Goal: Task Accomplishment & Management: Manage account settings

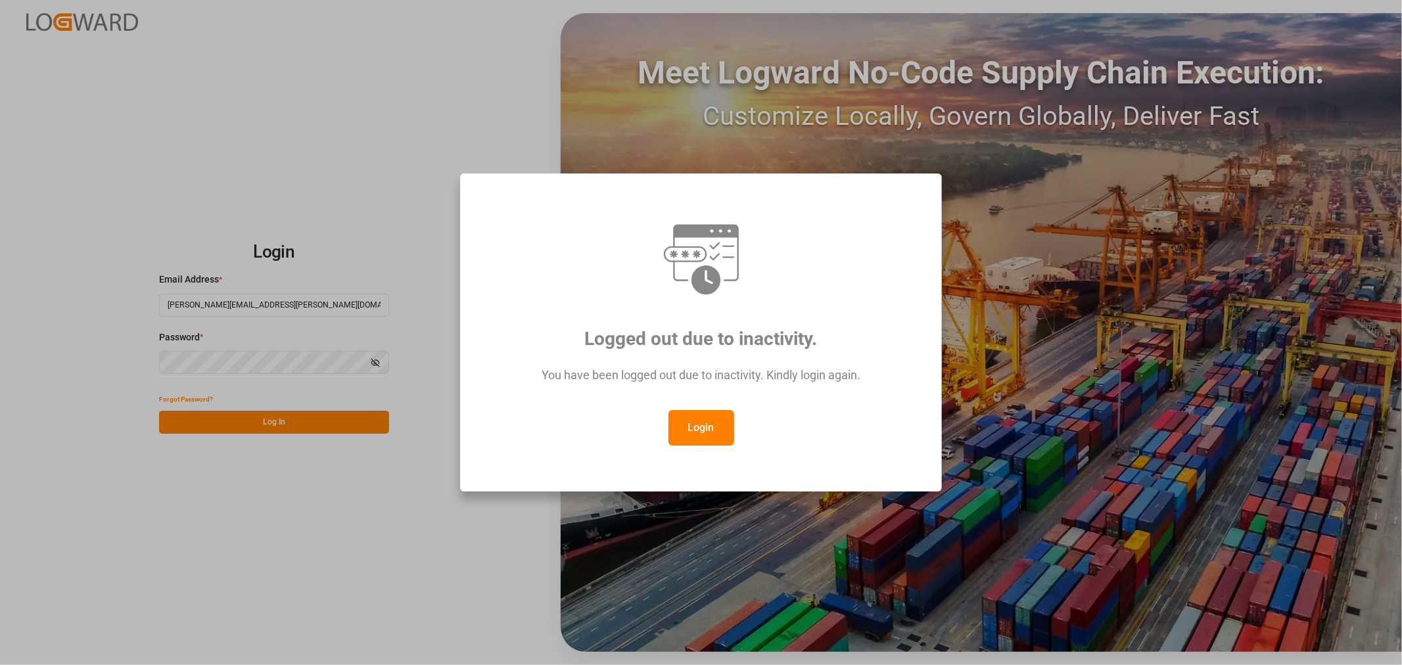
click at [697, 425] on button "Login" at bounding box center [702, 428] width 66 height 36
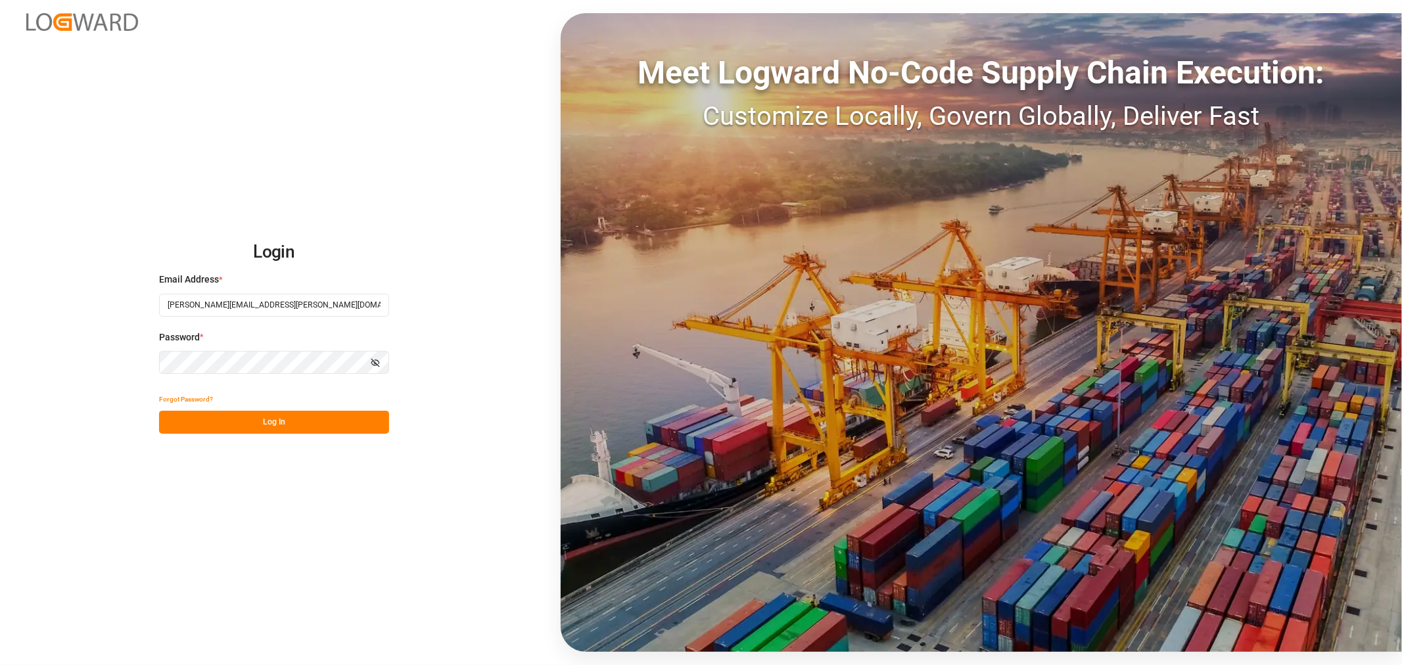
click at [243, 423] on button "Log In" at bounding box center [274, 422] width 230 height 23
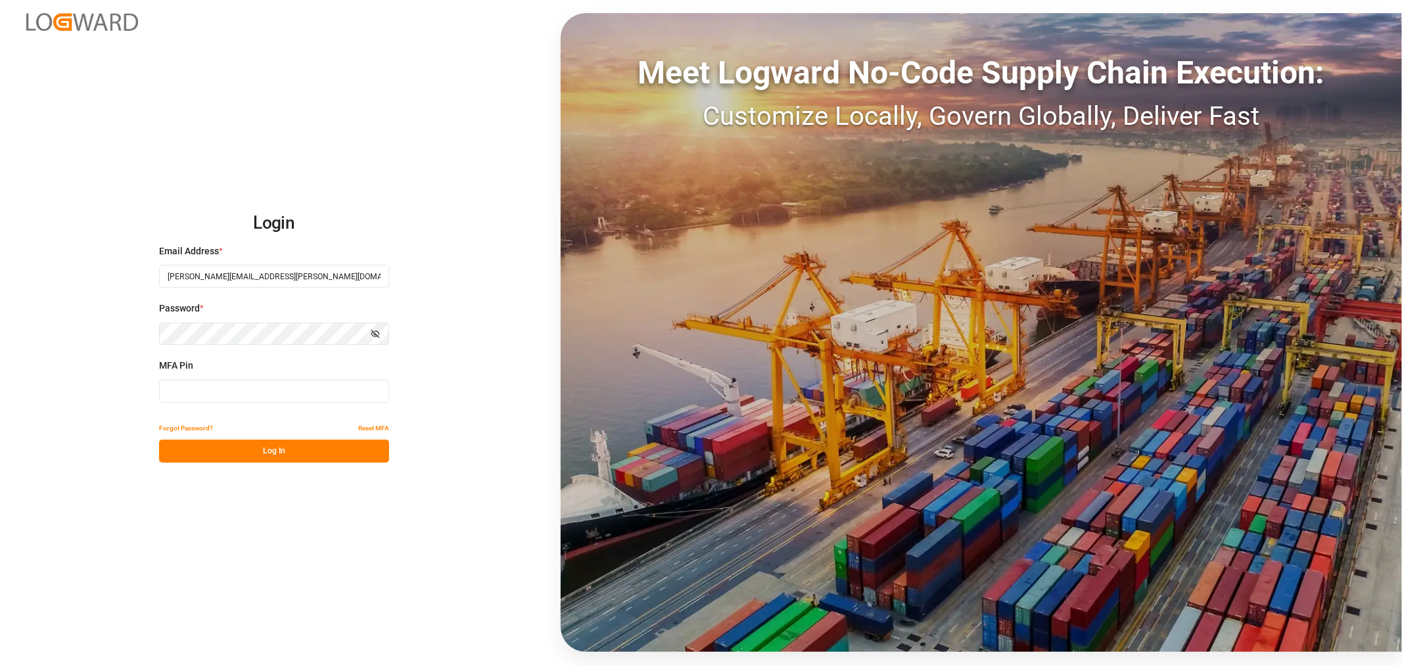
click at [237, 379] on div "MFA Pin" at bounding box center [274, 388] width 230 height 58
click at [237, 391] on input at bounding box center [274, 391] width 230 height 23
type input "613186"
click at [276, 446] on button "Log In" at bounding box center [274, 451] width 230 height 23
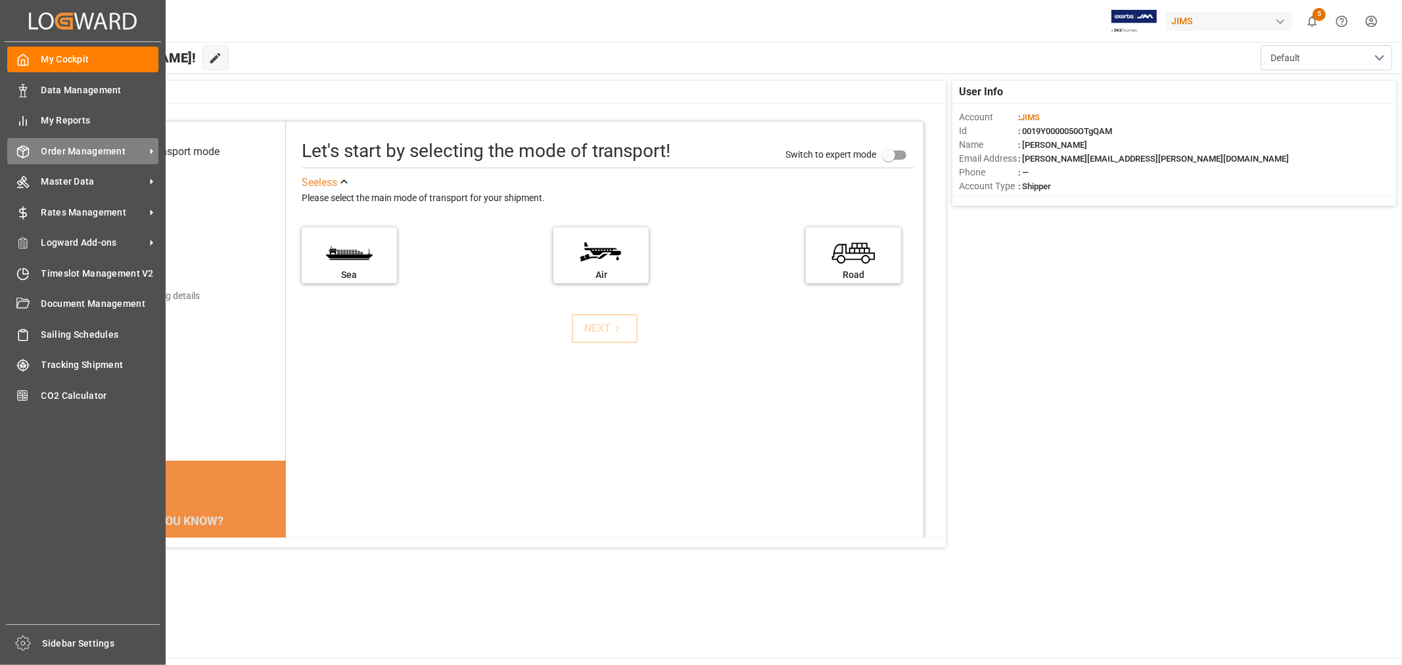
click at [68, 148] on span "Order Management" at bounding box center [93, 152] width 104 height 14
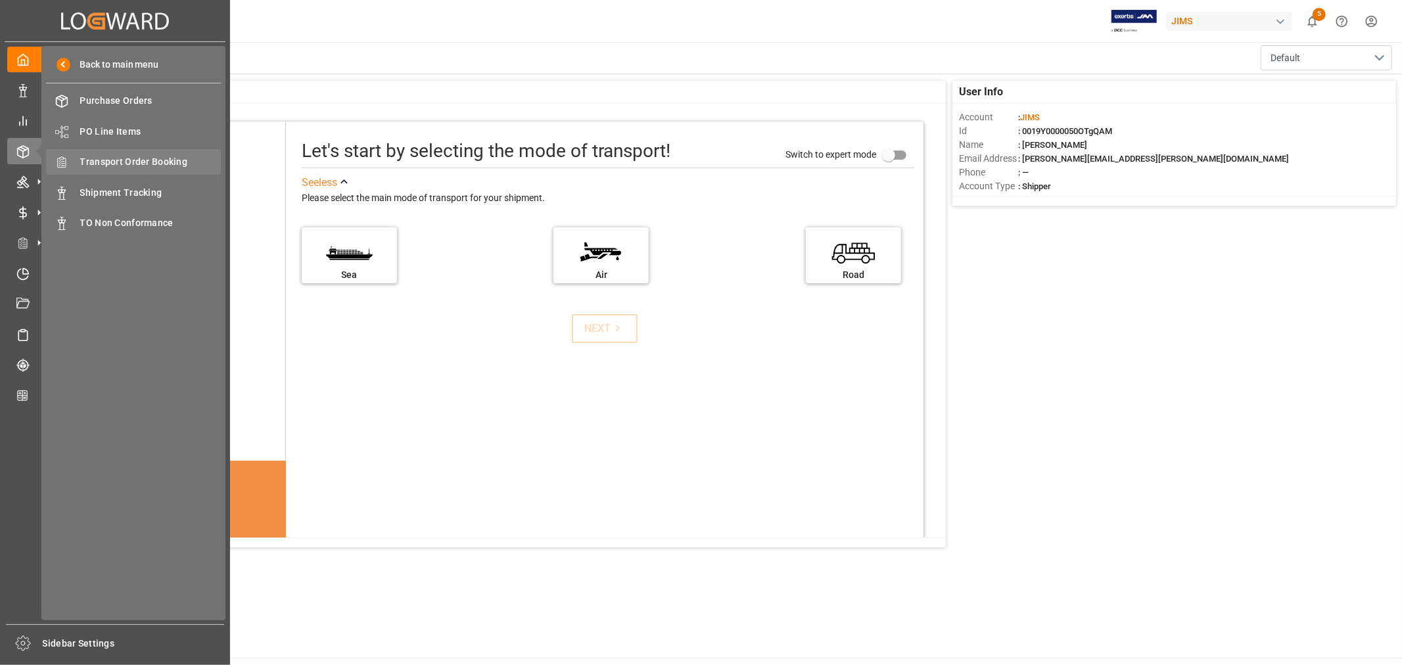
click at [139, 155] on span "Transport Order Booking" at bounding box center [150, 162] width 141 height 14
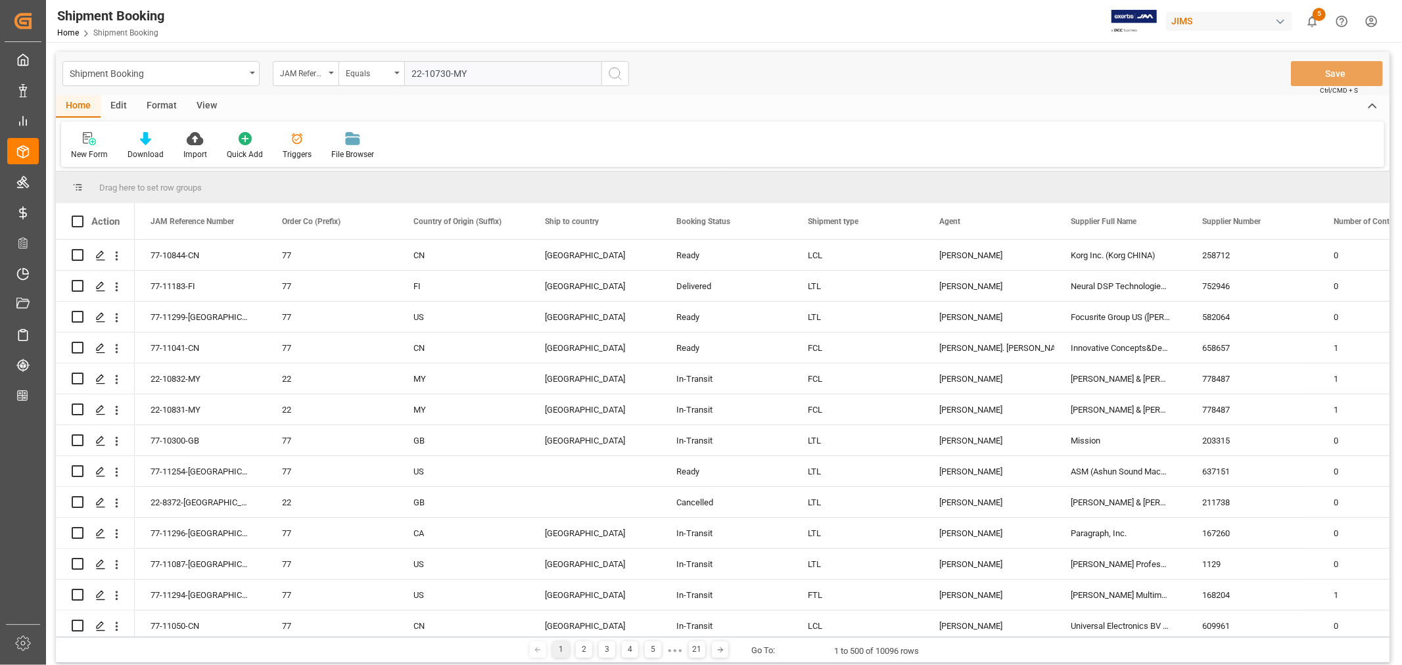
type input "22-10730-MY"
click at [613, 67] on icon "search button" at bounding box center [615, 74] width 16 height 16
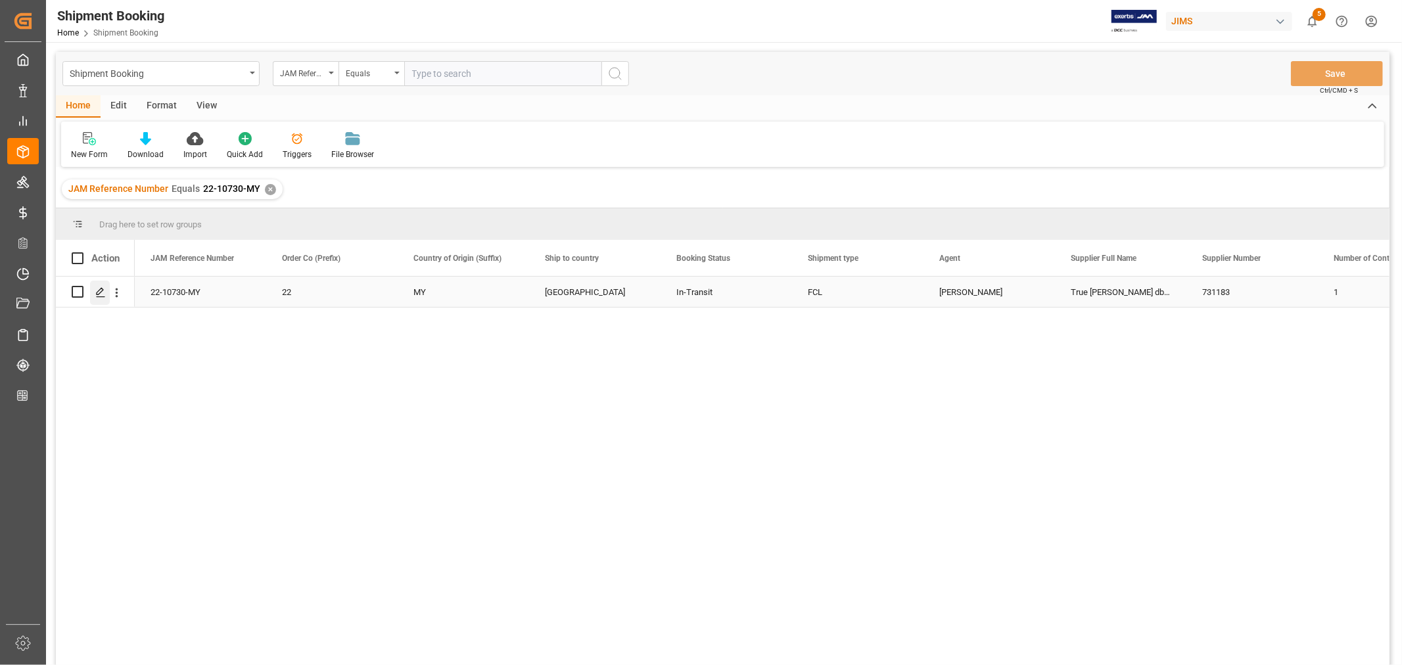
click at [103, 287] on icon "Press SPACE to select this row." at bounding box center [100, 292] width 11 height 11
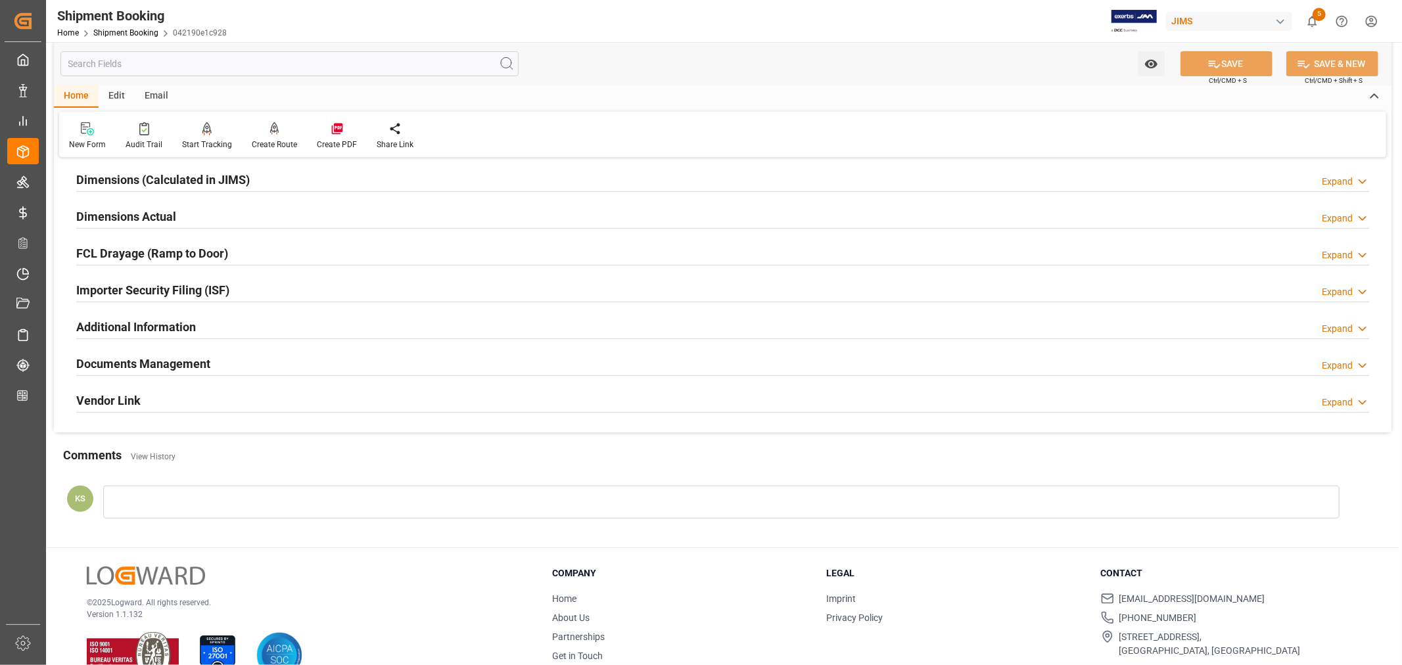
scroll to position [292, 0]
click at [494, 370] on div "Documents Management Expand" at bounding box center [722, 361] width 1293 height 25
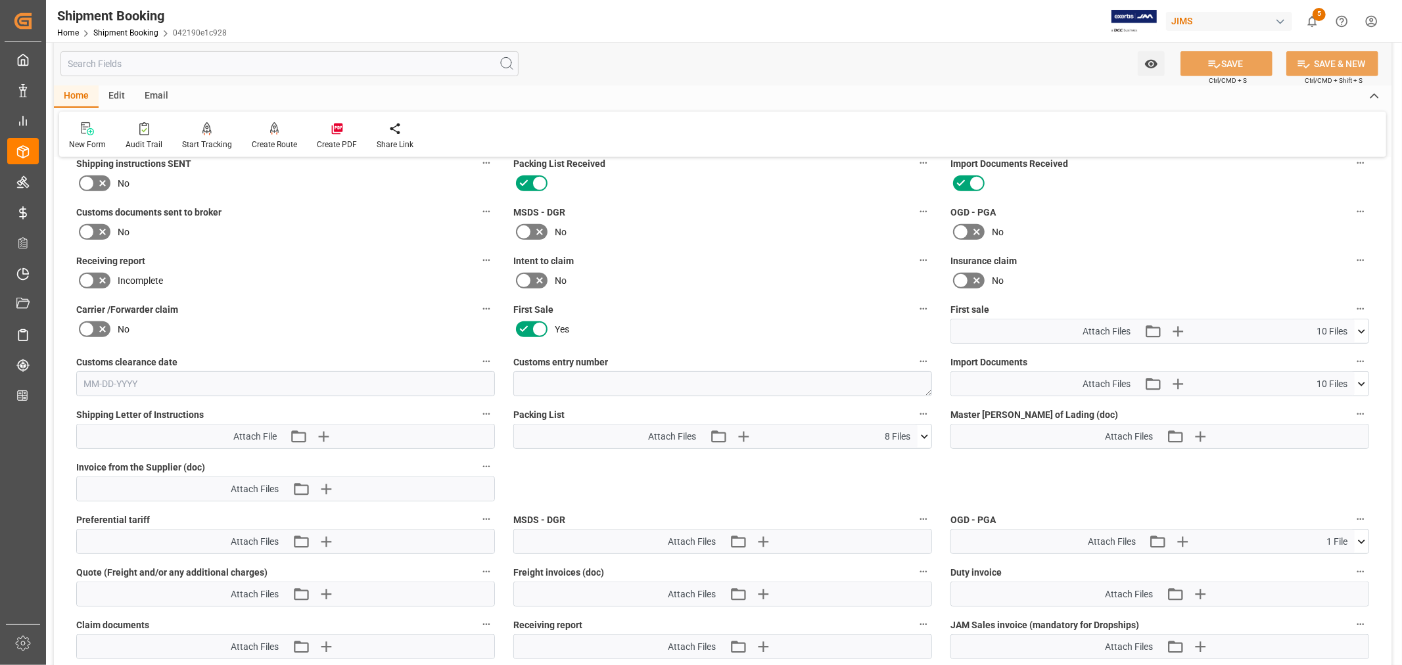
scroll to position [584, 0]
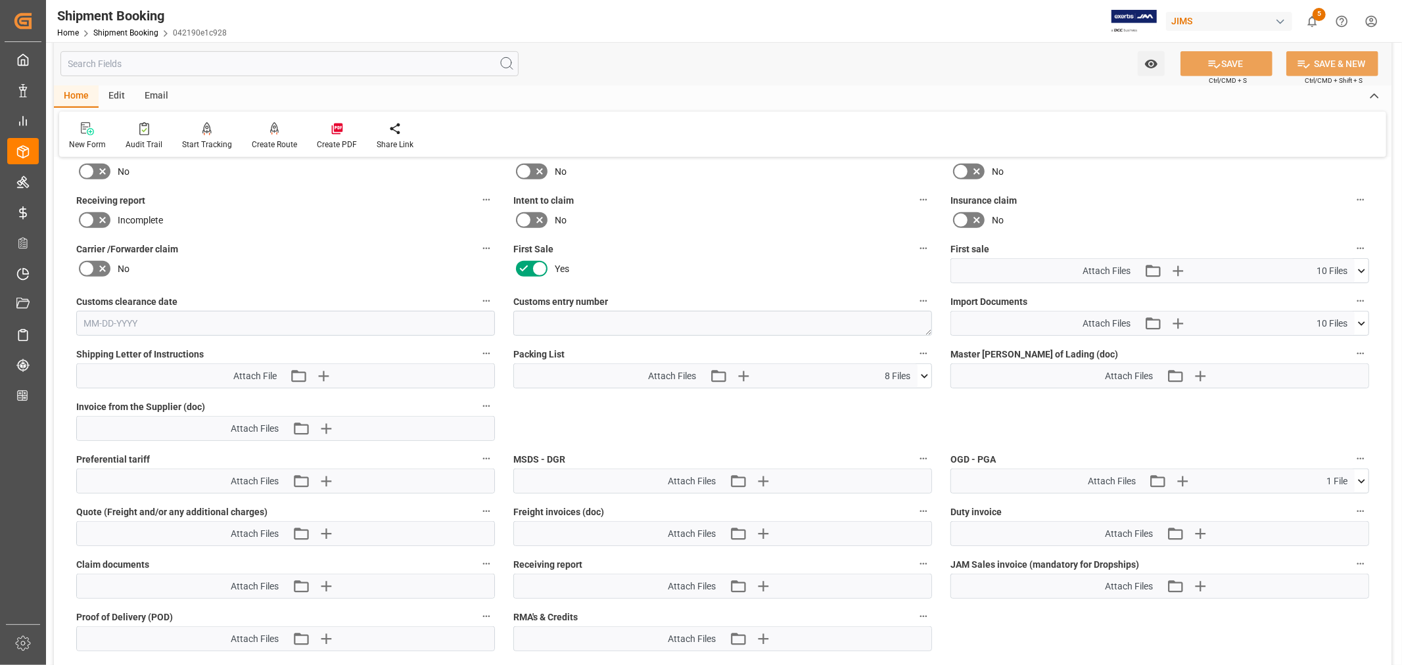
click at [1363, 477] on icon at bounding box center [1362, 482] width 14 height 14
click at [1362, 479] on icon at bounding box center [1361, 481] width 7 height 4
click at [1180, 479] on icon "button" at bounding box center [1182, 481] width 12 height 12
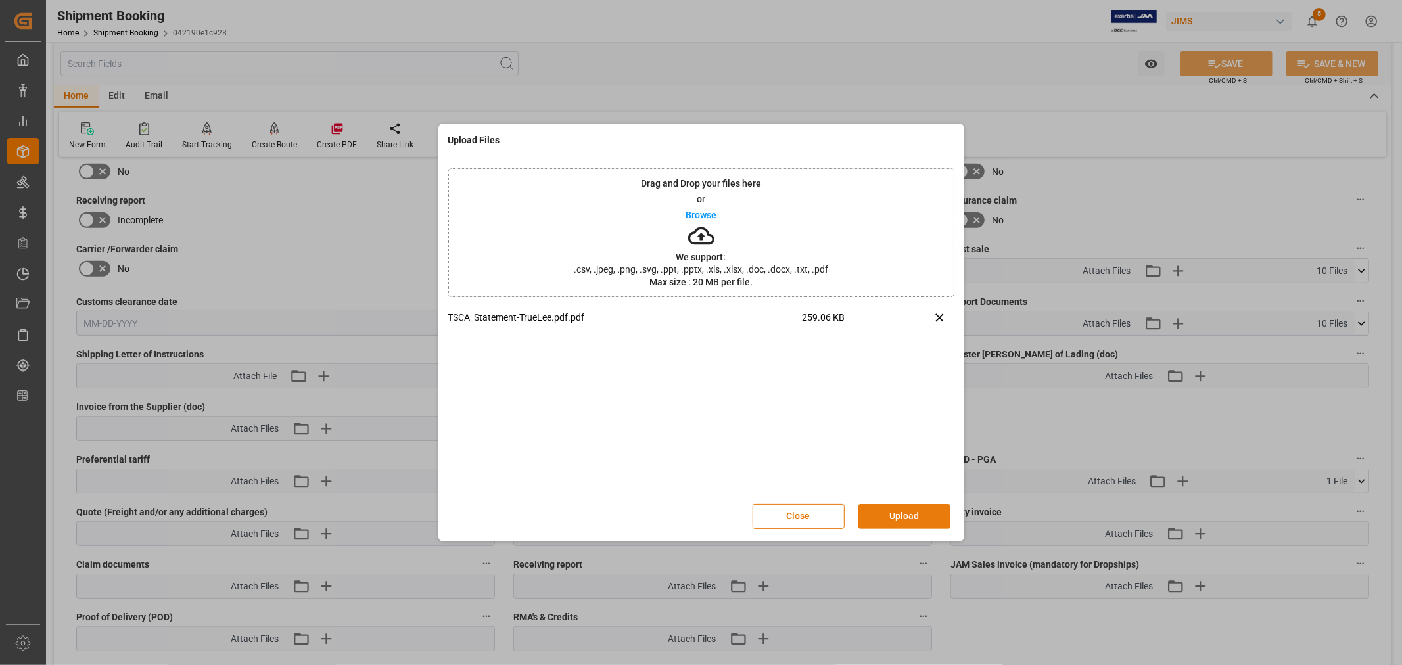
click at [903, 511] on button "Upload" at bounding box center [905, 516] width 92 height 25
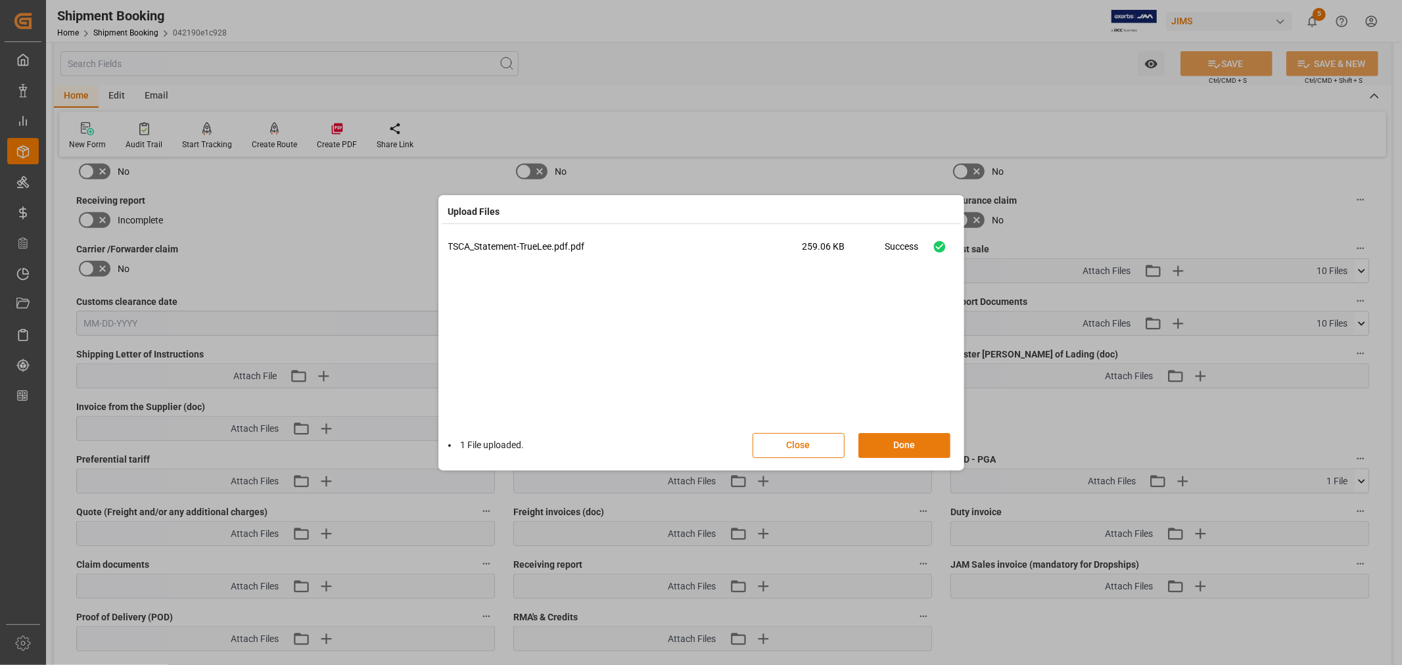
click at [895, 442] on button "Done" at bounding box center [905, 445] width 92 height 25
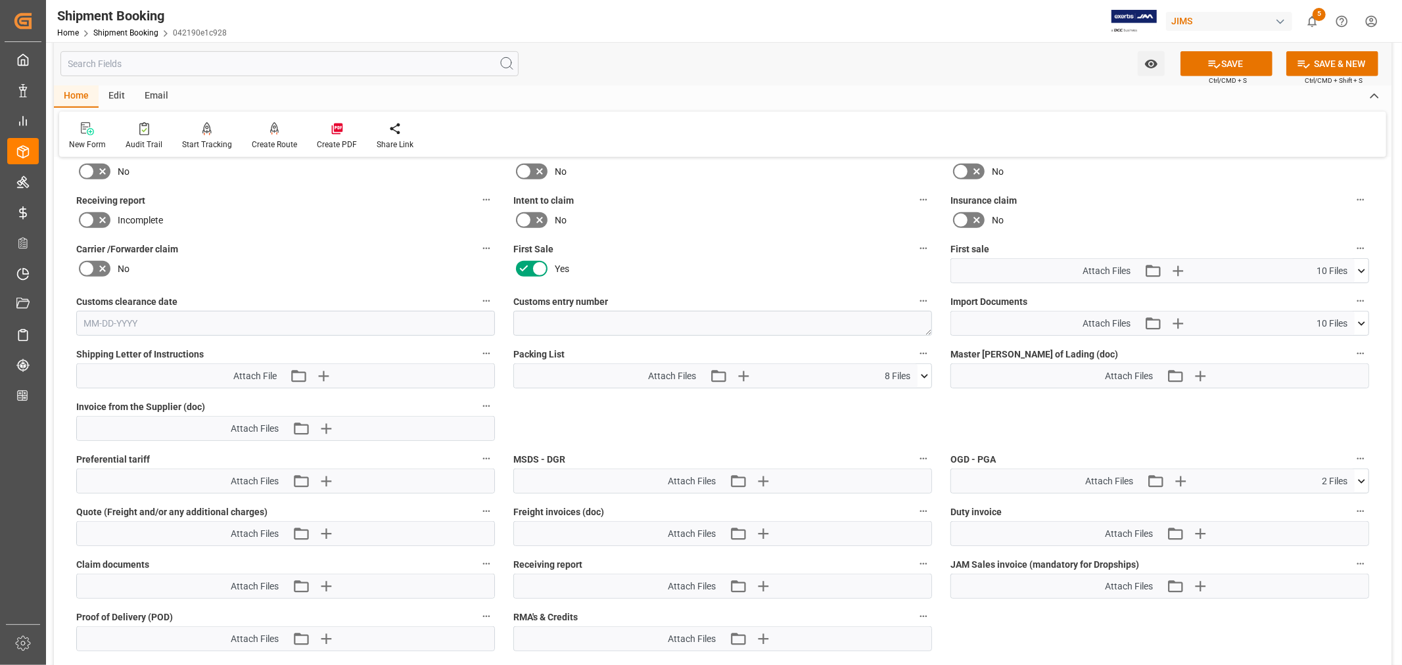
click at [1359, 479] on icon at bounding box center [1361, 481] width 7 height 4
click at [1340, 502] on icon at bounding box center [1341, 506] width 8 height 11
click at [1181, 479] on icon "button" at bounding box center [1182, 481] width 12 height 12
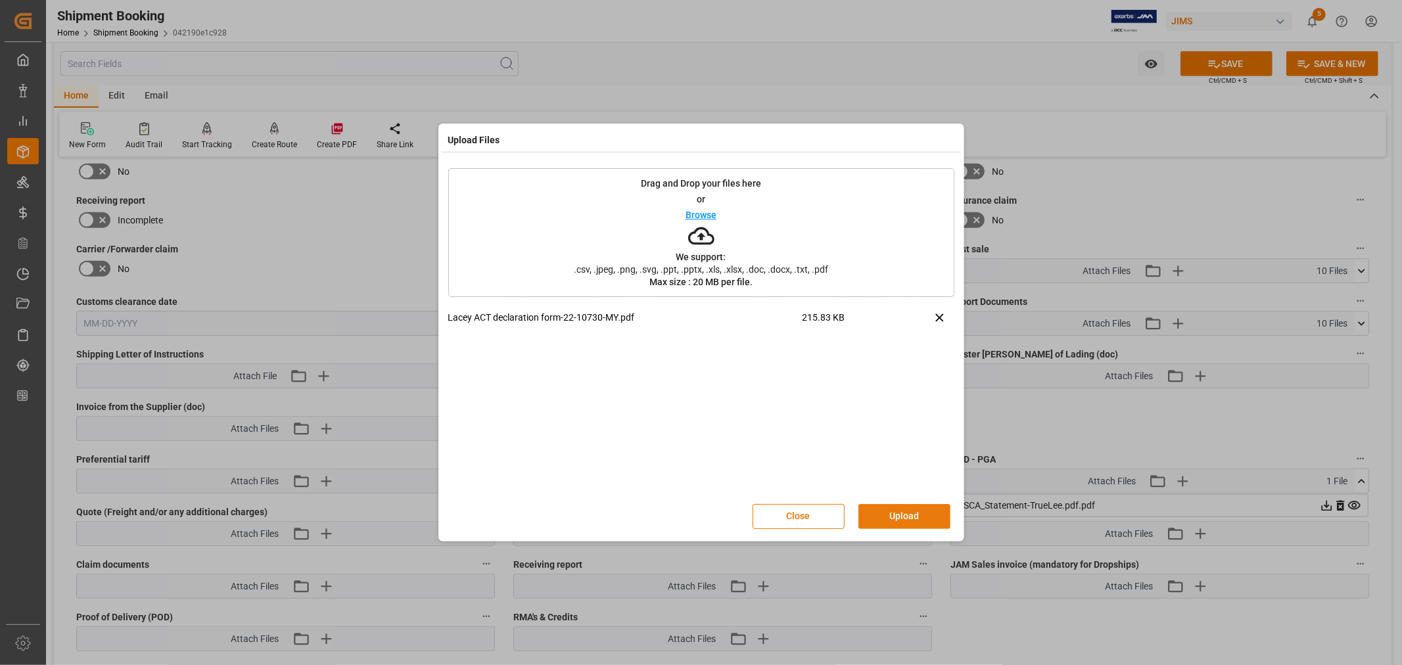
click at [909, 521] on button "Upload" at bounding box center [905, 516] width 92 height 25
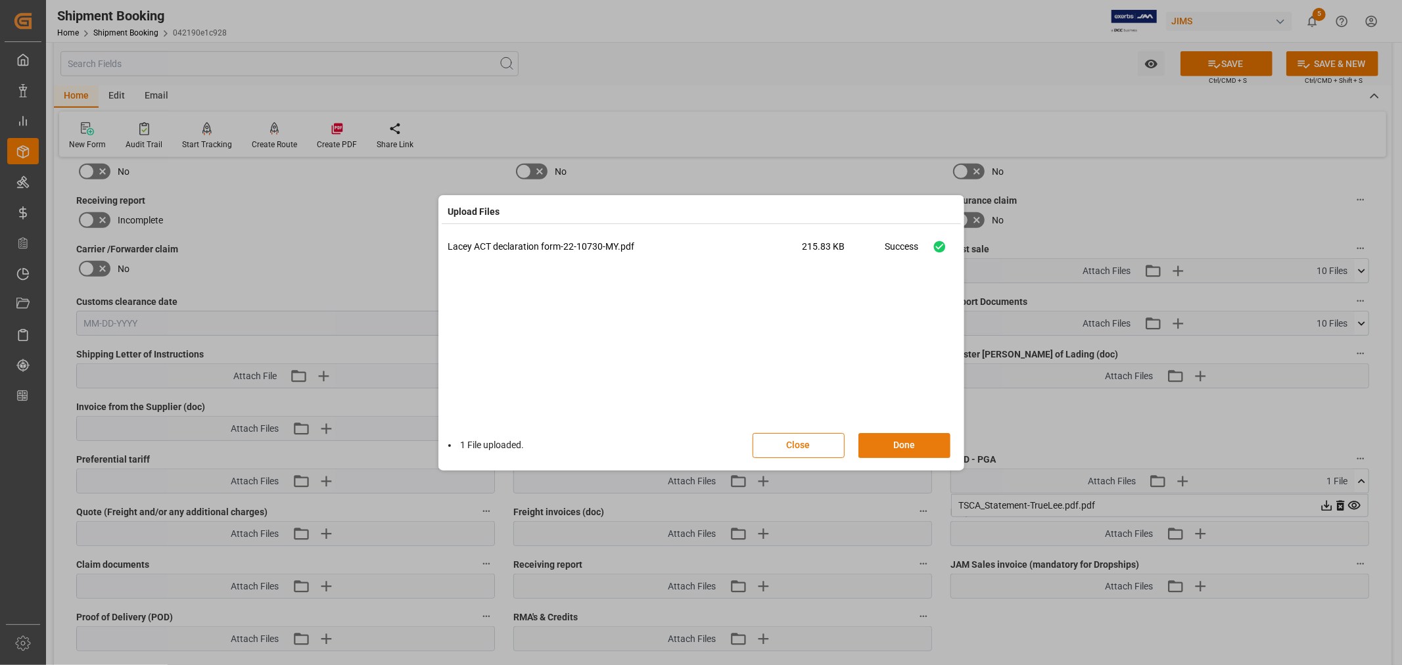
click at [914, 444] on button "Done" at bounding box center [905, 445] width 92 height 25
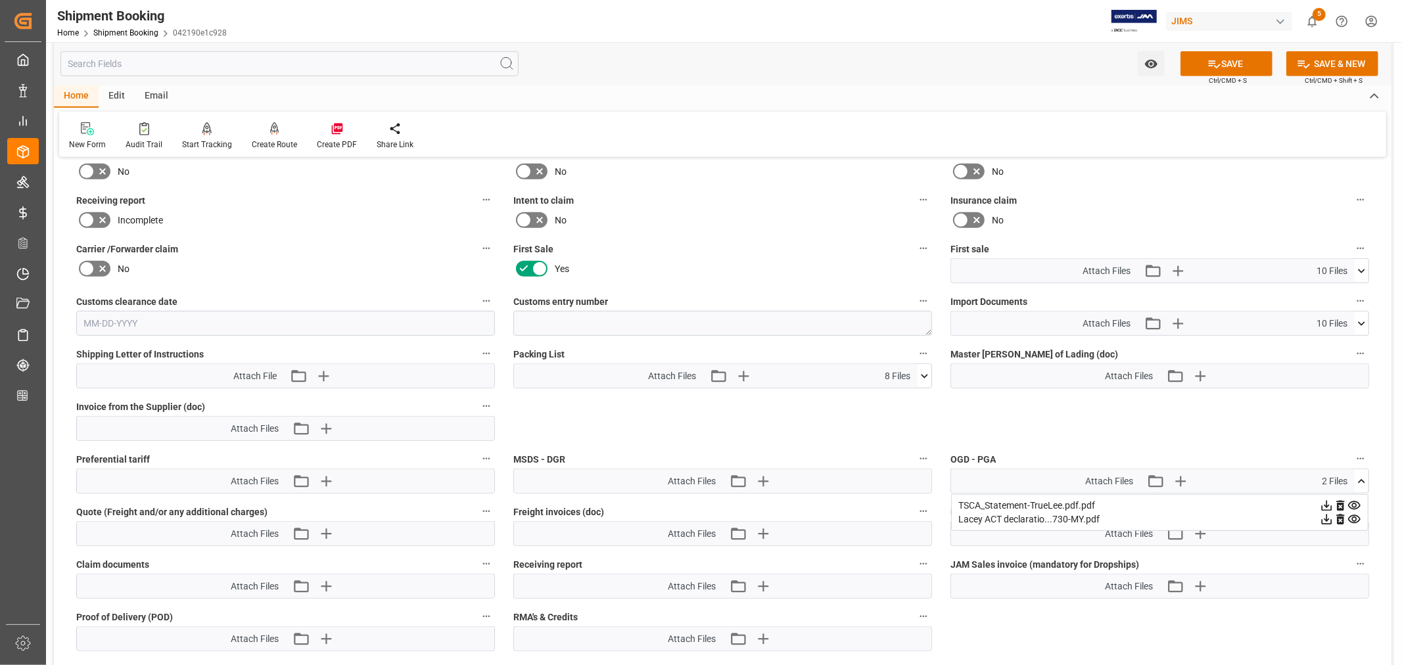
click at [1352, 516] on icon at bounding box center [1354, 519] width 12 height 9
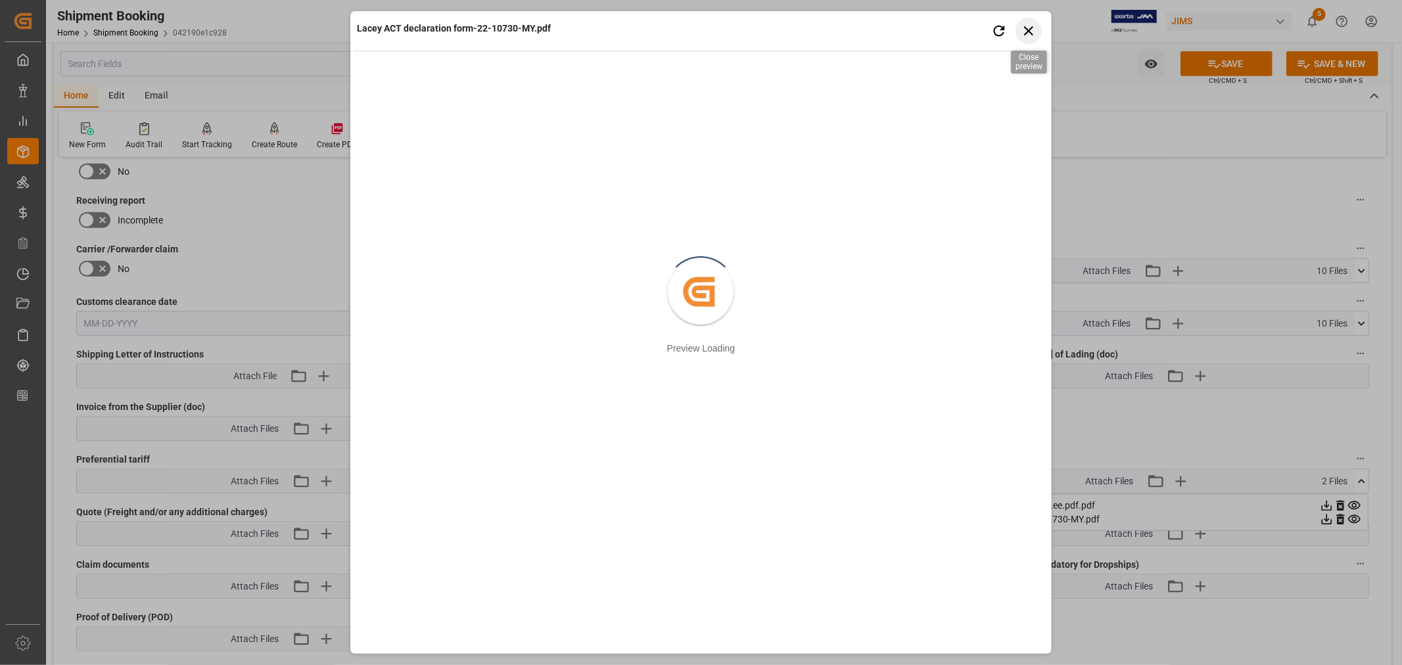
click at [1023, 28] on icon "button" at bounding box center [1028, 30] width 16 height 16
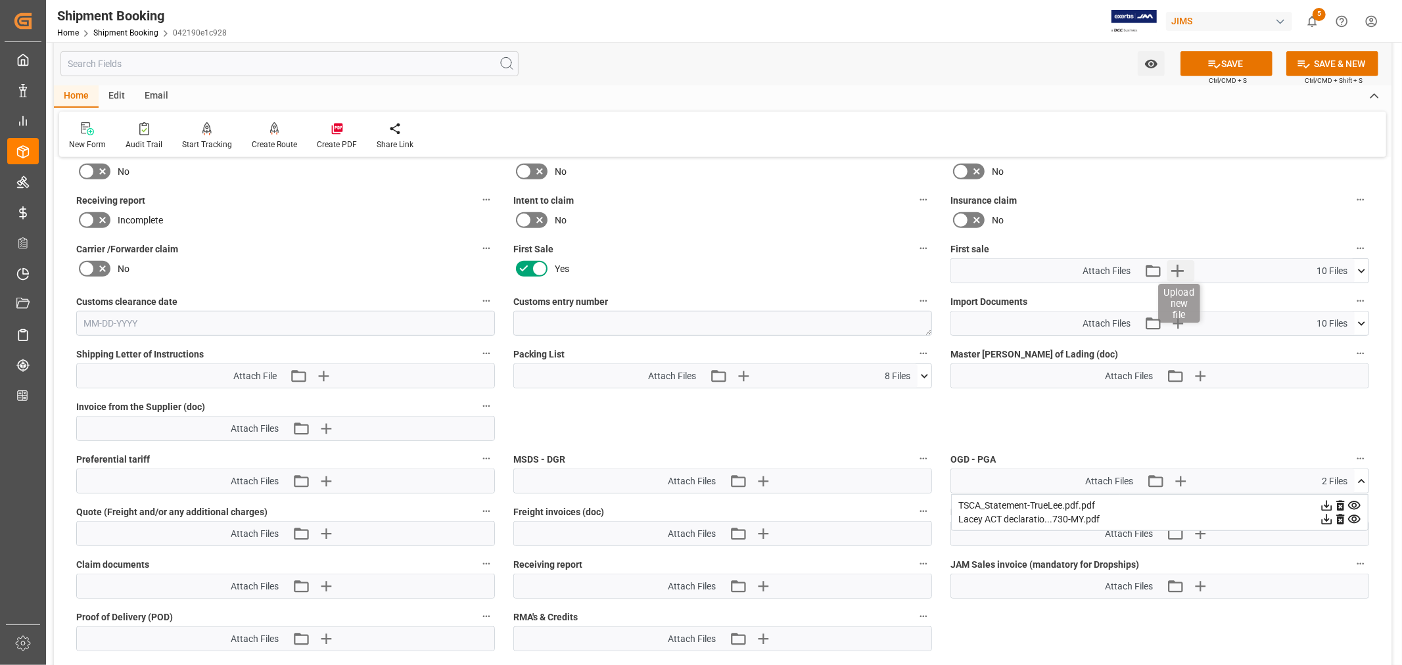
click at [1180, 267] on icon "button" at bounding box center [1178, 271] width 12 height 12
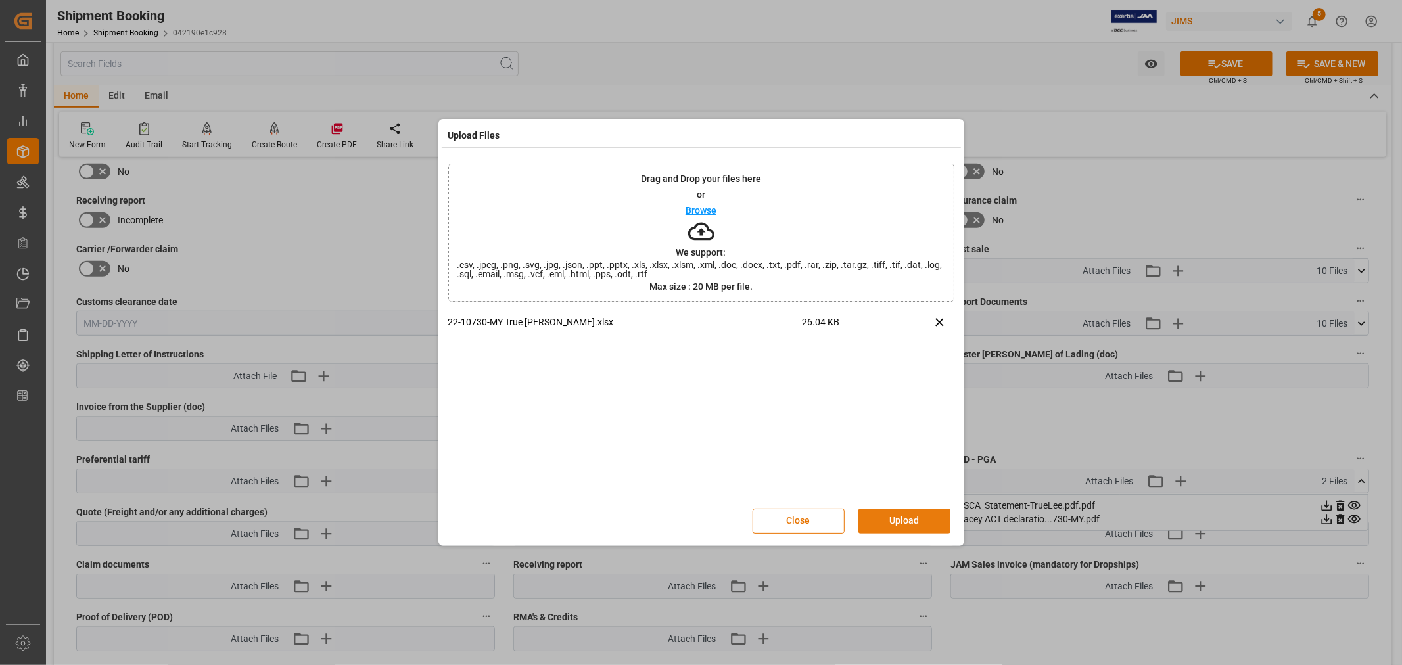
click at [896, 517] on button "Upload" at bounding box center [905, 521] width 92 height 25
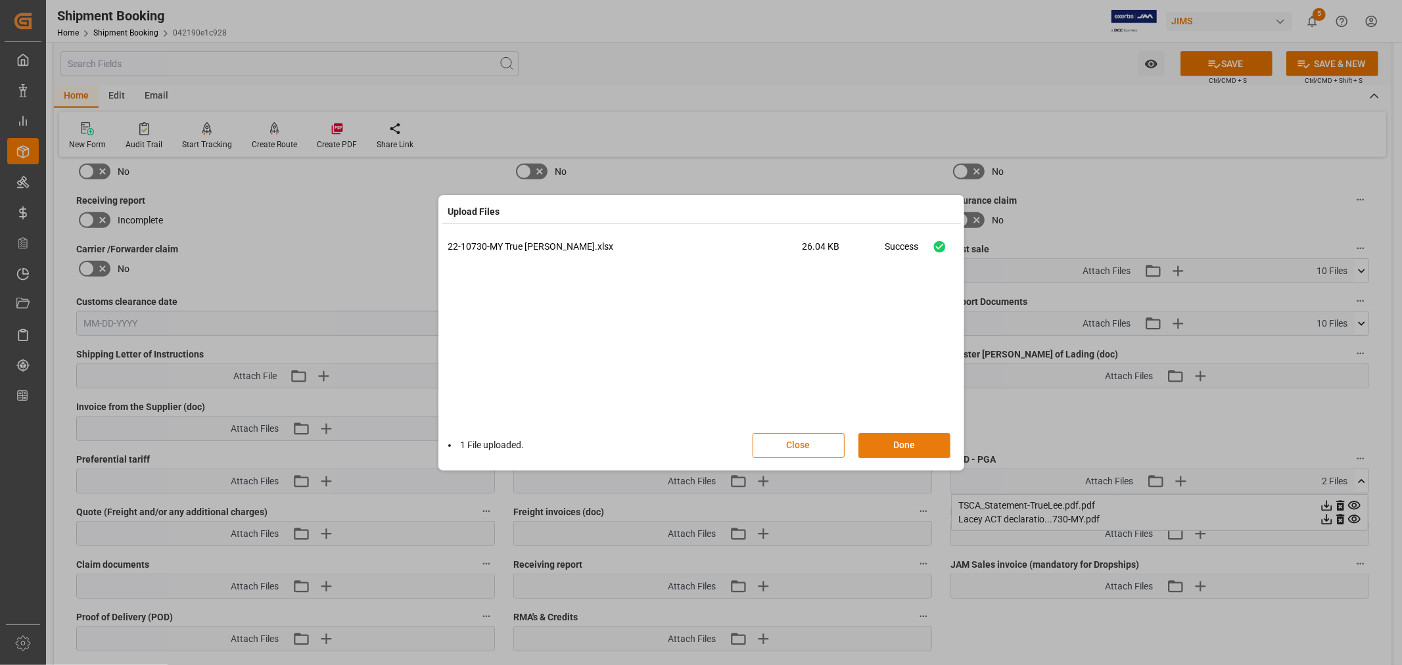
click at [899, 447] on button "Done" at bounding box center [905, 445] width 92 height 25
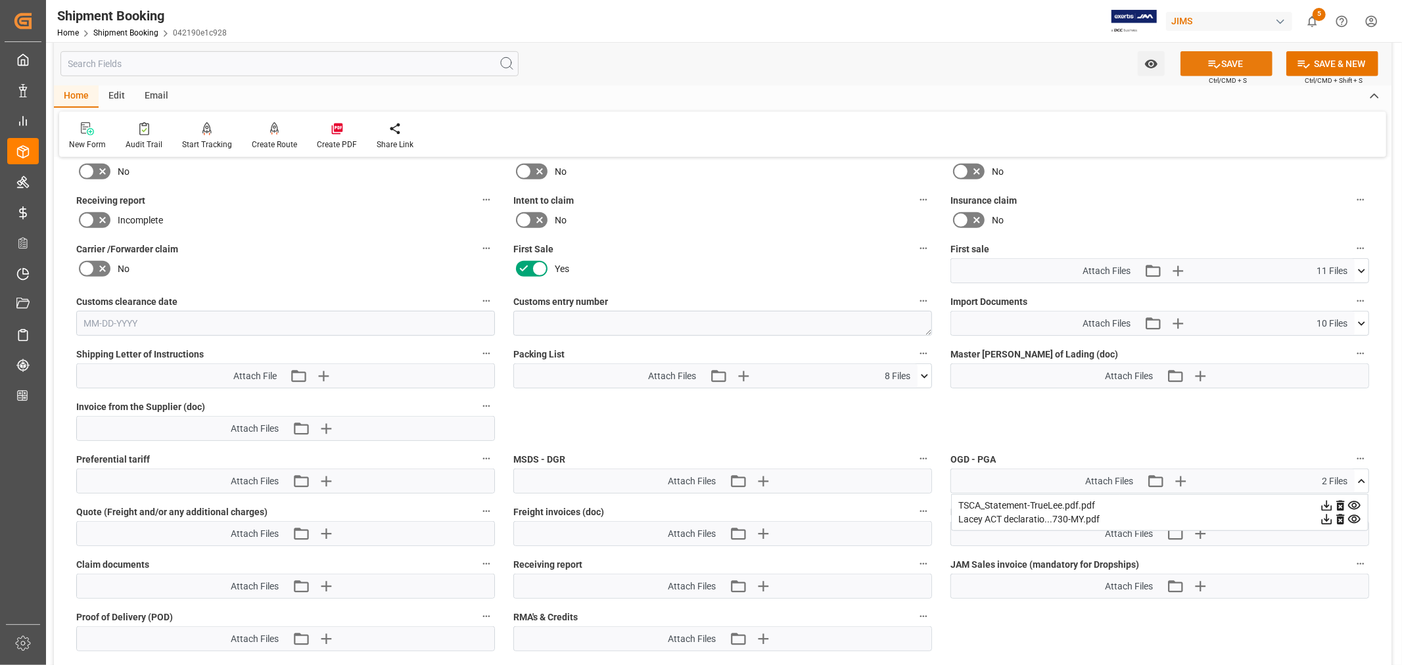
click at [1224, 62] on button "SAVE" at bounding box center [1227, 63] width 92 height 25
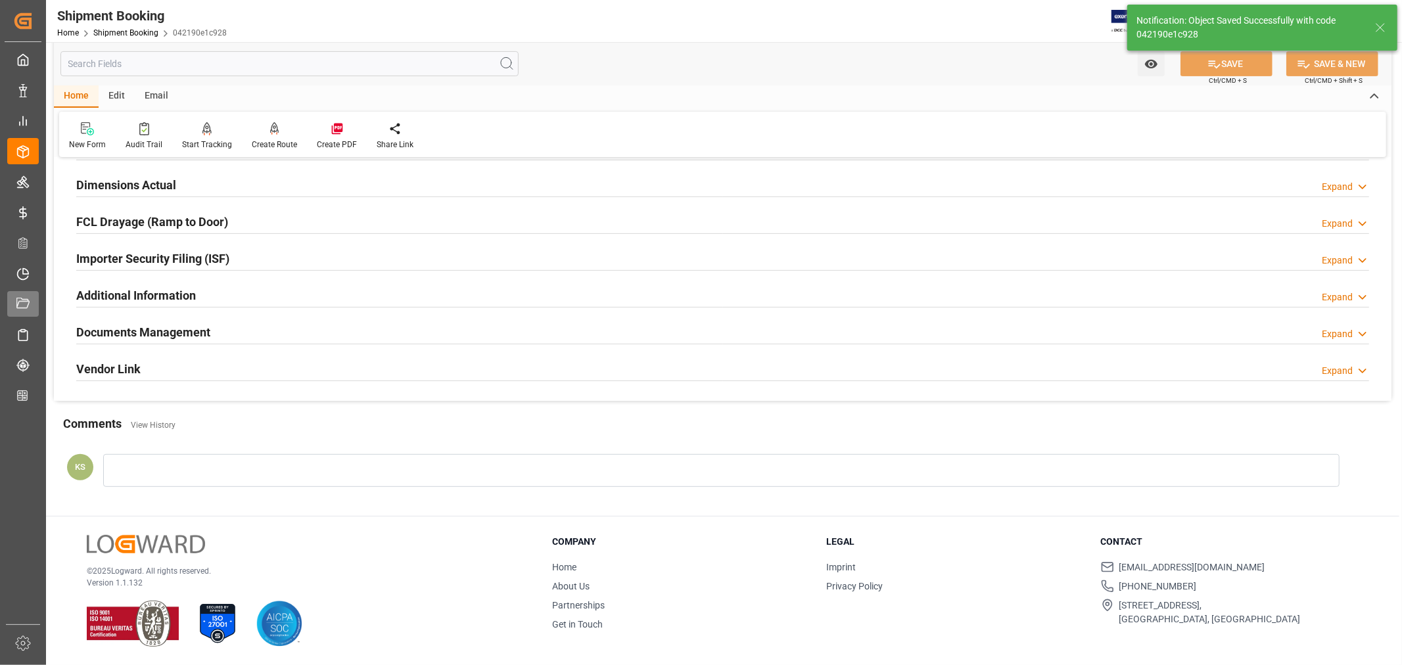
scroll to position [323, 0]
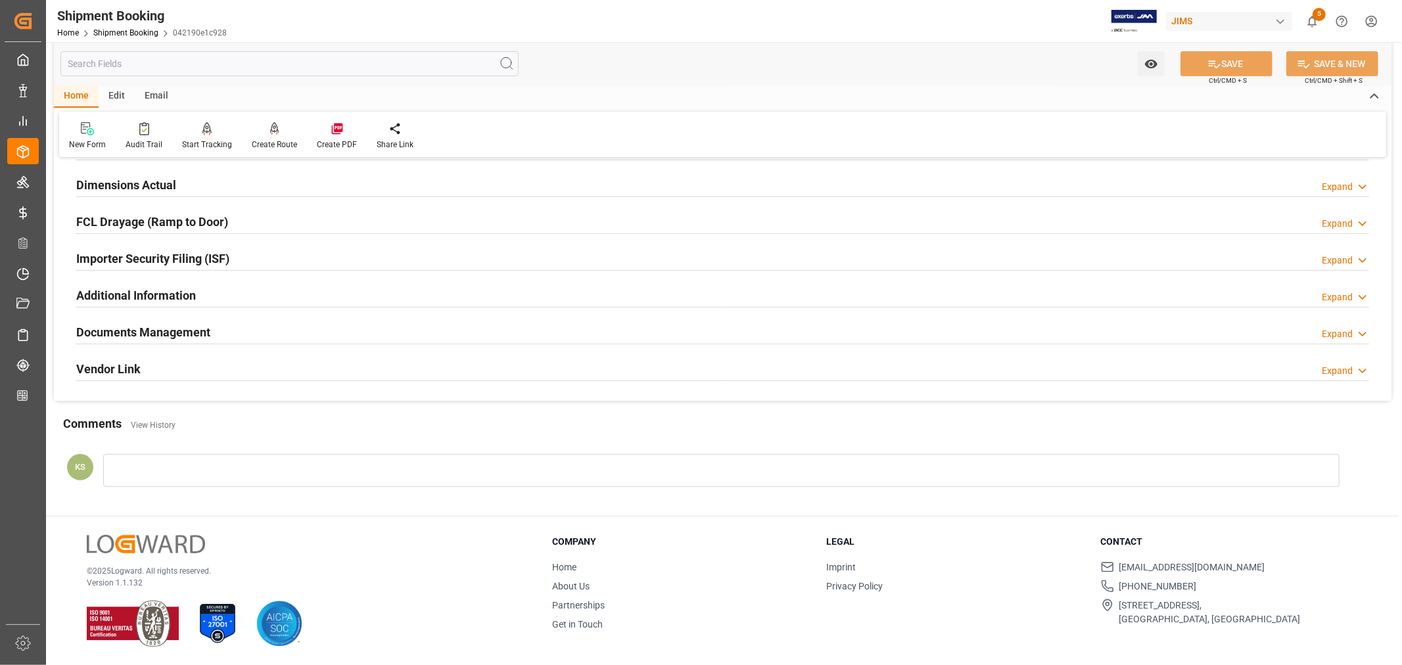
drag, startPoint x: 441, startPoint y: 334, endPoint x: 454, endPoint y: 334, distance: 12.5
click at [441, 334] on div "Documents Management Expand" at bounding box center [722, 331] width 1293 height 25
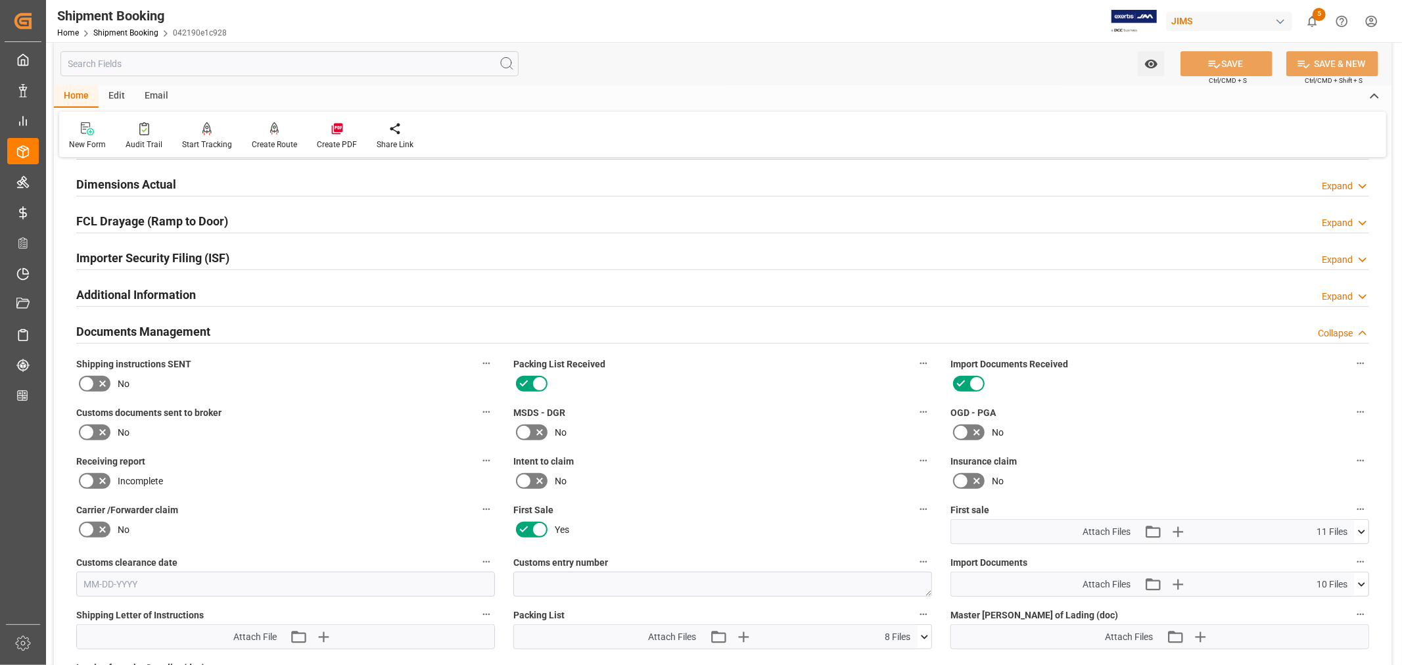
scroll to position [584, 0]
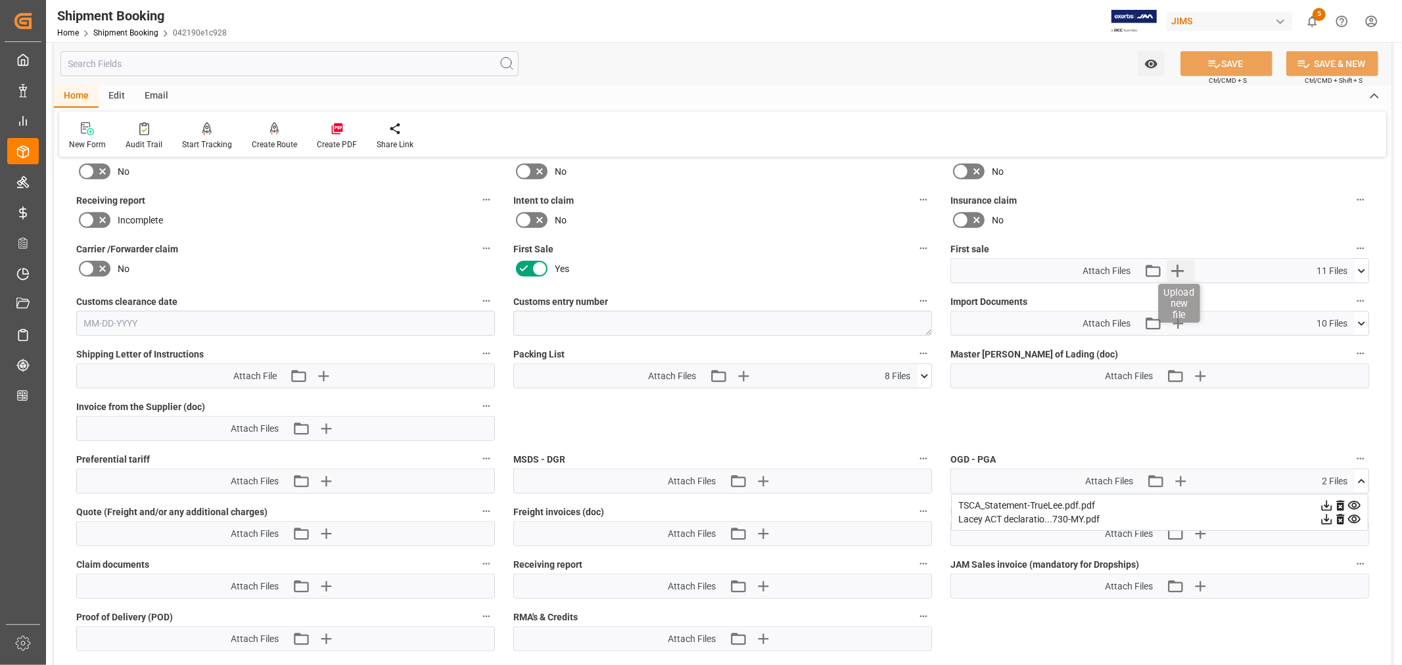
click at [1177, 265] on icon "button" at bounding box center [1178, 271] width 12 height 12
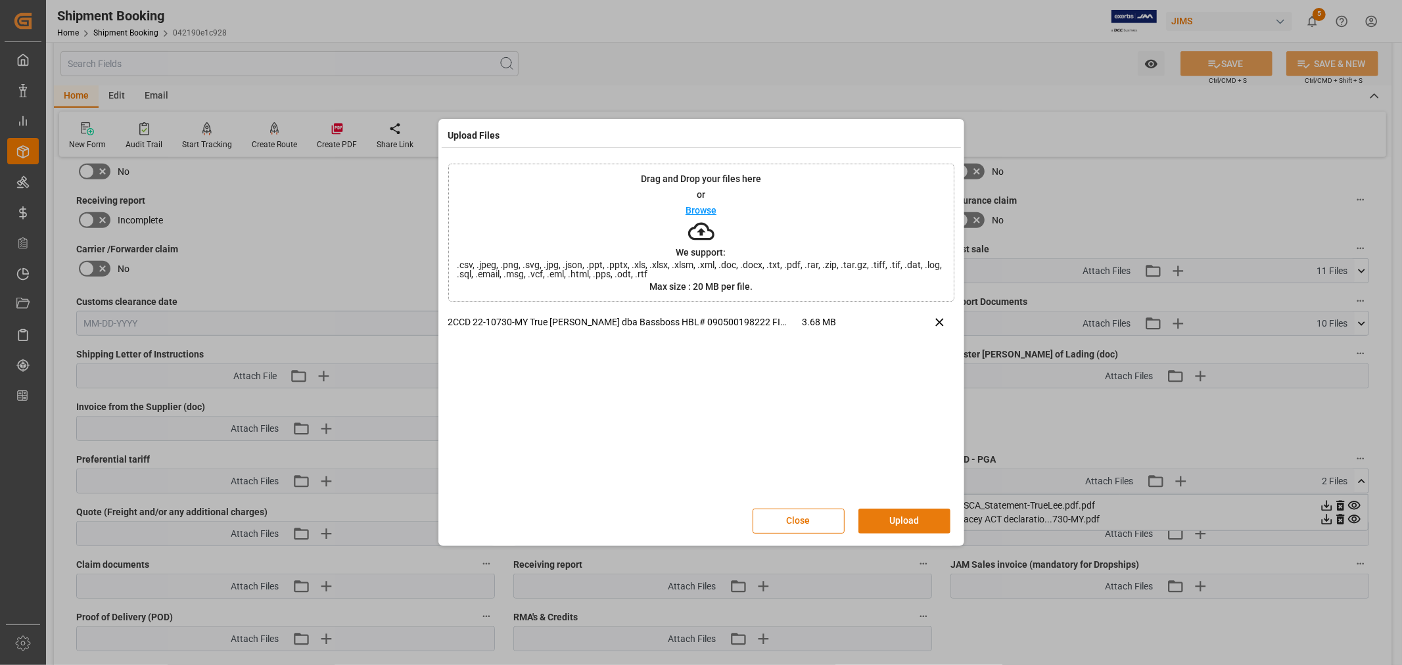
click at [899, 519] on button "Upload" at bounding box center [905, 521] width 92 height 25
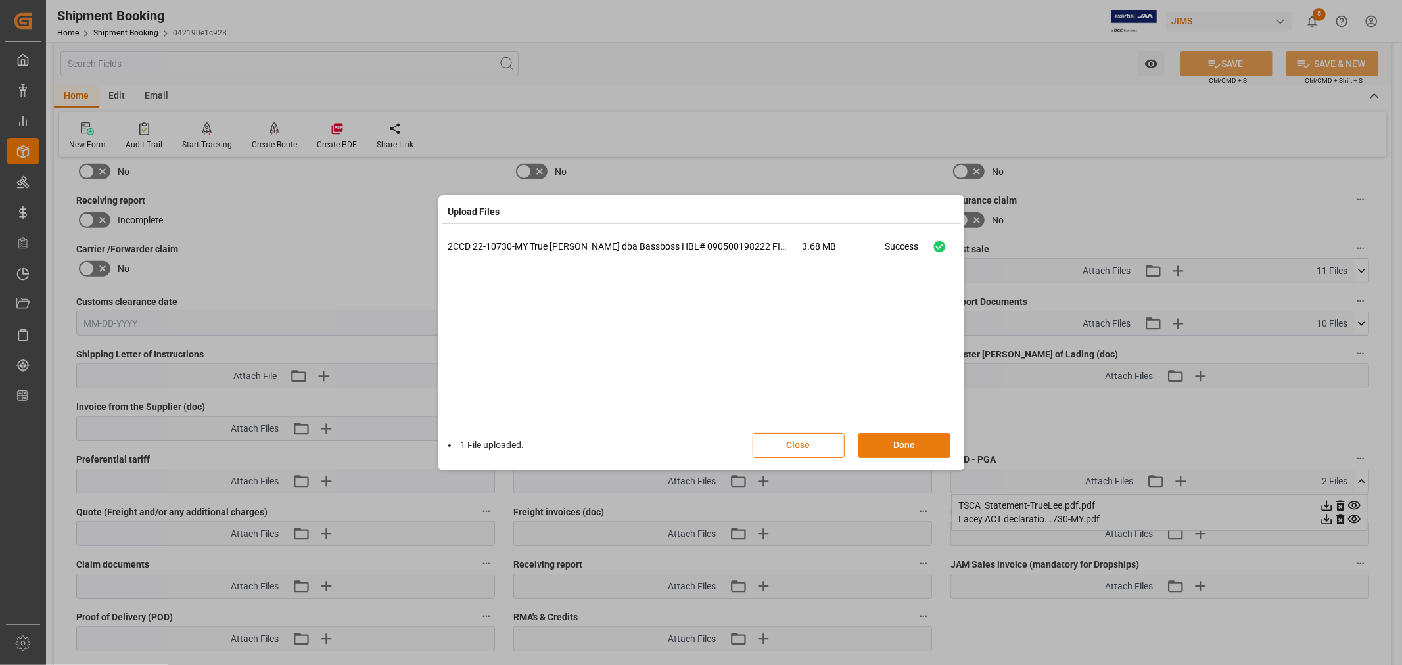
click at [899, 445] on button "Done" at bounding box center [905, 445] width 92 height 25
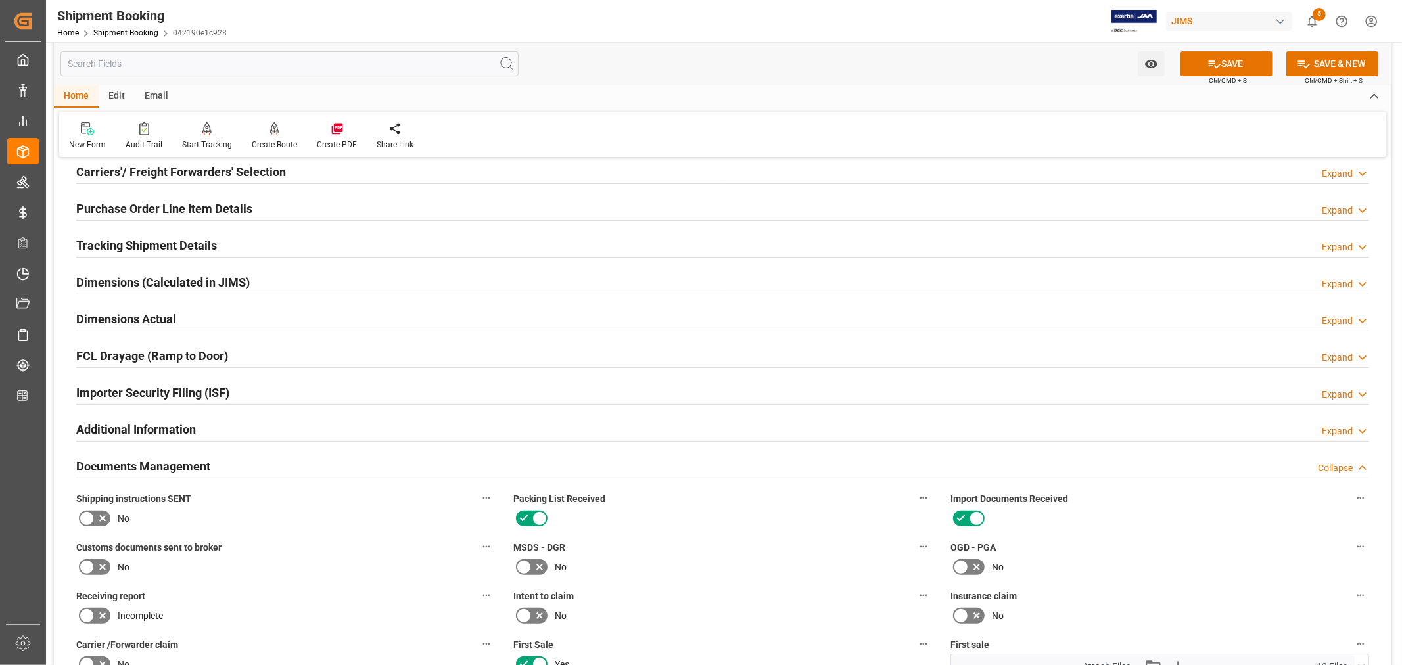
scroll to position [146, 0]
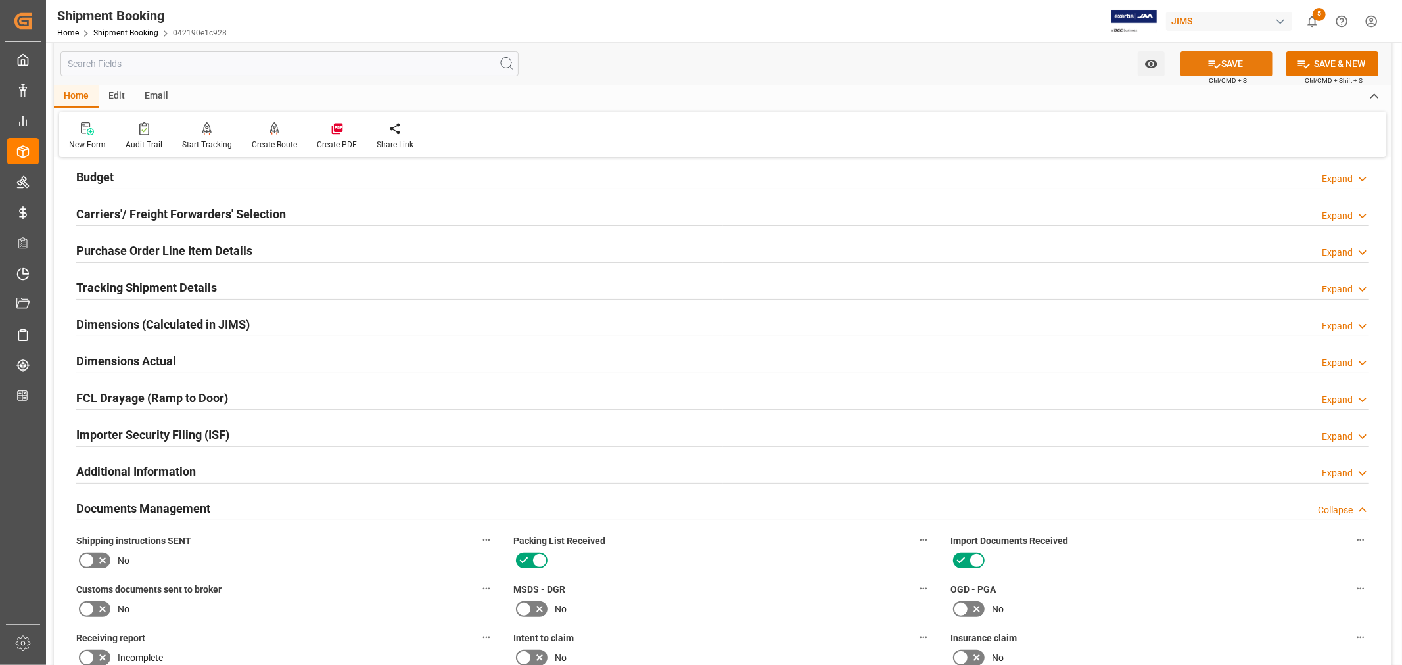
click at [1208, 62] on icon at bounding box center [1215, 64] width 14 height 14
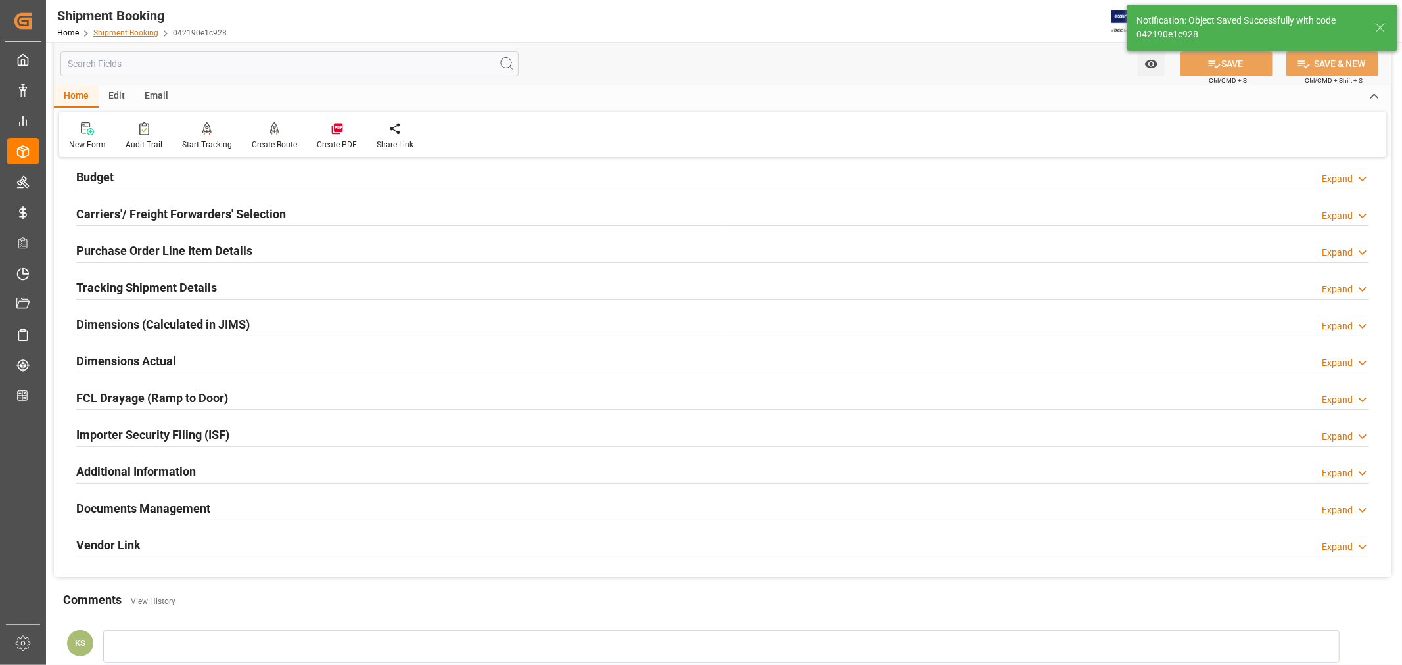
click at [129, 30] on link "Shipment Booking" at bounding box center [125, 32] width 65 height 9
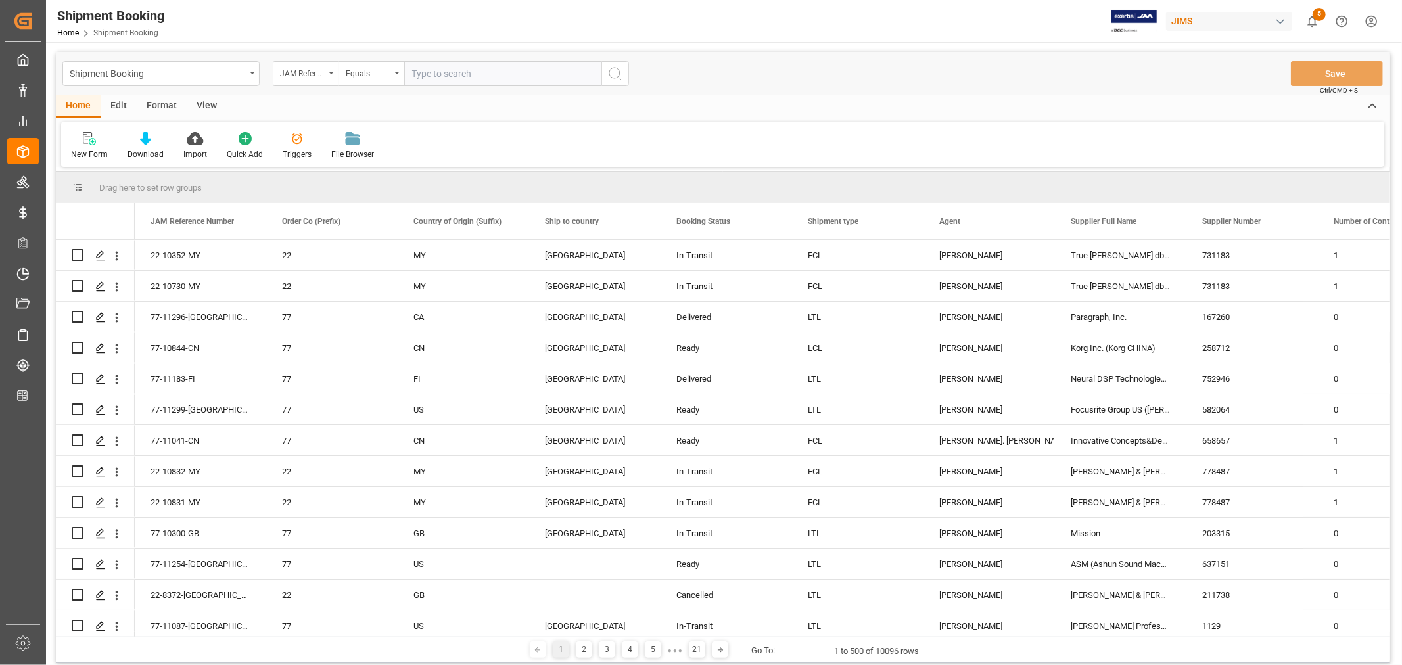
click at [421, 68] on input "text" at bounding box center [502, 73] width 197 height 25
type input "22-10495-de"
click at [618, 74] on icon "search button" at bounding box center [615, 74] width 16 height 16
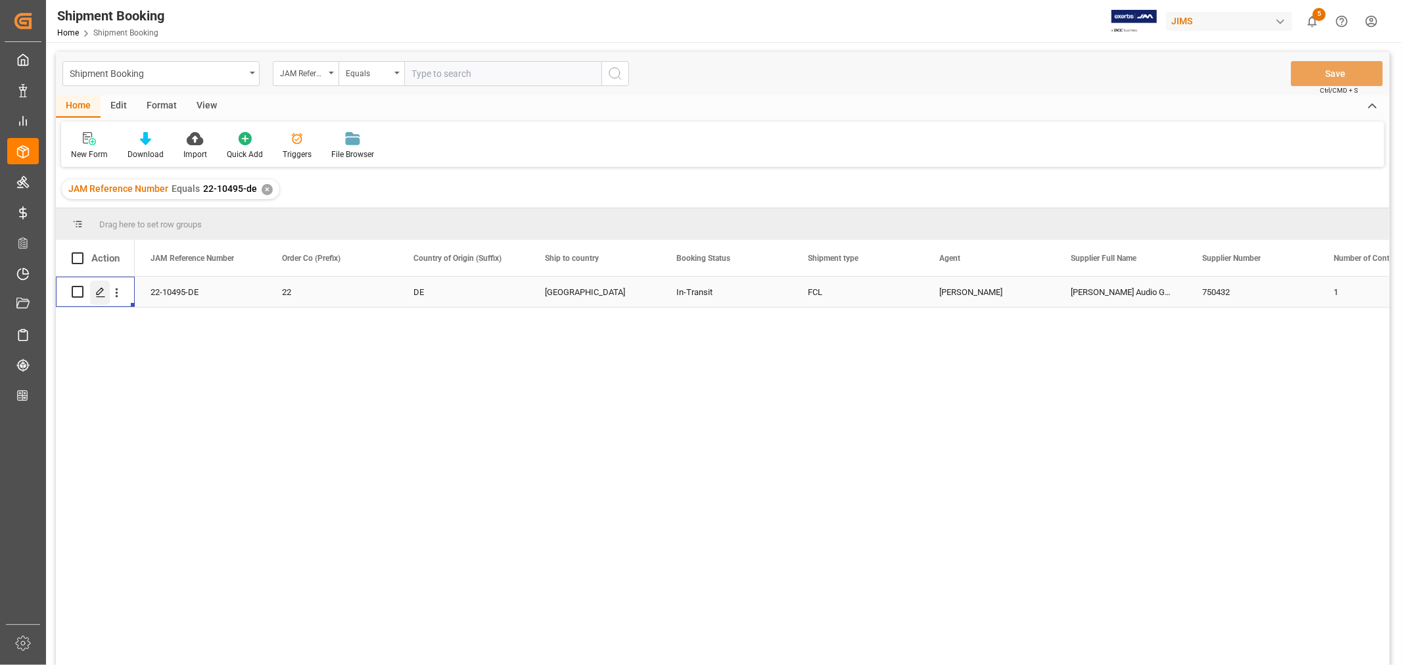
click at [104, 293] on icon "Press SPACE to select this row." at bounding box center [100, 292] width 11 height 11
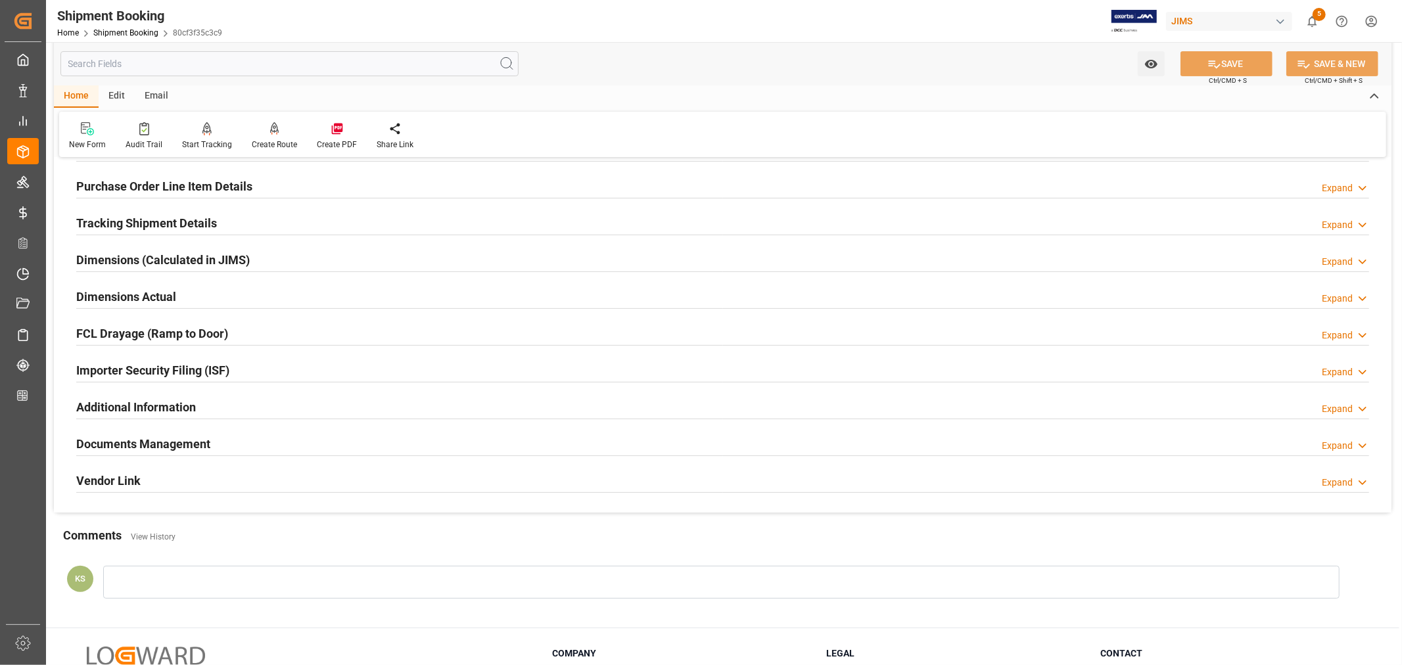
scroll to position [292, 0]
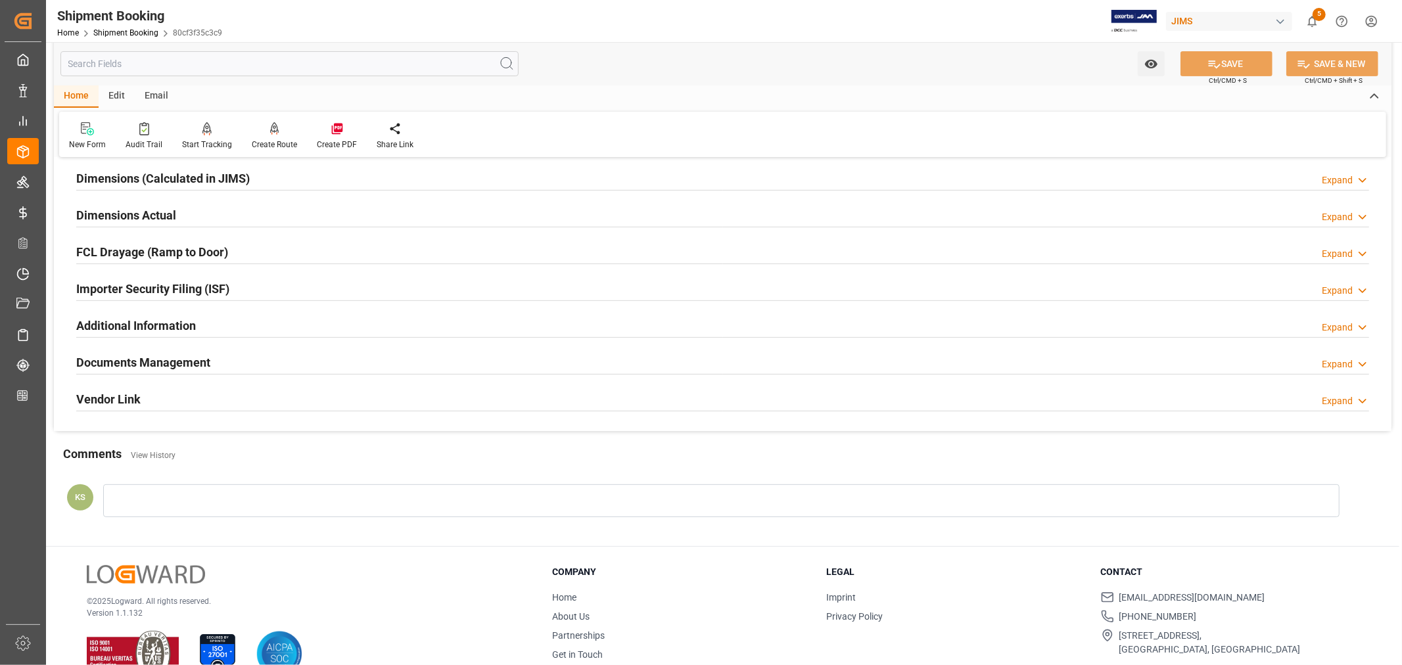
click at [220, 355] on div "Documents Management Expand" at bounding box center [722, 361] width 1293 height 25
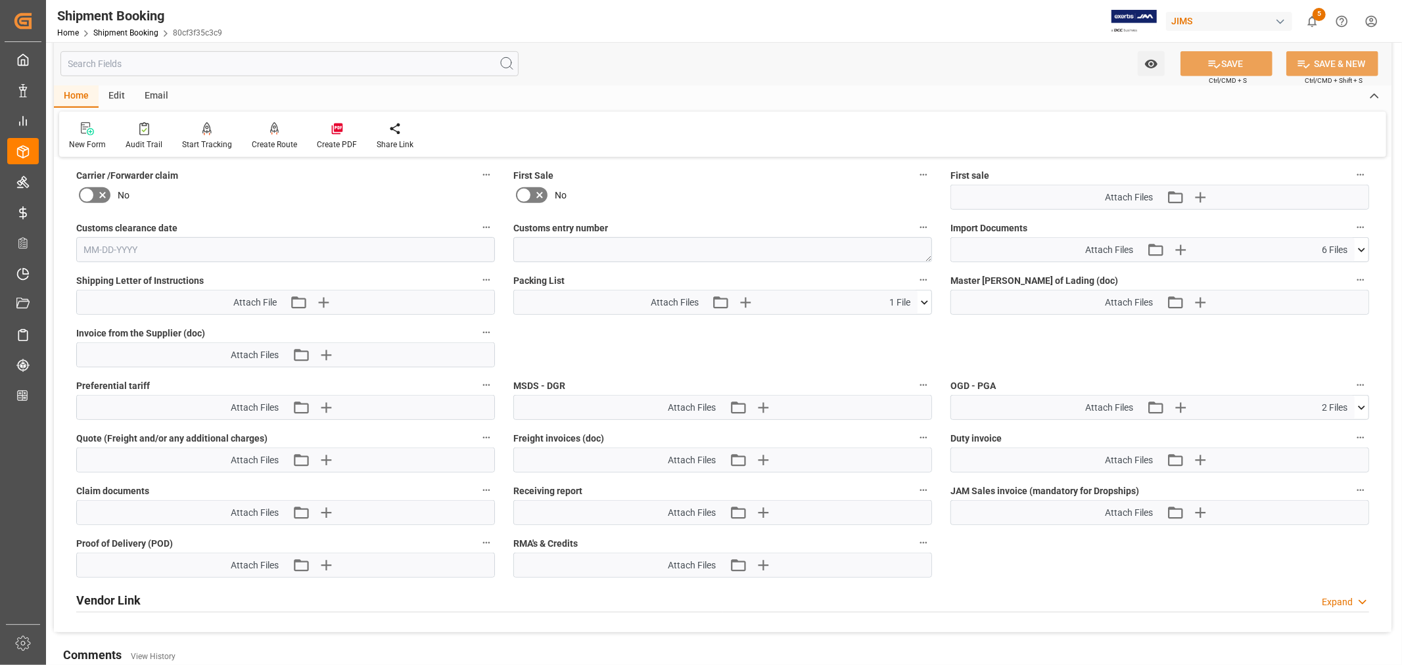
scroll to position [584, 0]
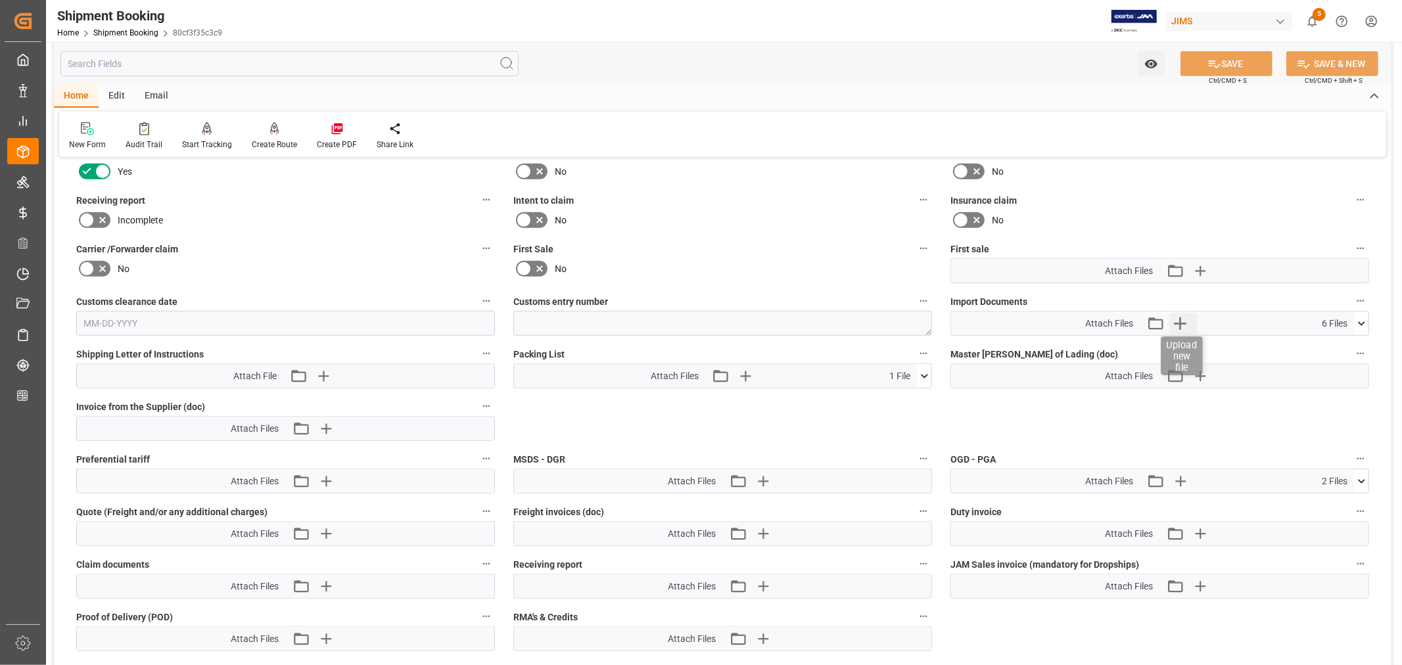
click at [1181, 316] on icon "button" at bounding box center [1180, 323] width 21 height 21
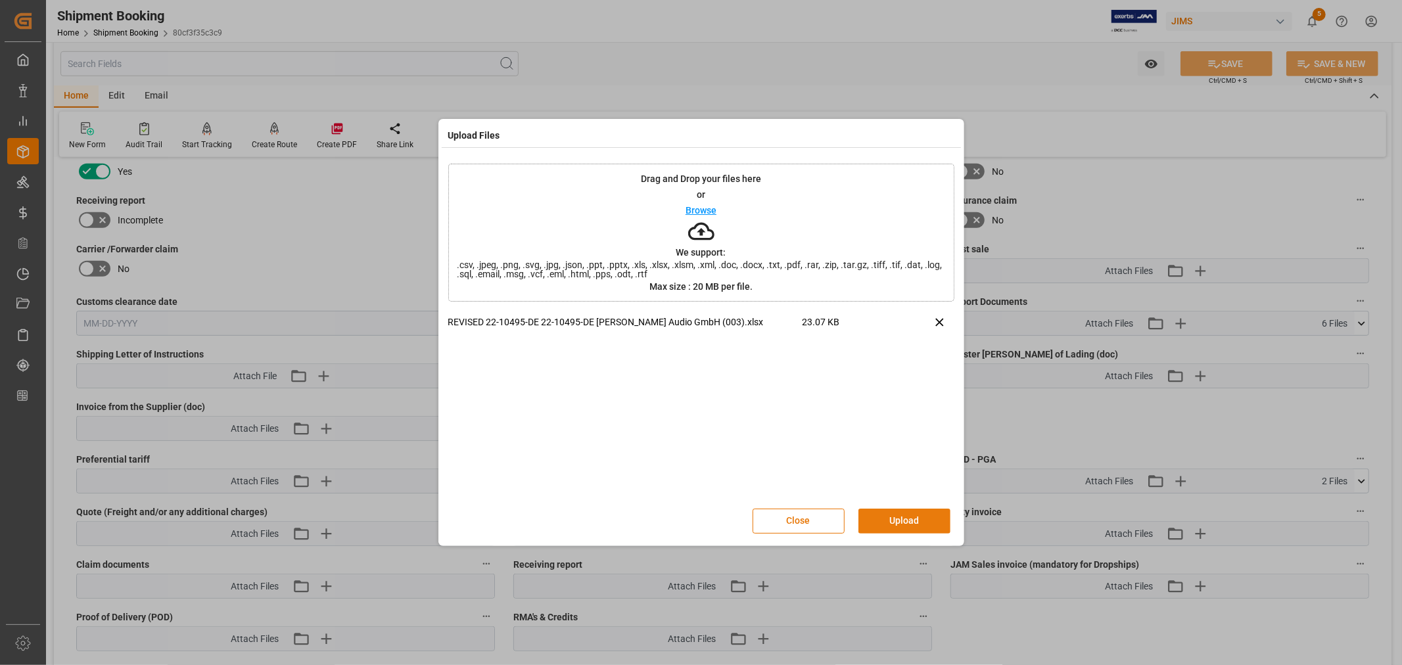
click at [904, 515] on button "Upload" at bounding box center [905, 521] width 92 height 25
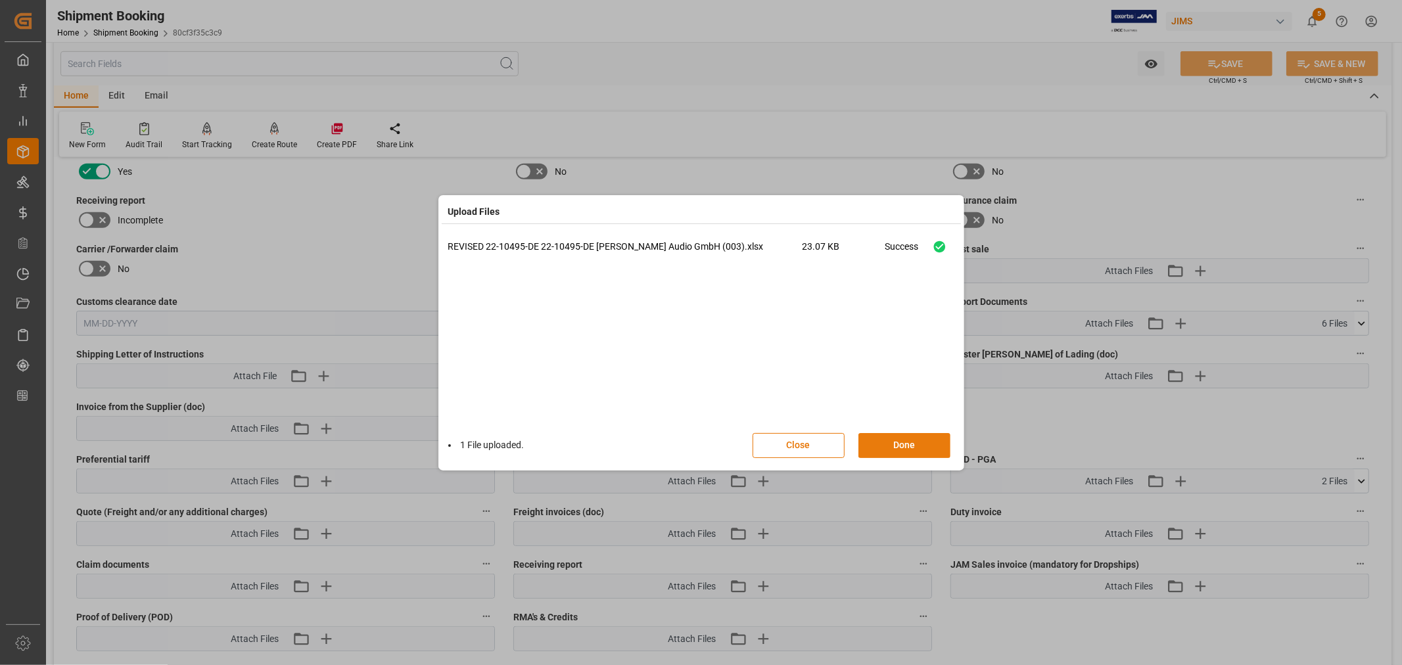
click at [905, 444] on button "Done" at bounding box center [905, 445] width 92 height 25
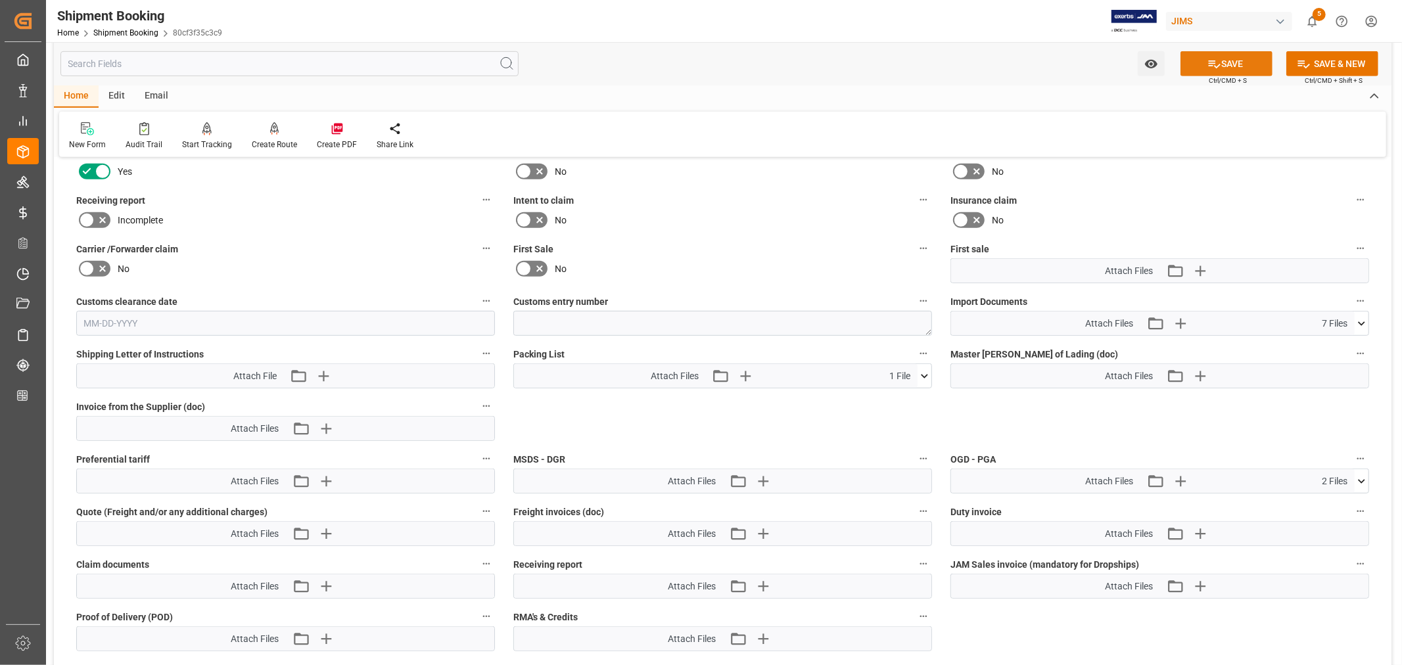
click at [1226, 61] on button "SAVE" at bounding box center [1227, 63] width 92 height 25
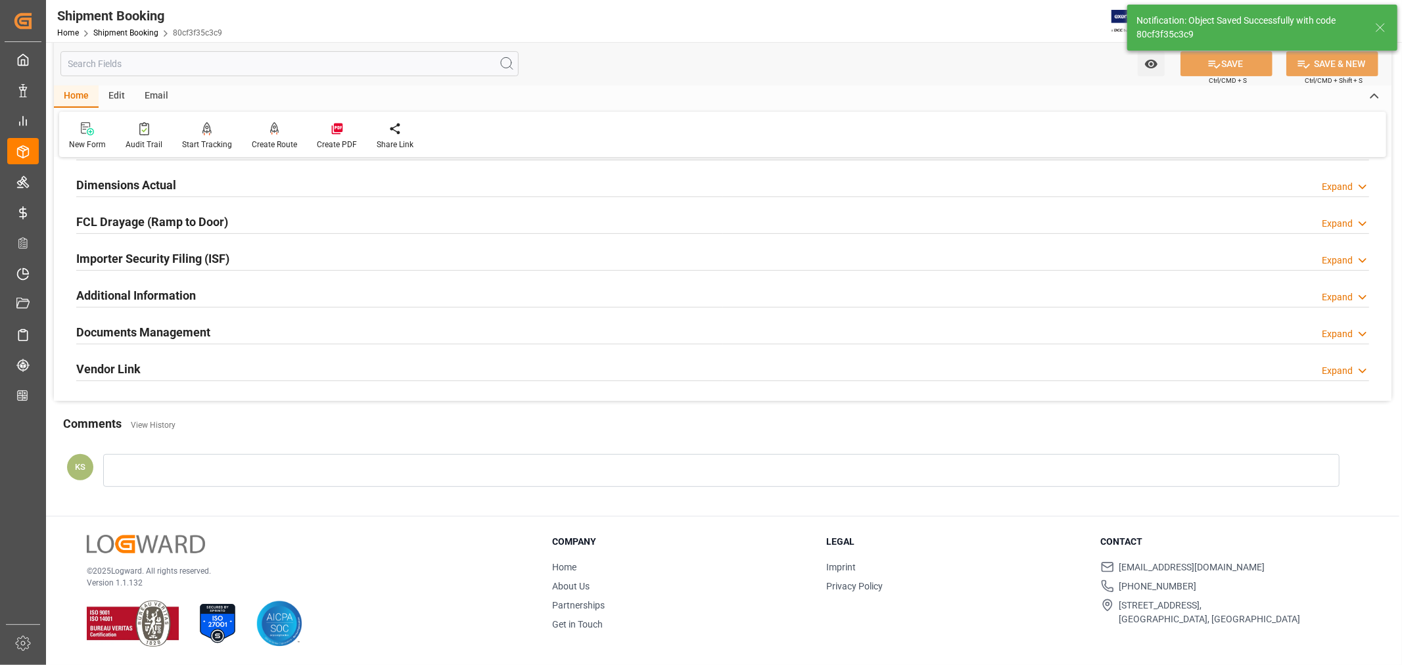
scroll to position [323, 0]
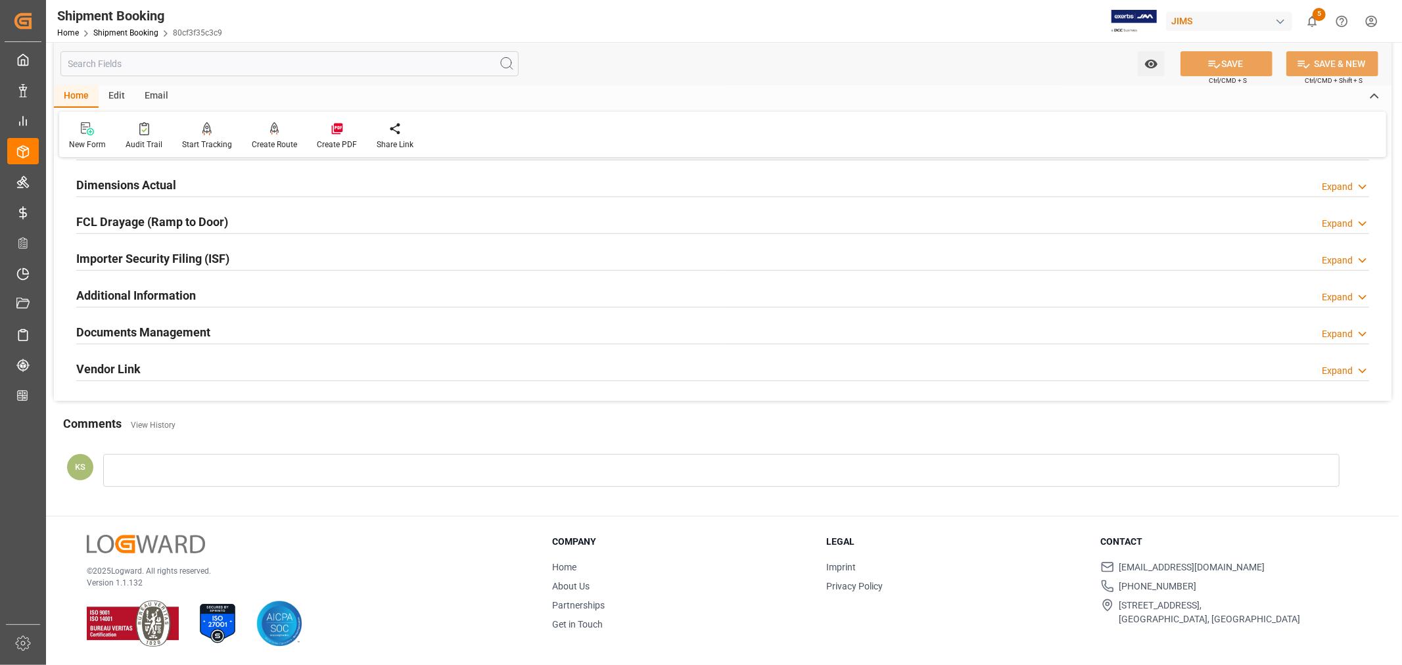
click at [129, 26] on div "Home Shipment Booking 80cf3f35c3c9" at bounding box center [139, 33] width 165 height 14
click at [130, 33] on link "Shipment Booking" at bounding box center [125, 32] width 65 height 9
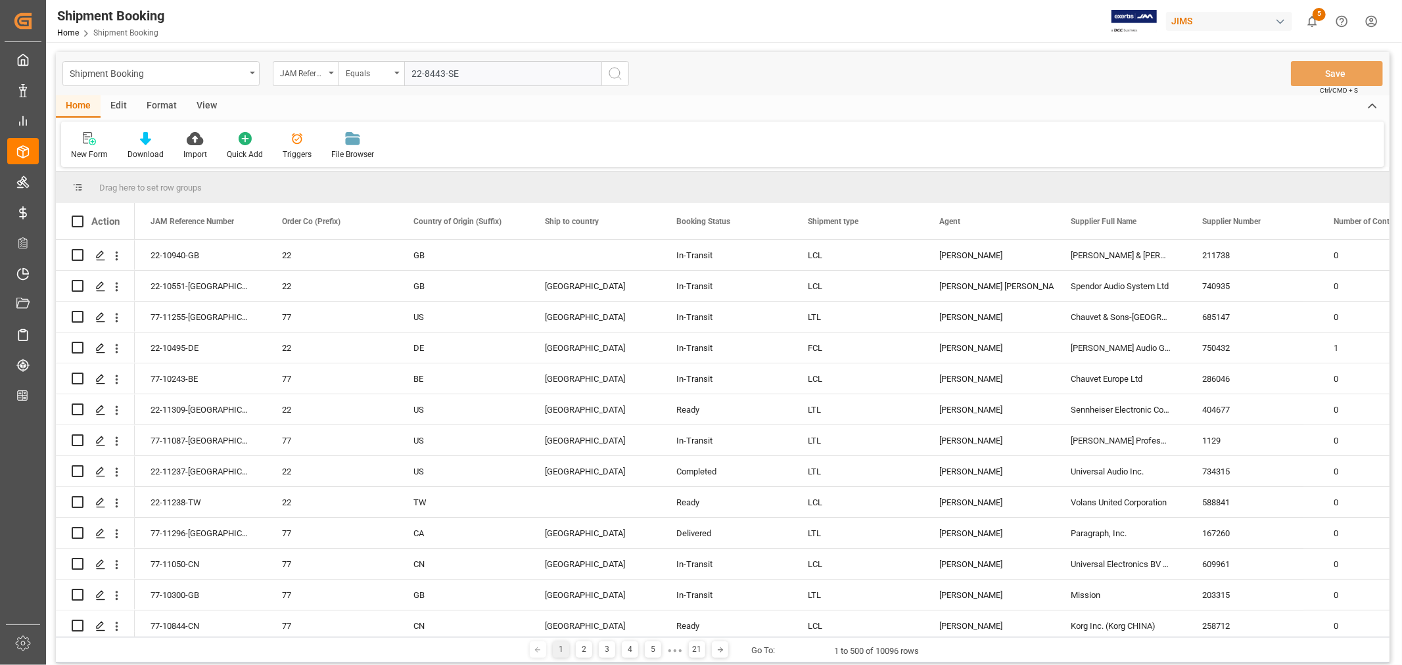
type input "22-8443-SE"
click at [614, 75] on icon "search button" at bounding box center [615, 74] width 16 height 16
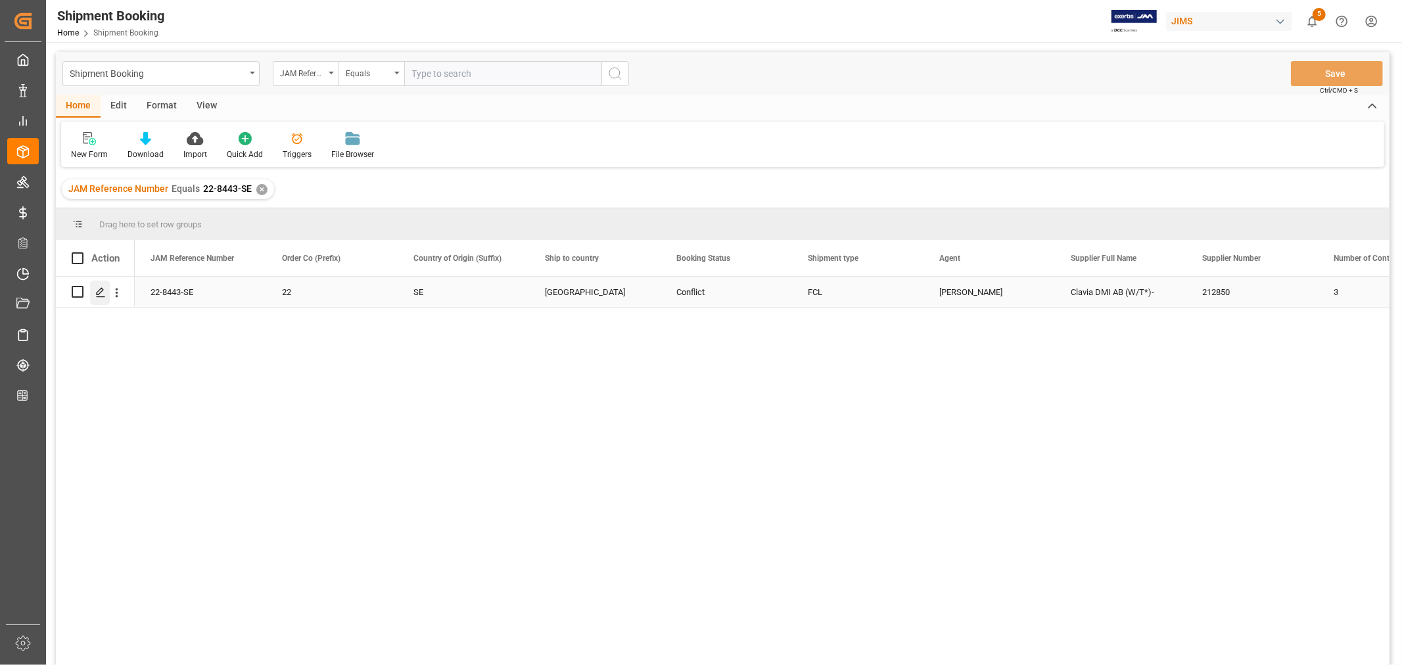
click at [105, 287] on icon "Press SPACE to select this row." at bounding box center [100, 292] width 11 height 11
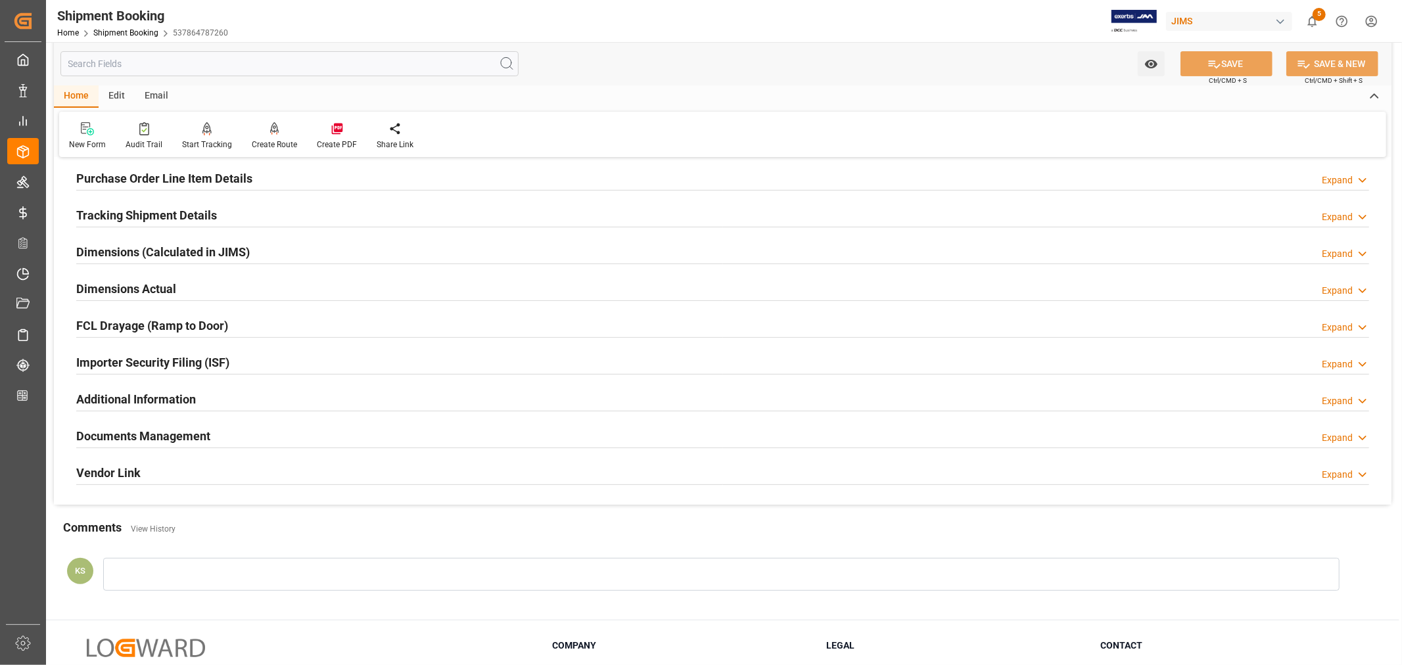
scroll to position [292, 0]
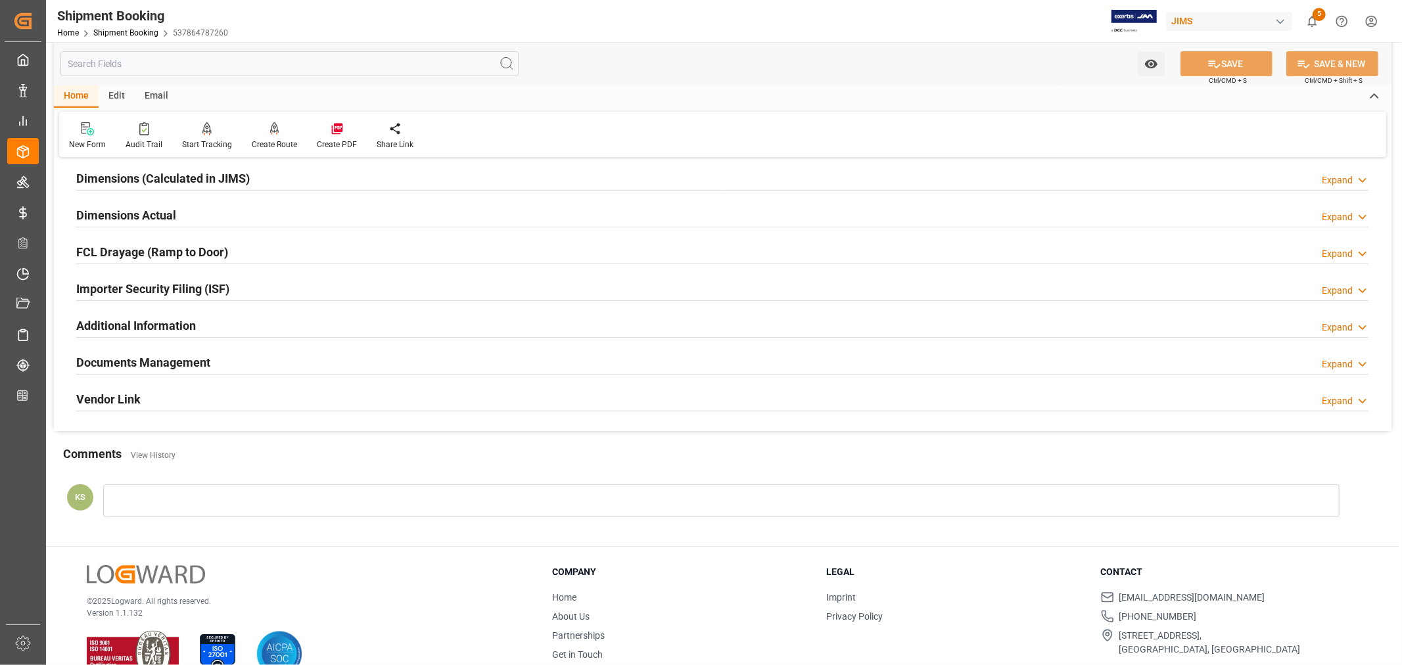
drag, startPoint x: 494, startPoint y: 366, endPoint x: 540, endPoint y: 370, distance: 46.9
click at [494, 365] on div "Documents Management Expand" at bounding box center [722, 361] width 1293 height 25
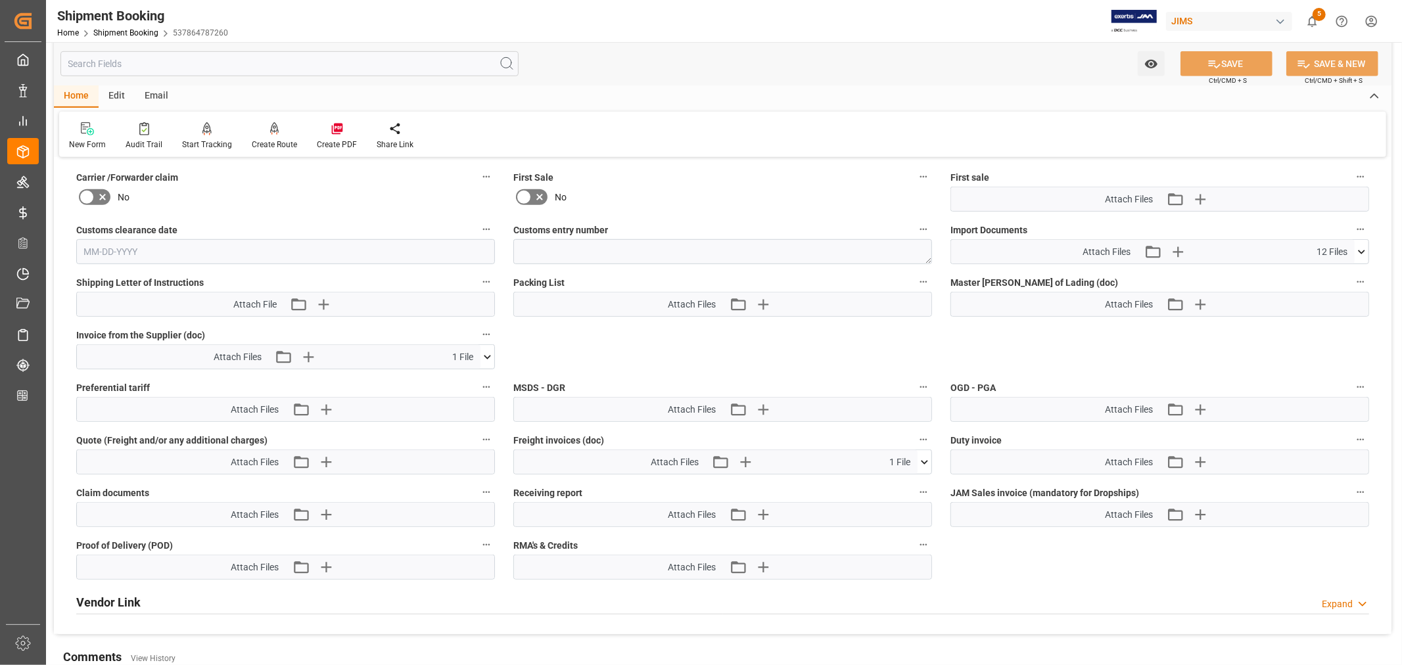
scroll to position [657, 0]
click at [1363, 245] on icon at bounding box center [1362, 250] width 14 height 14
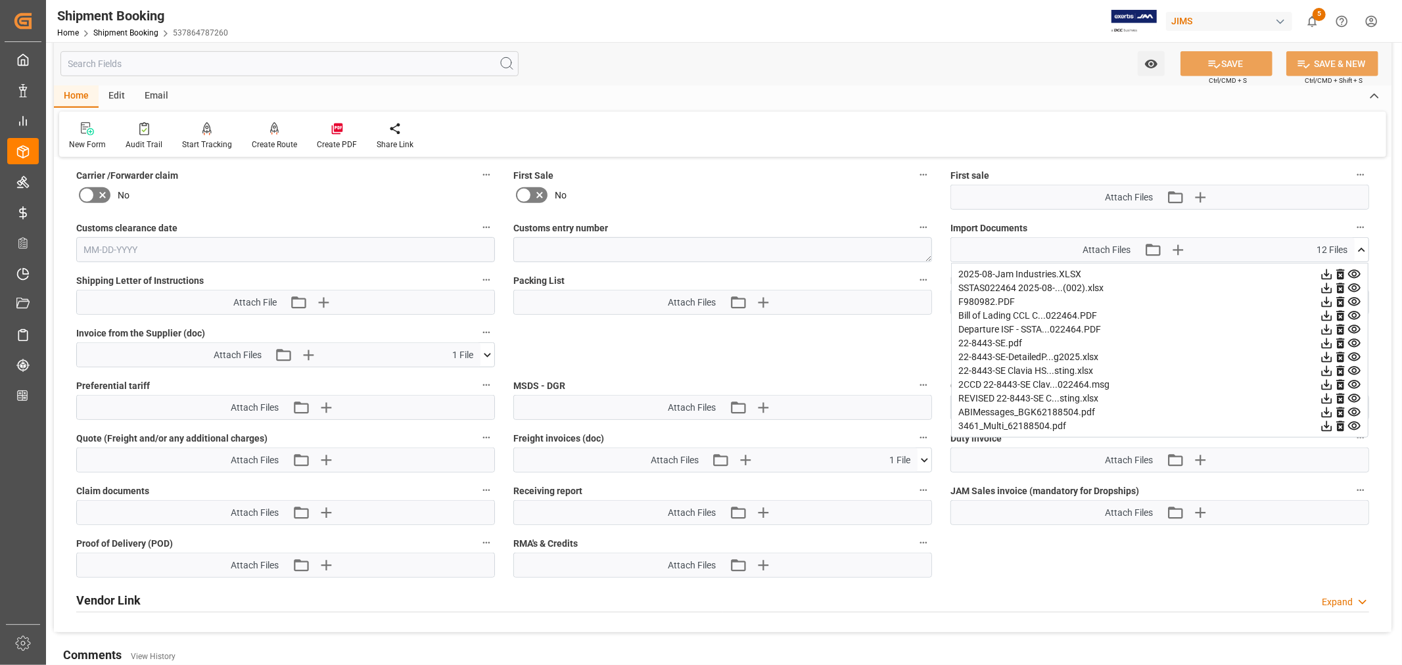
click at [1355, 300] on icon at bounding box center [1355, 302] width 14 height 14
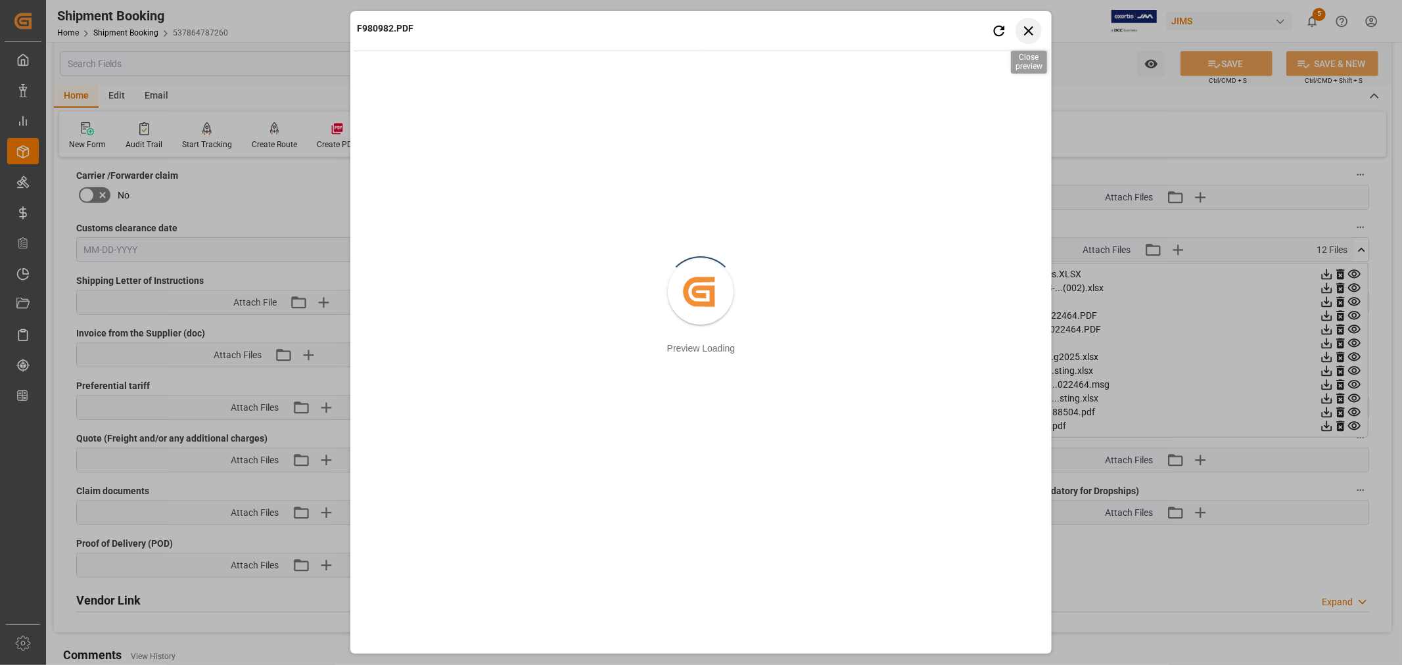
click at [1032, 33] on icon "button" at bounding box center [1028, 30] width 16 height 16
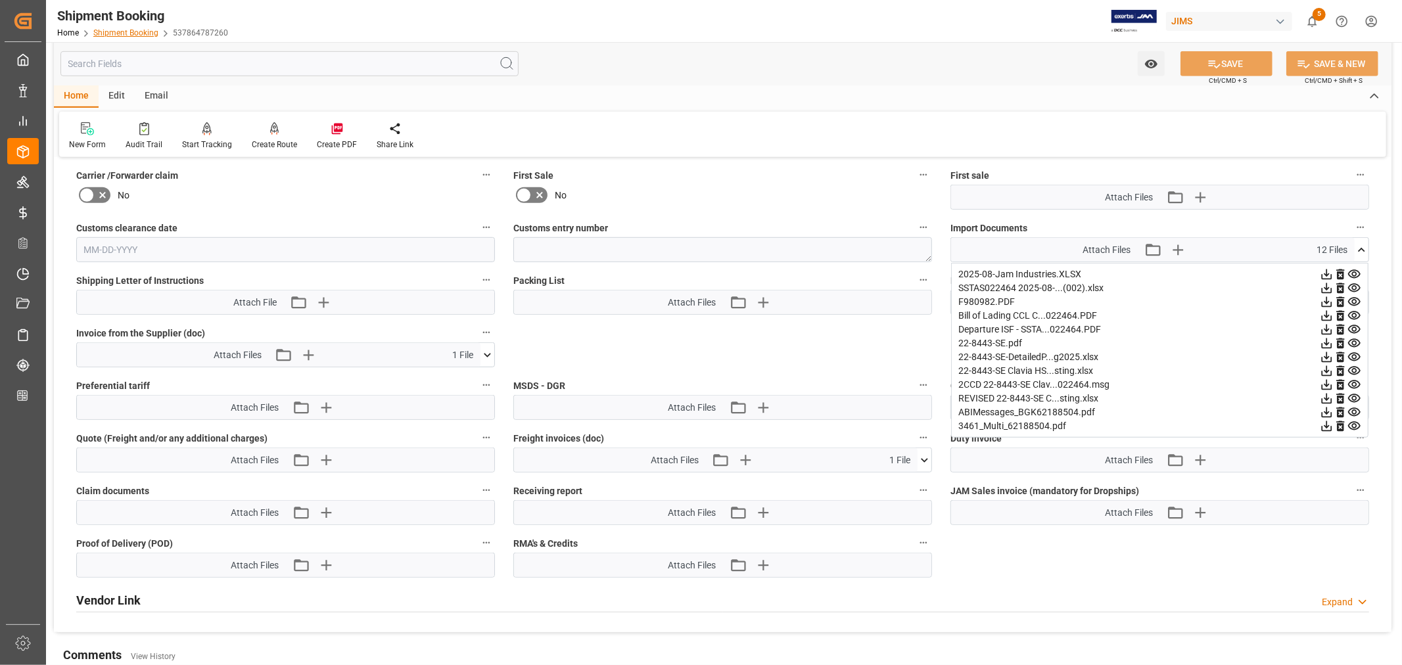
click at [140, 30] on link "Shipment Booking" at bounding box center [125, 32] width 65 height 9
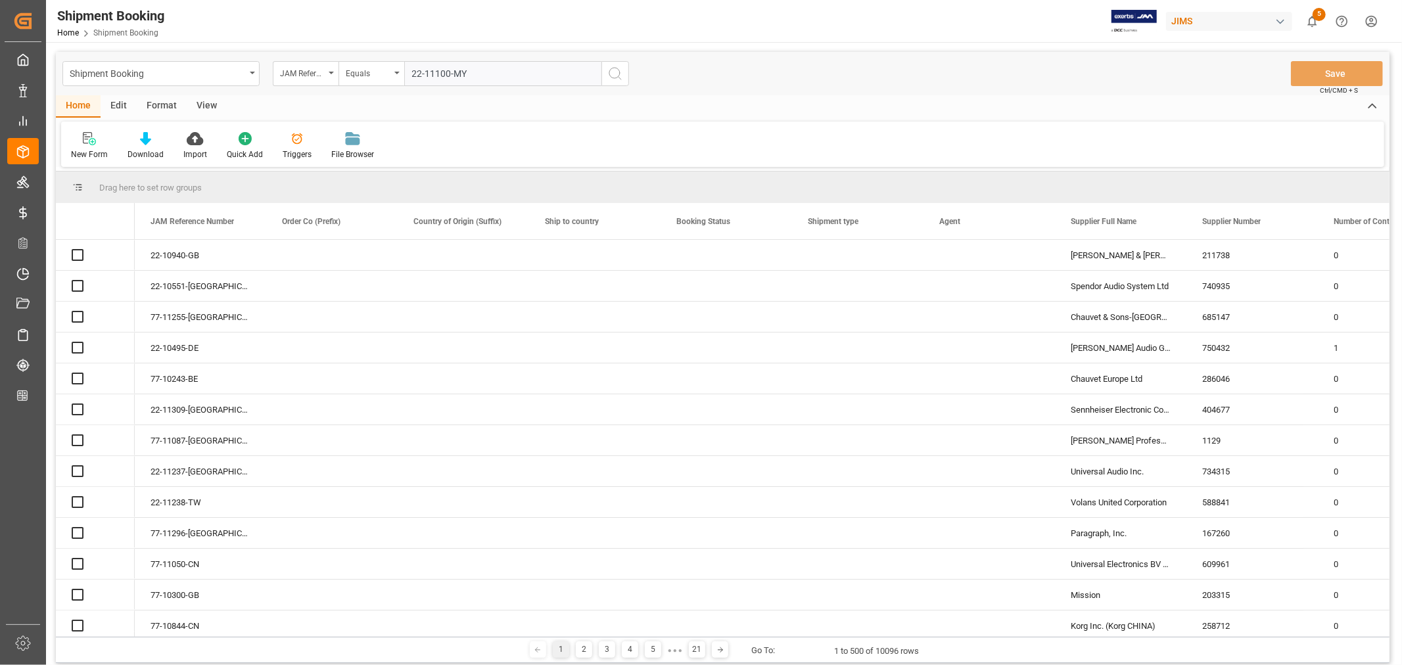
type input "22-11100-MY"
click at [615, 72] on icon "search button" at bounding box center [615, 74] width 16 height 16
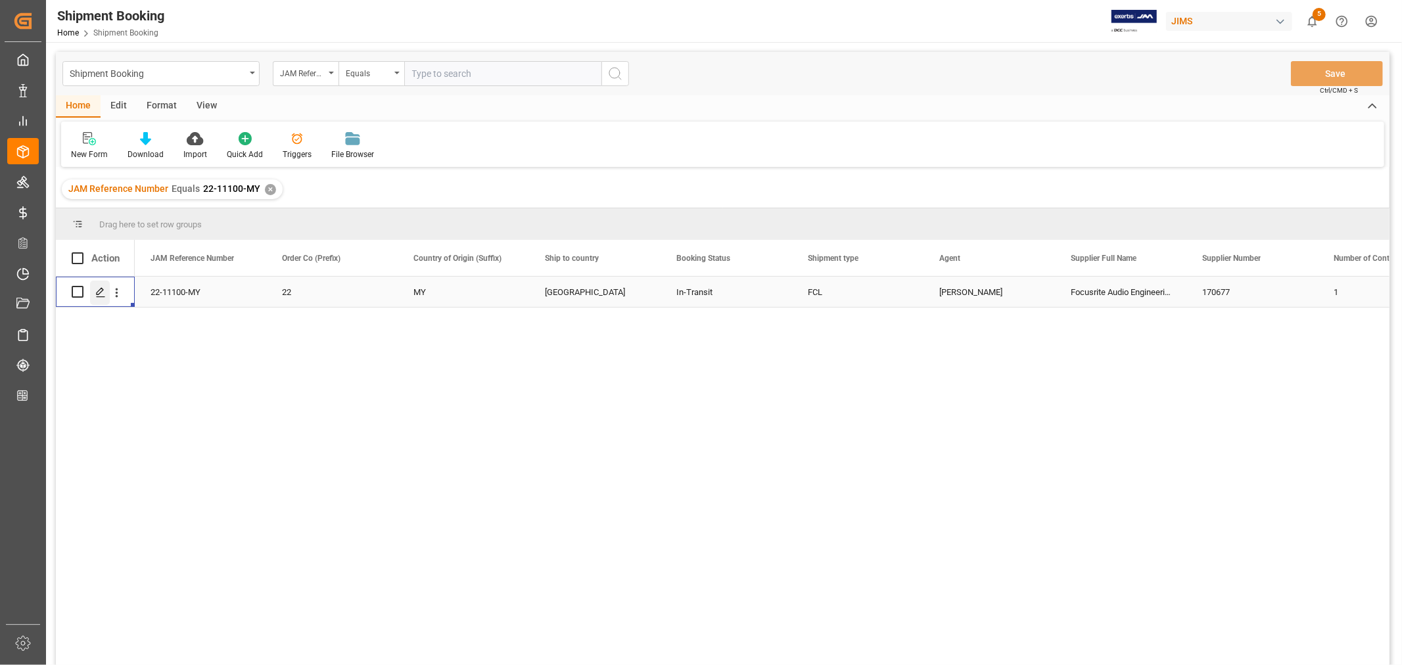
click at [103, 293] on icon "Press SPACE to select this row." at bounding box center [100, 292] width 11 height 11
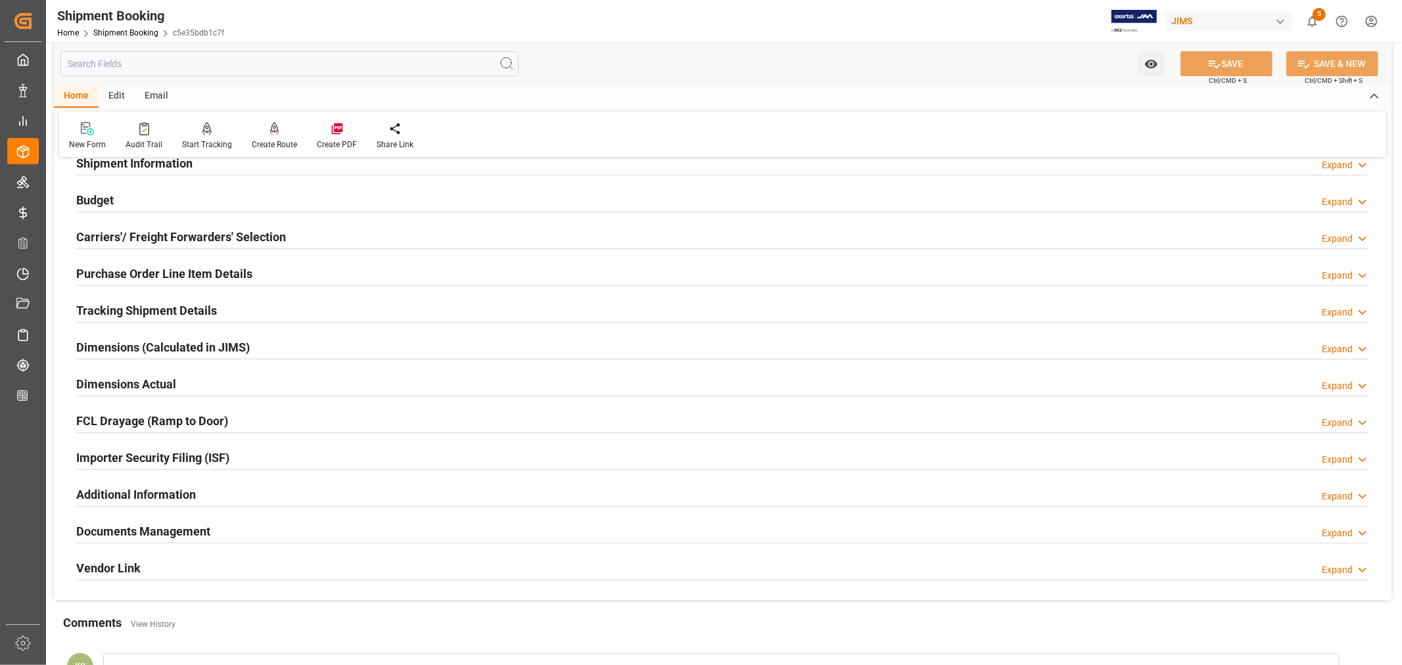
scroll to position [146, 0]
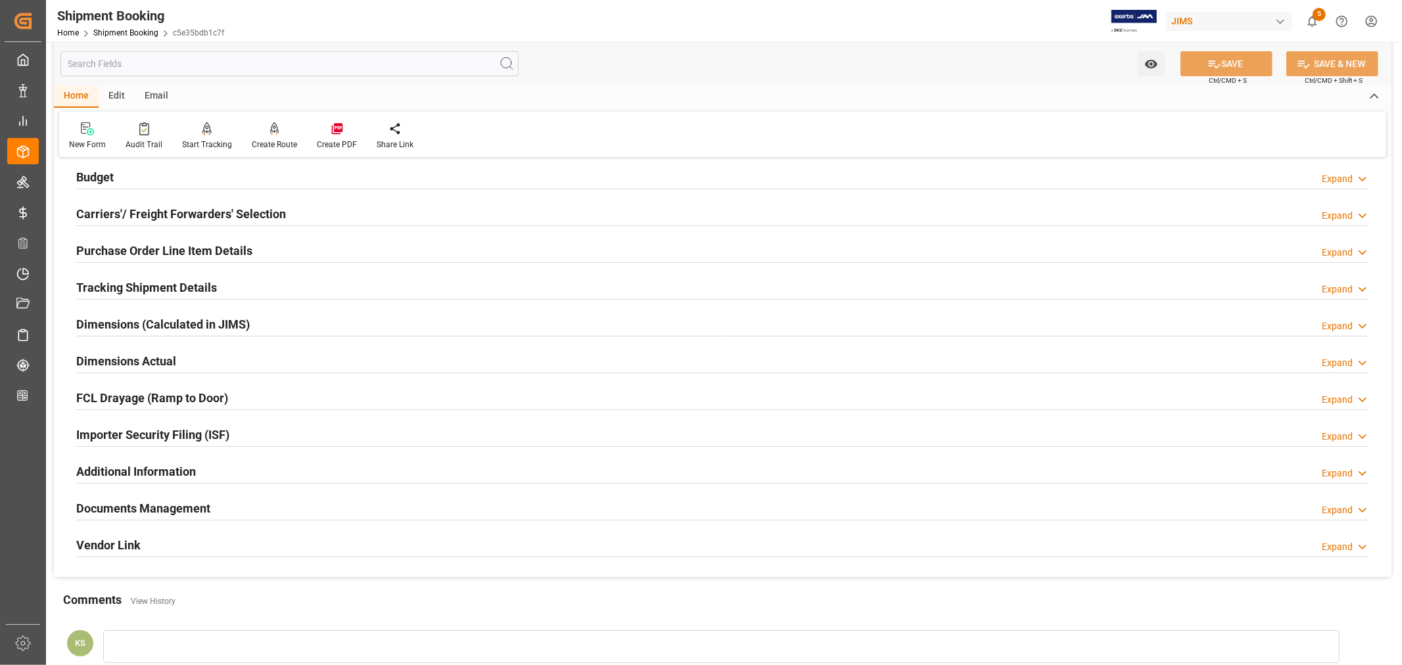
click at [252, 423] on div "Importer Security Filing (ISF) Expand" at bounding box center [722, 433] width 1293 height 25
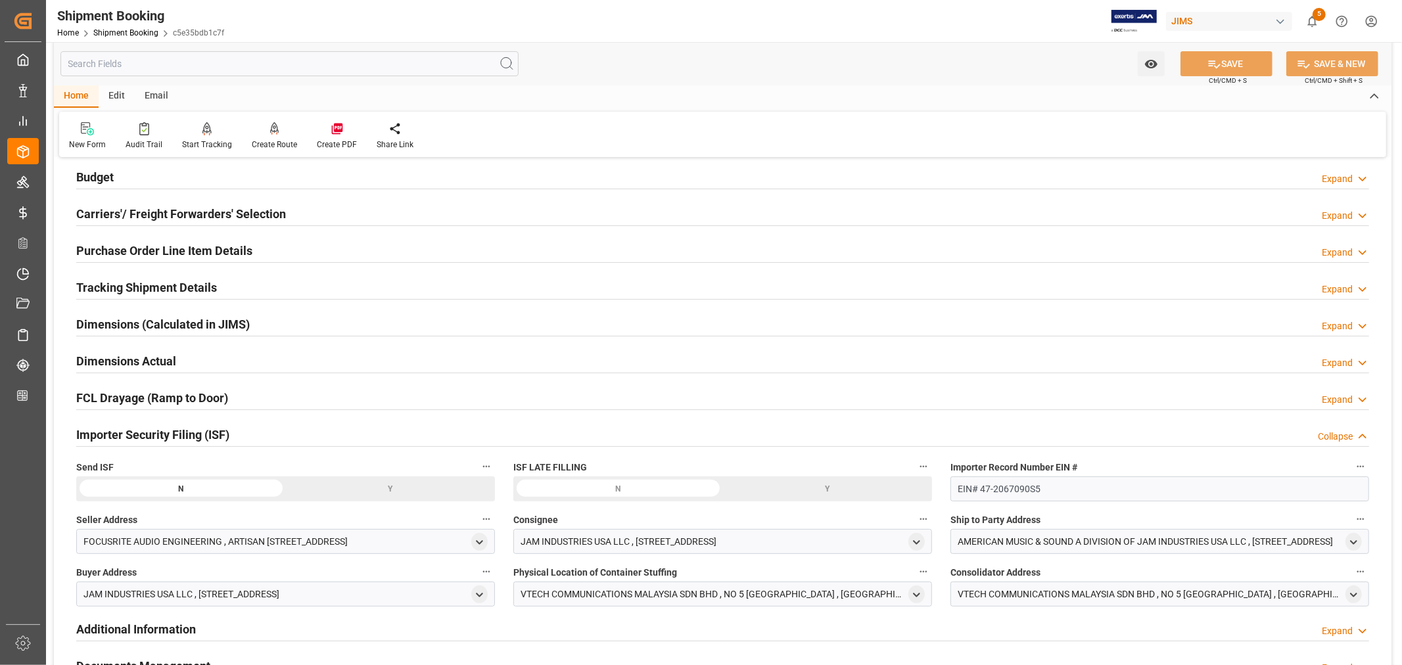
click at [252, 423] on div "Importer Security Filing (ISF) Collapse" at bounding box center [722, 433] width 1293 height 25
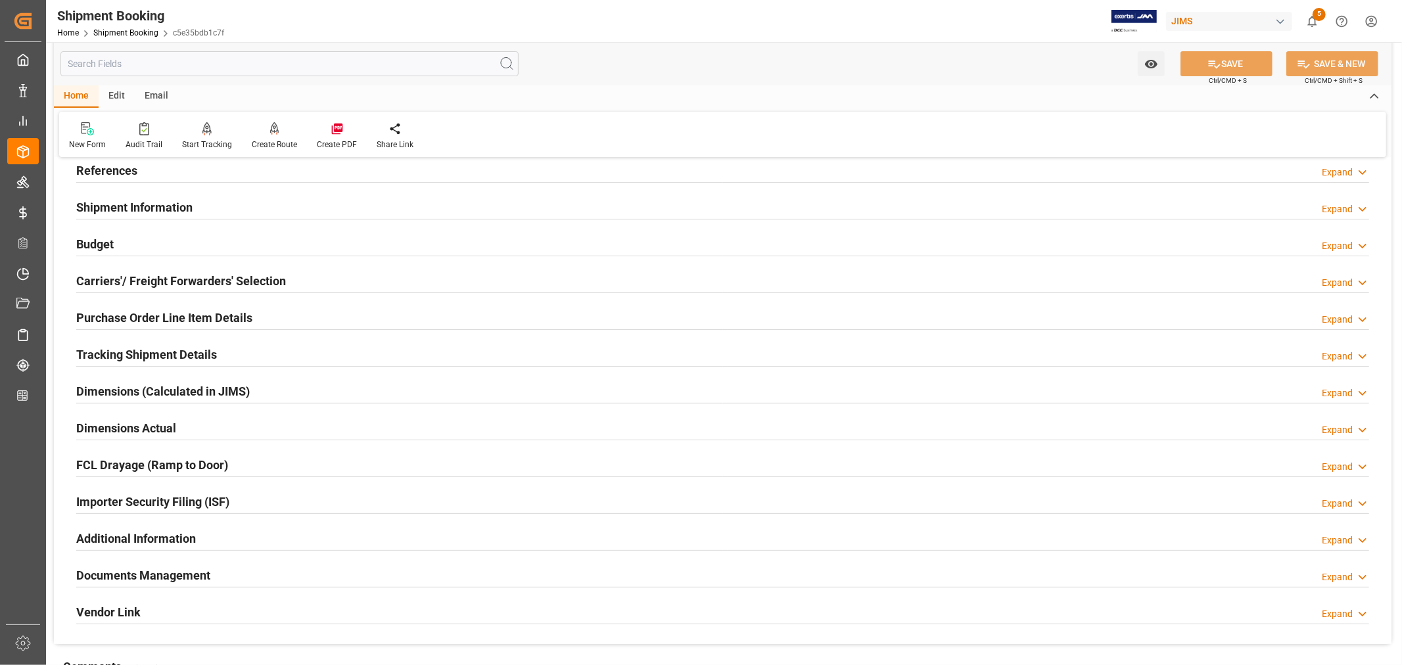
scroll to position [0, 0]
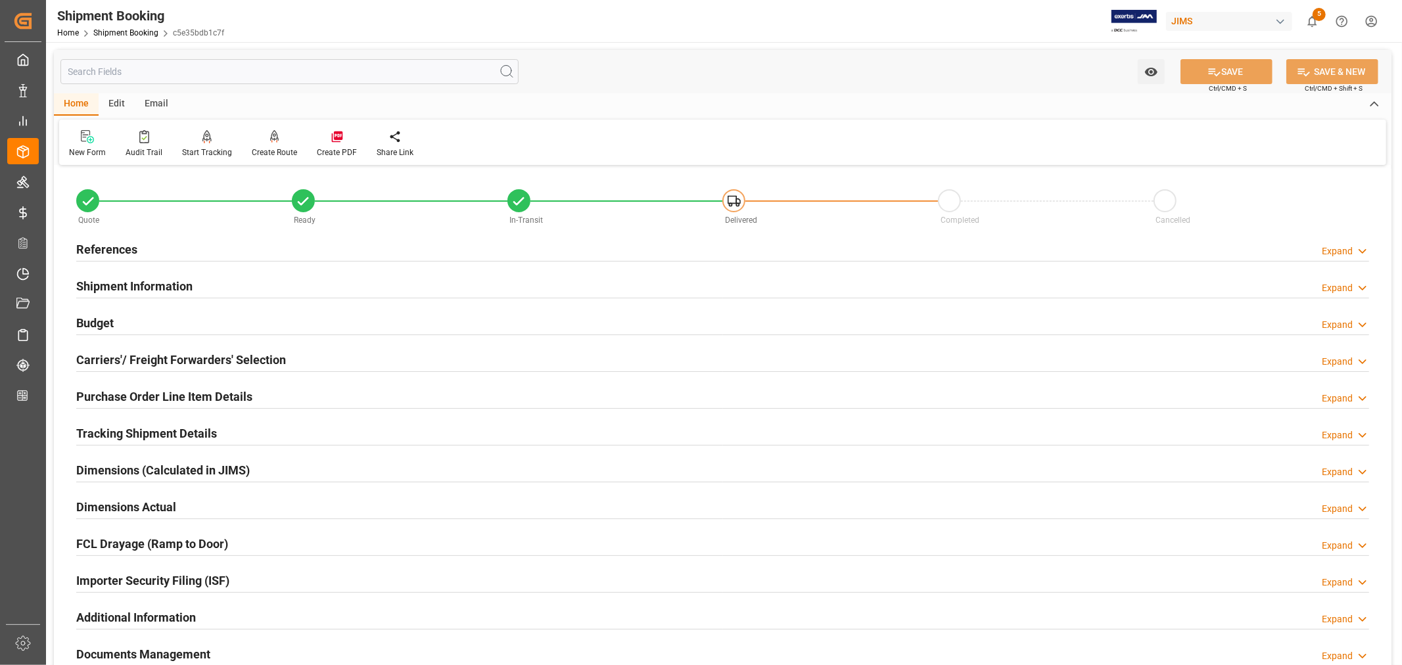
click at [153, 391] on h2 "Purchase Order Line Item Details" at bounding box center [164, 397] width 176 height 18
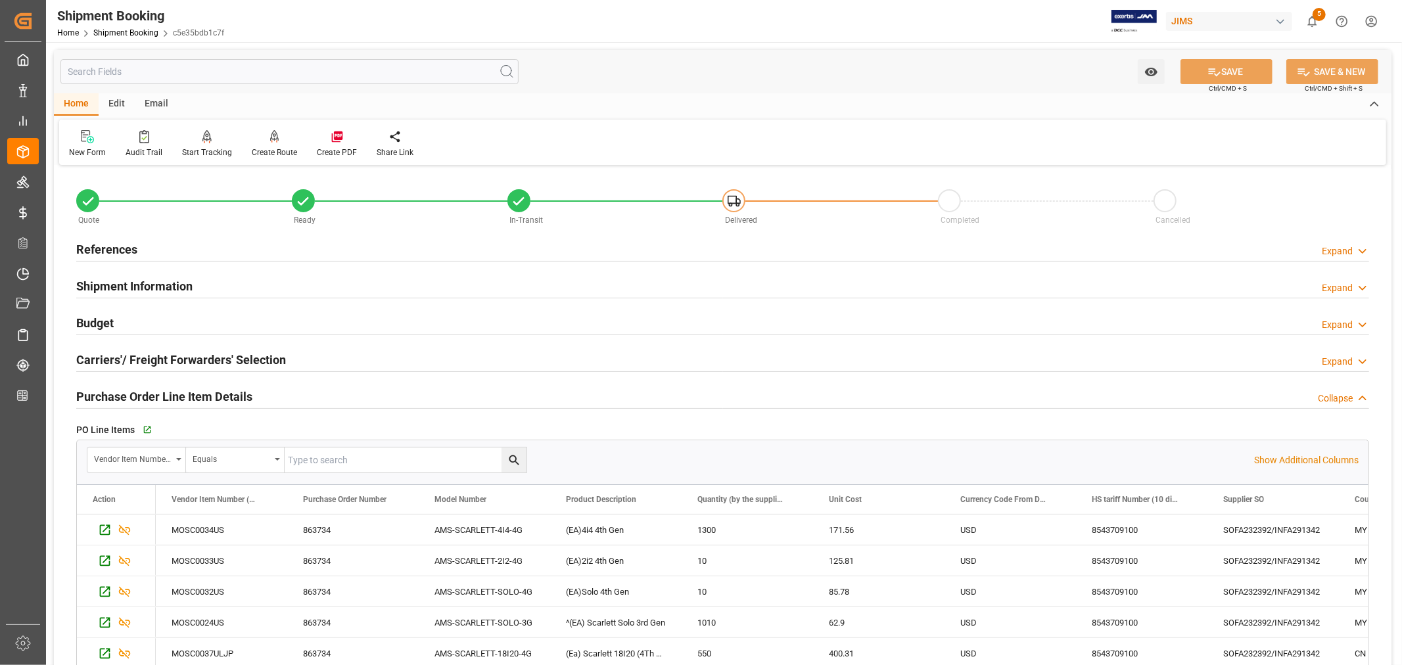
click at [153, 389] on h2 "Purchase Order Line Item Details" at bounding box center [164, 397] width 176 height 18
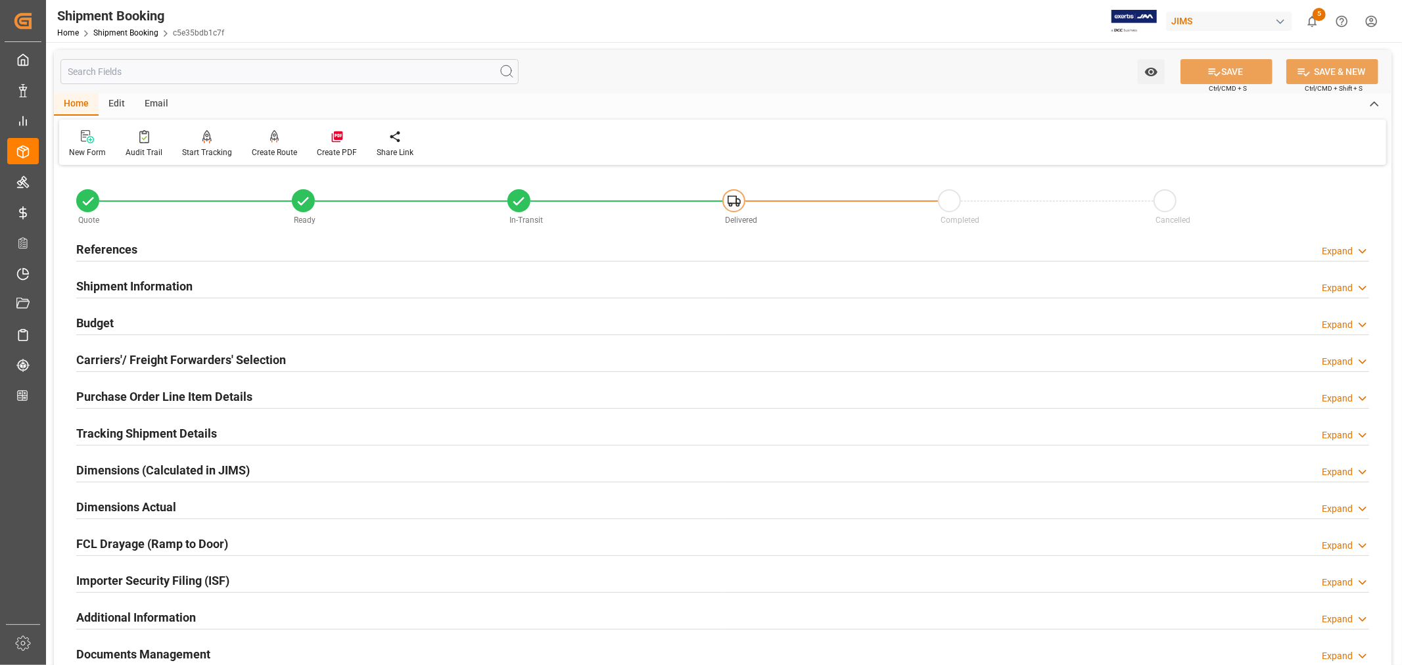
click at [153, 389] on h2 "Purchase Order Line Item Details" at bounding box center [164, 397] width 176 height 18
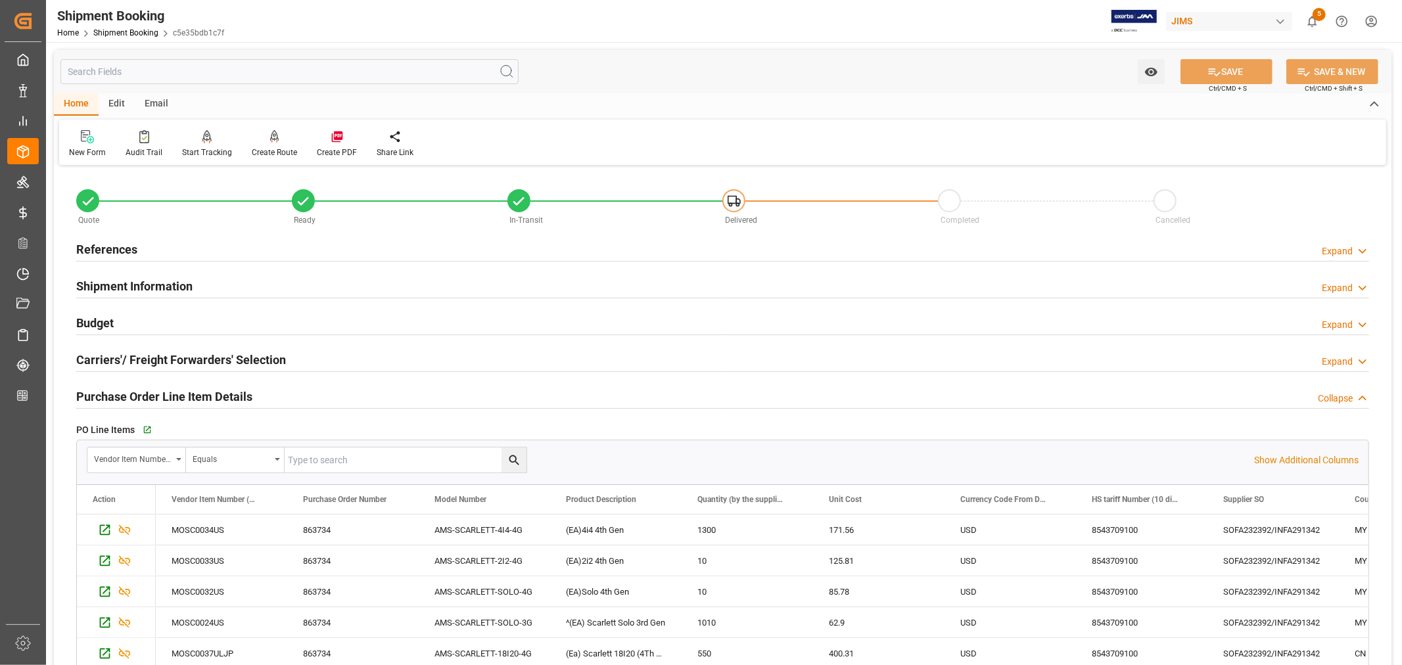
click at [201, 389] on h2 "Purchase Order Line Item Details" at bounding box center [164, 397] width 176 height 18
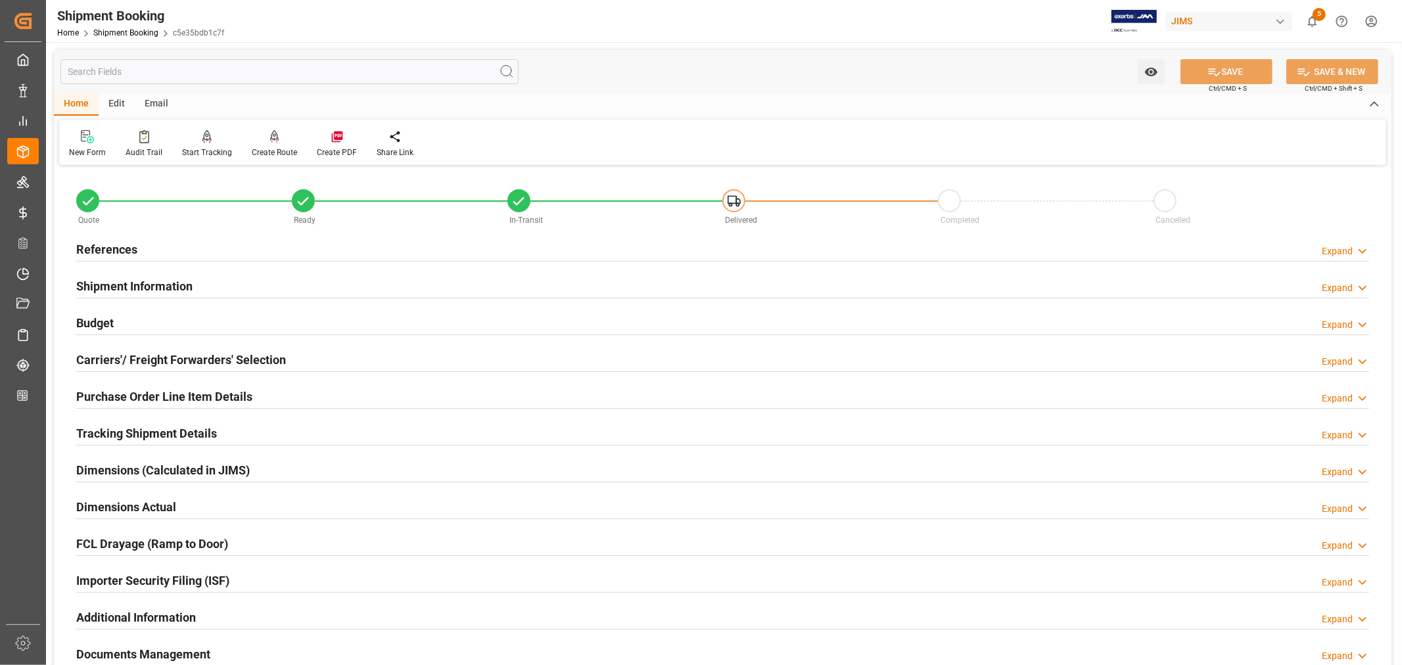
click at [123, 248] on h2 "References" at bounding box center [106, 250] width 61 height 18
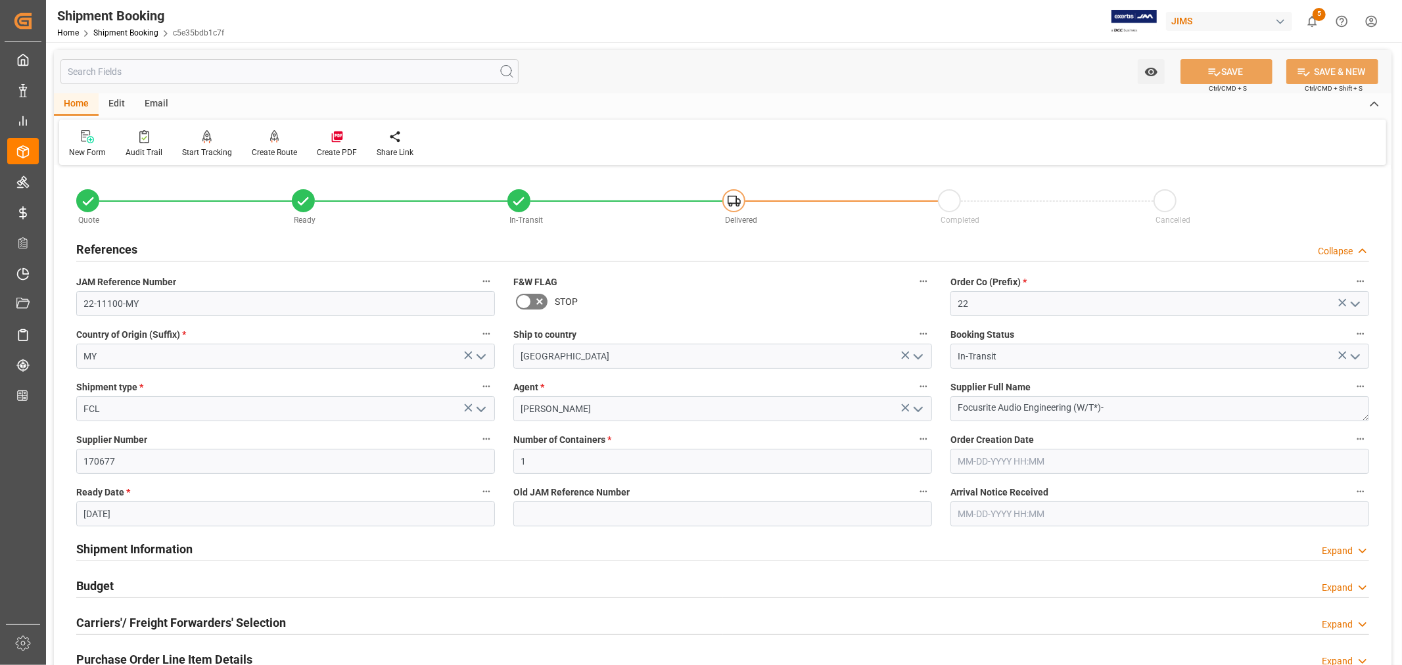
click at [114, 249] on h2 "References" at bounding box center [106, 250] width 61 height 18
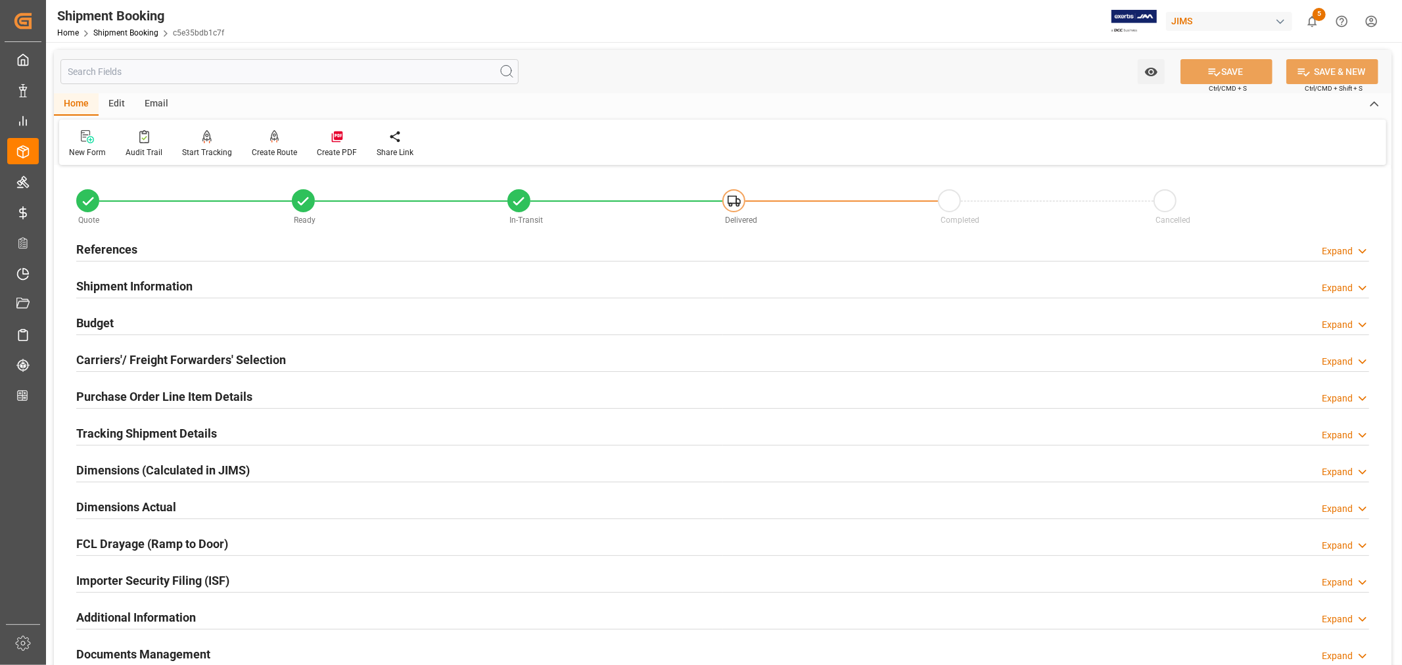
click at [125, 395] on h2 "Purchase Order Line Item Details" at bounding box center [164, 397] width 176 height 18
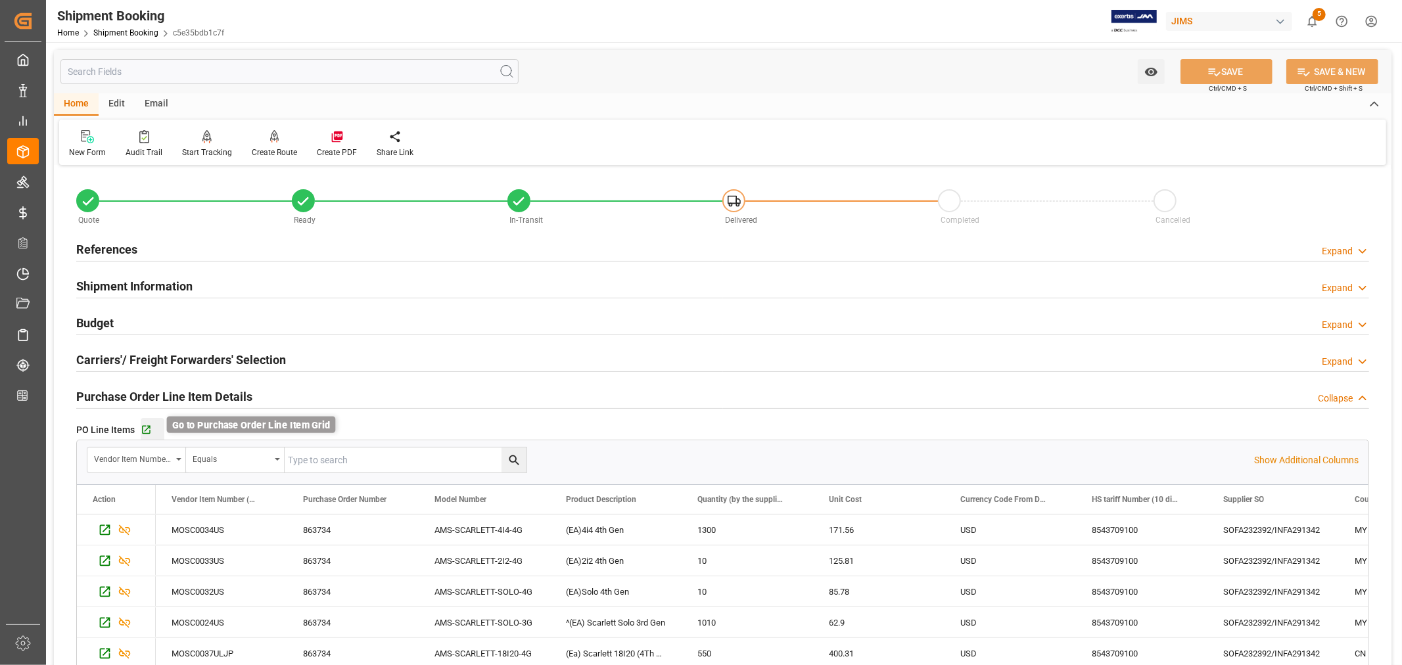
click at [149, 429] on icon "button" at bounding box center [146, 430] width 9 height 9
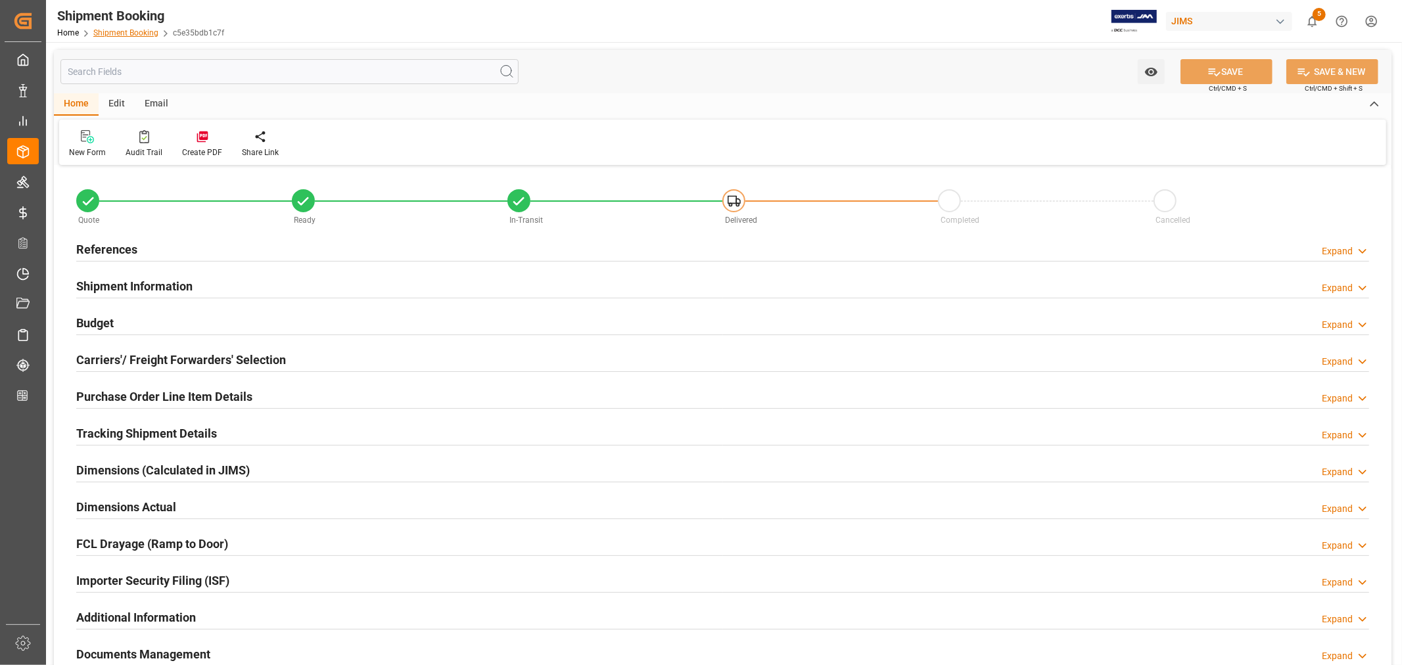
click at [133, 29] on link "Shipment Booking" at bounding box center [125, 32] width 65 height 9
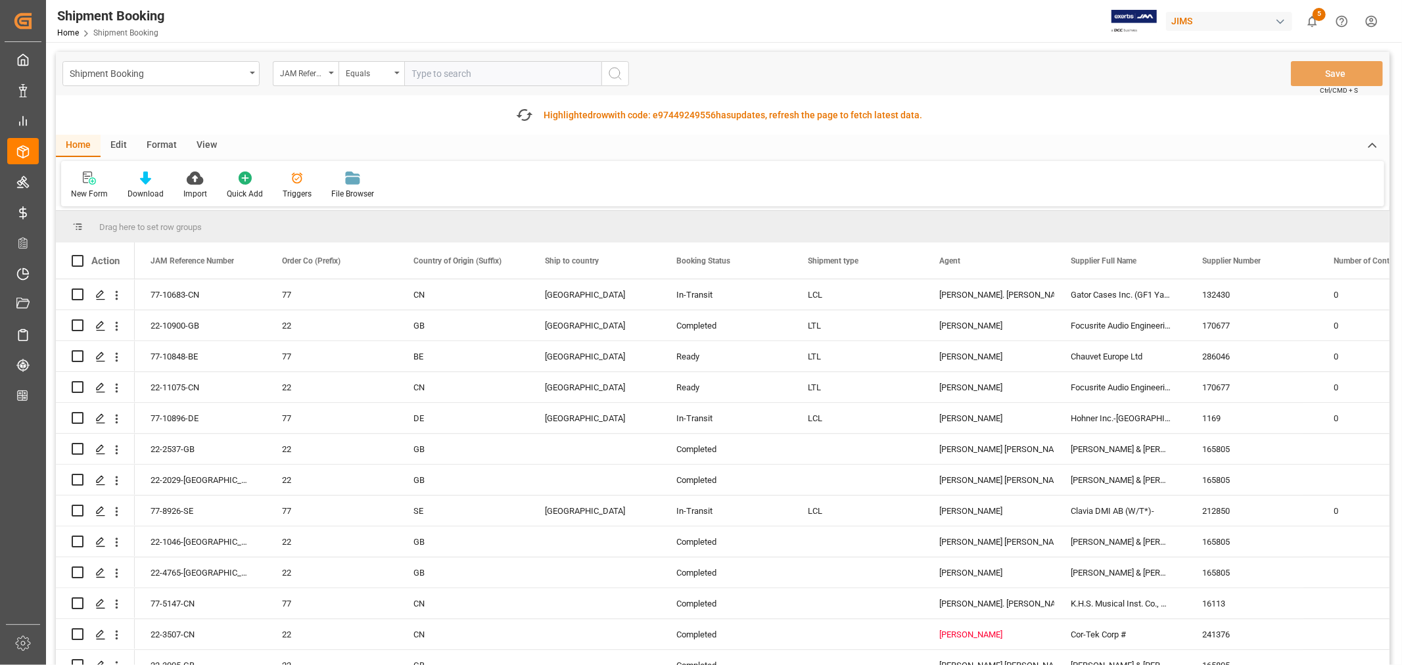
scroll to position [3287, 0]
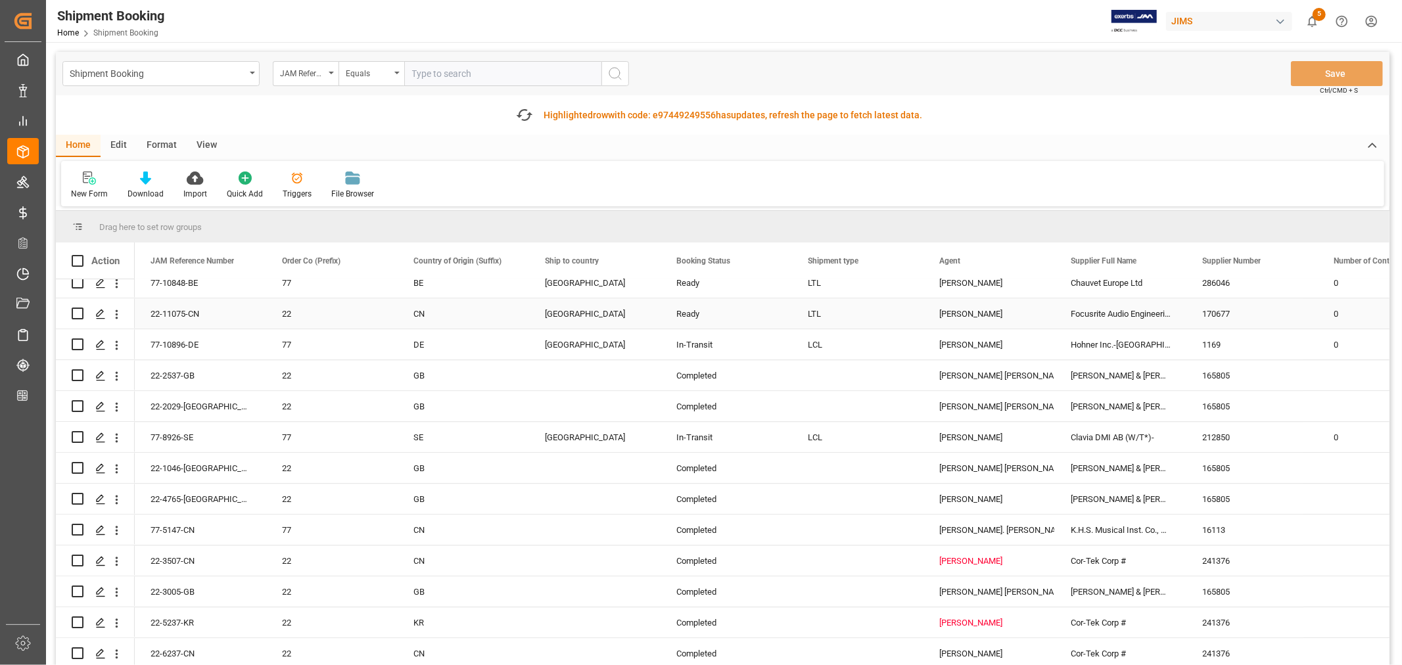
click at [957, 310] on div "Kevin Schofield" at bounding box center [989, 314] width 100 height 30
click at [1033, 260] on span at bounding box center [1034, 261] width 12 height 12
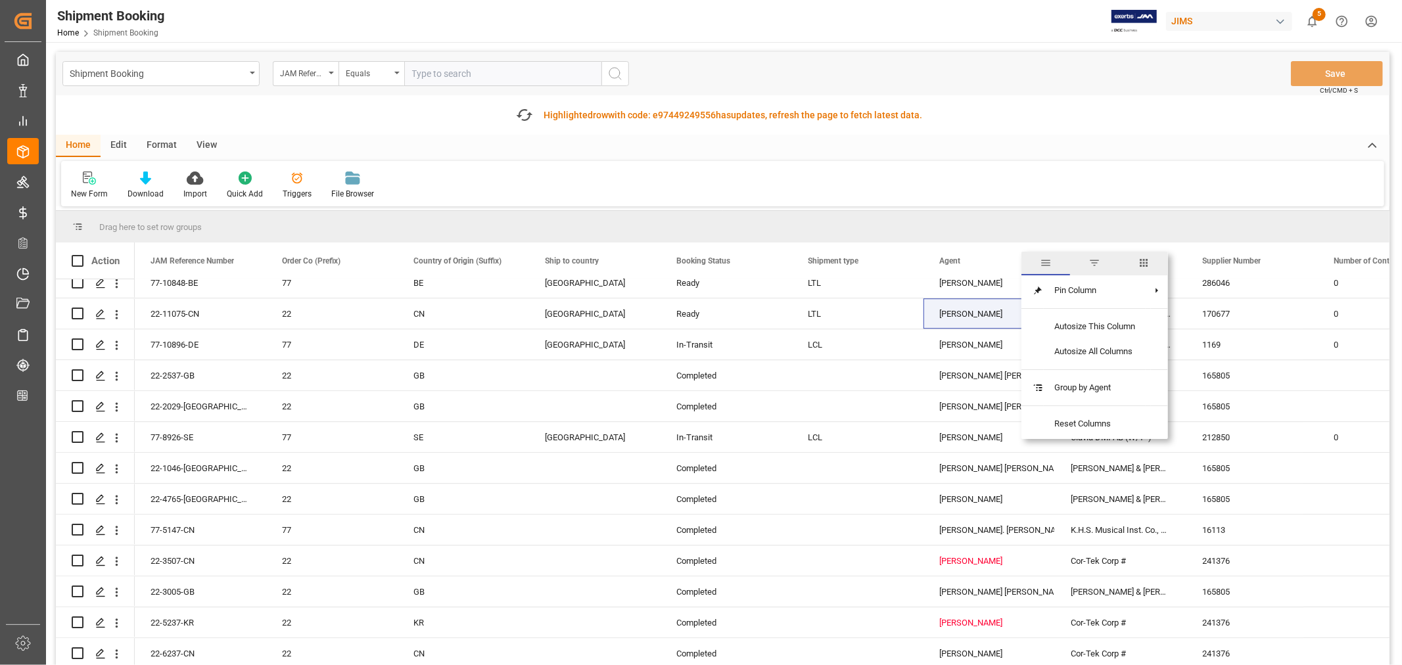
click at [1097, 263] on span "filter" at bounding box center [1095, 263] width 12 height 12
type input "[PERSON_NAME]"
click at [1106, 366] on button "Apply" at bounding box center [1111, 372] width 24 height 13
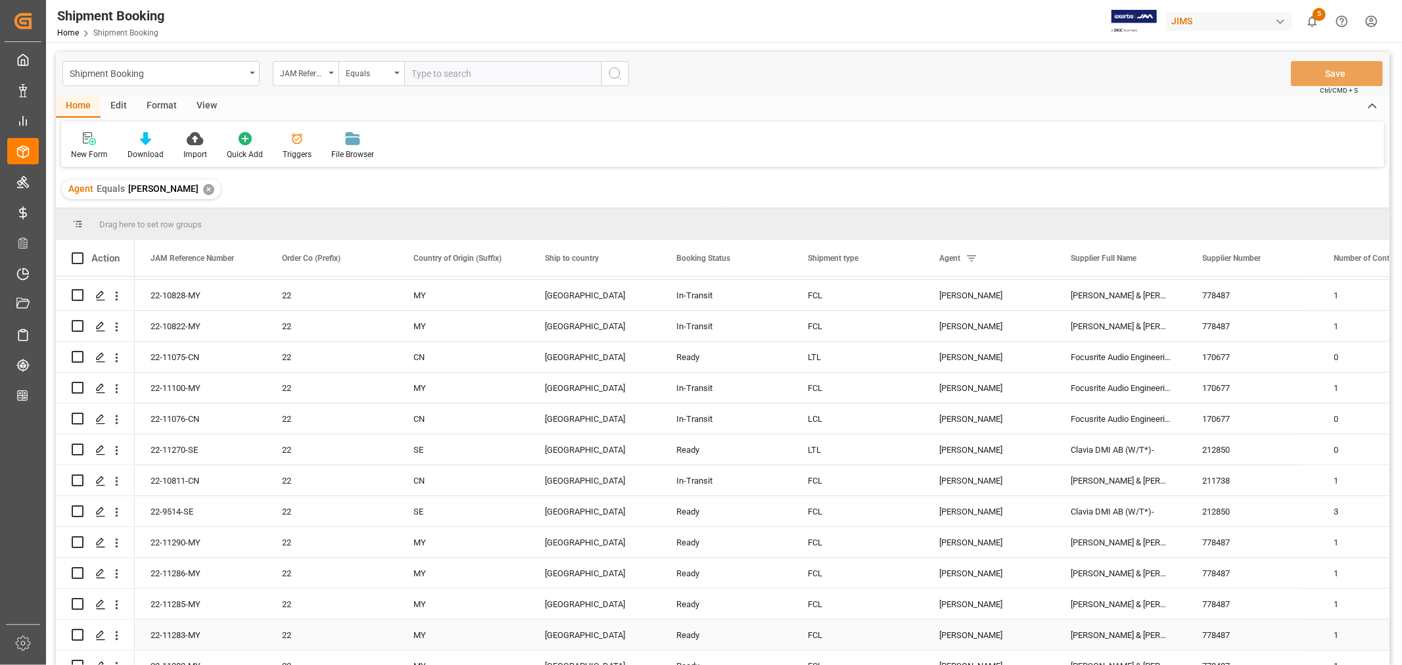
scroll to position [292, 0]
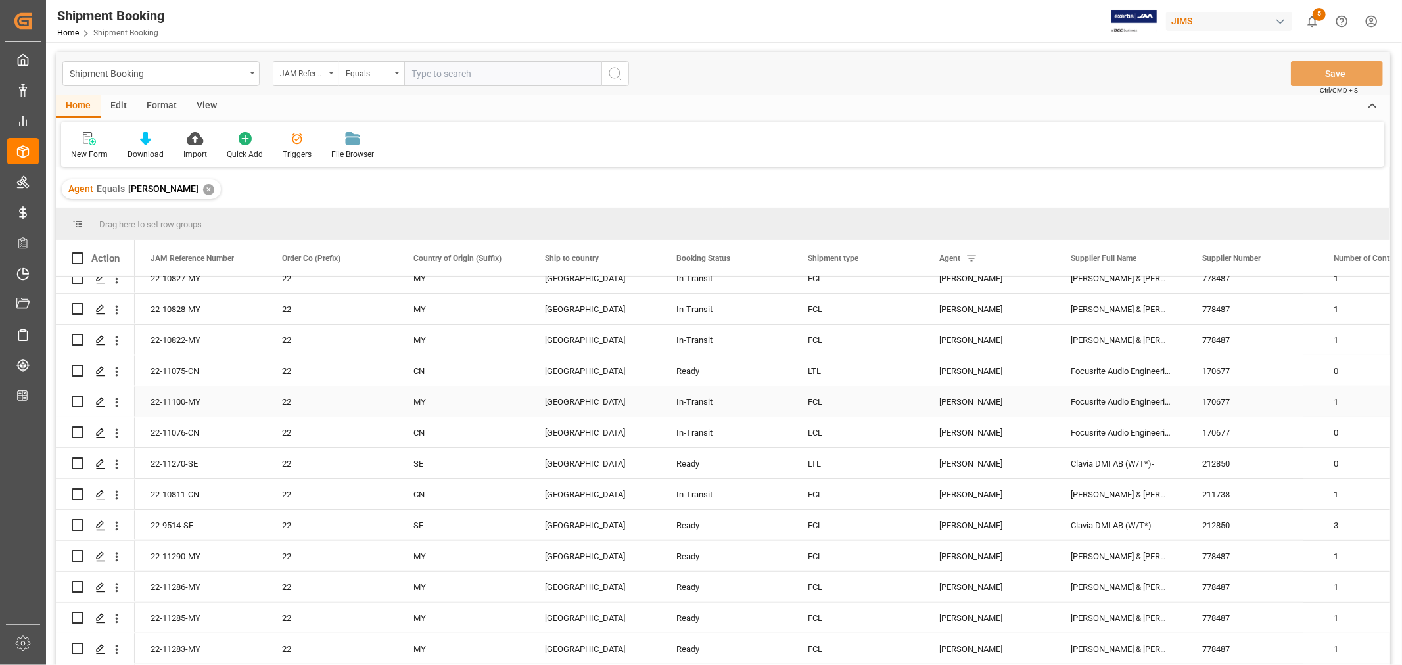
click at [1096, 400] on div "Focusrite Audio Engineering (W/T*)-" at bounding box center [1120, 402] width 131 height 30
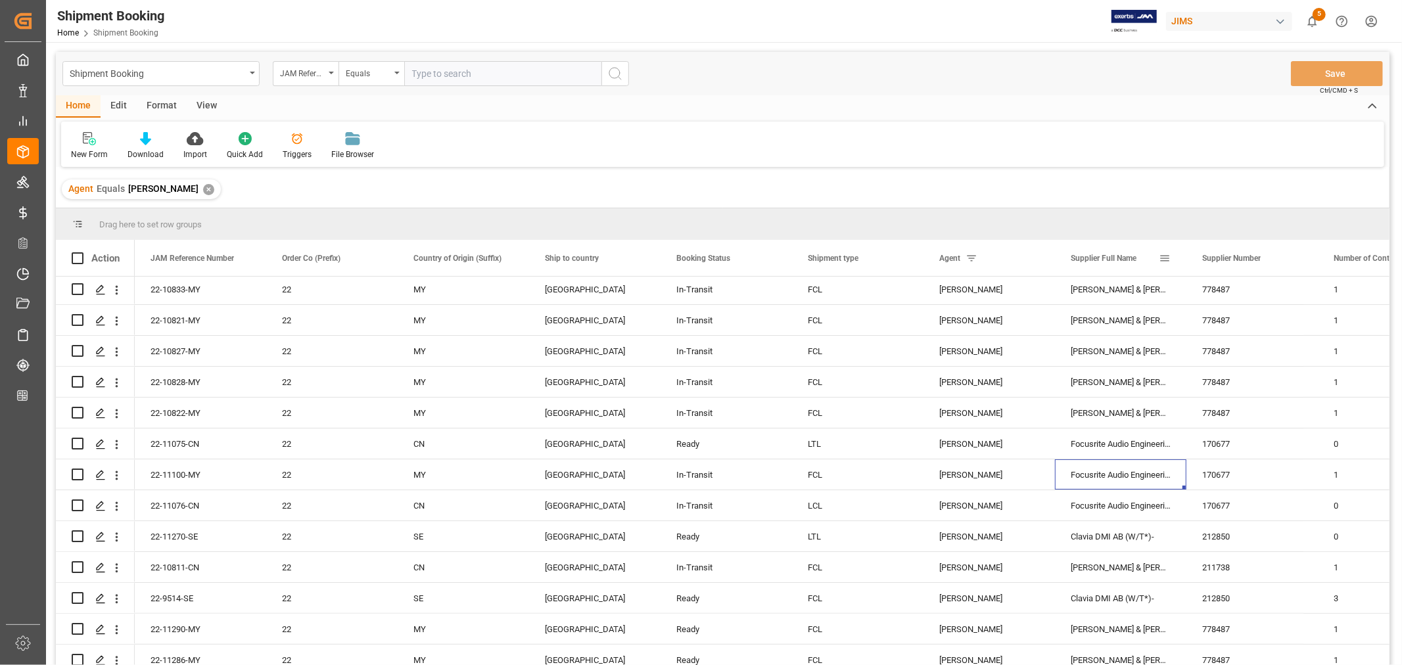
click at [1166, 258] on span at bounding box center [1165, 258] width 12 height 12
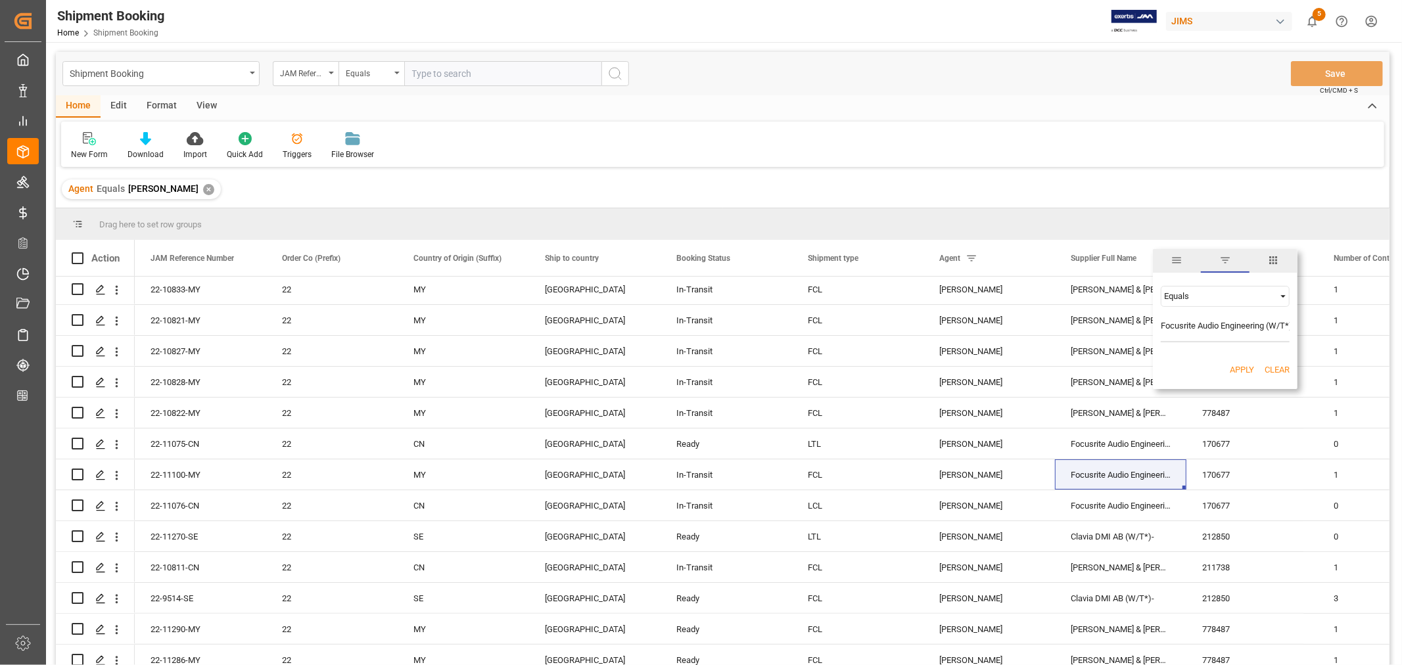
scroll to position [0, 8]
type input "Focusrite Audio Engineering (W/T*)-"
click at [1241, 366] on button "Apply" at bounding box center [1242, 370] width 24 height 13
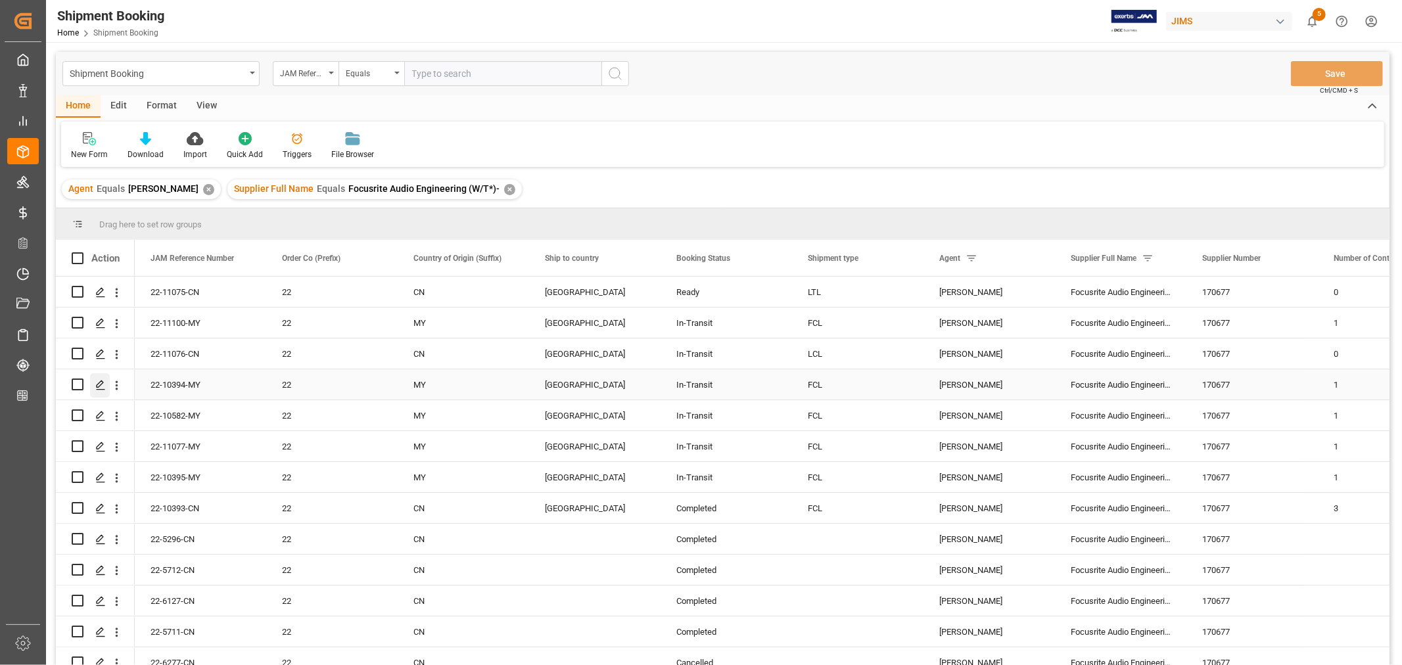
click at [100, 384] on icon "Press SPACE to select this row." at bounding box center [100, 385] width 11 height 11
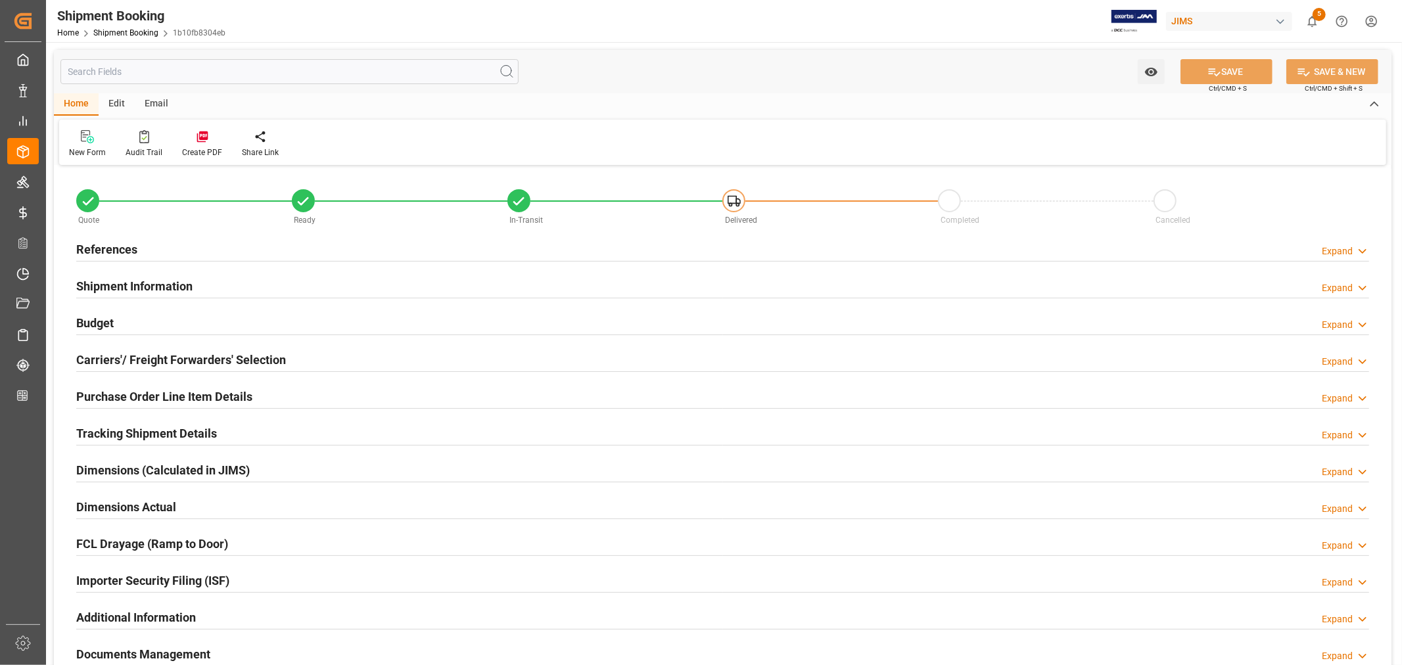
type input "8"
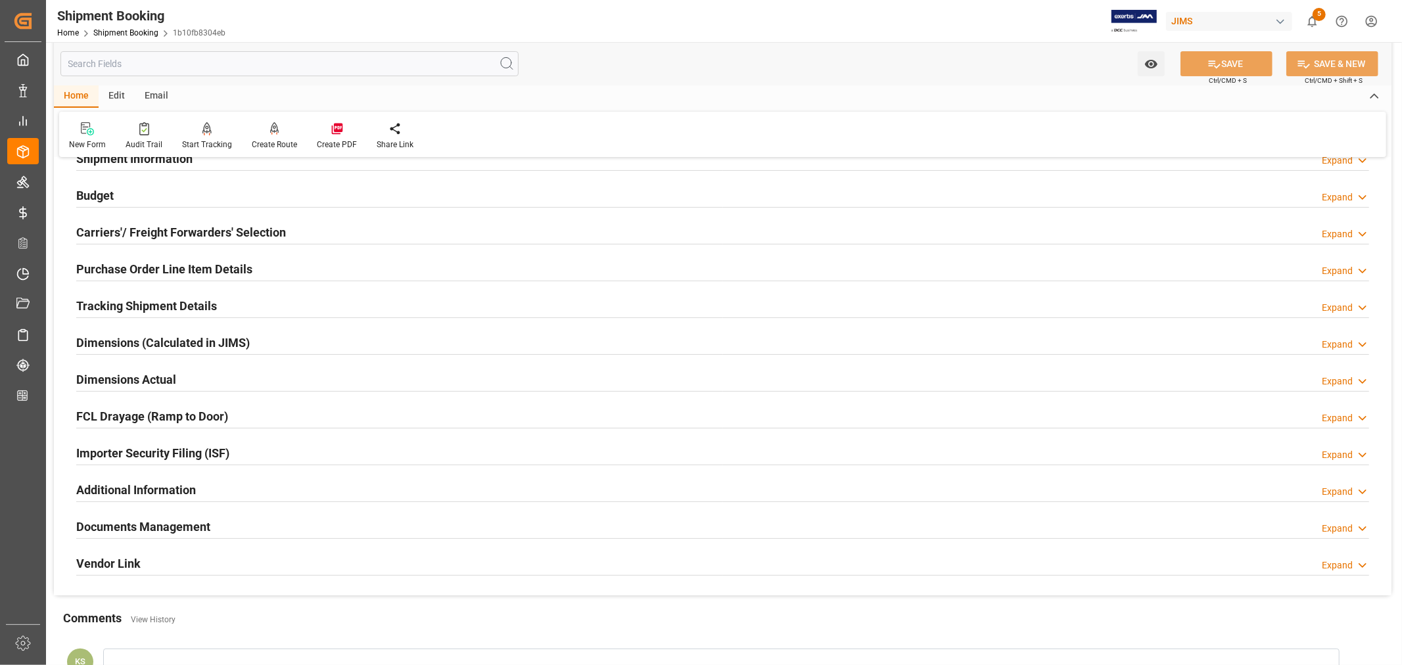
scroll to position [146, 0]
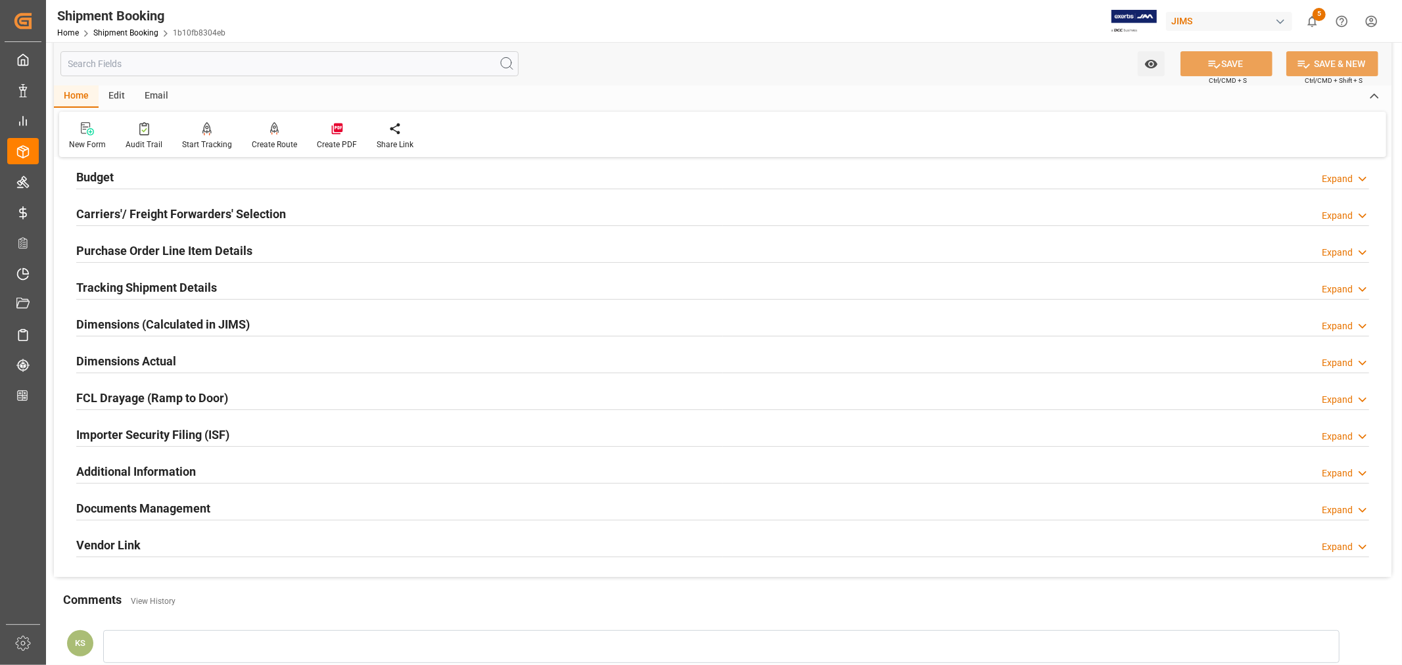
click at [245, 429] on div "Importer Security Filing (ISF) Expand" at bounding box center [722, 433] width 1293 height 25
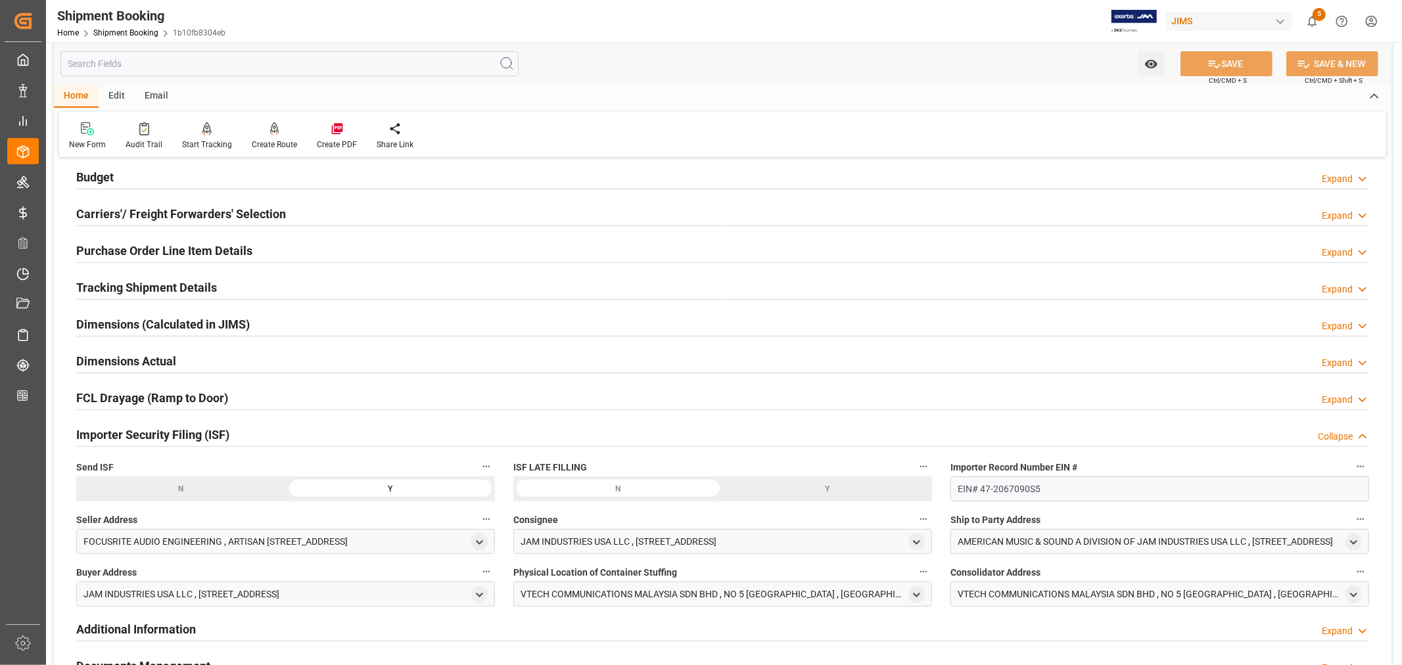
click at [245, 429] on div "Importer Security Filing (ISF) Collapse" at bounding box center [722, 433] width 1293 height 25
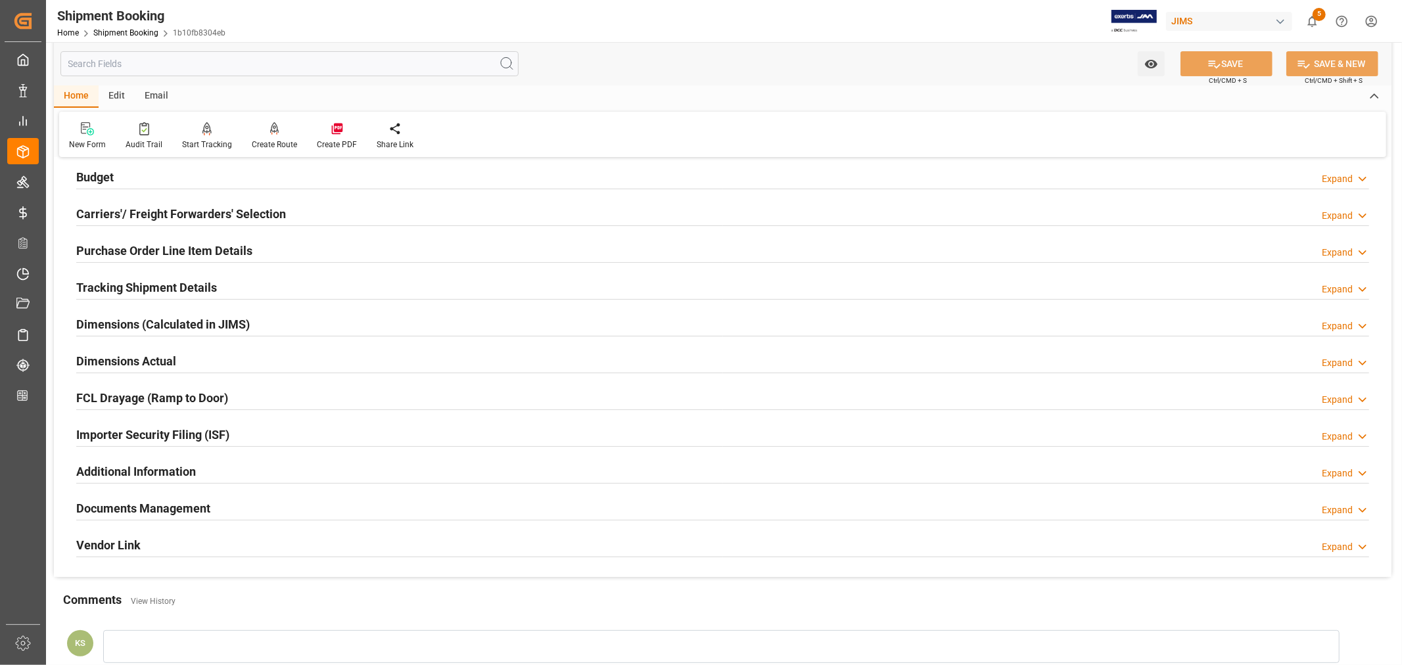
click at [122, 241] on div "Purchase Order Line Item Details" at bounding box center [164, 249] width 176 height 25
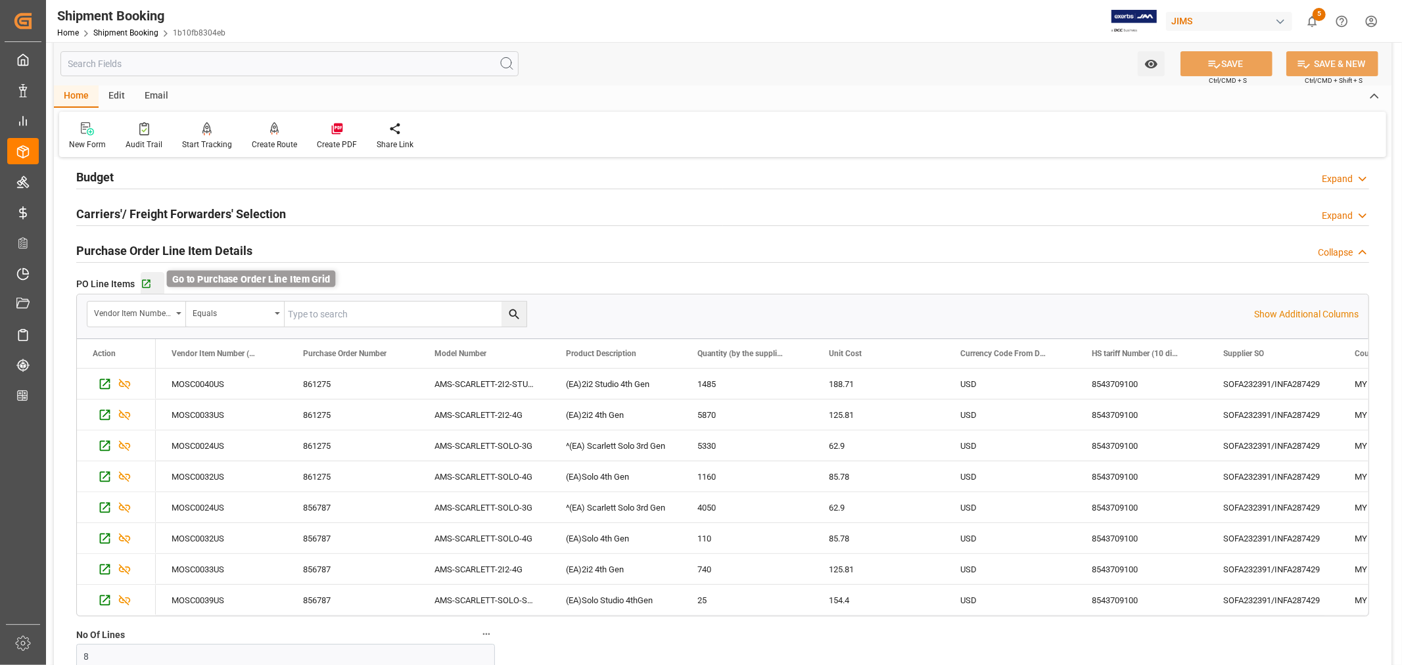
click at [145, 283] on icon "button" at bounding box center [146, 284] width 11 height 11
click at [128, 250] on h2 "Purchase Order Line Item Details" at bounding box center [164, 251] width 176 height 18
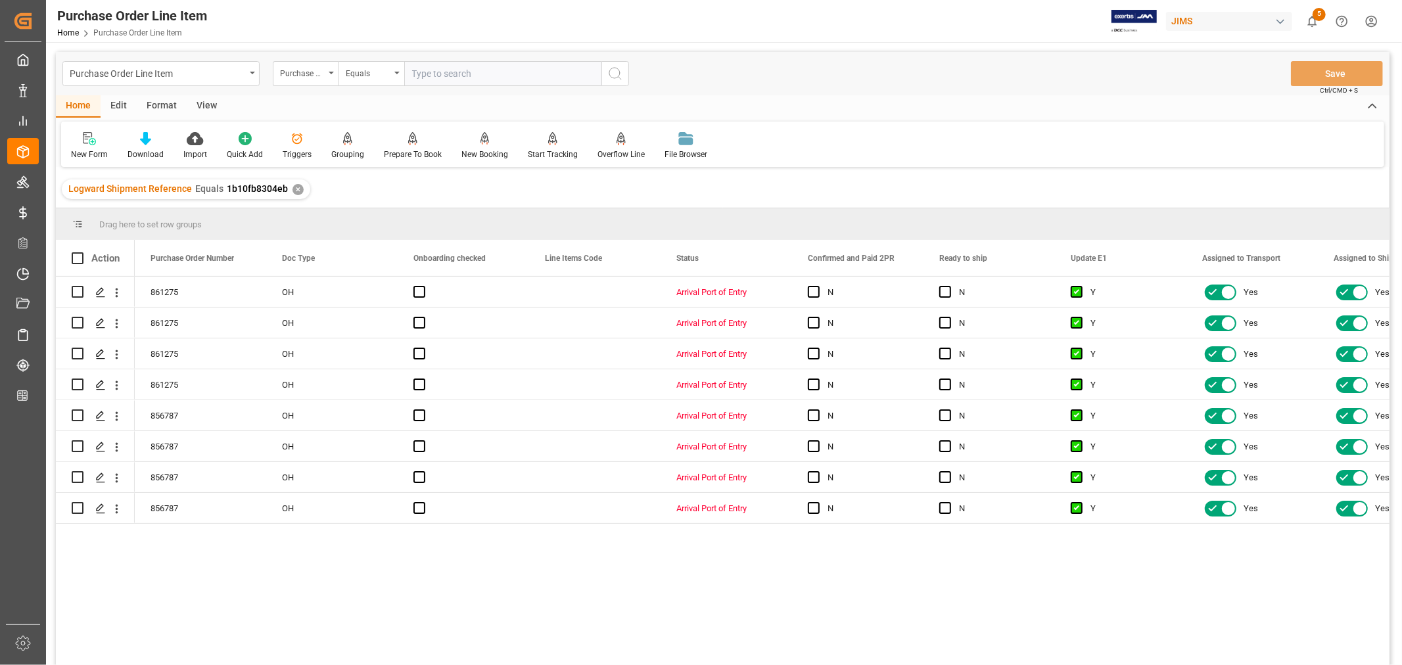
click at [202, 107] on div "View" at bounding box center [207, 106] width 40 height 22
click at [97, 143] on div "Default" at bounding box center [83, 145] width 45 height 29
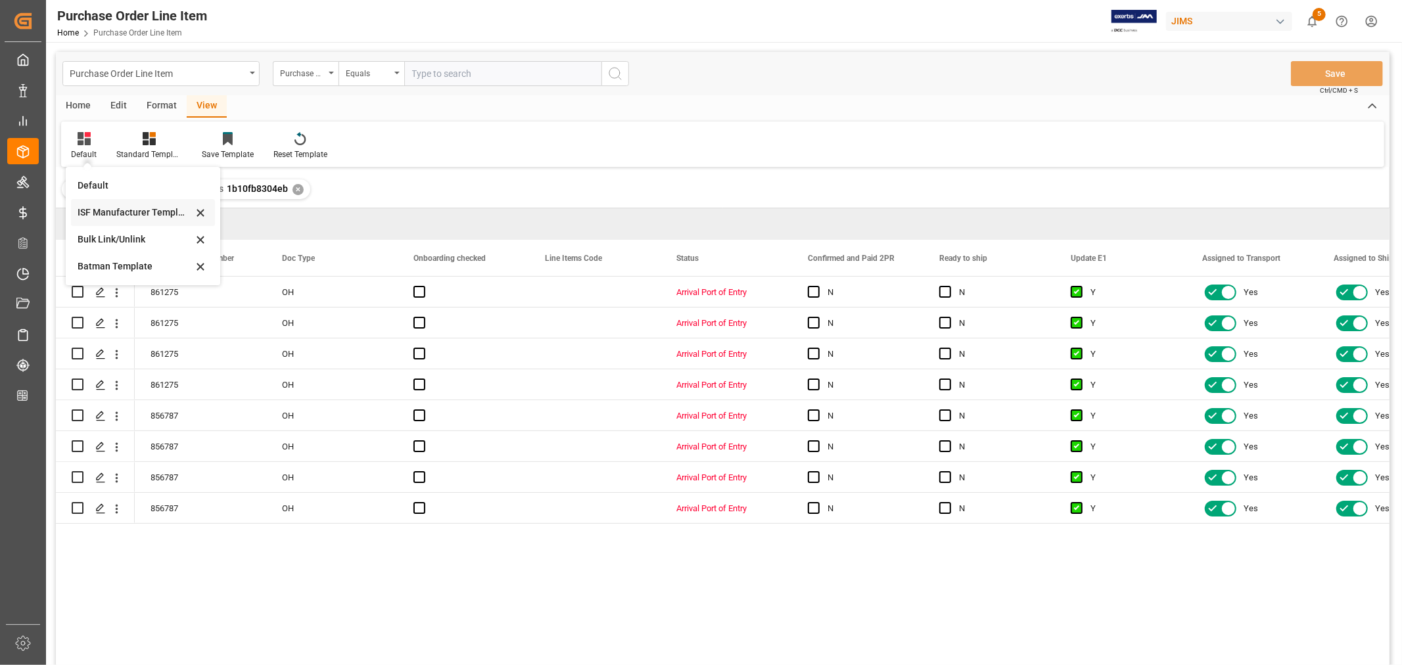
click at [110, 215] on div "ISF Manufacturer Template" at bounding box center [135, 213] width 115 height 14
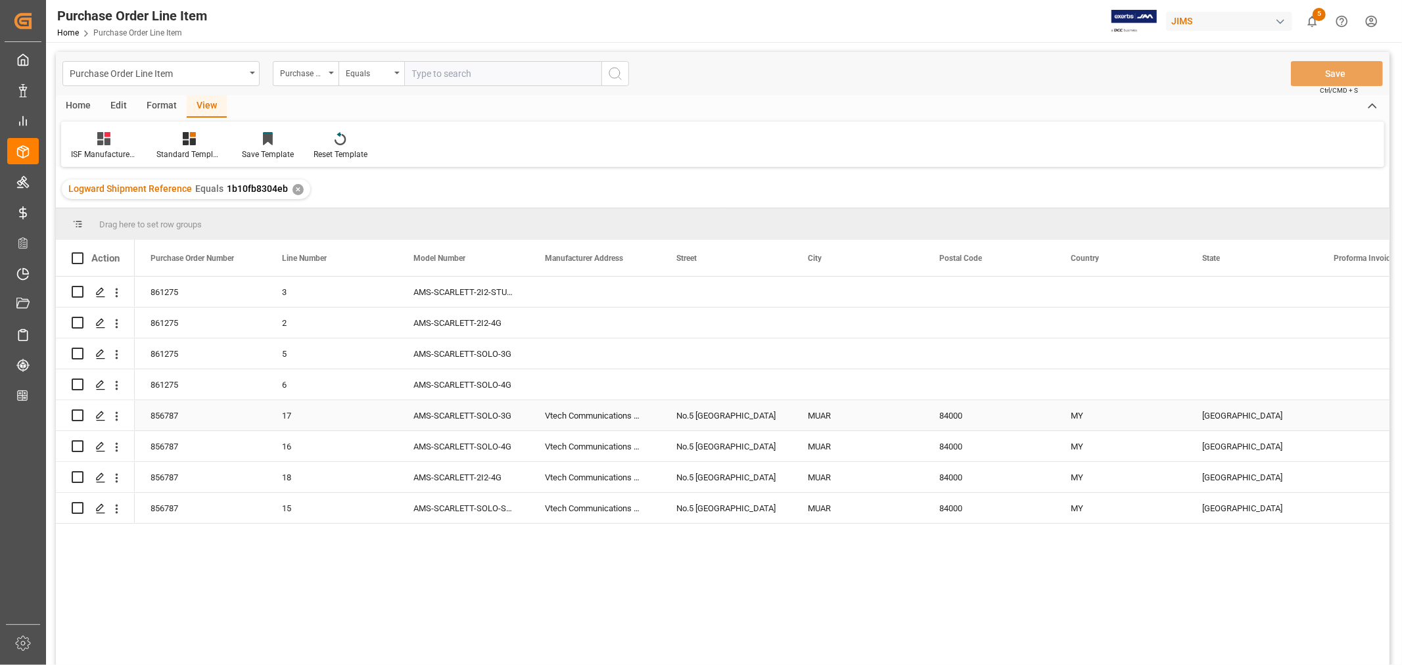
click at [594, 412] on div "Vtech Communications Malaysia SDN BHD" at bounding box center [594, 415] width 131 height 30
click at [726, 414] on div "No.5 Tanjung Agas Industrial Area" at bounding box center [726, 415] width 131 height 30
click at [818, 413] on div "MUAR" at bounding box center [857, 415] width 131 height 30
click at [955, 411] on div "84000" at bounding box center [989, 415] width 131 height 30
drag, startPoint x: 1080, startPoint y: 414, endPoint x: 1105, endPoint y: 421, distance: 25.8
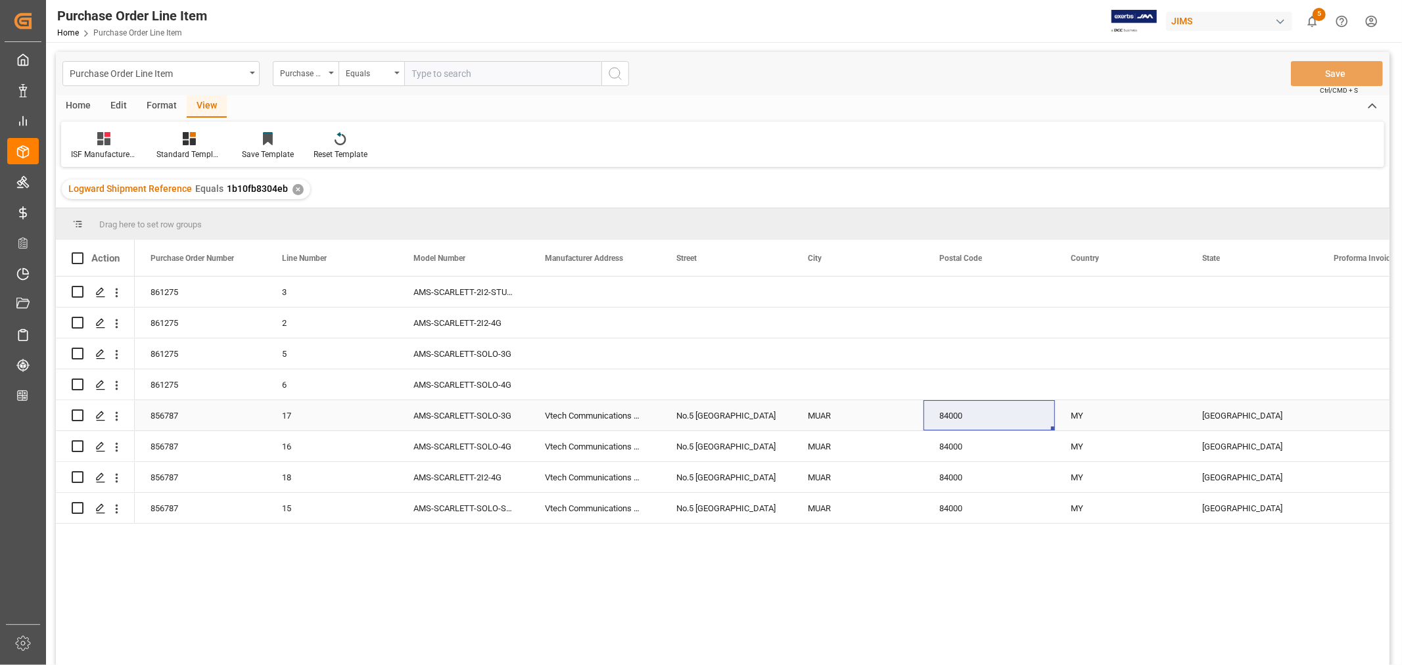
click at [1080, 412] on div "MY" at bounding box center [1120, 415] width 131 height 30
click at [1224, 415] on div "JOHOR" at bounding box center [1252, 415] width 131 height 30
click at [577, 415] on div "Vtech Communications Malaysia SDN BHD" at bounding box center [594, 415] width 131 height 30
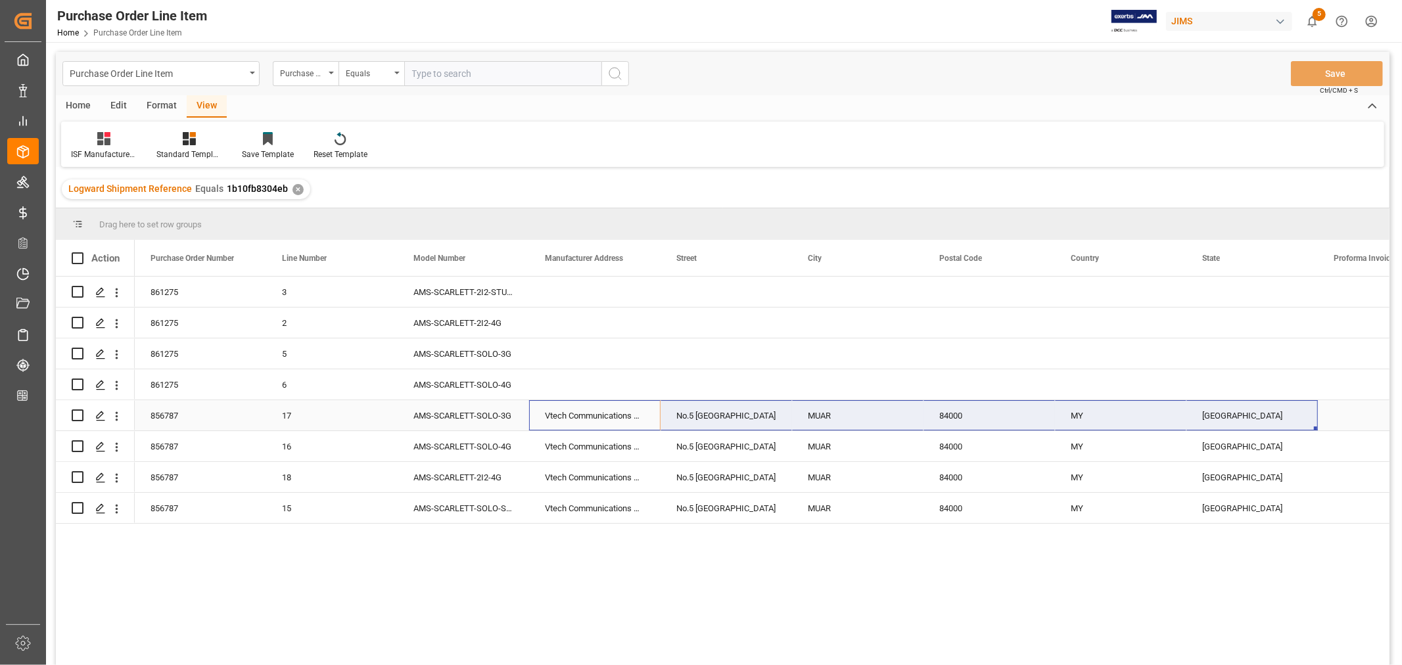
drag, startPoint x: 576, startPoint y: 412, endPoint x: 1223, endPoint y: 418, distance: 646.9
click at [1223, 418] on div "856787 17 AMS-SCARLETT-SOLO-3G Vtech Communications Malaysia SDN BHD No.5 Tanju…" at bounding box center [1187, 415] width 2104 height 31
drag, startPoint x: 1315, startPoint y: 426, endPoint x: 1282, endPoint y: 283, distance: 147.2
click at [1282, 283] on div "861275 3 AMS-SCARLETT-2I2-STU-4G 1b10fb8304eb 861275 2 AMS-SCARLETT-2I2-4G 1b10…" at bounding box center [1187, 400] width 2104 height 247
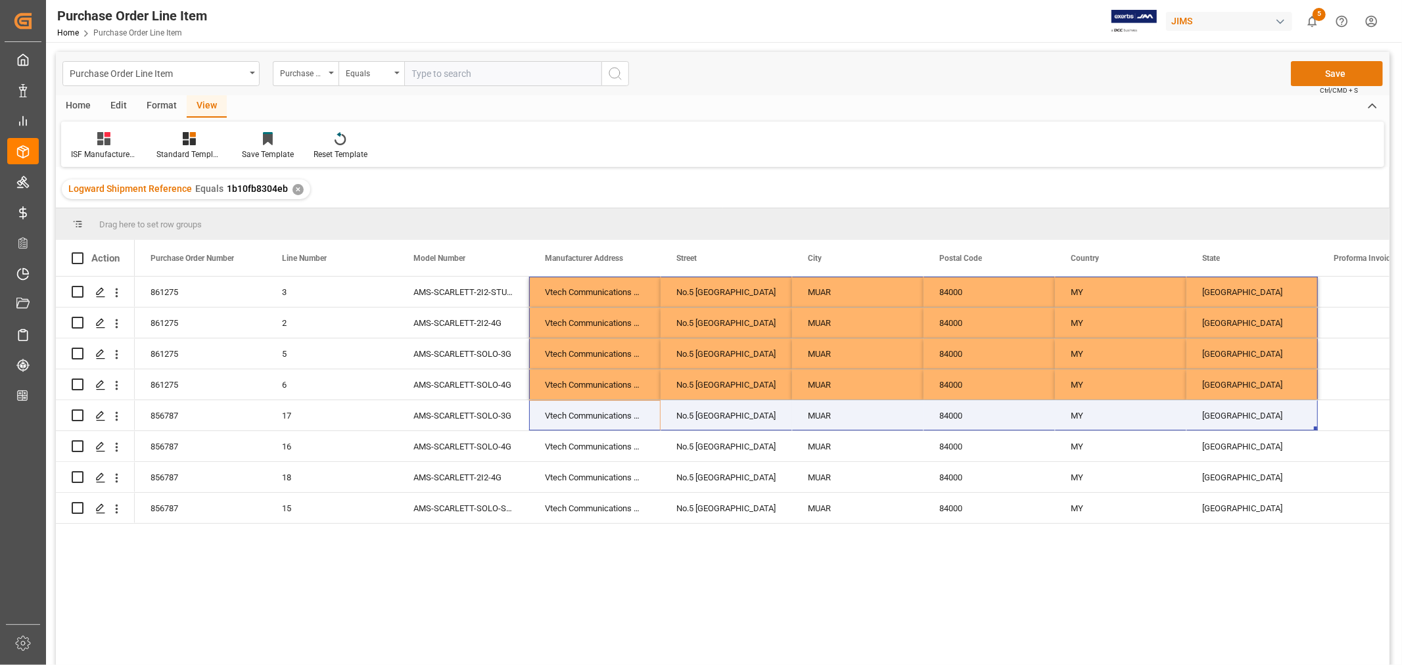
click at [1329, 75] on button "Save" at bounding box center [1337, 73] width 92 height 25
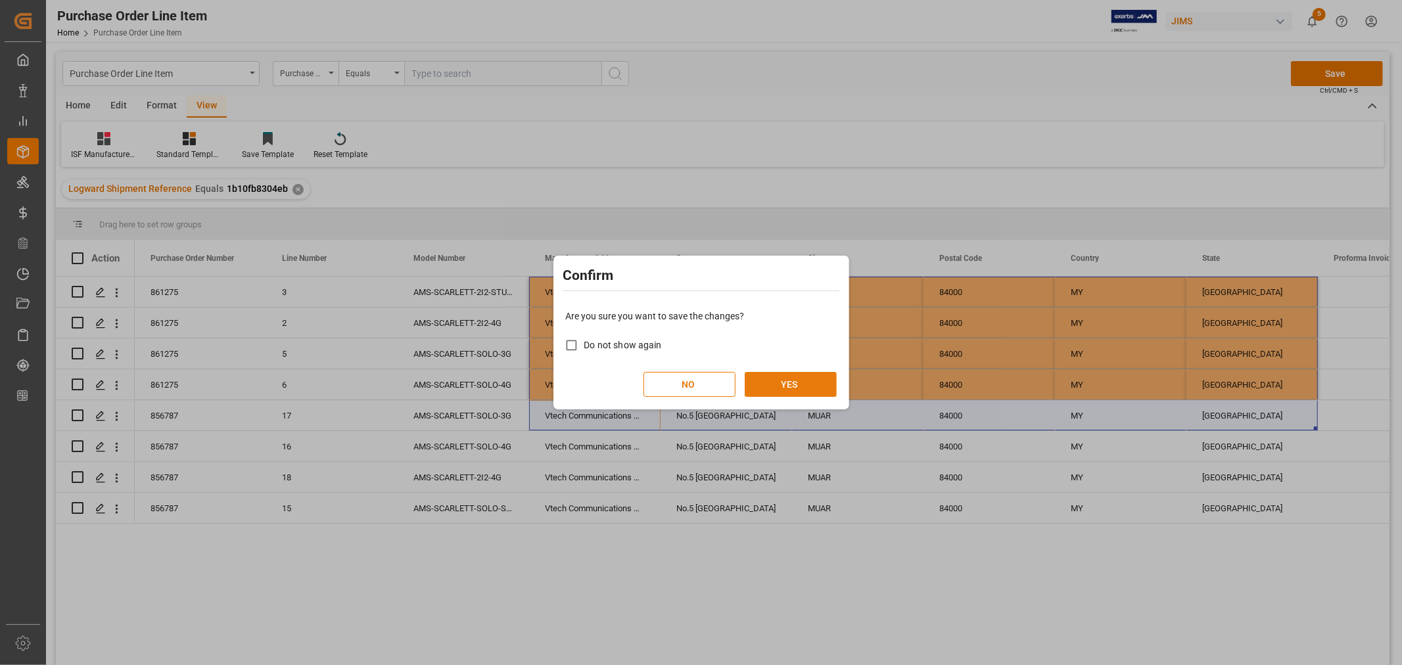
click at [792, 389] on button "YES" at bounding box center [791, 384] width 92 height 25
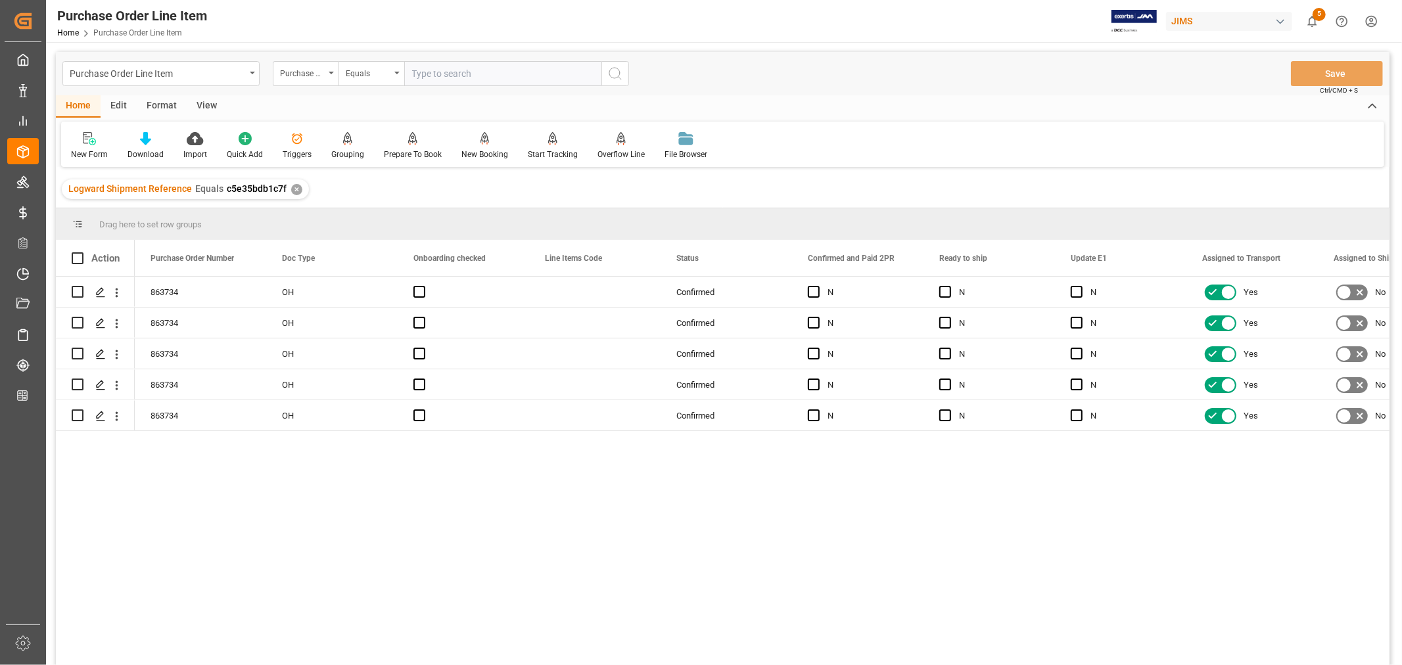
click at [208, 103] on div "View" at bounding box center [207, 106] width 40 height 22
click at [87, 150] on div "Default" at bounding box center [84, 155] width 26 height 12
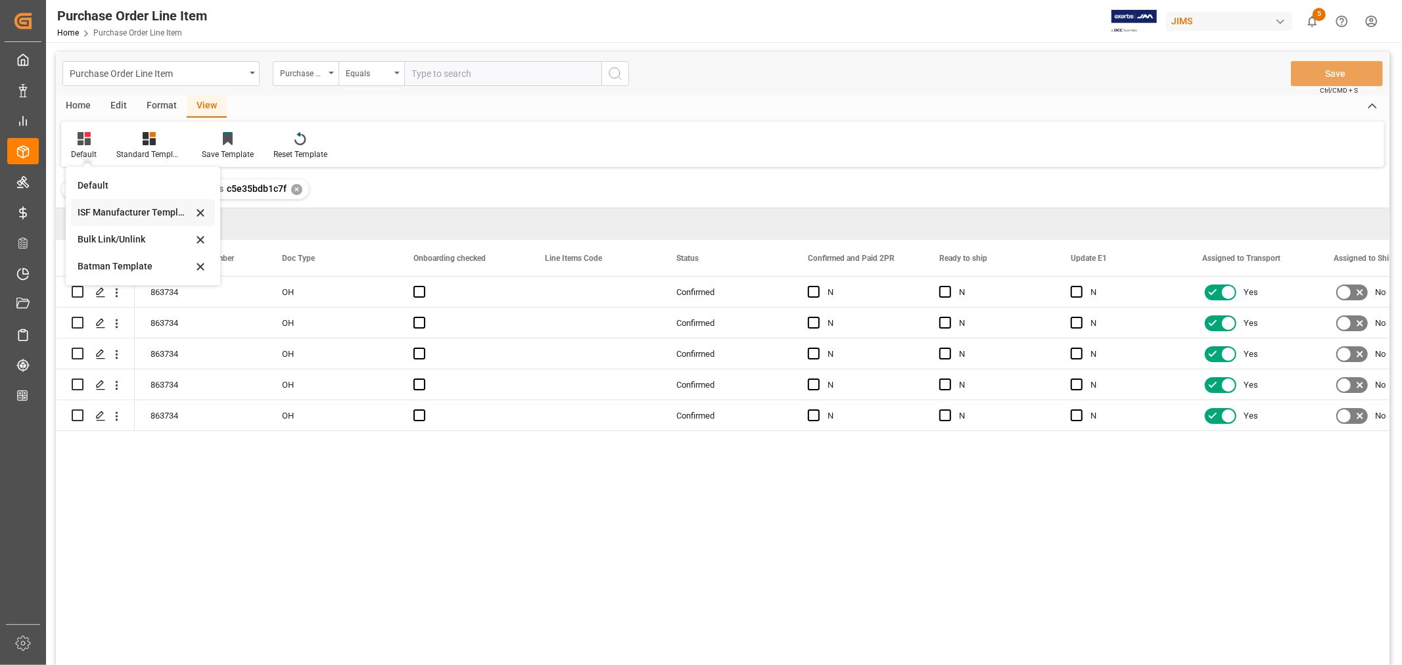
click at [112, 207] on div "ISF Manufacturer Template" at bounding box center [135, 213] width 115 height 14
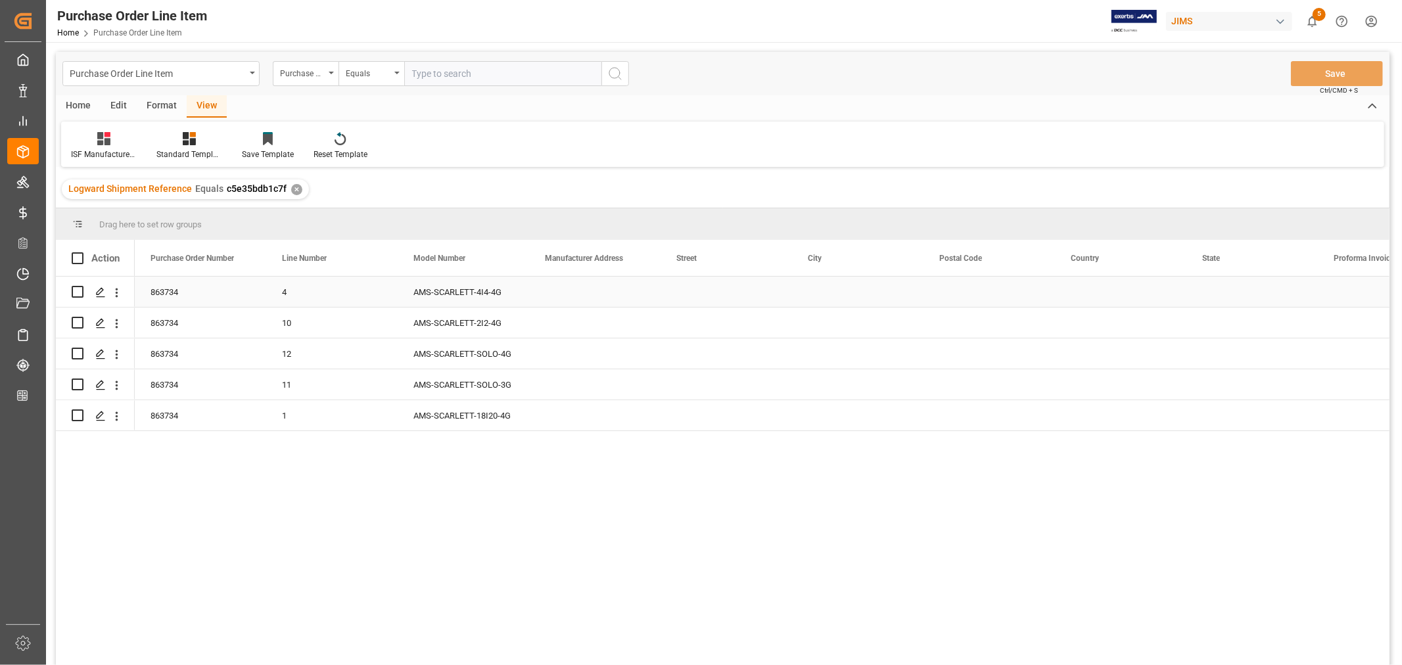
click at [563, 289] on div "Press SPACE to select this row." at bounding box center [594, 292] width 131 height 30
click at [544, 299] on input "Press SPACE to select this row." at bounding box center [595, 299] width 110 height 25
paste input "Vtech Communications Malaysia SDN BHD"
type input "Vtech Communications Malaysia SDN BHD"
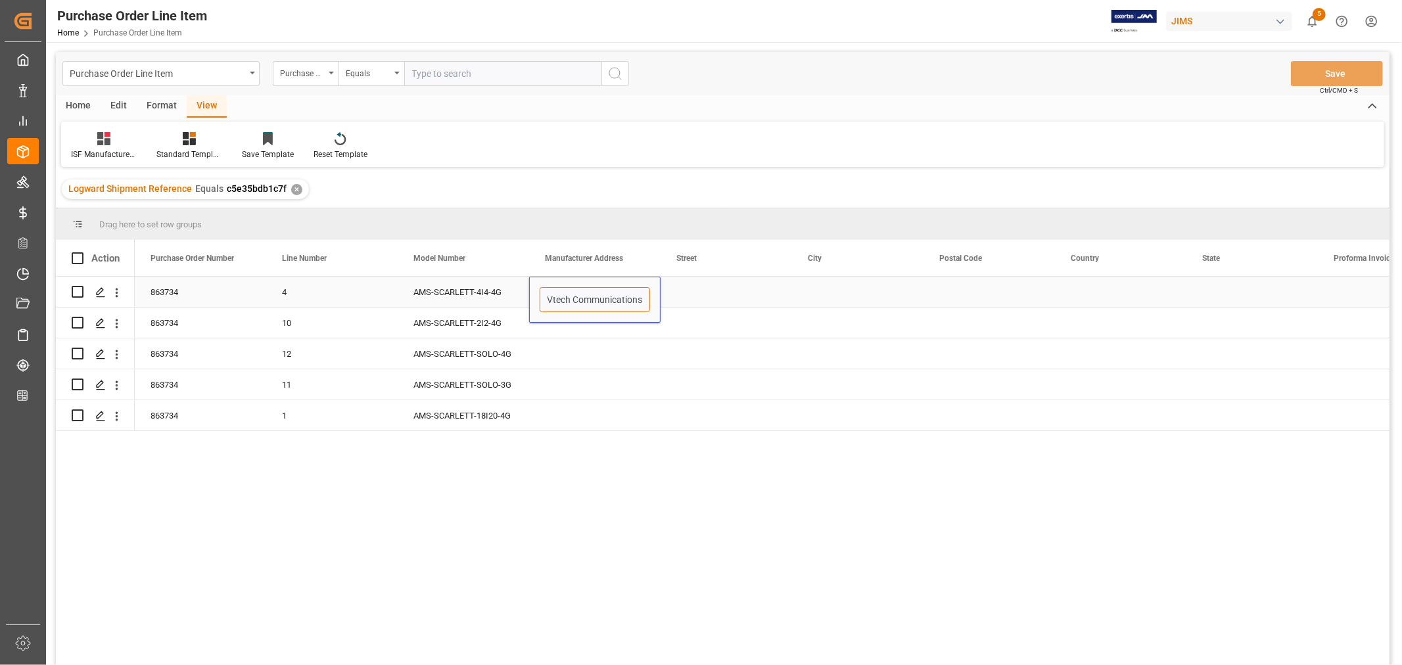
scroll to position [0, 80]
click at [698, 292] on div "Press SPACE to select this row." at bounding box center [726, 292] width 131 height 30
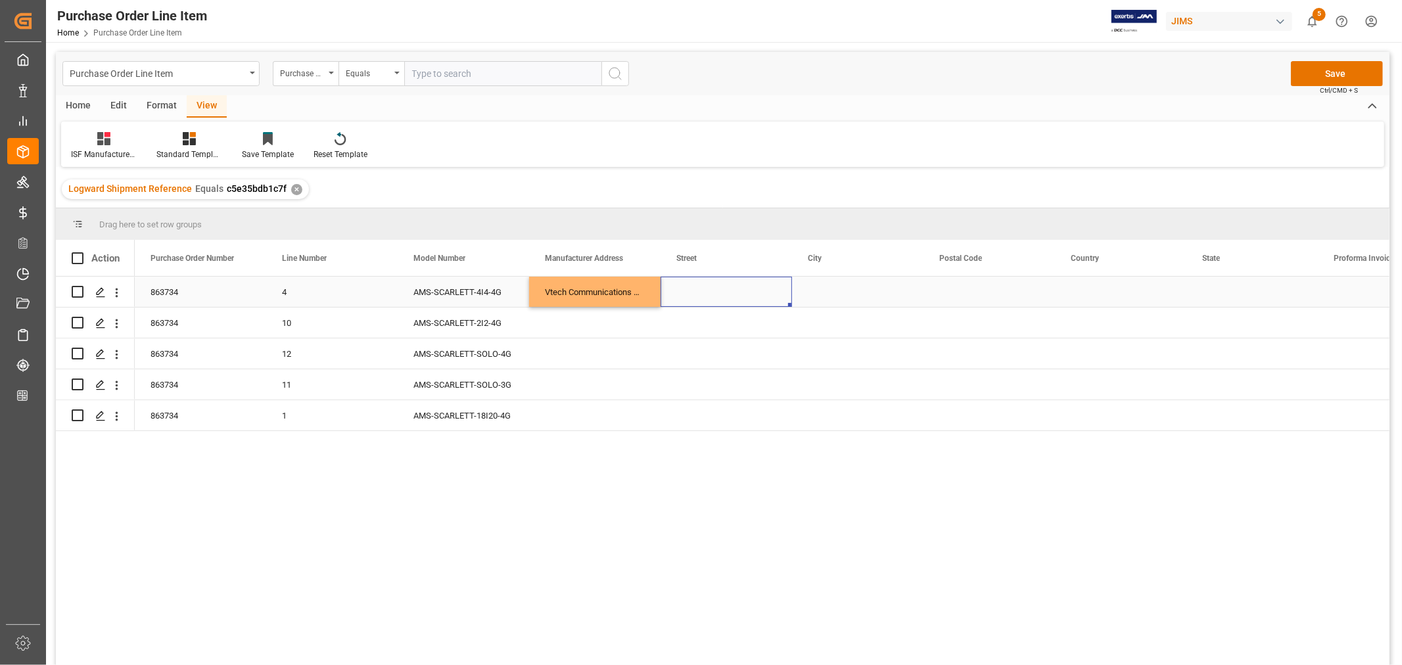
click at [702, 283] on div "Press SPACE to select this row." at bounding box center [726, 292] width 131 height 30
click at [679, 296] on input "Press SPACE to select this row." at bounding box center [726, 299] width 110 height 25
paste input "No.5 Tanjung Agas Industrial Area"
type input "No.5 Tanjung Agas Industrial Area"
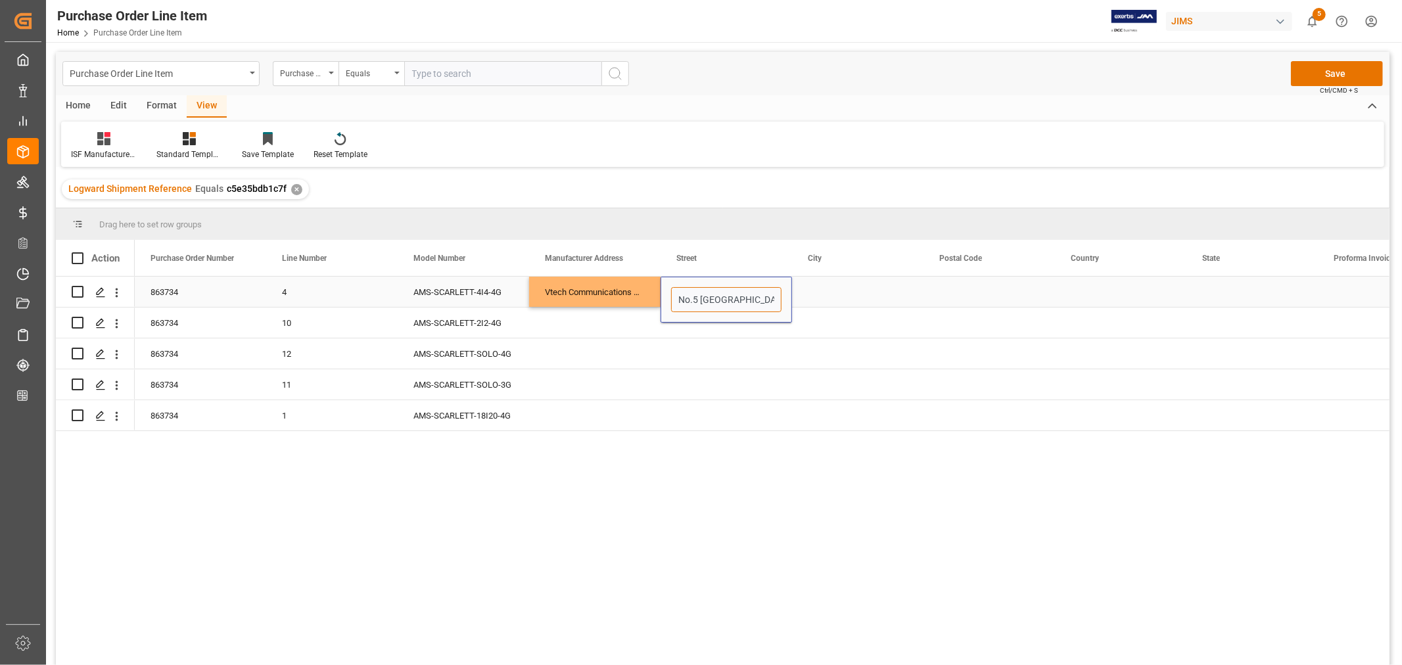
scroll to position [0, 43]
click at [815, 294] on div "Press SPACE to select this row." at bounding box center [857, 292] width 131 height 30
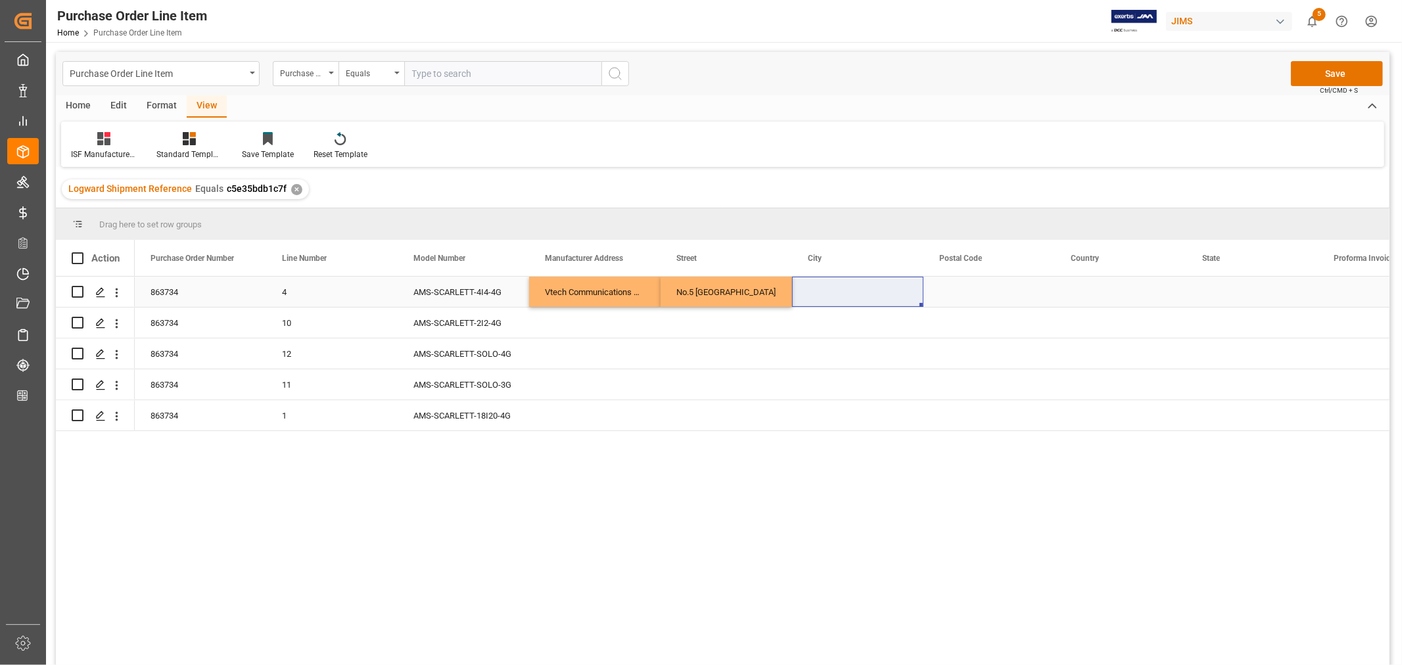
click at [815, 294] on div "Press SPACE to select this row." at bounding box center [857, 292] width 131 height 30
click at [812, 293] on input "Press SPACE to select this row." at bounding box center [858, 299] width 110 height 25
paste input "MUAR"
type input "MUAR"
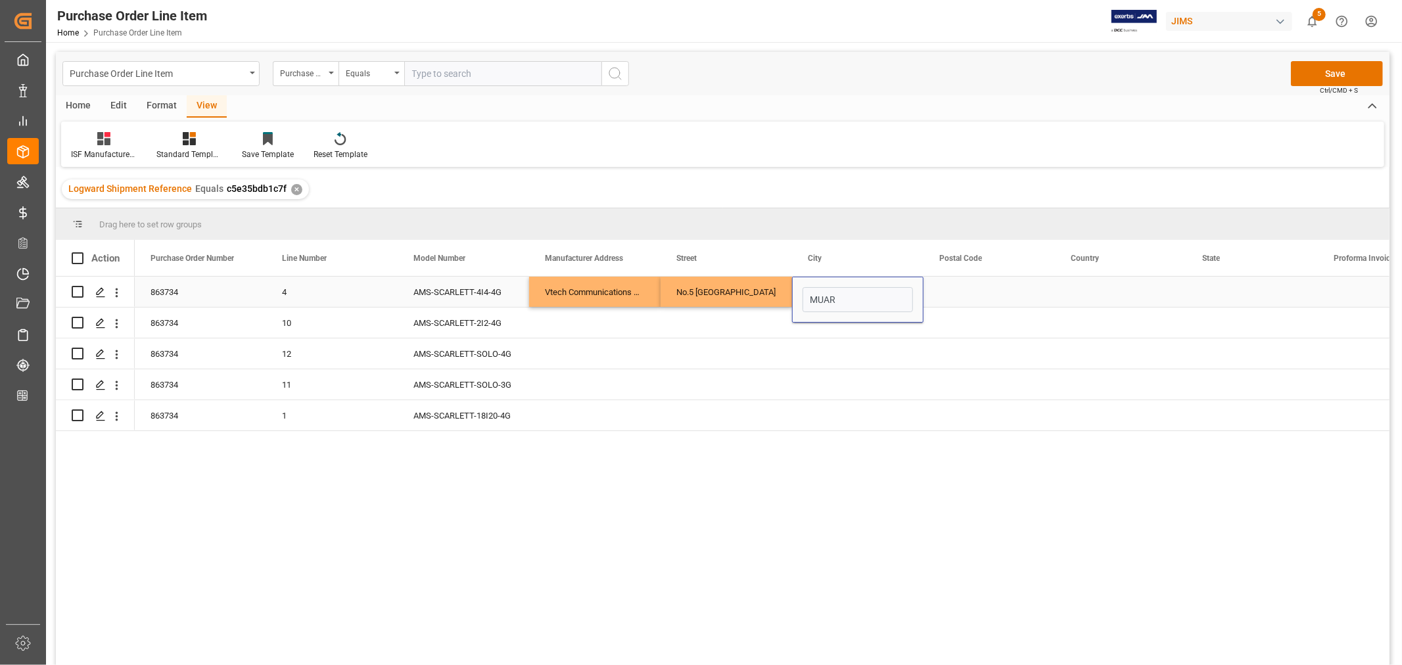
click at [948, 279] on div "Press SPACE to select this row." at bounding box center [989, 292] width 131 height 30
click at [945, 286] on div "Press SPACE to select this row." at bounding box center [989, 292] width 131 height 30
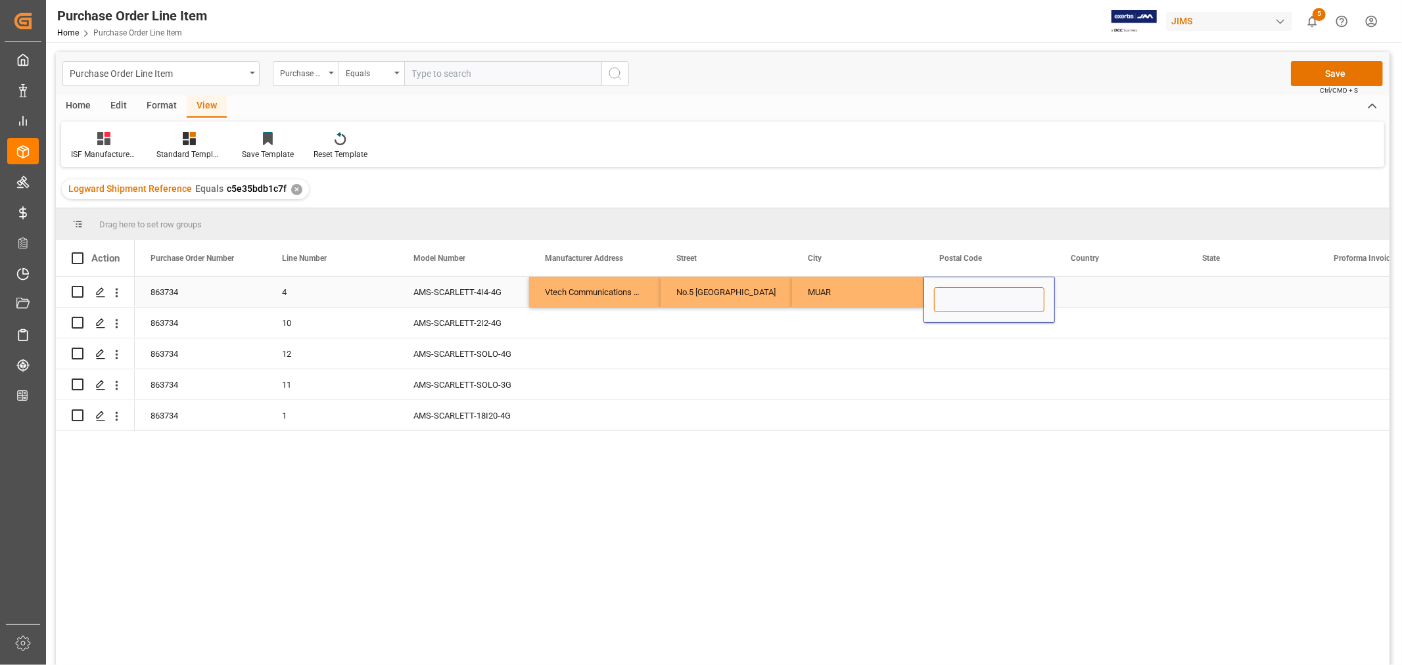
drag, startPoint x: 943, startPoint y: 296, endPoint x: 953, endPoint y: 298, distance: 10.8
click at [943, 296] on input "Press SPACE to select this row." at bounding box center [989, 299] width 110 height 25
paste input "84000"
type input "84000"
click at [1085, 296] on div "Press SPACE to select this row." at bounding box center [1120, 292] width 131 height 30
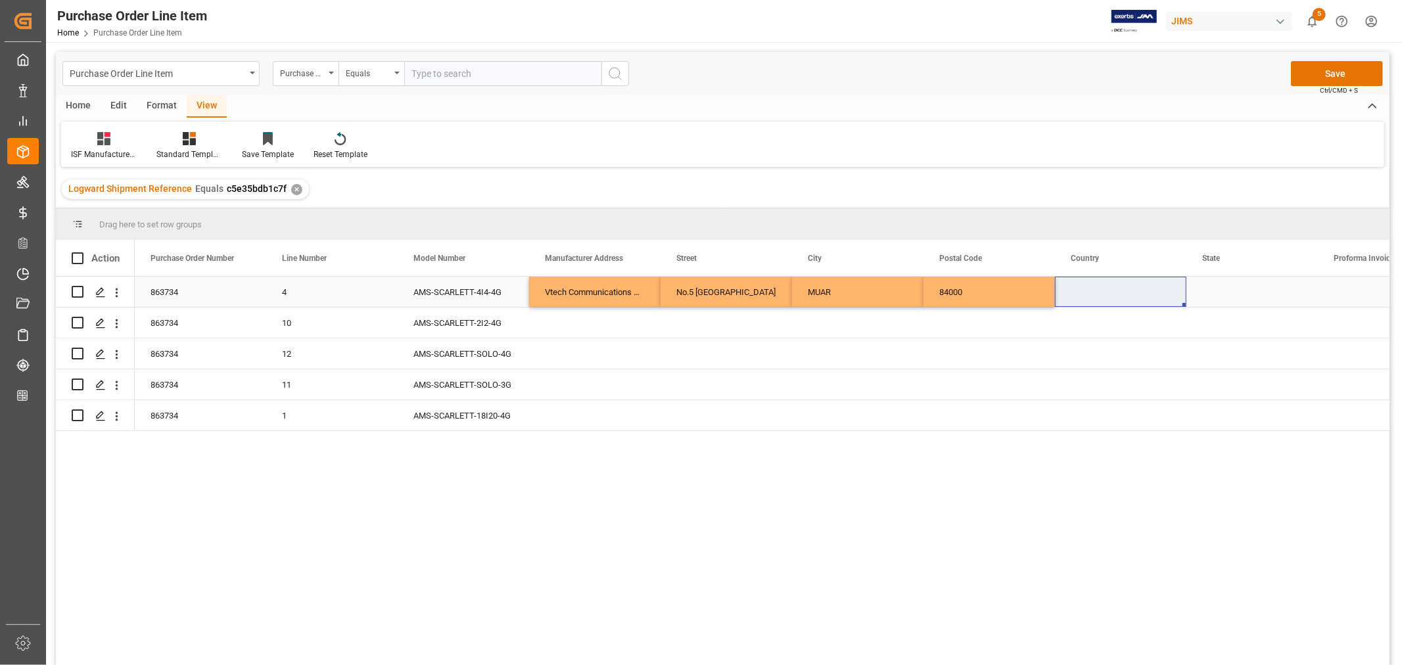
click at [1074, 296] on div "Press SPACE to select this row." at bounding box center [1120, 292] width 131 height 30
click at [1074, 296] on input "Press SPACE to select this row." at bounding box center [1121, 299] width 110 height 25
paste input "MY"
type input "MY"
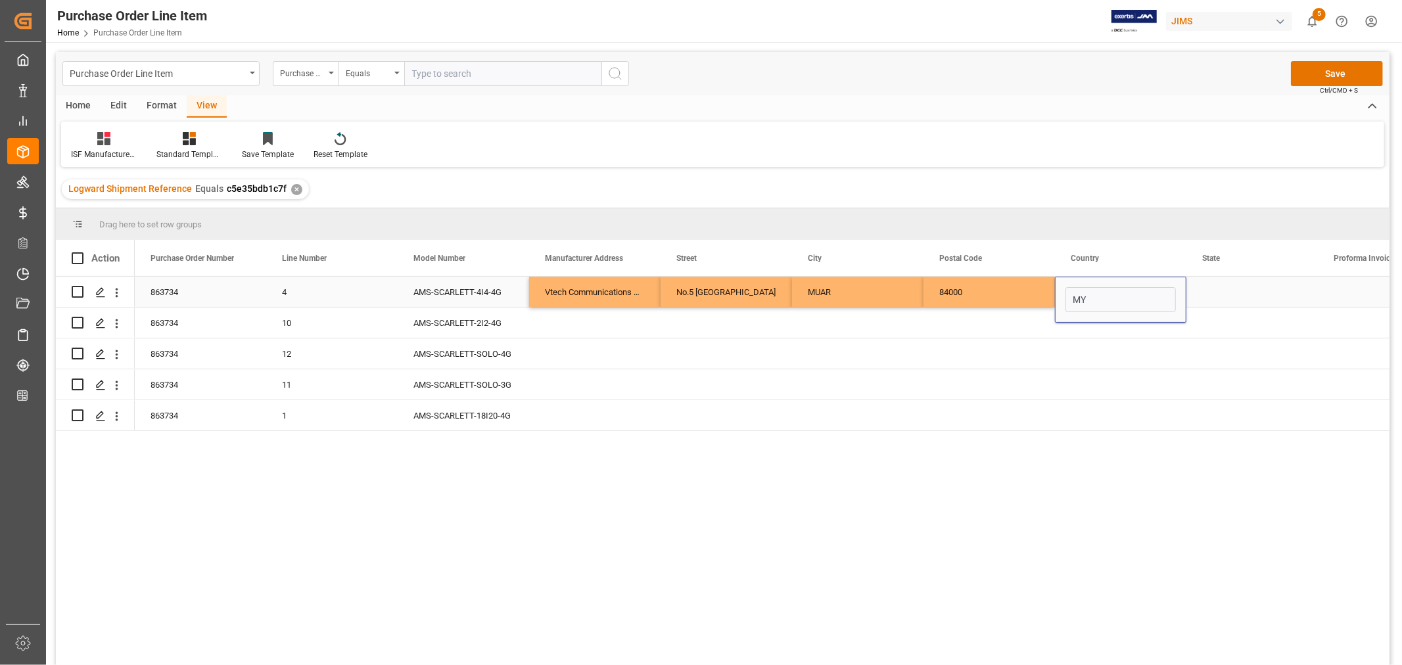
click at [1210, 291] on div "Press SPACE to select this row." at bounding box center [1252, 292] width 131 height 30
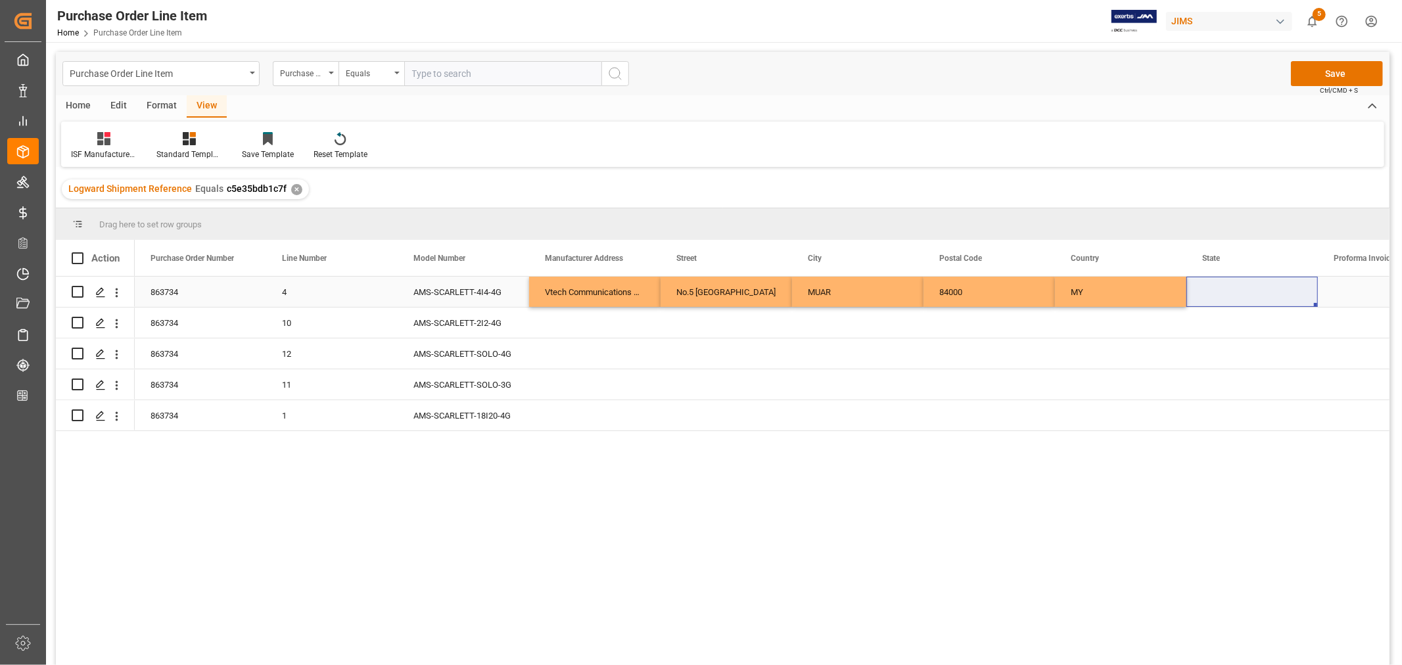
click at [1212, 287] on div "Press SPACE to select this row." at bounding box center [1252, 292] width 131 height 30
click at [1207, 298] on input "Press SPACE to select this row." at bounding box center [1252, 299] width 110 height 25
paste input "JOHOR"
type input "JOHOR"
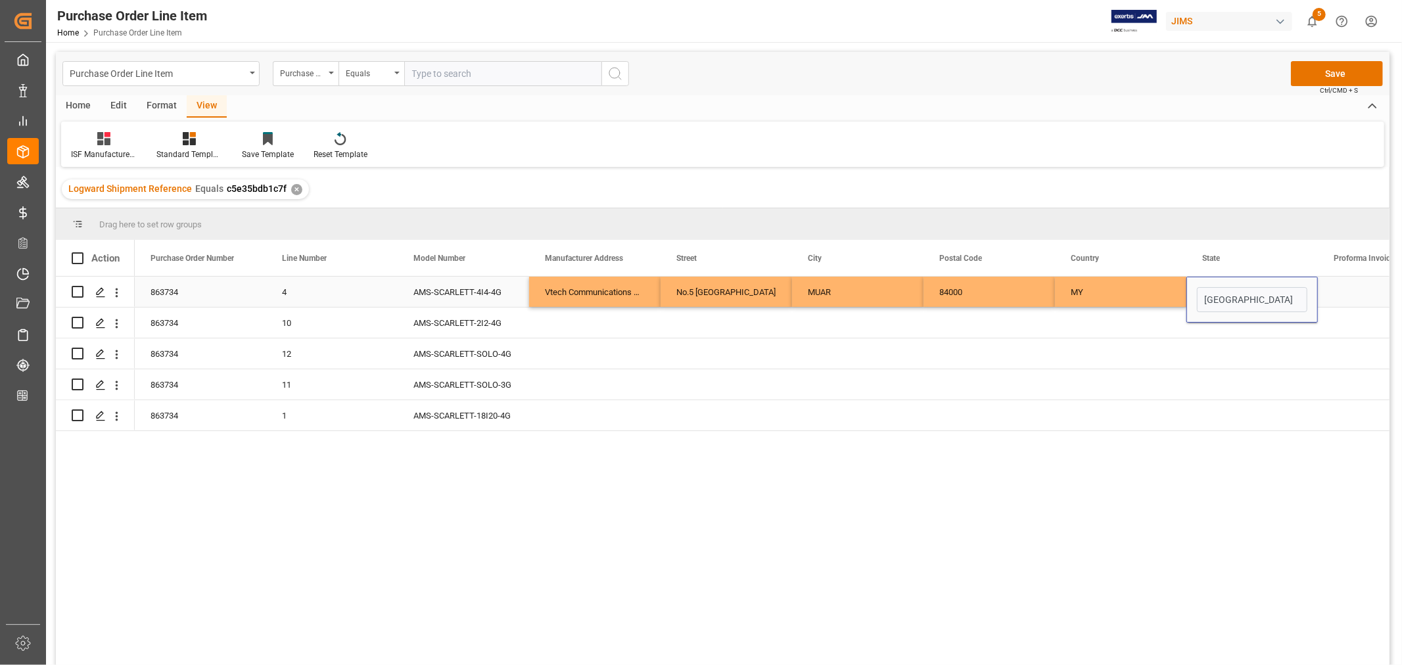
click at [592, 284] on div "Vtech Communications Malaysia SDN BHD" at bounding box center [594, 292] width 131 height 30
drag, startPoint x: 715, startPoint y: 288, endPoint x: 1261, endPoint y: 285, distance: 546.3
click at [1261, 285] on div "863734 4 AMS-SCARLETT-4I4-4G Vtech Communications Malaysia SDN BHD No.5 Tanjung…" at bounding box center [1187, 292] width 2104 height 31
drag, startPoint x: 1315, startPoint y: 303, endPoint x: 1308, endPoint y: 415, distance: 112.7
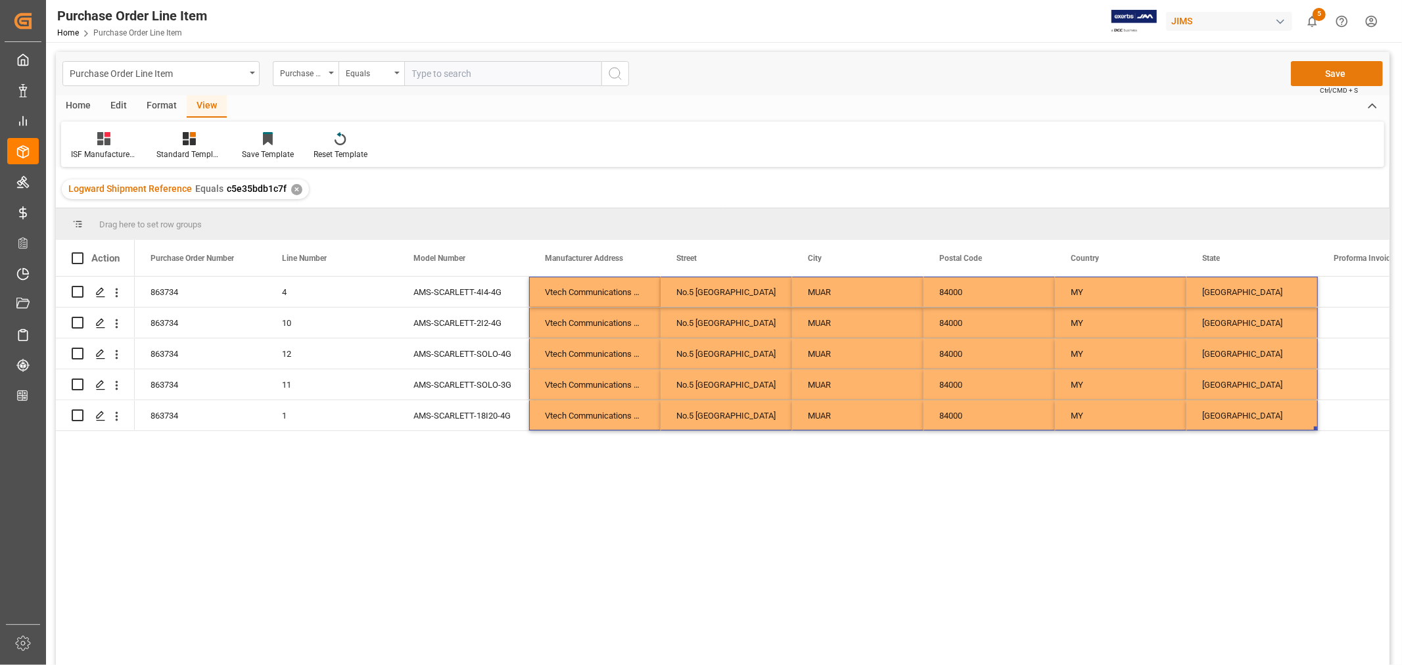
click at [1339, 72] on button "Save" at bounding box center [1337, 73] width 92 height 25
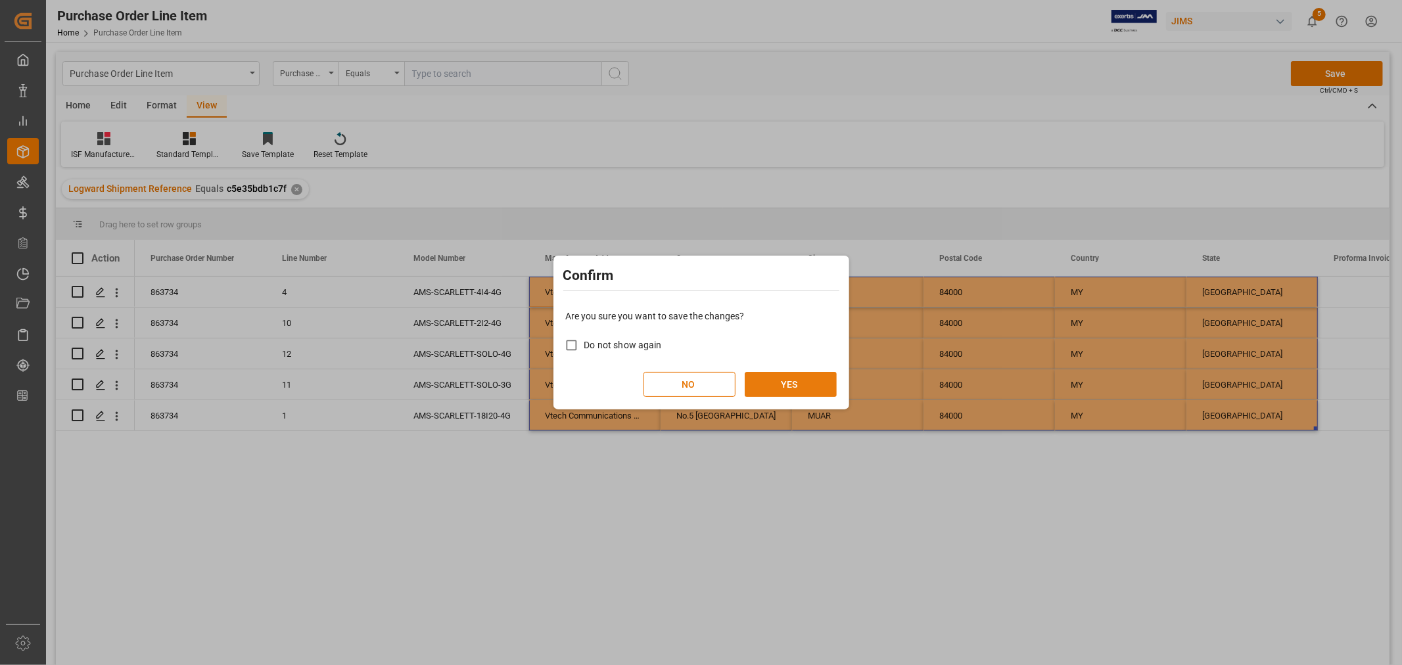
click at [797, 386] on button "YES" at bounding box center [791, 384] width 92 height 25
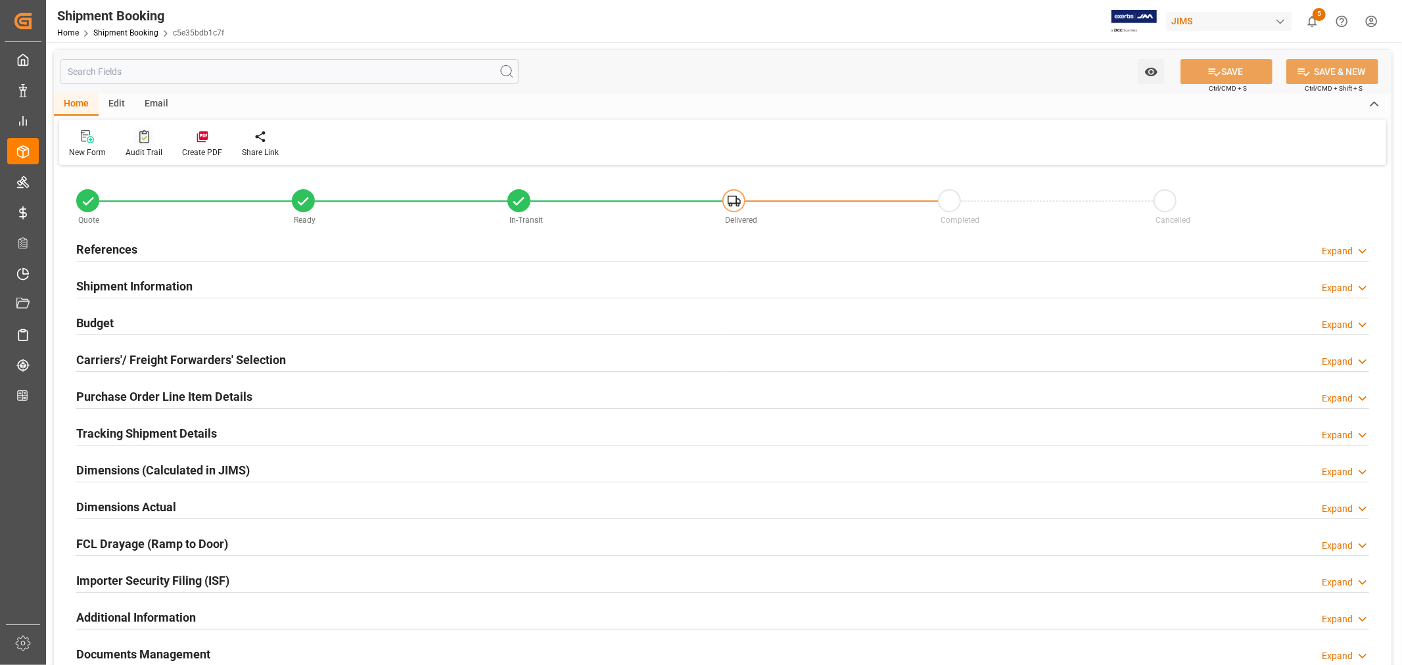
type input "31"
drag, startPoint x: 158, startPoint y: 280, endPoint x: 358, endPoint y: 303, distance: 201.2
click at [159, 280] on h2 "Shipment Information" at bounding box center [134, 286] width 116 height 18
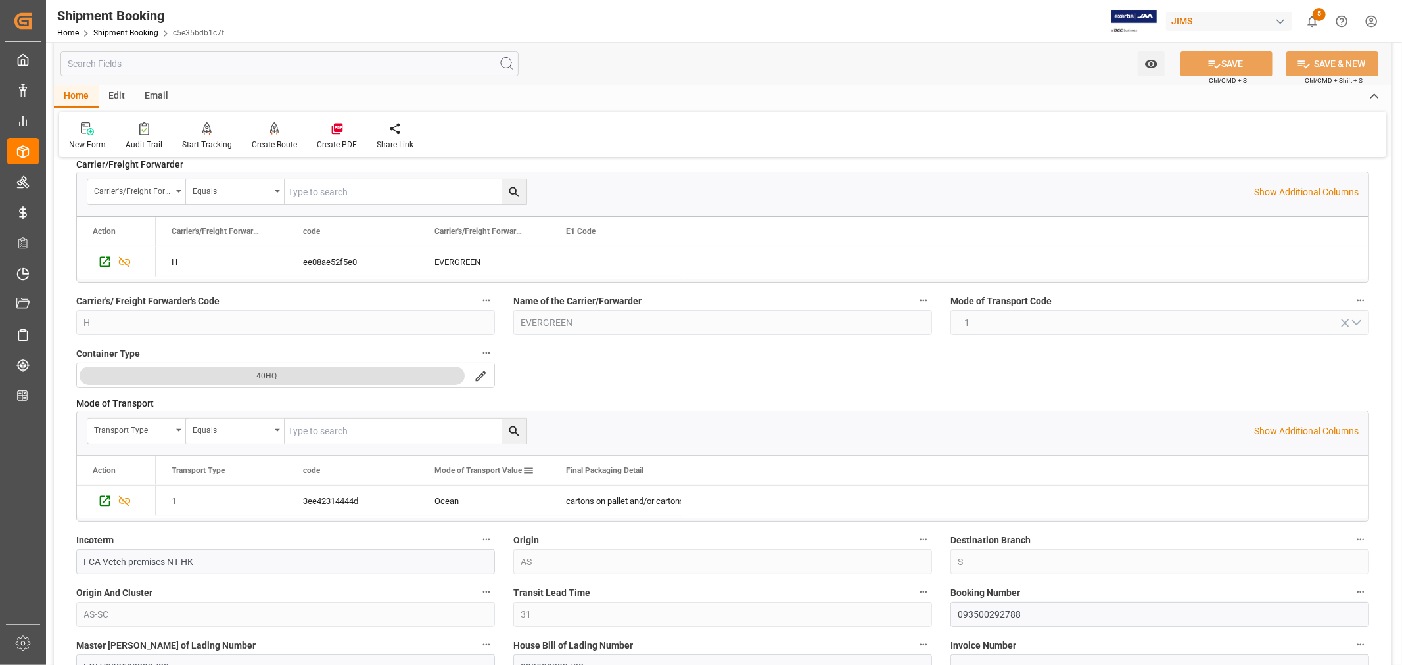
scroll to position [73, 0]
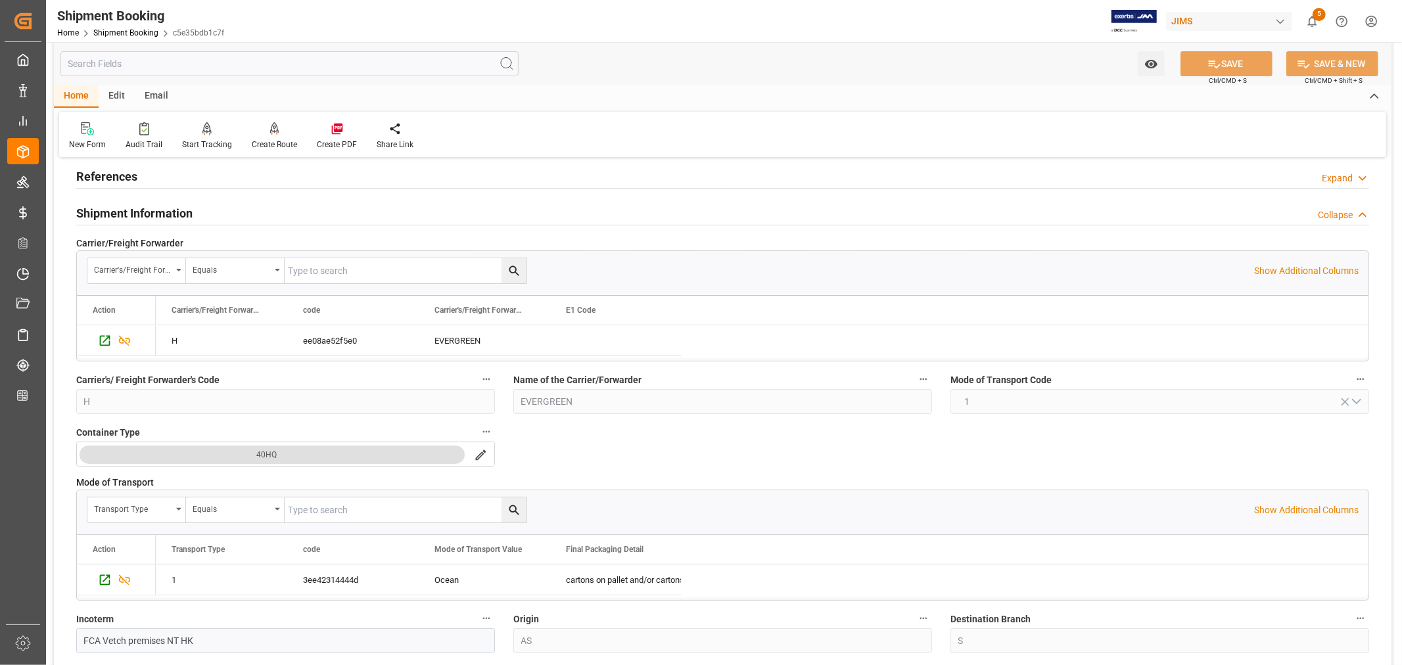
click at [168, 218] on h2 "Shipment Information" at bounding box center [134, 213] width 116 height 18
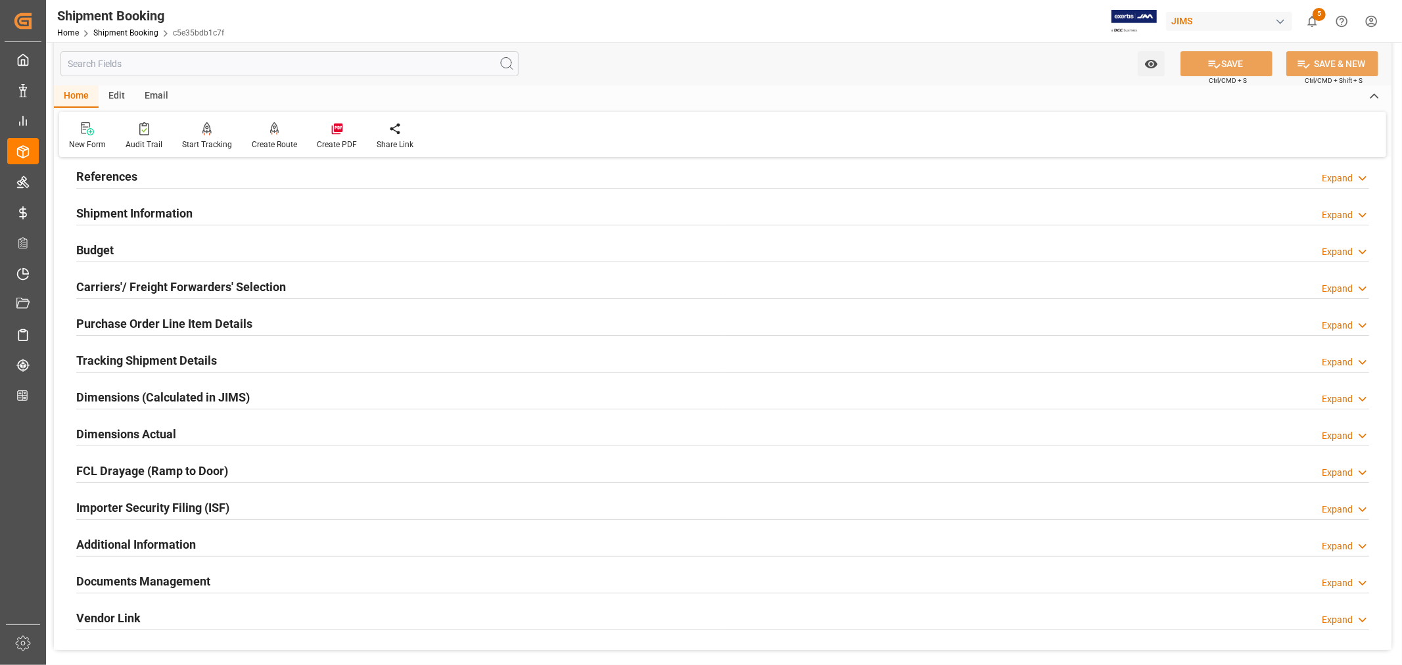
click at [139, 255] on div "Budget Expand" at bounding box center [722, 249] width 1293 height 25
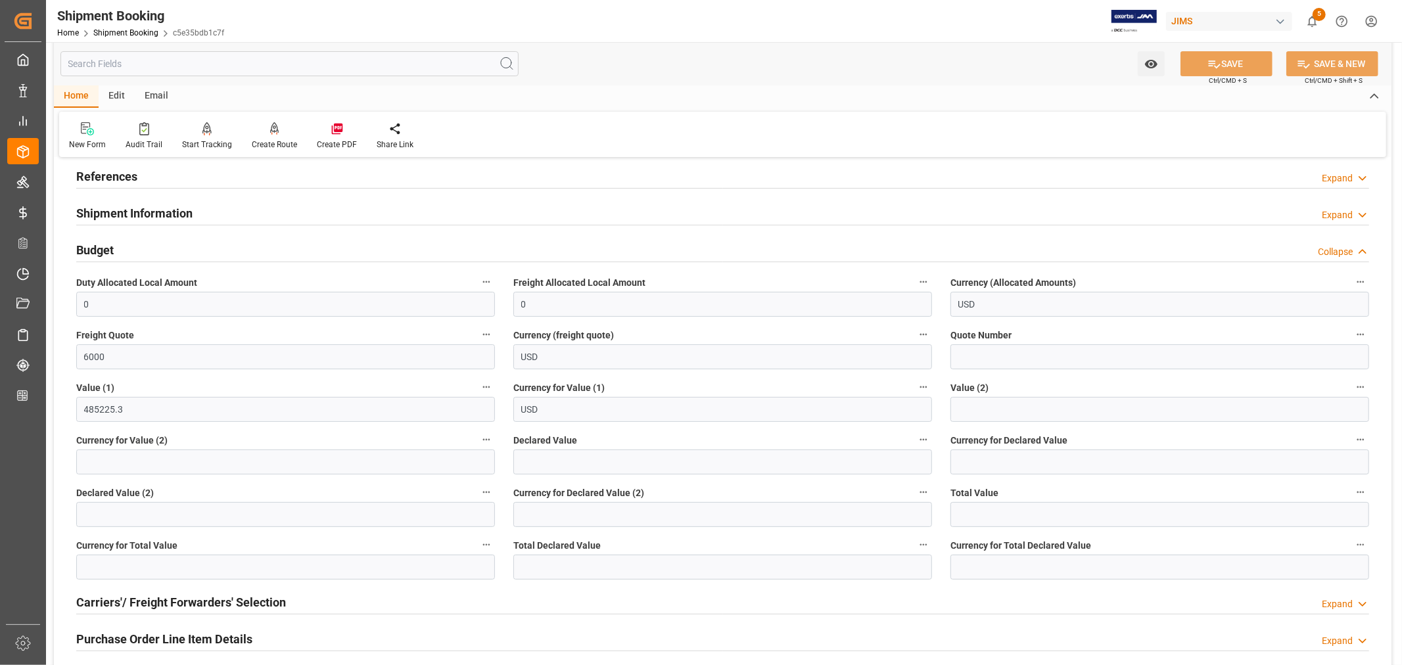
click at [139, 255] on div "Budget Collapse" at bounding box center [722, 249] width 1293 height 25
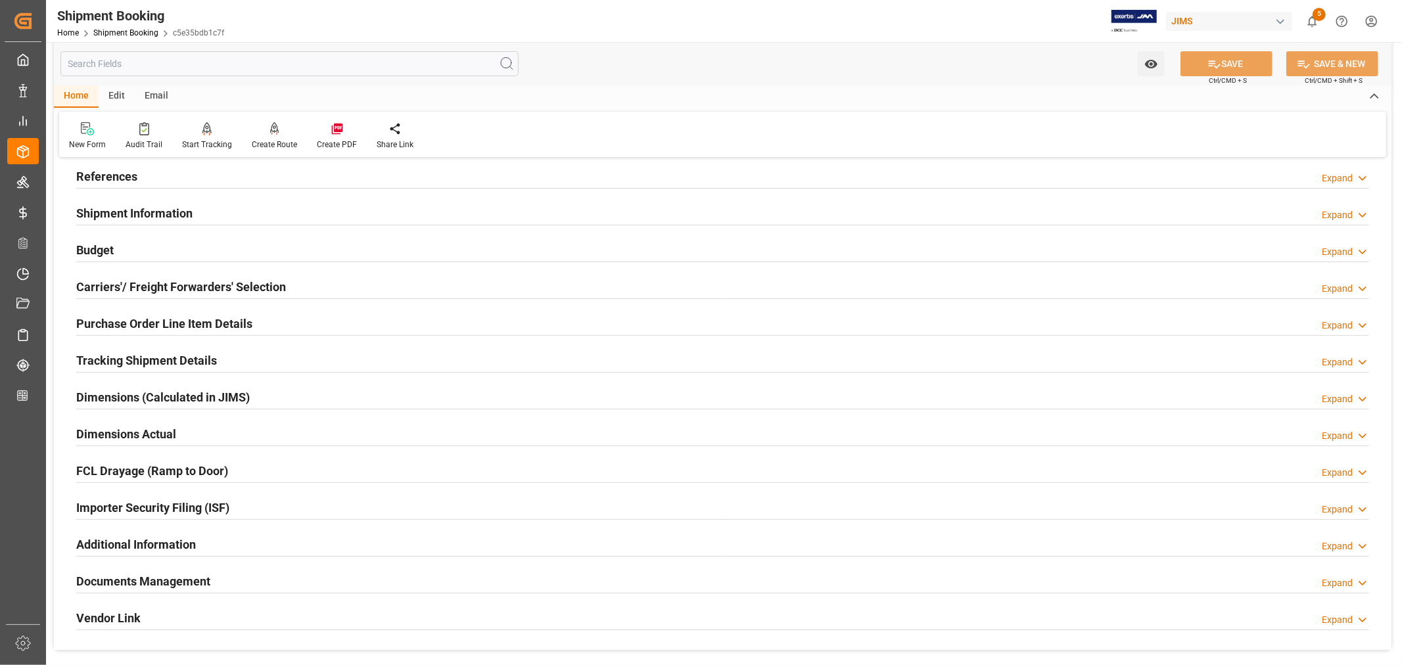
click at [140, 287] on h2 "Carriers'/ Freight Forwarders' Selection" at bounding box center [181, 287] width 210 height 18
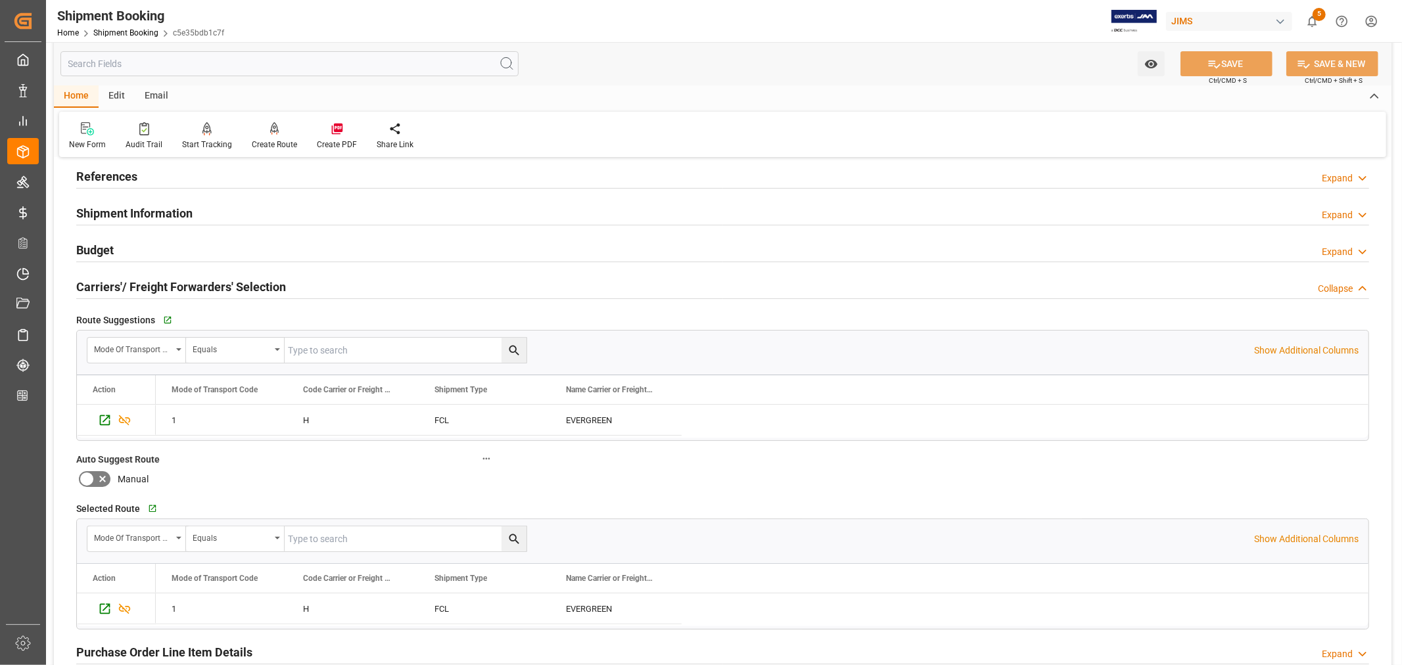
click at [141, 287] on h2 "Carriers'/ Freight Forwarders' Selection" at bounding box center [181, 287] width 210 height 18
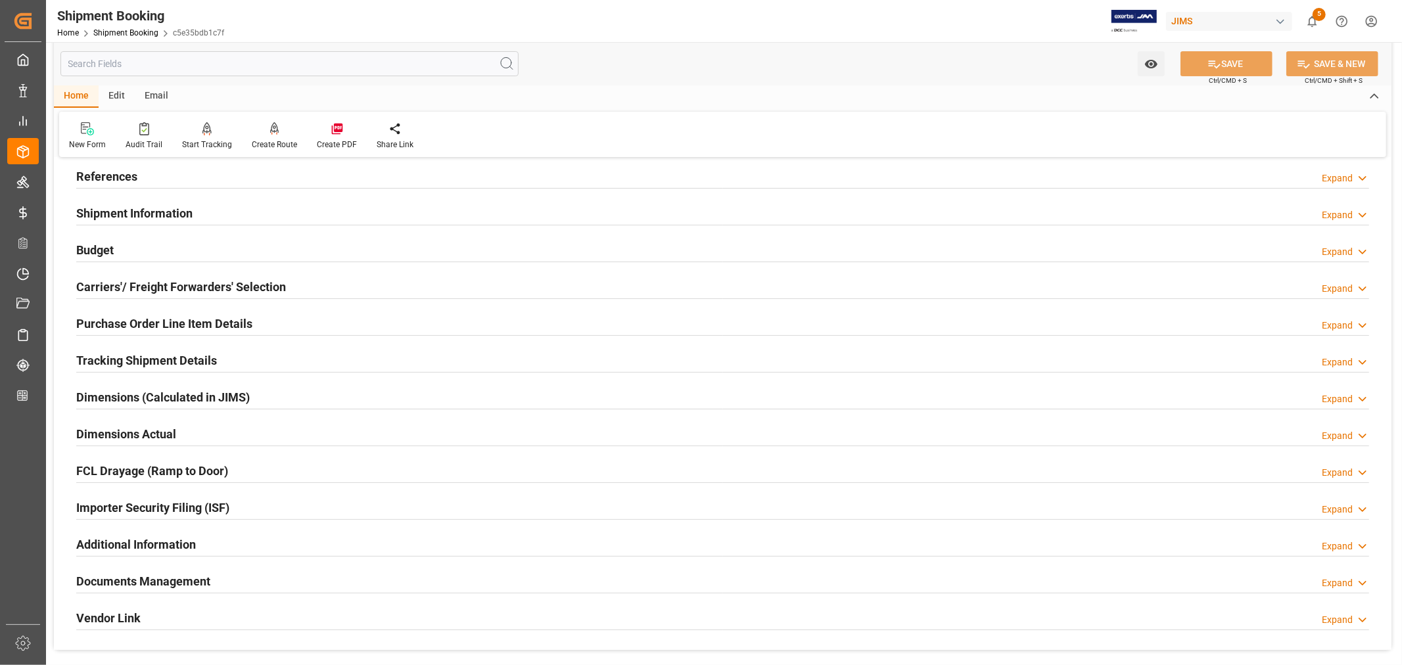
click at [148, 322] on h2 "Purchase Order Line Item Details" at bounding box center [164, 324] width 176 height 18
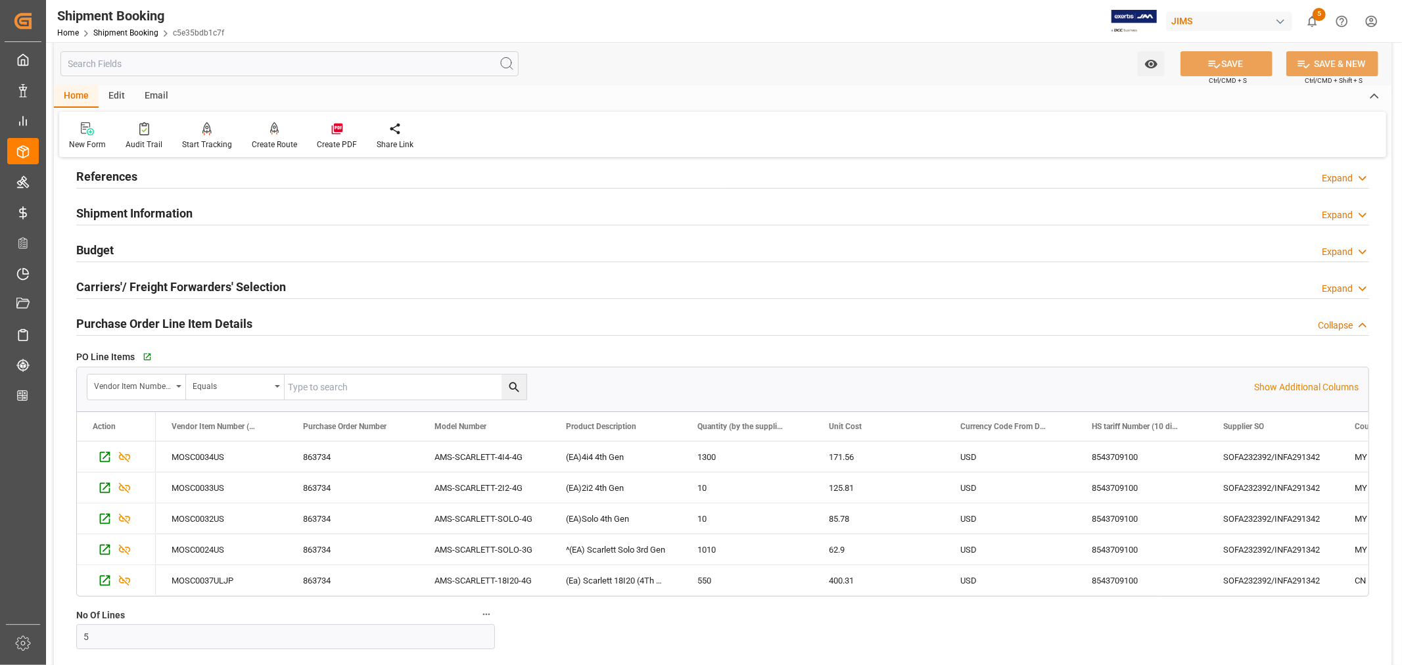
click at [148, 322] on h2 "Purchase Order Line Item Details" at bounding box center [164, 324] width 176 height 18
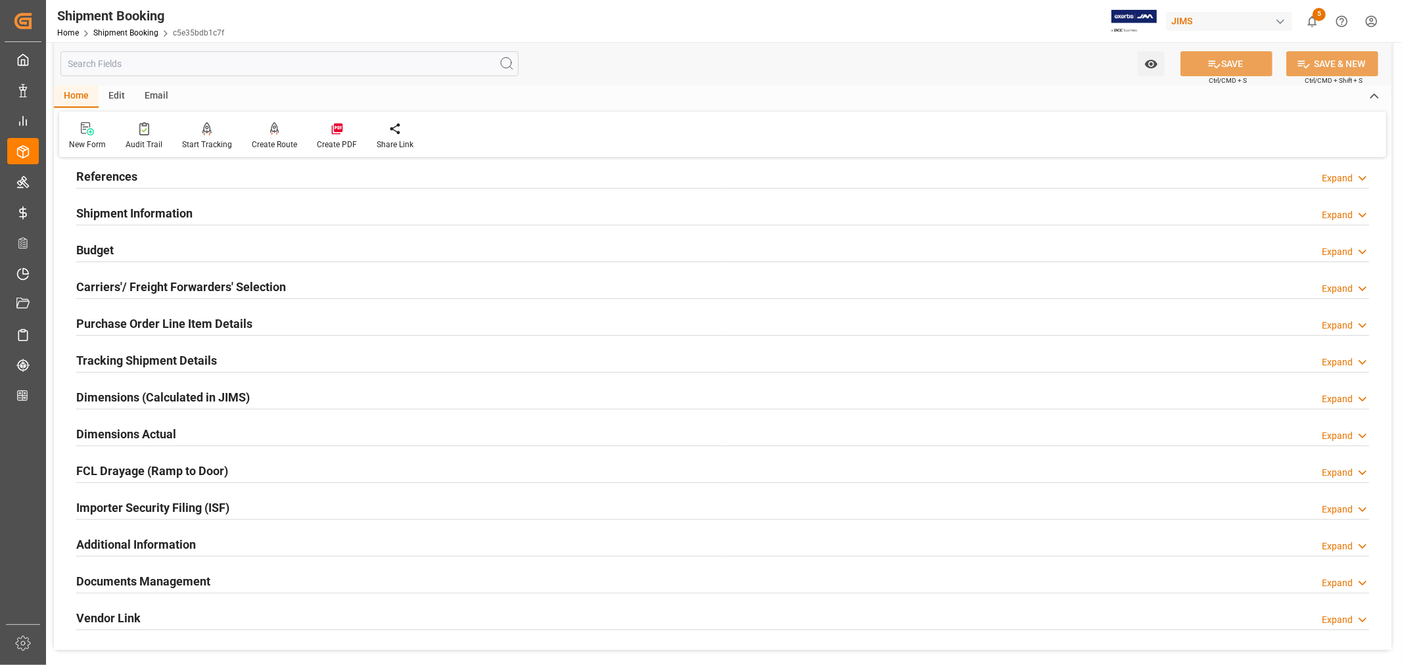
click at [148, 322] on h2 "Purchase Order Line Item Details" at bounding box center [164, 324] width 176 height 18
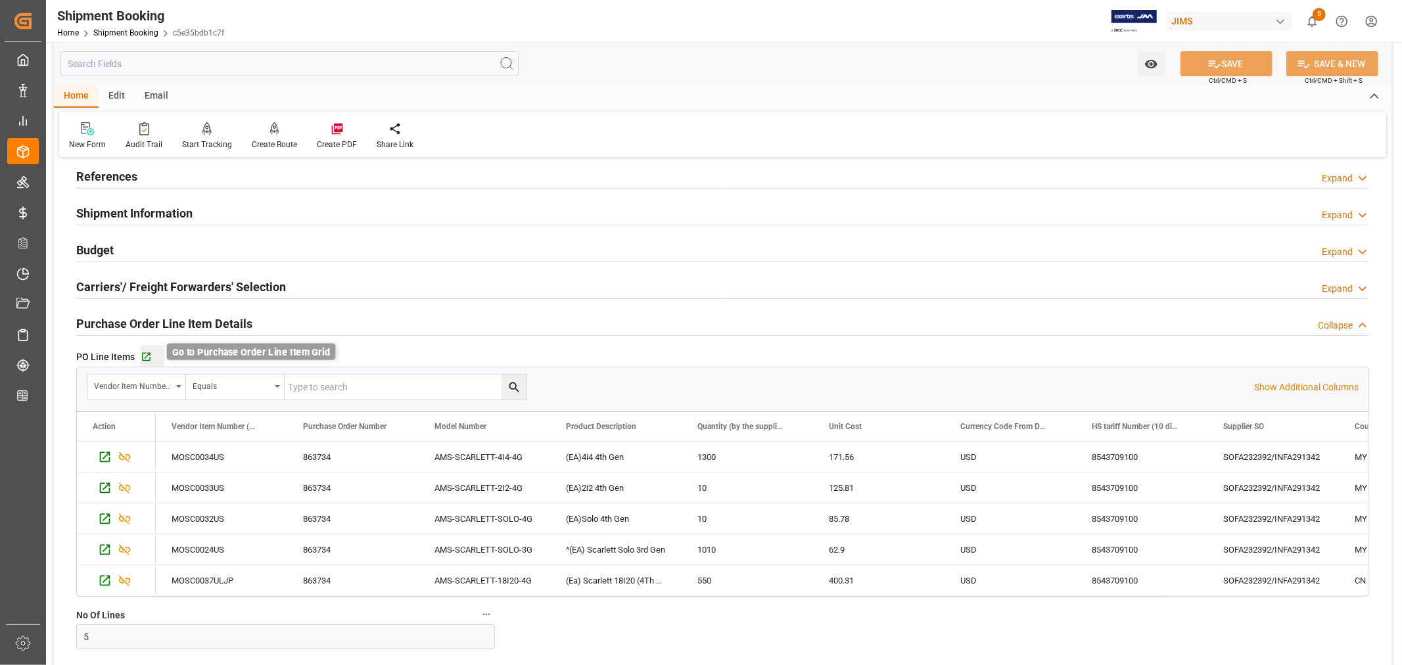
click at [149, 358] on icon "button" at bounding box center [146, 357] width 9 height 9
click at [174, 322] on h2 "Purchase Order Line Item Details" at bounding box center [164, 324] width 176 height 18
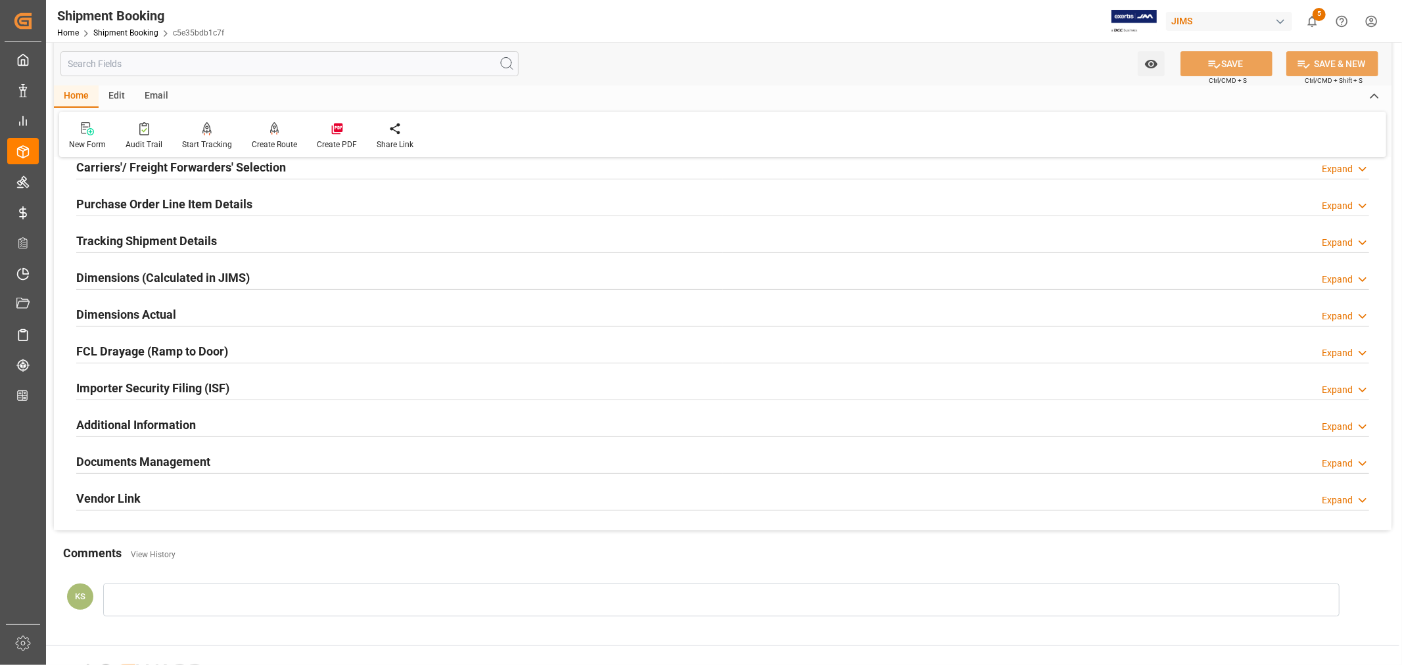
scroll to position [219, 0]
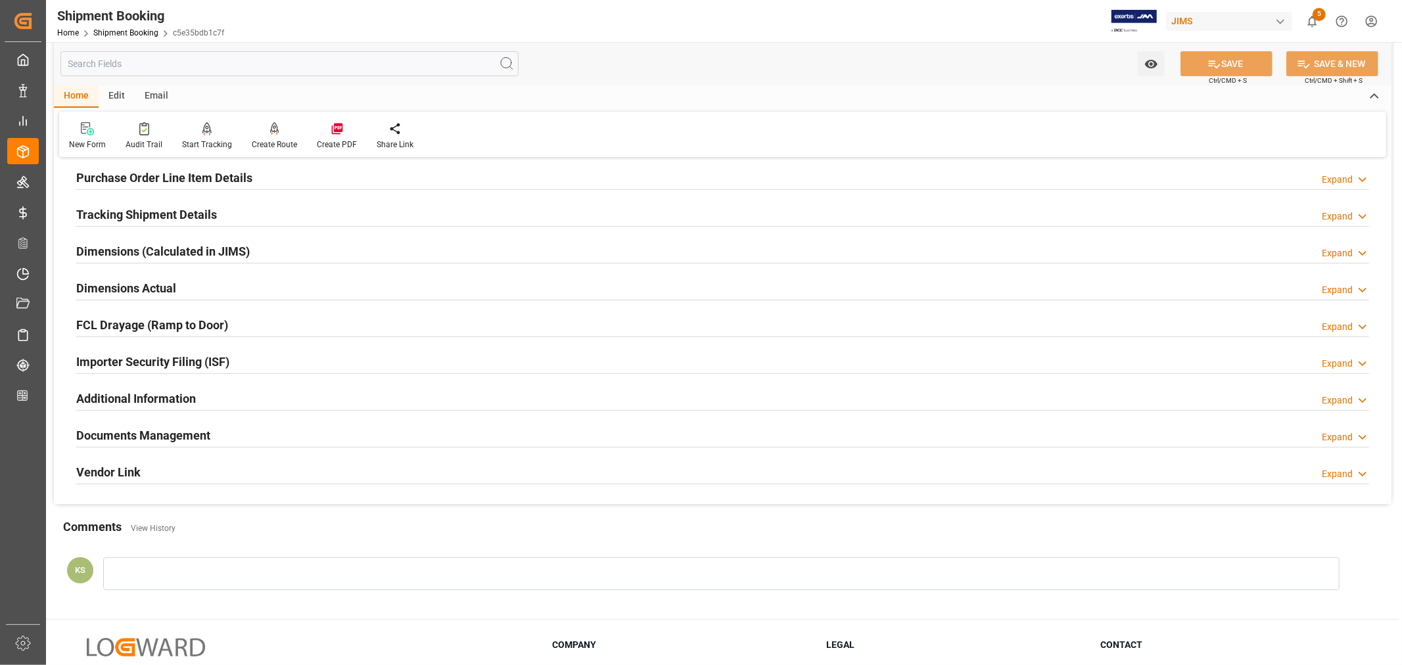
click at [265, 358] on div "Importer Security Filing (ISF) Expand" at bounding box center [722, 360] width 1293 height 25
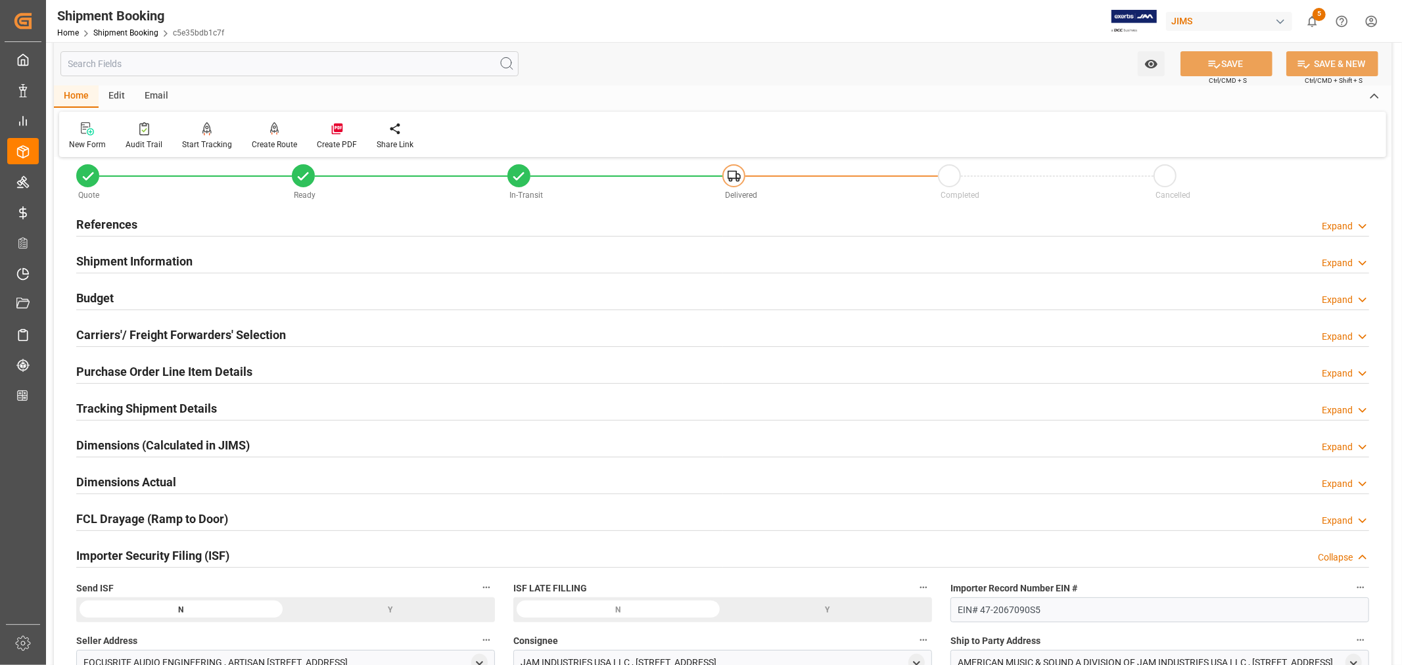
scroll to position [0, 0]
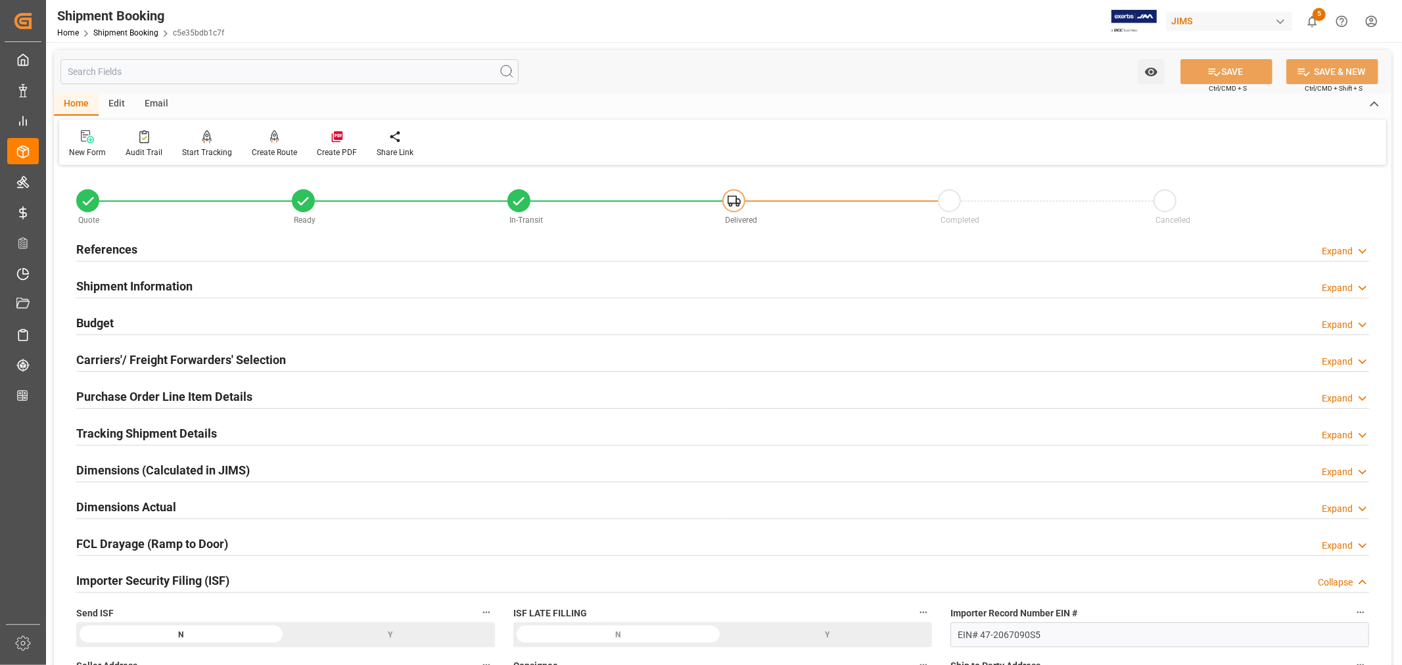
drag, startPoint x: 205, startPoint y: 284, endPoint x: 231, endPoint y: 295, distance: 27.7
click at [204, 284] on div "Shipment Information Expand" at bounding box center [722, 285] width 1293 height 25
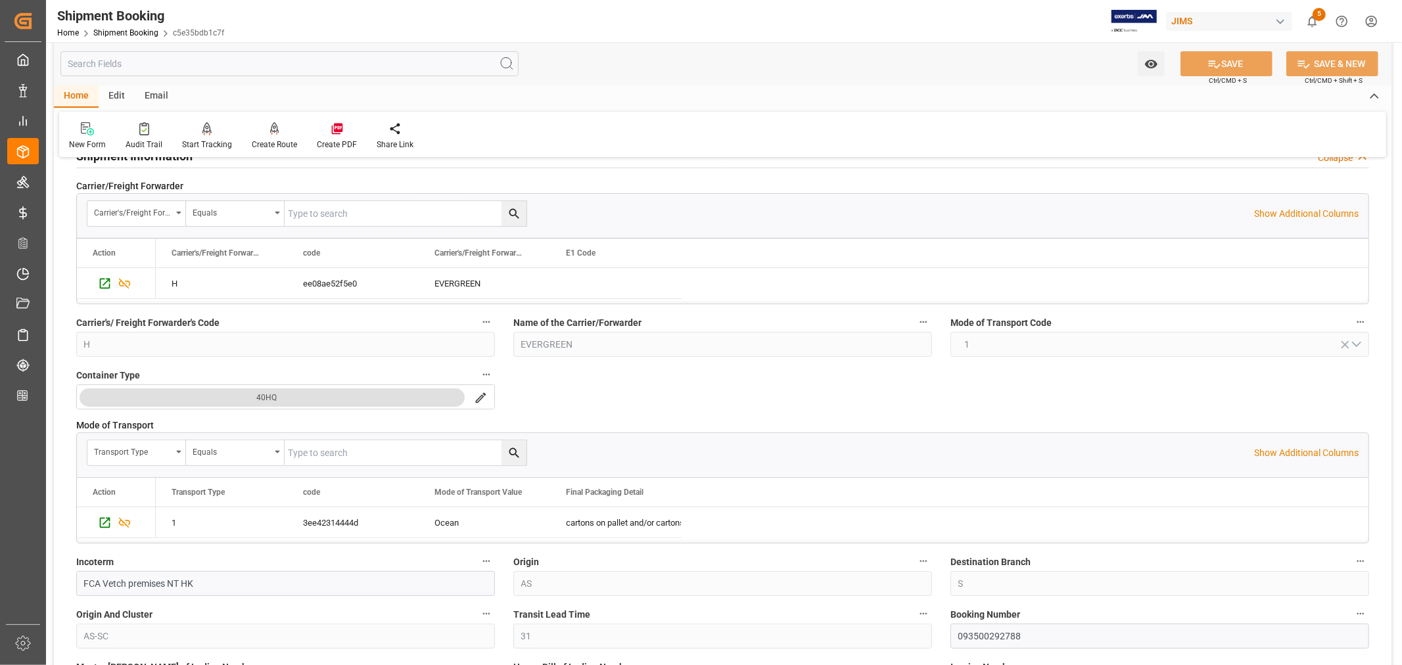
scroll to position [219, 0]
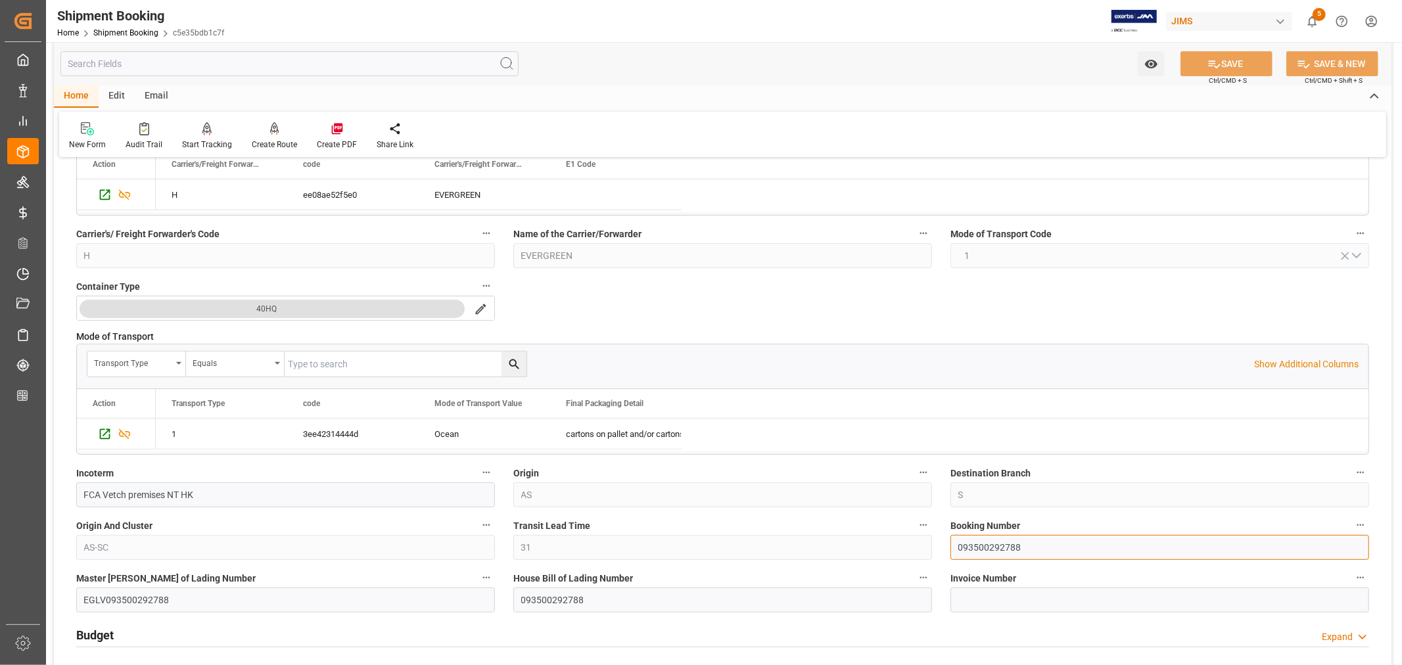
click at [977, 543] on input "093500292788" at bounding box center [1160, 547] width 419 height 25
click at [978, 544] on input "093500292788" at bounding box center [1160, 547] width 419 height 25
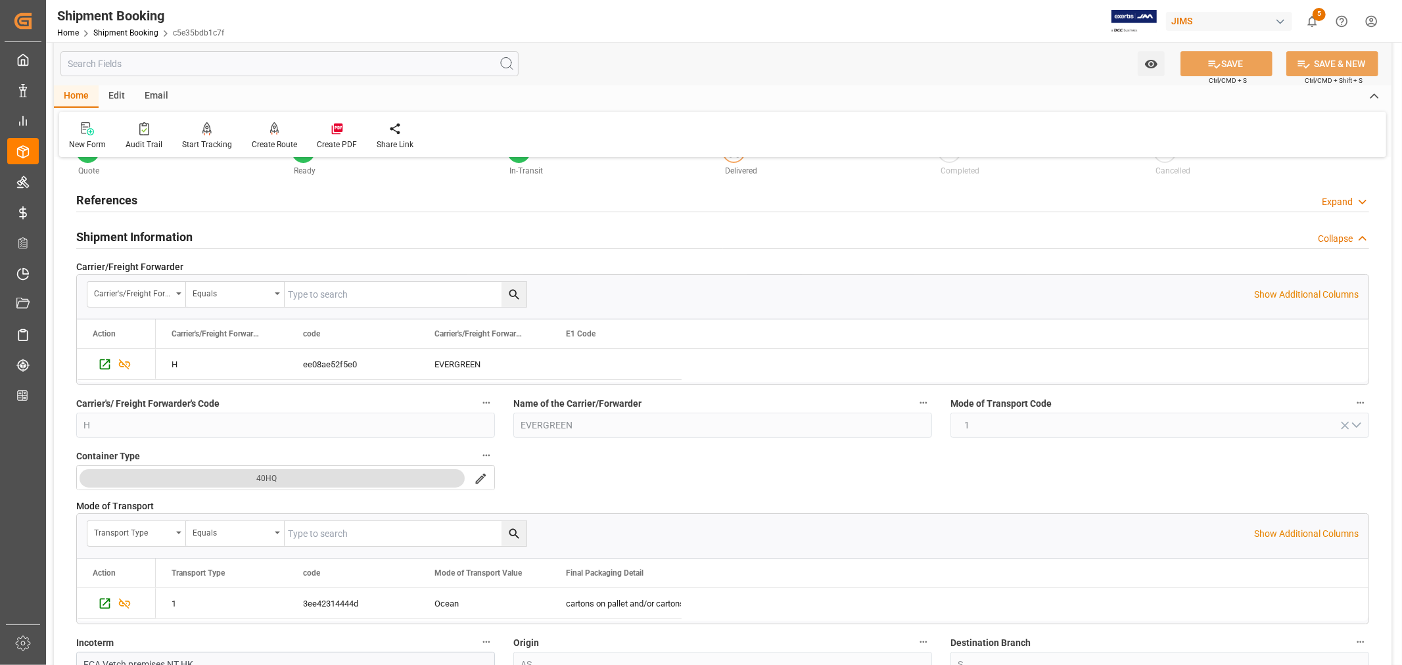
scroll to position [0, 0]
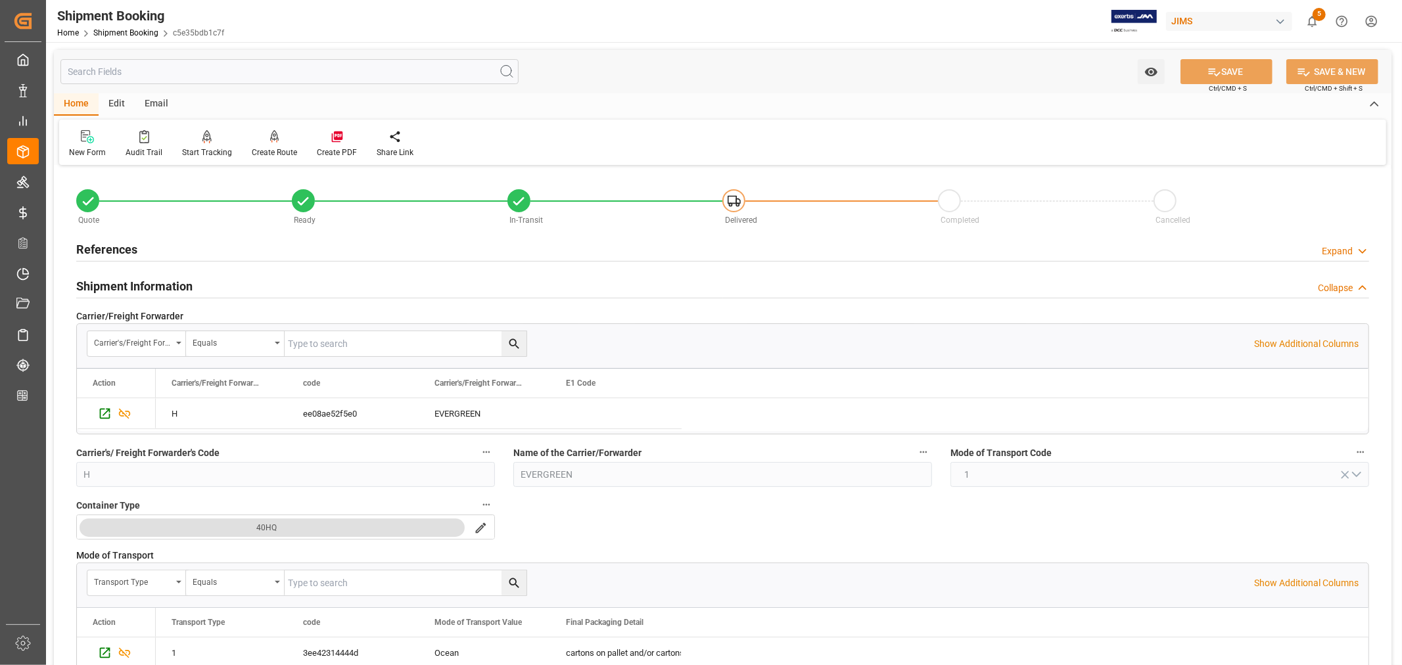
click at [180, 279] on h2 "Shipment Information" at bounding box center [134, 286] width 116 height 18
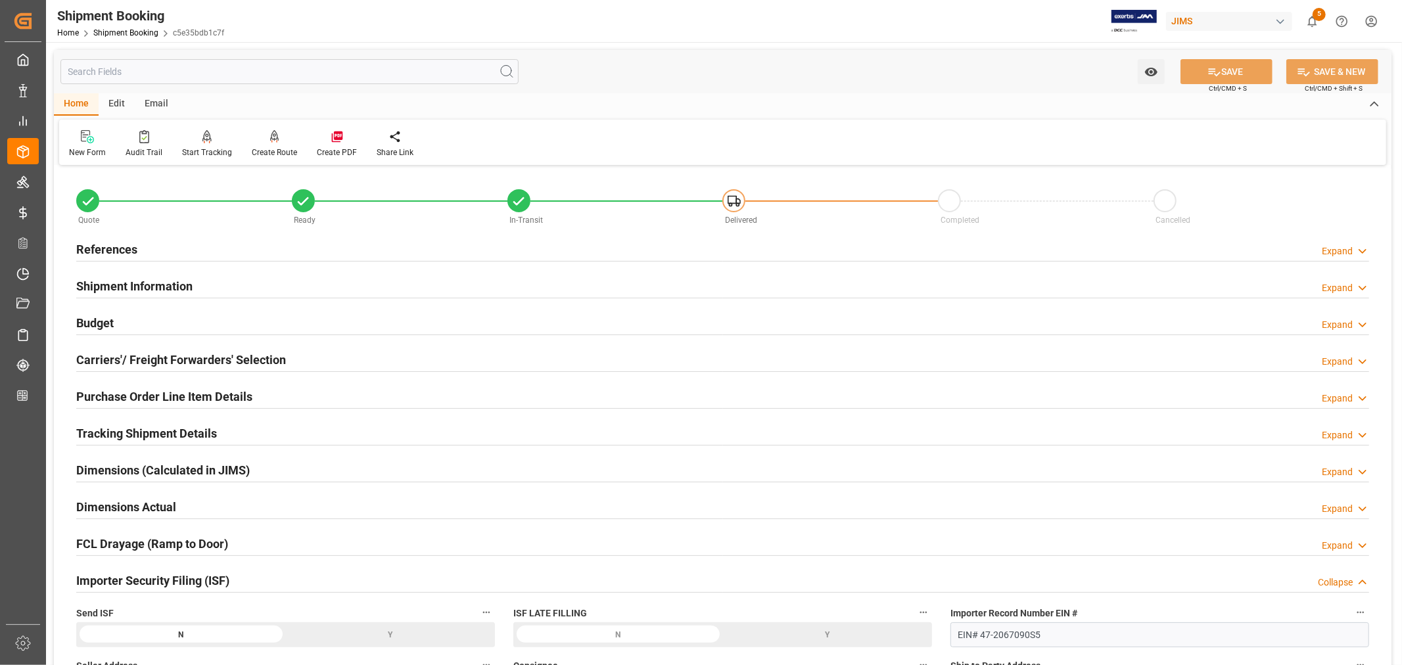
click at [156, 392] on h2 "Purchase Order Line Item Details" at bounding box center [164, 397] width 176 height 18
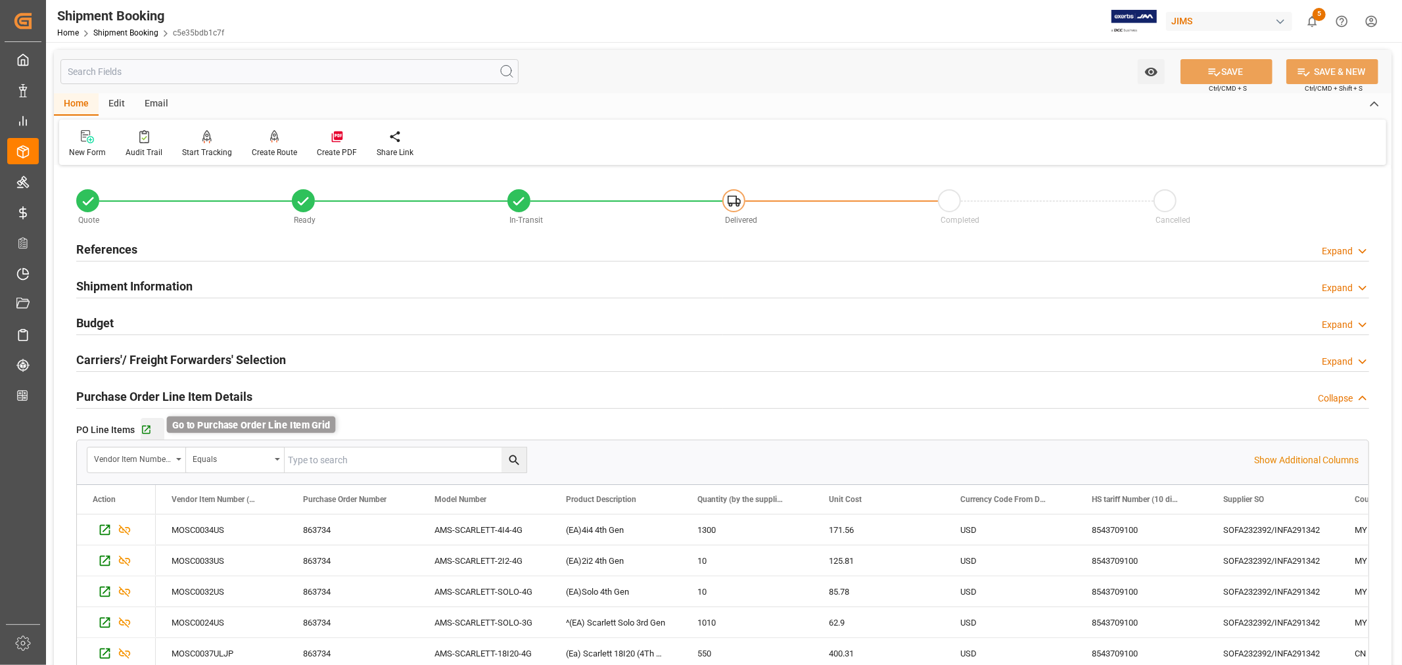
click at [145, 429] on icon "button" at bounding box center [146, 430] width 11 height 11
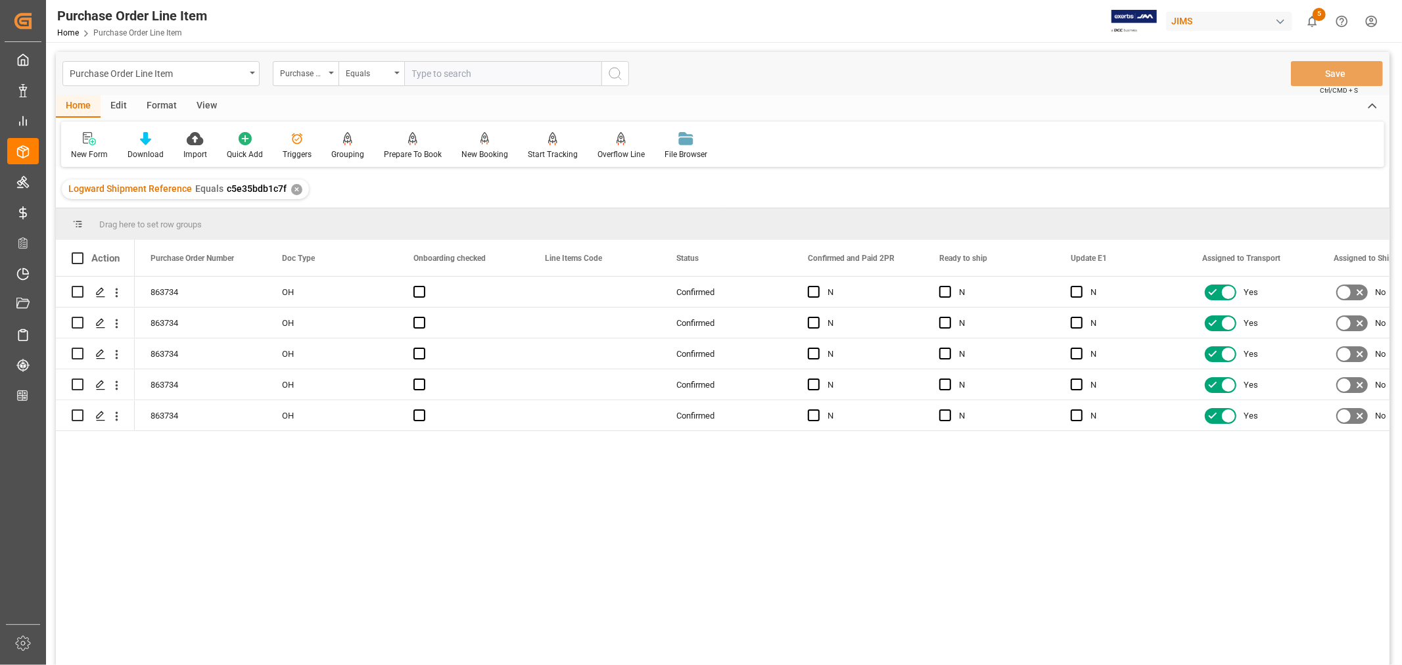
click at [204, 105] on div "View" at bounding box center [207, 106] width 40 height 22
click at [91, 153] on div "Default" at bounding box center [84, 155] width 26 height 12
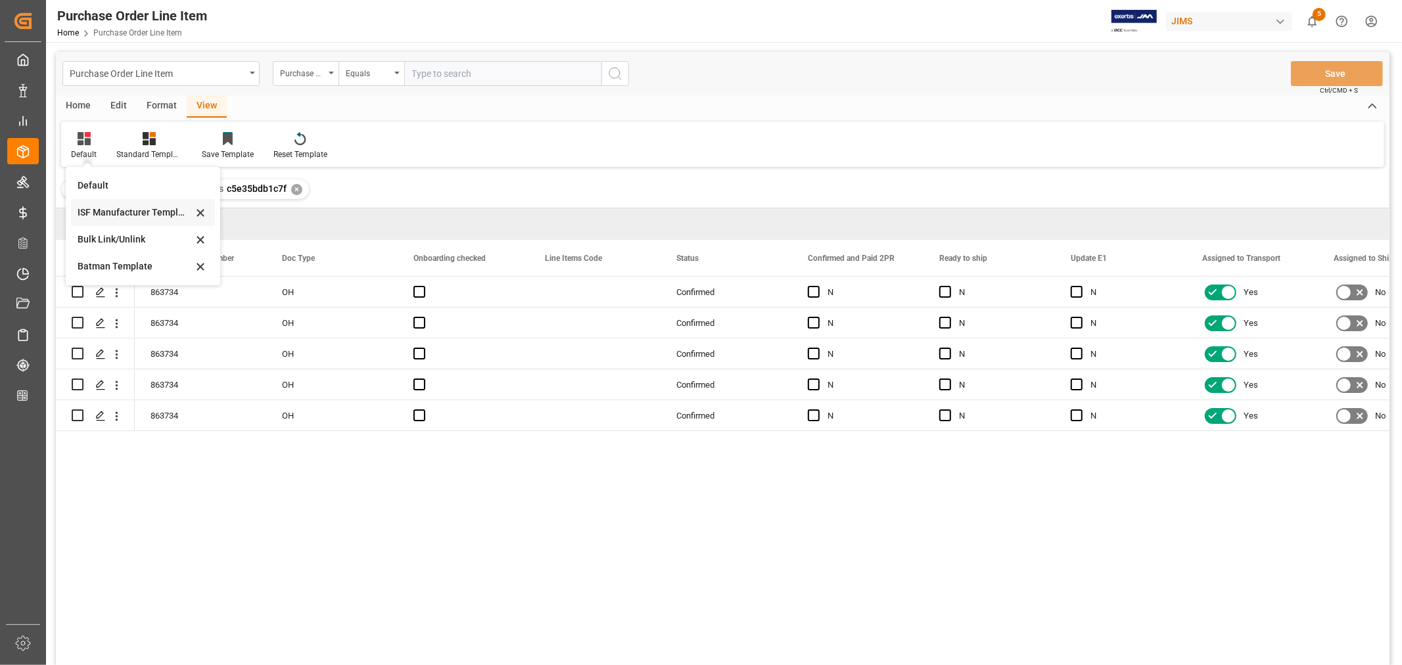
click at [124, 207] on div "ISF Manufacturer Template" at bounding box center [135, 213] width 115 height 14
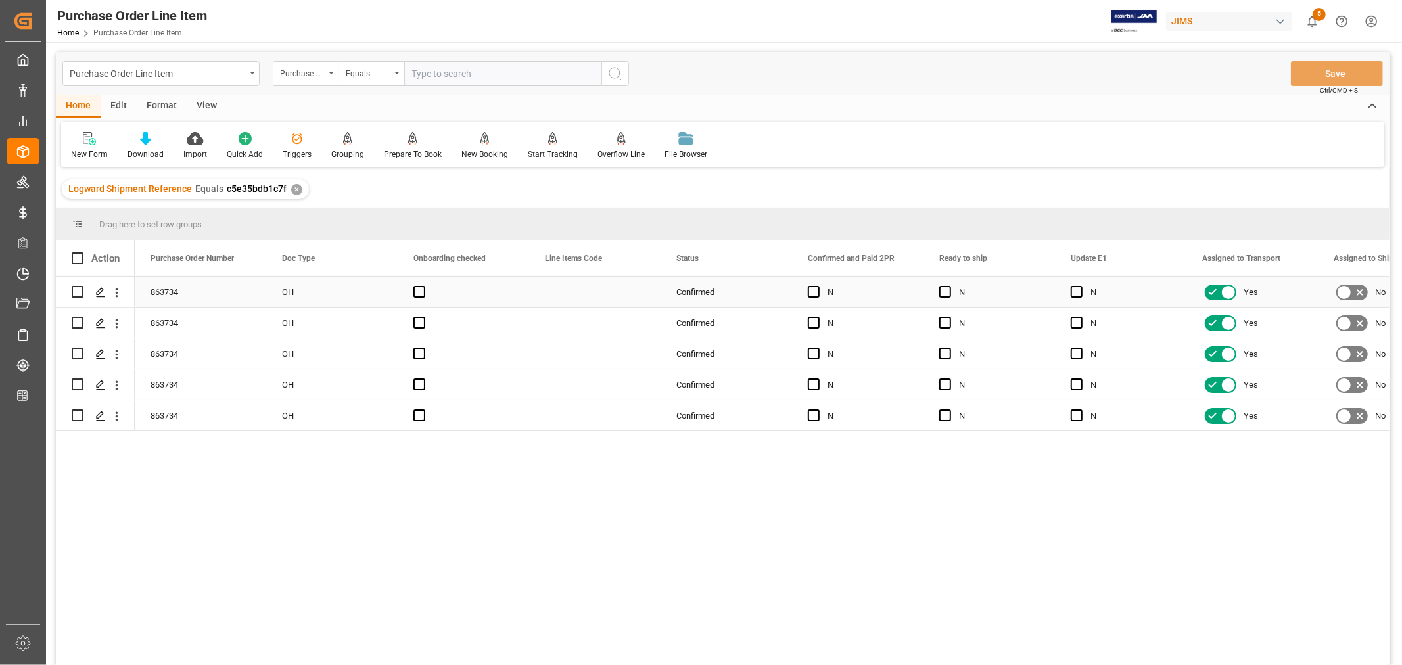
click at [529, 287] on div "Press SPACE to select this row." at bounding box center [594, 292] width 131 height 30
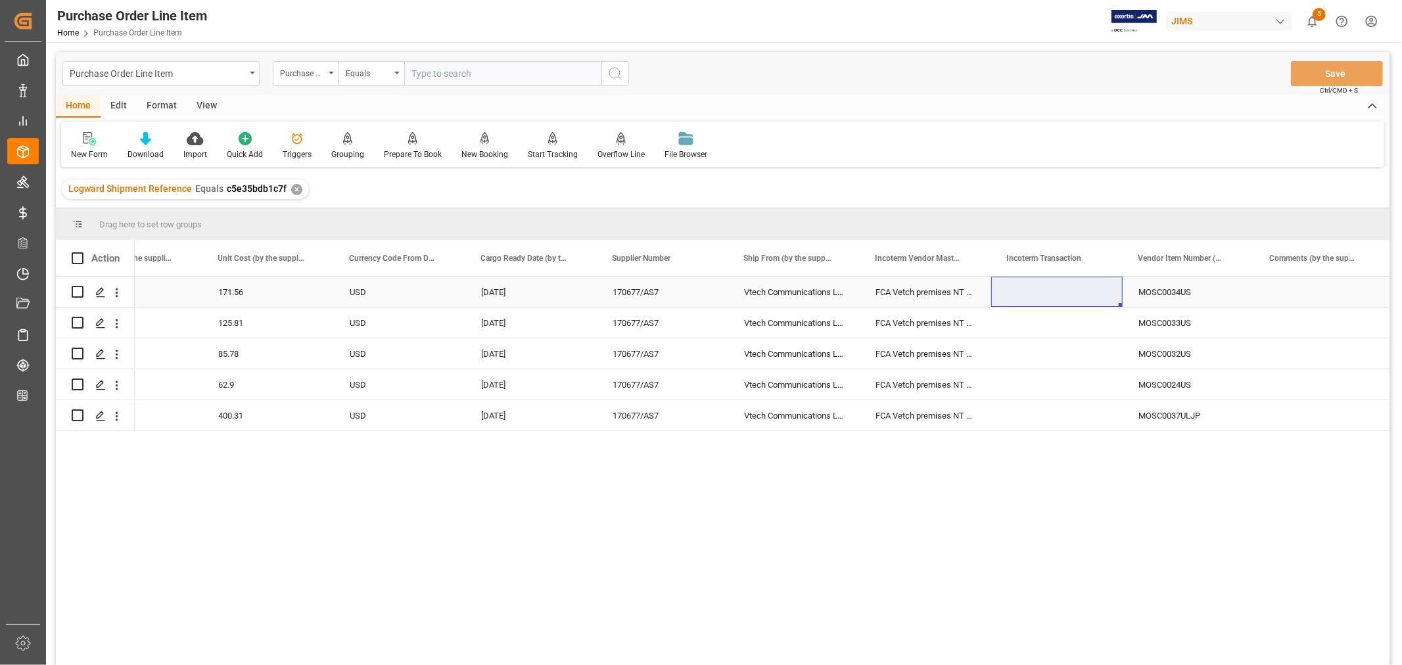
click at [1039, 291] on div "Press SPACE to select this row." at bounding box center [1056, 292] width 131 height 30
click at [1007, 297] on input "Press SPACE to select this row." at bounding box center [1057, 299] width 110 height 25
paste input "FCA [GEOGRAPHIC_DATA]"
type input "FCA [GEOGRAPHIC_DATA]"
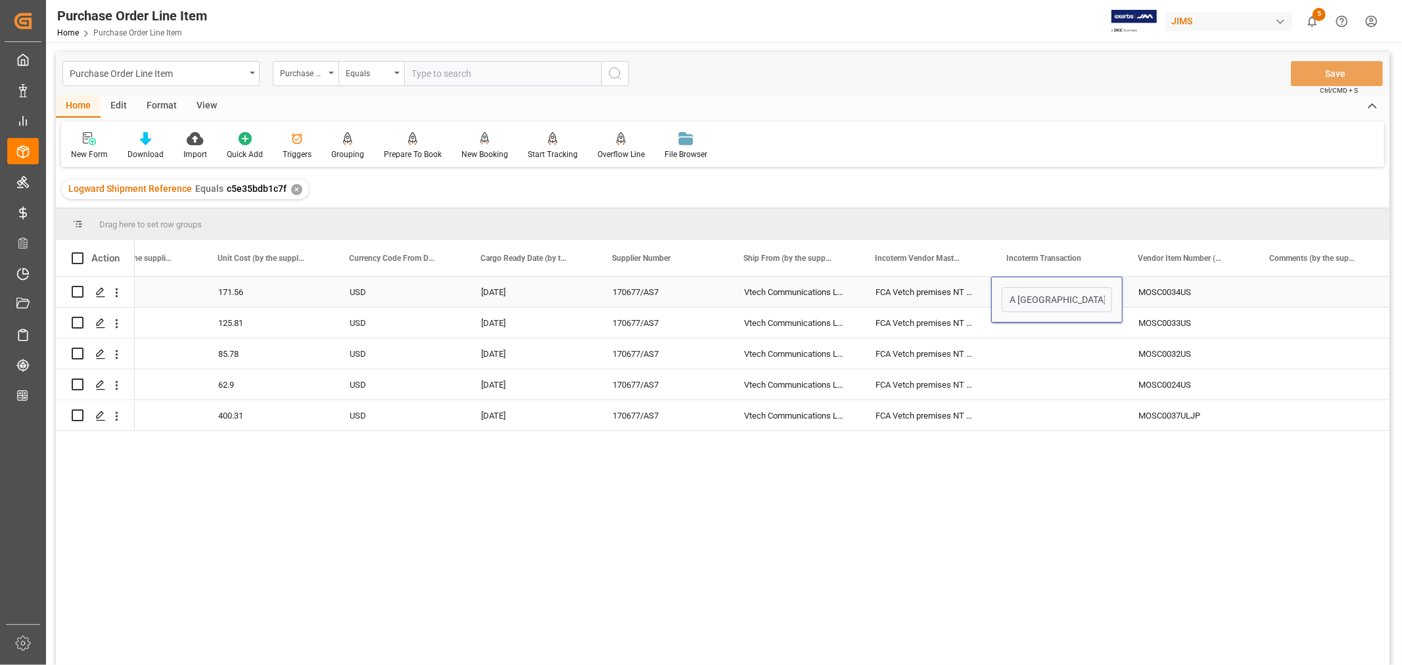
click at [941, 287] on div "FCA Vetch premises NT HK" at bounding box center [925, 292] width 131 height 30
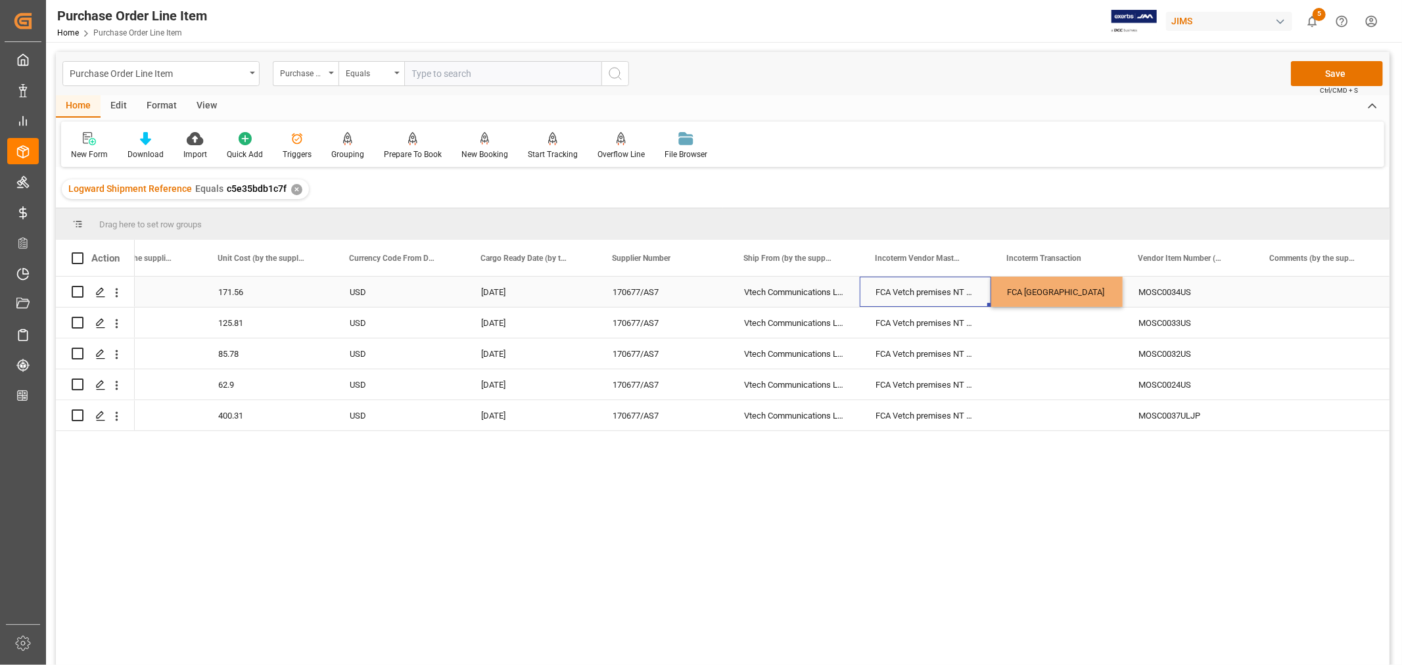
click at [1043, 286] on div "FCA [GEOGRAPHIC_DATA]" at bounding box center [1056, 292] width 131 height 30
drag, startPoint x: 1118, startPoint y: 303, endPoint x: 1119, endPoint y: 413, distance: 109.8
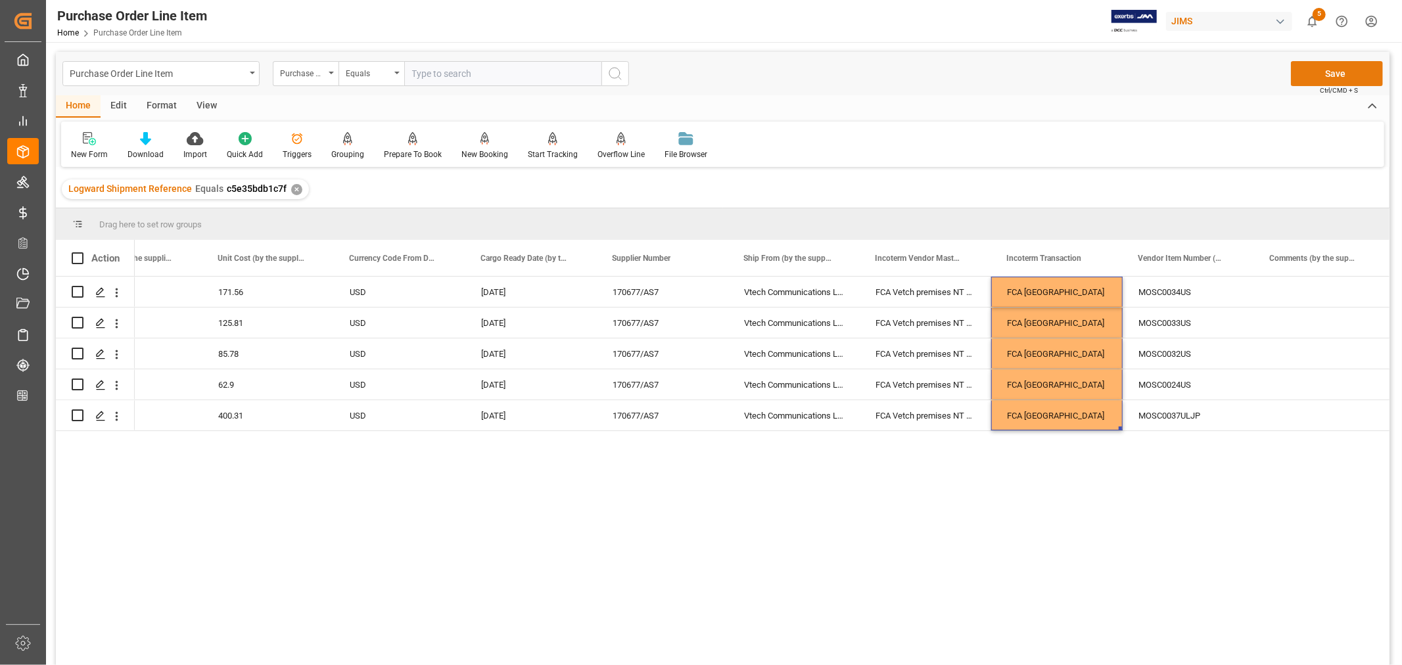
click at [1338, 73] on button "Save" at bounding box center [1337, 73] width 92 height 25
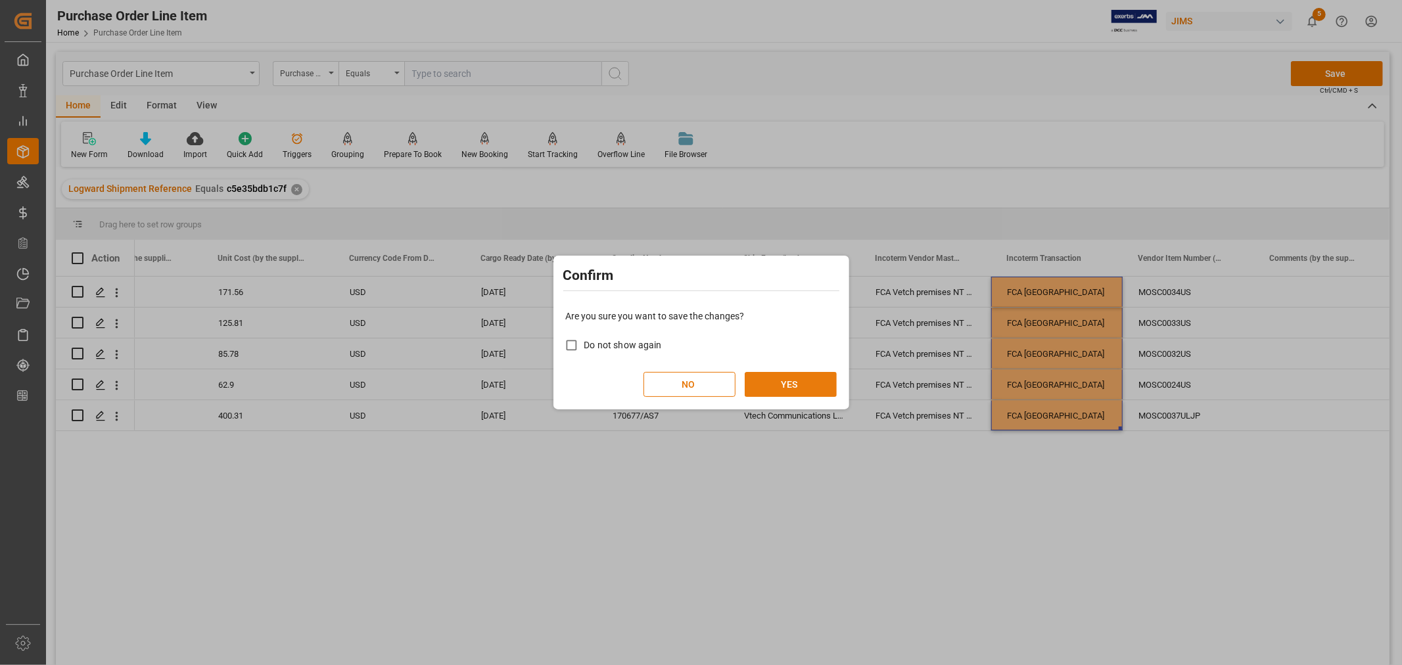
click at [804, 377] on button "YES" at bounding box center [791, 384] width 92 height 25
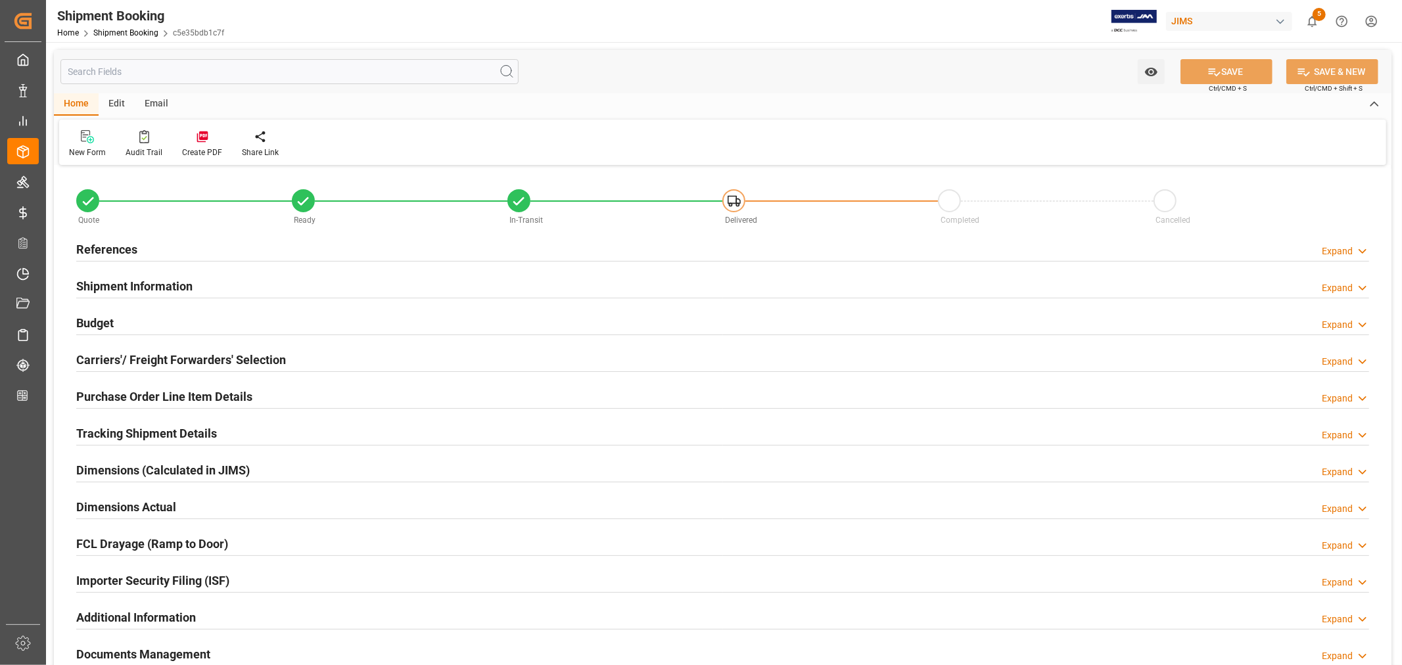
type input "0"
type input "6000"
type input "485225.3"
click at [110, 327] on h2 "Budget" at bounding box center [94, 323] width 37 height 18
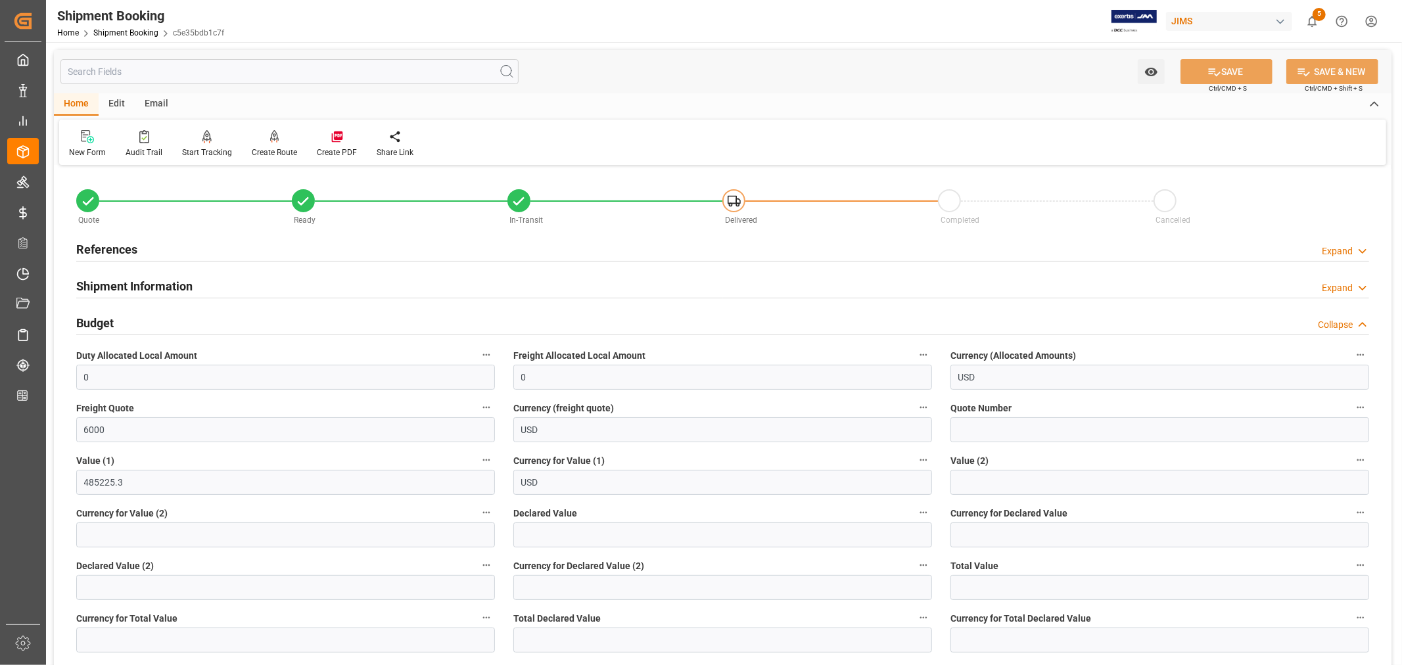
click at [99, 322] on h2 "Budget" at bounding box center [94, 323] width 37 height 18
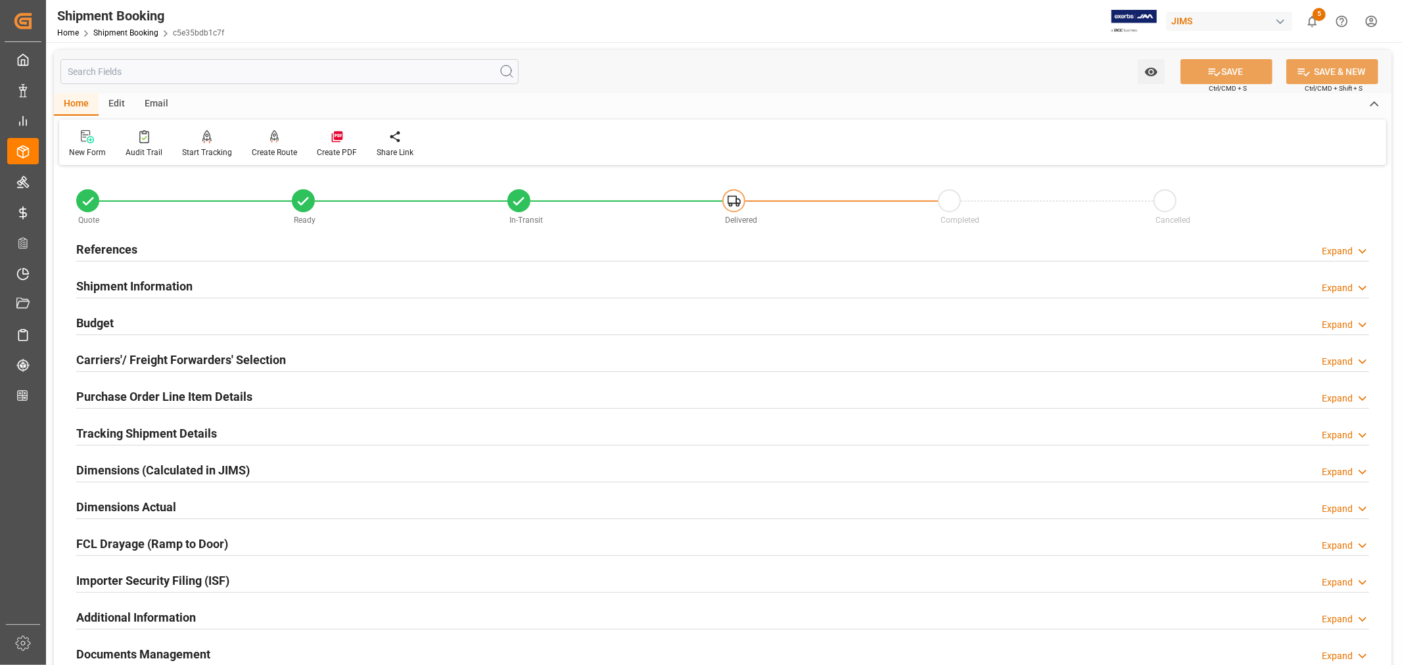
click at [120, 434] on h2 "Tracking Shipment Details" at bounding box center [146, 434] width 141 height 18
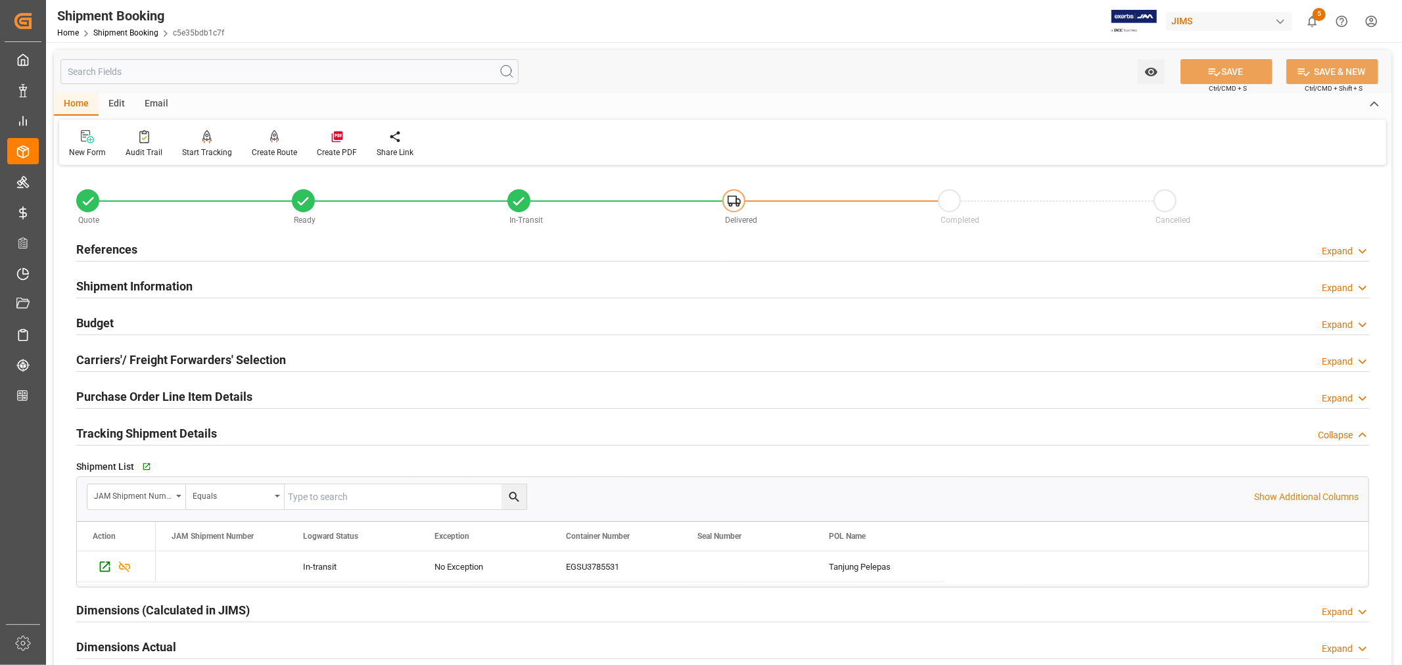
click at [122, 434] on h2 "Tracking Shipment Details" at bounding box center [146, 434] width 141 height 18
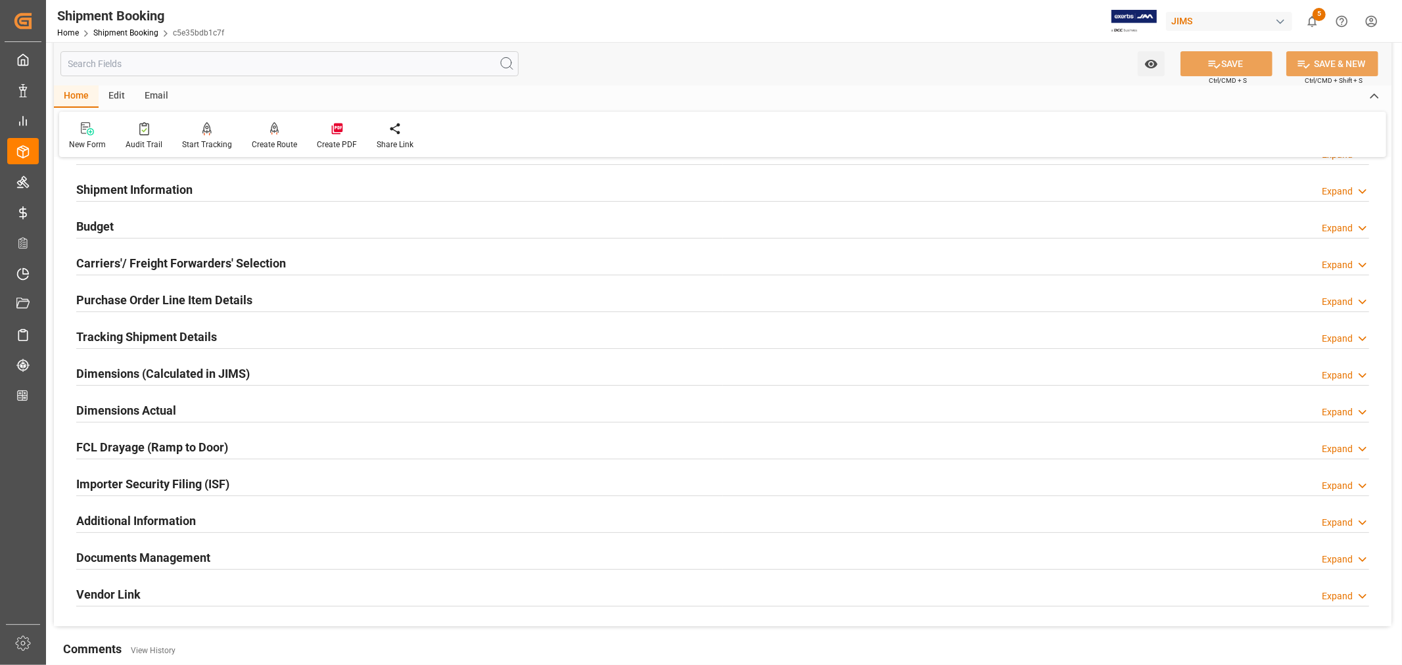
scroll to position [146, 0]
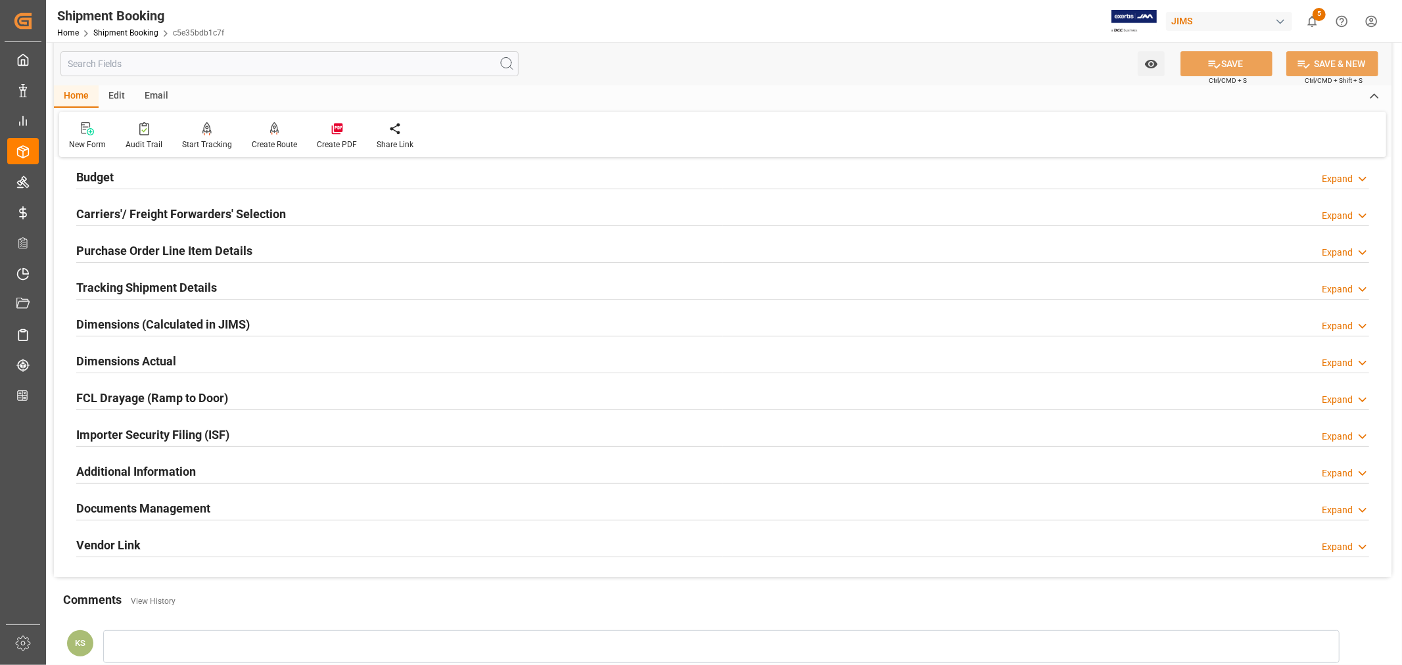
click at [241, 434] on div "Importer Security Filing (ISF) Expand" at bounding box center [722, 433] width 1293 height 25
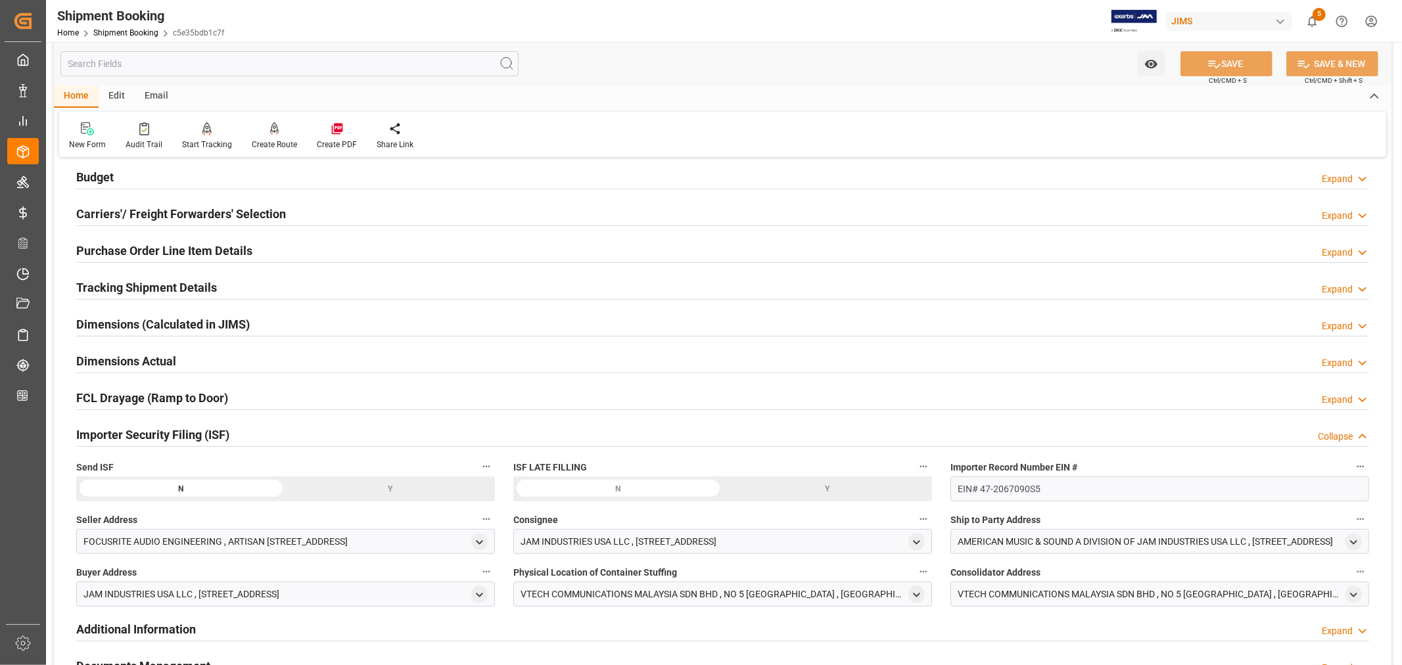
click at [394, 488] on div "Y" at bounding box center [391, 489] width 210 height 25
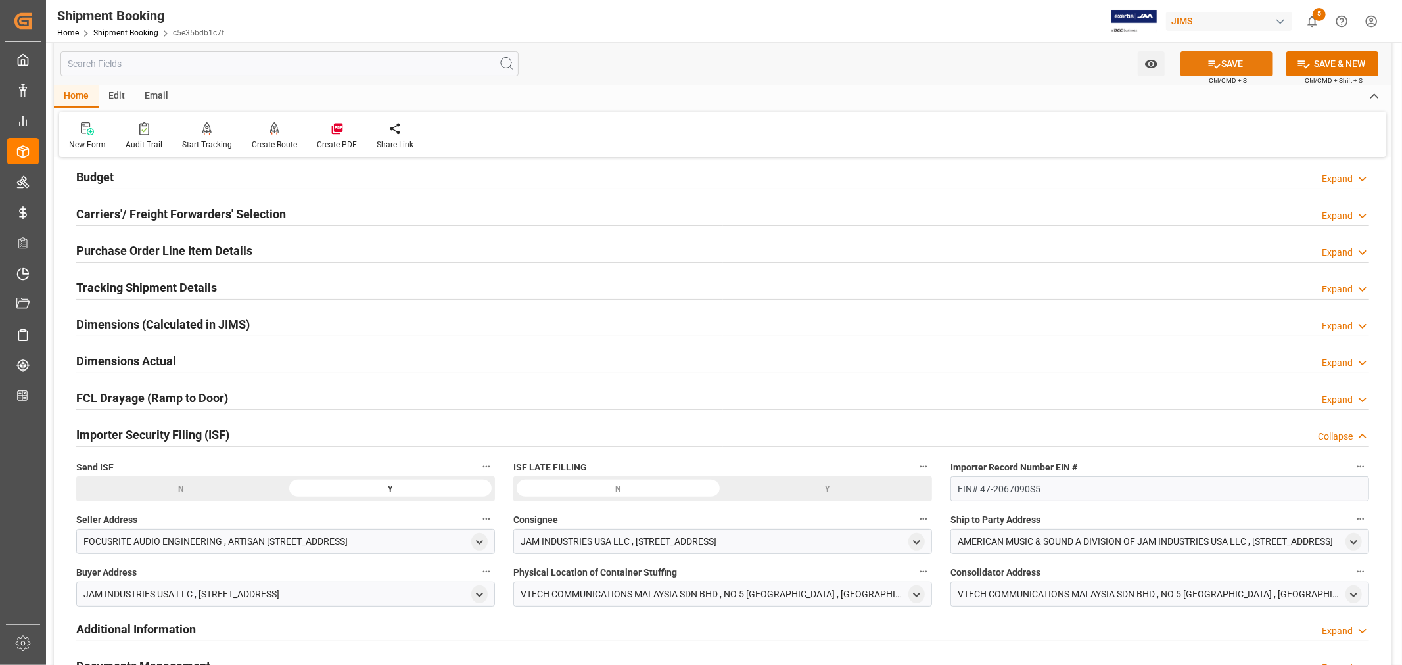
click at [1232, 60] on button "SAVE" at bounding box center [1227, 63] width 92 height 25
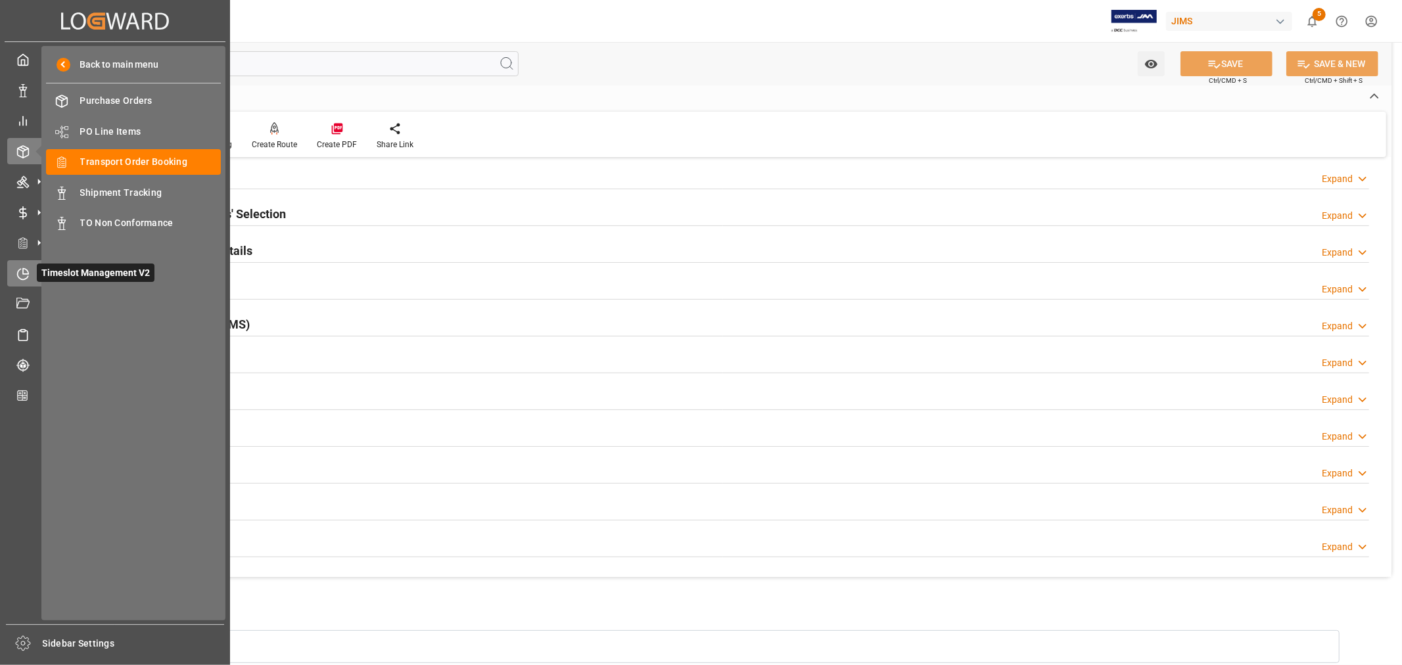
click at [23, 270] on icon at bounding box center [25, 270] width 5 height 5
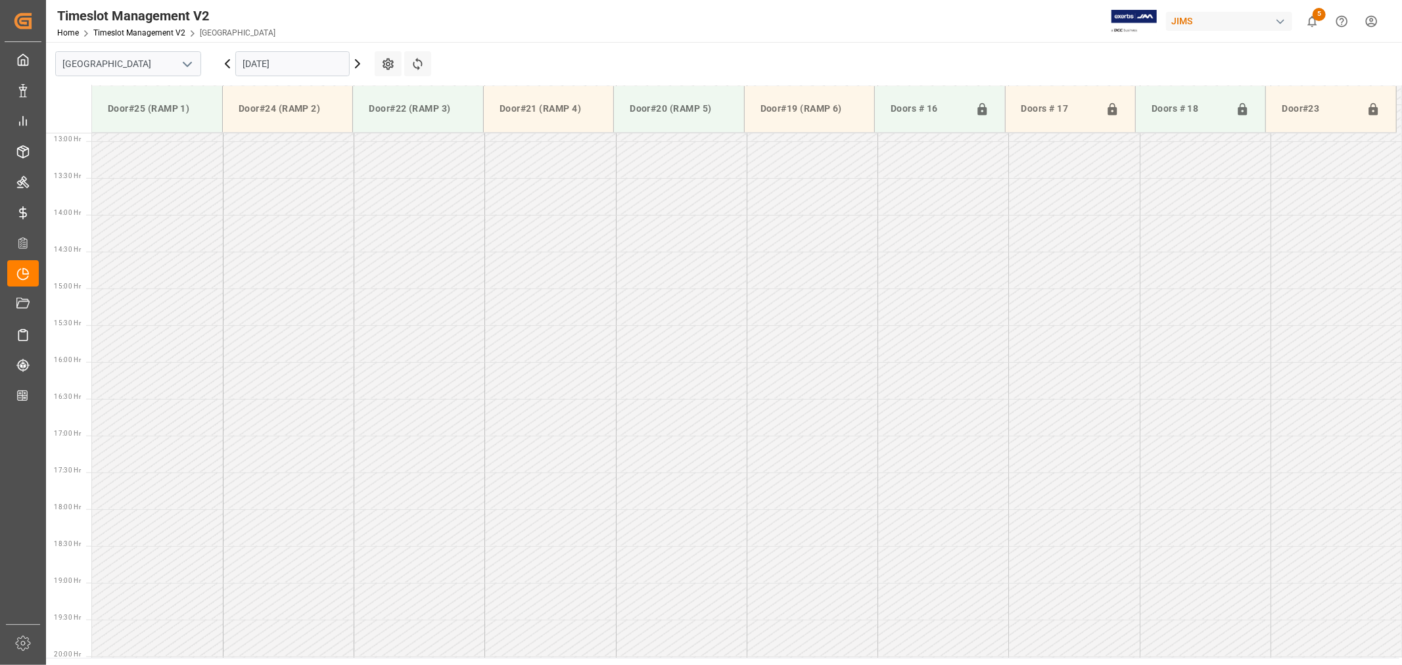
scroll to position [949, 0]
click at [188, 66] on polyline "open menu" at bounding box center [187, 64] width 8 height 4
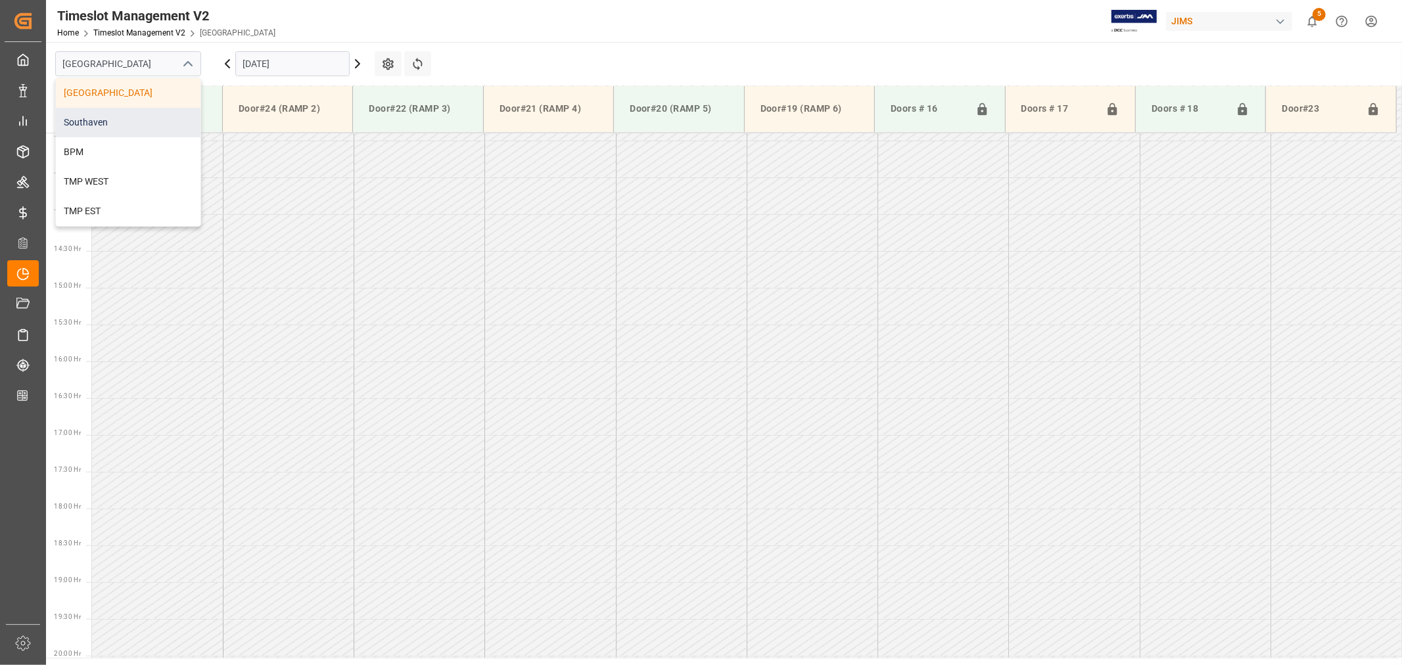
click at [93, 126] on div "Southaven" at bounding box center [128, 123] width 145 height 30
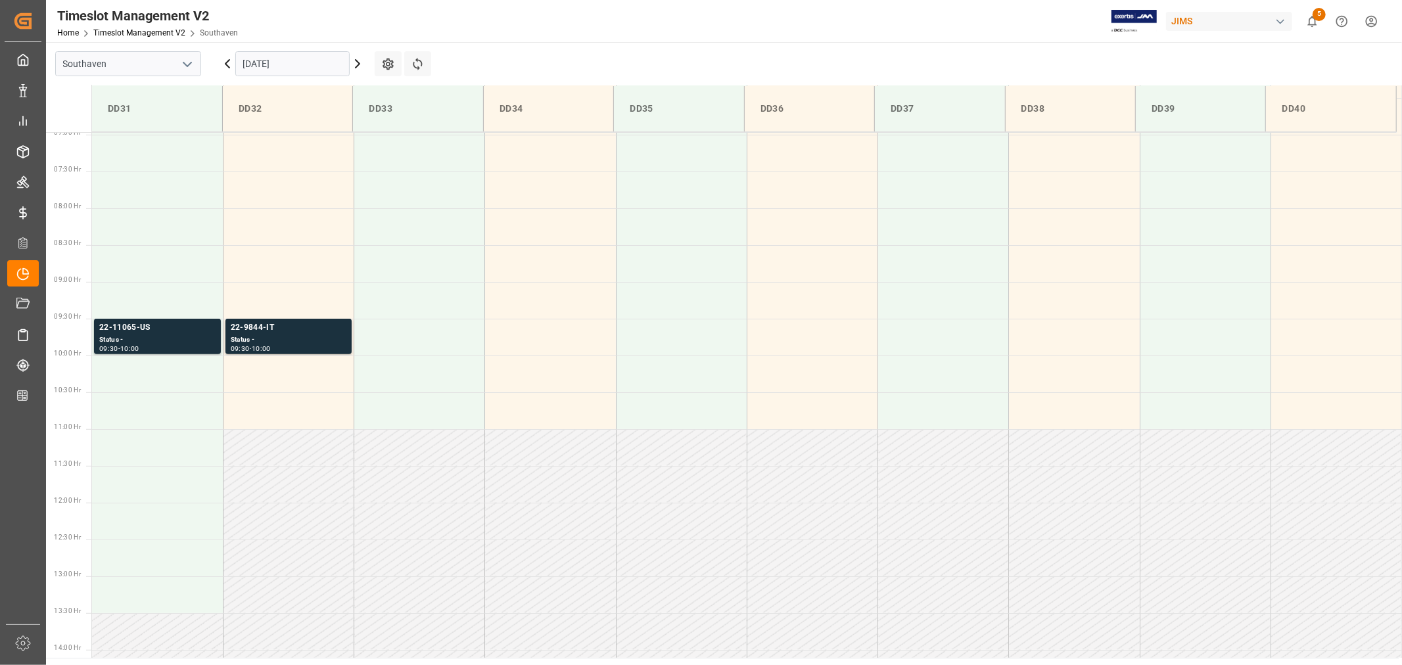
scroll to position [510, 0]
click at [262, 333] on div "22-9844-IT" at bounding box center [289, 330] width 116 height 13
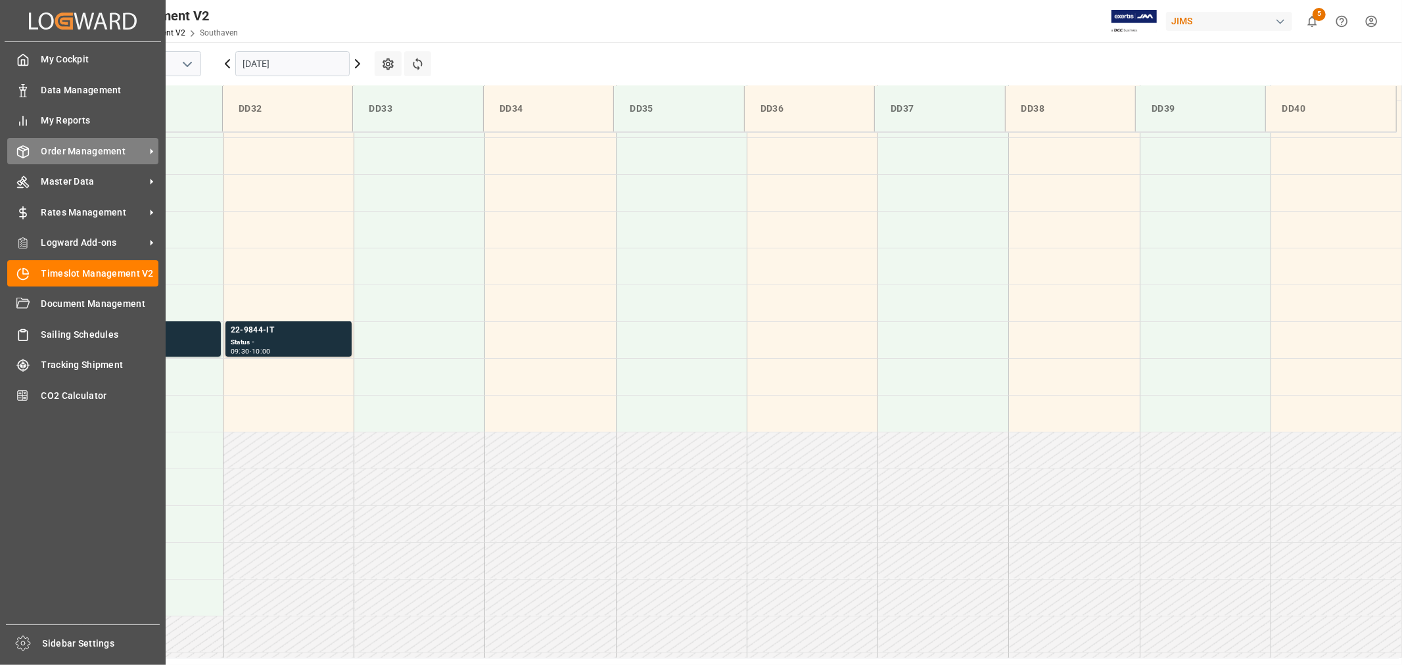
click at [81, 142] on div "Order Management Order Management" at bounding box center [82, 151] width 151 height 26
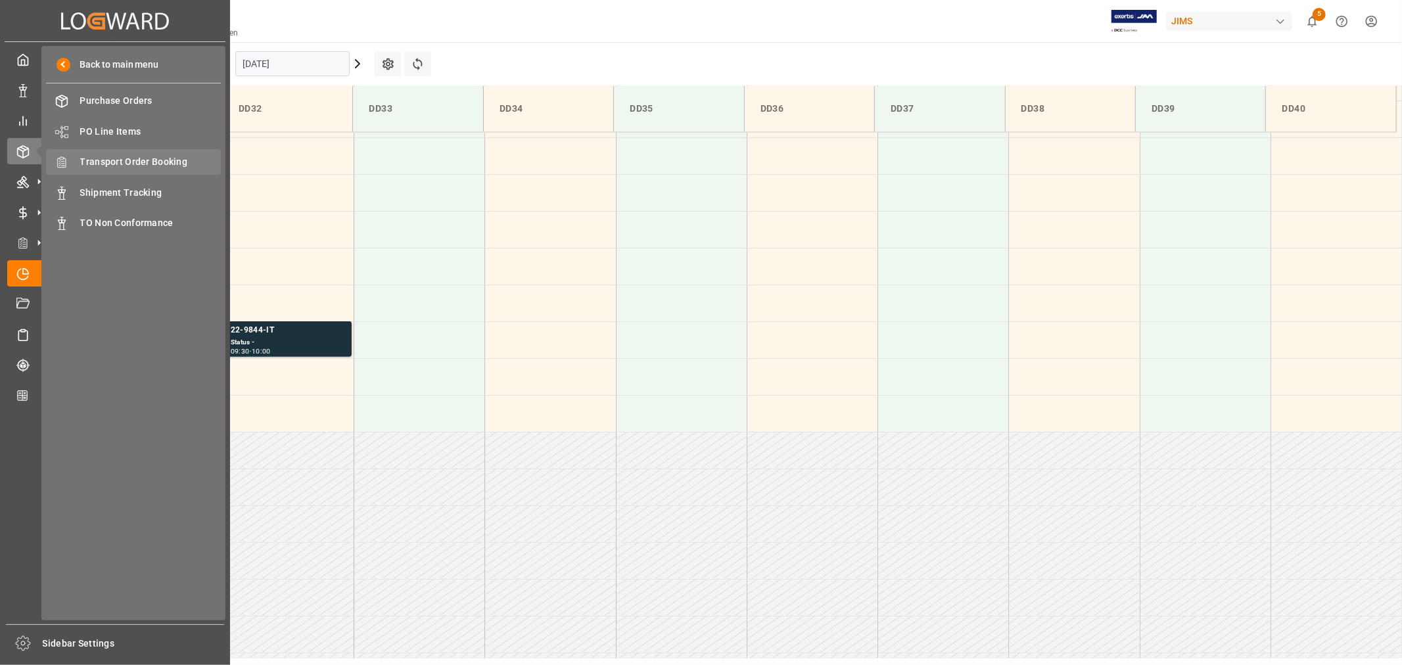
click at [148, 161] on span "Transport Order Booking" at bounding box center [150, 162] width 141 height 14
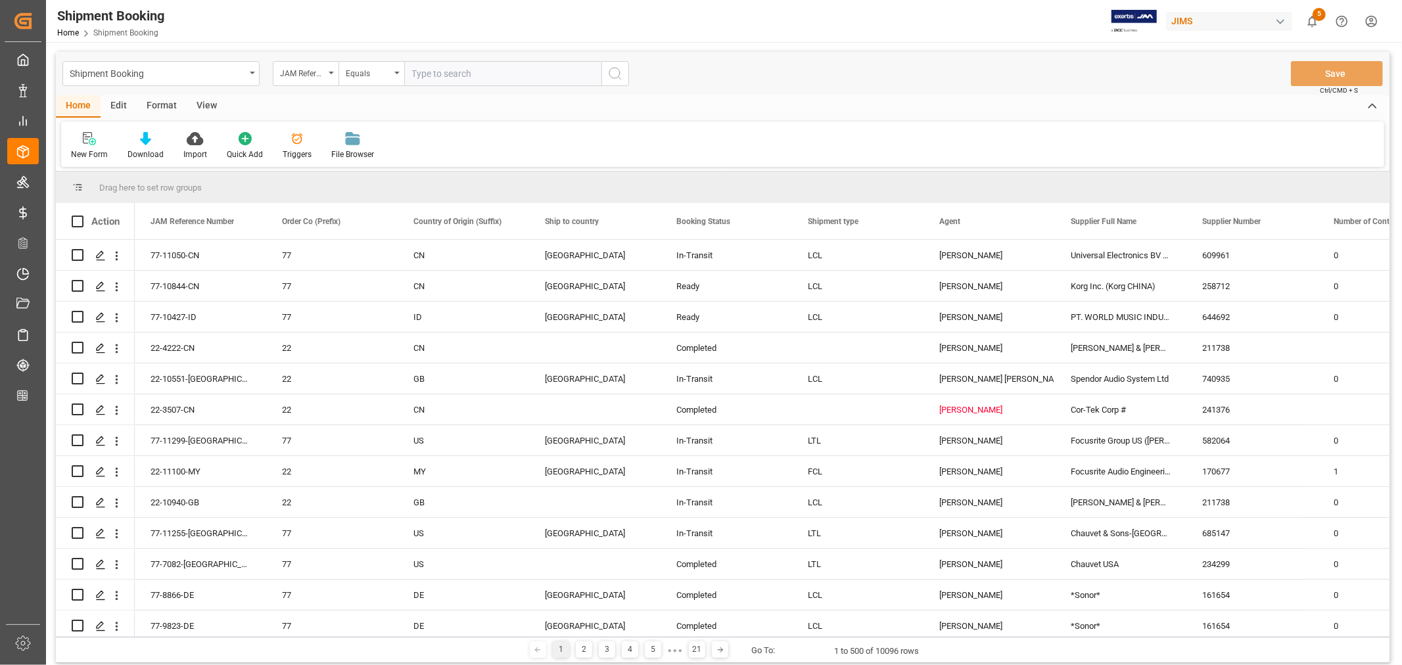
click at [438, 73] on input "text" at bounding box center [502, 73] width 197 height 25
type input "22-10495-de"
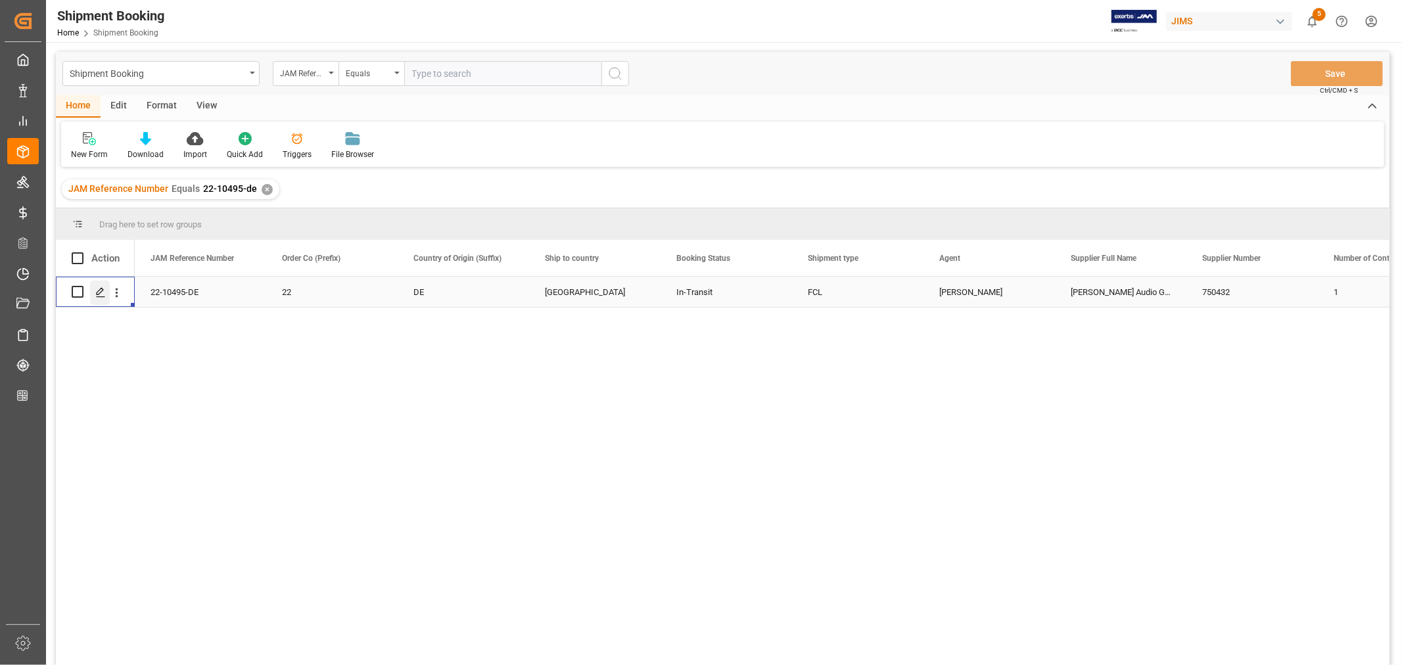
click at [103, 290] on icon "Press SPACE to select this row." at bounding box center [100, 292] width 11 height 11
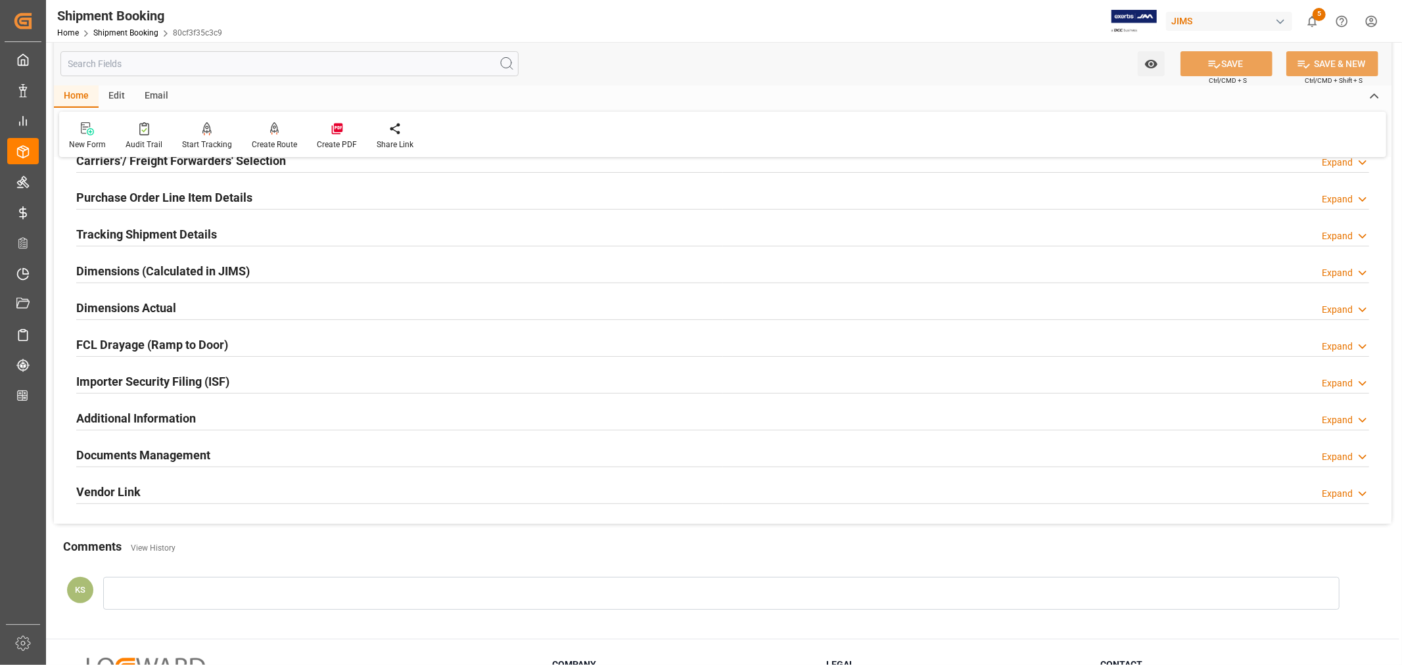
scroll to position [219, 0]
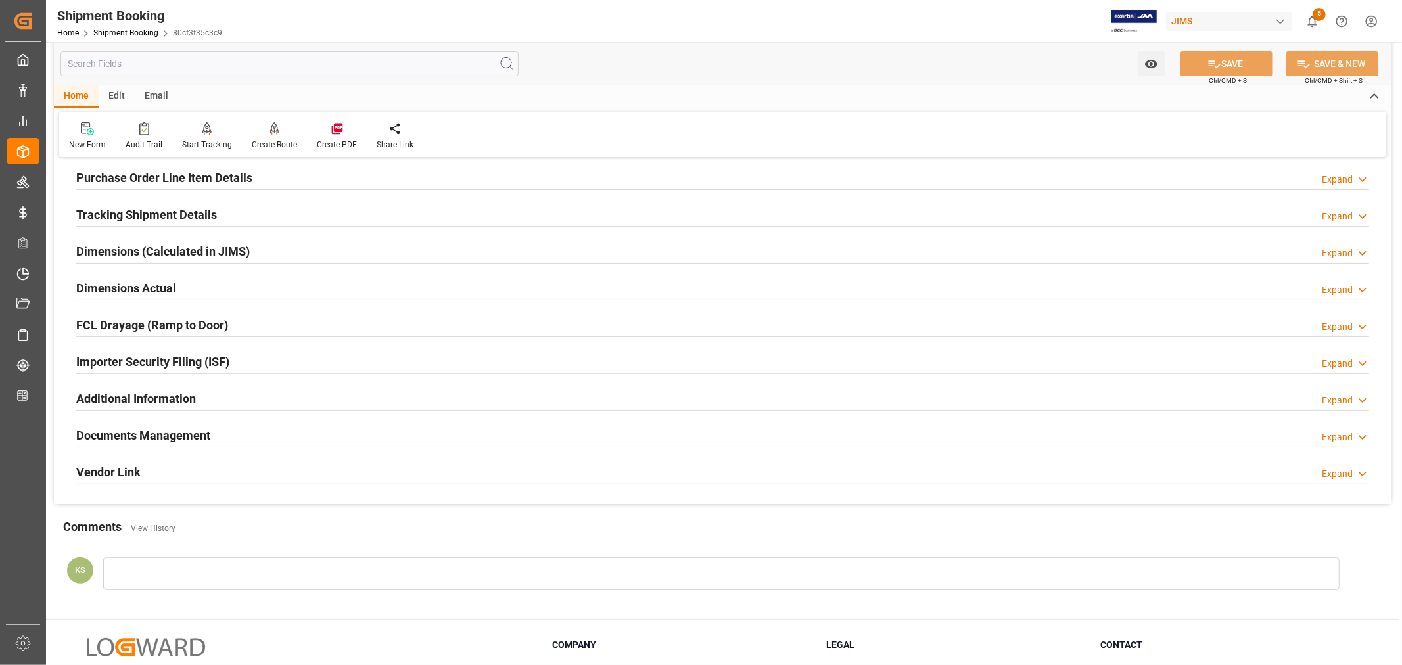
click at [288, 441] on div "Documents Management Expand" at bounding box center [722, 434] width 1293 height 25
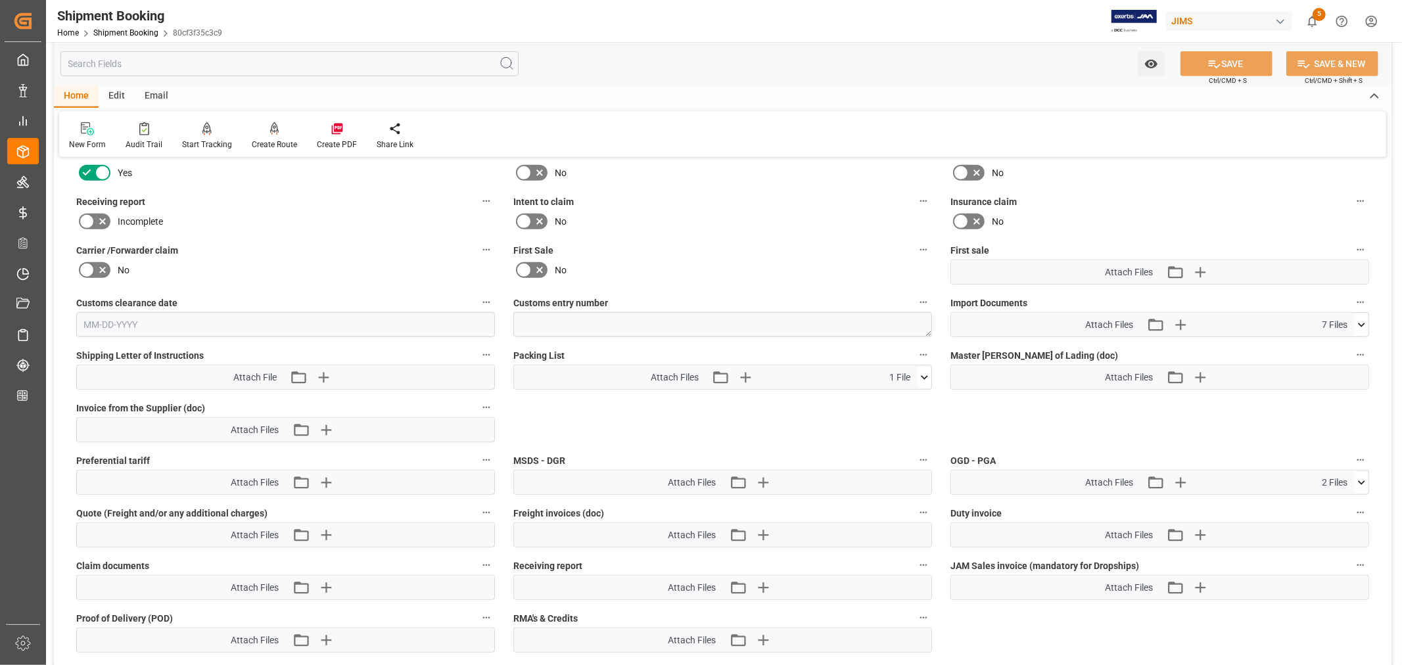
scroll to position [584, 0]
click at [1181, 477] on icon "button" at bounding box center [1180, 481] width 12 height 12
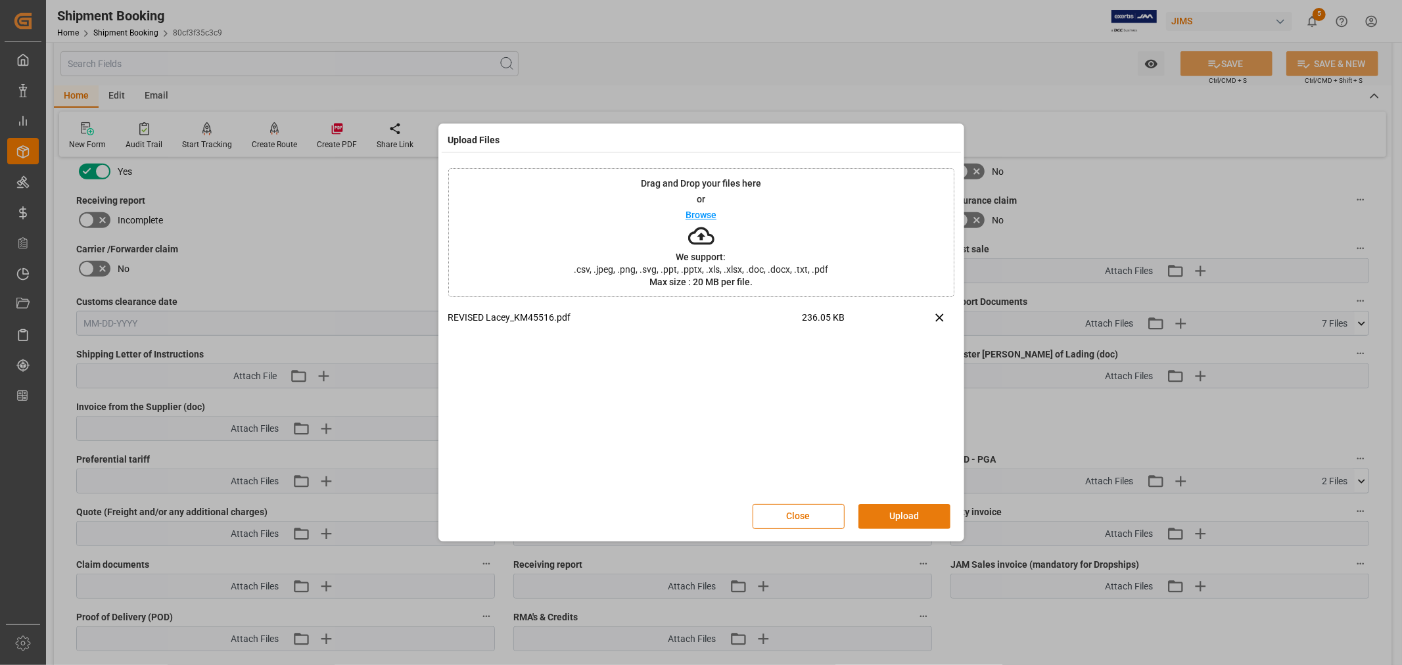
click at [898, 510] on button "Upload" at bounding box center [905, 516] width 92 height 25
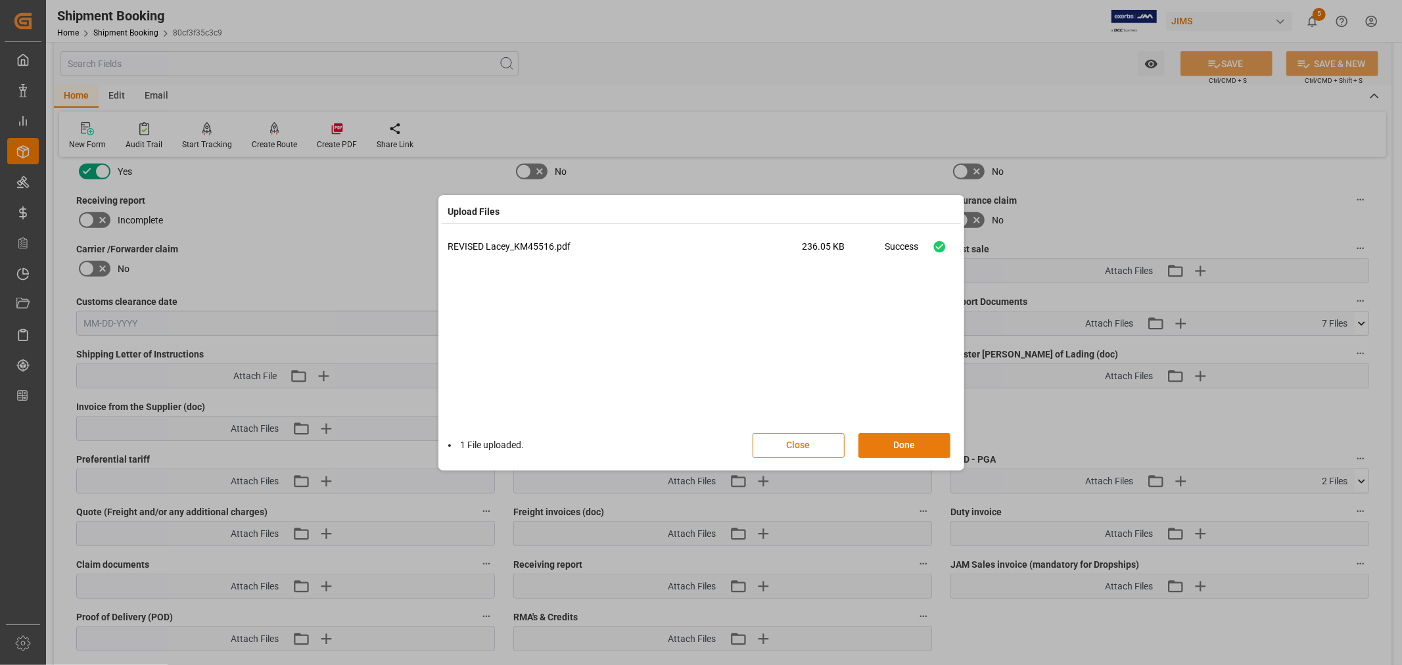
click at [891, 448] on button "Done" at bounding box center [905, 445] width 92 height 25
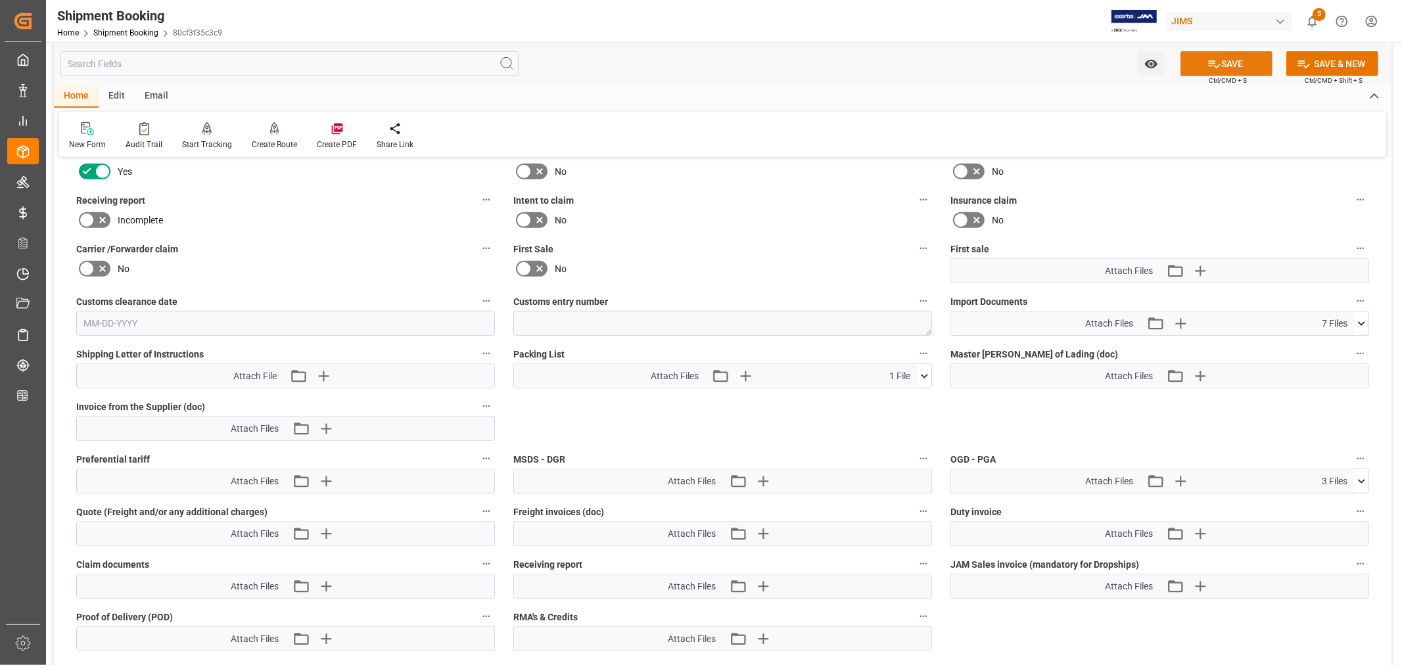
click at [1239, 61] on button "SAVE" at bounding box center [1227, 63] width 92 height 25
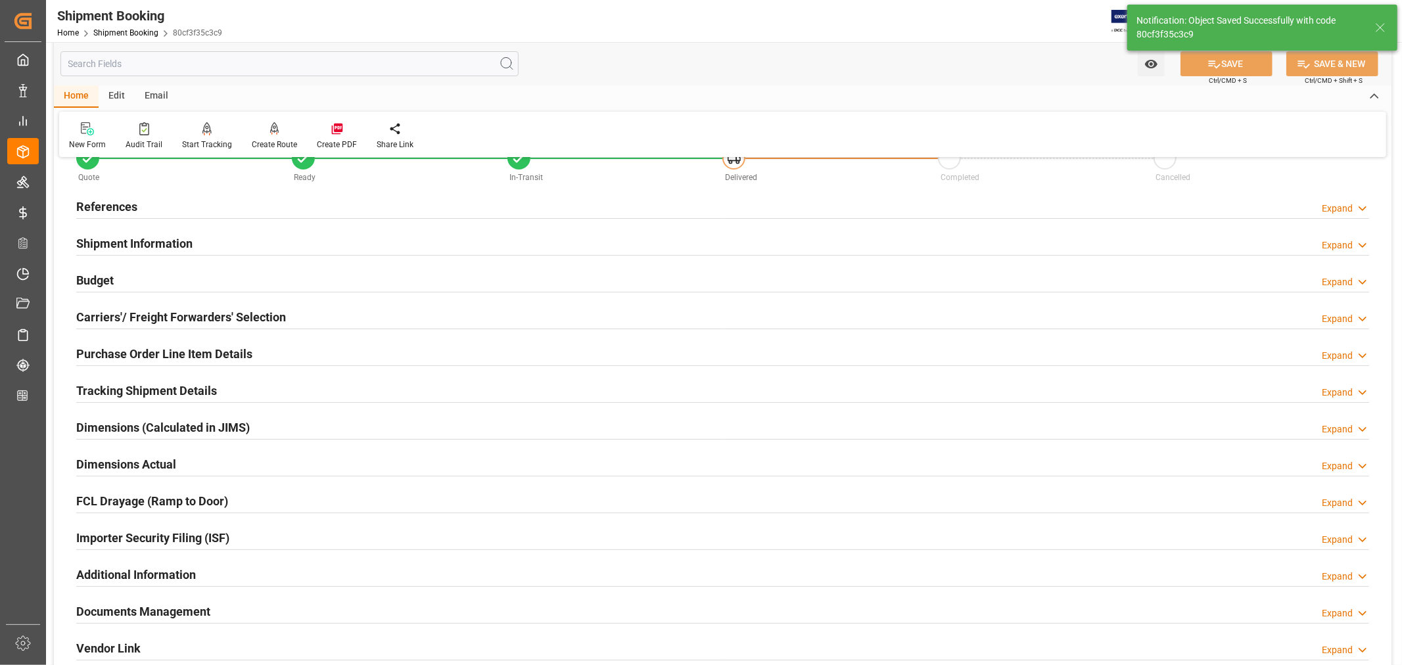
scroll to position [0, 0]
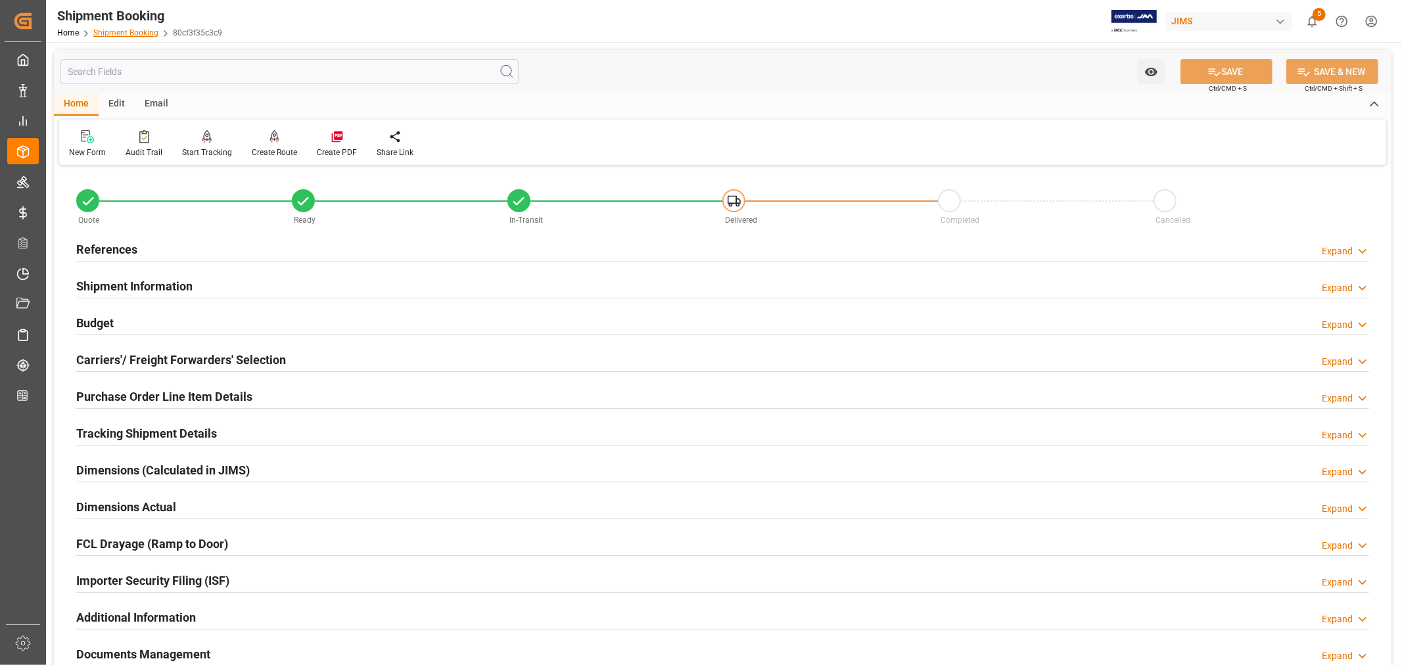
click at [129, 32] on link "Shipment Booking" at bounding box center [125, 32] width 65 height 9
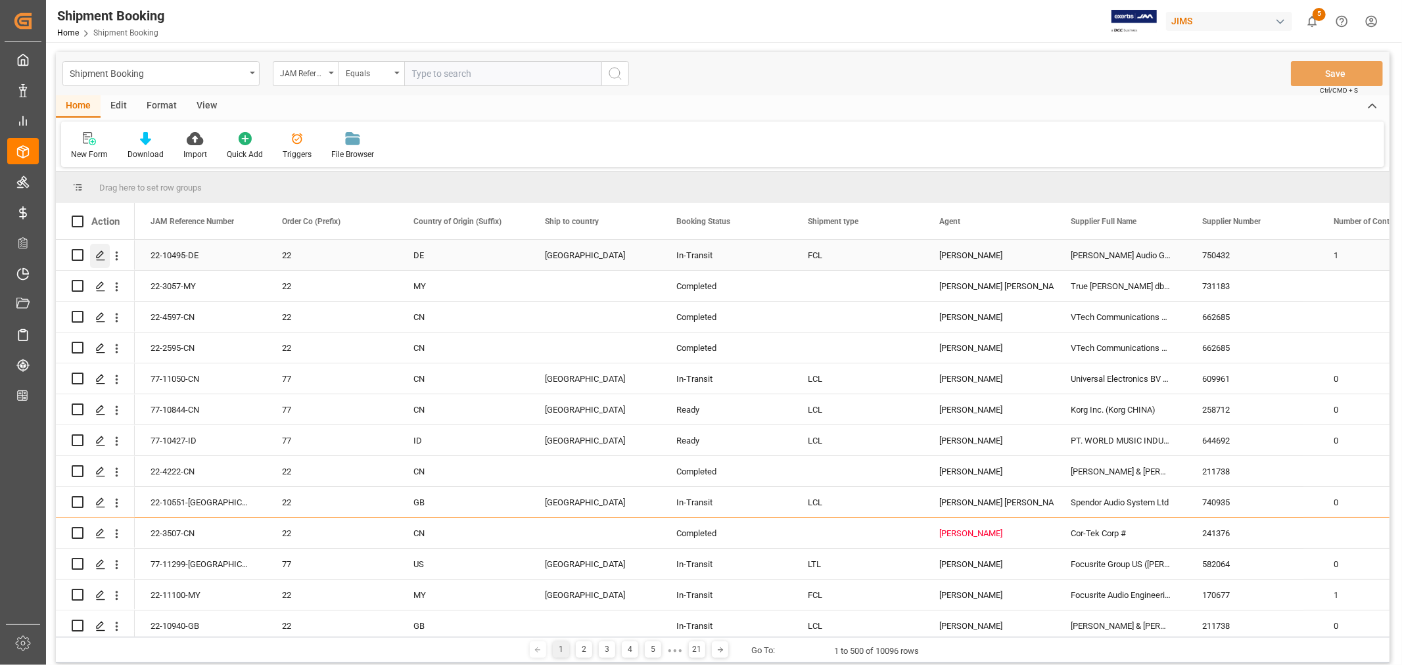
click at [100, 256] on polygon "Press SPACE to select this row." at bounding box center [100, 254] width 7 height 7
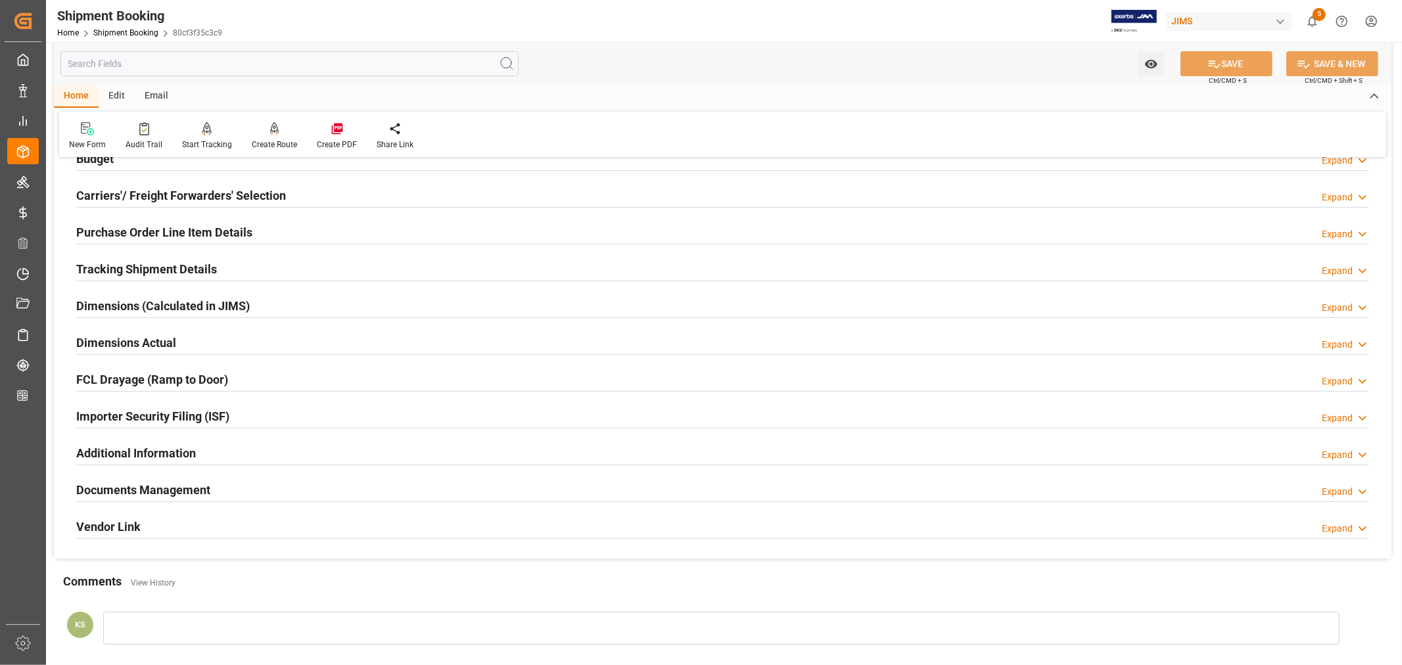
scroll to position [292, 0]
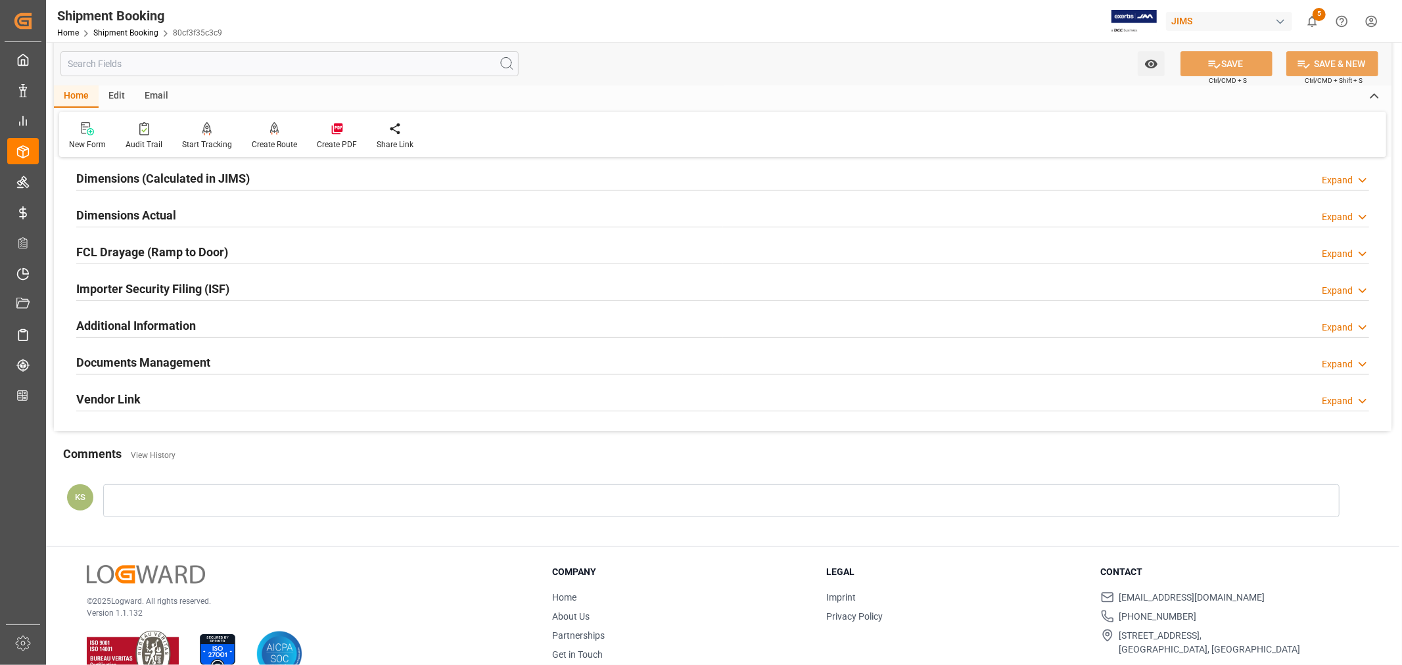
click at [206, 363] on h2 "Documents Management" at bounding box center [143, 363] width 134 height 18
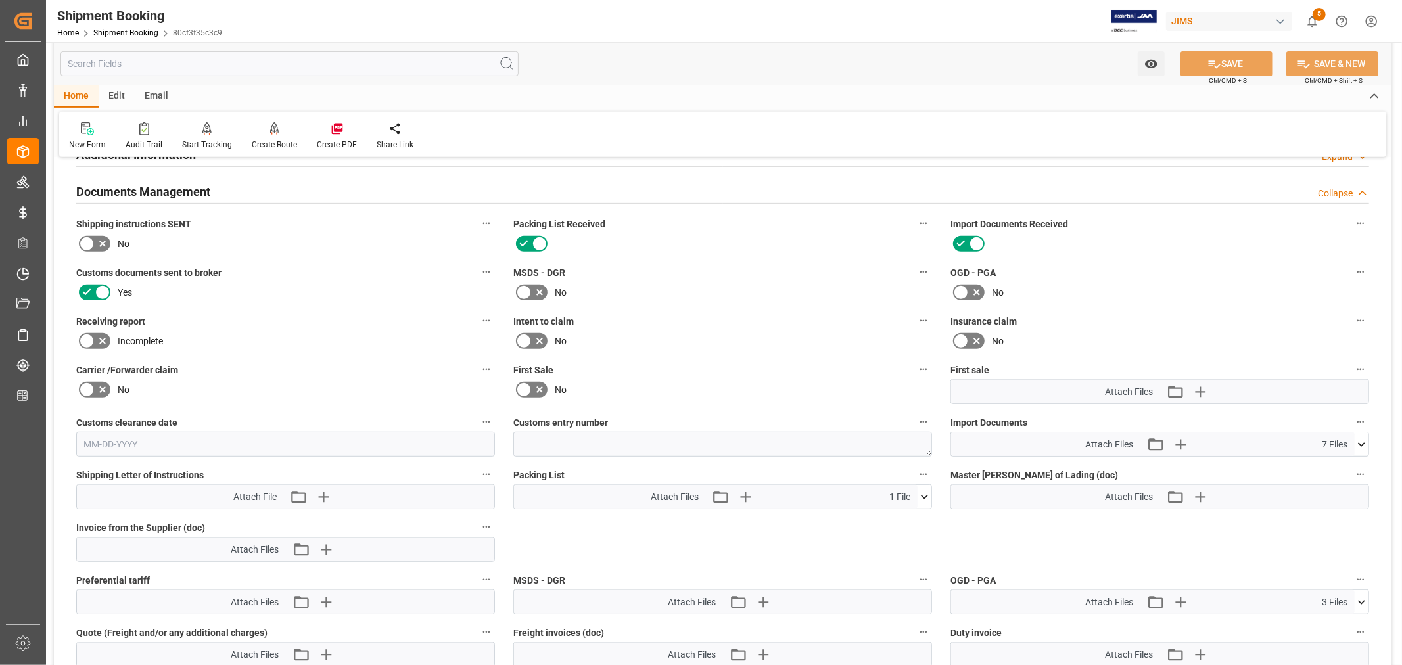
scroll to position [511, 0]
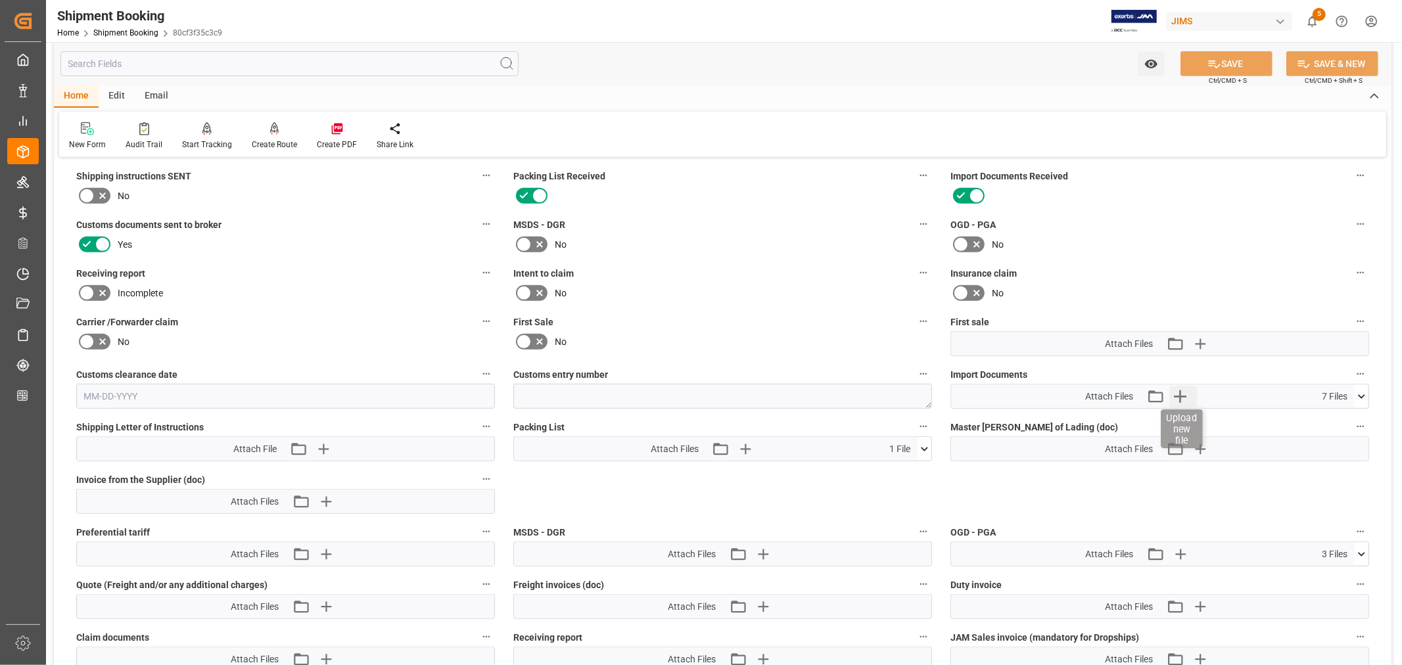
click at [1183, 398] on icon "button" at bounding box center [1180, 396] width 21 height 21
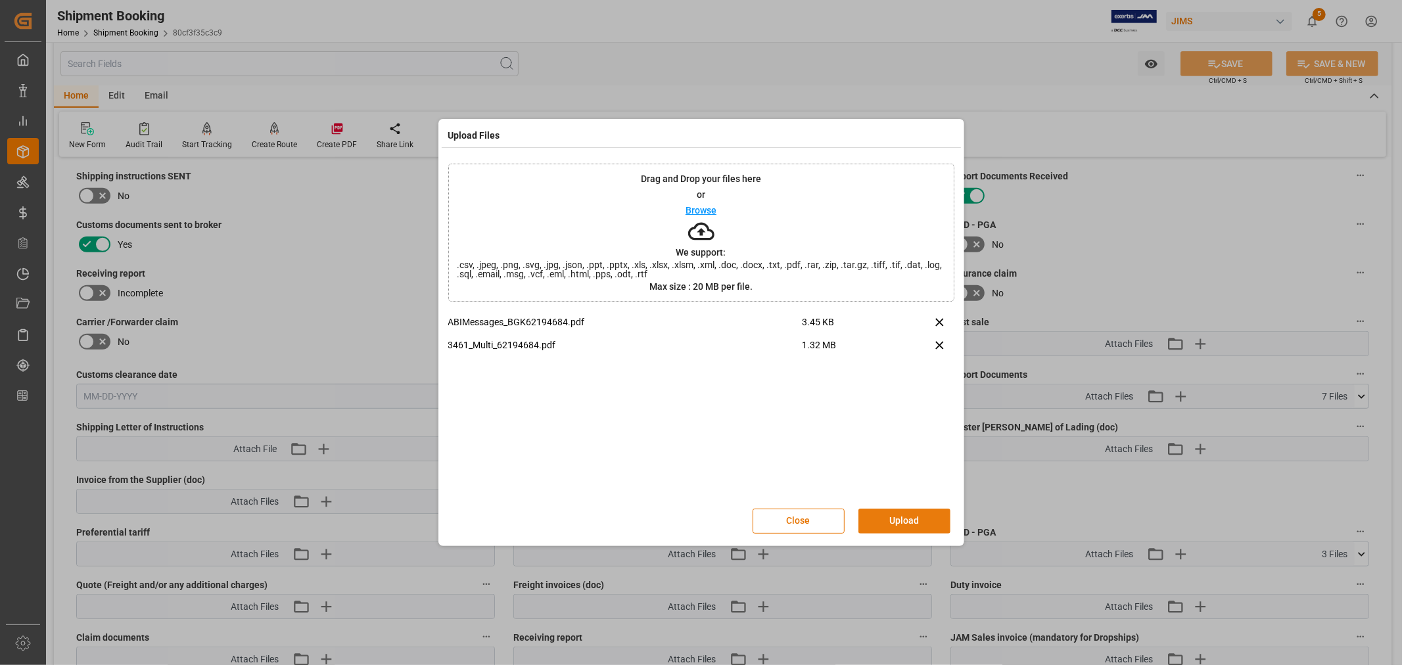
click at [892, 517] on button "Upload" at bounding box center [905, 521] width 92 height 25
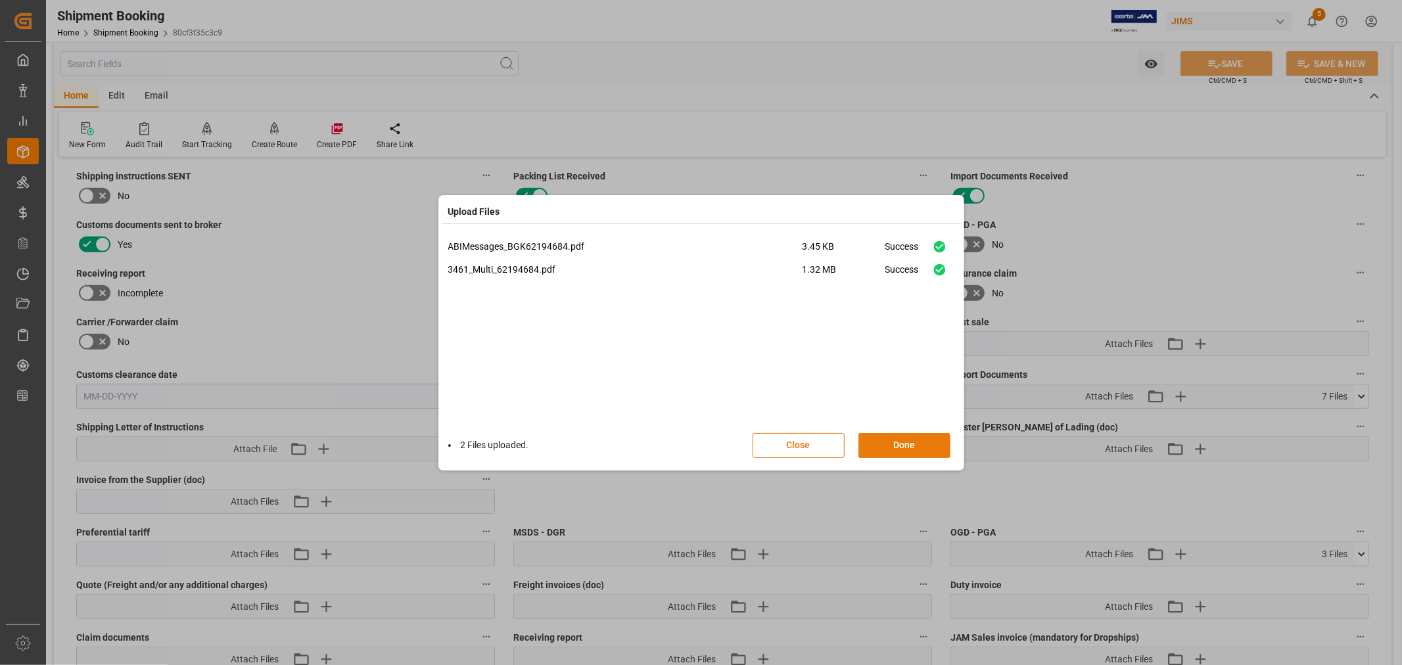
click at [901, 442] on button "Done" at bounding box center [905, 445] width 92 height 25
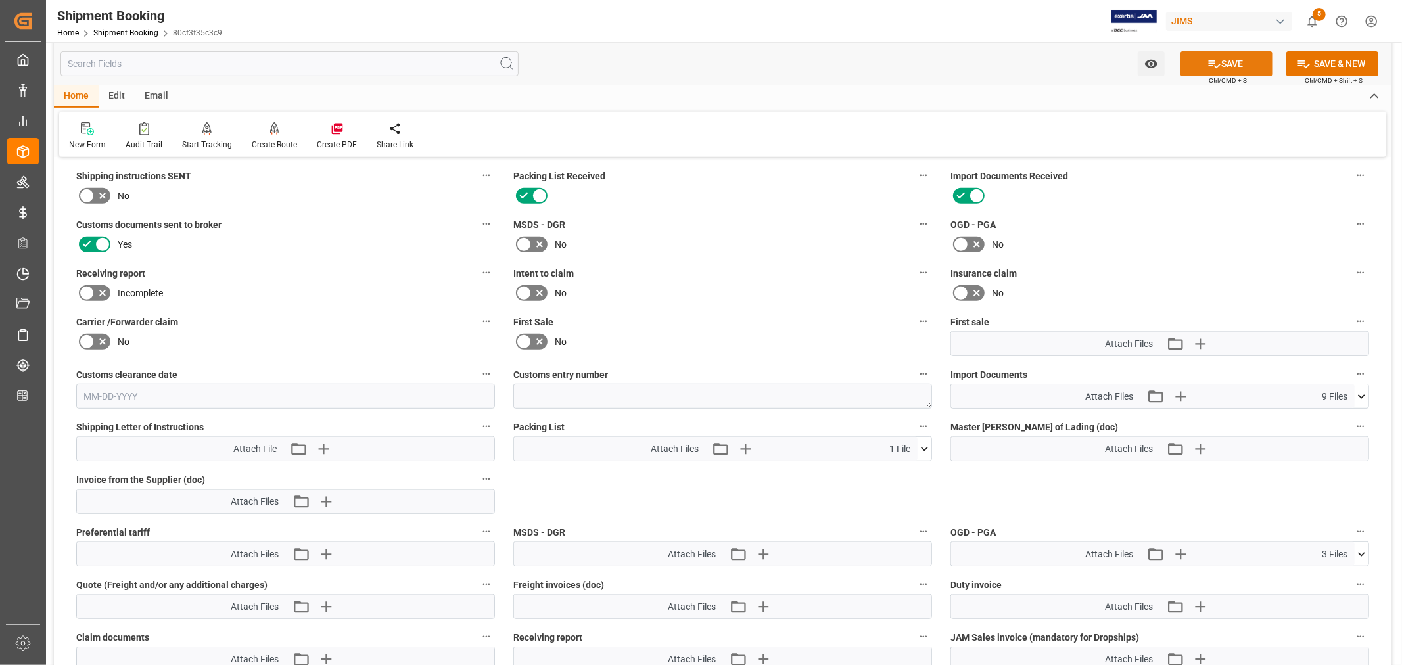
click at [1237, 62] on button "SAVE" at bounding box center [1227, 63] width 92 height 25
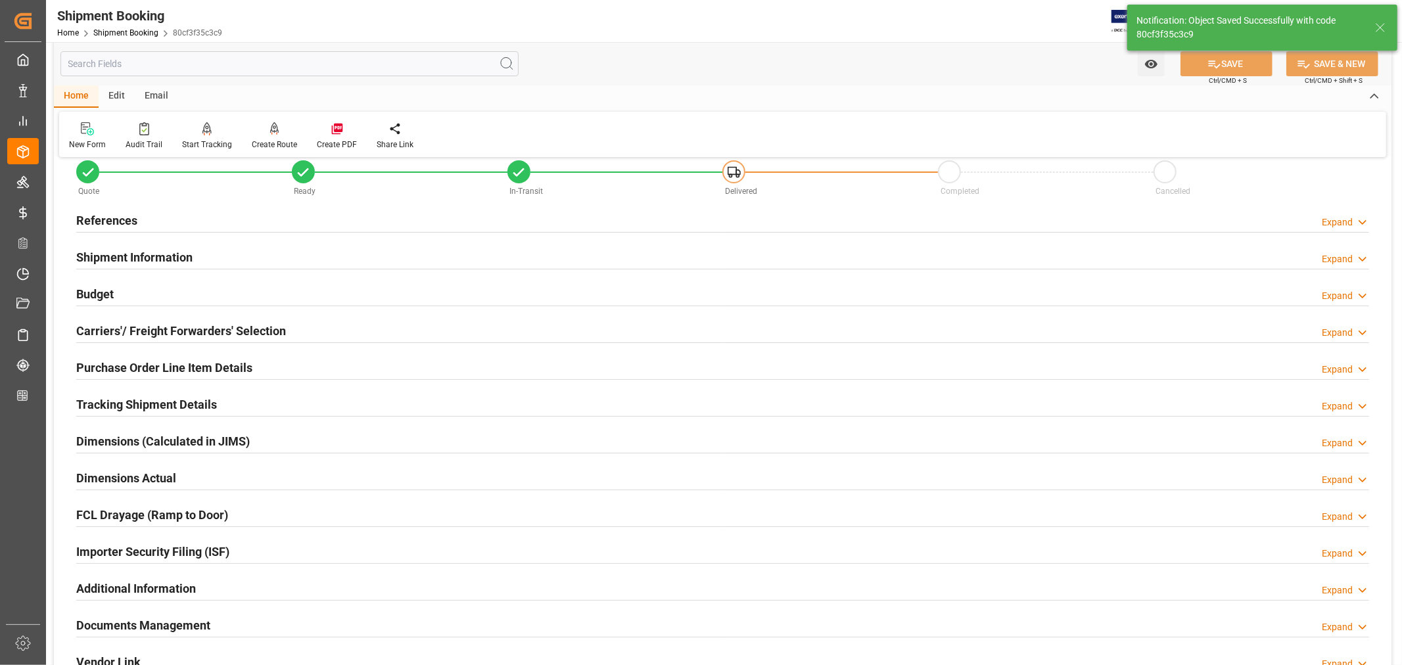
scroll to position [0, 0]
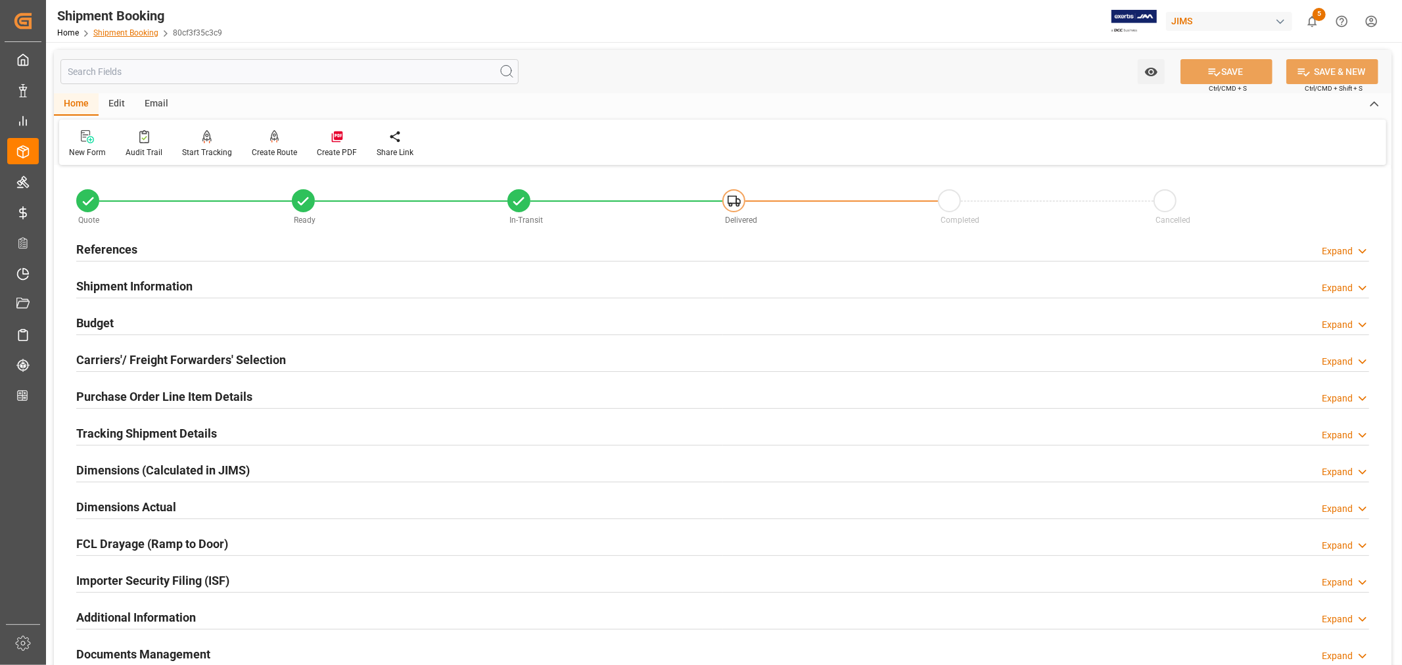
click at [116, 28] on link "Shipment Booking" at bounding box center [125, 32] width 65 height 9
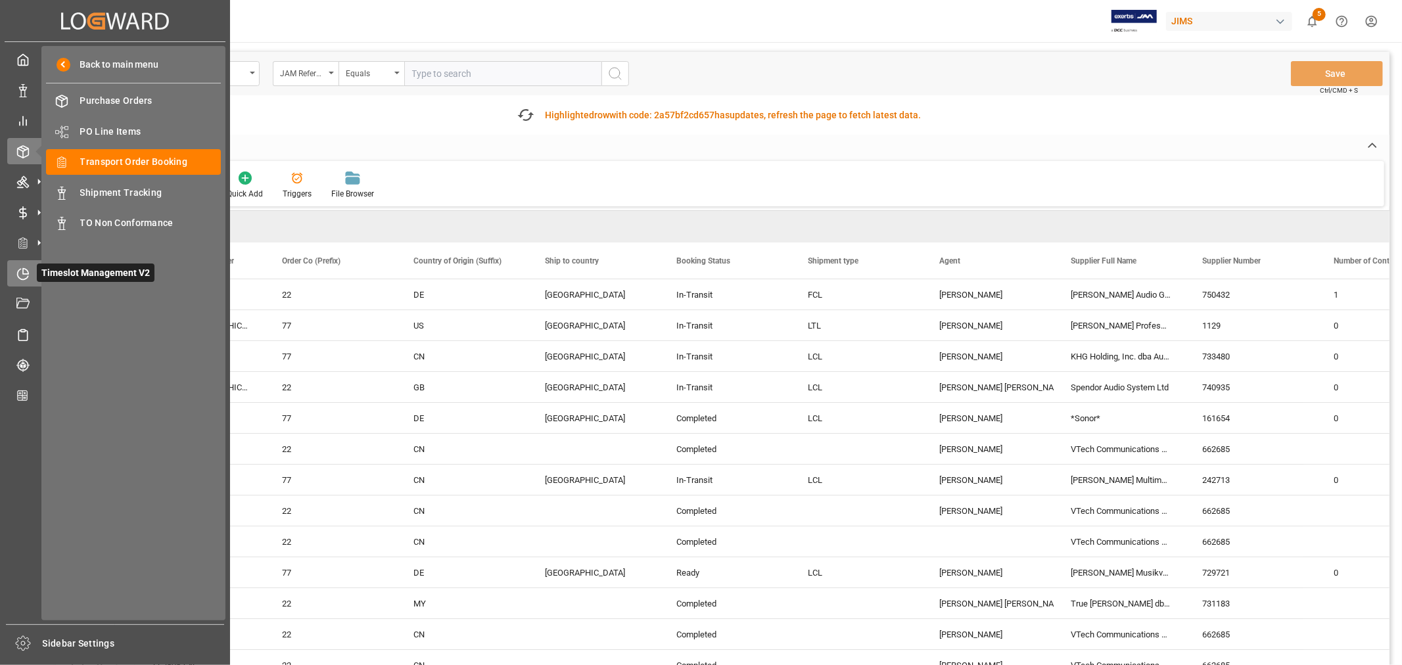
click at [17, 268] on icon at bounding box center [22, 274] width 13 height 13
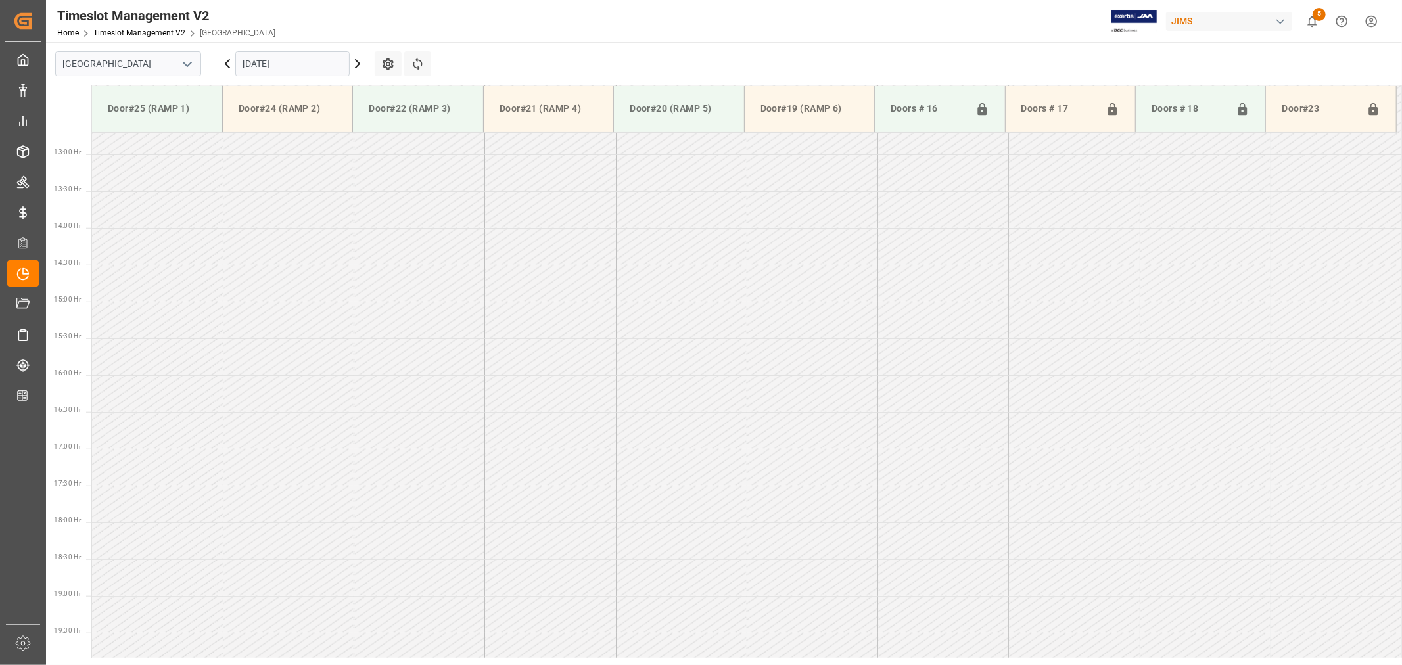
scroll to position [949, 0]
click at [187, 64] on icon "open menu" at bounding box center [187, 65] width 16 height 16
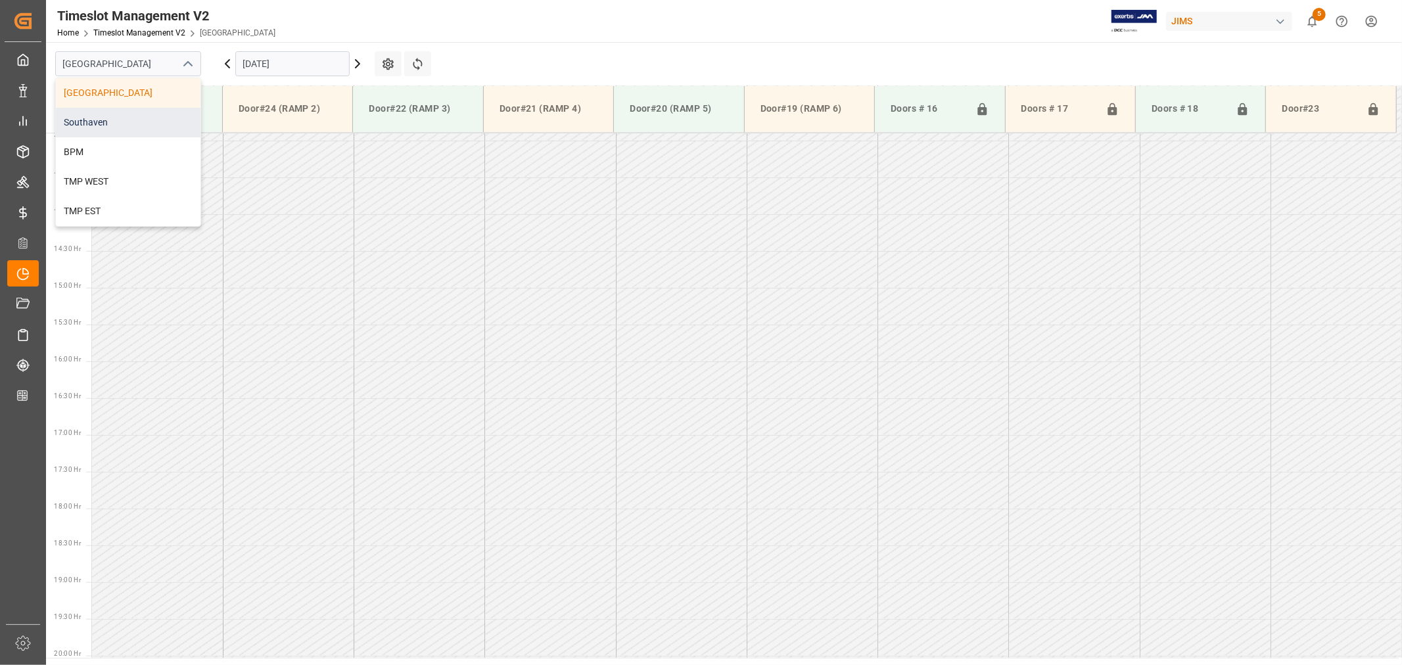
click at [108, 120] on div "Southaven" at bounding box center [128, 123] width 145 height 30
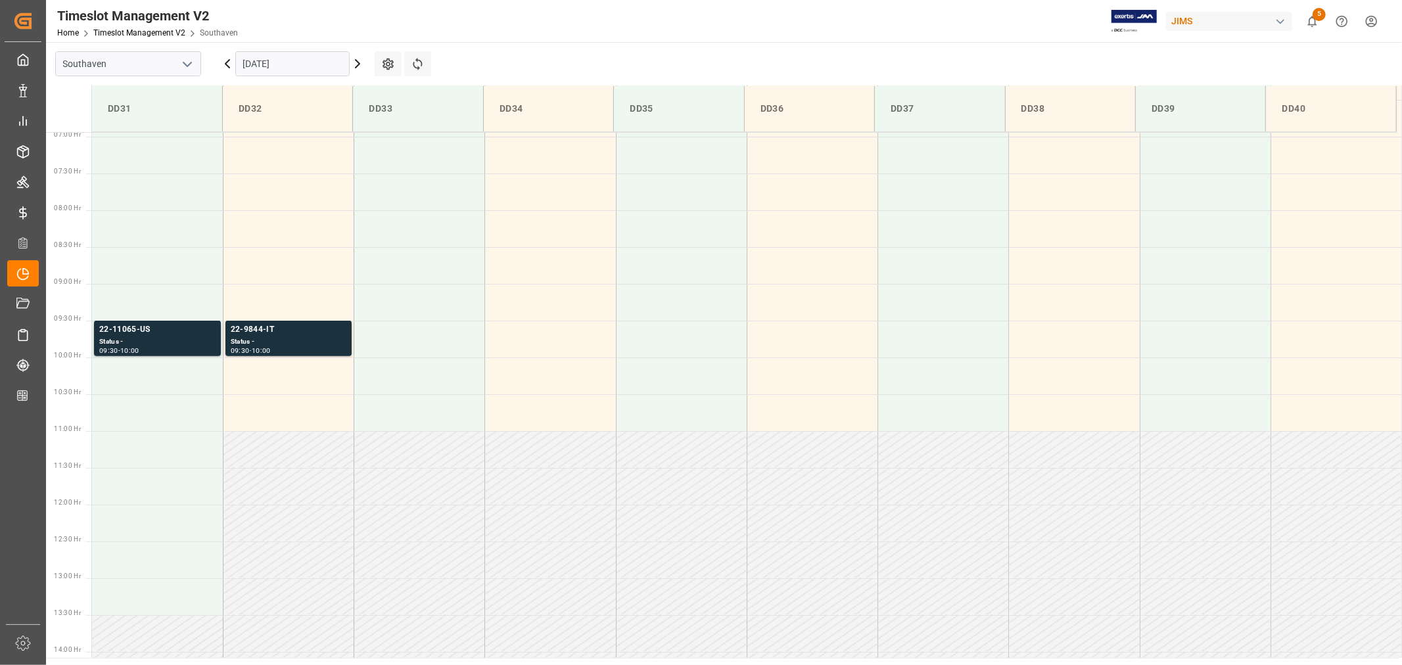
scroll to position [510, 0]
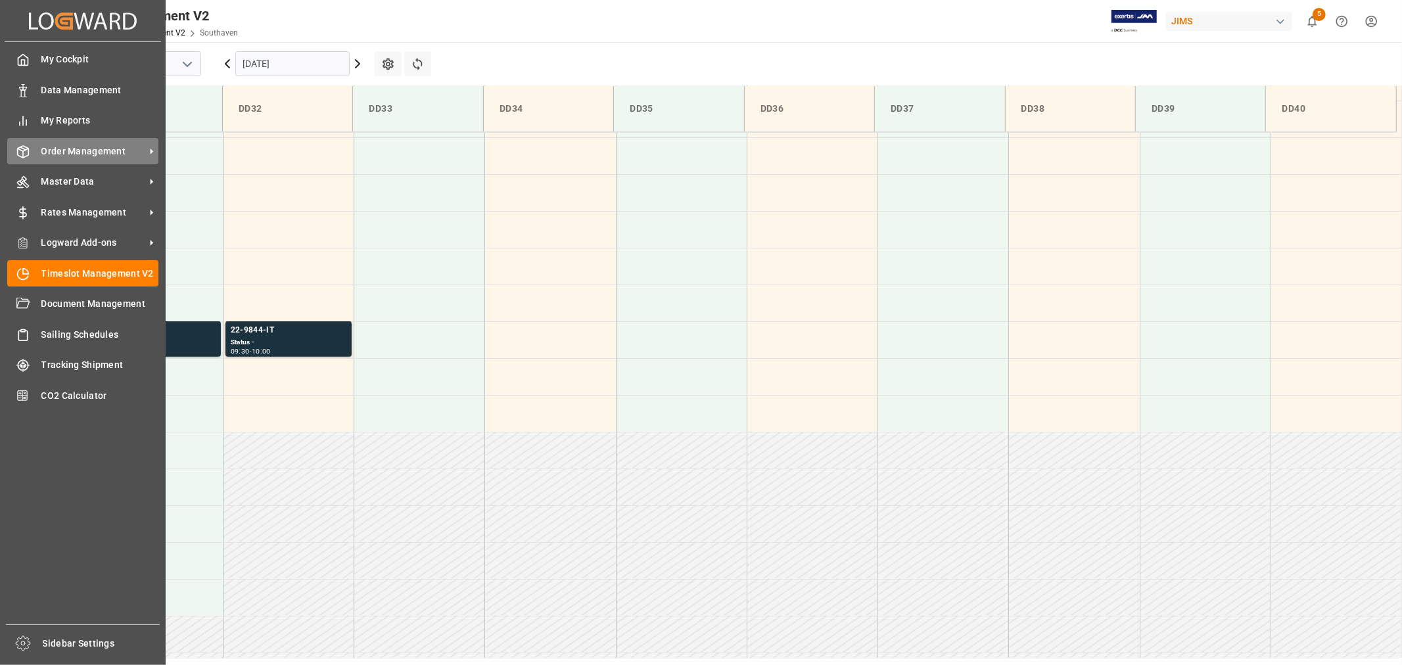
click at [91, 149] on span "Order Management" at bounding box center [93, 152] width 104 height 14
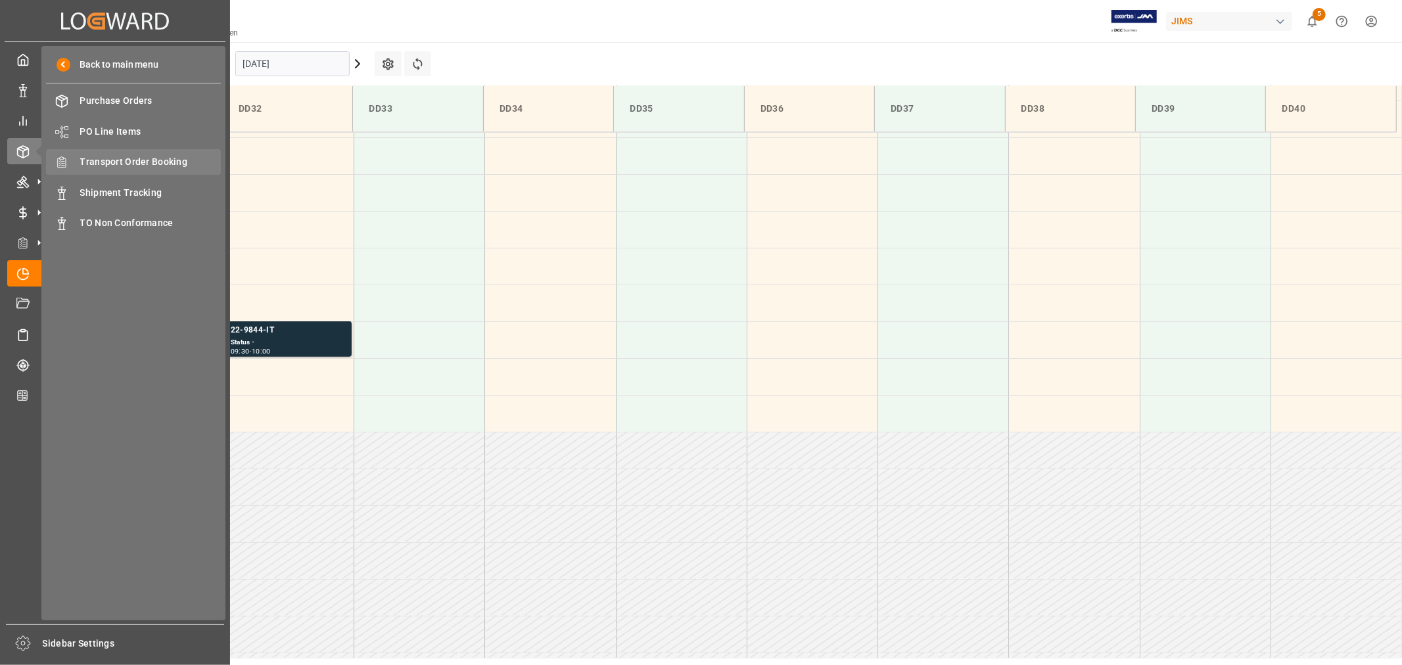
click at [147, 159] on span "Transport Order Booking" at bounding box center [150, 162] width 141 height 14
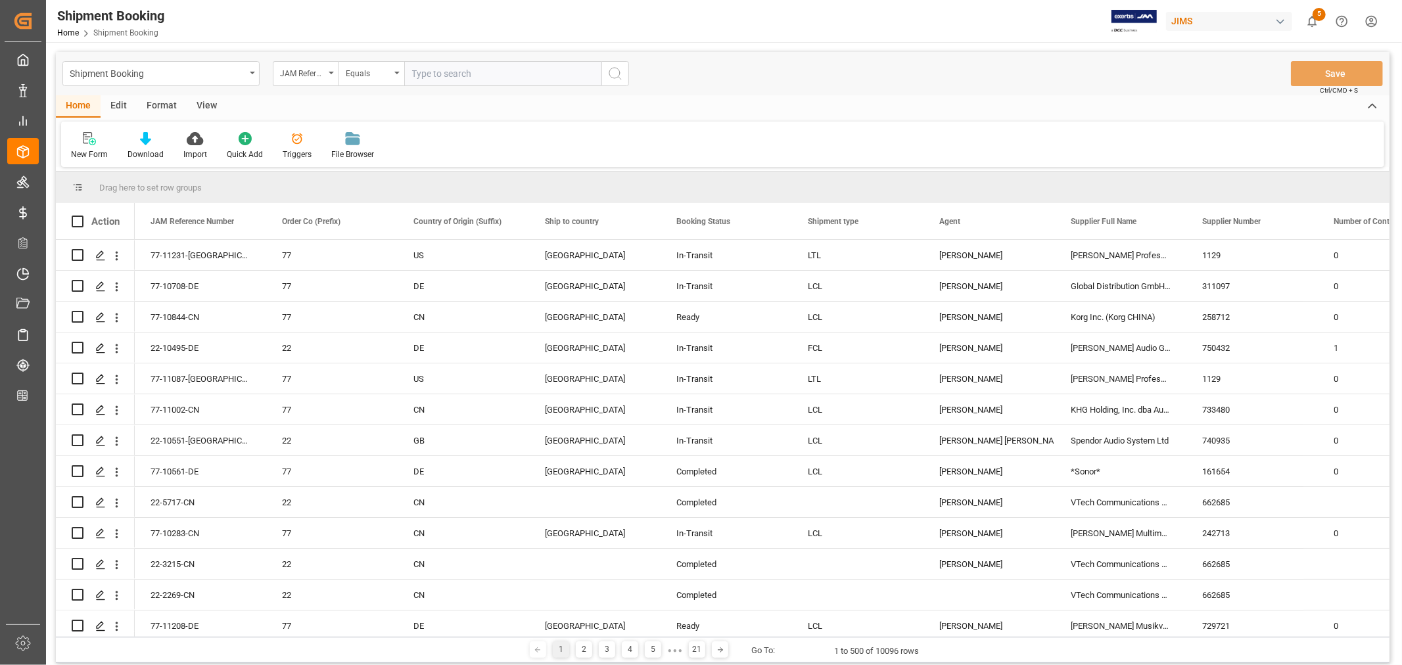
click at [423, 71] on input "text" at bounding box center [502, 73] width 197 height 25
type input "22-11100-my"
click at [618, 72] on icon "search button" at bounding box center [615, 74] width 16 height 16
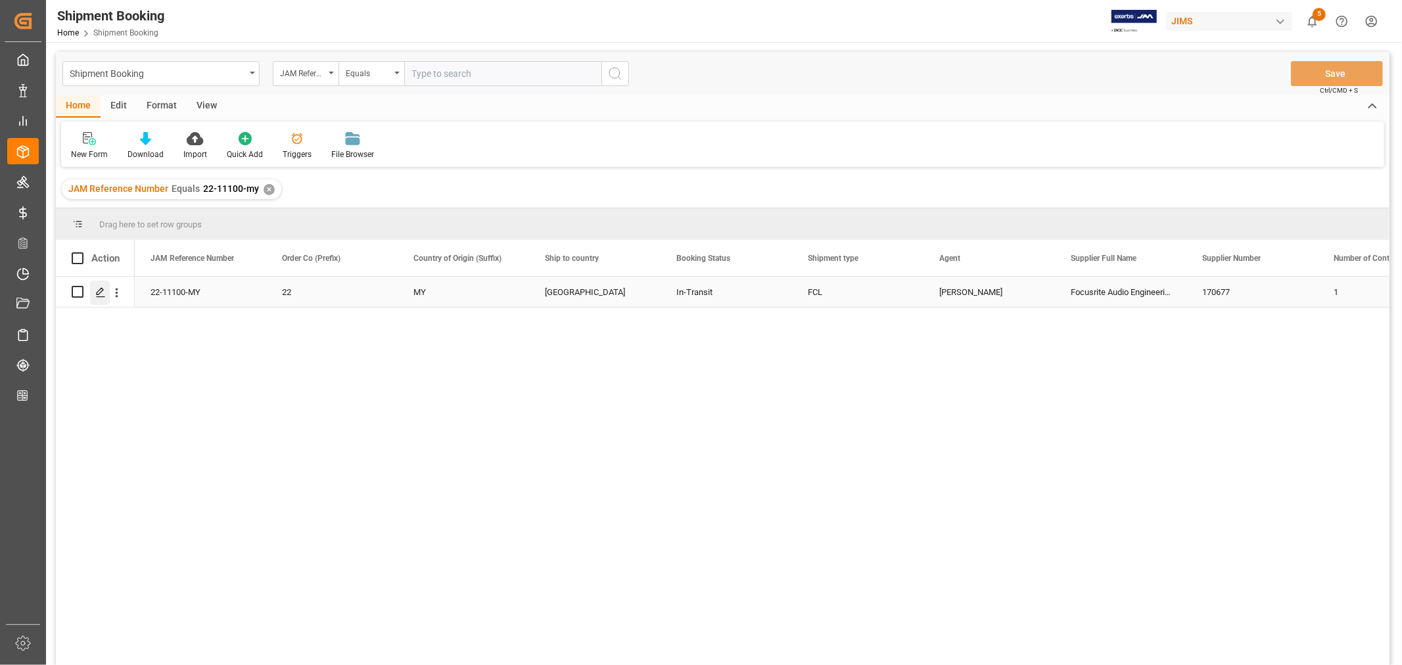
click at [97, 287] on icon "Press SPACE to select this row." at bounding box center [100, 292] width 11 height 11
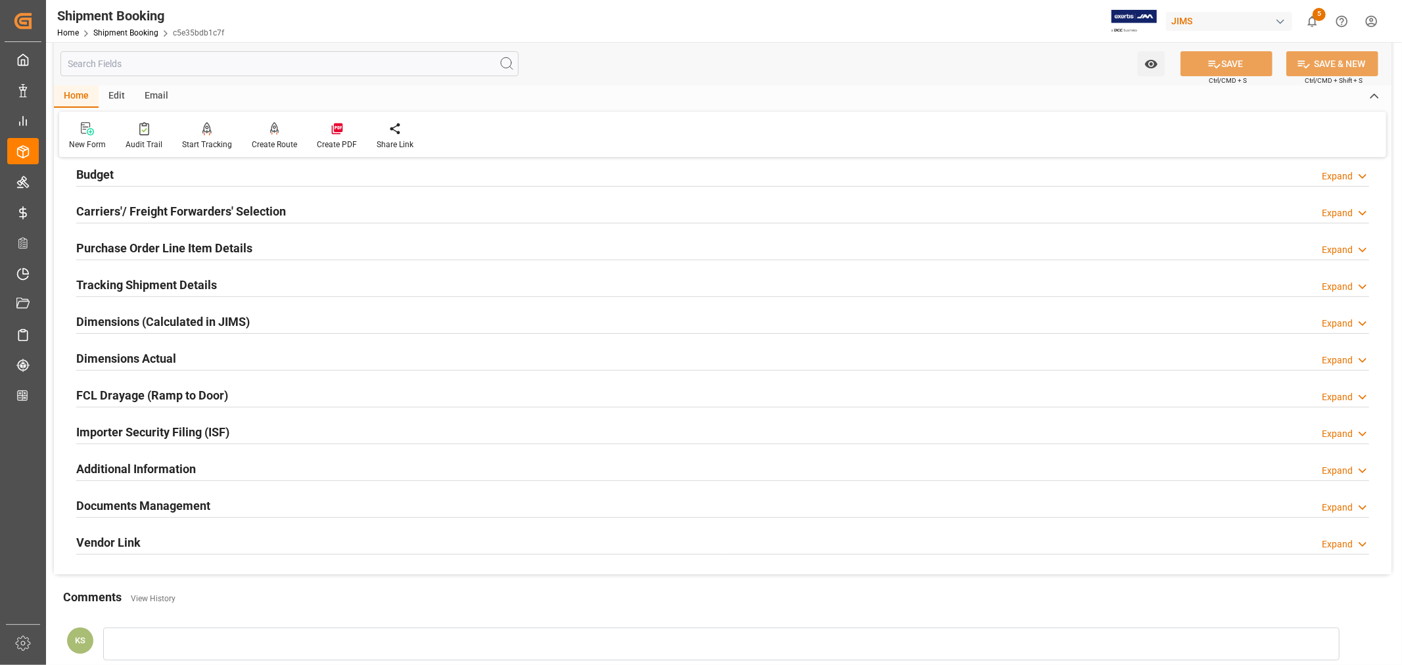
scroll to position [292, 0]
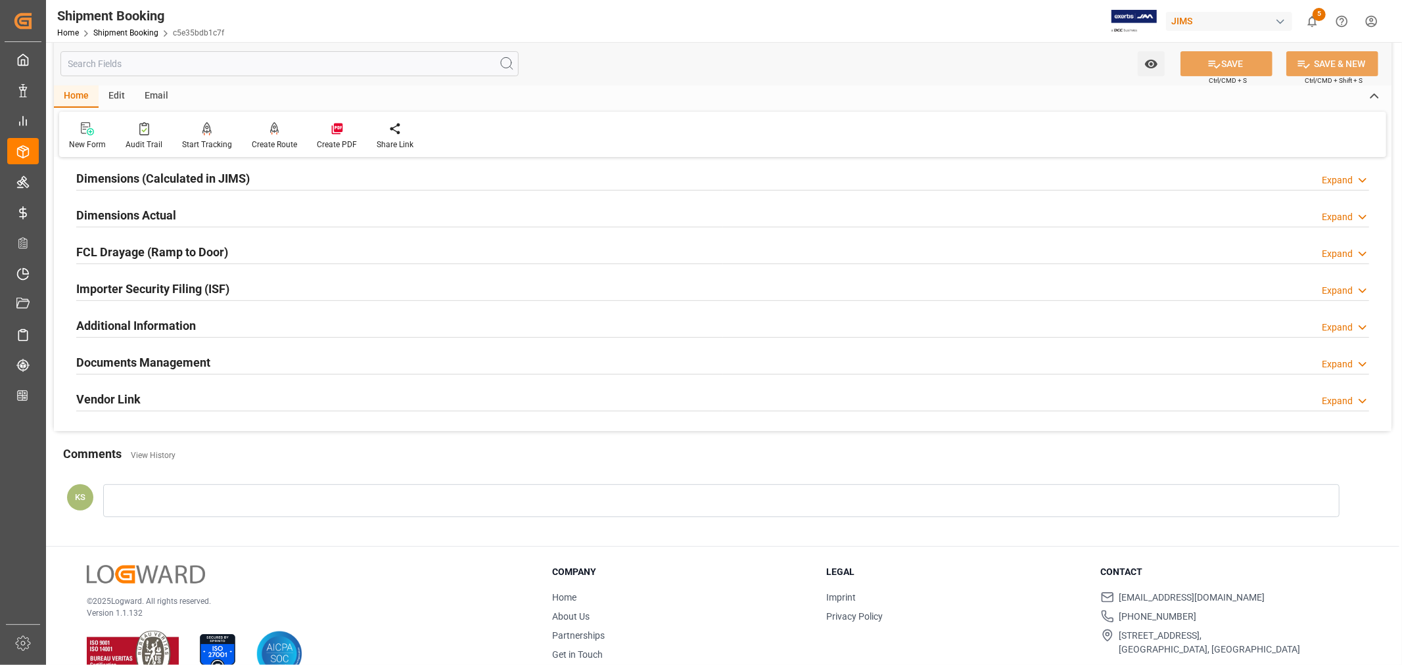
click at [274, 353] on div "Documents Management Expand" at bounding box center [722, 361] width 1293 height 25
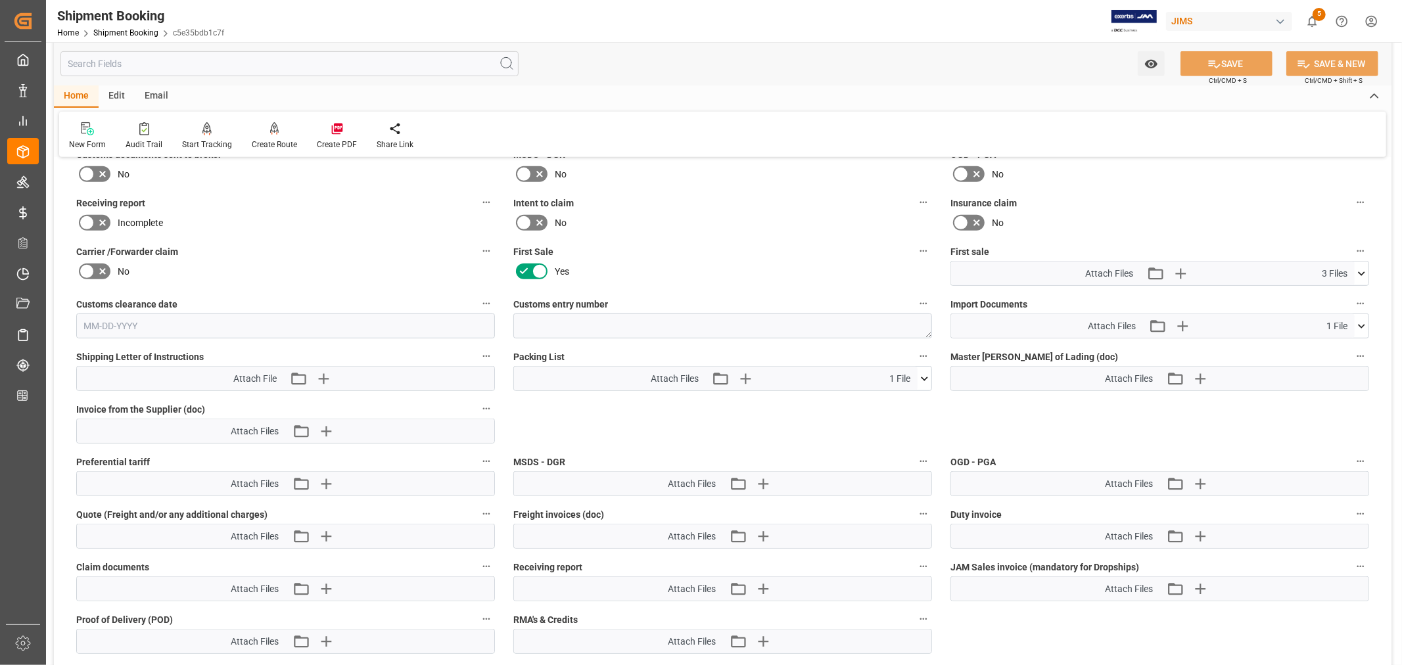
scroll to position [584, 0]
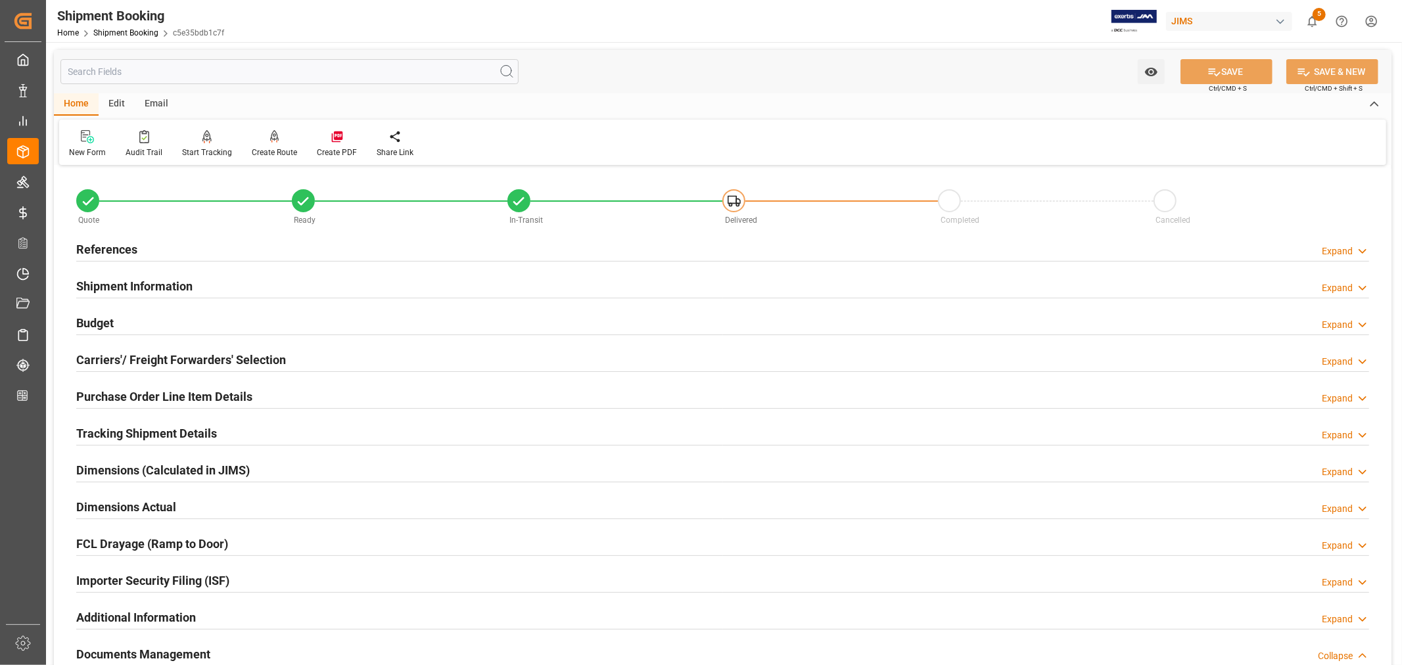
scroll to position [584, 0]
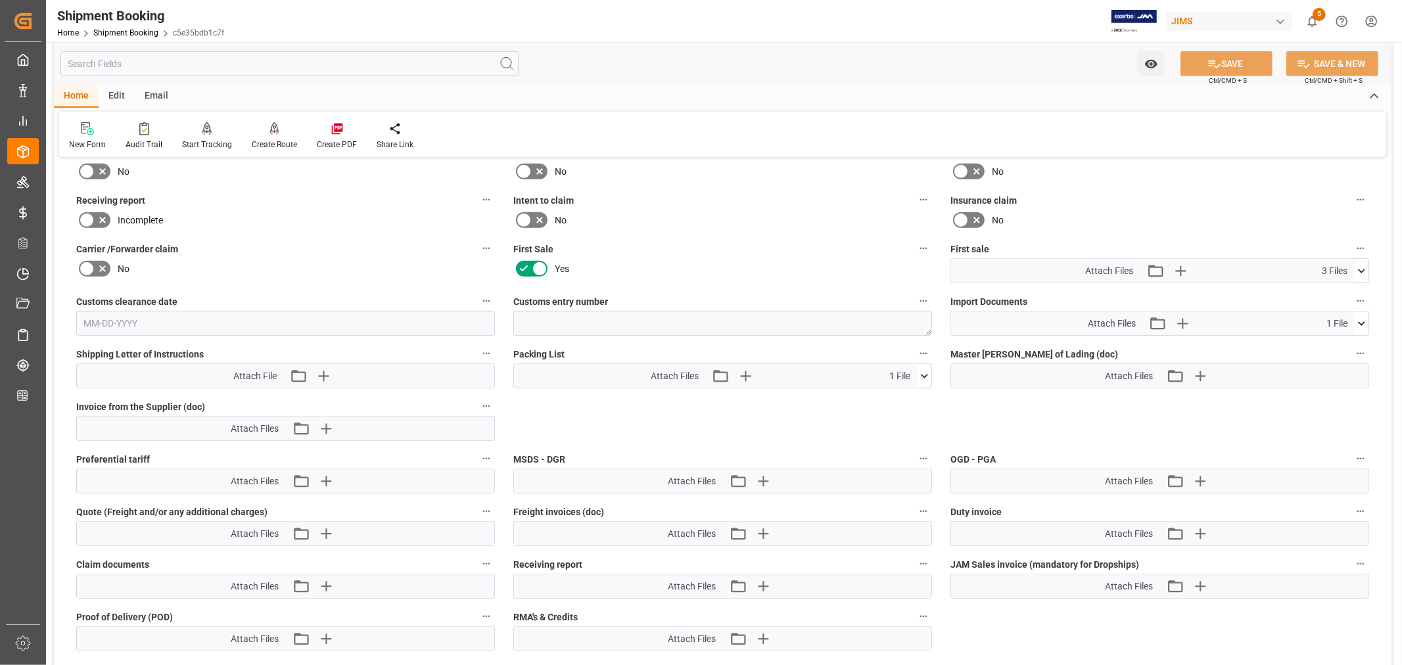
click at [1363, 321] on icon at bounding box center [1361, 323] width 7 height 4
click at [1188, 318] on icon "button" at bounding box center [1182, 323] width 21 height 21
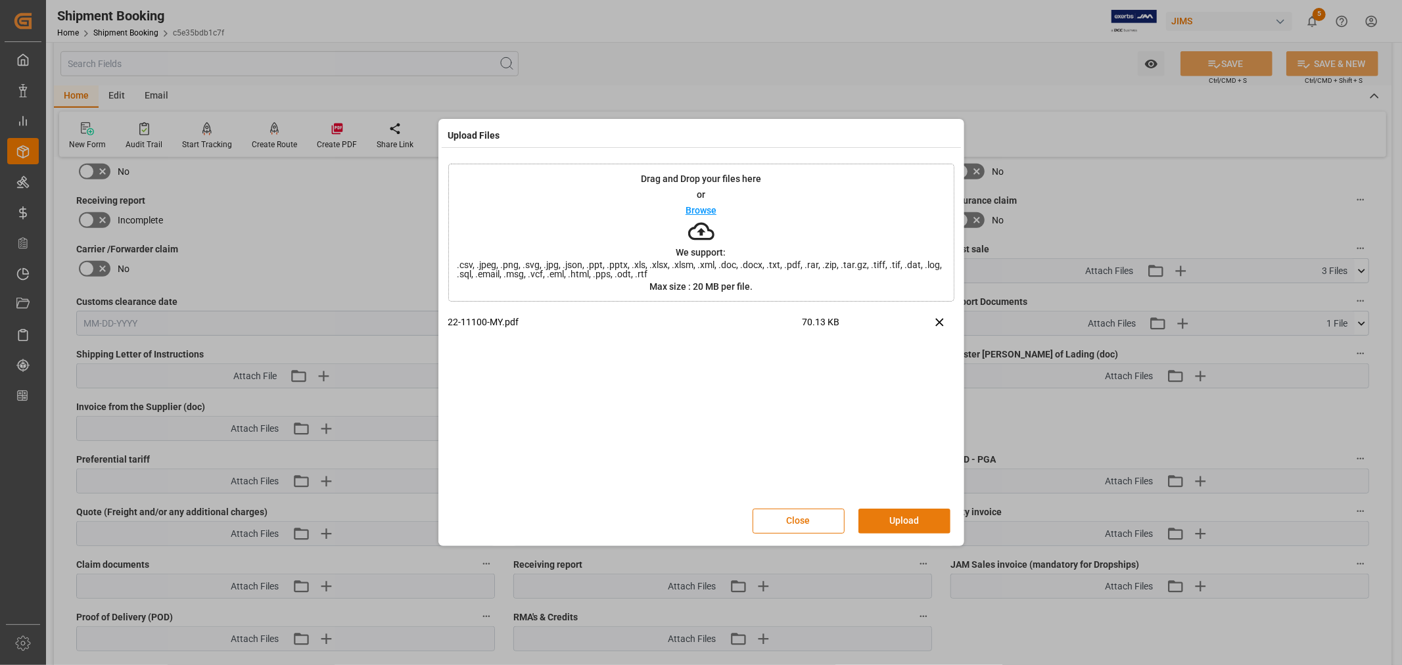
click at [890, 513] on button "Upload" at bounding box center [905, 521] width 92 height 25
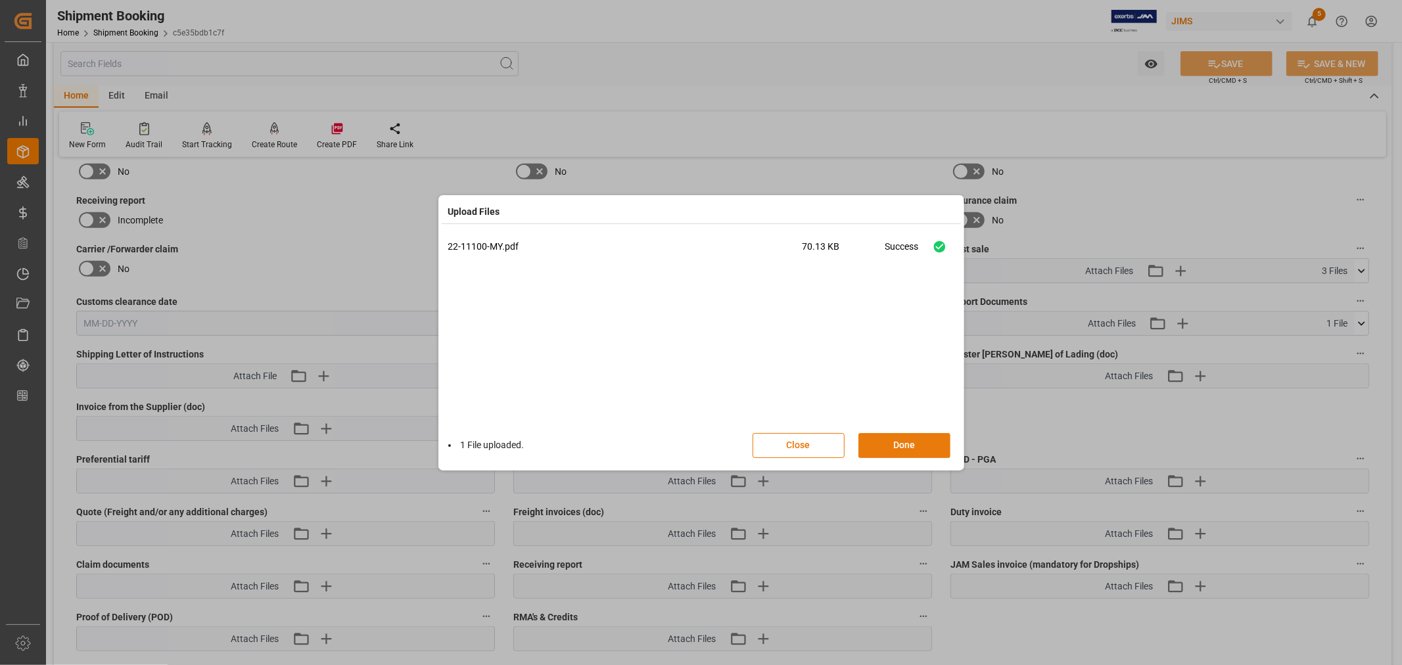
click at [897, 440] on button "Done" at bounding box center [905, 445] width 92 height 25
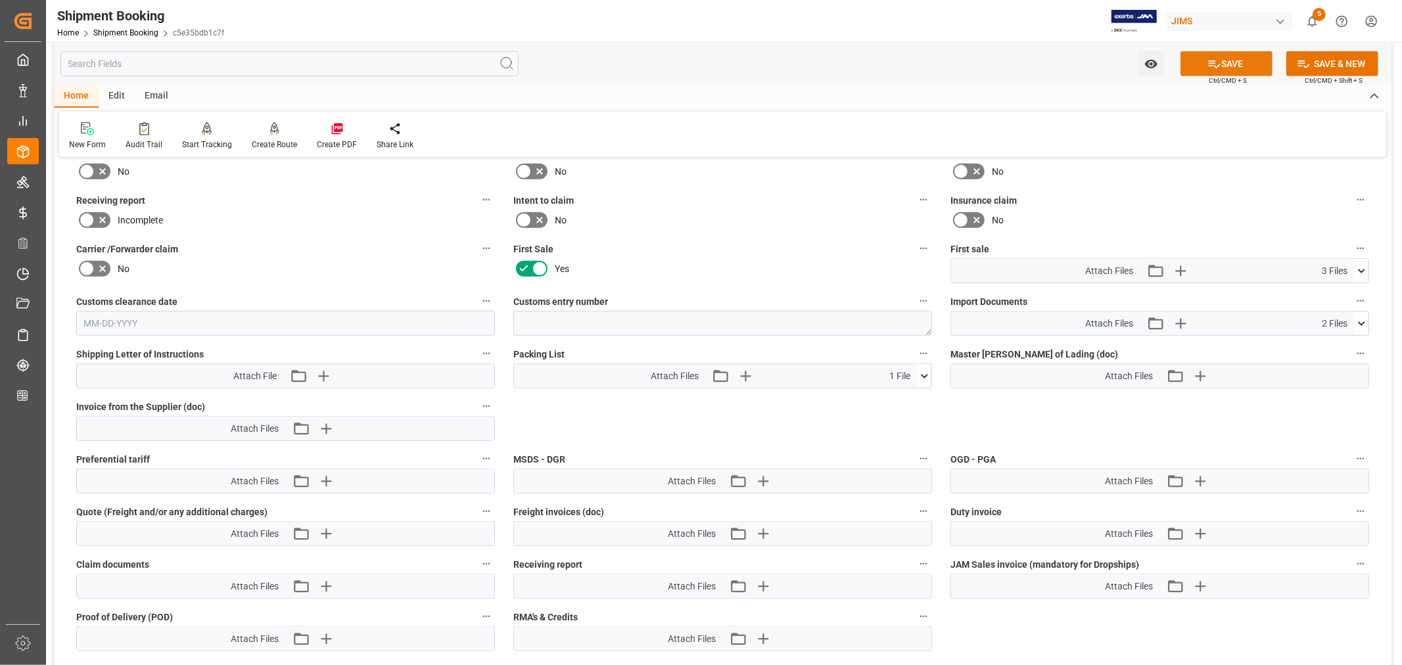
click at [1221, 63] on button "SAVE" at bounding box center [1227, 63] width 92 height 25
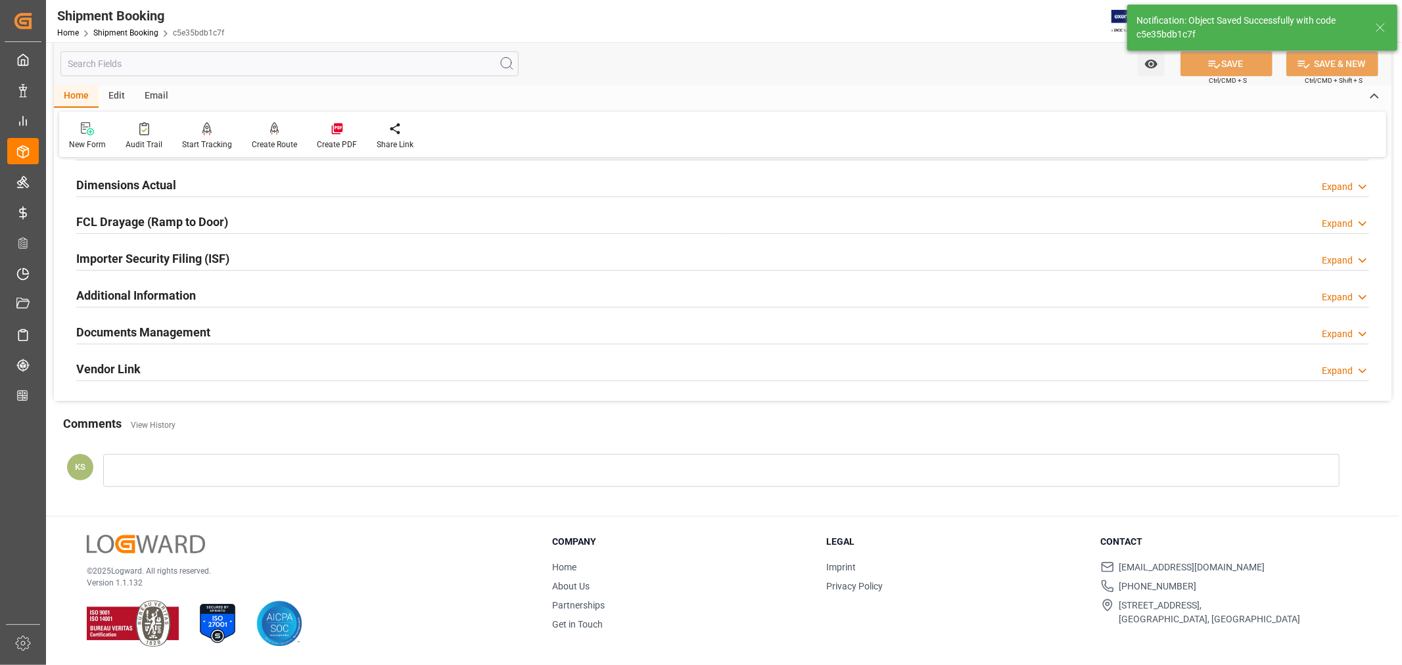
scroll to position [323, 0]
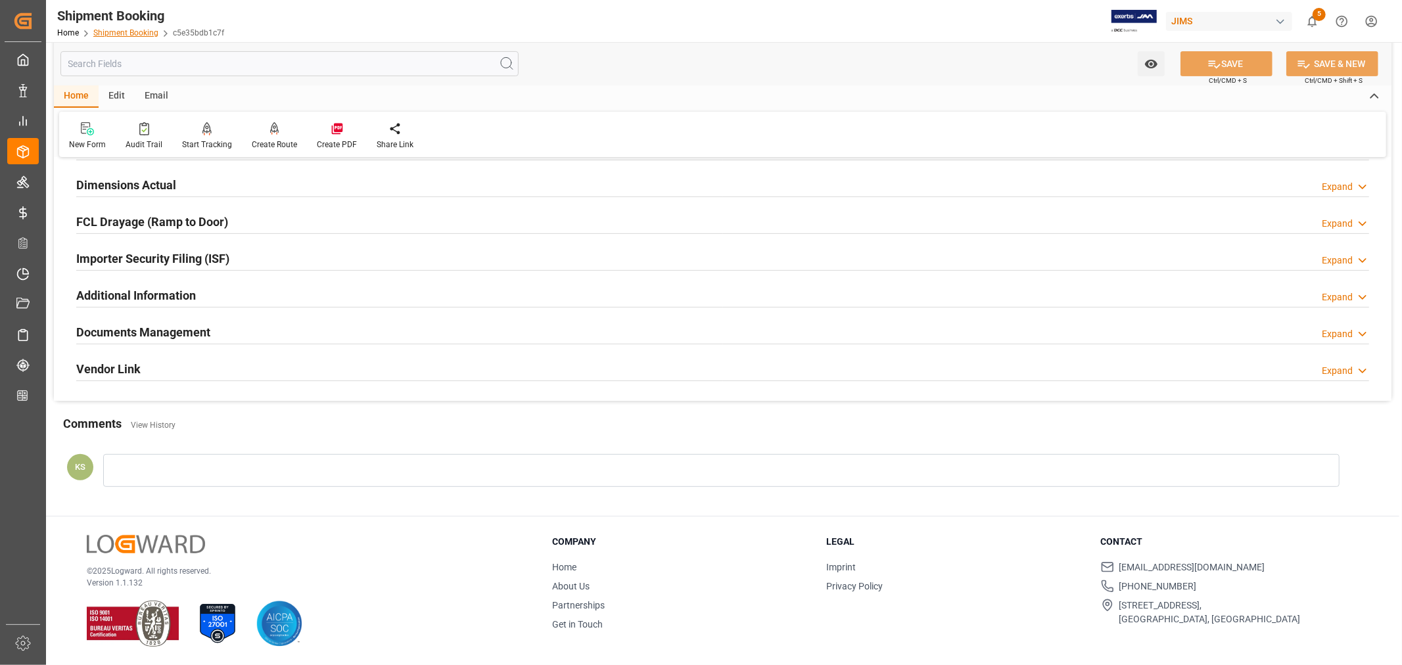
click at [127, 32] on link "Shipment Booking" at bounding box center [125, 32] width 65 height 9
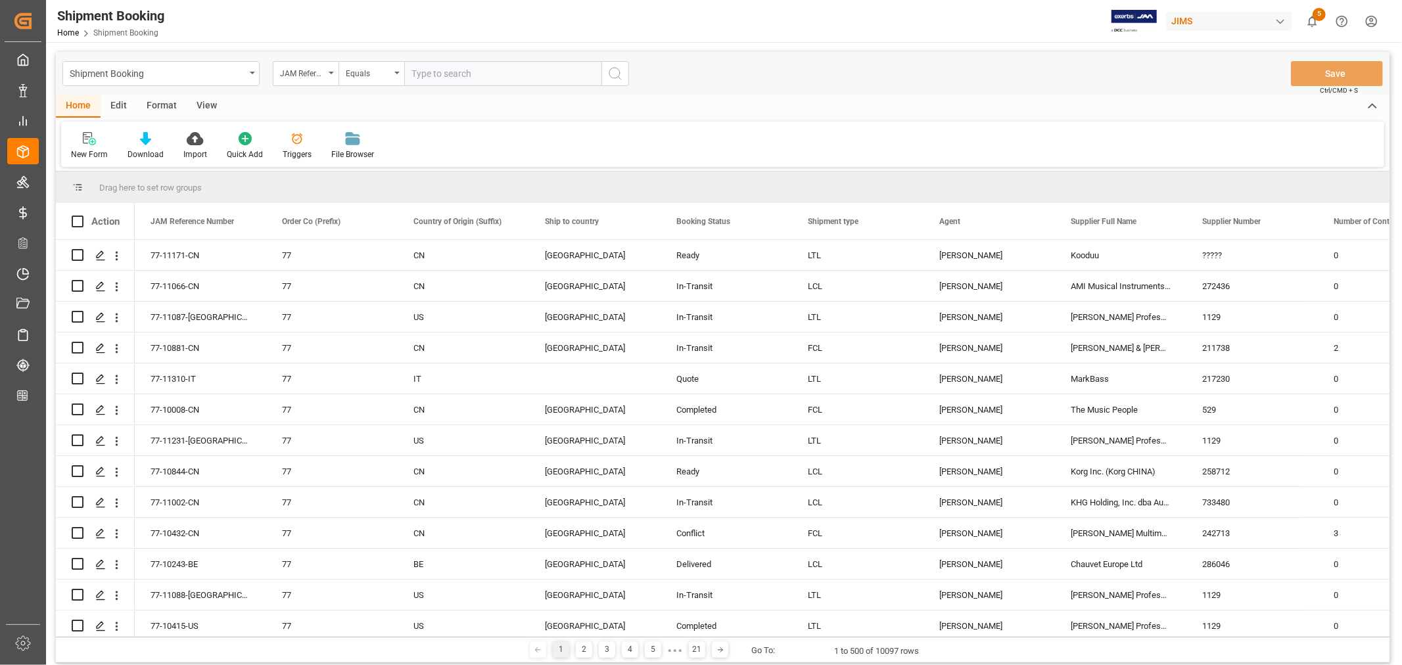
paste input "22-8891-ES"
type input "22-8891-ES"
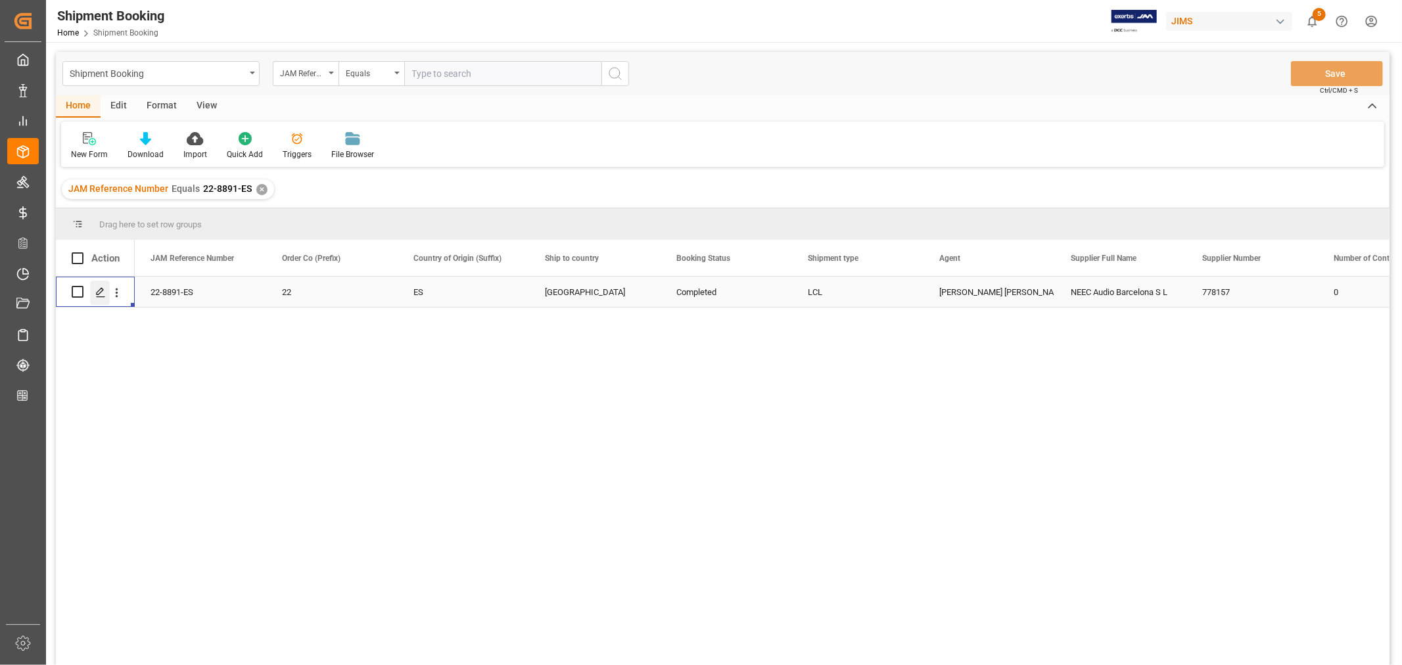
click at [102, 292] on icon "Press SPACE to select this row." at bounding box center [100, 292] width 11 height 11
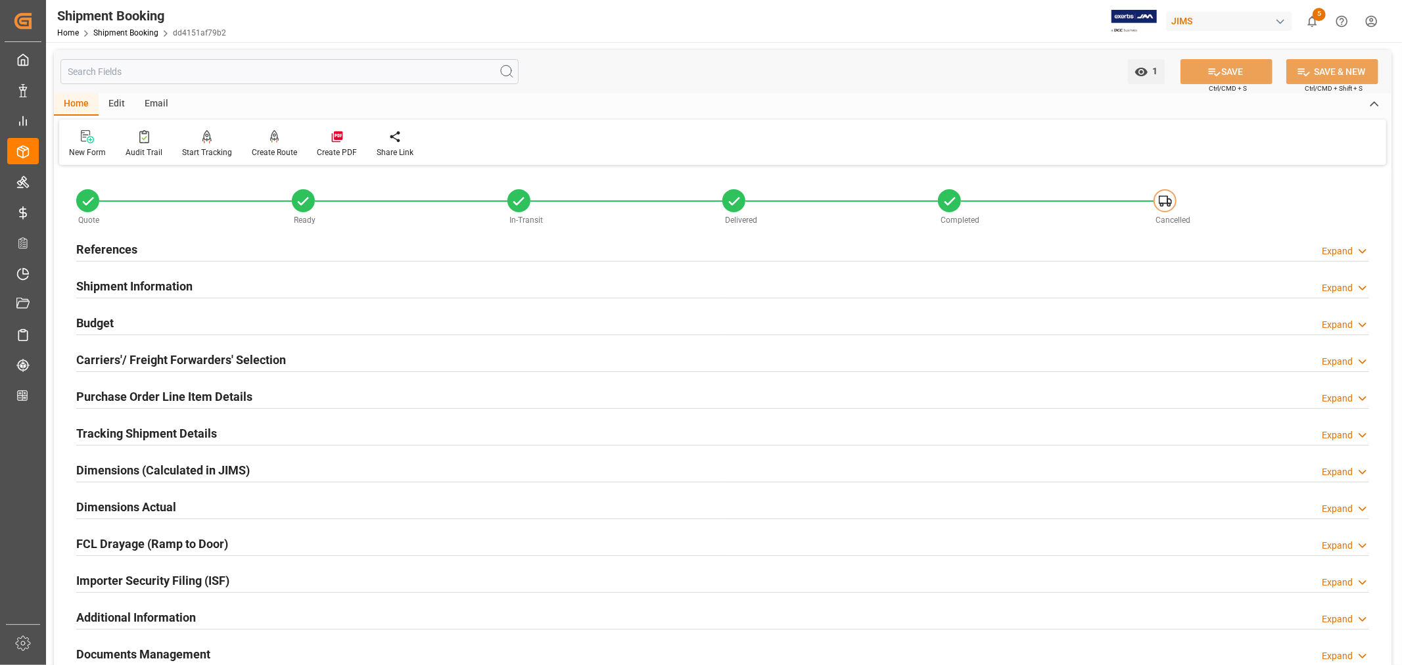
click at [95, 314] on h2 "Budget" at bounding box center [94, 323] width 37 height 18
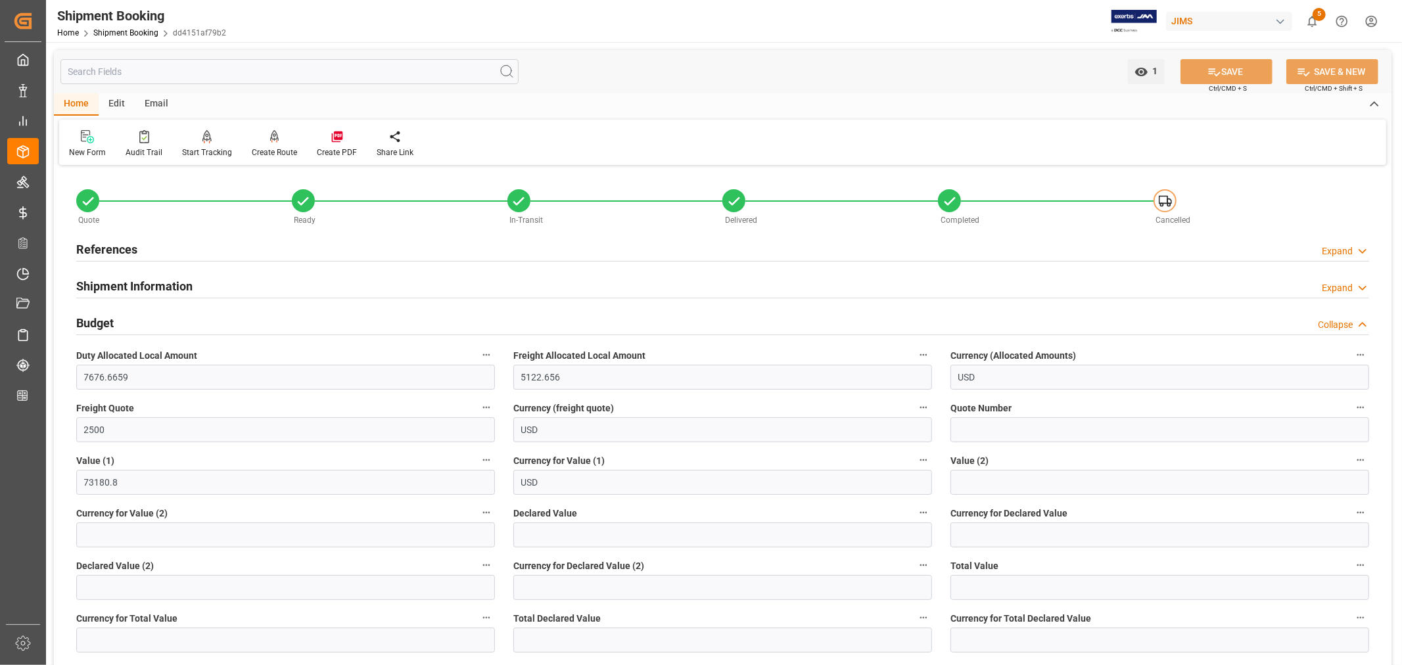
click at [95, 314] on h2 "Budget" at bounding box center [94, 323] width 37 height 18
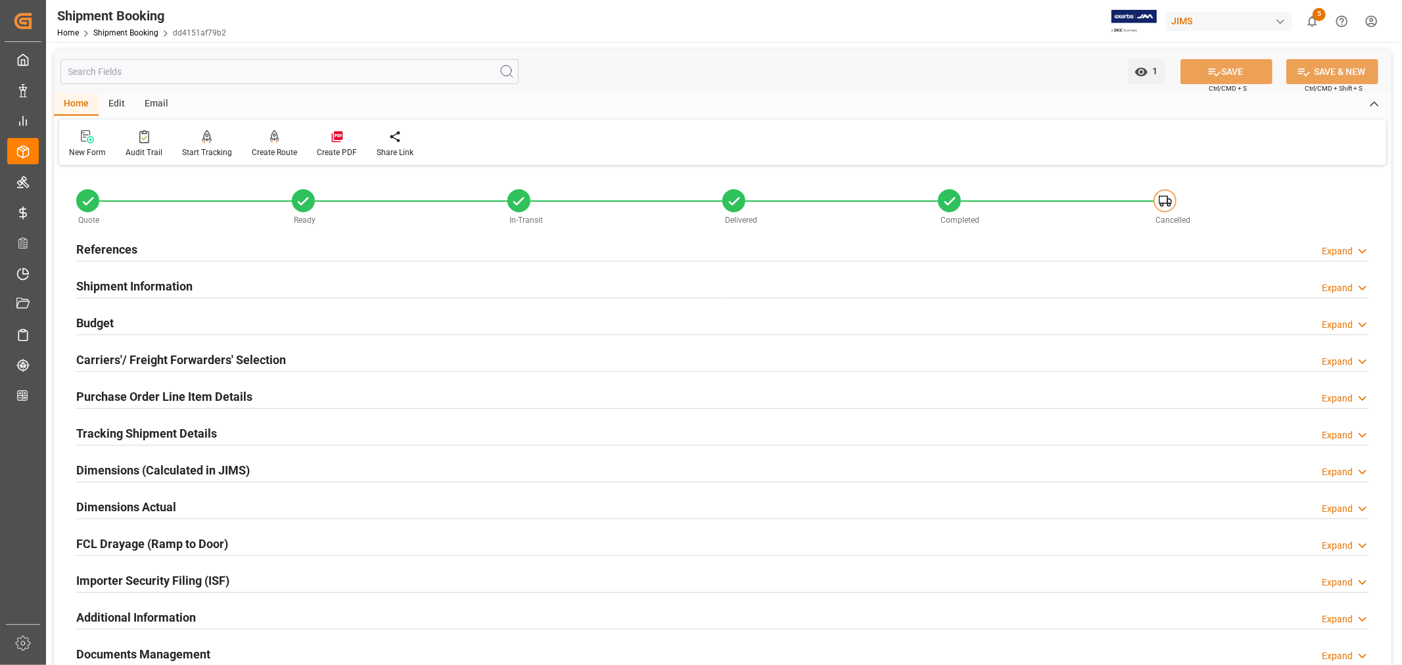
click at [123, 238] on div "References" at bounding box center [106, 248] width 61 height 25
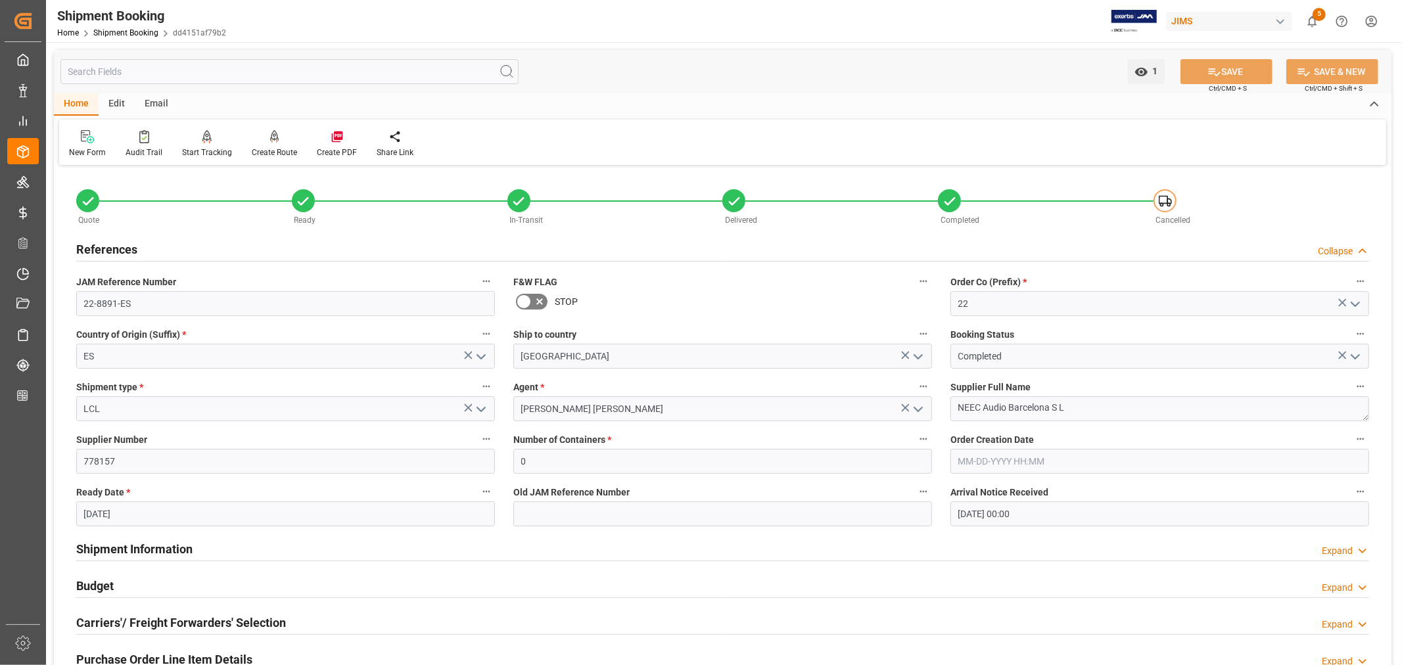
click at [118, 250] on h2 "References" at bounding box center [106, 250] width 61 height 18
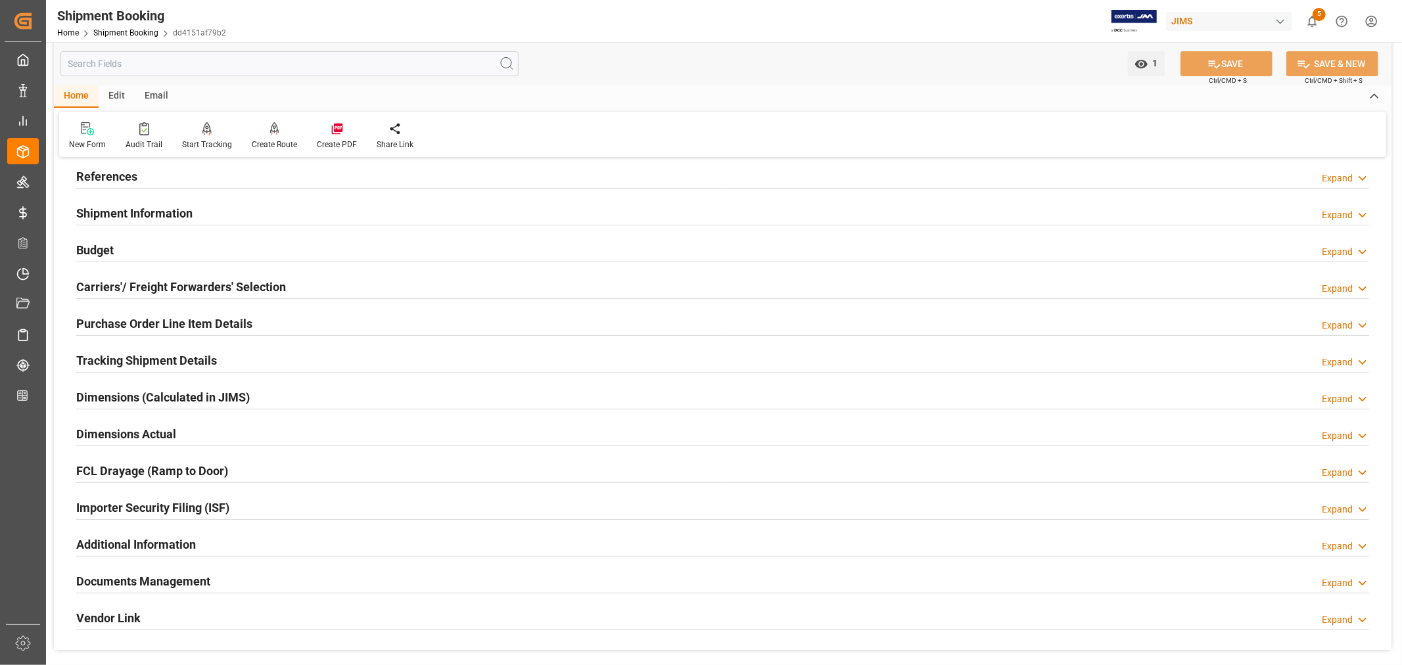
scroll to position [146, 0]
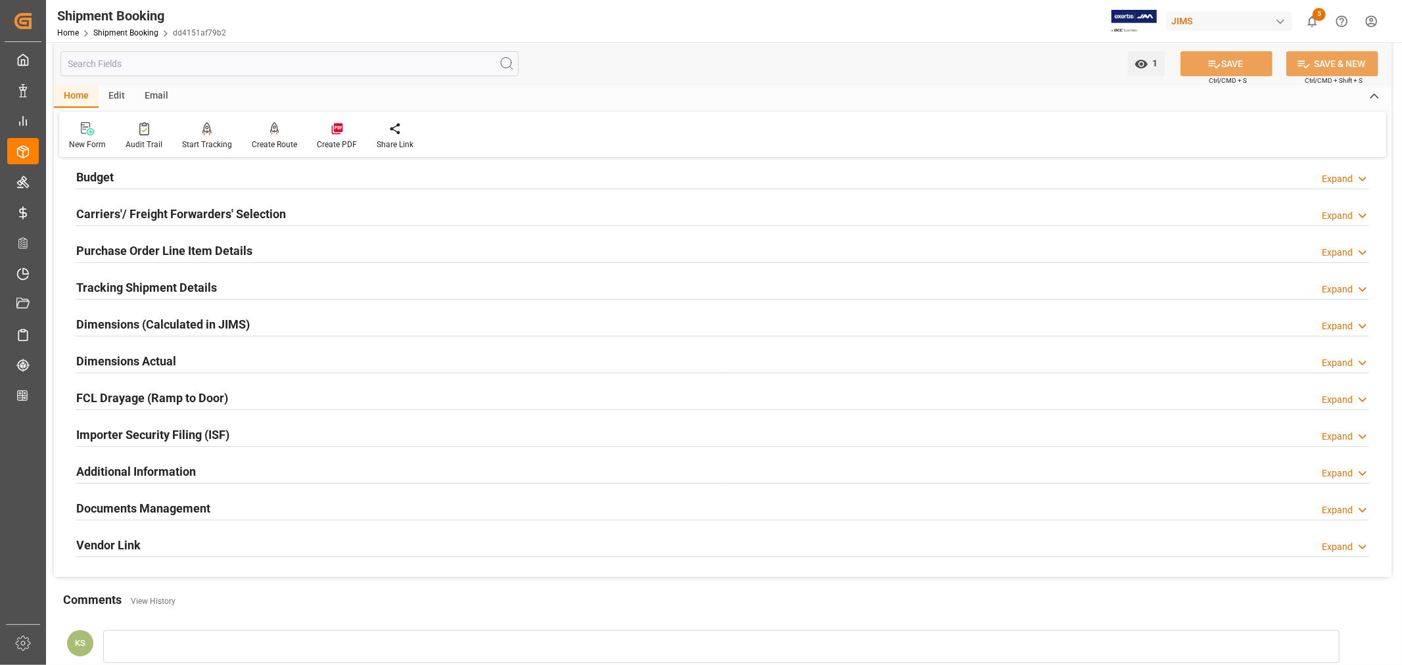
click at [191, 507] on h2 "Documents Management" at bounding box center [143, 509] width 134 height 18
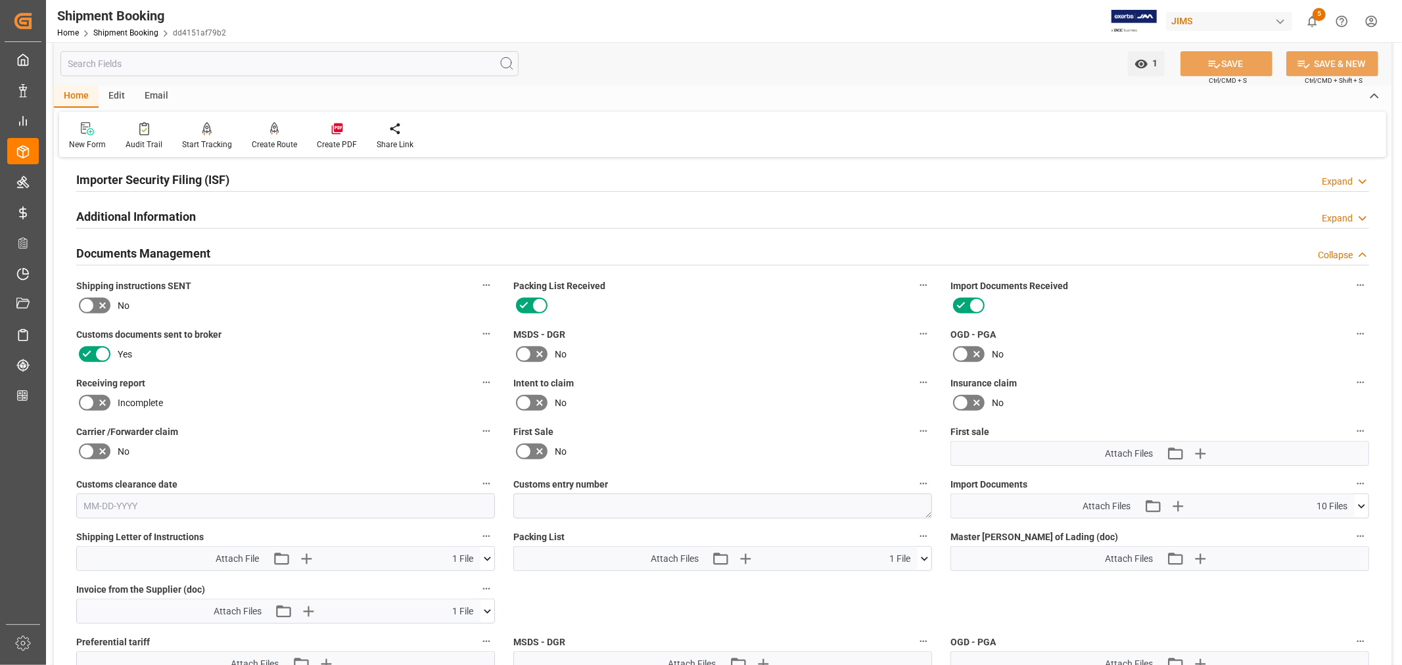
scroll to position [438, 0]
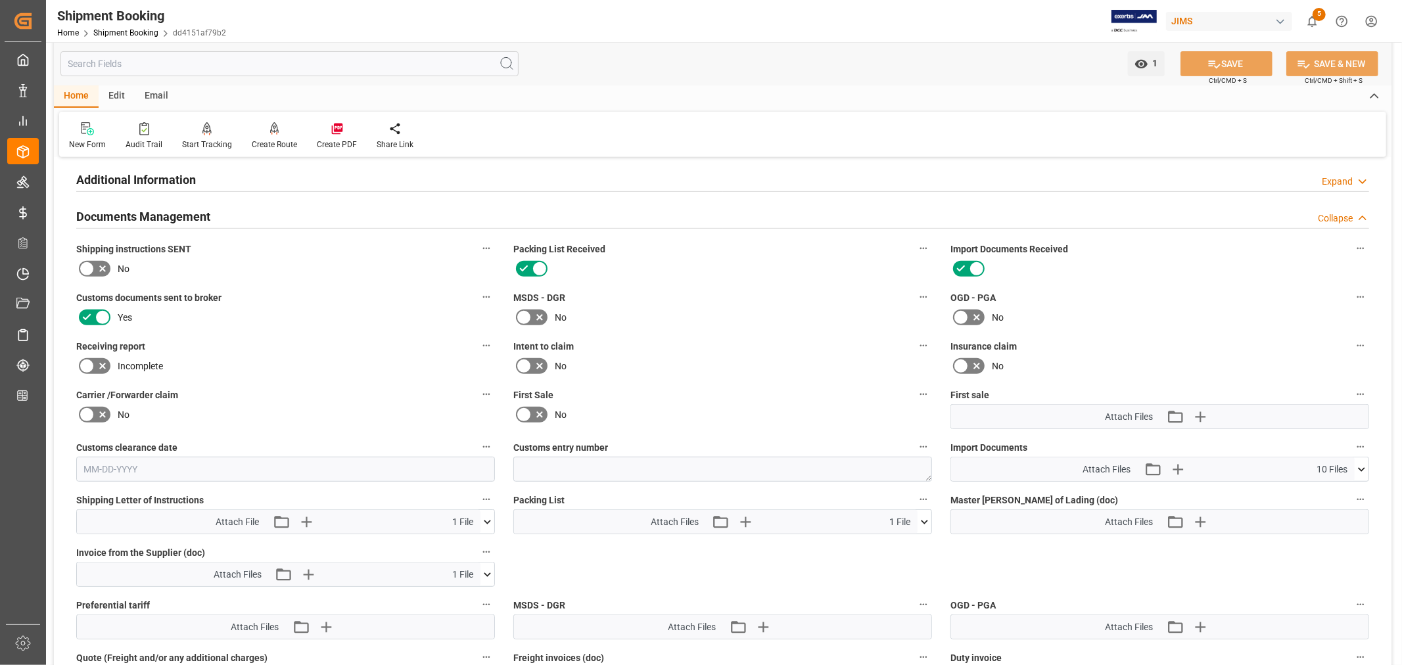
click at [1363, 464] on icon at bounding box center [1362, 470] width 14 height 14
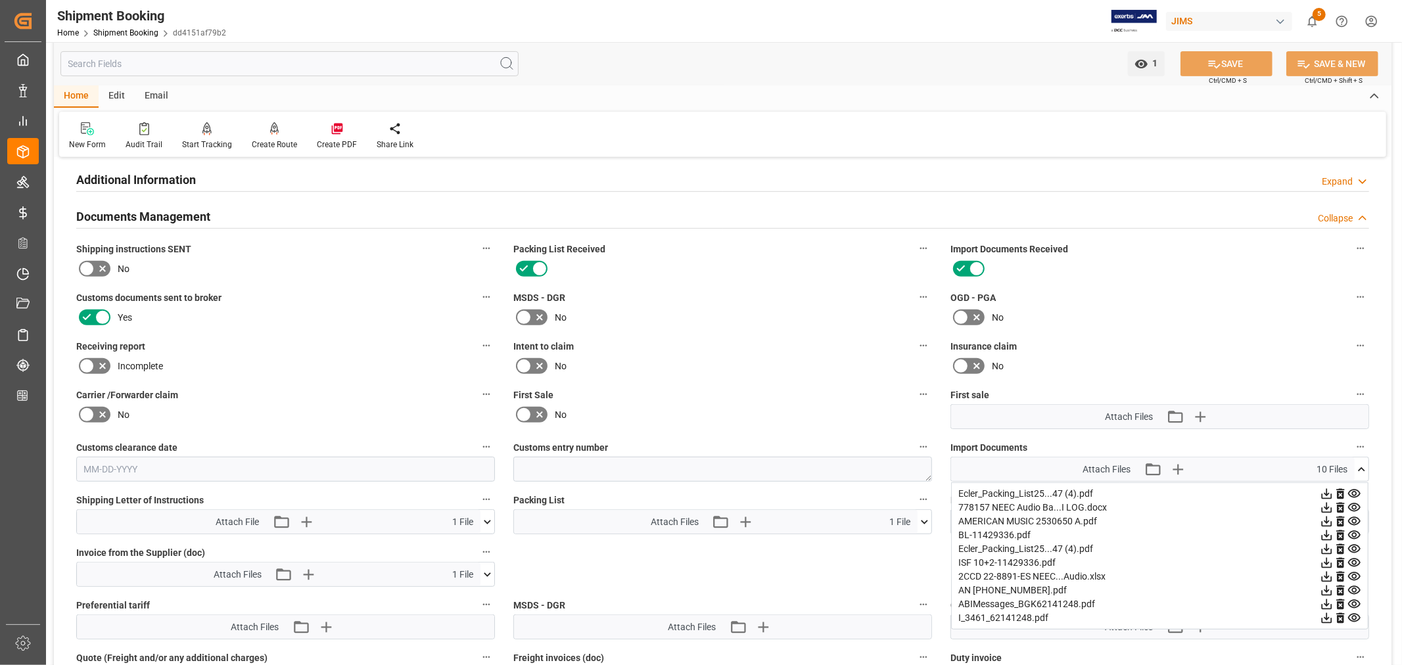
click at [1356, 490] on icon at bounding box center [1354, 494] width 12 height 9
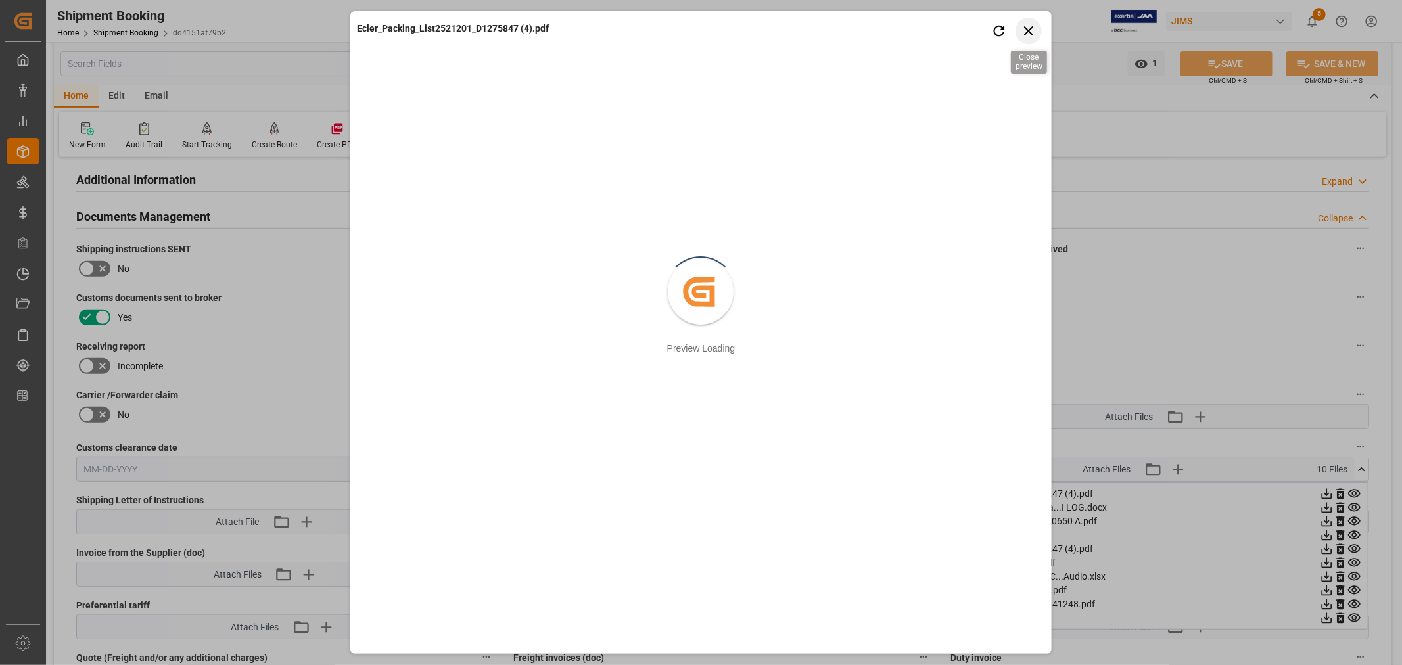
click at [1028, 32] on icon "button" at bounding box center [1028, 30] width 16 height 16
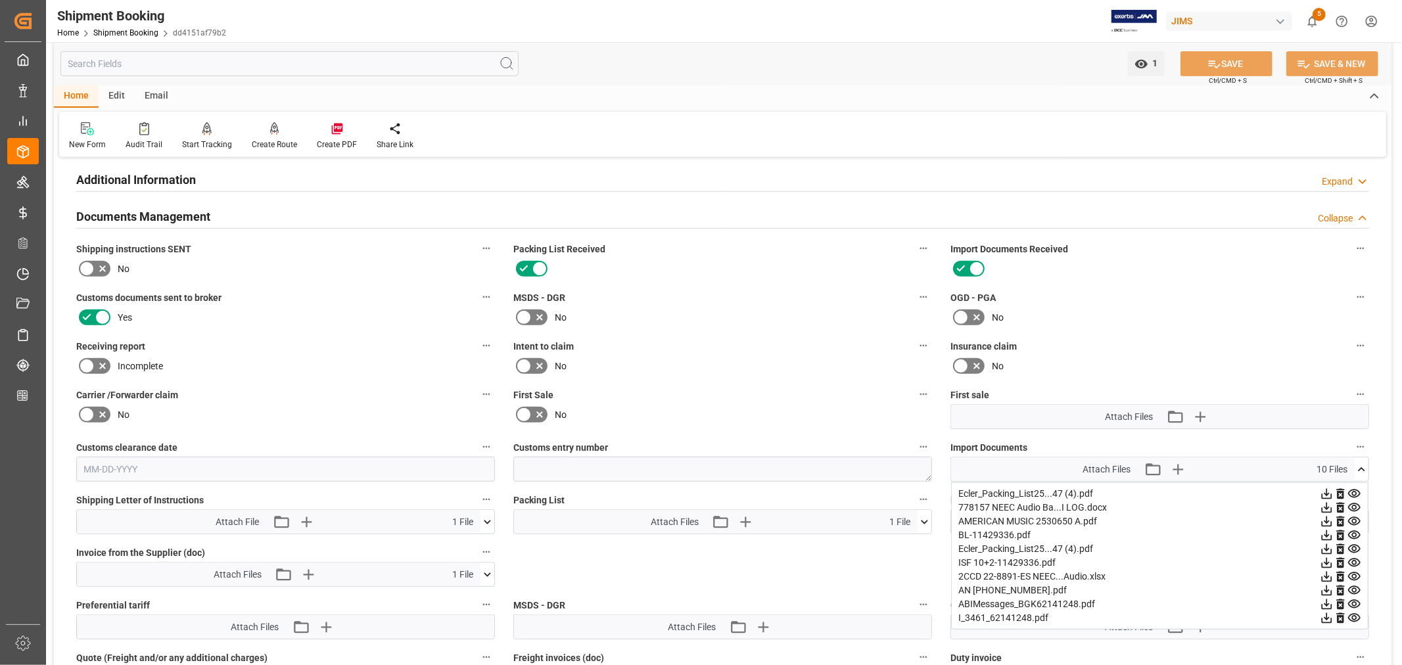
click at [1357, 503] on icon at bounding box center [1355, 508] width 14 height 14
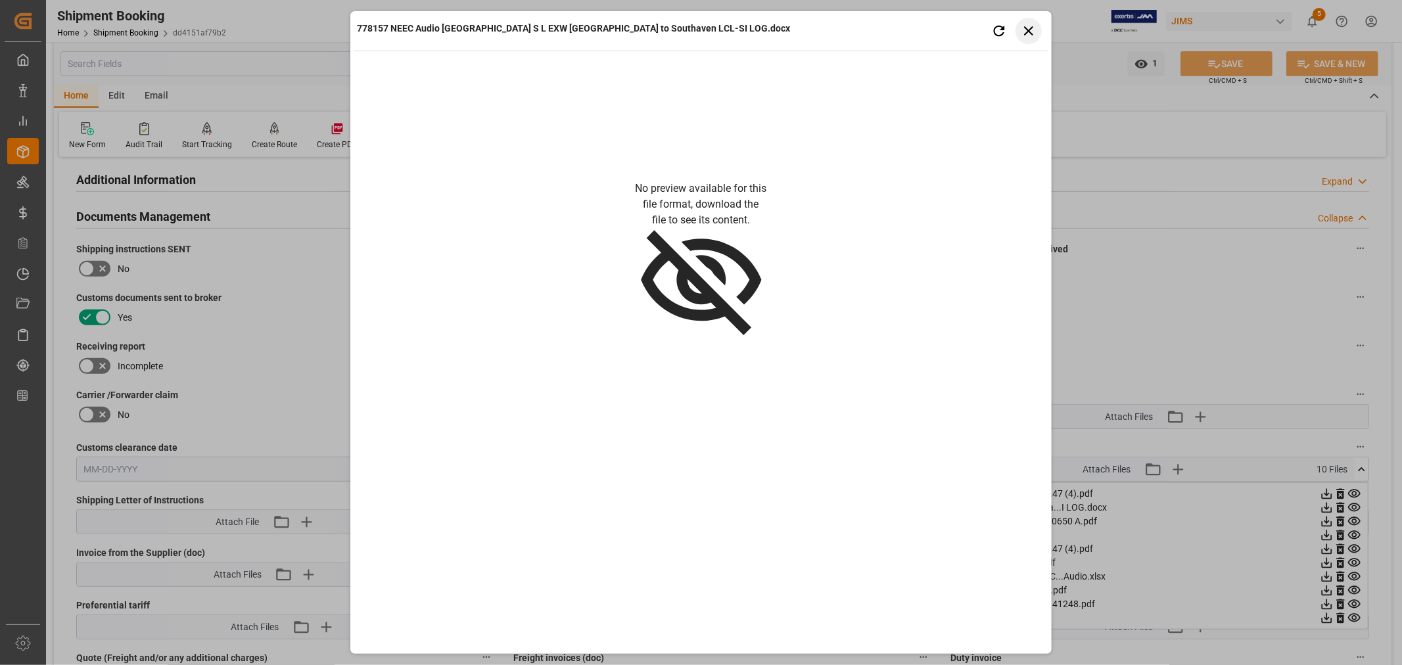
drag, startPoint x: 1026, startPoint y: 28, endPoint x: 1155, endPoint y: 350, distance: 347.2
click at [1026, 28] on icon "button" at bounding box center [1028, 30] width 16 height 16
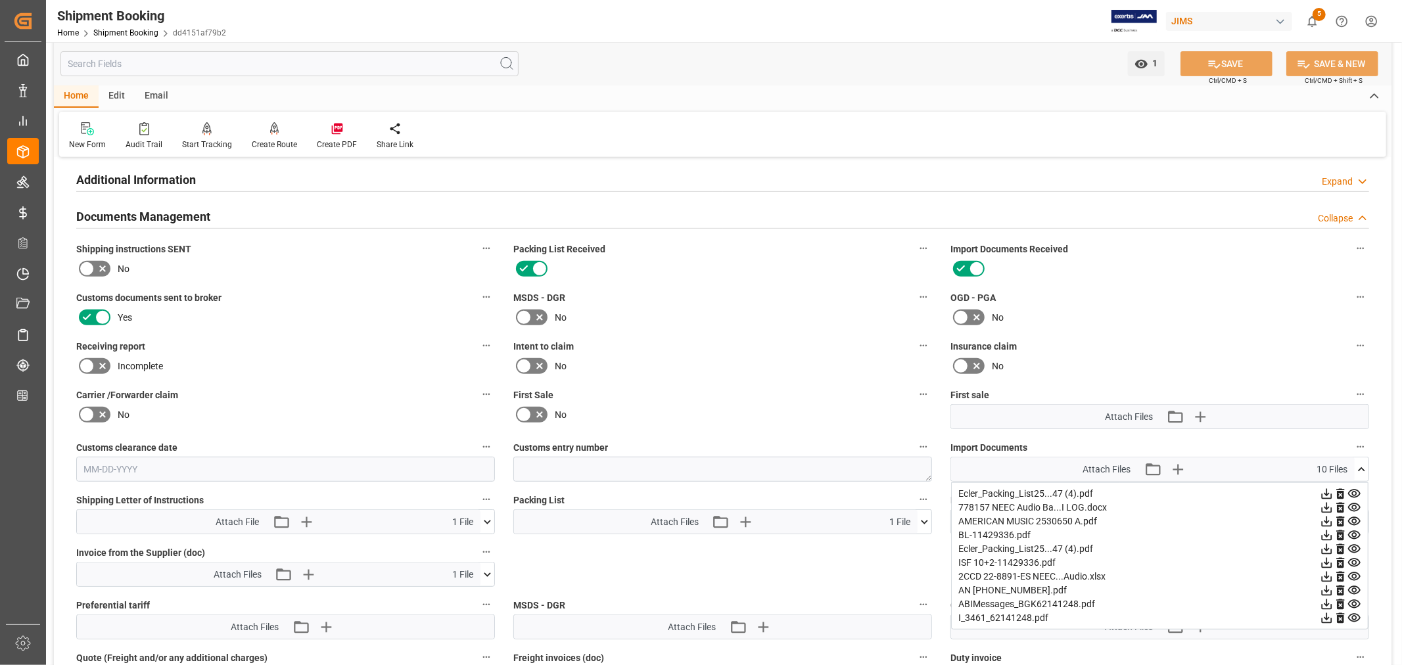
click at [1352, 533] on icon at bounding box center [1354, 535] width 12 height 9
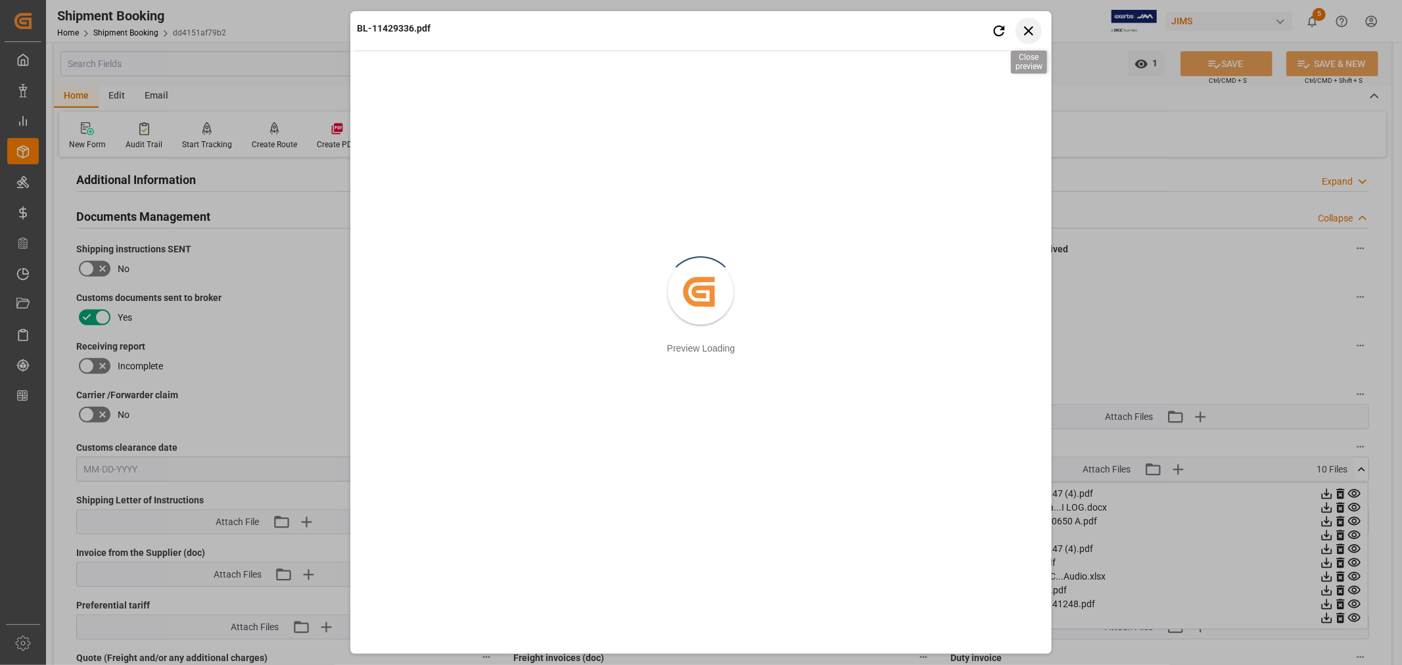
click at [1024, 32] on icon "button" at bounding box center [1028, 30] width 16 height 16
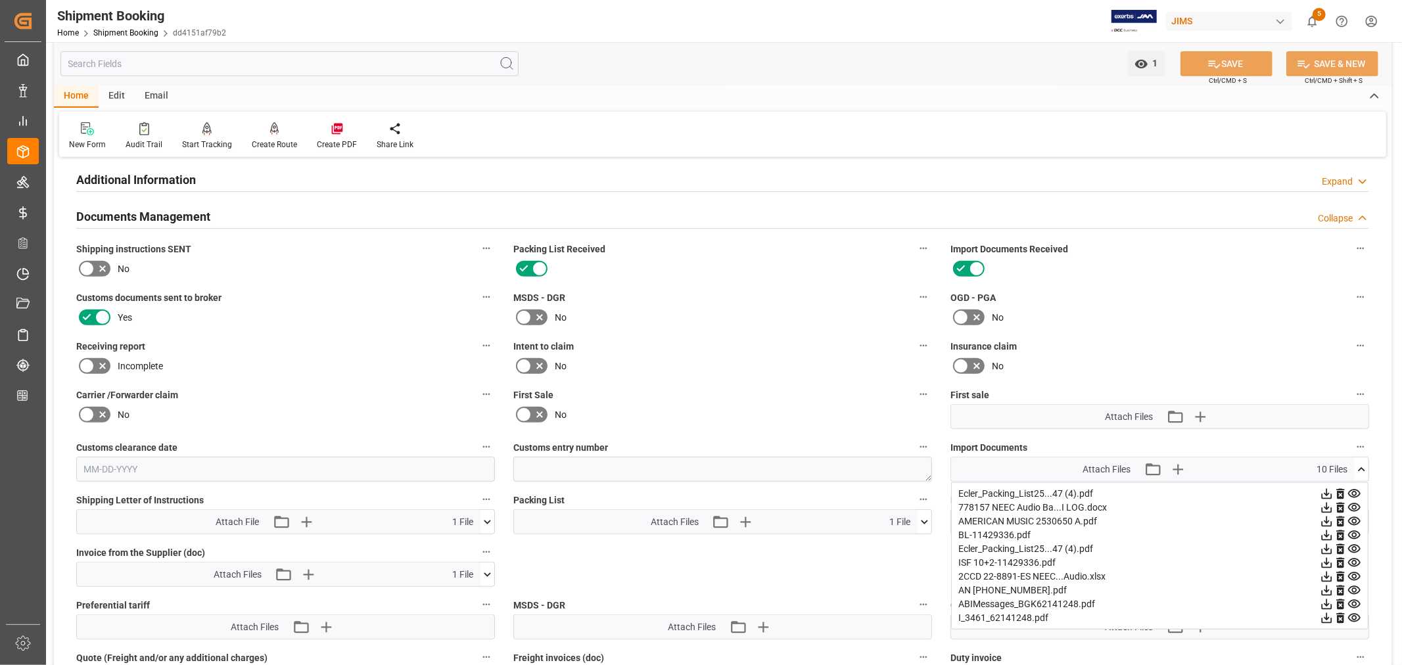
click at [1350, 590] on icon at bounding box center [1355, 591] width 14 height 14
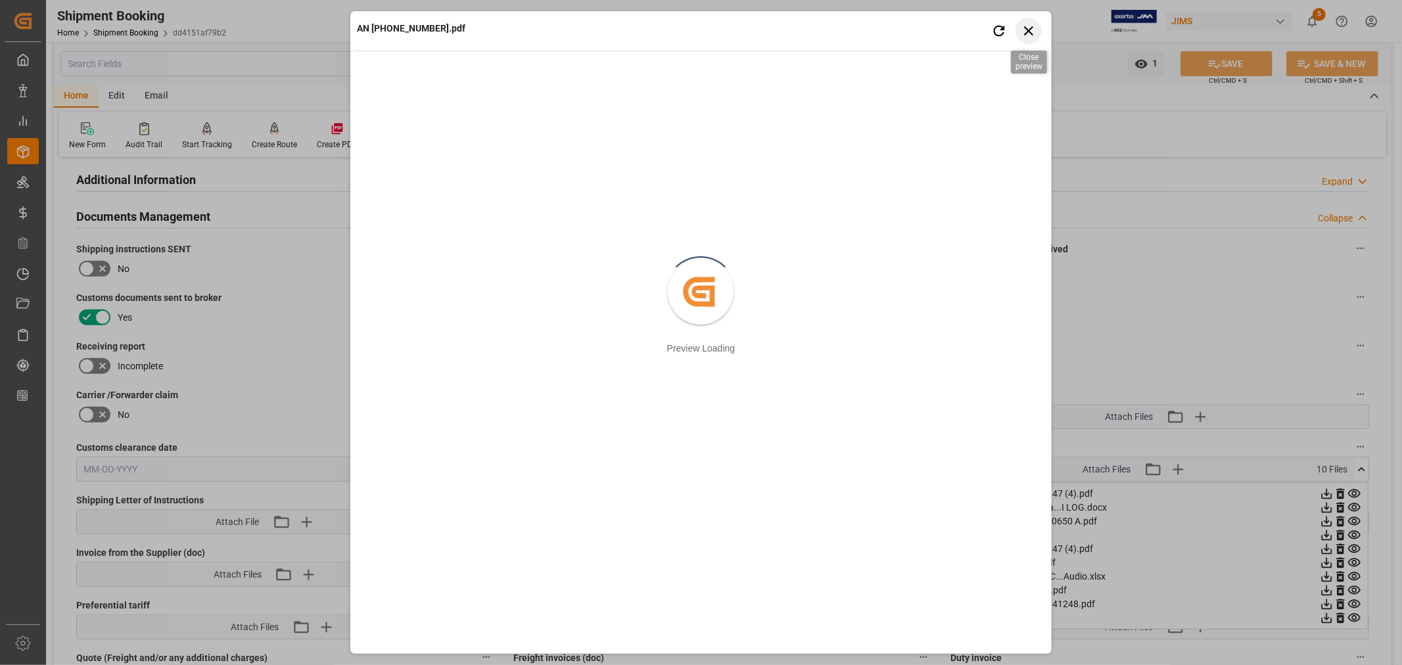
click at [1029, 30] on icon "button" at bounding box center [1028, 30] width 9 height 9
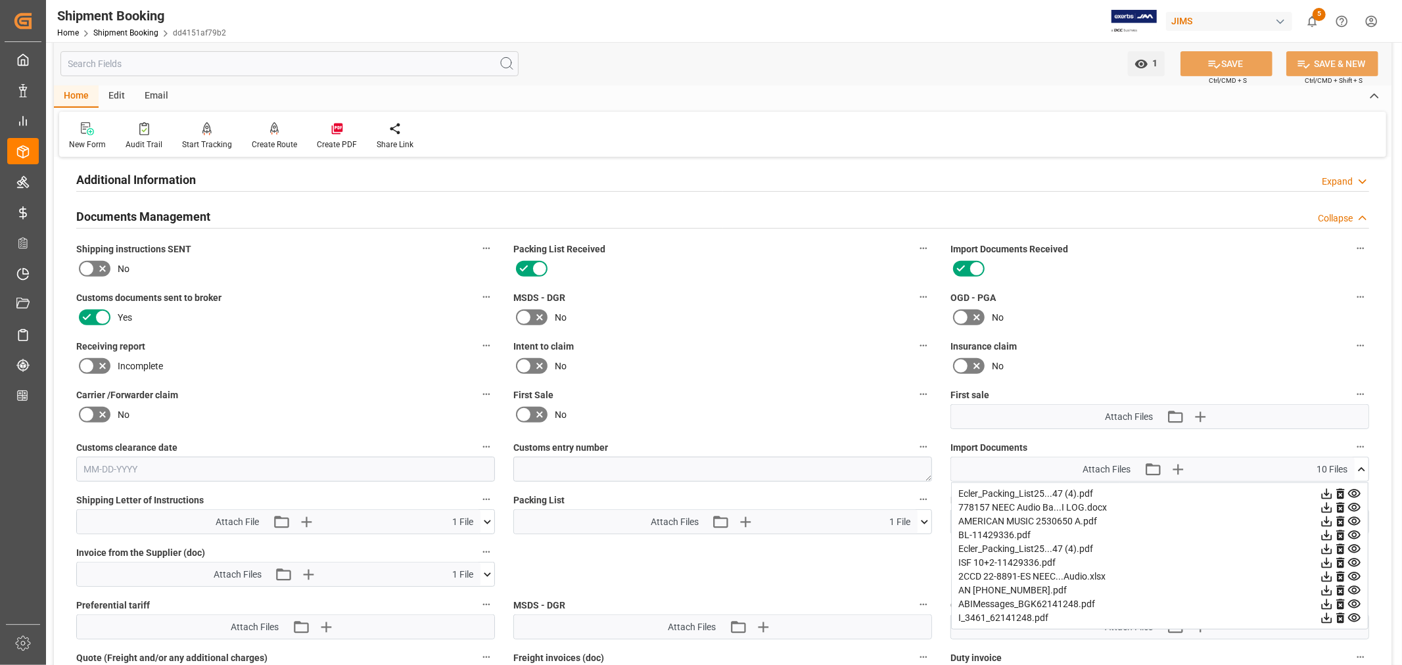
click at [1355, 504] on icon at bounding box center [1354, 508] width 12 height 9
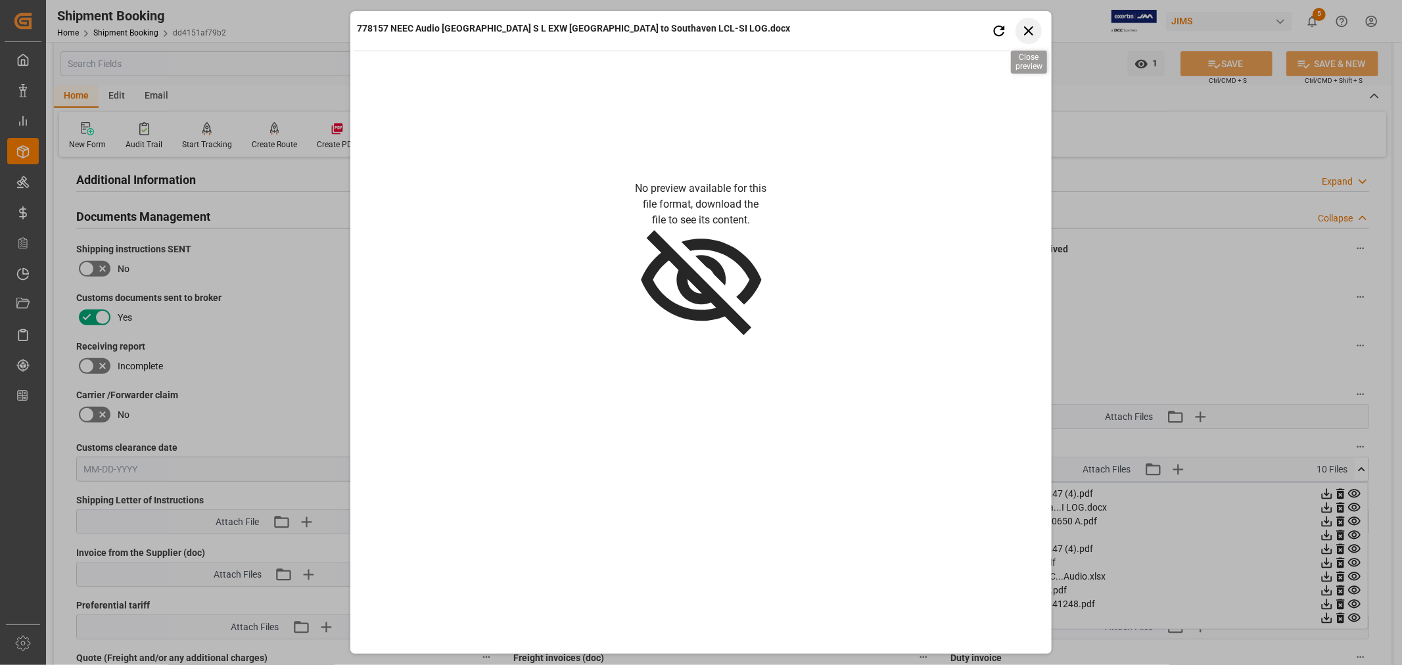
click at [1028, 26] on icon "button" at bounding box center [1028, 30] width 16 height 16
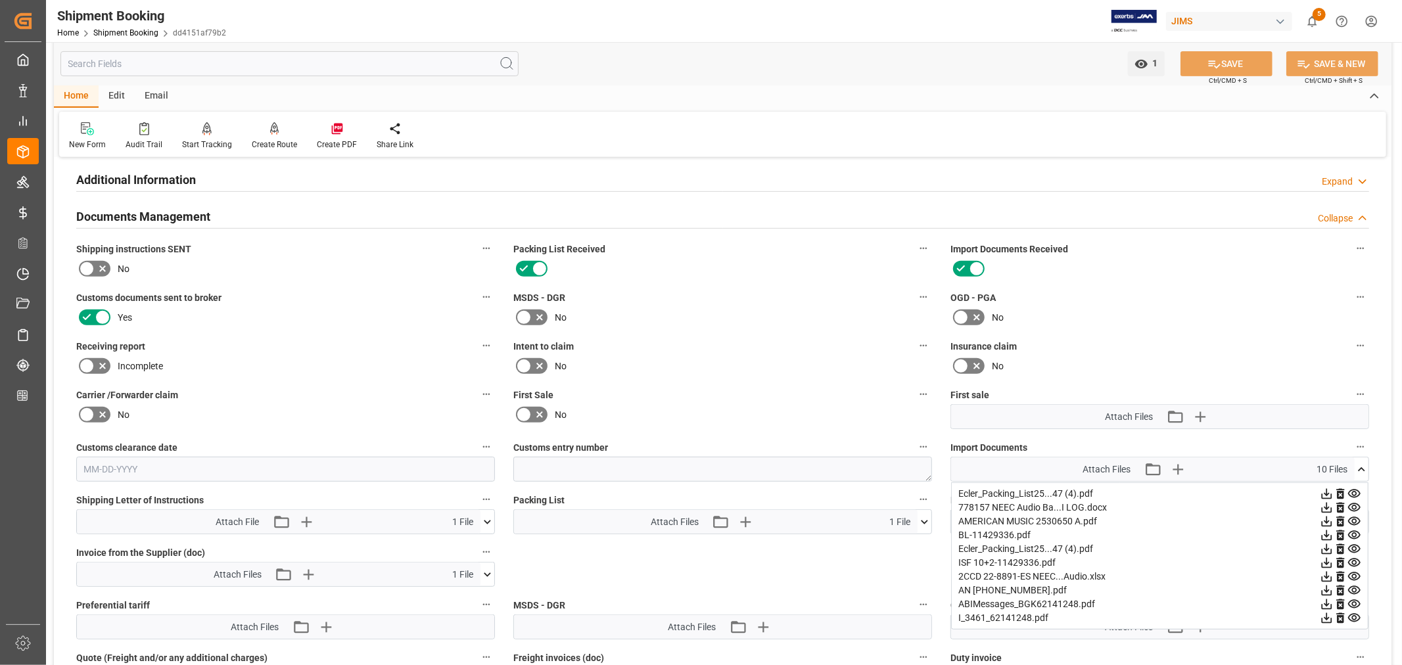
click at [1325, 508] on icon at bounding box center [1327, 508] width 14 height 14
click at [1358, 517] on icon at bounding box center [1354, 521] width 12 height 9
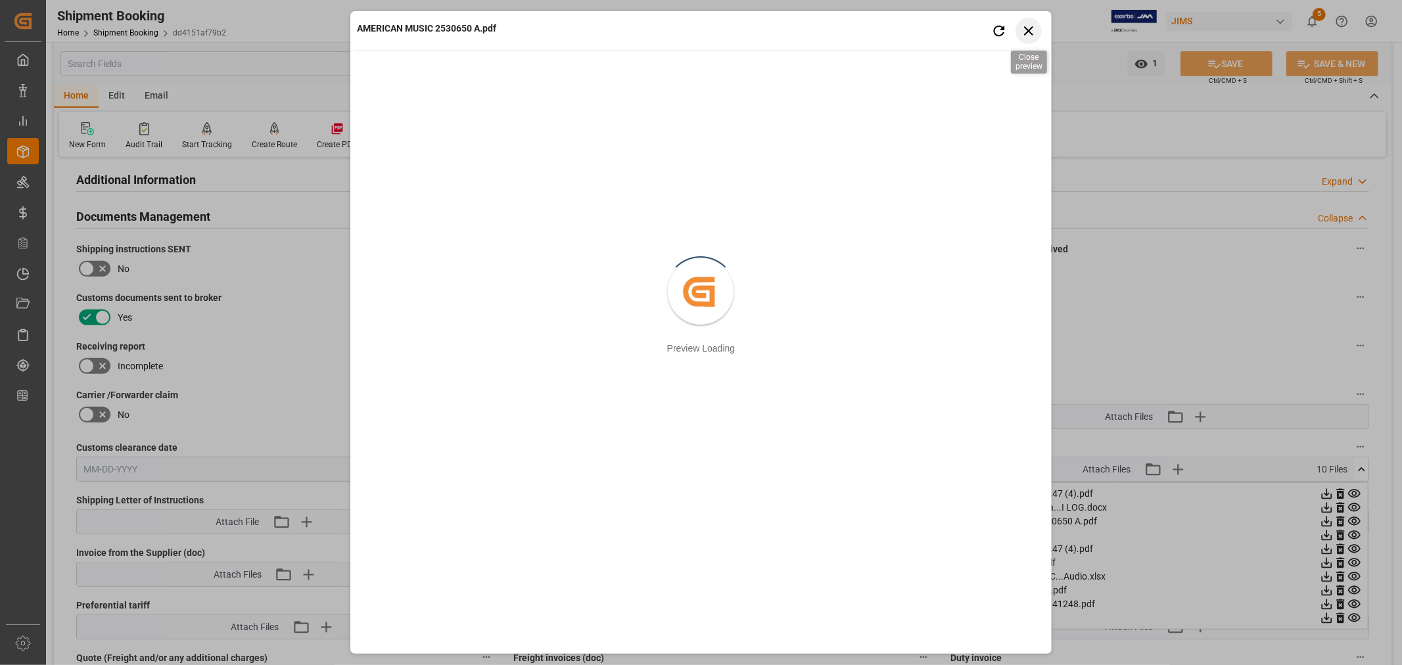
click at [1031, 31] on icon "button" at bounding box center [1028, 30] width 16 height 16
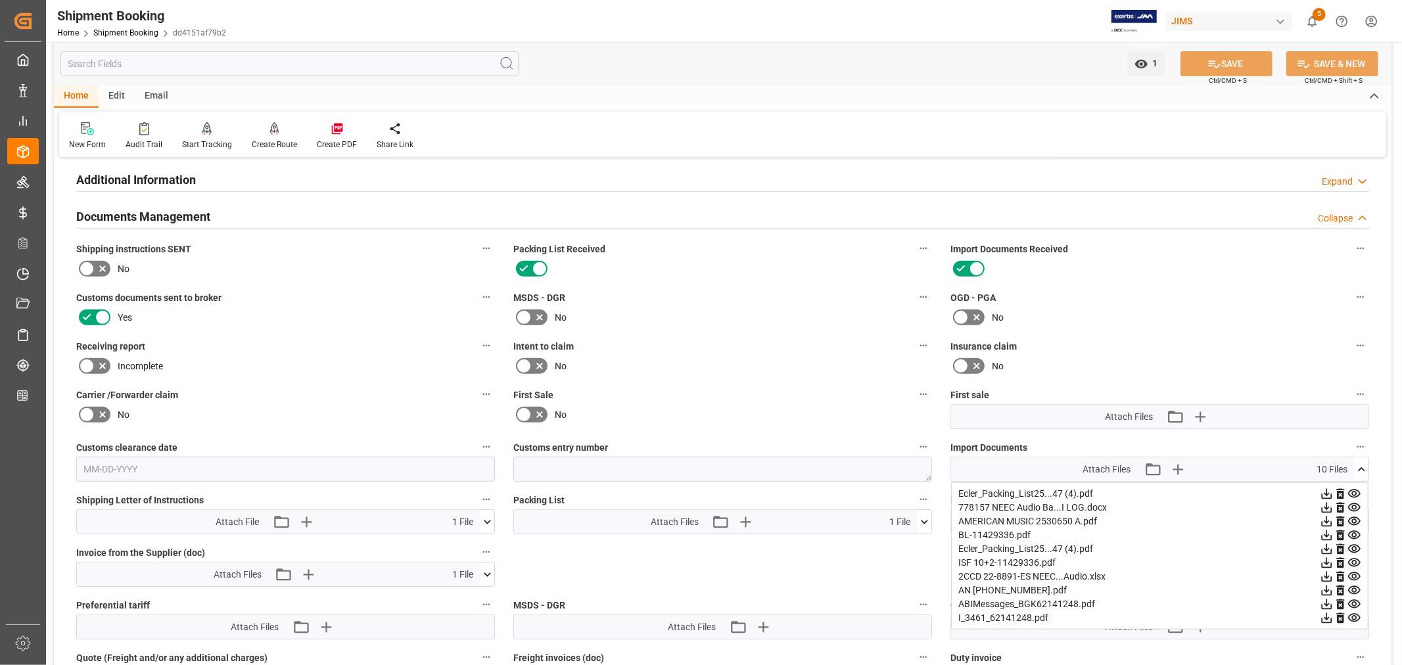
click at [194, 218] on h2 "Documents Management" at bounding box center [143, 217] width 134 height 18
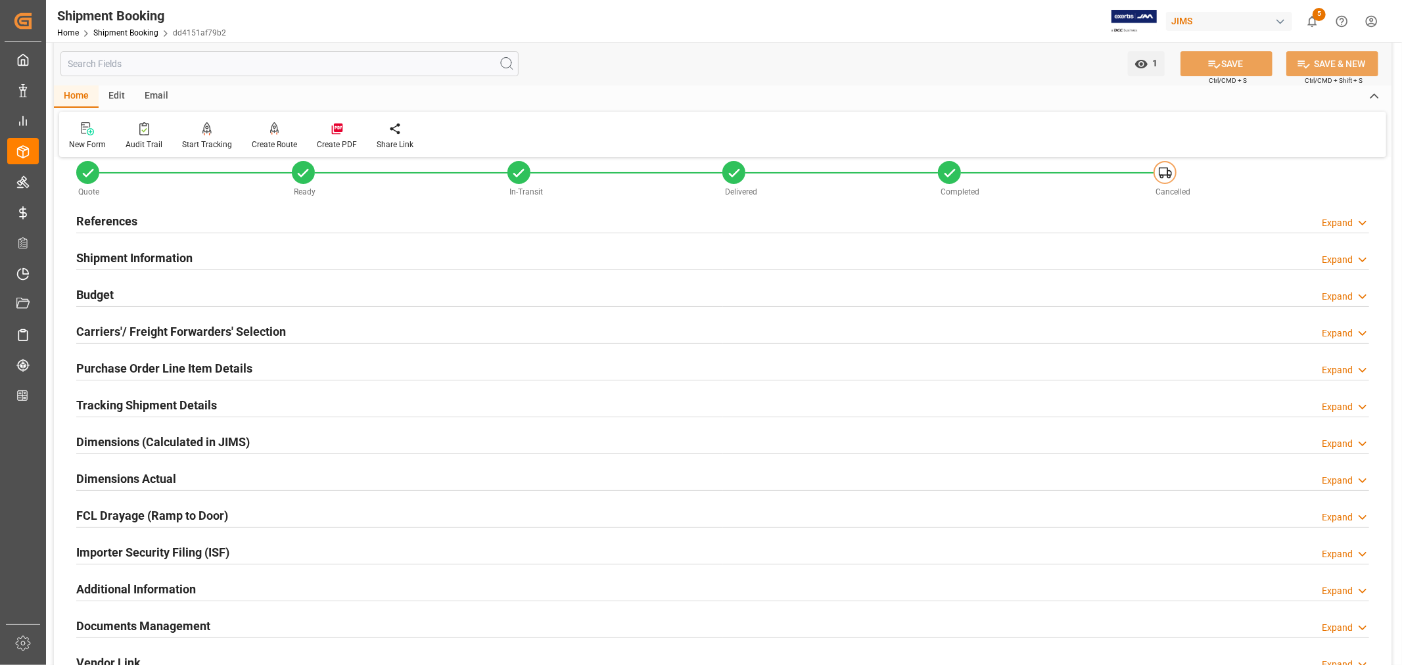
scroll to position [0, 0]
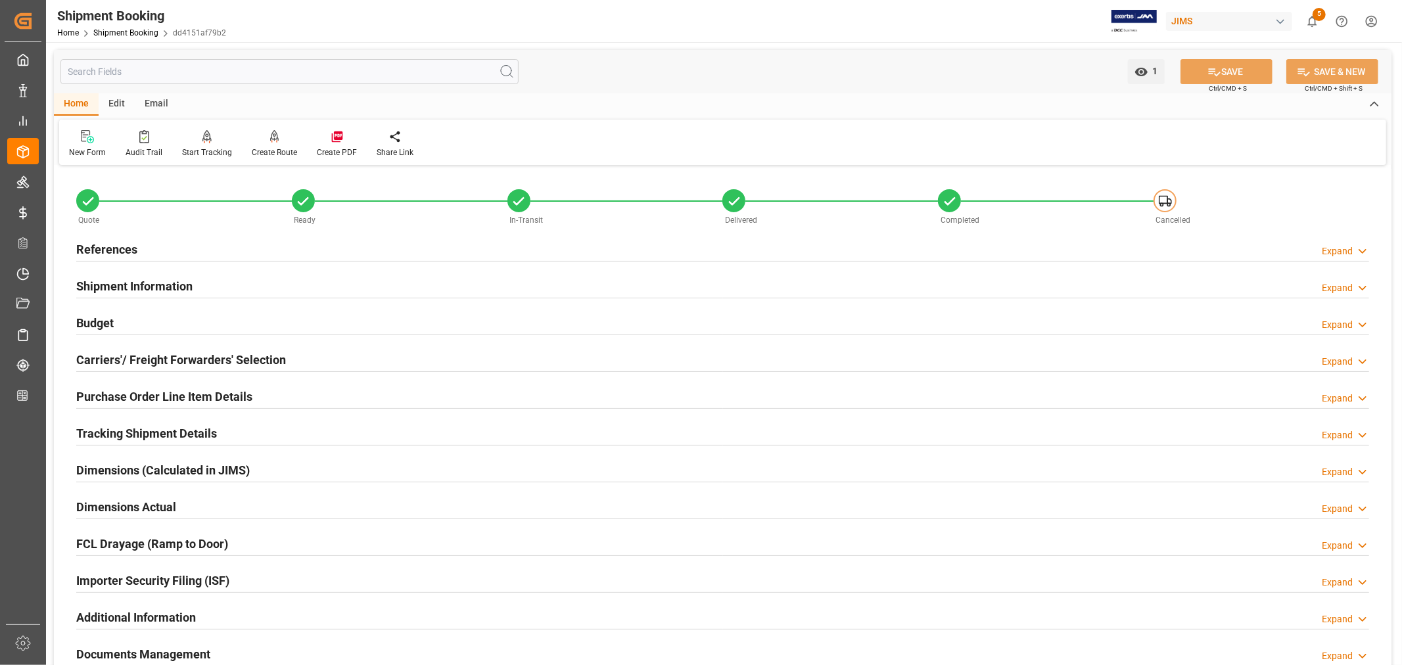
click at [160, 358] on h2 "Carriers'/ Freight Forwarders' Selection" at bounding box center [181, 360] width 210 height 18
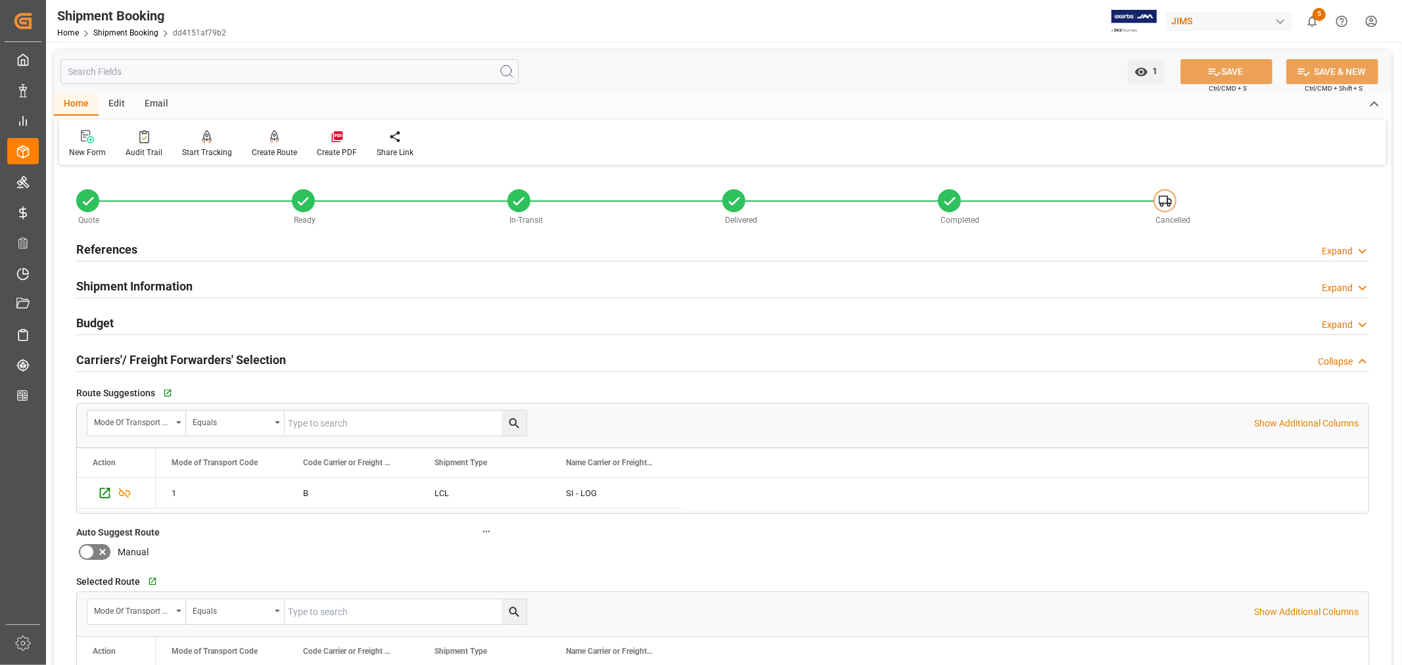
click at [160, 358] on h2 "Carriers'/ Freight Forwarders' Selection" at bounding box center [181, 360] width 210 height 18
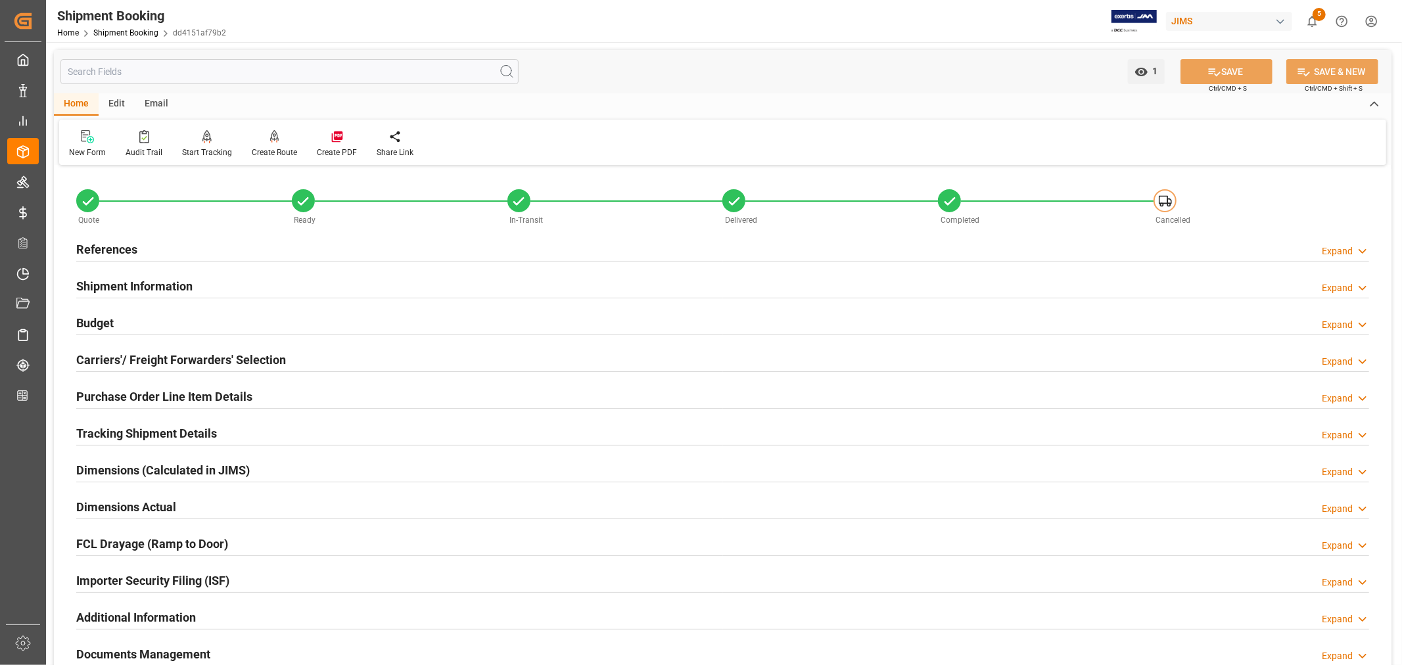
click at [123, 248] on h2 "References" at bounding box center [106, 250] width 61 height 18
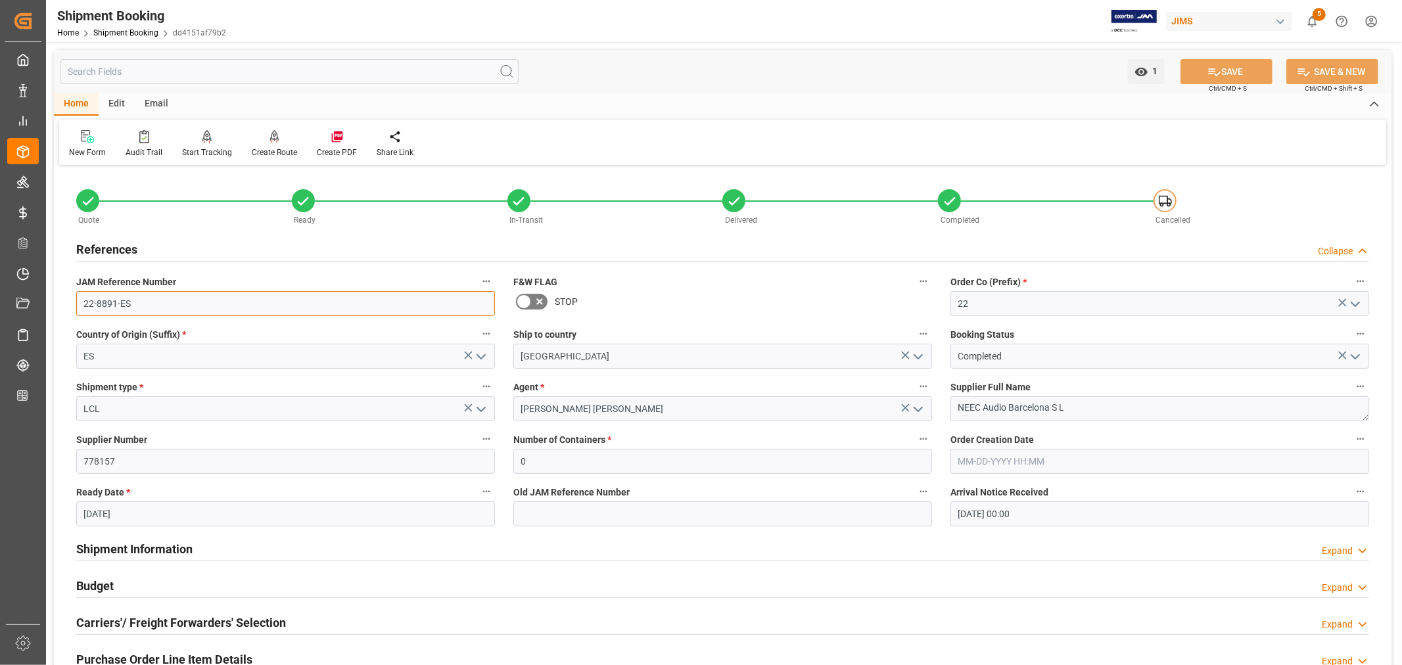
drag, startPoint x: 130, startPoint y: 301, endPoint x: 81, endPoint y: 305, distance: 48.8
click at [81, 305] on input "22-8891-ES" at bounding box center [285, 303] width 419 height 25
click at [122, 31] on link "Shipment Booking" at bounding box center [125, 32] width 65 height 9
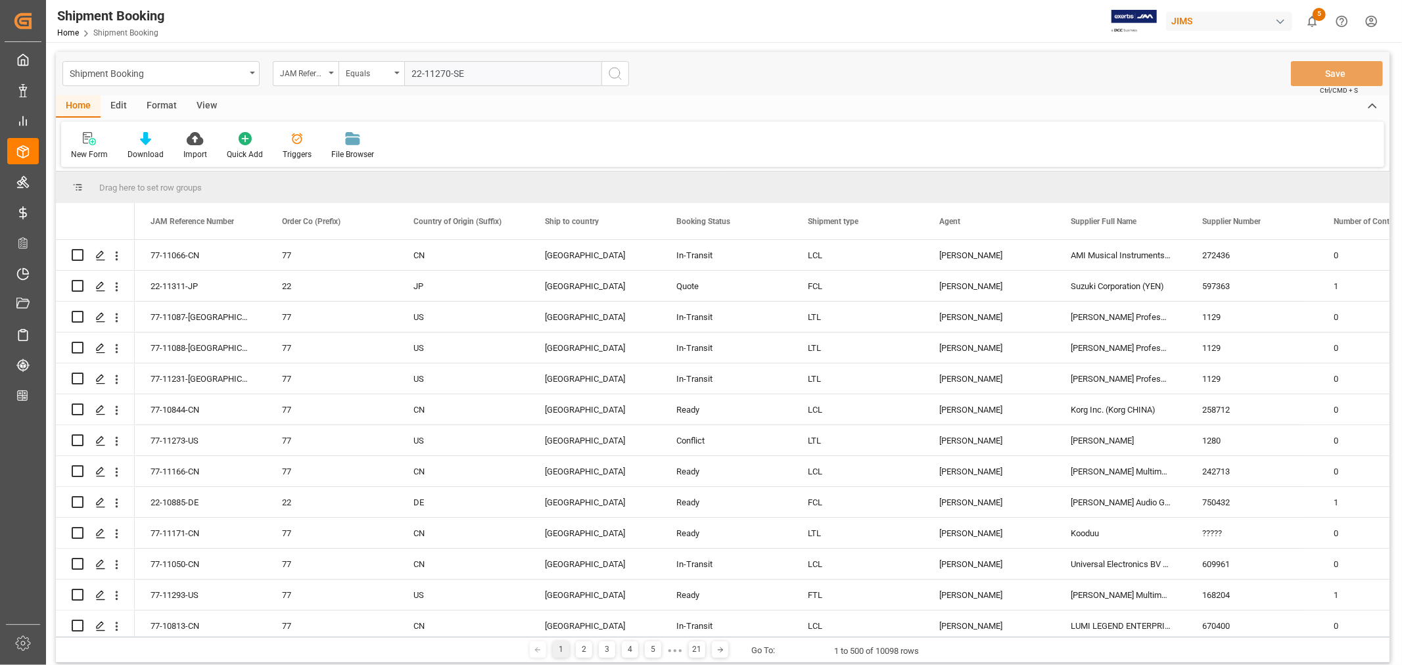
type input "22-11270-SE"
click at [613, 73] on icon "search button" at bounding box center [615, 74] width 16 height 16
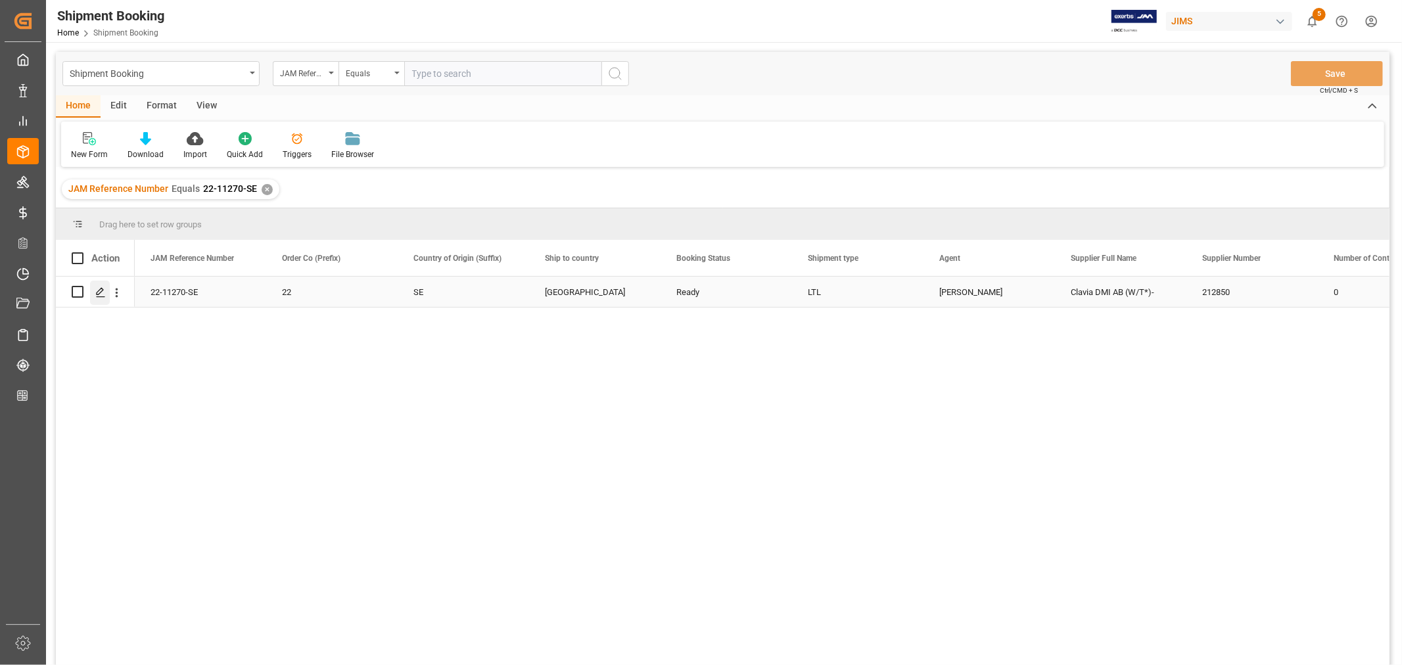
click at [104, 290] on icon "Press SPACE to select this row." at bounding box center [100, 292] width 11 height 11
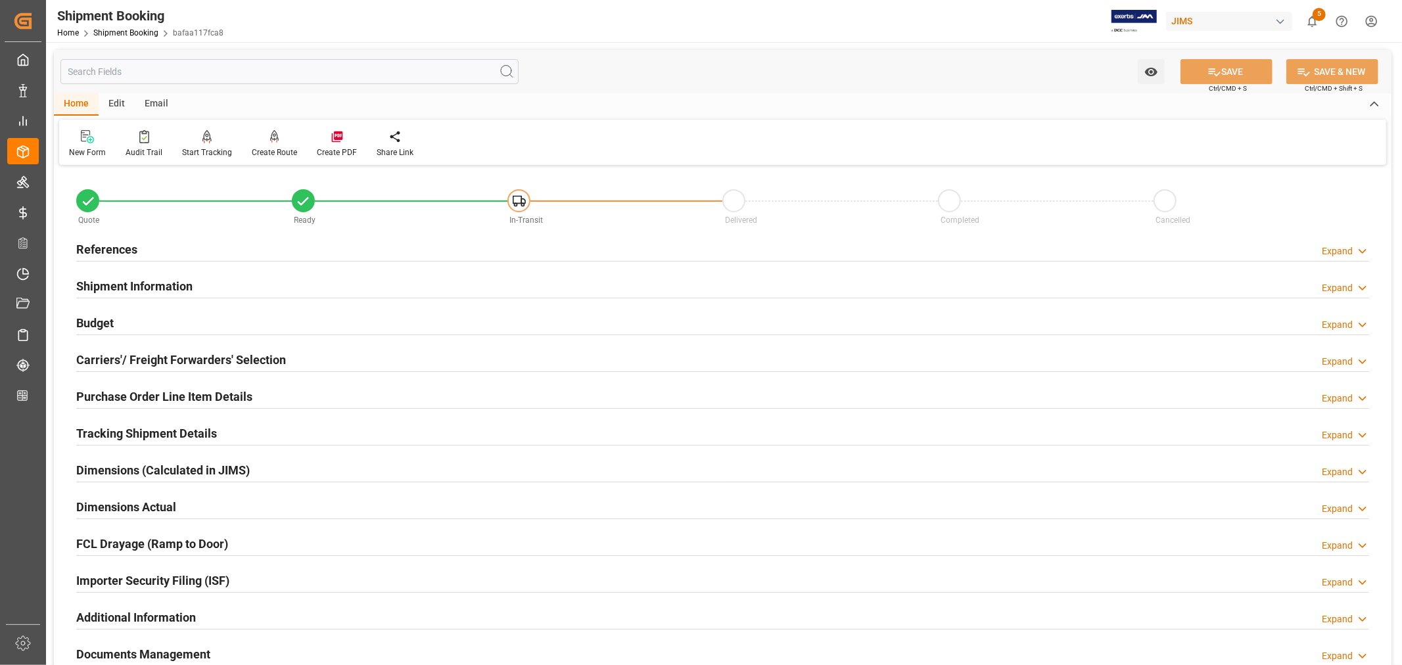
click at [103, 320] on h2 "Budget" at bounding box center [94, 323] width 37 height 18
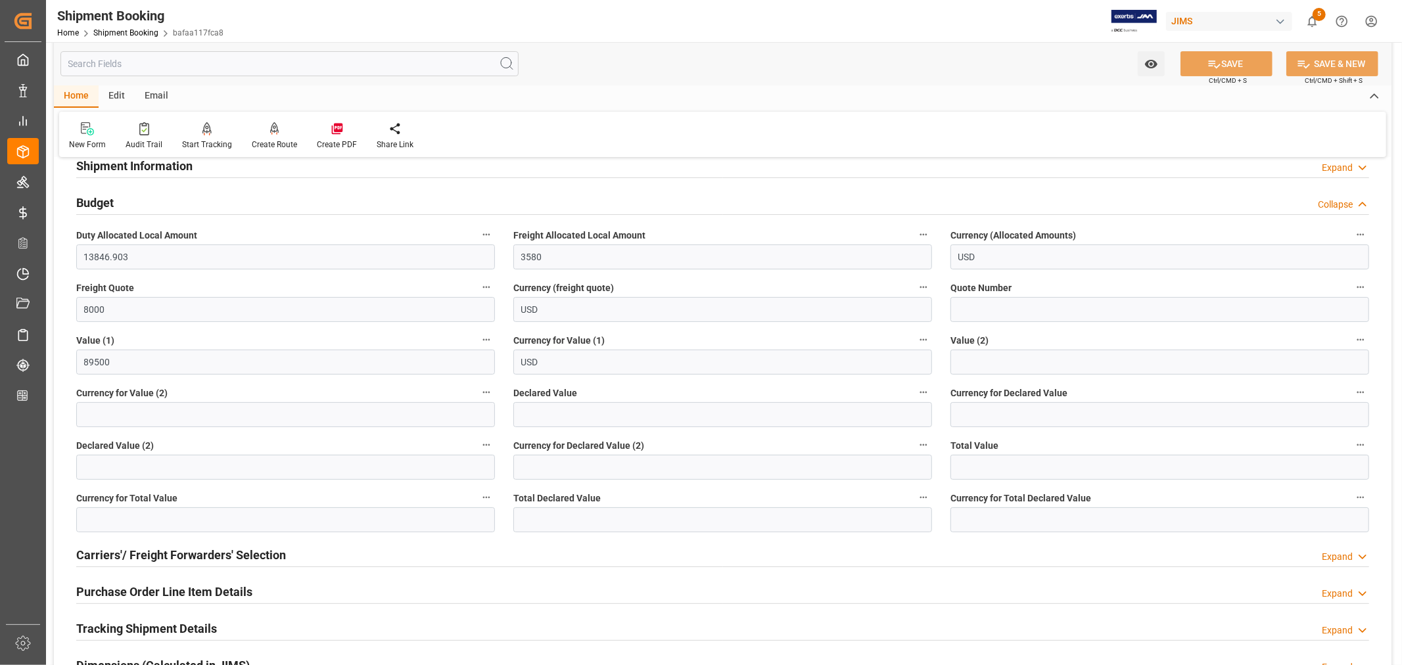
scroll to position [146, 0]
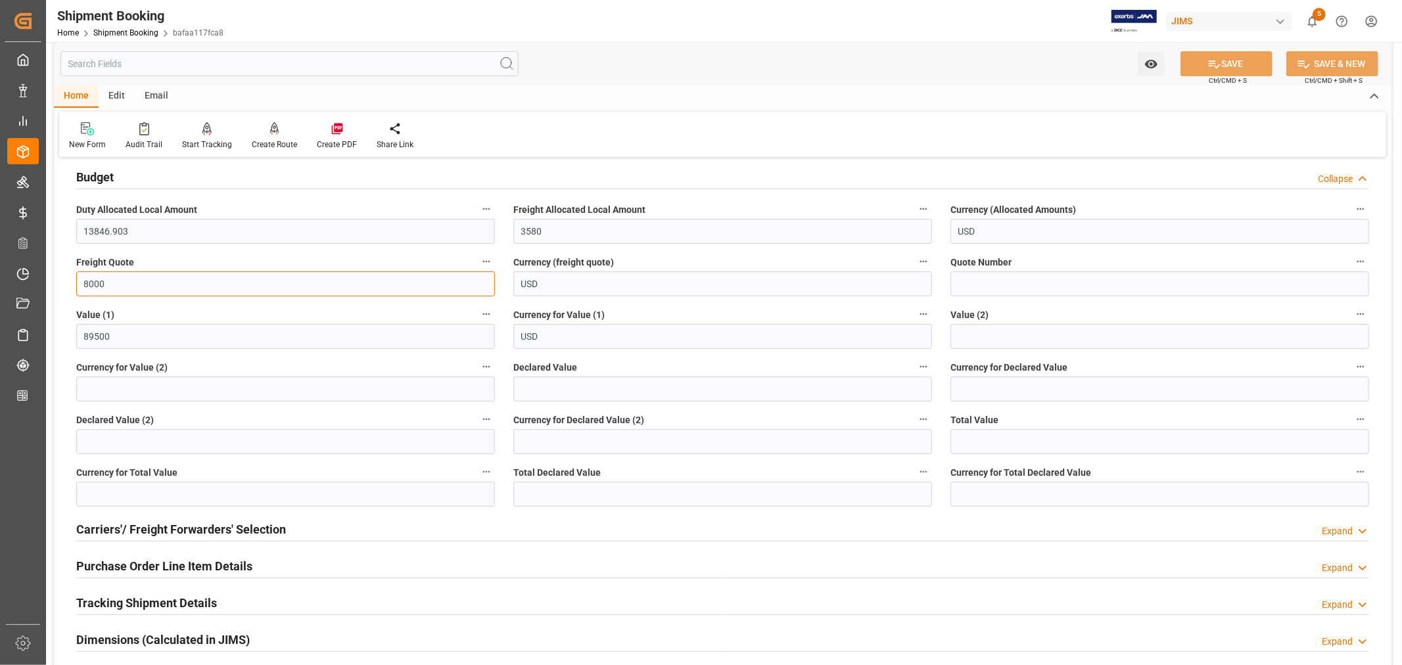
drag, startPoint x: 107, startPoint y: 283, endPoint x: 76, endPoint y: 280, distance: 31.1
click at [76, 280] on input "8000" at bounding box center [285, 284] width 419 height 25
type input "12000"
click at [1230, 64] on button "SAVE" at bounding box center [1227, 63] width 92 height 25
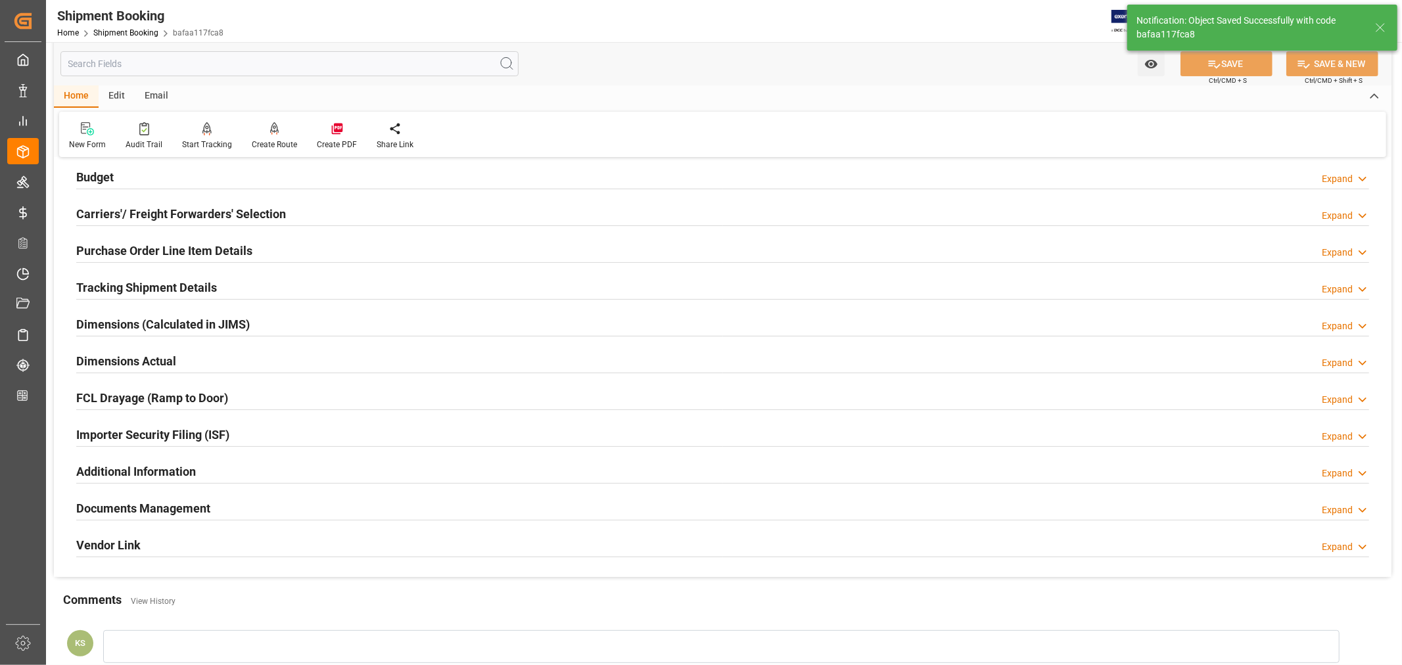
click at [139, 247] on h2 "Purchase Order Line Item Details" at bounding box center [164, 251] width 176 height 18
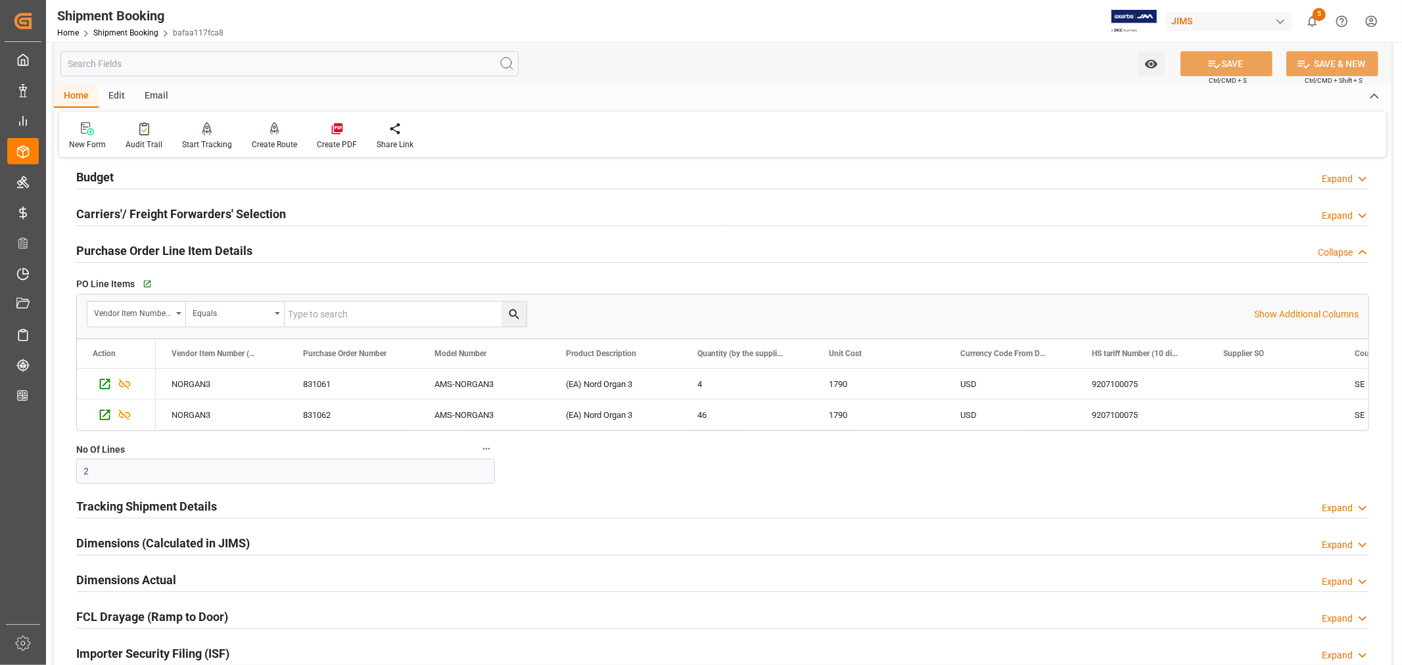
click at [139, 247] on h2 "Purchase Order Line Item Details" at bounding box center [164, 251] width 176 height 18
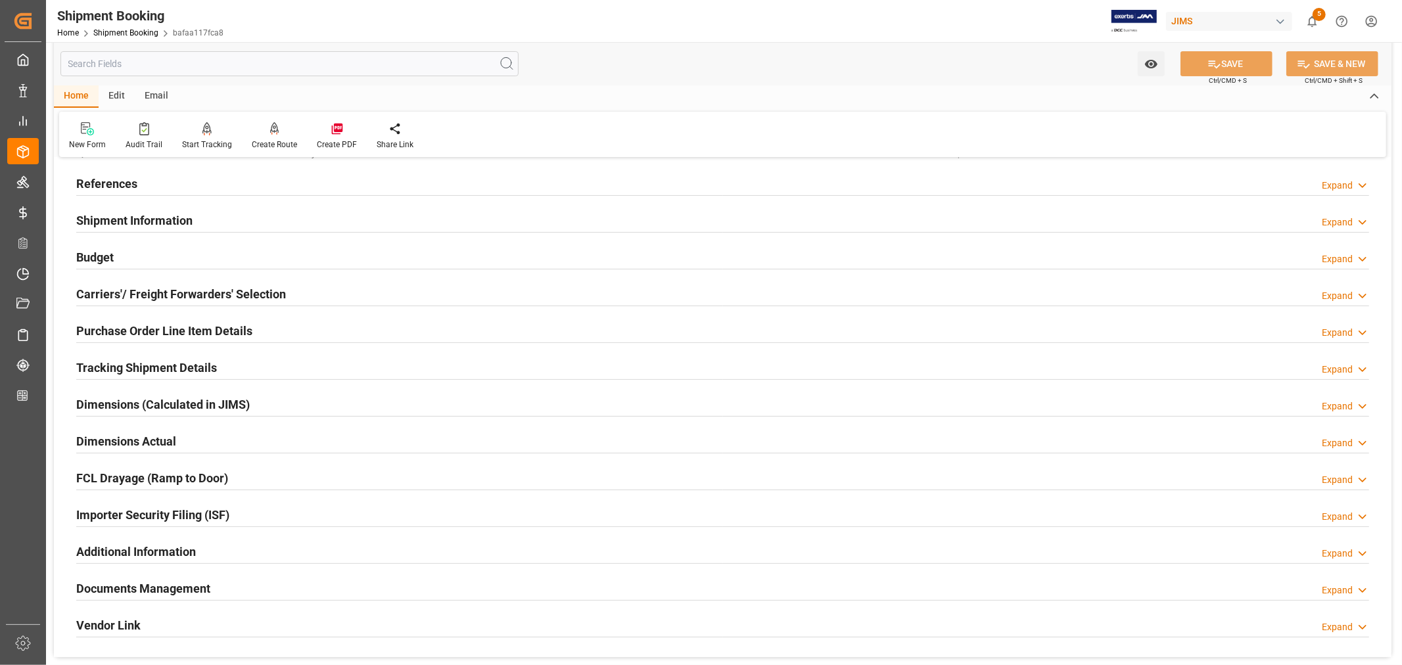
scroll to position [0, 0]
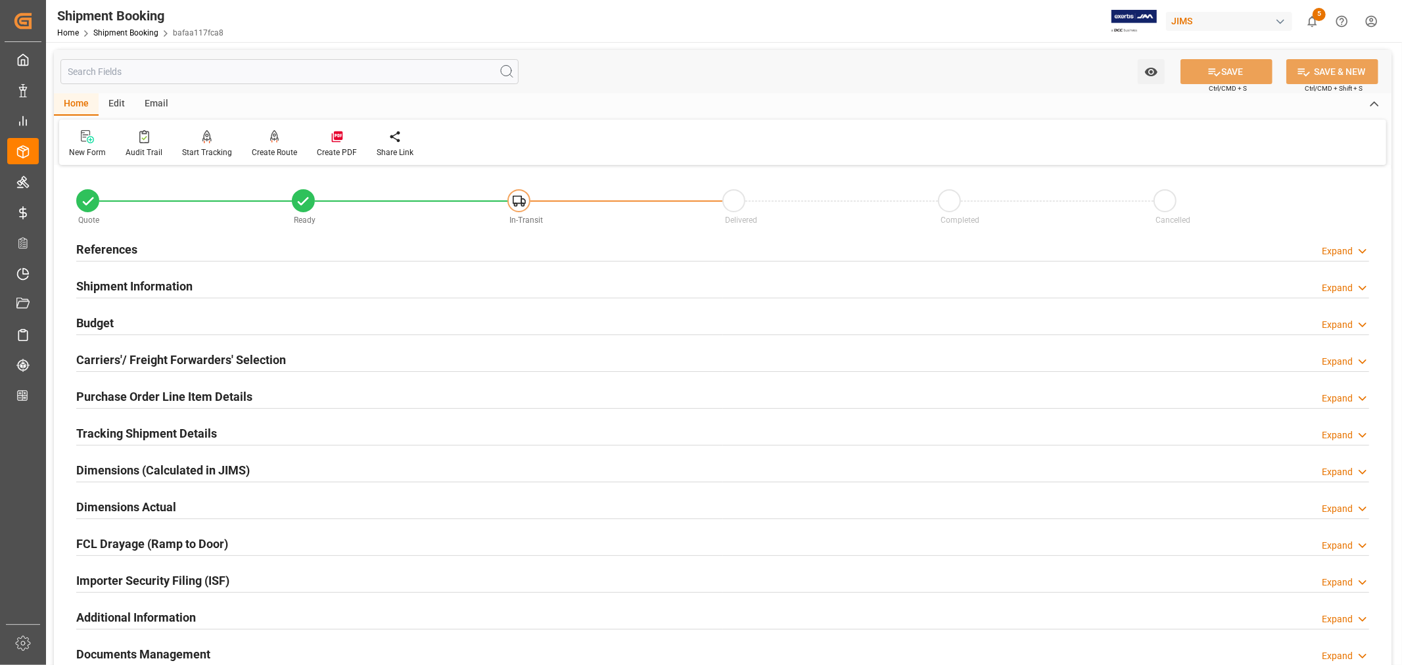
click at [118, 244] on h2 "References" at bounding box center [106, 250] width 61 height 18
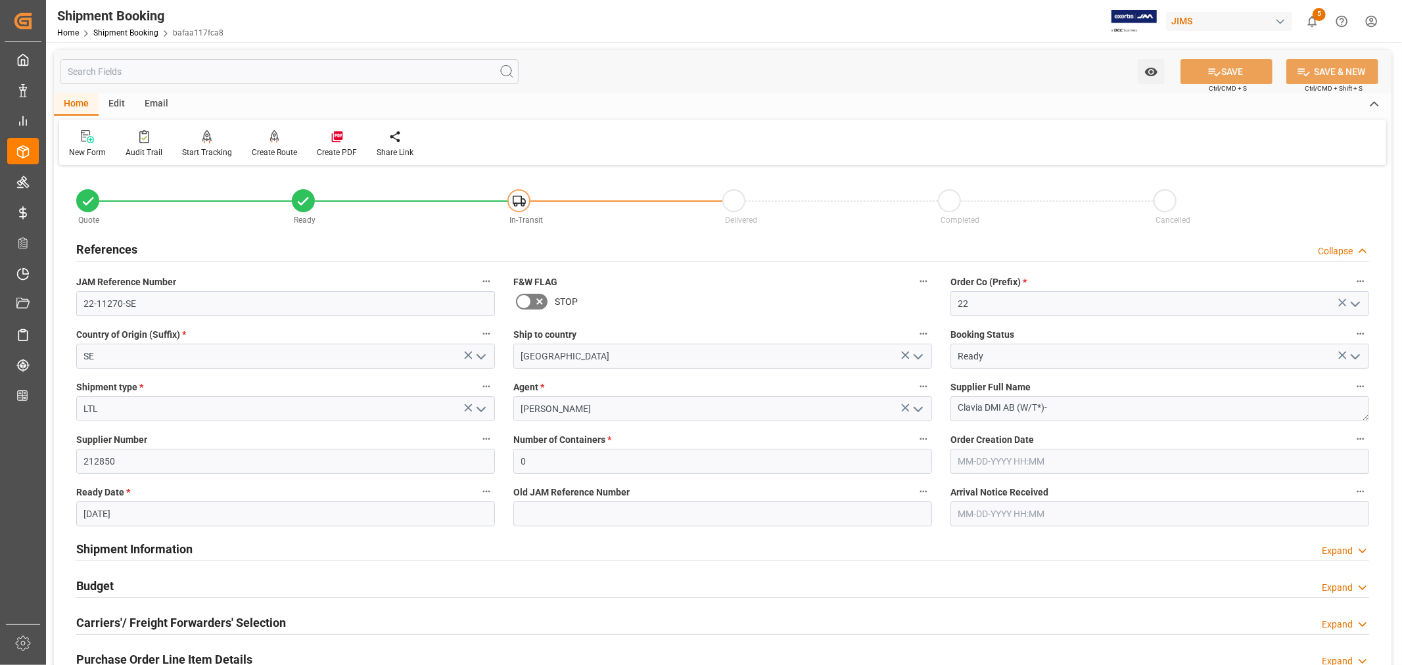
click at [118, 244] on h2 "References" at bounding box center [106, 250] width 61 height 18
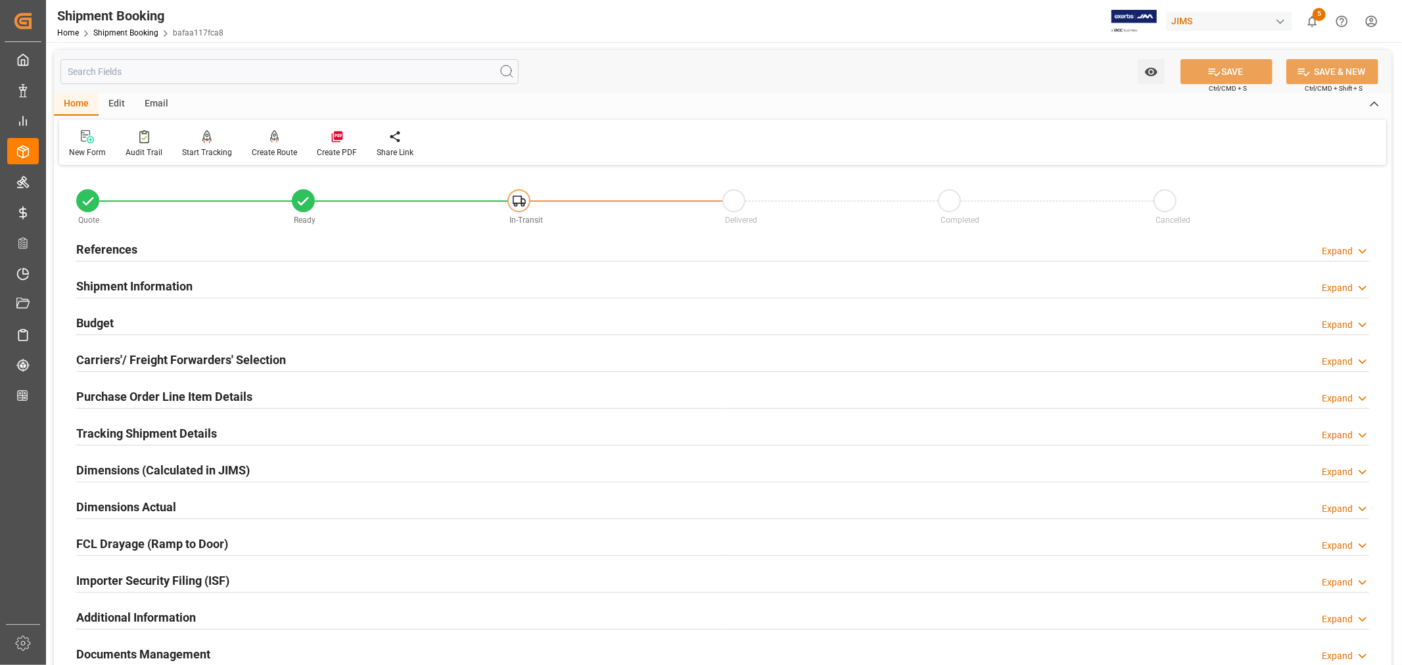
click at [120, 244] on h2 "References" at bounding box center [106, 250] width 61 height 18
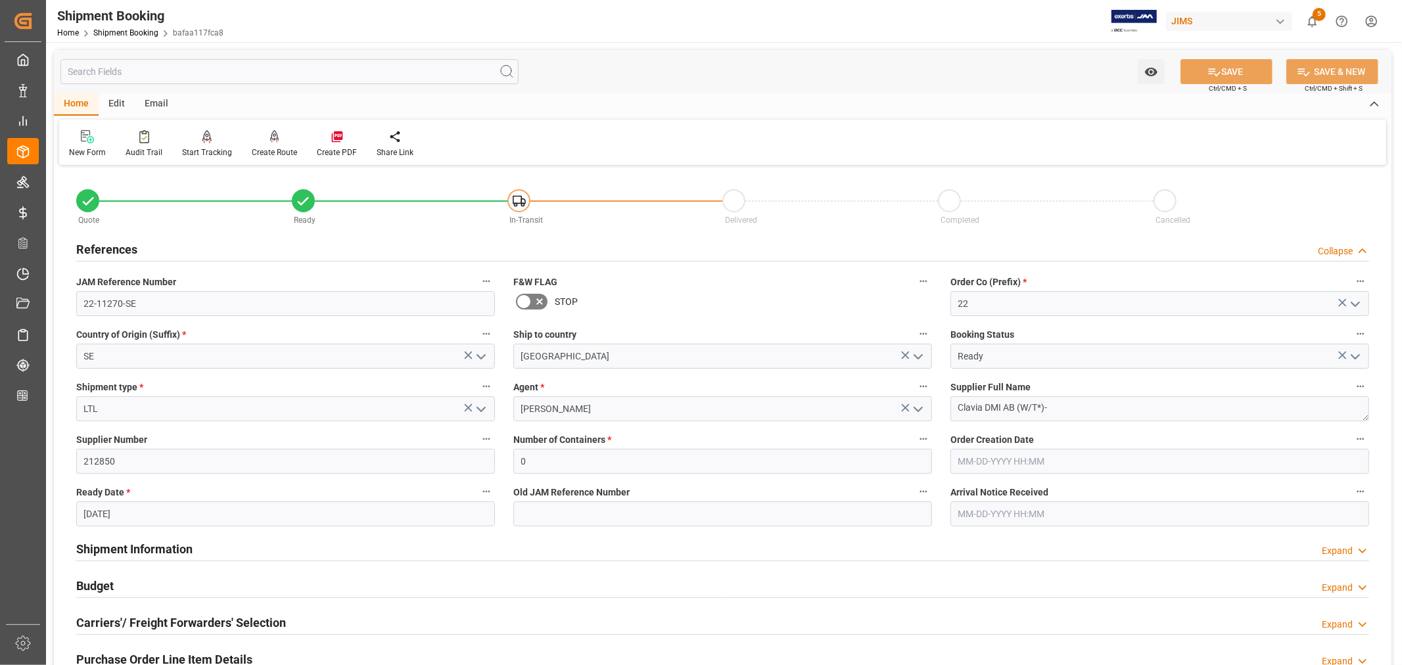
click at [120, 244] on h2 "References" at bounding box center [106, 250] width 61 height 18
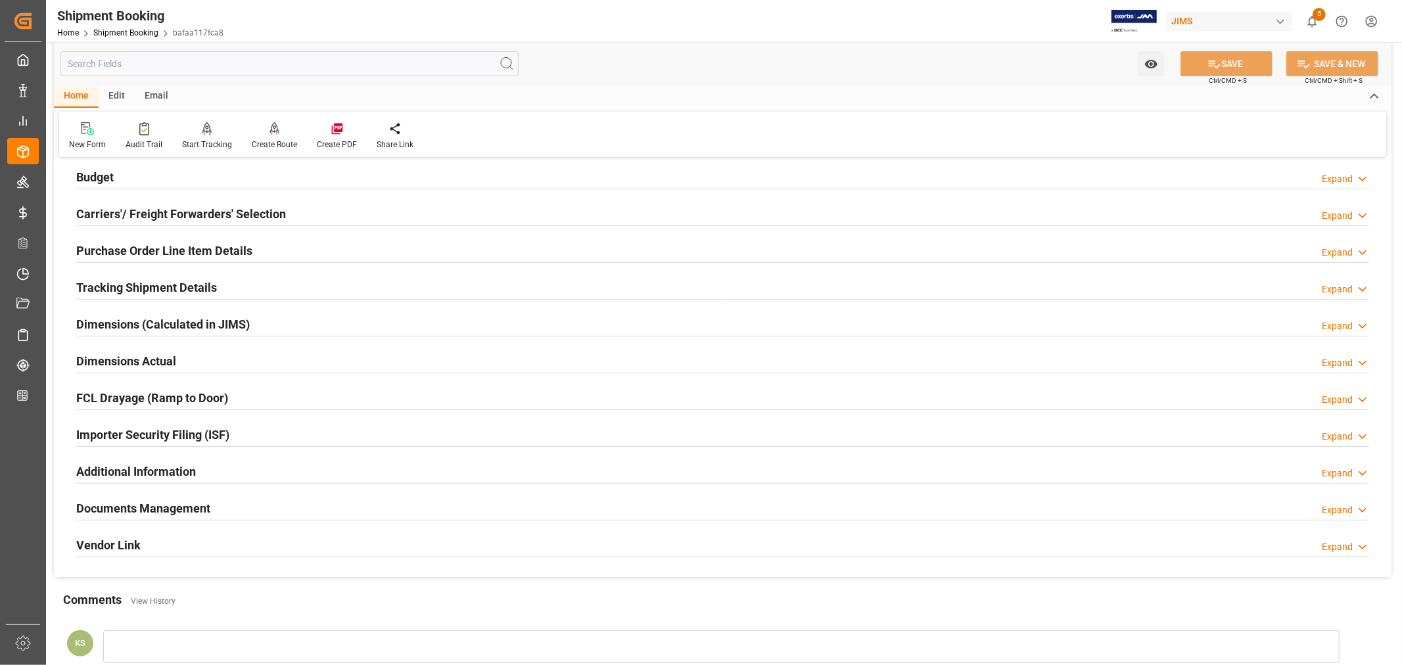
scroll to position [219, 0]
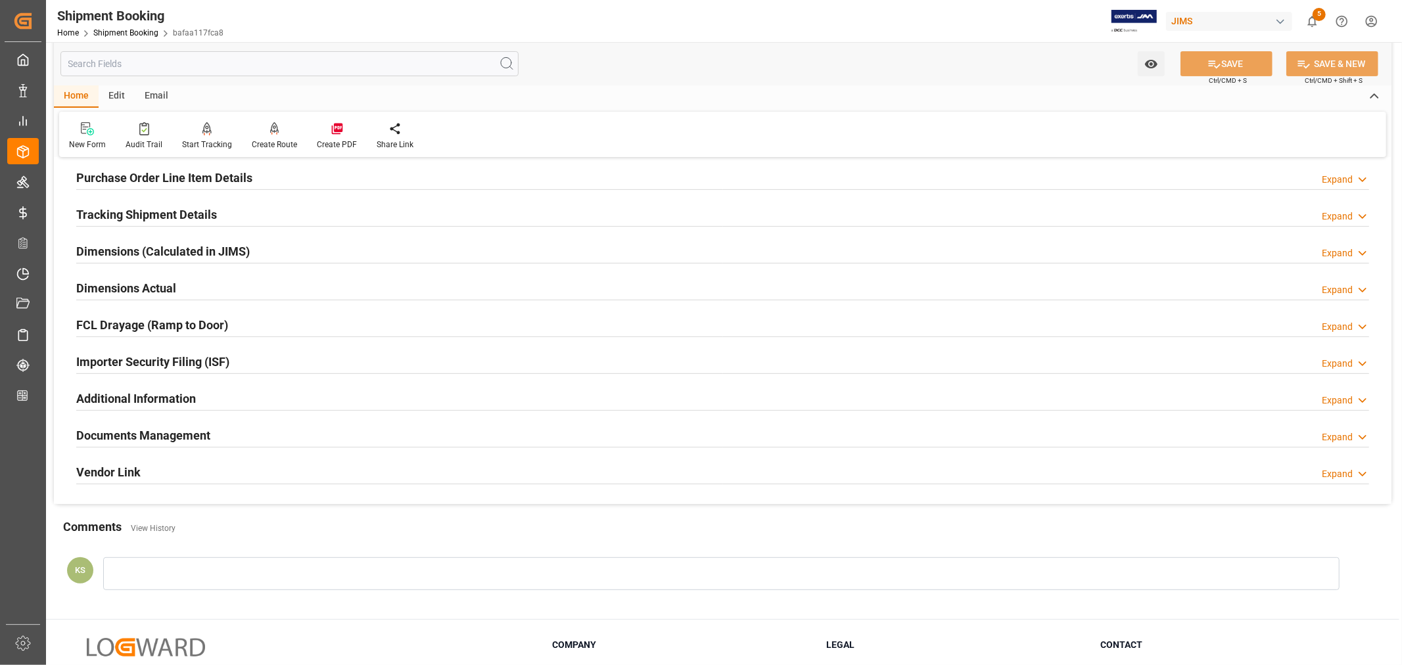
click at [171, 428] on h2 "Documents Management" at bounding box center [143, 436] width 134 height 18
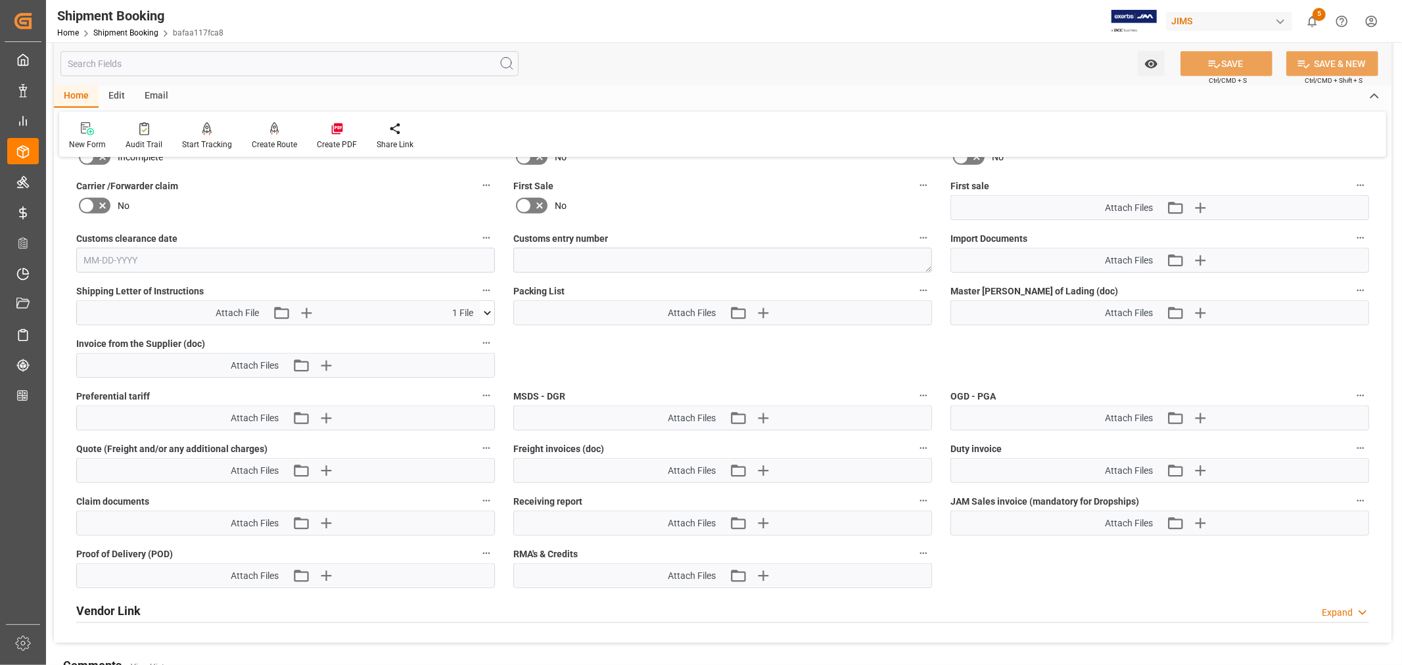
scroll to position [657, 0]
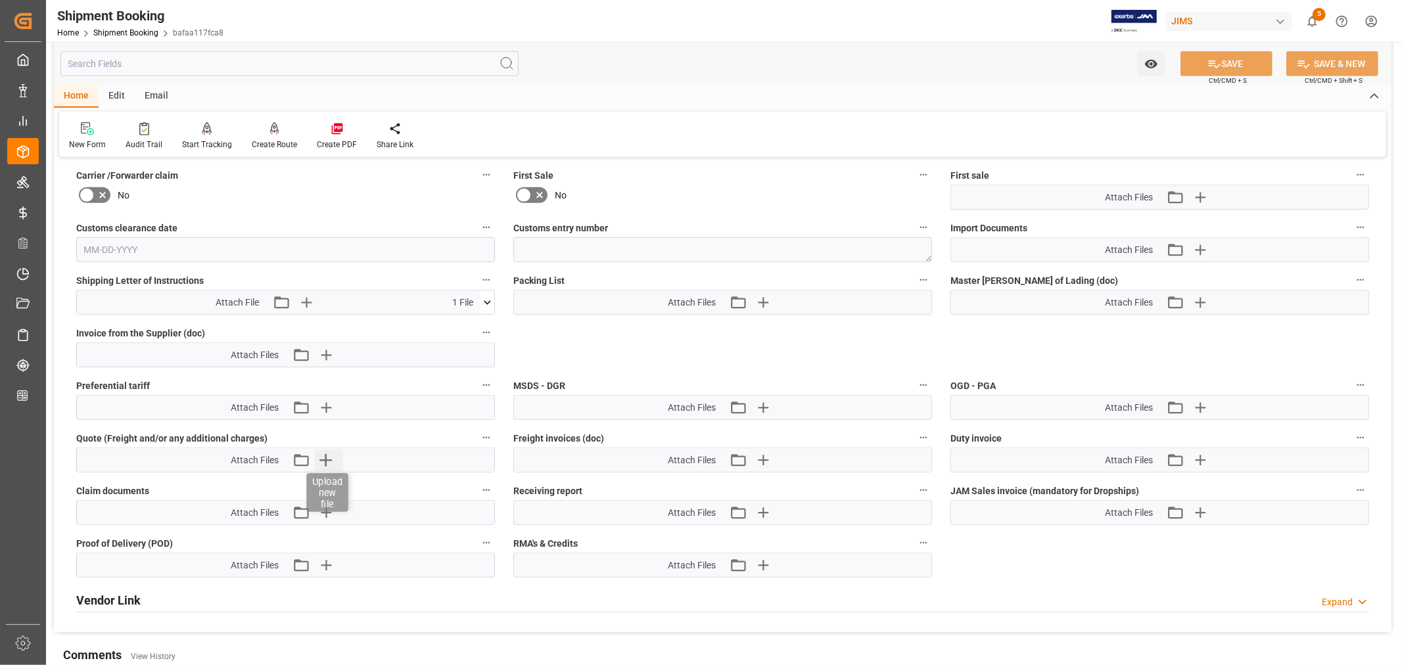
click at [329, 456] on icon "button" at bounding box center [325, 460] width 21 height 21
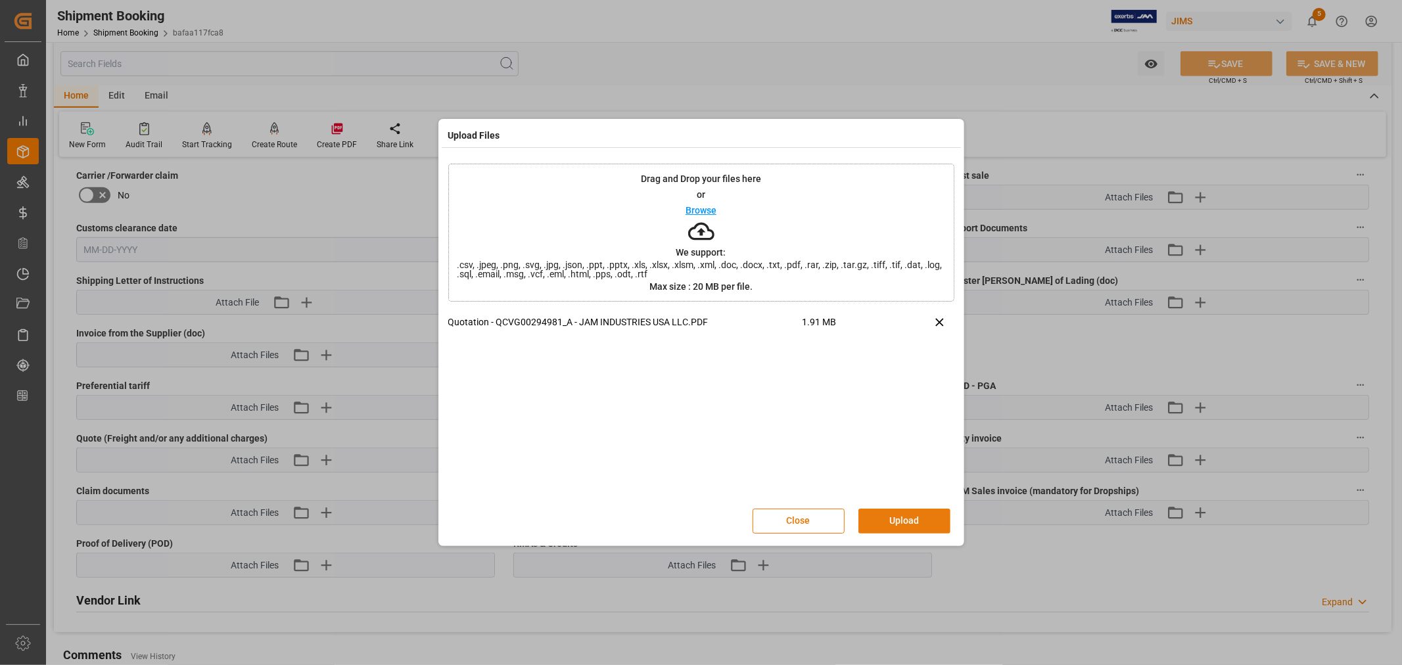
click at [897, 521] on button "Upload" at bounding box center [905, 521] width 92 height 25
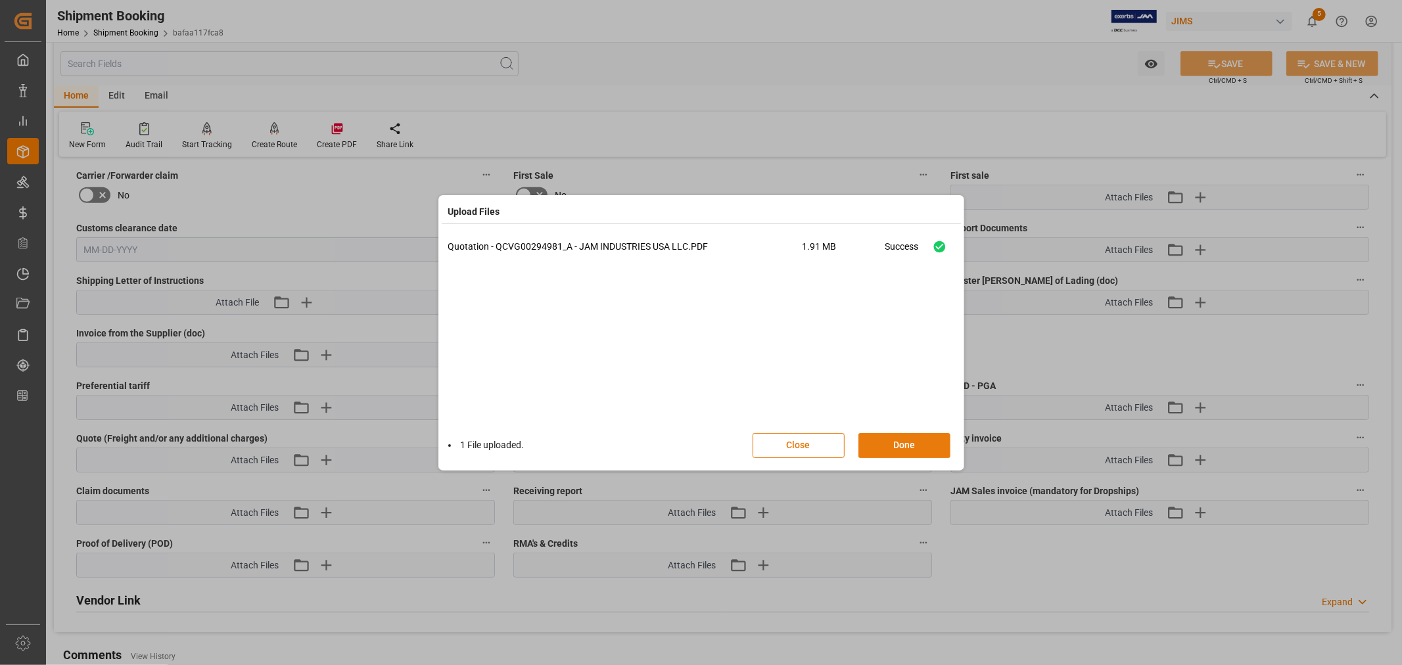
click at [898, 448] on button "Done" at bounding box center [905, 445] width 92 height 25
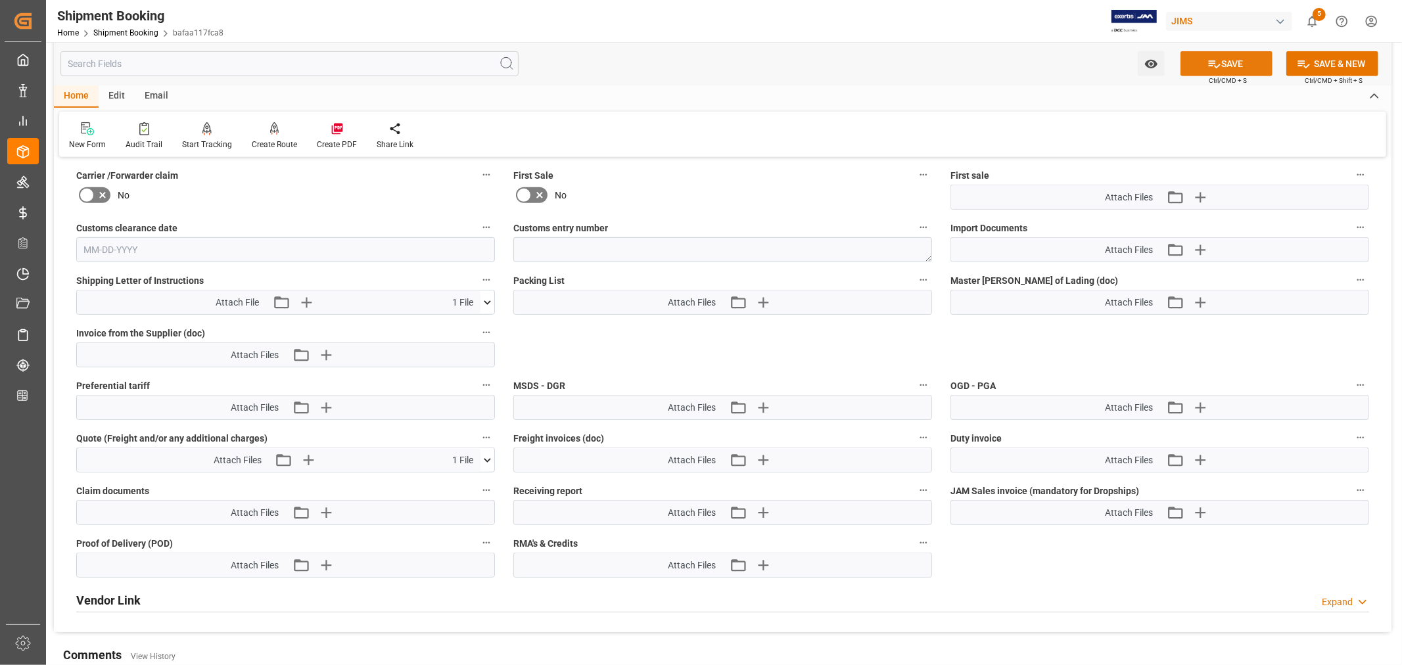
click at [1220, 60] on button "SAVE" at bounding box center [1227, 63] width 92 height 25
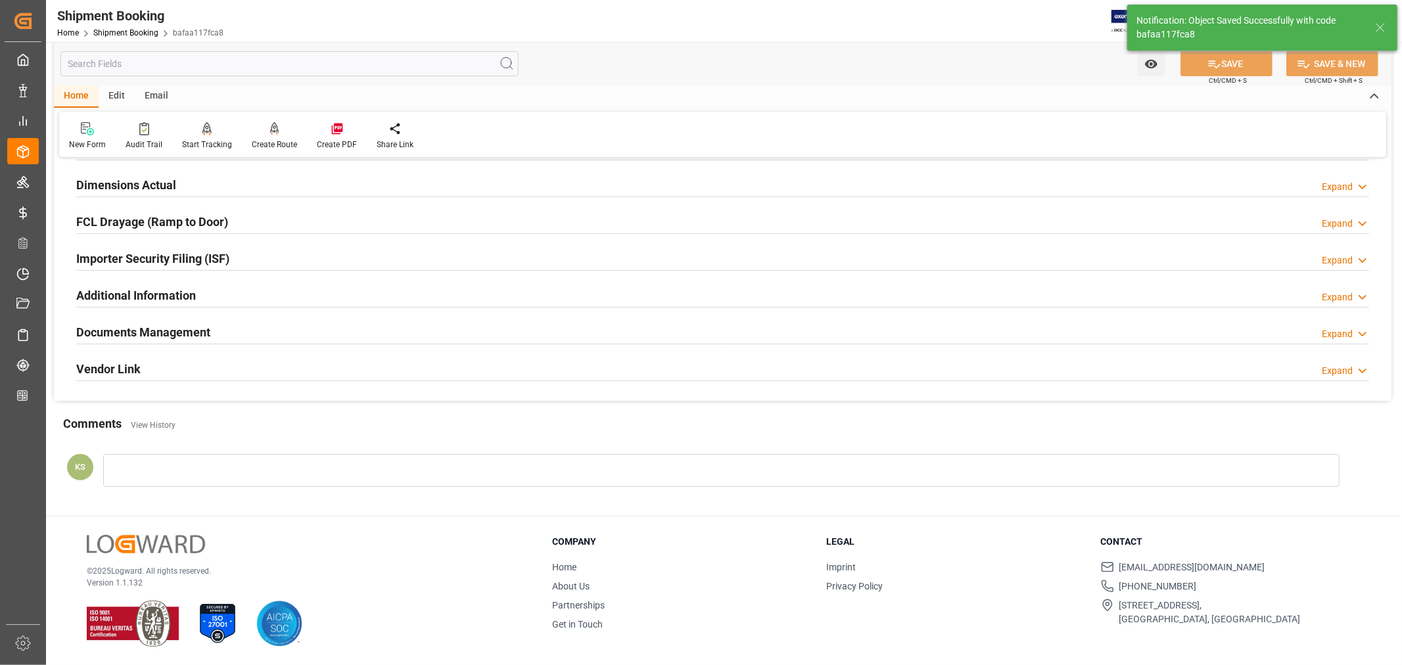
scroll to position [93, 0]
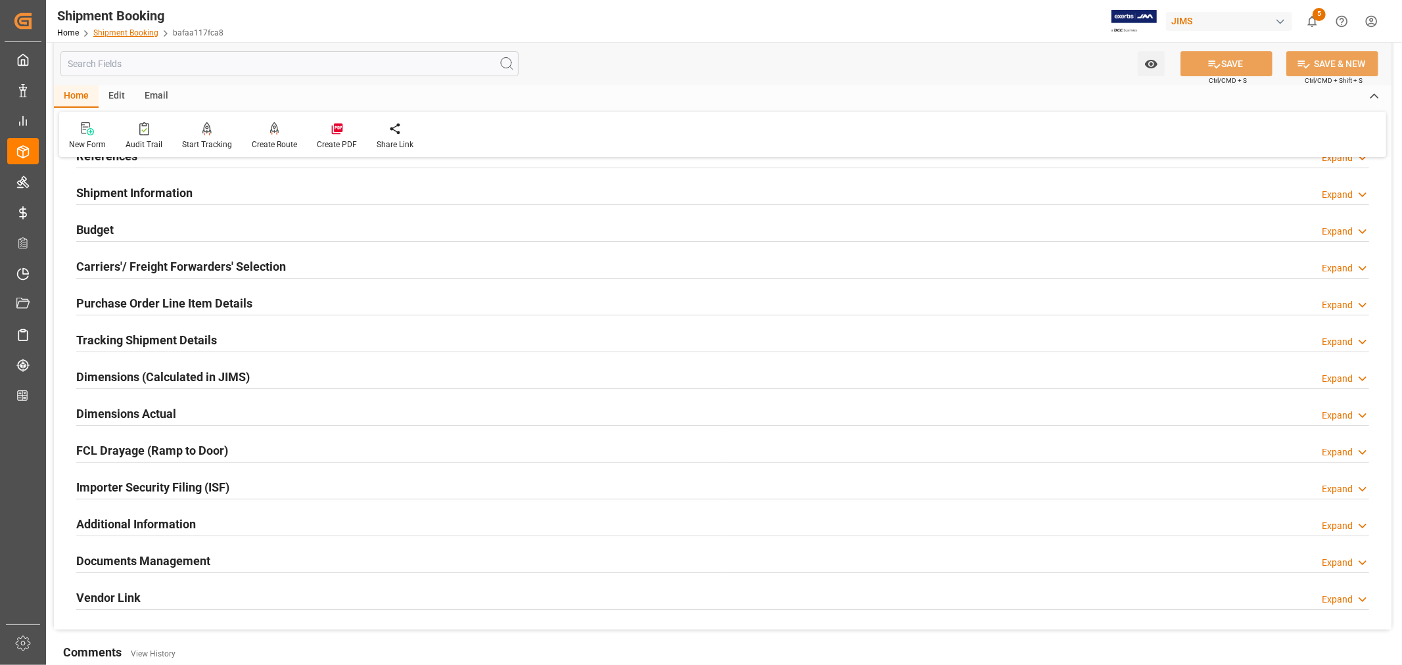
click at [116, 28] on link "Shipment Booking" at bounding box center [125, 32] width 65 height 9
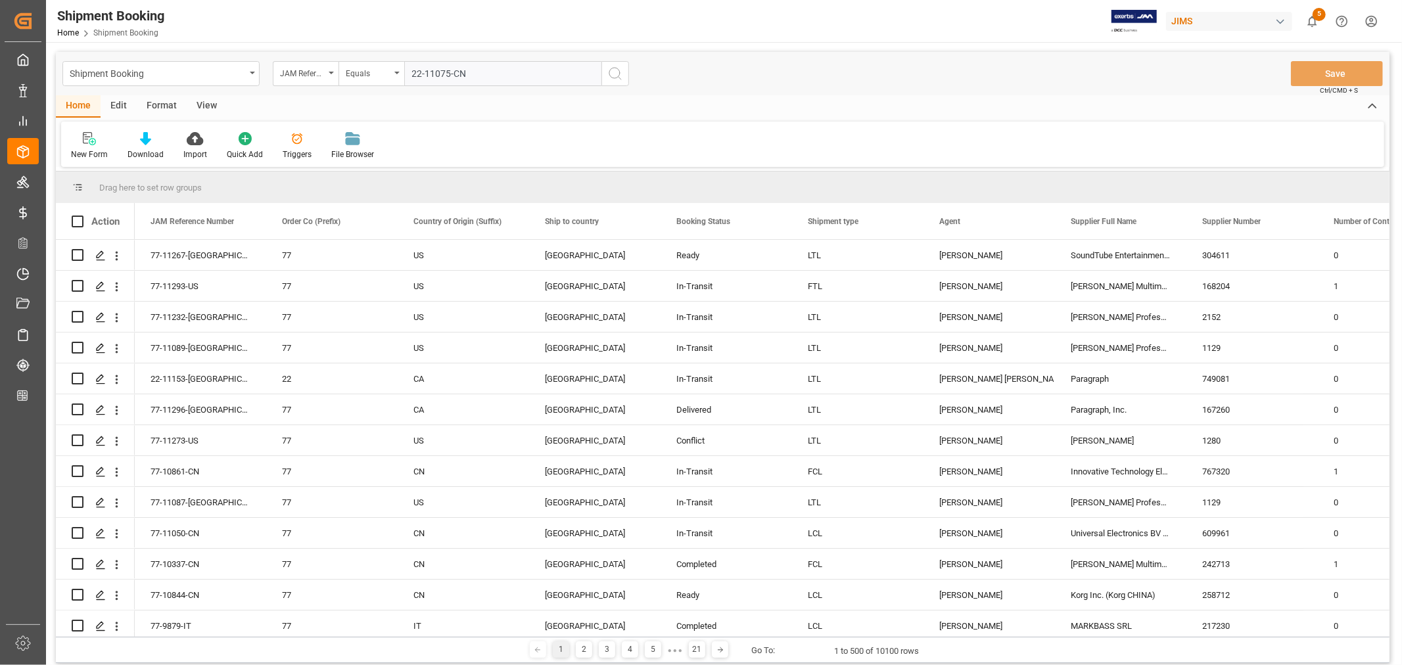
type input "22-11075-CN"
click at [614, 74] on icon "search button" at bounding box center [615, 74] width 16 height 16
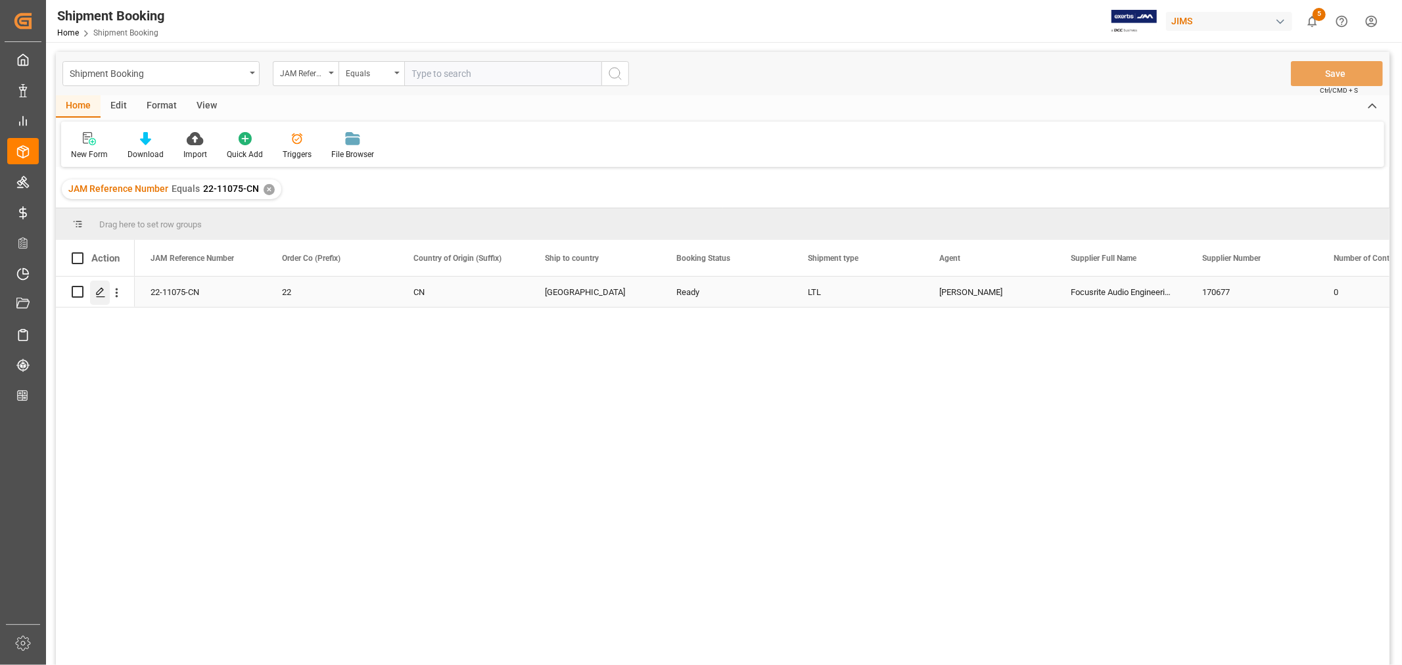
click at [101, 292] on polygon "Press SPACE to select this row." at bounding box center [100, 291] width 7 height 7
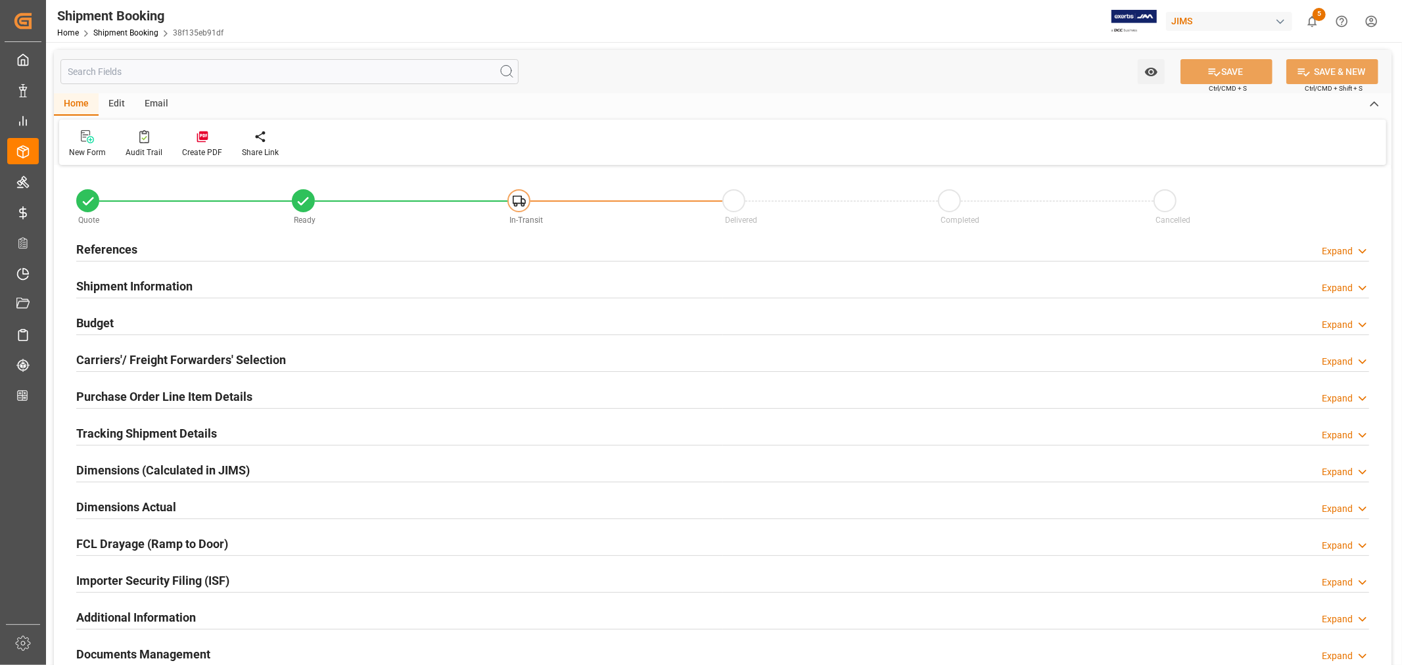
type input "53"
click at [120, 394] on h2 "Purchase Order Line Item Details" at bounding box center [164, 397] width 176 height 18
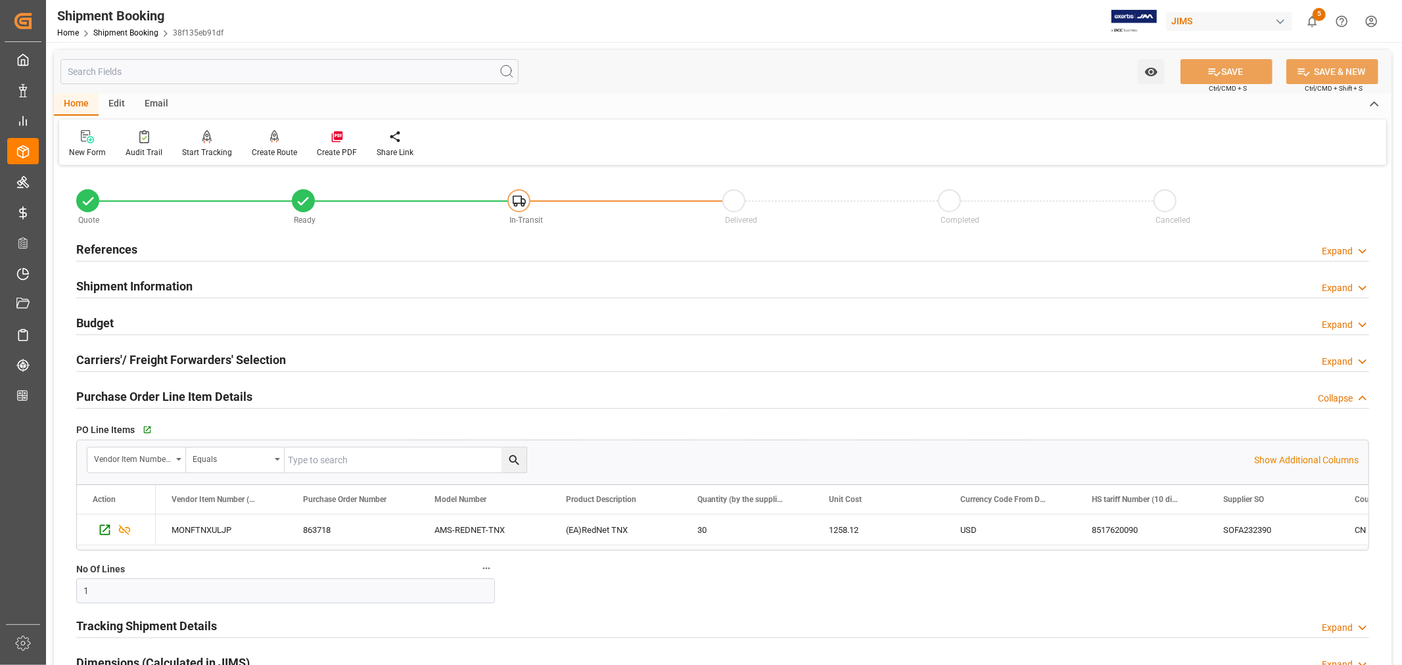
click at [120, 392] on h2 "Purchase Order Line Item Details" at bounding box center [164, 397] width 176 height 18
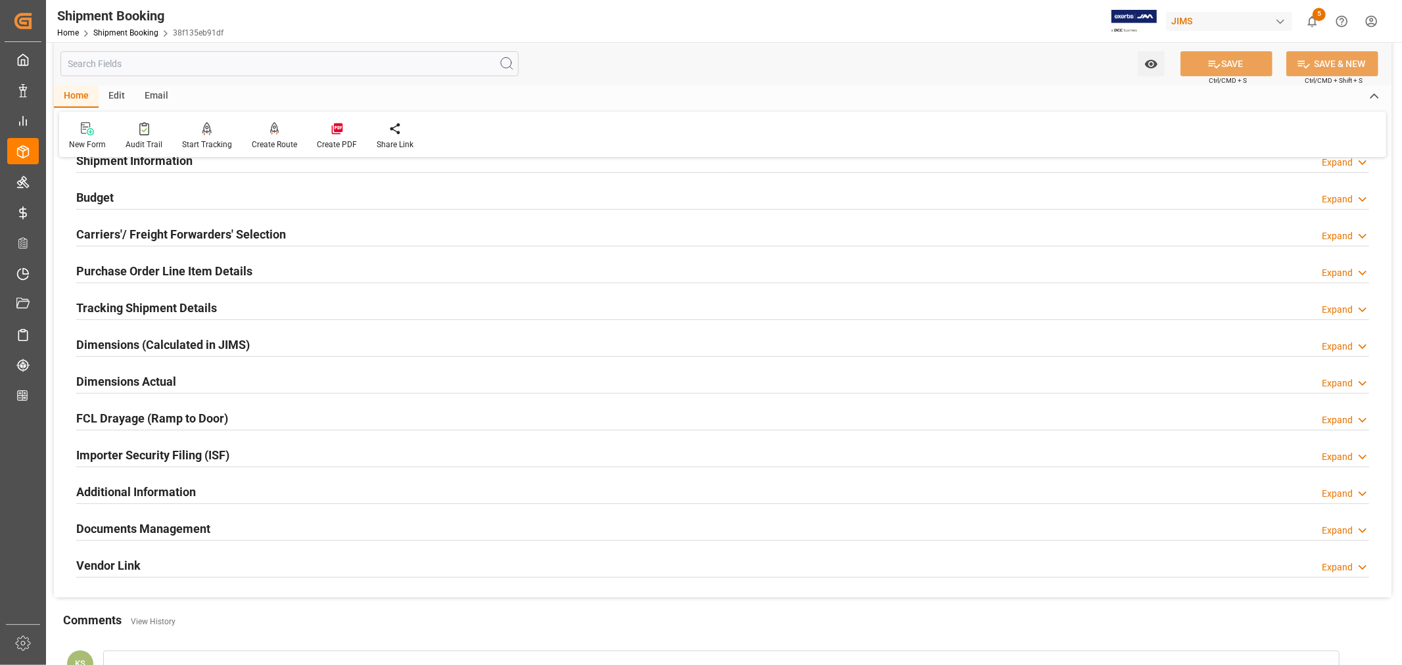
scroll to position [146, 0]
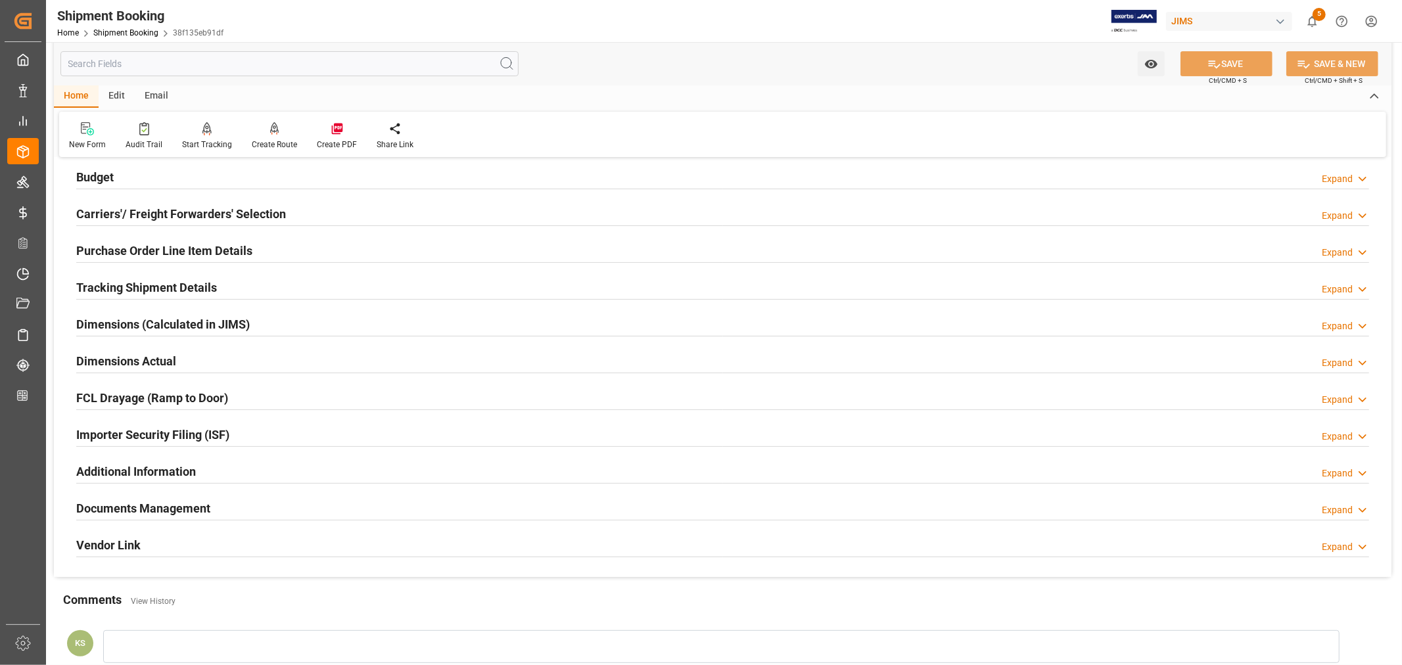
click at [248, 425] on div "Importer Security Filing (ISF) Expand" at bounding box center [722, 433] width 1293 height 25
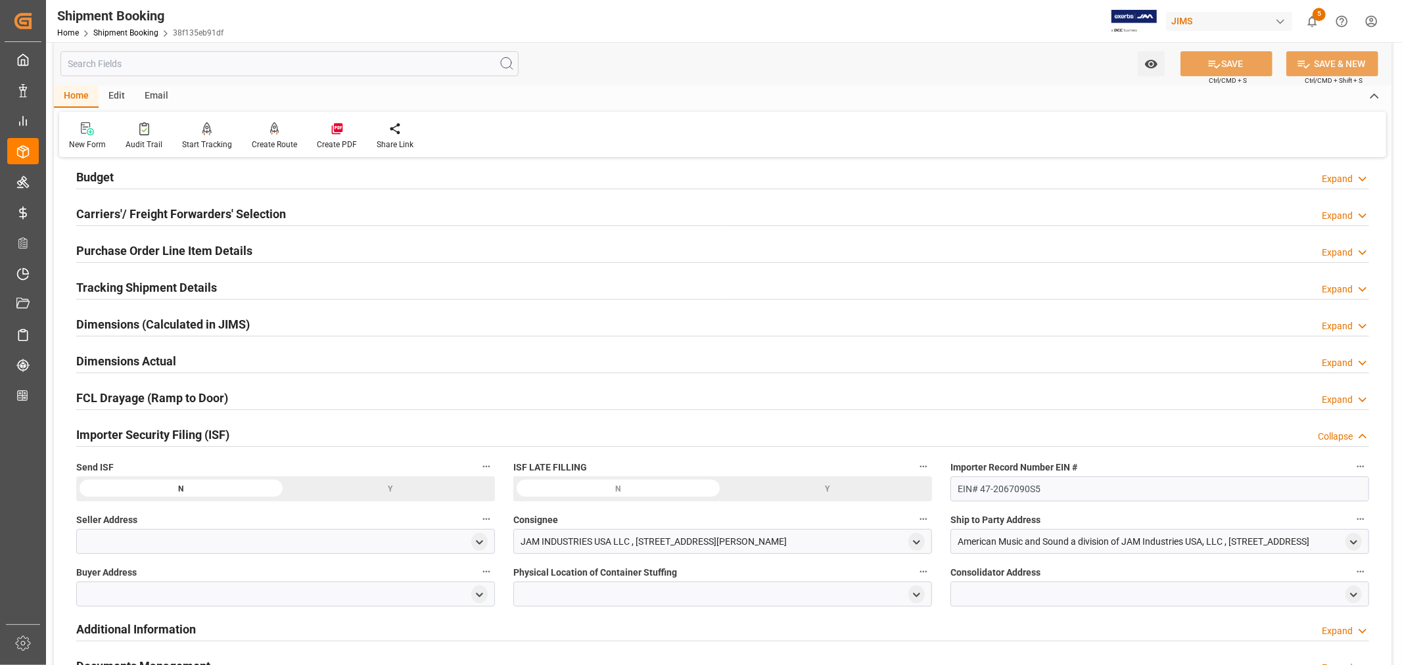
click at [248, 425] on div "Importer Security Filing (ISF) Collapse" at bounding box center [722, 433] width 1293 height 25
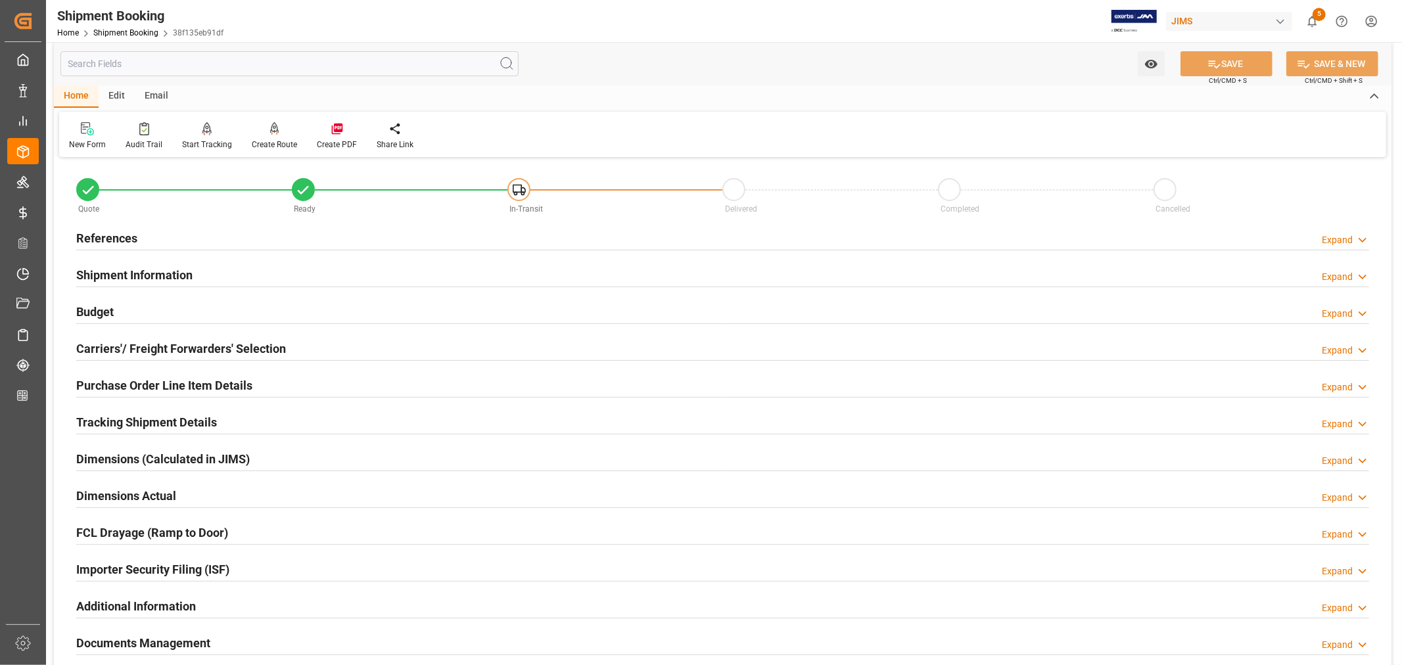
scroll to position [0, 0]
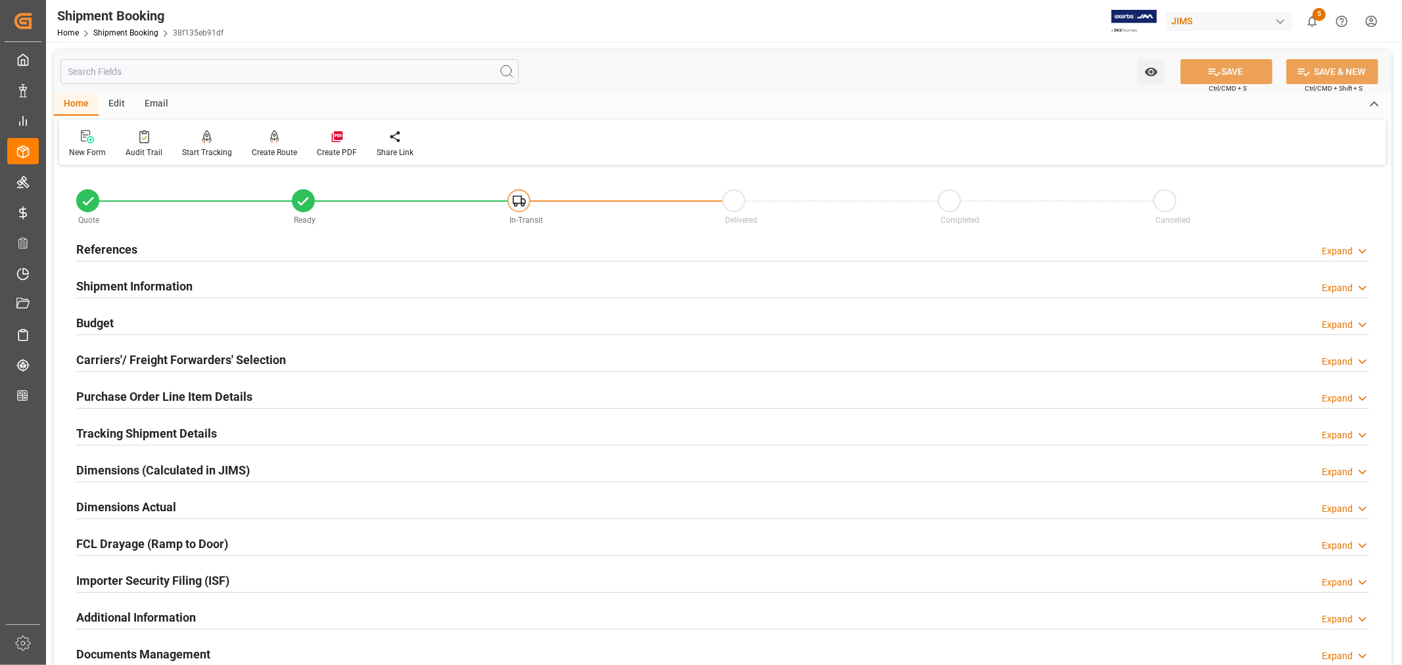
drag, startPoint x: 148, startPoint y: 281, endPoint x: 154, endPoint y: 283, distance: 6.9
click at [148, 283] on h2 "Shipment Information" at bounding box center [134, 286] width 116 height 18
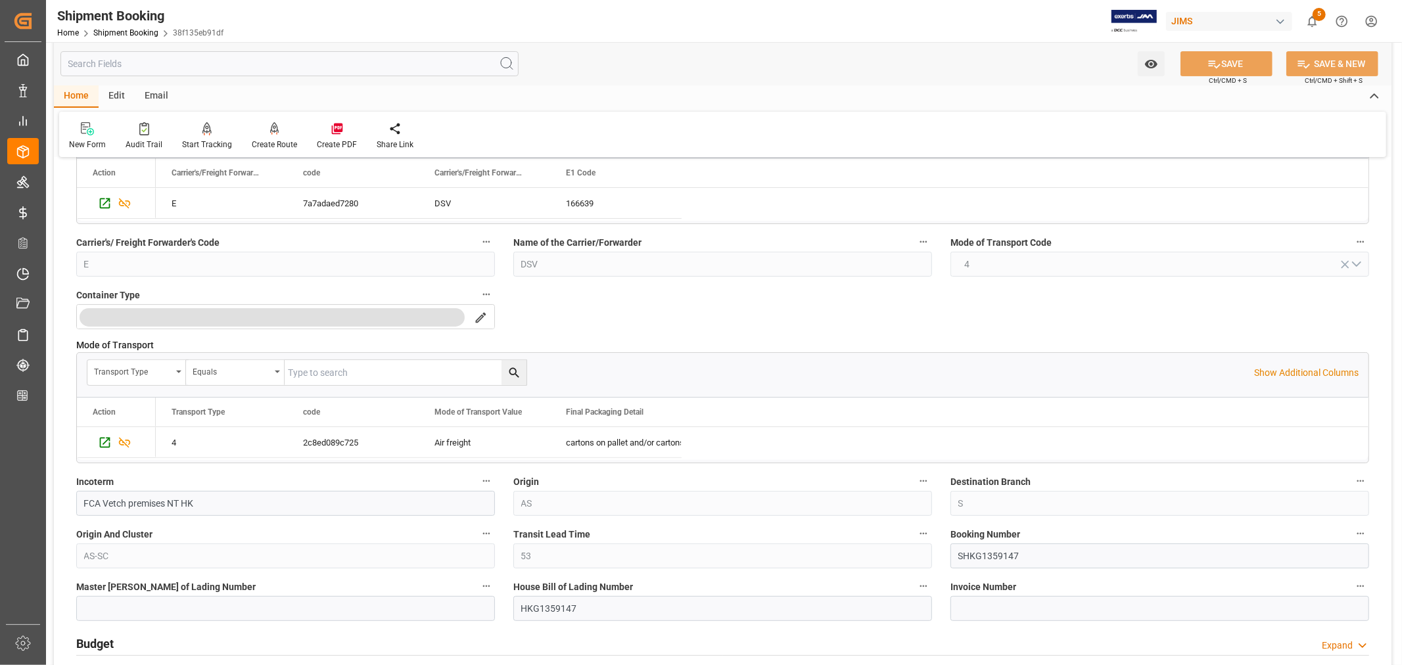
scroll to position [219, 0]
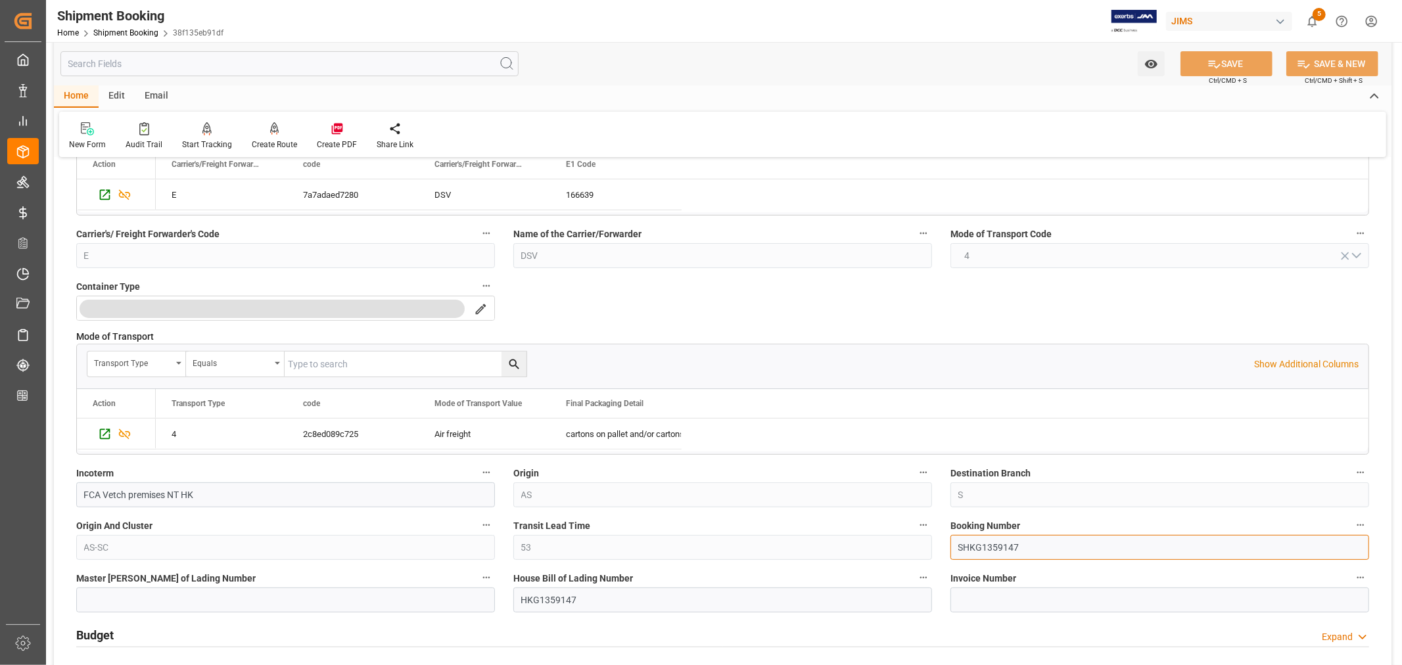
click at [970, 544] on input "SHKG1359147" at bounding box center [1160, 547] width 419 height 25
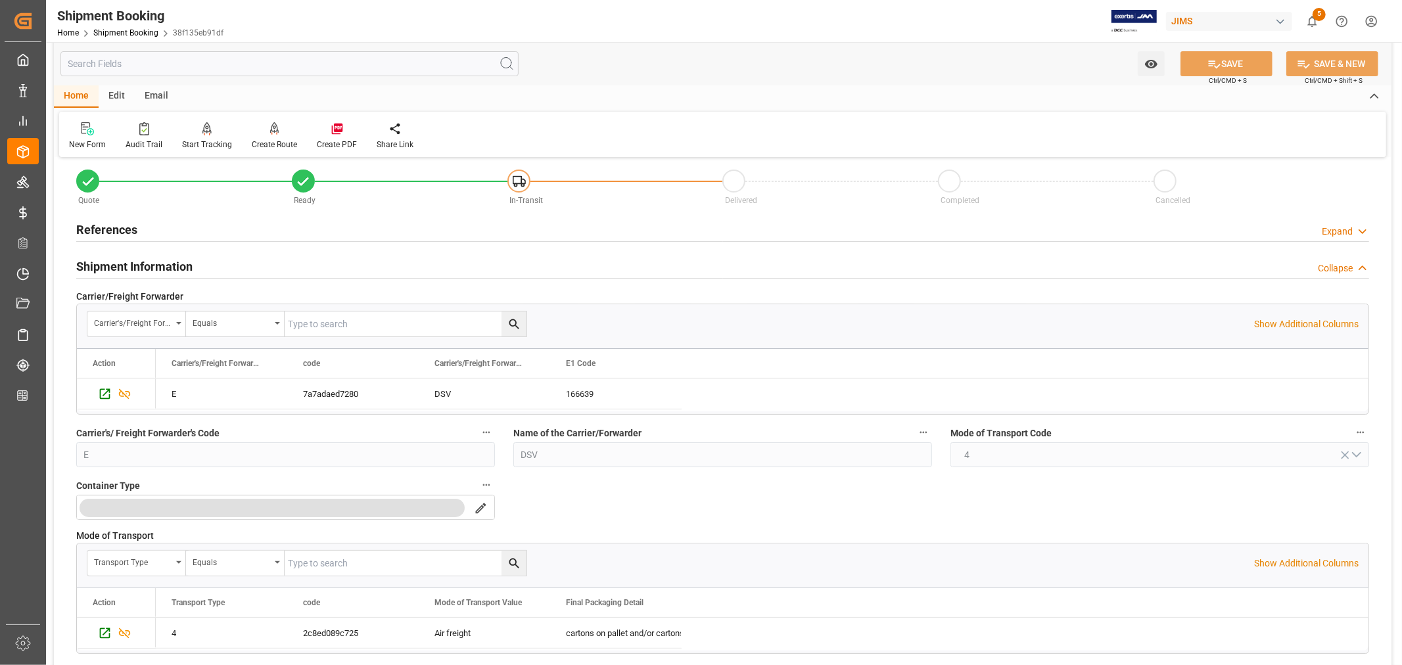
scroll to position [0, 0]
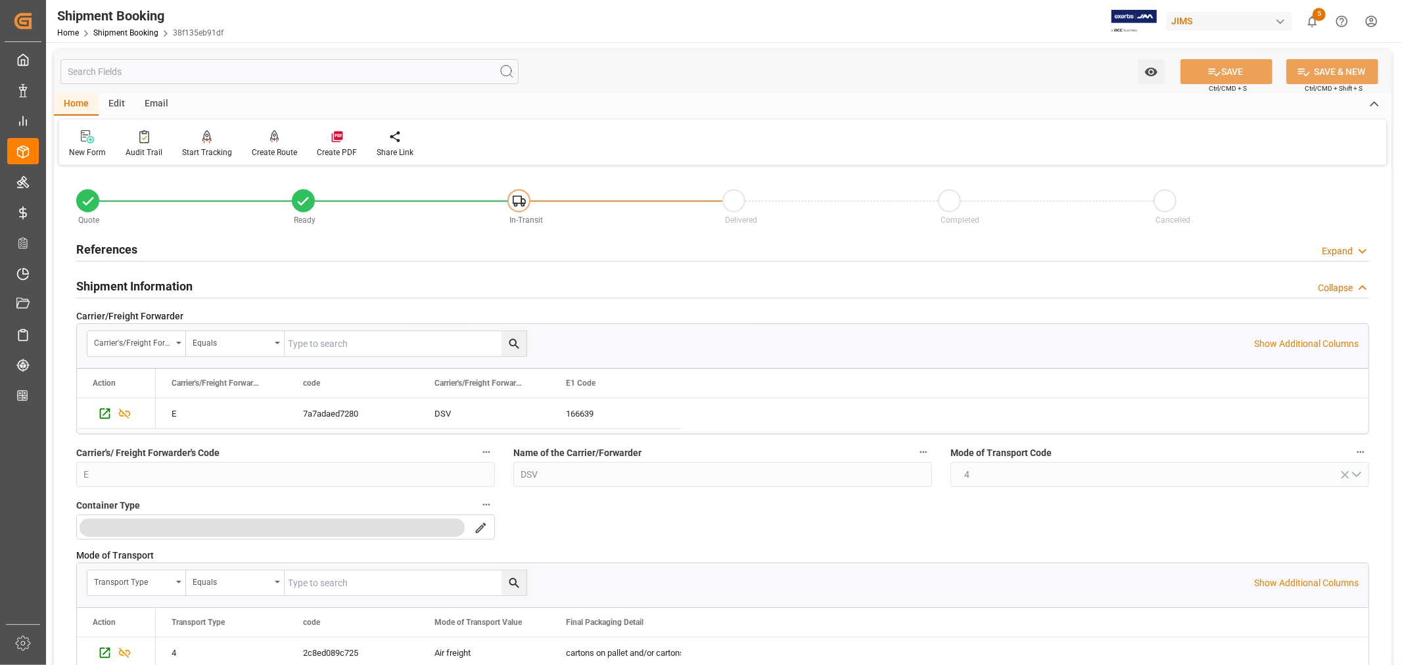
click at [152, 280] on h2 "Shipment Information" at bounding box center [134, 286] width 116 height 18
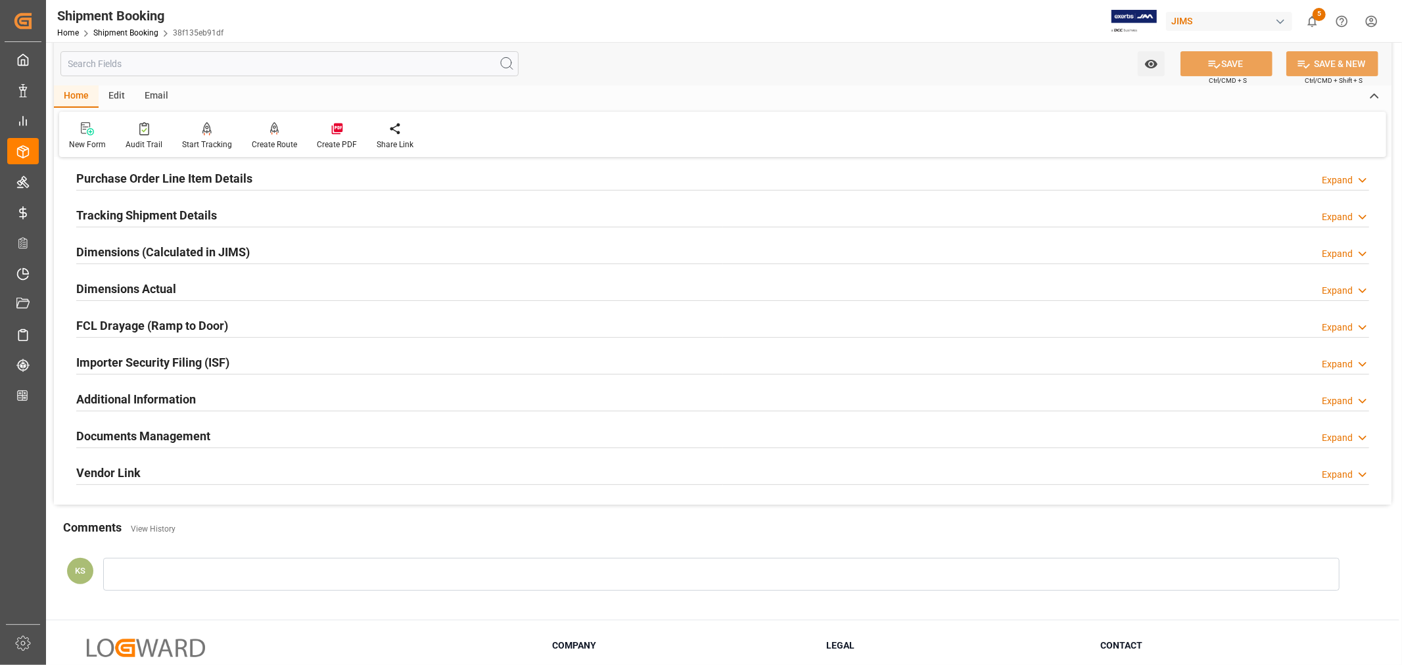
scroll to position [219, 0]
click at [220, 440] on div "Documents Management Expand" at bounding box center [722, 434] width 1293 height 25
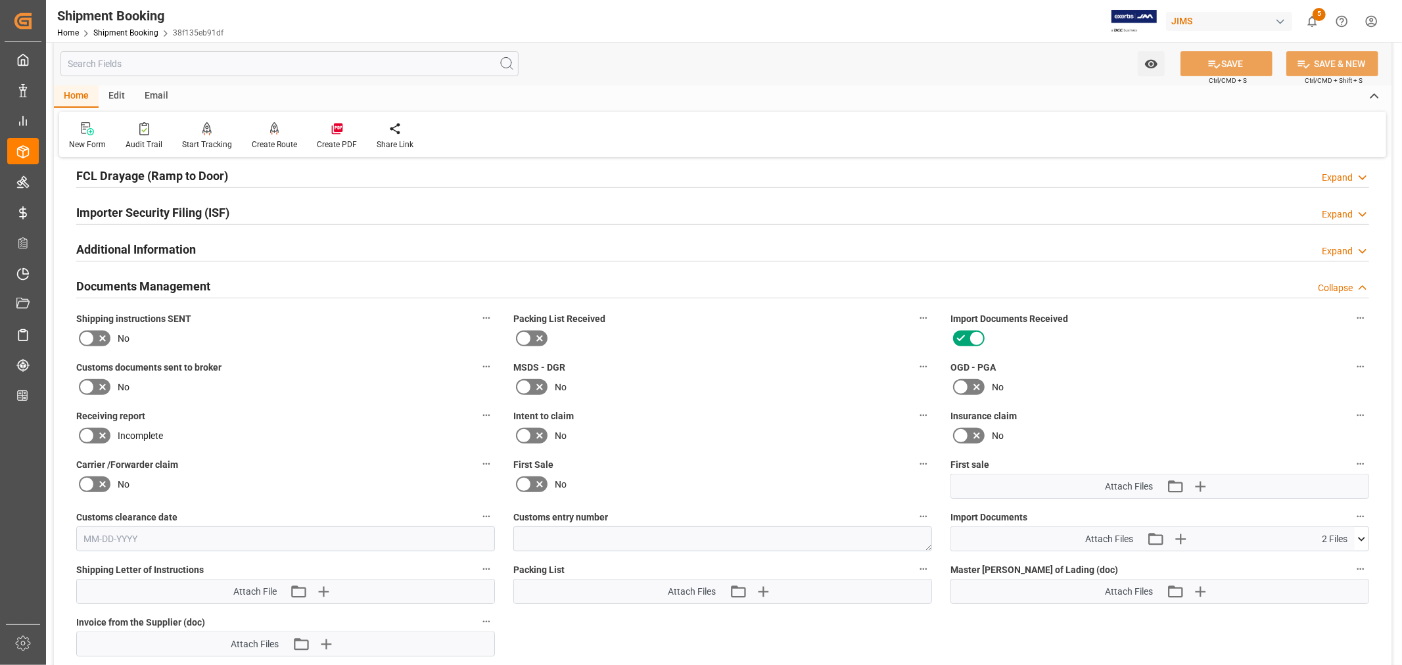
scroll to position [438, 0]
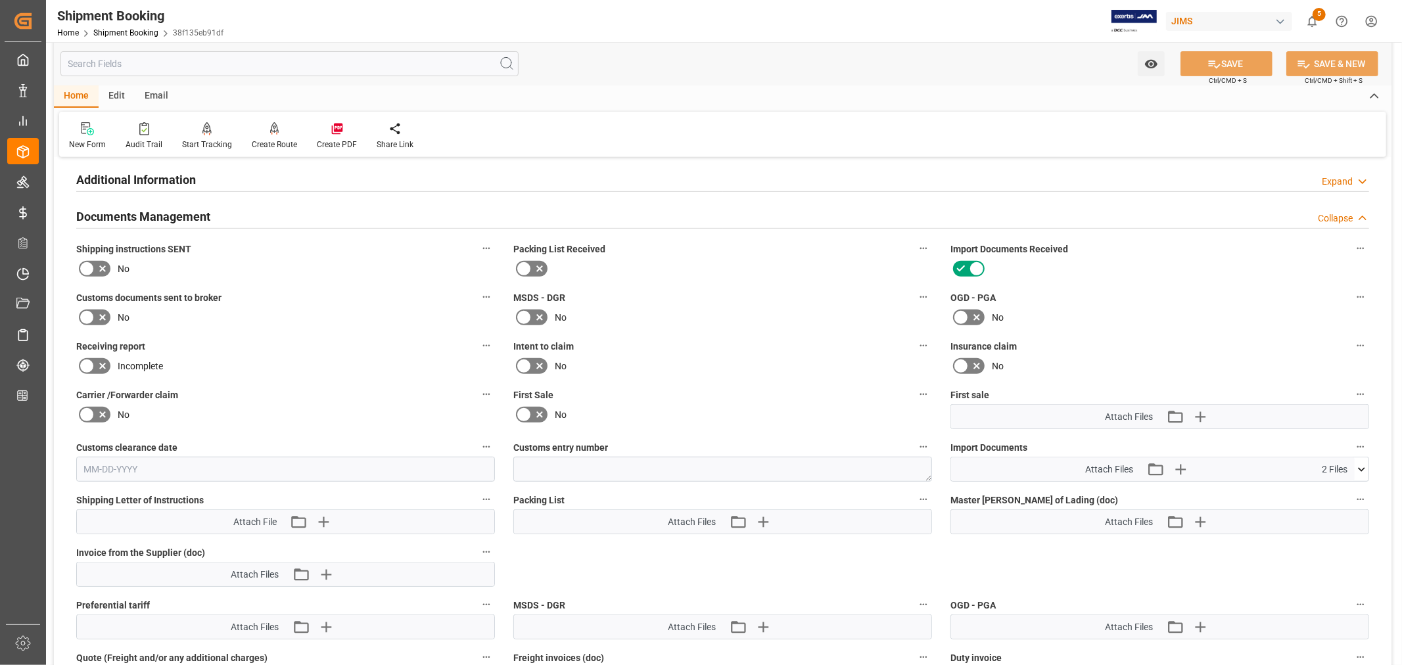
click at [525, 412] on icon at bounding box center [524, 415] width 16 height 16
click at [0, 0] on input "checkbox" at bounding box center [0, 0] width 0 height 0
click at [1358, 465] on icon at bounding box center [1362, 470] width 14 height 14
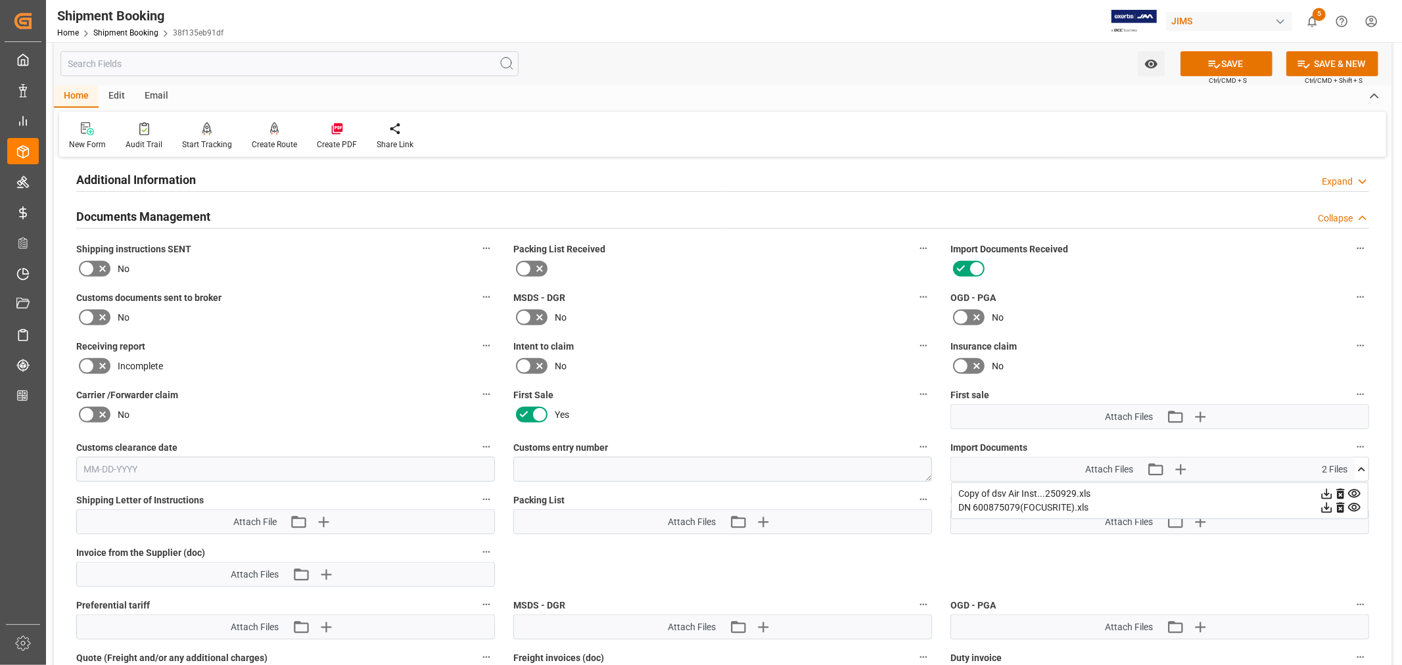
click at [1355, 506] on icon at bounding box center [1354, 508] width 12 height 9
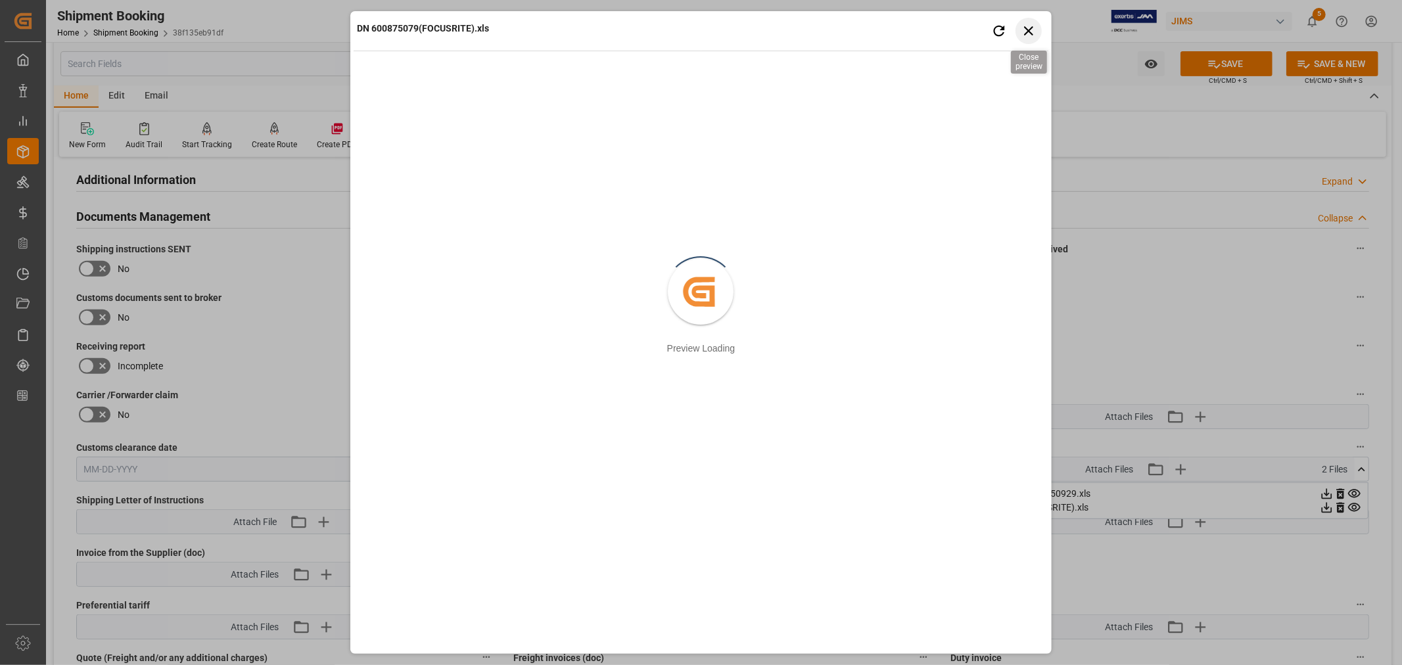
click at [1029, 34] on icon "button" at bounding box center [1028, 30] width 16 height 16
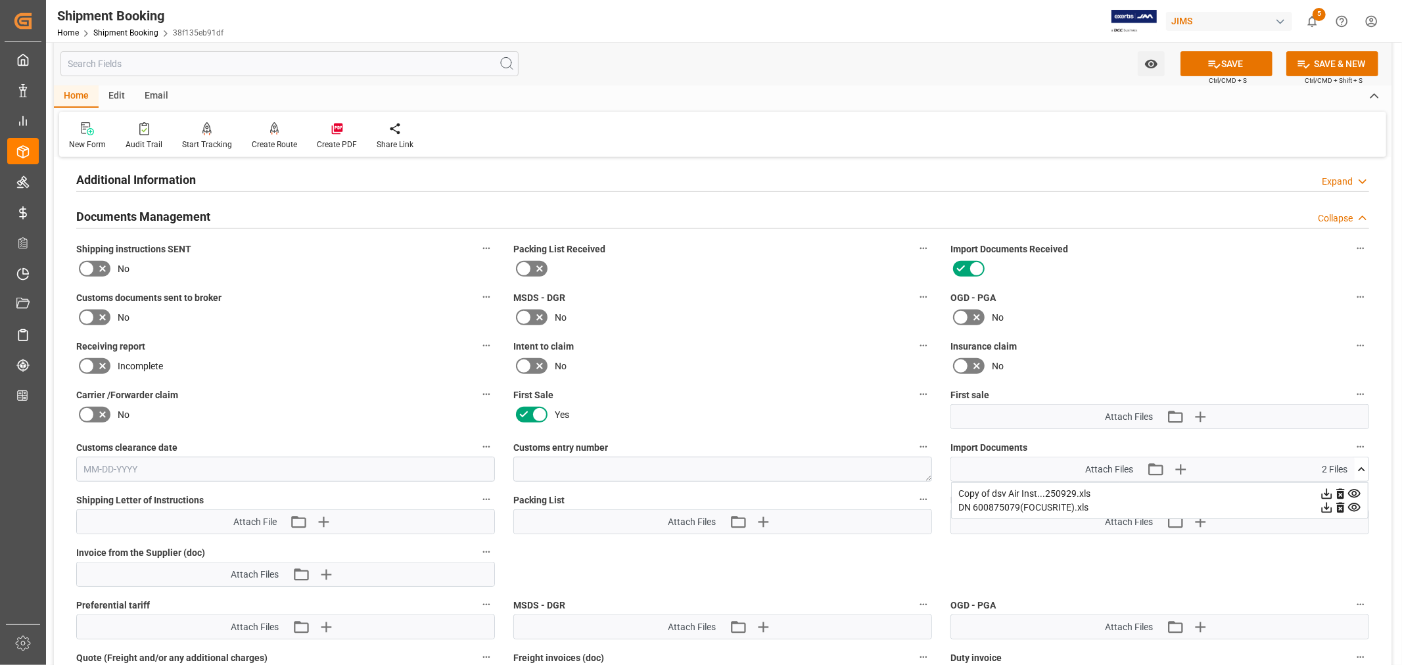
click at [1358, 489] on icon at bounding box center [1355, 494] width 14 height 14
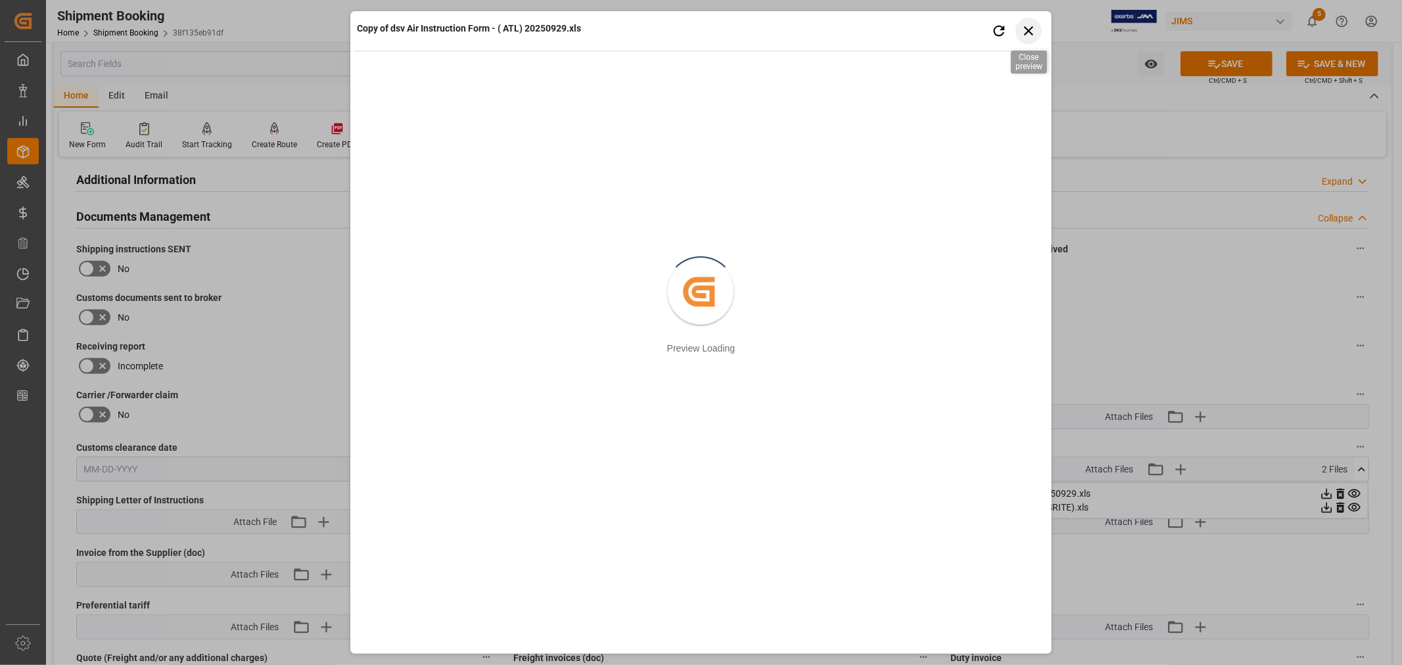
click at [1030, 27] on icon "button" at bounding box center [1028, 30] width 16 height 16
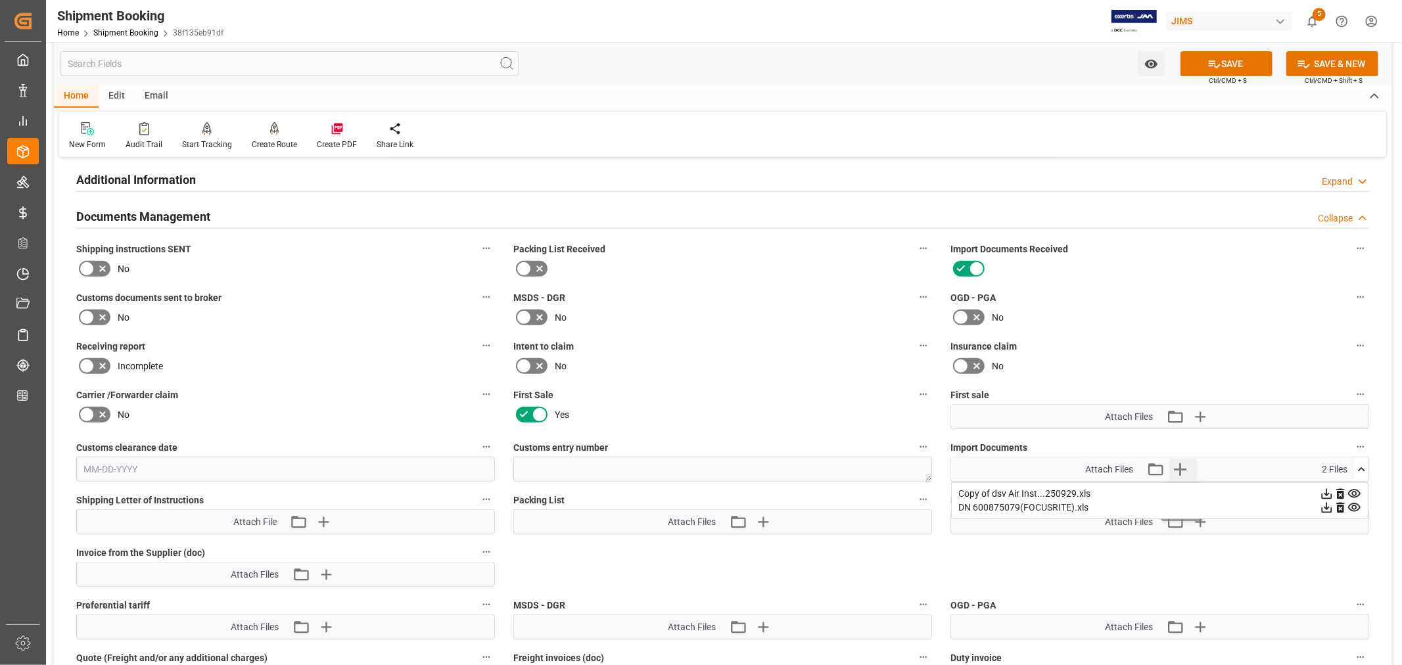
click at [1178, 463] on icon "button" at bounding box center [1180, 469] width 21 height 21
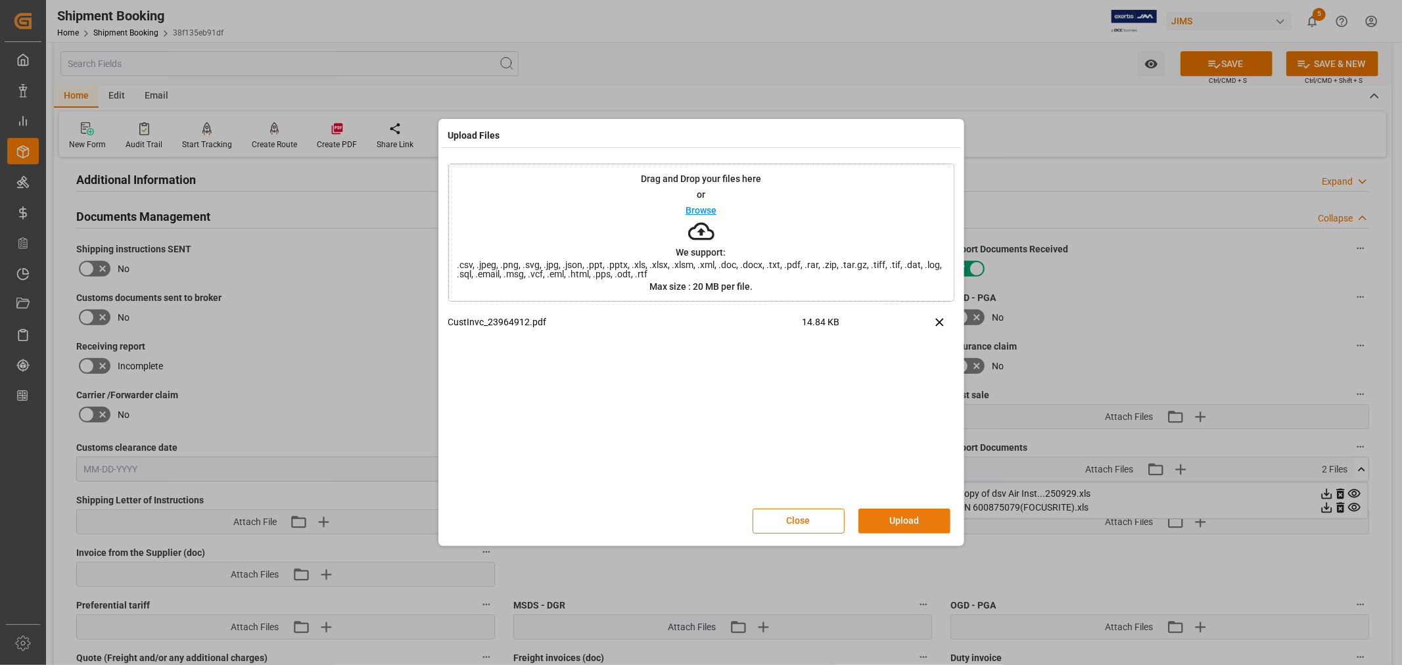
click at [902, 518] on button "Upload" at bounding box center [905, 521] width 92 height 25
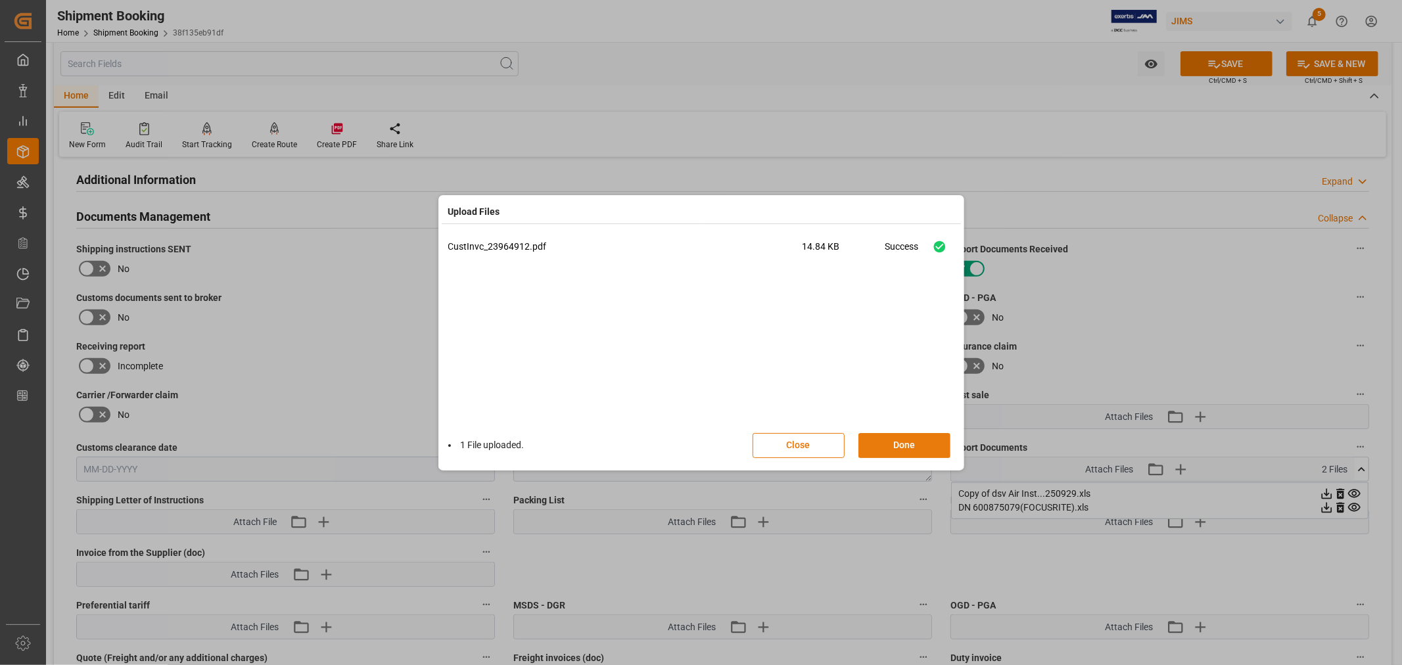
click at [911, 448] on button "Done" at bounding box center [905, 445] width 92 height 25
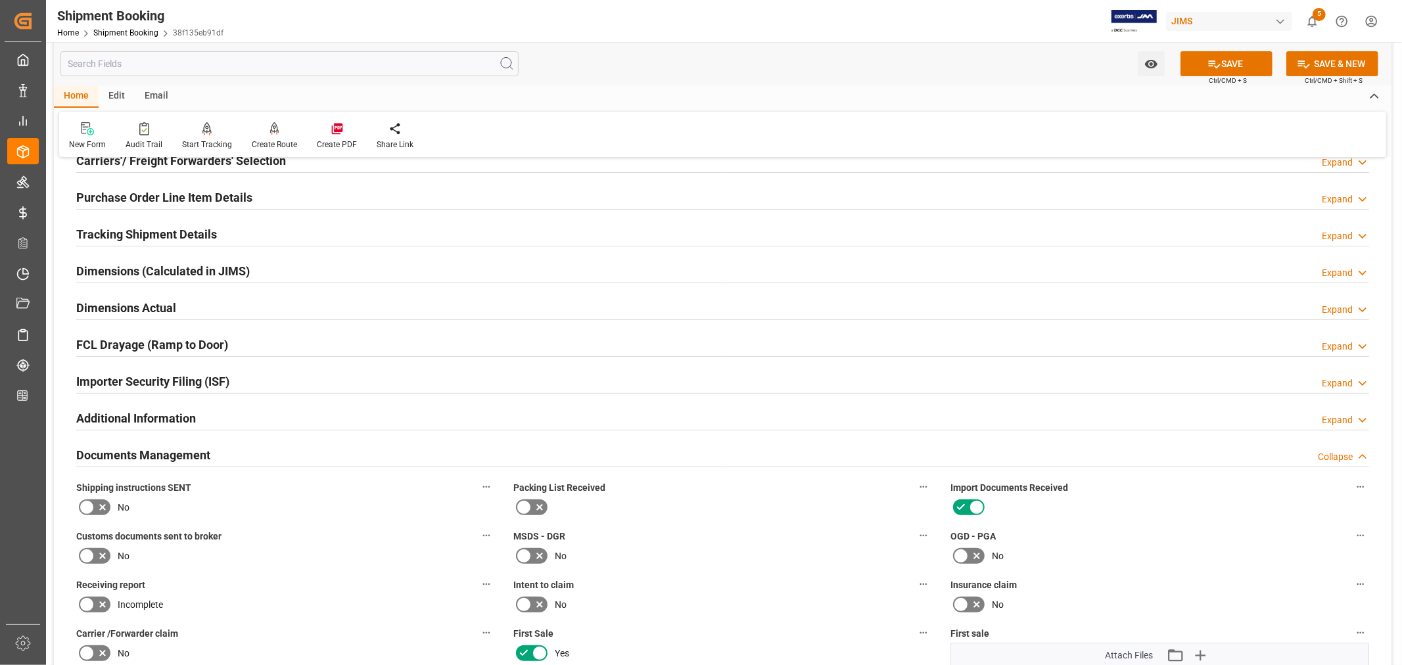
scroll to position [73, 0]
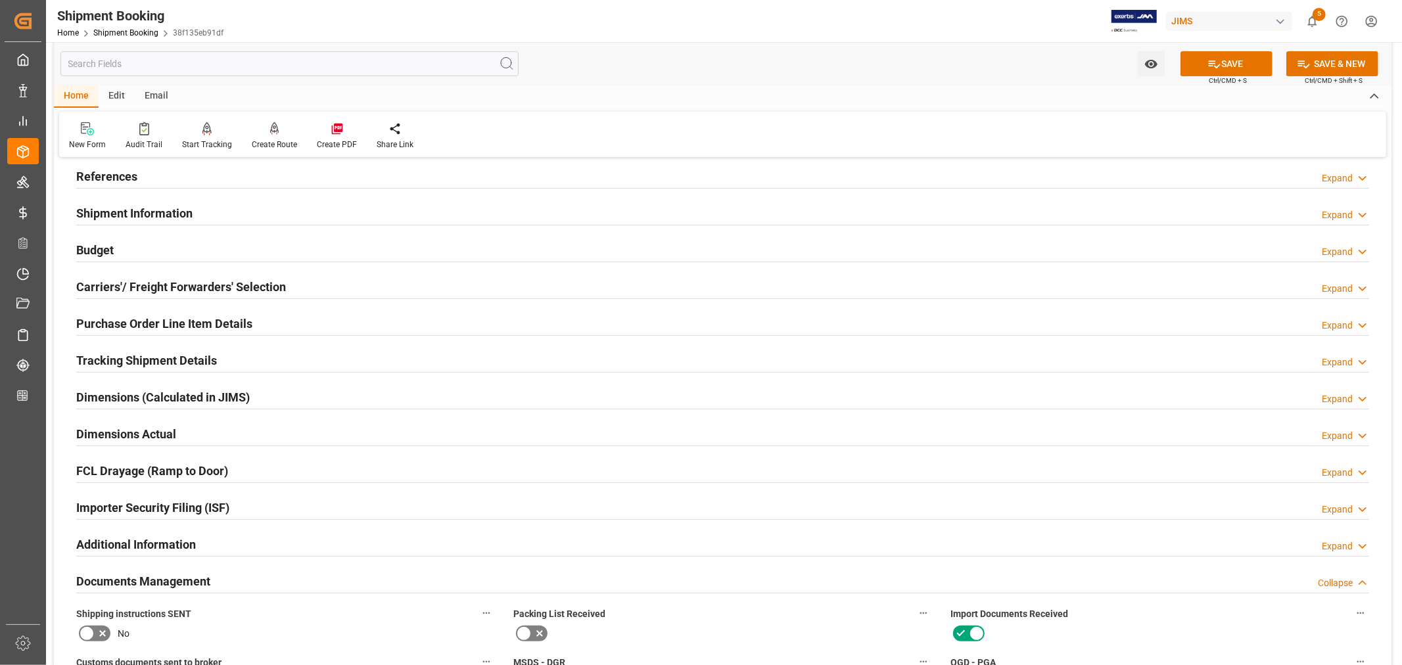
click at [96, 247] on h2 "Budget" at bounding box center [94, 250] width 37 height 18
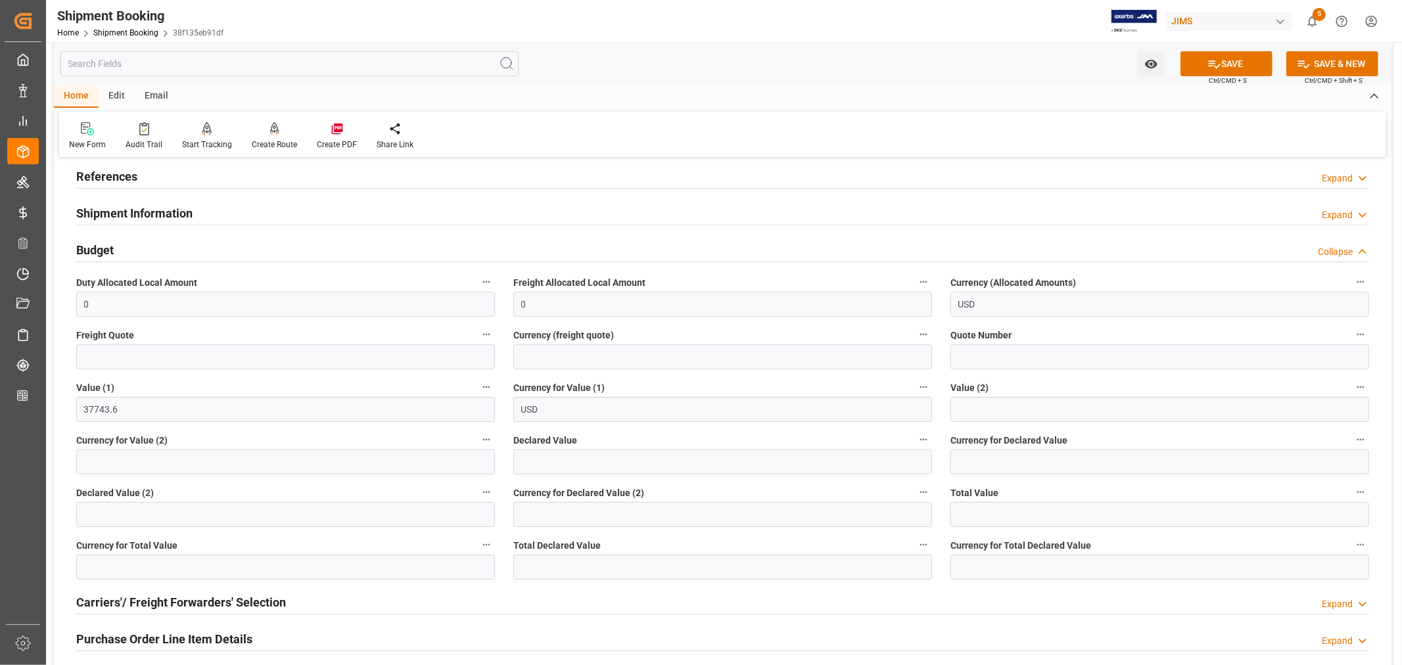
click at [96, 247] on h2 "Budget" at bounding box center [94, 250] width 37 height 18
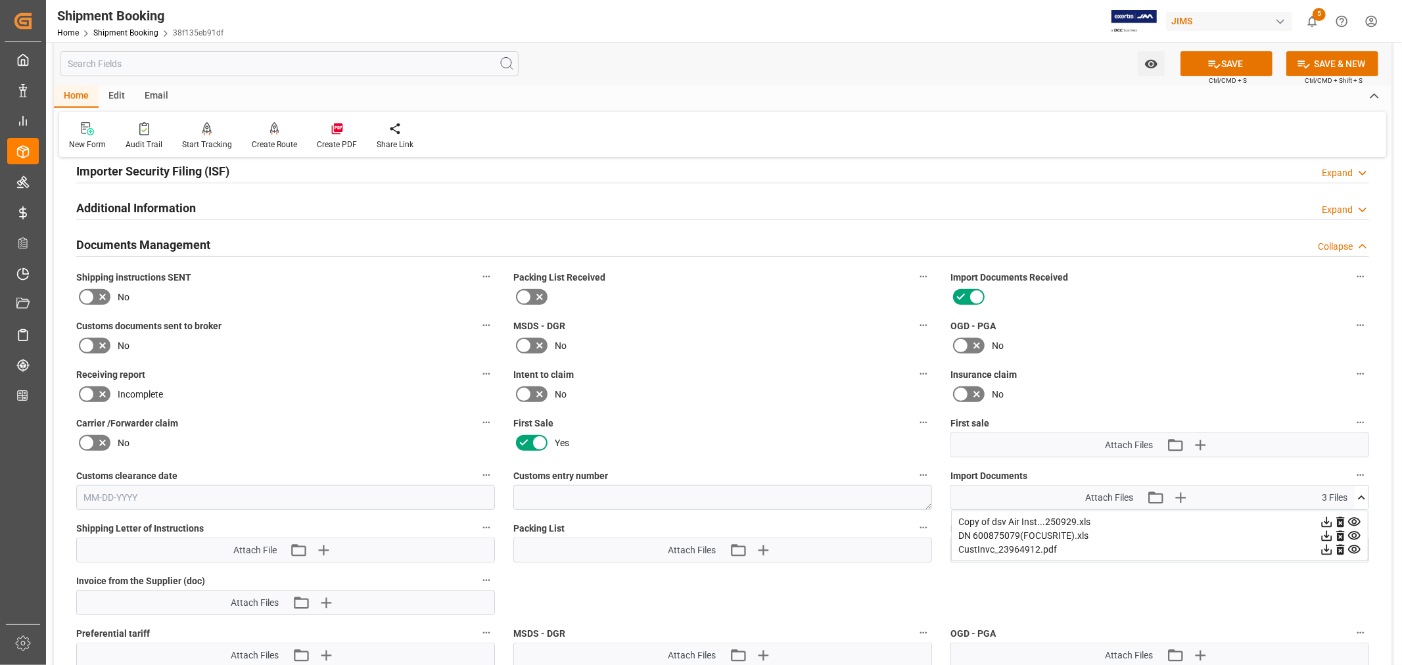
scroll to position [438, 0]
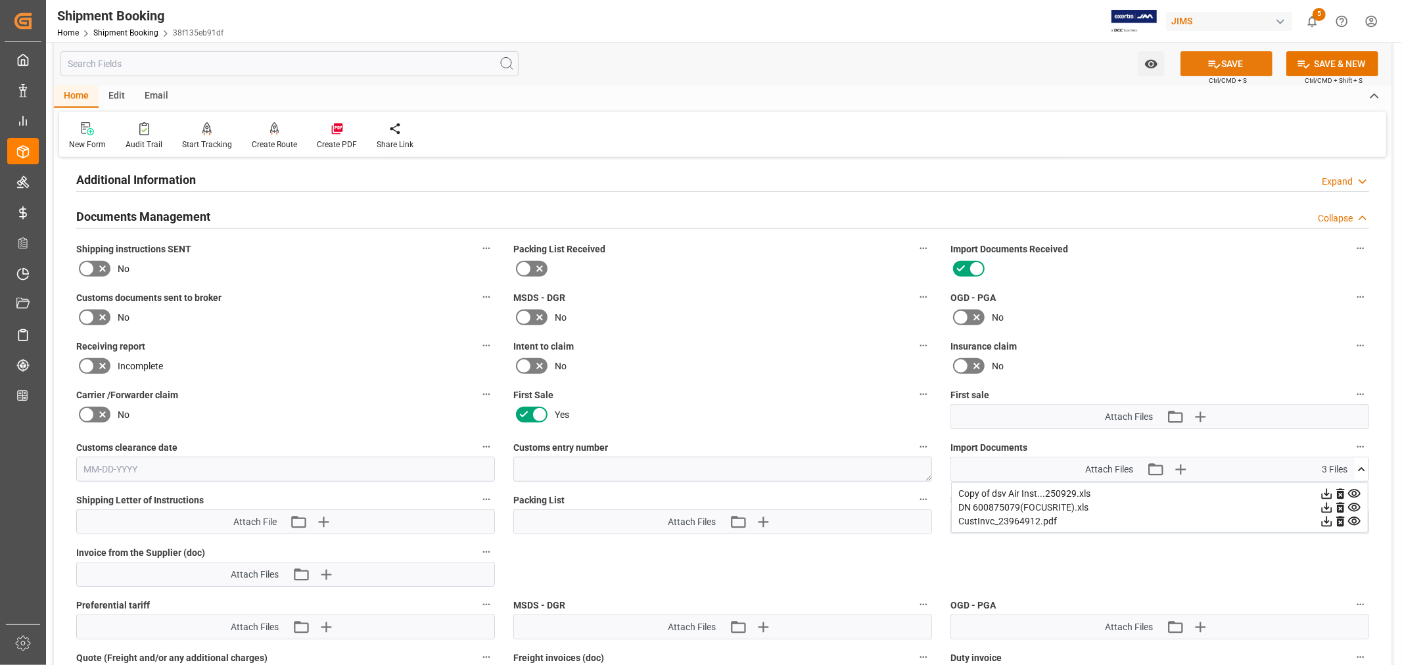
click at [1227, 57] on button "SAVE" at bounding box center [1227, 63] width 92 height 25
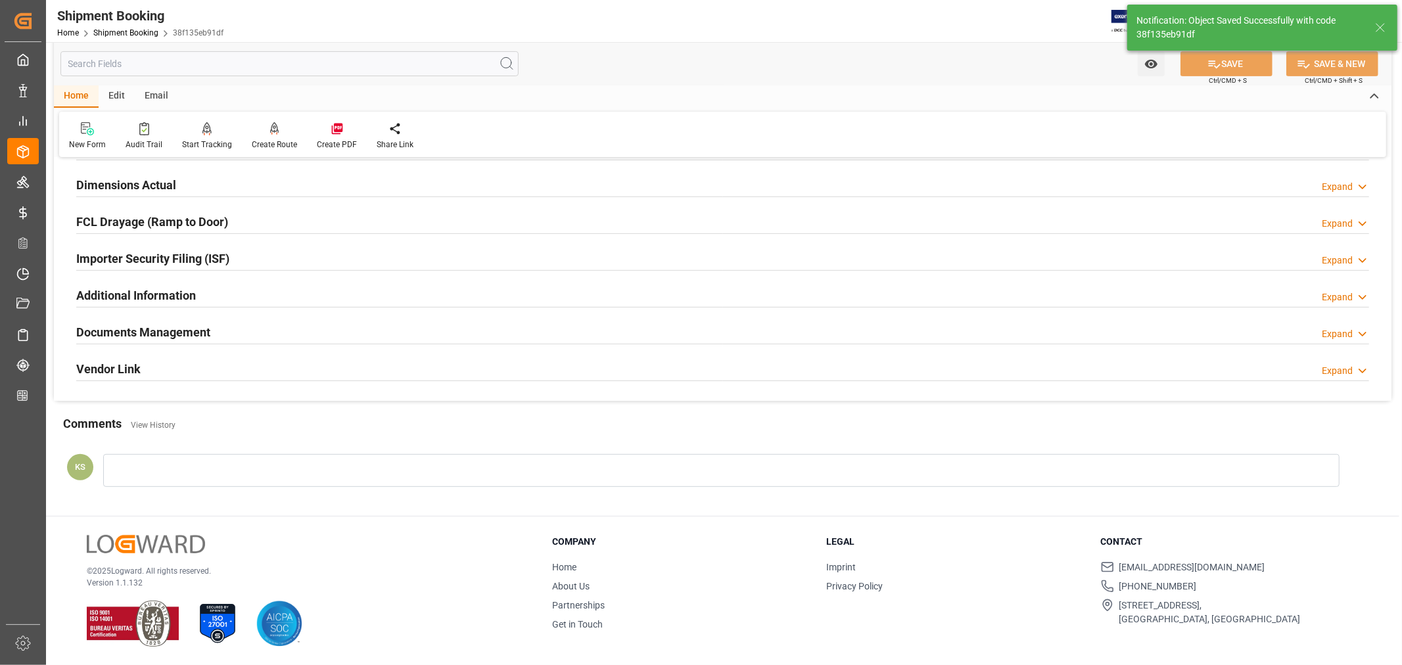
scroll to position [323, 0]
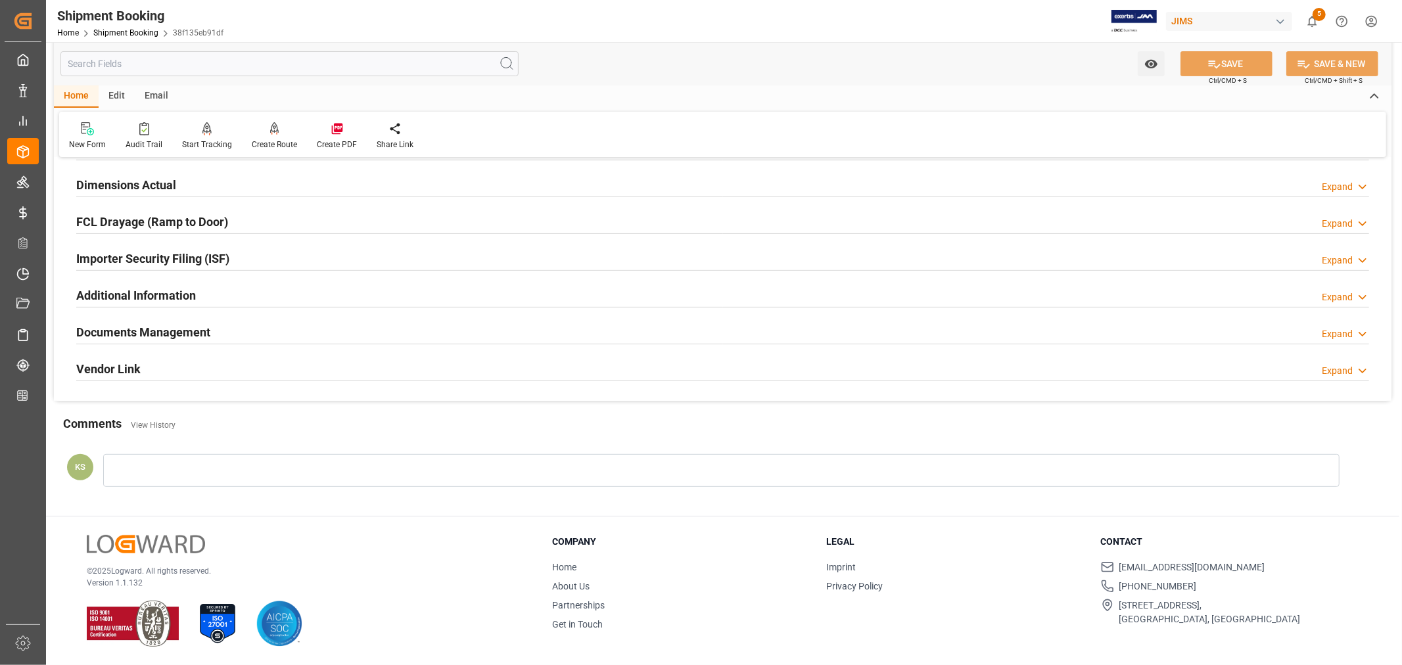
click at [428, 338] on div "Documents Management Expand" at bounding box center [722, 331] width 1293 height 25
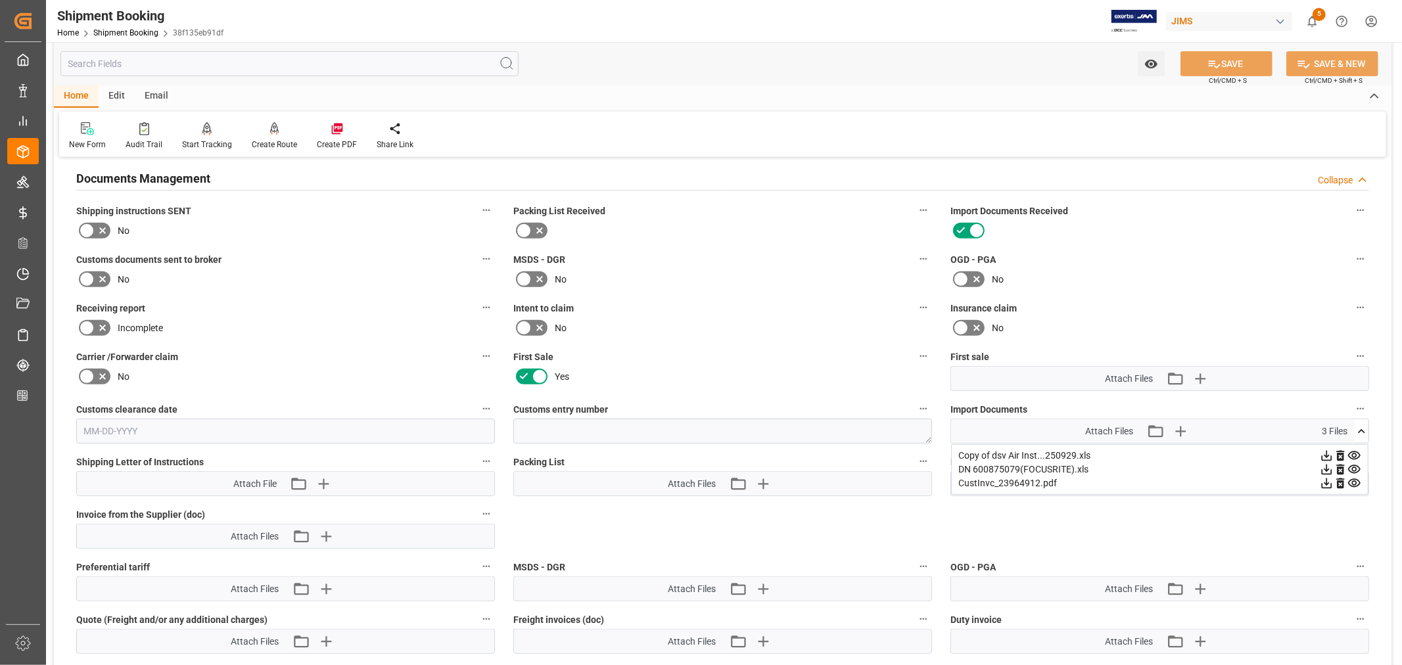
scroll to position [511, 0]
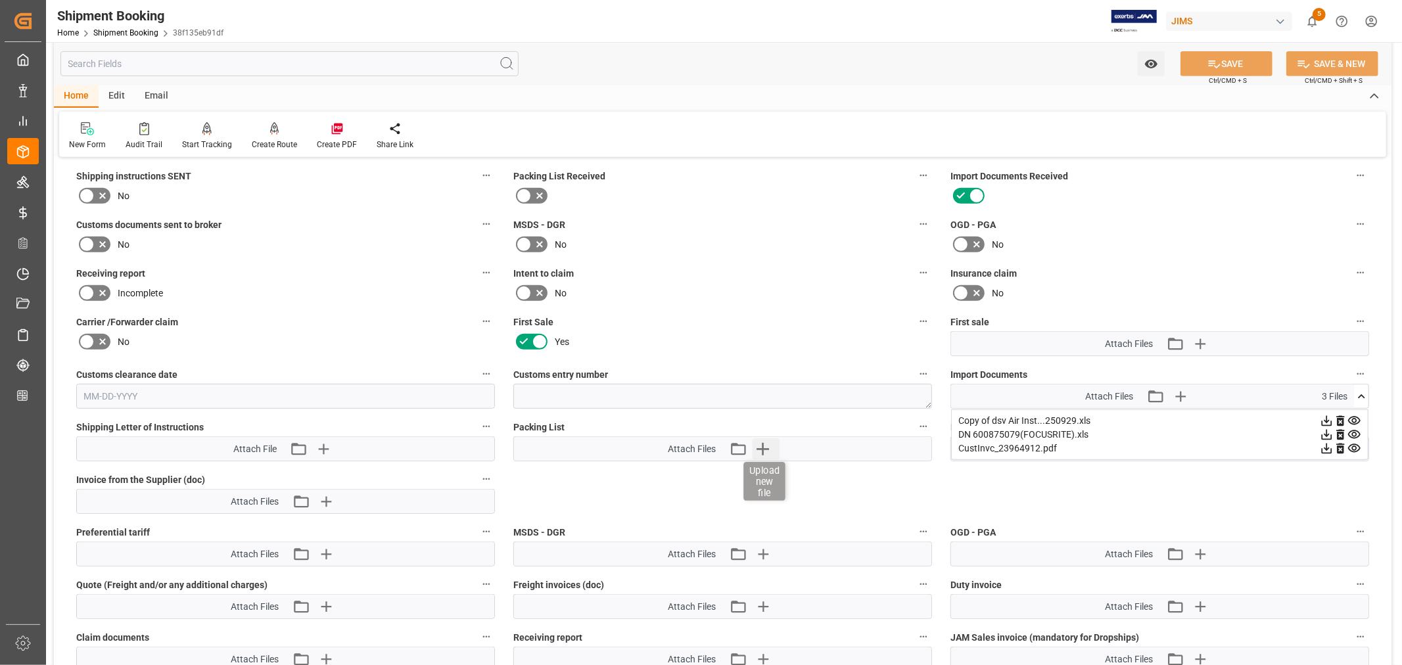
click at [765, 444] on icon "button" at bounding box center [763, 449] width 12 height 12
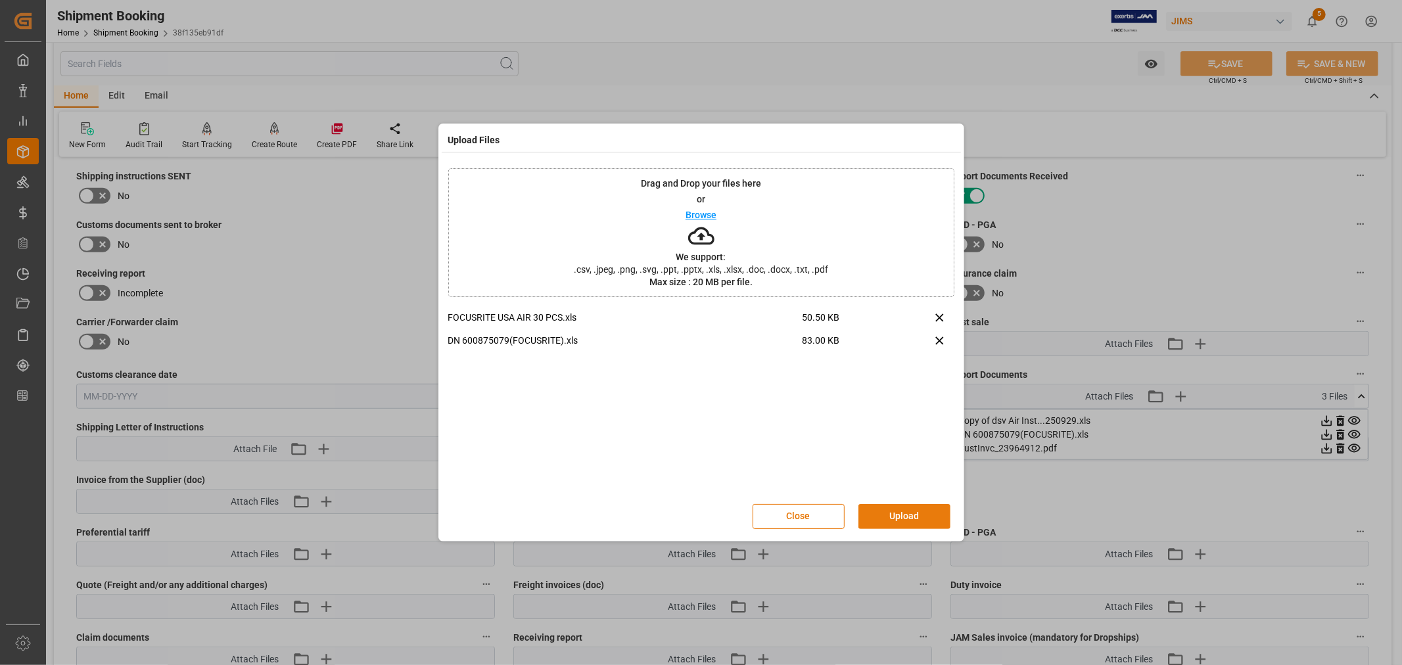
click at [886, 511] on button "Upload" at bounding box center [905, 516] width 92 height 25
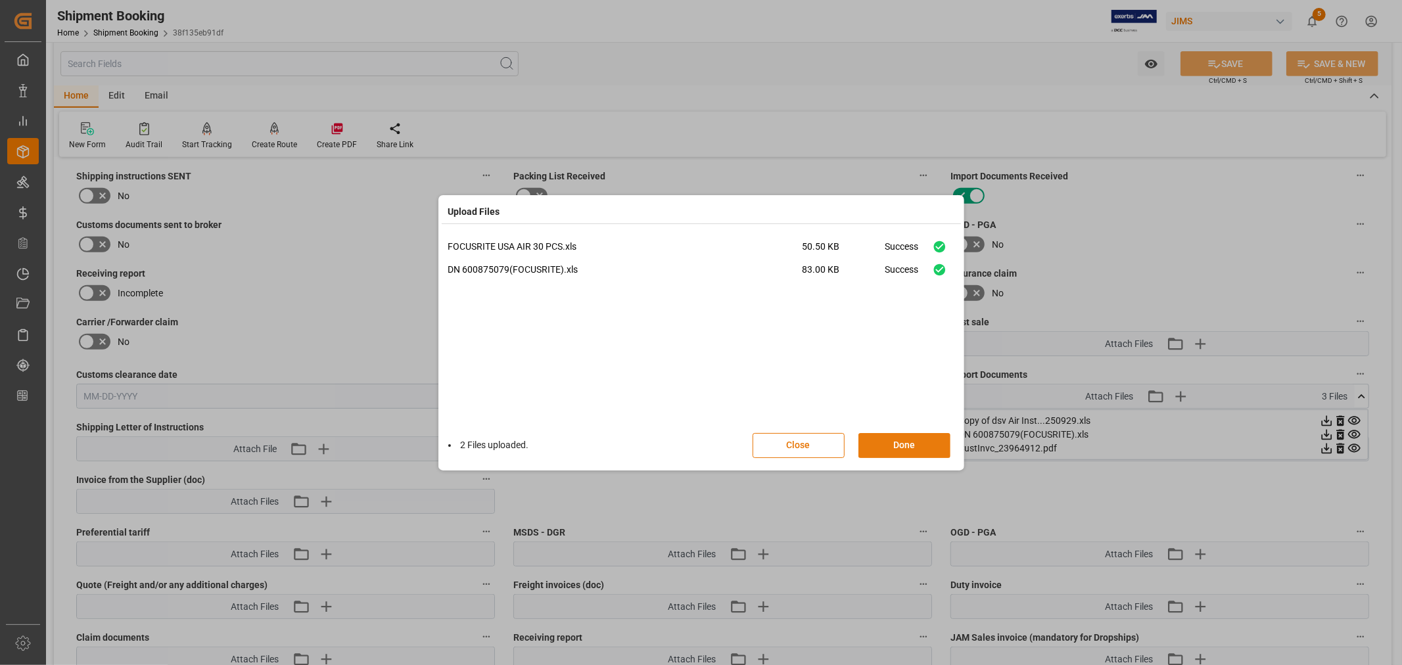
click at [896, 440] on button "Done" at bounding box center [905, 445] width 92 height 25
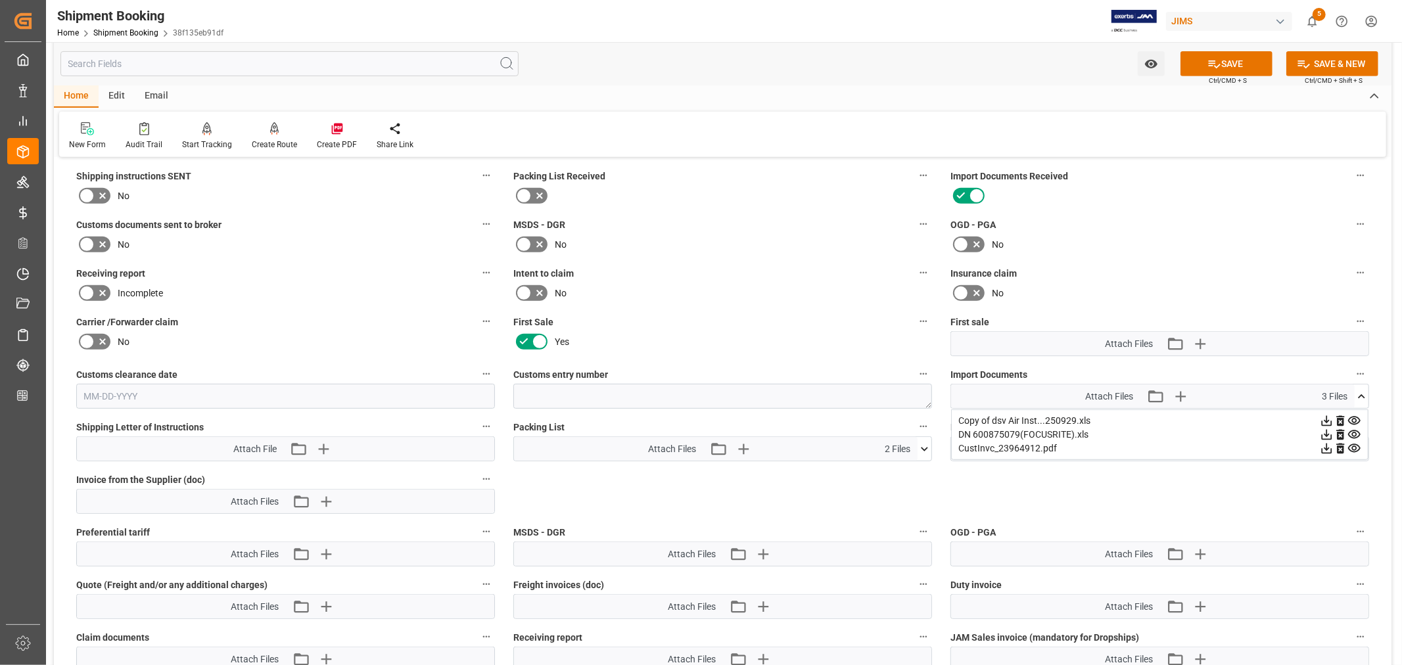
click at [1360, 391] on icon at bounding box center [1362, 397] width 14 height 14
click at [1201, 340] on icon "button" at bounding box center [1200, 344] width 12 height 12
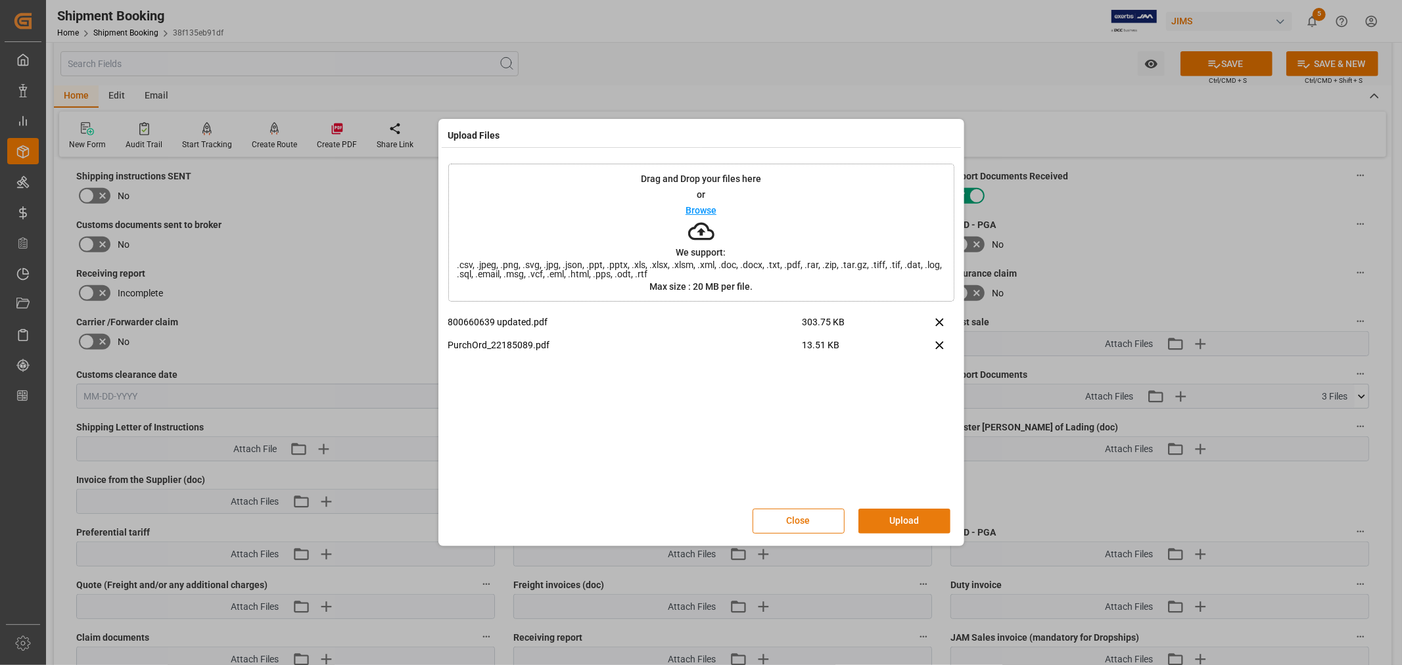
click at [886, 516] on button "Upload" at bounding box center [905, 521] width 92 height 25
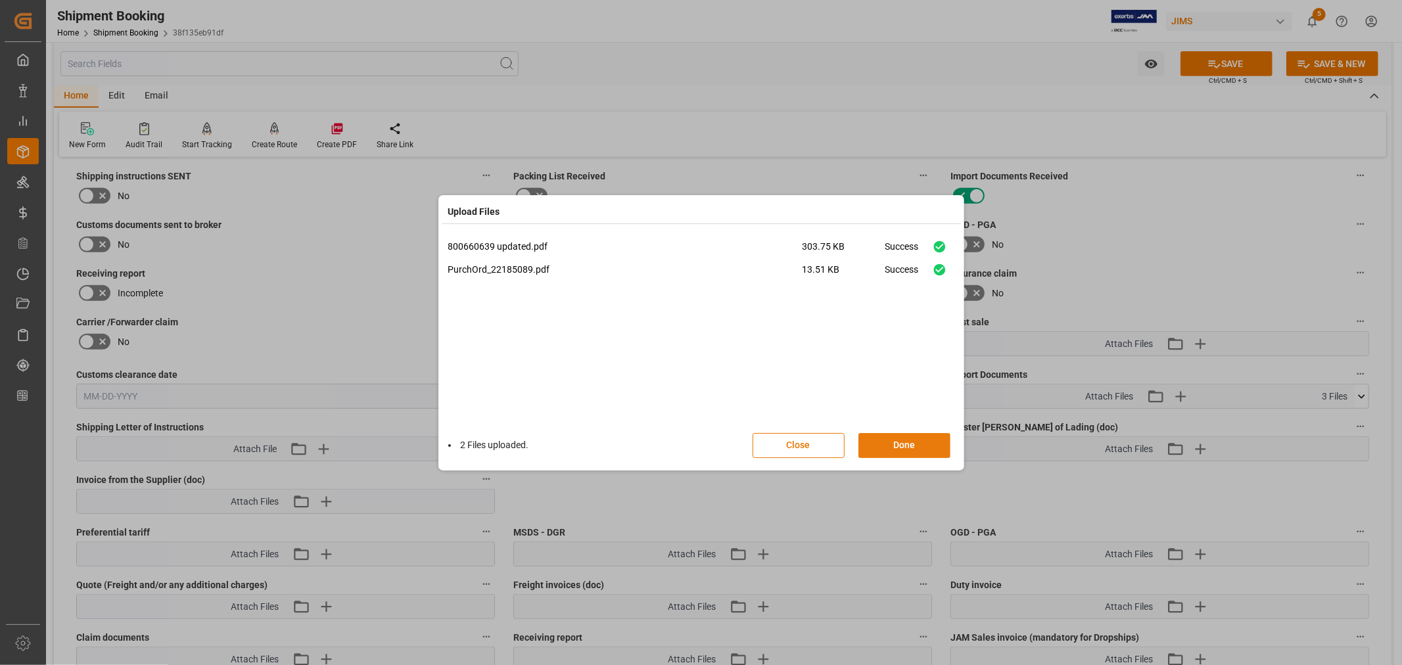
click at [902, 444] on button "Done" at bounding box center [905, 445] width 92 height 25
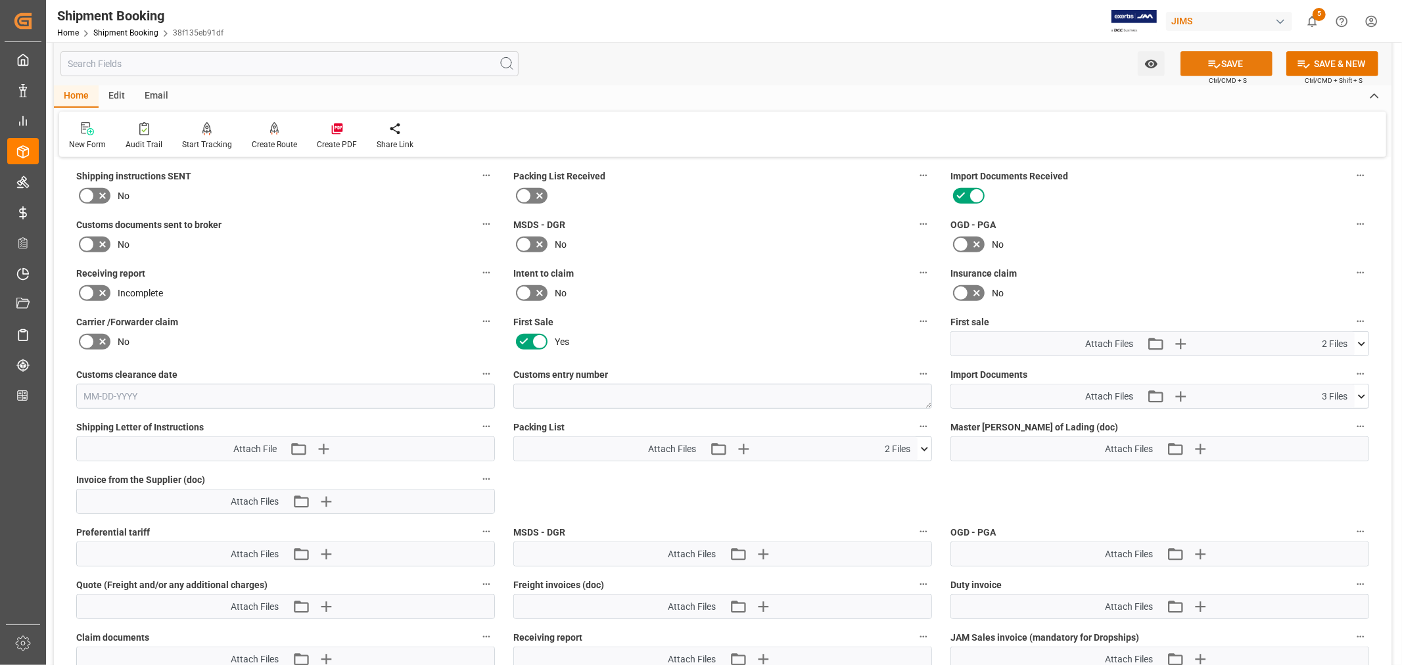
click at [1221, 62] on button "SAVE" at bounding box center [1227, 63] width 92 height 25
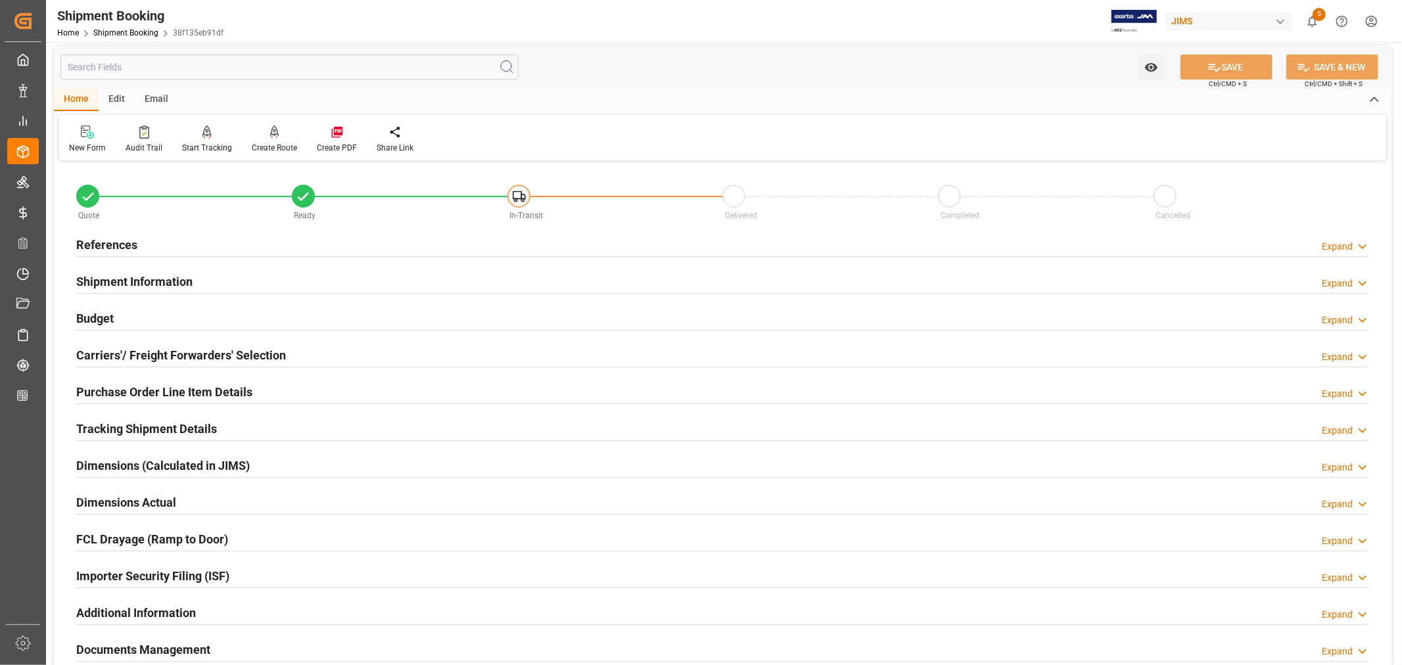
scroll to position [0, 0]
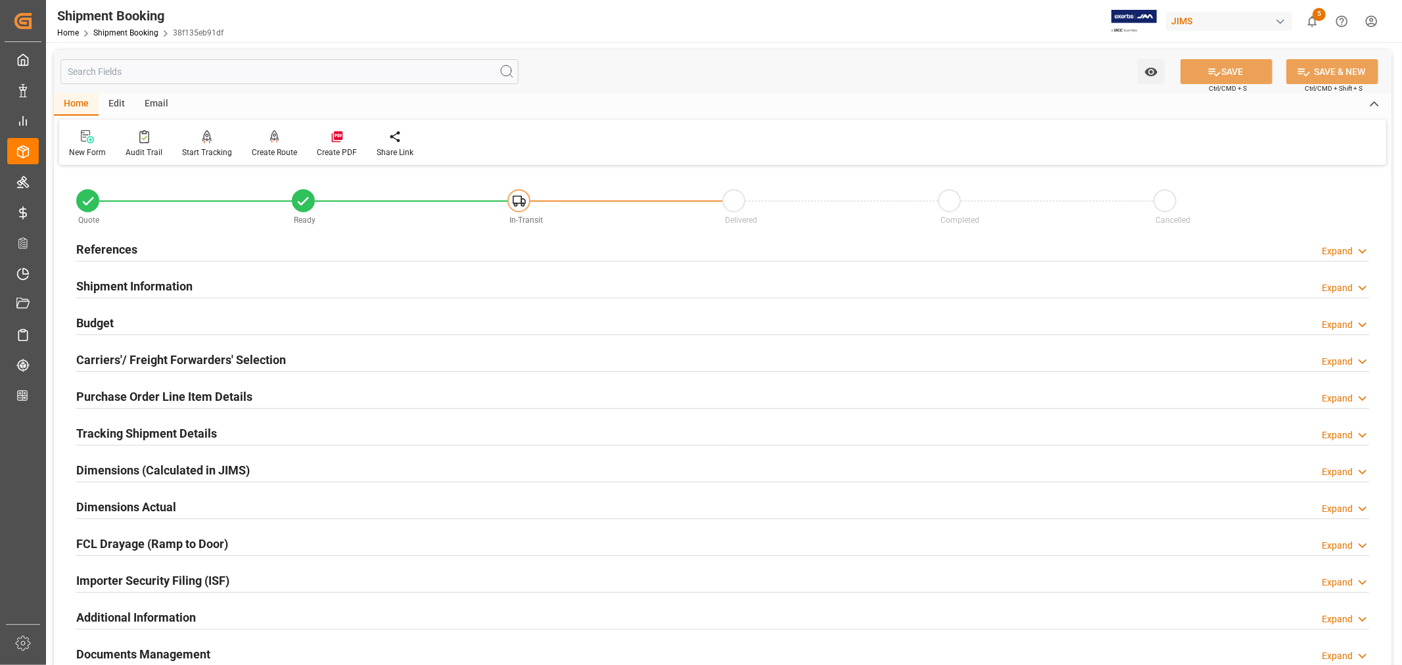
click at [108, 245] on h2 "References" at bounding box center [106, 250] width 61 height 18
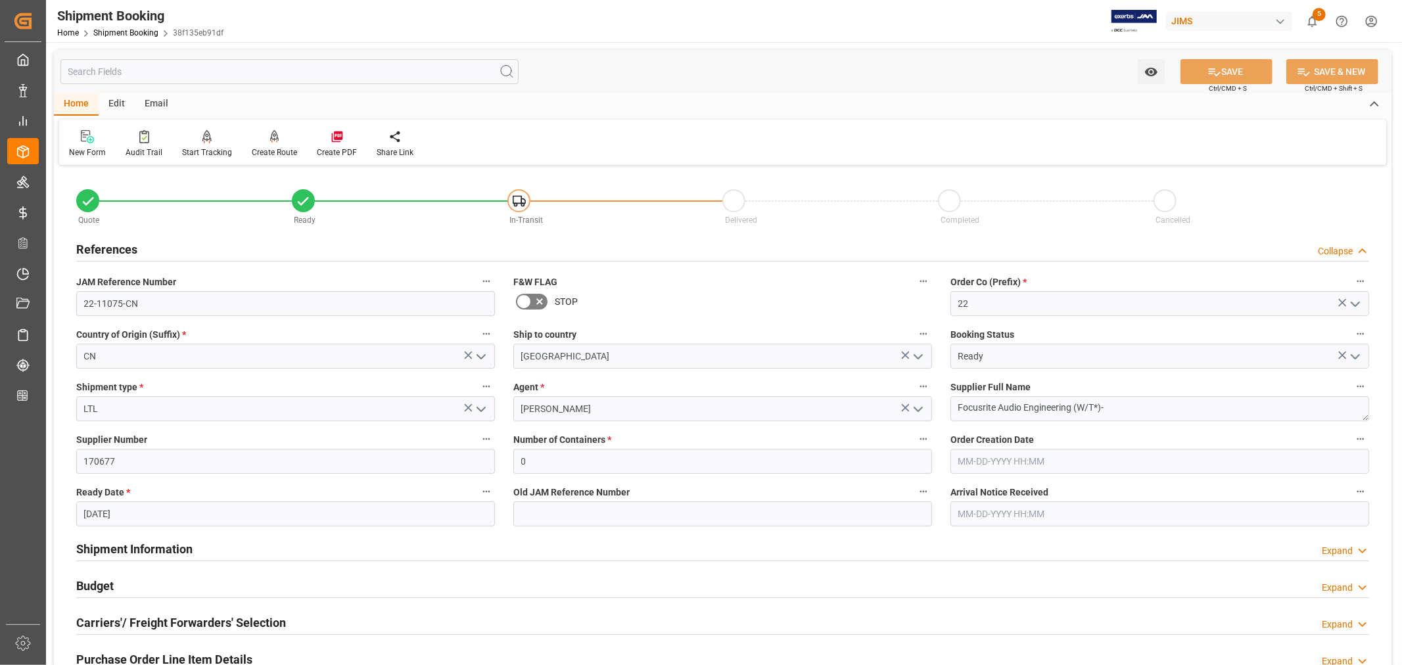
click at [108, 245] on h2 "References" at bounding box center [106, 250] width 61 height 18
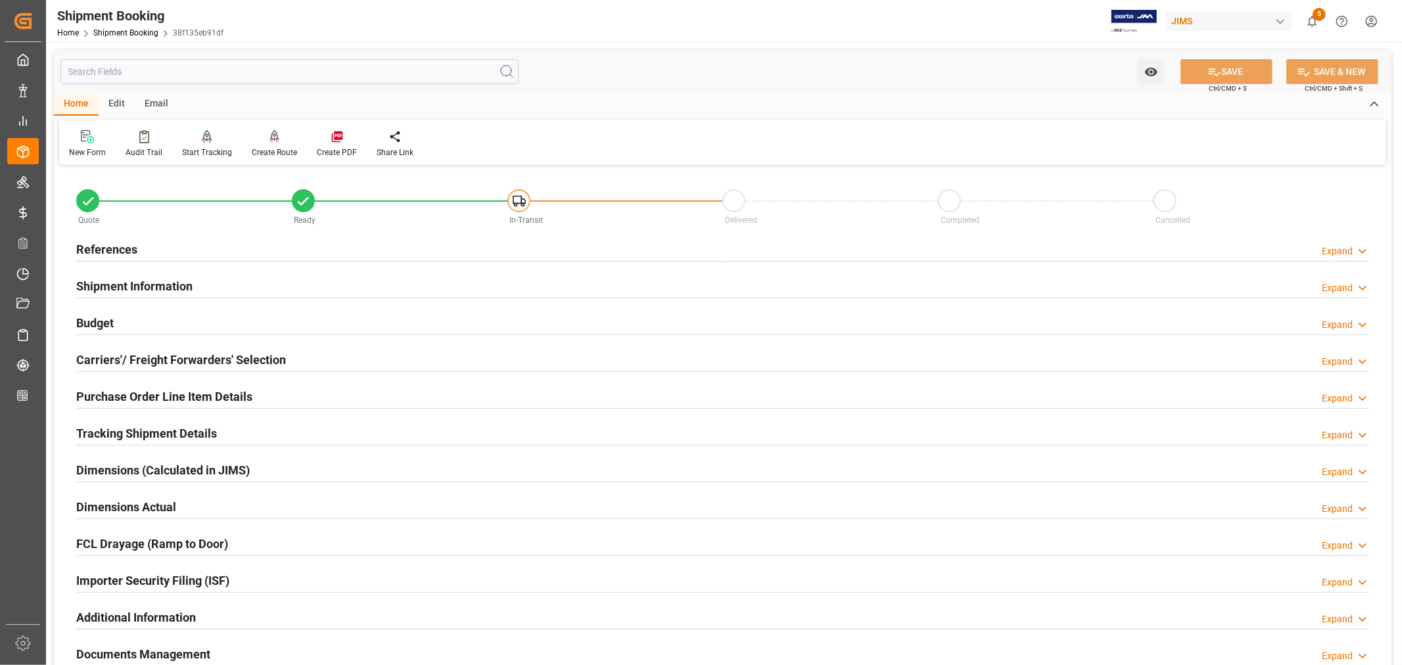
click at [131, 428] on h2 "Tracking Shipment Details" at bounding box center [146, 434] width 141 height 18
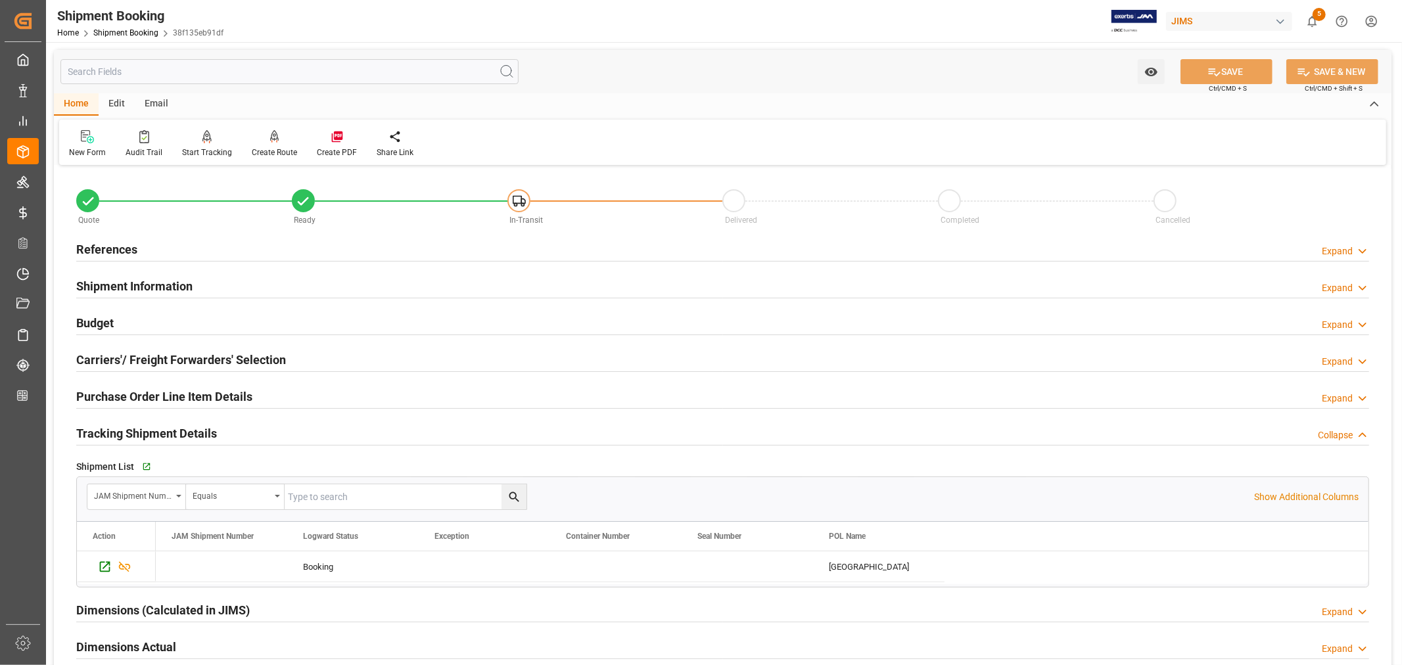
click at [131, 428] on h2 "Tracking Shipment Details" at bounding box center [146, 434] width 141 height 18
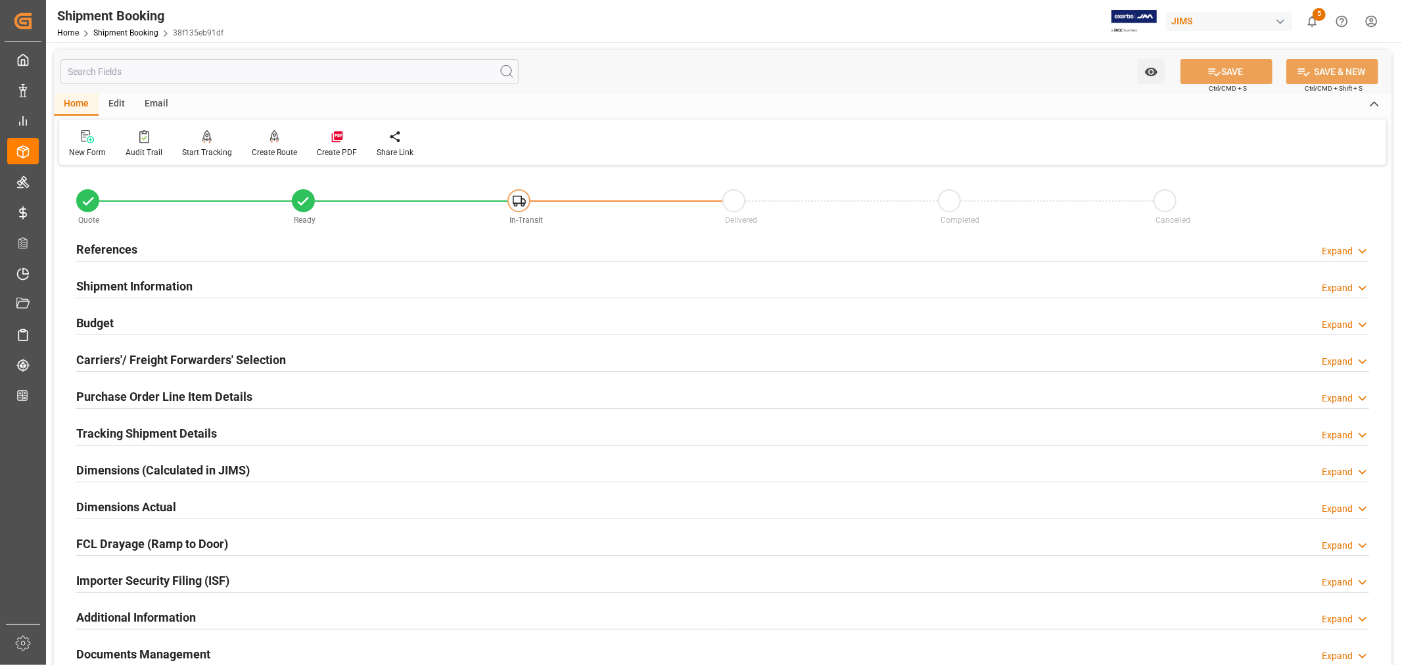
click at [116, 250] on h2 "References" at bounding box center [106, 250] width 61 height 18
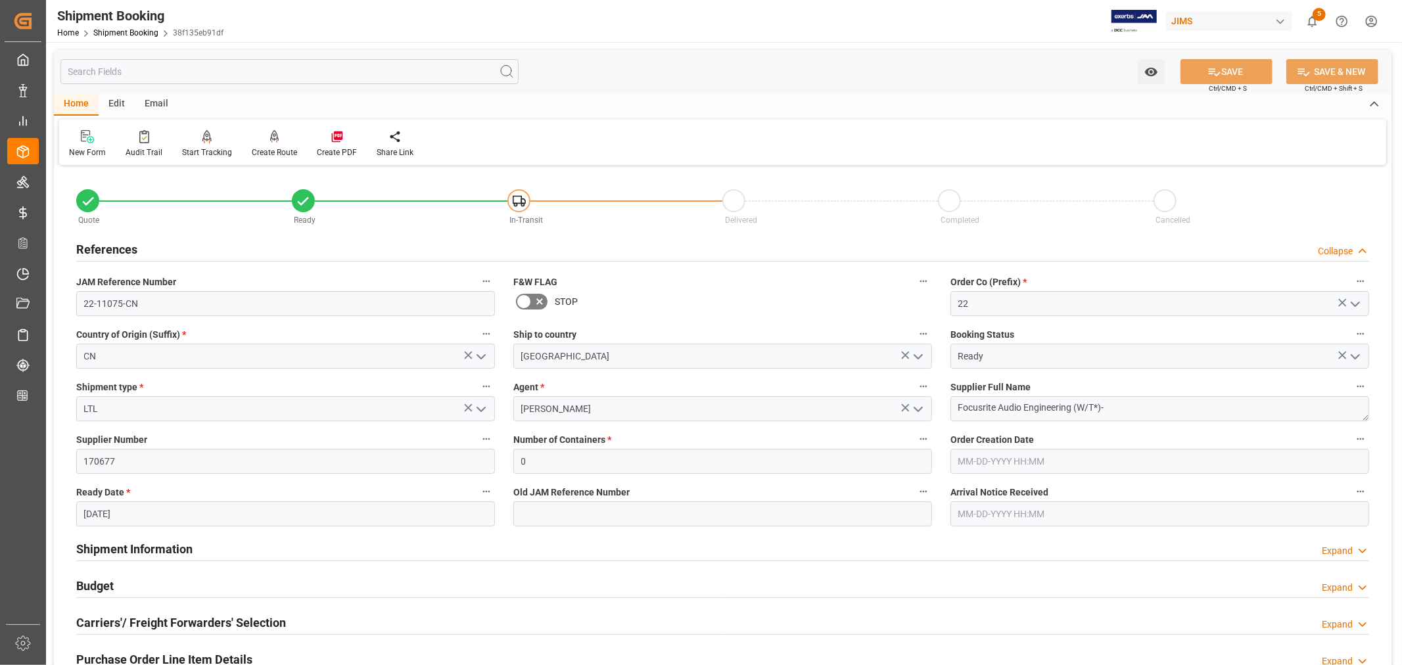
click at [116, 250] on h2 "References" at bounding box center [106, 250] width 61 height 18
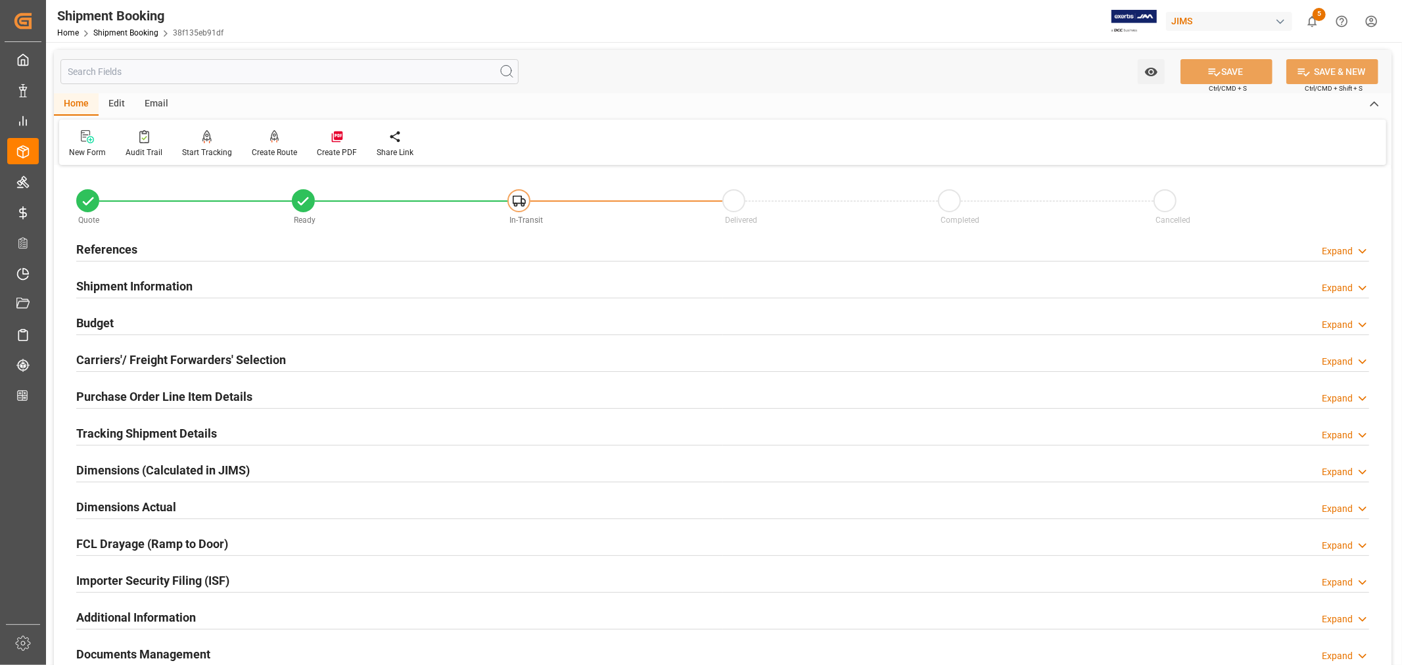
click at [122, 388] on h2 "Purchase Order Line Item Details" at bounding box center [164, 397] width 176 height 18
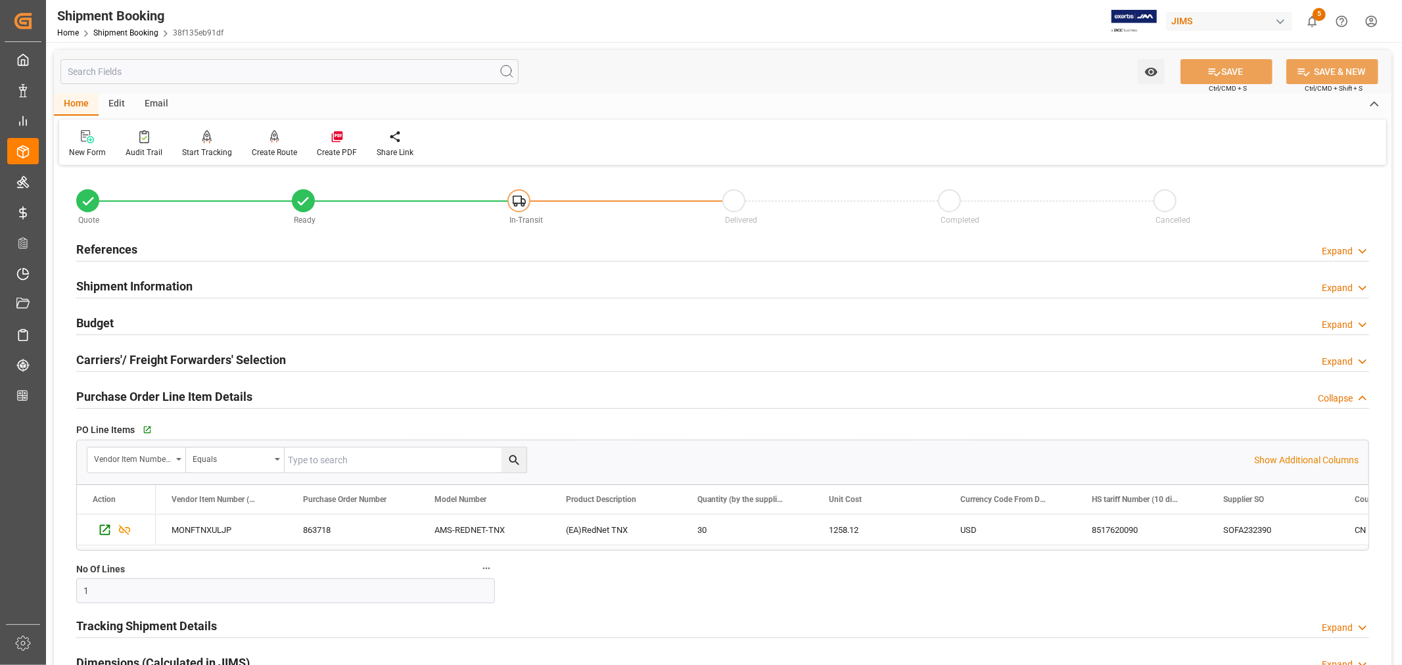
click at [122, 388] on h2 "Purchase Order Line Item Details" at bounding box center [164, 397] width 176 height 18
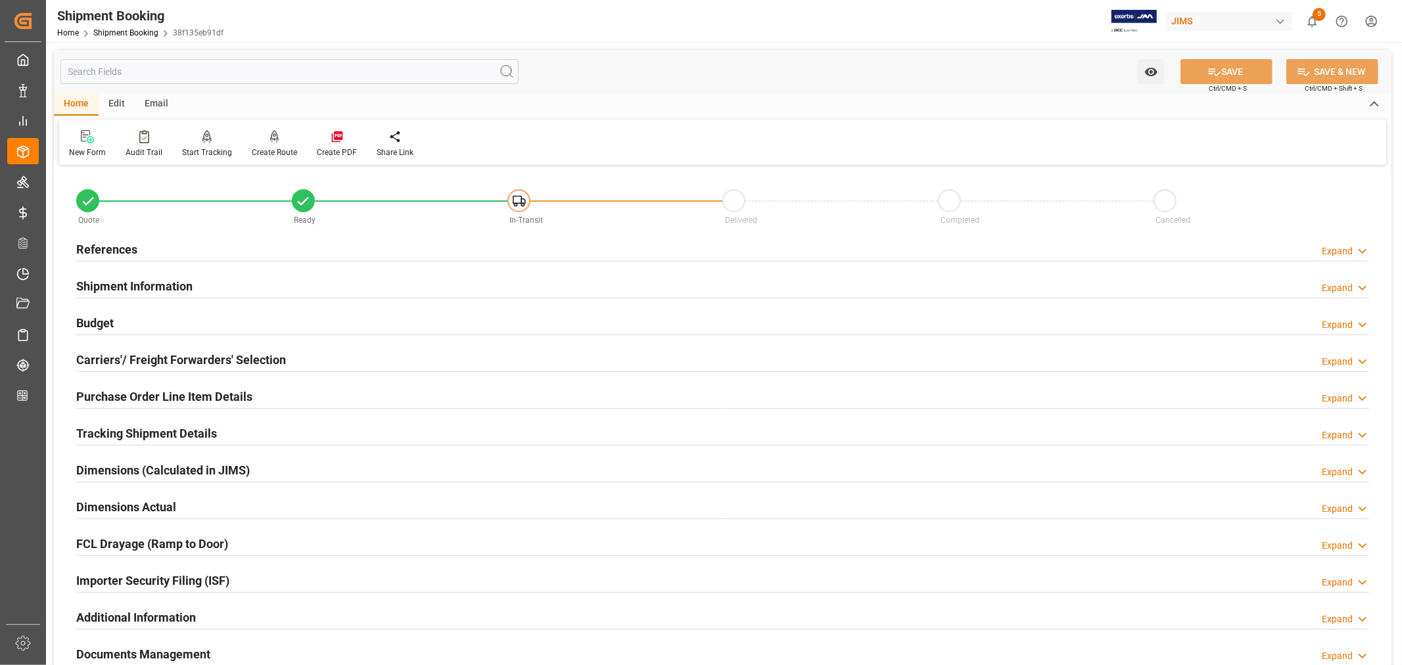
click at [139, 430] on h2 "Tracking Shipment Details" at bounding box center [146, 434] width 141 height 18
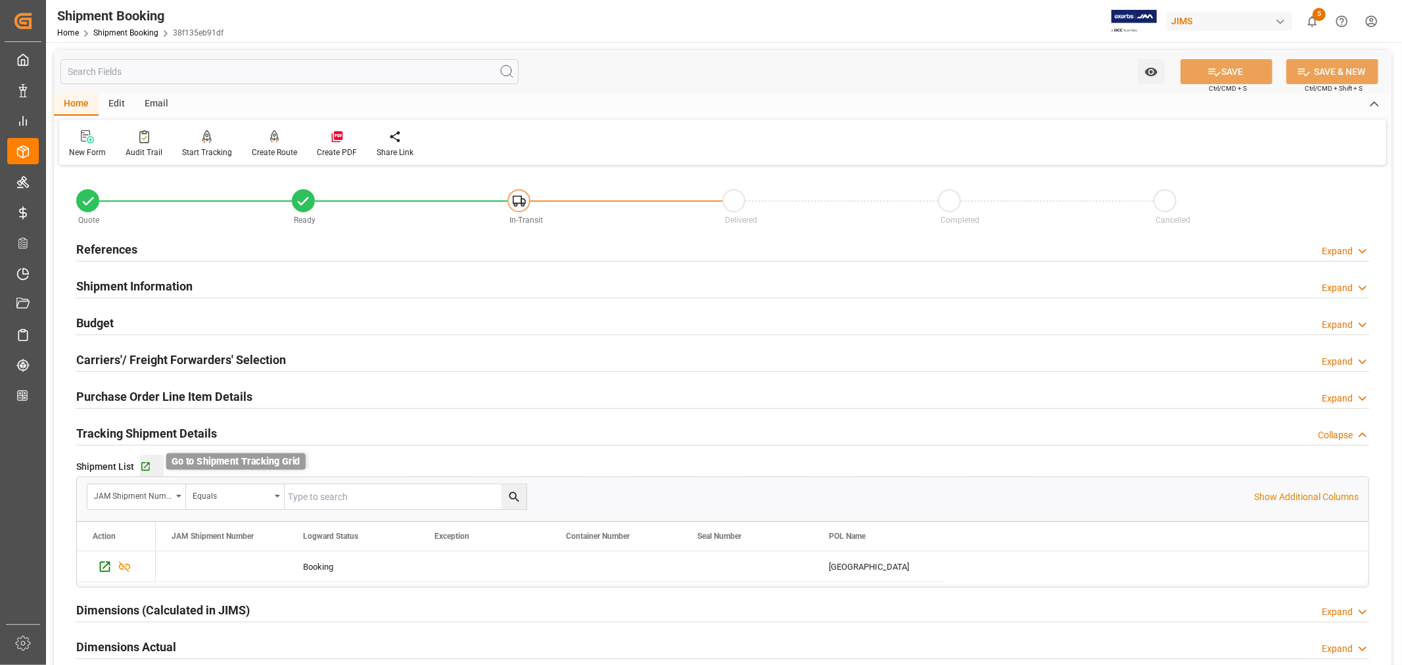
click at [143, 465] on icon "button" at bounding box center [145, 467] width 11 height 11
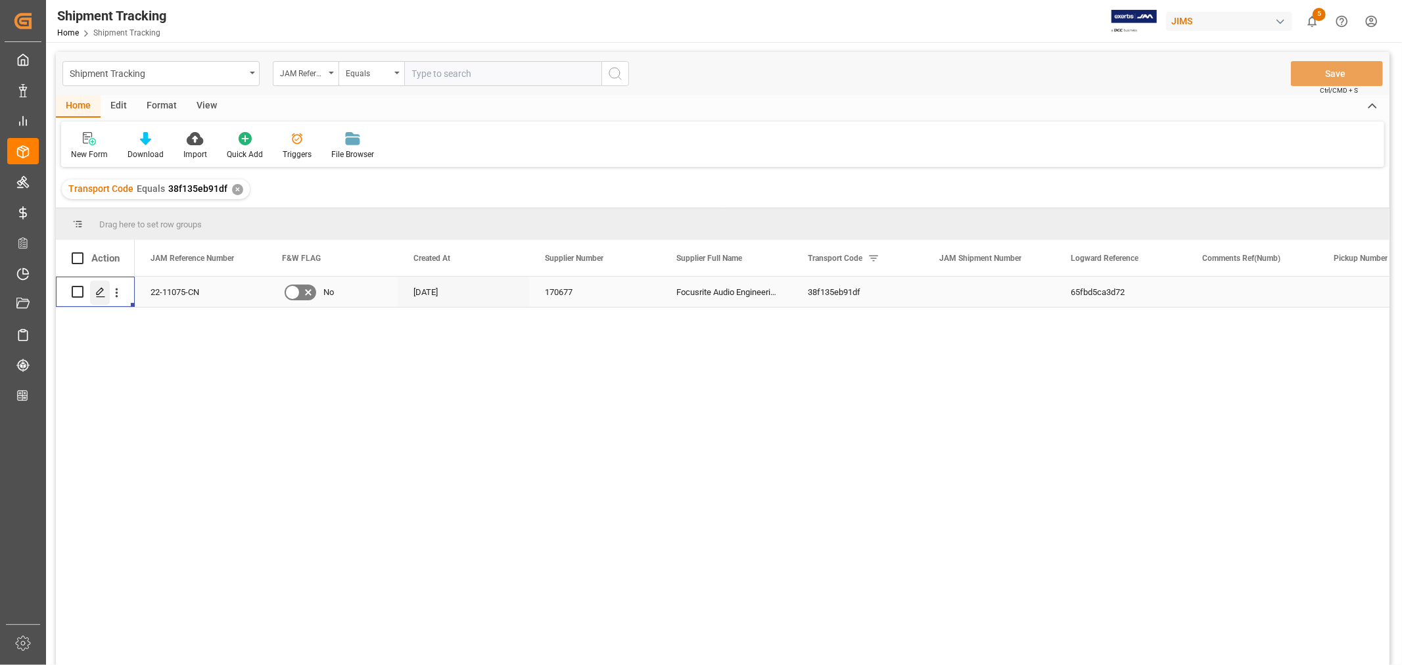
click at [99, 293] on icon "Press SPACE to select this row." at bounding box center [100, 292] width 11 height 11
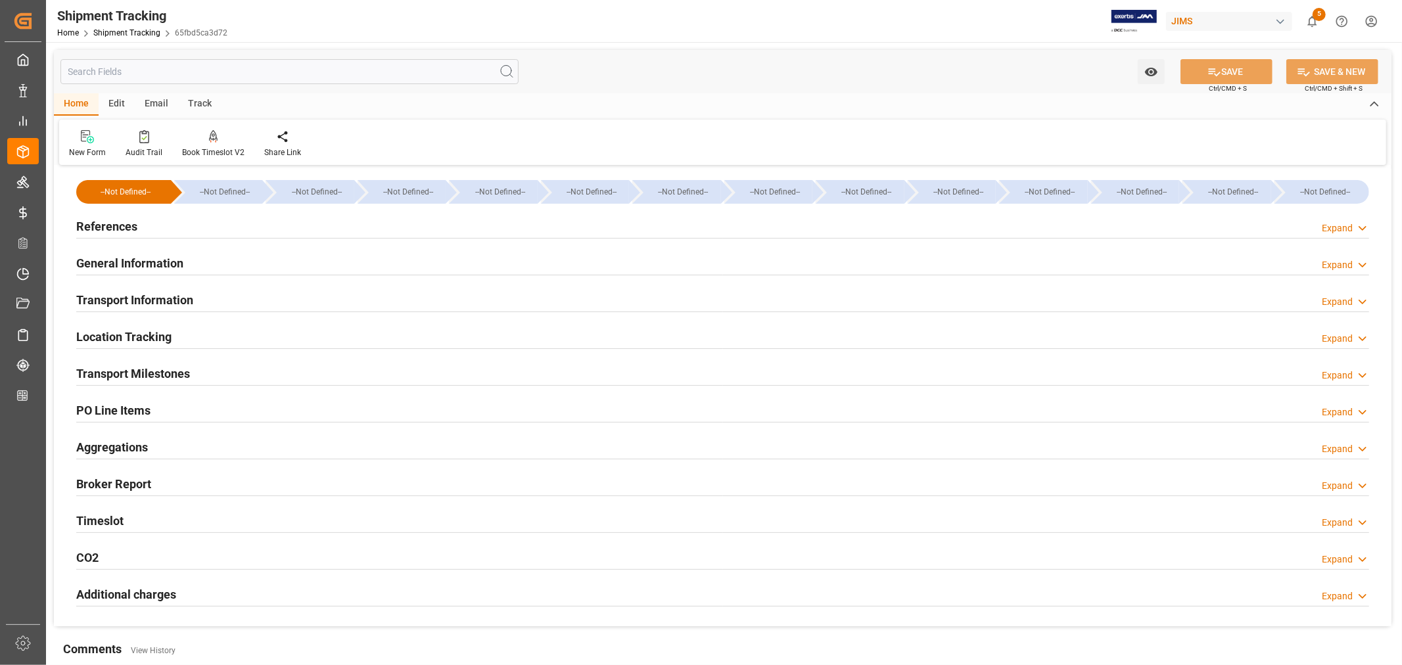
type input "[DATE]"
click at [109, 225] on h2 "References" at bounding box center [106, 227] width 61 height 18
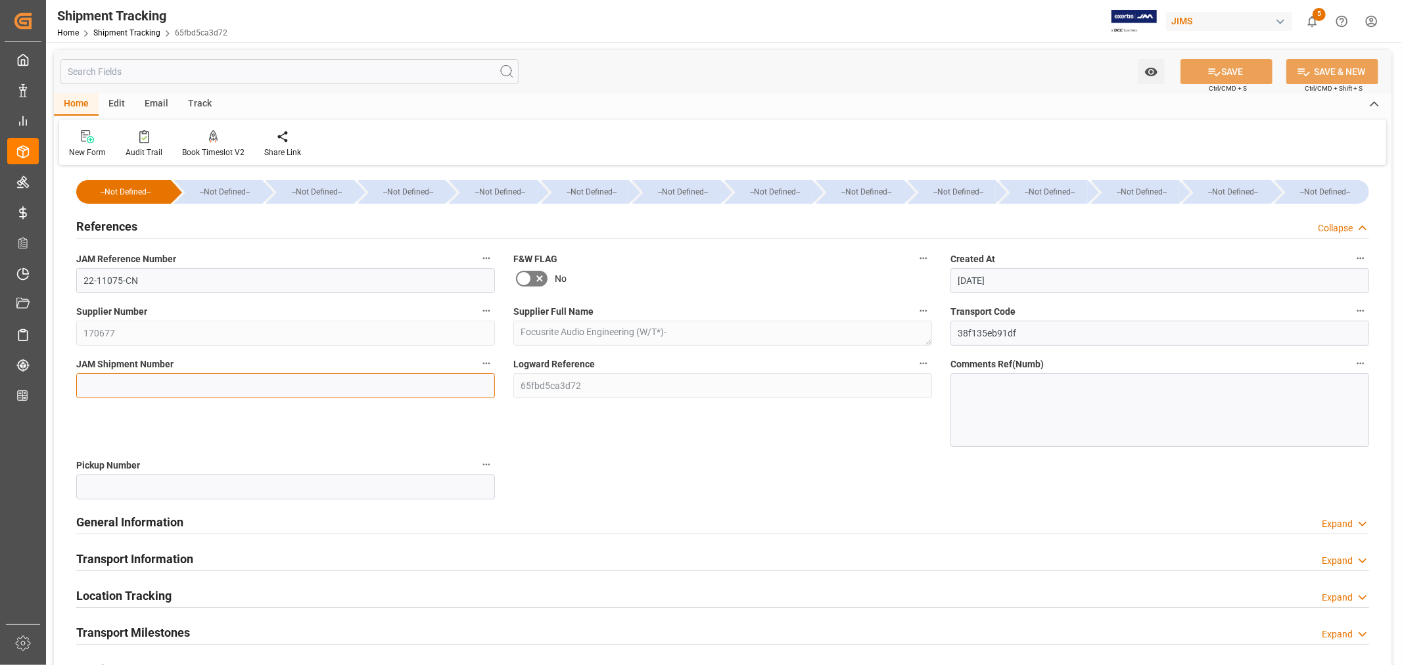
click at [103, 382] on input at bounding box center [285, 385] width 419 height 25
paste input "73254"
type input "73254"
click at [1209, 73] on icon at bounding box center [1215, 72] width 12 height 8
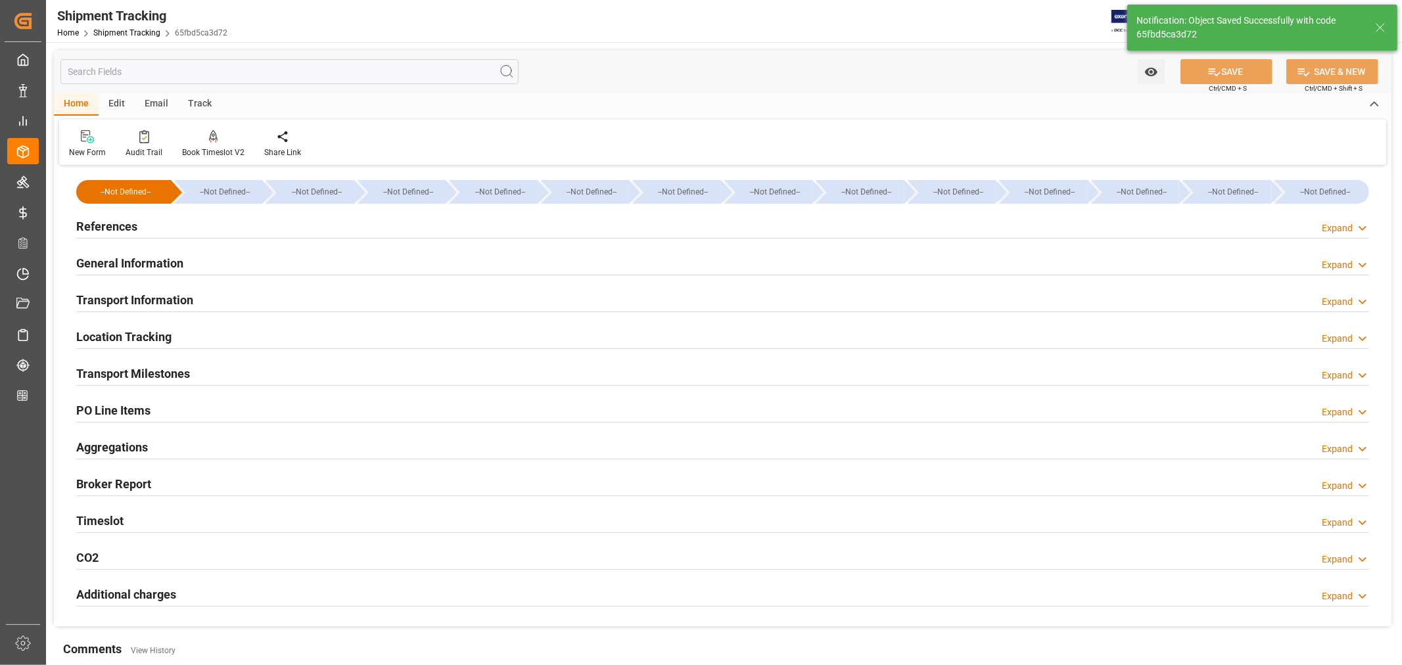
click at [176, 372] on h2 "Transport Milestones" at bounding box center [133, 374] width 114 height 18
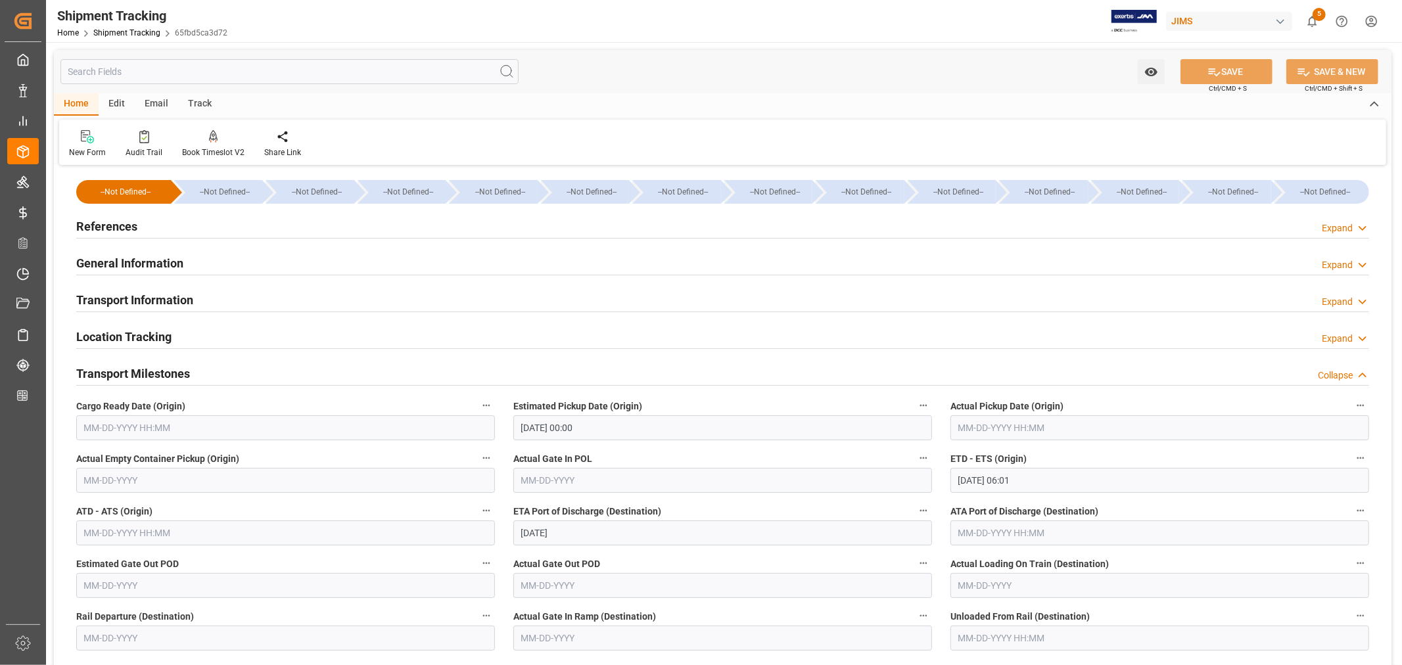
click at [154, 425] on input "text" at bounding box center [285, 427] width 419 height 25
click at [120, 609] on span "30" at bounding box center [118, 609] width 9 height 9
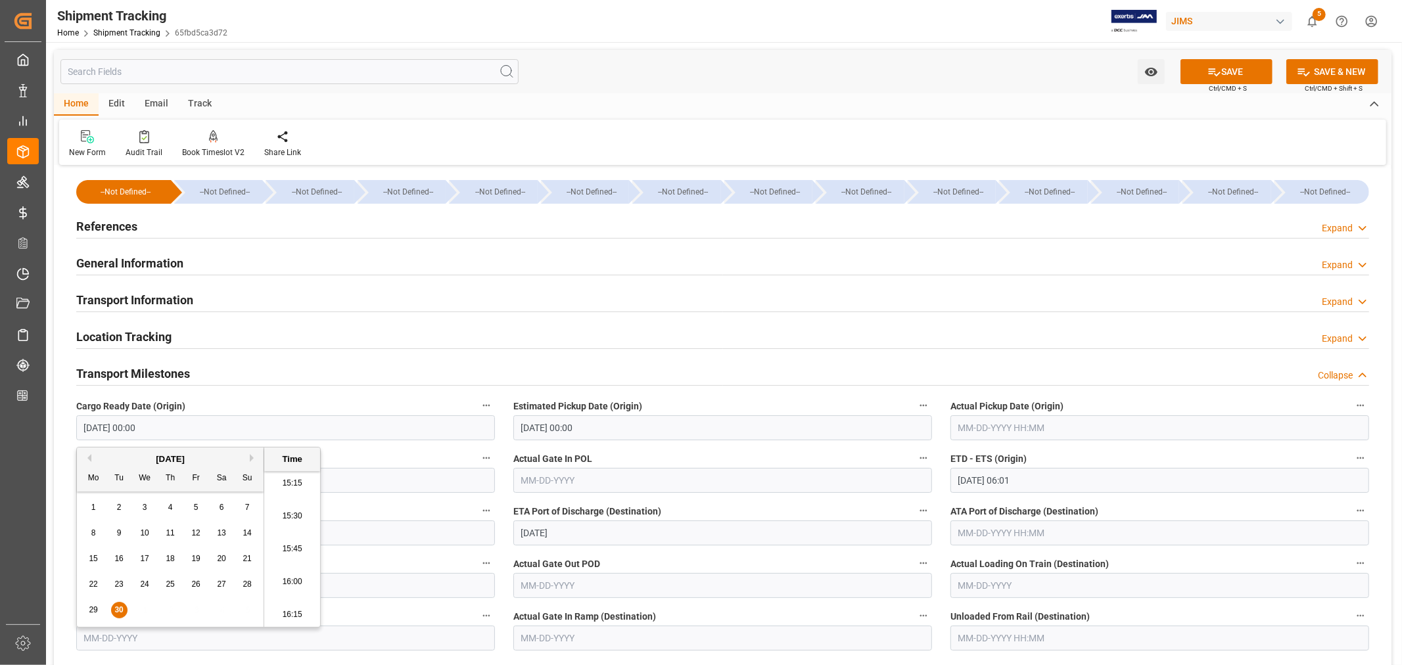
click at [93, 611] on span "29" at bounding box center [93, 609] width 9 height 9
type input "[DATE] 00:00"
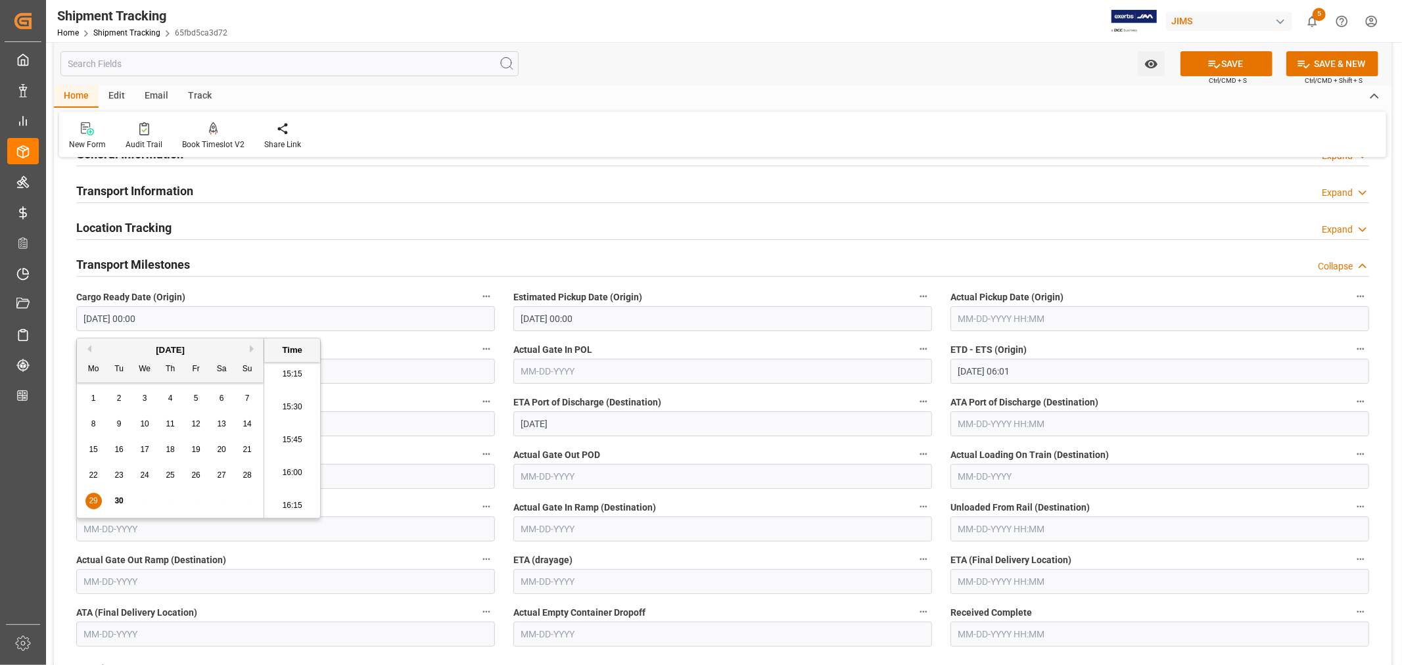
scroll to position [146, 0]
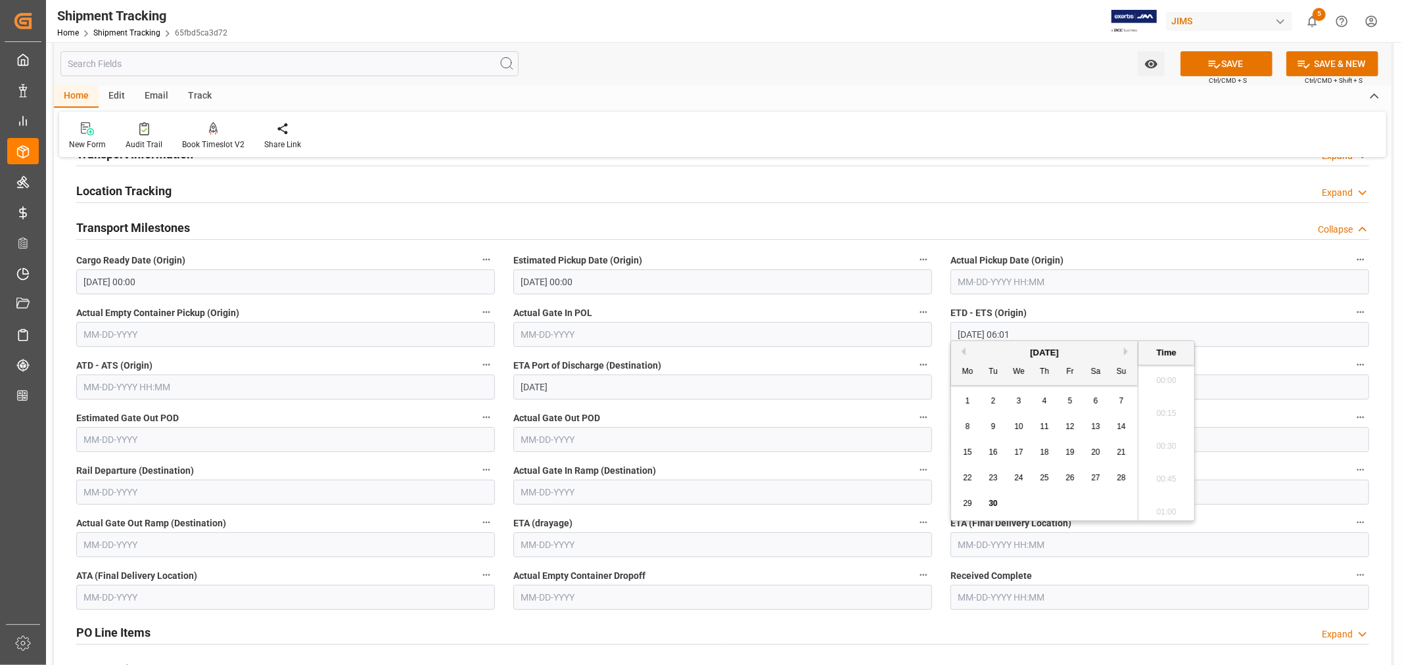
click at [985, 538] on input "text" at bounding box center [1160, 545] width 419 height 25
drag, startPoint x: 997, startPoint y: 350, endPoint x: 1010, endPoint y: 354, distance: 13.6
click at [997, 350] on div "[DATE]" at bounding box center [1044, 352] width 187 height 13
click at [1127, 348] on button "Next Month" at bounding box center [1128, 352] width 8 height 8
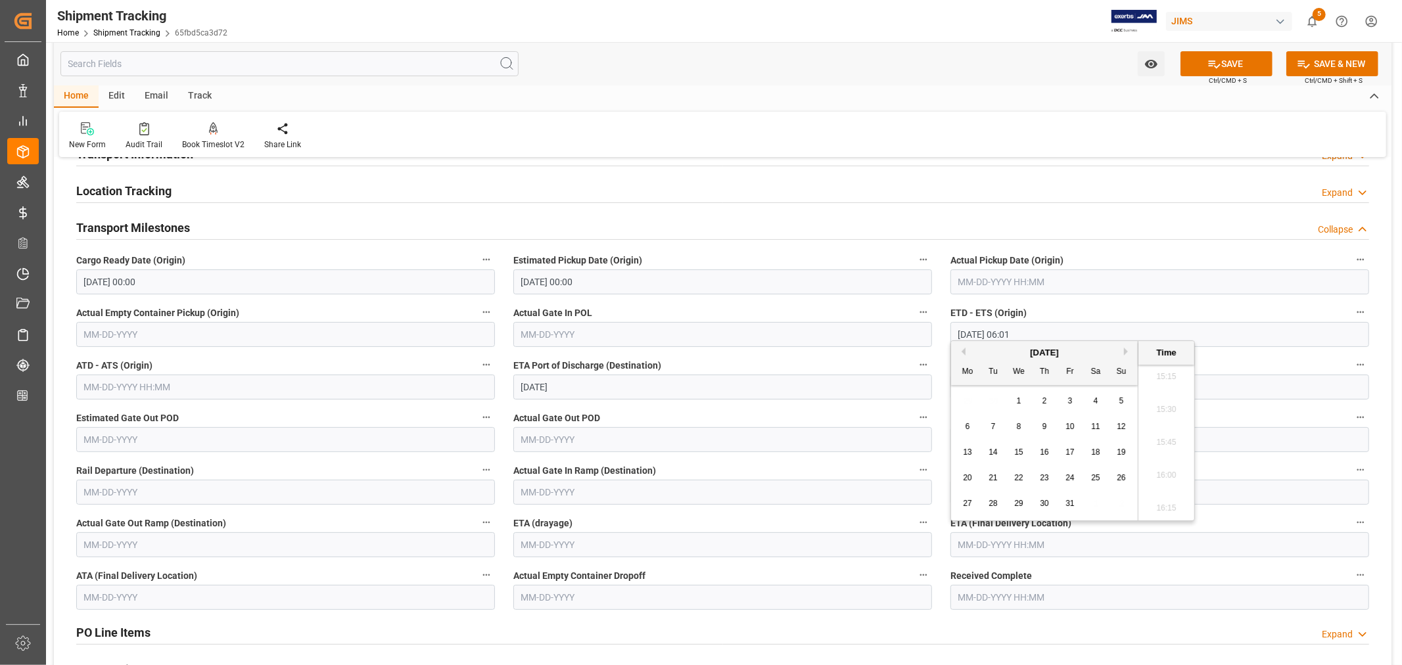
click at [1022, 423] on div "8" at bounding box center [1019, 427] width 16 height 16
type input "[DATE] 00:00"
click at [1067, 332] on input "[DATE] 06:01" at bounding box center [1160, 334] width 419 height 25
click at [1057, 279] on input "text" at bounding box center [1160, 282] width 419 height 25
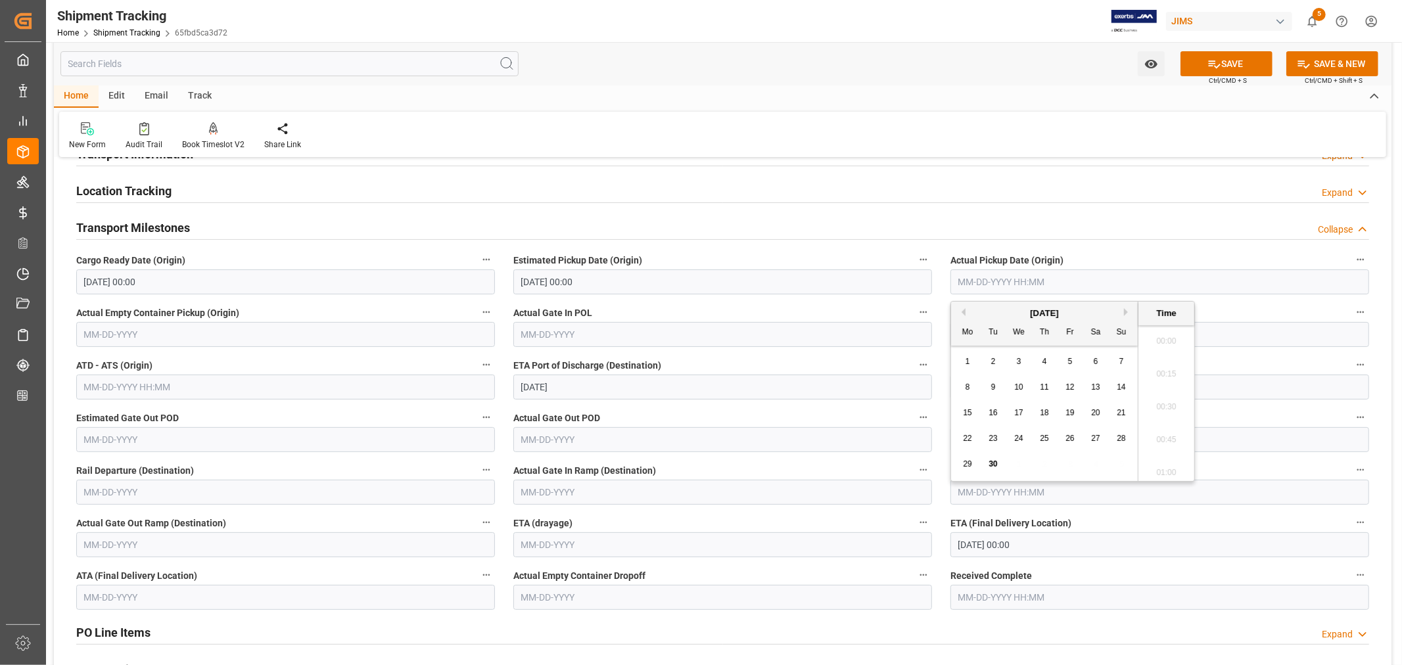
scroll to position [2009, 0]
click at [1065, 552] on input "[DATE] 00:00" at bounding box center [1160, 545] width 419 height 25
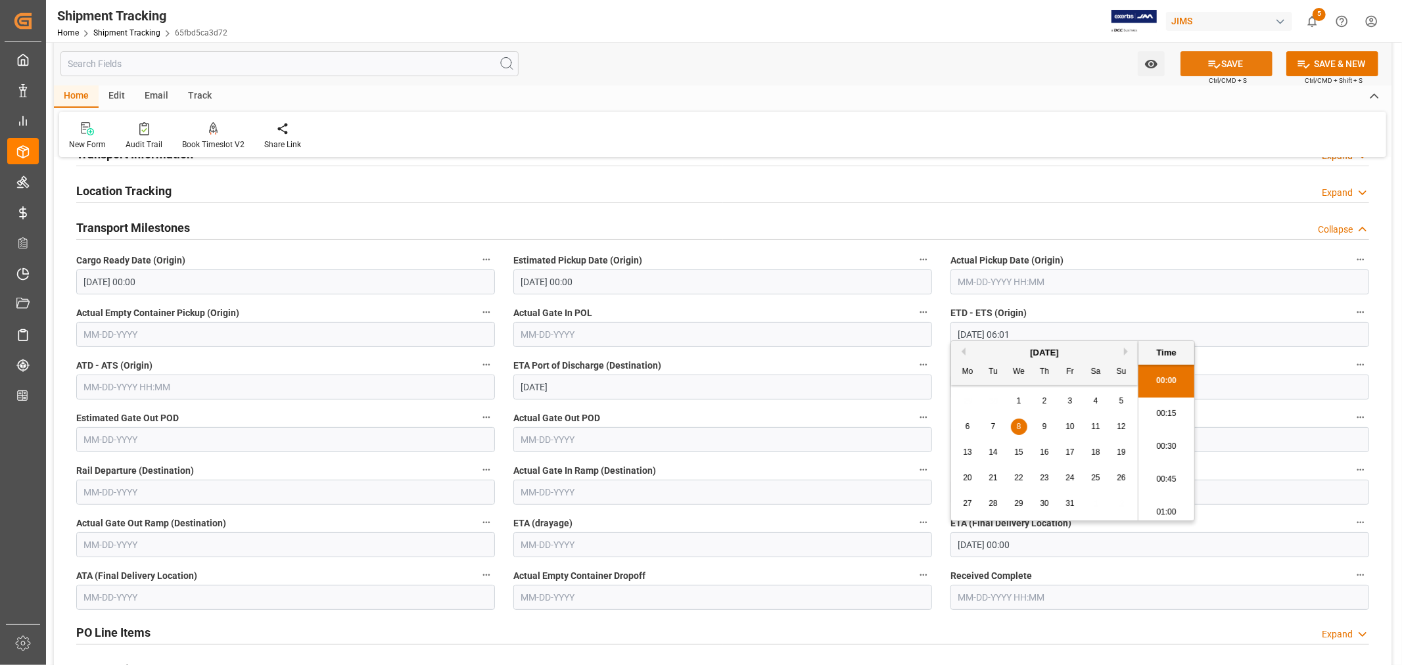
click at [1217, 64] on icon at bounding box center [1215, 64] width 12 height 8
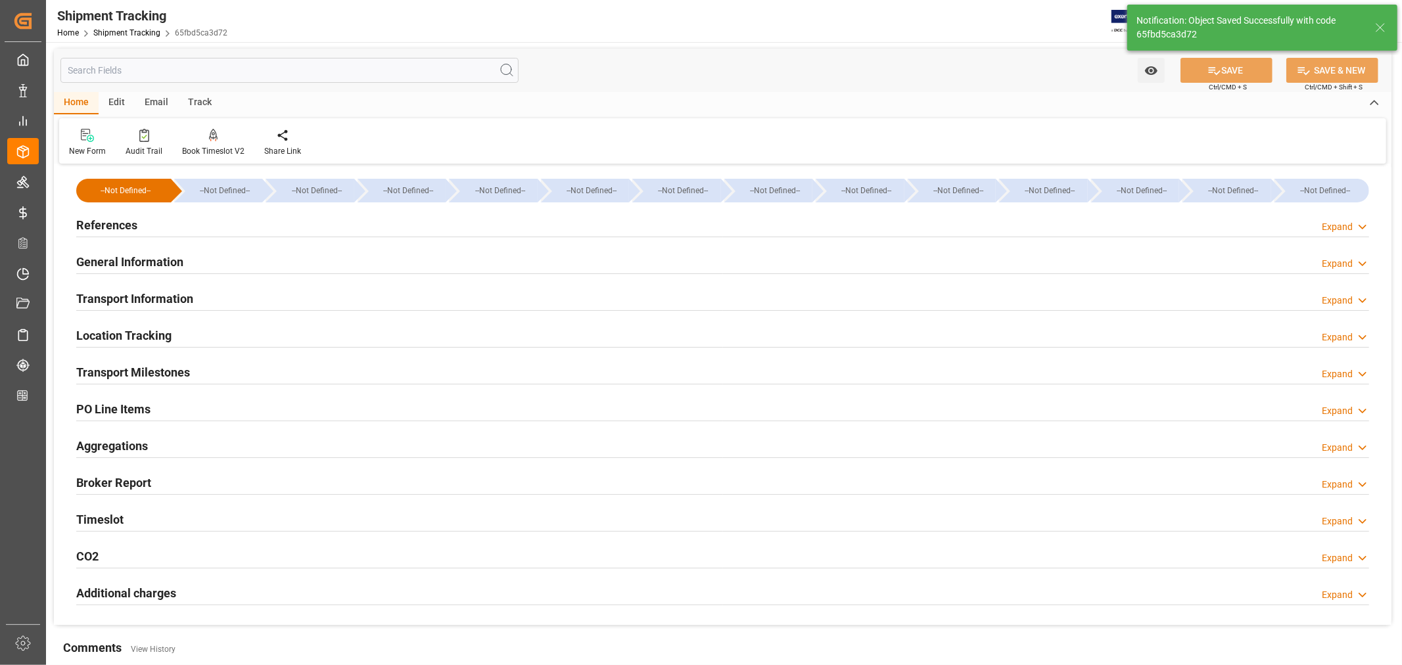
scroll to position [0, 0]
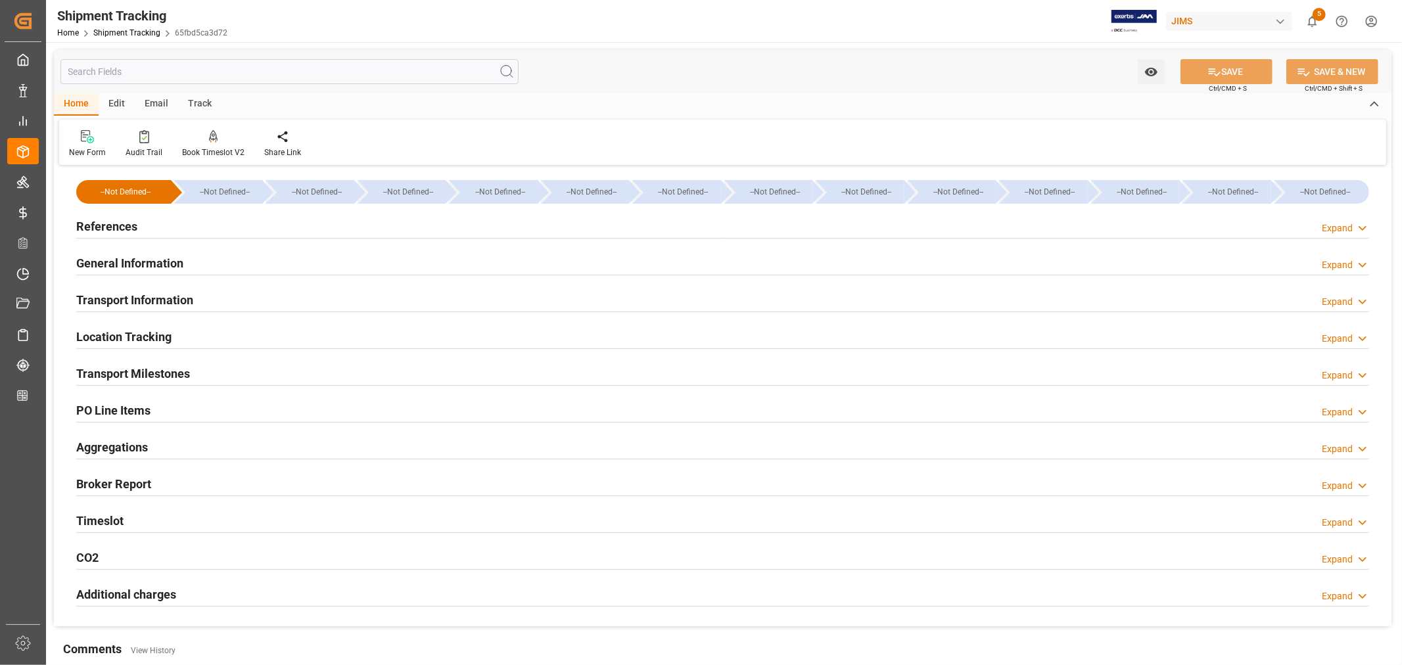
click at [120, 226] on h2 "References" at bounding box center [106, 227] width 61 height 18
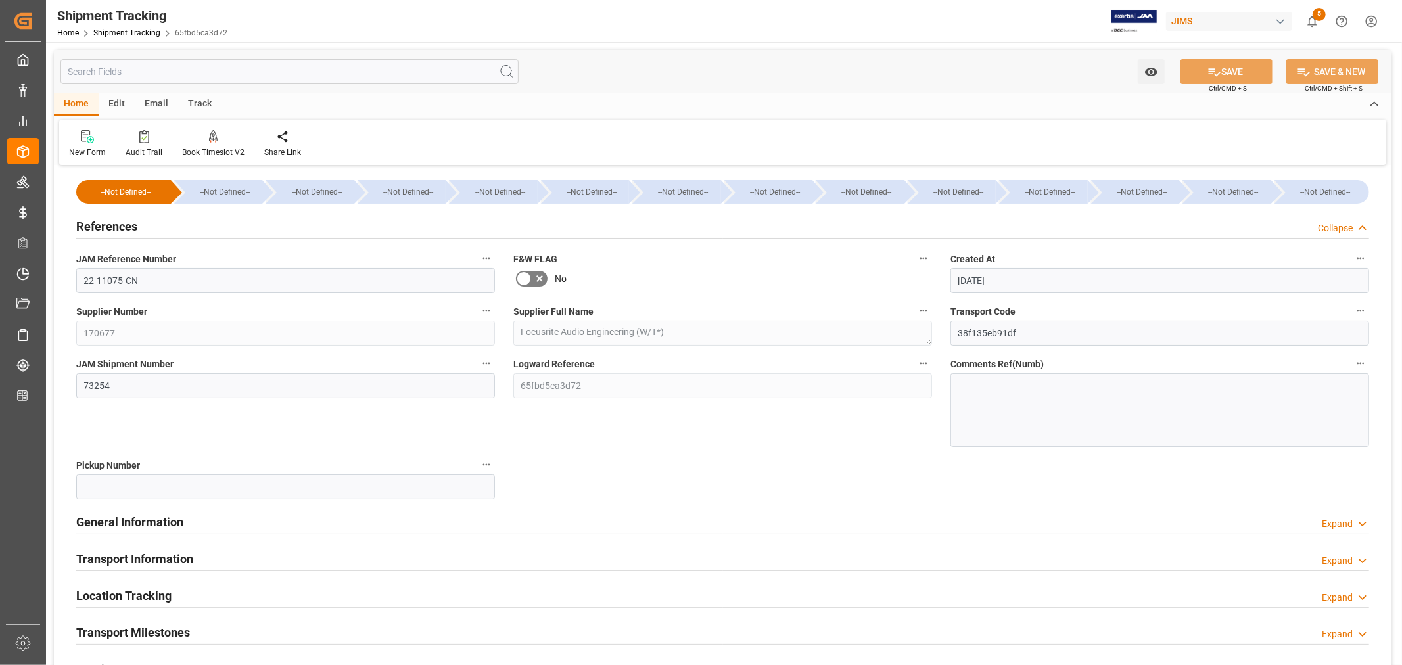
click at [120, 226] on h2 "References" at bounding box center [106, 227] width 61 height 18
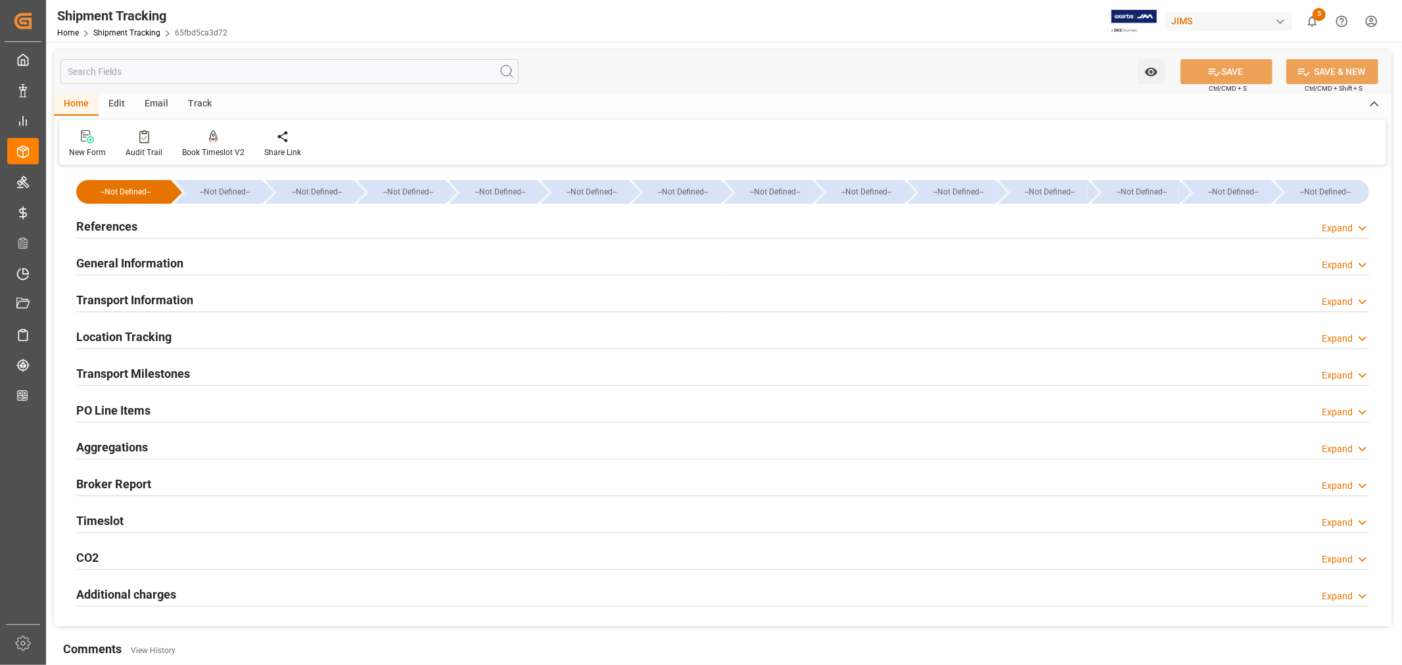
click at [122, 445] on h2 "Aggregations" at bounding box center [112, 447] width 72 height 18
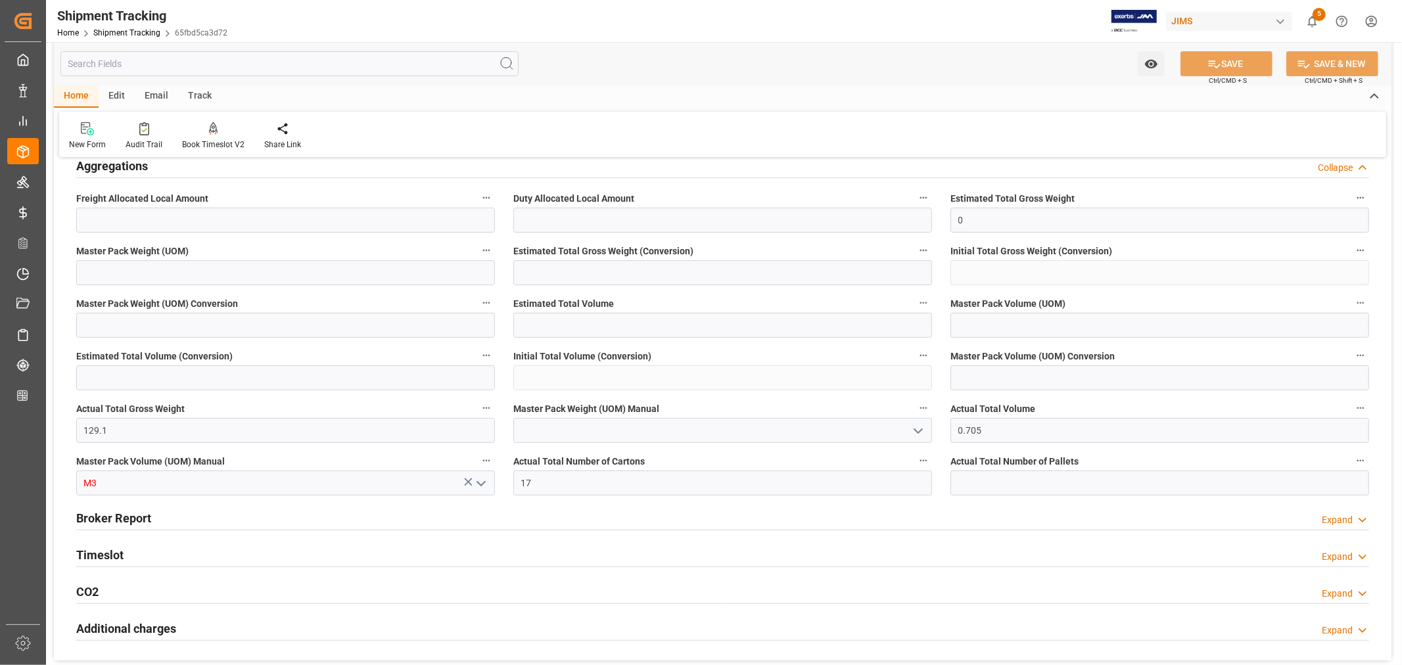
scroll to position [292, 0]
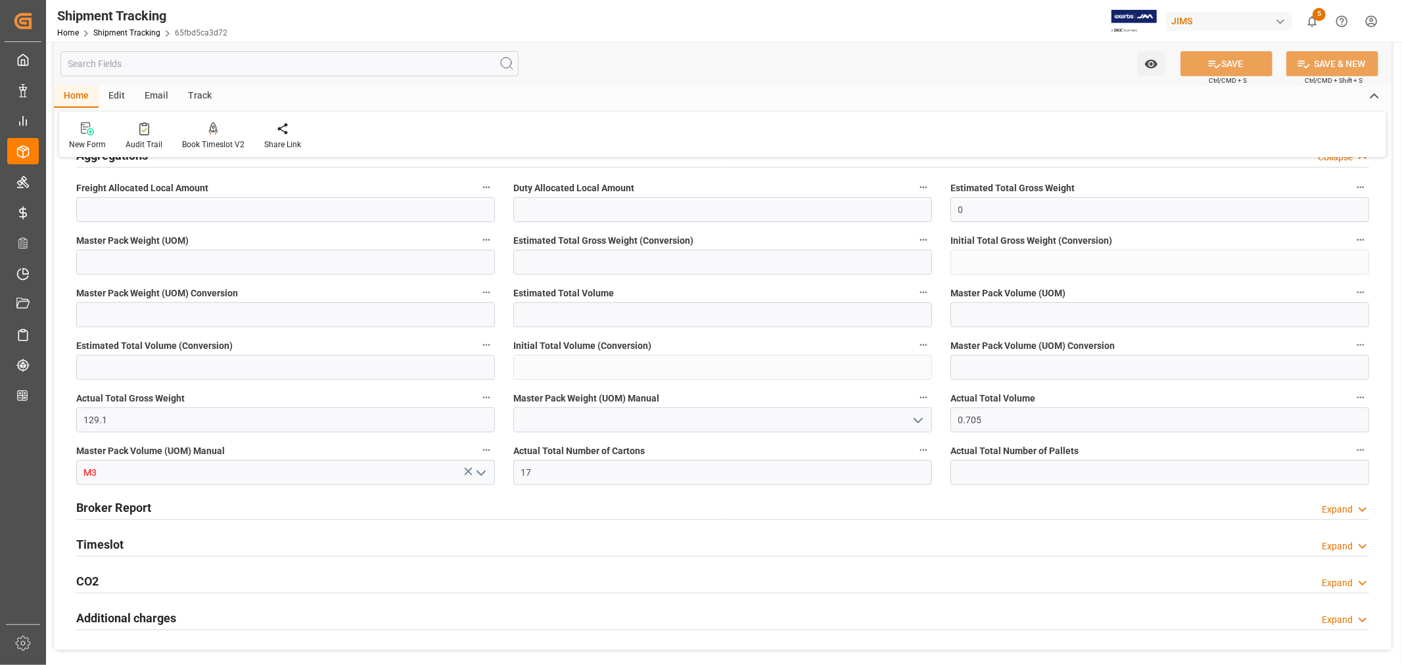
click at [481, 473] on icon "open menu" at bounding box center [481, 473] width 16 height 16
click at [921, 418] on icon "open menu" at bounding box center [919, 421] width 16 height 16
click at [593, 450] on div "KG" at bounding box center [722, 450] width 417 height 30
type input "KG"
click at [1212, 66] on icon at bounding box center [1215, 64] width 14 height 14
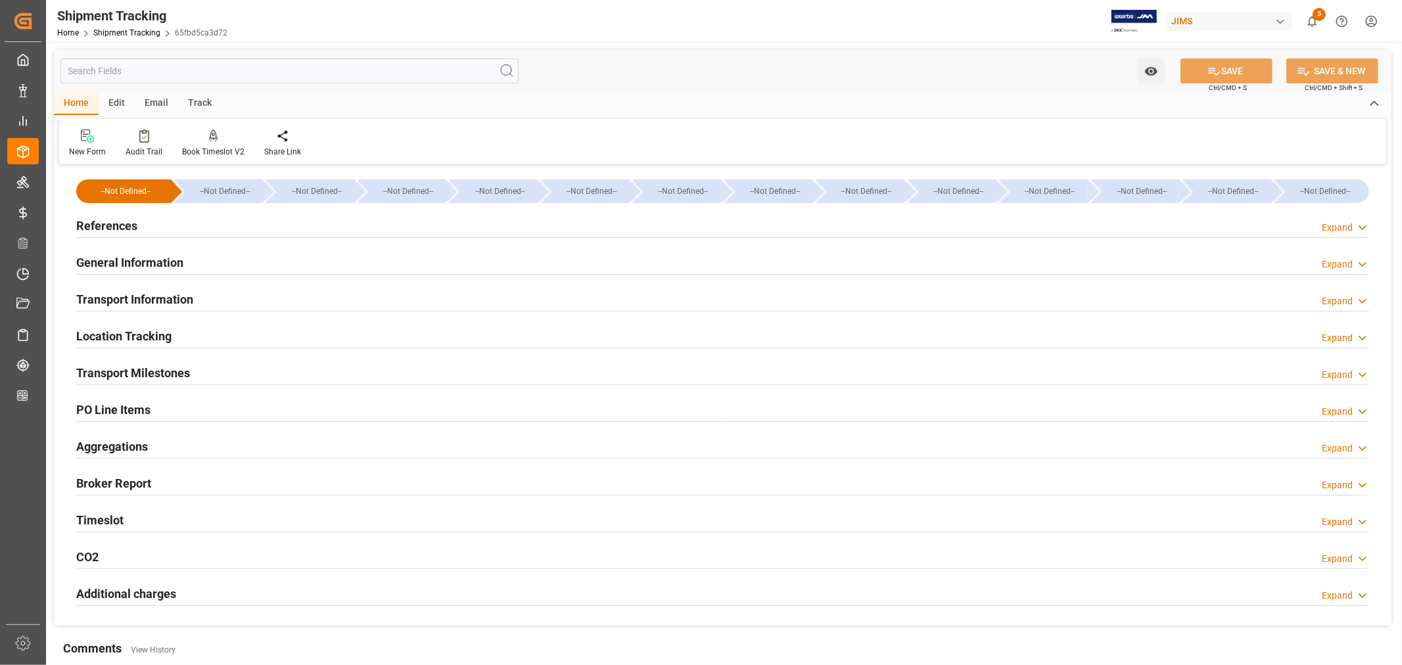
scroll to position [0, 0]
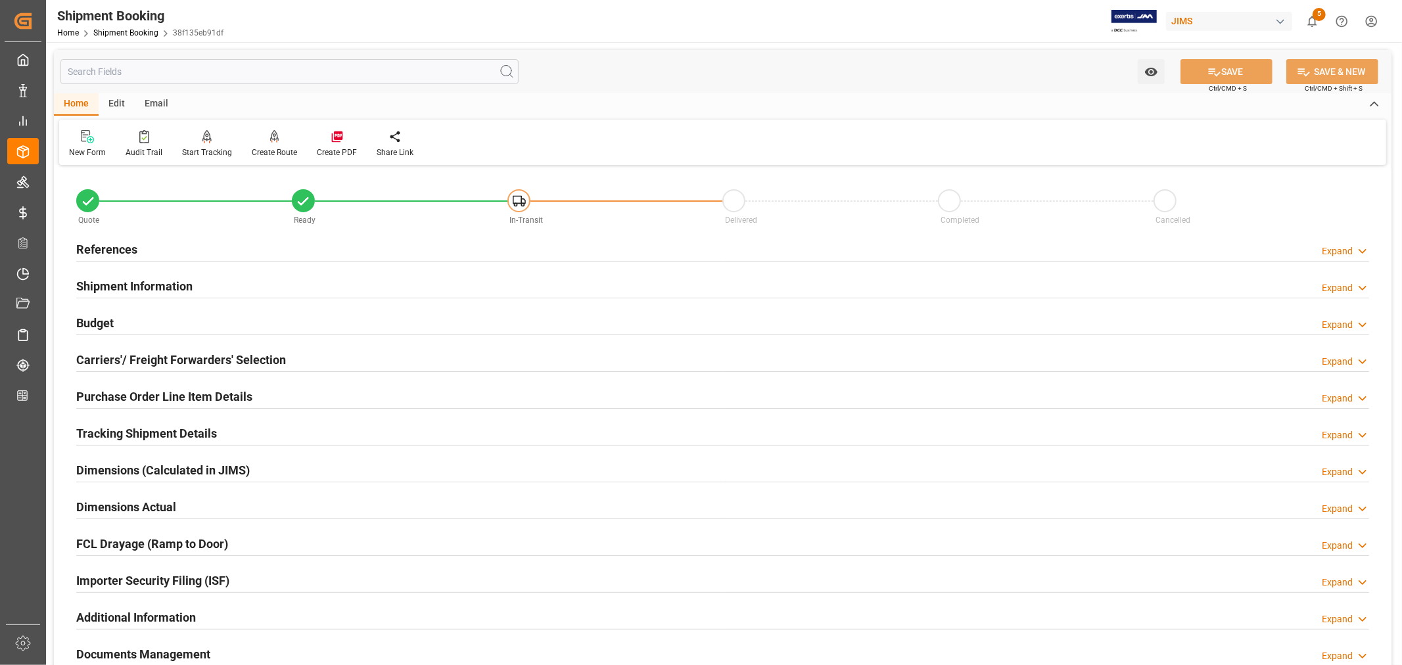
click at [166, 426] on h2 "Tracking Shipment Details" at bounding box center [146, 434] width 141 height 18
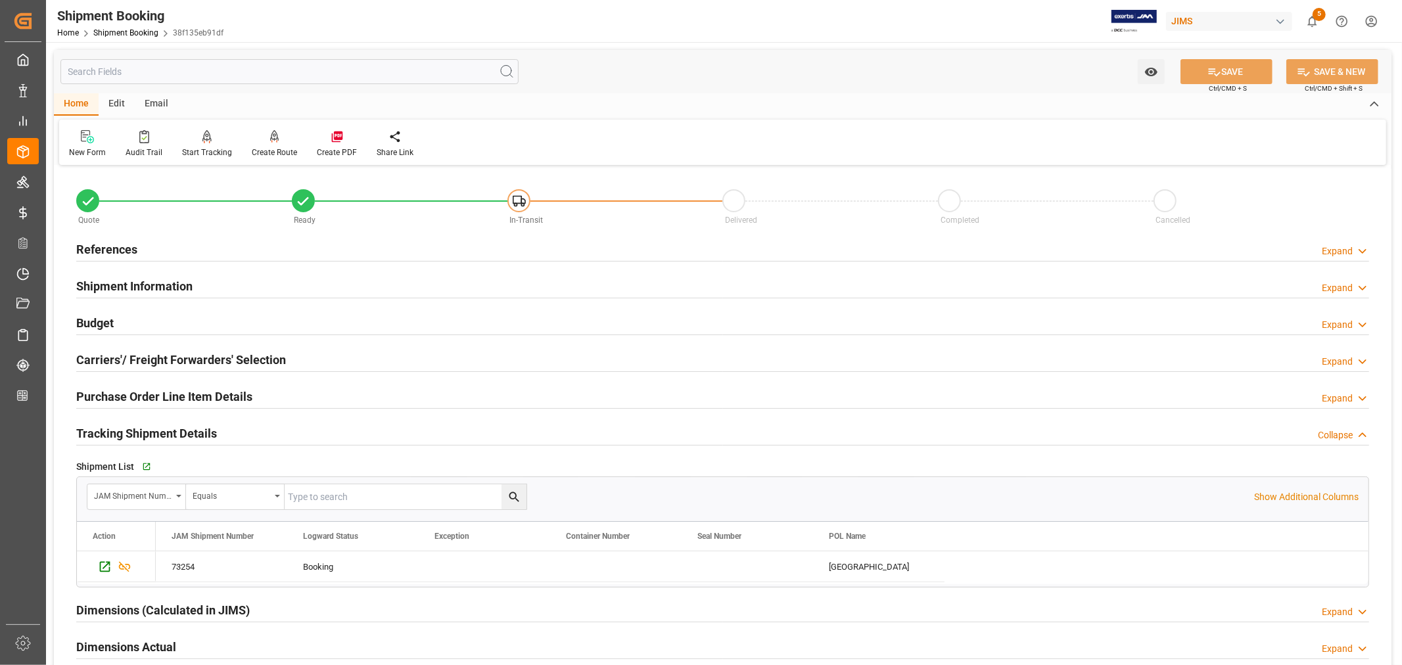
click at [166, 426] on h2 "Tracking Shipment Details" at bounding box center [146, 434] width 141 height 18
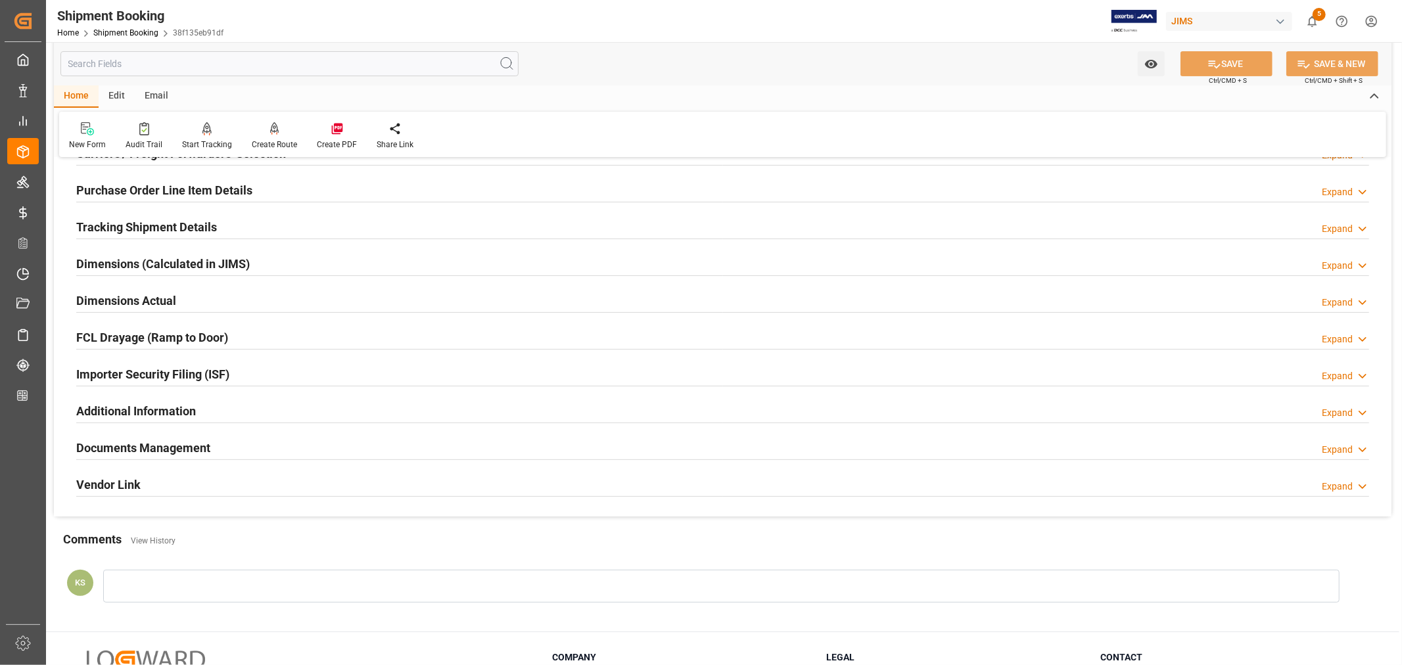
scroll to position [219, 0]
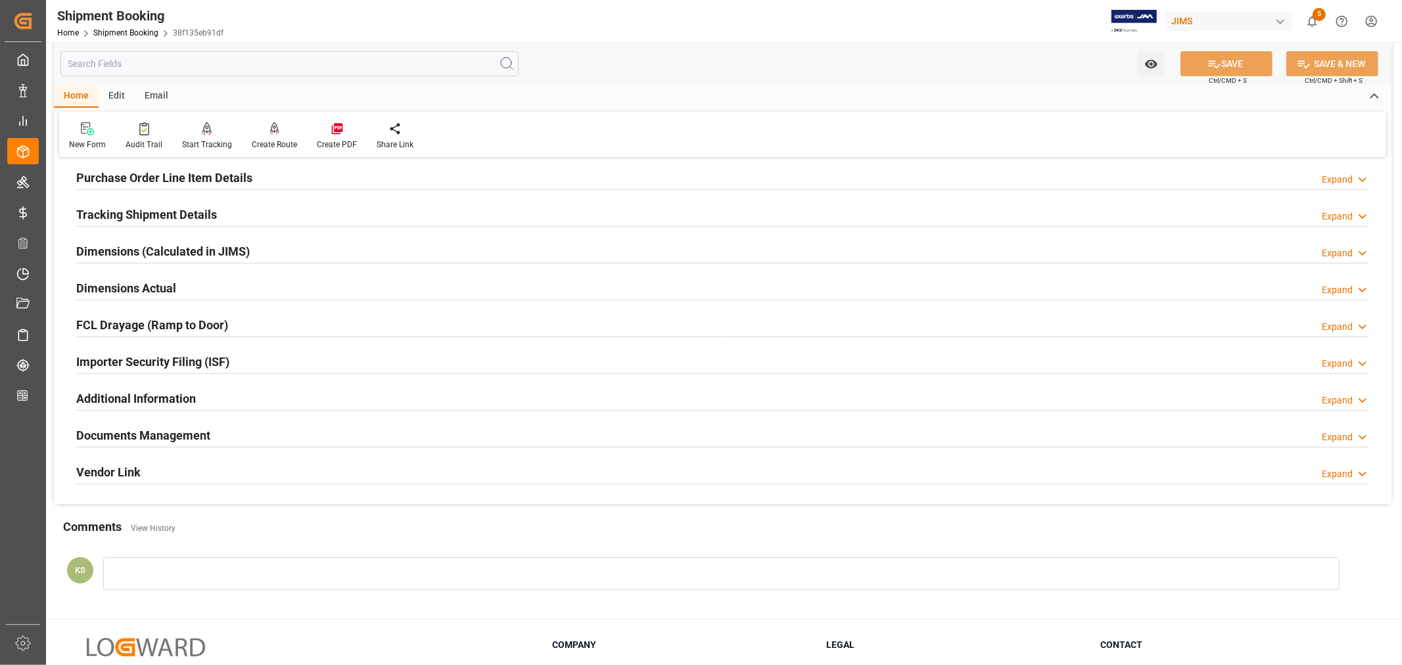
click at [172, 429] on h2 "Documents Management" at bounding box center [143, 436] width 134 height 18
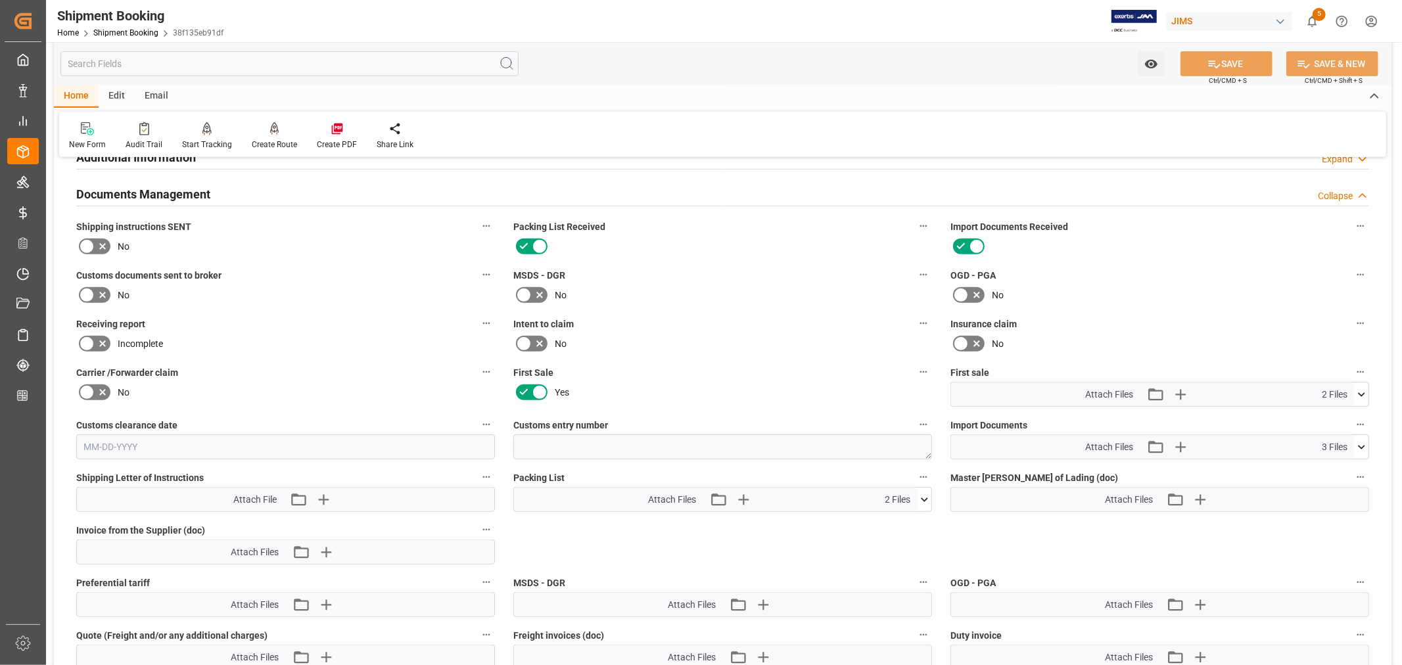
scroll to position [511, 0]
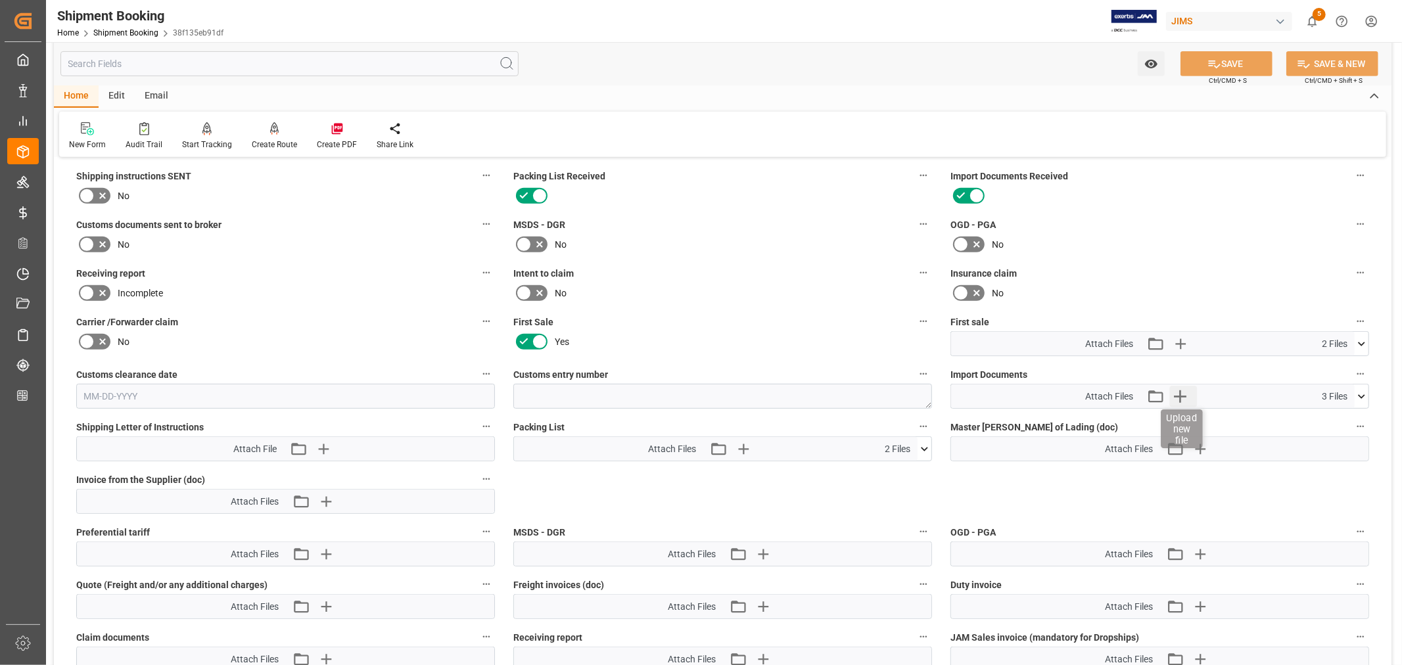
click at [1179, 391] on icon "button" at bounding box center [1180, 397] width 12 height 12
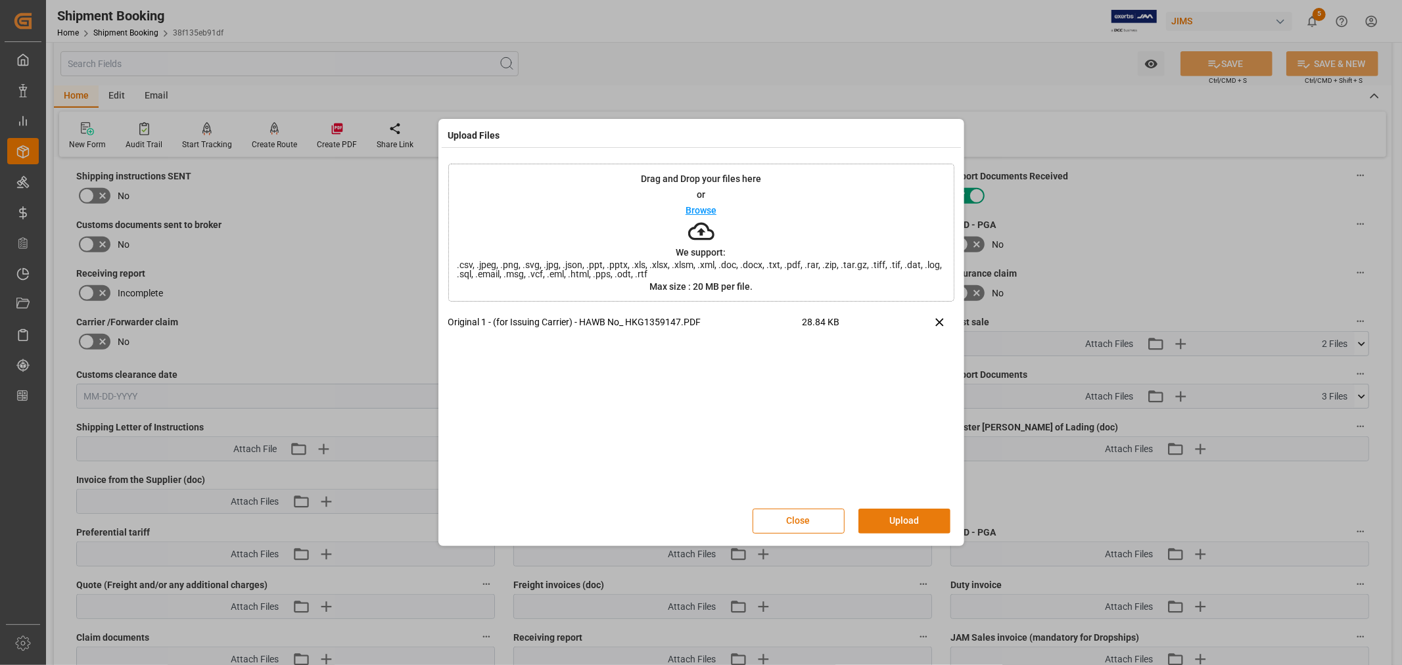
click at [888, 517] on button "Upload" at bounding box center [905, 521] width 92 height 25
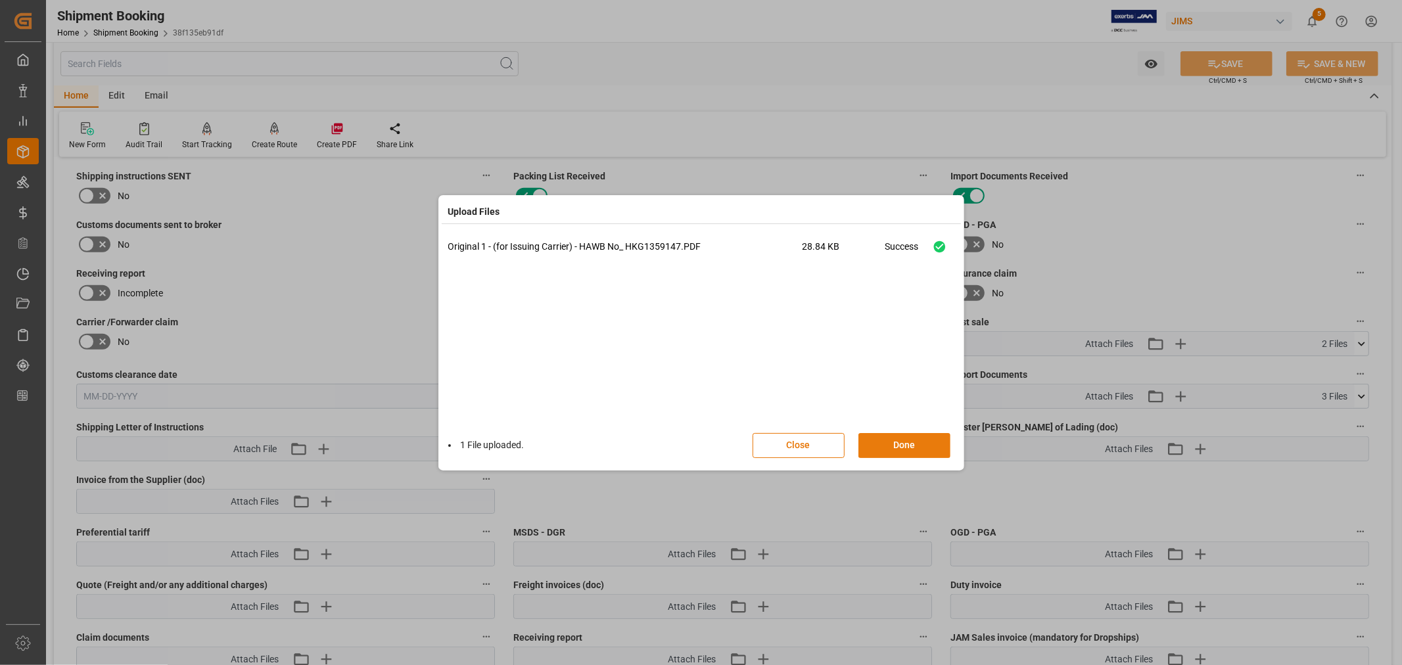
click at [906, 445] on button "Done" at bounding box center [905, 445] width 92 height 25
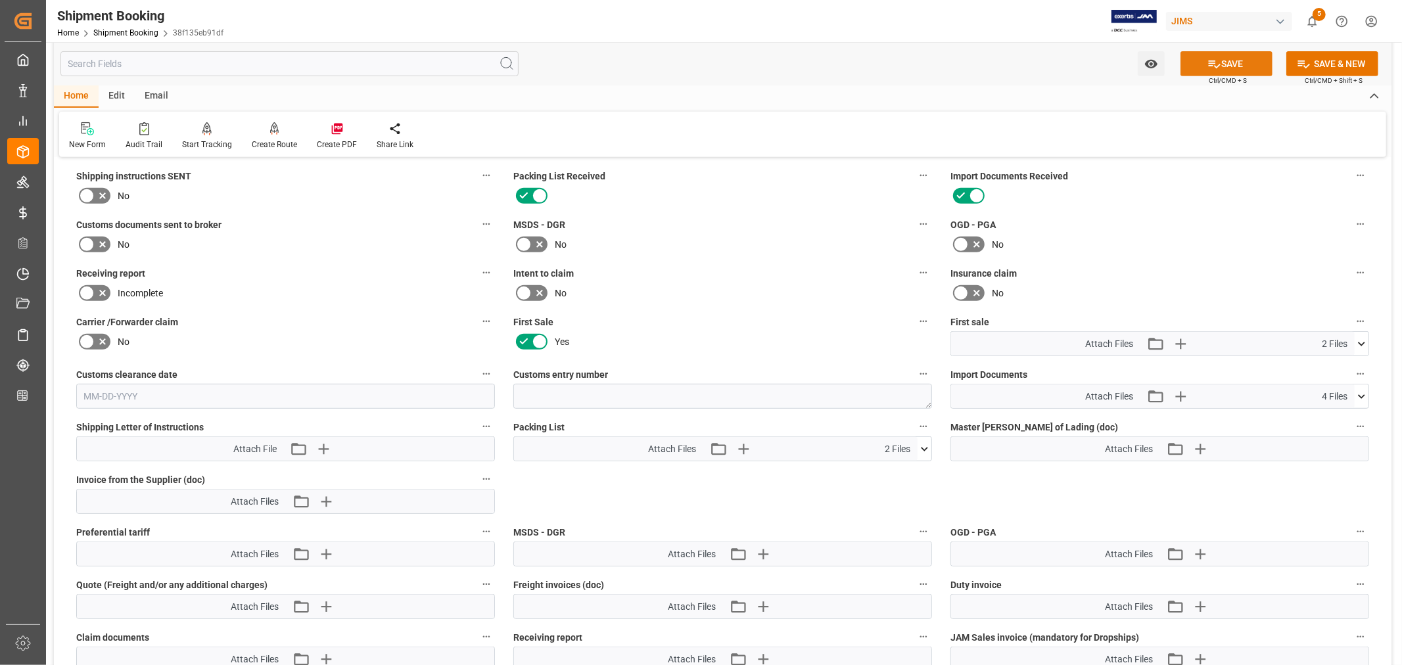
click at [1221, 63] on button "SAVE" at bounding box center [1227, 63] width 92 height 25
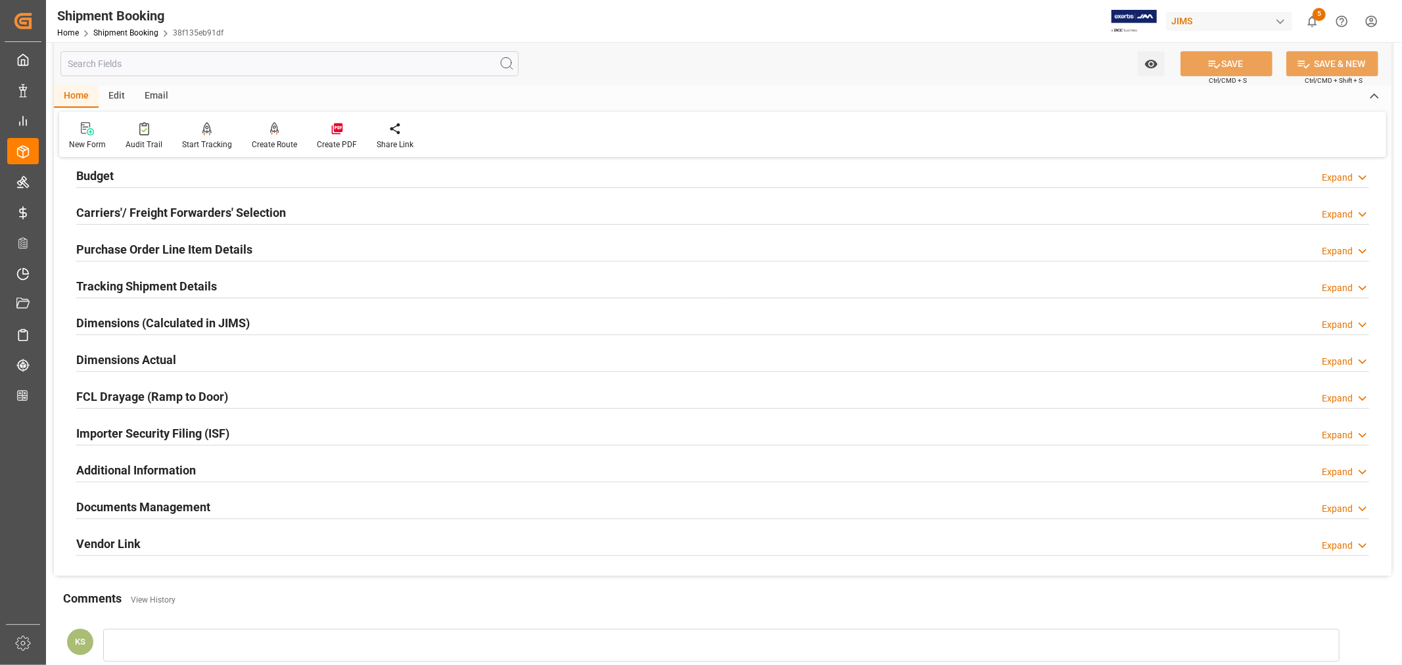
scroll to position [103, 0]
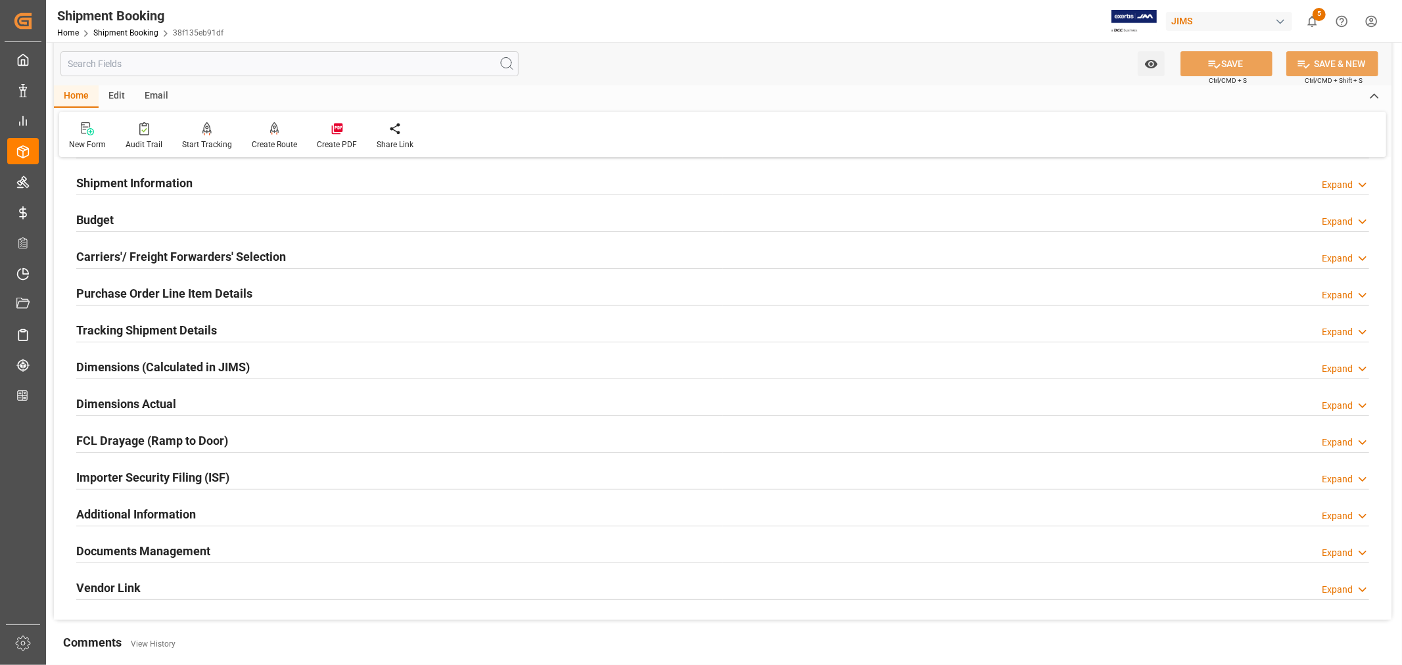
drag, startPoint x: 152, startPoint y: 182, endPoint x: 187, endPoint y: 181, distance: 34.8
click at [152, 182] on h2 "Shipment Information" at bounding box center [134, 183] width 116 height 18
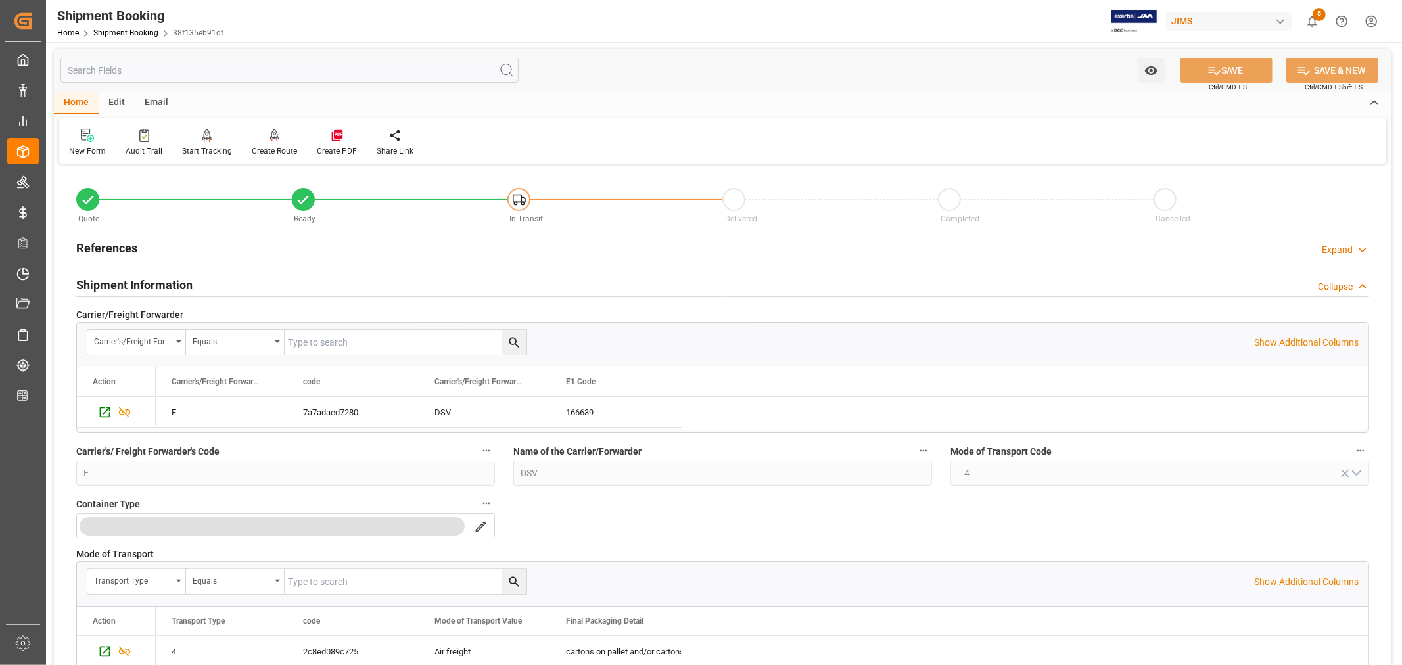
scroll to position [0, 0]
click at [175, 285] on h2 "Shipment Information" at bounding box center [134, 286] width 116 height 18
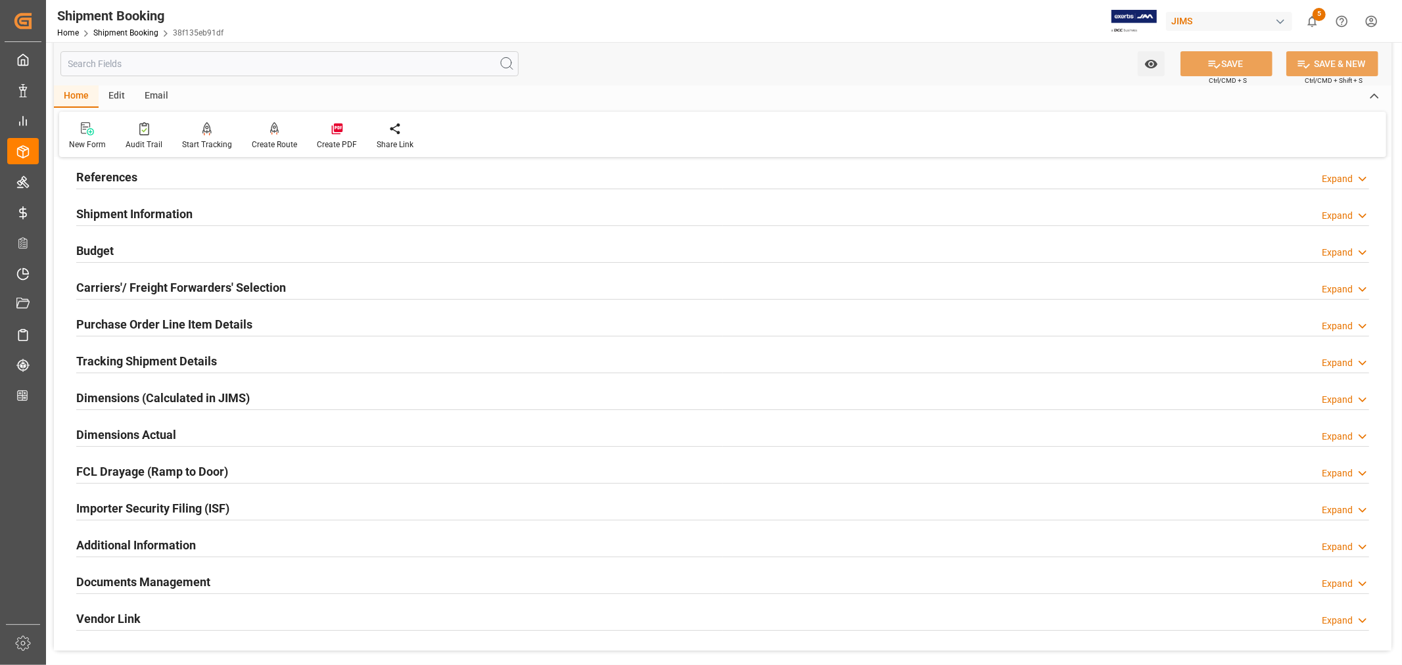
scroll to position [146, 0]
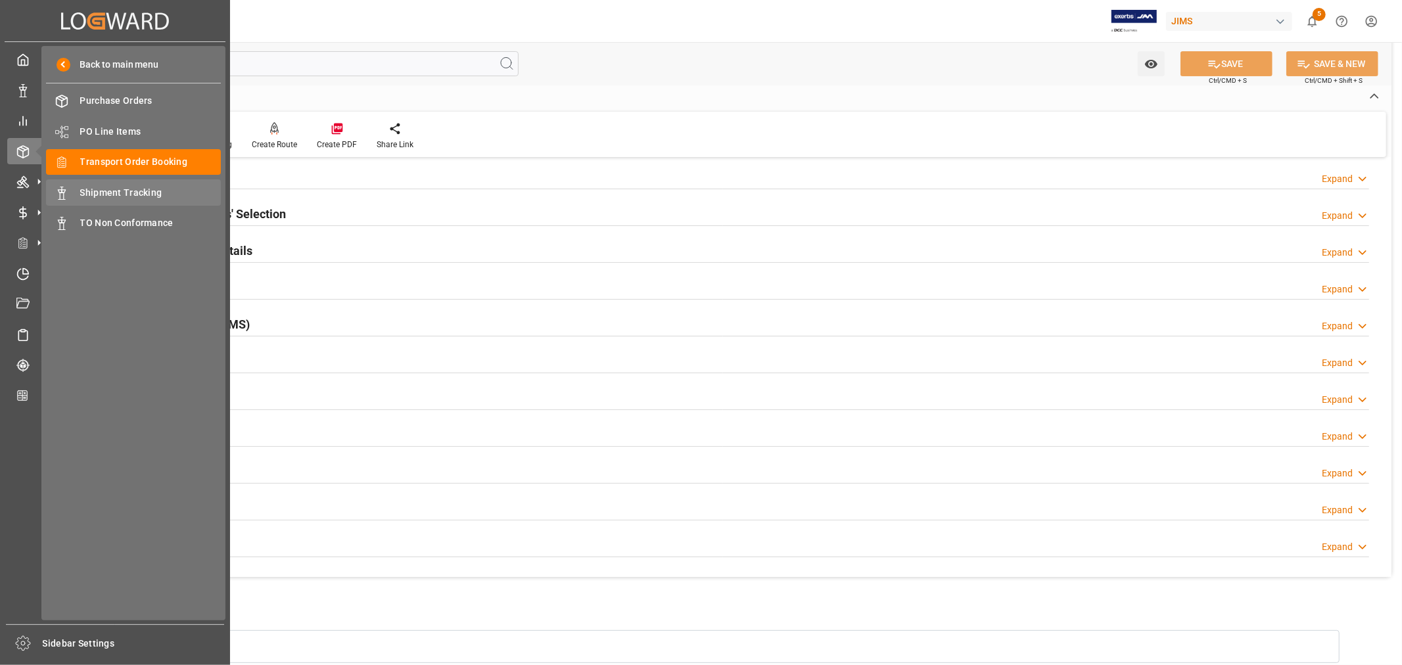
click at [120, 191] on span "Shipment Tracking" at bounding box center [150, 193] width 141 height 14
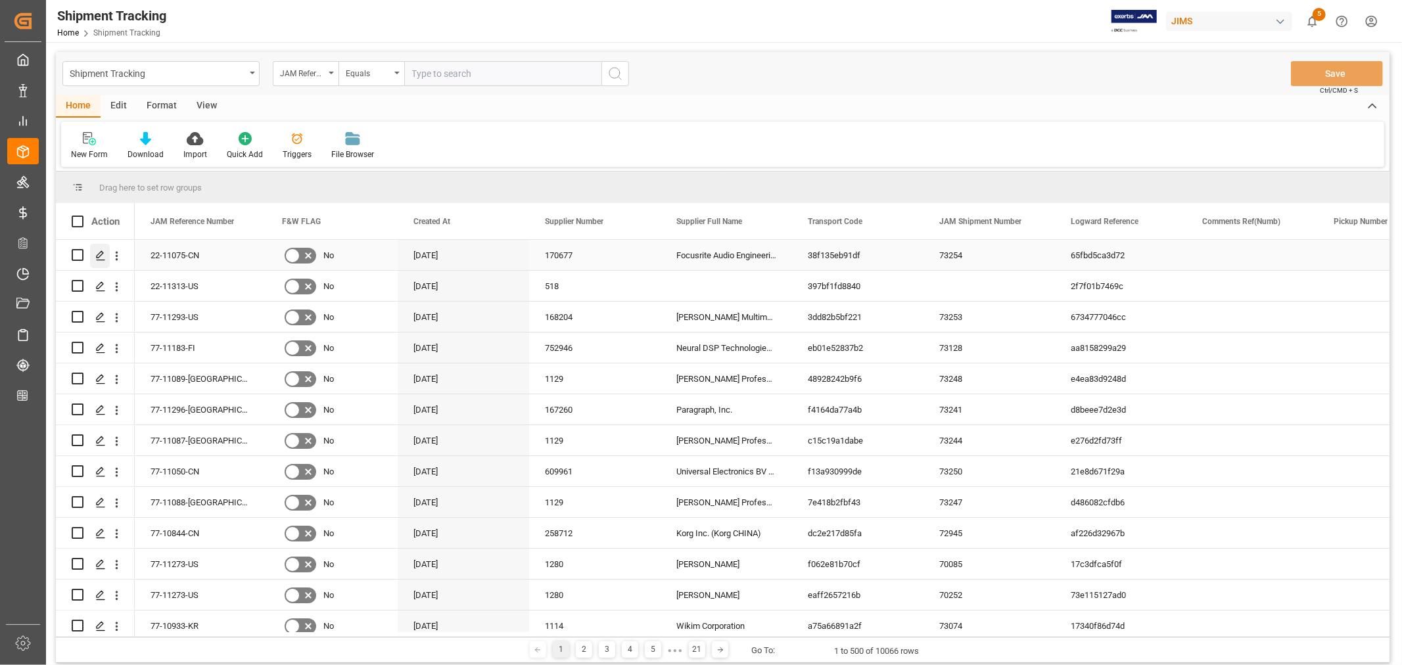
click at [96, 252] on icon "Press SPACE to select this row." at bounding box center [100, 255] width 11 height 11
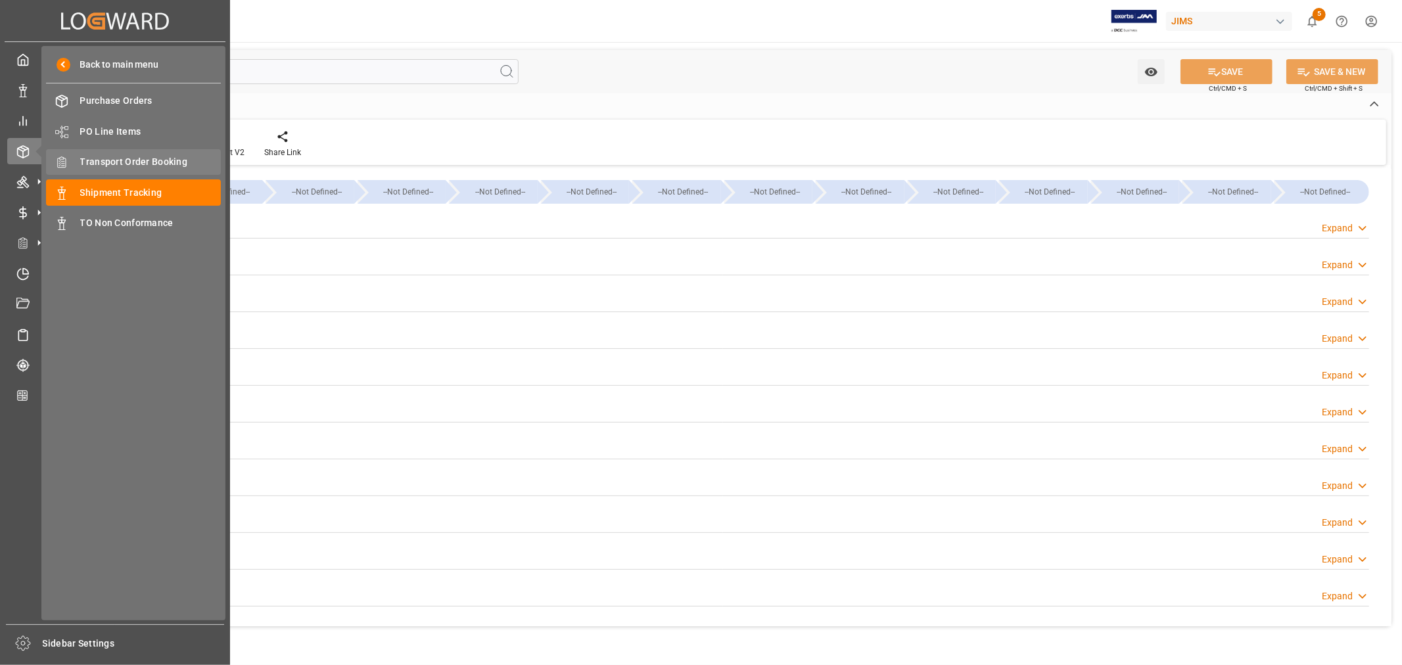
click at [166, 159] on span "Transport Order Booking" at bounding box center [150, 162] width 141 height 14
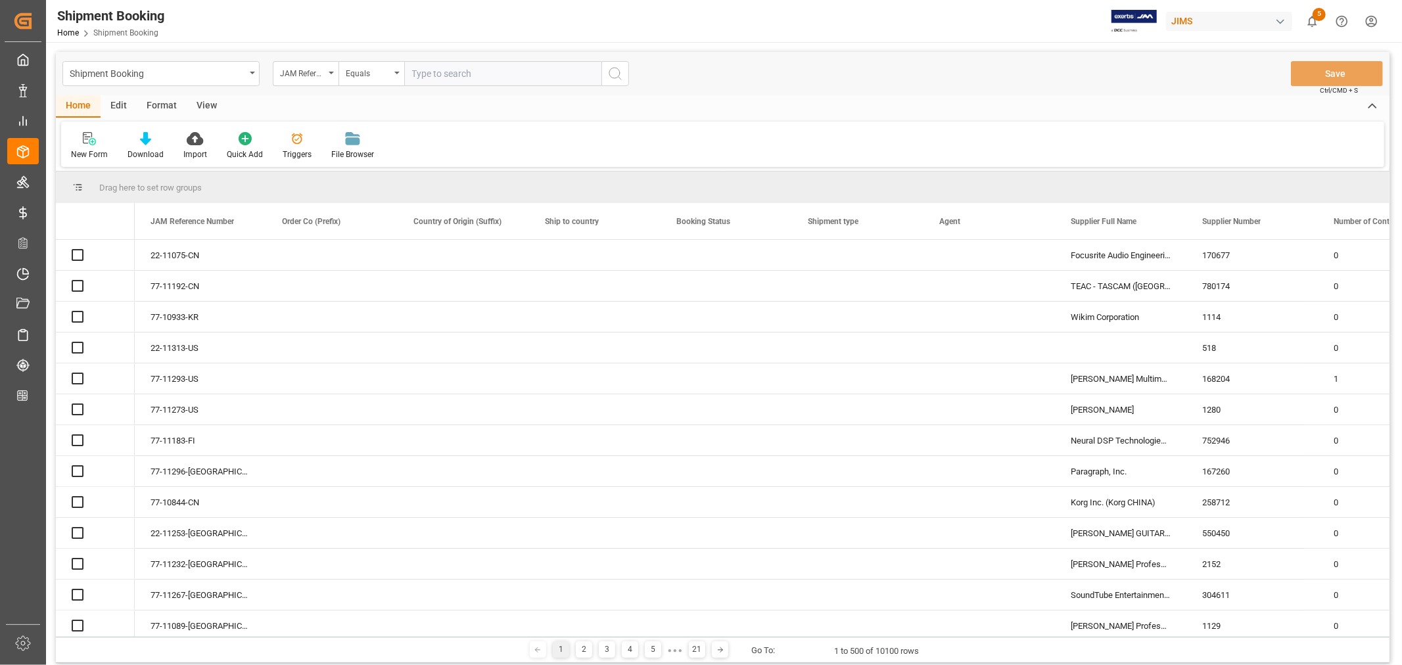
click at [421, 72] on input "text" at bounding box center [502, 73] width 197 height 25
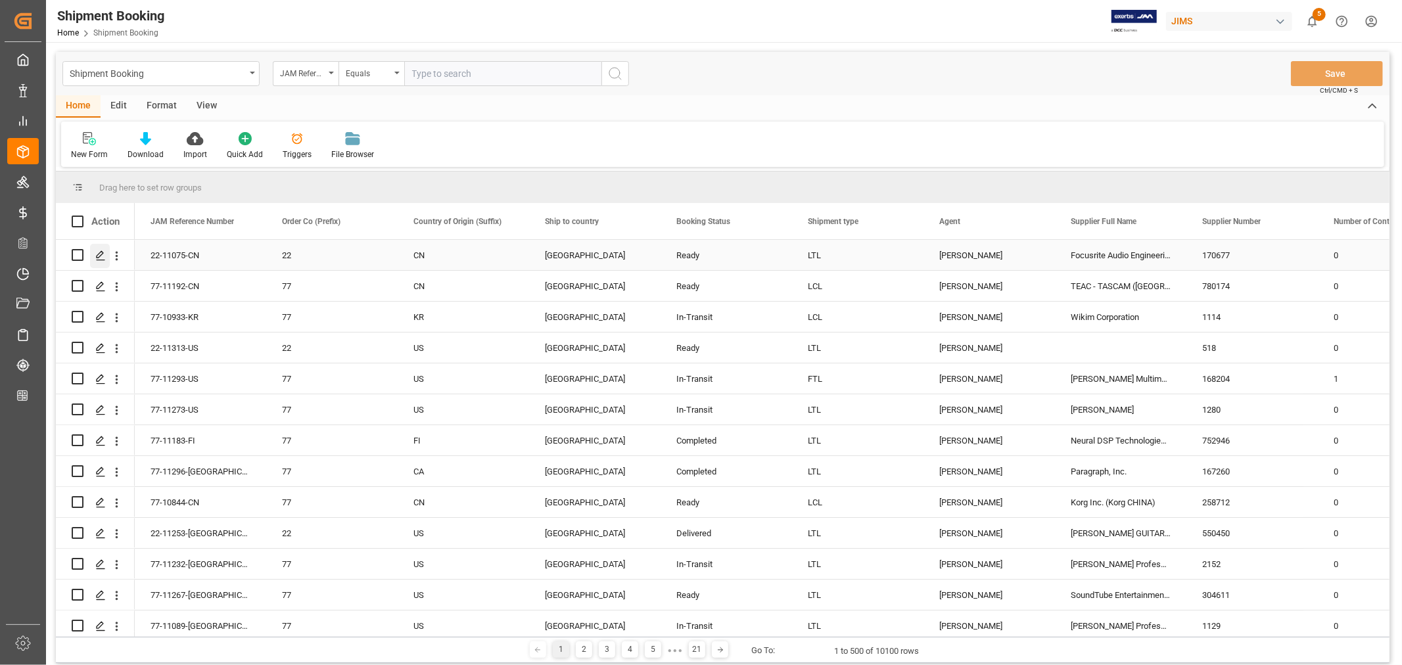
click at [99, 251] on icon "Press SPACE to select this row." at bounding box center [100, 255] width 11 height 11
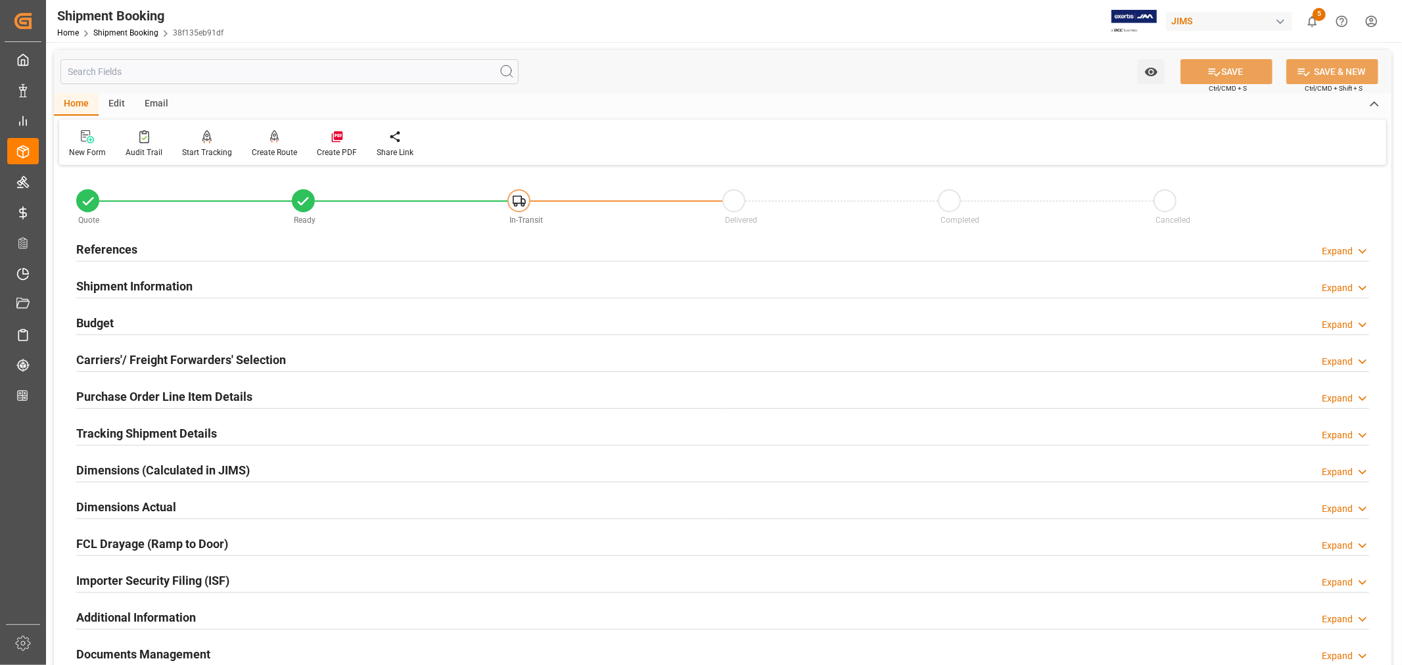
click at [92, 249] on h2 "References" at bounding box center [106, 250] width 61 height 18
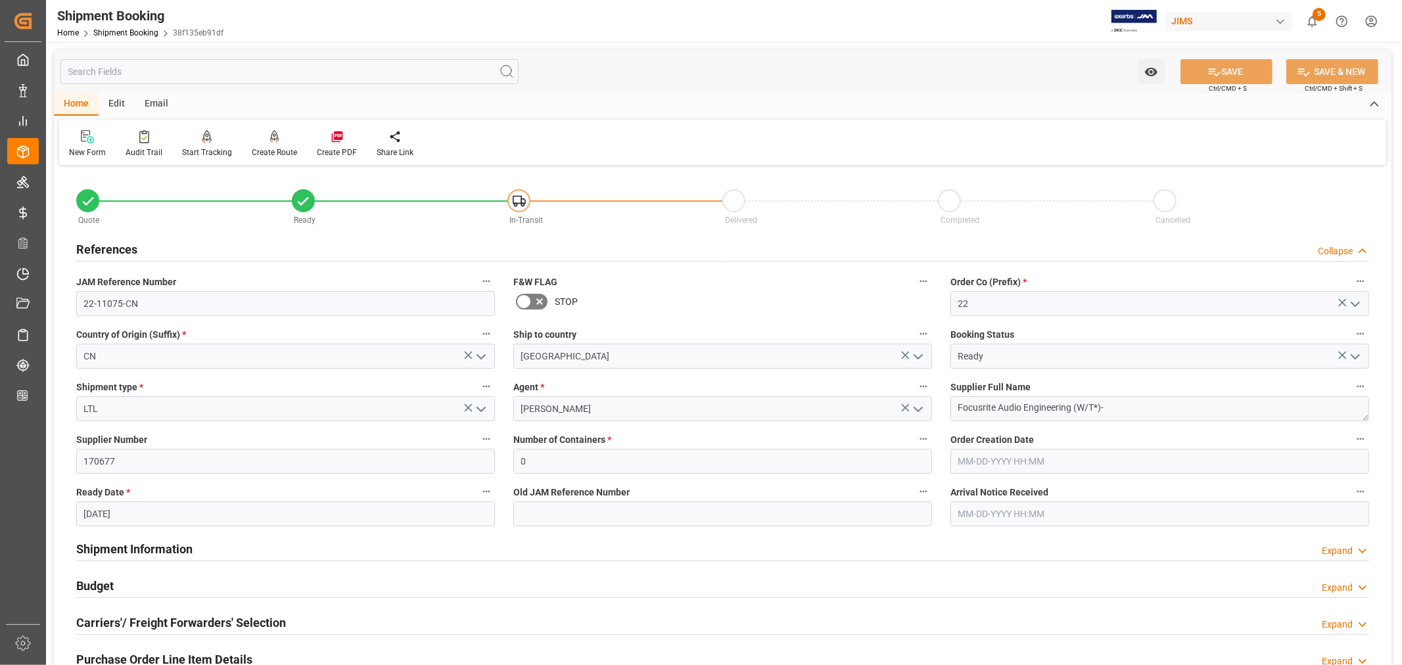
click at [92, 249] on h2 "References" at bounding box center [106, 250] width 61 height 18
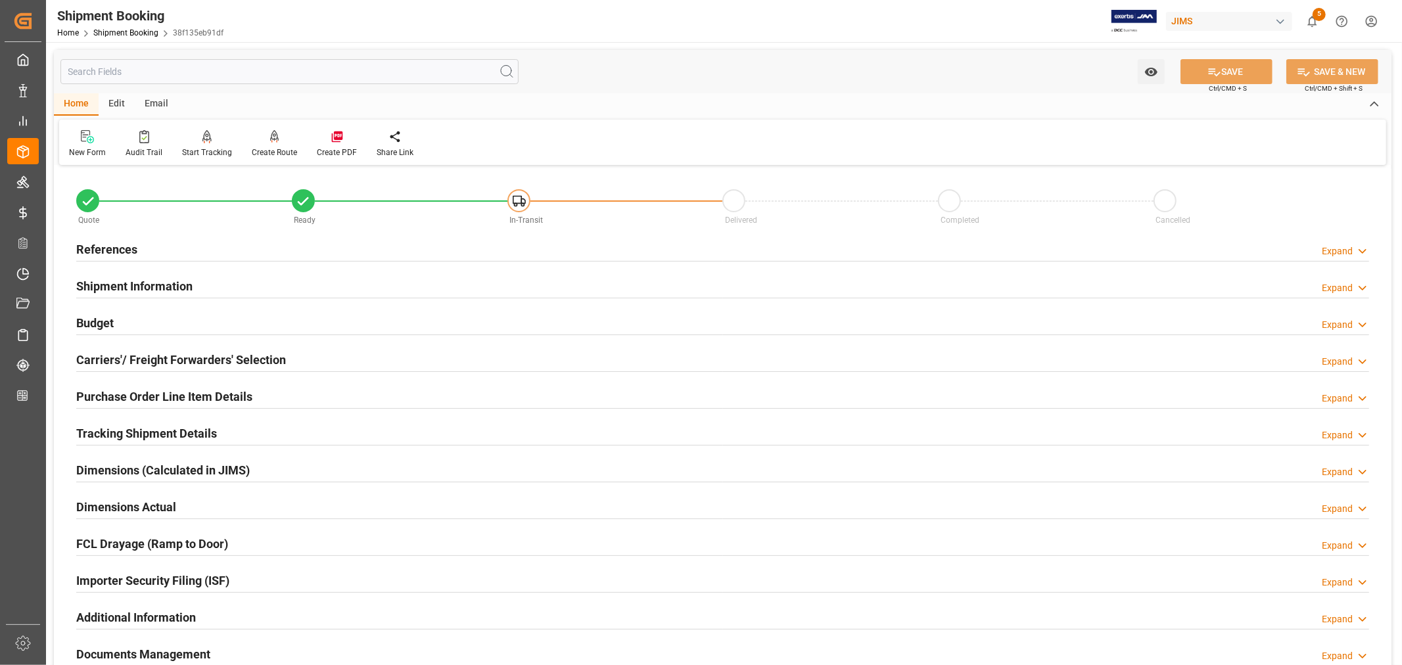
click at [142, 430] on h2 "Tracking Shipment Details" at bounding box center [146, 434] width 141 height 18
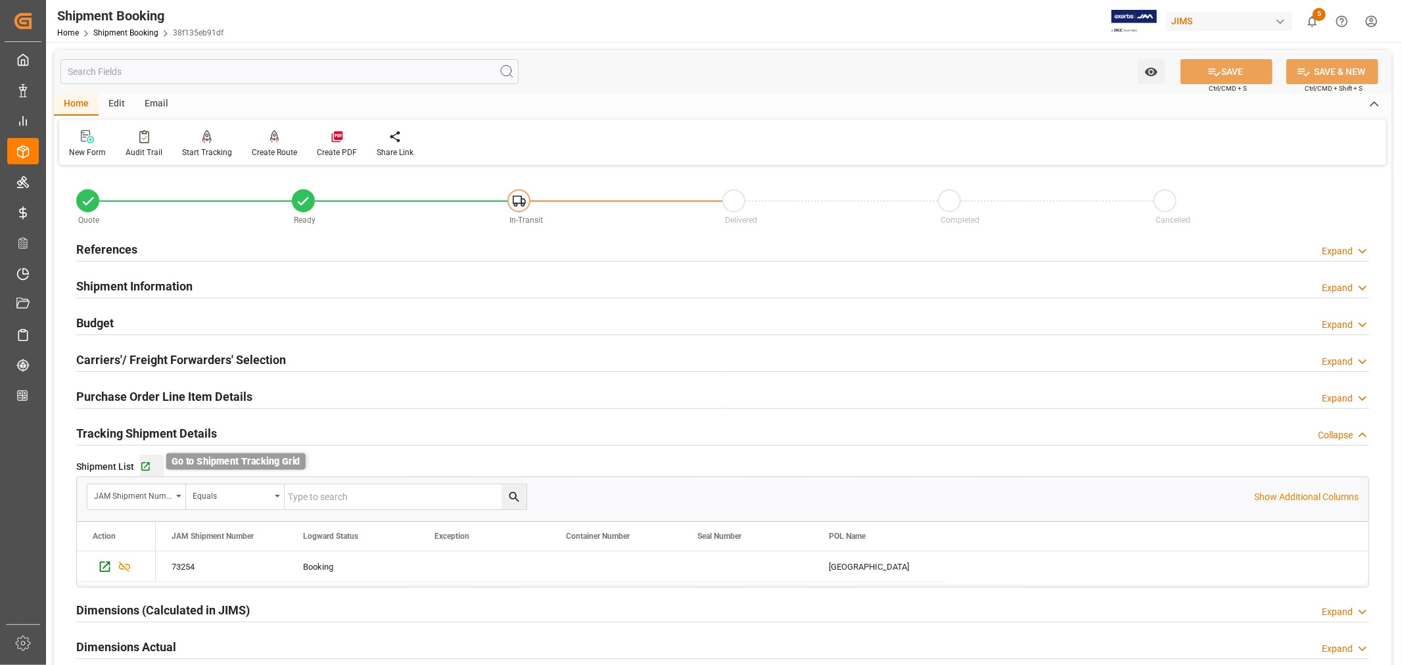
click at [147, 468] on icon "button" at bounding box center [145, 467] width 11 height 11
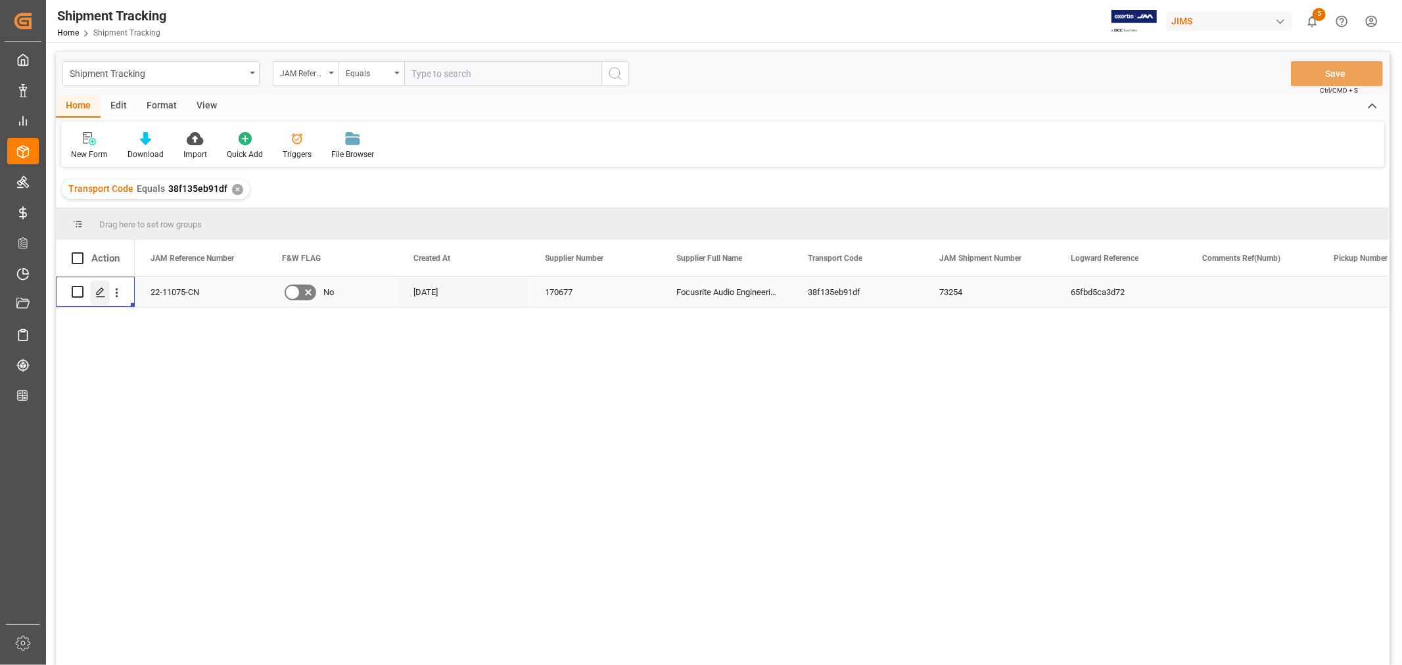
click at [97, 292] on polygon "Press SPACE to select this row." at bounding box center [100, 291] width 7 height 7
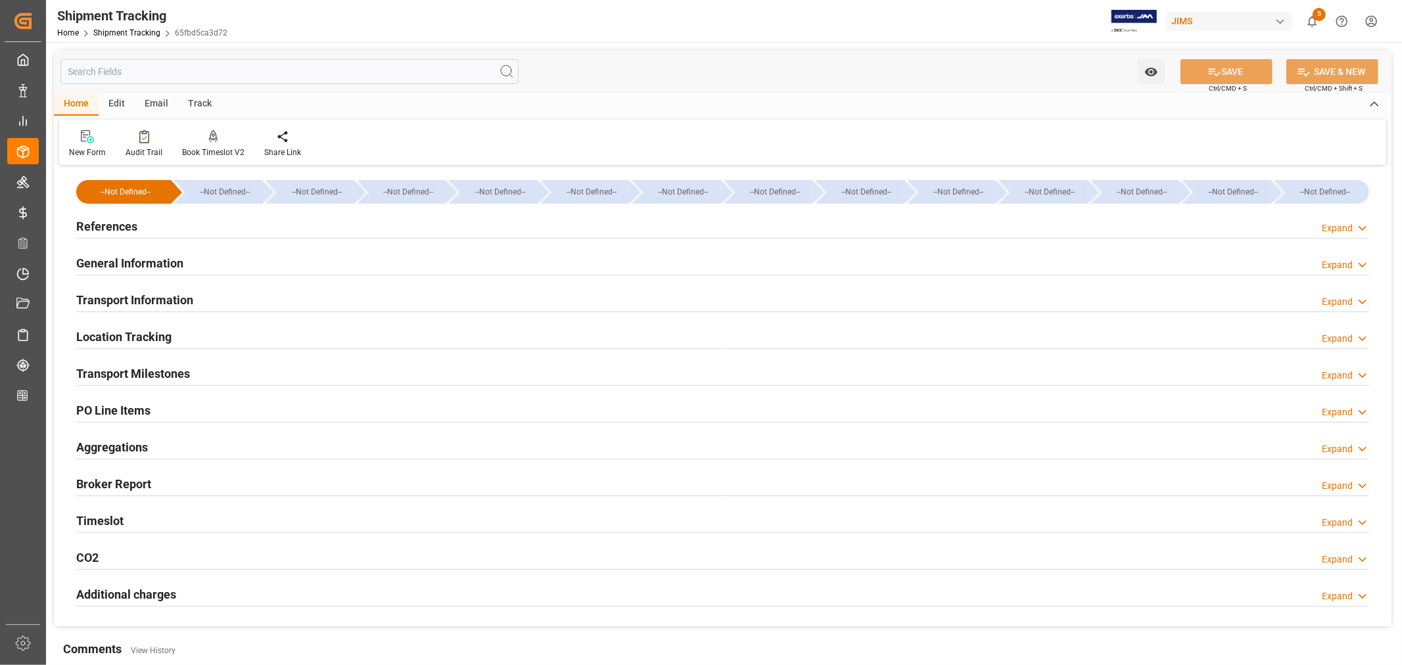
drag, startPoint x: 138, startPoint y: 260, endPoint x: 145, endPoint y: 260, distance: 7.2
click at [139, 260] on h2 "General Information" at bounding box center [129, 263] width 107 height 18
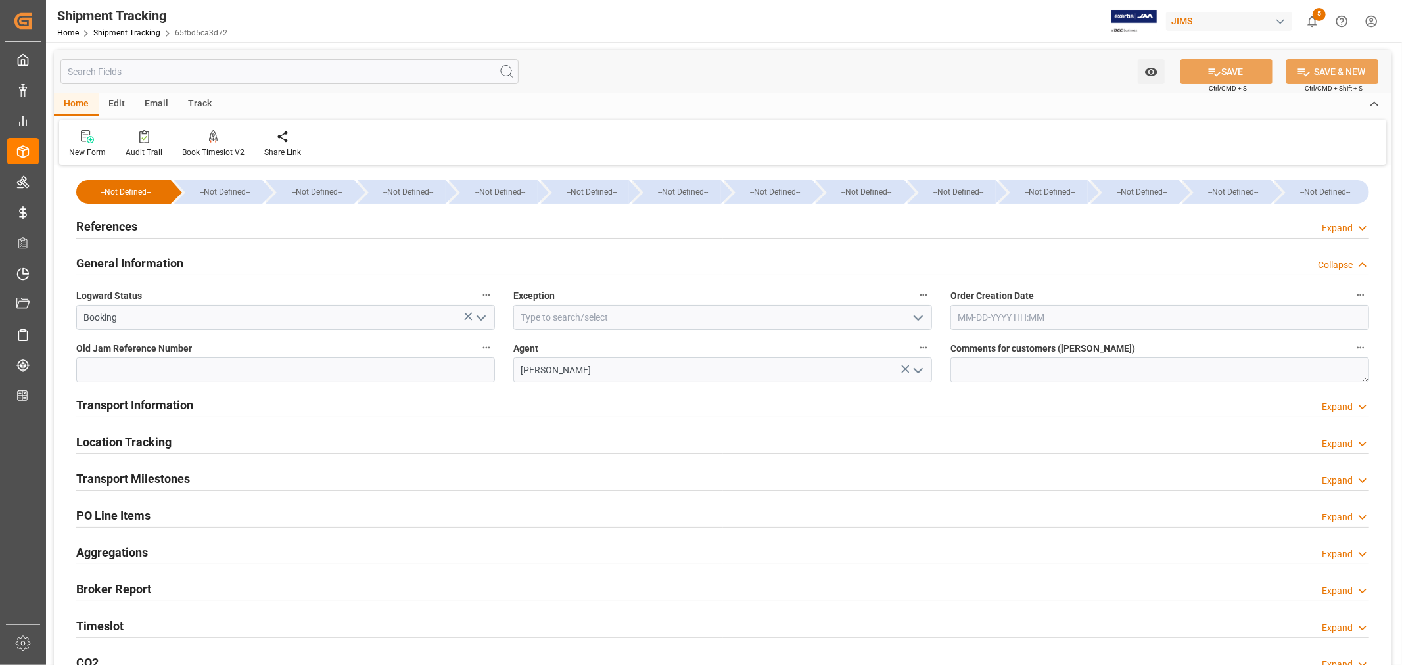
click at [920, 316] on icon "open menu" at bounding box center [919, 318] width 16 height 16
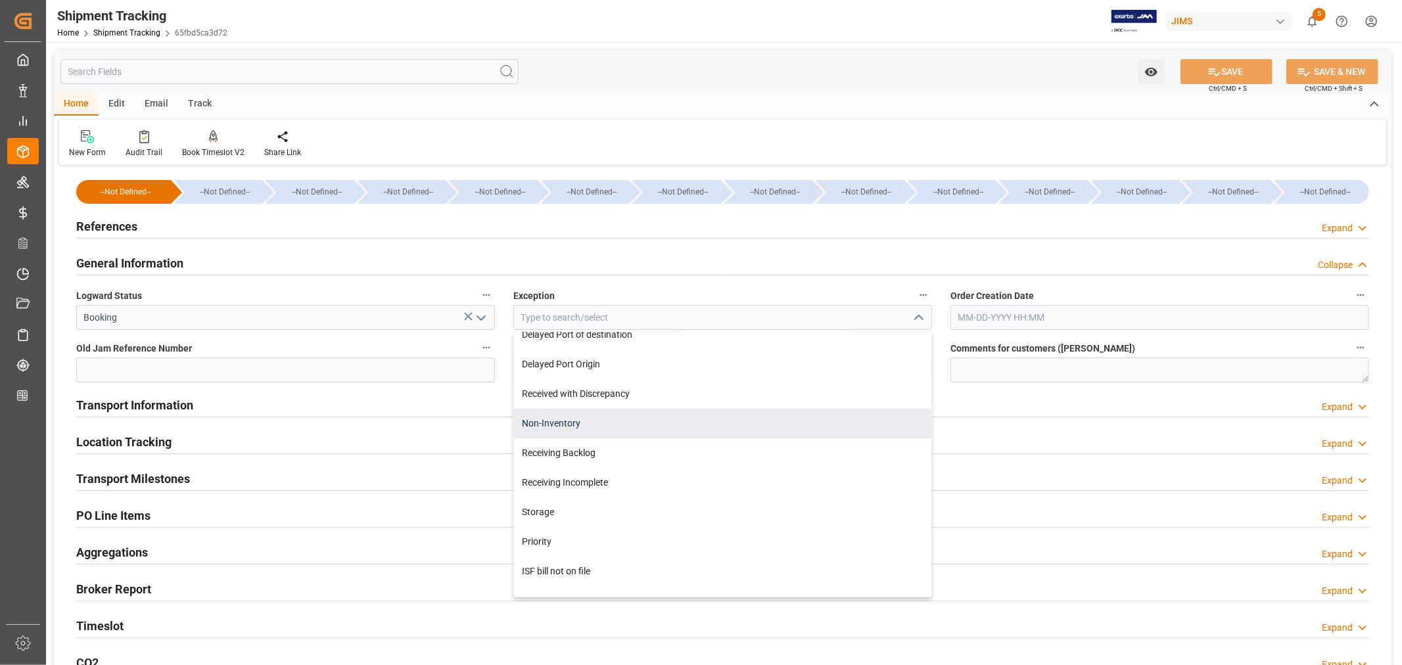
scroll to position [292, 0]
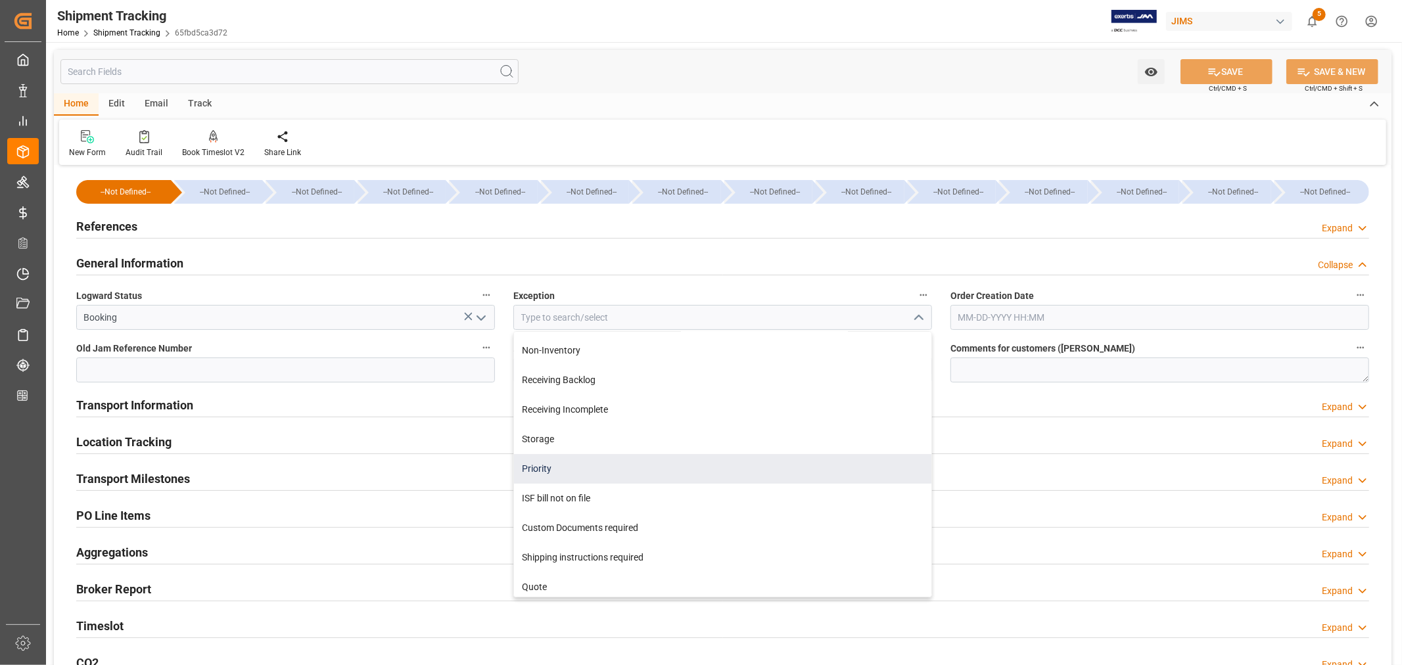
click at [539, 465] on div "Priority" at bounding box center [722, 469] width 417 height 30
type input "Priority"
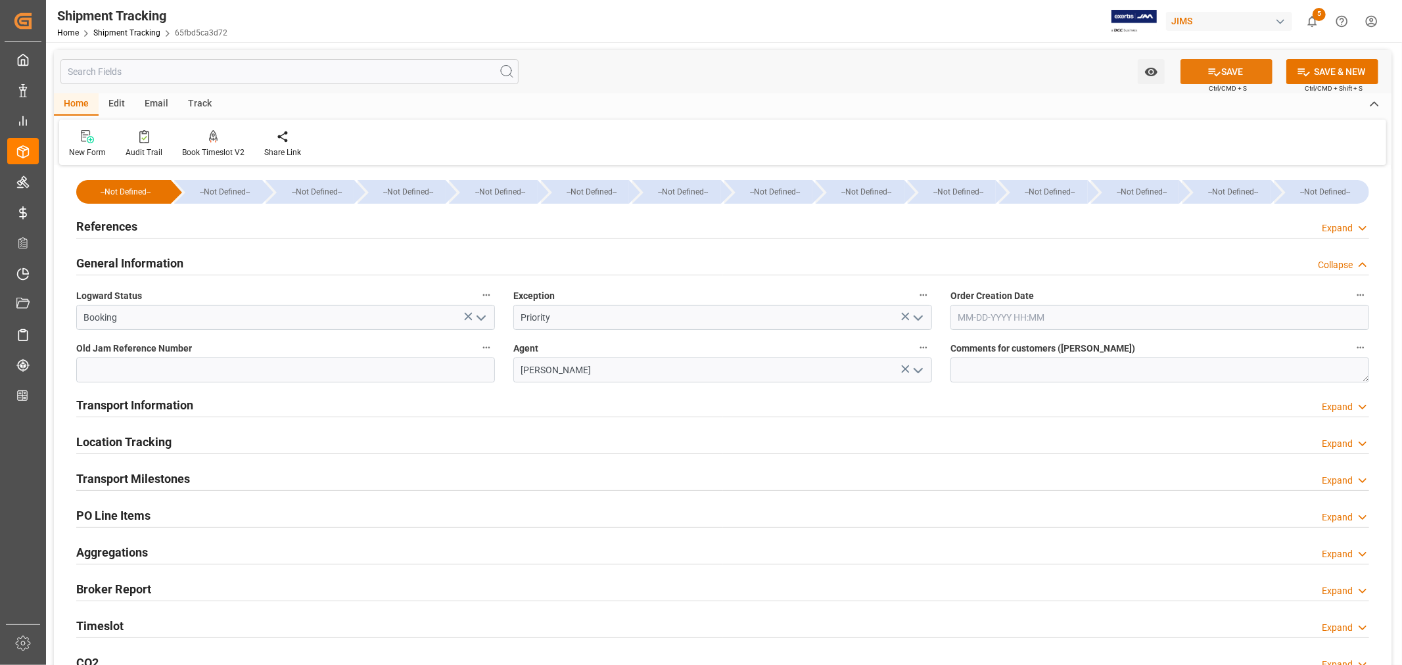
click at [1218, 71] on icon at bounding box center [1215, 72] width 14 height 14
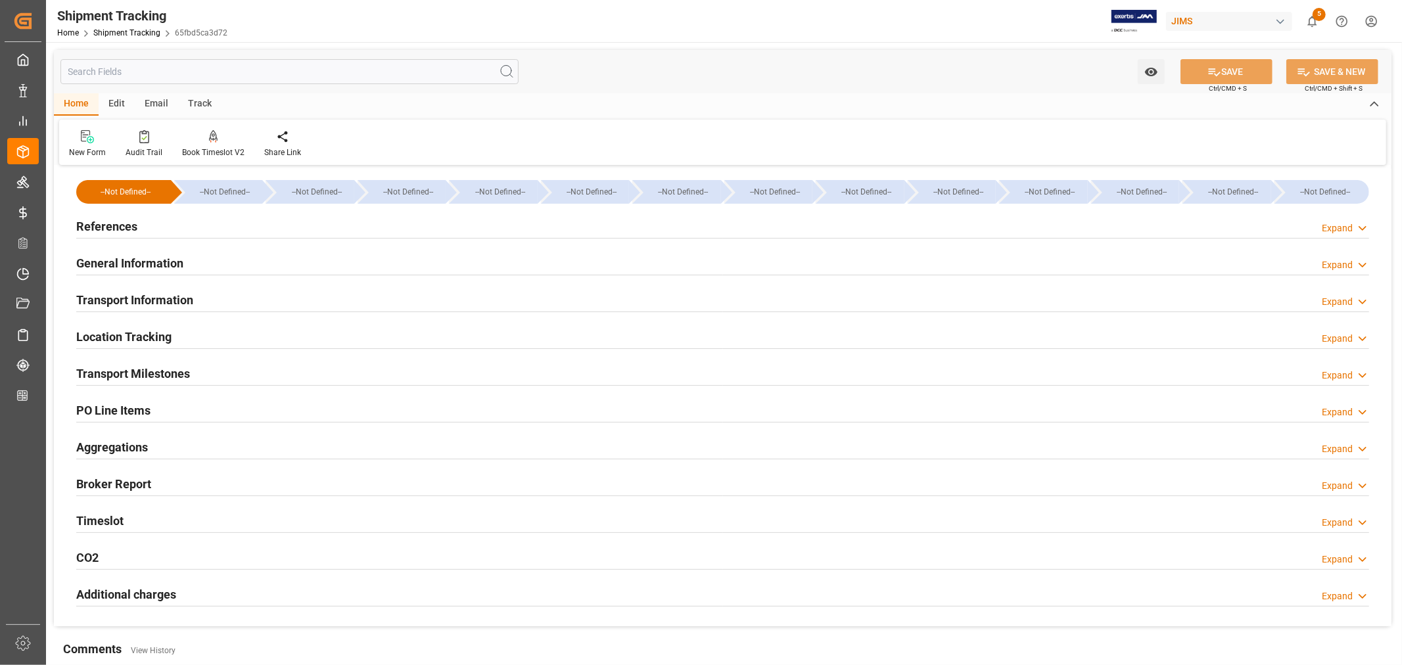
click at [143, 296] on h2 "Transport Information" at bounding box center [134, 300] width 117 height 18
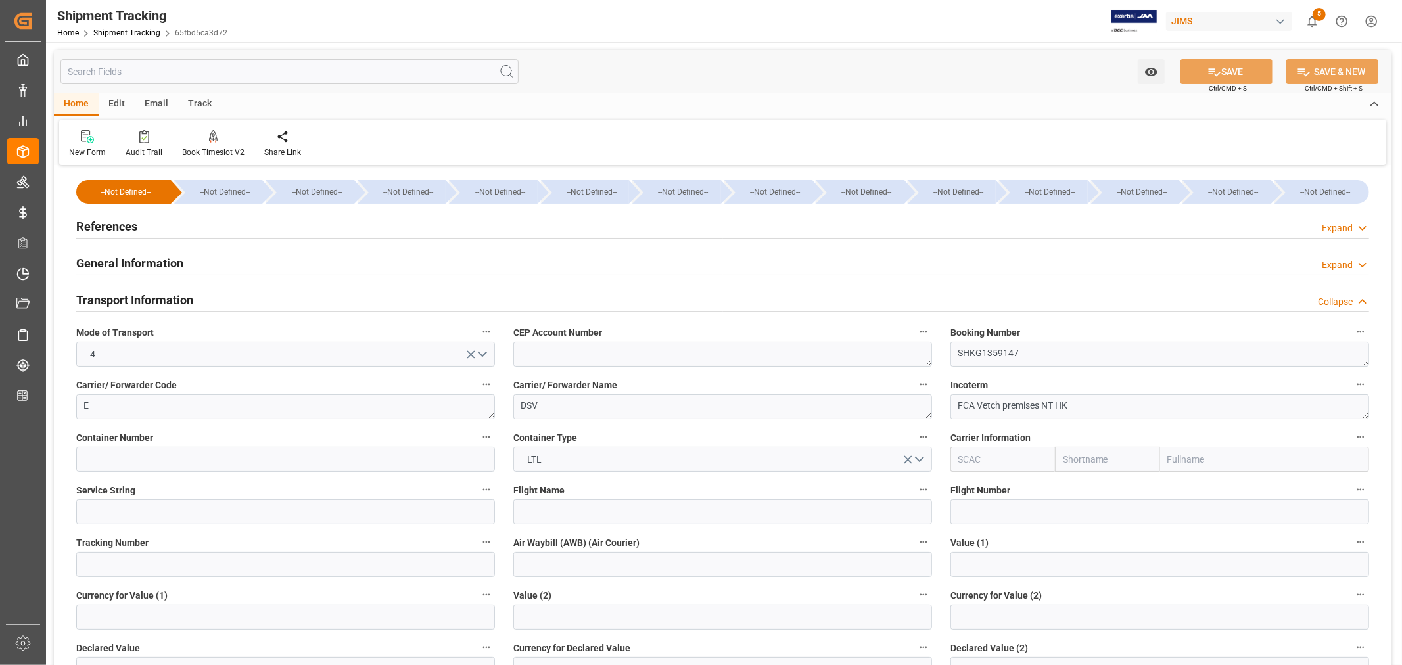
click at [122, 298] on h2 "Transport Information" at bounding box center [134, 300] width 117 height 18
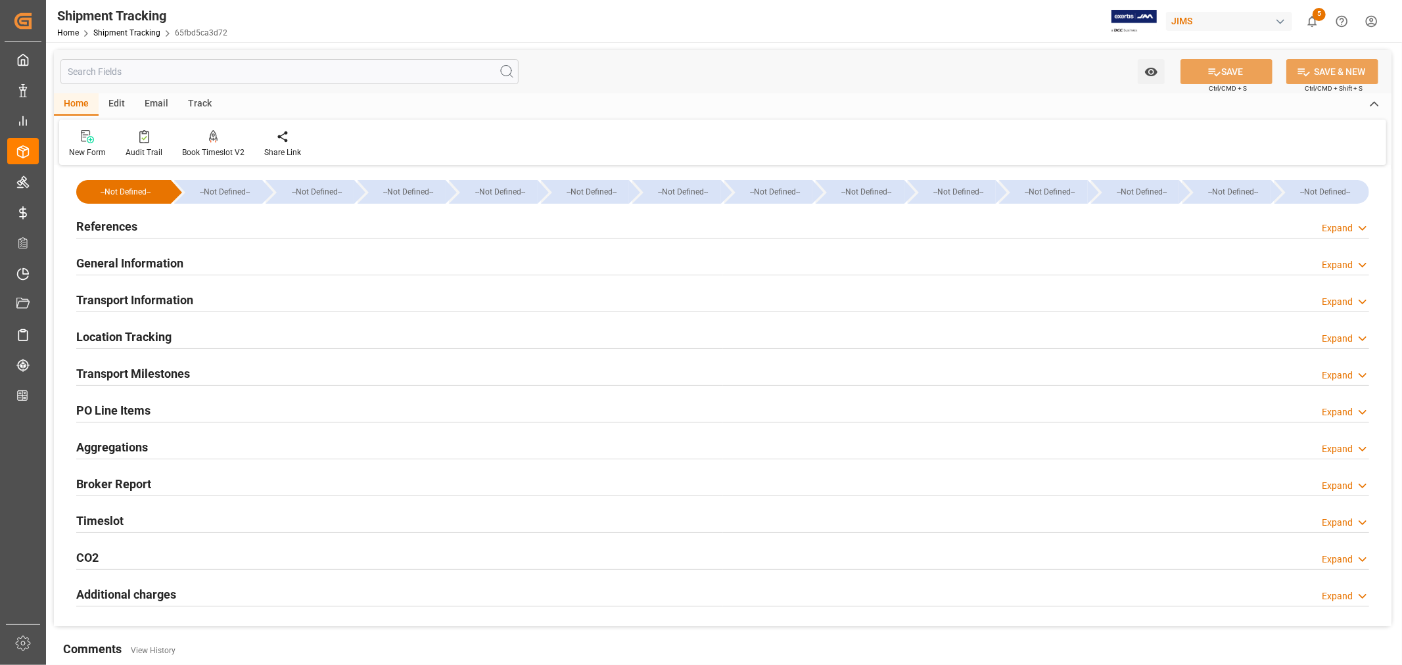
click at [126, 224] on h2 "References" at bounding box center [106, 227] width 61 height 18
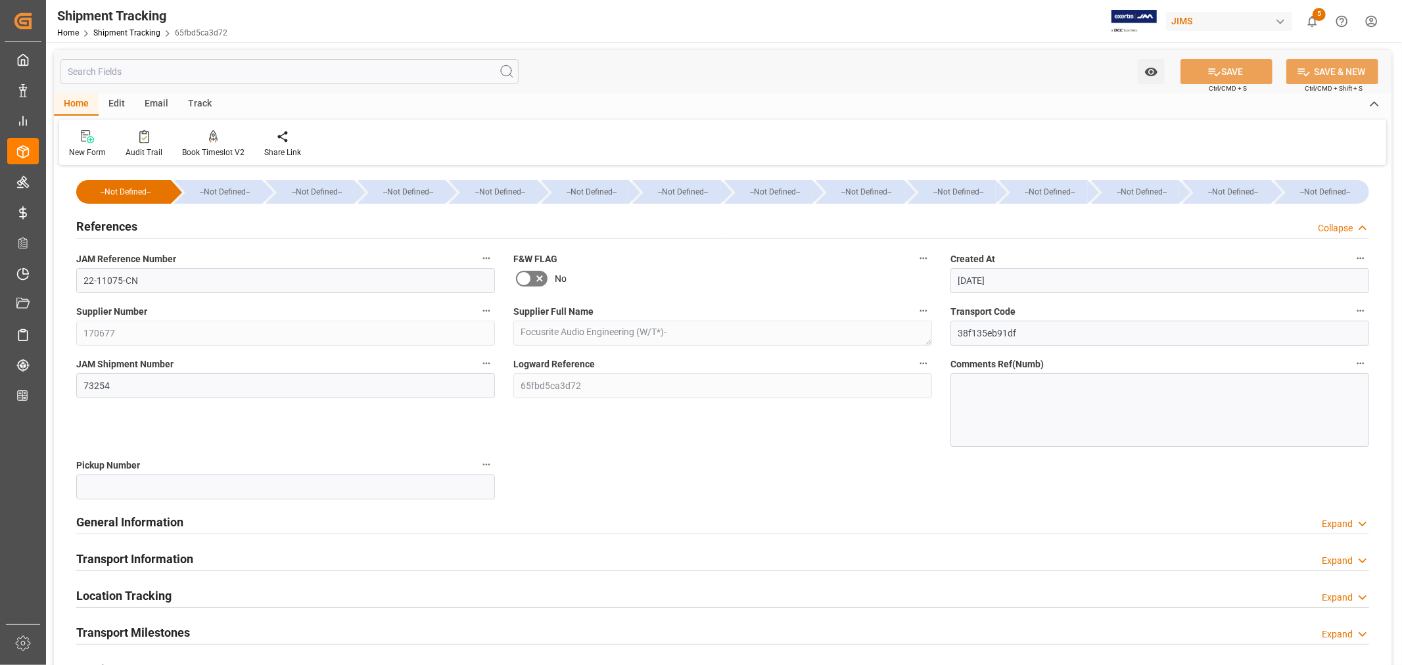
click at [126, 224] on h2 "References" at bounding box center [106, 227] width 61 height 18
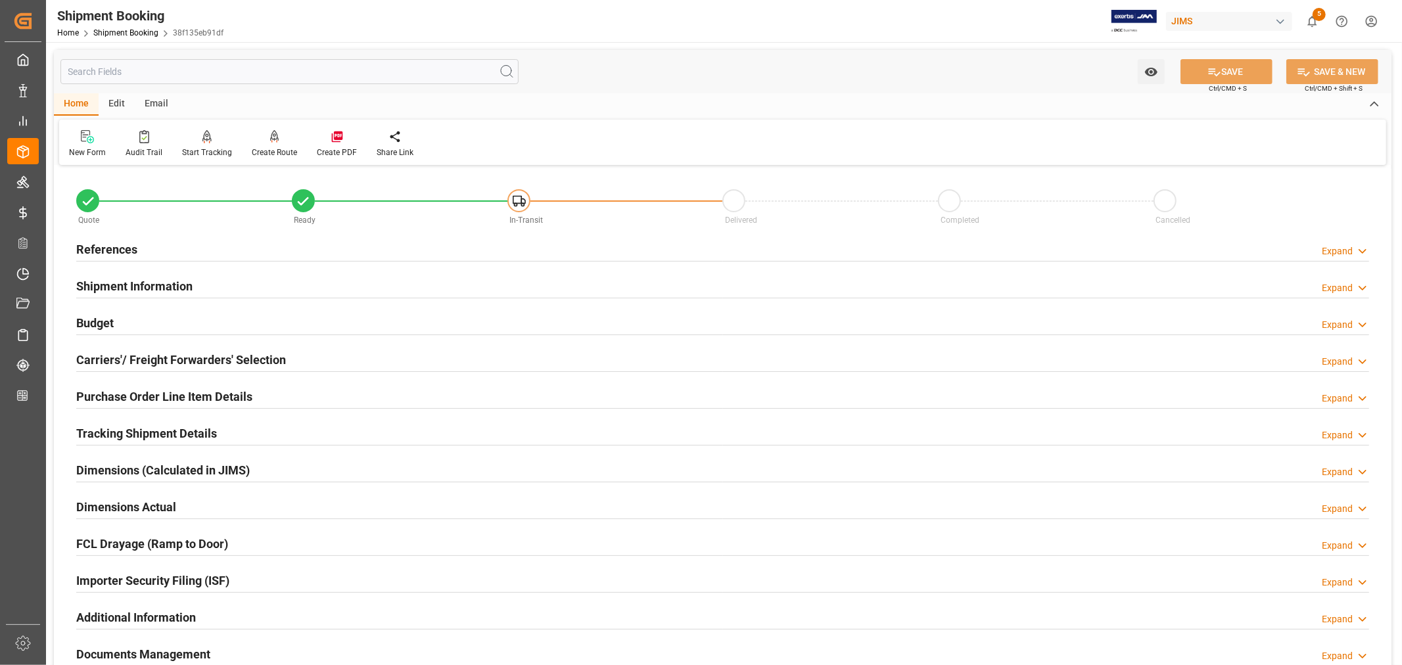
click at [139, 431] on h2 "Tracking Shipment Details" at bounding box center [146, 434] width 141 height 18
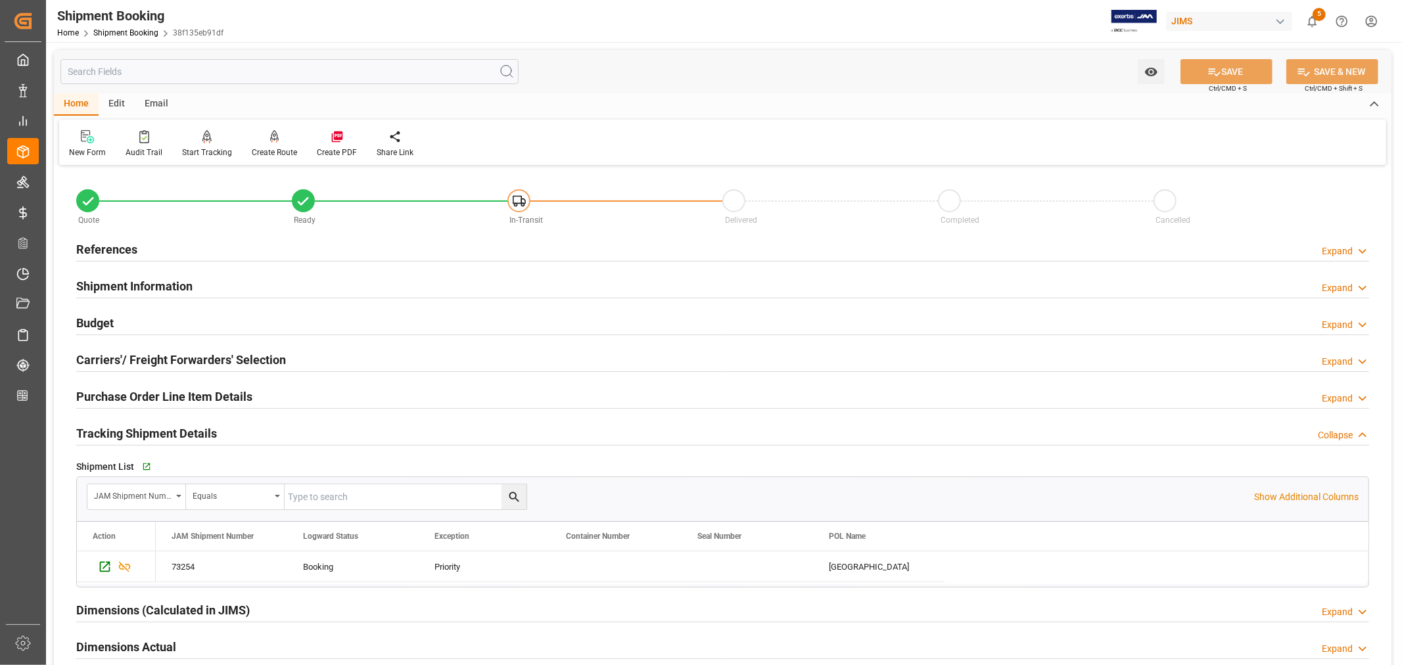
click at [139, 431] on h2 "Tracking Shipment Details" at bounding box center [146, 434] width 141 height 18
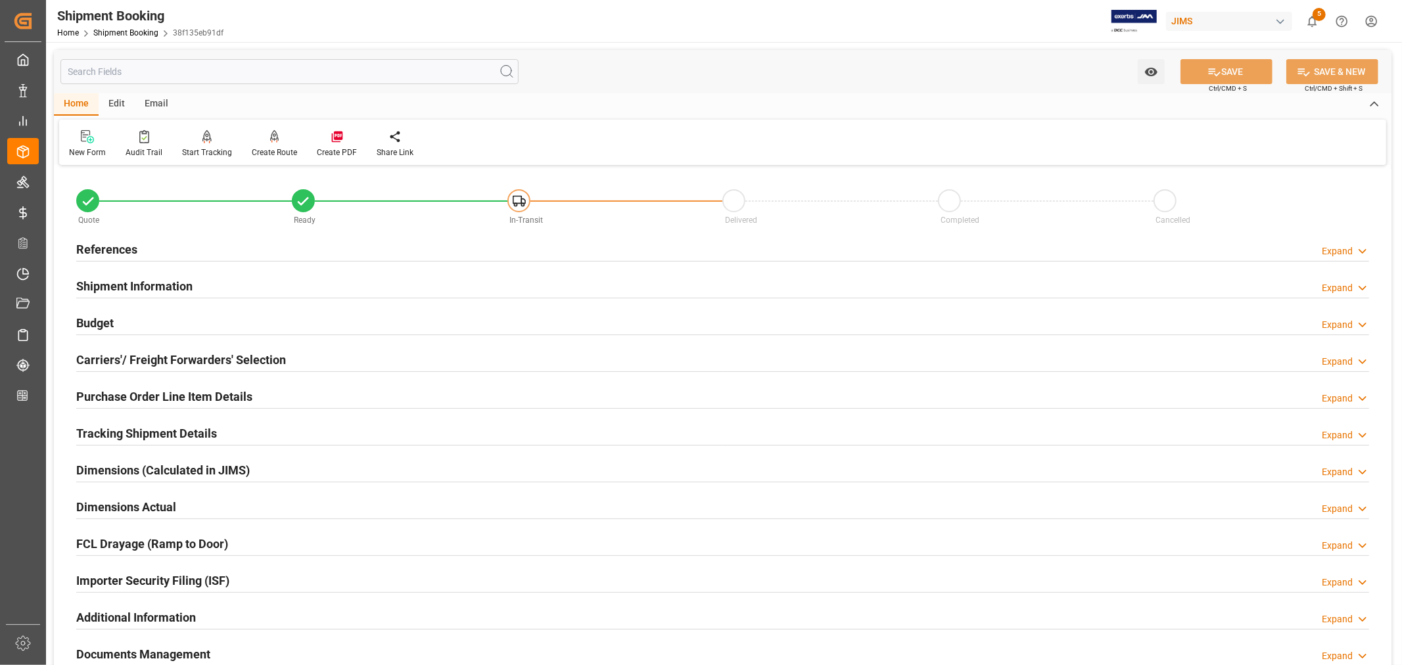
click at [146, 396] on h2 "Purchase Order Line Item Details" at bounding box center [164, 397] width 176 height 18
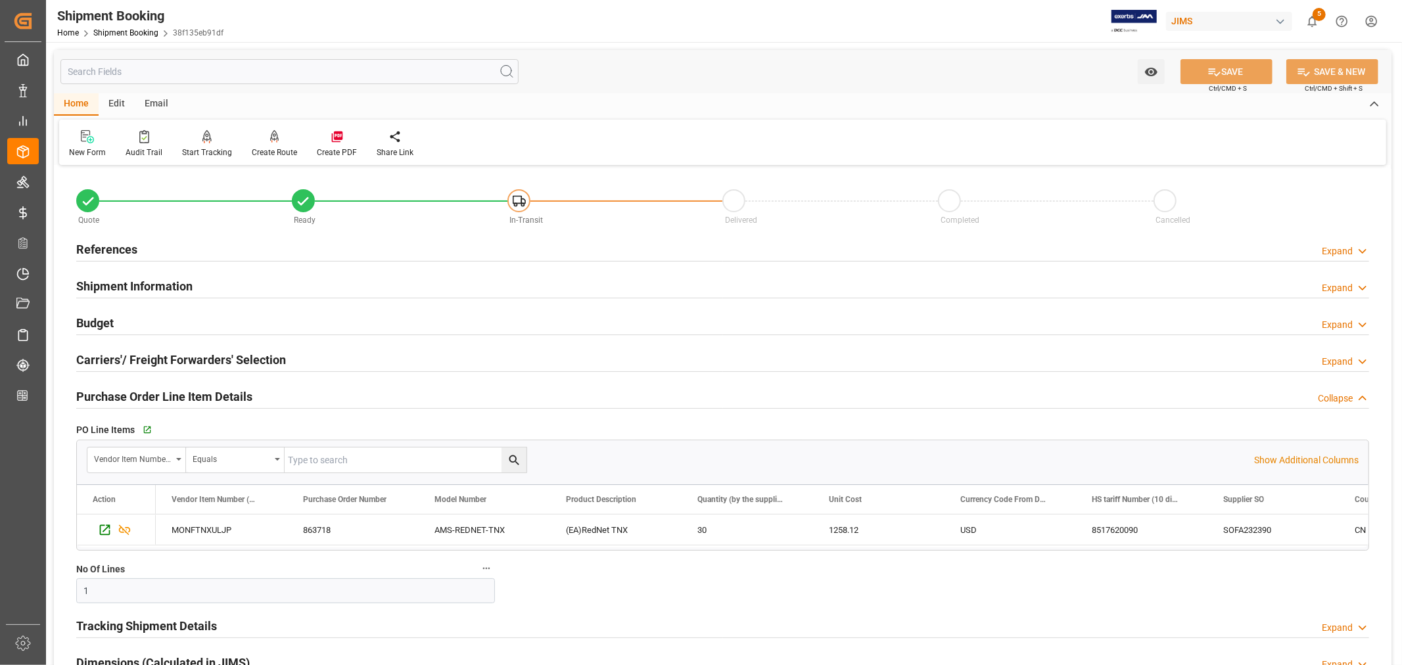
click at [146, 396] on h2 "Purchase Order Line Item Details" at bounding box center [164, 397] width 176 height 18
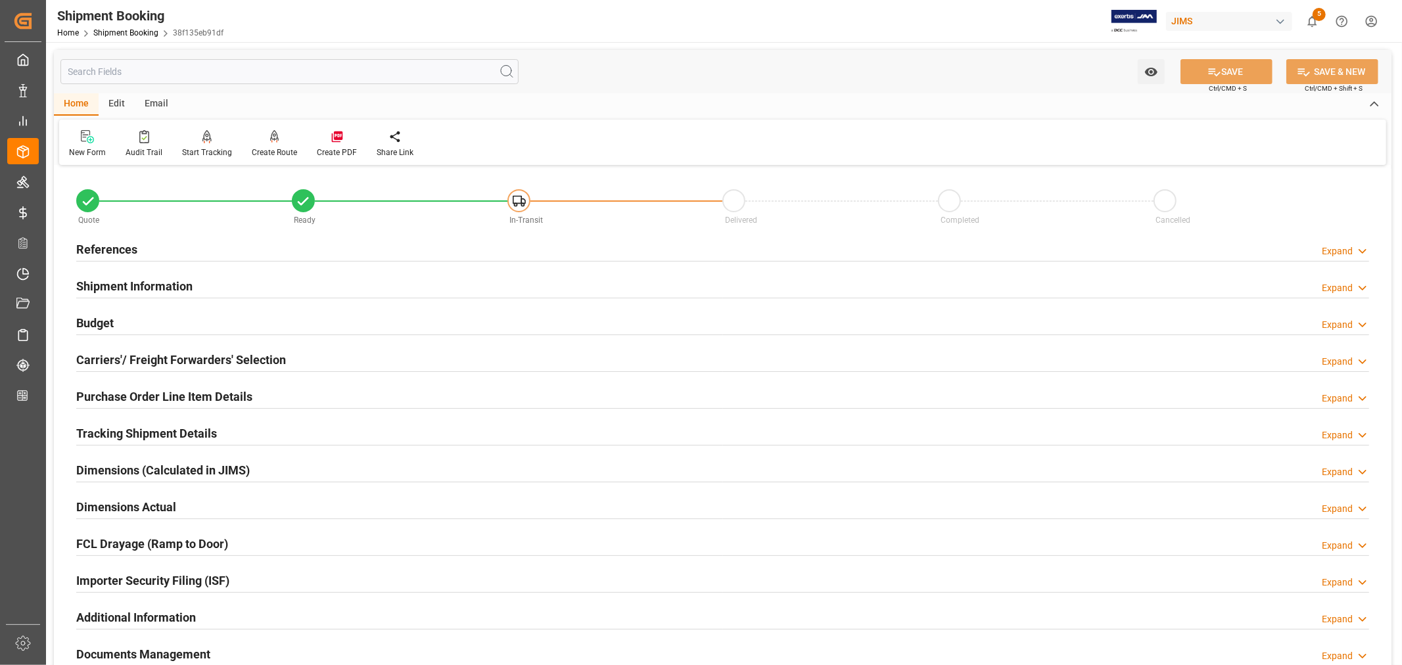
click at [147, 427] on h2 "Tracking Shipment Details" at bounding box center [146, 434] width 141 height 18
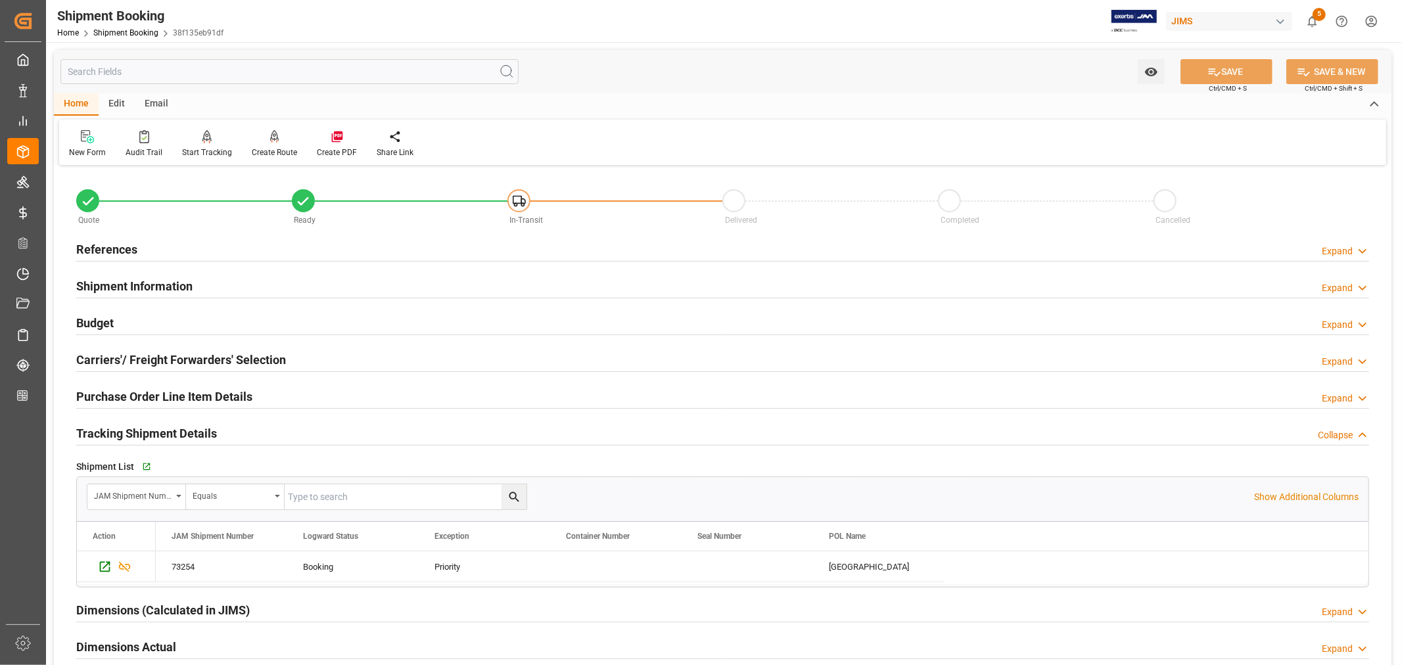
click at [147, 427] on h2 "Tracking Shipment Details" at bounding box center [146, 434] width 141 height 18
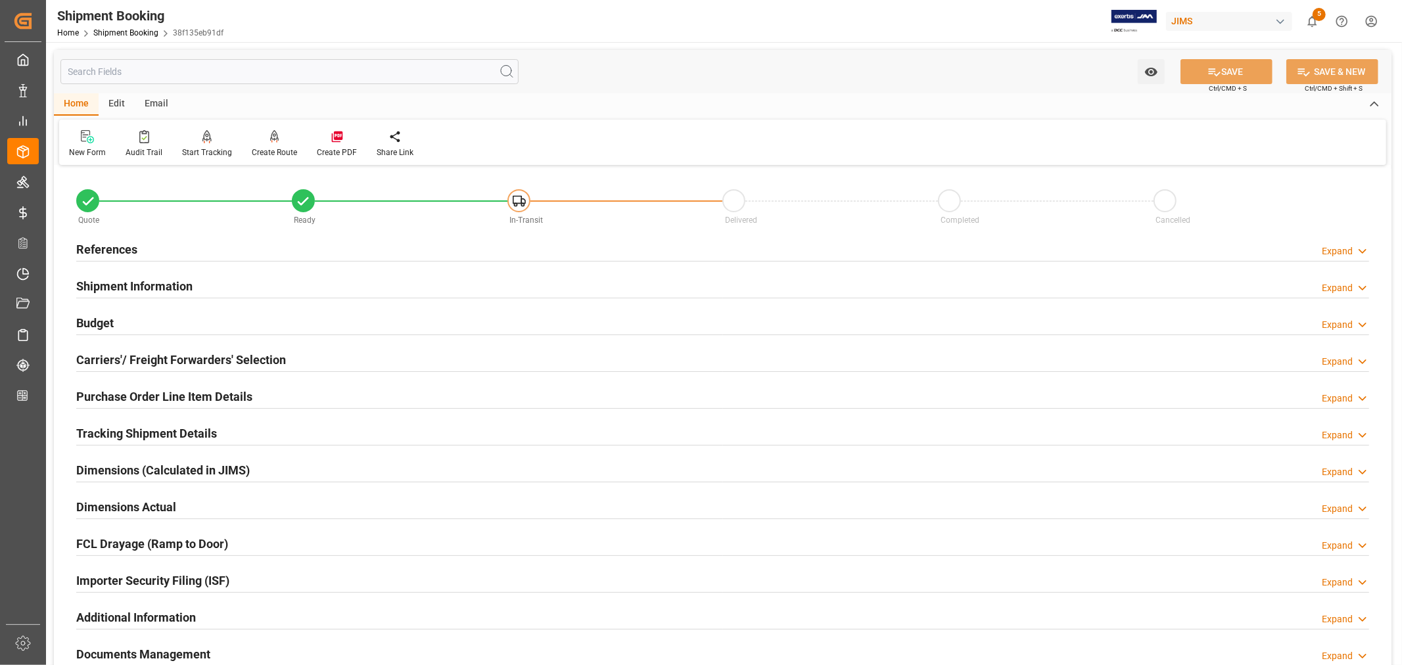
click at [126, 24] on div "Shipment Booking" at bounding box center [140, 16] width 166 height 20
click at [126, 28] on link "Shipment Booking" at bounding box center [125, 32] width 65 height 9
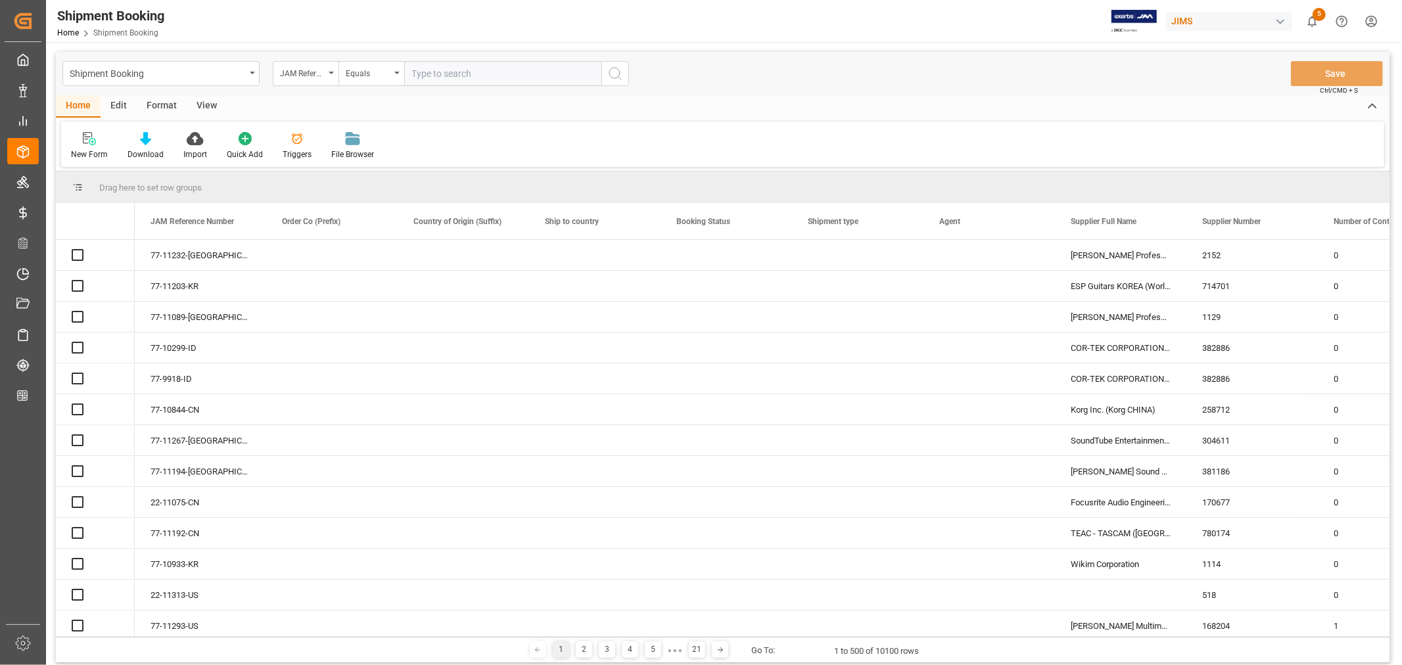
click at [331, 74] on icon "open menu" at bounding box center [331, 73] width 5 height 3
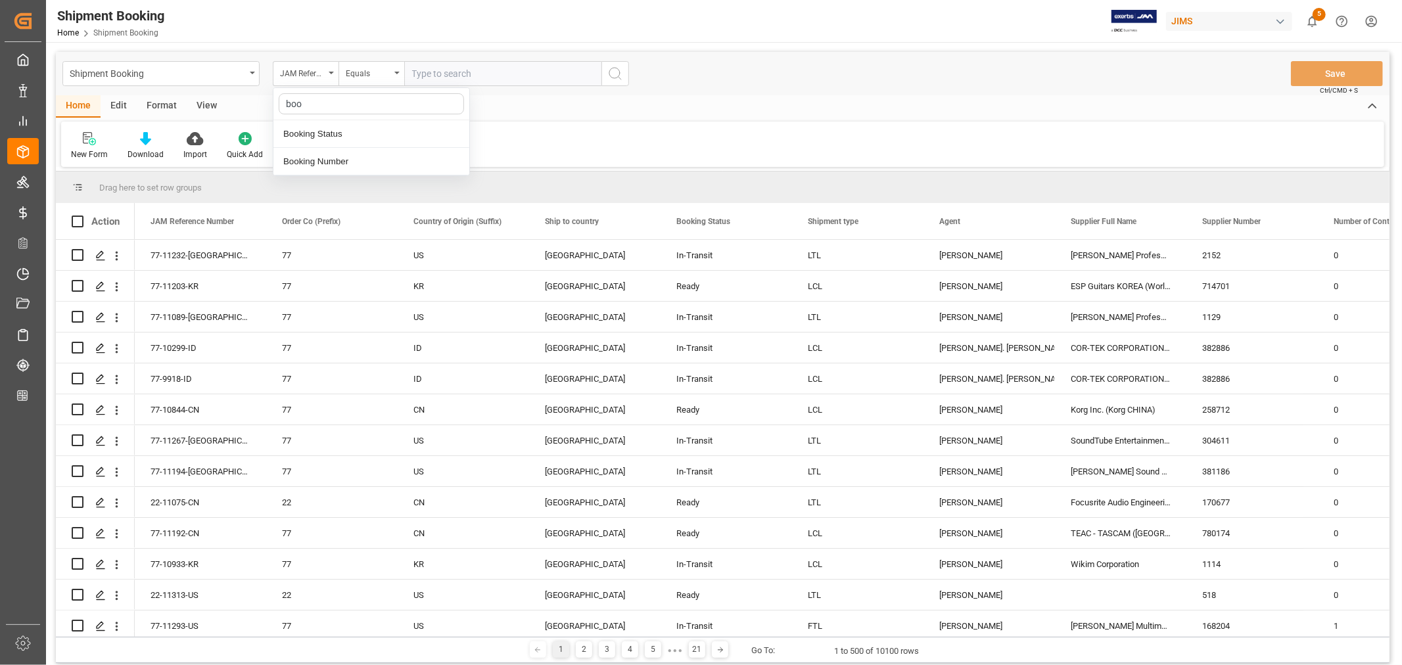
type input "book"
drag, startPoint x: 325, startPoint y: 161, endPoint x: 358, endPoint y: 140, distance: 39.0
click at [325, 161] on div "Booking Number" at bounding box center [371, 162] width 196 height 28
click at [412, 73] on input "text" at bounding box center [502, 73] width 197 height 25
paste input "093500292788"
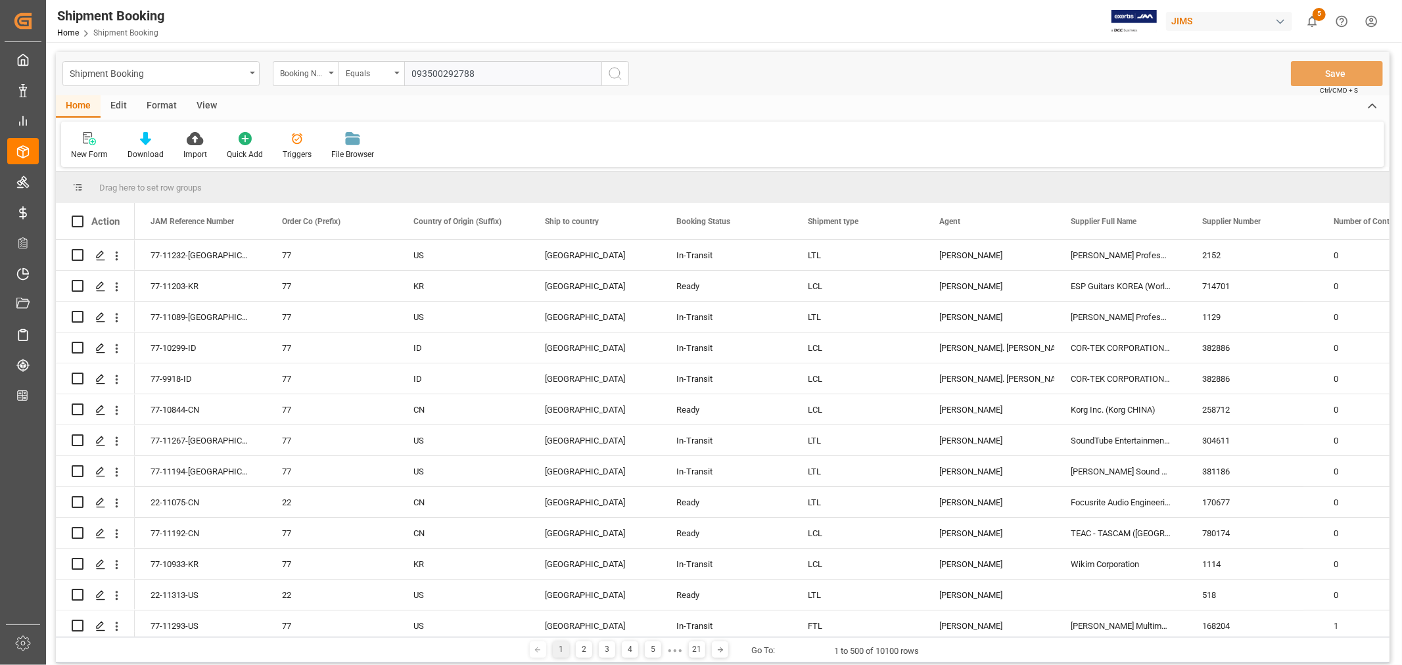
type input "093500292788"
click at [612, 70] on icon "search button" at bounding box center [615, 74] width 16 height 16
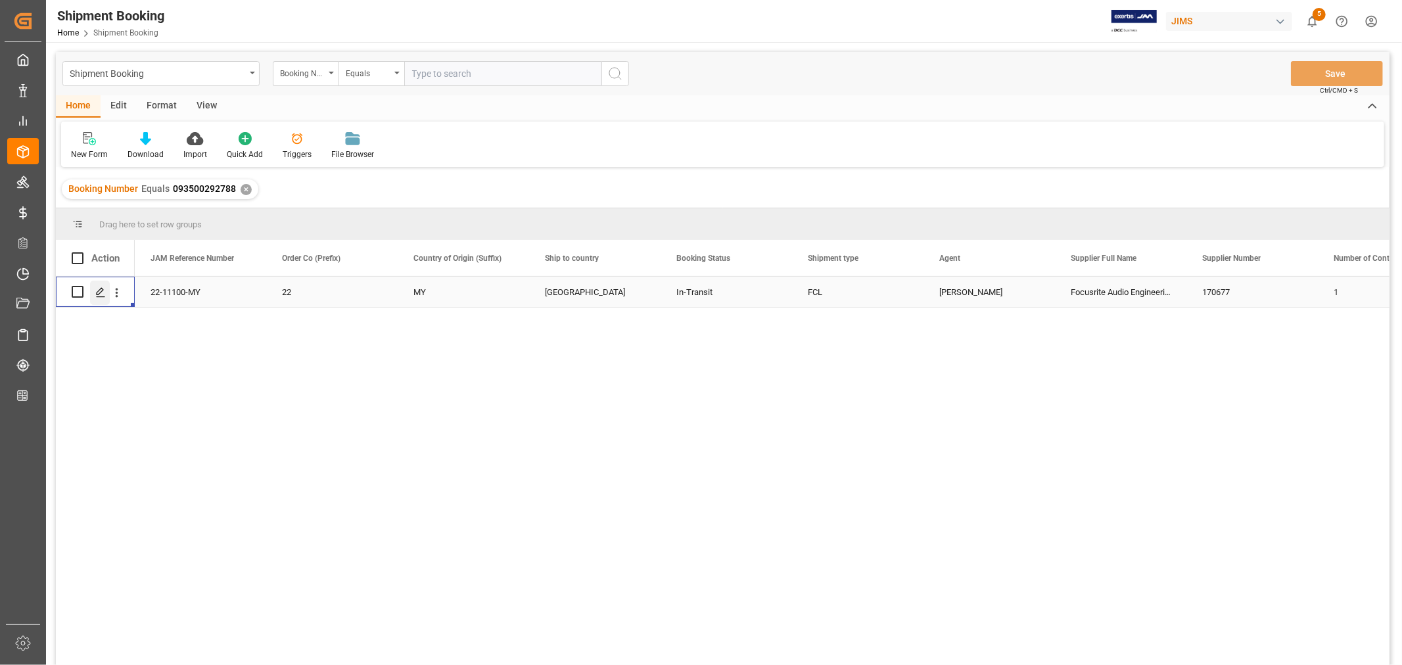
click at [103, 291] on icon "Press SPACE to select this row." at bounding box center [100, 292] width 11 height 11
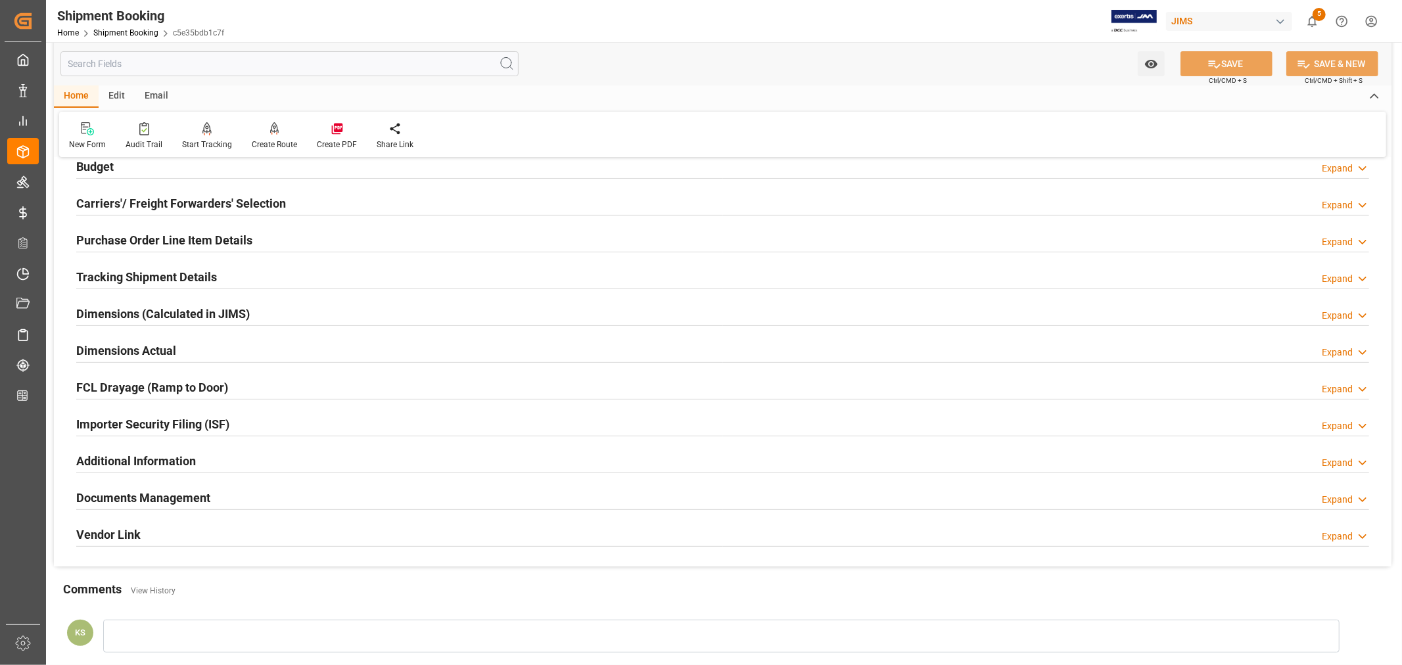
scroll to position [219, 0]
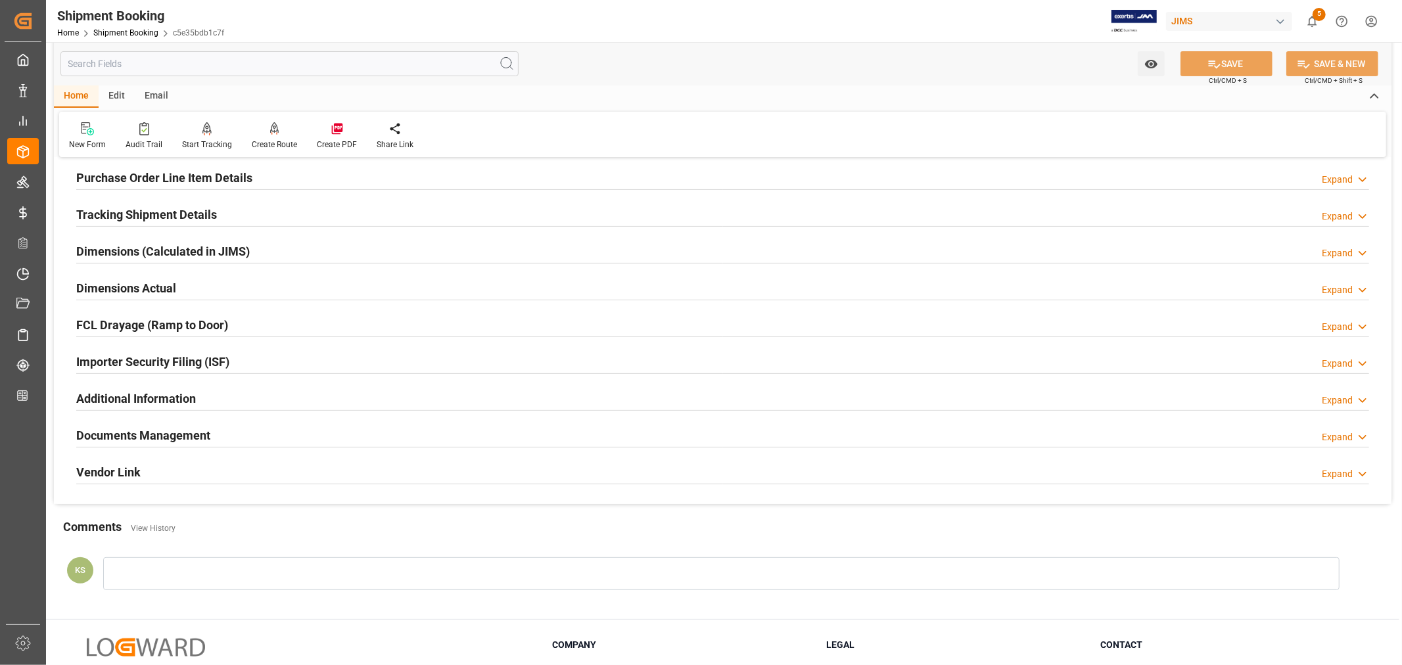
click at [235, 430] on div "Documents Management Expand" at bounding box center [722, 434] width 1293 height 25
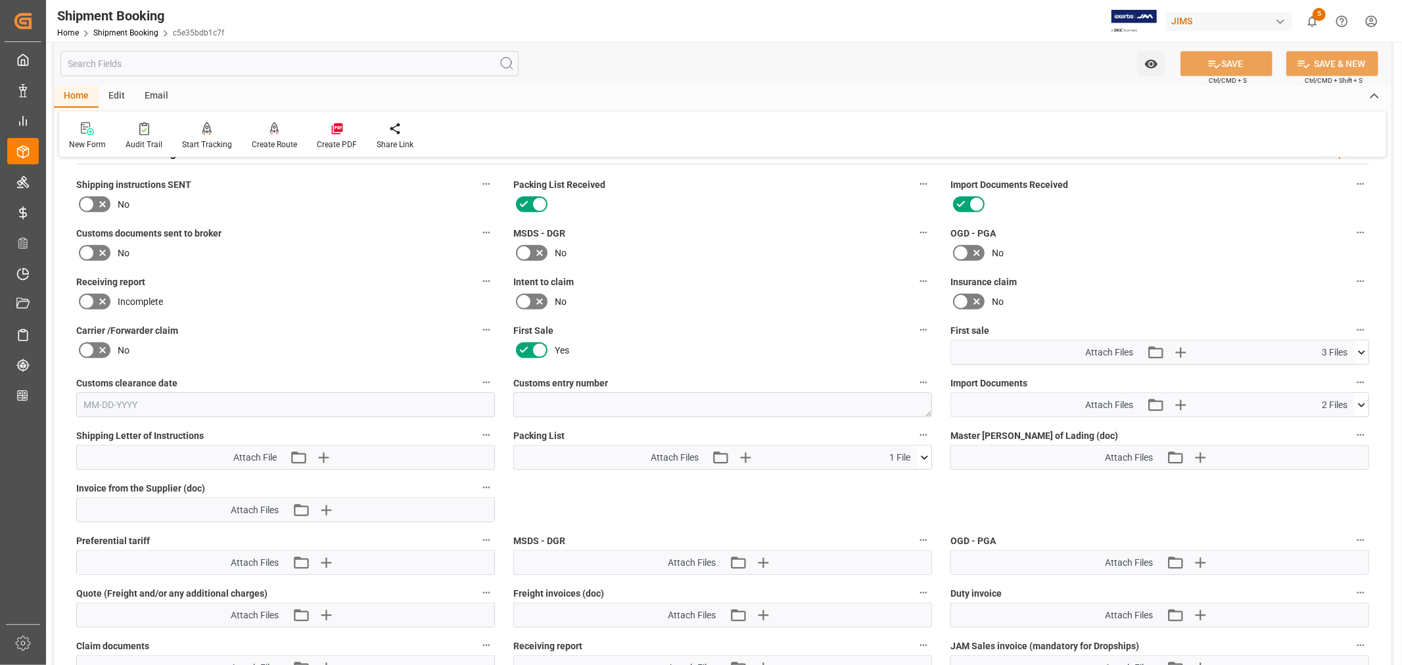
scroll to position [511, 0]
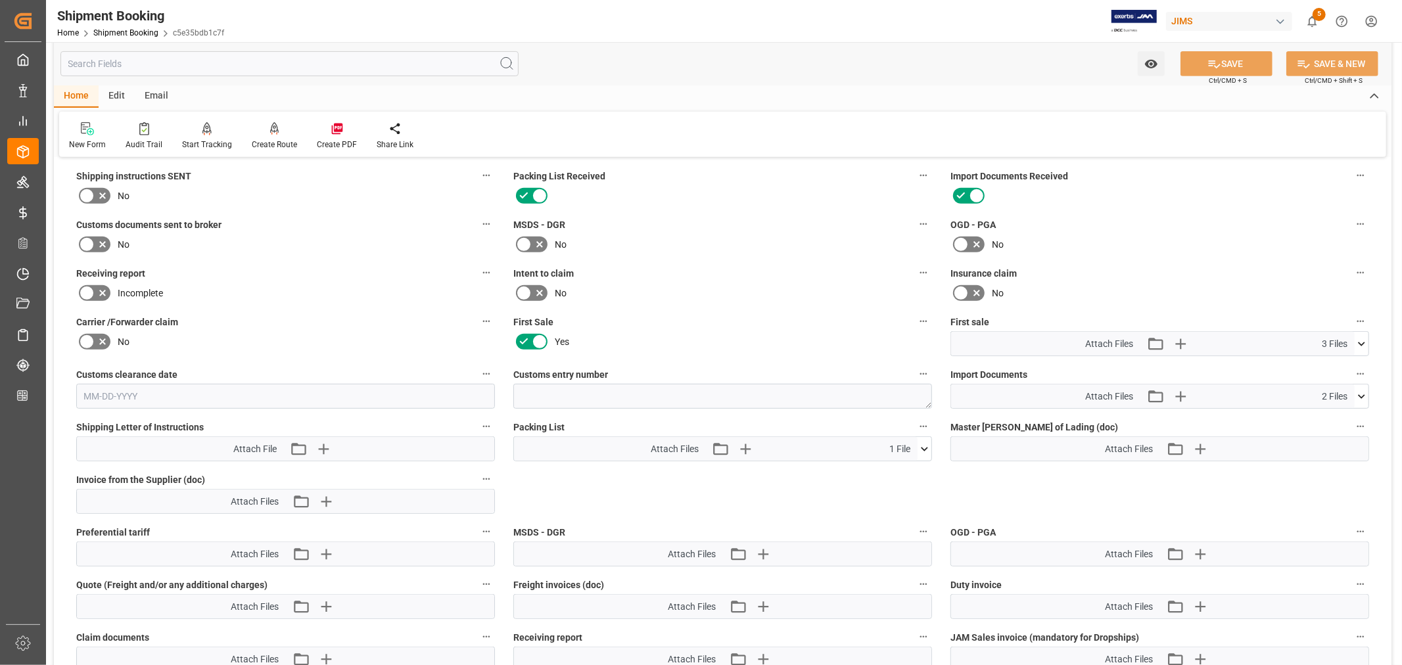
click at [1361, 394] on icon at bounding box center [1361, 396] width 7 height 4
click at [1353, 432] on icon at bounding box center [1354, 435] width 12 height 9
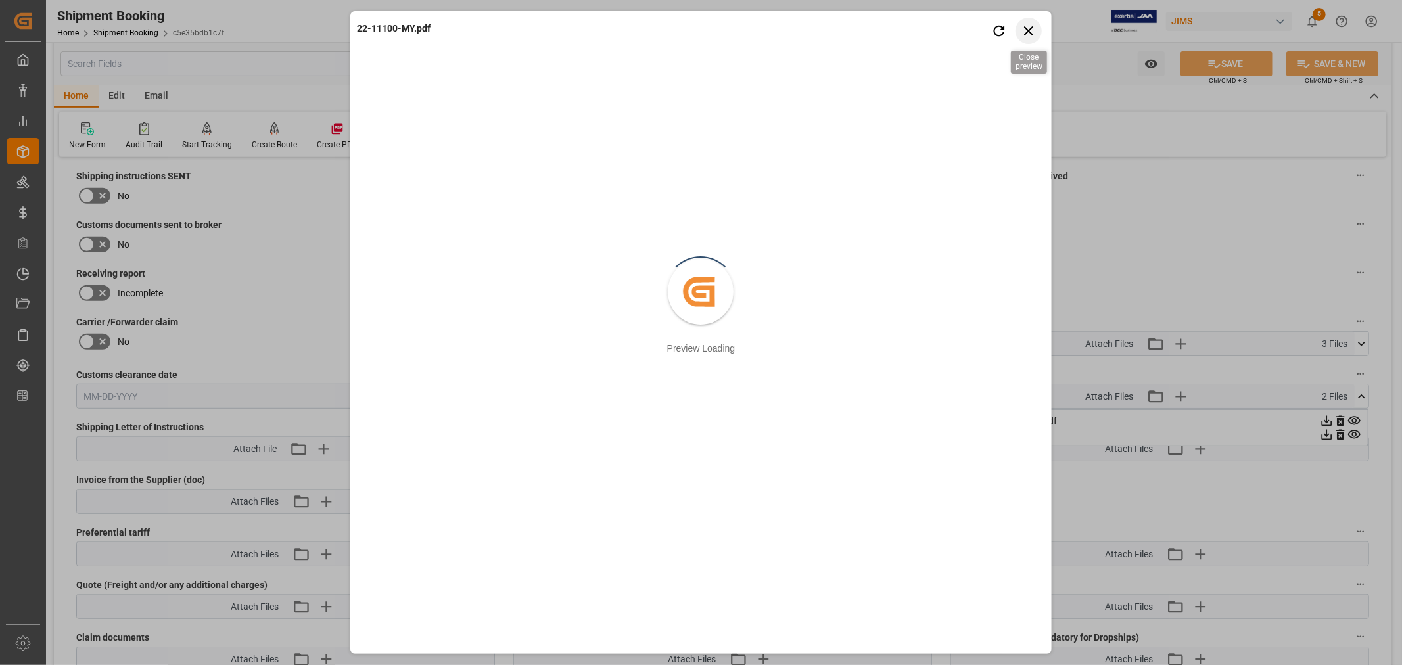
click at [1026, 30] on icon "button" at bounding box center [1028, 30] width 16 height 16
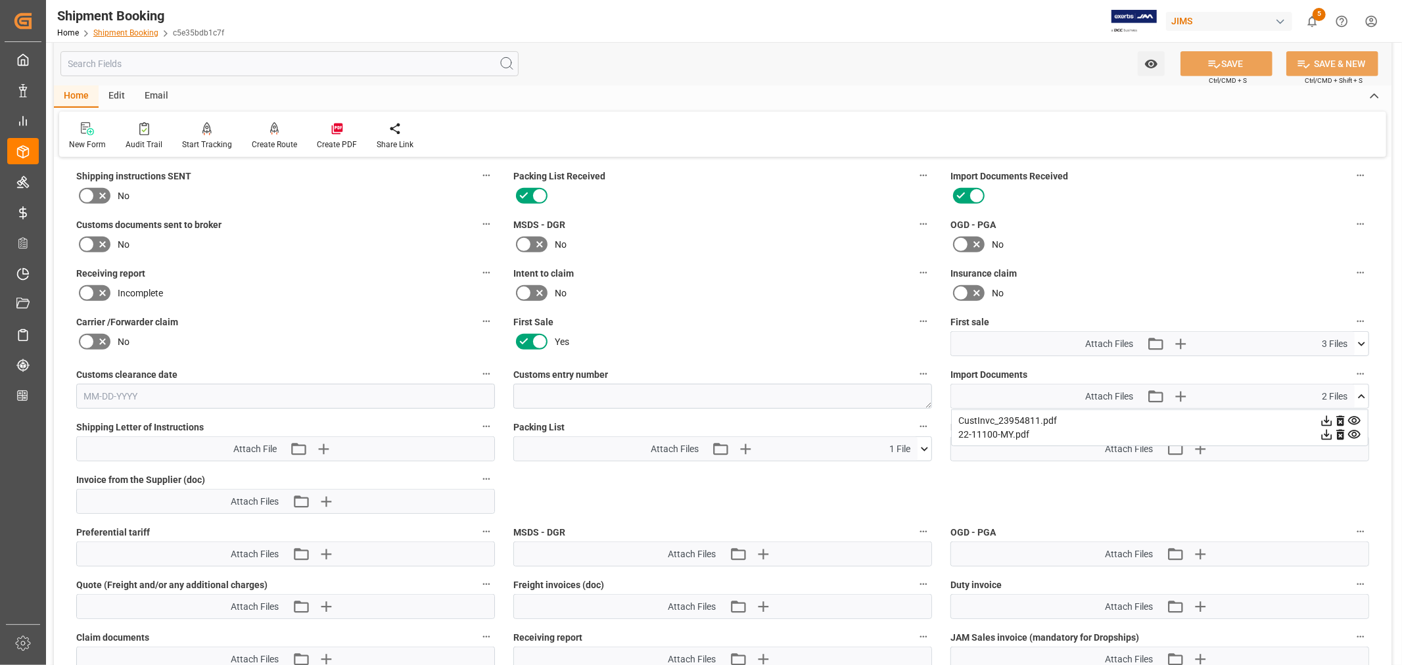
click at [123, 35] on link "Shipment Booking" at bounding box center [125, 32] width 65 height 9
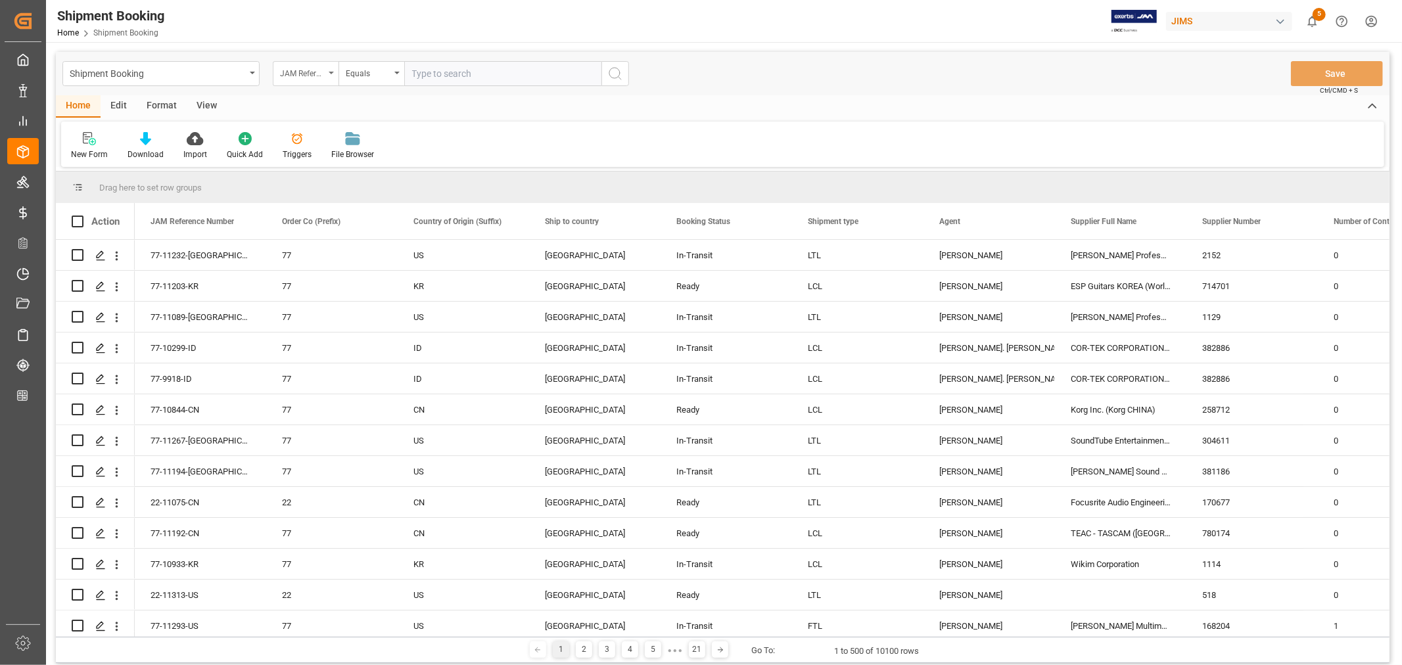
click at [333, 70] on div "JAM Reference Number" at bounding box center [306, 73] width 66 height 25
type input "book"
click at [308, 155] on div "Booking Number" at bounding box center [371, 162] width 196 height 28
click at [429, 75] on input "text" at bounding box center [502, 73] width 197 height 25
paste input "090500212208"
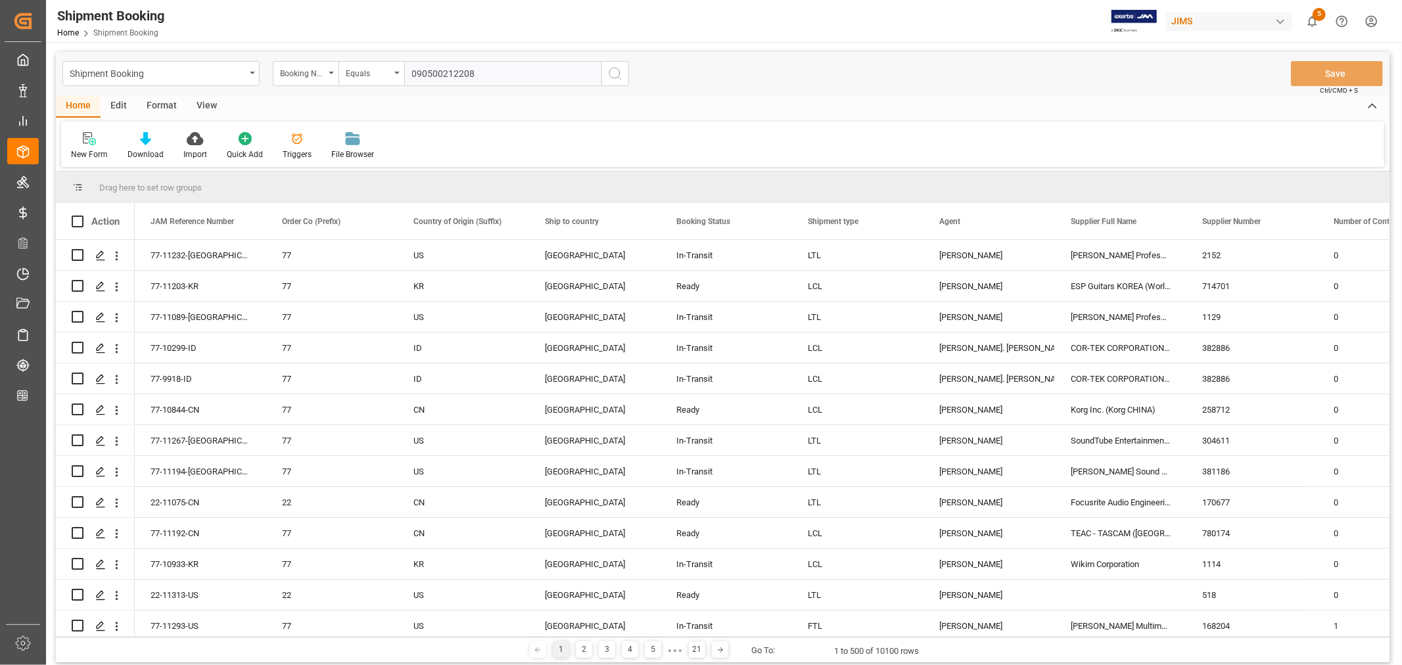
type input "090500212208"
click at [614, 74] on icon "search button" at bounding box center [615, 74] width 16 height 16
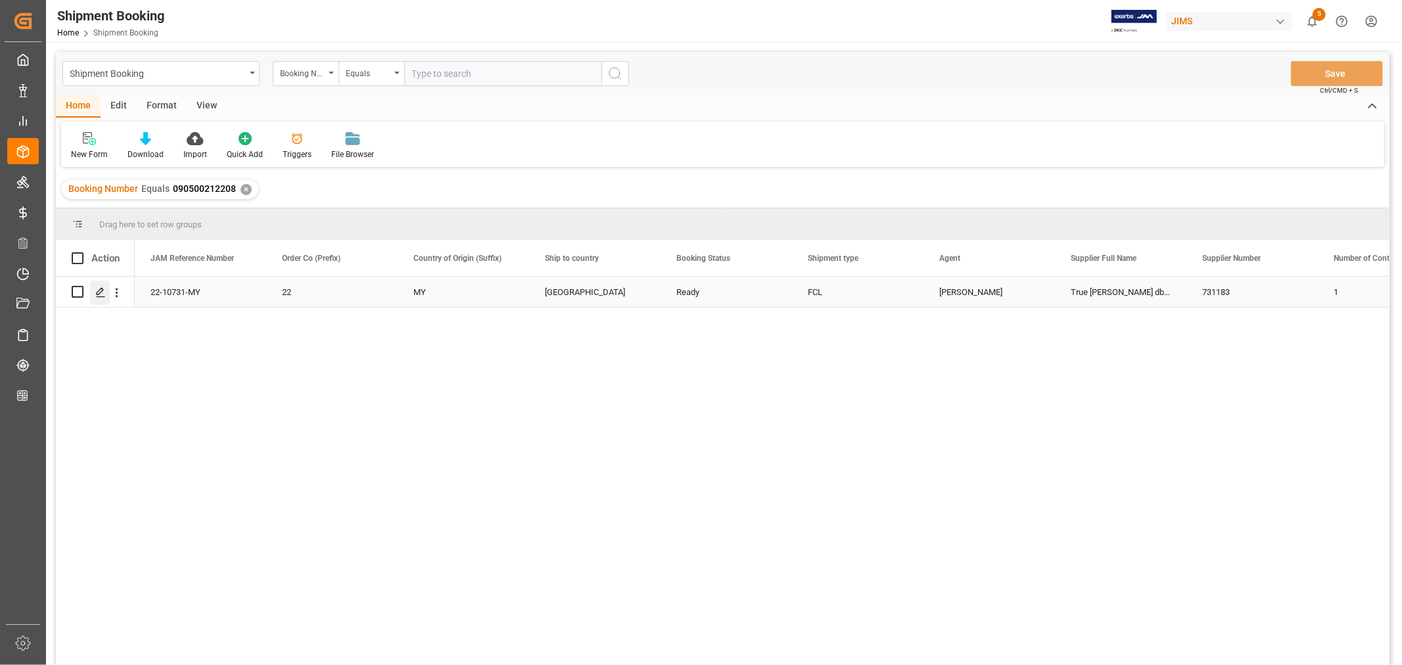
click at [99, 292] on icon "Press SPACE to select this row." at bounding box center [100, 292] width 11 height 11
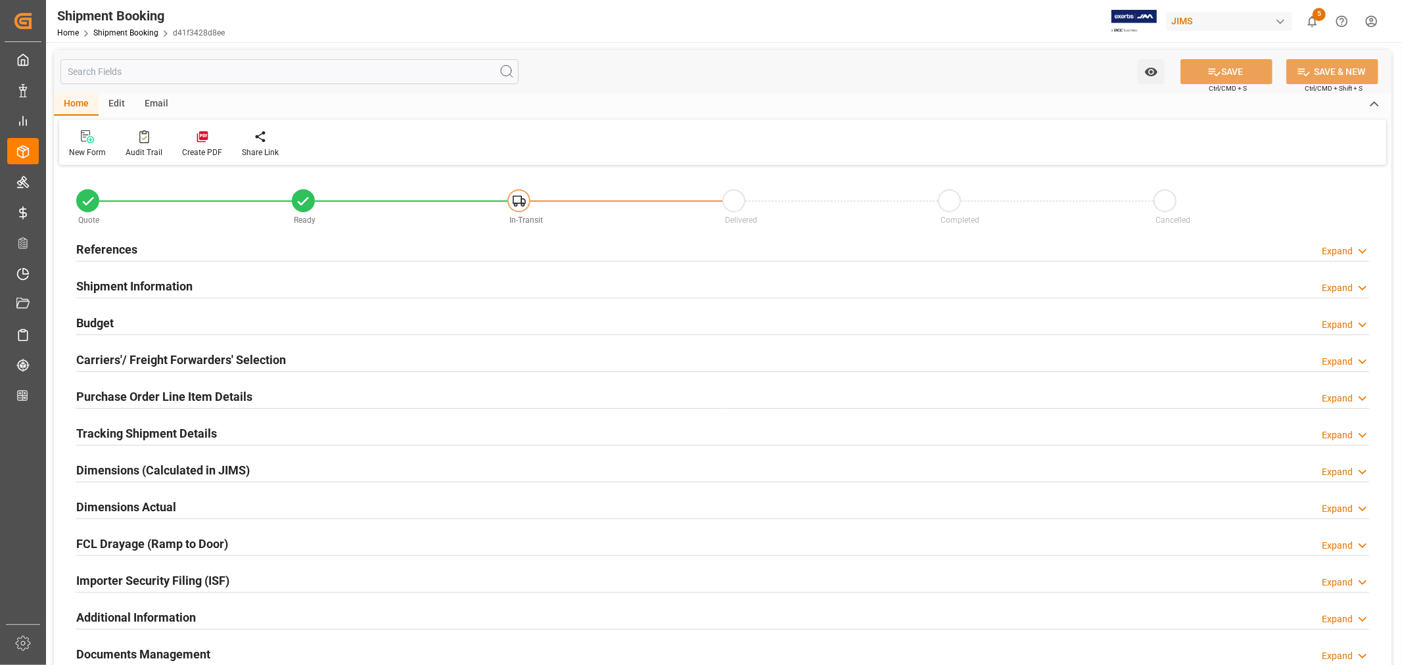
type input "1"
type input "09-29-2025"
click at [154, 392] on h2 "Purchase Order Line Item Details" at bounding box center [164, 397] width 176 height 18
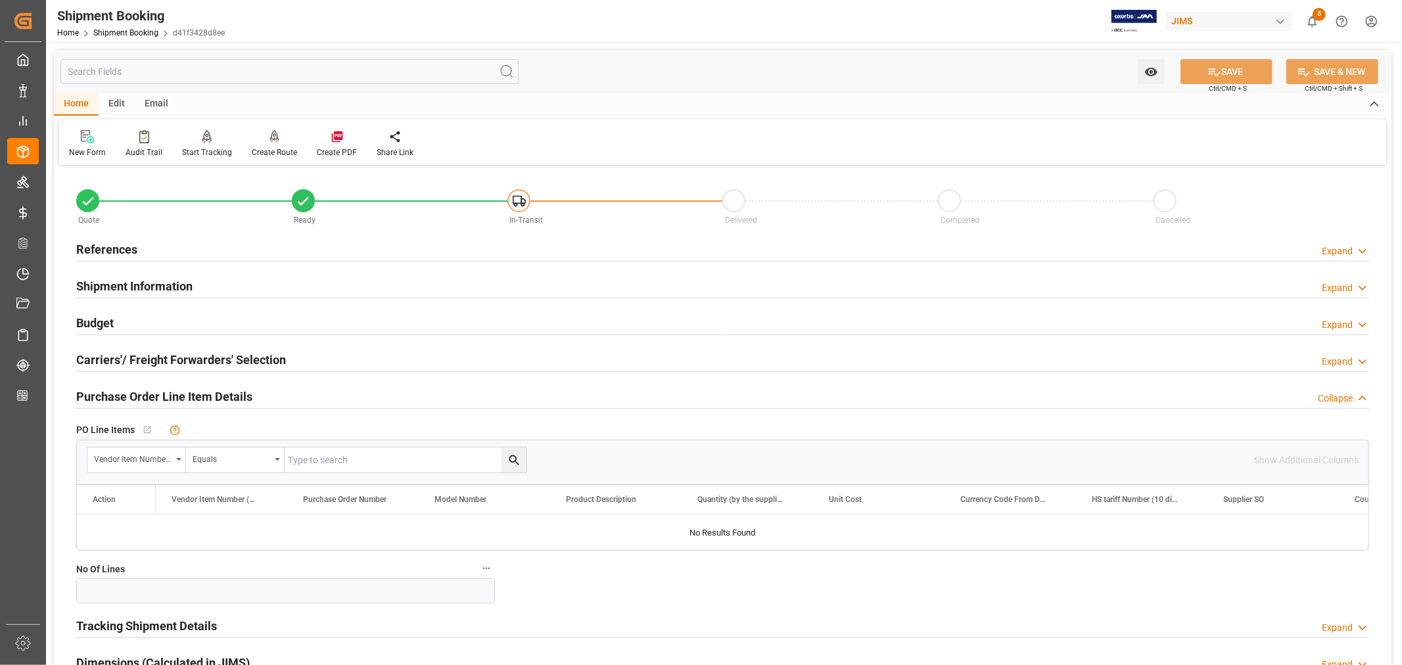
click at [154, 392] on h2 "Purchase Order Line Item Details" at bounding box center [164, 397] width 176 height 18
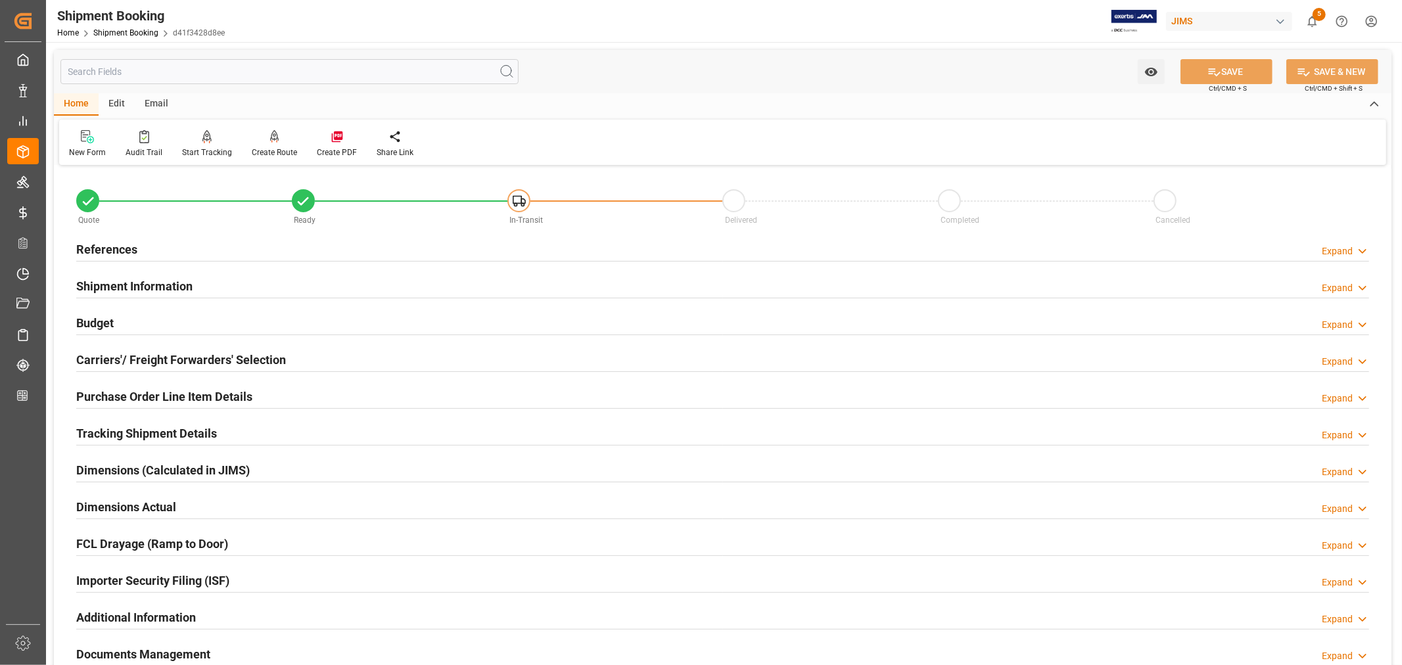
click at [125, 248] on h2 "References" at bounding box center [106, 250] width 61 height 18
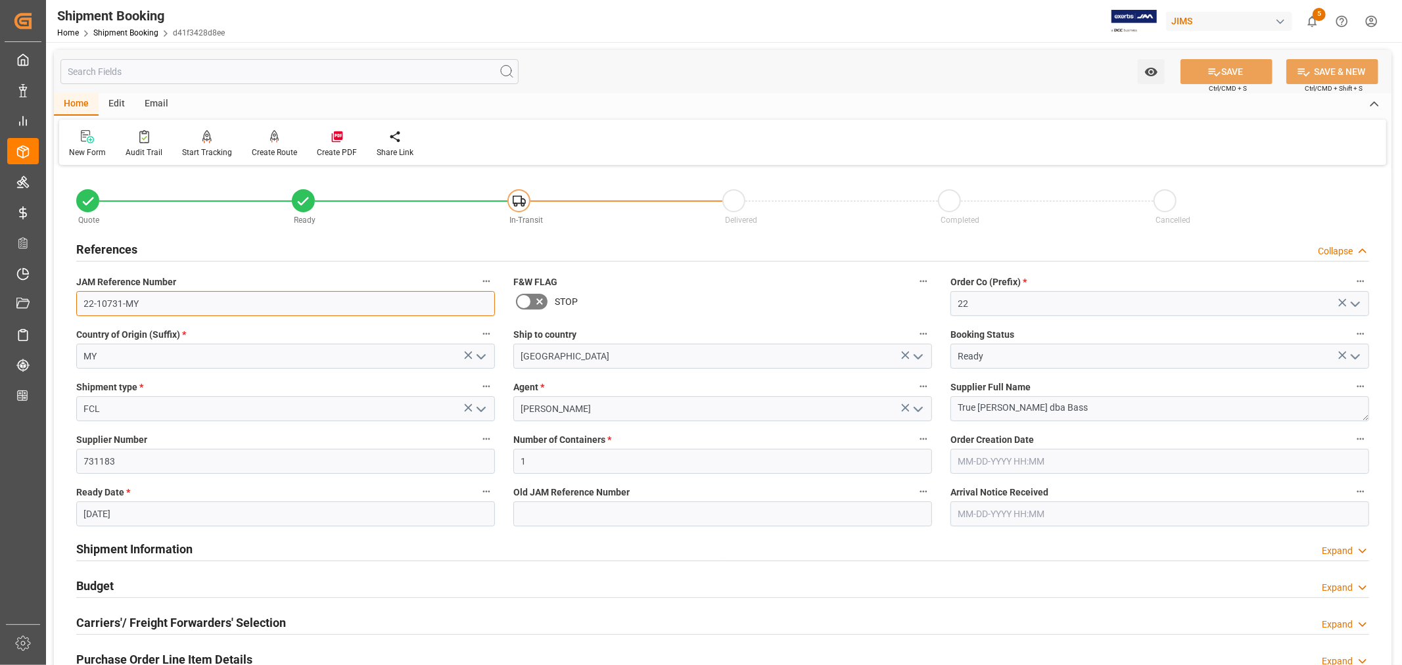
drag, startPoint x: 139, startPoint y: 304, endPoint x: 76, endPoint y: 300, distance: 63.9
click at [76, 300] on input "22-10731-MY" at bounding box center [285, 303] width 419 height 25
click at [119, 34] on link "Shipment Booking" at bounding box center [125, 32] width 65 height 9
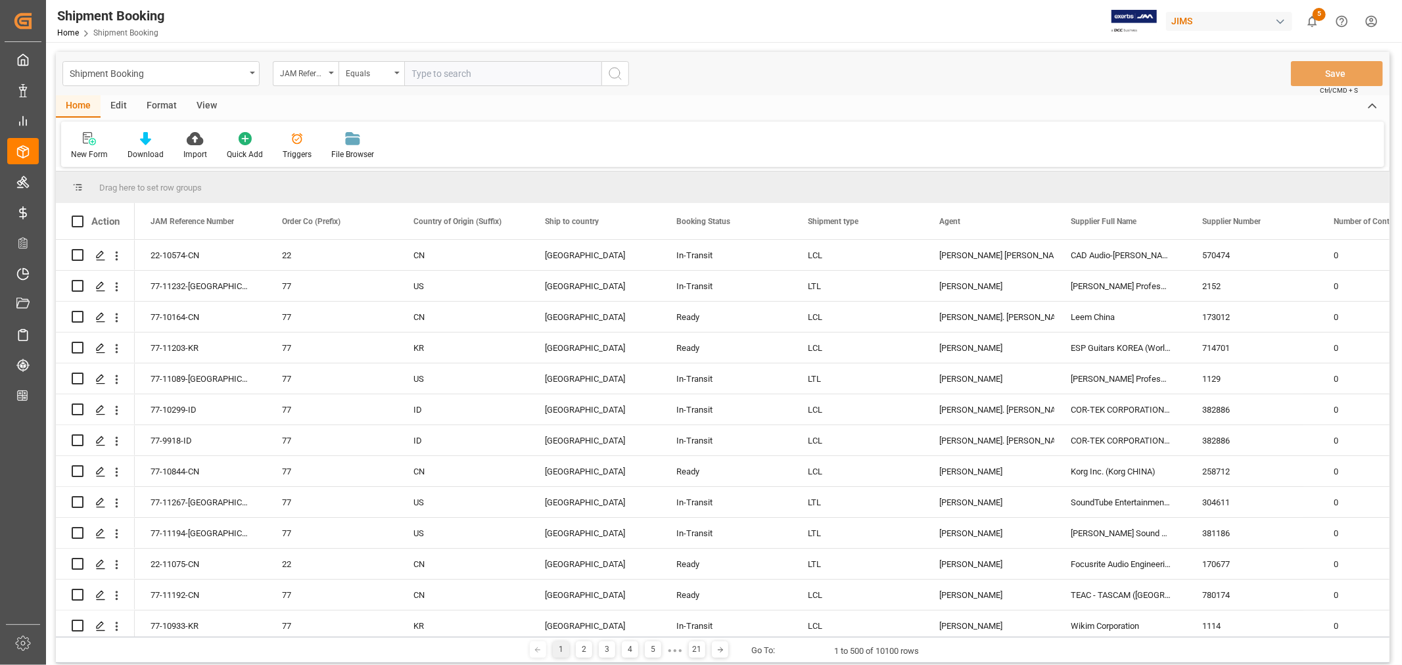
click at [415, 73] on input "text" at bounding box center [502, 73] width 197 height 25
paste input "22-11156-VN"
type input "22-11156-VN"
click at [614, 71] on icon "search button" at bounding box center [615, 74] width 16 height 16
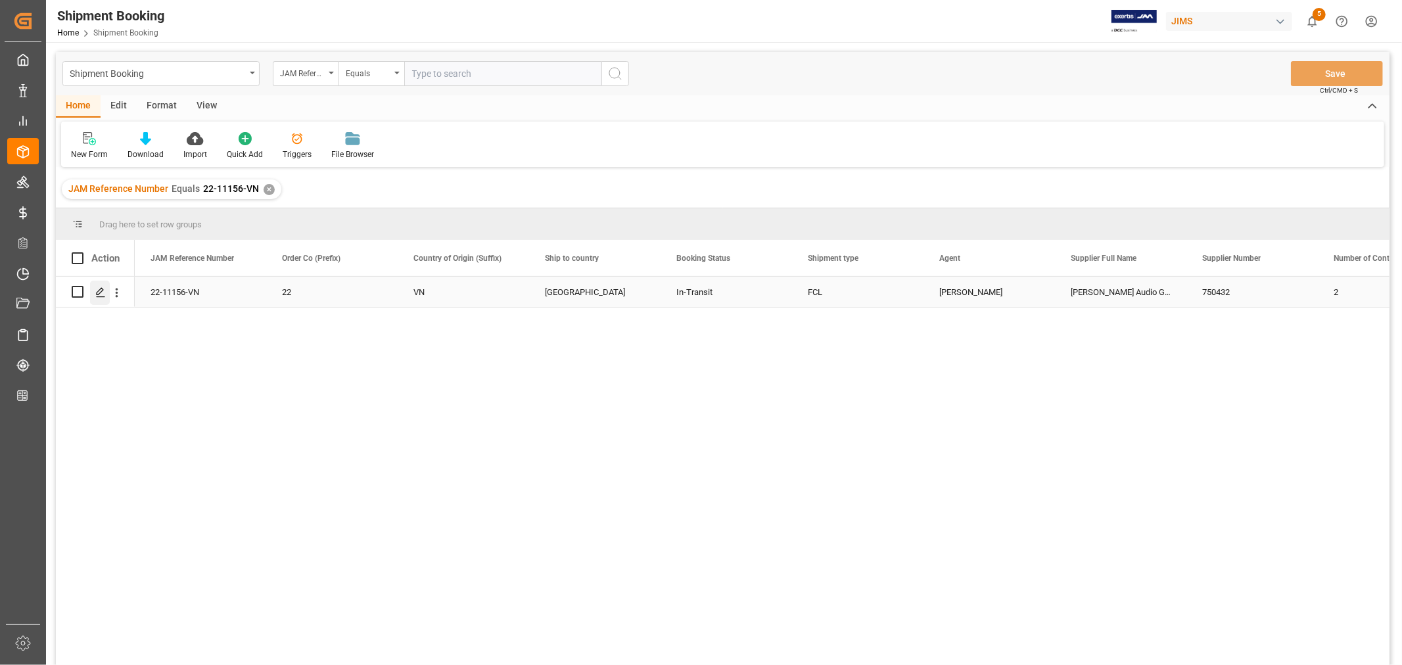
click at [103, 293] on icon "Press SPACE to select this row." at bounding box center [100, 292] width 11 height 11
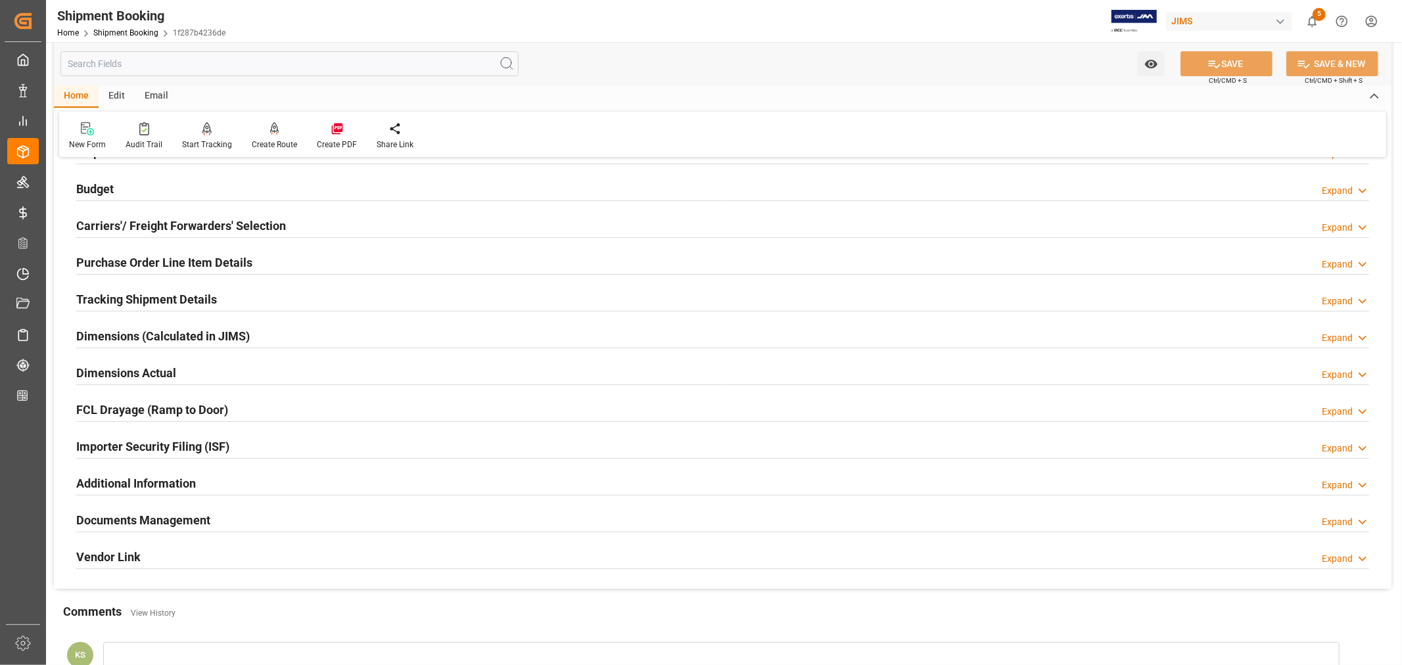
scroll to position [146, 0]
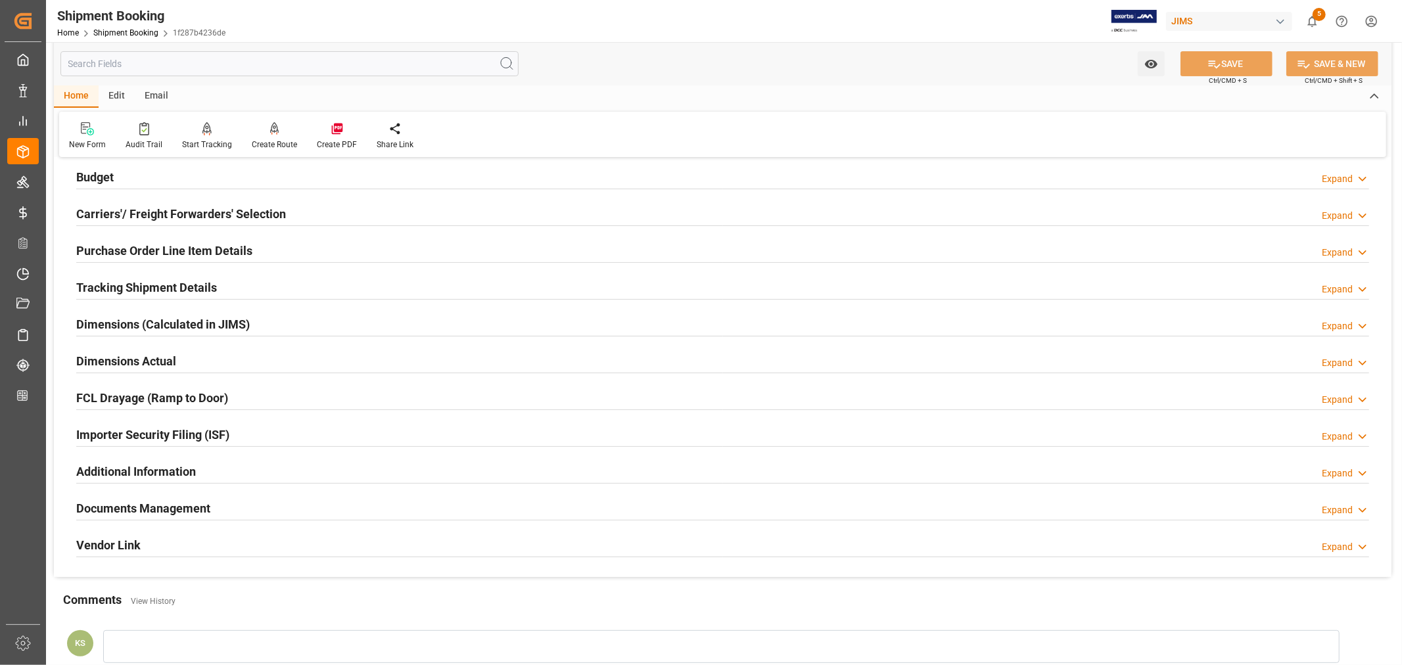
click at [252, 434] on div "Importer Security Filing (ISF) Expand" at bounding box center [722, 433] width 1293 height 25
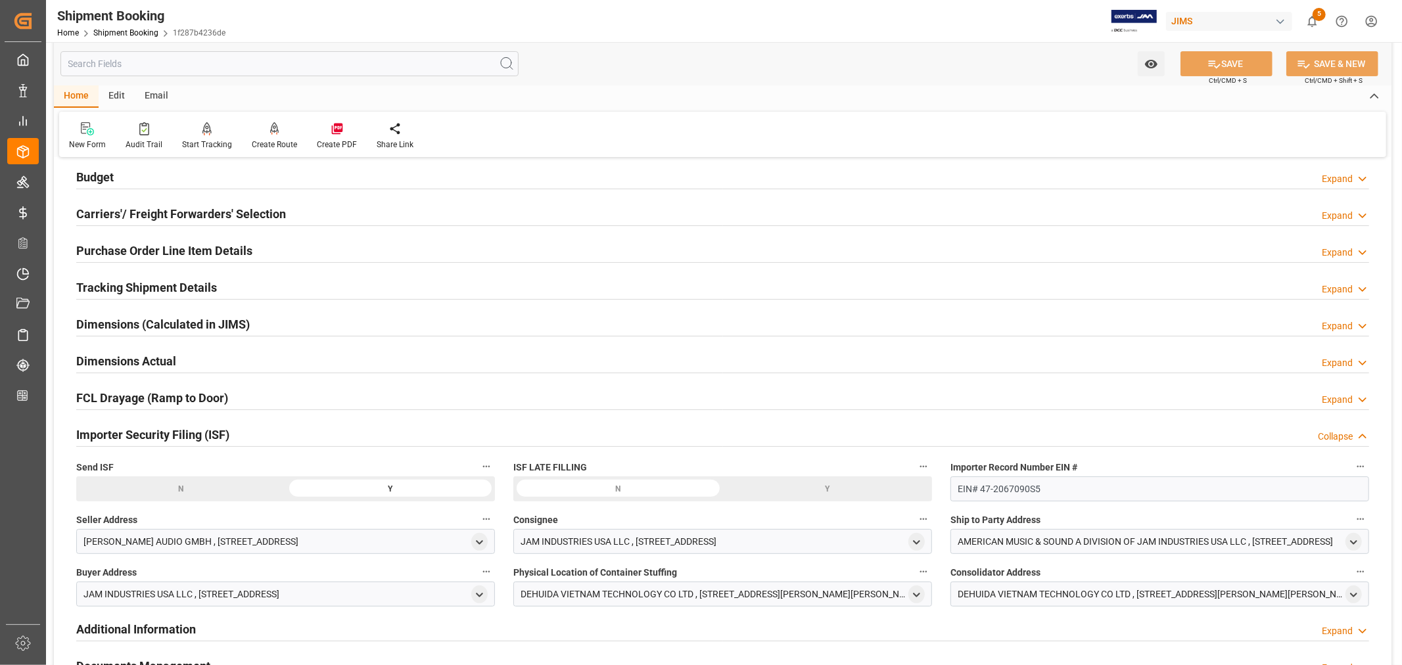
click at [252, 433] on div "Importer Security Filing (ISF) Collapse" at bounding box center [722, 433] width 1293 height 25
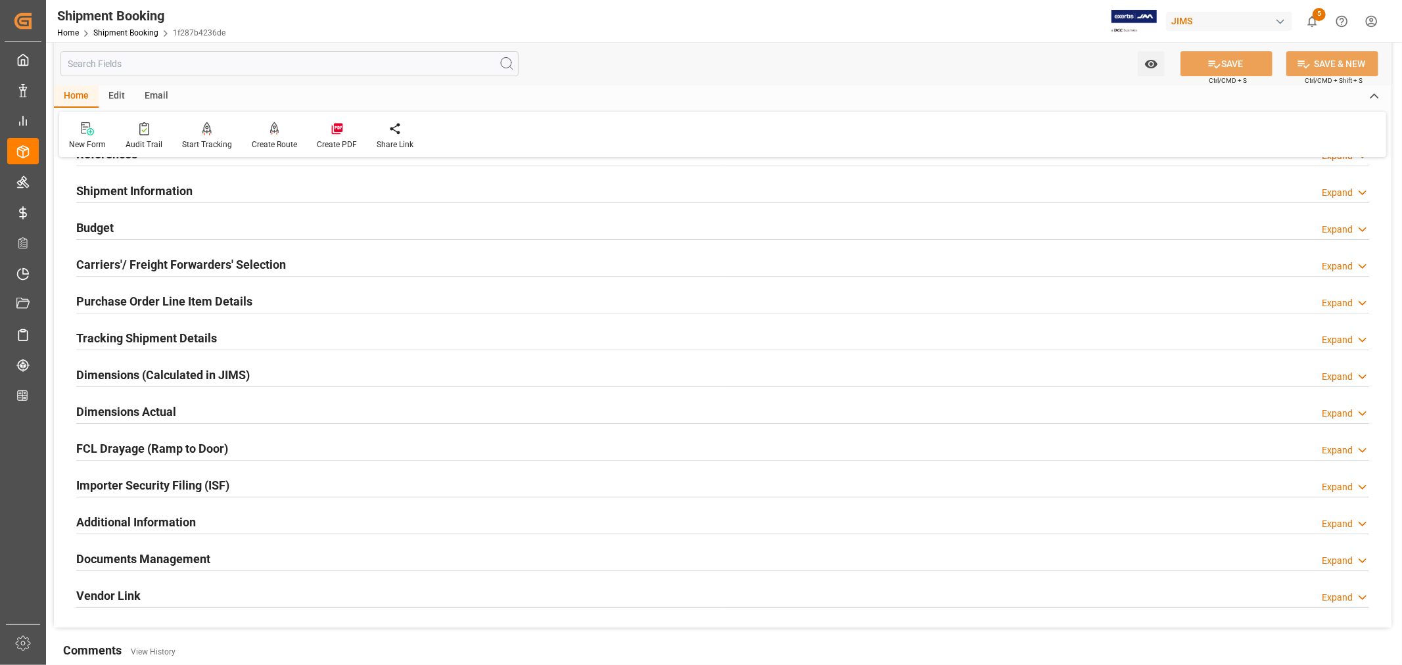
scroll to position [73, 0]
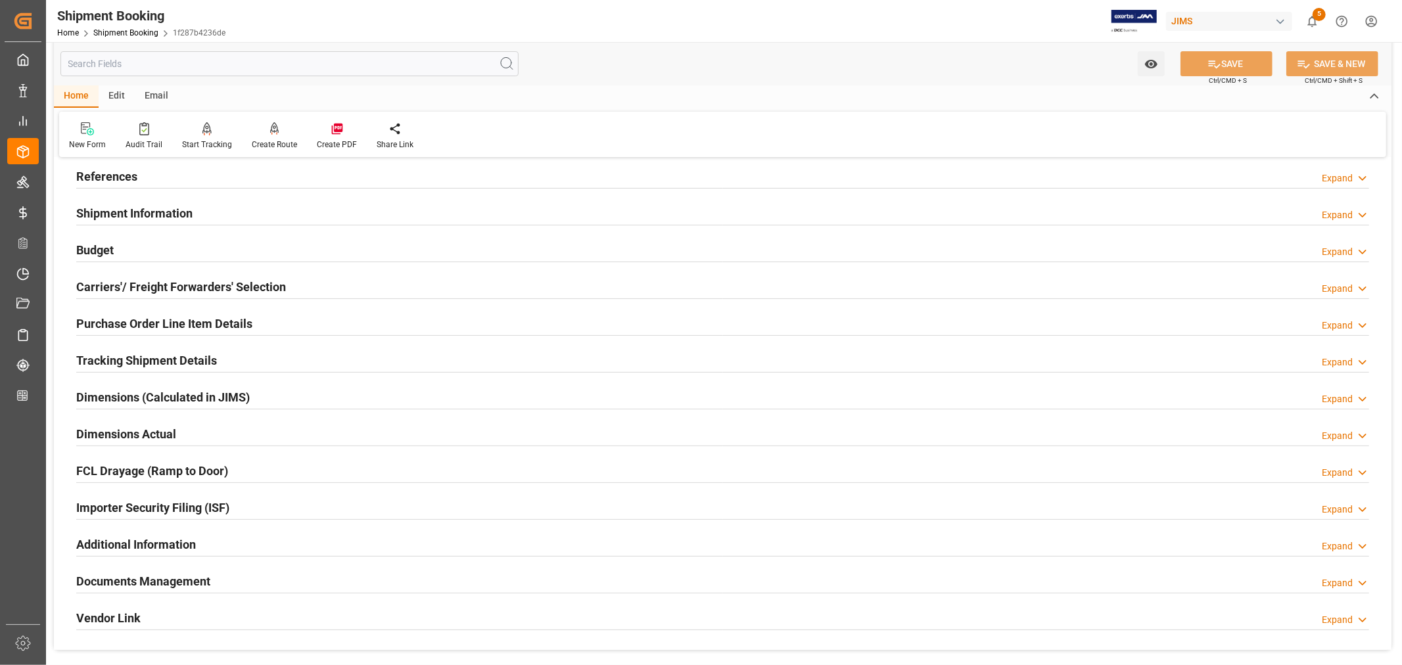
click at [297, 219] on div "Shipment Information Expand" at bounding box center [722, 212] width 1293 height 25
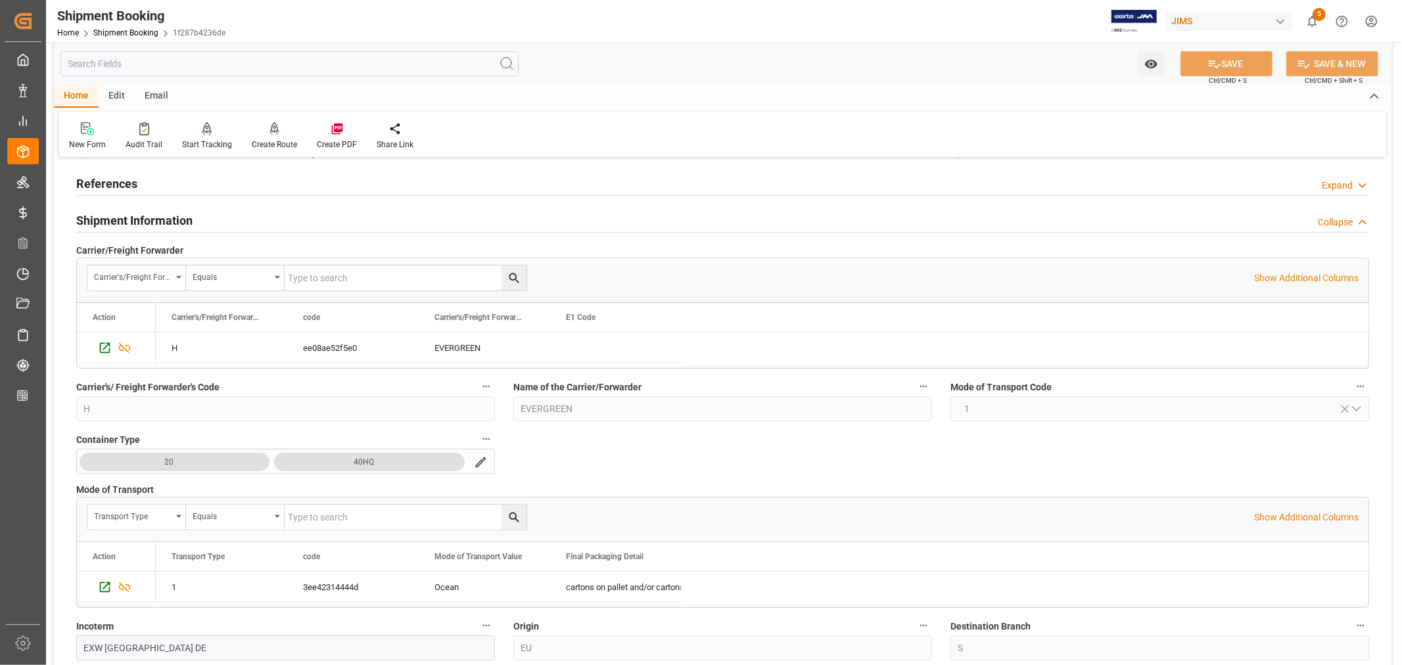
scroll to position [0, 0]
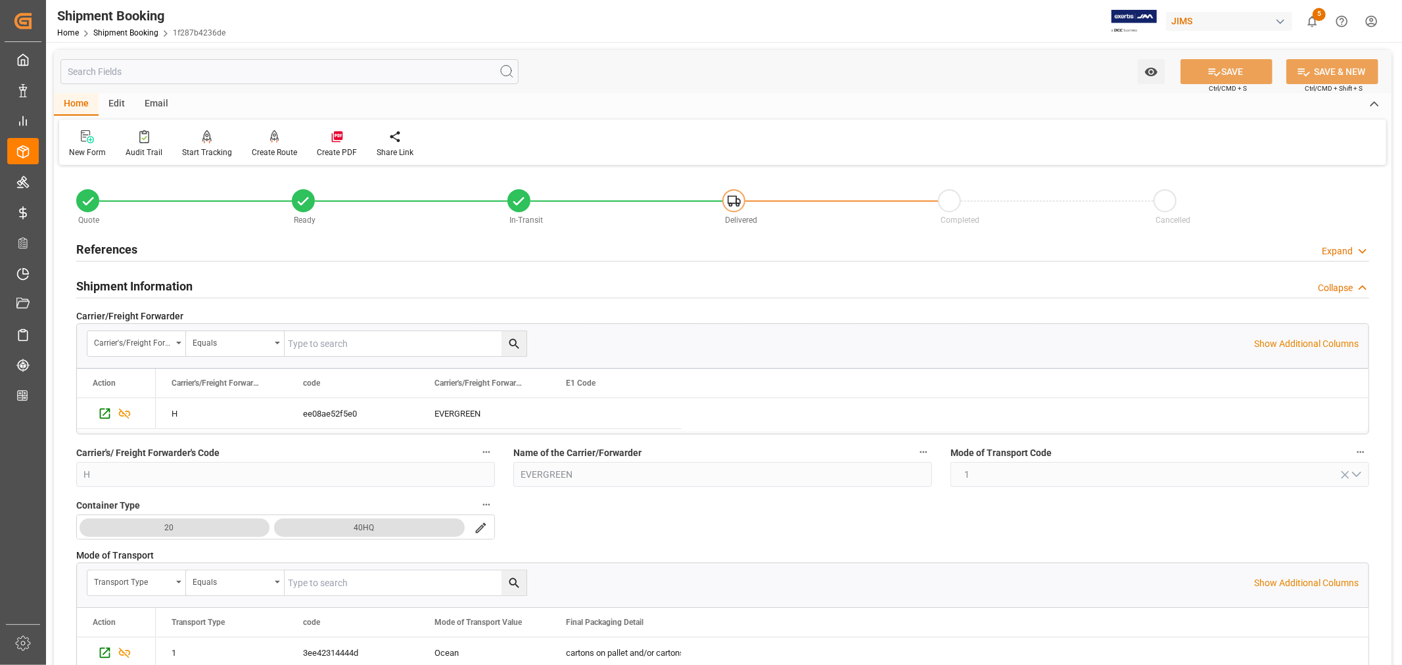
click at [233, 285] on div "Shipment Information Collapse" at bounding box center [722, 285] width 1293 height 25
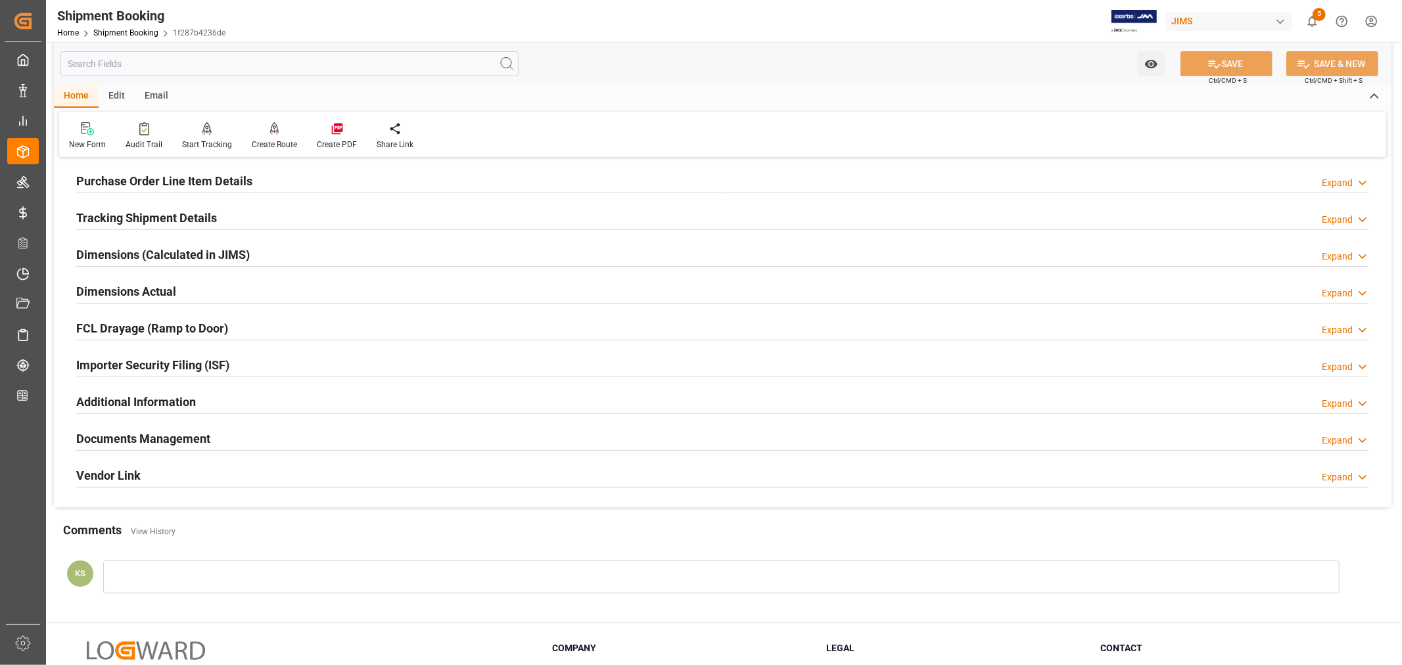
scroll to position [219, 0]
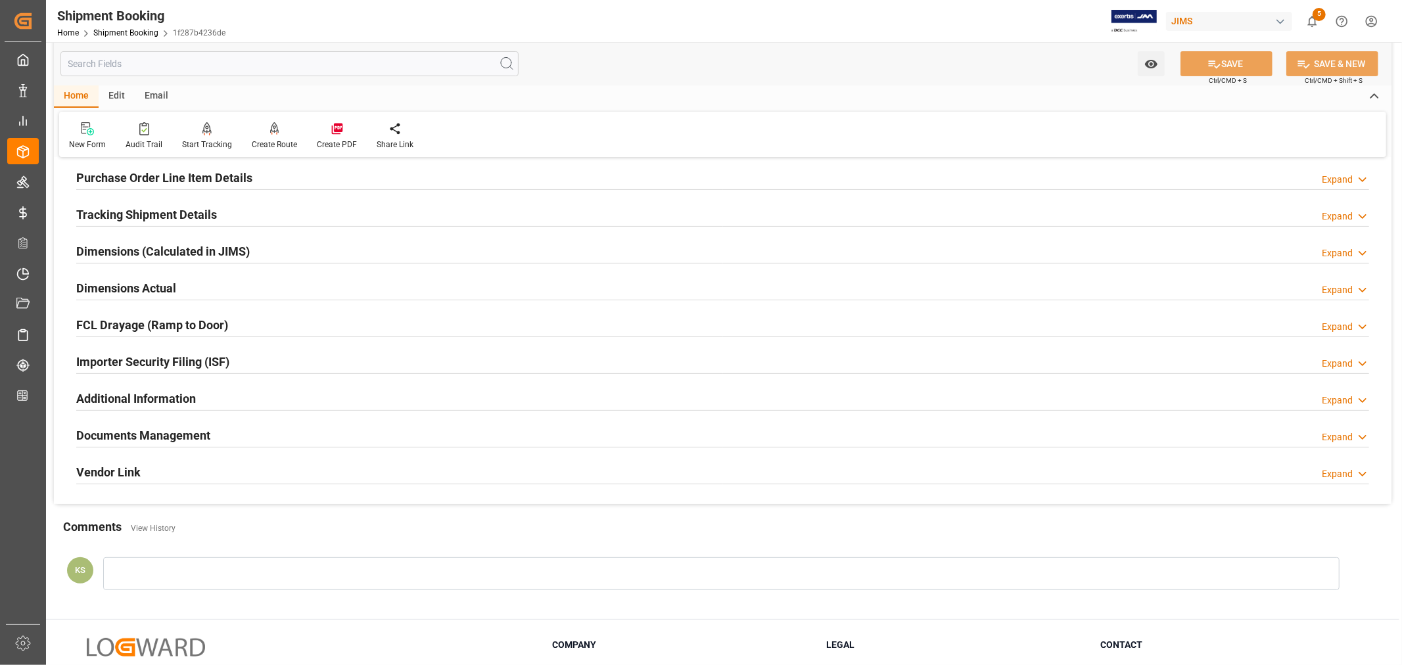
click at [268, 435] on div "Documents Management Expand" at bounding box center [722, 434] width 1293 height 25
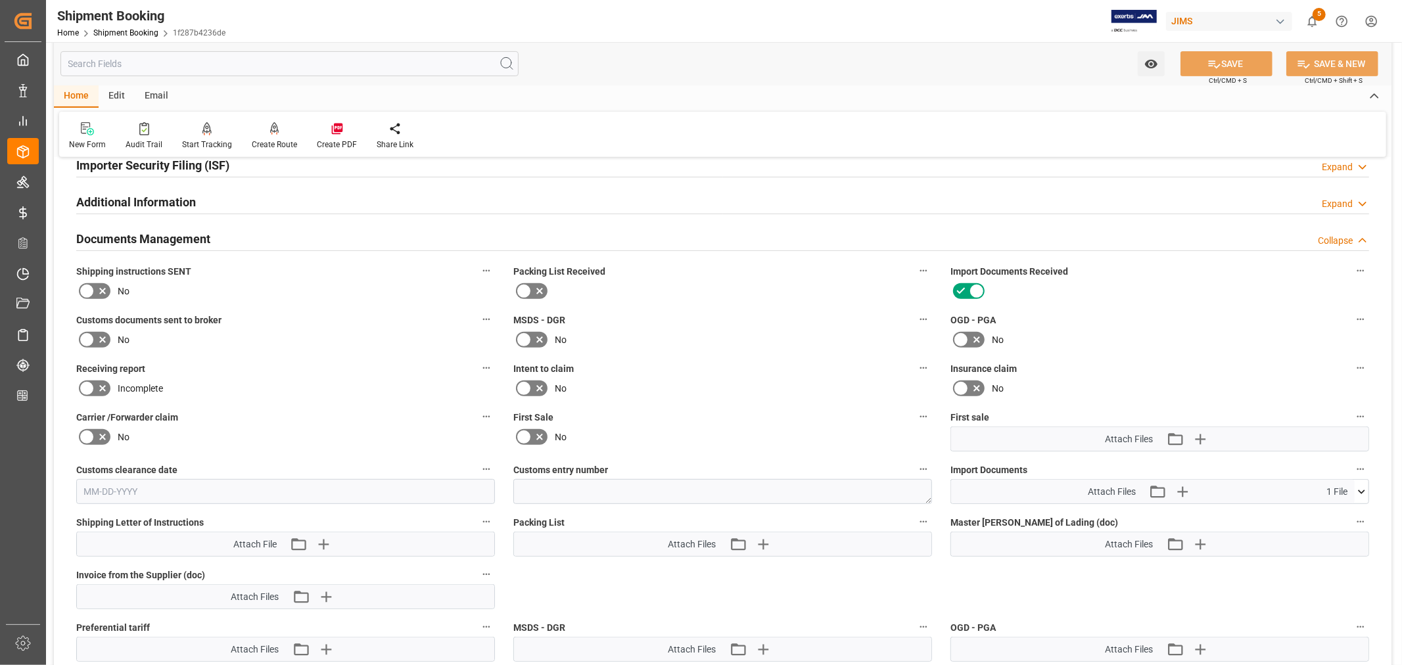
scroll to position [438, 0]
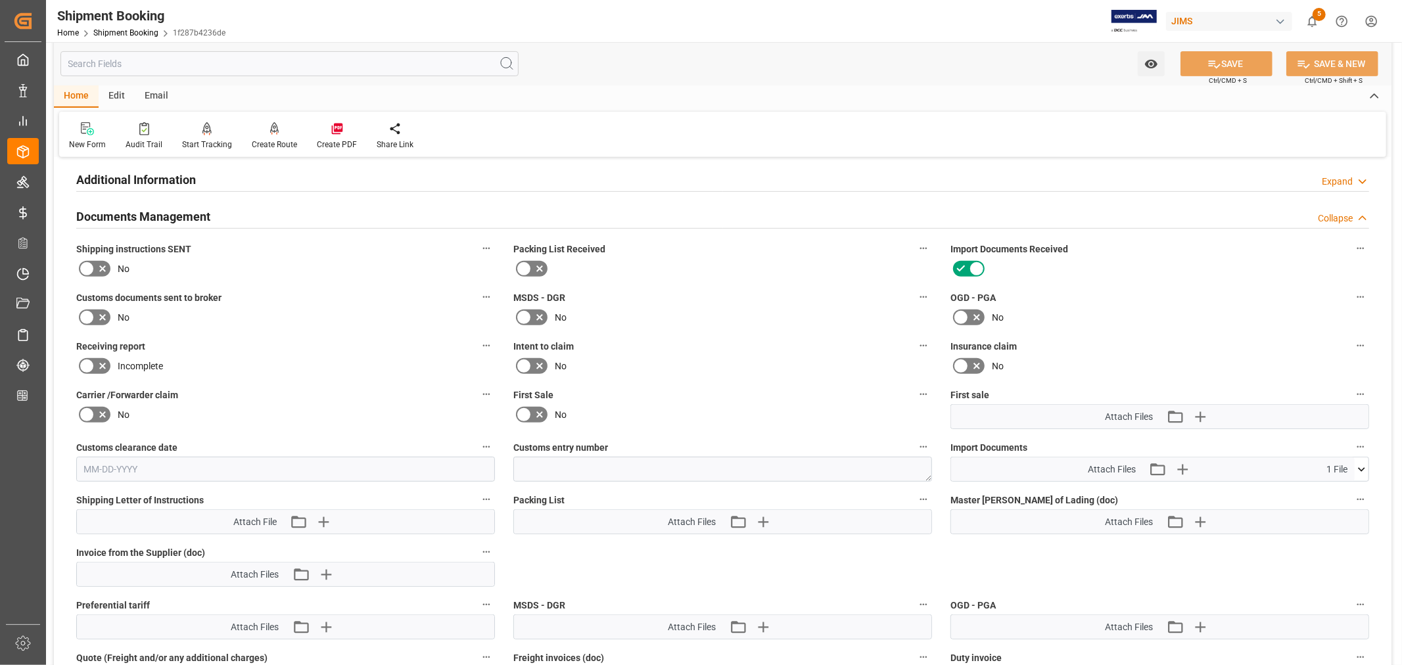
click at [1359, 467] on icon at bounding box center [1361, 469] width 7 height 4
click at [1352, 488] on icon at bounding box center [1355, 494] width 14 height 14
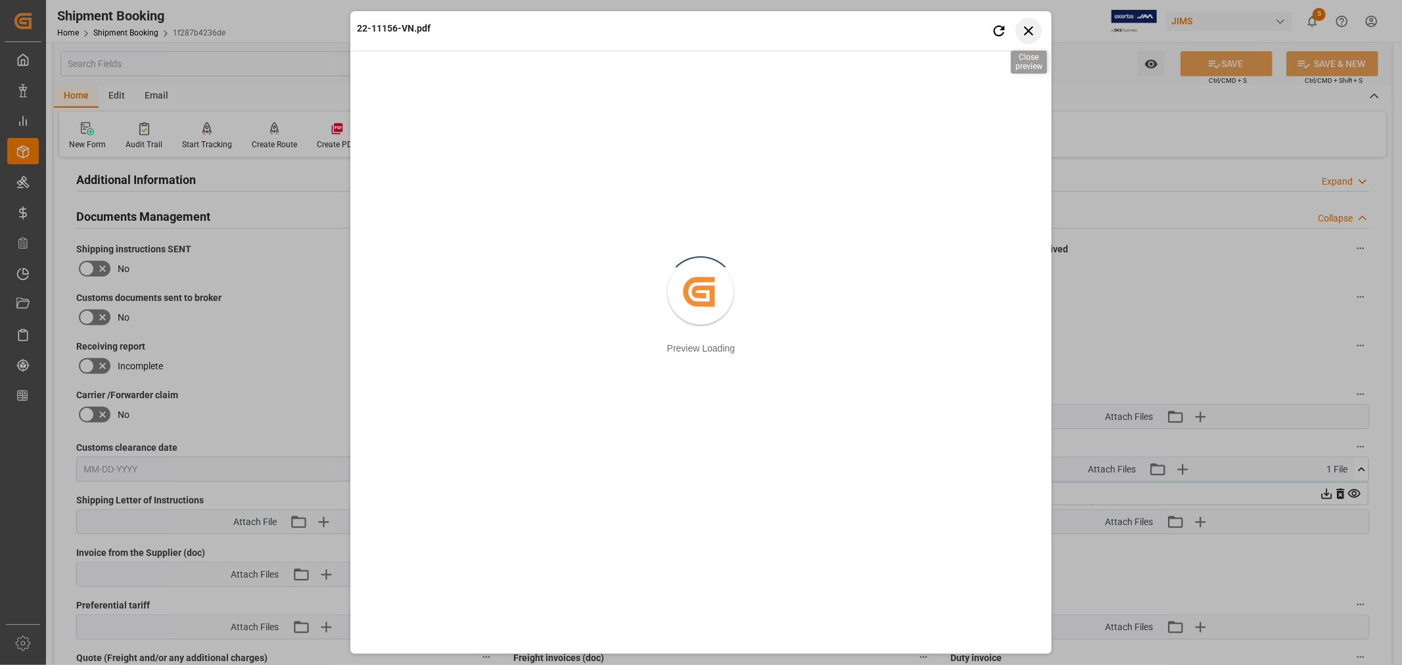
click at [1026, 29] on icon "button" at bounding box center [1028, 30] width 16 height 16
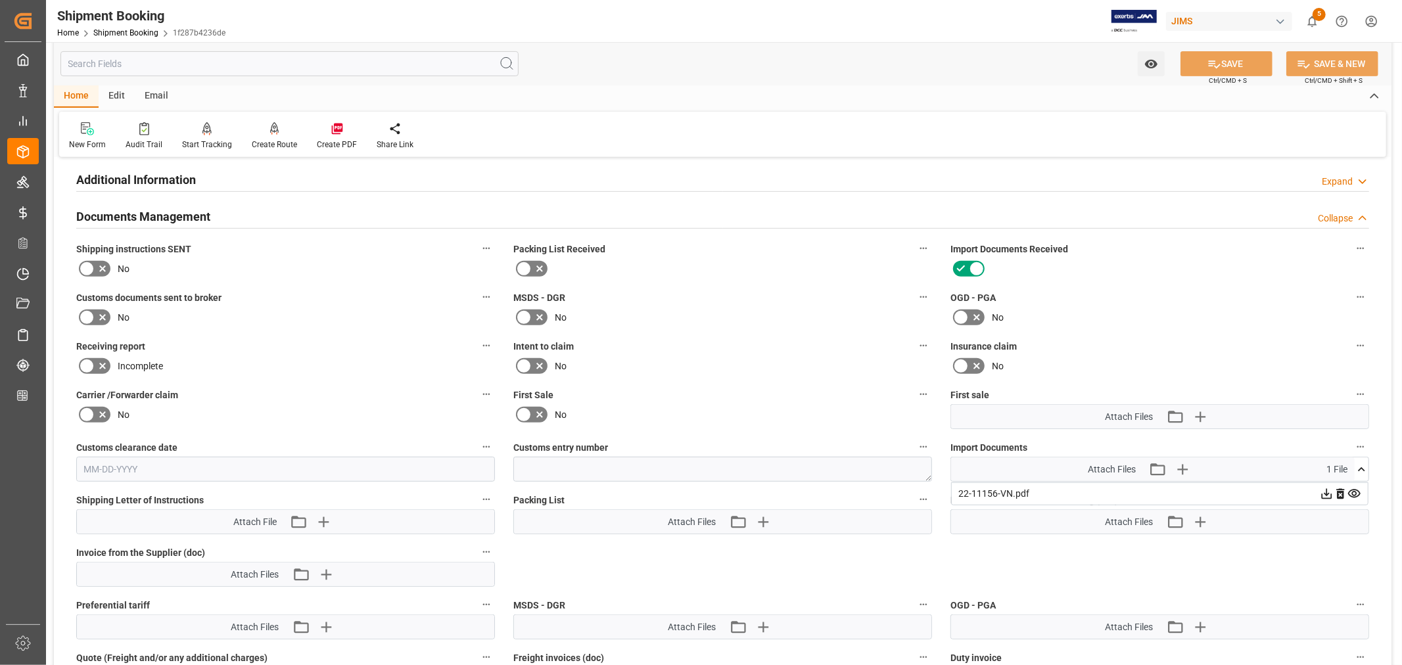
click at [523, 412] on icon at bounding box center [524, 415] width 8 height 6
click at [0, 0] on input "checkbox" at bounding box center [0, 0] width 0 height 0
click at [1230, 60] on button "SAVE" at bounding box center [1227, 63] width 92 height 25
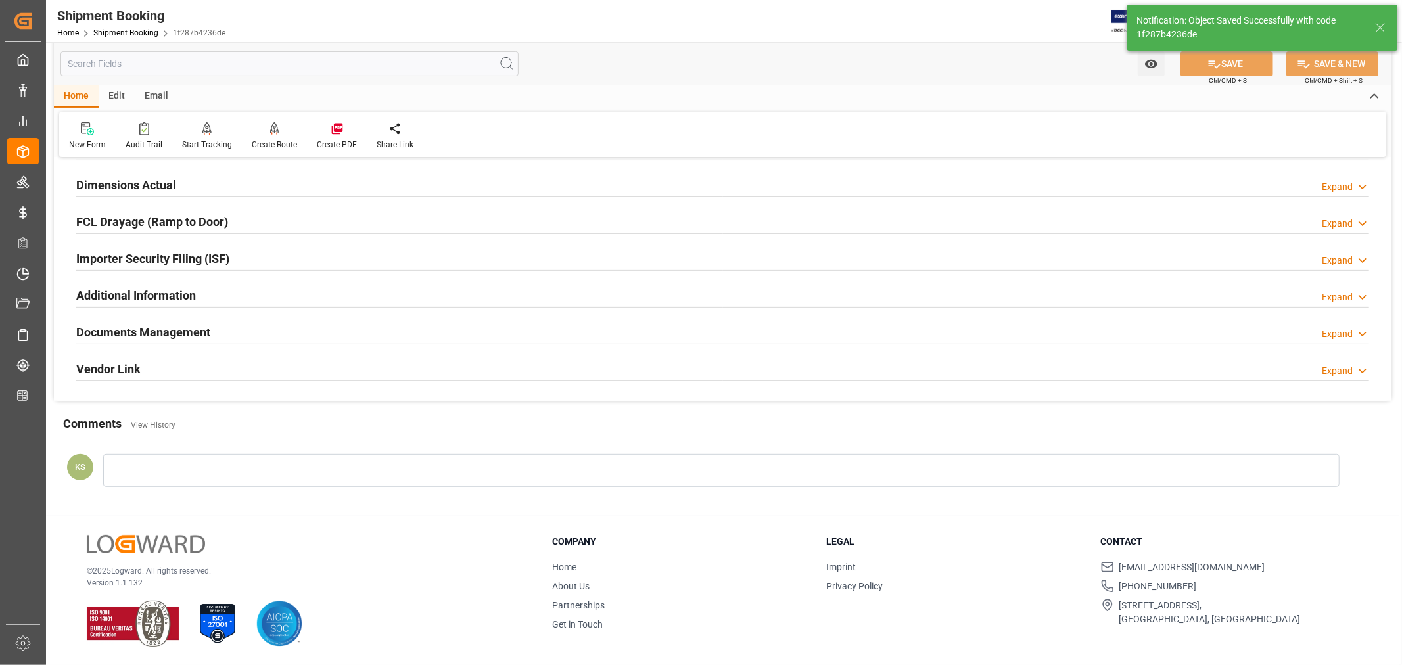
scroll to position [323, 0]
click at [200, 333] on h2 "Documents Management" at bounding box center [143, 332] width 134 height 18
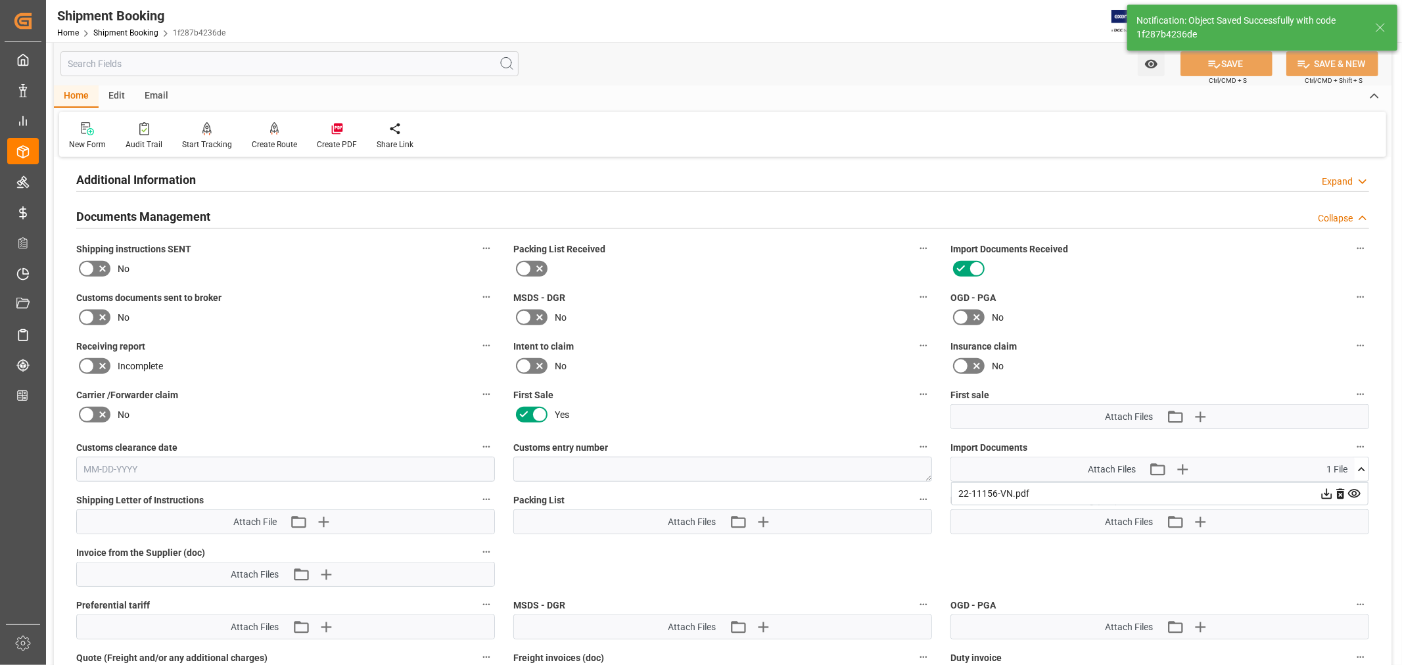
scroll to position [511, 0]
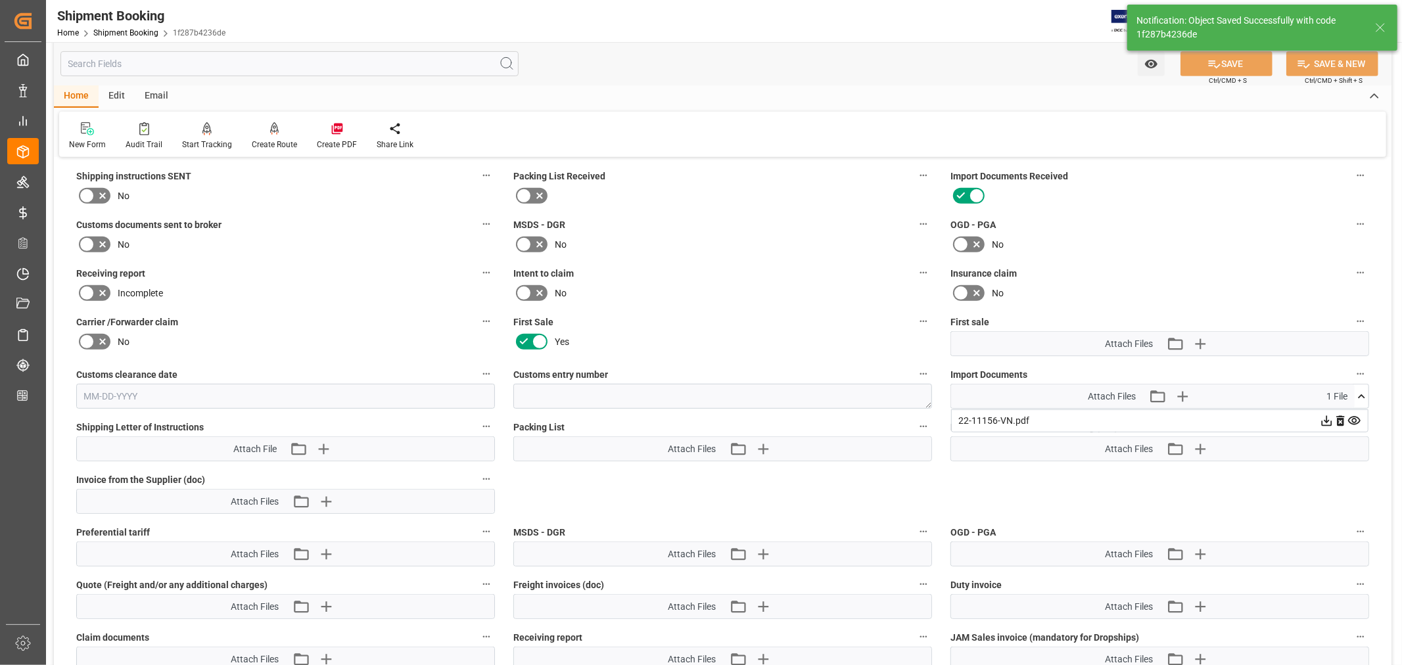
click at [1363, 394] on icon at bounding box center [1361, 396] width 7 height 4
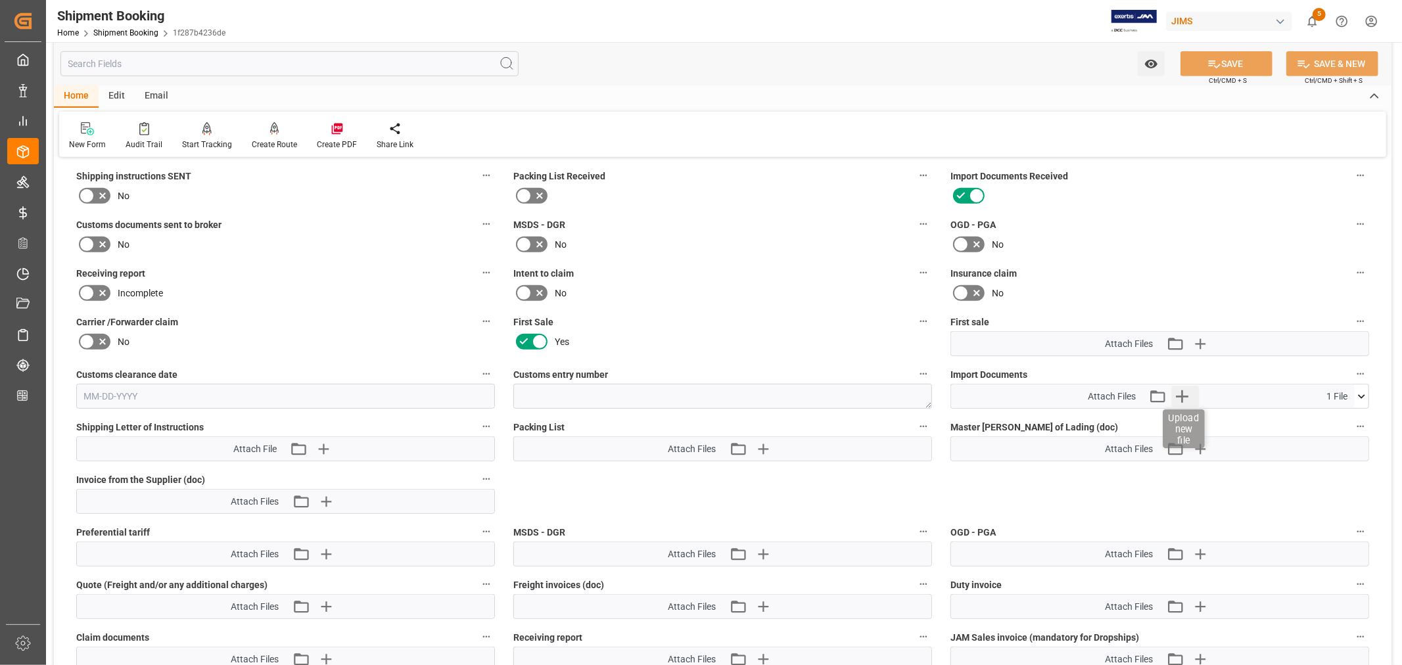
click at [1183, 391] on icon "button" at bounding box center [1182, 396] width 21 height 21
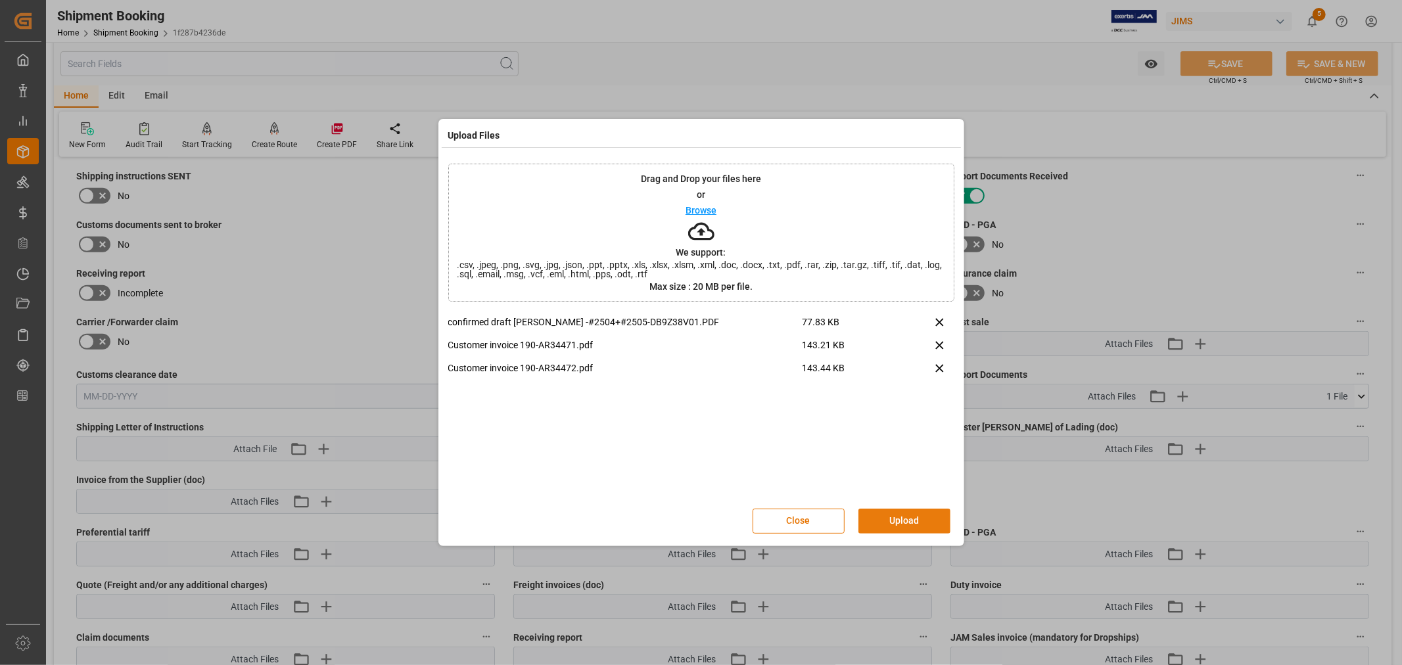
click at [905, 518] on button "Upload" at bounding box center [905, 521] width 92 height 25
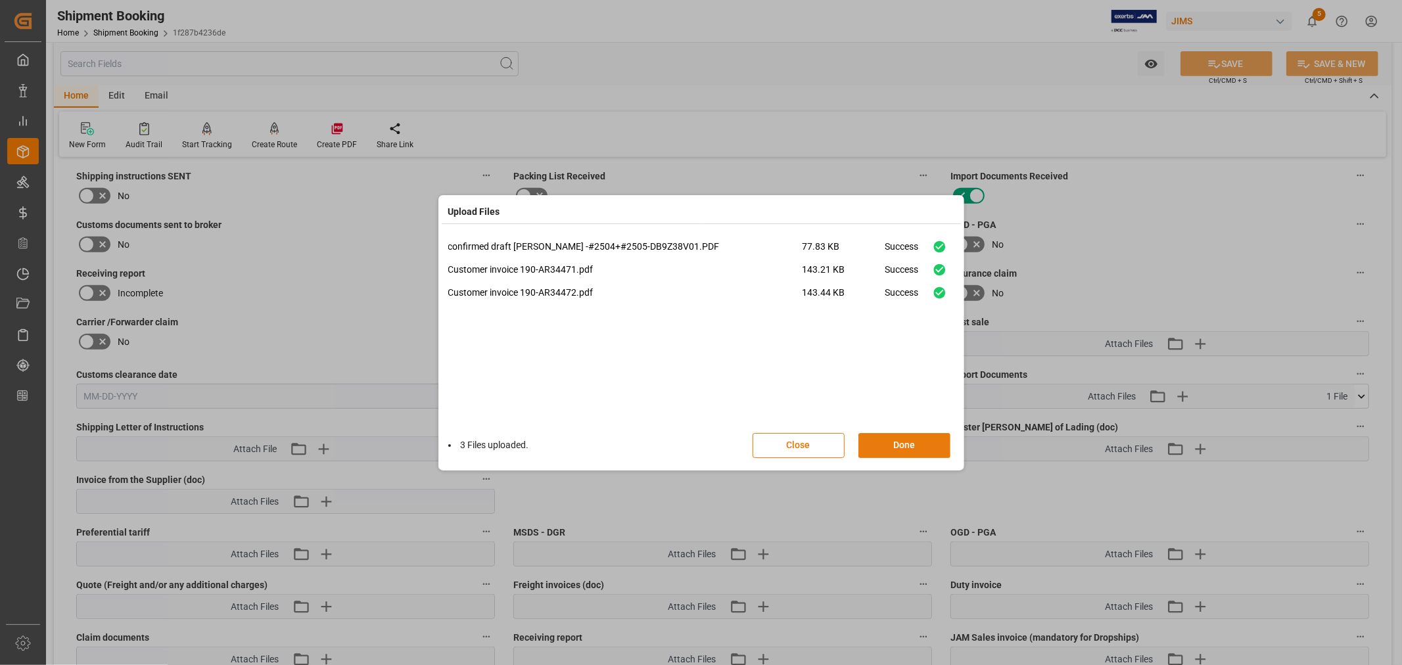
click at [888, 448] on button "Done" at bounding box center [905, 445] width 92 height 25
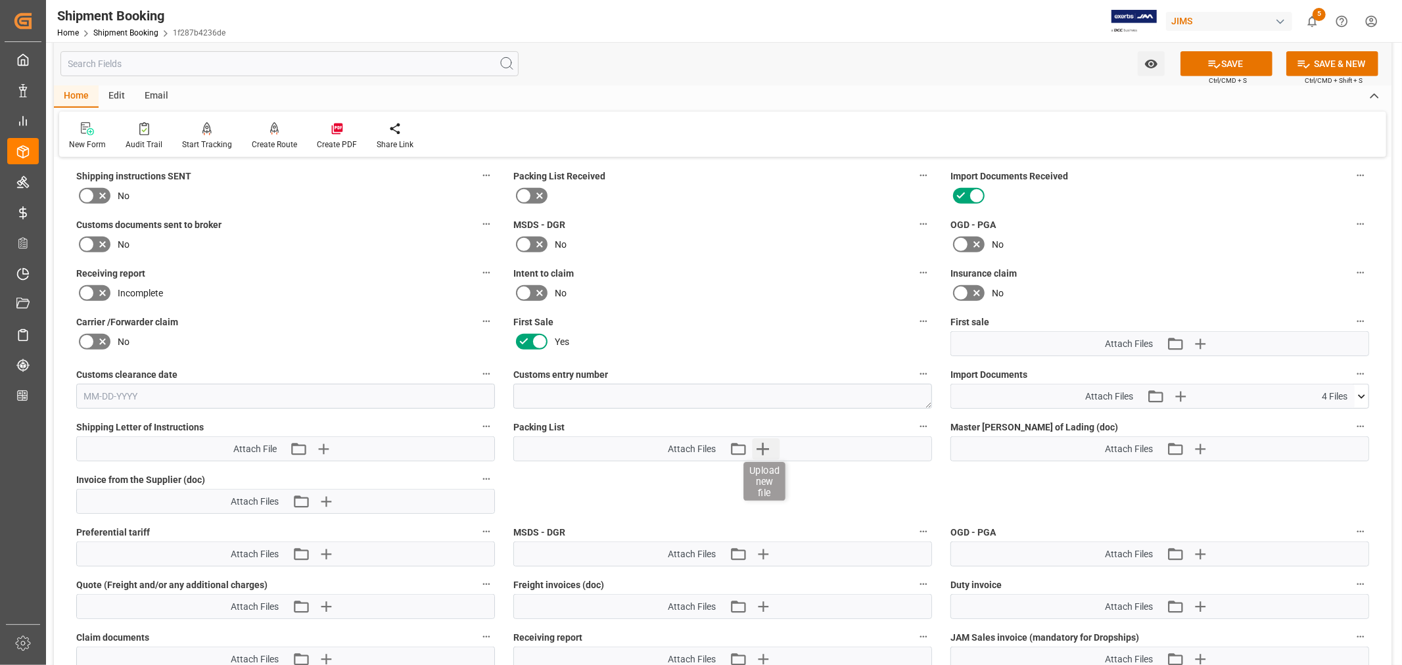
click at [763, 443] on icon "button" at bounding box center [763, 449] width 12 height 12
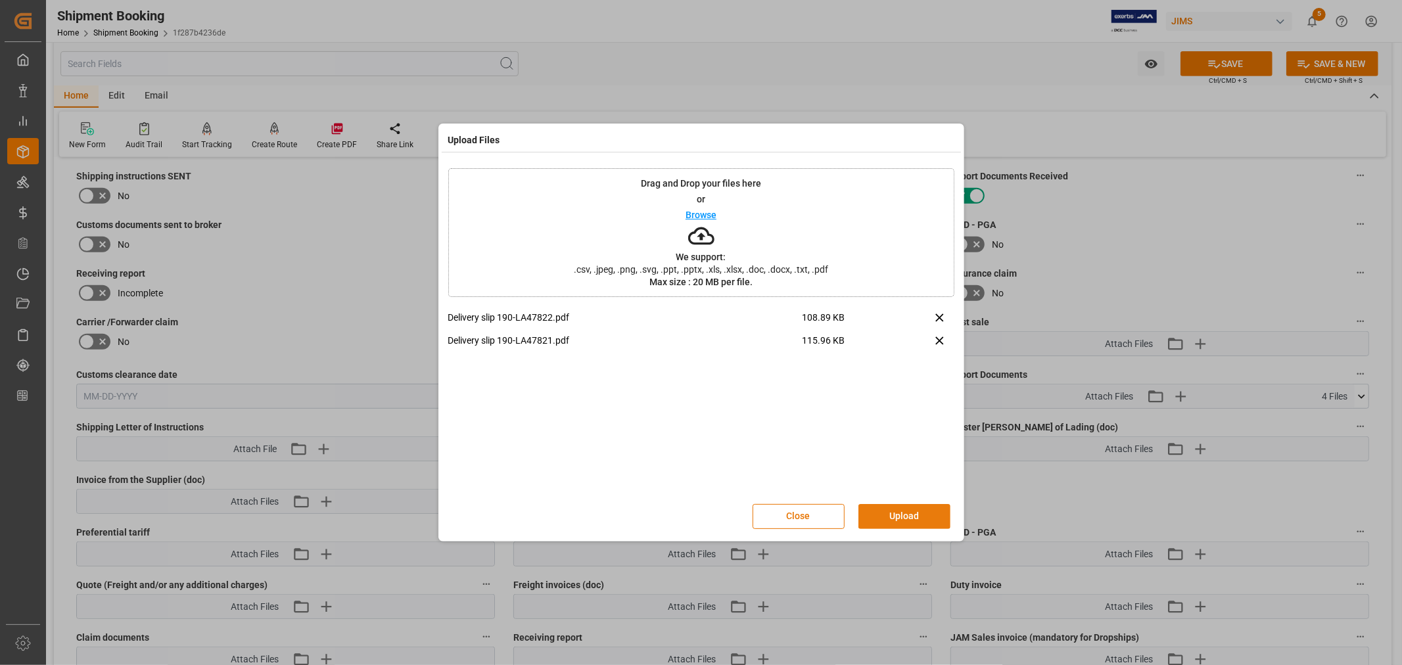
click at [897, 517] on button "Upload" at bounding box center [905, 516] width 92 height 25
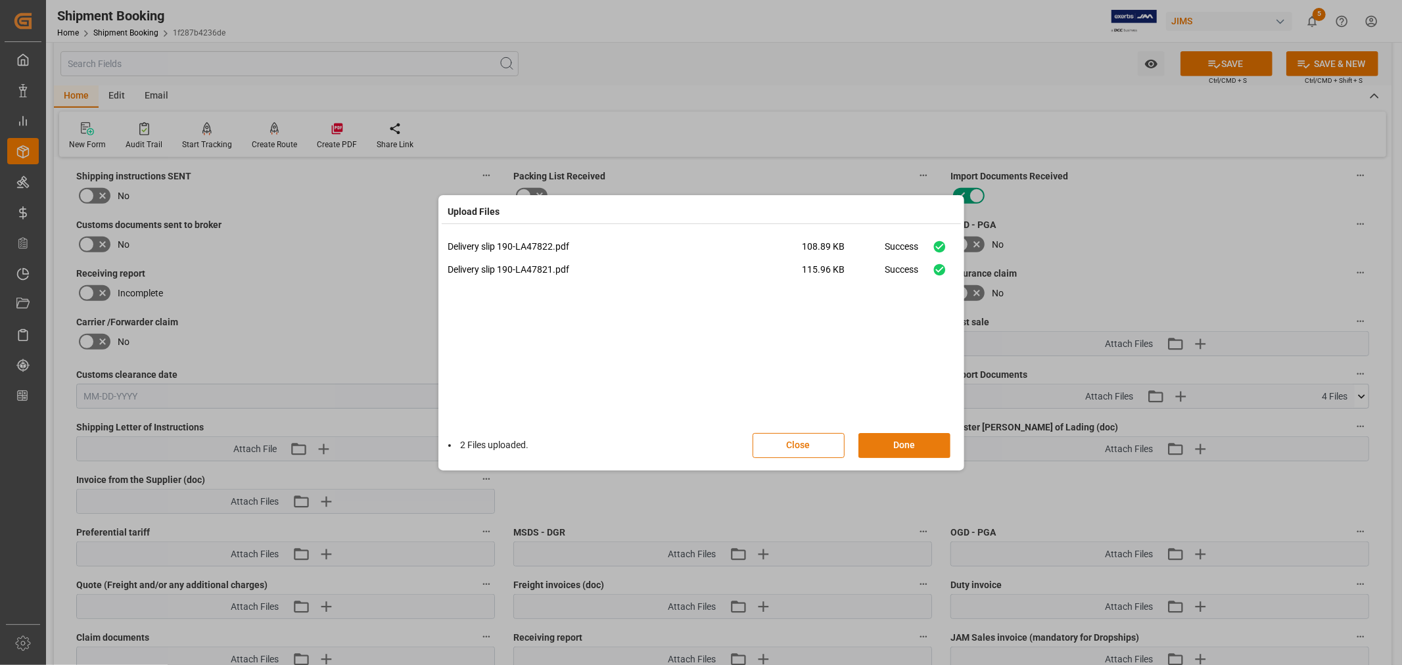
click at [904, 443] on button "Done" at bounding box center [905, 445] width 92 height 25
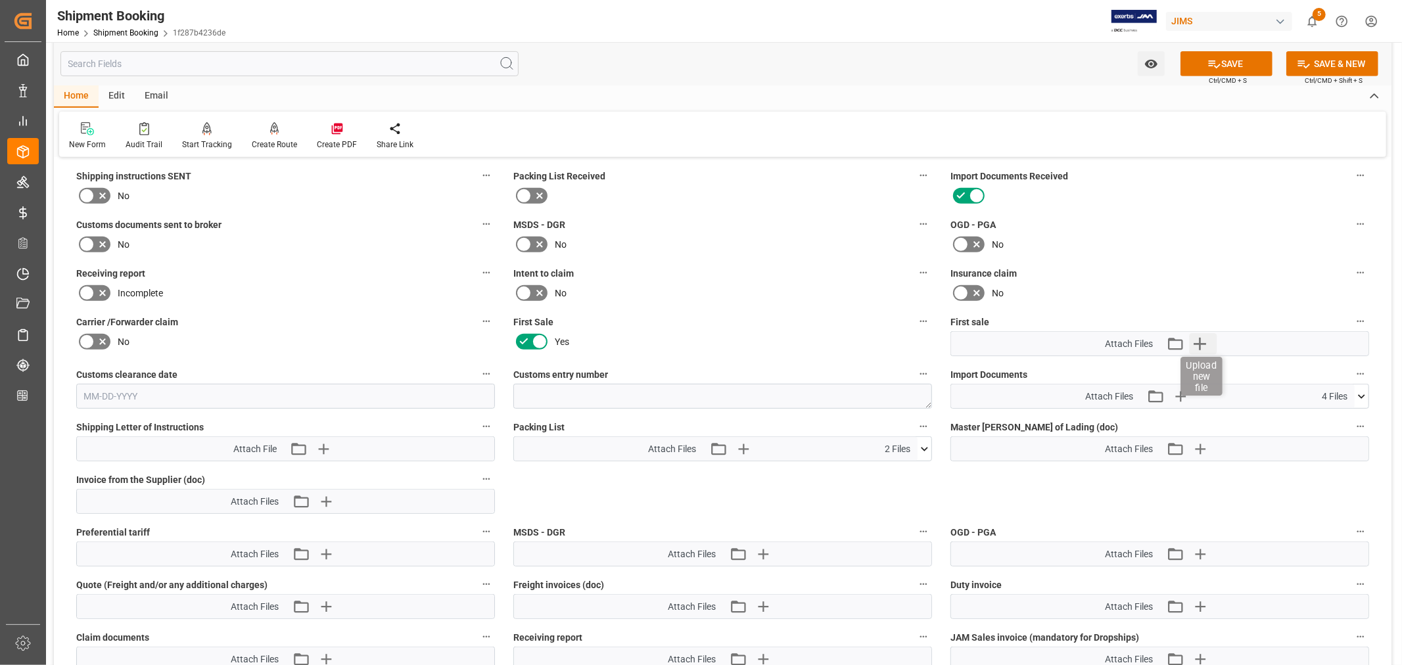
click at [1203, 337] on icon "button" at bounding box center [1199, 343] width 21 height 21
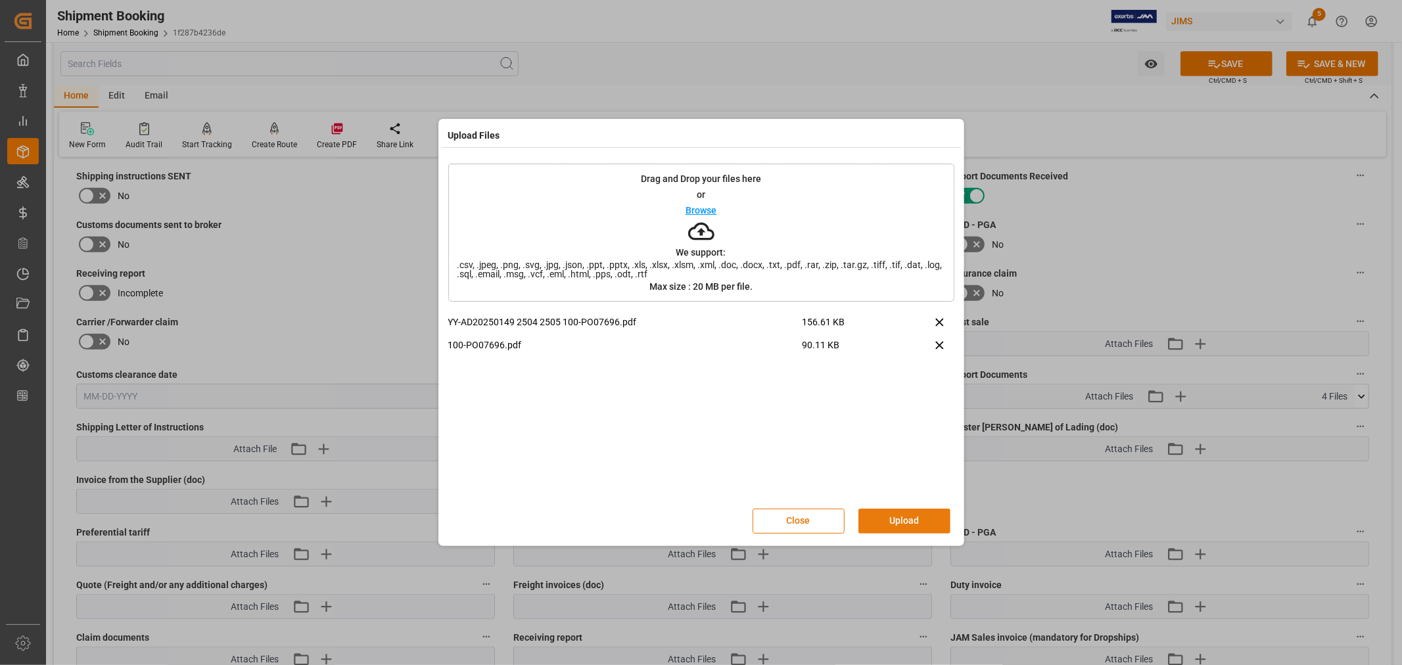
click at [884, 513] on button "Upload" at bounding box center [905, 521] width 92 height 25
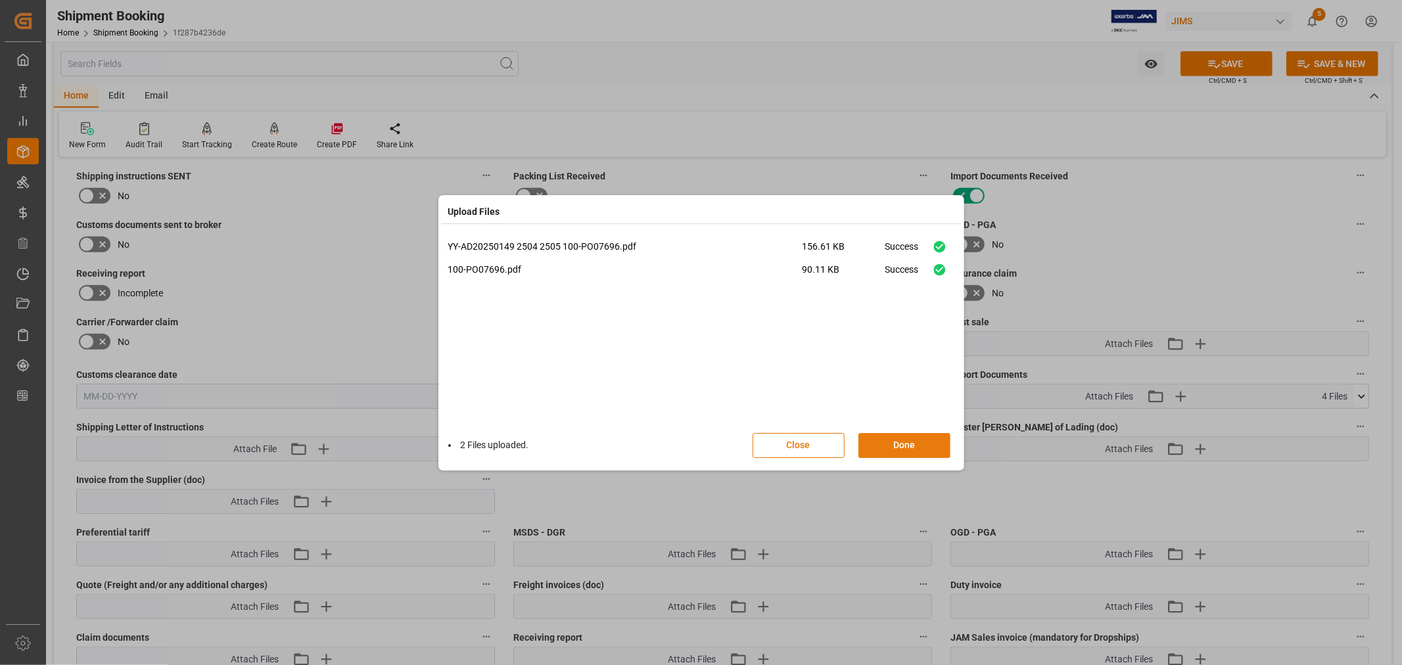
click at [899, 445] on button "Done" at bounding box center [905, 445] width 92 height 25
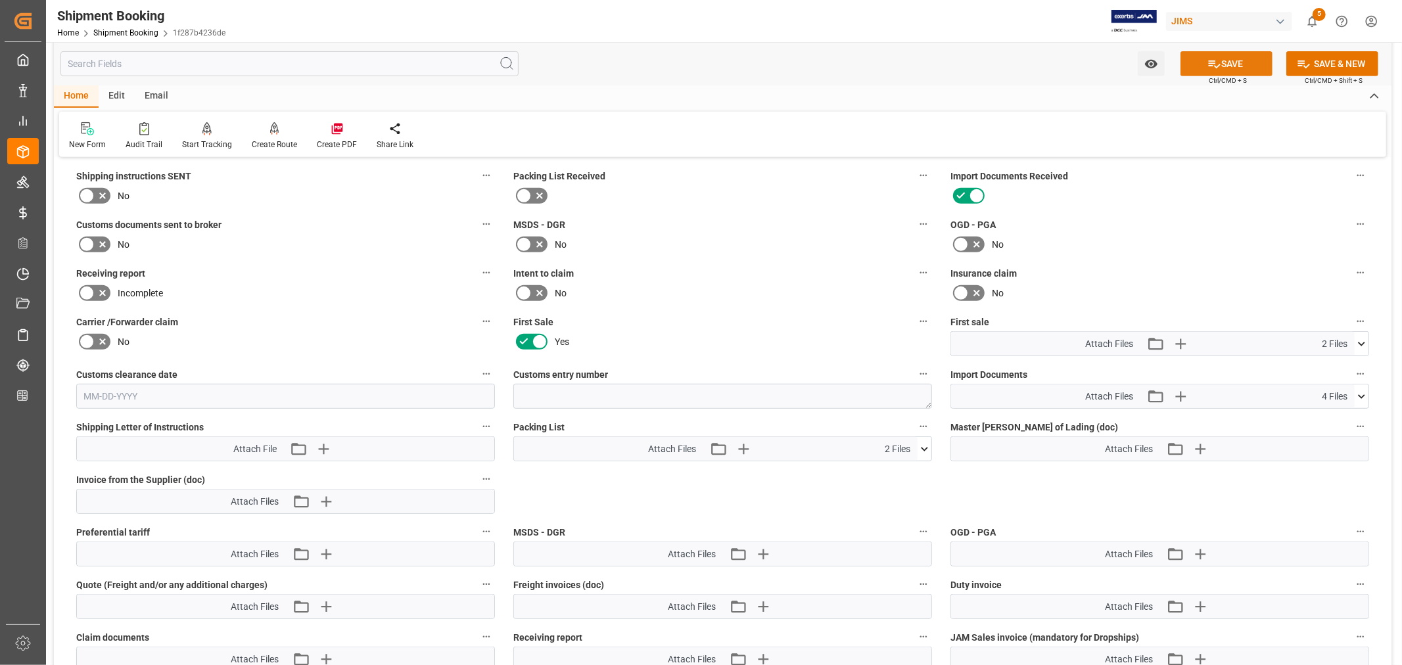
click at [1227, 63] on button "SAVE" at bounding box center [1227, 63] width 92 height 25
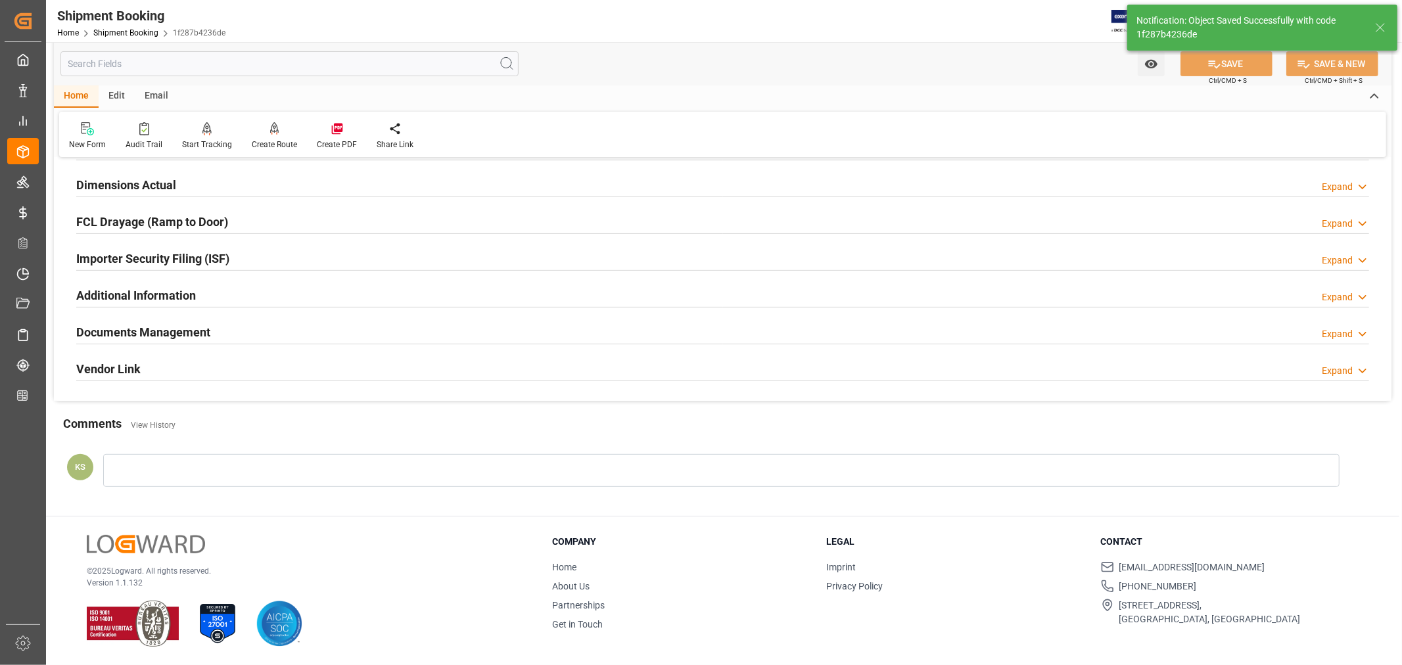
scroll to position [323, 0]
click at [218, 256] on h2 "Importer Security Filing (ISF)" at bounding box center [152, 259] width 153 height 18
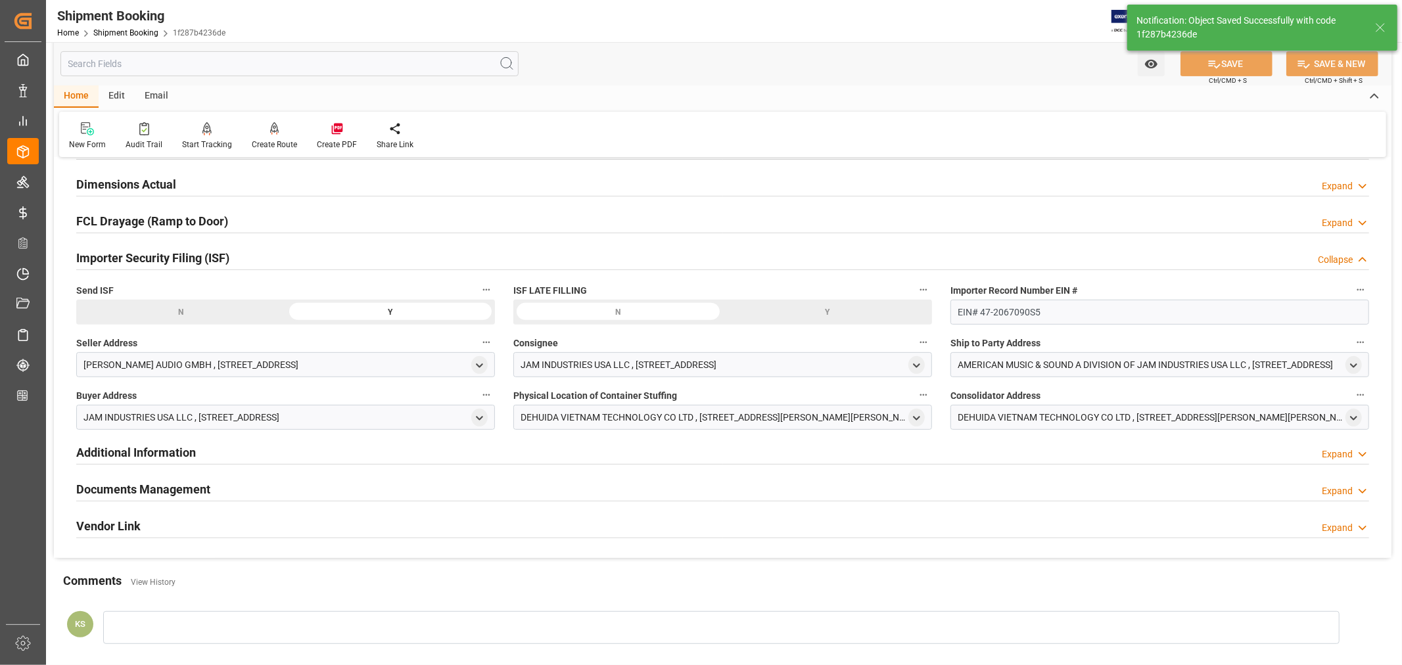
scroll to position [481, 0]
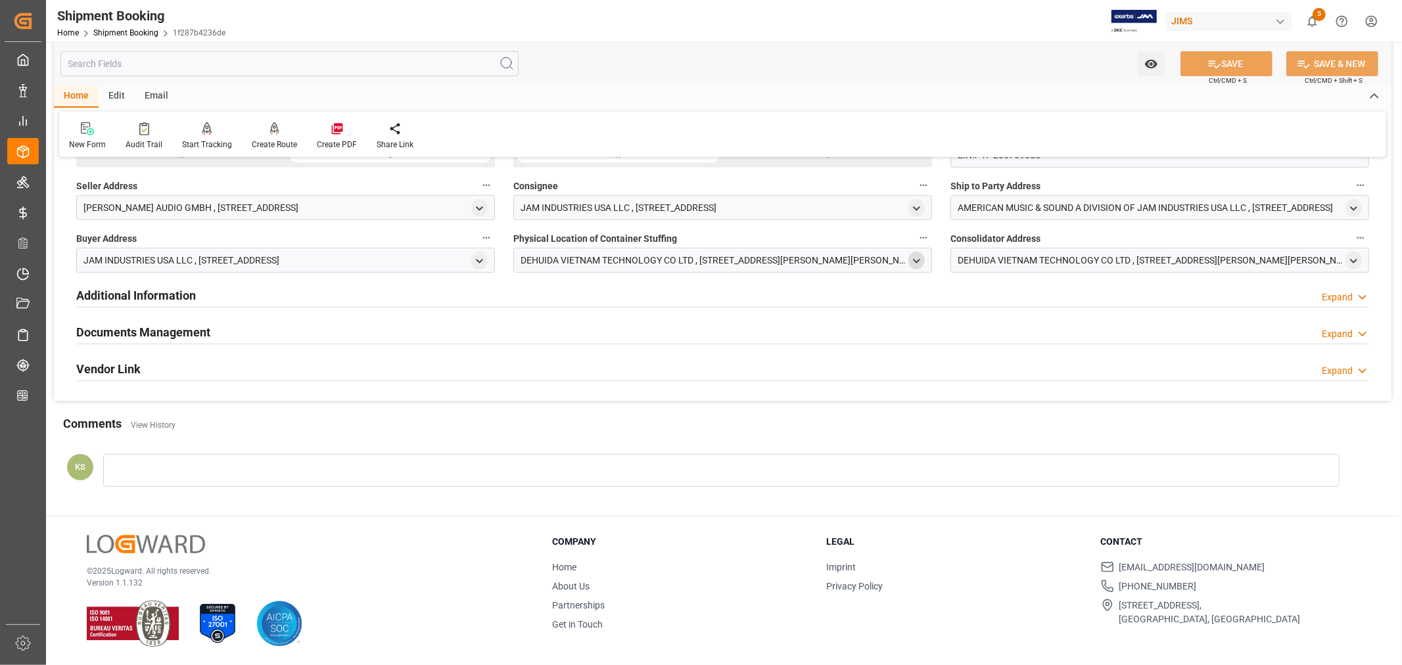
click at [912, 260] on icon "open menu" at bounding box center [916, 261] width 11 height 11
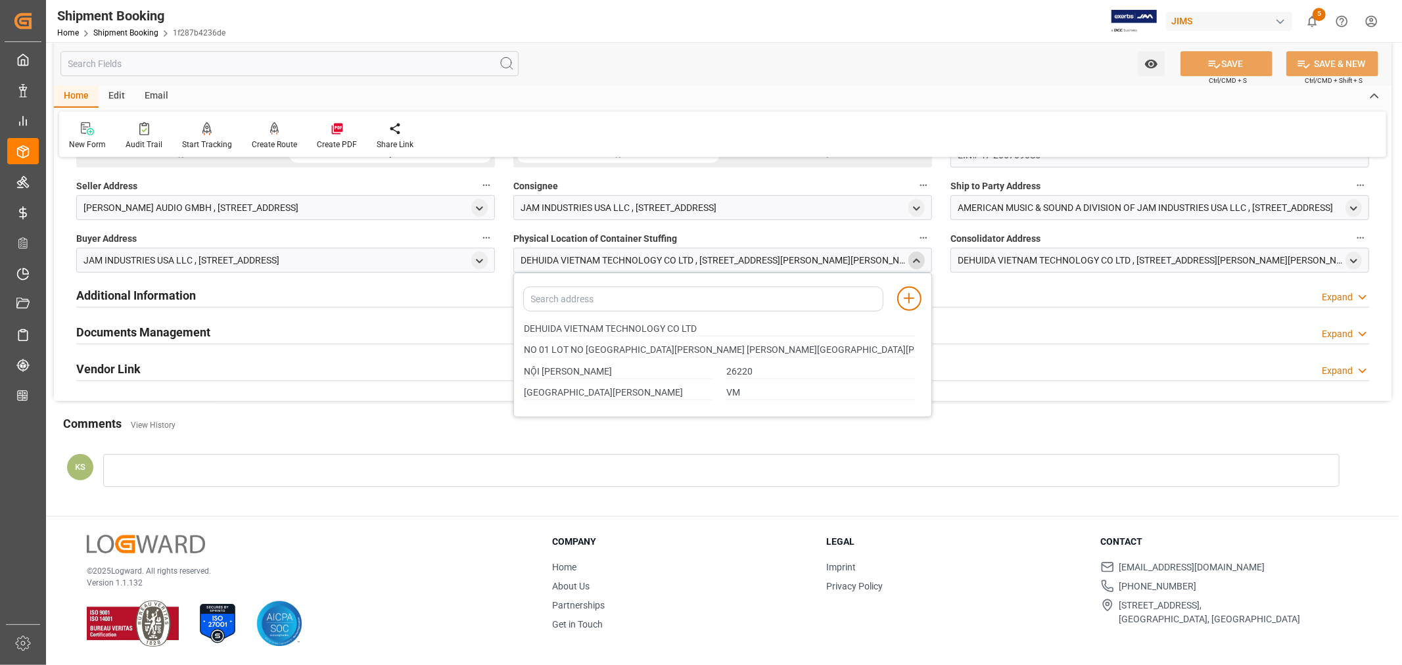
click at [912, 260] on icon "close menu" at bounding box center [916, 261] width 11 height 11
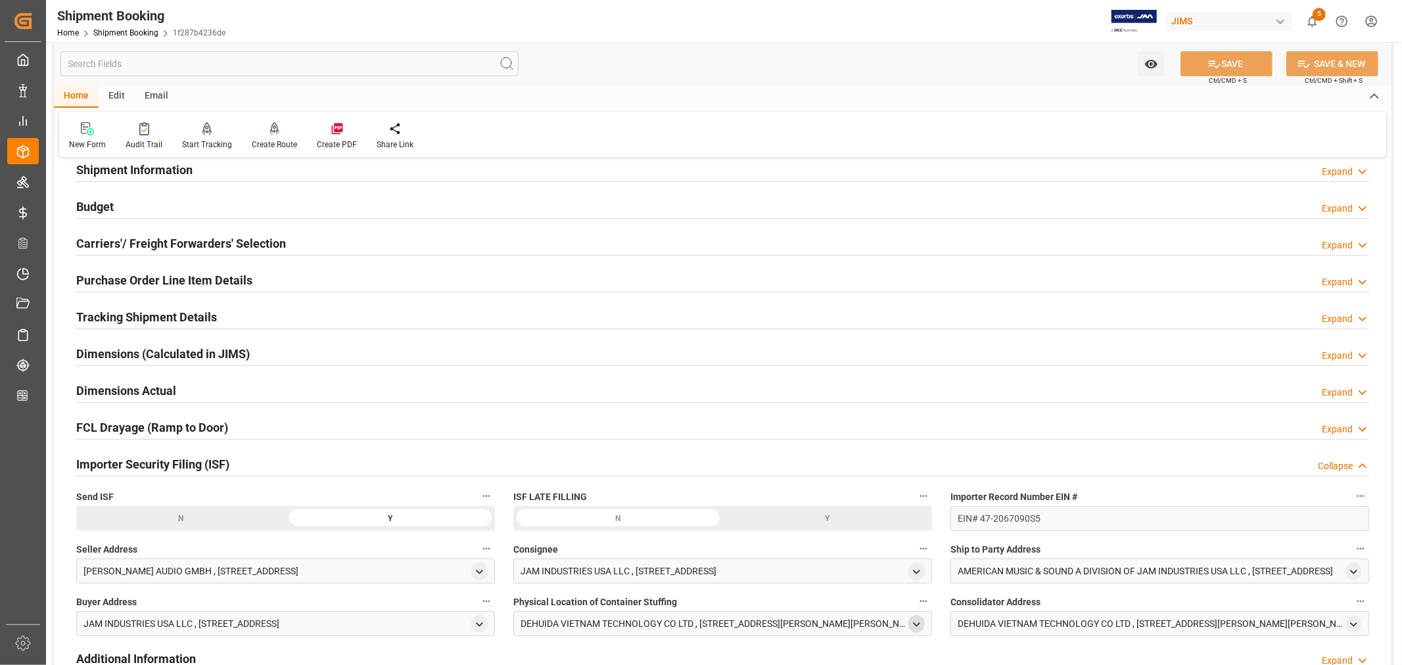
scroll to position [115, 0]
click at [139, 281] on h2 "Purchase Order Line Item Details" at bounding box center [164, 282] width 176 height 18
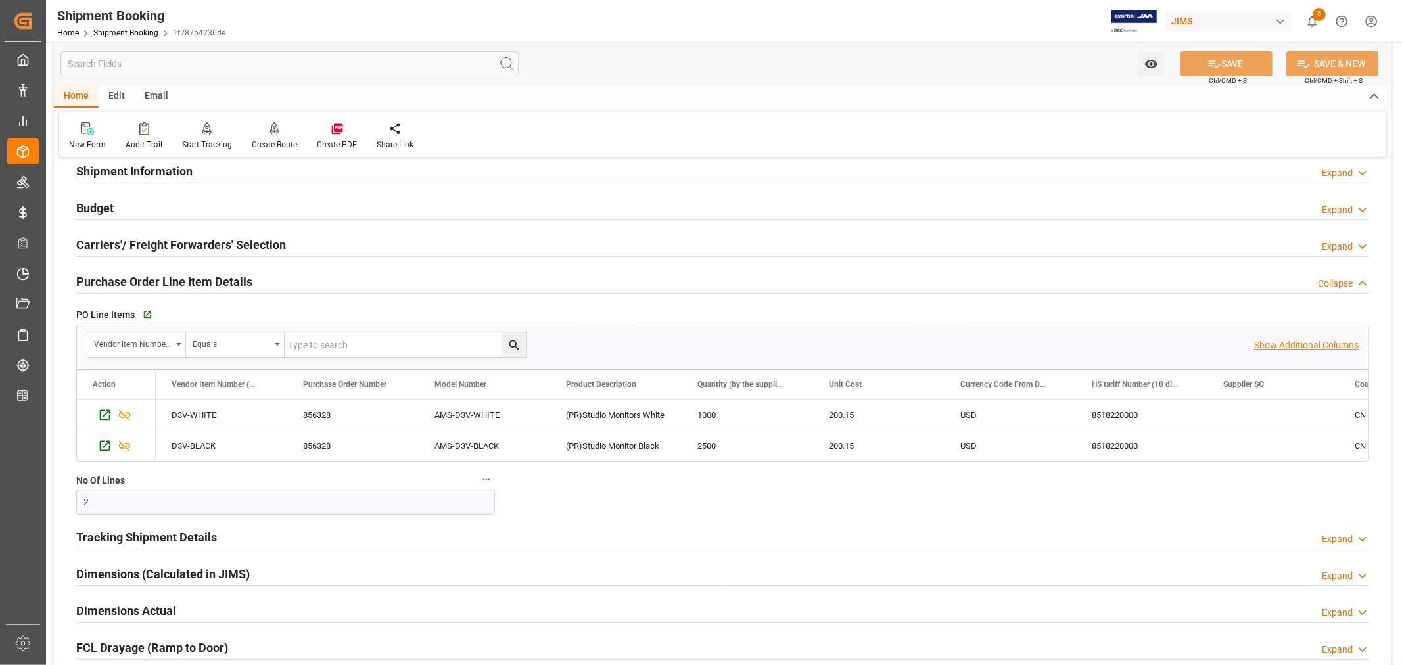
click at [1271, 344] on p "Show Additional Columns" at bounding box center [1306, 346] width 105 height 14
click at [1011, 405] on div "USD" at bounding box center [1010, 415] width 131 height 30
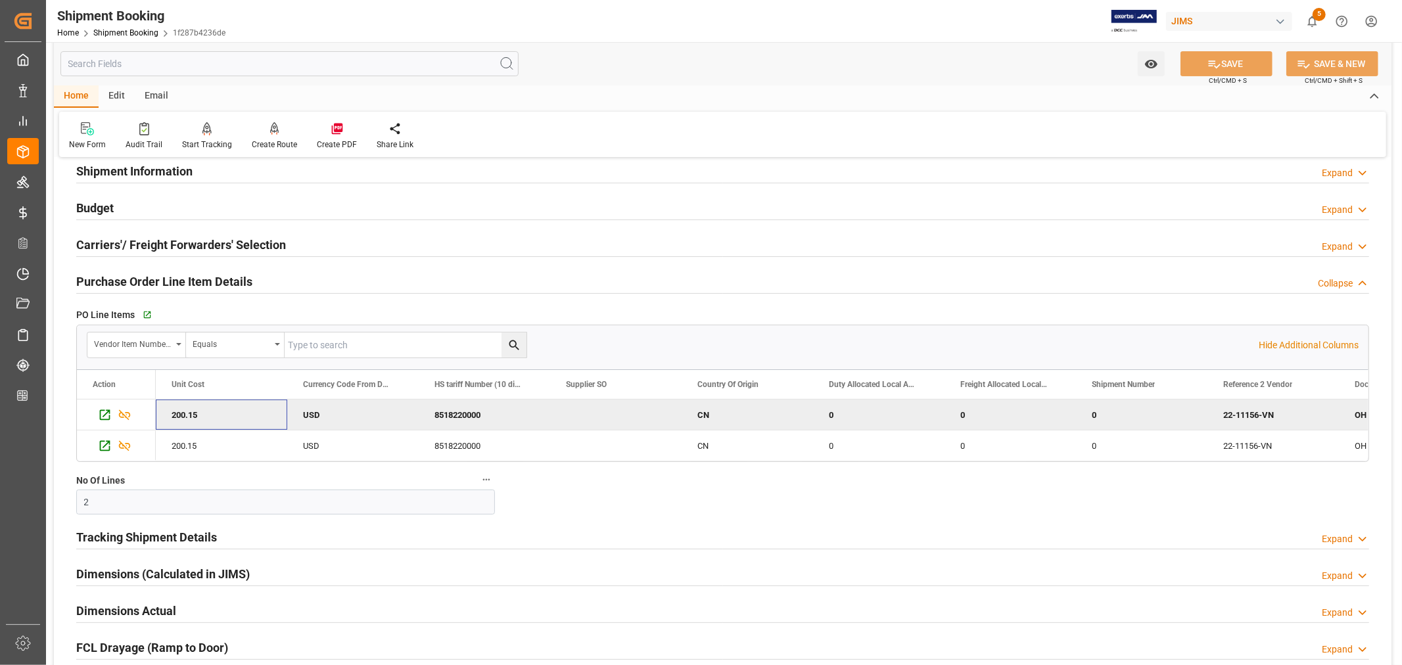
scroll to position [0, 0]
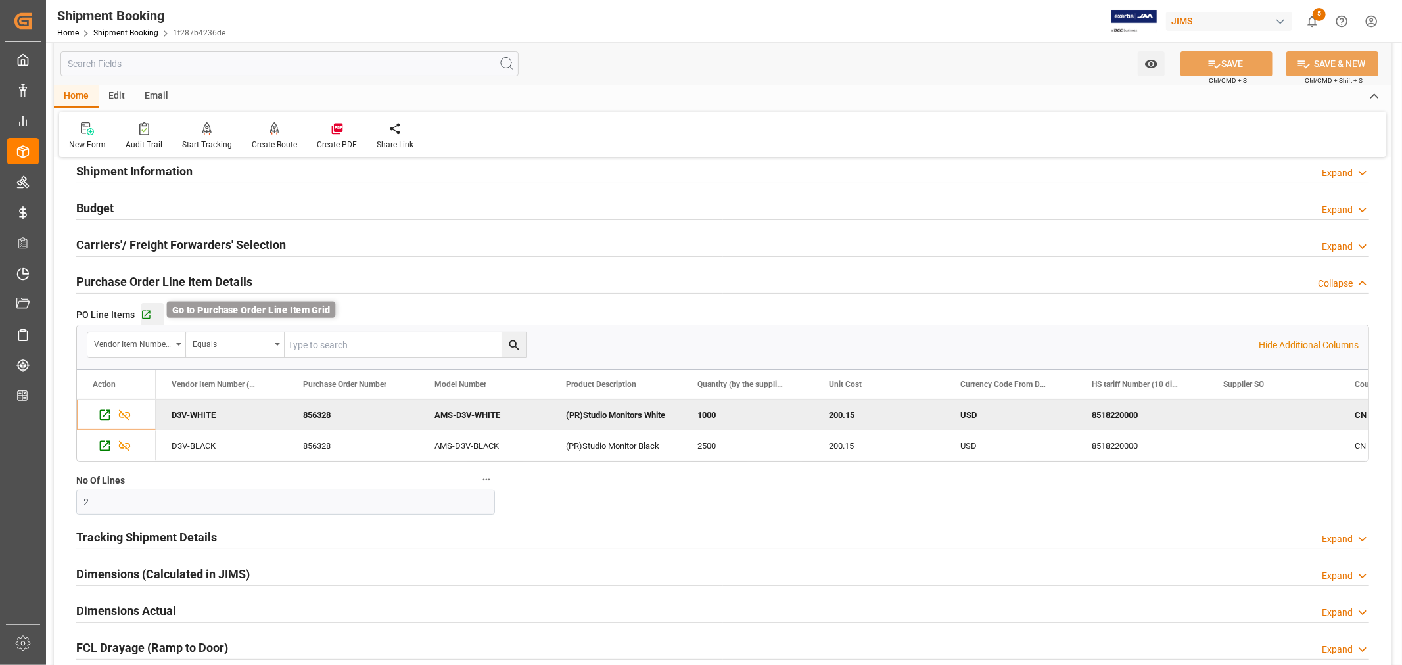
click at [147, 316] on icon "button" at bounding box center [146, 315] width 11 height 11
click at [189, 279] on h2 "Purchase Order Line Item Details" at bounding box center [164, 282] width 176 height 18
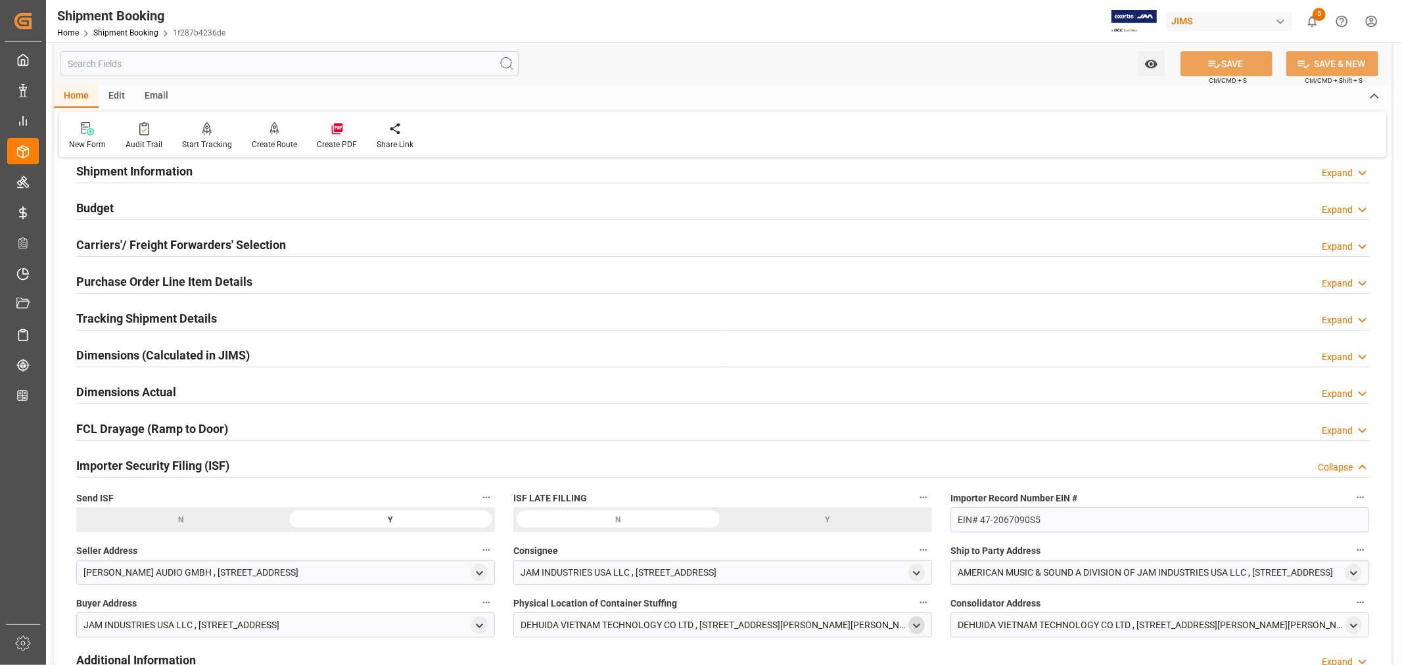
click at [183, 460] on h2 "Importer Security Filing (ISF)" at bounding box center [152, 466] width 153 height 18
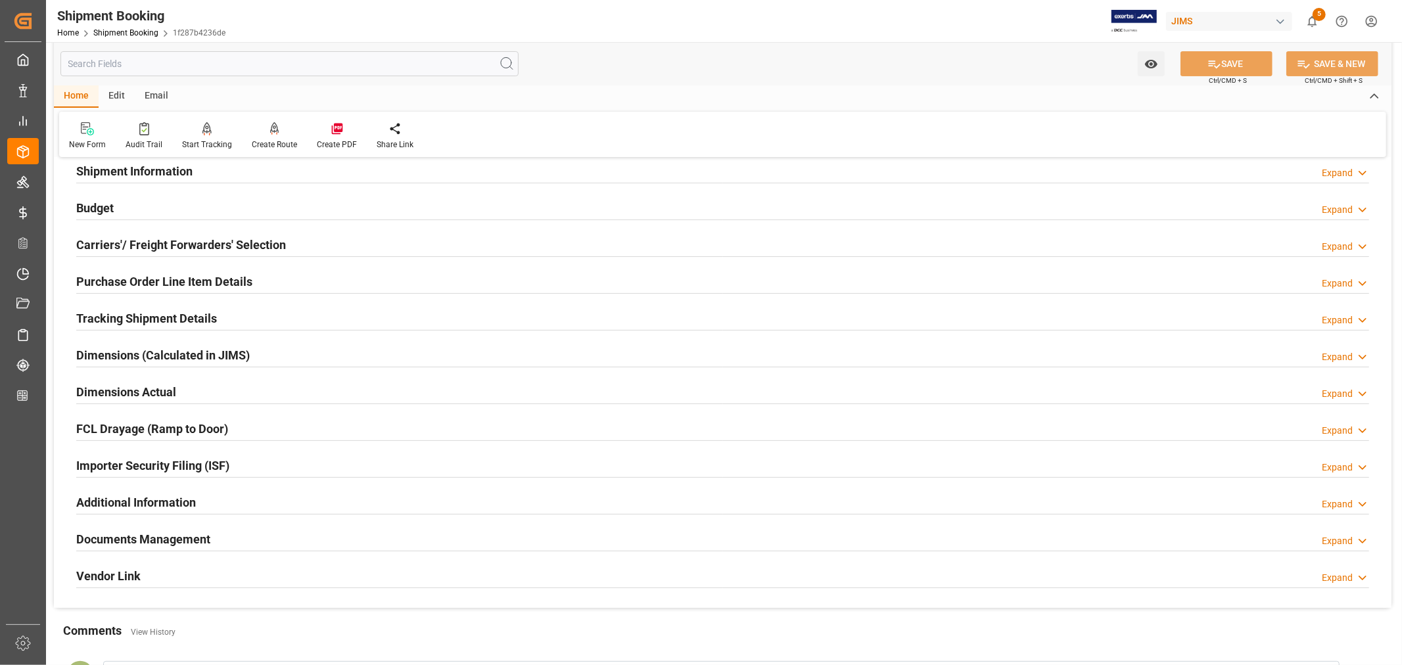
click at [162, 281] on h2 "Purchase Order Line Item Details" at bounding box center [164, 282] width 176 height 18
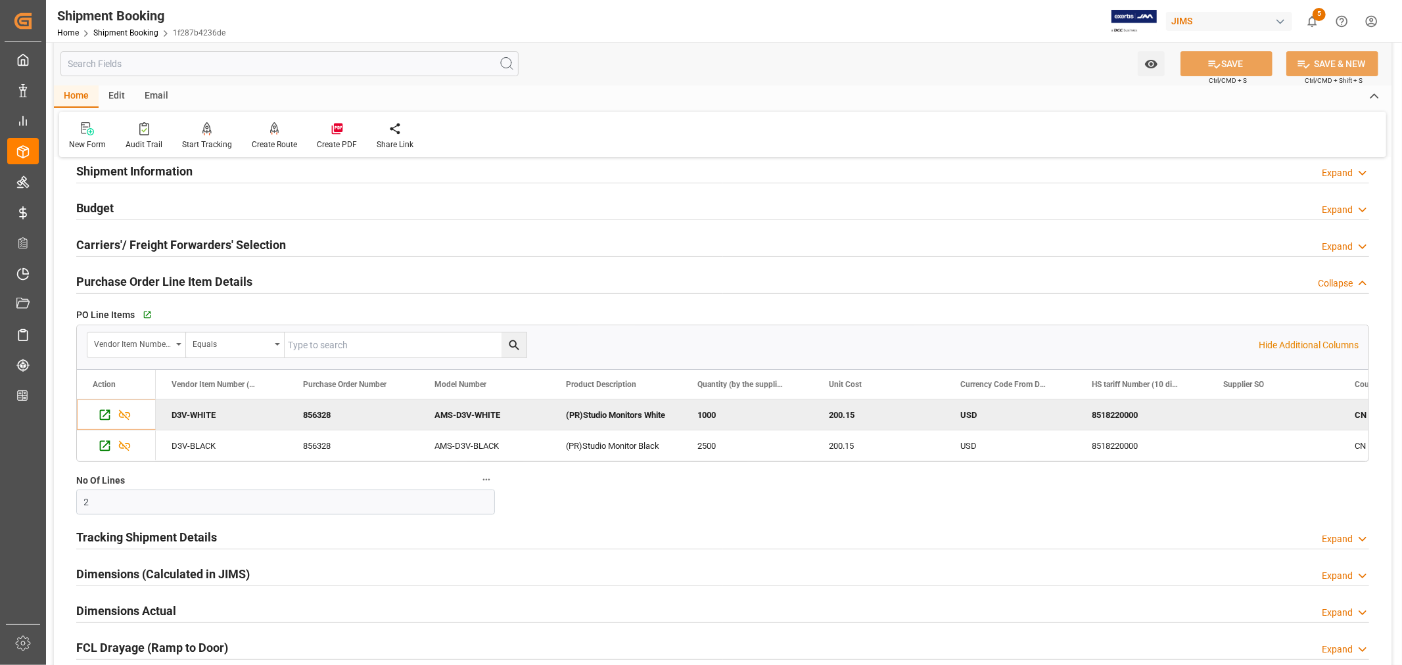
click at [161, 281] on h2 "Purchase Order Line Item Details" at bounding box center [164, 282] width 176 height 18
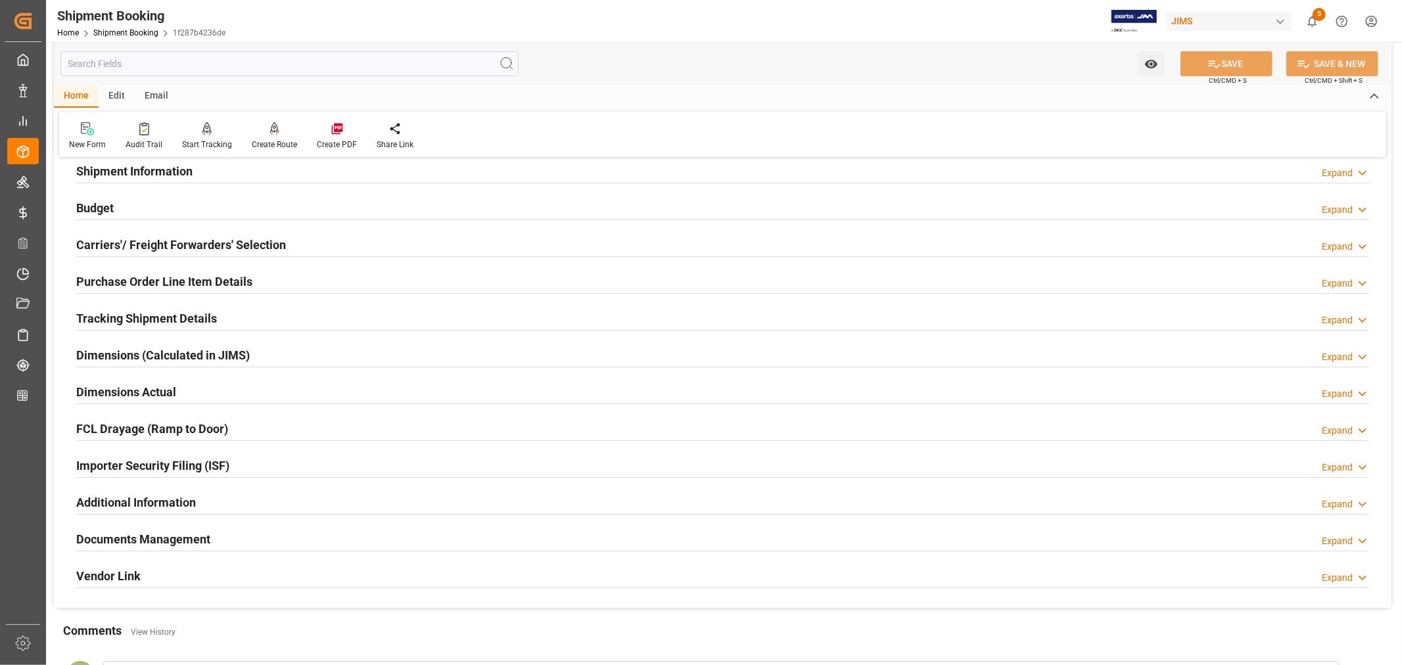
click at [151, 320] on h2 "Tracking Shipment Details" at bounding box center [146, 319] width 141 height 18
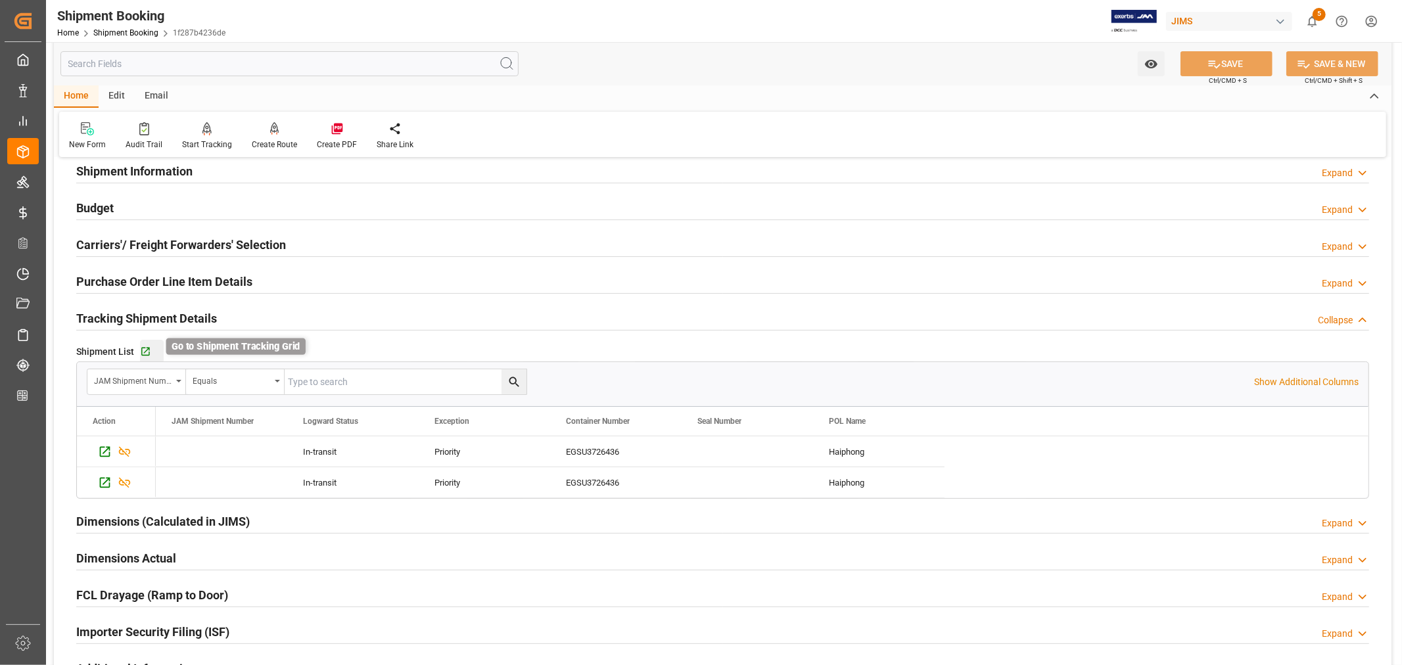
click at [147, 348] on icon "button" at bounding box center [145, 352] width 9 height 9
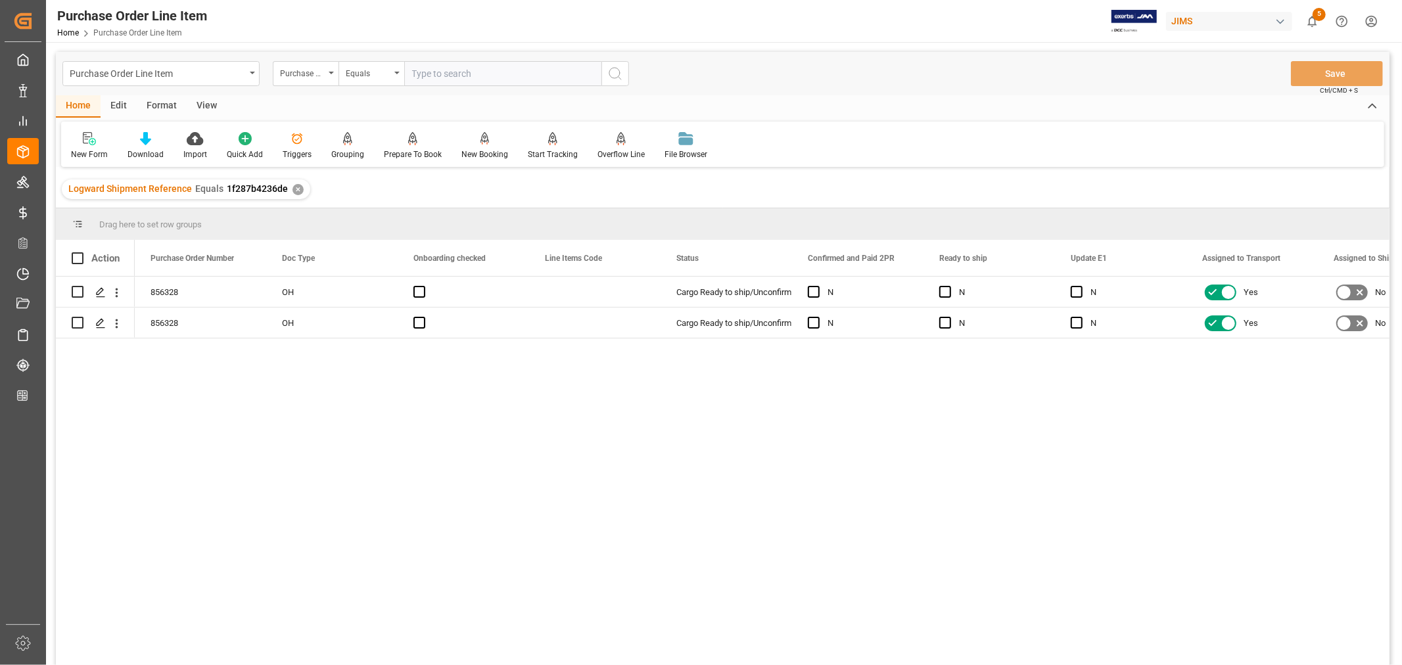
click at [204, 96] on div "View" at bounding box center [207, 106] width 40 height 22
click at [91, 151] on div "Default" at bounding box center [84, 155] width 26 height 12
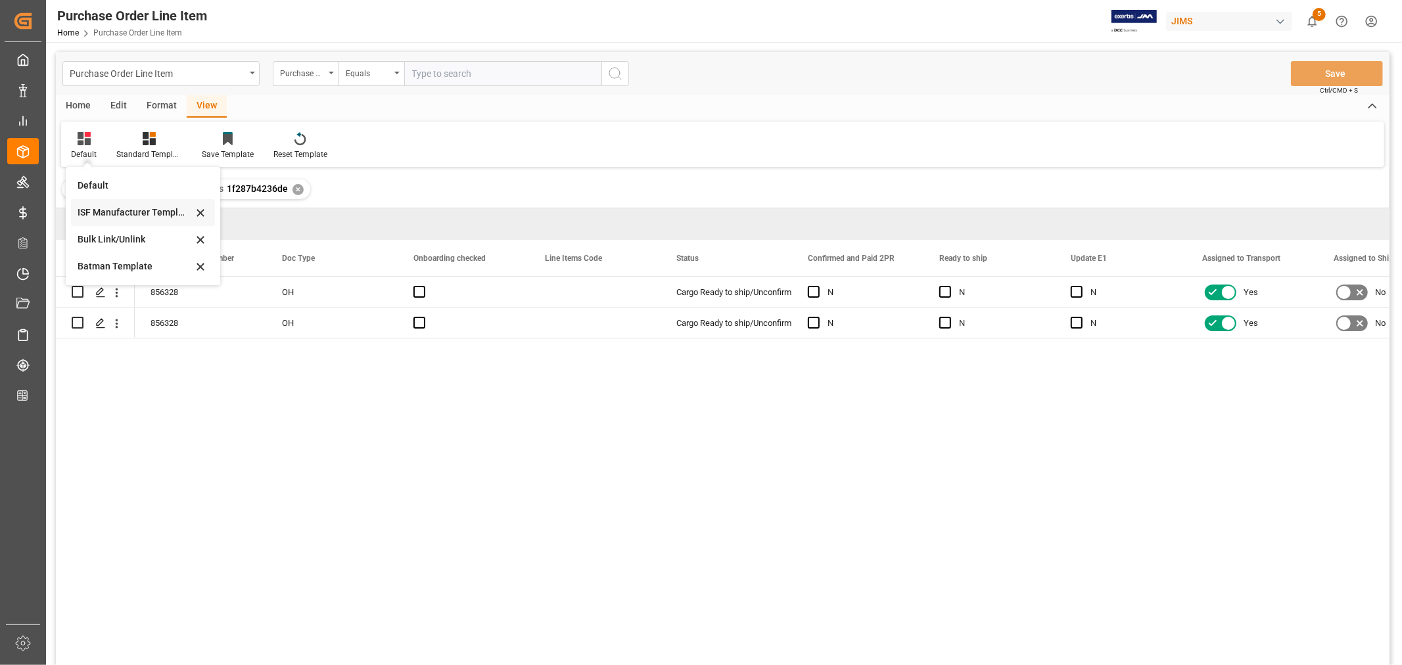
click at [136, 208] on div "ISF Manufacturer Template" at bounding box center [135, 213] width 115 height 14
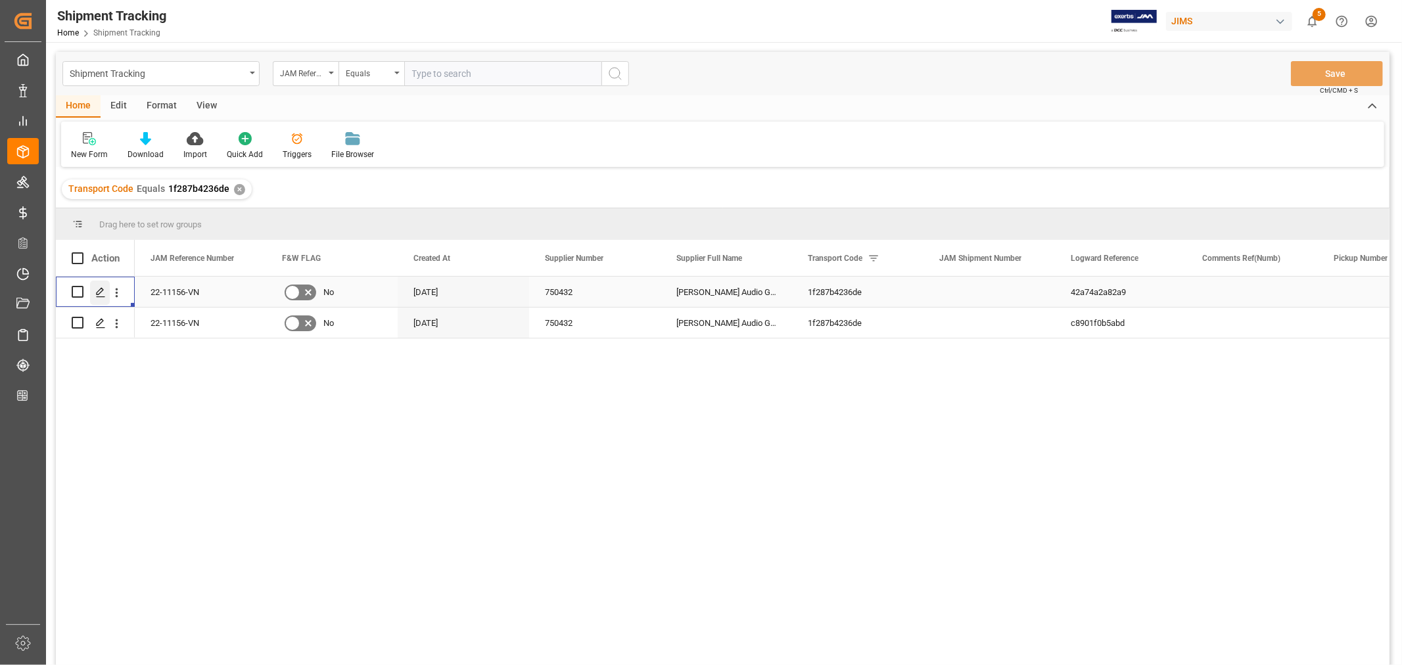
click at [103, 291] on icon "Press SPACE to select this row." at bounding box center [100, 292] width 11 height 11
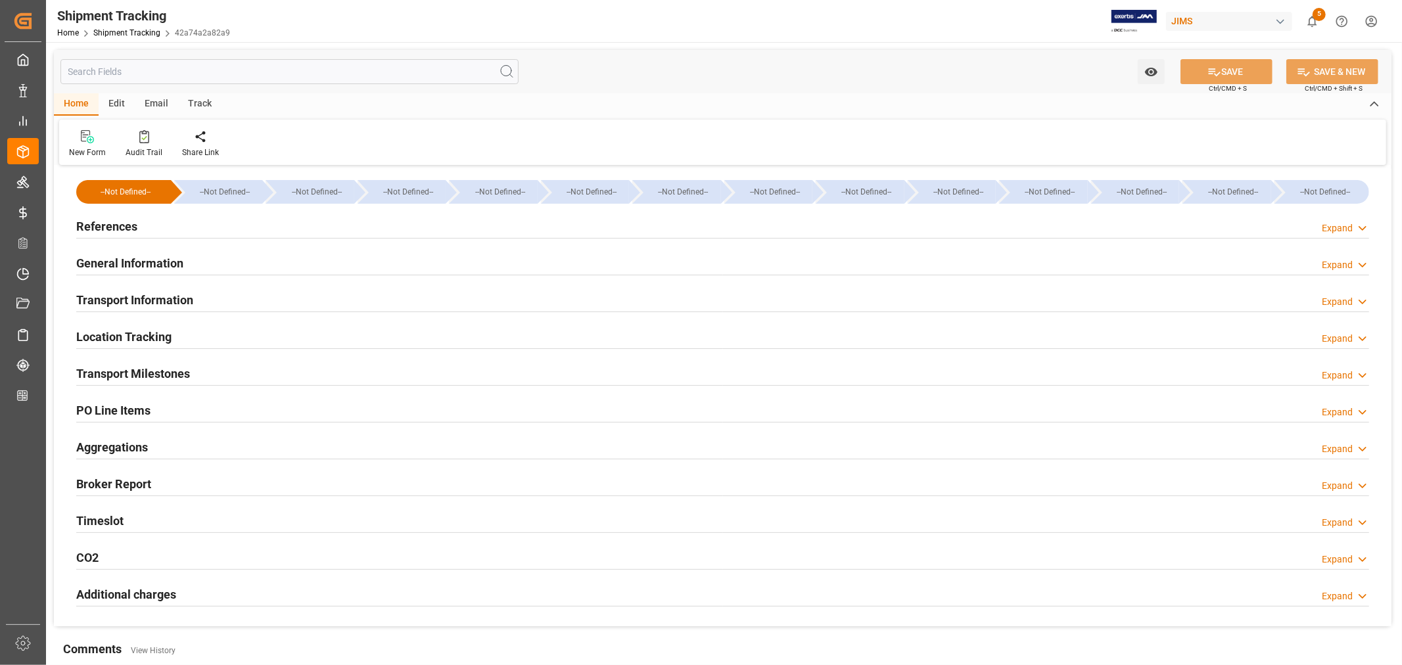
type input "Evergreen"
type input "Evergreen Marine Corp."
type input "9935375"
click at [140, 259] on h2 "General Information" at bounding box center [129, 263] width 107 height 18
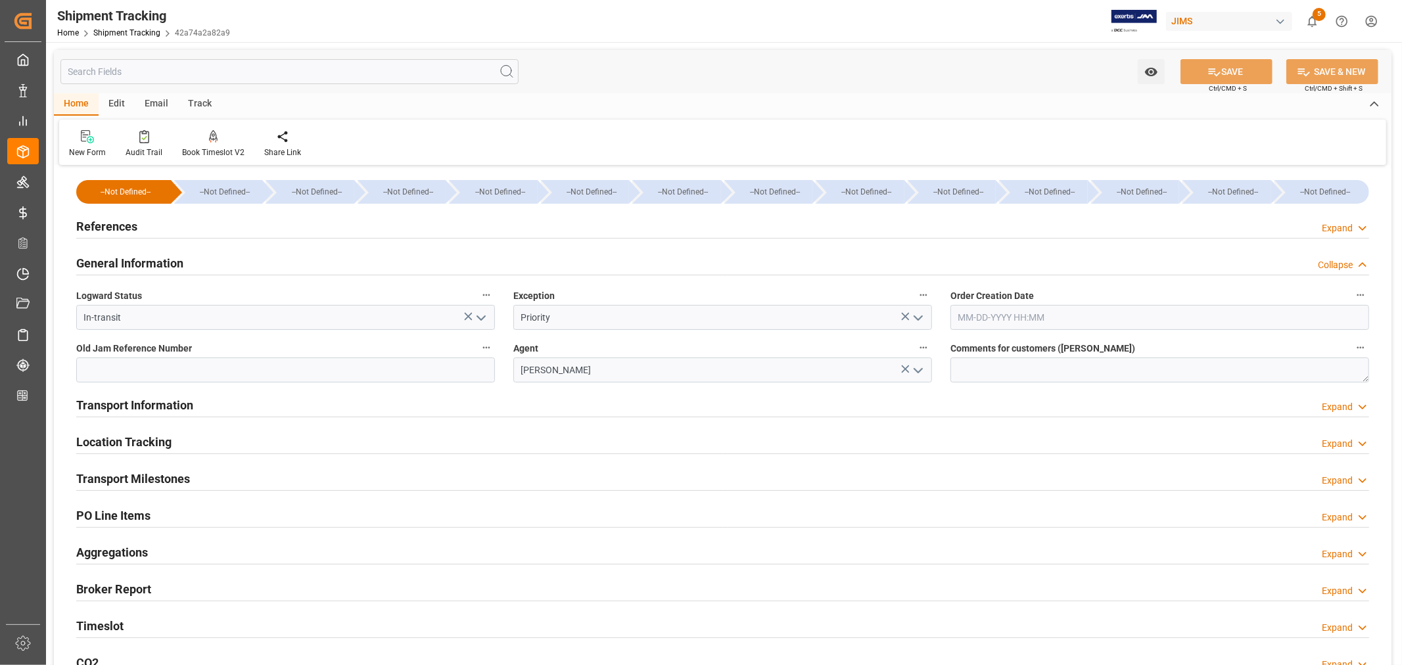
click at [140, 259] on h2 "General Information" at bounding box center [129, 263] width 107 height 18
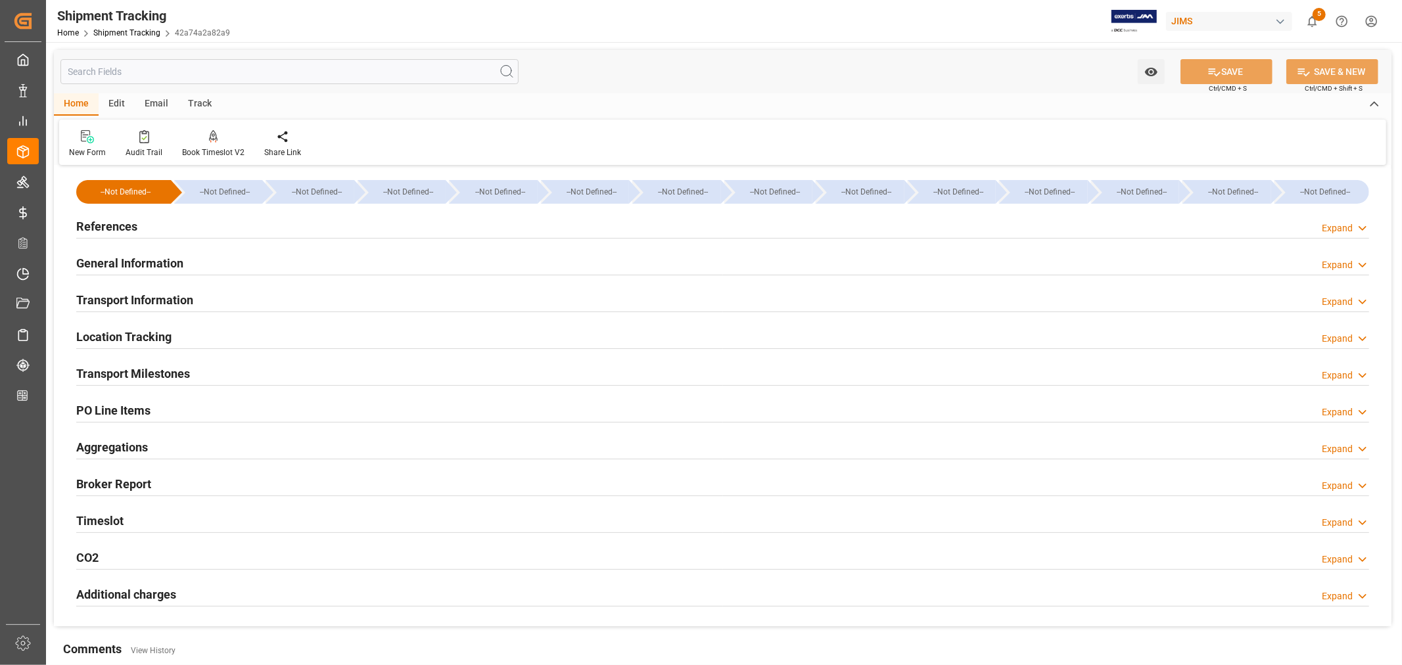
click at [134, 292] on h2 "Transport Information" at bounding box center [134, 300] width 117 height 18
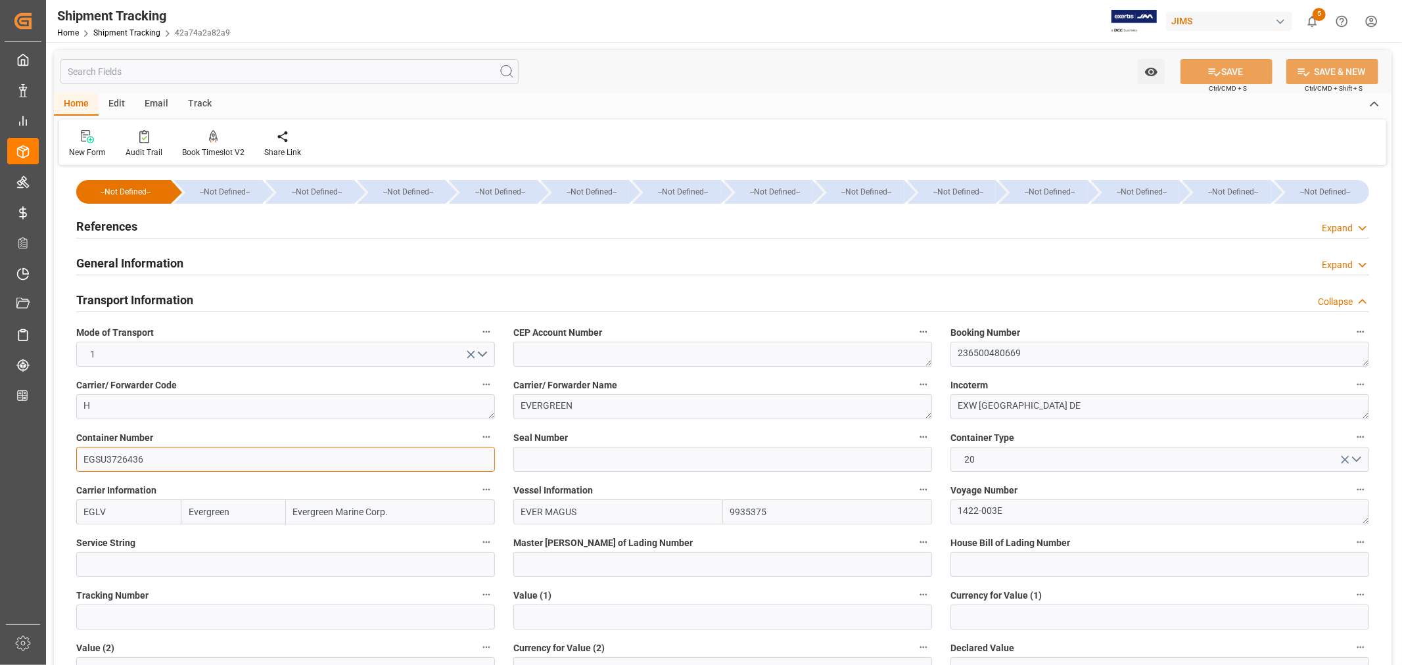
click at [145, 459] on input "EGSU3726436" at bounding box center [285, 459] width 419 height 25
drag, startPoint x: 145, startPoint y: 459, endPoint x: 64, endPoint y: 456, distance: 80.9
click at [64, 456] on div "--Not Defined-- --Not Defined-- --Not Defined-- --Not Defined-- --Not Defined--…" at bounding box center [723, 661] width 1338 height 984
click at [559, 458] on input at bounding box center [722, 459] width 419 height 25
paste input "EMCQSW6844"
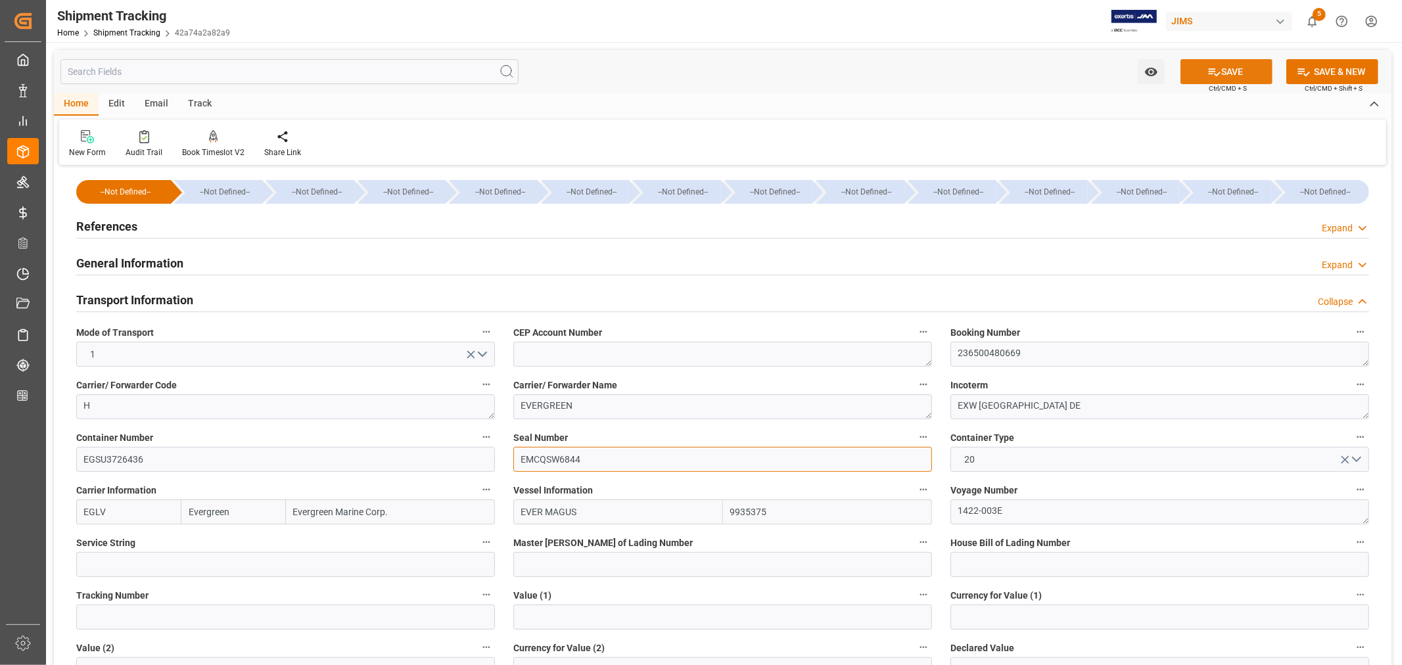
type input "EMCQSW6844"
click at [1221, 75] on button "SAVE" at bounding box center [1227, 71] width 92 height 25
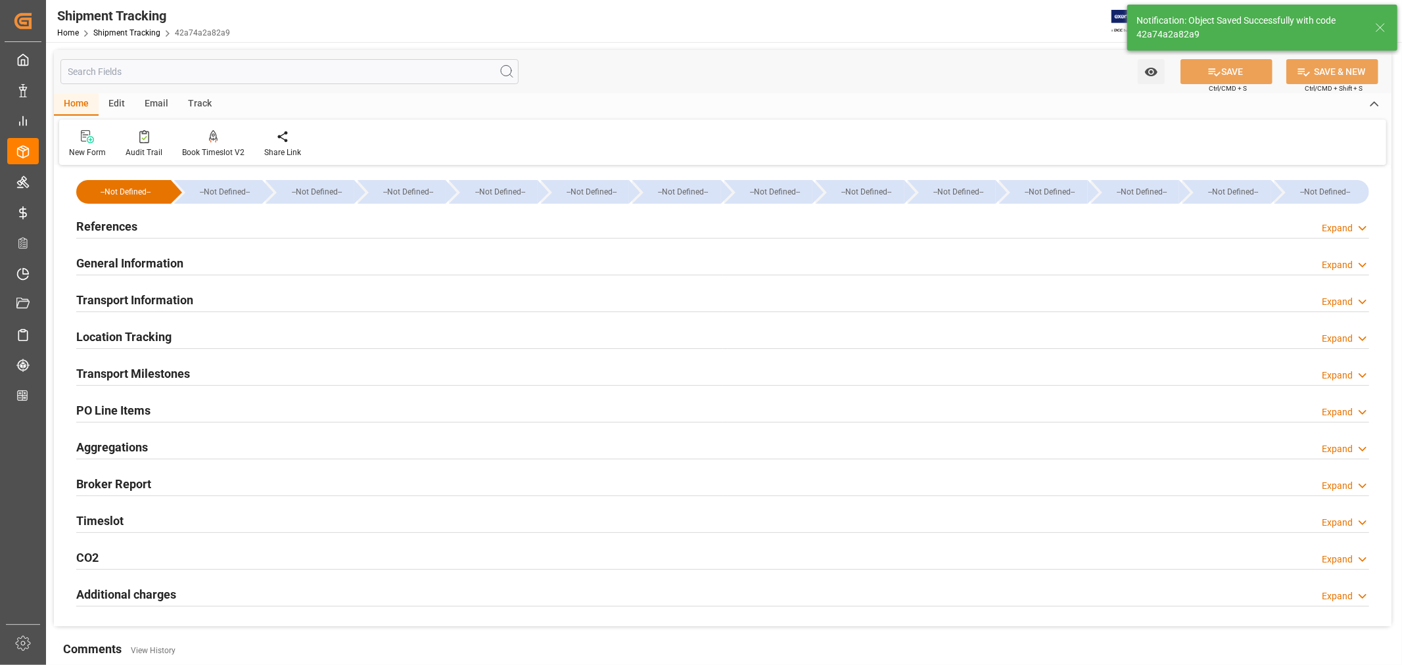
click at [124, 226] on h2 "References" at bounding box center [106, 227] width 61 height 18
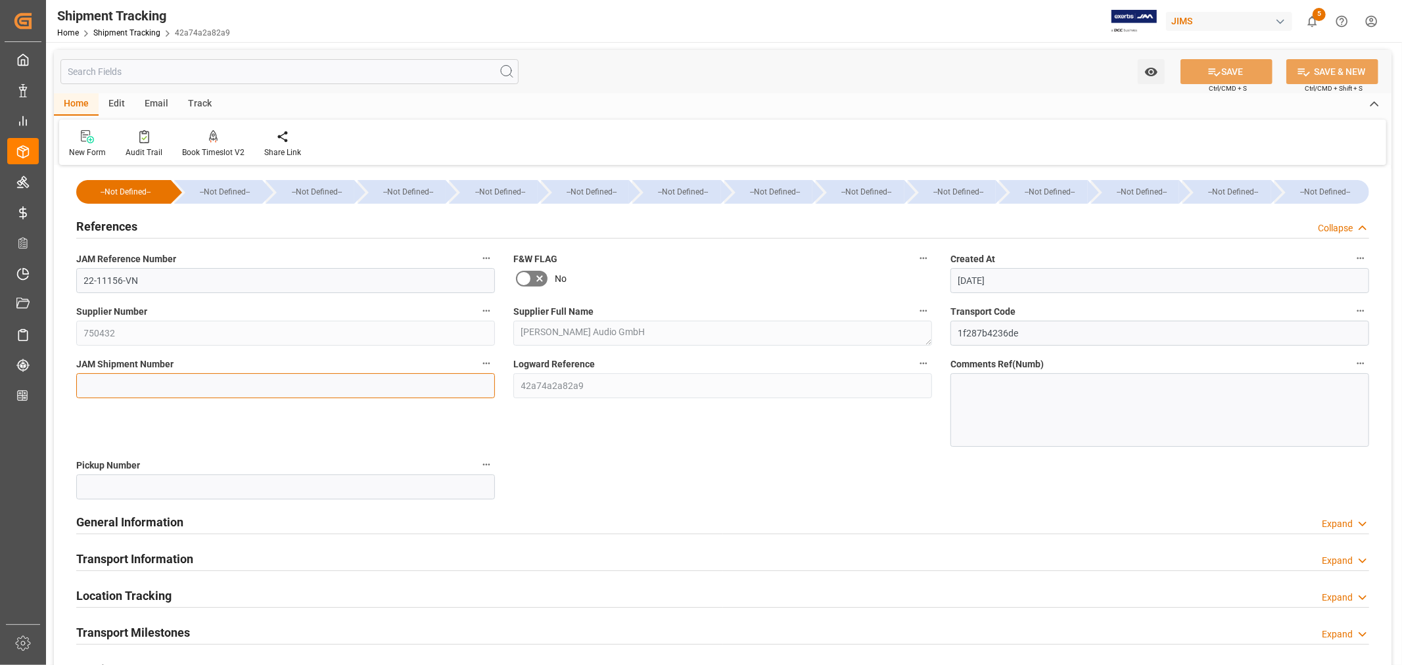
click at [97, 384] on input at bounding box center [285, 385] width 419 height 25
paste input "73256"
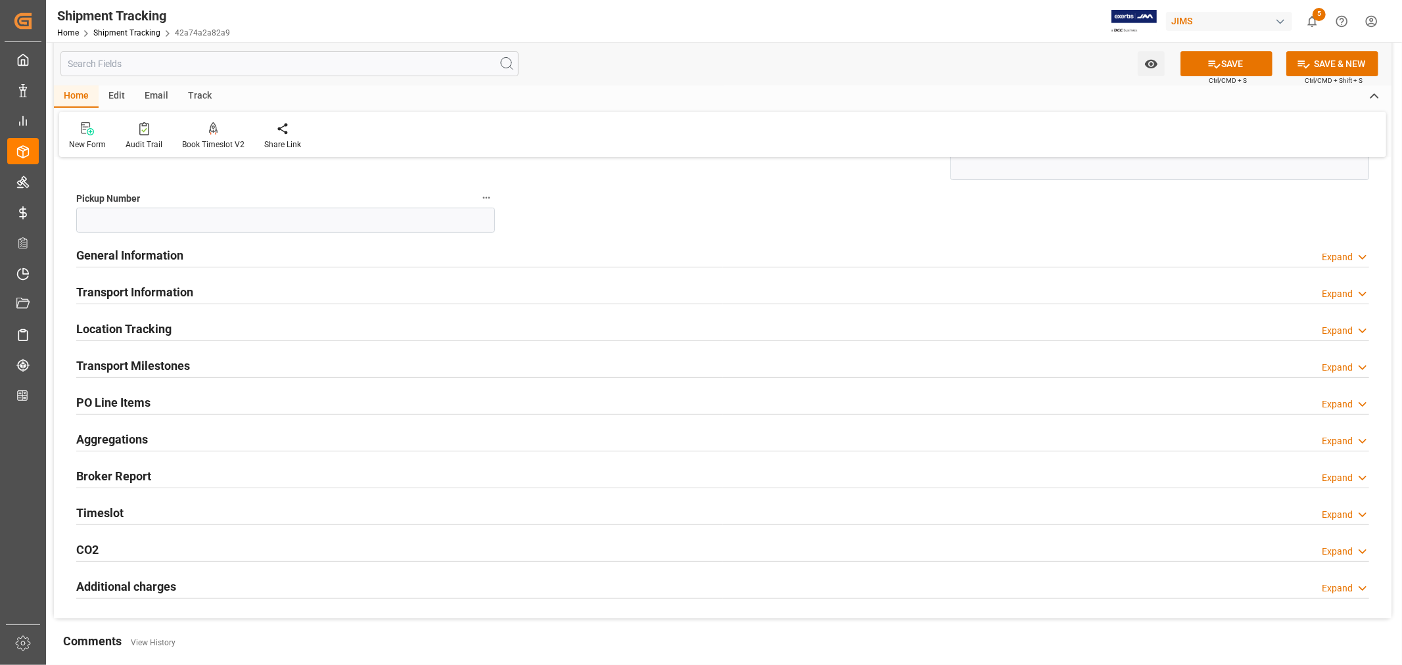
scroll to position [292, 0]
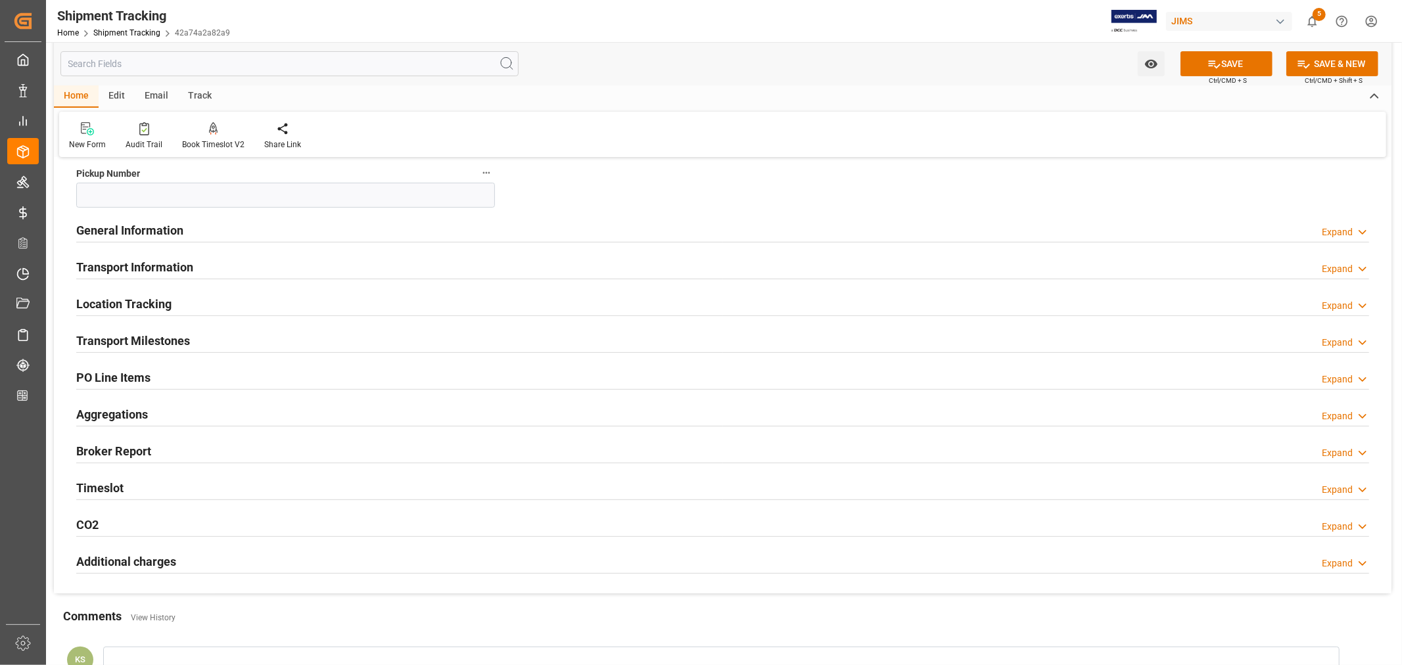
type input "73256"
click at [174, 261] on h2 "Transport Information" at bounding box center [134, 267] width 117 height 18
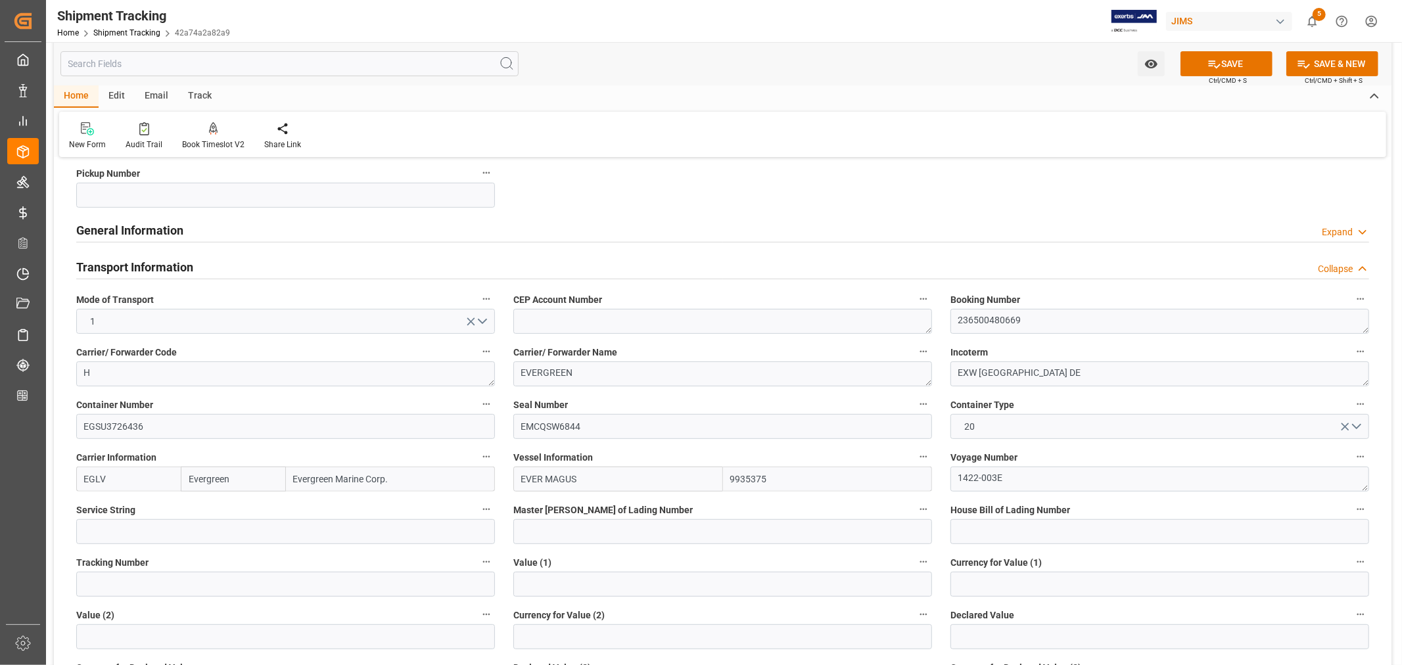
click at [174, 261] on h2 "Transport Information" at bounding box center [134, 267] width 117 height 18
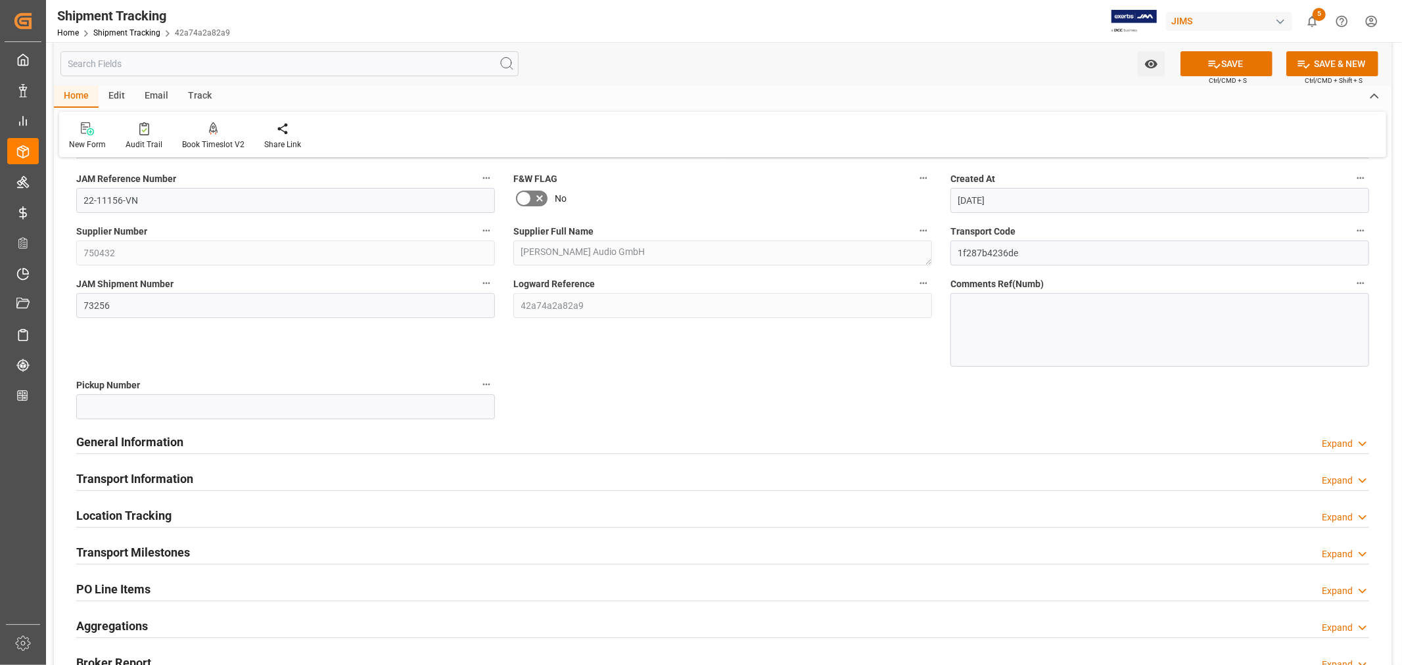
scroll to position [0, 0]
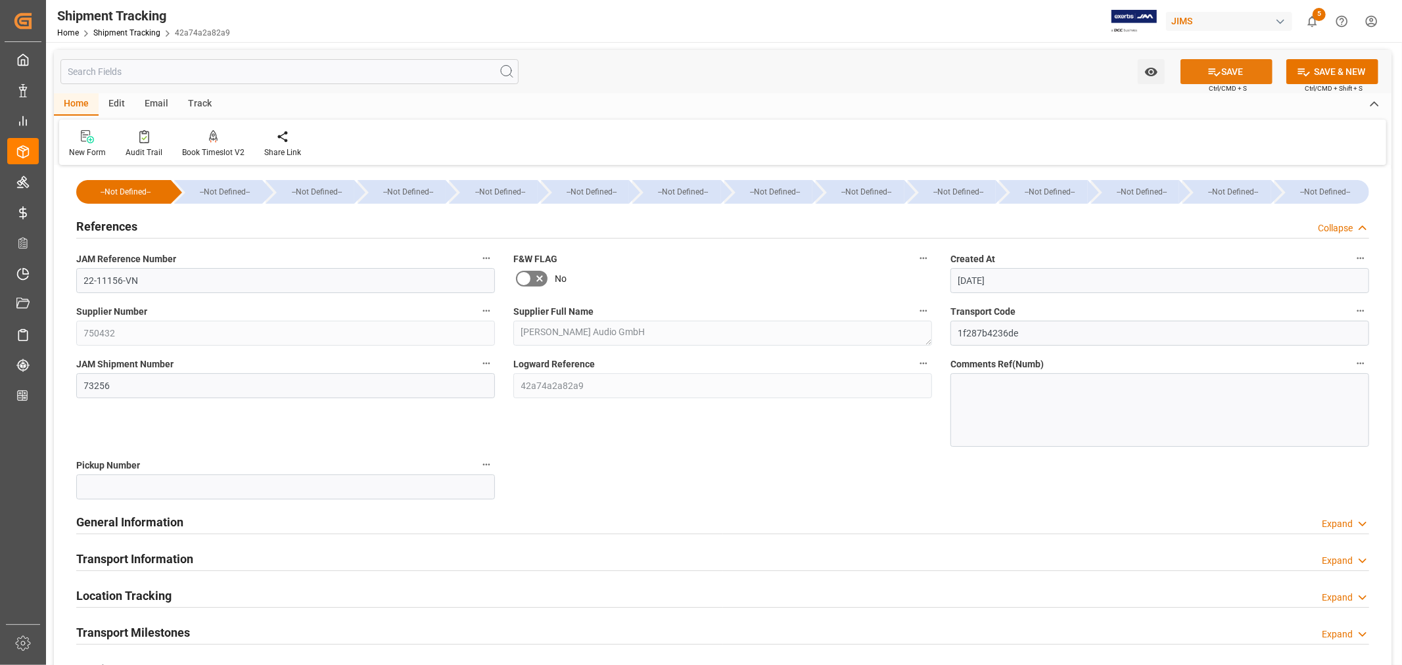
click at [1215, 77] on icon at bounding box center [1215, 72] width 14 height 14
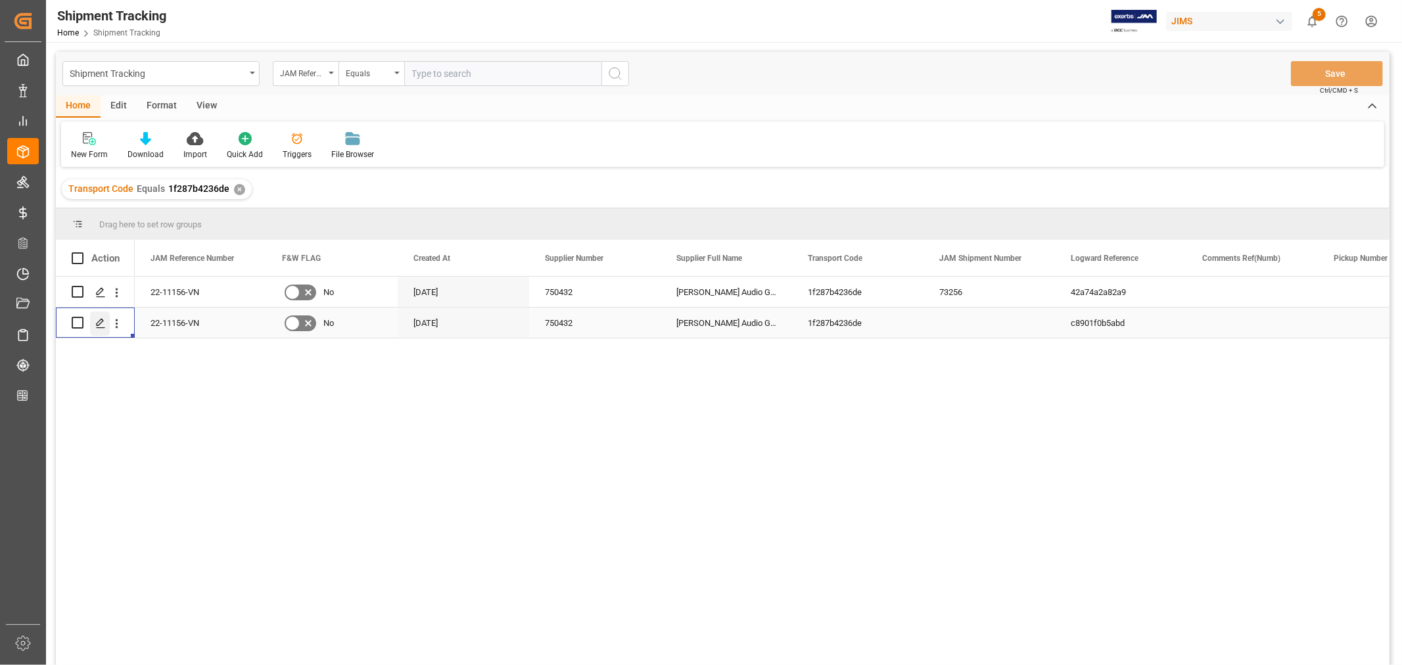
click at [105, 323] on icon "Press SPACE to select this row." at bounding box center [100, 323] width 11 height 11
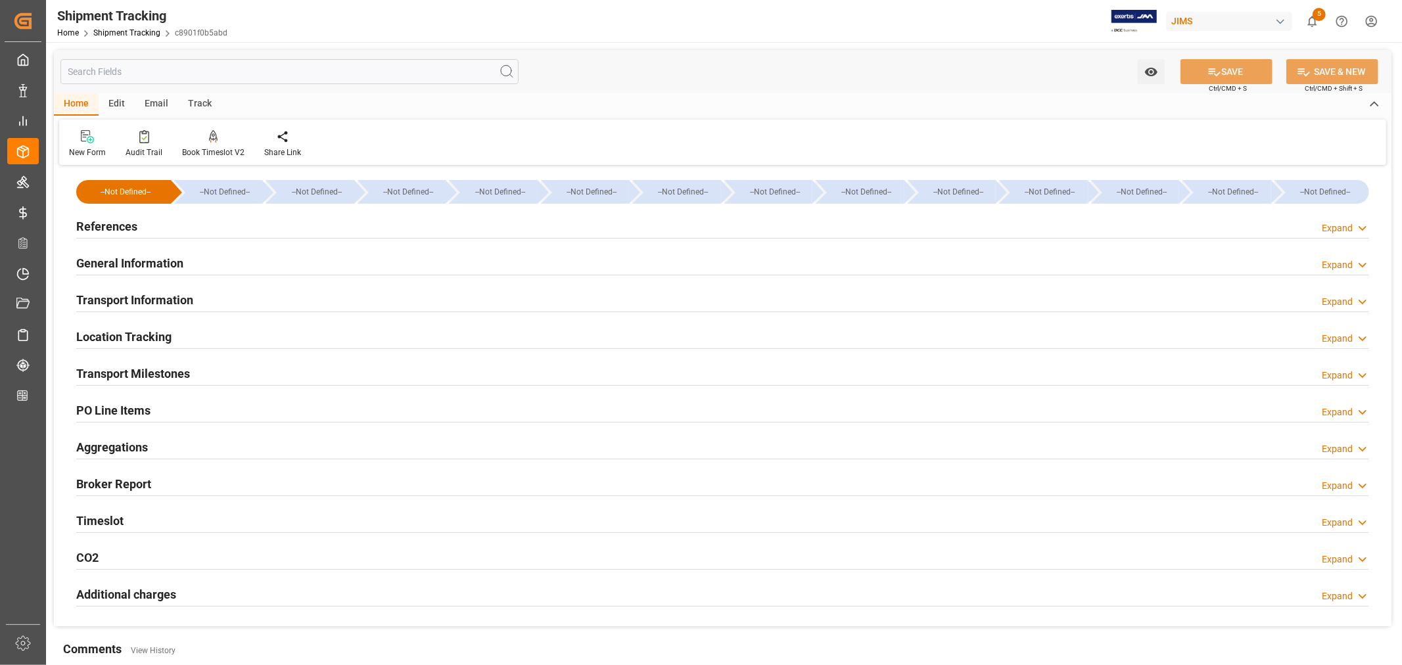
click at [155, 300] on h2 "Transport Information" at bounding box center [134, 300] width 117 height 18
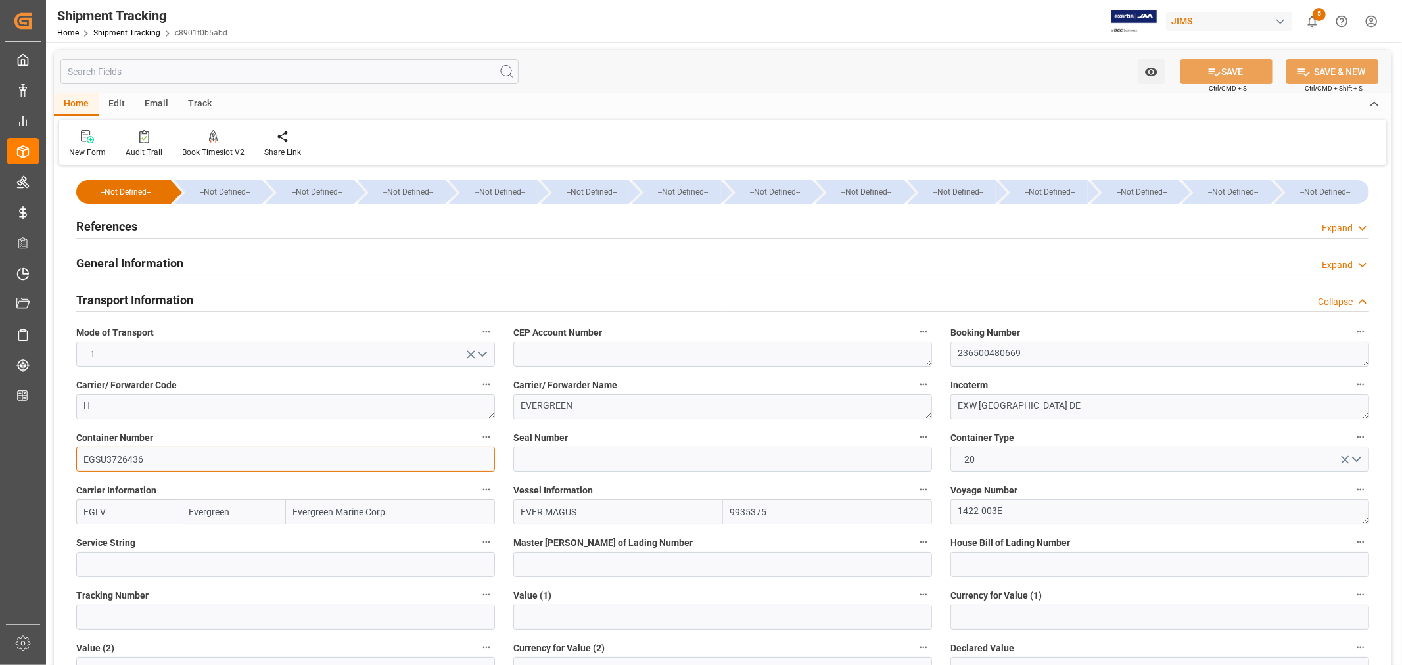
click at [147, 461] on input "EGSU3726436" at bounding box center [285, 459] width 419 height 25
drag, startPoint x: 147, startPoint y: 460, endPoint x: 68, endPoint y: 450, distance: 79.5
click at [68, 450] on div "Container Number EGSU3726436" at bounding box center [285, 450] width 437 height 53
paste input "TRHU8090838"
type input "TRHU8090838"
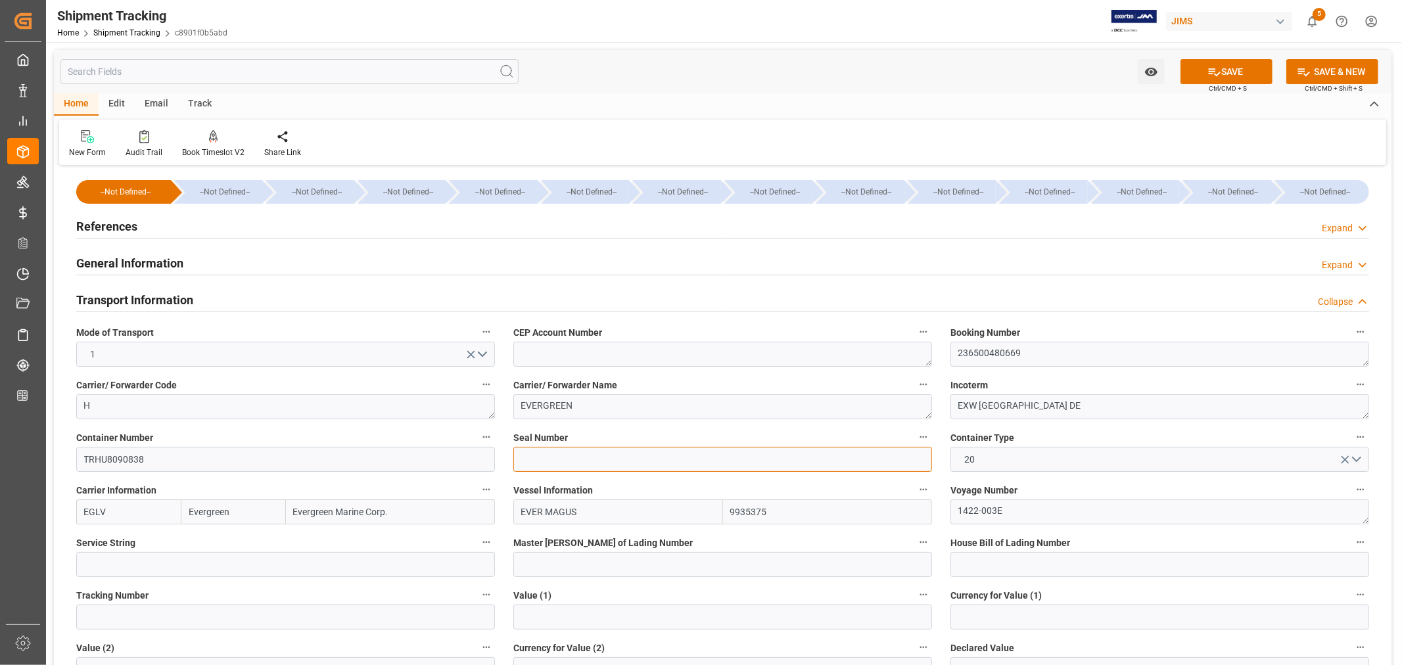
click at [552, 458] on input at bounding box center [722, 459] width 419 height 25
paste input "EMCQSW6814"
type input "EMCQSW6814"
click at [1354, 461] on button "20" at bounding box center [1160, 459] width 419 height 25
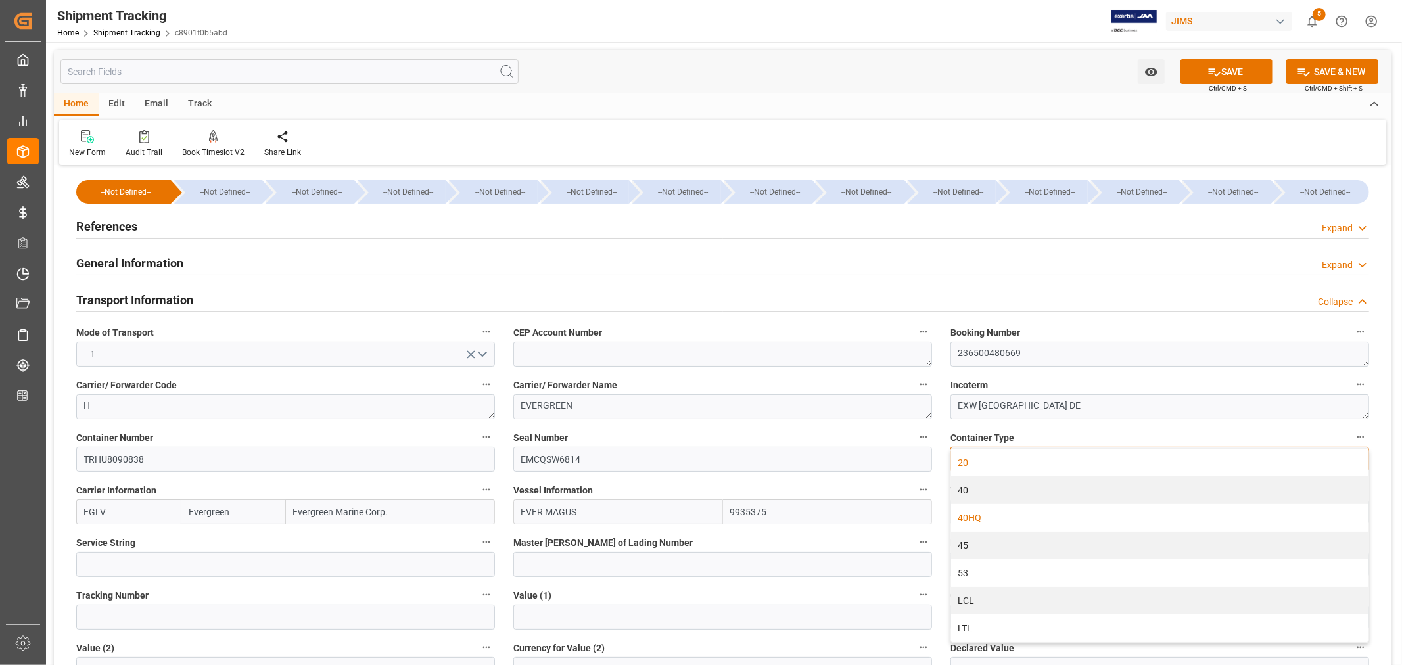
click at [991, 515] on div "40HQ" at bounding box center [1159, 518] width 417 height 28
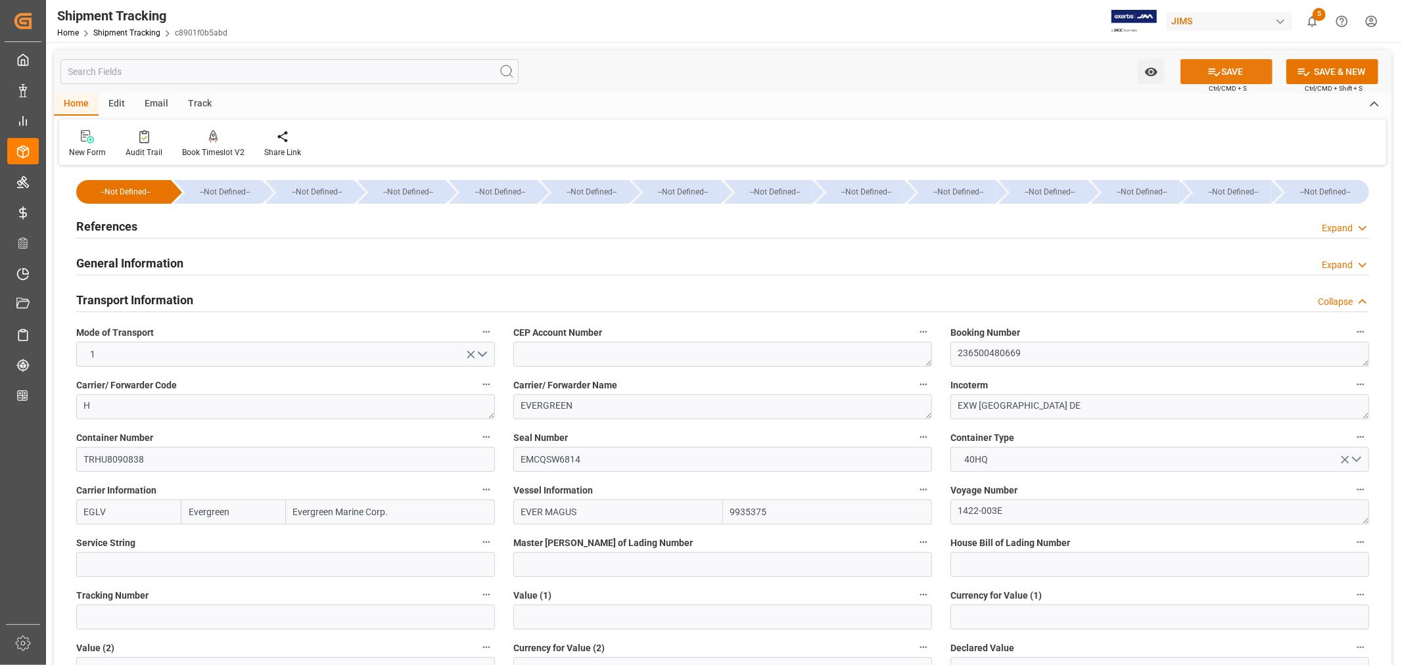
click at [1227, 71] on button "SAVE" at bounding box center [1227, 71] width 92 height 25
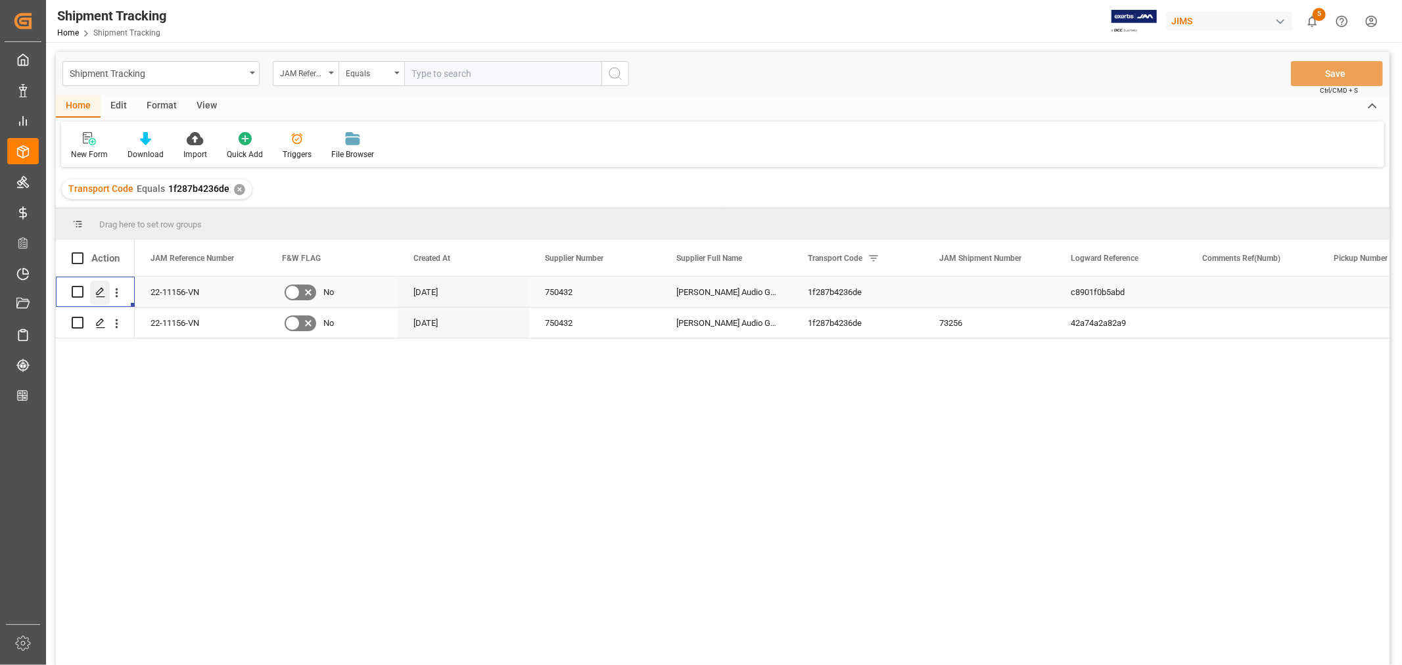
click at [103, 290] on polygon "Press SPACE to select this row." at bounding box center [100, 291] width 7 height 7
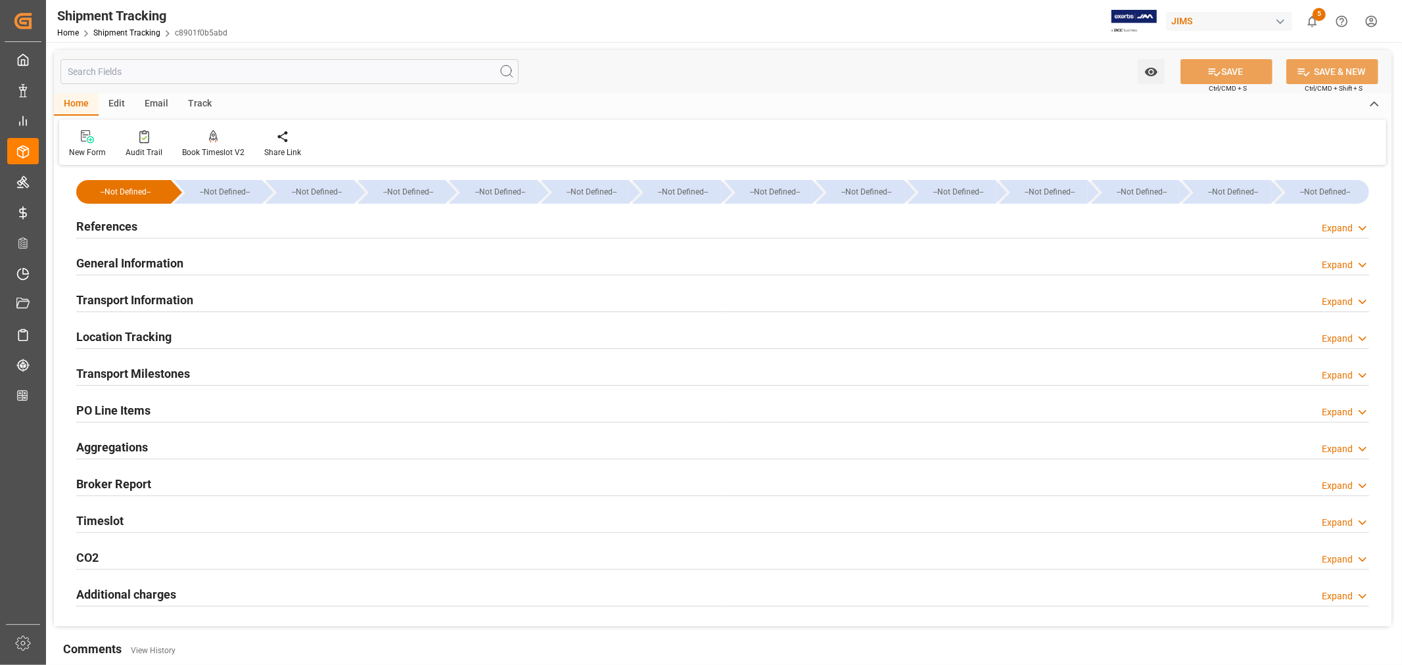
click at [136, 230] on div "References Expand" at bounding box center [722, 225] width 1293 height 25
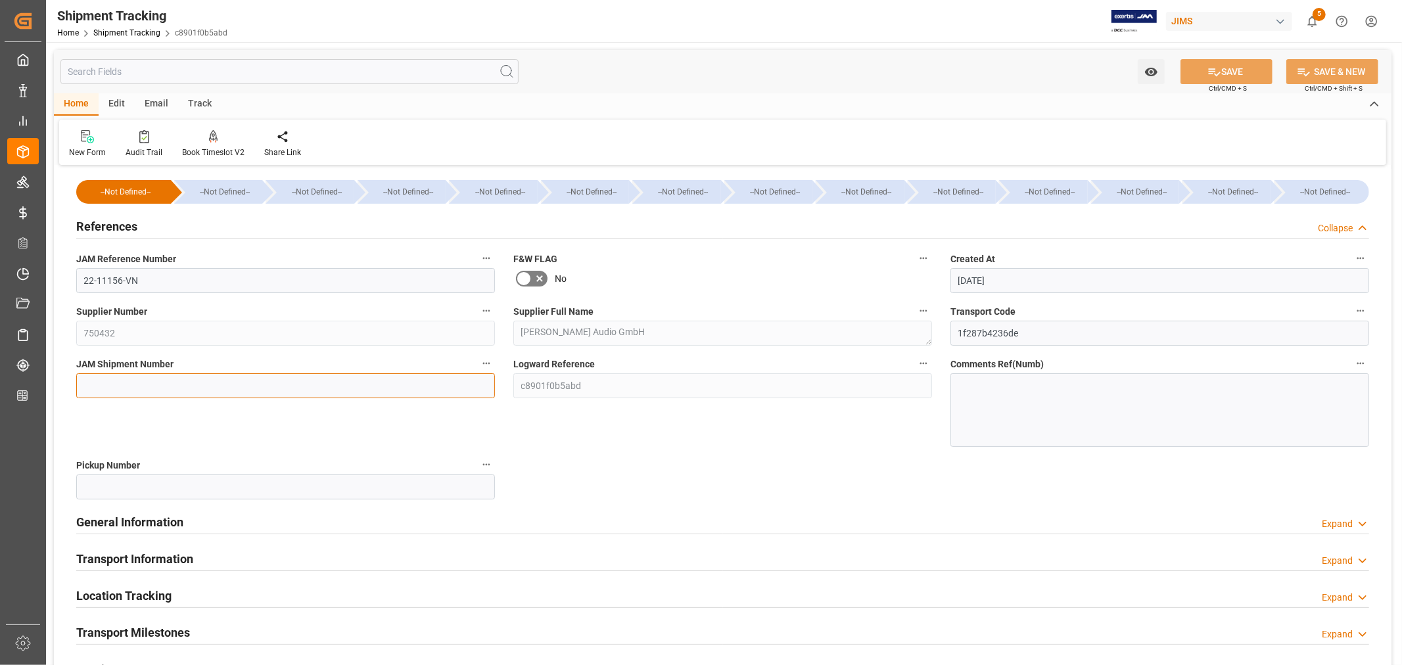
click at [120, 387] on input at bounding box center [285, 385] width 419 height 25
paste input "73255"
type input "73255"
click at [1209, 71] on icon at bounding box center [1215, 72] width 12 height 8
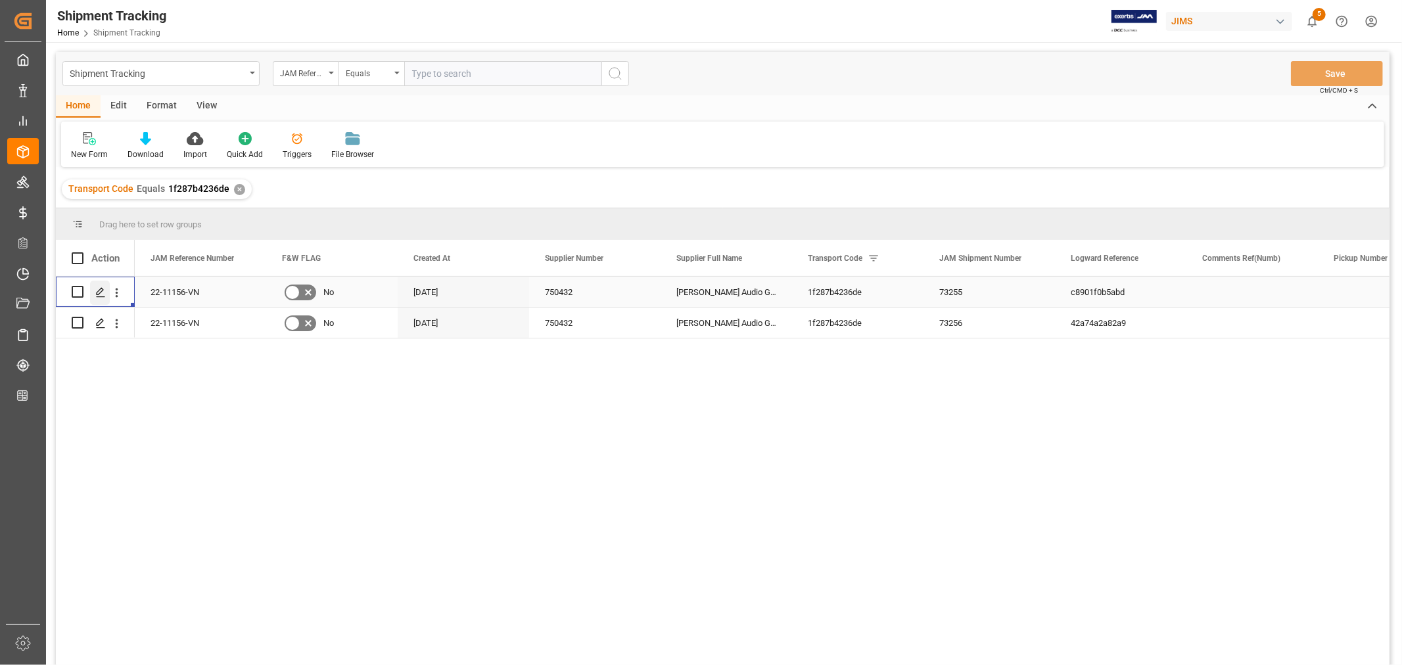
click at [101, 293] on icon "Press SPACE to select this row." at bounding box center [100, 292] width 11 height 11
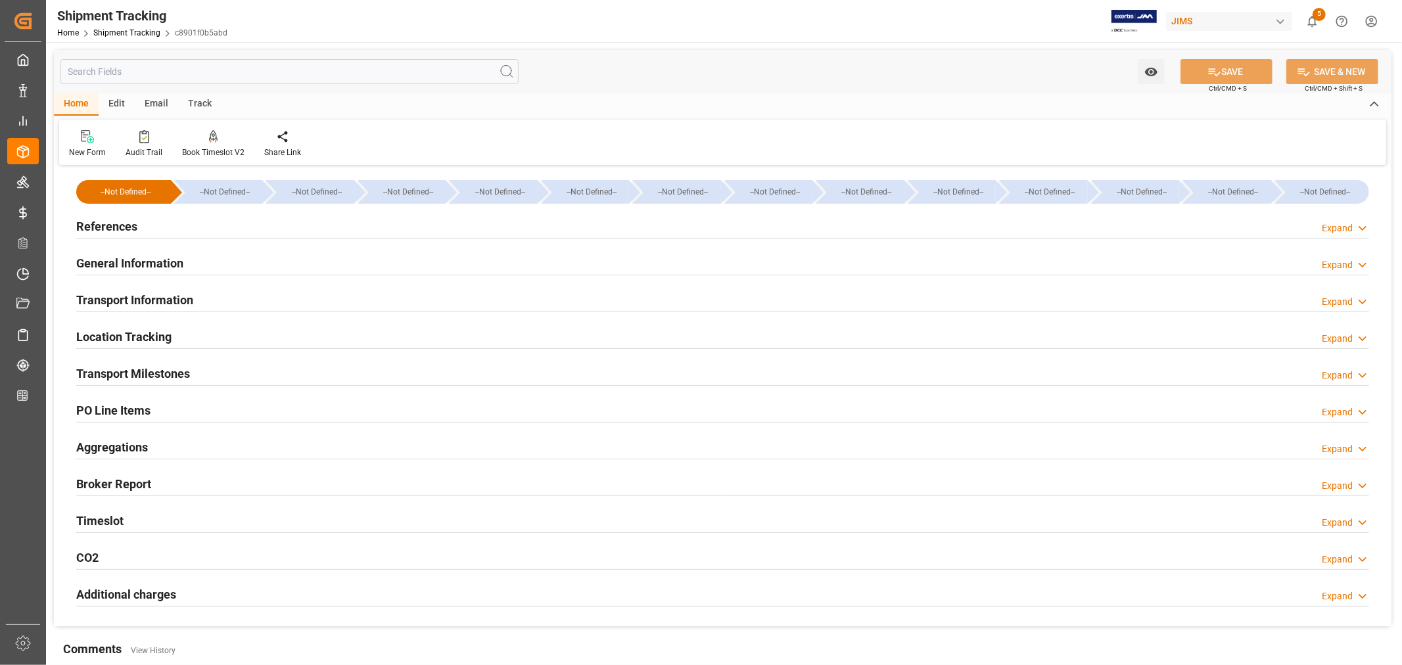
click at [139, 261] on h2 "General Information" at bounding box center [129, 263] width 107 height 18
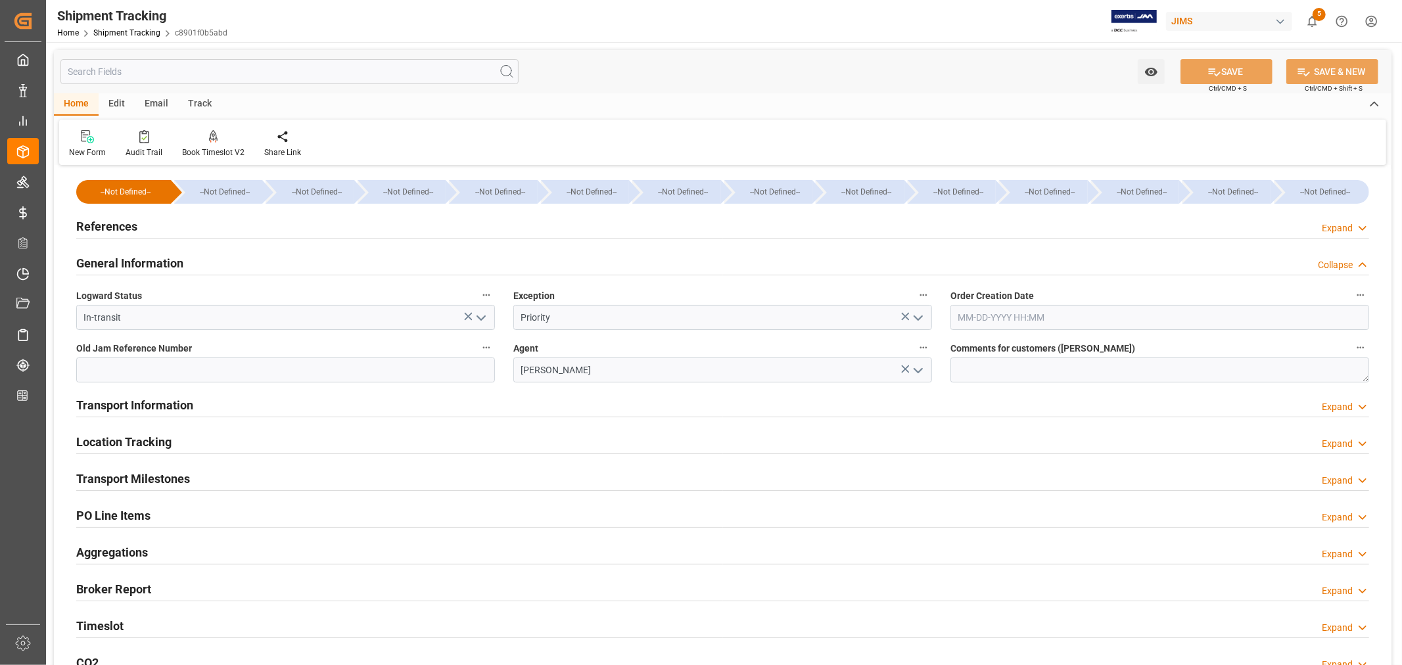
click at [129, 261] on h2 "General Information" at bounding box center [129, 263] width 107 height 18
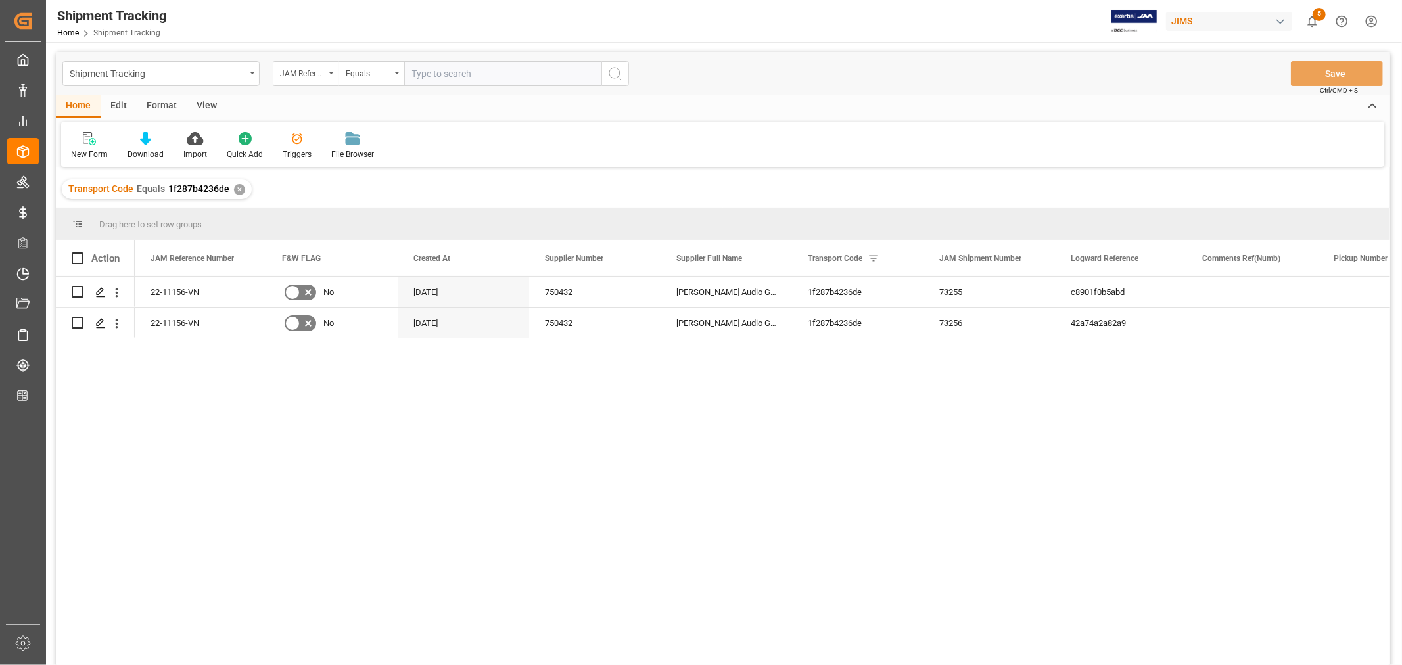
click at [206, 106] on div "View" at bounding box center [207, 106] width 40 height 22
click at [87, 153] on div "Default" at bounding box center [84, 155] width 26 height 12
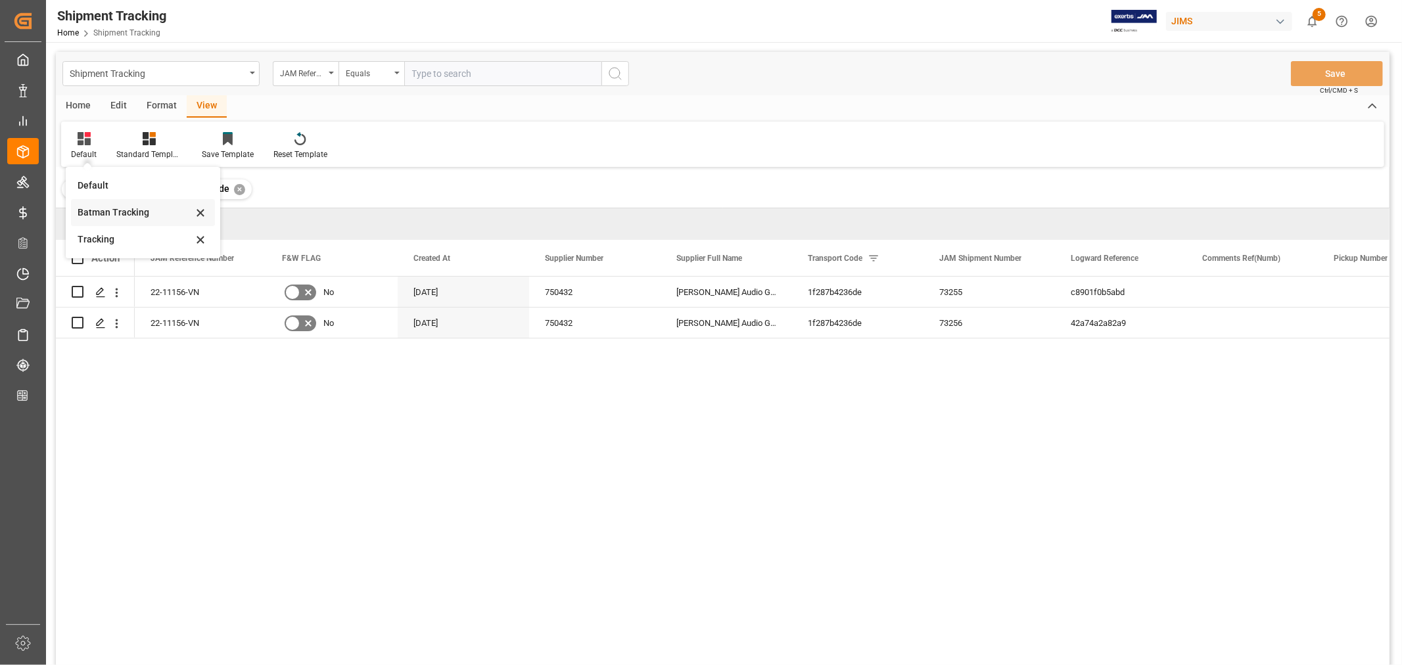
click at [100, 208] on div "Batman Tracking" at bounding box center [135, 213] width 115 height 14
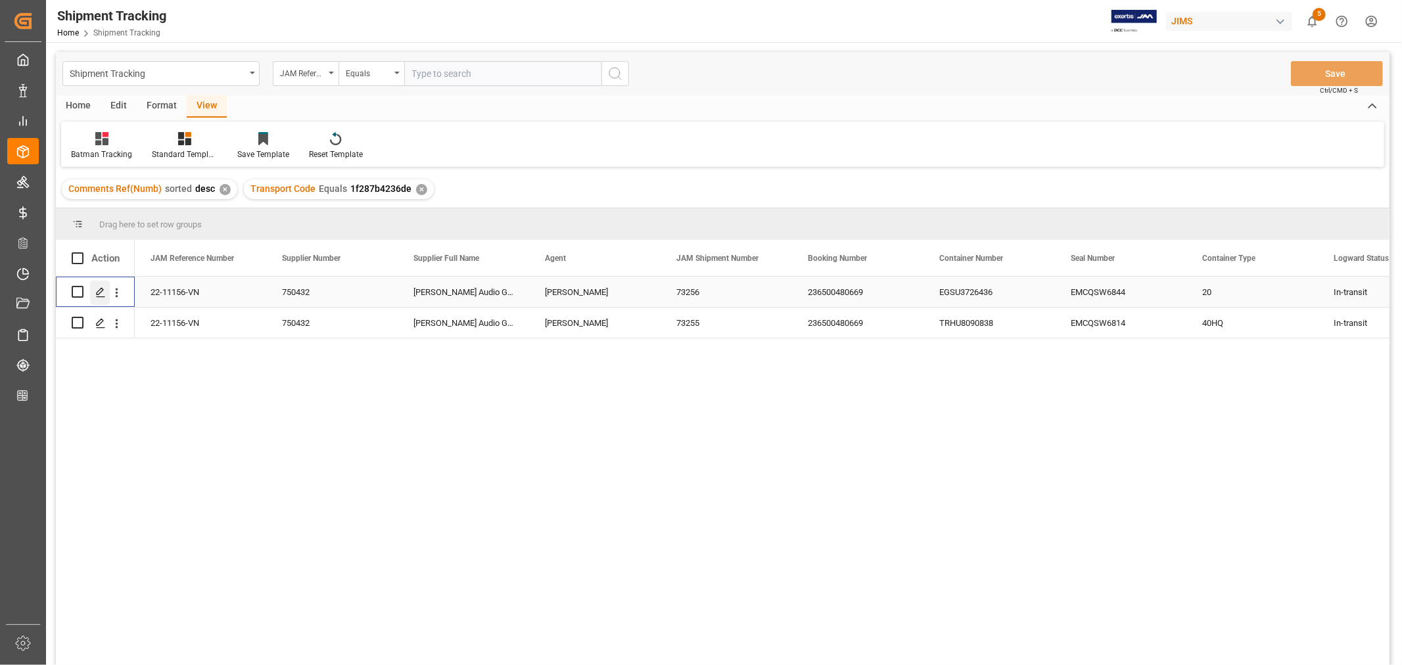
click at [97, 294] on polygon "Press SPACE to select this row." at bounding box center [100, 291] width 7 height 7
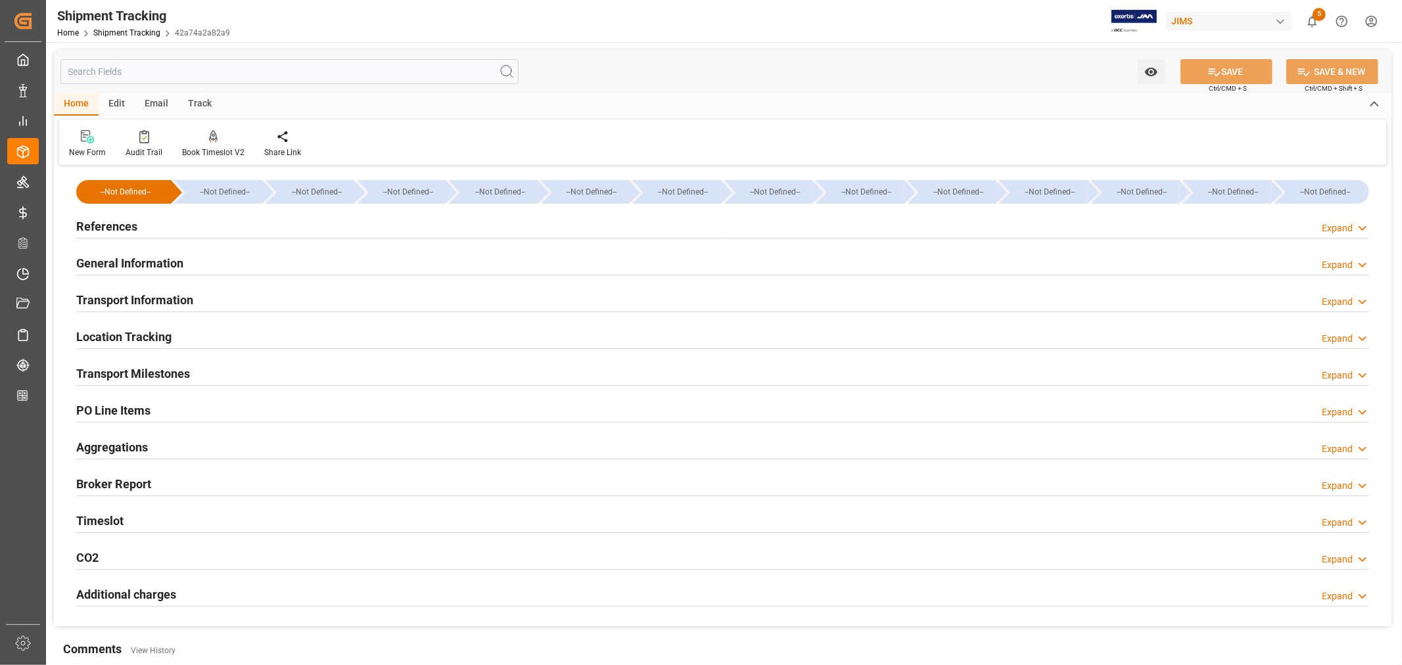
type input "[DATE] 00:00"
type input "[DATE]"
type input "09-29-2025 00:00"
type input "[DATE]"
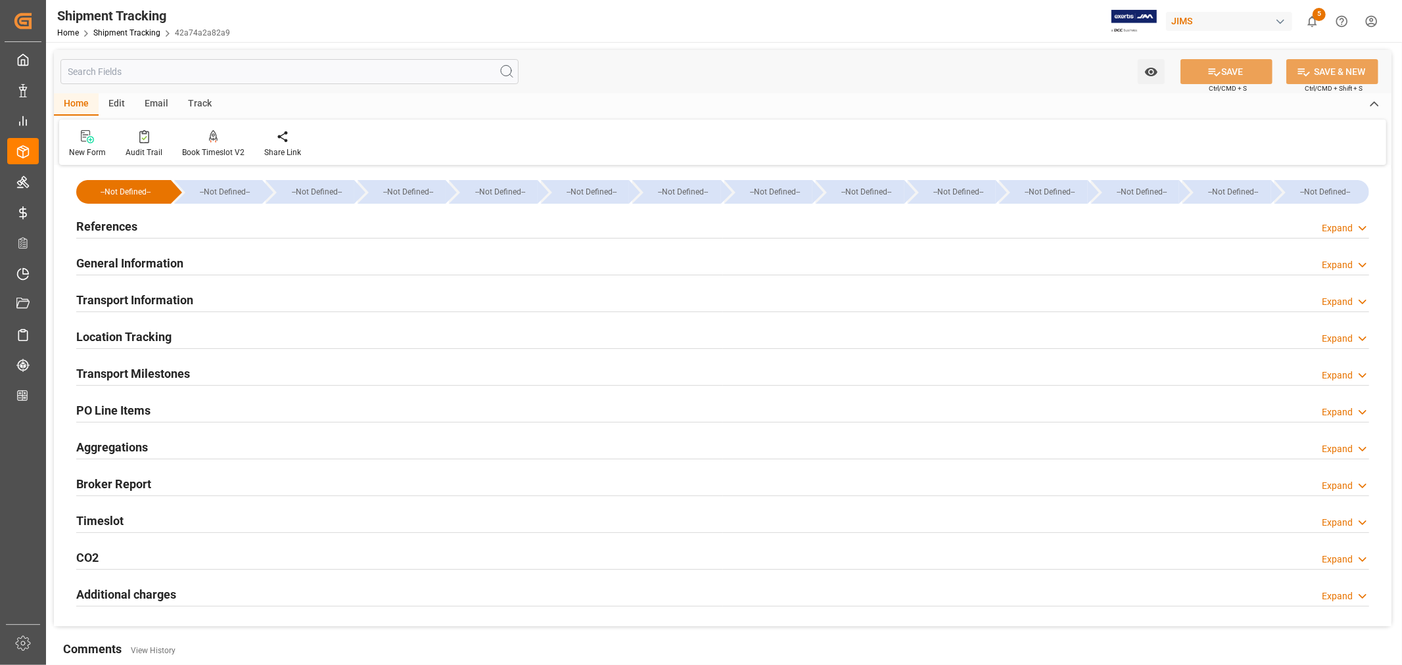
type input "[DATE] 00:00"
click at [193, 370] on div "Transport Milestones Expand" at bounding box center [722, 372] width 1293 height 25
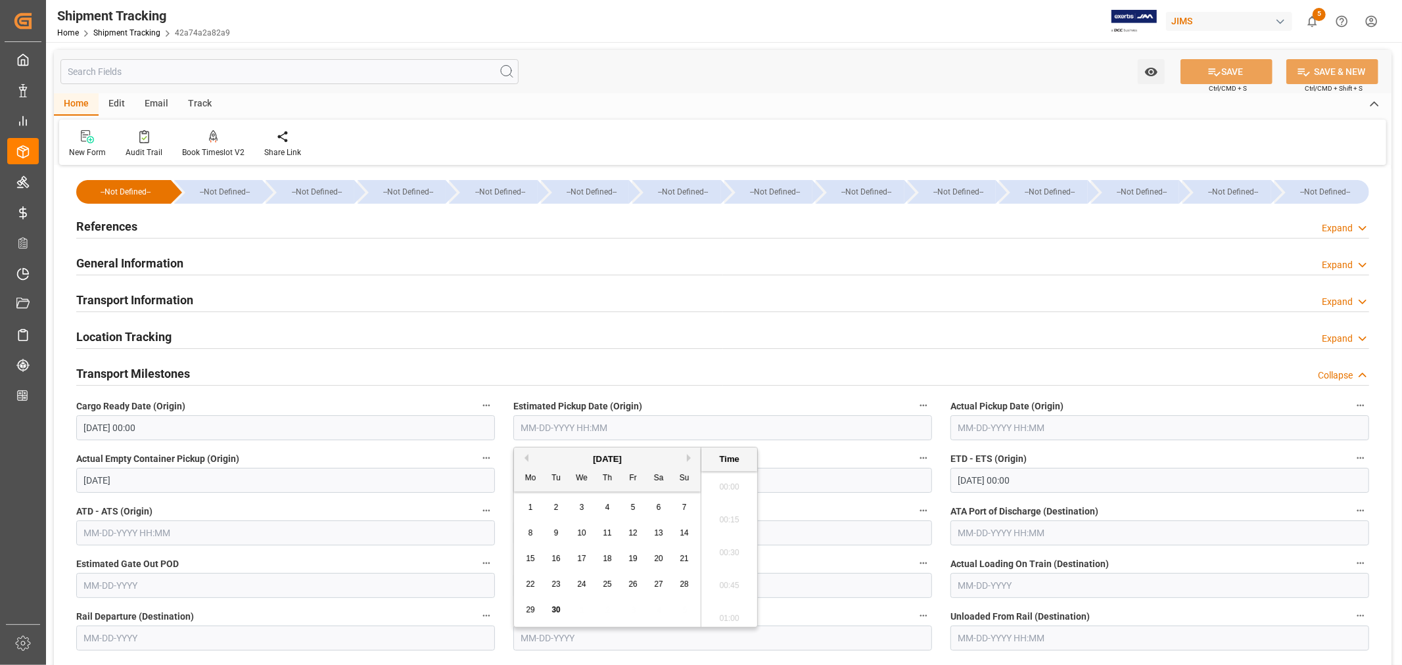
click at [589, 425] on input "text" at bounding box center [722, 427] width 419 height 25
click at [661, 589] on div "27" at bounding box center [659, 585] width 16 height 16
type input "09-27-2025 00:00"
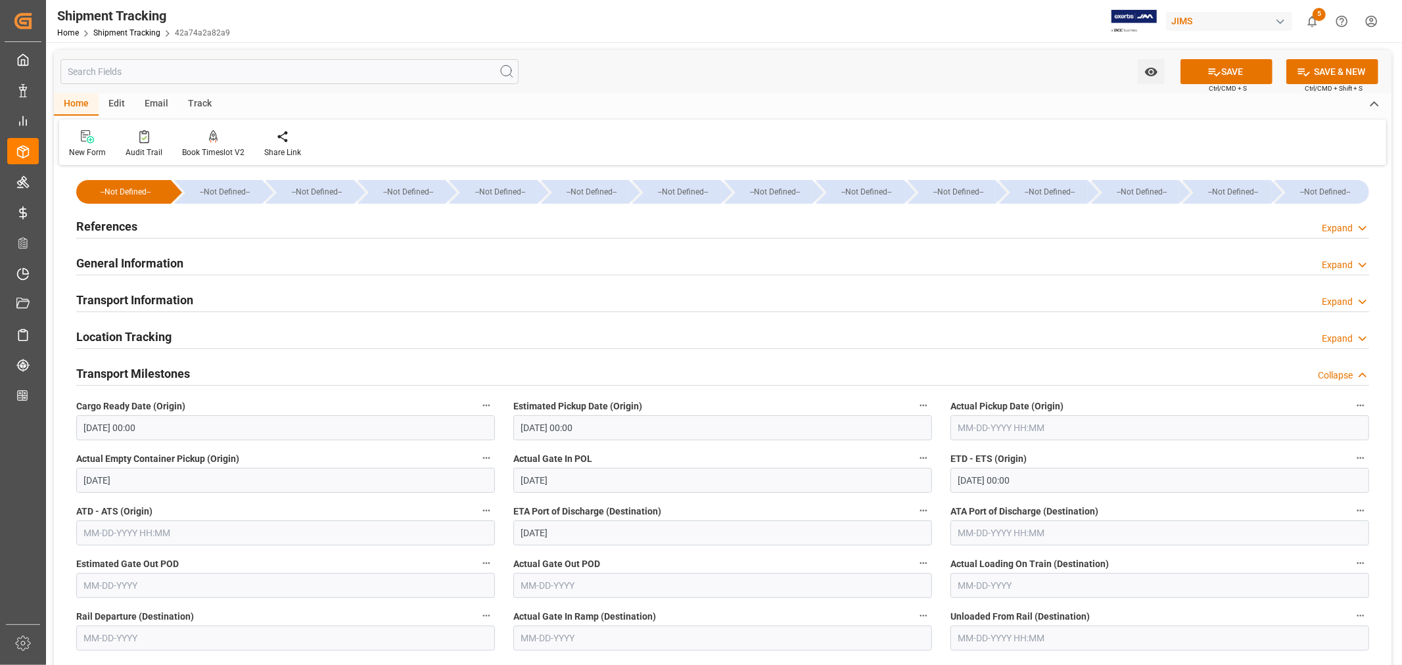
click at [761, 403] on label "Estimated Pickup Date (Origin)" at bounding box center [722, 406] width 419 height 18
click at [915, 403] on button "Estimated Pickup Date (Origin)" at bounding box center [923, 405] width 17 height 17
click at [1041, 477] on div at bounding box center [701, 332] width 1402 height 665
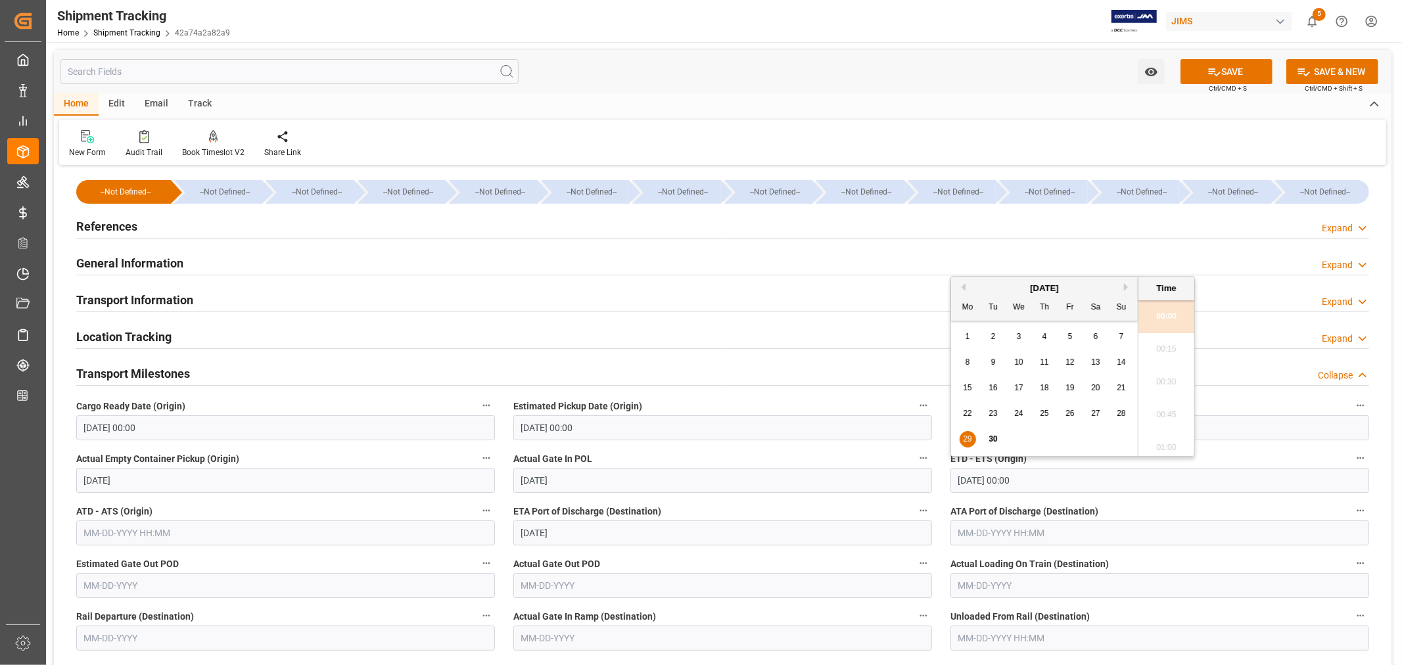
click at [1035, 478] on input "09-29-2025 00:00" at bounding box center [1160, 480] width 419 height 25
click at [1127, 285] on button "Next Month" at bounding box center [1128, 287] width 8 height 8
click at [1043, 333] on span "2" at bounding box center [1045, 336] width 5 height 9
type input "10-02-2025 00:00"
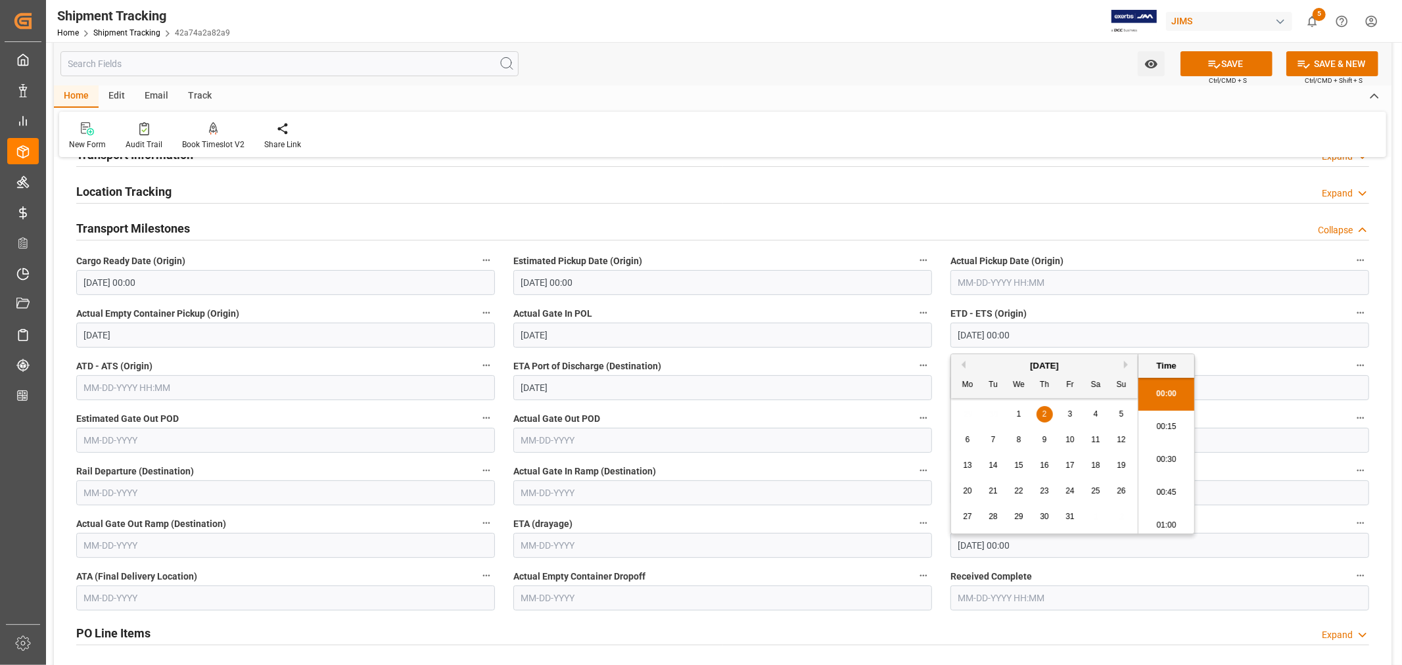
scroll to position [146, 0]
click at [1214, 67] on icon at bounding box center [1215, 64] width 14 height 14
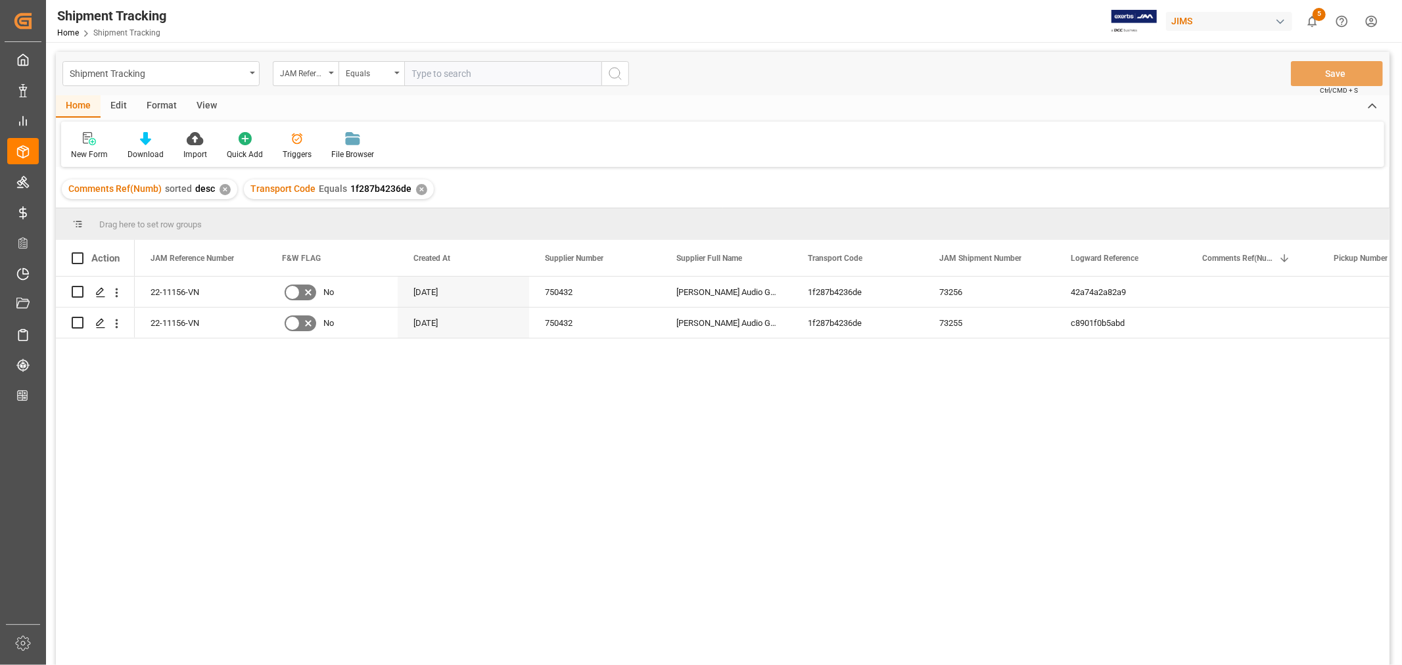
click at [201, 104] on div "View" at bounding box center [207, 106] width 40 height 22
click at [91, 140] on div at bounding box center [84, 138] width 26 height 14
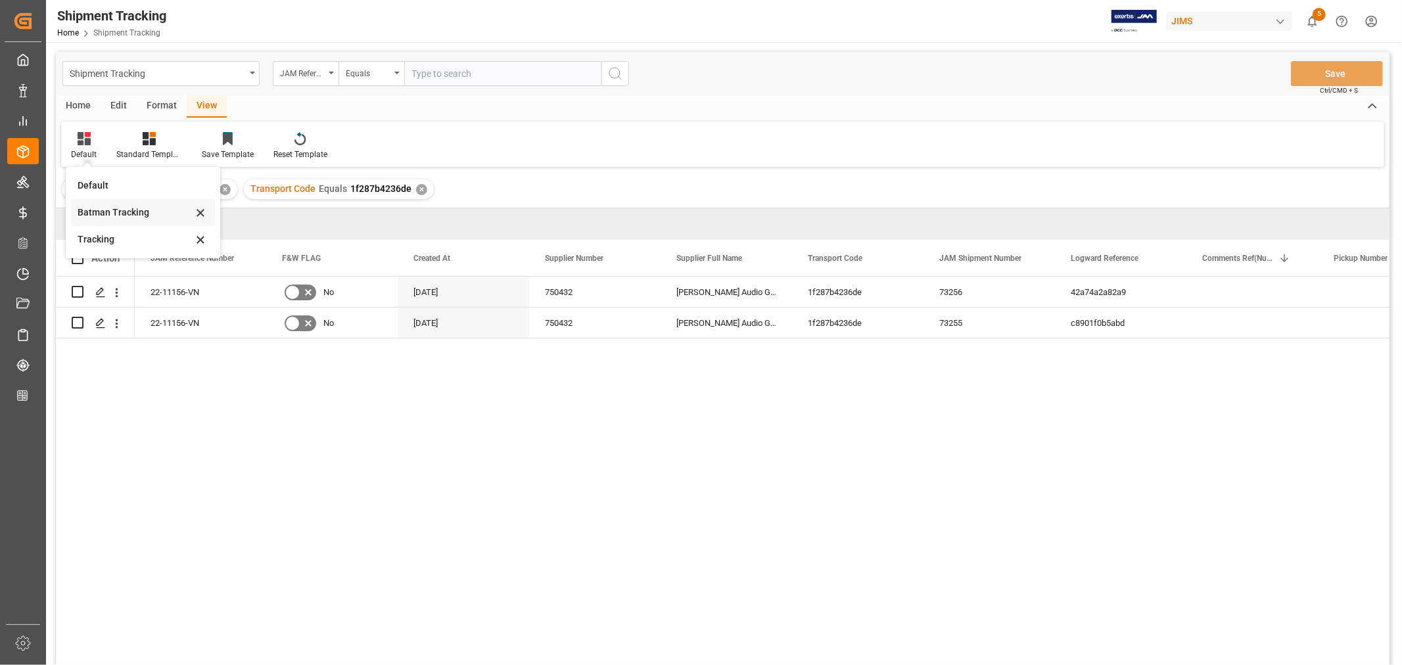
click at [103, 216] on div "Batman Tracking" at bounding box center [135, 213] width 115 height 14
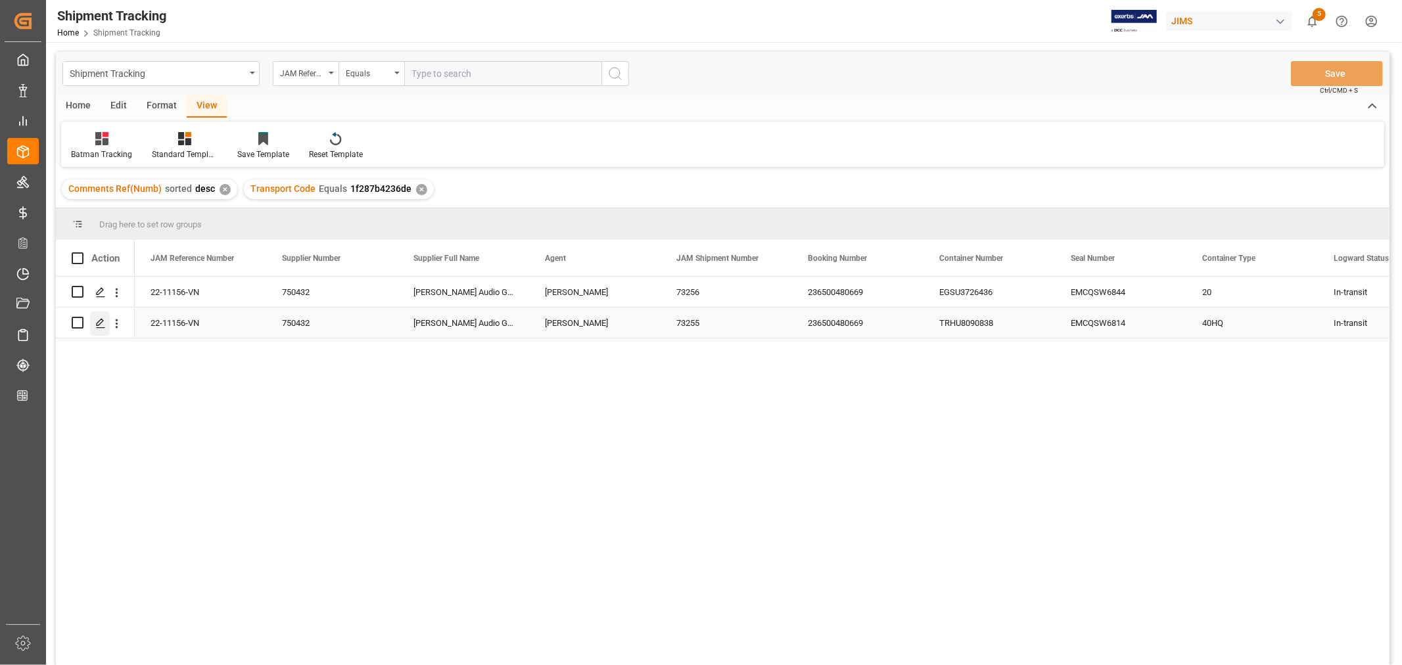
click at [103, 319] on icon "Press SPACE to select this row." at bounding box center [100, 323] width 11 height 11
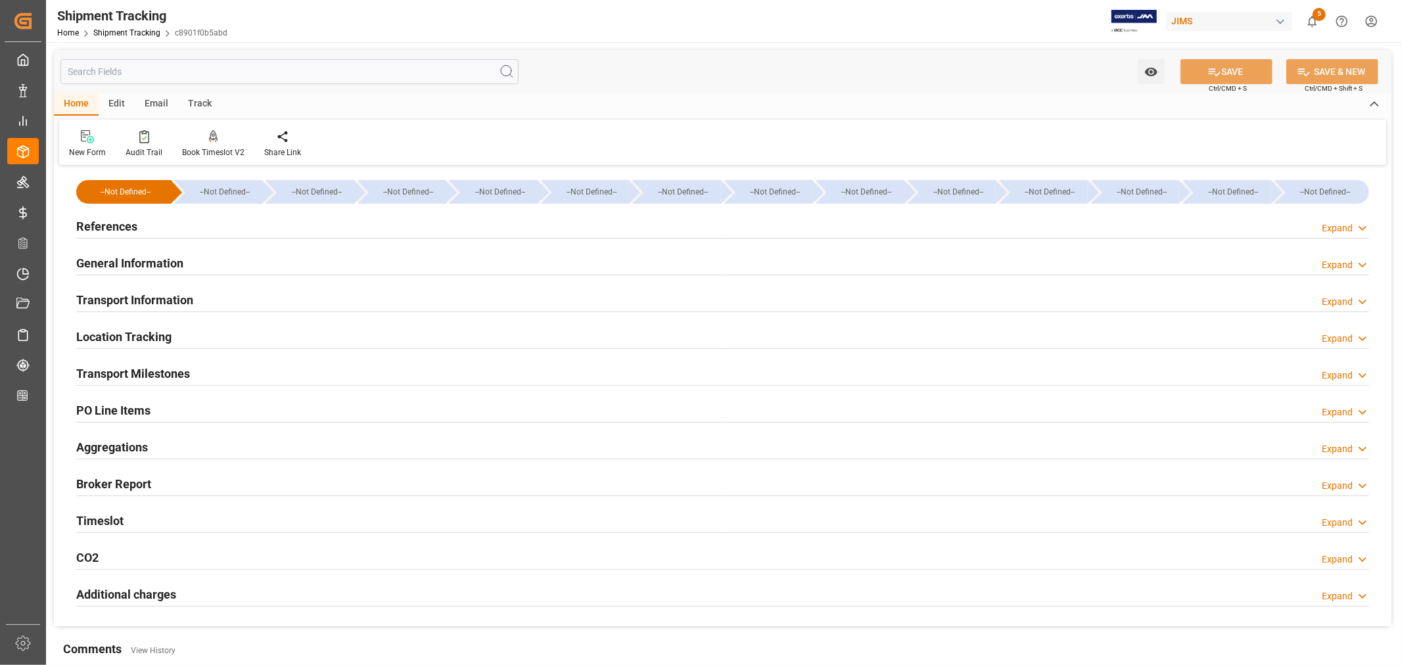
type input "09-25-2025 00:00"
type input "09-27-2025"
type input "09-29-2025"
type input "09-29-2025 00:00"
type input "10-25-2025"
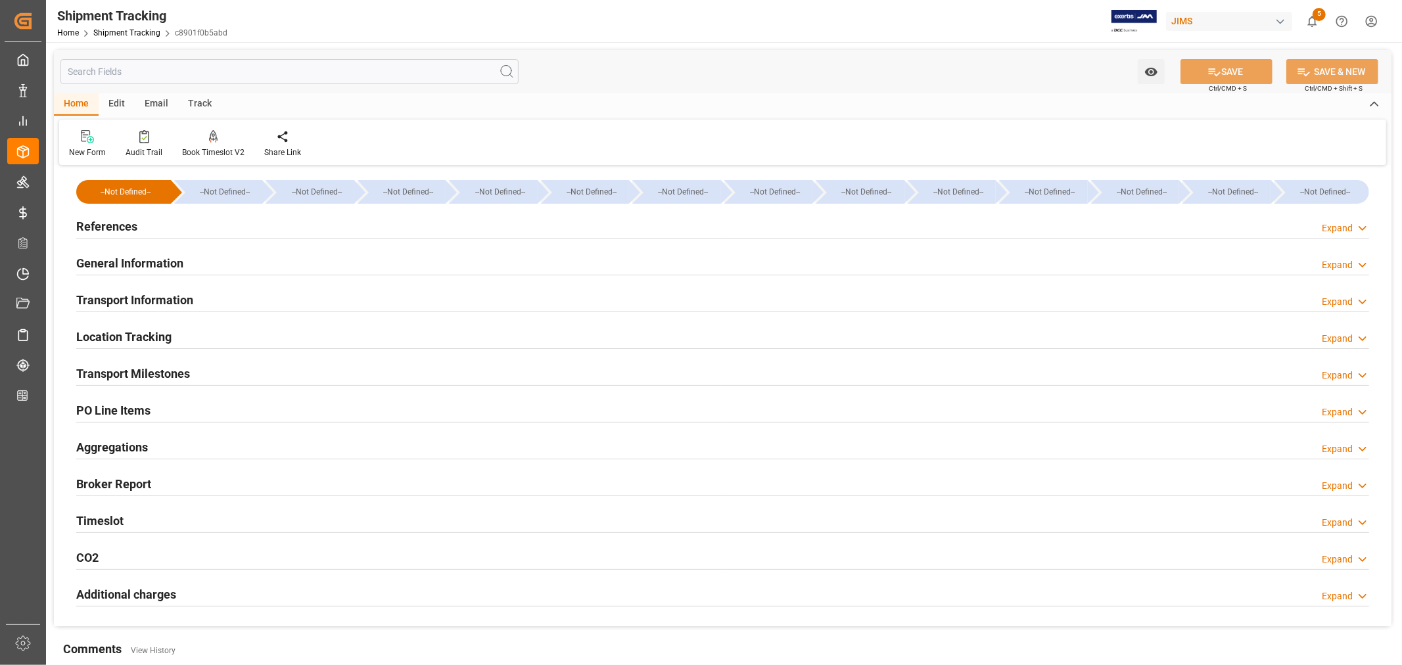
type input "11-11-2025 00:00"
click at [160, 368] on h2 "Transport Milestones" at bounding box center [133, 374] width 114 height 18
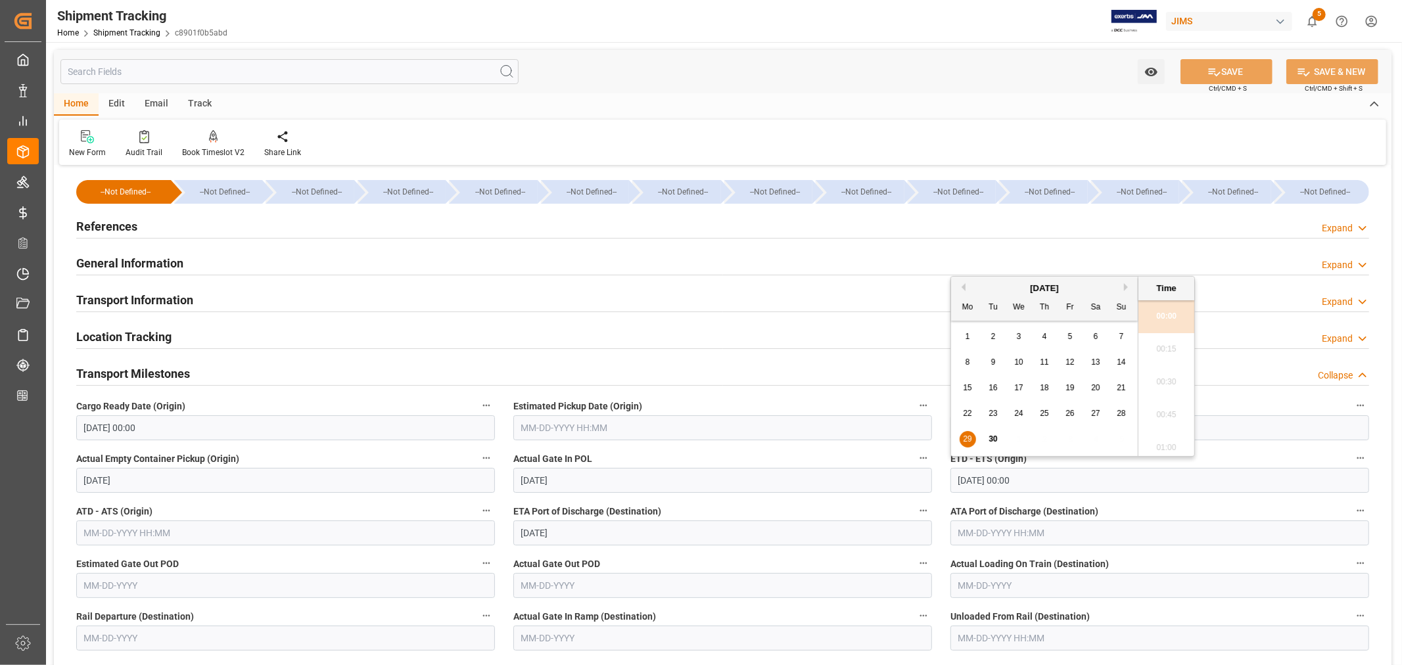
click at [1035, 477] on input "09-29-2025 00:00" at bounding box center [1160, 480] width 419 height 25
click at [1125, 286] on button "Next Month" at bounding box center [1128, 287] width 8 height 8
click at [1043, 333] on span "2" at bounding box center [1045, 336] width 5 height 9
type input "10-02-2025 00:00"
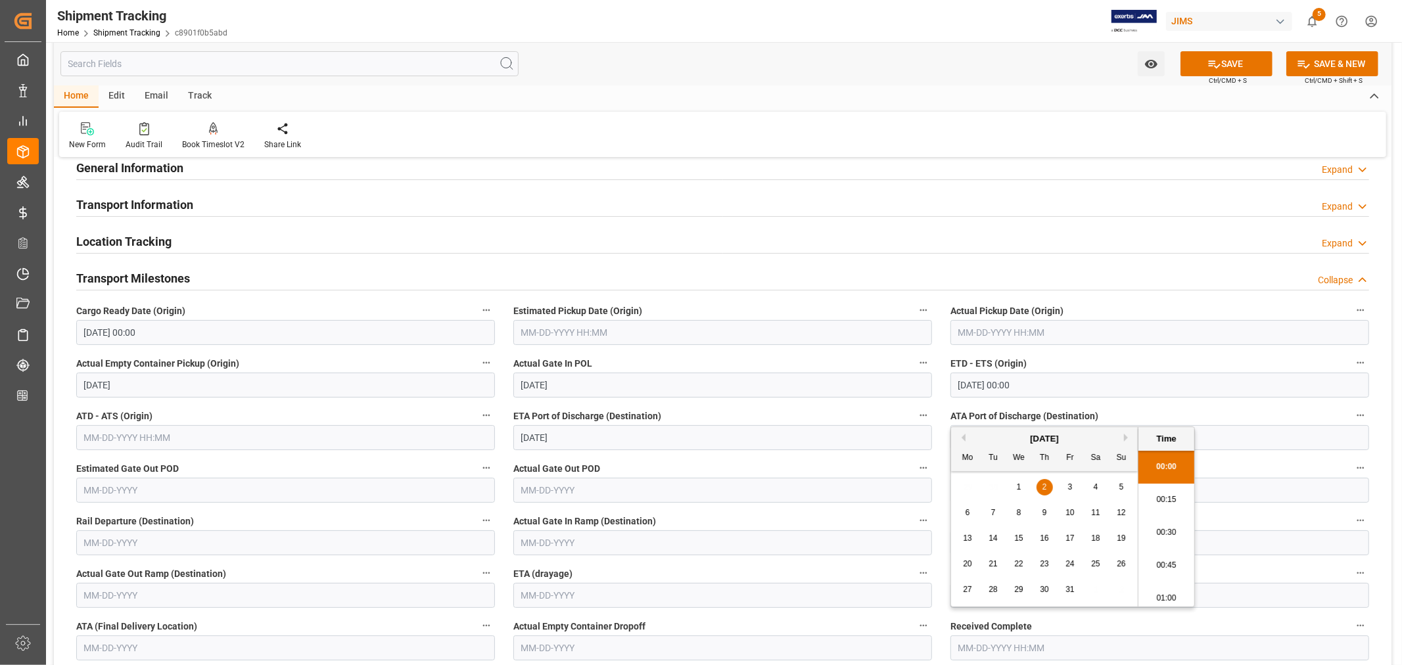
scroll to position [73, 0]
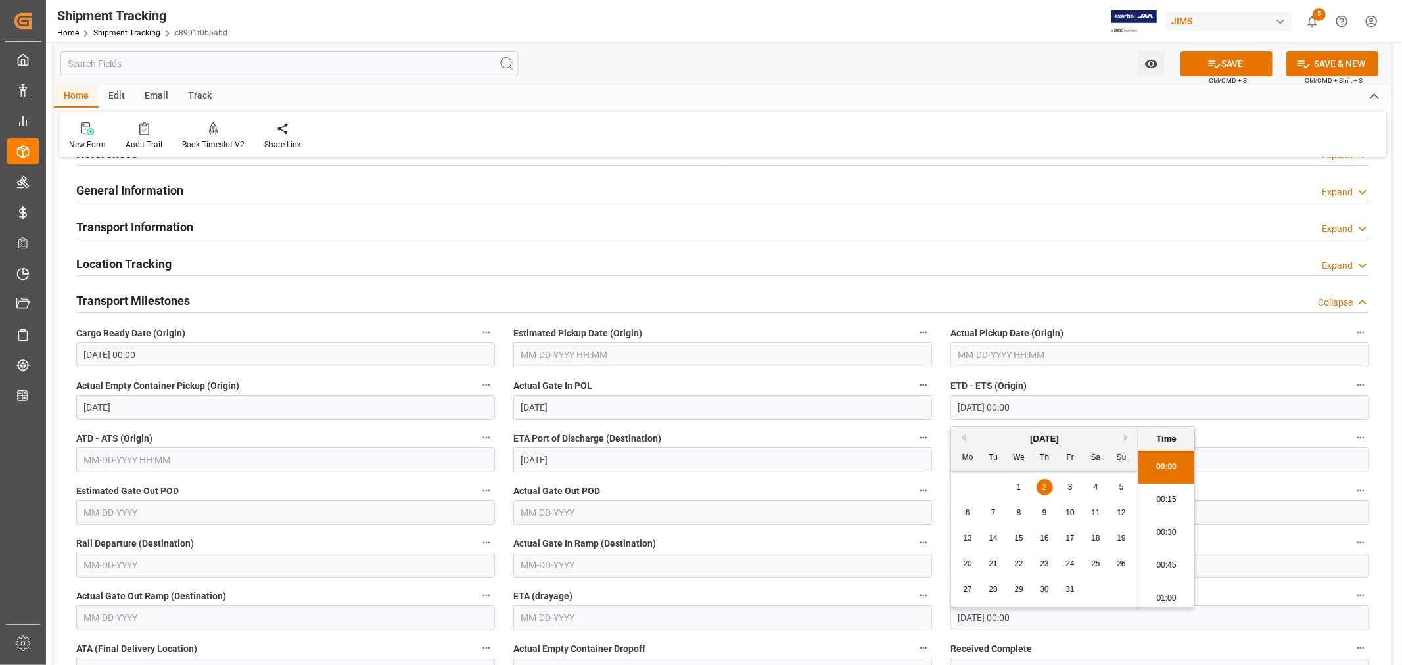
click at [570, 352] on input "text" at bounding box center [722, 355] width 419 height 25
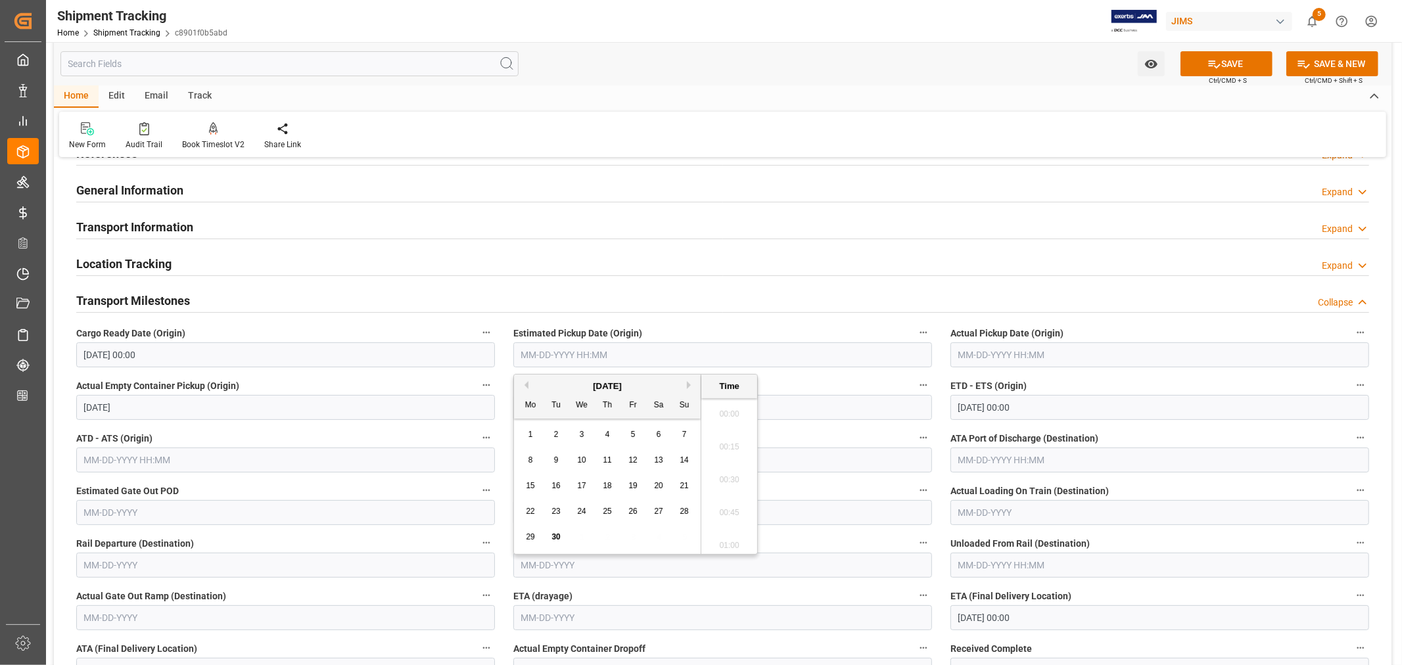
scroll to position [2108, 0]
click at [680, 516] on span "28" at bounding box center [684, 511] width 9 height 9
type input "09-28-2025 00:00"
click at [680, 514] on span "28" at bounding box center [684, 511] width 9 height 9
click at [792, 429] on label "ETA Port of Discharge (Destination)" at bounding box center [722, 438] width 419 height 18
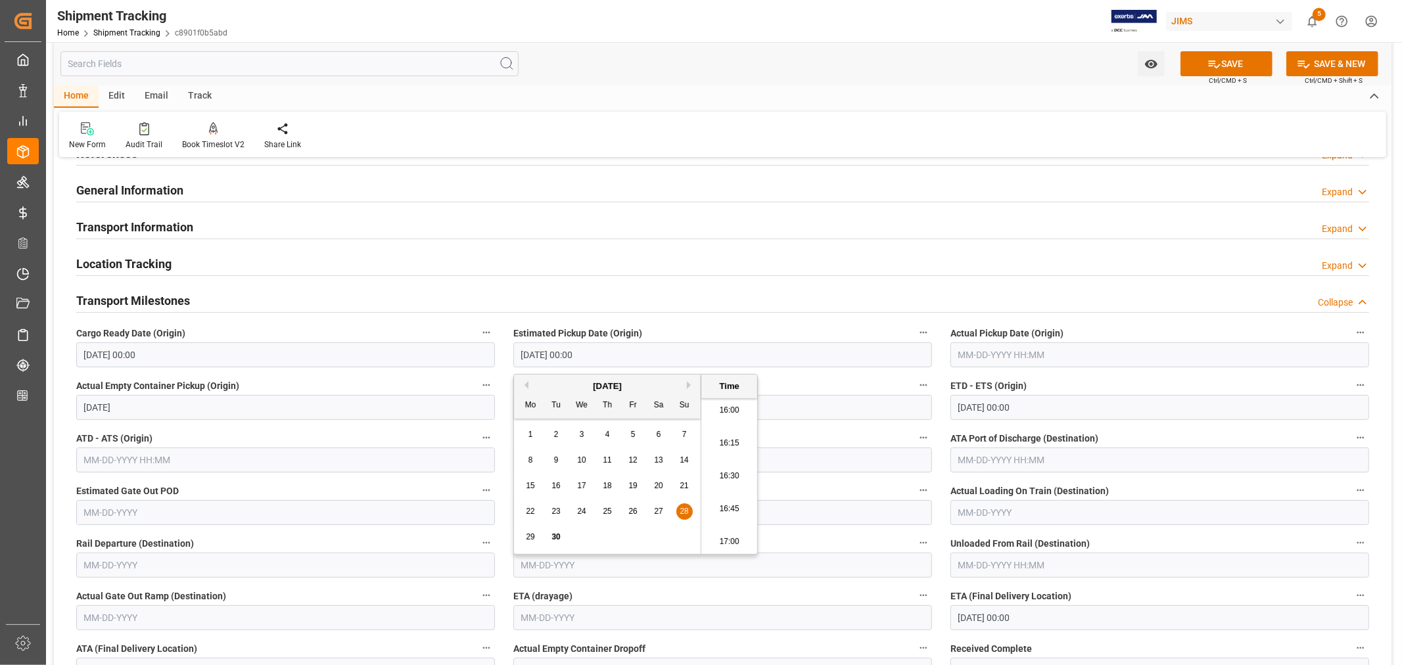
click at [915, 429] on button "ETA Port of Discharge (Destination)" at bounding box center [923, 437] width 17 height 17
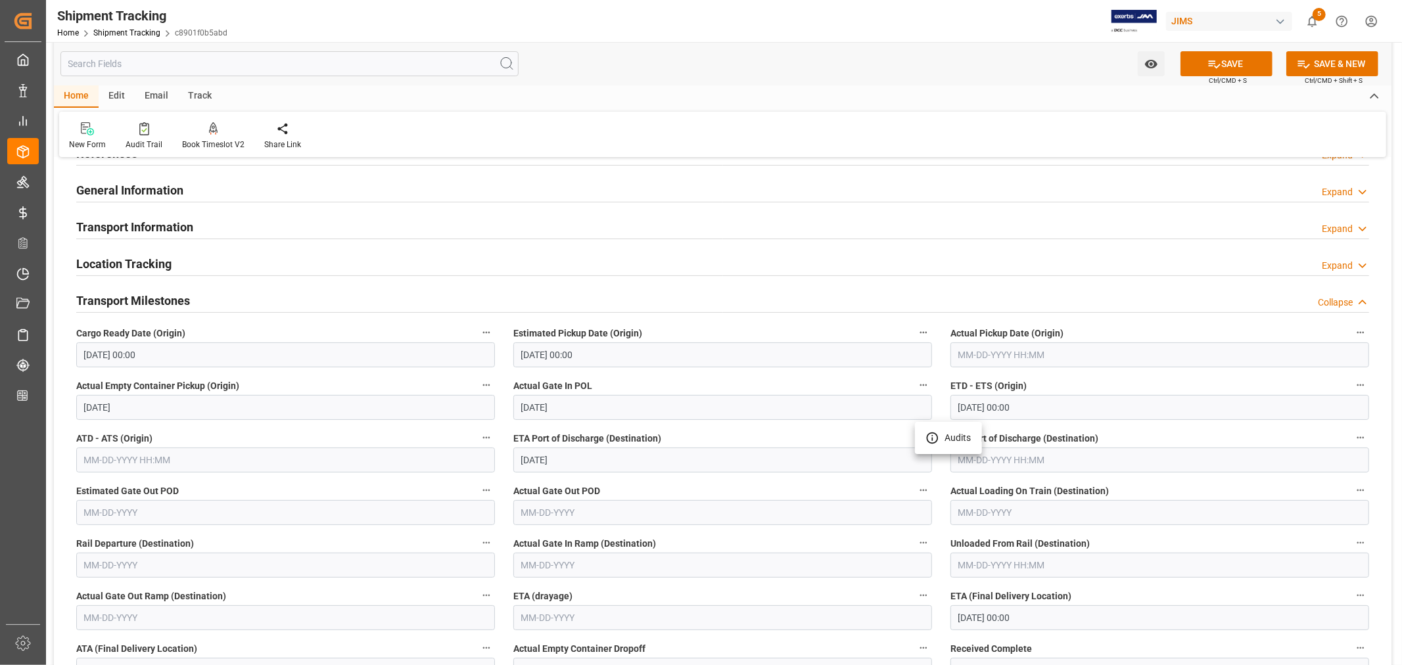
click at [1224, 63] on div at bounding box center [701, 332] width 1402 height 665
click at [1210, 68] on icon at bounding box center [1215, 64] width 14 height 14
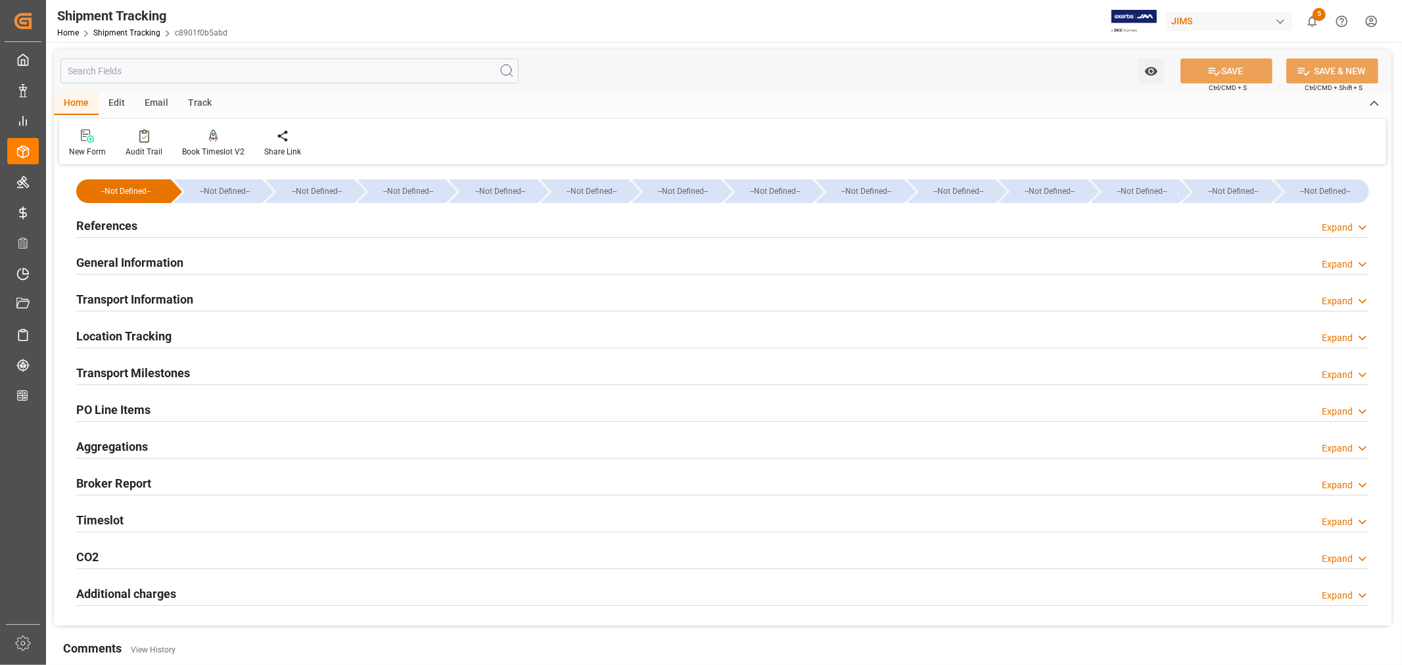
scroll to position [0, 0]
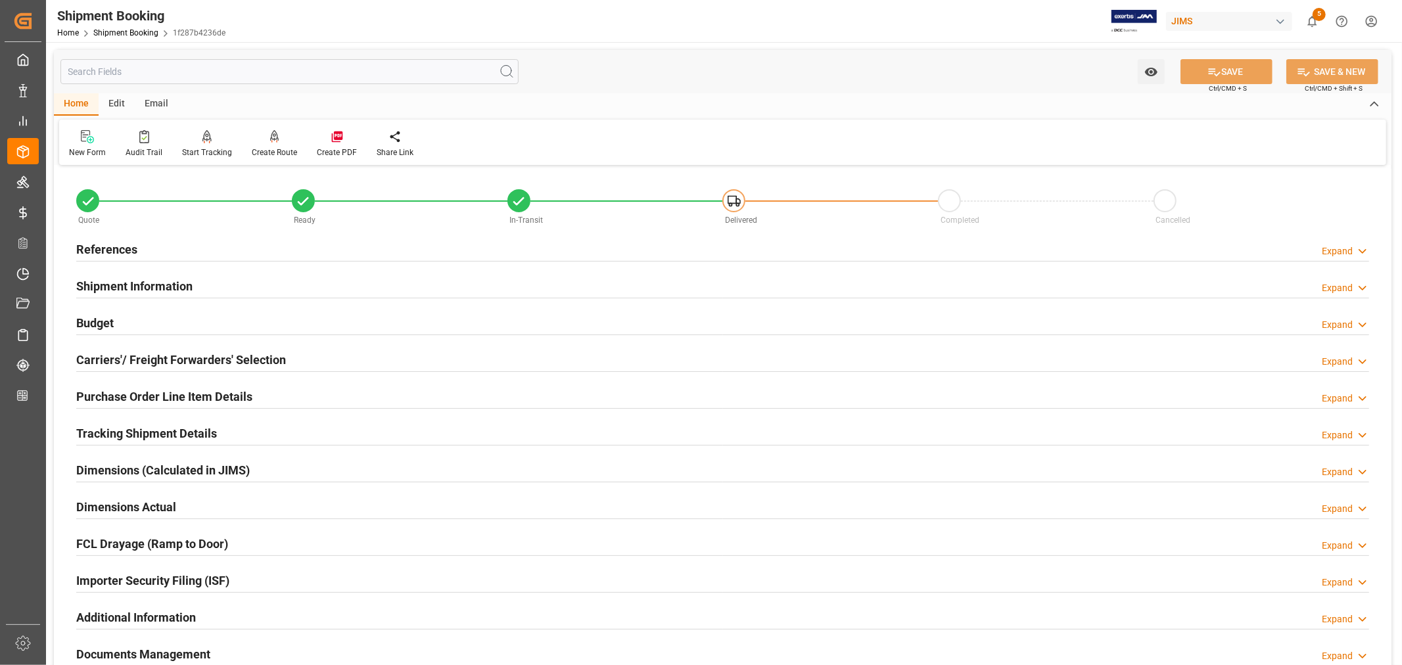
click at [128, 423] on div "Tracking Shipment Details" at bounding box center [146, 432] width 141 height 25
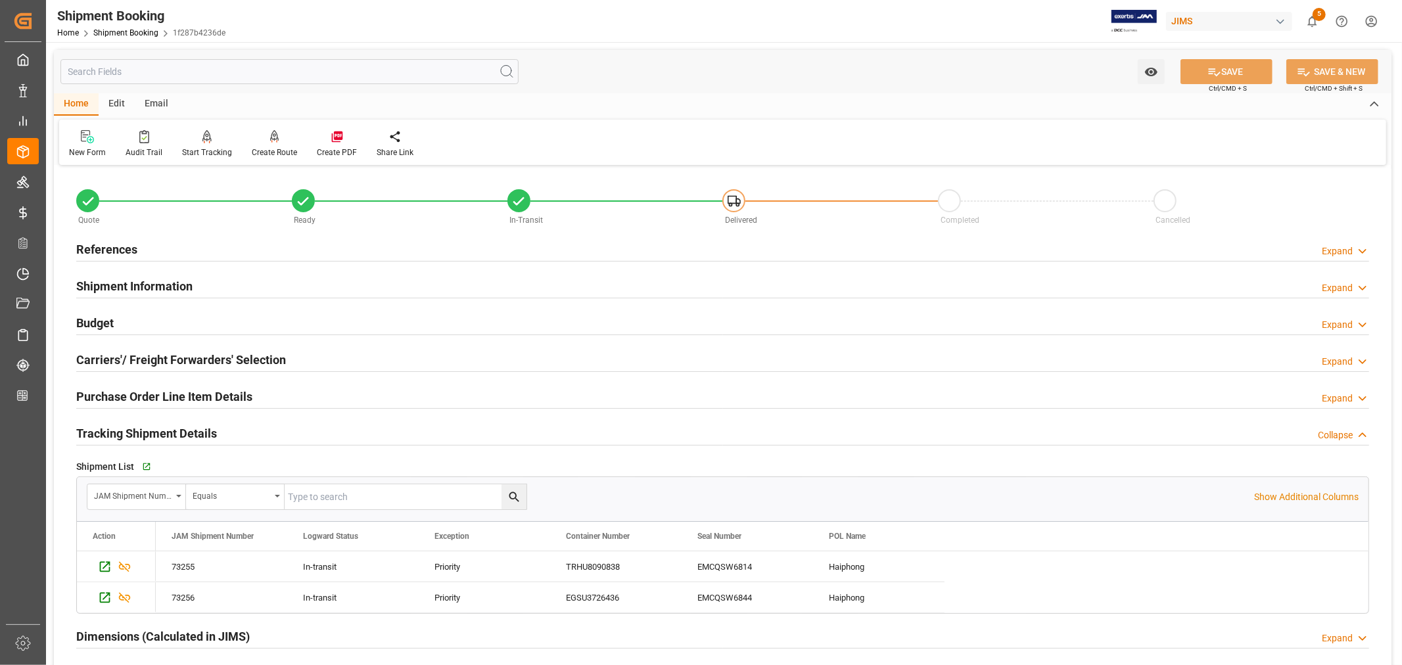
click at [130, 430] on h2 "Tracking Shipment Details" at bounding box center [146, 434] width 141 height 18
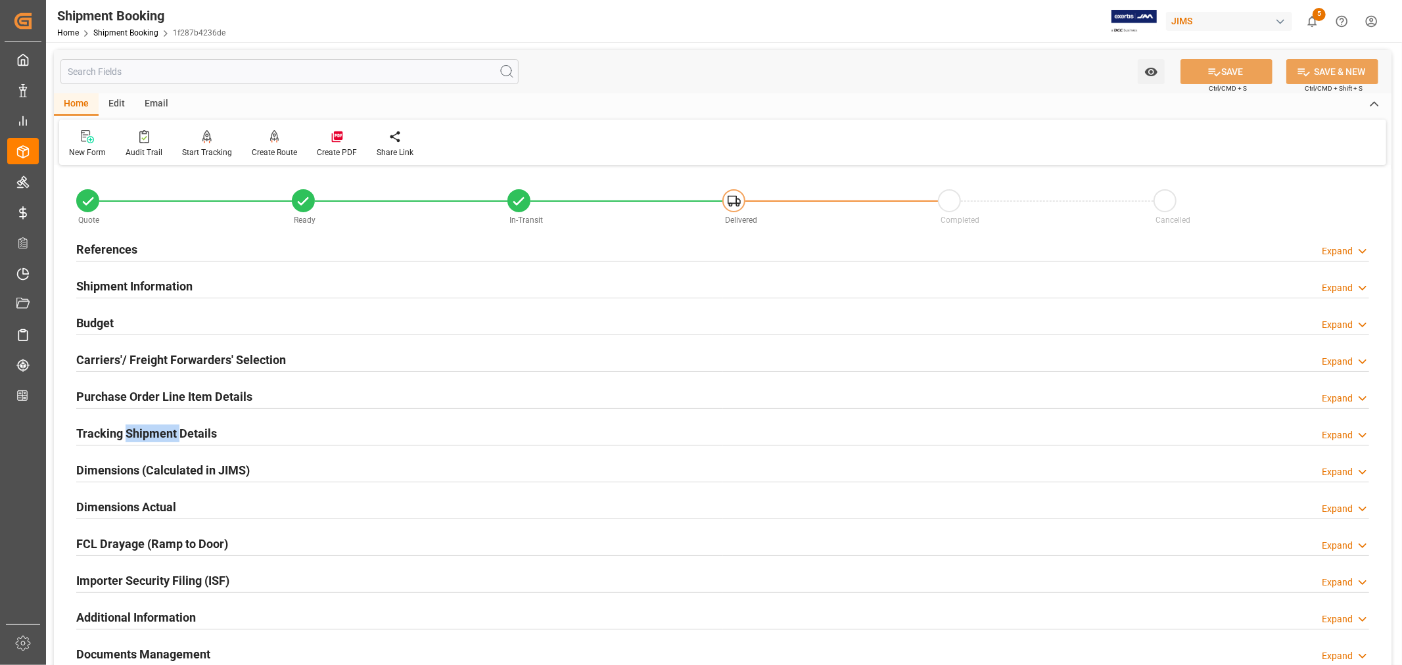
click at [130, 430] on h2 "Tracking Shipment Details" at bounding box center [146, 434] width 141 height 18
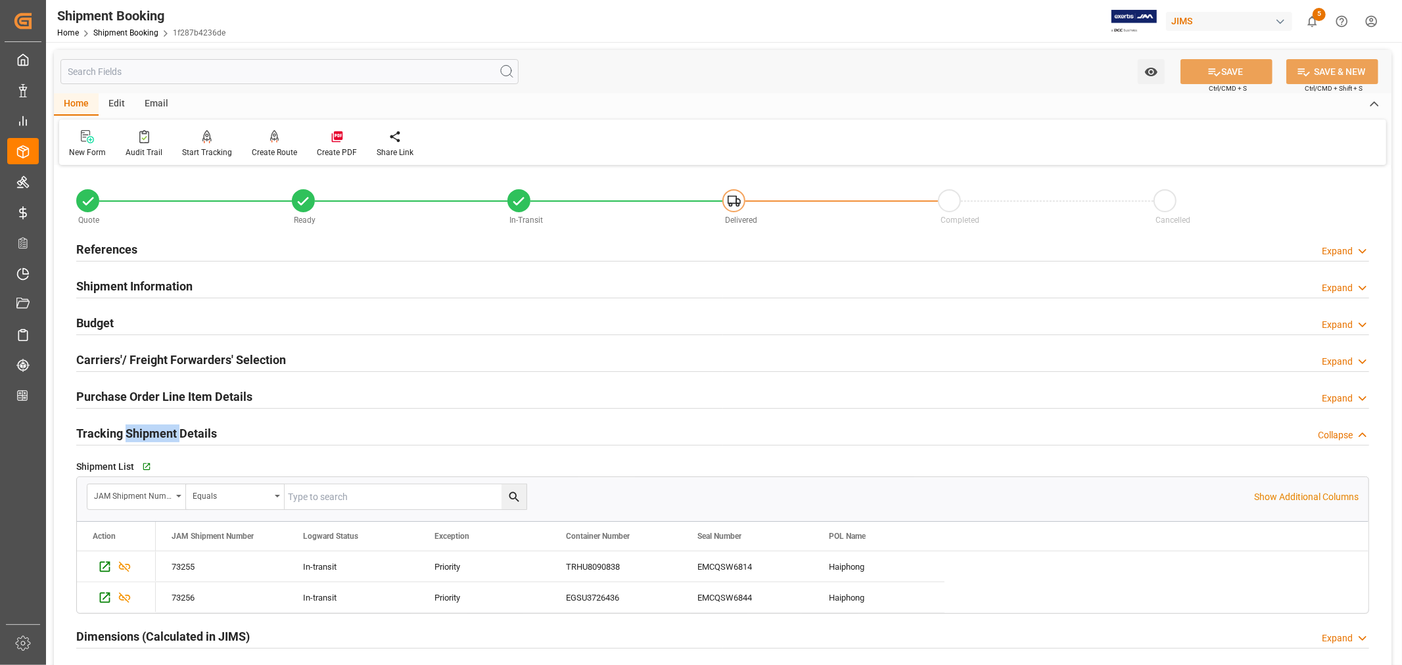
click at [130, 430] on h2 "Tracking Shipment Details" at bounding box center [146, 434] width 141 height 18
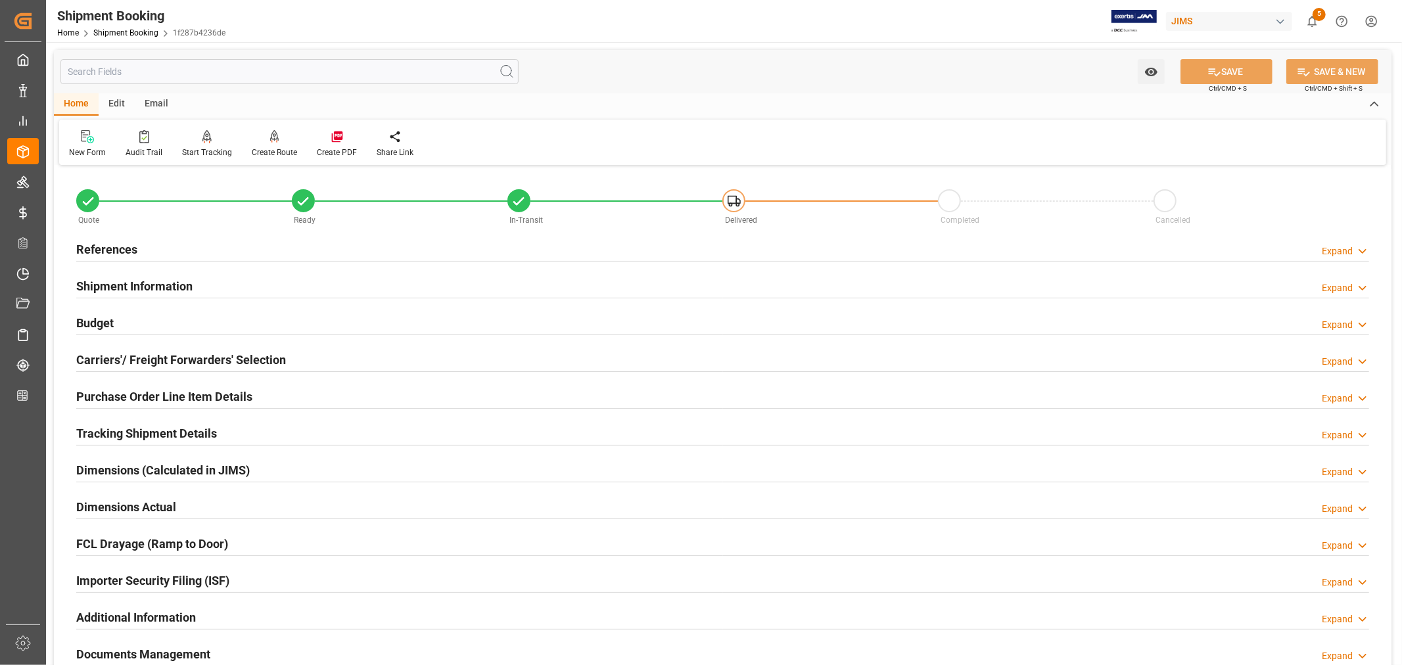
click at [128, 392] on h2 "Purchase Order Line Item Details" at bounding box center [164, 397] width 176 height 18
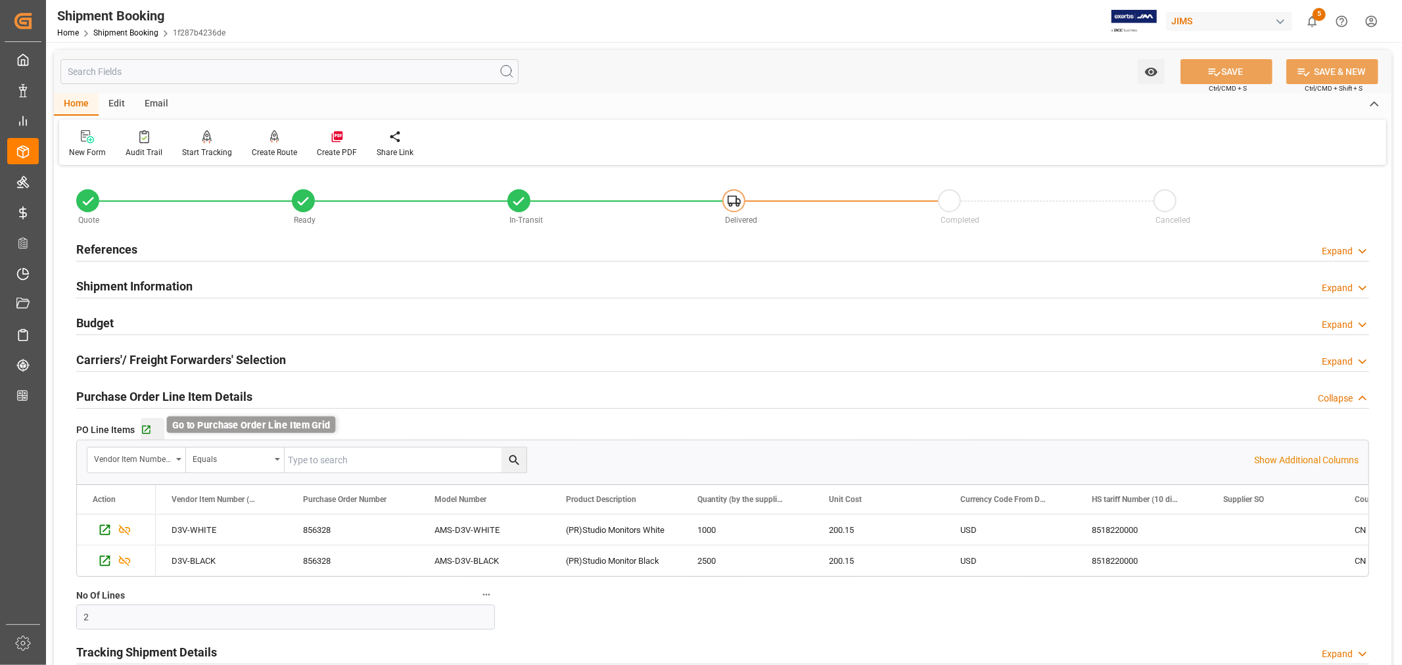
click at [145, 428] on icon "button" at bounding box center [146, 430] width 11 height 11
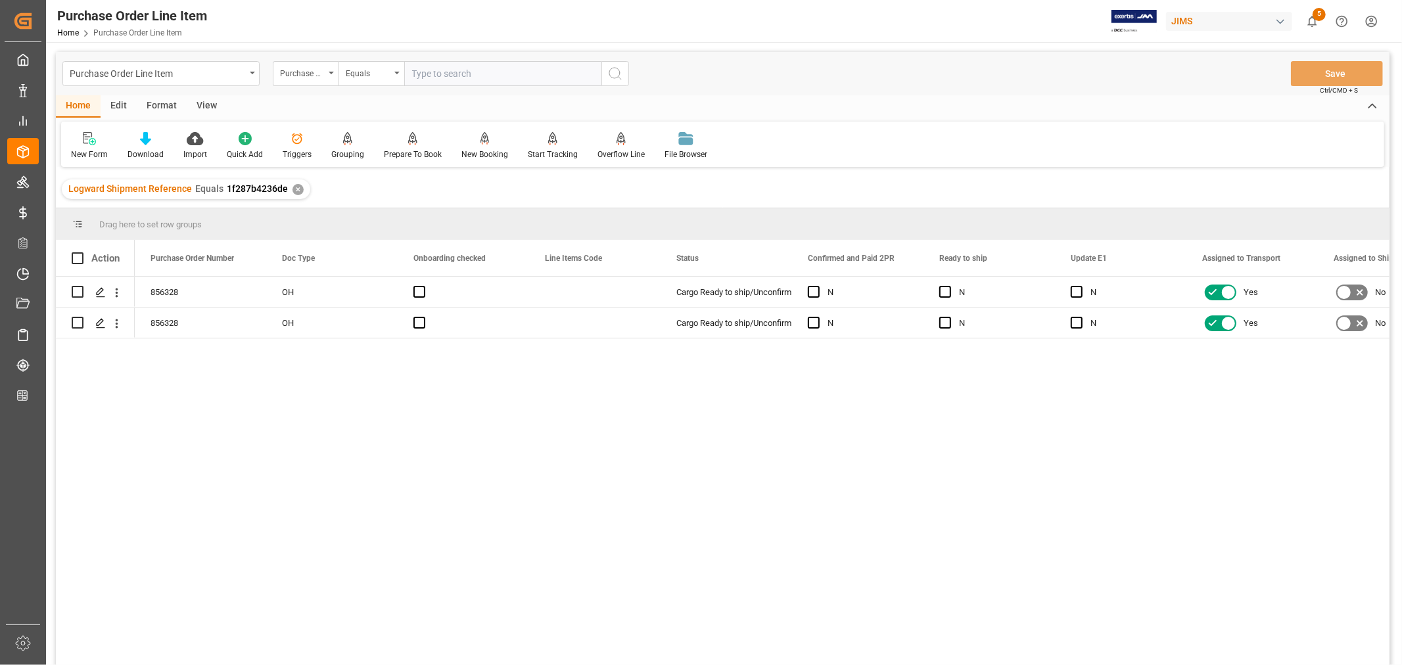
click at [199, 110] on div "View" at bounding box center [207, 106] width 40 height 22
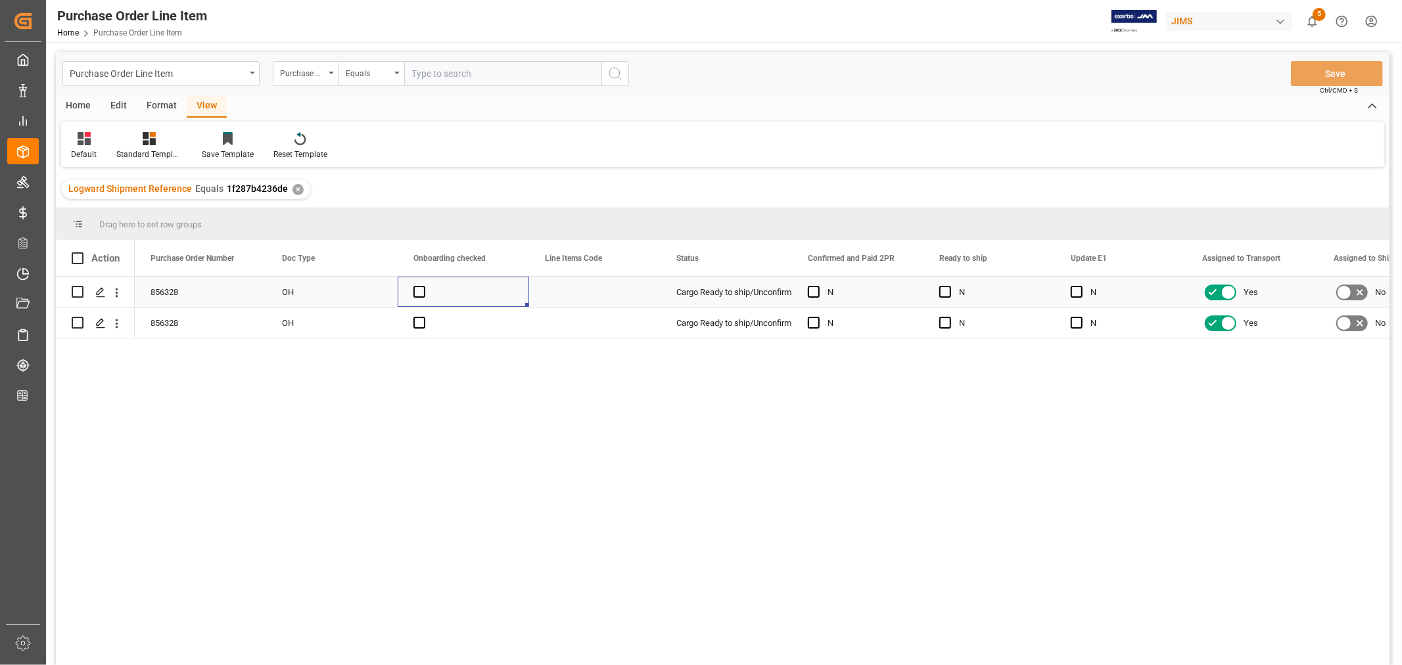
click at [510, 287] on div "Press SPACE to select this row." at bounding box center [463, 292] width 131 height 30
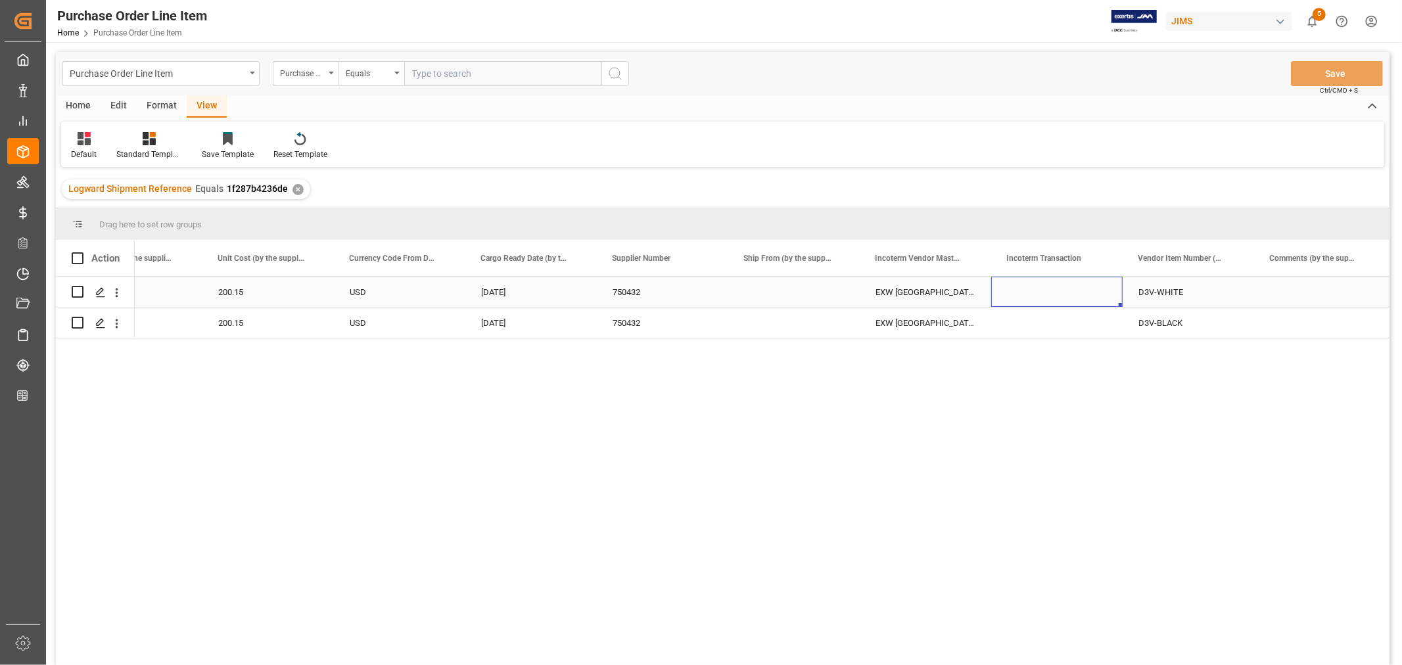
click at [1008, 289] on div "Press SPACE to select this row." at bounding box center [1056, 292] width 131 height 30
click at [1005, 296] on input "Press SPACE to select this row." at bounding box center [1057, 299] width 110 height 25
paste input "FCA [PERSON_NAME] Audio Premises ,[GEOGRAPHIC_DATA]"
type input "FCA [PERSON_NAME] Audio Premises ,[GEOGRAPHIC_DATA]"
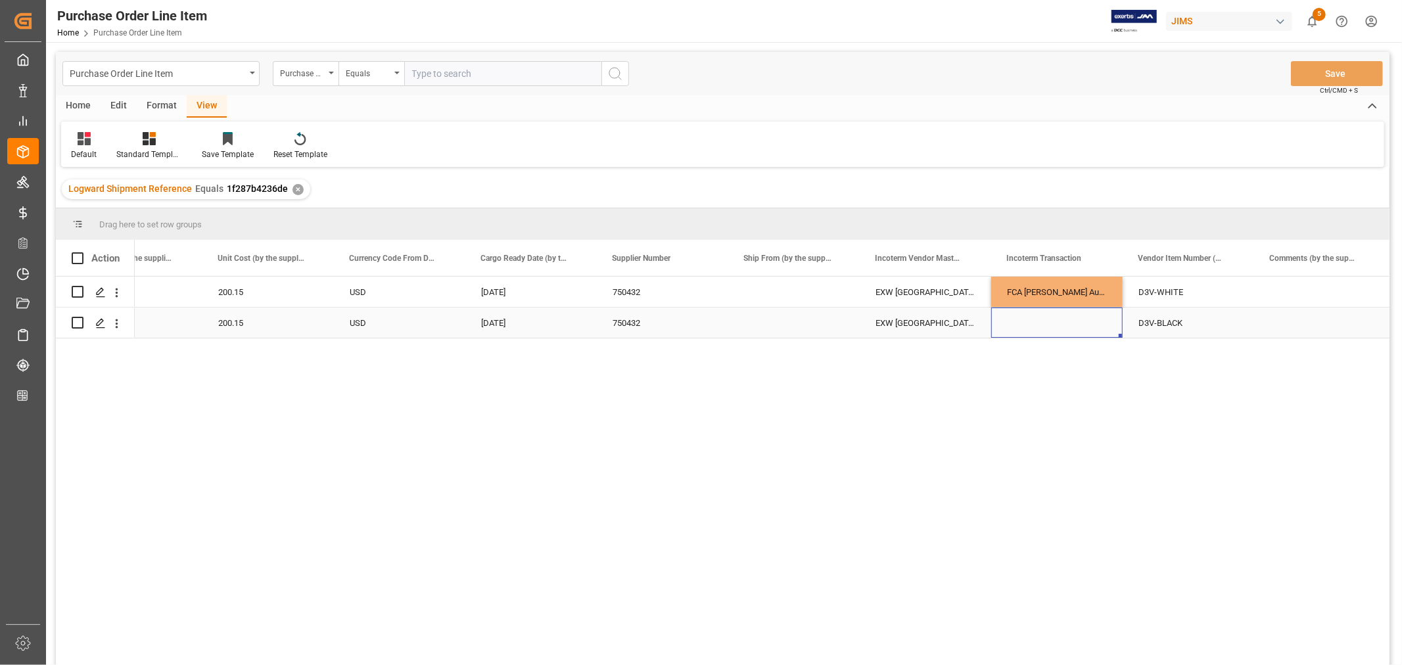
click at [1013, 329] on div "Press SPACE to select this row." at bounding box center [1056, 323] width 131 height 30
click at [1029, 281] on div "FCA [PERSON_NAME] Audio Premises ,[GEOGRAPHIC_DATA]" at bounding box center [1056, 292] width 131 height 30
drag, startPoint x: 1121, startPoint y: 304, endPoint x: 1114, endPoint y: 316, distance: 13.0
click at [1329, 74] on button "Save" at bounding box center [1337, 73] width 92 height 25
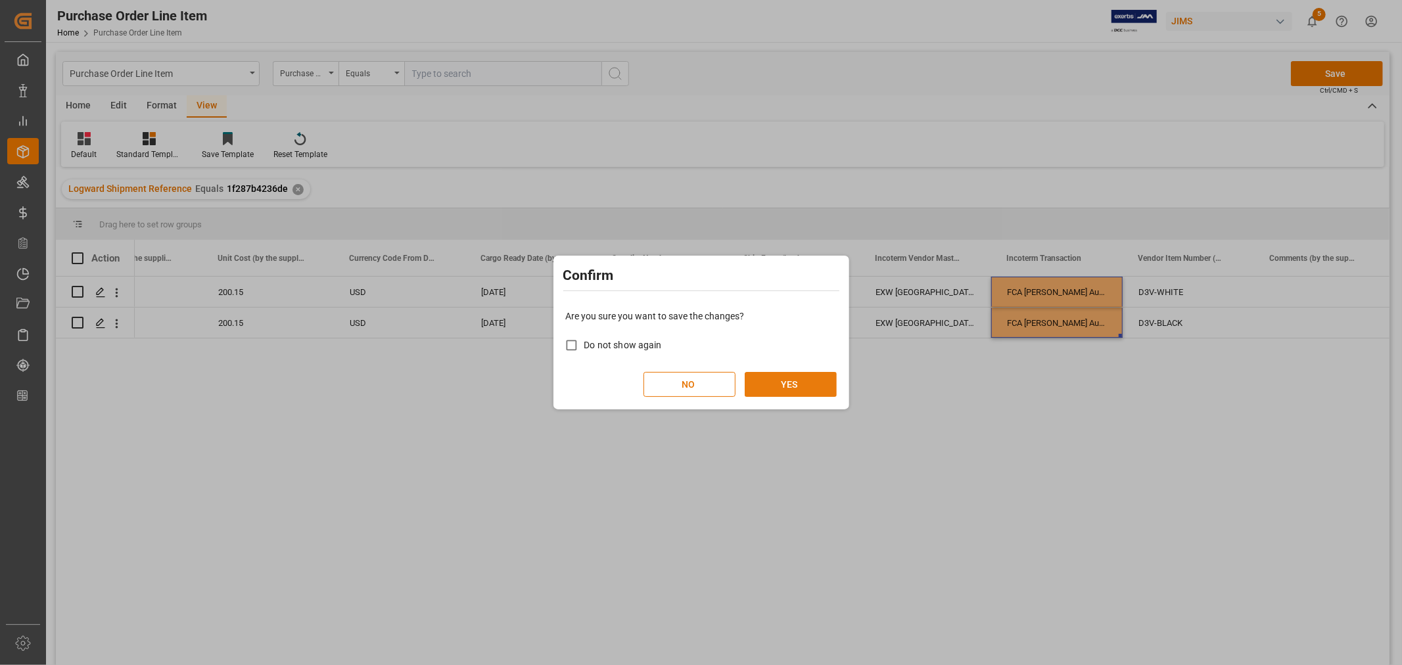
click at [782, 388] on button "YES" at bounding box center [791, 384] width 92 height 25
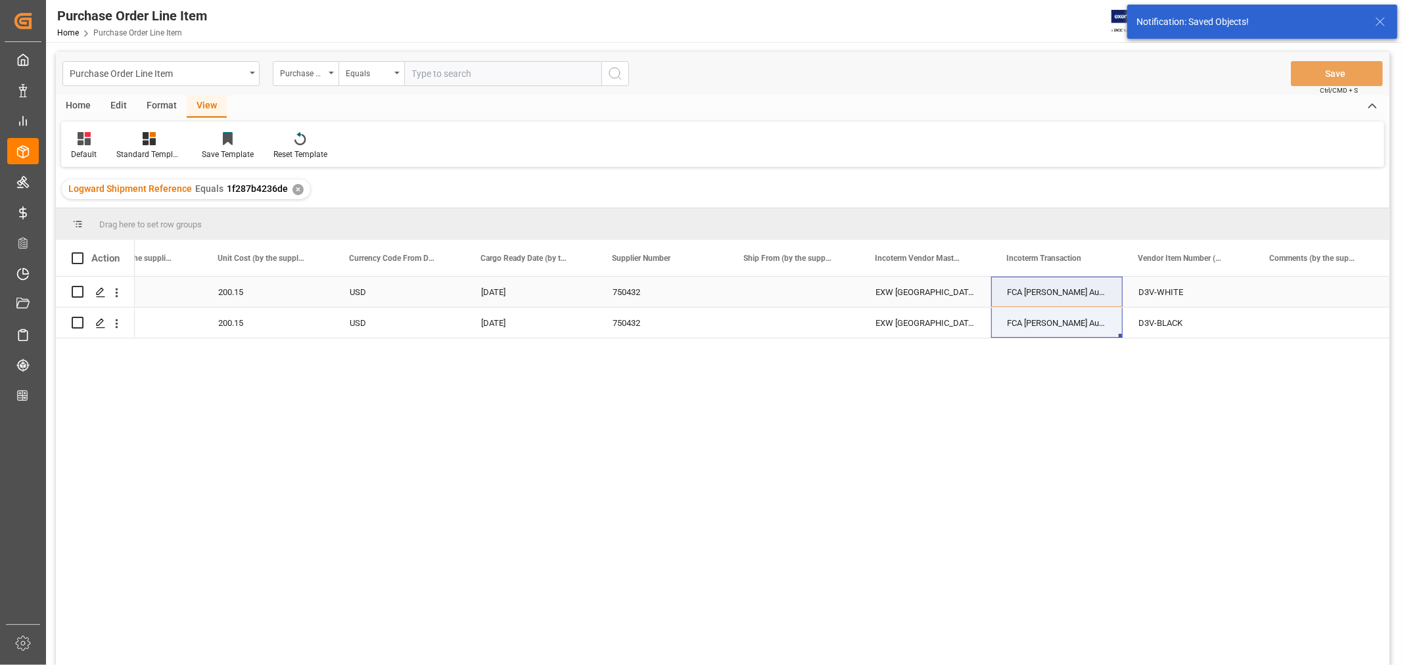
click at [761, 291] on div "Press SPACE to select this row." at bounding box center [793, 292] width 131 height 30
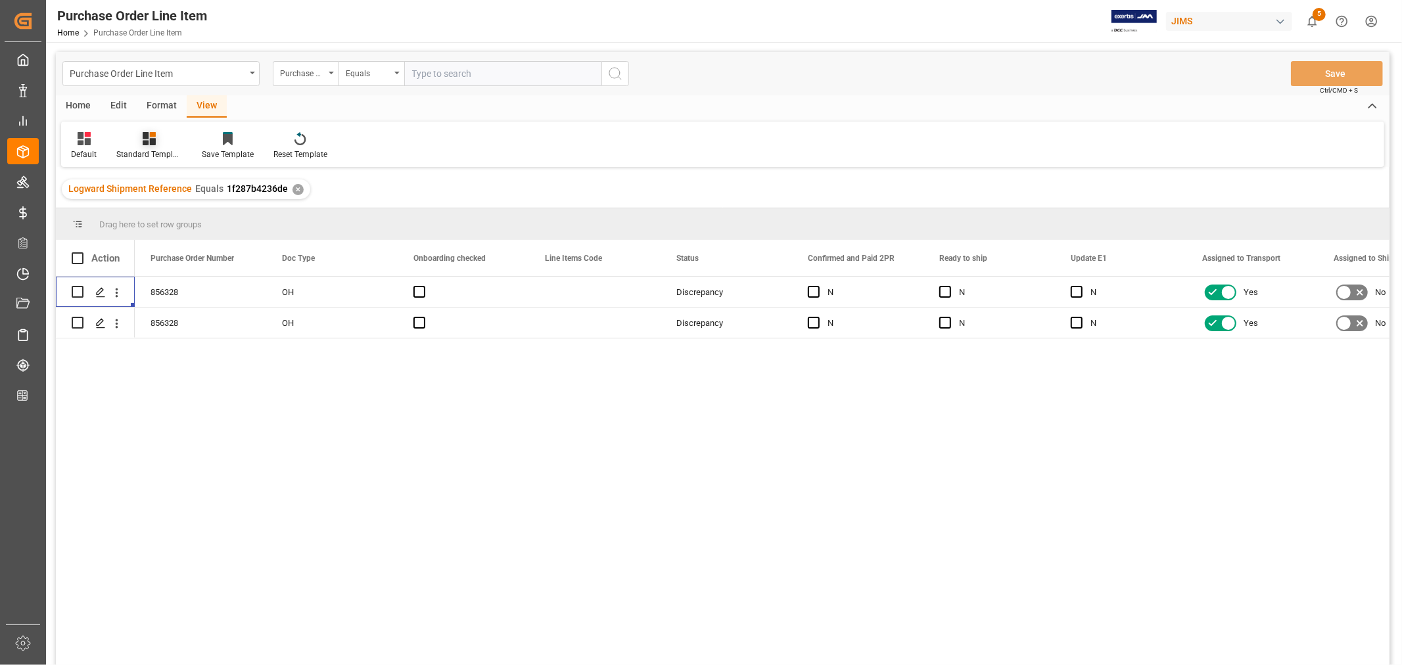
click at [156, 152] on div "Standard Templates" at bounding box center [149, 155] width 66 height 12
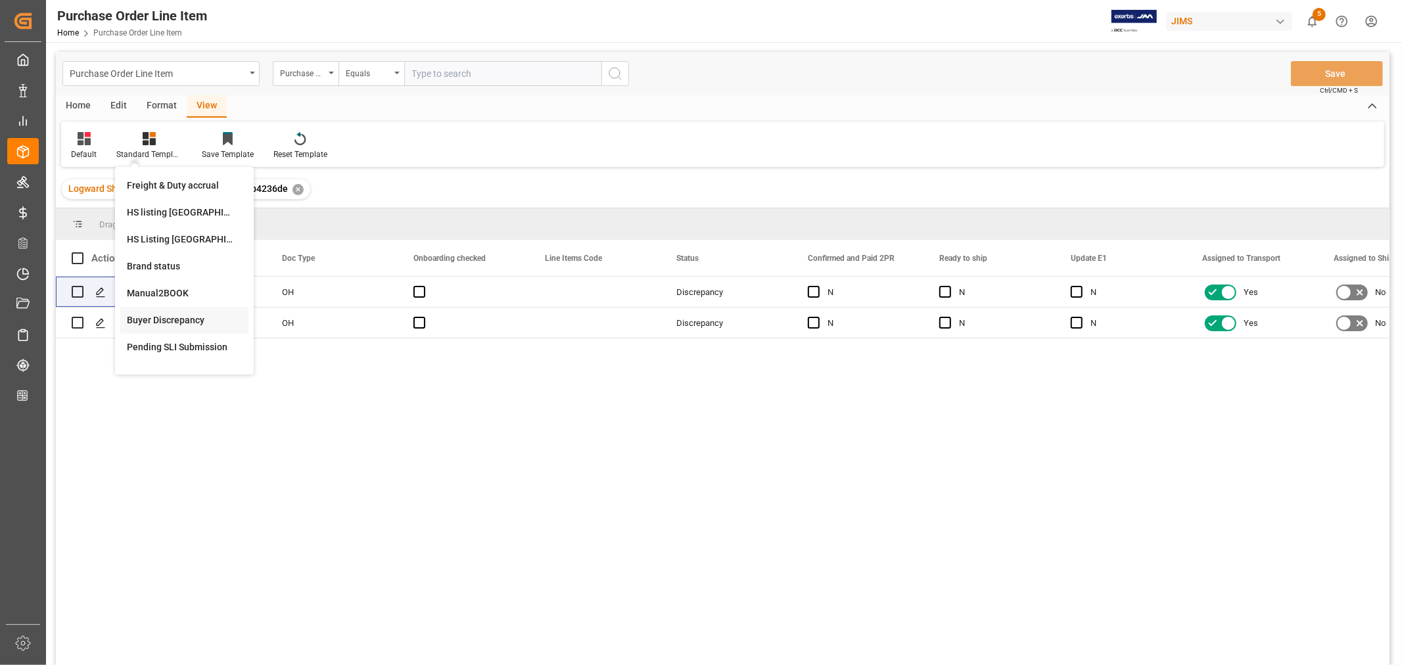
click at [170, 318] on div "Buyer Discrepancy" at bounding box center [184, 321] width 115 height 14
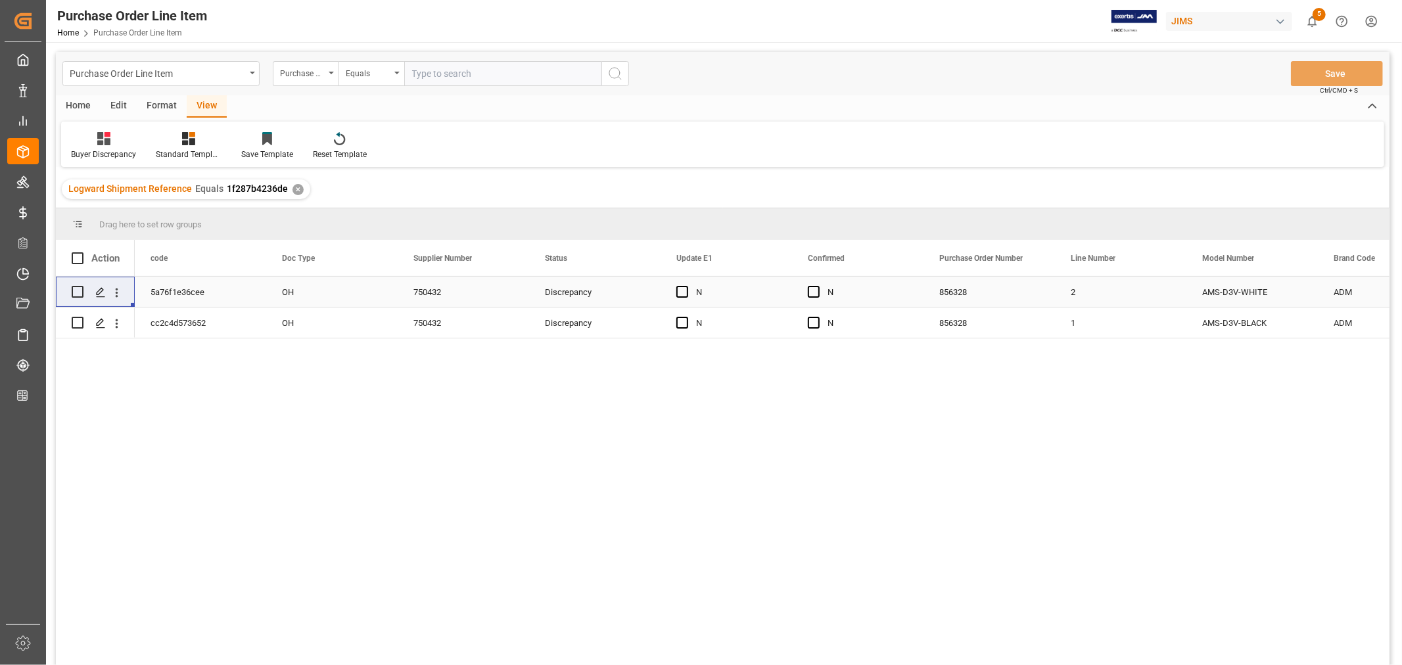
click at [1011, 284] on div "856328" at bounding box center [989, 292] width 131 height 30
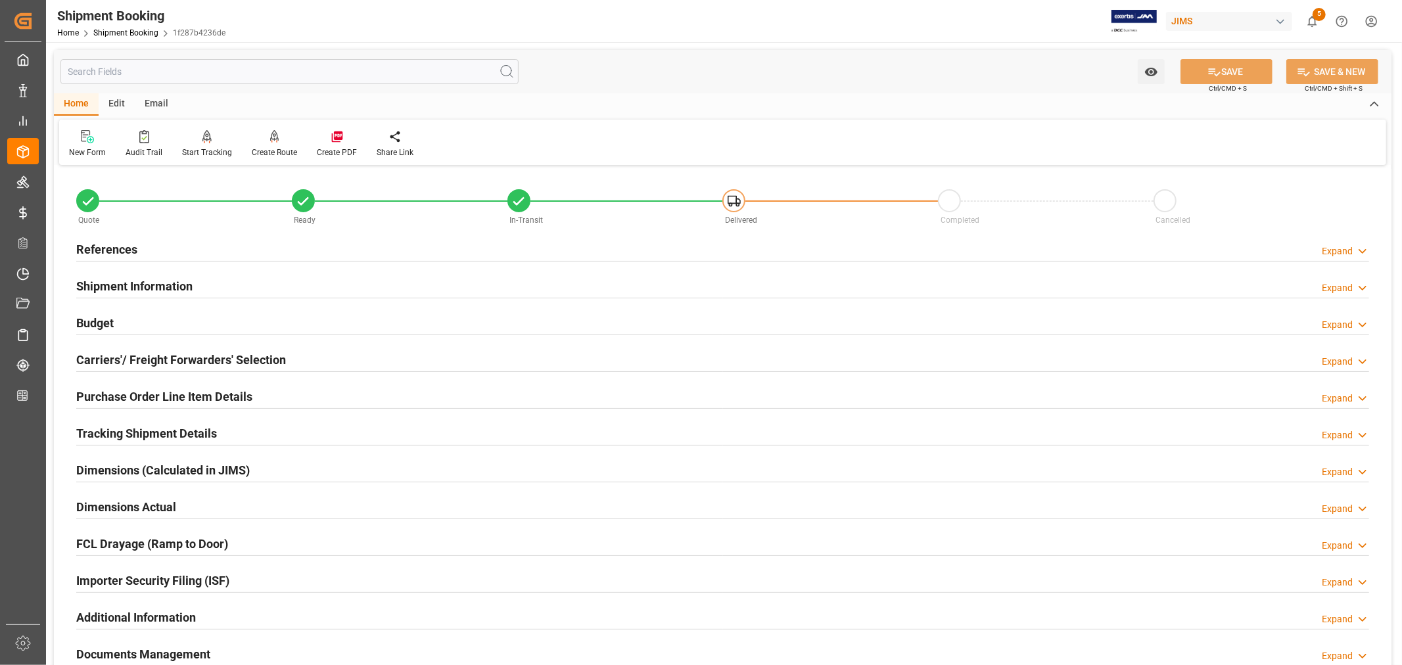
click at [133, 429] on h2 "Tracking Shipment Details" at bounding box center [146, 434] width 141 height 18
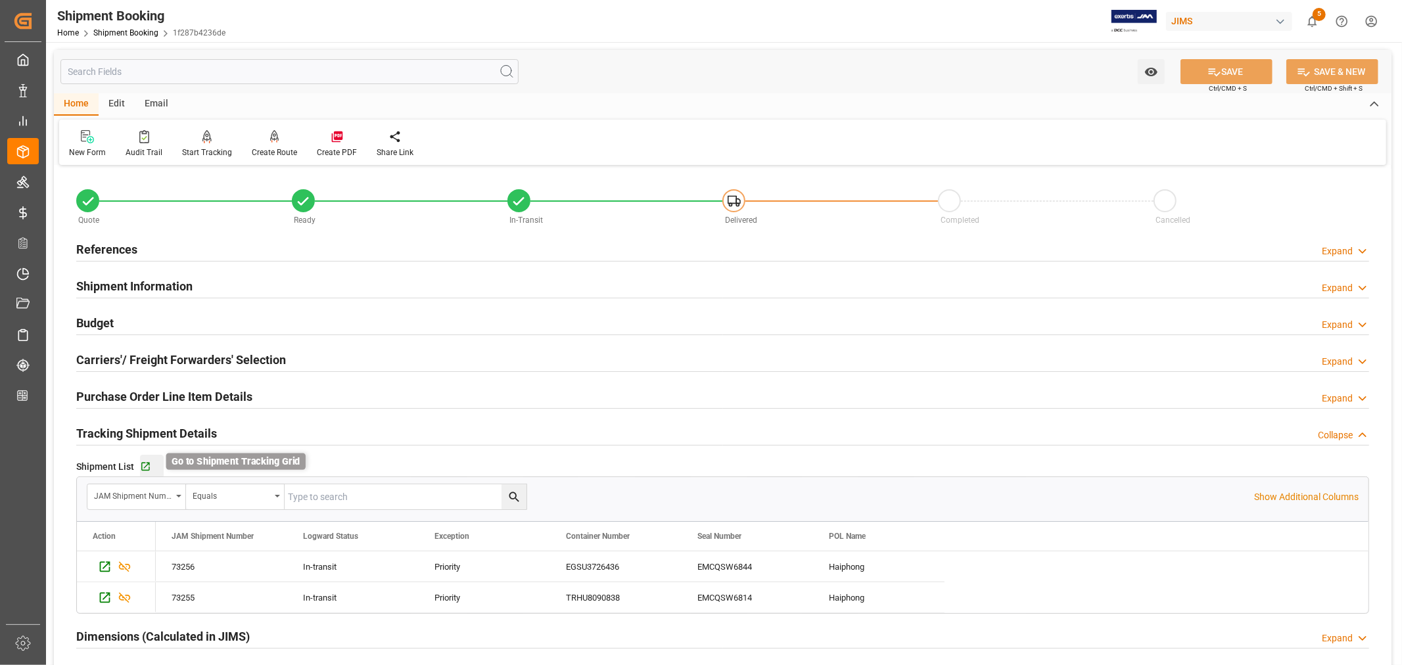
click at [145, 462] on icon "button" at bounding box center [145, 467] width 11 height 11
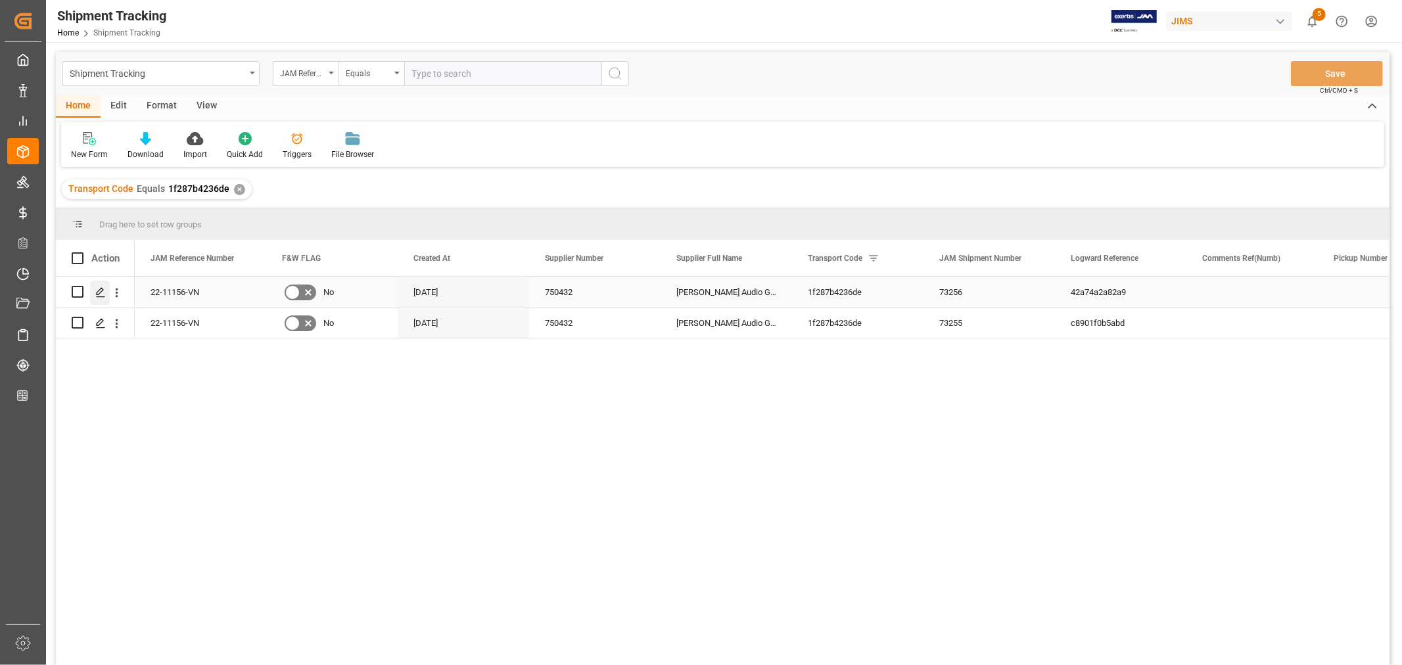
click at [103, 291] on icon "Press SPACE to select this row." at bounding box center [100, 292] width 11 height 11
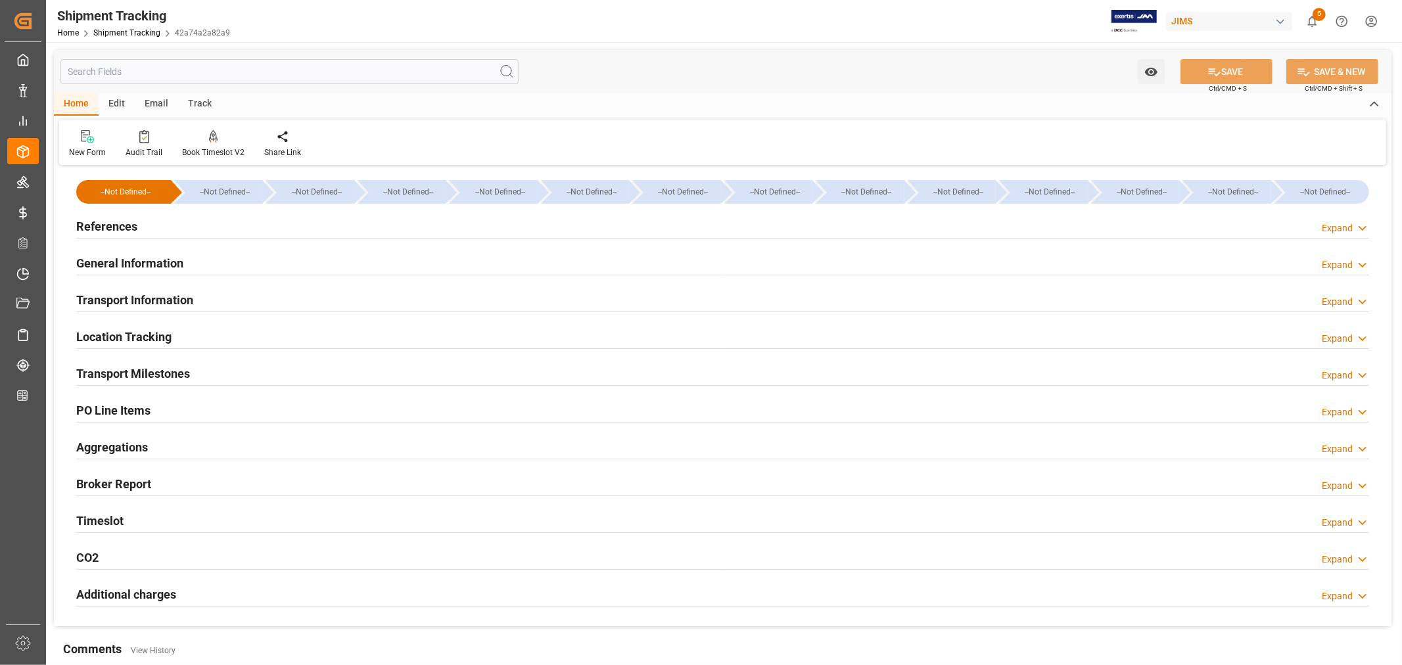
click at [205, 304] on div "Transport Information Expand" at bounding box center [722, 299] width 1293 height 25
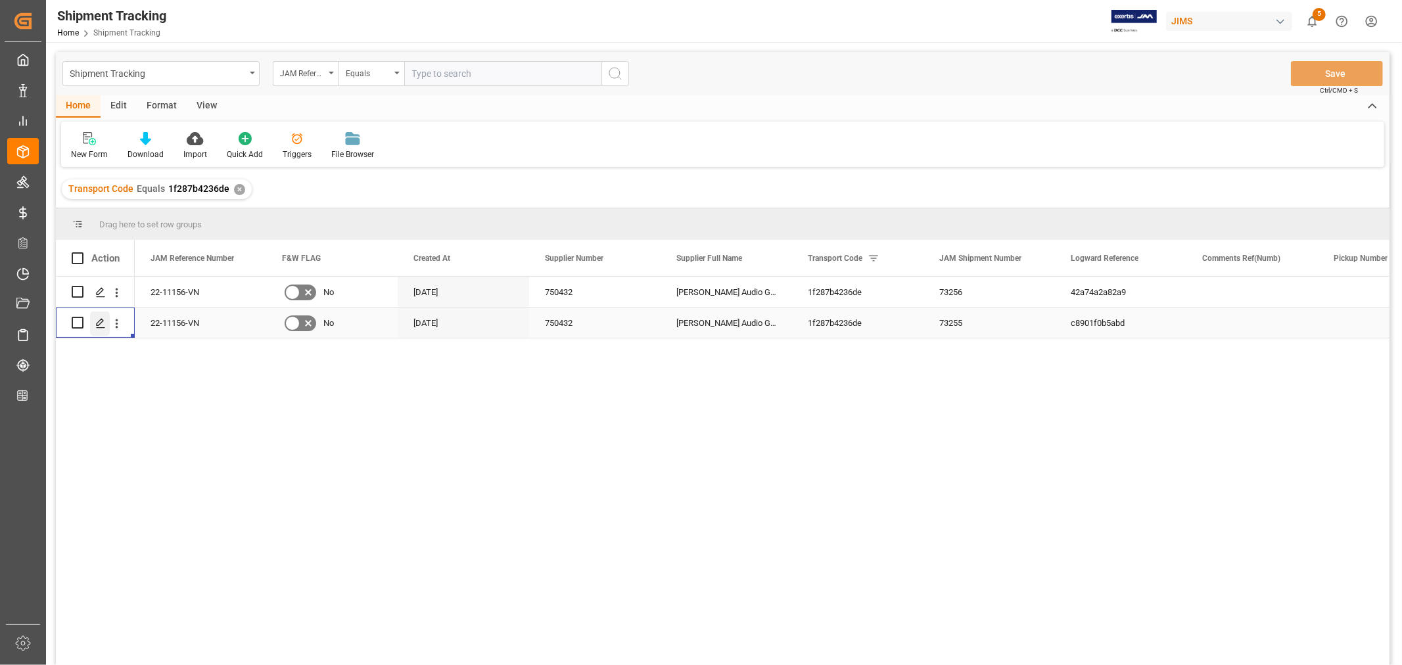
click at [97, 323] on polygon "Press SPACE to select this row." at bounding box center [100, 322] width 7 height 7
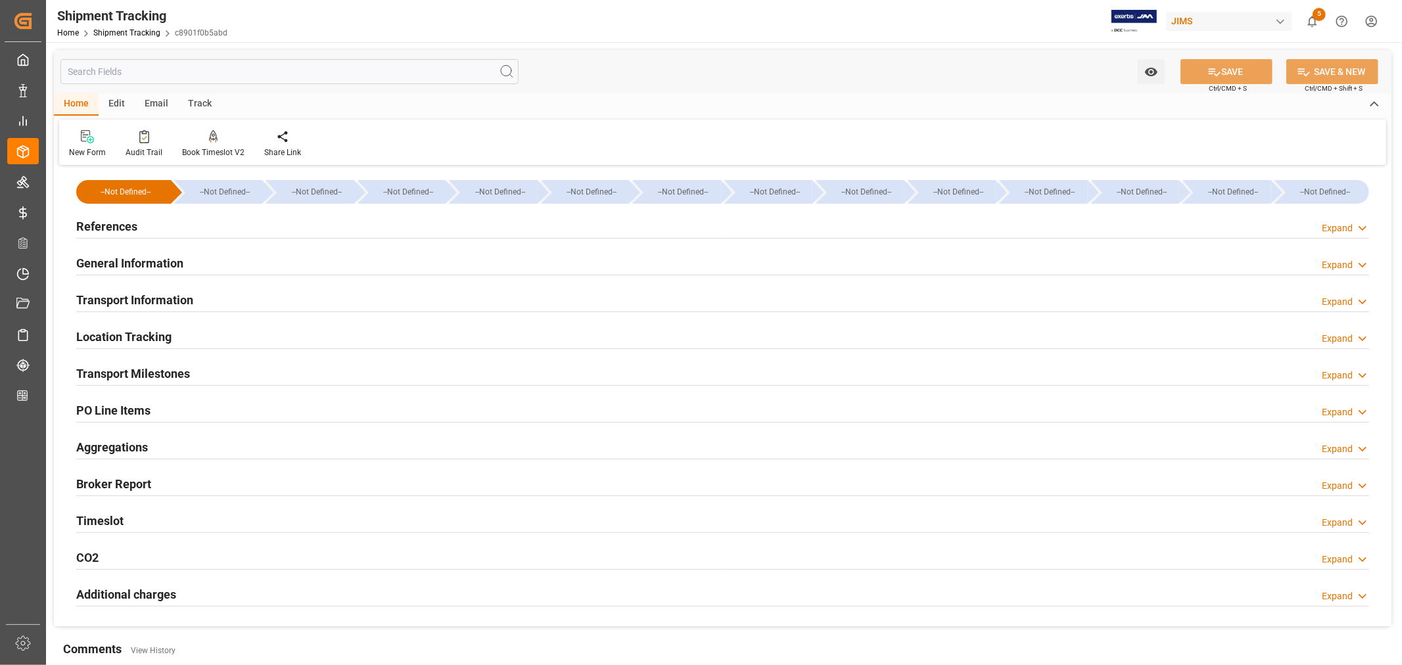
click at [170, 258] on h2 "General Information" at bounding box center [129, 263] width 107 height 18
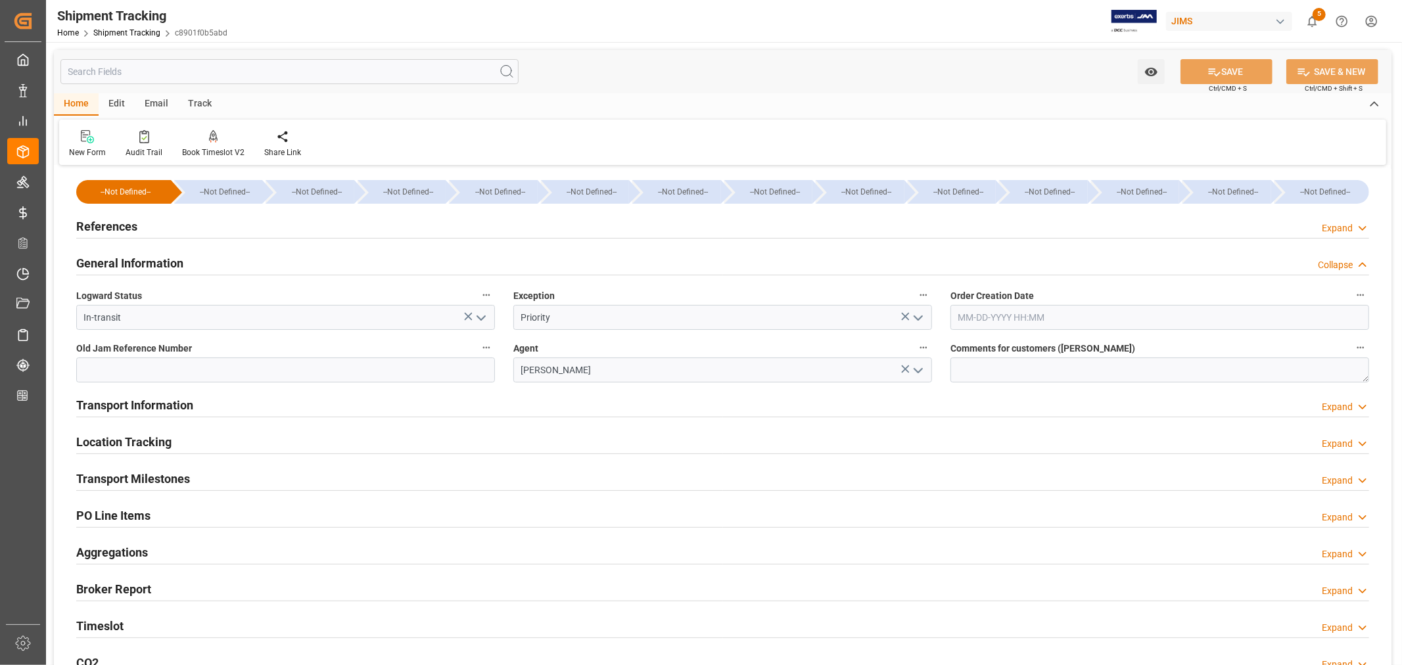
click at [170, 258] on h2 "General Information" at bounding box center [129, 263] width 107 height 18
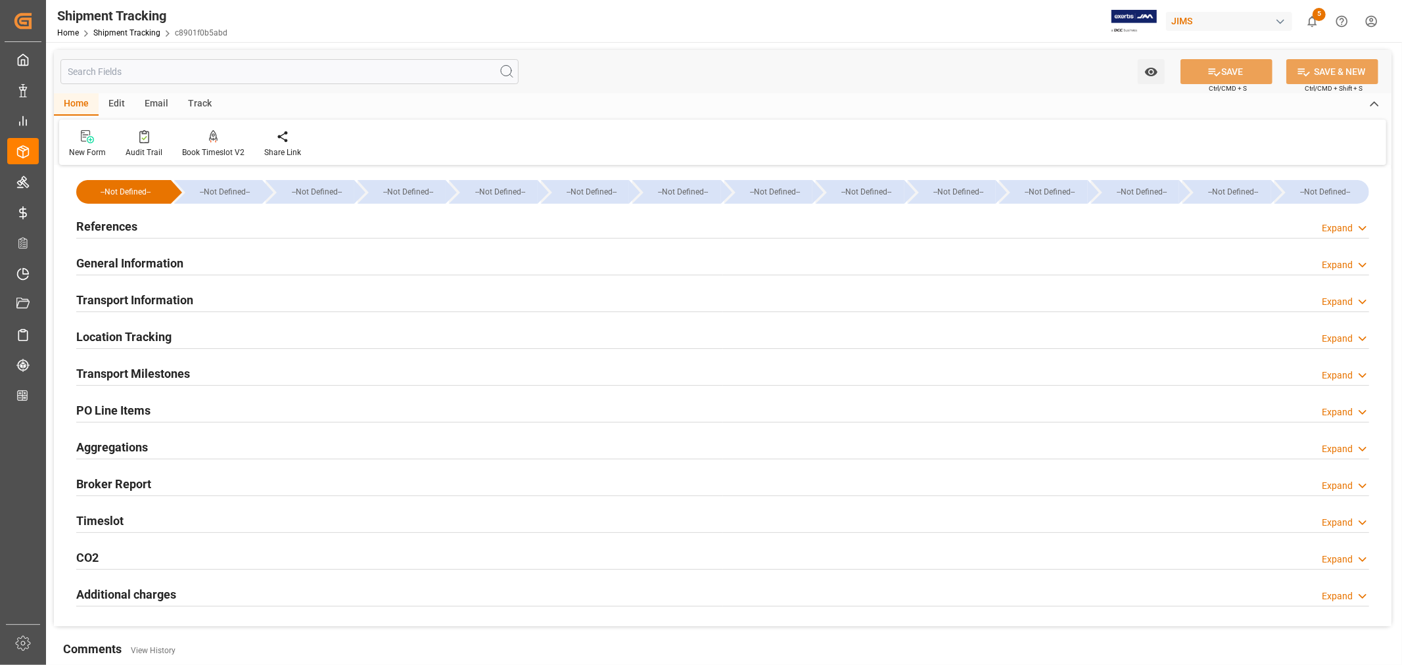
click at [170, 264] on h2 "General Information" at bounding box center [129, 263] width 107 height 18
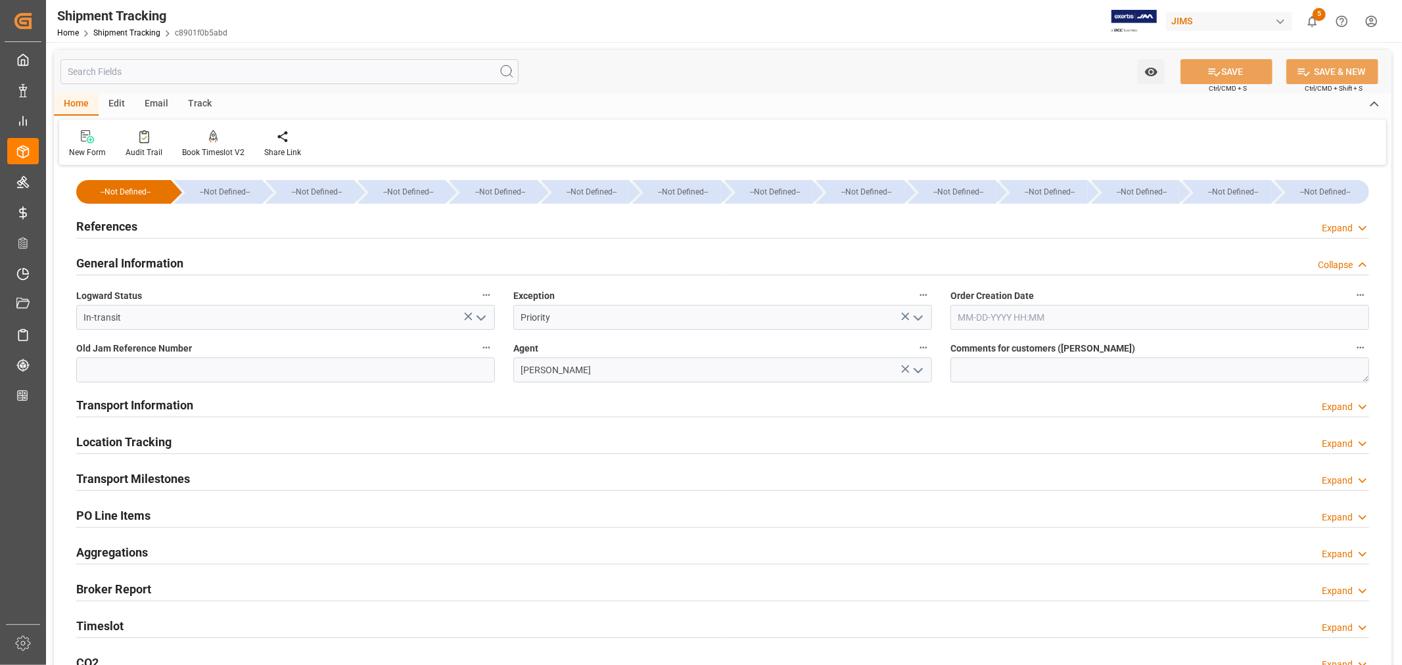
click at [170, 264] on h2 "General Information" at bounding box center [129, 263] width 107 height 18
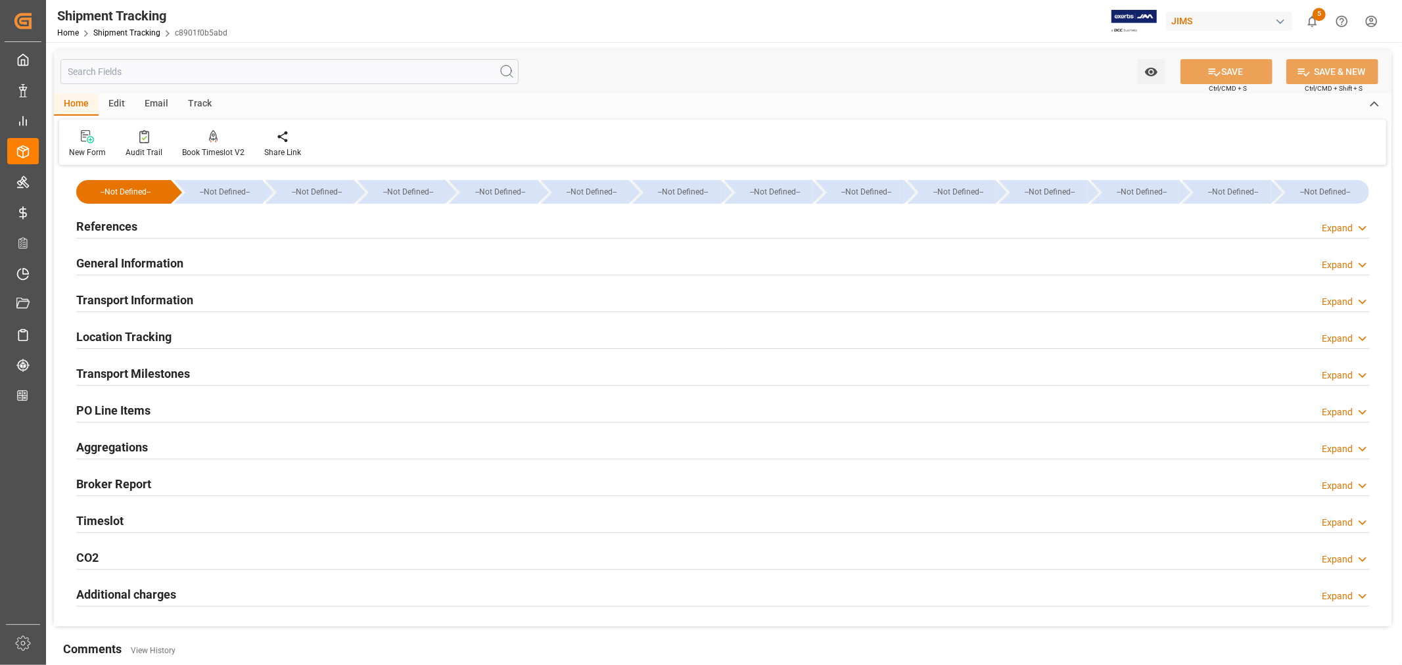
click at [167, 293] on h2 "Transport Information" at bounding box center [134, 300] width 117 height 18
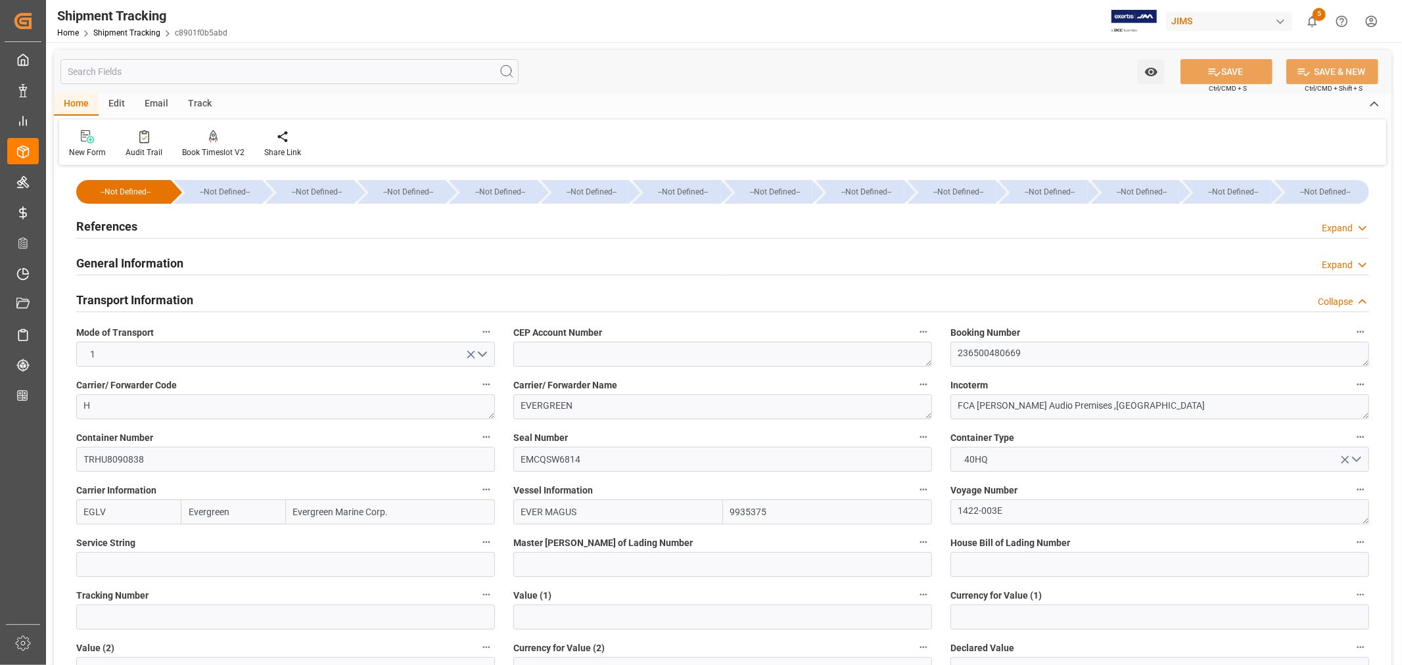
click at [167, 293] on h2 "Transport Information" at bounding box center [134, 300] width 117 height 18
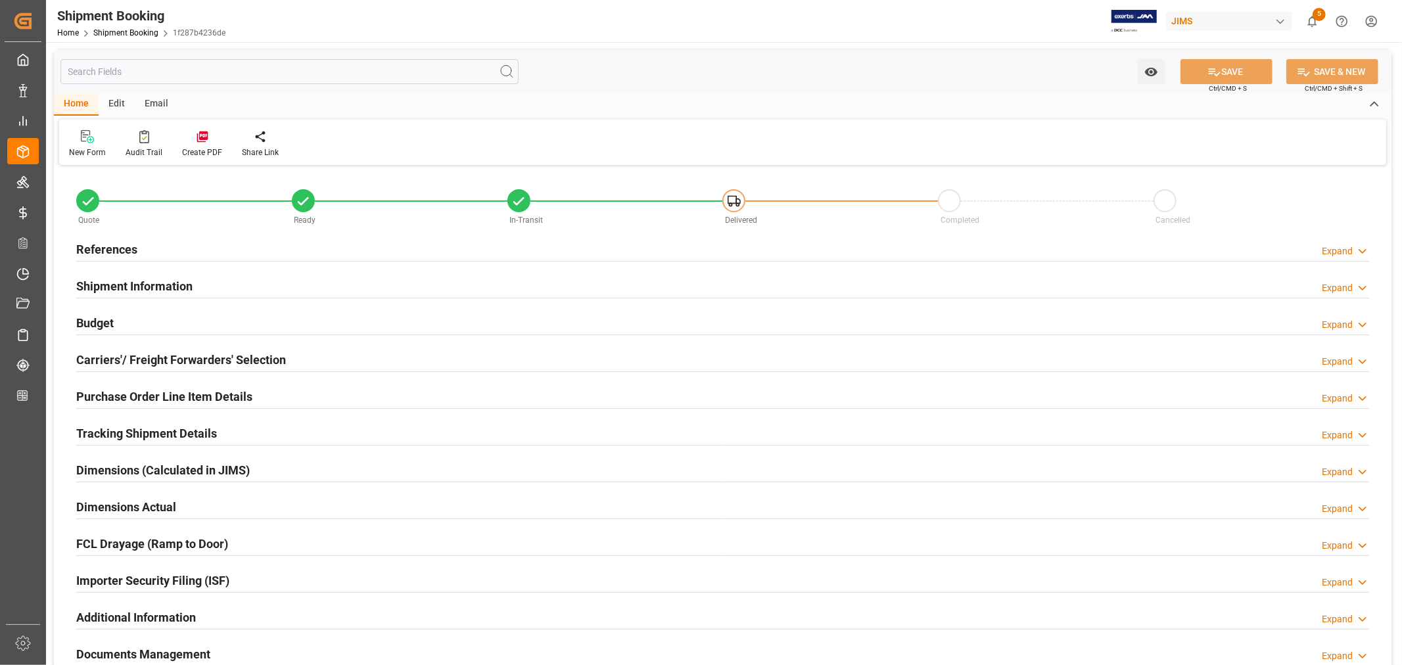
type input "2"
click at [229, 394] on h2 "Purchase Order Line Item Details" at bounding box center [164, 397] width 176 height 18
click at [146, 391] on h2 "Purchase Order Line Item Details" at bounding box center [164, 397] width 176 height 18
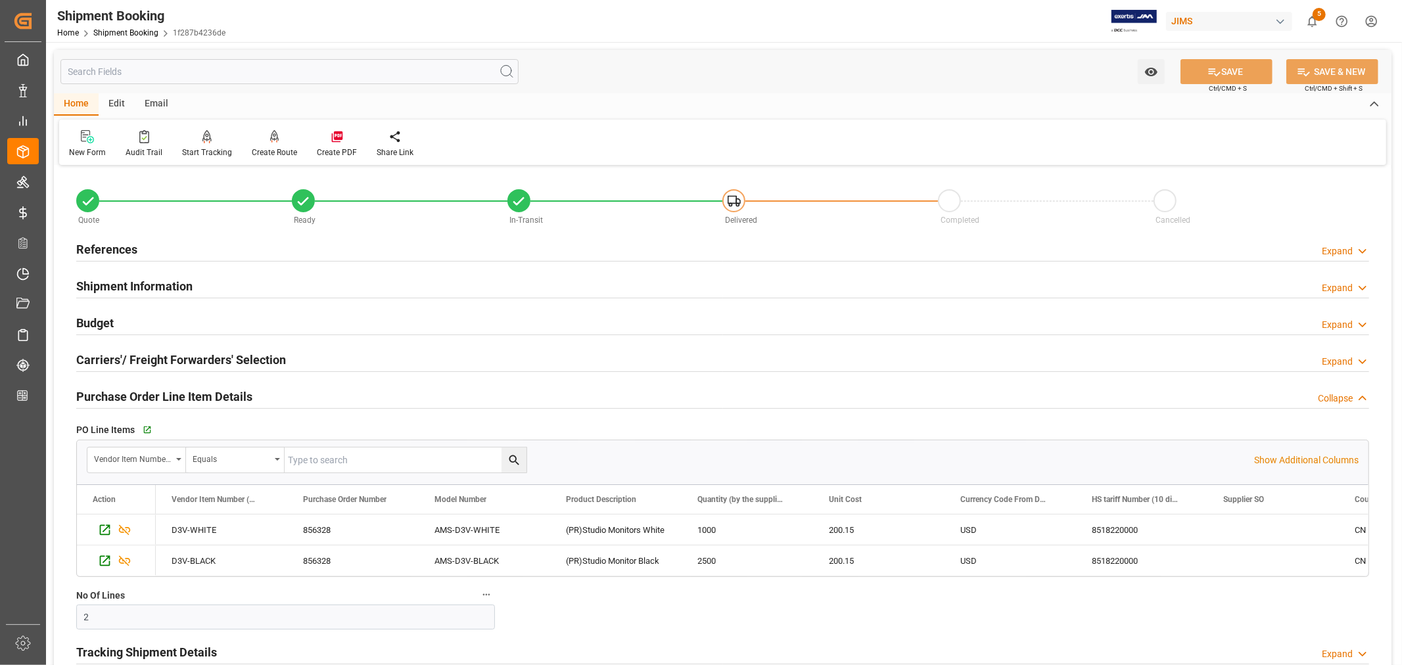
click at [146, 391] on h2 "Purchase Order Line Item Details" at bounding box center [164, 397] width 176 height 18
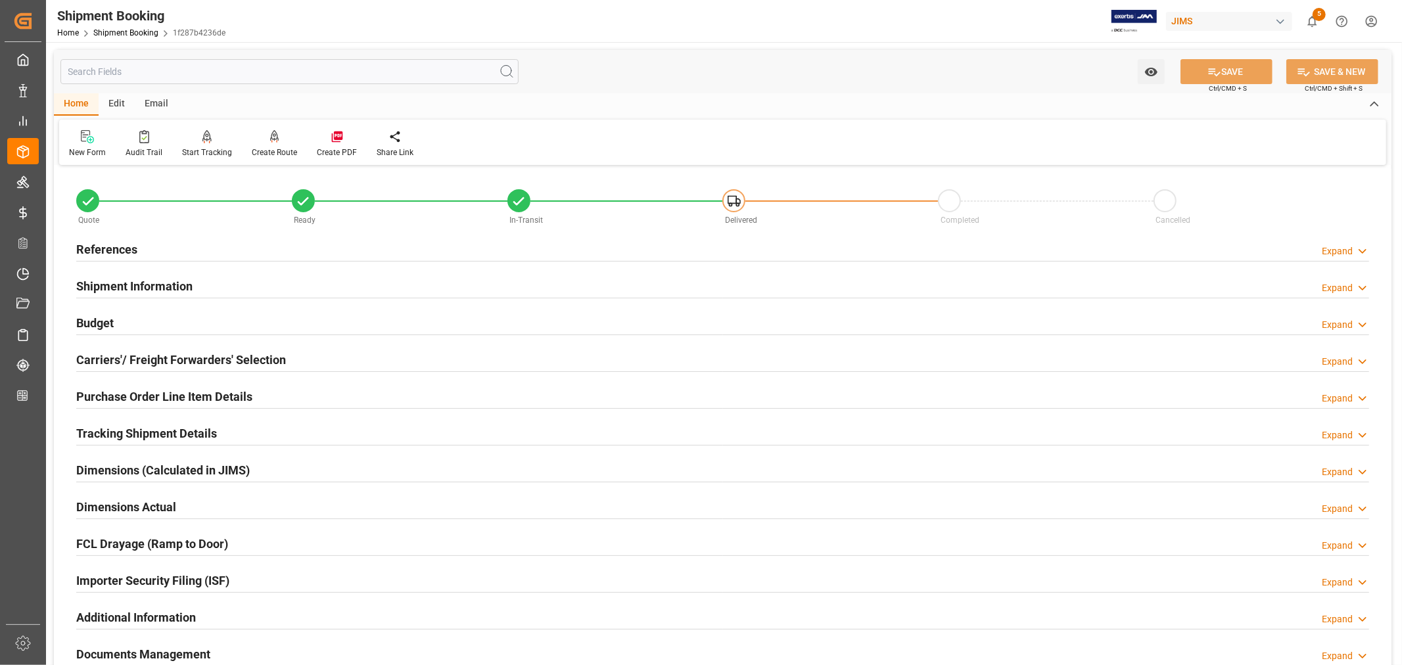
click at [133, 251] on h2 "References" at bounding box center [106, 250] width 61 height 18
click at [104, 391] on h2 "Purchase Order Line Item Details" at bounding box center [164, 397] width 176 height 18
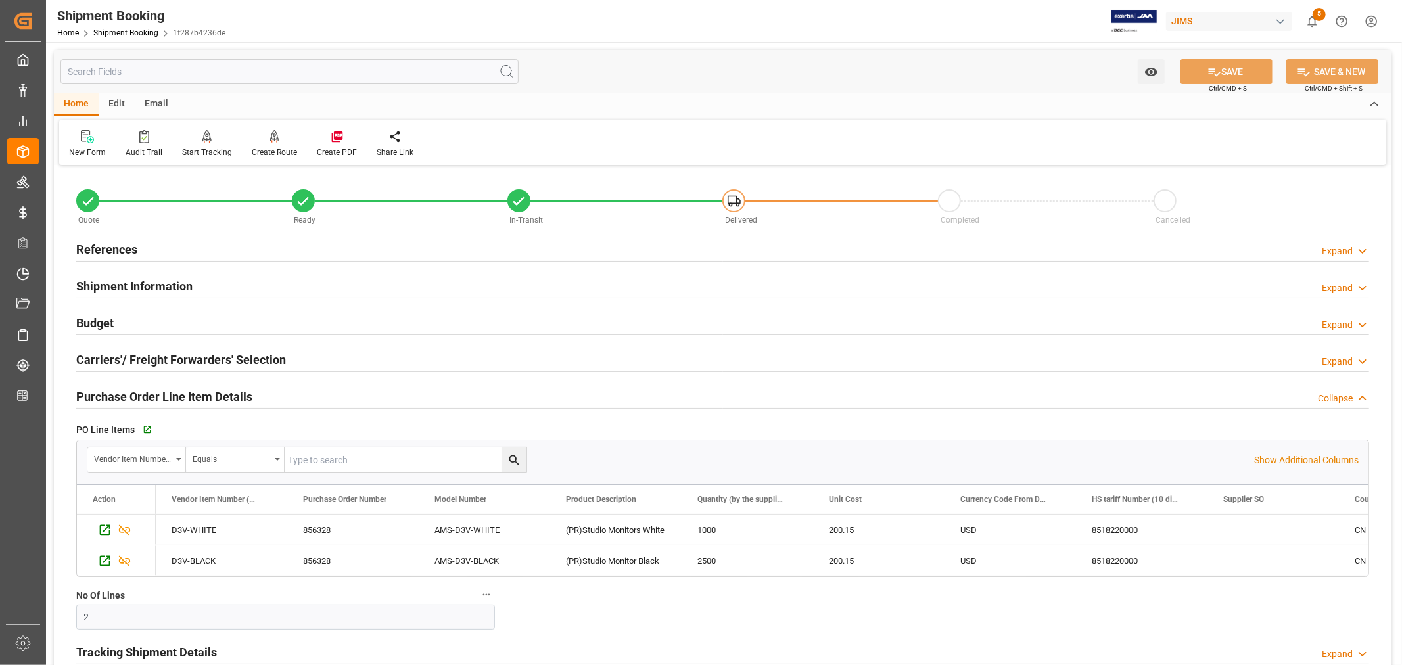
click at [104, 391] on h2 "Purchase Order Line Item Details" at bounding box center [164, 397] width 176 height 18
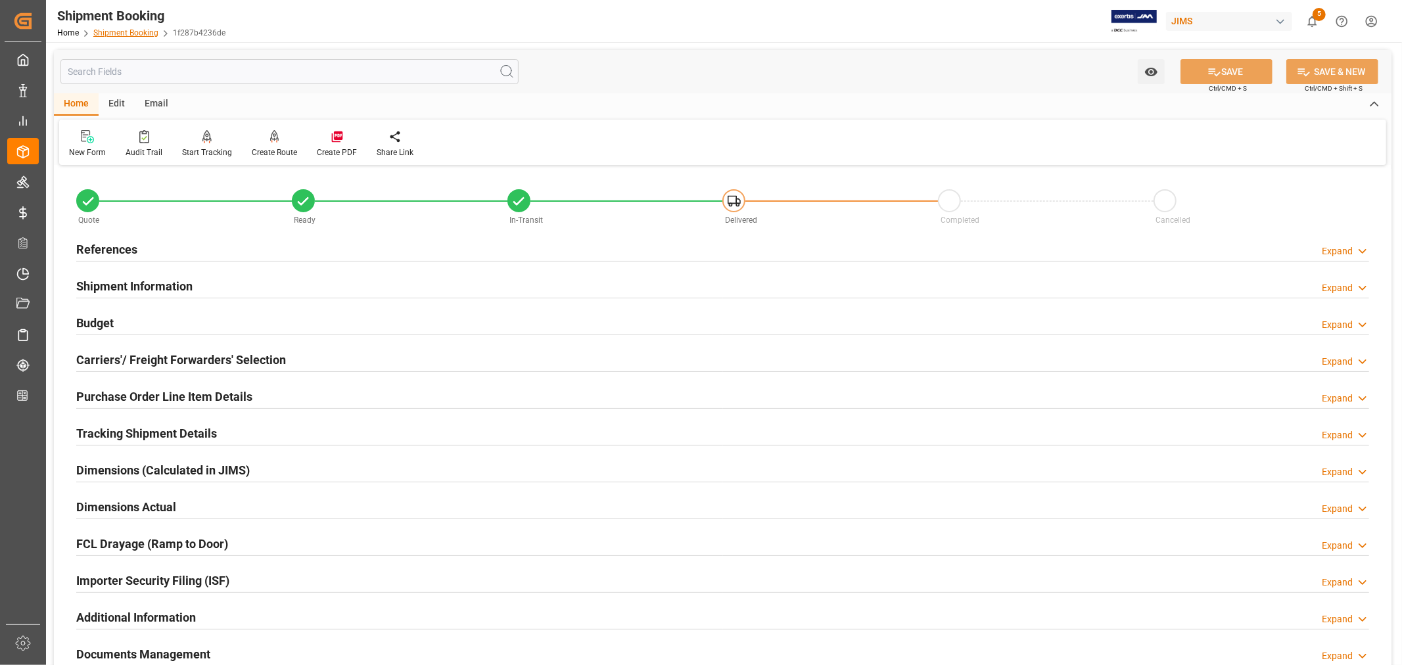
click at [116, 30] on link "Shipment Booking" at bounding box center [125, 32] width 65 height 9
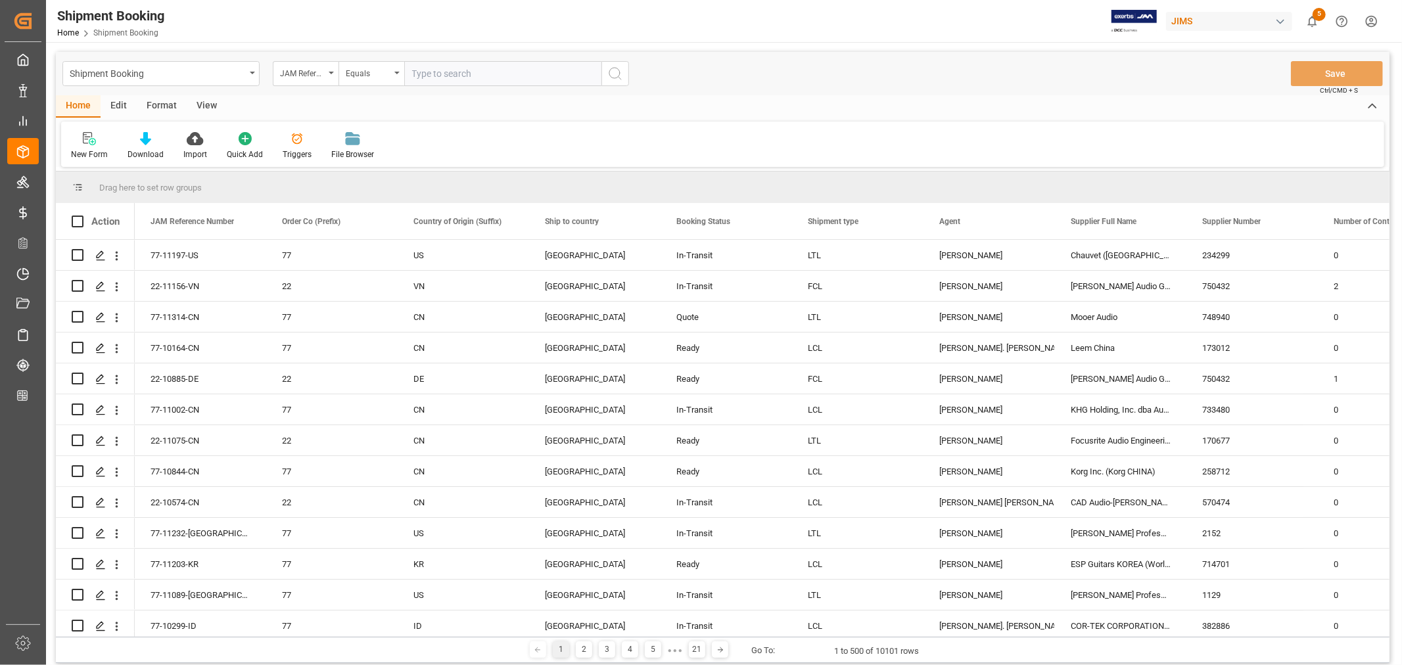
click at [423, 70] on input "text" at bounding box center [502, 73] width 197 height 25
paste input "22-10961-CN"
type input "22-10961-CN"
click at [615, 73] on icon "search button" at bounding box center [615, 74] width 16 height 16
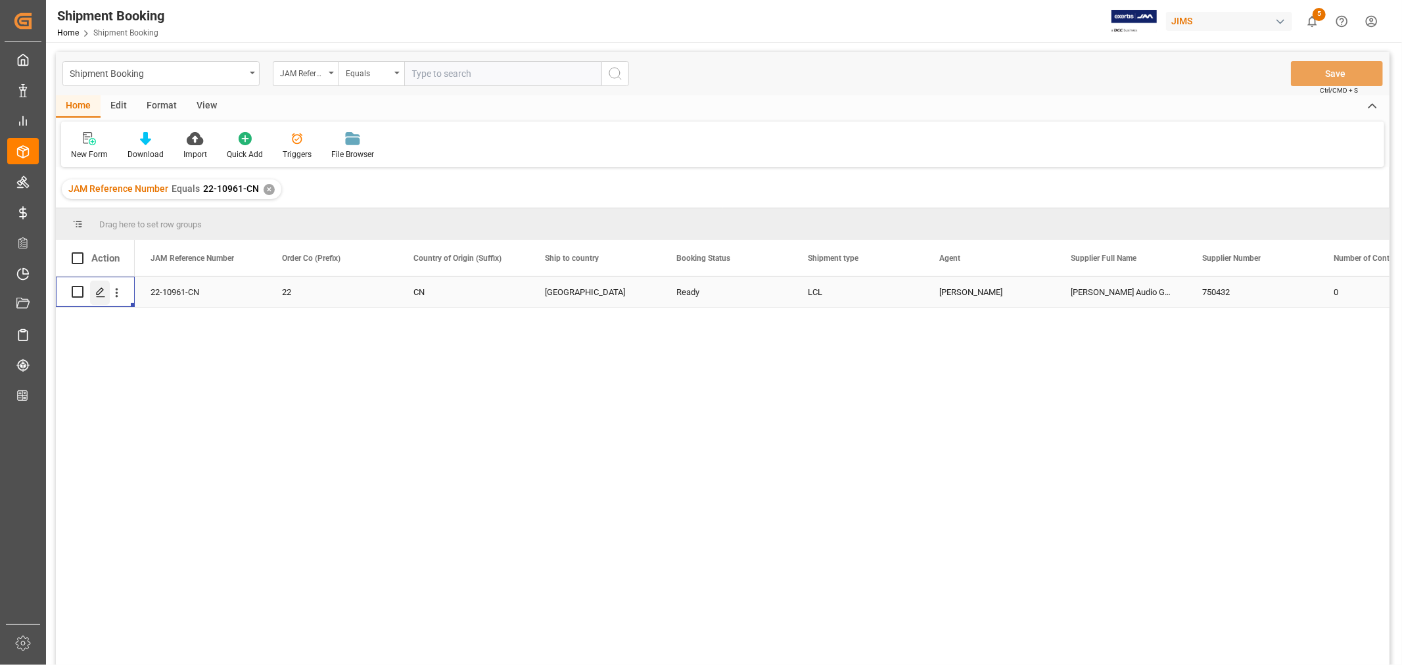
click at [101, 293] on icon "Press SPACE to select this row." at bounding box center [100, 292] width 11 height 11
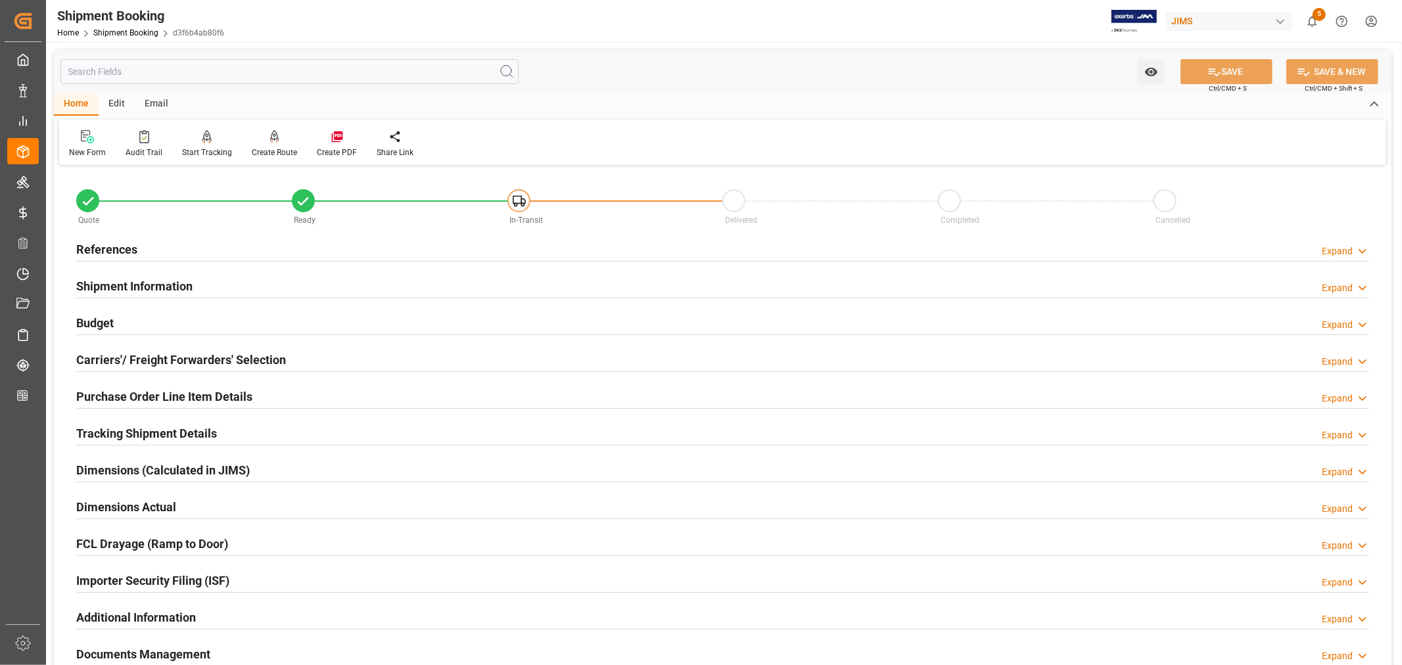
click at [116, 397] on h2 "Purchase Order Line Item Details" at bounding box center [164, 397] width 176 height 18
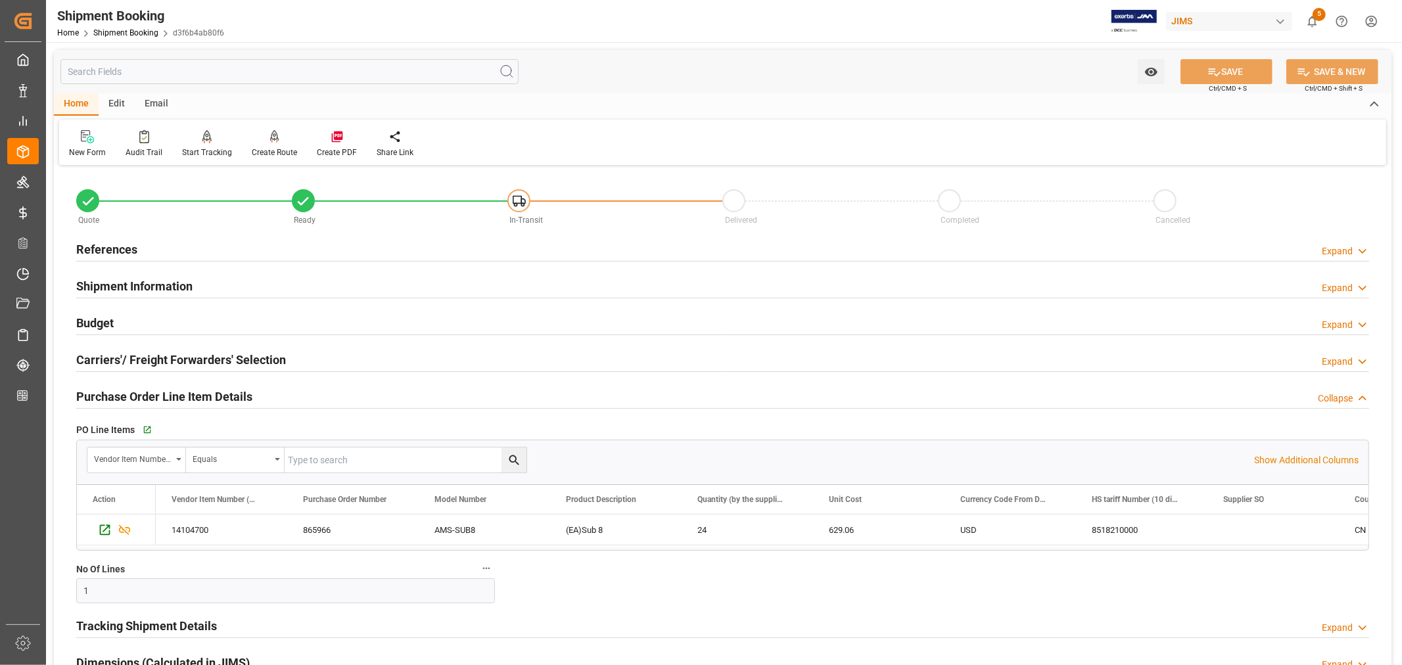
click at [116, 397] on h2 "Purchase Order Line Item Details" at bounding box center [164, 397] width 176 height 18
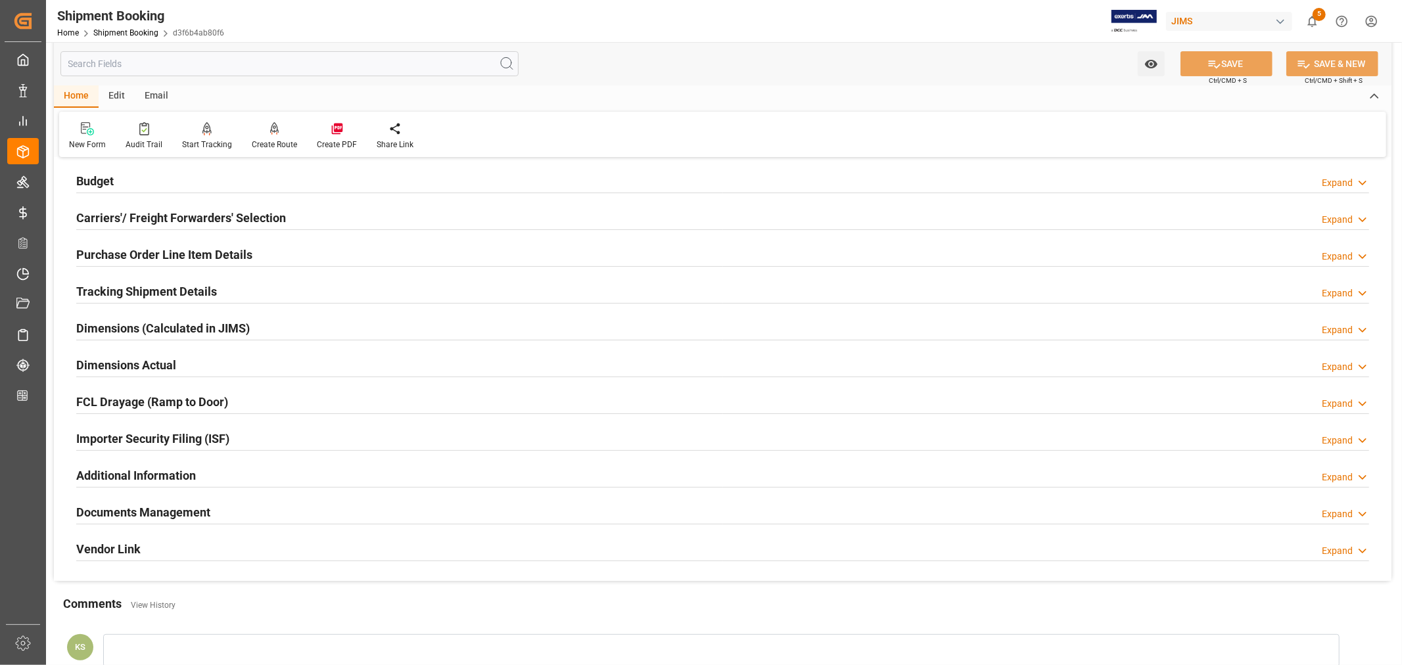
scroll to position [292, 0]
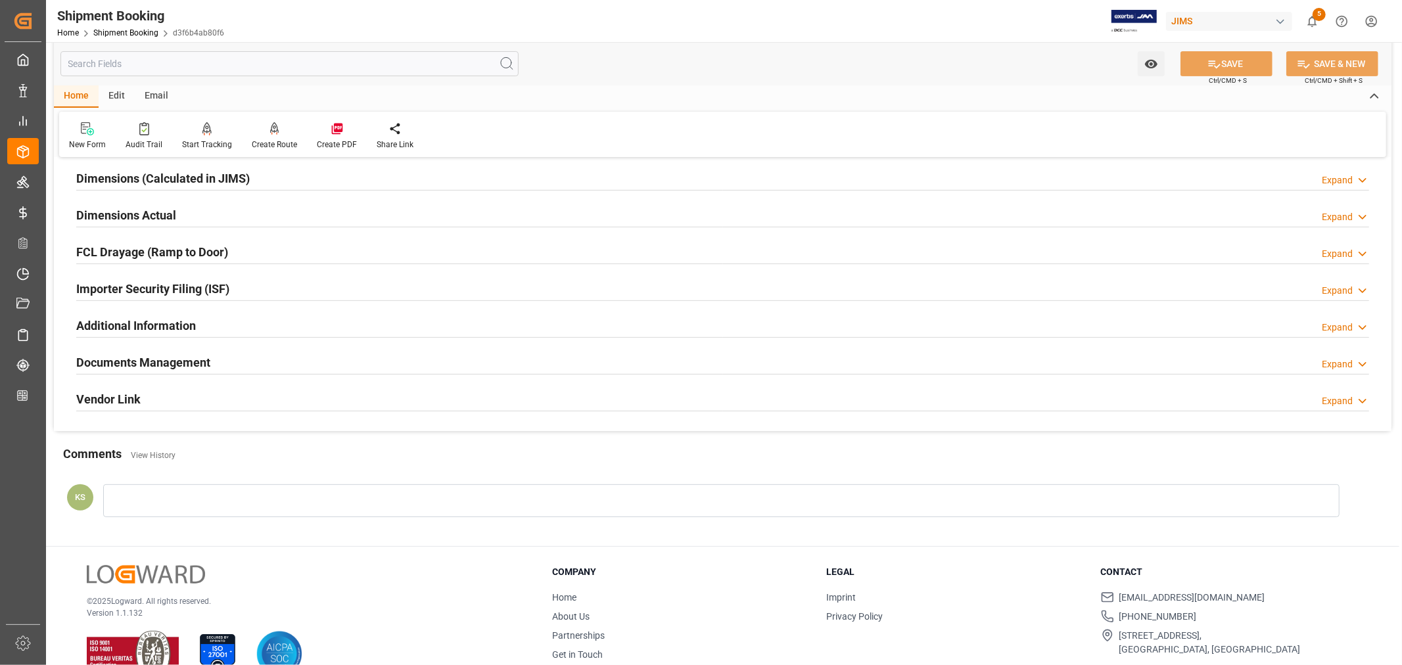
click at [260, 286] on div "Importer Security Filing (ISF) Expand" at bounding box center [722, 287] width 1293 height 25
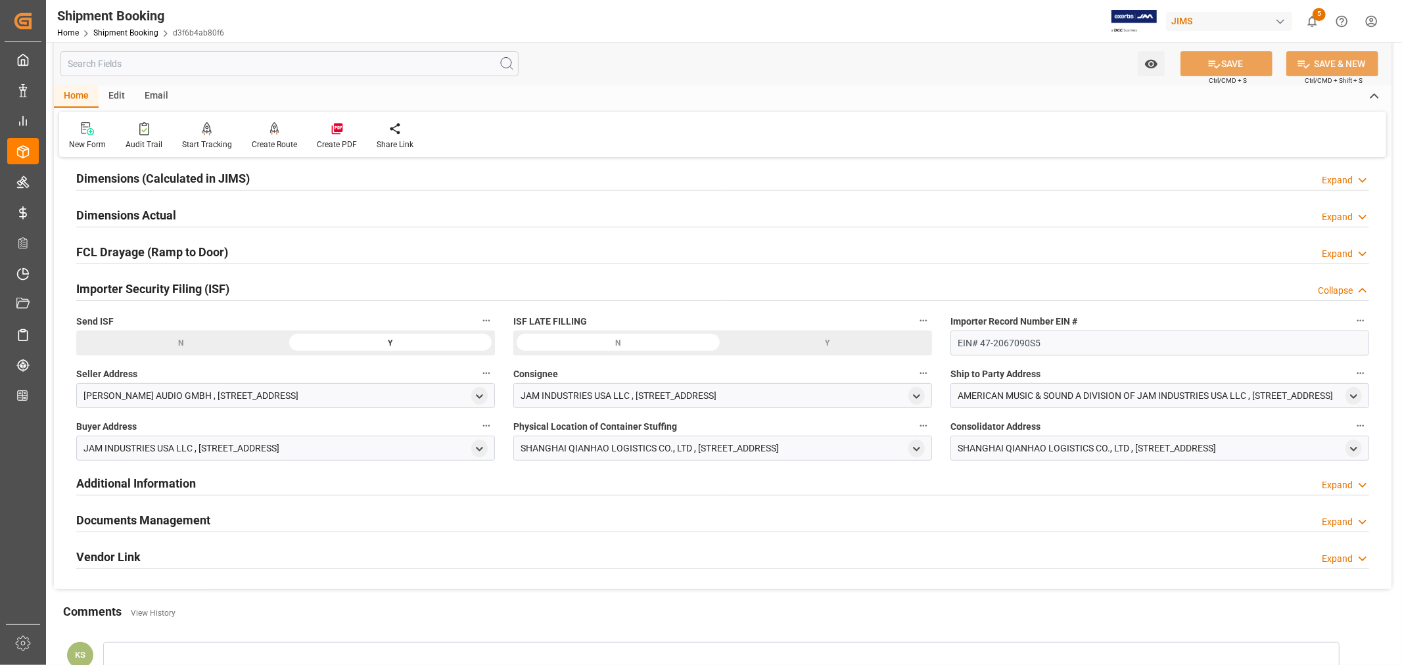
click at [260, 286] on div "Importer Security Filing (ISF) Collapse" at bounding box center [722, 287] width 1293 height 25
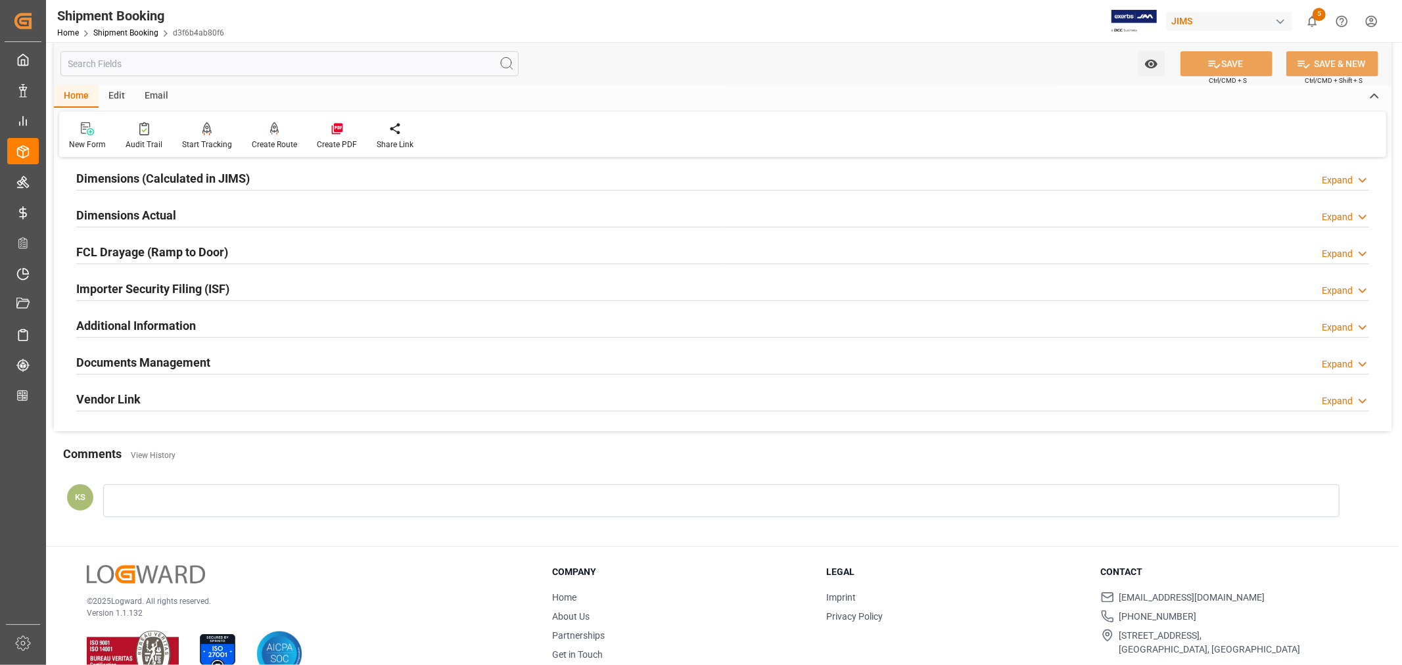
click at [257, 365] on div "Documents Management Expand" at bounding box center [722, 361] width 1293 height 25
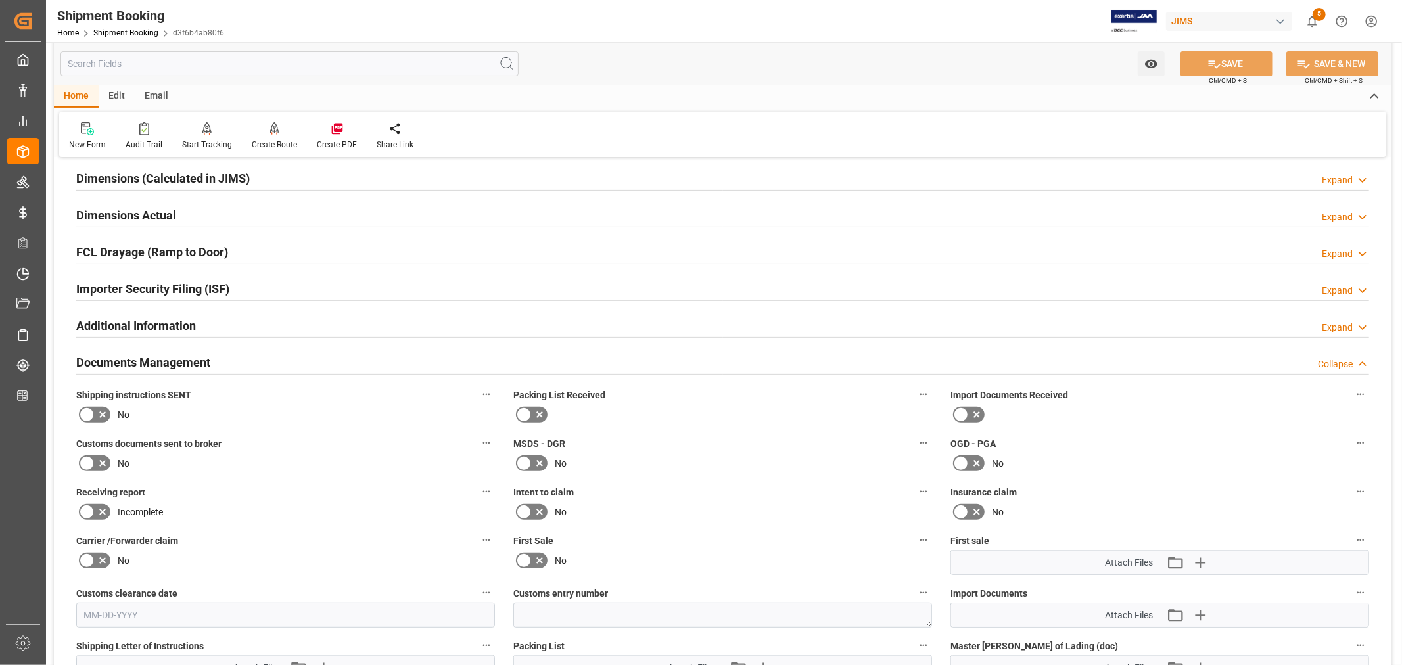
click at [527, 560] on icon at bounding box center [524, 561] width 16 height 16
click at [0, 0] on input "checkbox" at bounding box center [0, 0] width 0 height 0
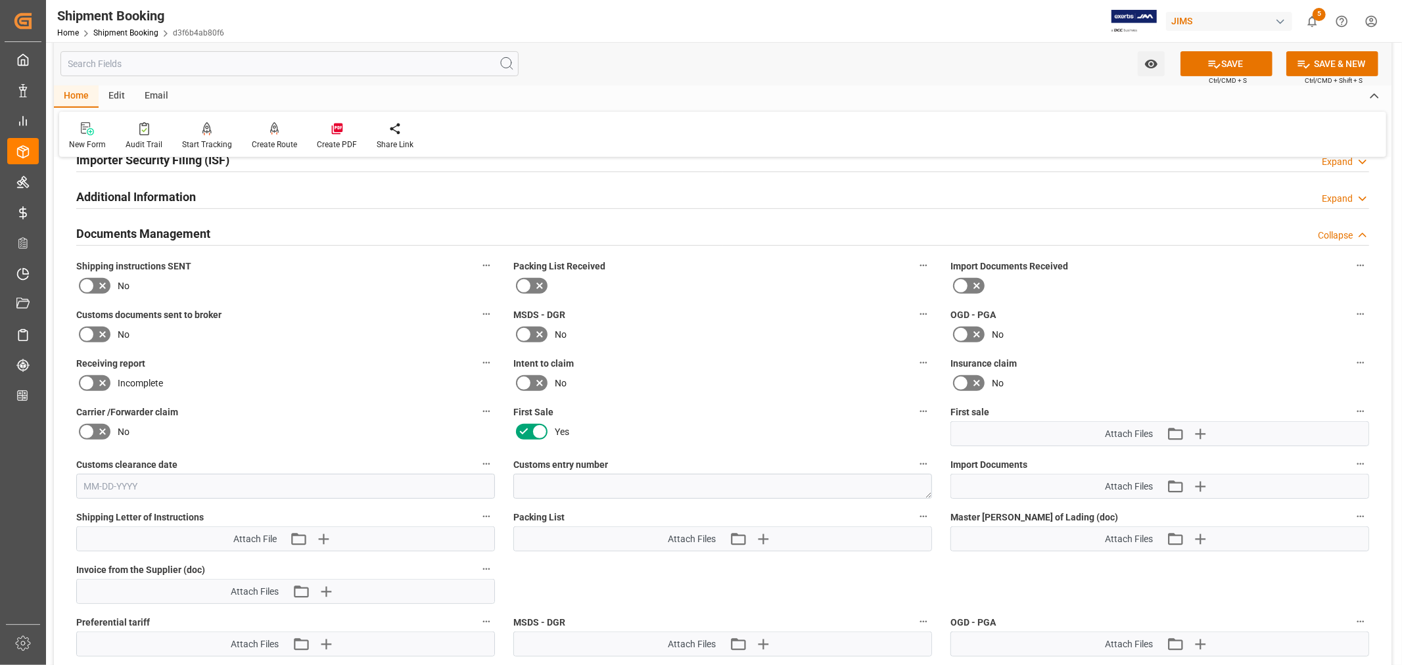
scroll to position [438, 0]
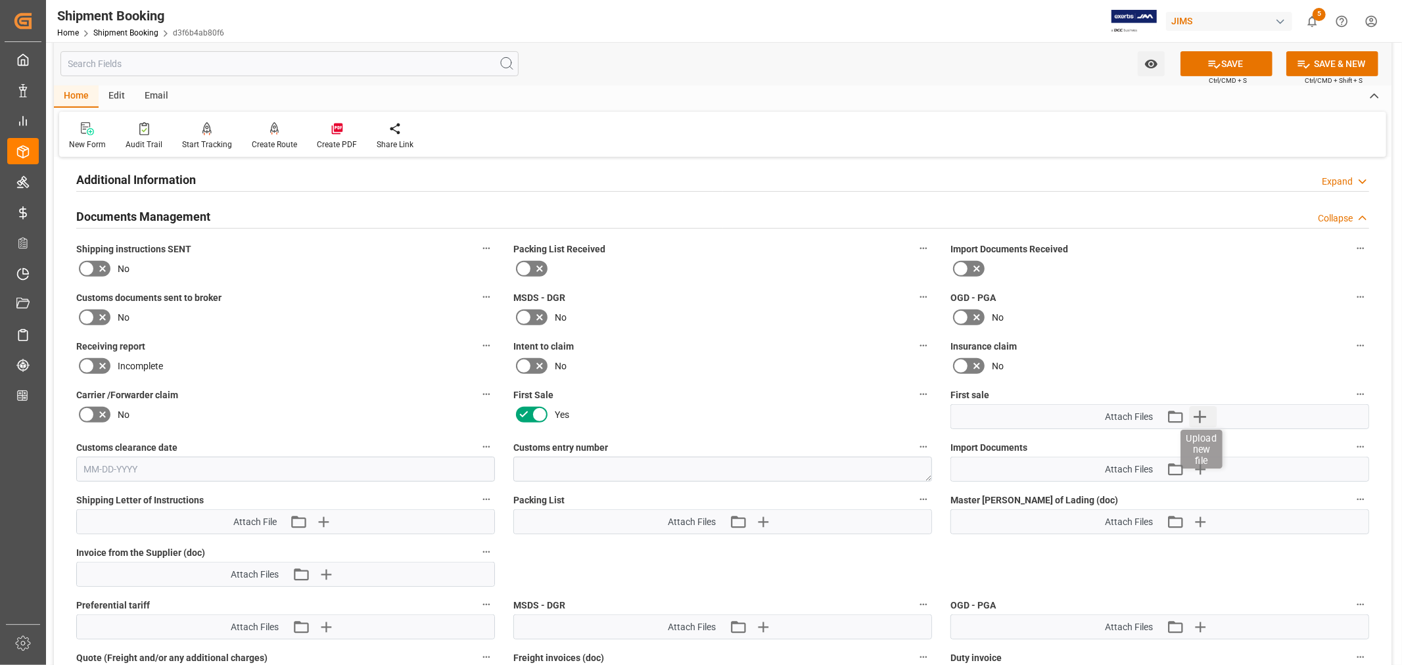
click at [1204, 411] on icon "button" at bounding box center [1199, 416] width 21 height 21
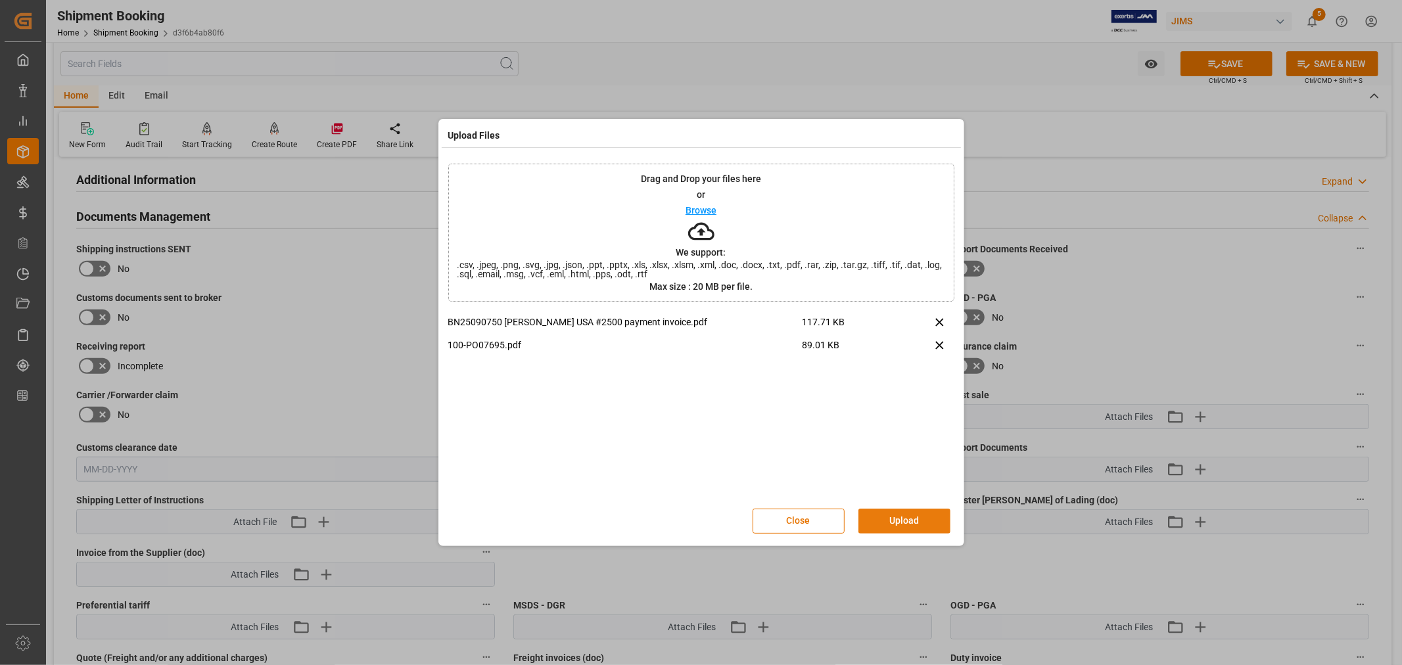
click at [882, 517] on button "Upload" at bounding box center [905, 521] width 92 height 25
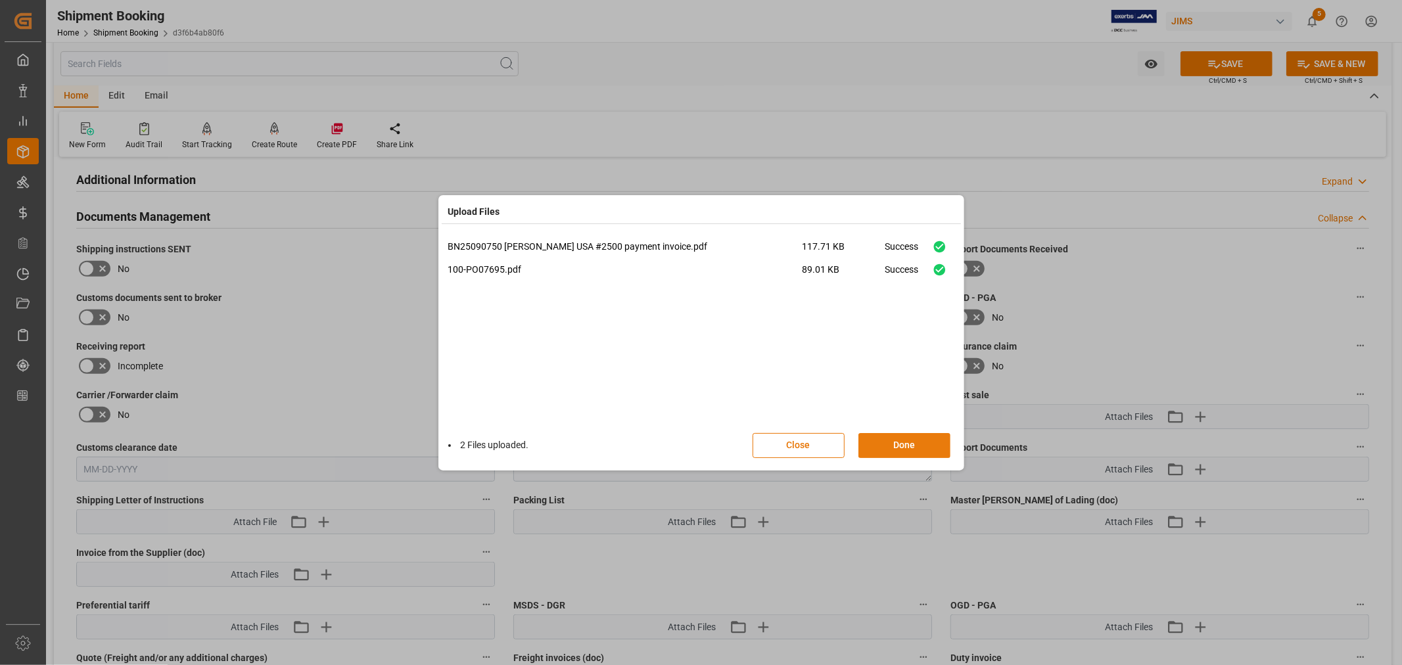
click at [903, 444] on button "Done" at bounding box center [905, 445] width 92 height 25
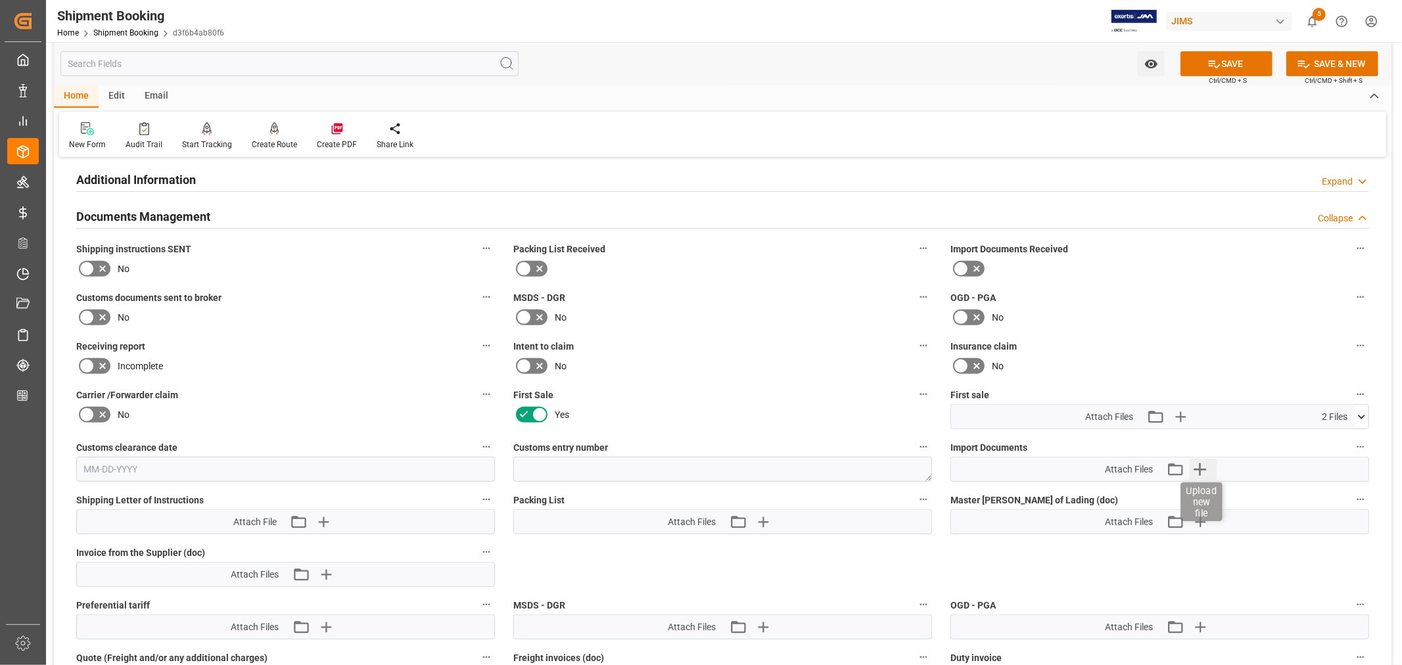
click at [1198, 465] on icon "button" at bounding box center [1200, 469] width 12 height 12
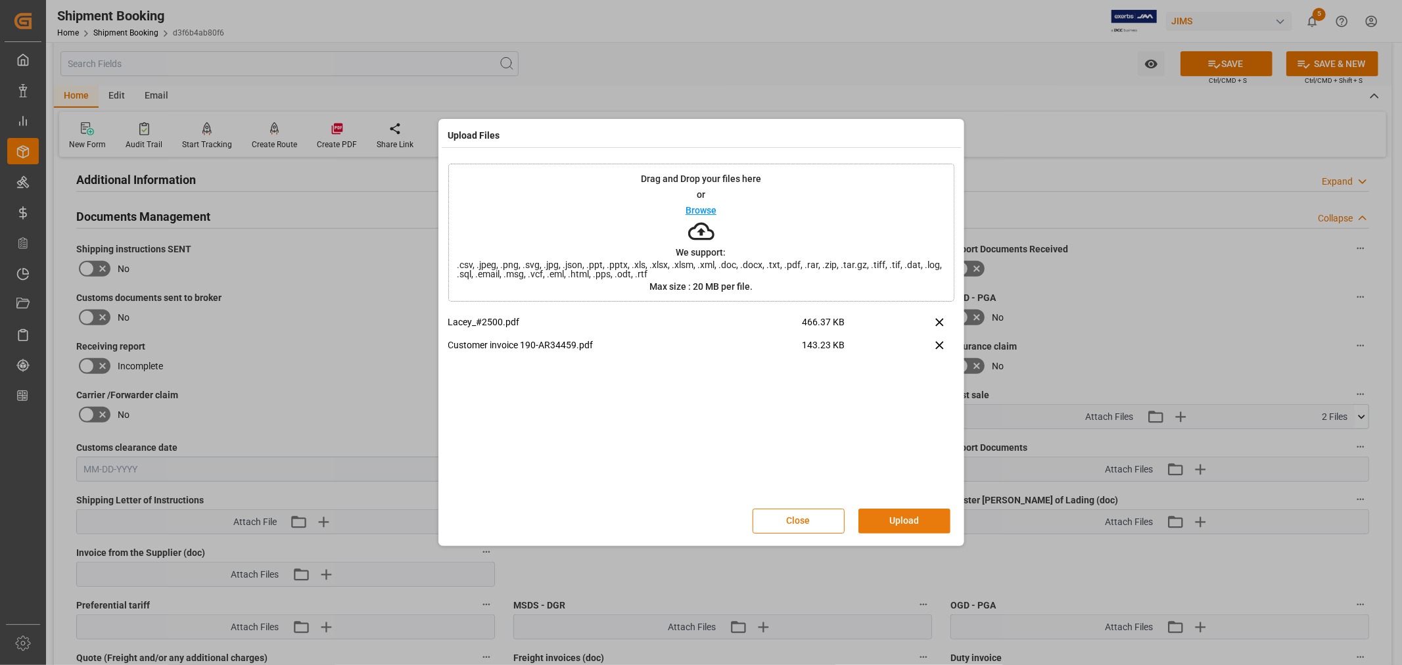
click at [899, 523] on button "Upload" at bounding box center [905, 521] width 92 height 25
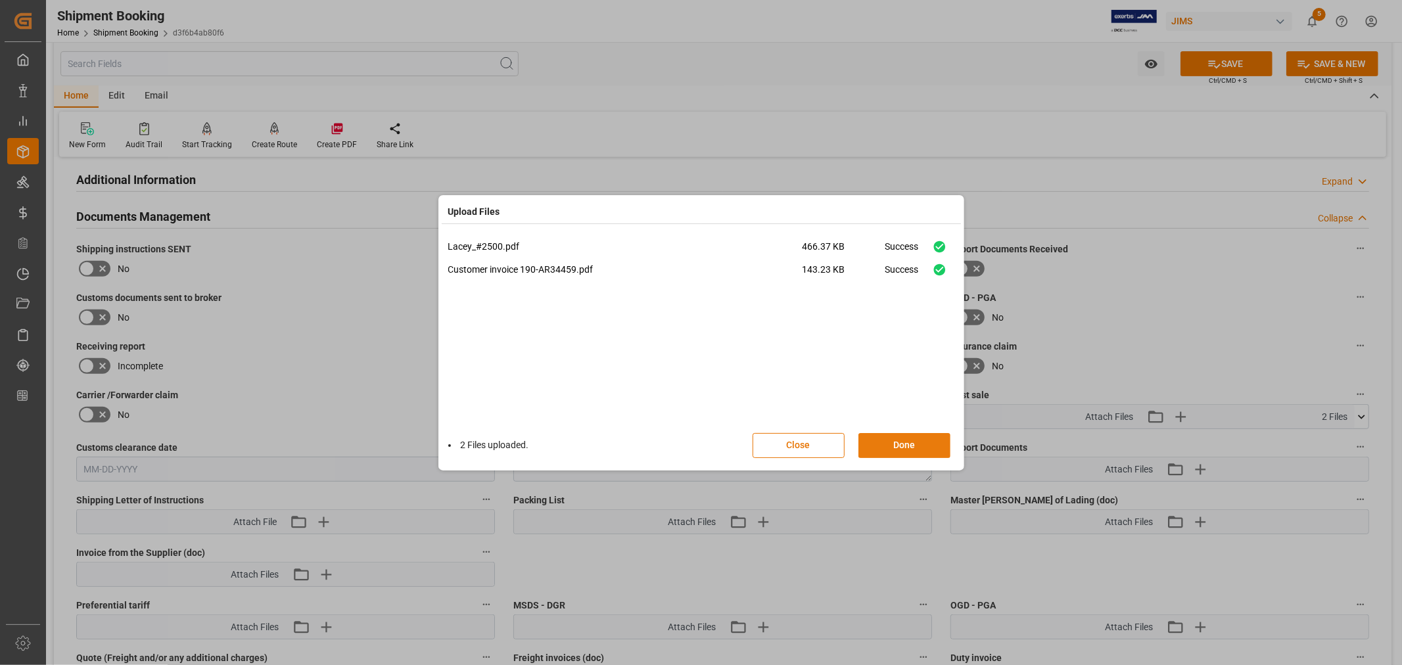
click at [901, 440] on button "Done" at bounding box center [905, 445] width 92 height 25
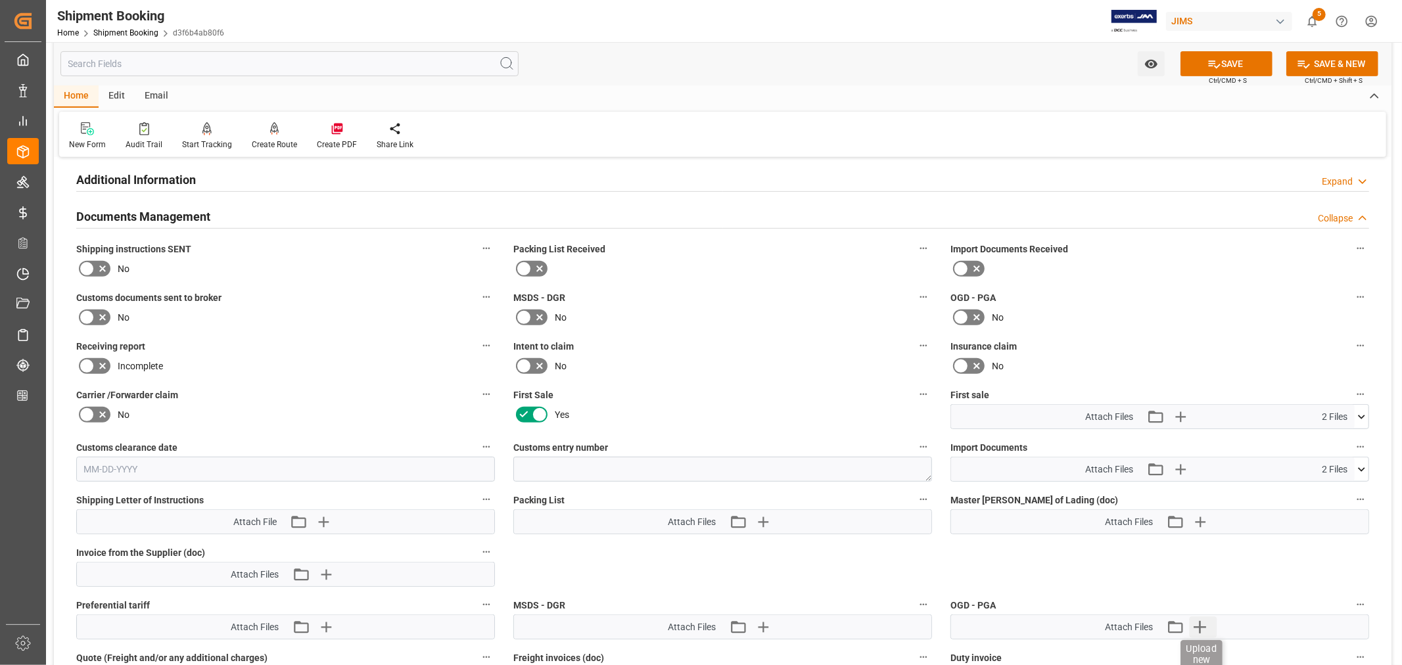
click at [1199, 628] on icon "button" at bounding box center [1199, 627] width 21 height 21
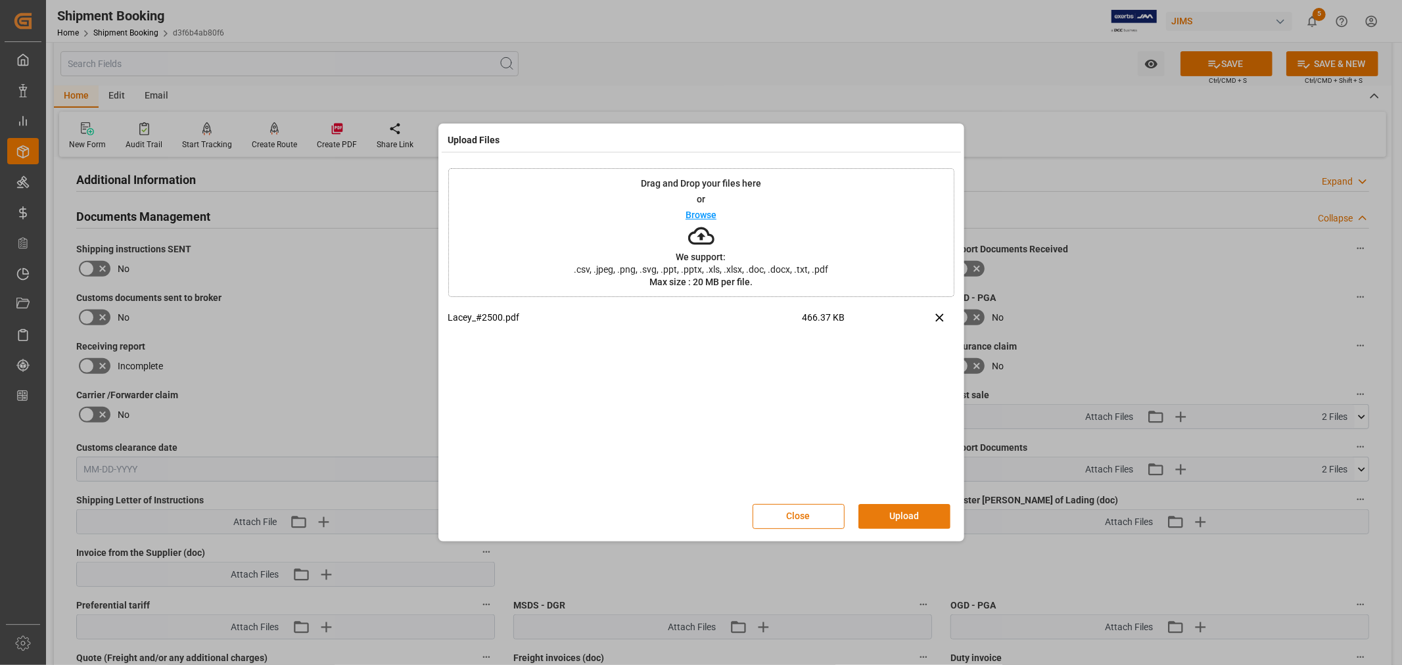
click at [896, 515] on button "Upload" at bounding box center [905, 516] width 92 height 25
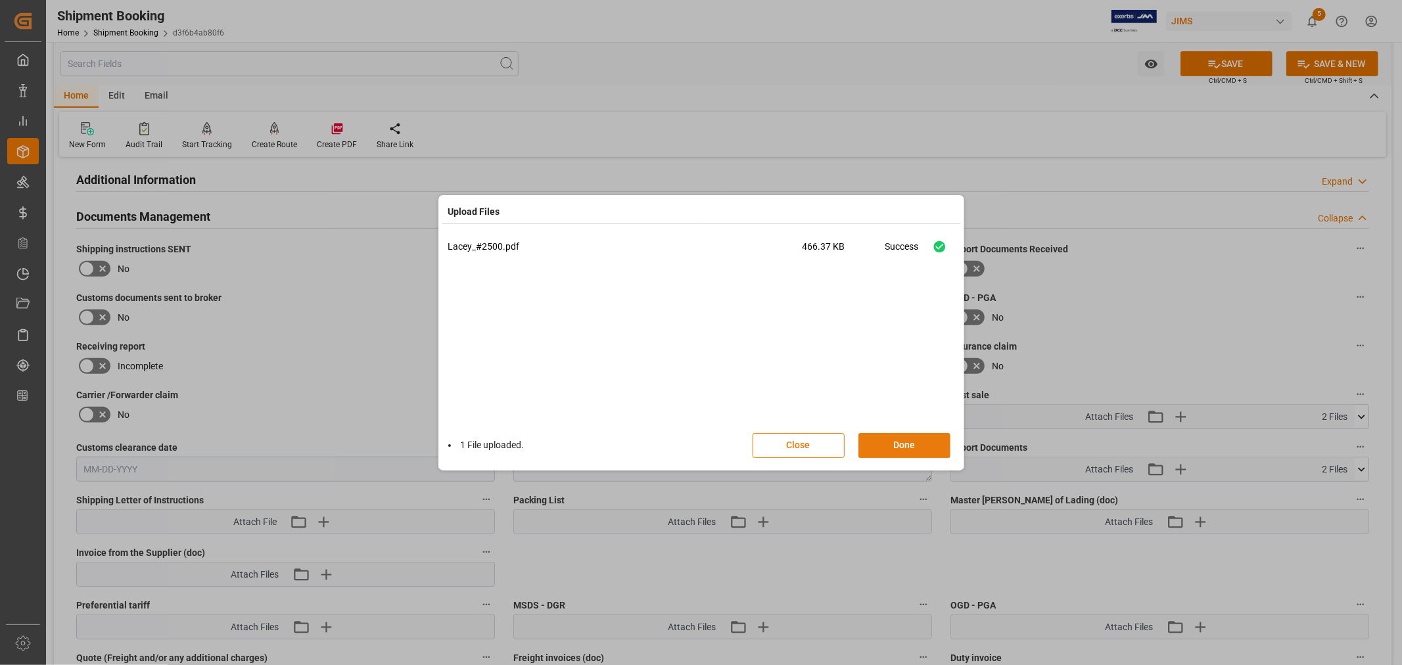
click at [901, 448] on button "Done" at bounding box center [905, 445] width 92 height 25
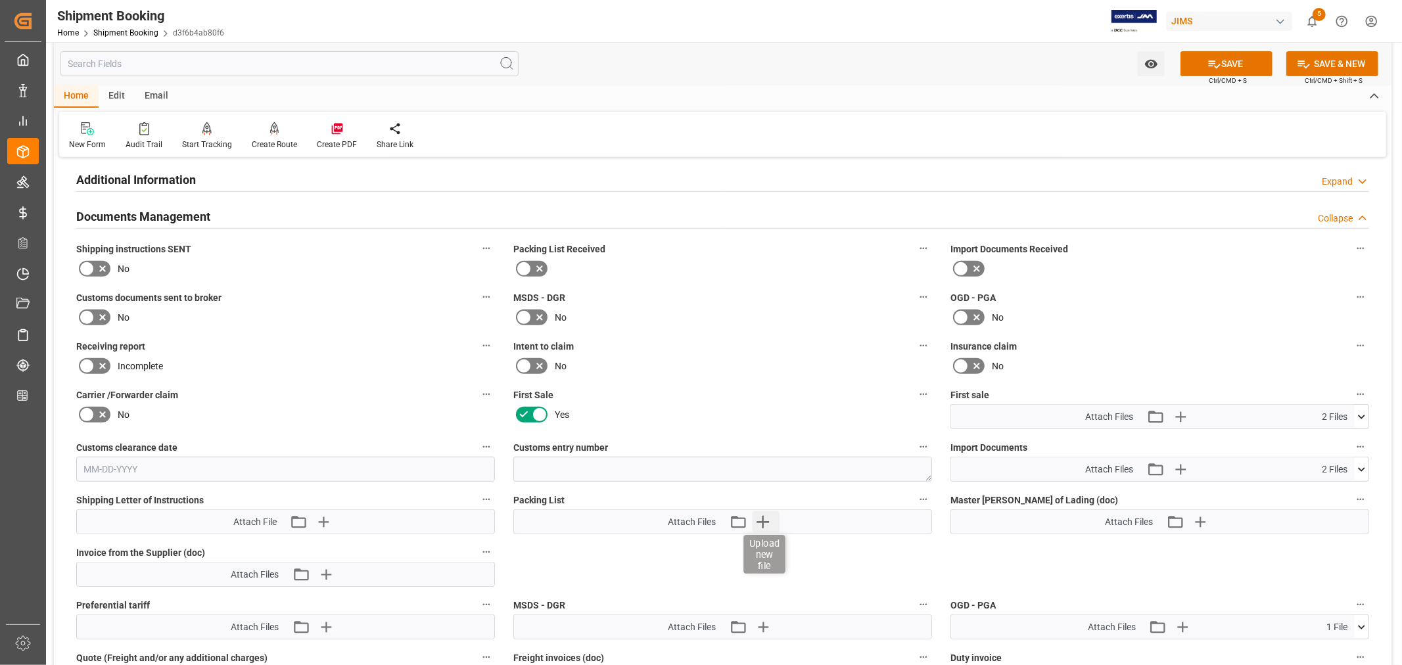
click at [760, 515] on icon "button" at bounding box center [762, 521] width 21 height 21
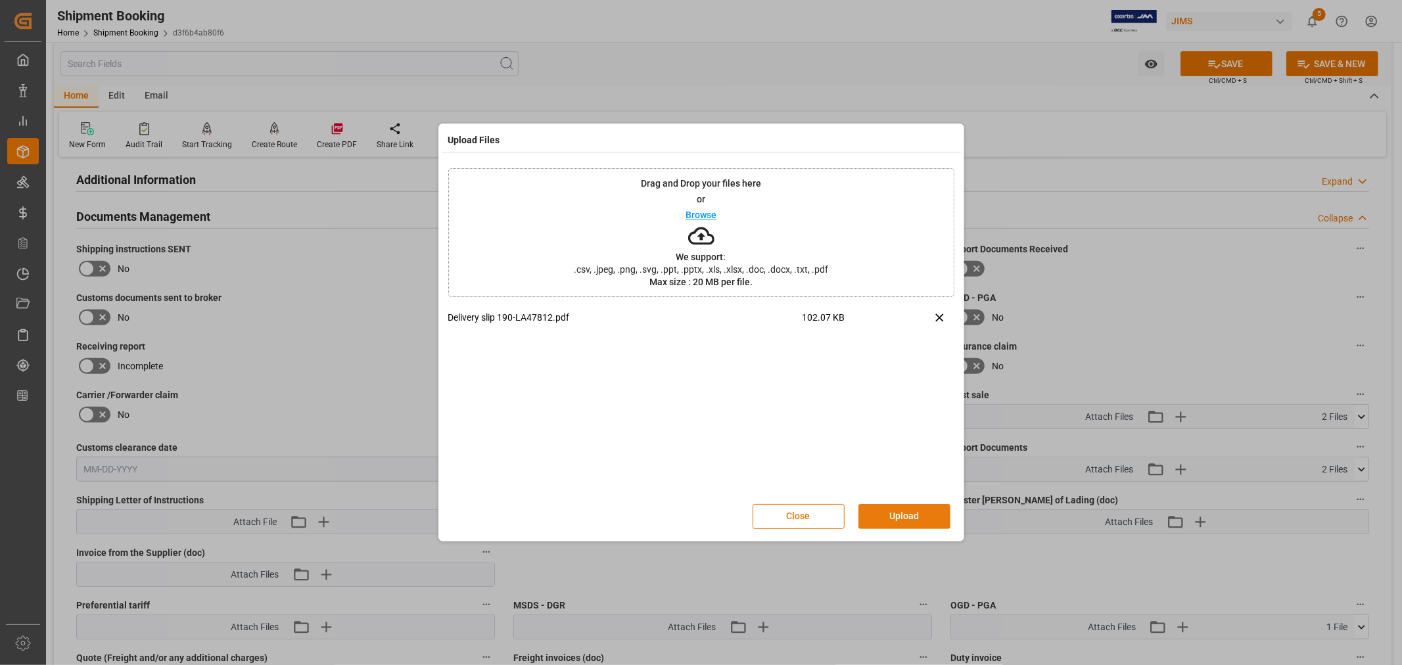
click at [902, 510] on button "Upload" at bounding box center [905, 516] width 92 height 25
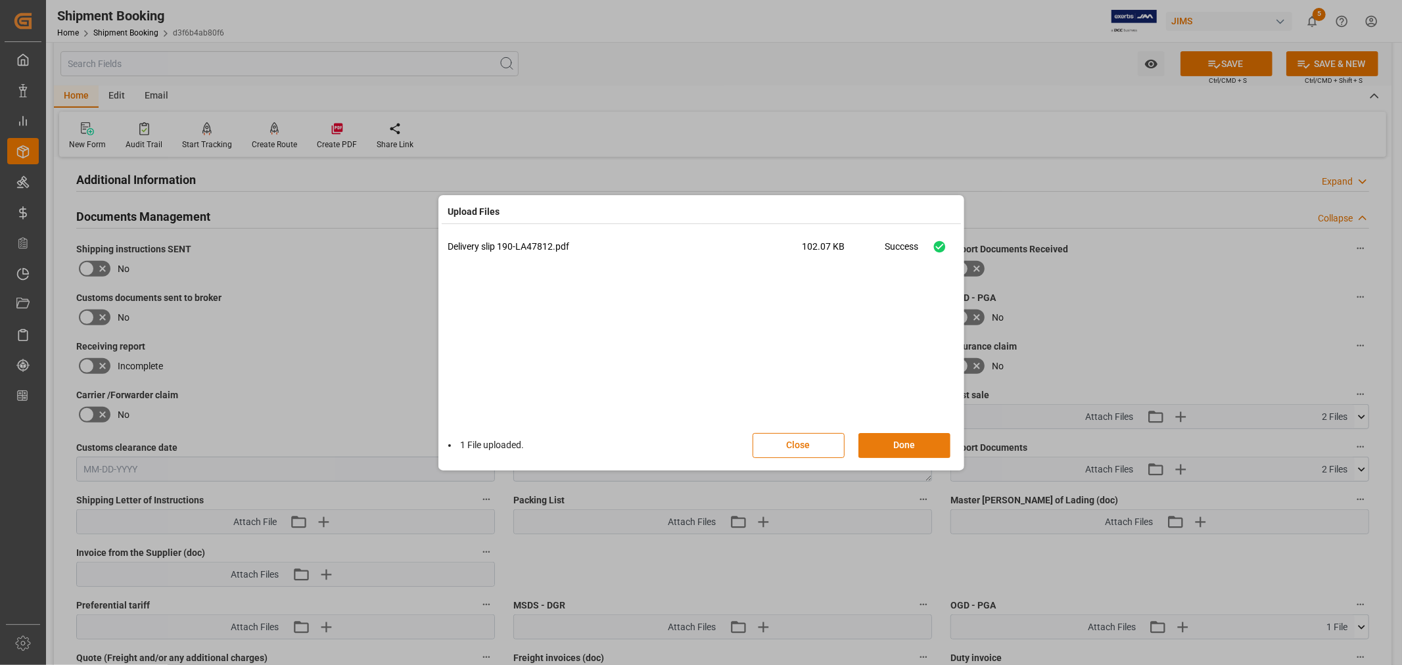
click at [891, 443] on button "Done" at bounding box center [905, 445] width 92 height 25
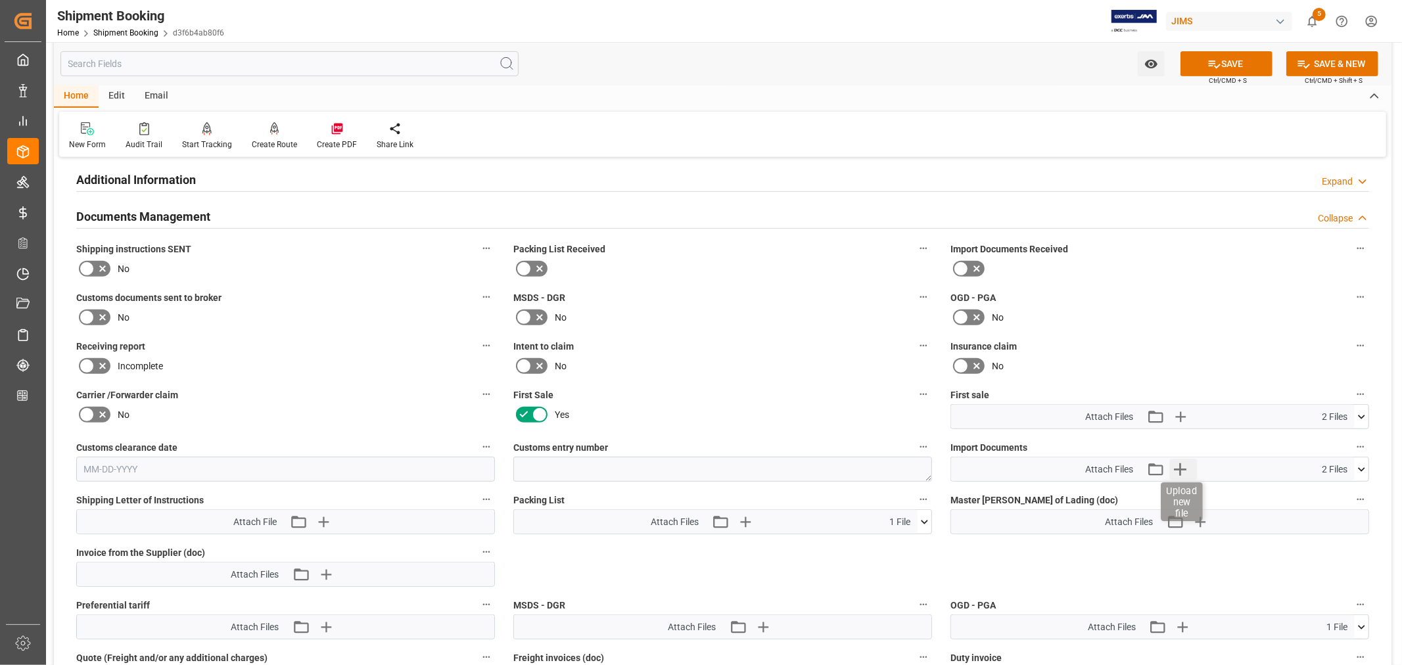
click at [1180, 467] on icon "button" at bounding box center [1180, 469] width 12 height 12
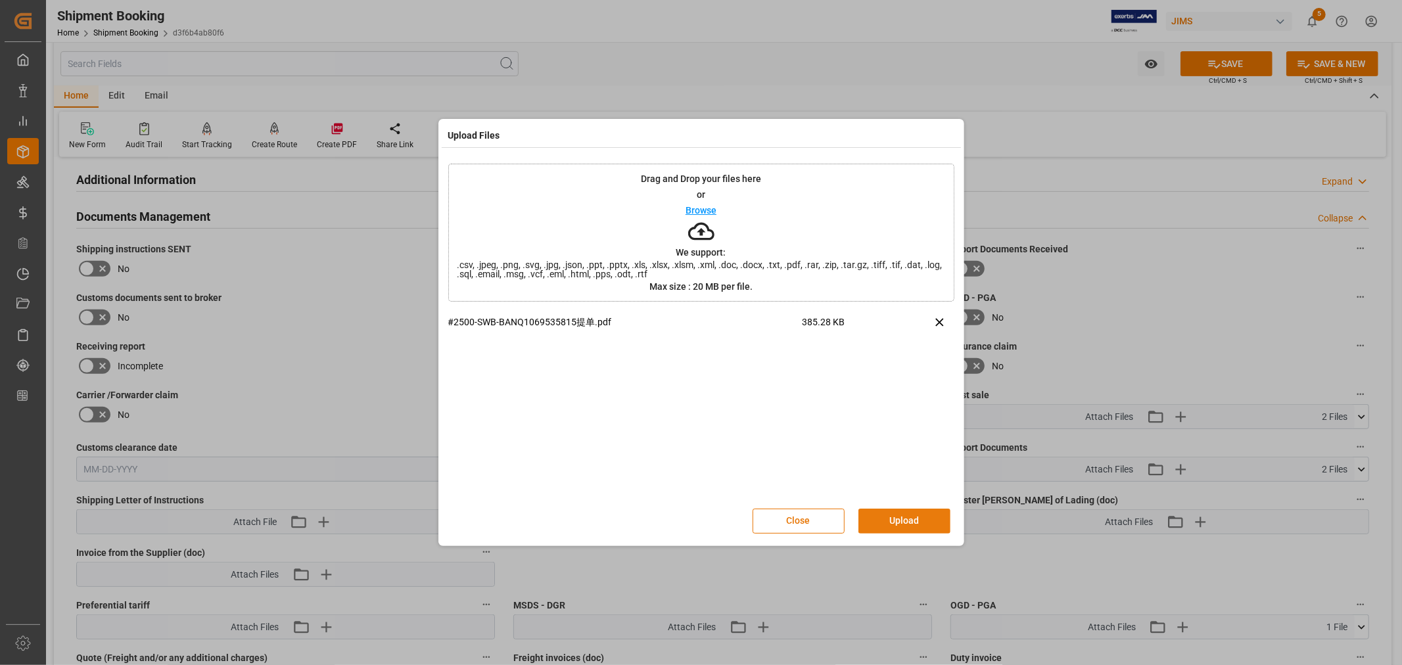
click at [897, 519] on button "Upload" at bounding box center [905, 521] width 92 height 25
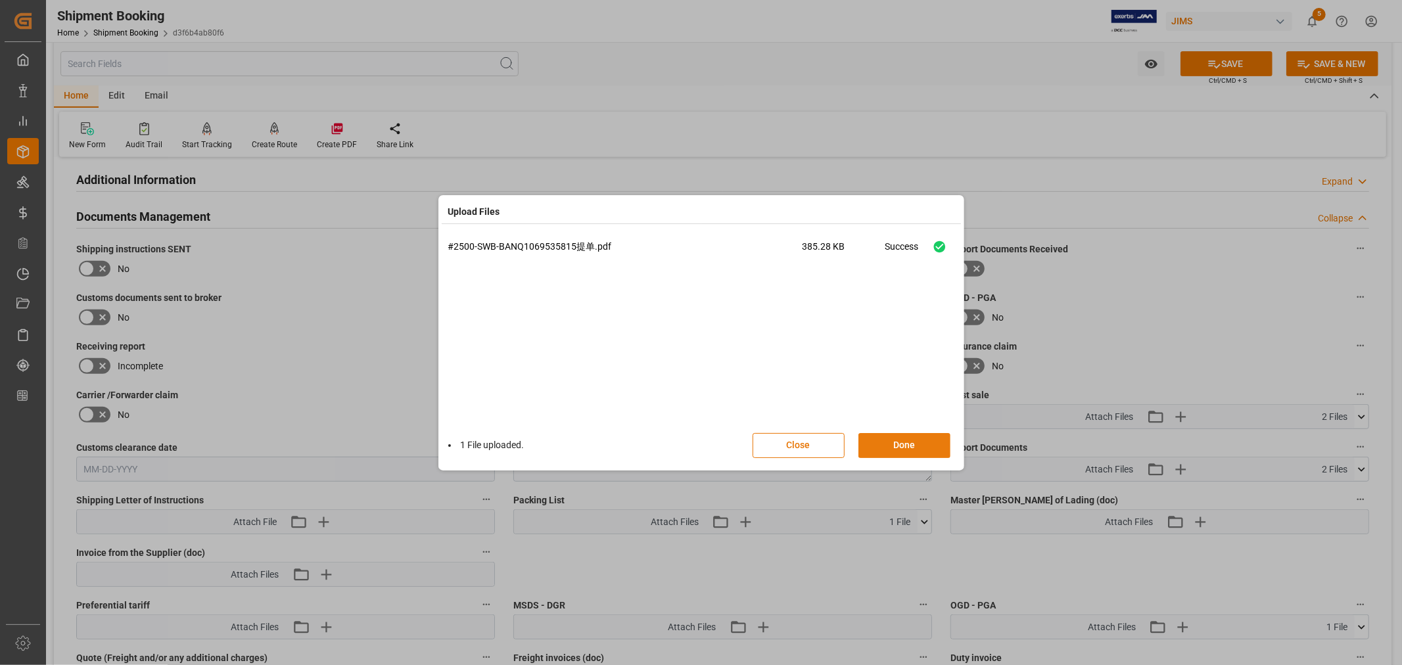
click at [892, 445] on button "Done" at bounding box center [905, 445] width 92 height 25
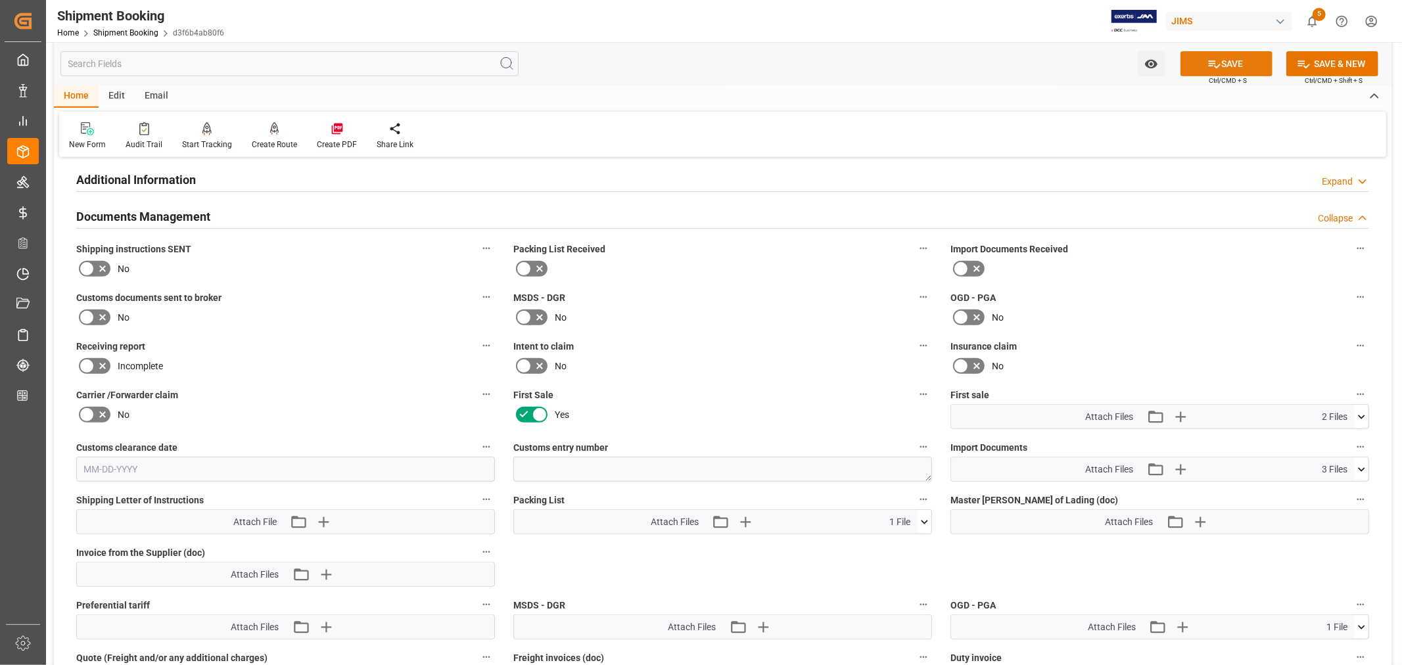
click at [1218, 57] on icon at bounding box center [1215, 64] width 14 height 14
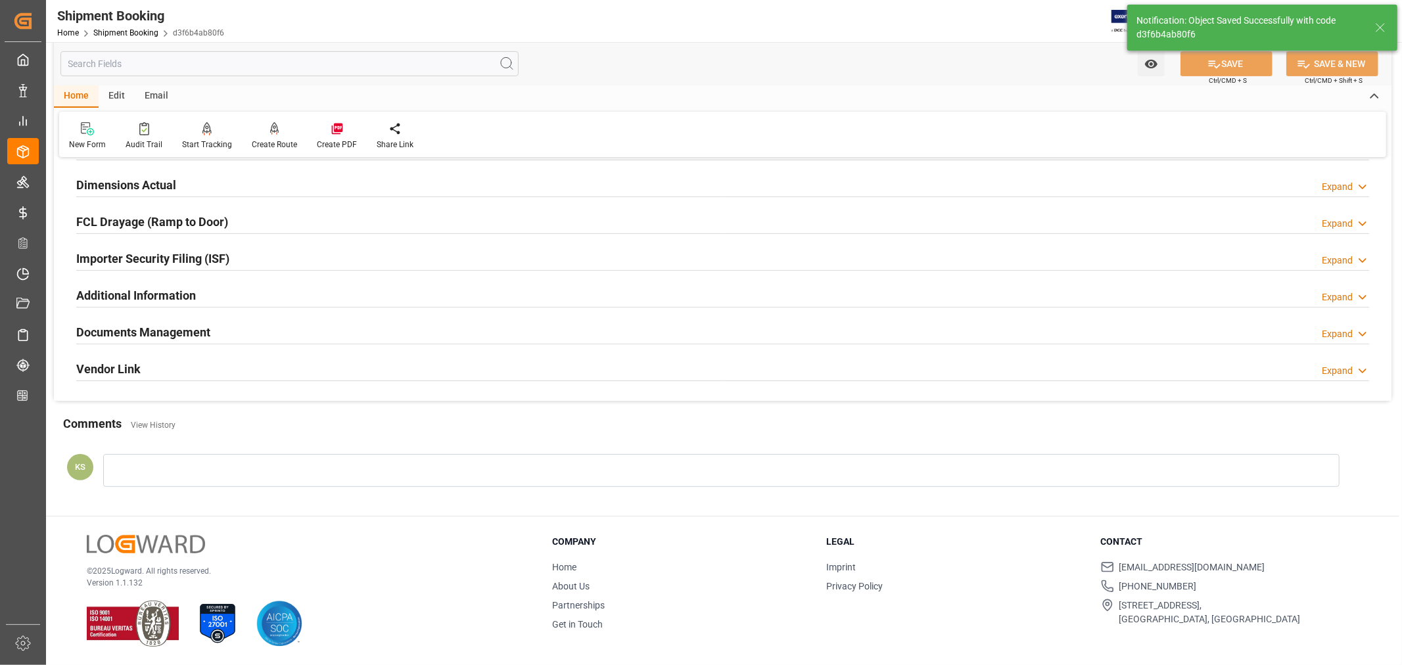
scroll to position [323, 0]
click at [200, 331] on h2 "Documents Management" at bounding box center [143, 332] width 134 height 18
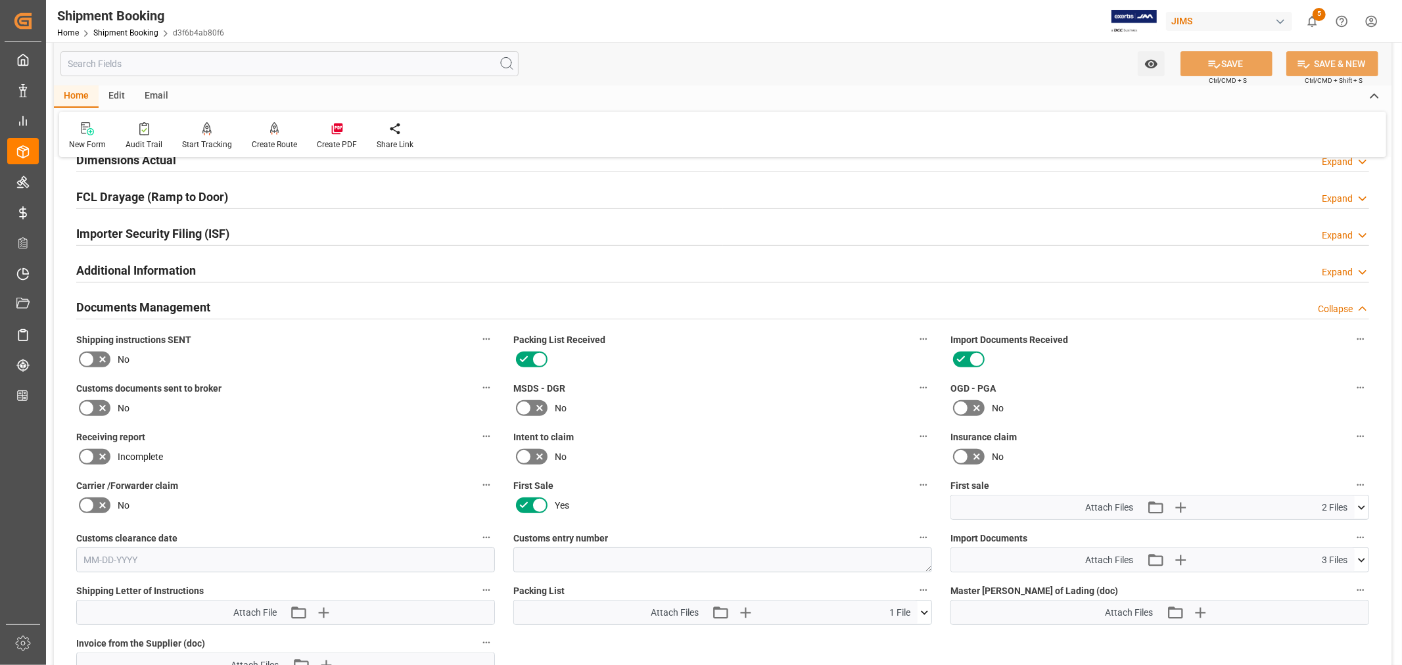
scroll to position [292, 0]
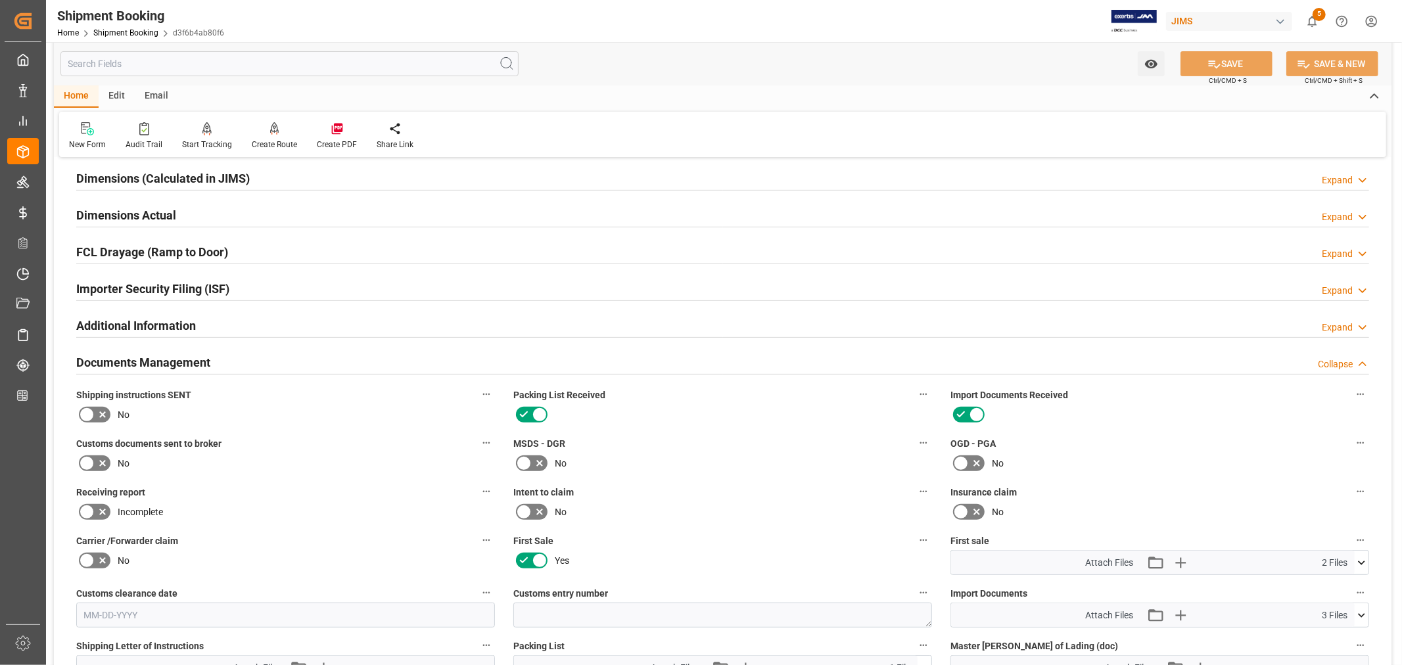
click at [143, 362] on h2 "Documents Management" at bounding box center [143, 363] width 134 height 18
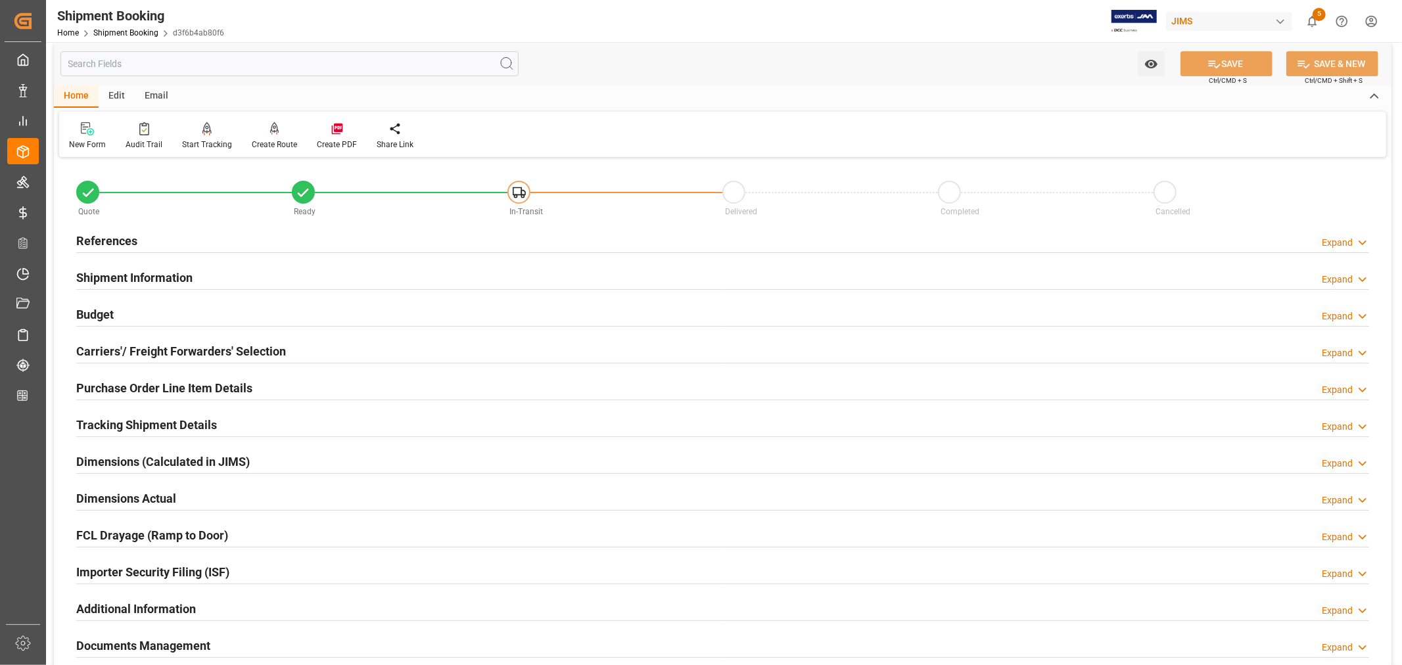
scroll to position [0, 0]
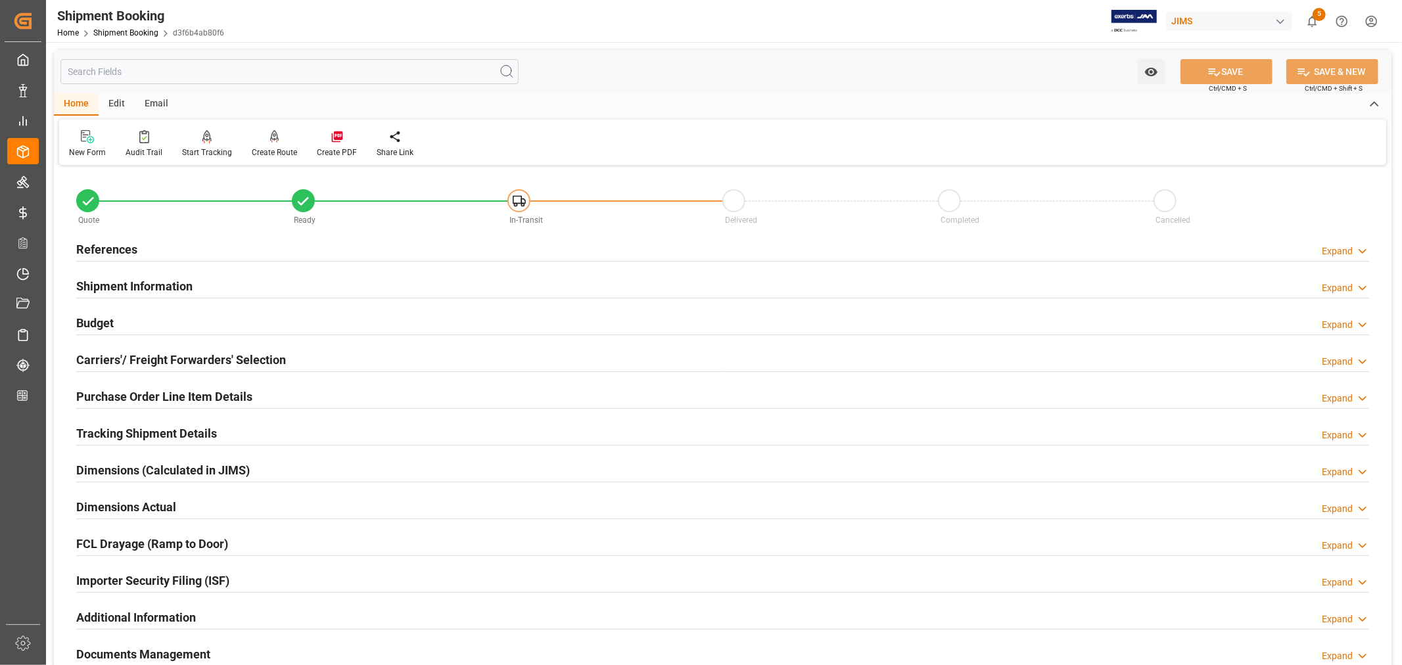
click at [126, 241] on h2 "References" at bounding box center [106, 250] width 61 height 18
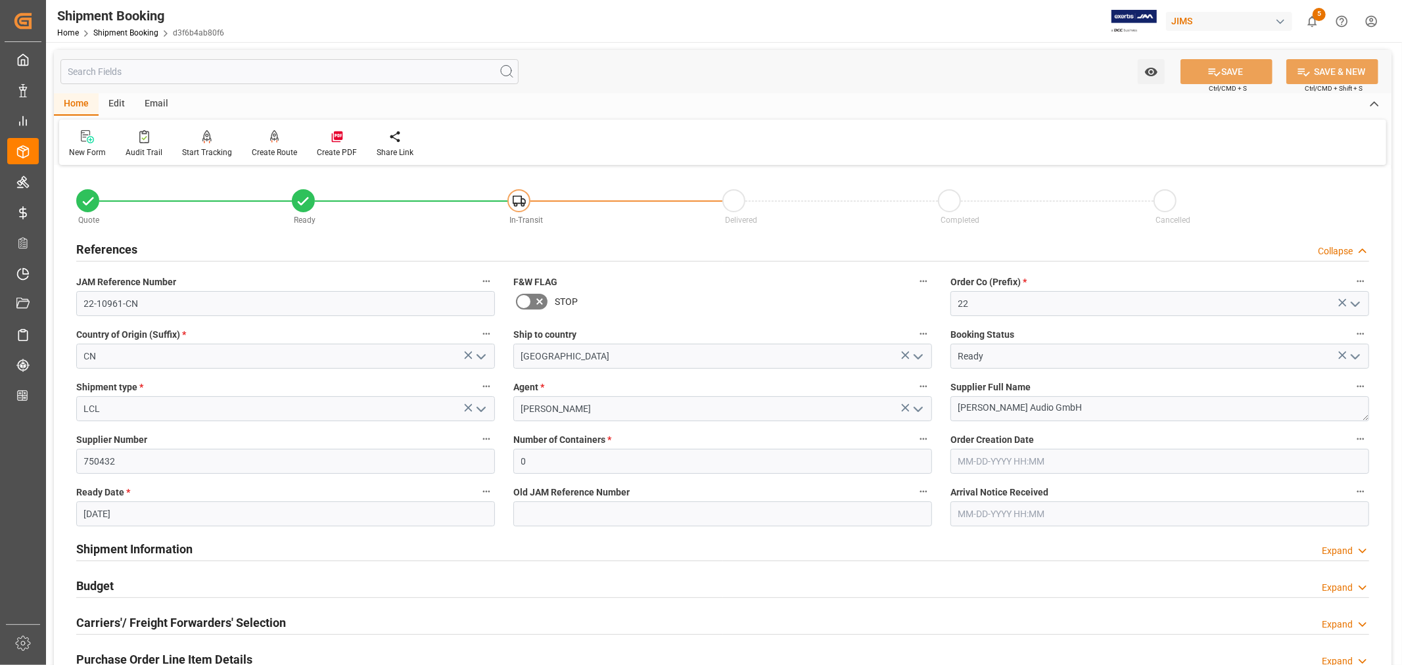
click at [126, 241] on h2 "References" at bounding box center [106, 250] width 61 height 18
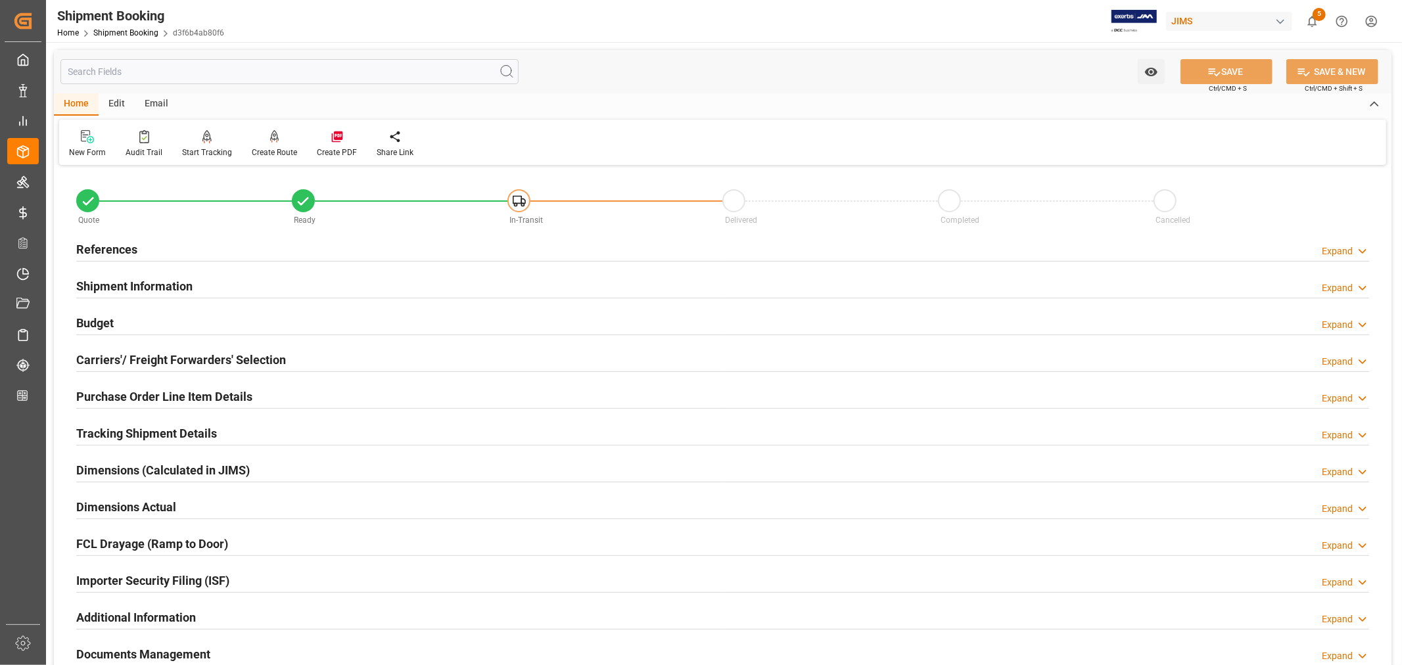
click at [181, 285] on h2 "Shipment Information" at bounding box center [134, 286] width 116 height 18
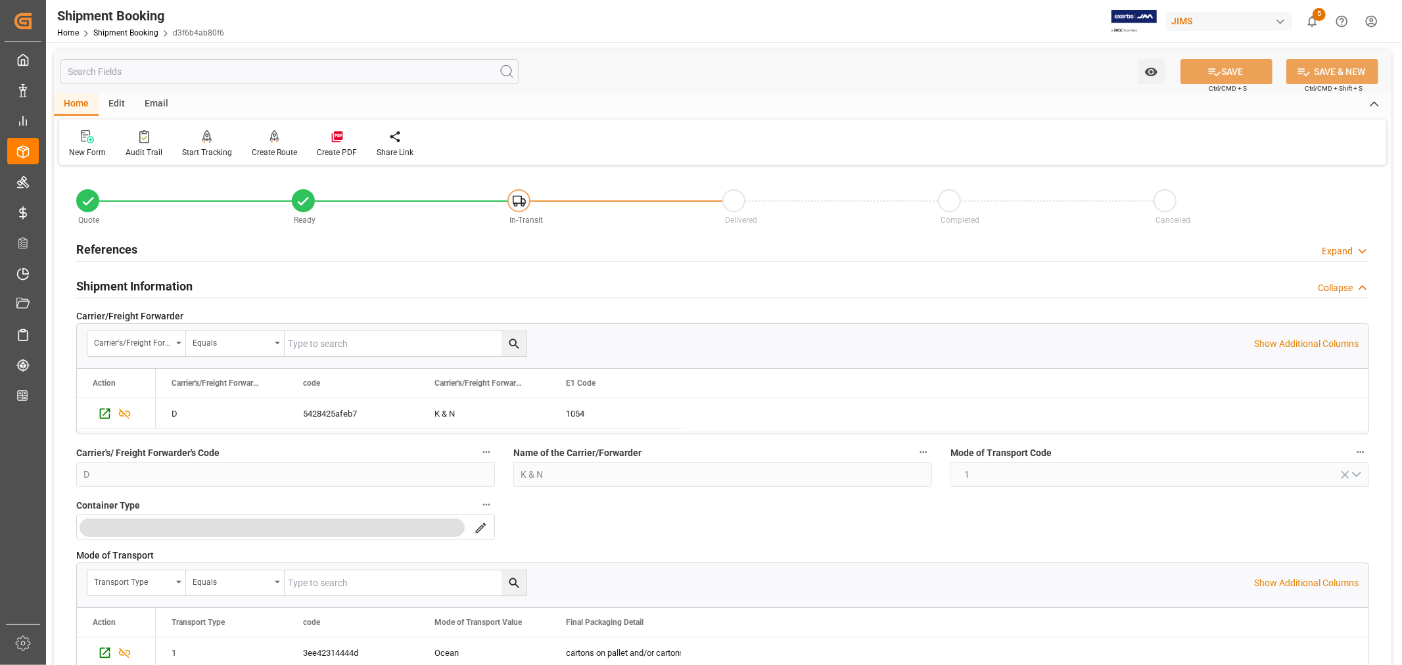
click at [154, 285] on h2 "Shipment Information" at bounding box center [134, 286] width 116 height 18
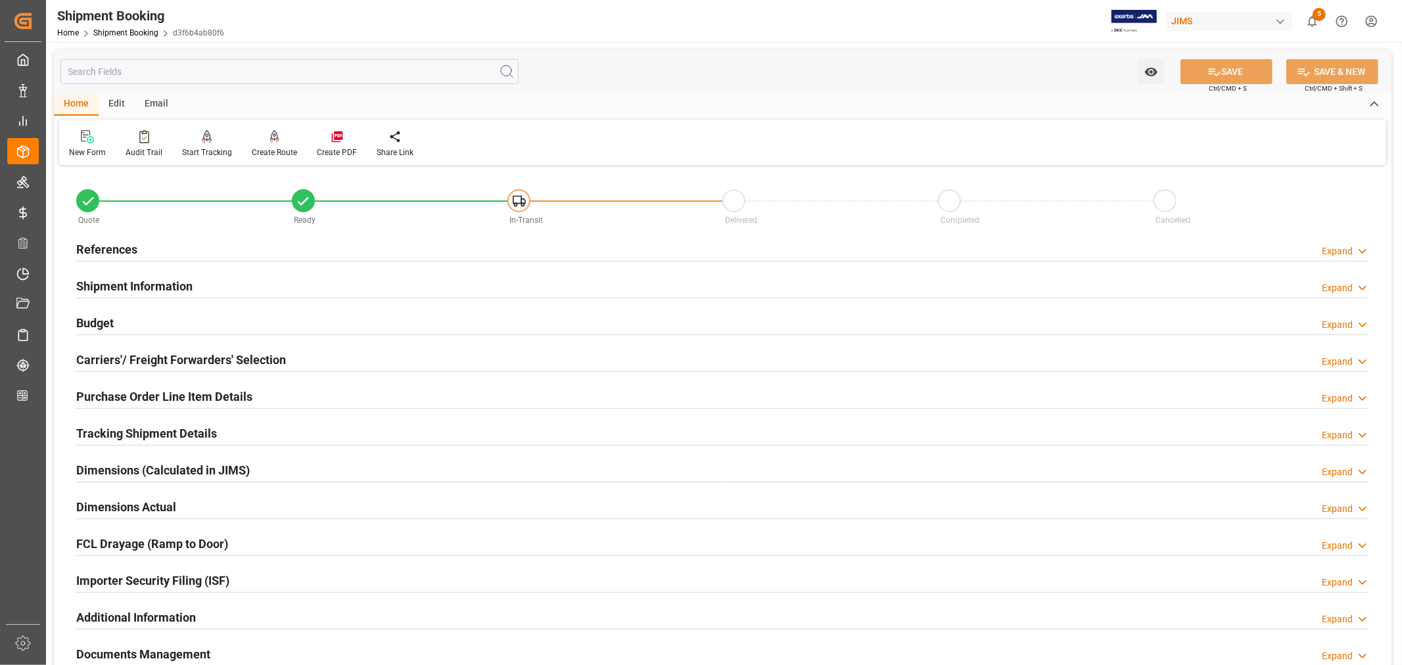
click at [120, 396] on h2 "Purchase Order Line Item Details" at bounding box center [164, 397] width 176 height 18
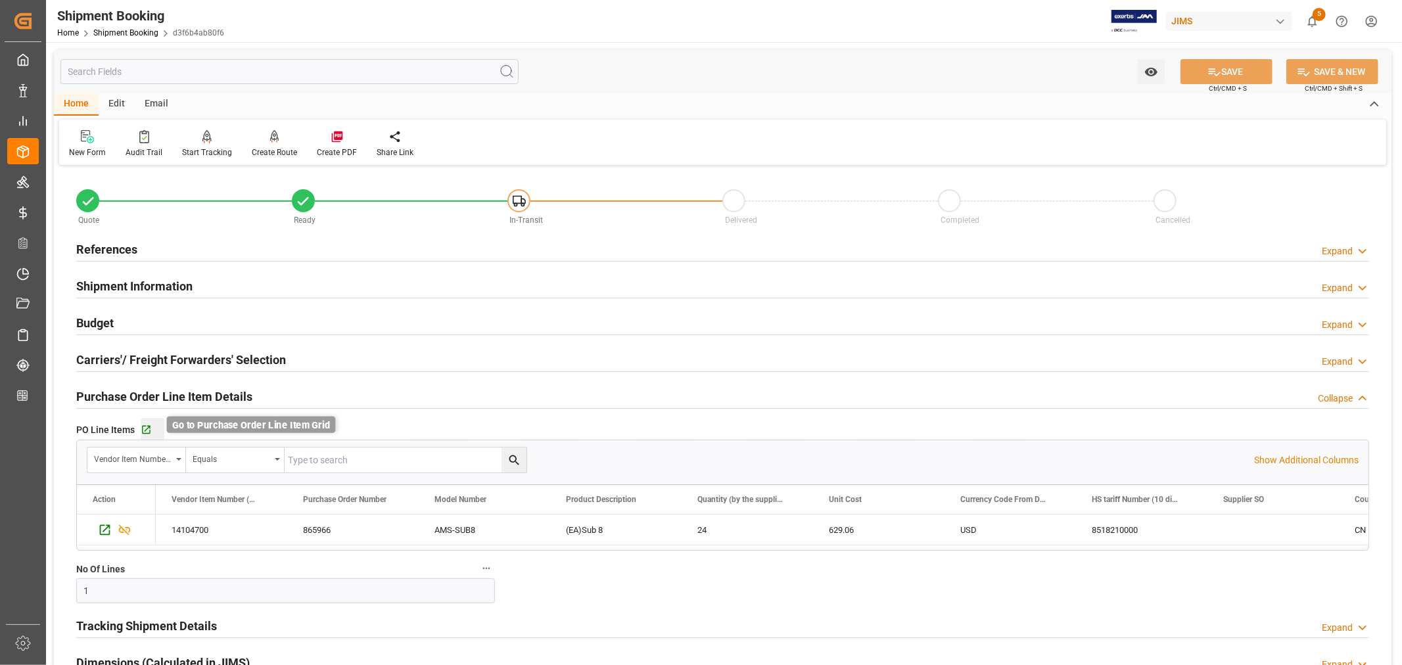
click at [149, 432] on icon "button" at bounding box center [146, 430] width 11 height 11
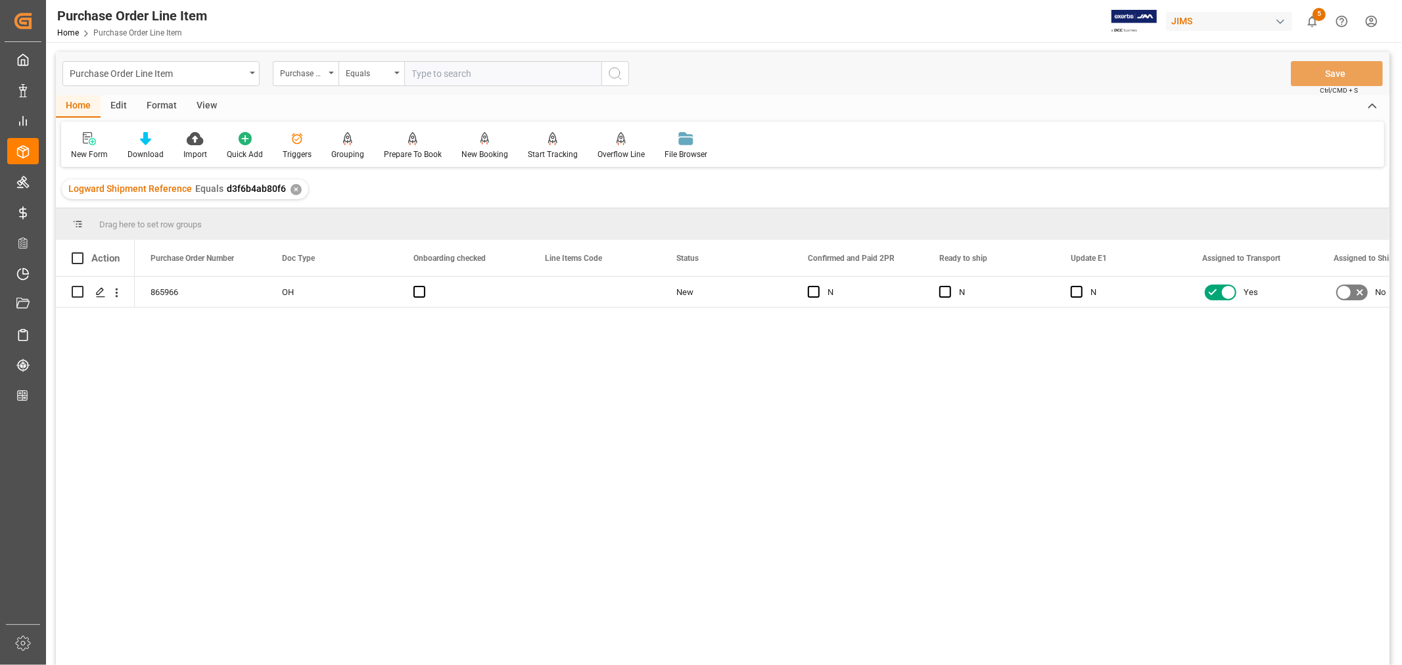
click at [210, 105] on div "View" at bounding box center [207, 106] width 40 height 22
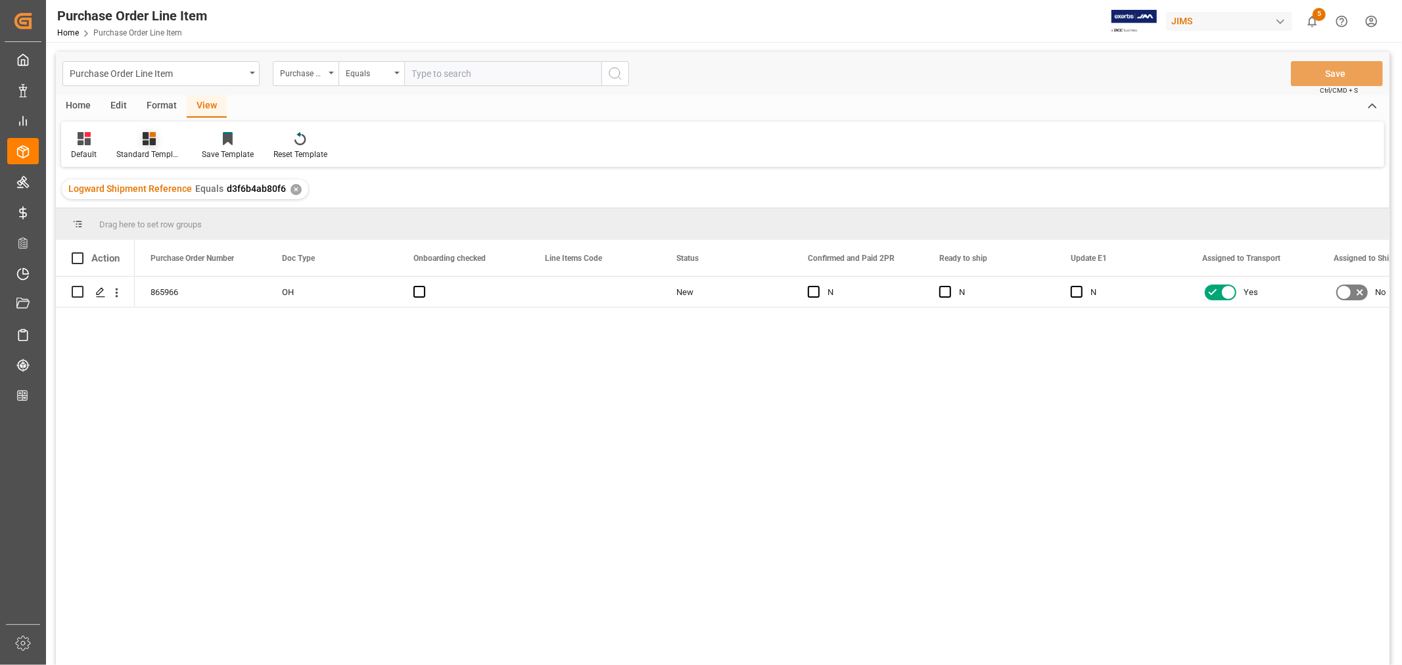
click at [131, 150] on div "Standard Templates" at bounding box center [149, 155] width 66 height 12
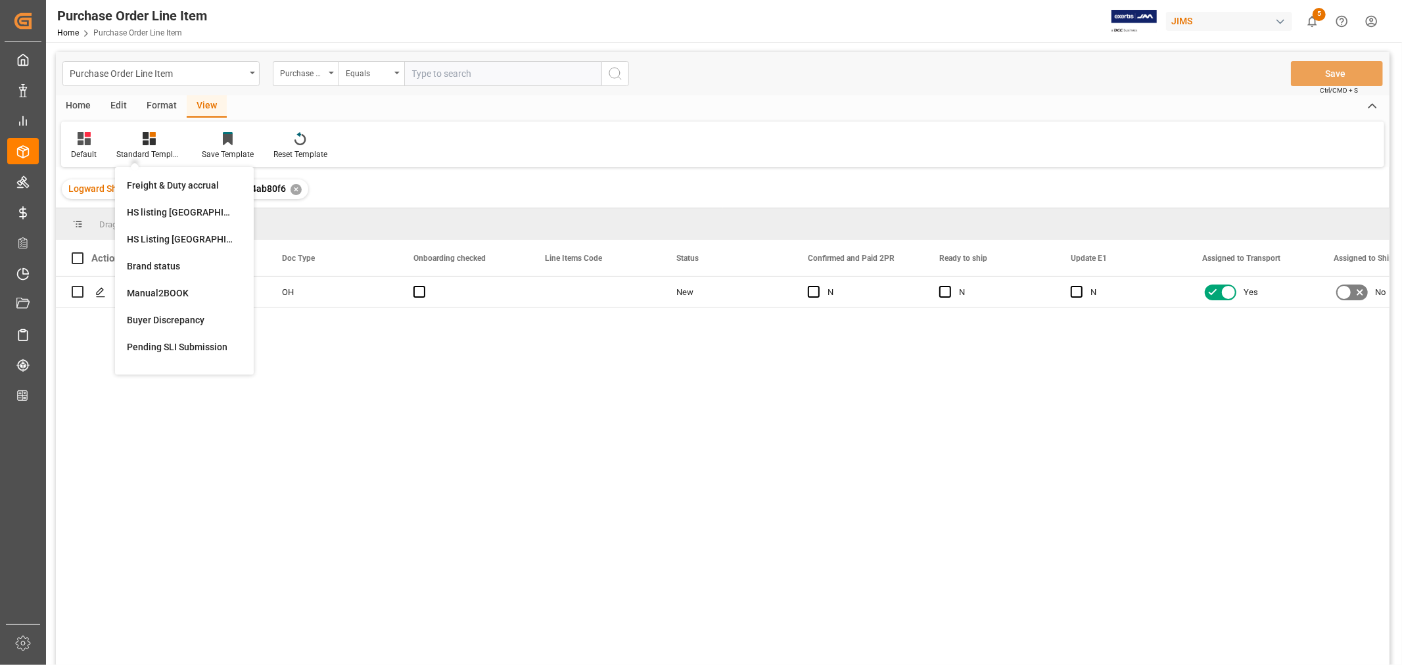
click at [158, 316] on div "Buyer Discrepancy" at bounding box center [184, 321] width 115 height 14
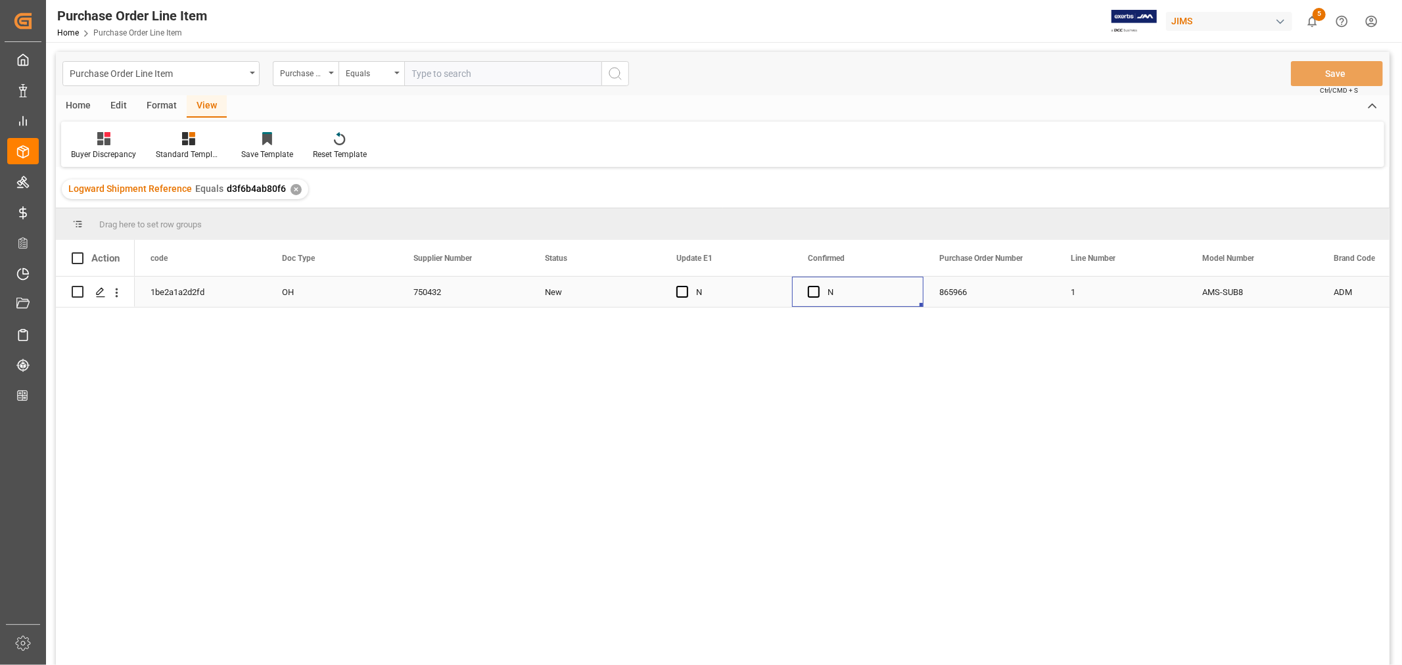
click at [892, 293] on div "N" at bounding box center [868, 292] width 80 height 30
click at [813, 291] on span "Press SPACE to select this row." at bounding box center [814, 292] width 12 height 12
click at [818, 286] on input "Press SPACE to select this row." at bounding box center [818, 286] width 0 height 0
click at [684, 292] on span "Press SPACE to select this row." at bounding box center [682, 292] width 12 height 12
click at [686, 286] on input "Press SPACE to select this row." at bounding box center [686, 286] width 0 height 0
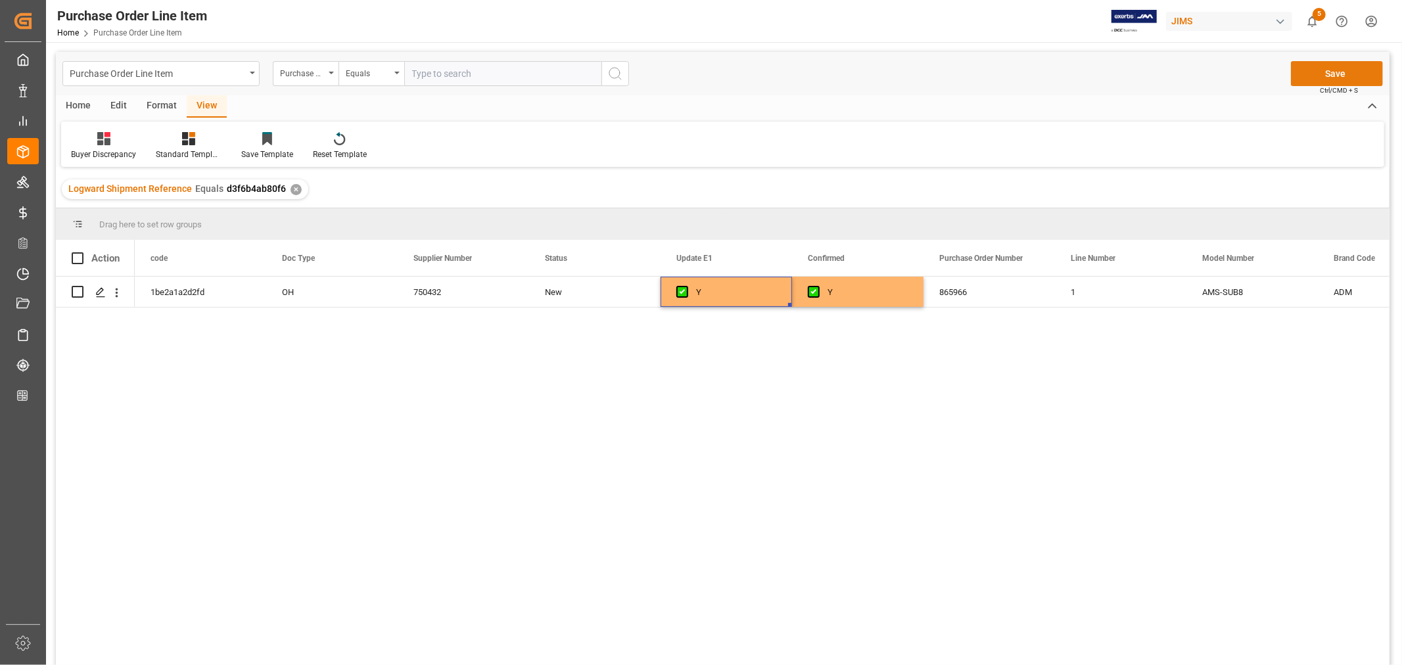
click at [1331, 73] on button "Save" at bounding box center [1337, 73] width 92 height 25
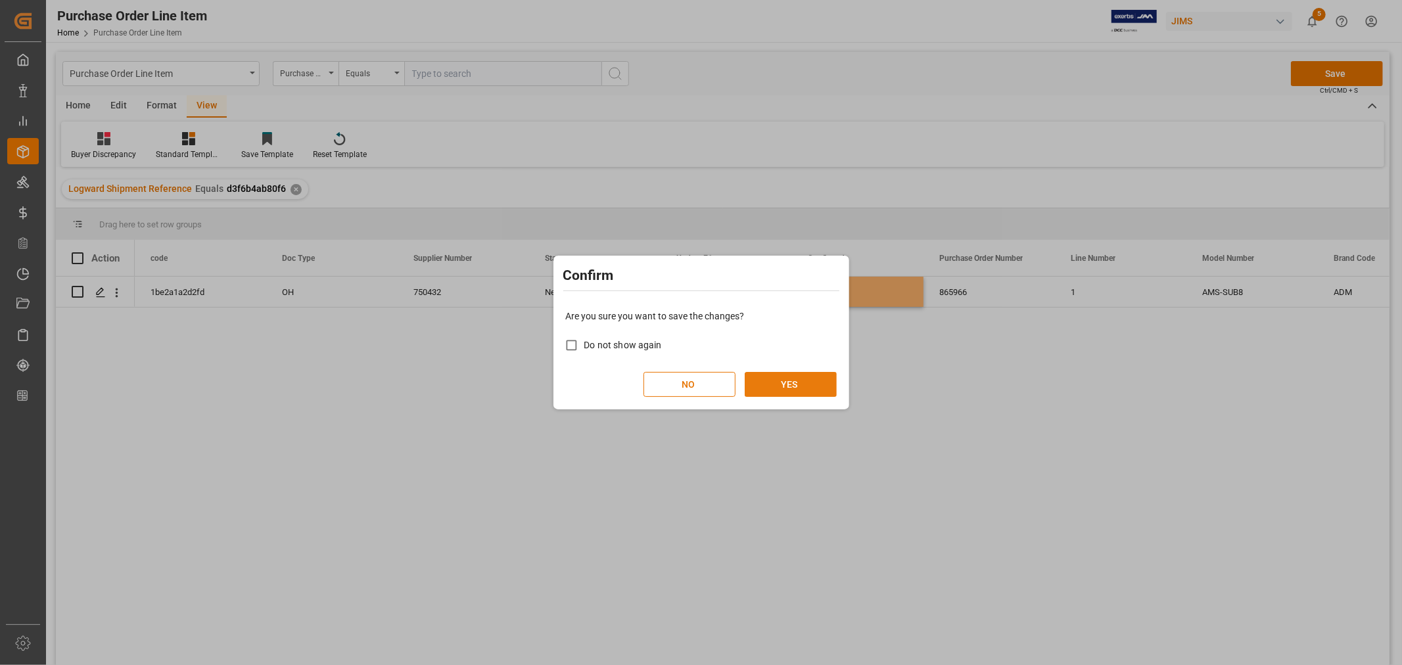
click at [797, 389] on button "YES" at bounding box center [791, 384] width 92 height 25
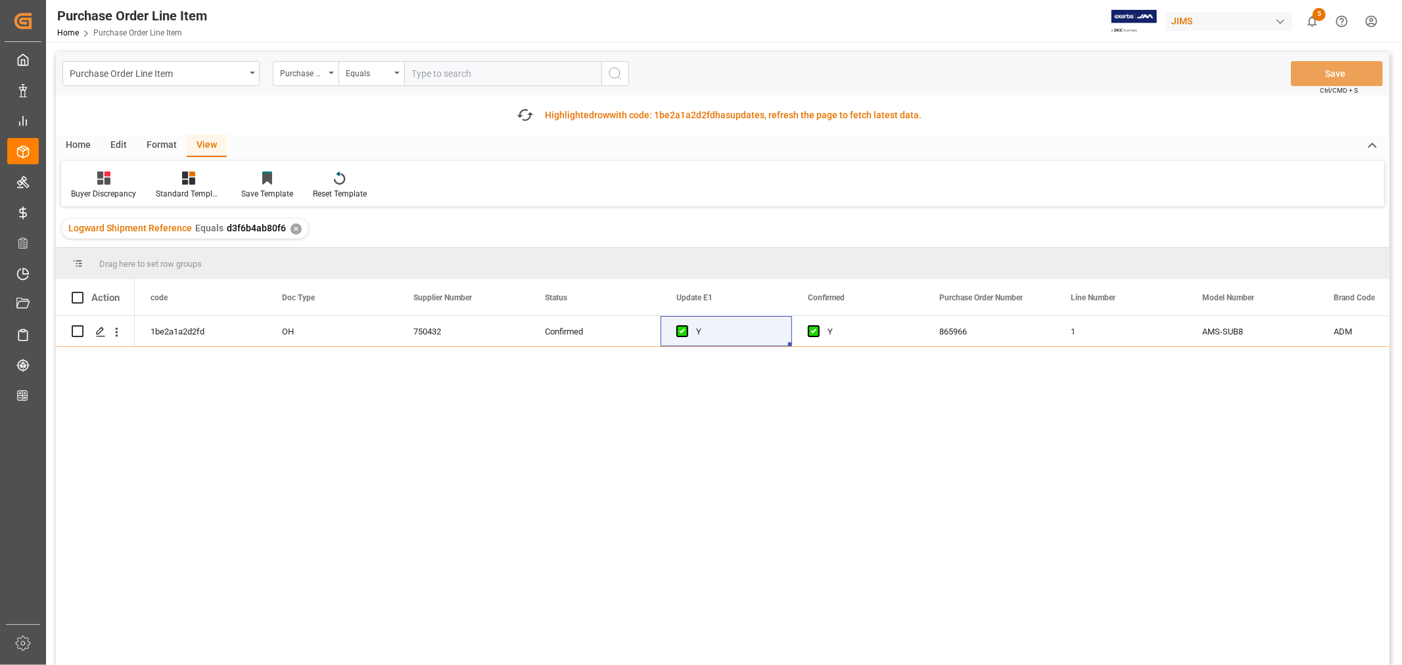
click at [82, 145] on div "Home" at bounding box center [78, 146] width 45 height 22
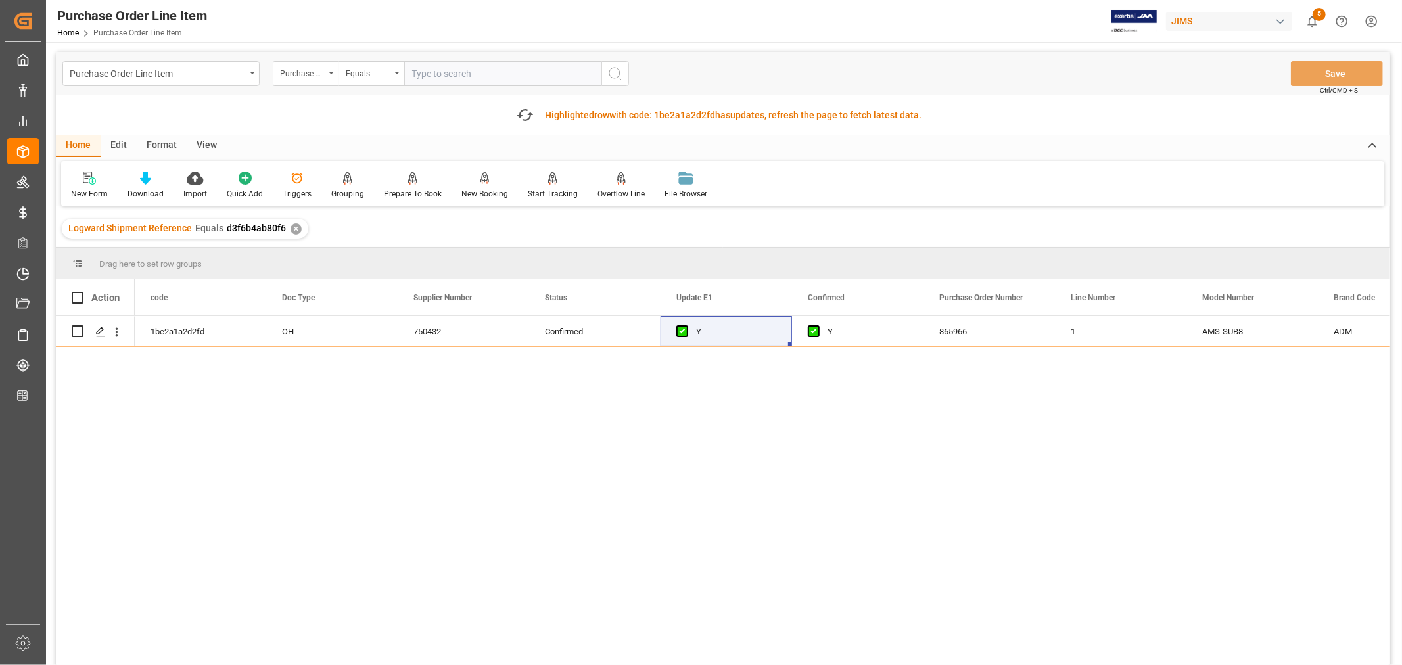
click at [204, 143] on div "View" at bounding box center [207, 146] width 40 height 22
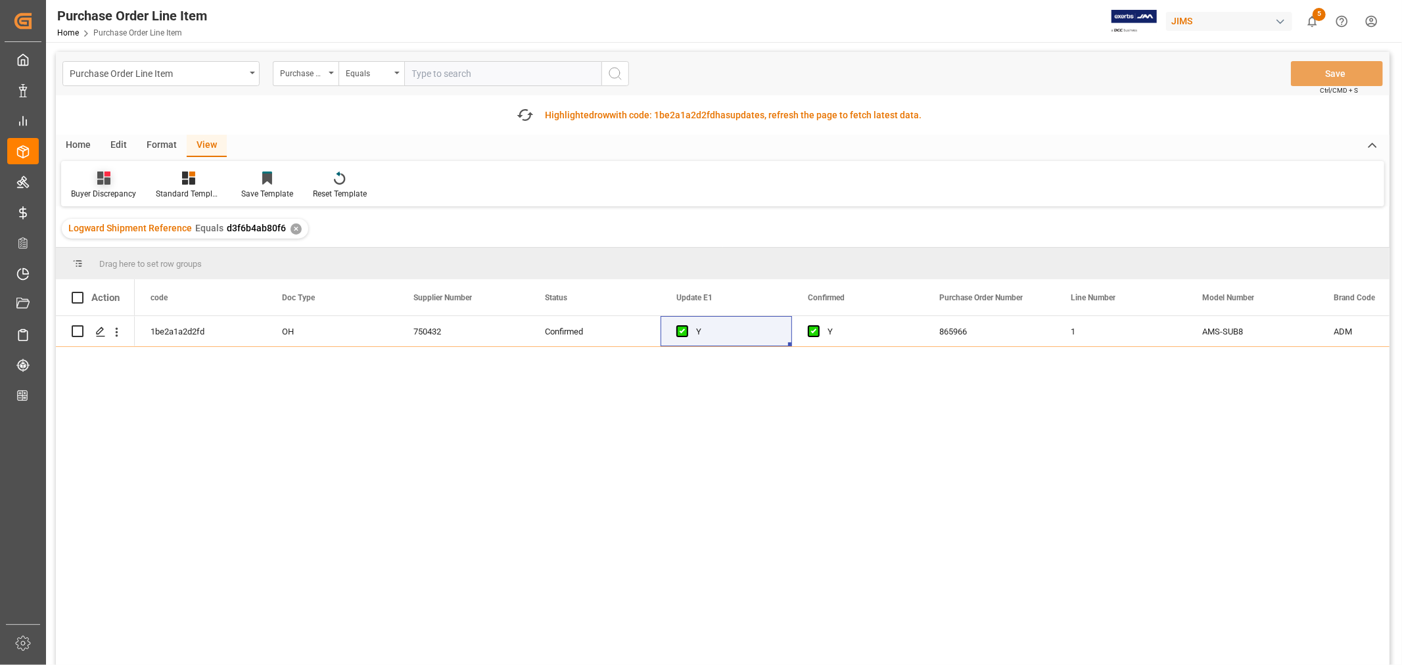
click at [104, 191] on div "Buyer Discrepancy" at bounding box center [103, 194] width 65 height 12
click at [99, 216] on div "Default" at bounding box center [147, 225] width 144 height 27
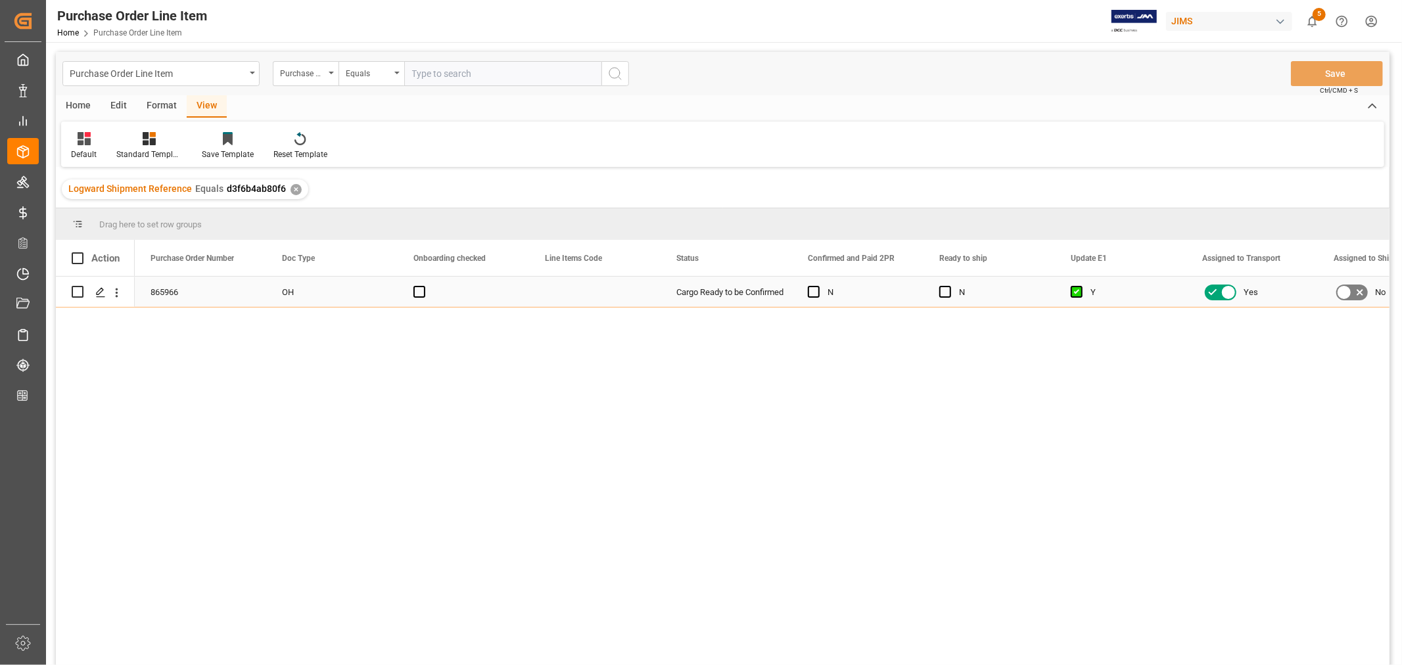
click at [557, 288] on div "Press SPACE to select this row." at bounding box center [594, 292] width 131 height 30
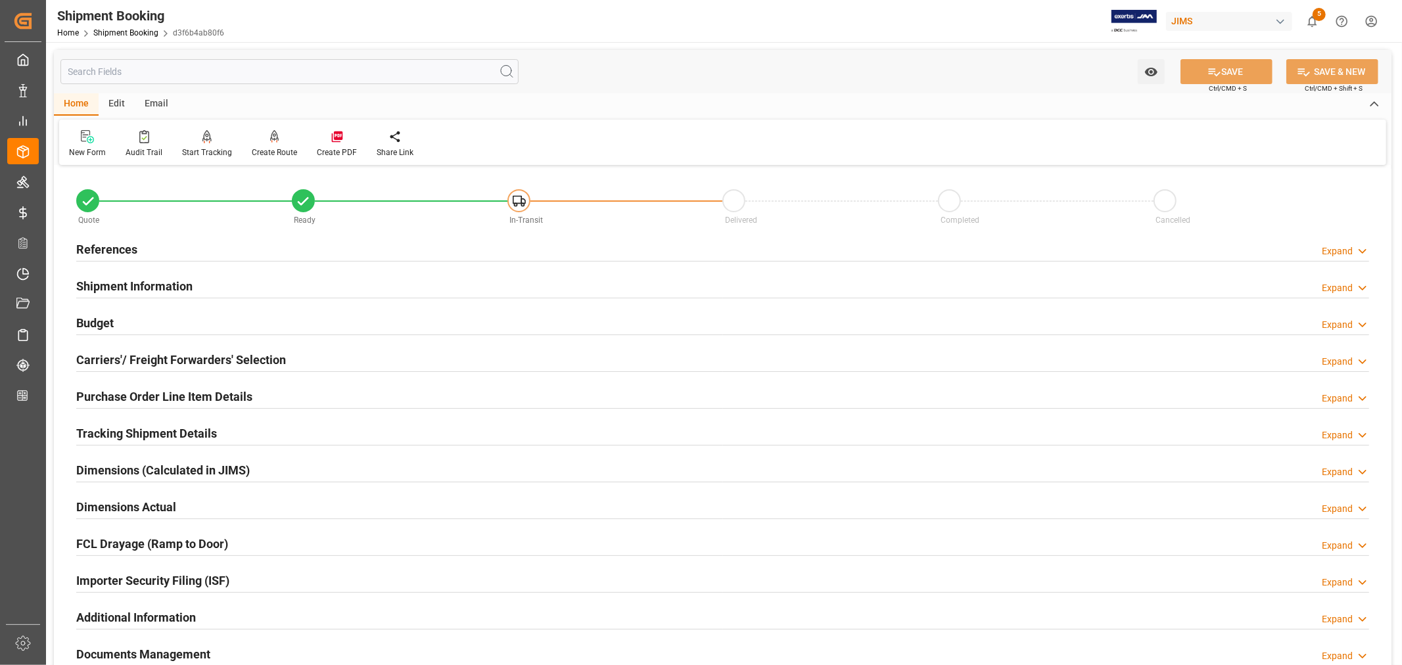
click at [132, 389] on h2 "Purchase Order Line Item Details" at bounding box center [164, 397] width 176 height 18
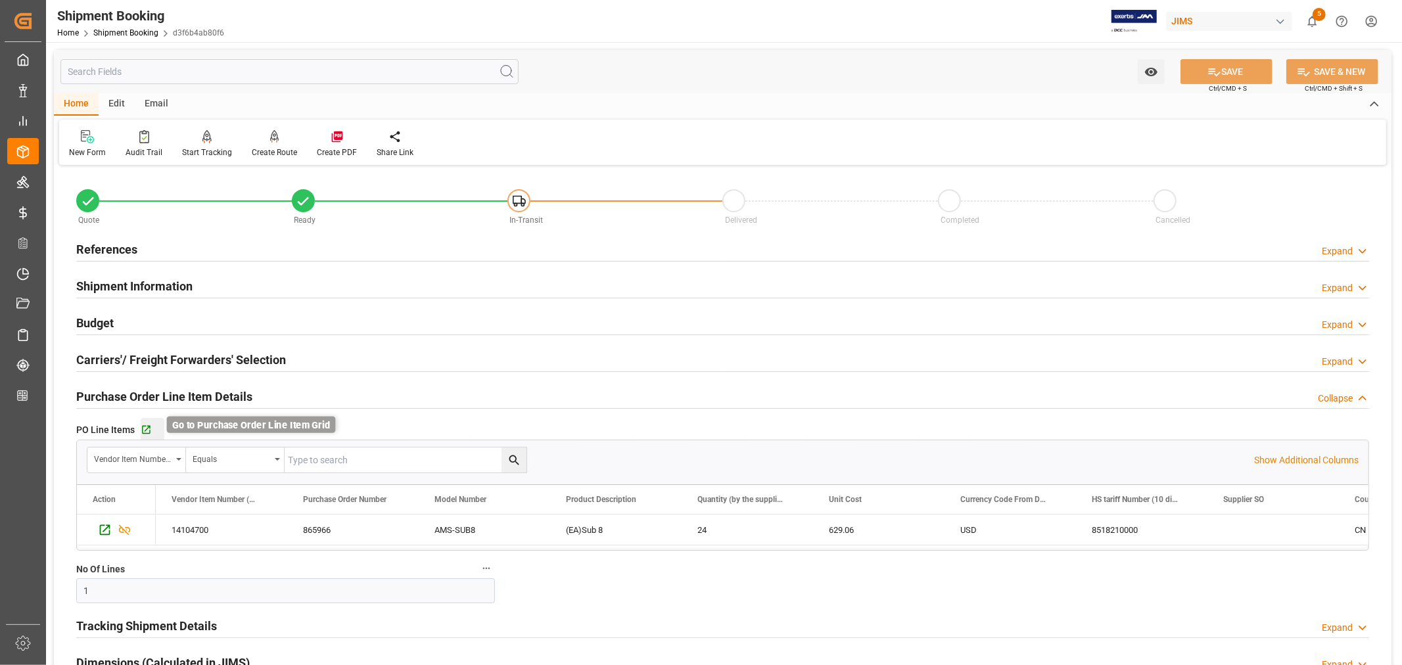
click at [143, 431] on icon "button" at bounding box center [146, 430] width 11 height 11
click at [141, 394] on h2 "Purchase Order Line Item Details" at bounding box center [164, 397] width 176 height 18
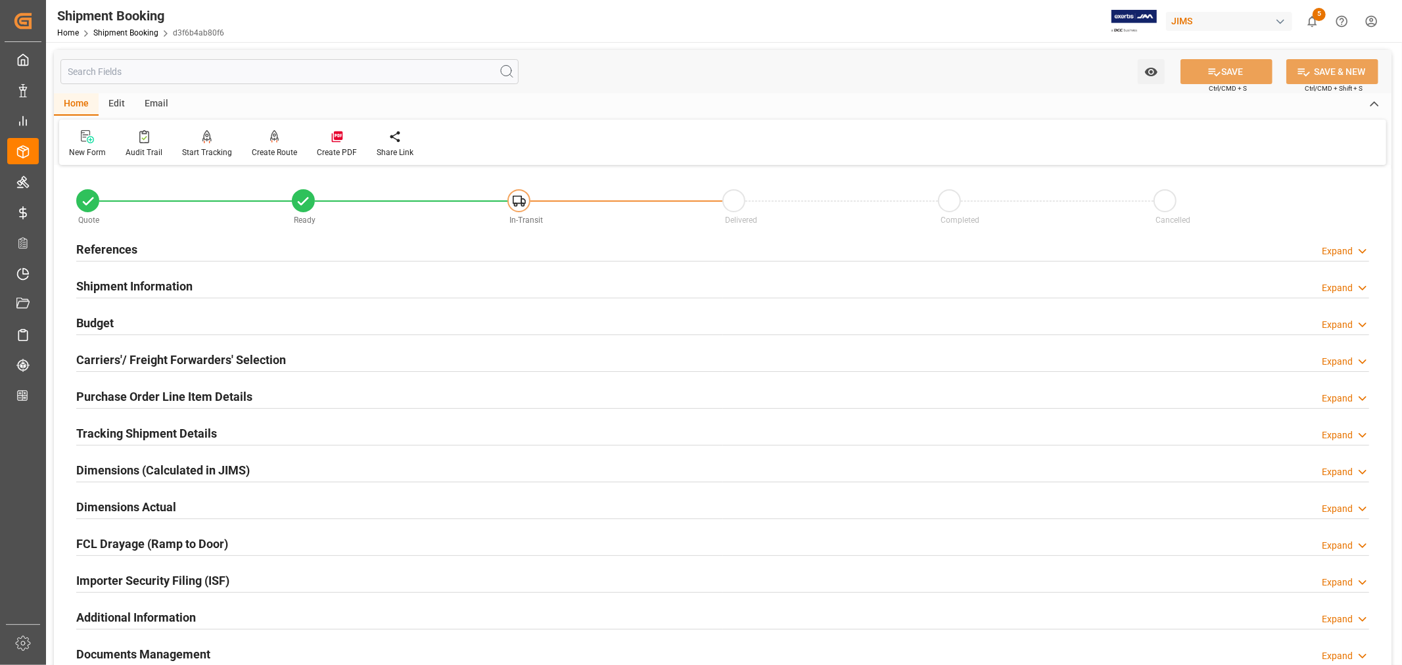
click at [124, 435] on h2 "Tracking Shipment Details" at bounding box center [146, 434] width 141 height 18
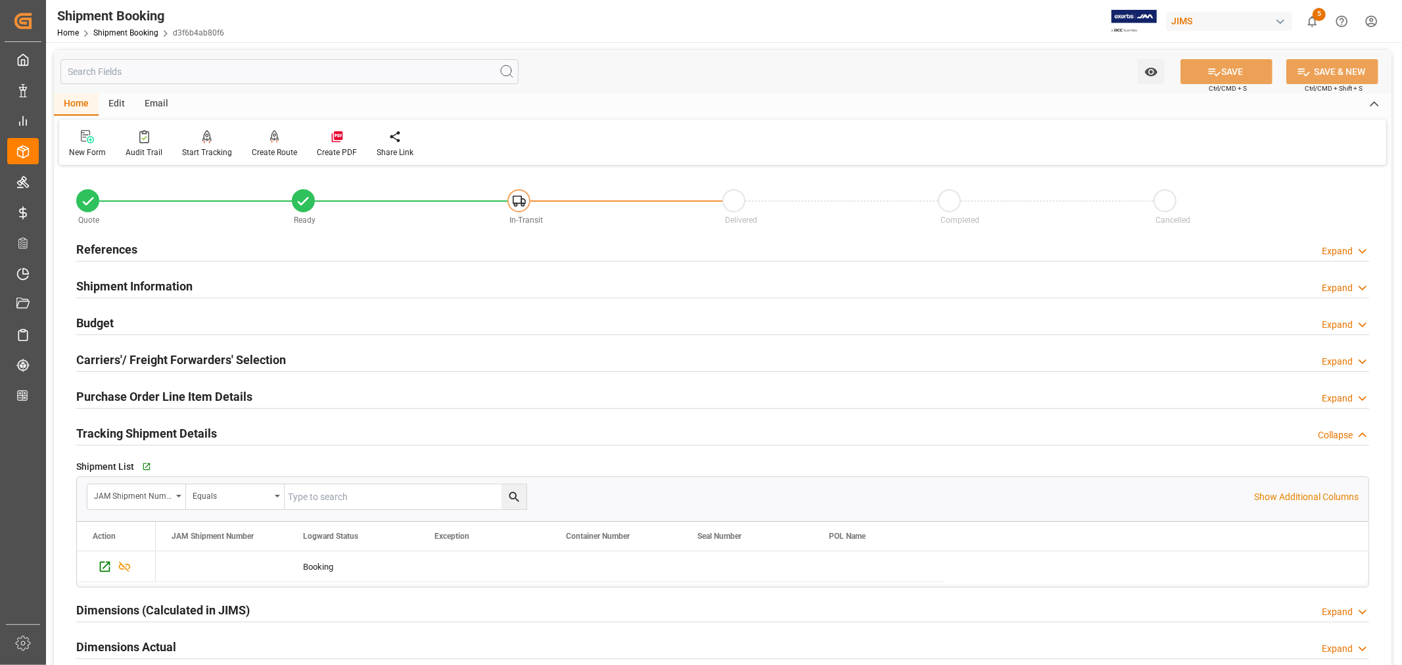
click at [124, 435] on h2 "Tracking Shipment Details" at bounding box center [146, 434] width 141 height 18
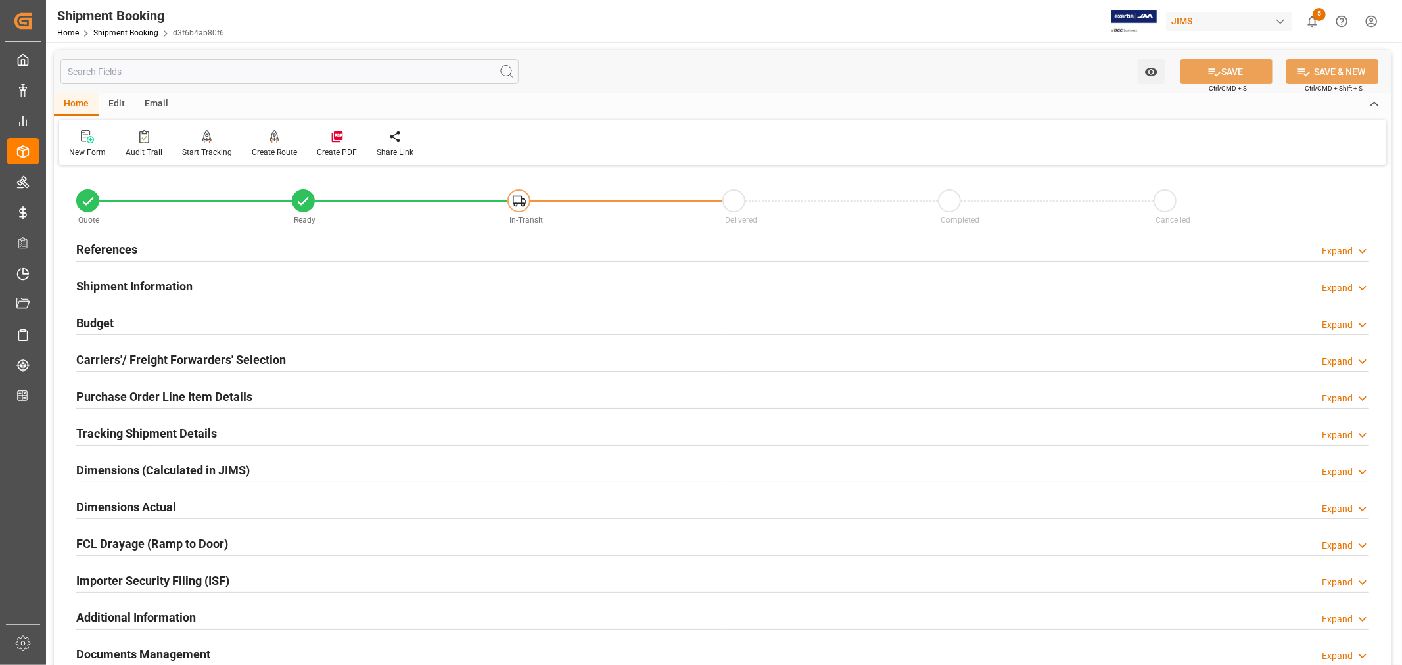
click at [137, 394] on h2 "Purchase Order Line Item Details" at bounding box center [164, 397] width 176 height 18
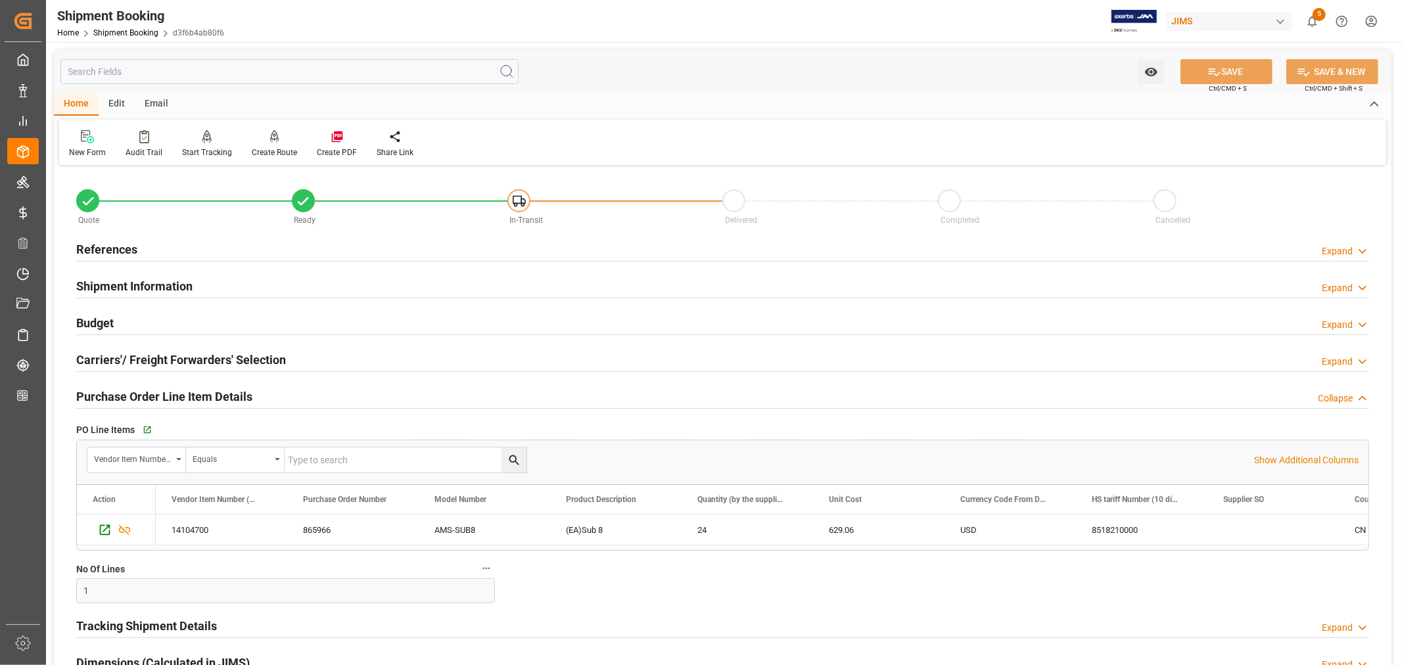
click at [137, 394] on h2 "Purchase Order Line Item Details" at bounding box center [164, 397] width 176 height 18
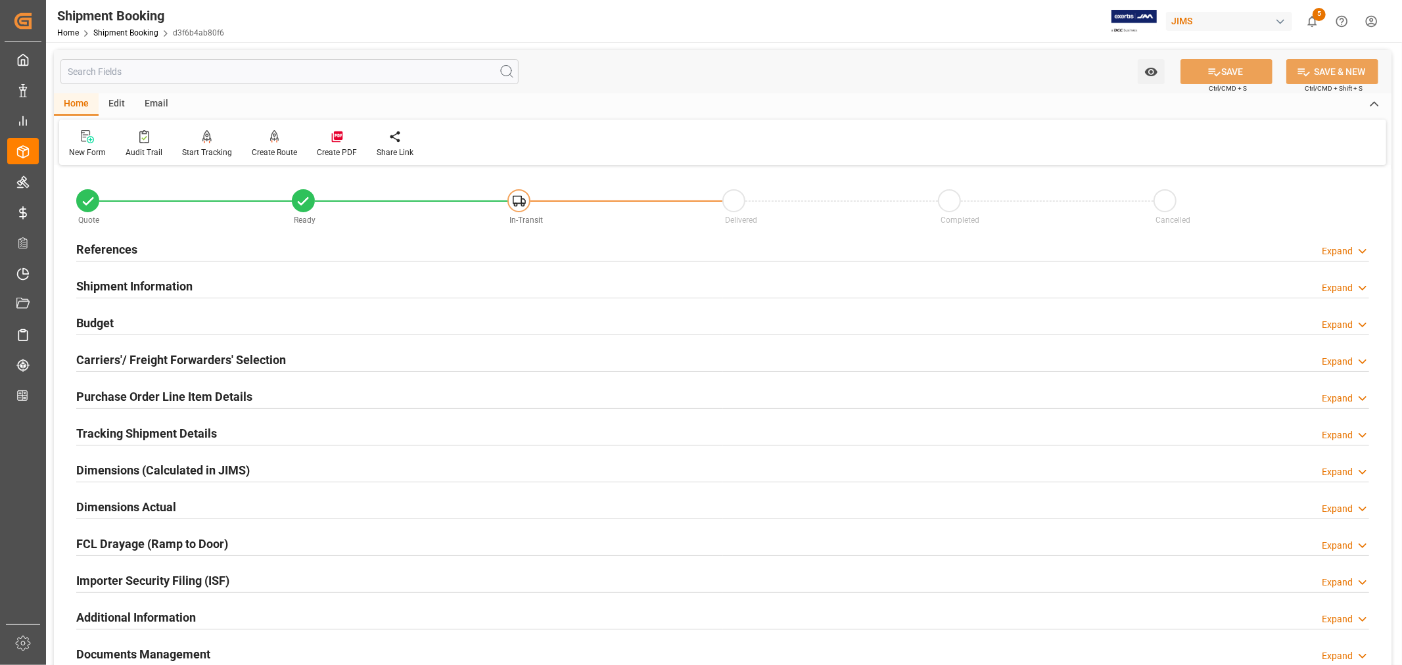
click at [114, 244] on h2 "References" at bounding box center [106, 250] width 61 height 18
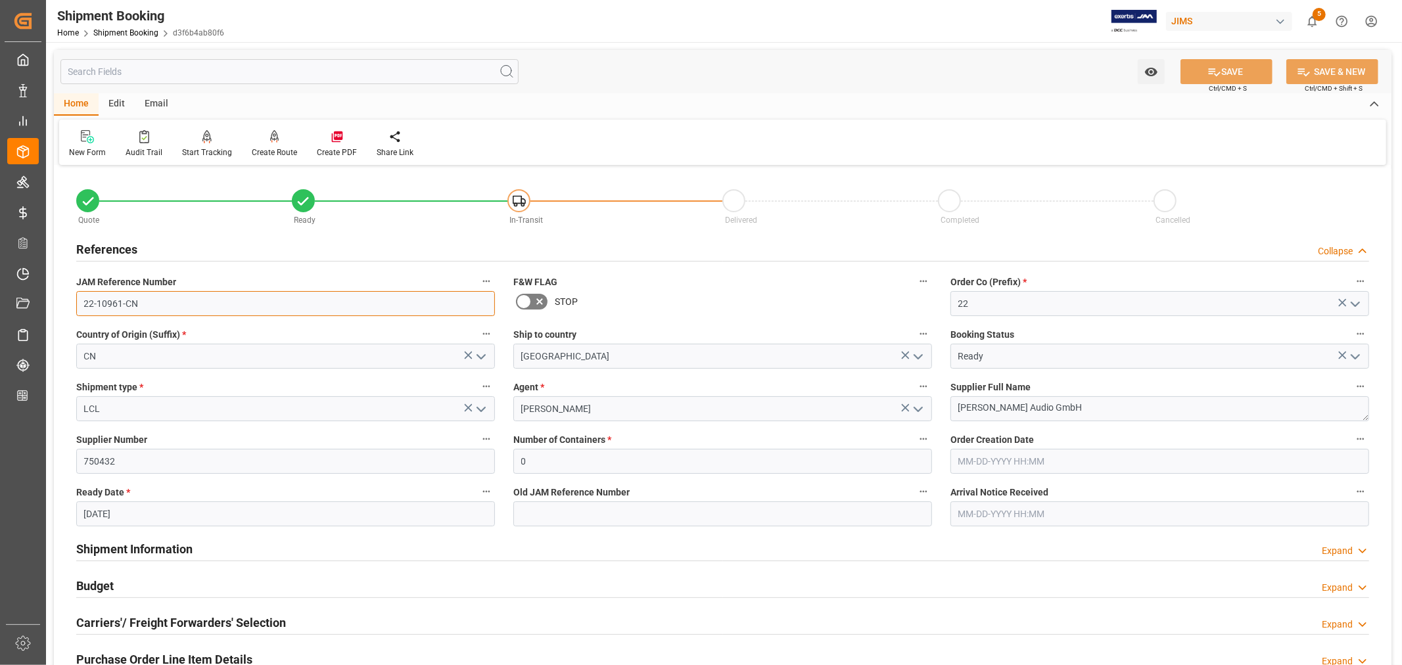
drag, startPoint x: 137, startPoint y: 303, endPoint x: 83, endPoint y: 303, distance: 53.3
click at [83, 303] on input "22-10961-CN" at bounding box center [285, 303] width 419 height 25
click at [114, 246] on h2 "References" at bounding box center [106, 250] width 61 height 18
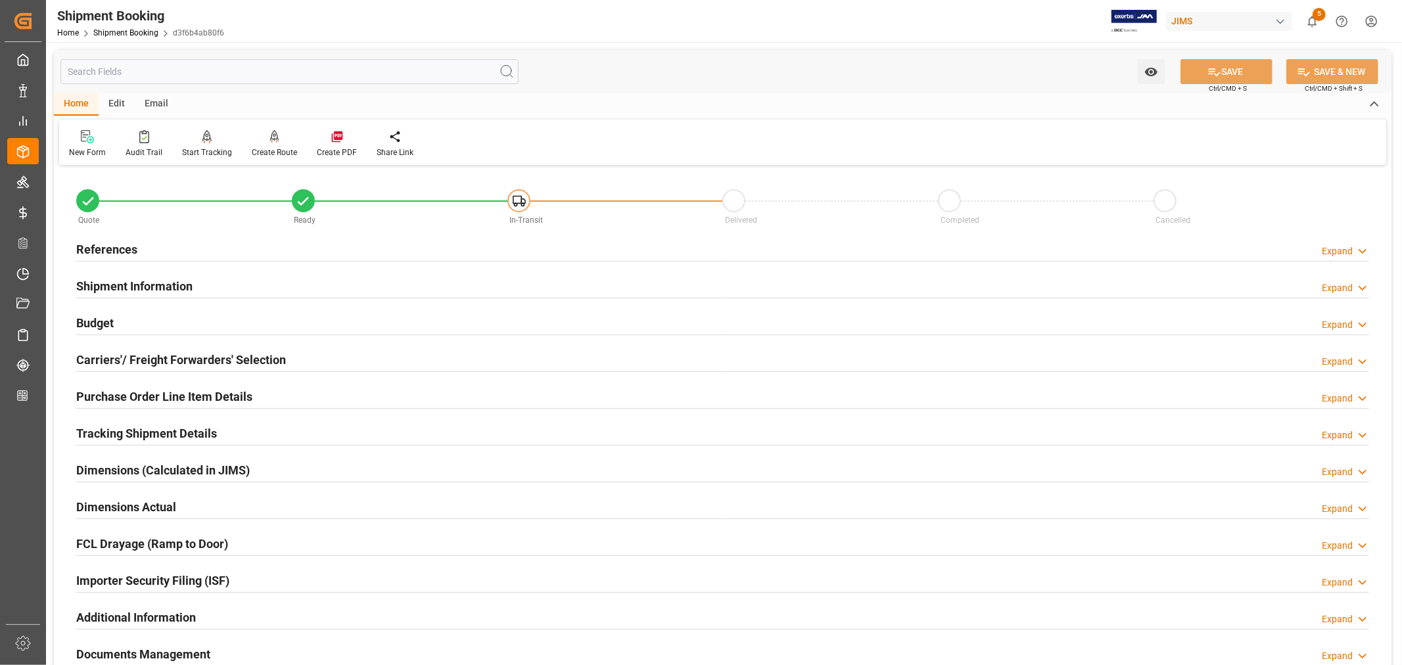
click at [126, 434] on h2 "Tracking Shipment Details" at bounding box center [146, 434] width 141 height 18
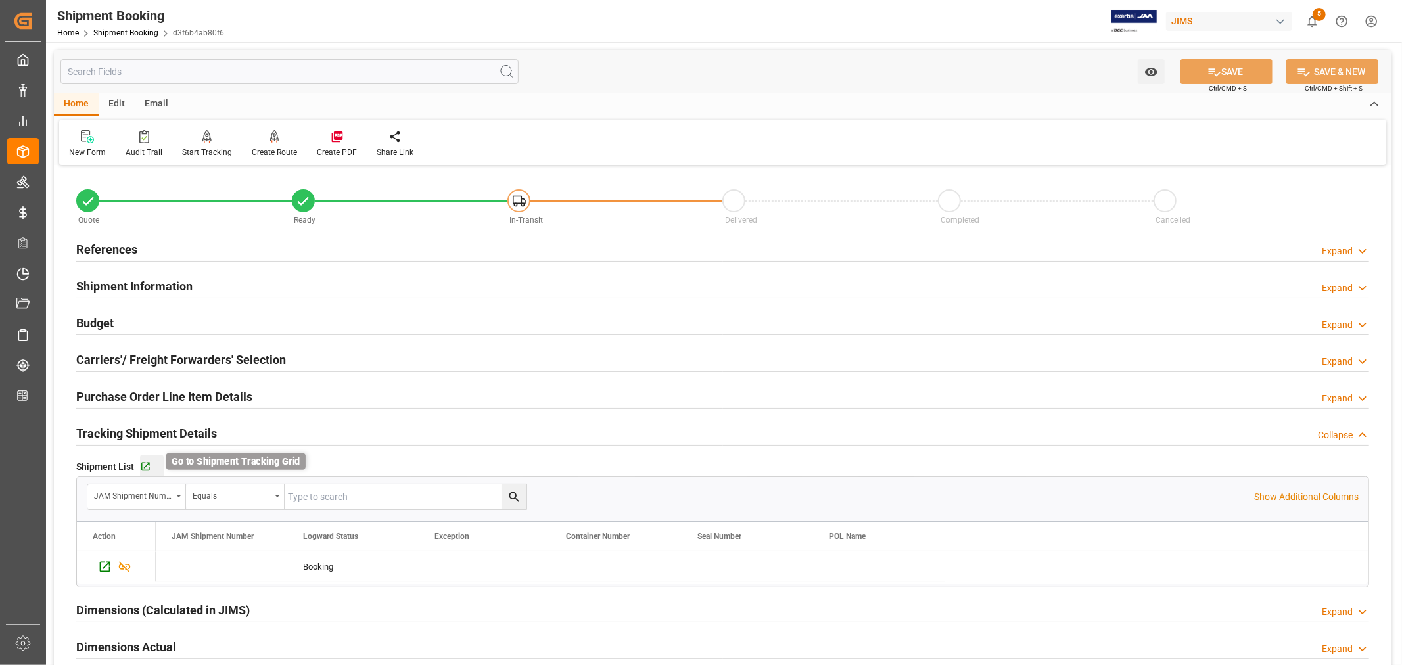
click at [145, 465] on icon "button" at bounding box center [145, 467] width 11 height 11
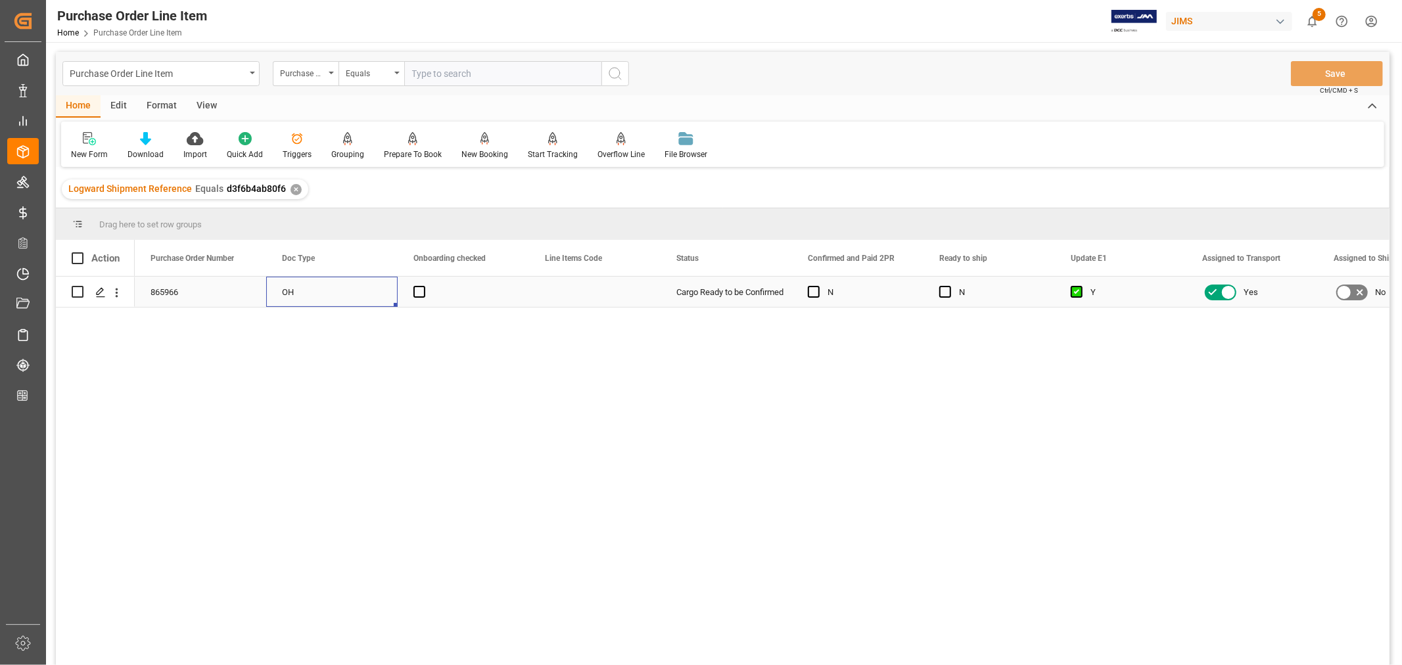
click at [365, 287] on div "OH" at bounding box center [331, 292] width 131 height 30
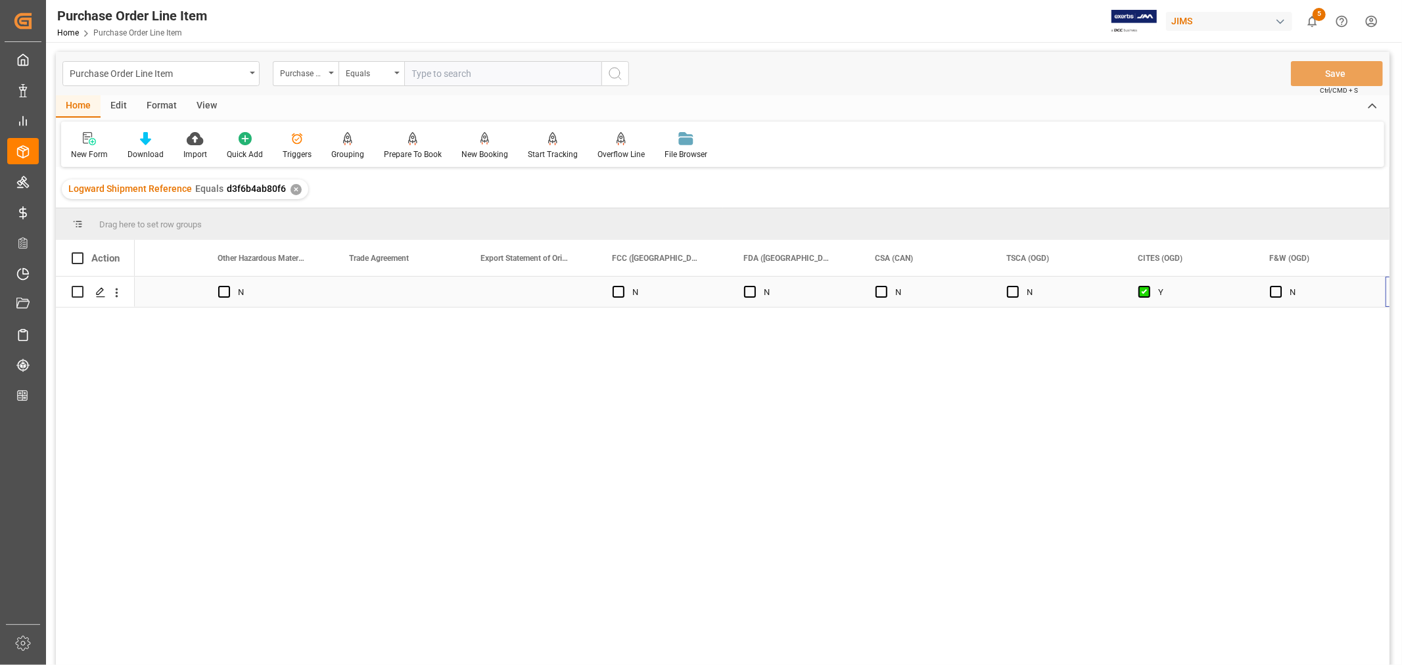
scroll to position [0, 7164]
click at [1015, 287] on div "Press SPACE to select this row." at bounding box center [1056, 292] width 131 height 30
click at [1013, 298] on input "Press SPACE to select this row." at bounding box center [1057, 299] width 110 height 25
paste input "FCA [PERSON_NAME] Audio Premises ,[GEOGRAPHIC_DATA]"
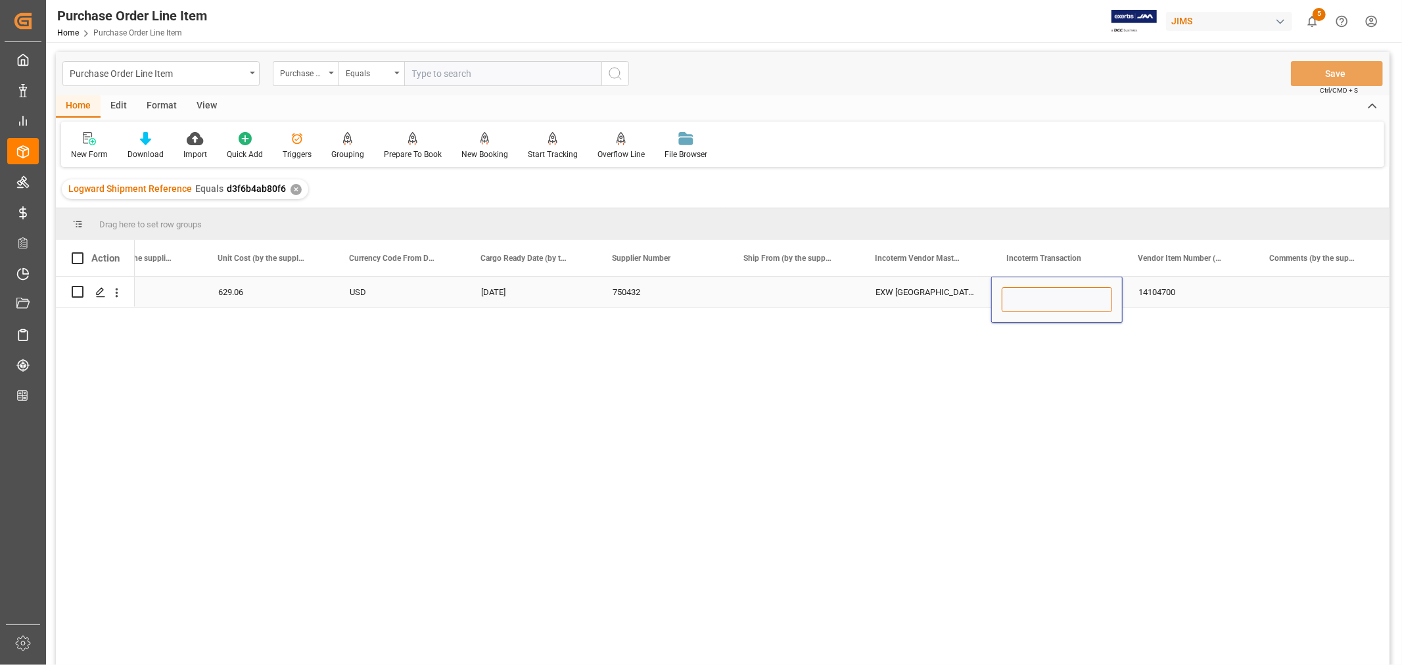
type input "FCA [PERSON_NAME] Audio Premises ,[GEOGRAPHIC_DATA]"
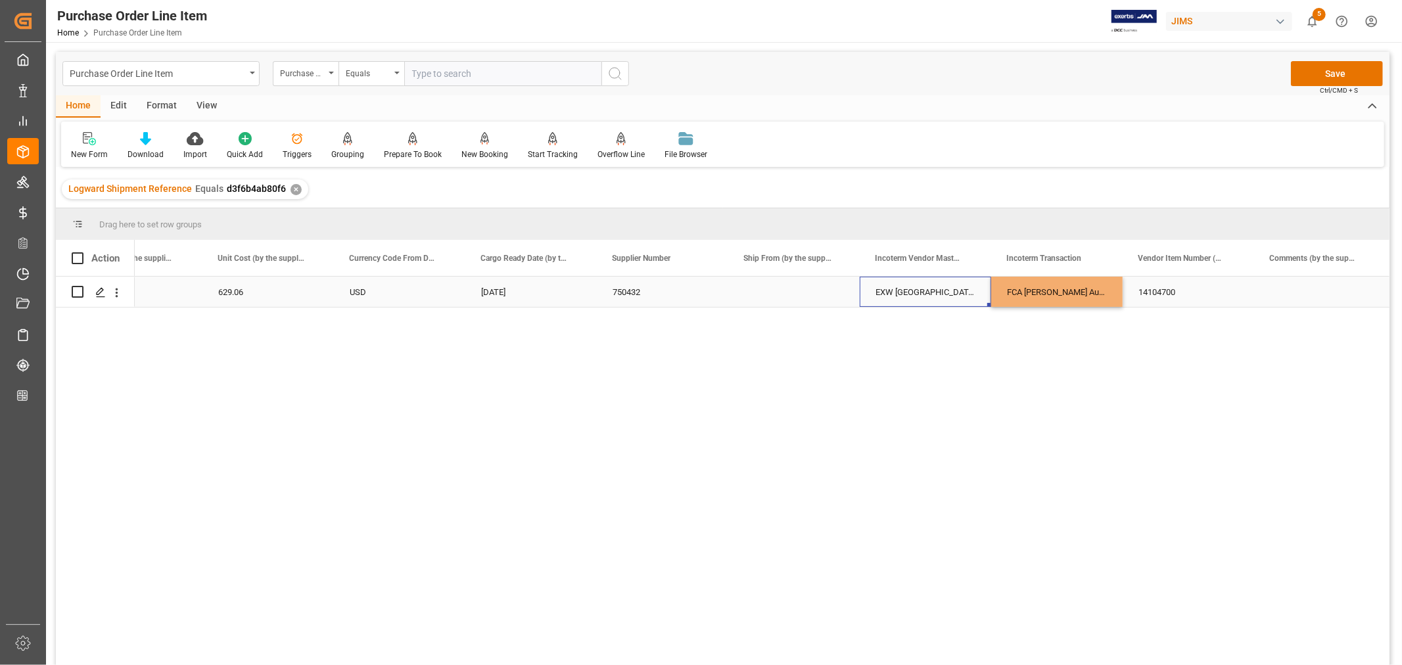
click at [899, 285] on div "EXW [GEOGRAPHIC_DATA] DE" at bounding box center [925, 292] width 131 height 30
click at [1337, 72] on button "Save" at bounding box center [1337, 73] width 92 height 25
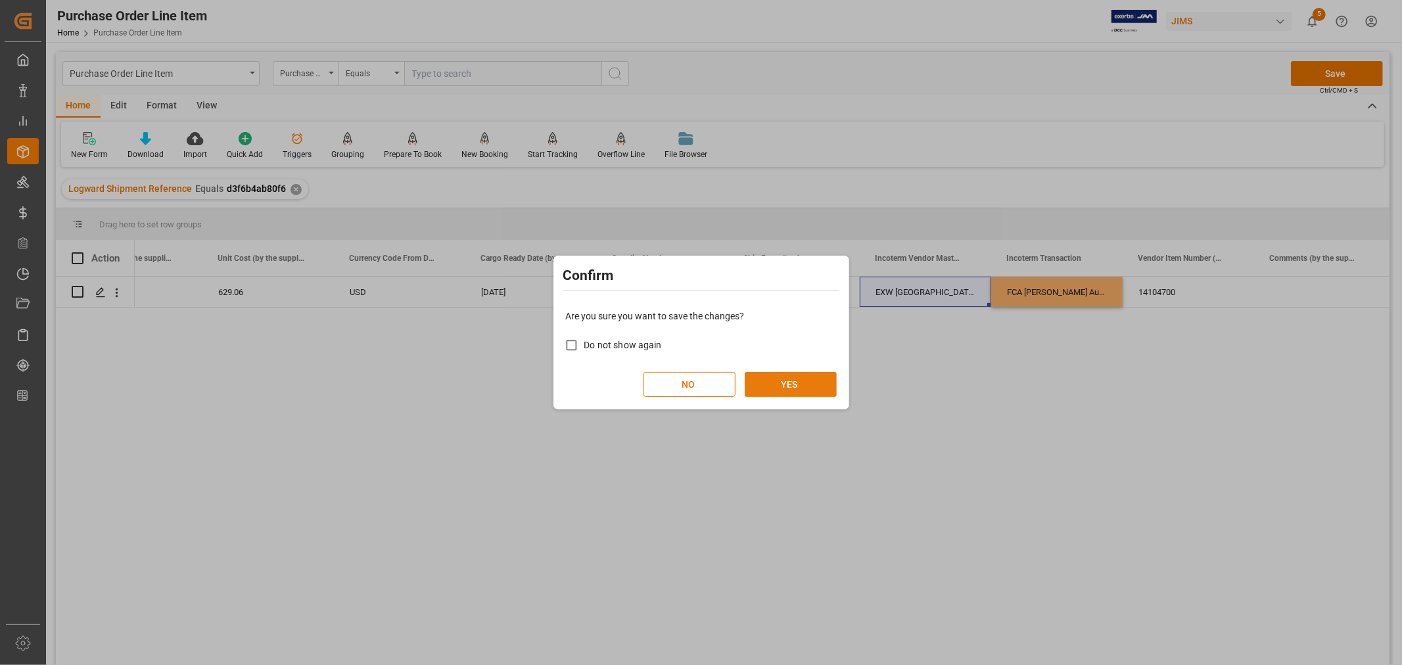
click at [785, 385] on button "YES" at bounding box center [791, 384] width 92 height 25
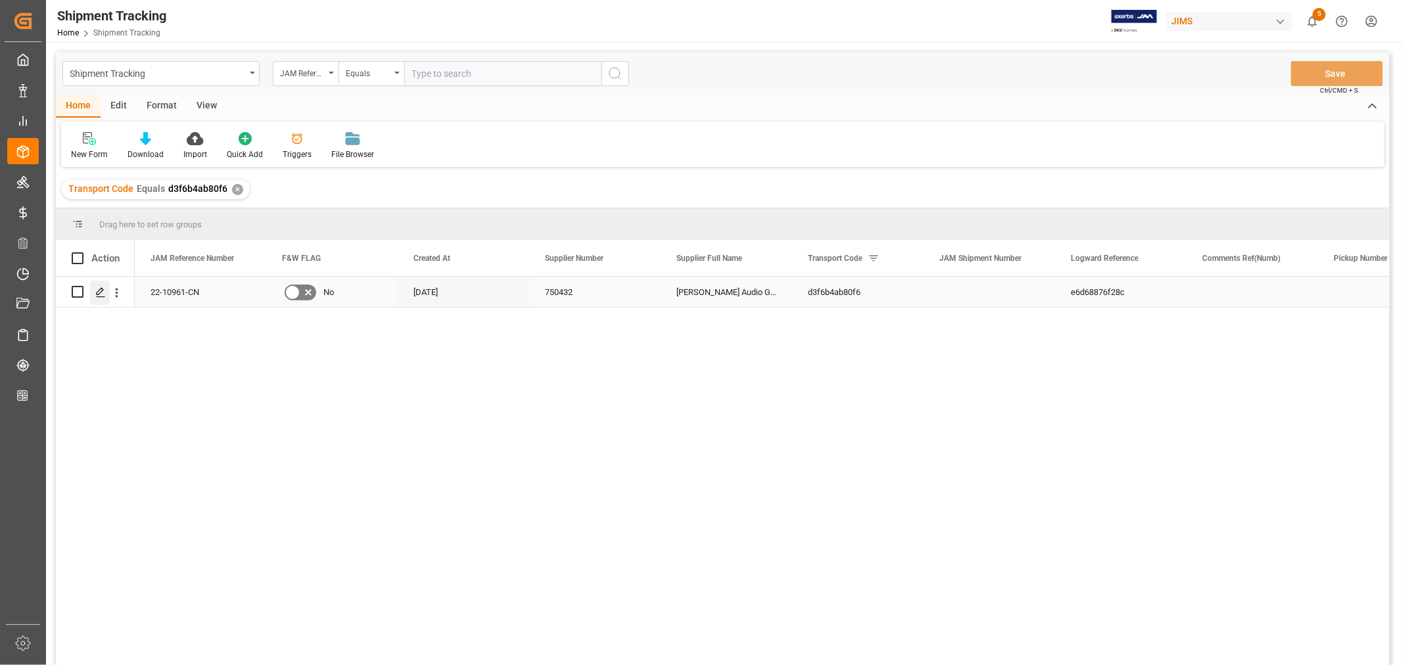
click at [99, 293] on polygon "Press SPACE to select this row." at bounding box center [100, 291] width 7 height 7
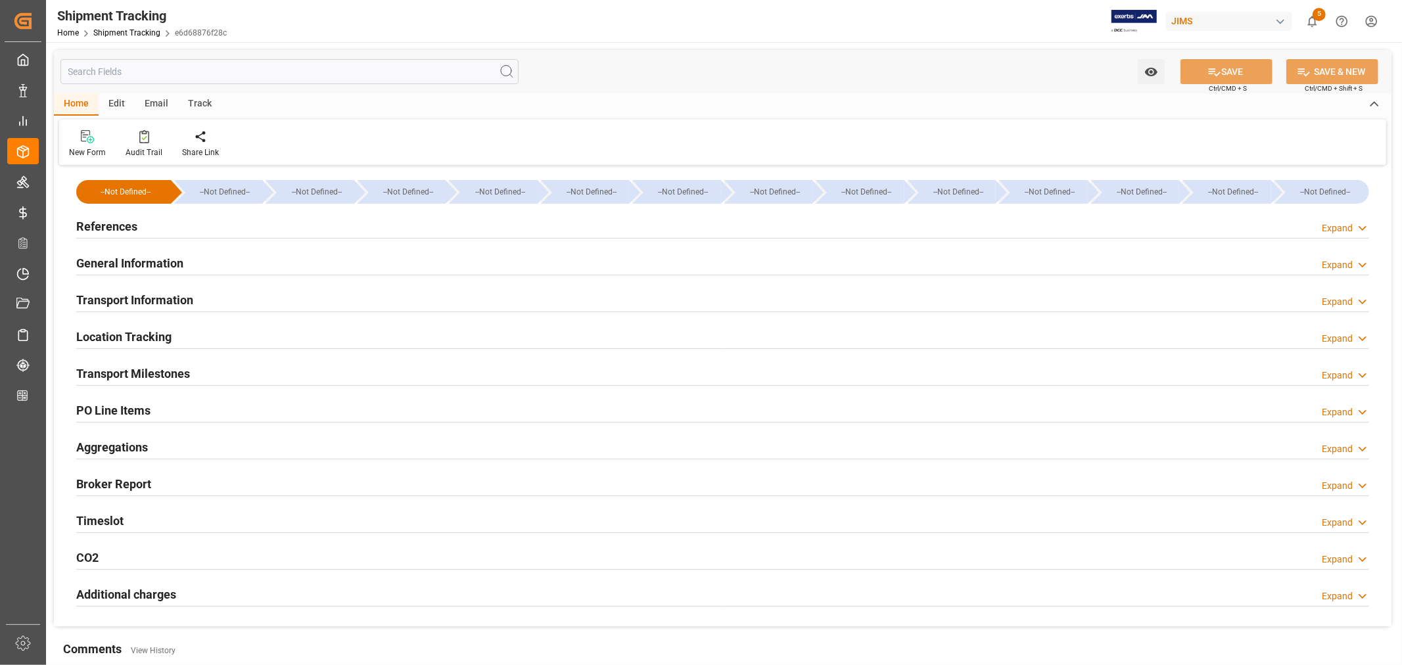
type input "[DATE]"
click at [101, 227] on h2 "References" at bounding box center [106, 227] width 61 height 18
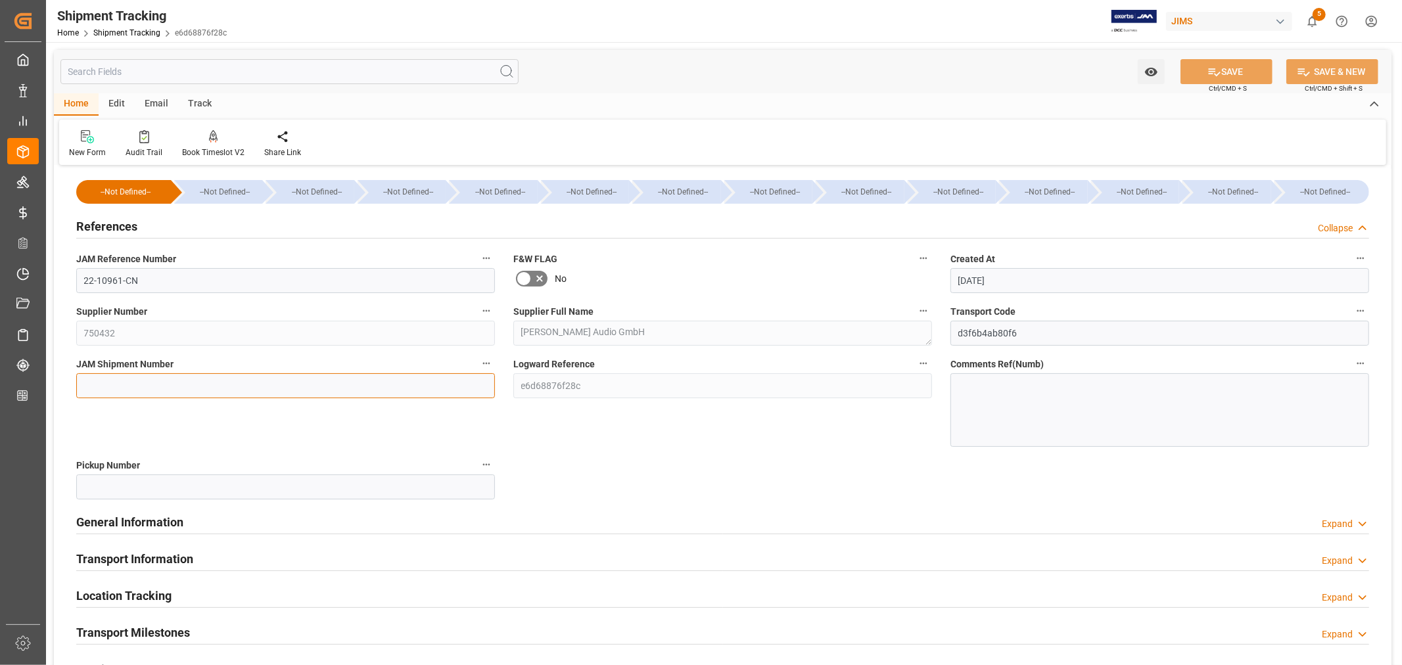
click at [101, 383] on input at bounding box center [285, 385] width 419 height 25
paste input "73257"
type input "73257"
click at [1224, 70] on button "SAVE" at bounding box center [1227, 71] width 92 height 25
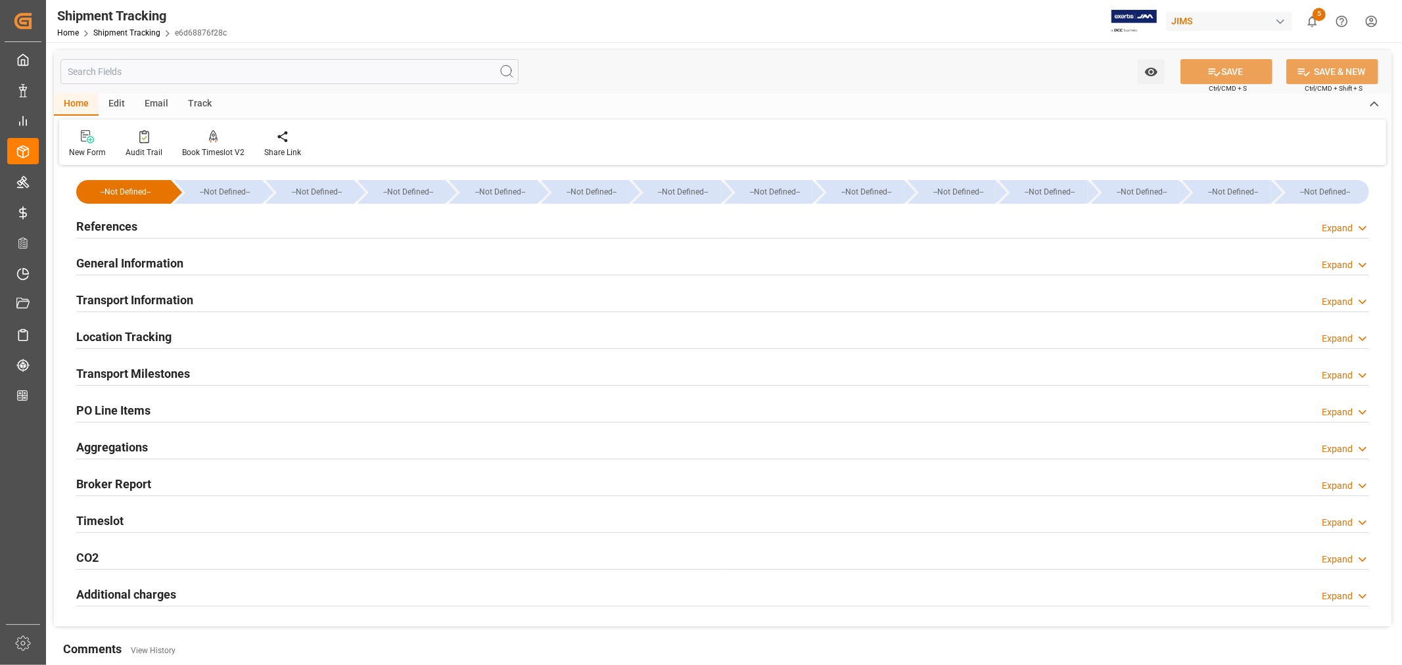
click at [167, 372] on h2 "Transport Milestones" at bounding box center [133, 374] width 114 height 18
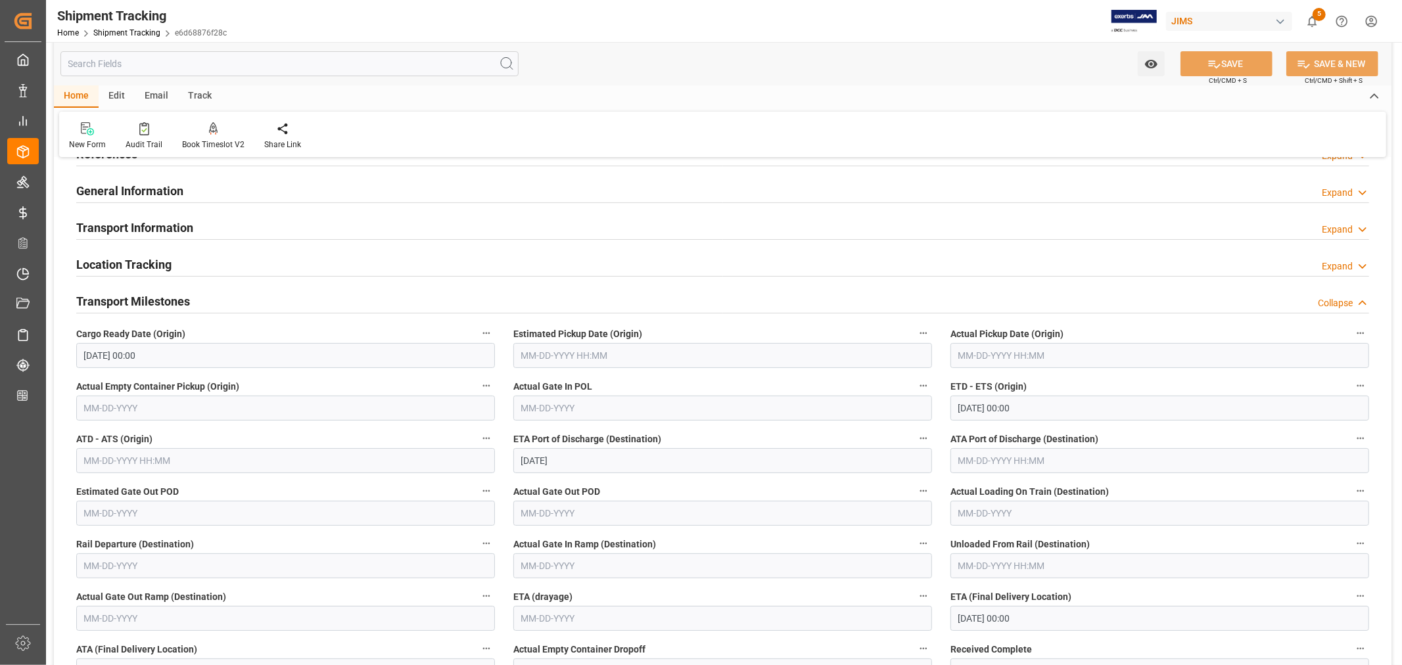
scroll to position [73, 0]
click at [166, 226] on h2 "Transport Information" at bounding box center [134, 227] width 117 height 18
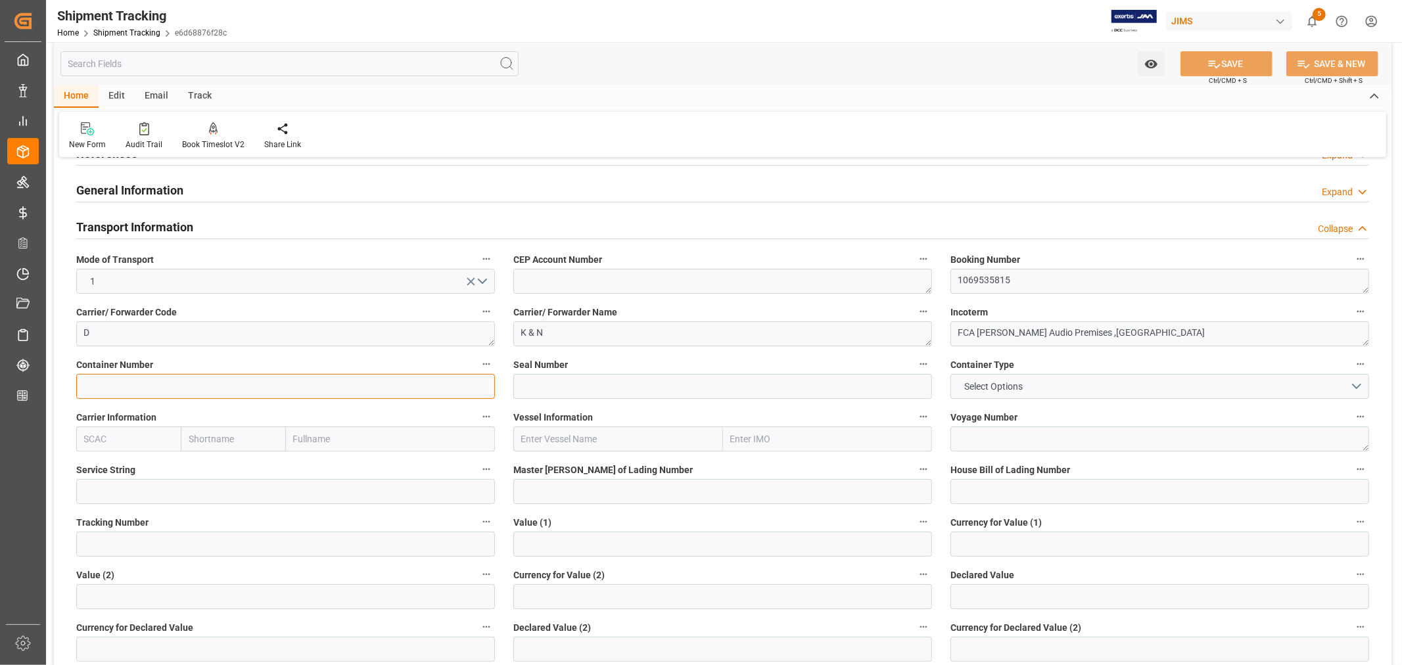
click at [87, 389] on input at bounding box center [285, 386] width 419 height 25
paste input "MSKU0361919"
type input "MSKU0361919"
click at [542, 389] on input at bounding box center [722, 386] width 419 height 25
drag, startPoint x: 530, startPoint y: 381, endPoint x: 544, endPoint y: 387, distance: 15.4
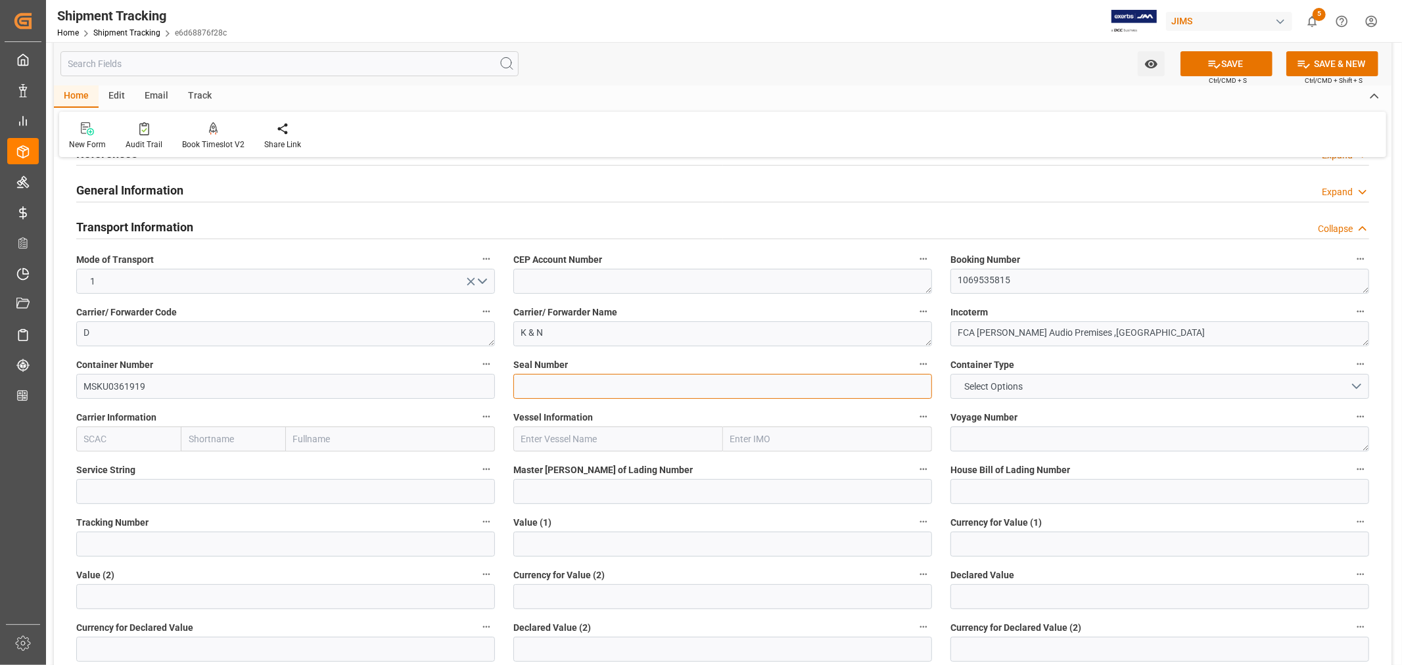
click at [530, 381] on input at bounding box center [722, 386] width 419 height 25
paste input "CN4502378"
type input "CN4502378"
click at [1356, 385] on button "Select Options" at bounding box center [1160, 386] width 419 height 25
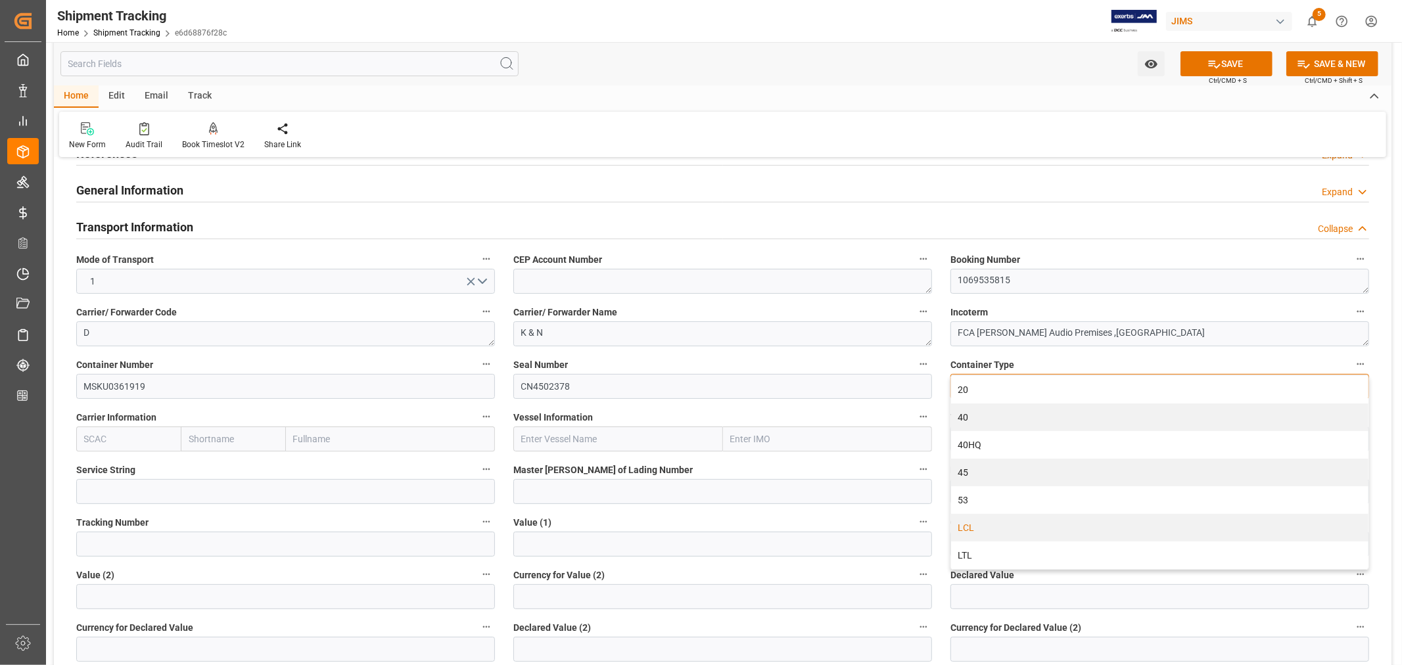
click at [1003, 527] on div "LCL" at bounding box center [1159, 528] width 417 height 28
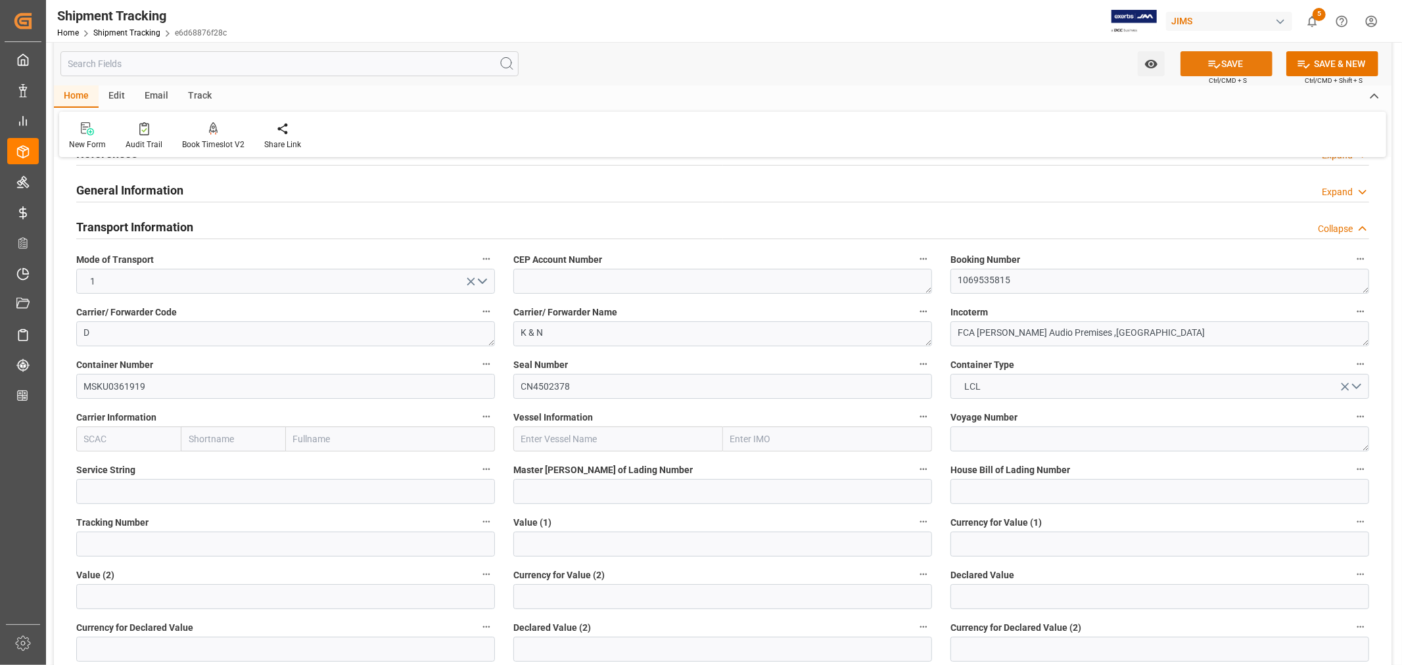
click at [1234, 66] on button "SAVE" at bounding box center [1227, 63] width 92 height 25
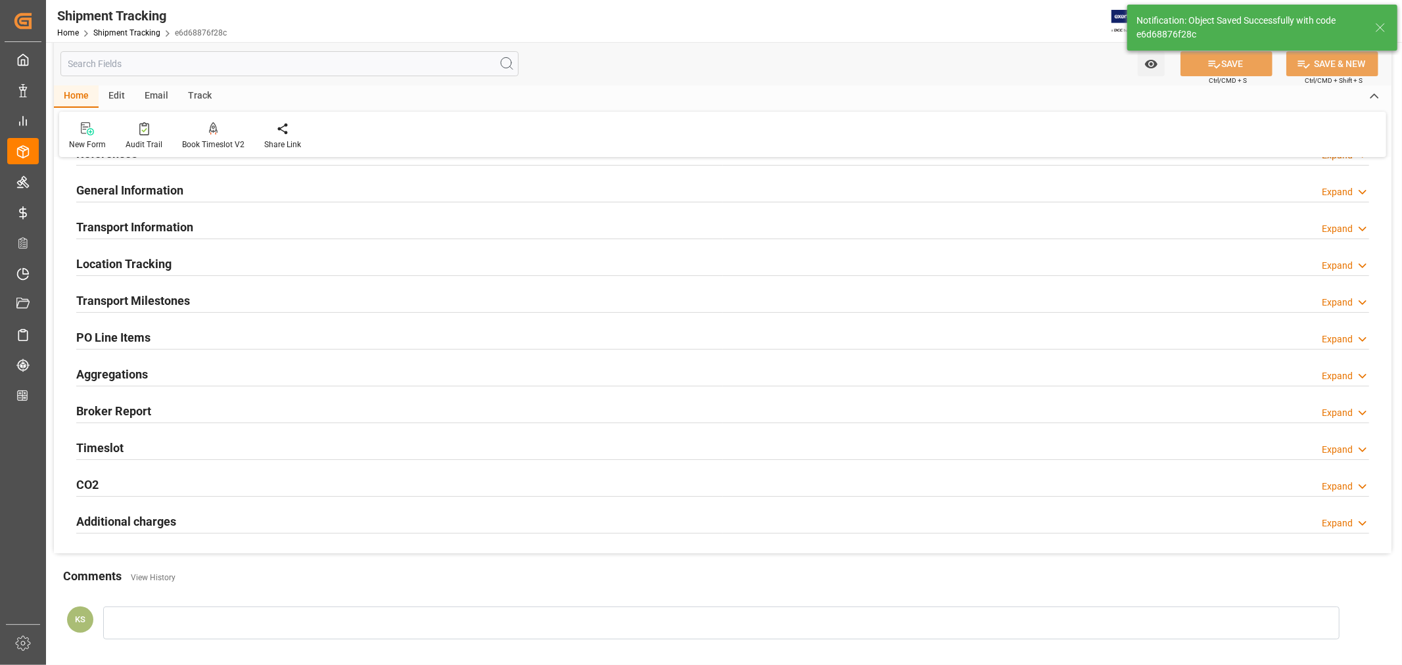
click at [159, 300] on h2 "Transport Milestones" at bounding box center [133, 301] width 114 height 18
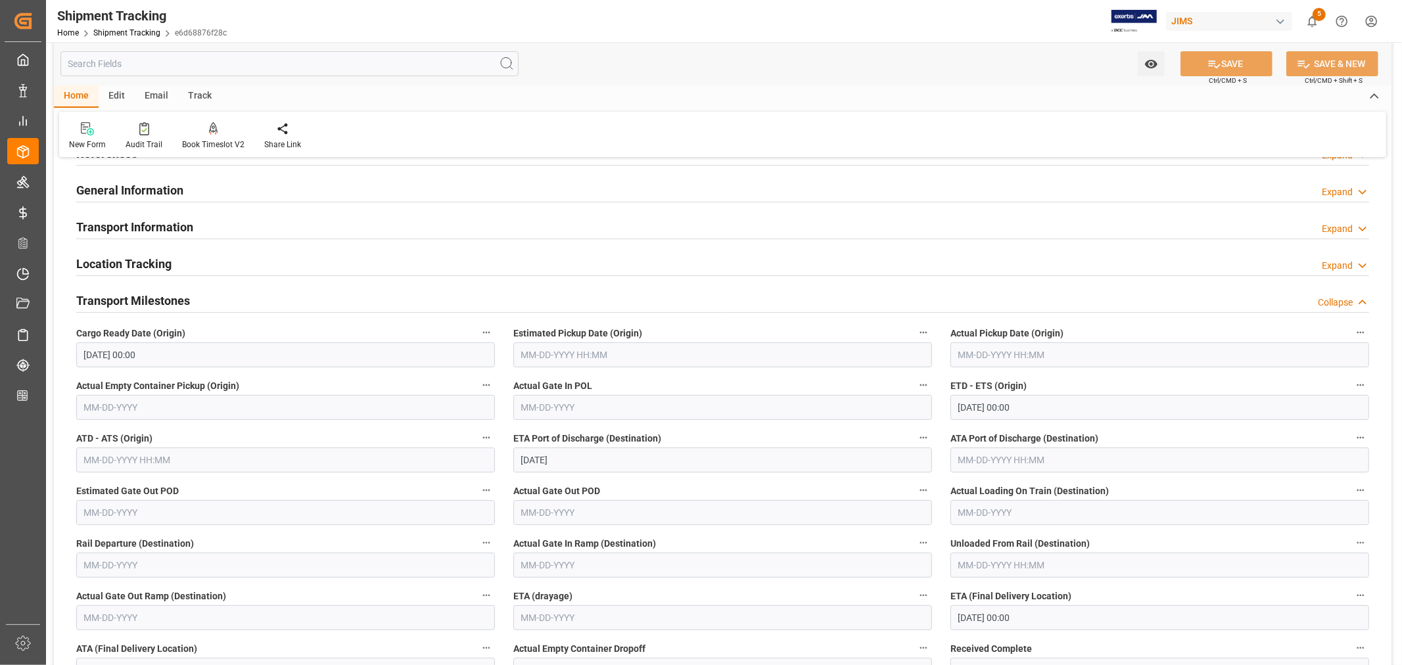
click at [563, 406] on input "text" at bounding box center [722, 407] width 419 height 25
click at [556, 561] on span "23" at bounding box center [556, 563] width 9 height 9
type input "09-23-2025"
click at [1046, 410] on input "09-30-2025 00:00" at bounding box center [1160, 407] width 419 height 25
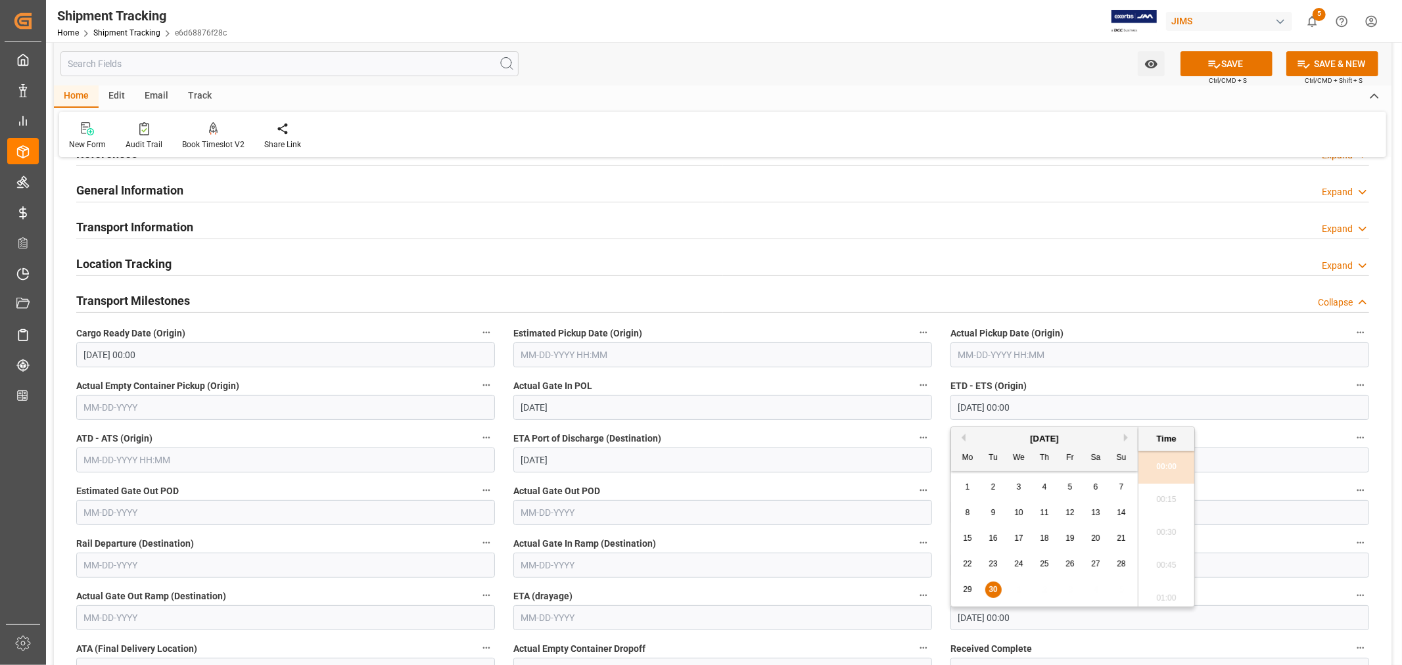
click at [967, 586] on span "29" at bounding box center [967, 589] width 9 height 9
type input "09-29-2025 00:00"
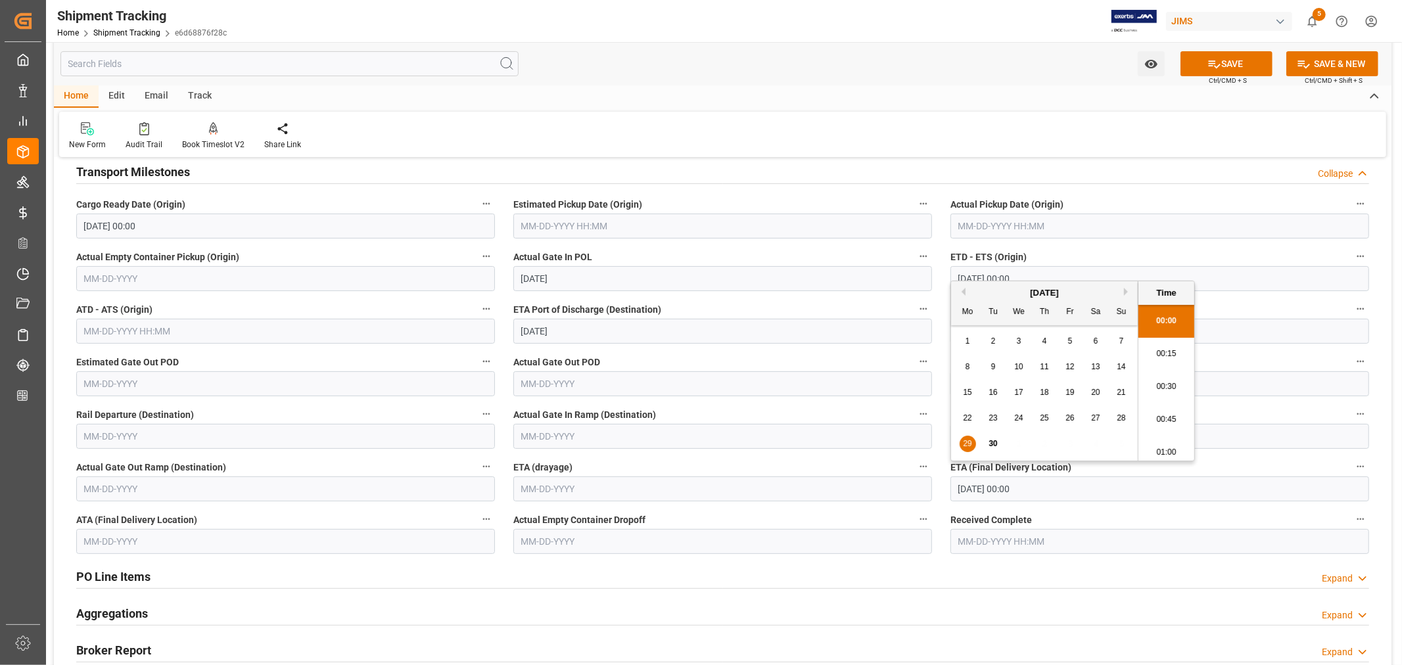
scroll to position [219, 0]
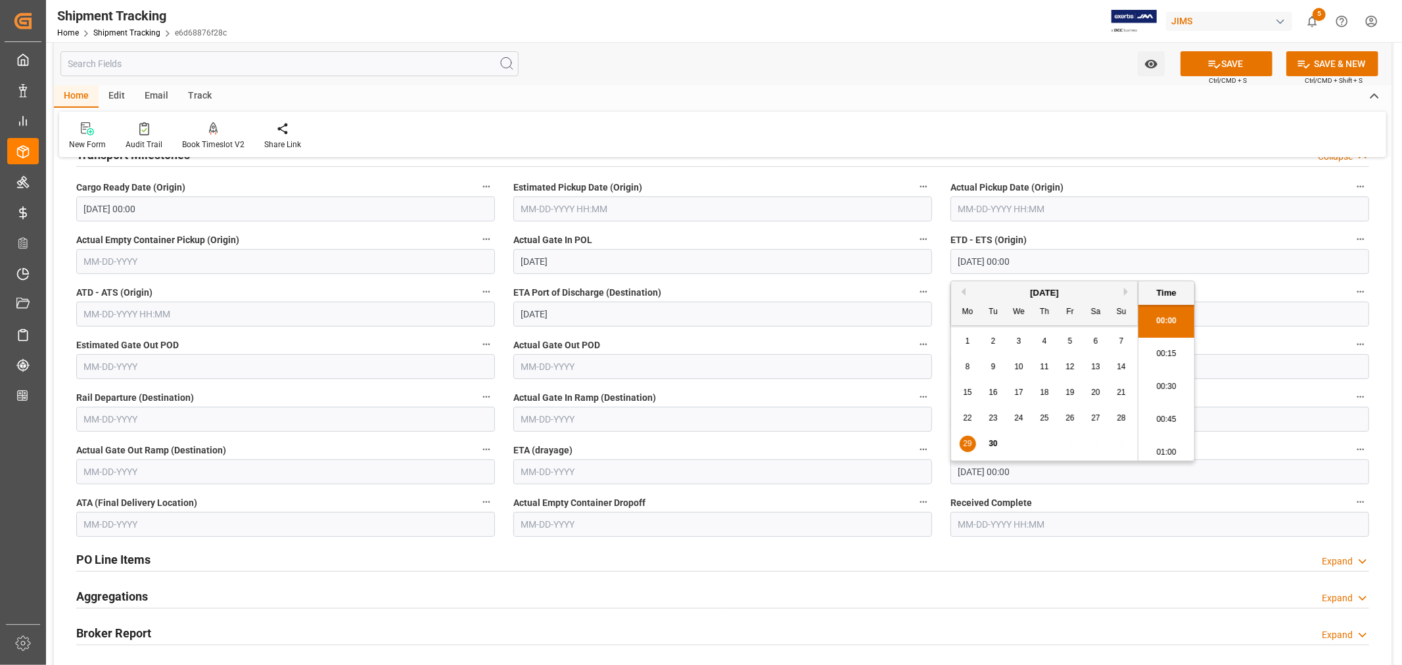
click at [1057, 477] on input "11-05-2025 00:00" at bounding box center [1160, 472] width 419 height 25
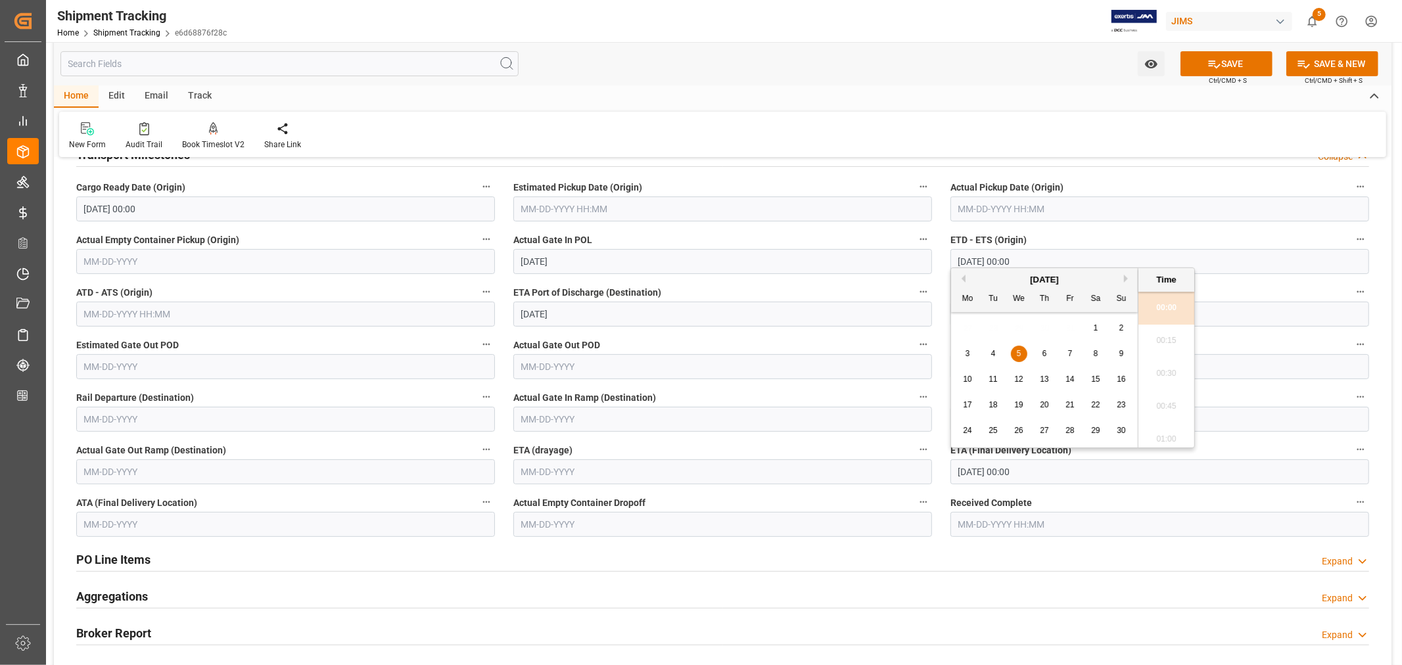
click at [964, 278] on button "Previous Month" at bounding box center [962, 279] width 8 height 8
click at [1018, 430] on span "29" at bounding box center [1018, 430] width 9 height 9
type input "10-29-2025 00:00"
click at [1228, 60] on button "SAVE" at bounding box center [1227, 63] width 92 height 25
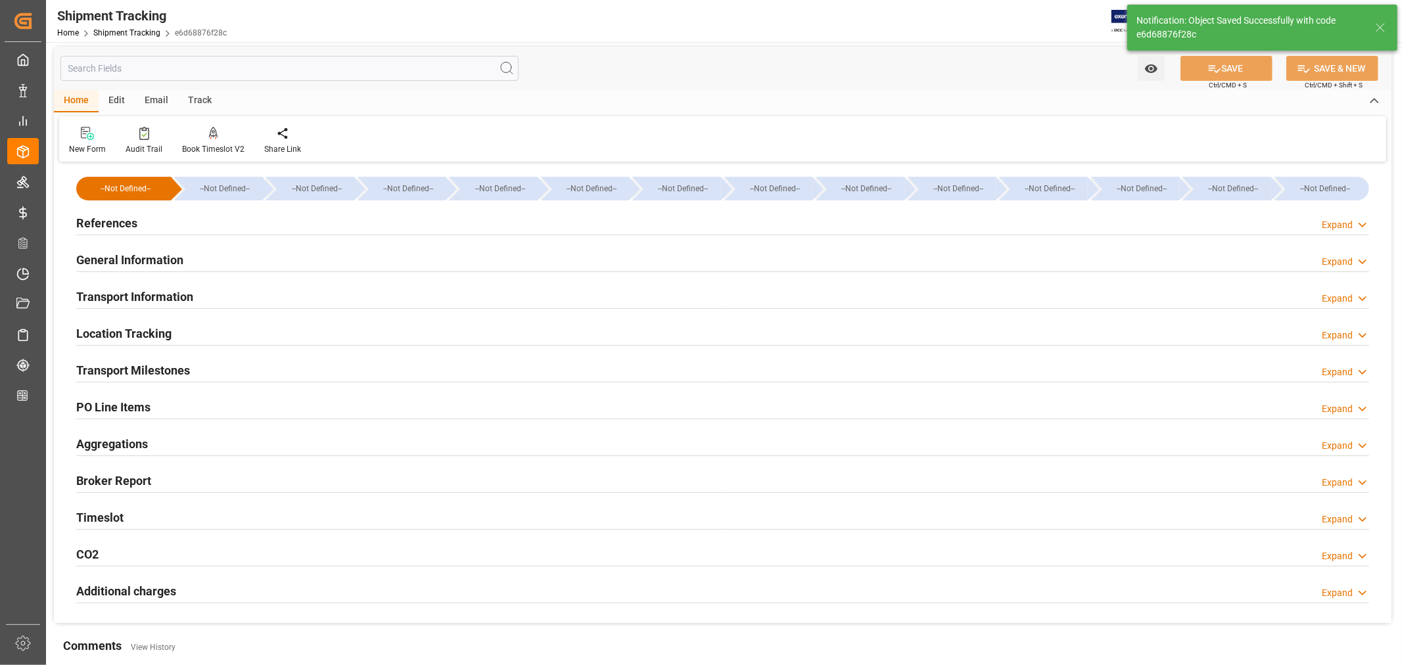
scroll to position [0, 0]
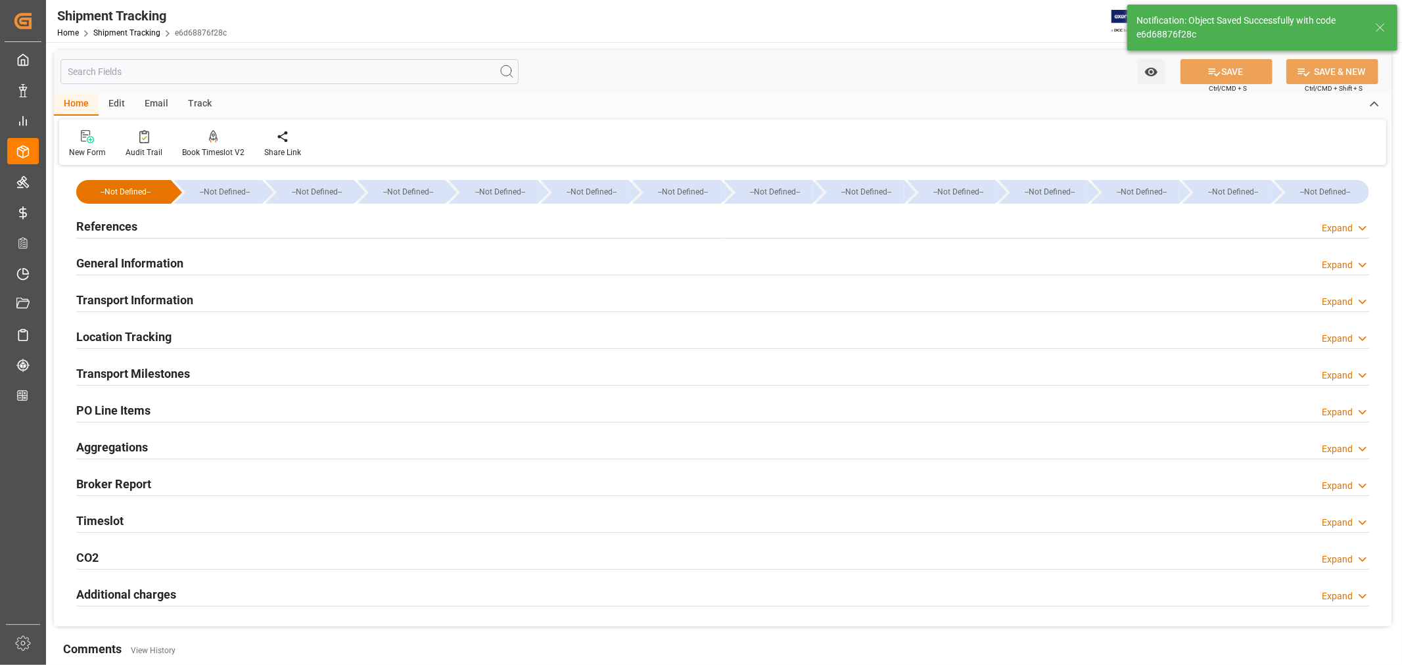
click at [164, 261] on h2 "General Information" at bounding box center [129, 263] width 107 height 18
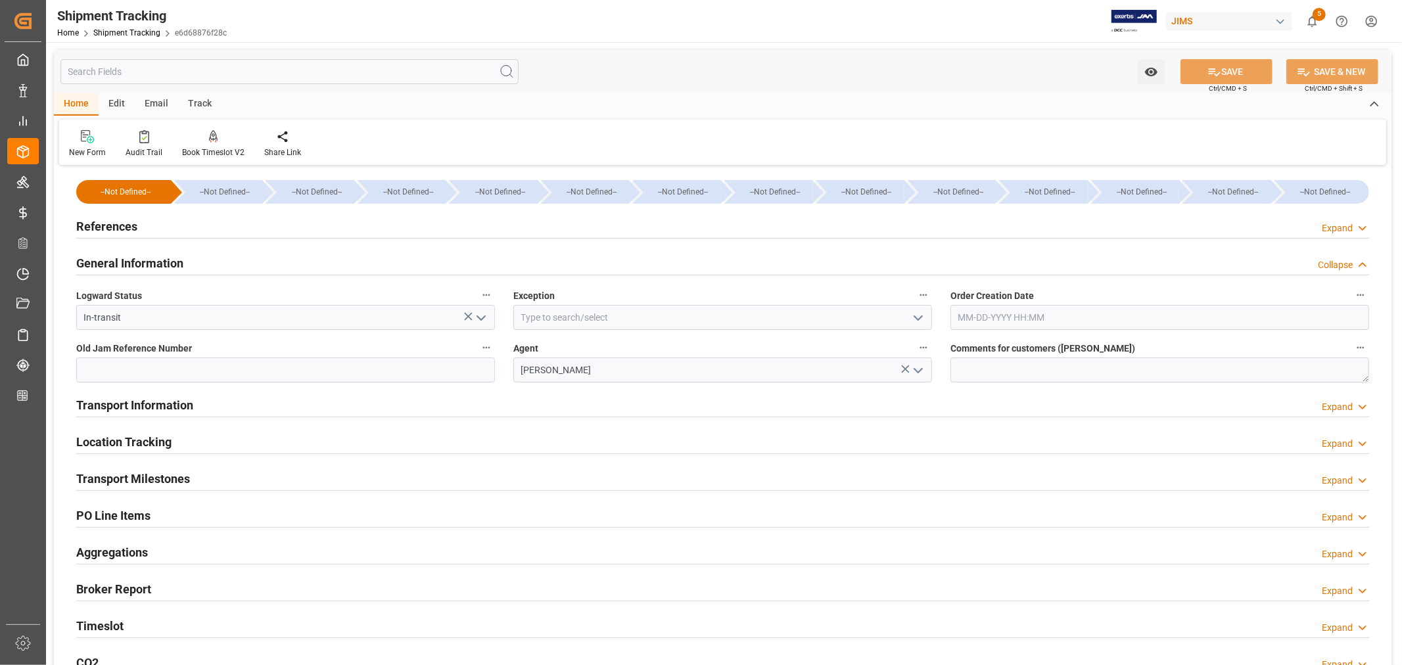
click at [914, 314] on icon "open menu" at bounding box center [919, 318] width 16 height 16
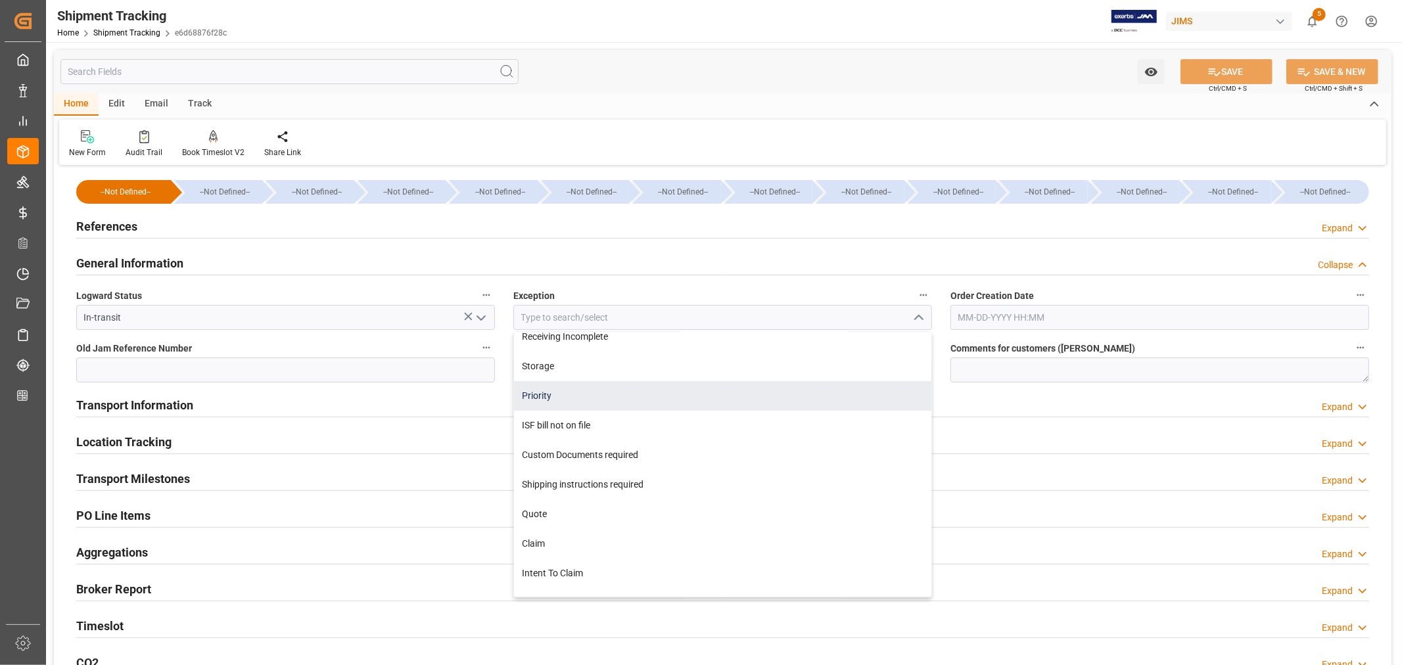
click at [536, 395] on div "Priority" at bounding box center [722, 396] width 417 height 30
type input "Priority"
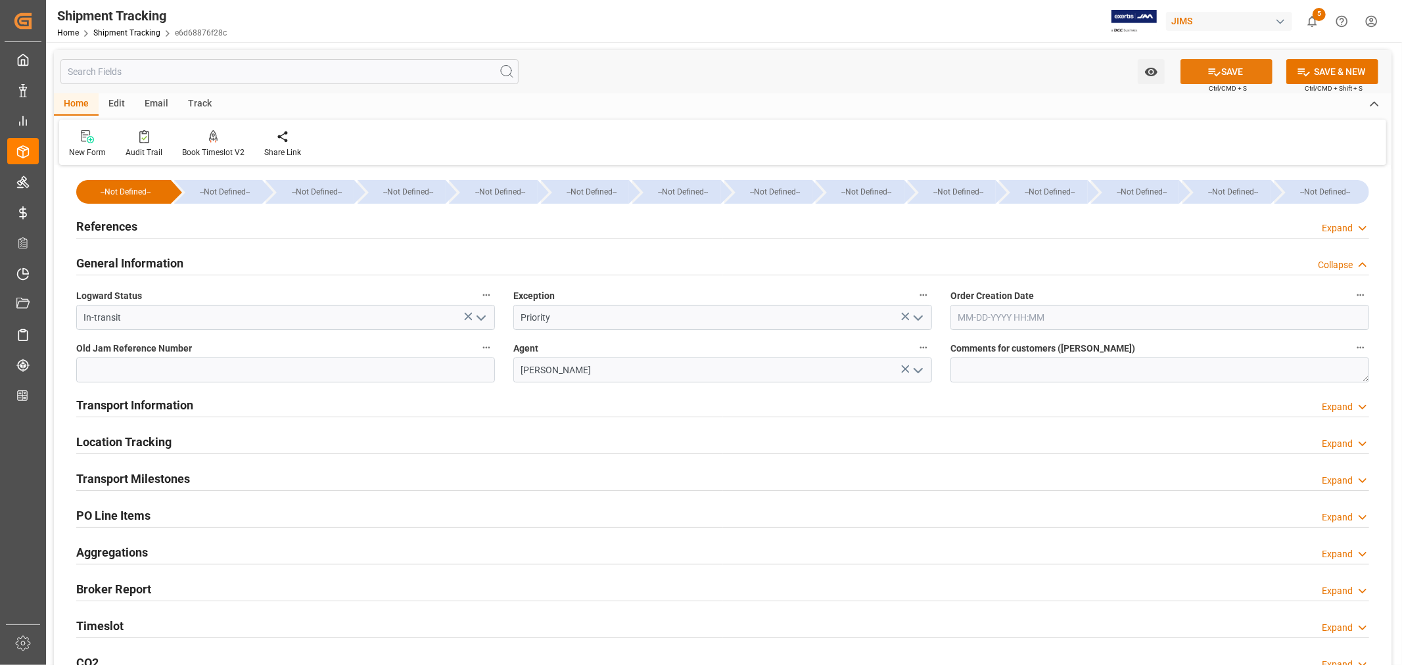
click at [1224, 74] on button "SAVE" at bounding box center [1227, 71] width 92 height 25
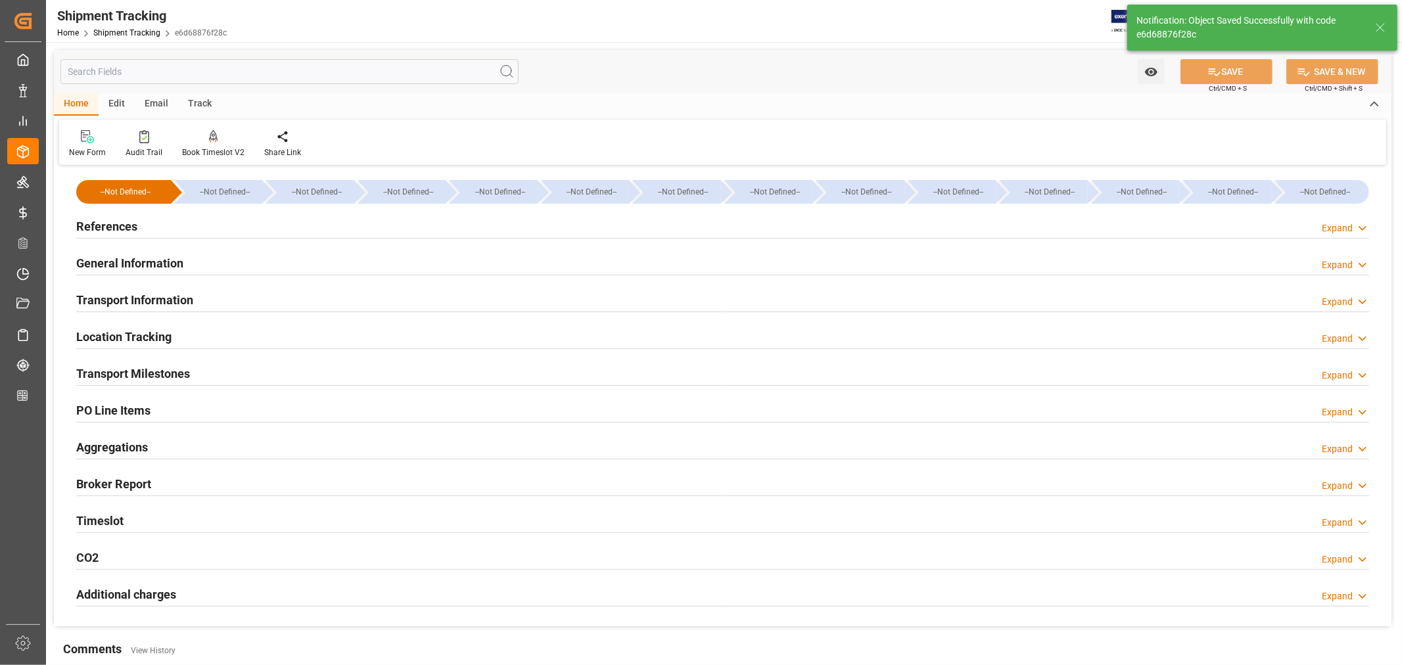
click at [116, 225] on h2 "References" at bounding box center [106, 227] width 61 height 18
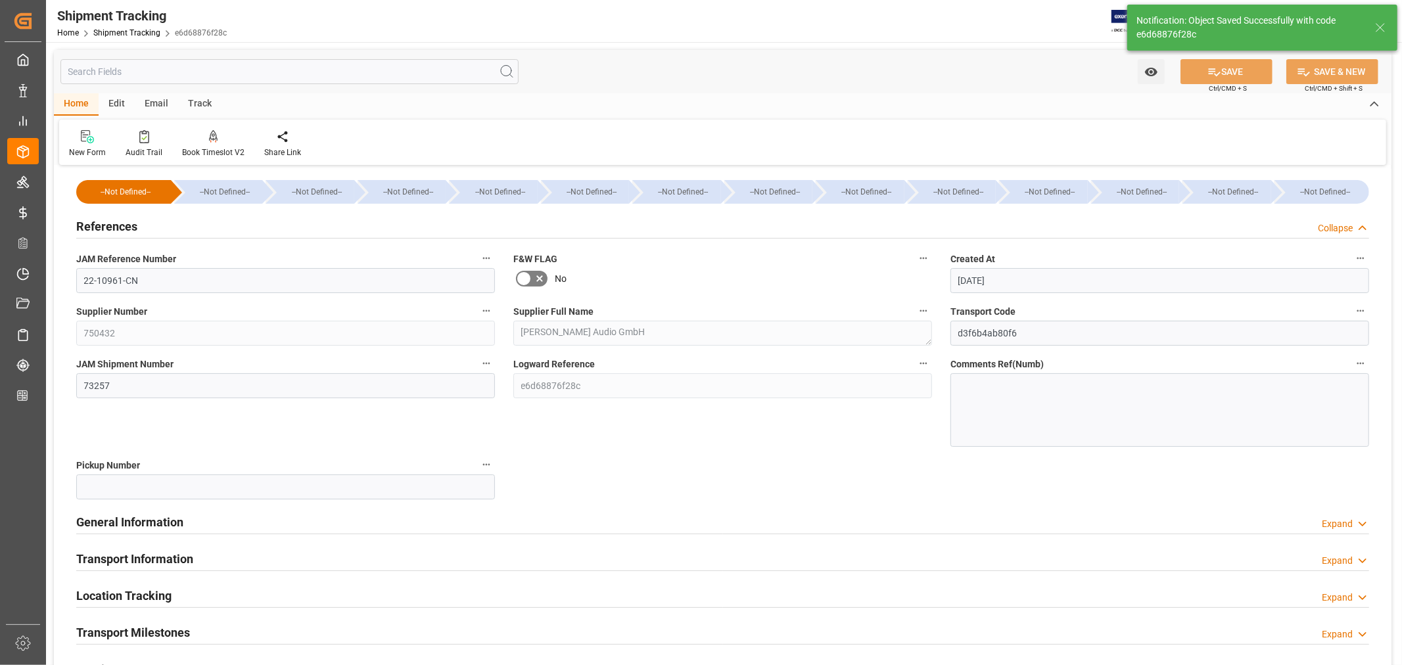
click at [116, 225] on h2 "References" at bounding box center [106, 227] width 61 height 18
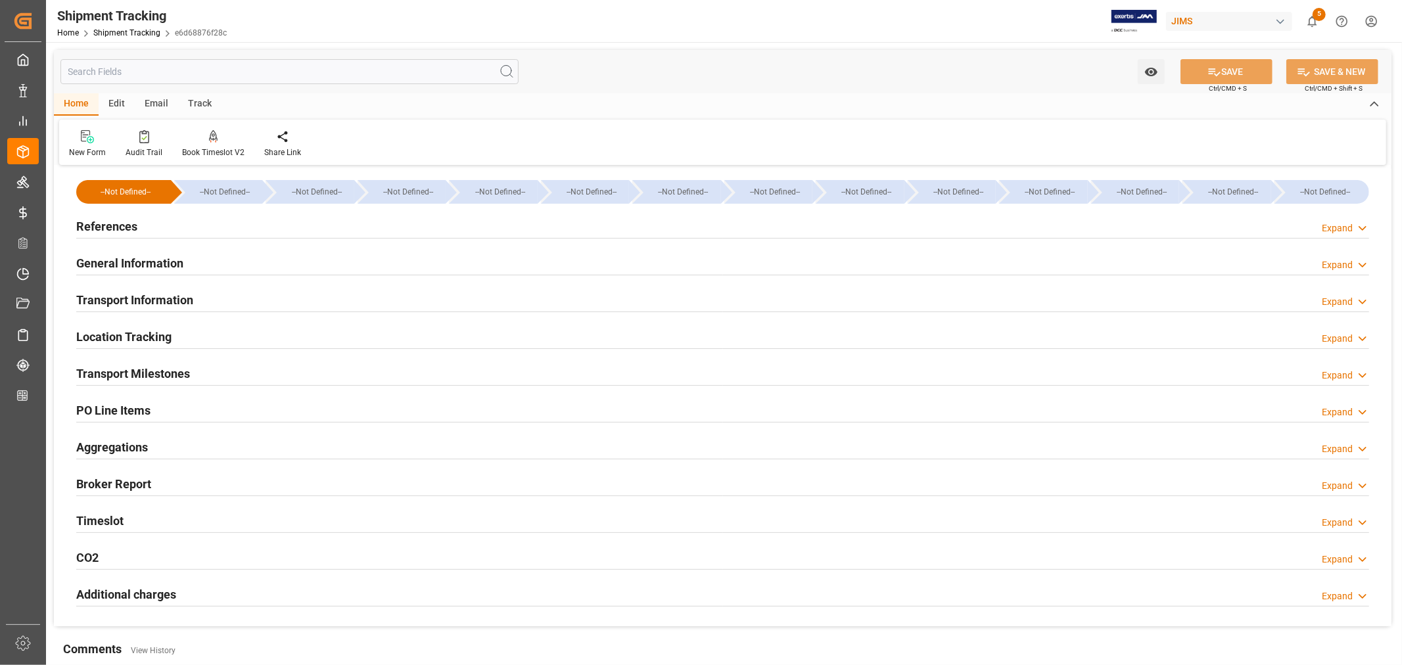
click at [169, 297] on h2 "Transport Information" at bounding box center [134, 300] width 117 height 18
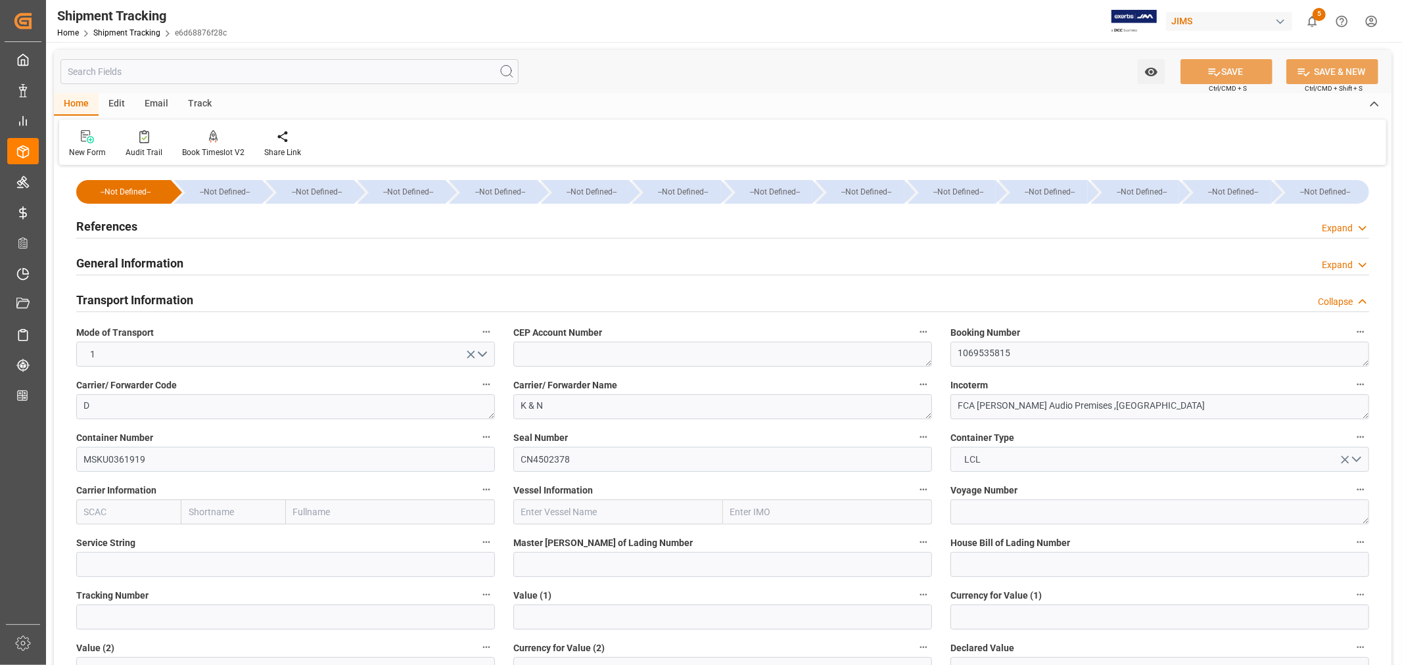
click at [169, 297] on h2 "Transport Information" at bounding box center [134, 300] width 117 height 18
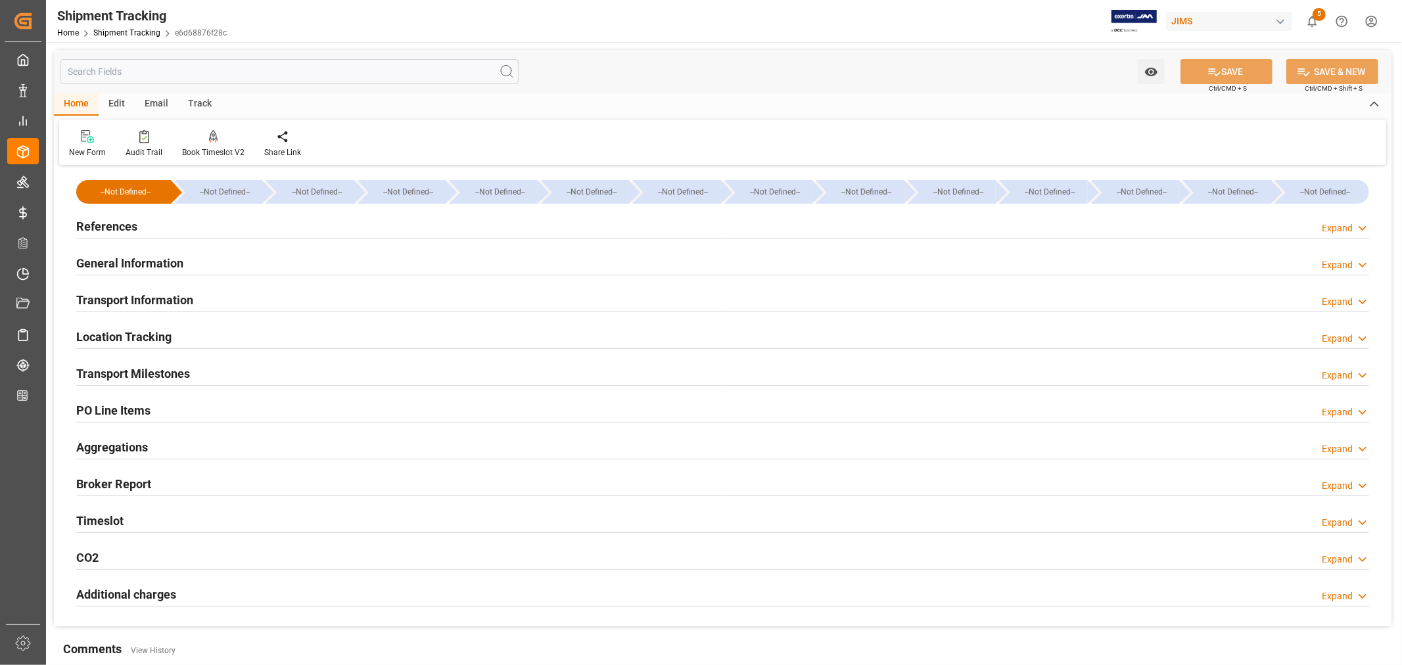
click at [153, 369] on h2 "Transport Milestones" at bounding box center [133, 374] width 114 height 18
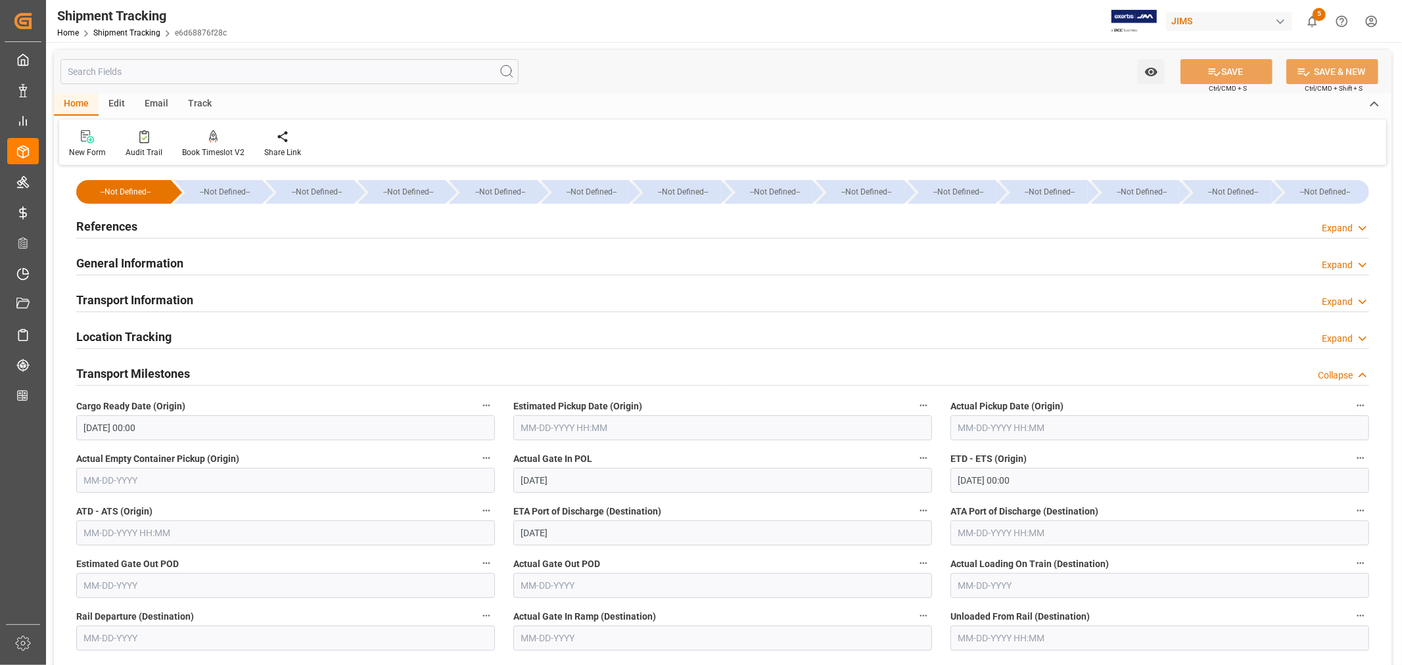
click at [153, 369] on h2 "Transport Milestones" at bounding box center [133, 374] width 114 height 18
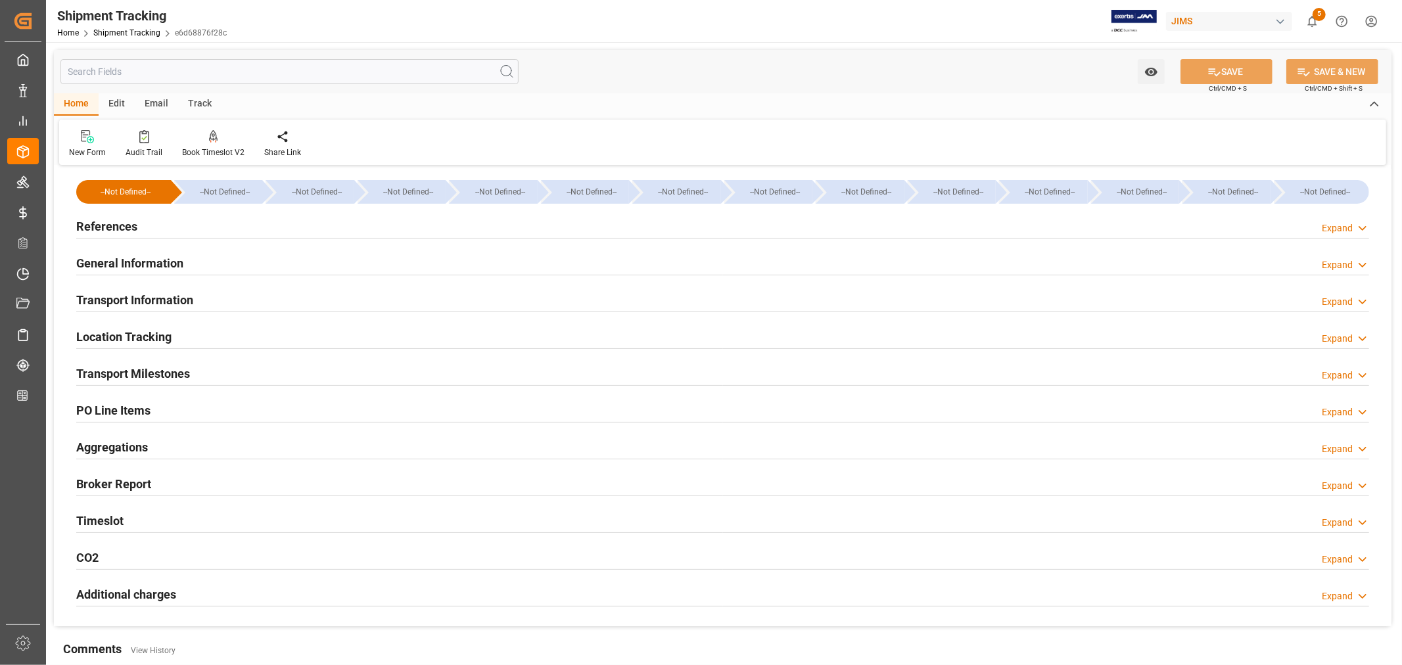
click at [133, 408] on h2 "PO Line Items" at bounding box center [113, 411] width 74 height 18
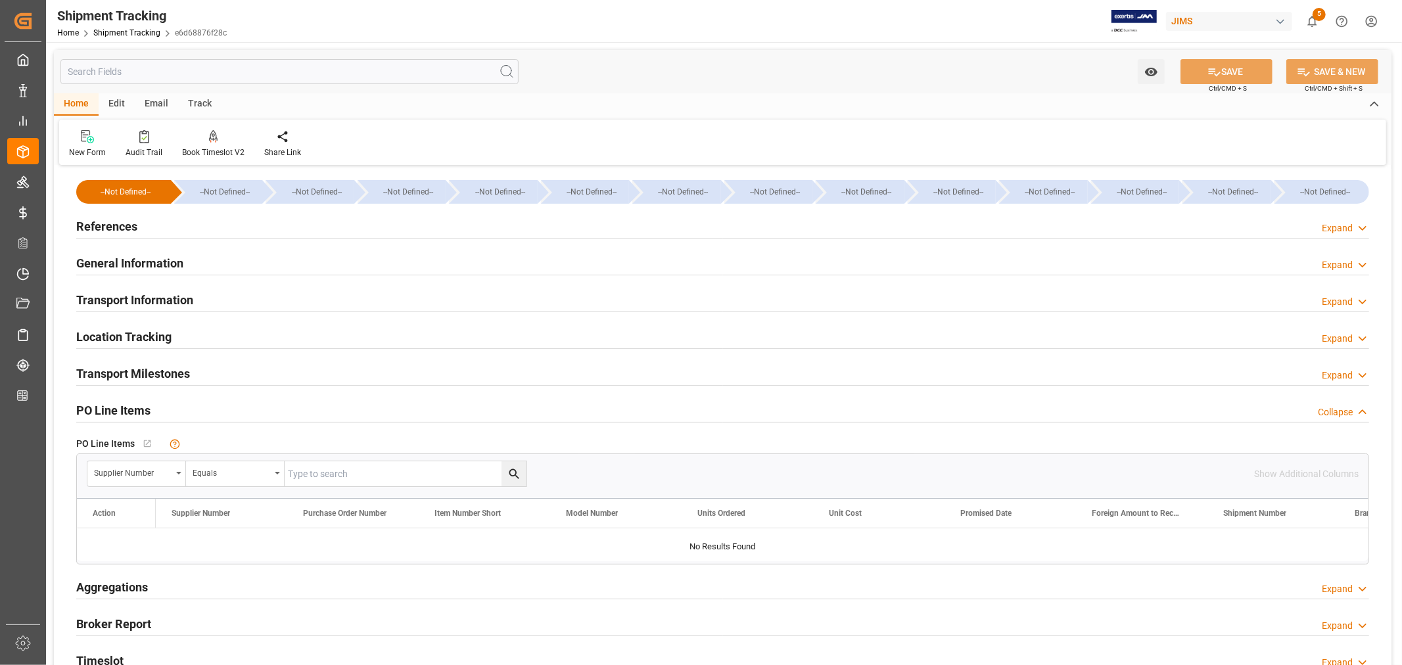
click at [133, 408] on h2 "PO Line Items" at bounding box center [113, 411] width 74 height 18
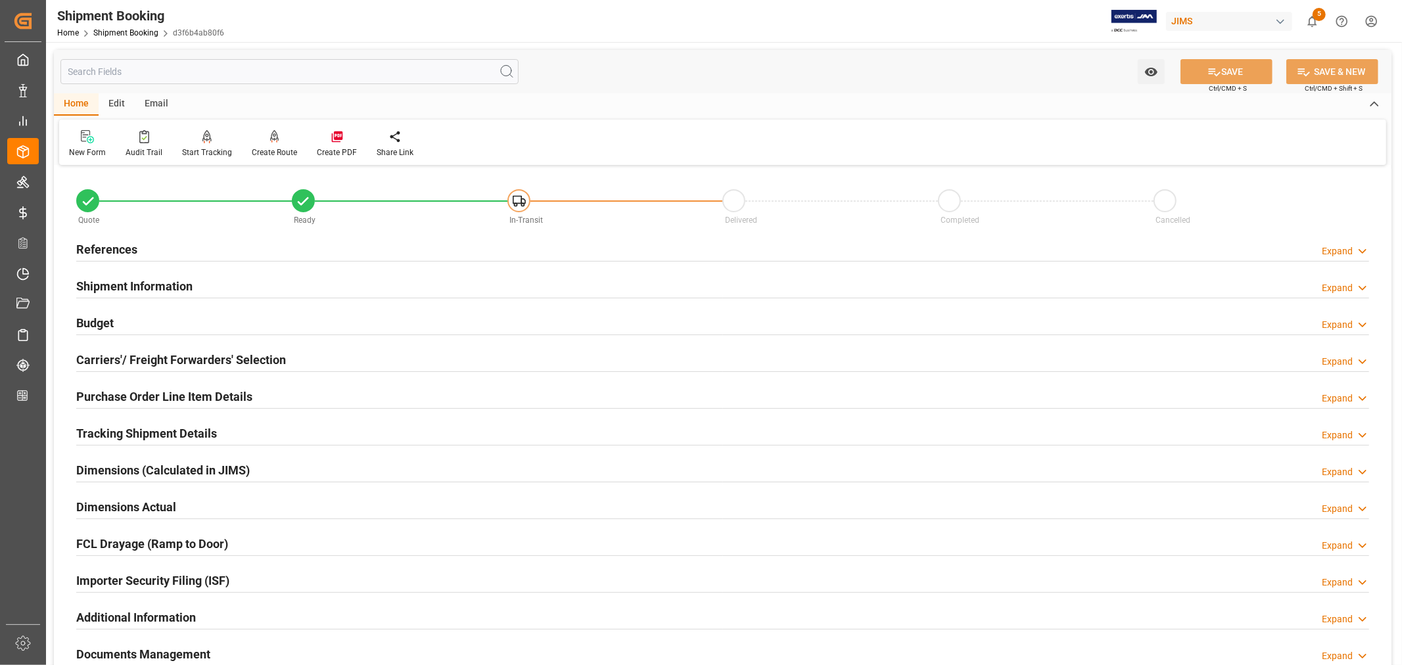
click at [113, 316] on h2 "Budget" at bounding box center [94, 323] width 37 height 18
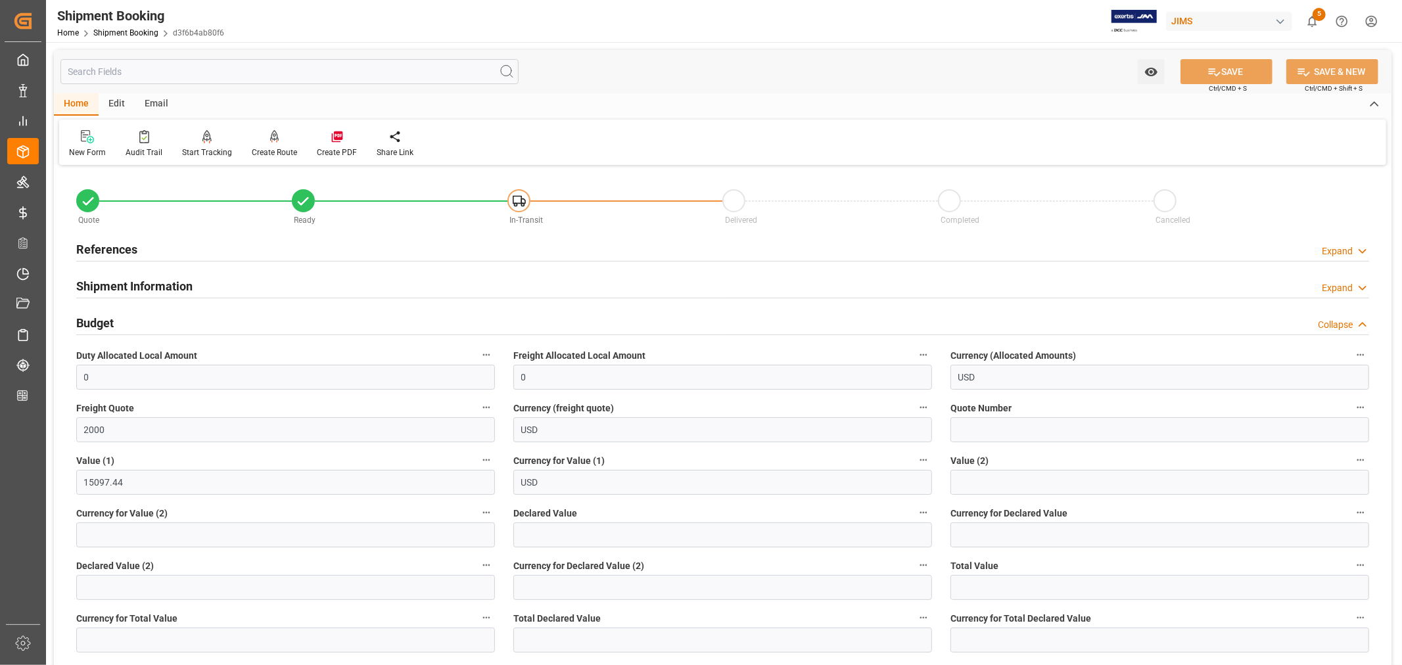
click at [114, 320] on h2 "Budget" at bounding box center [94, 323] width 37 height 18
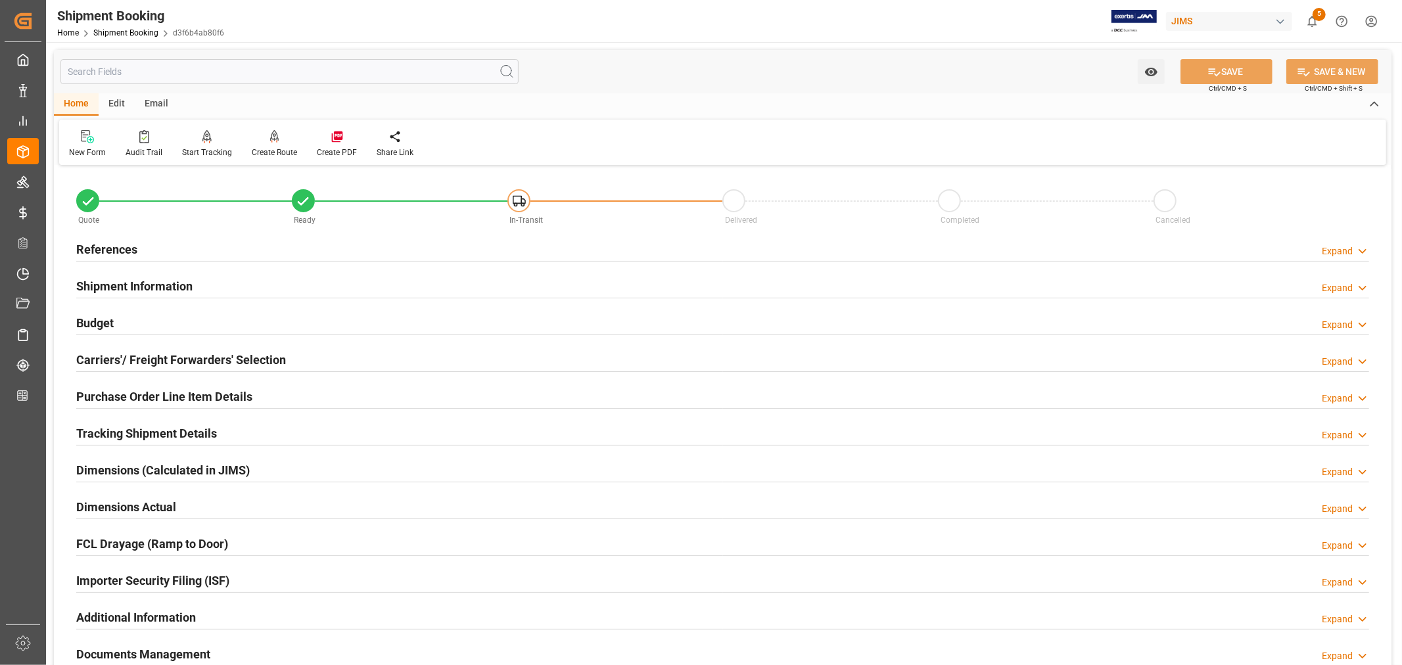
click at [128, 281] on h2 "Shipment Information" at bounding box center [134, 286] width 116 height 18
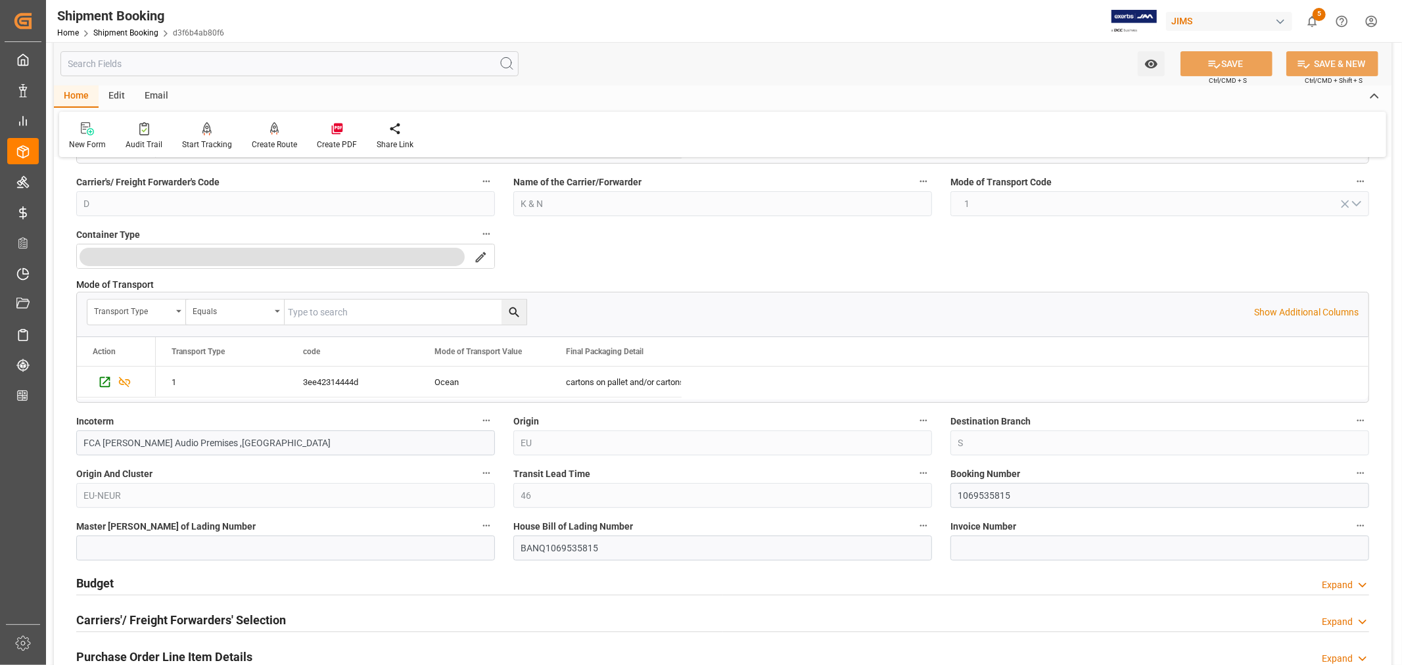
scroll to position [292, 0]
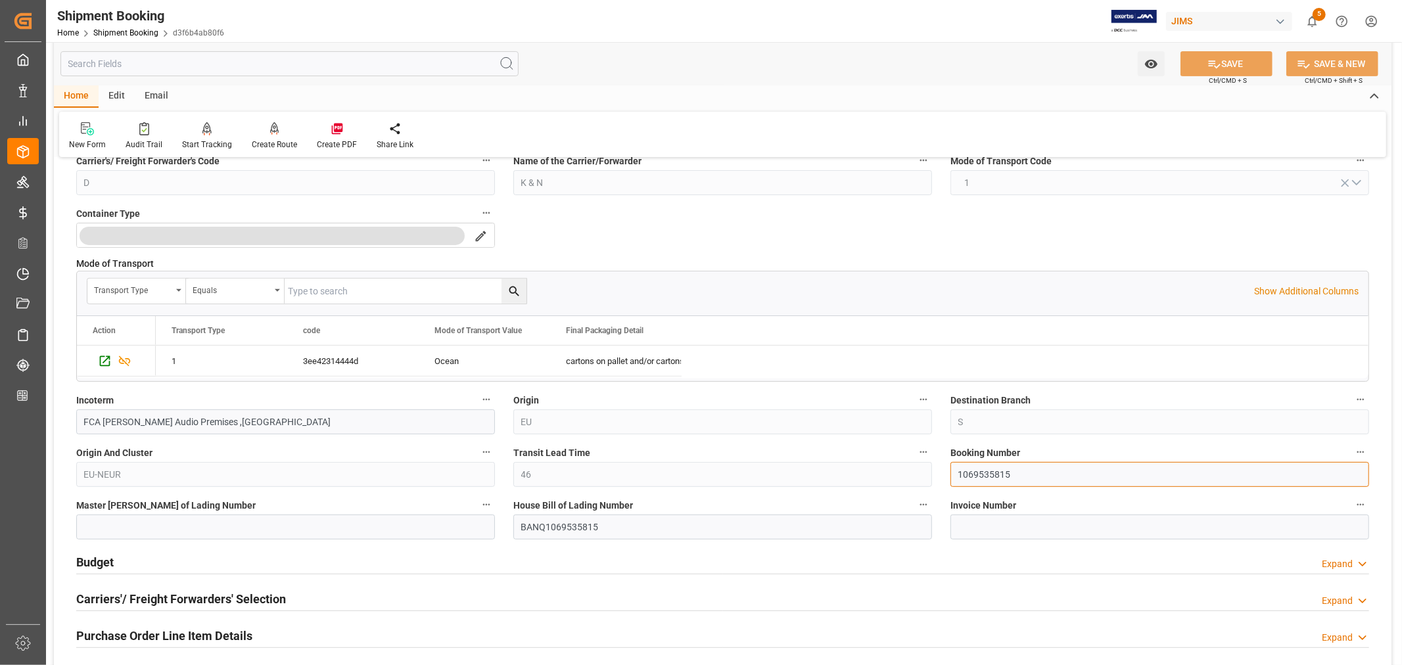
click at [968, 472] on input "1069535815" at bounding box center [1160, 474] width 419 height 25
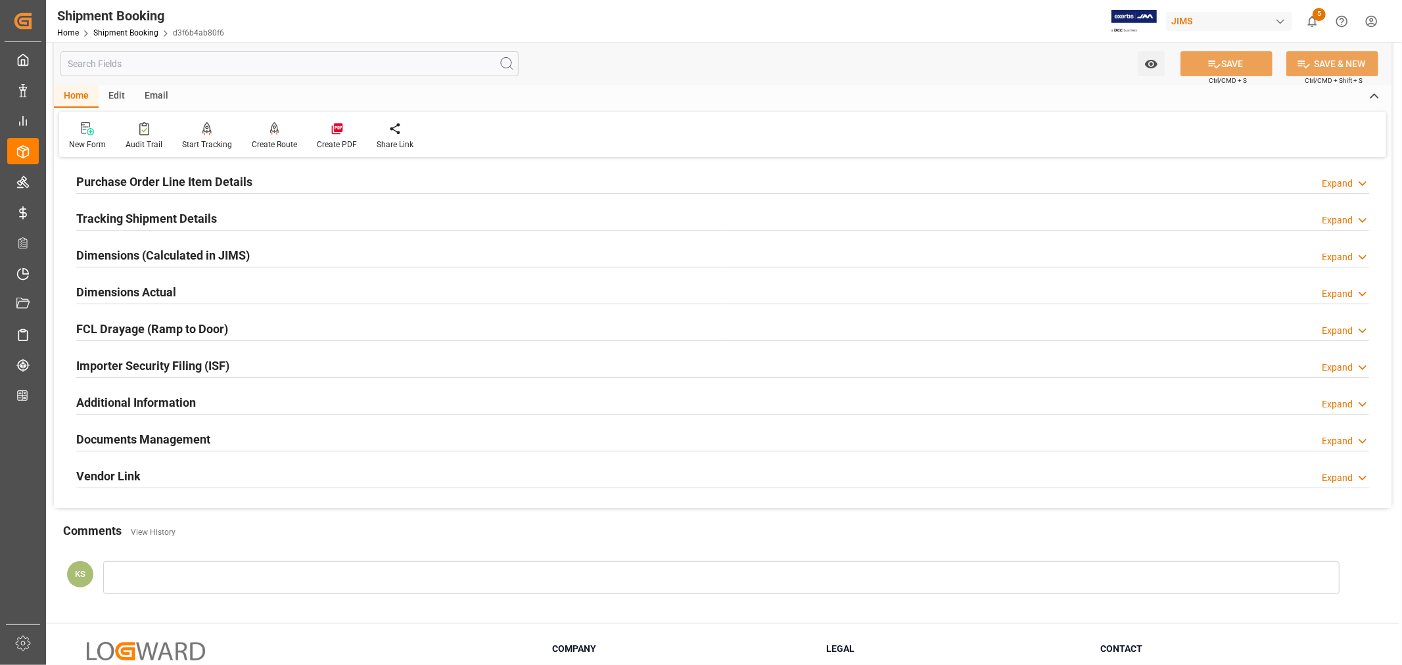
scroll to position [219, 0]
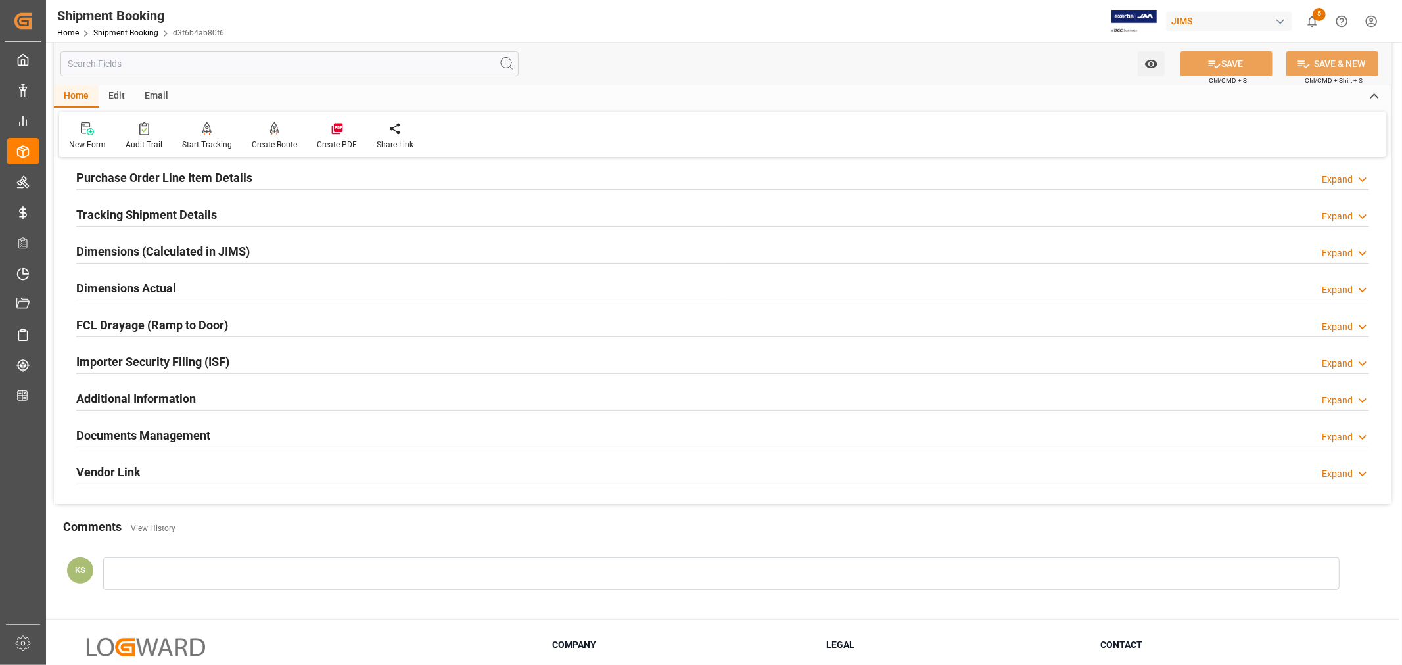
drag, startPoint x: 228, startPoint y: 432, endPoint x: 237, endPoint y: 432, distance: 8.5
click at [228, 432] on div "Documents Management Expand" at bounding box center [722, 434] width 1293 height 25
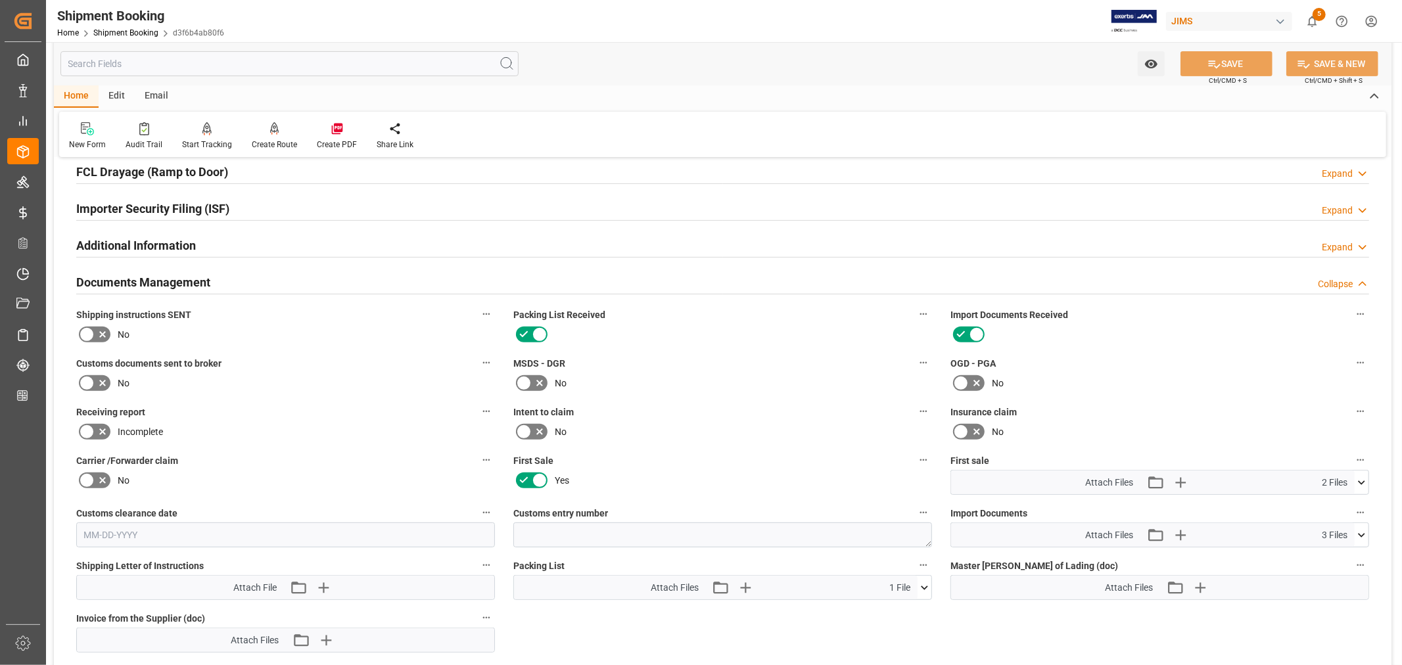
scroll to position [511, 0]
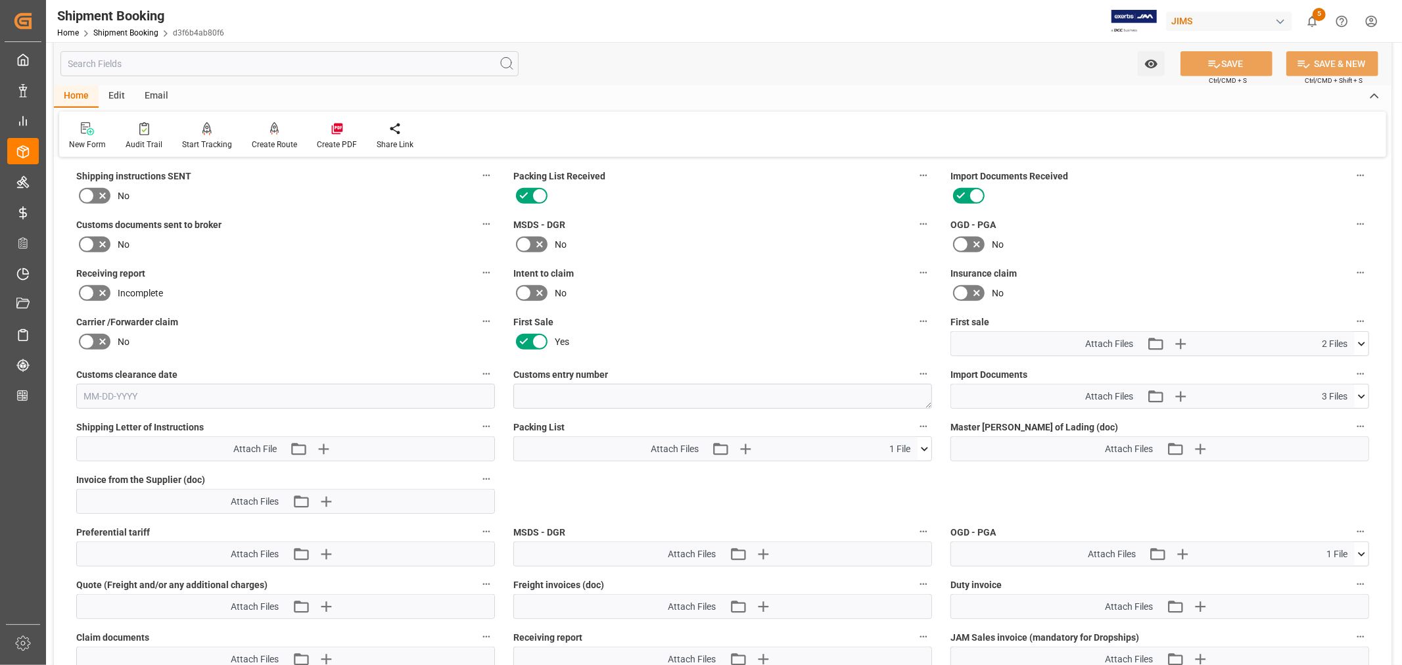
click at [1362, 391] on icon at bounding box center [1362, 397] width 14 height 14
click at [1359, 444] on icon at bounding box center [1354, 448] width 12 height 9
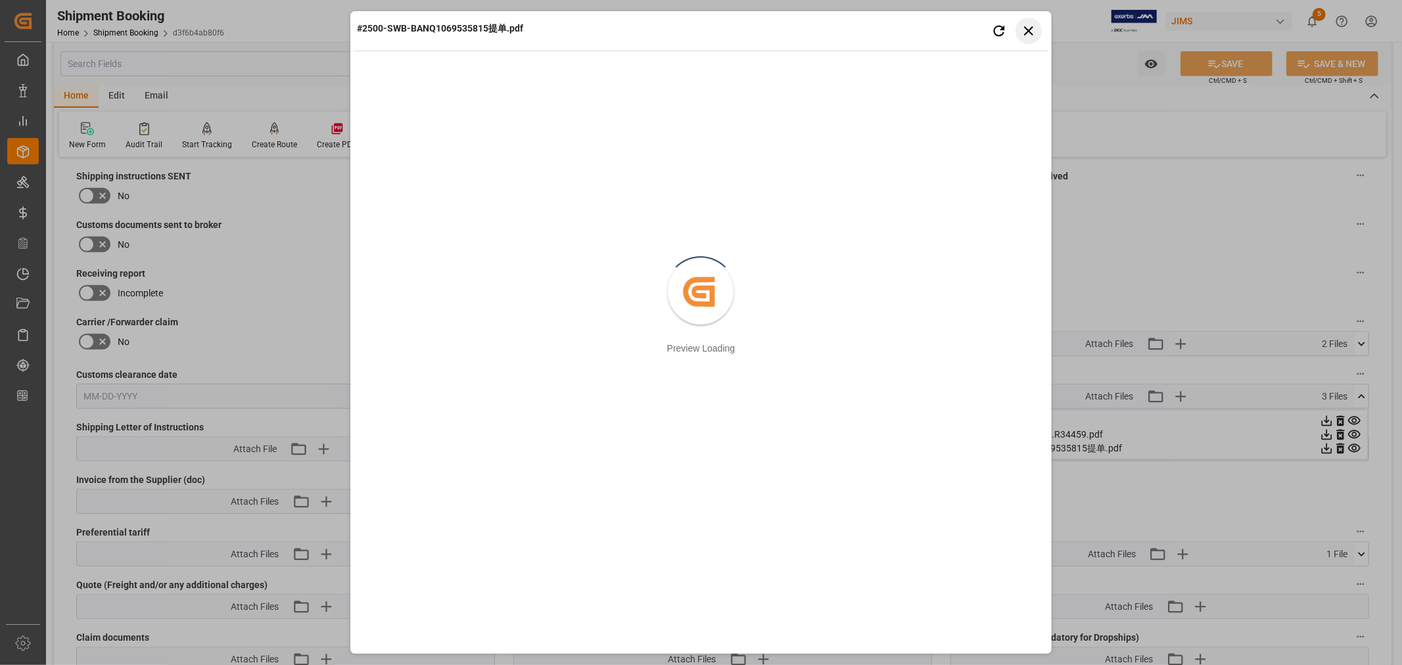
drag, startPoint x: 1027, startPoint y: 32, endPoint x: 1021, endPoint y: 66, distance: 35.3
click at [1027, 32] on icon "button" at bounding box center [1028, 30] width 9 height 9
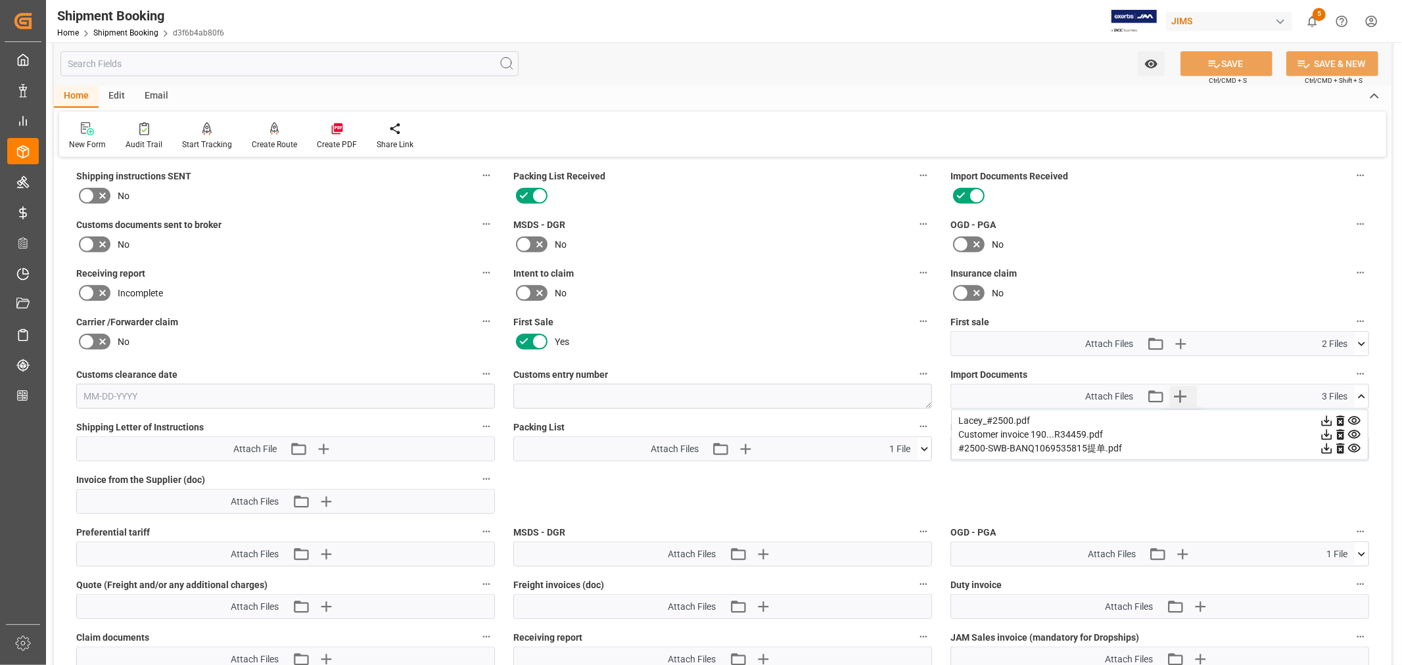
click at [1179, 392] on icon "button" at bounding box center [1180, 397] width 12 height 12
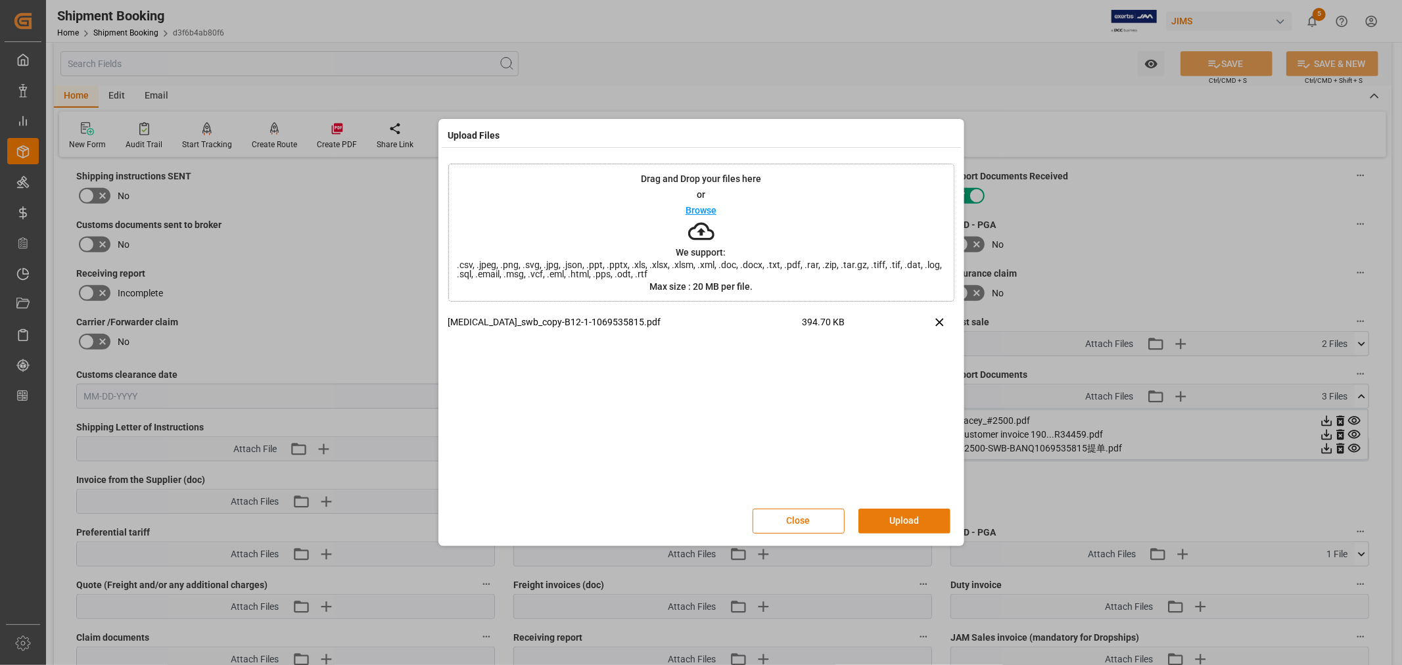
click at [891, 511] on button "Upload" at bounding box center [905, 521] width 92 height 25
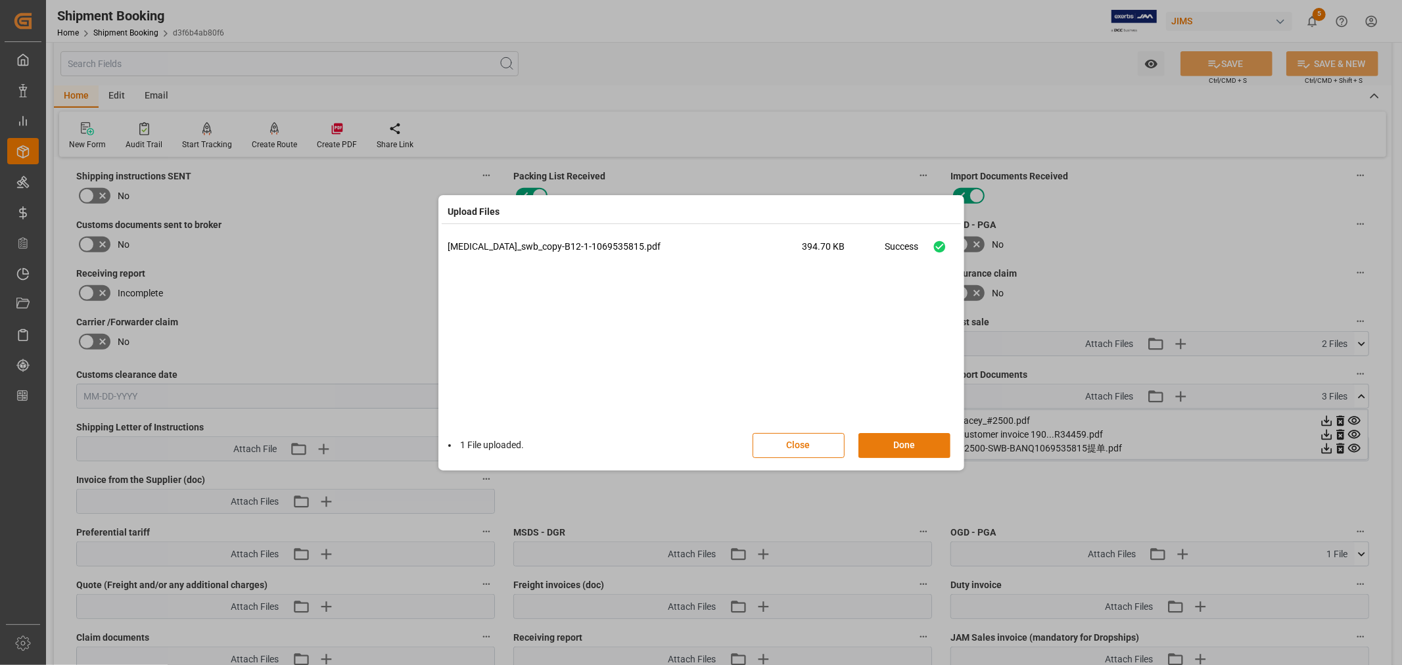
click at [904, 444] on button "Done" at bounding box center [905, 445] width 92 height 25
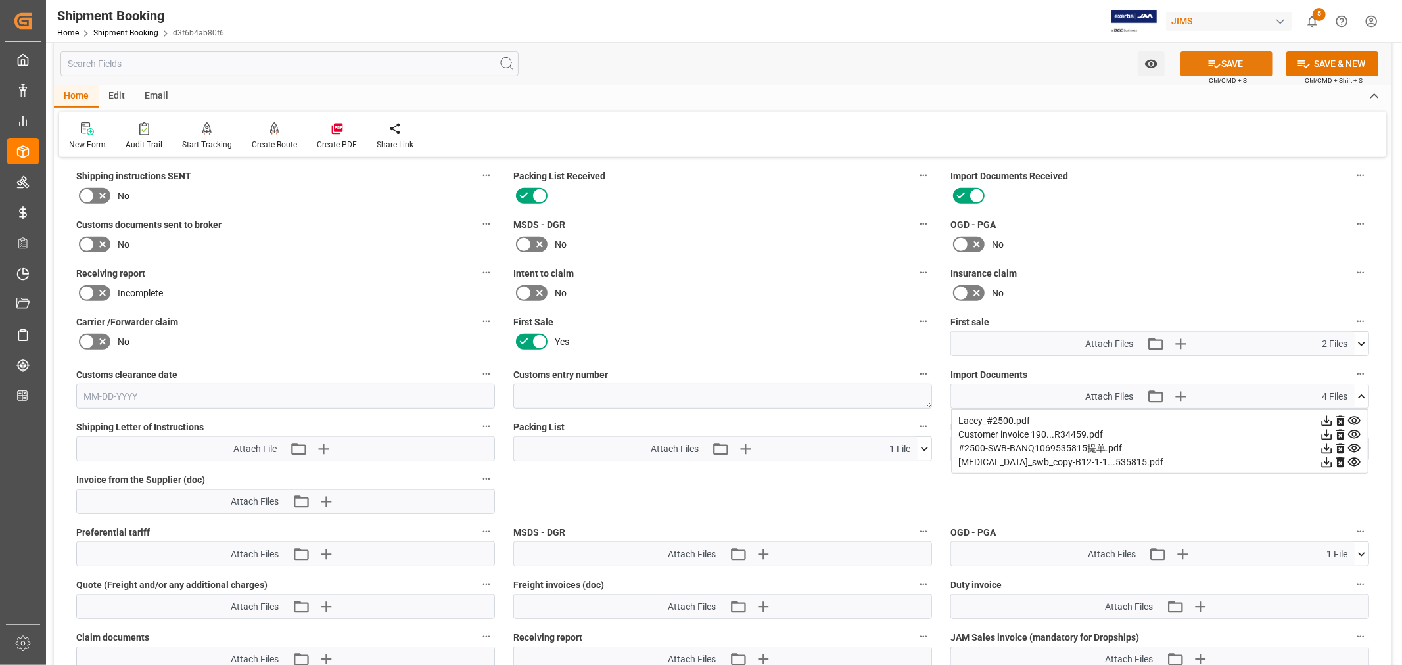
click at [1208, 67] on icon at bounding box center [1215, 64] width 14 height 14
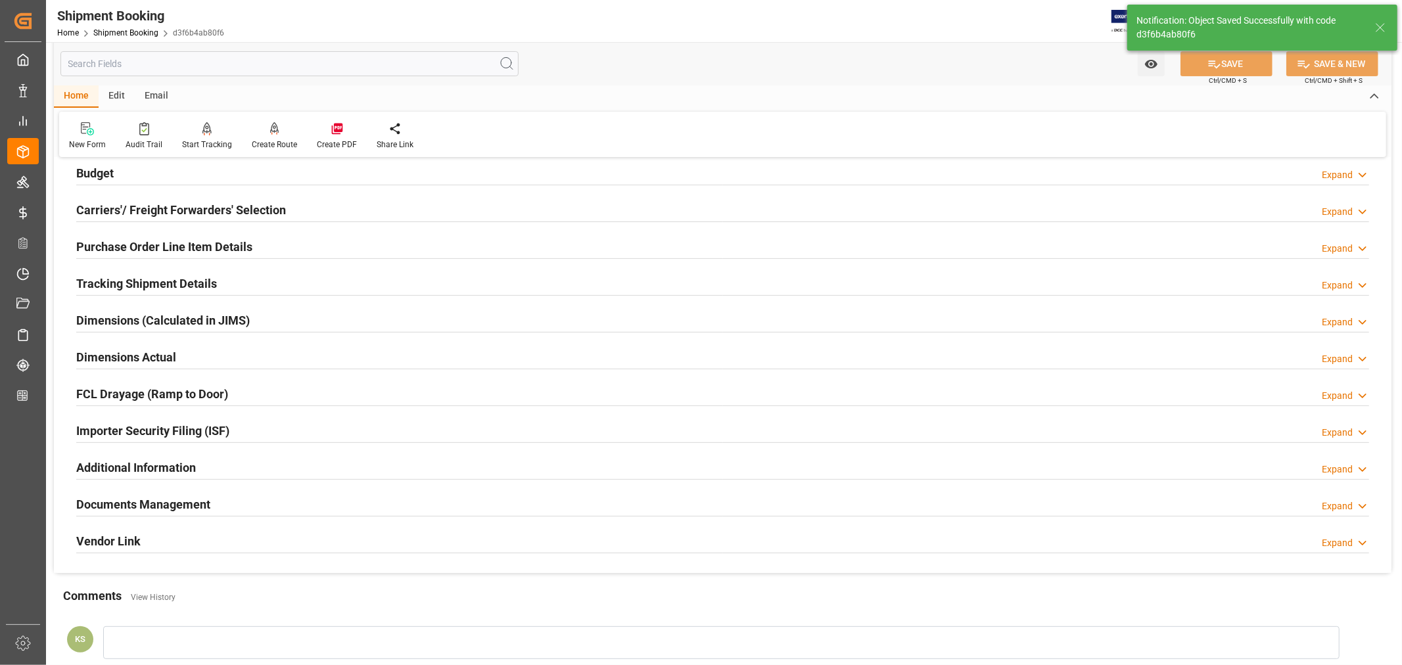
scroll to position [0, 0]
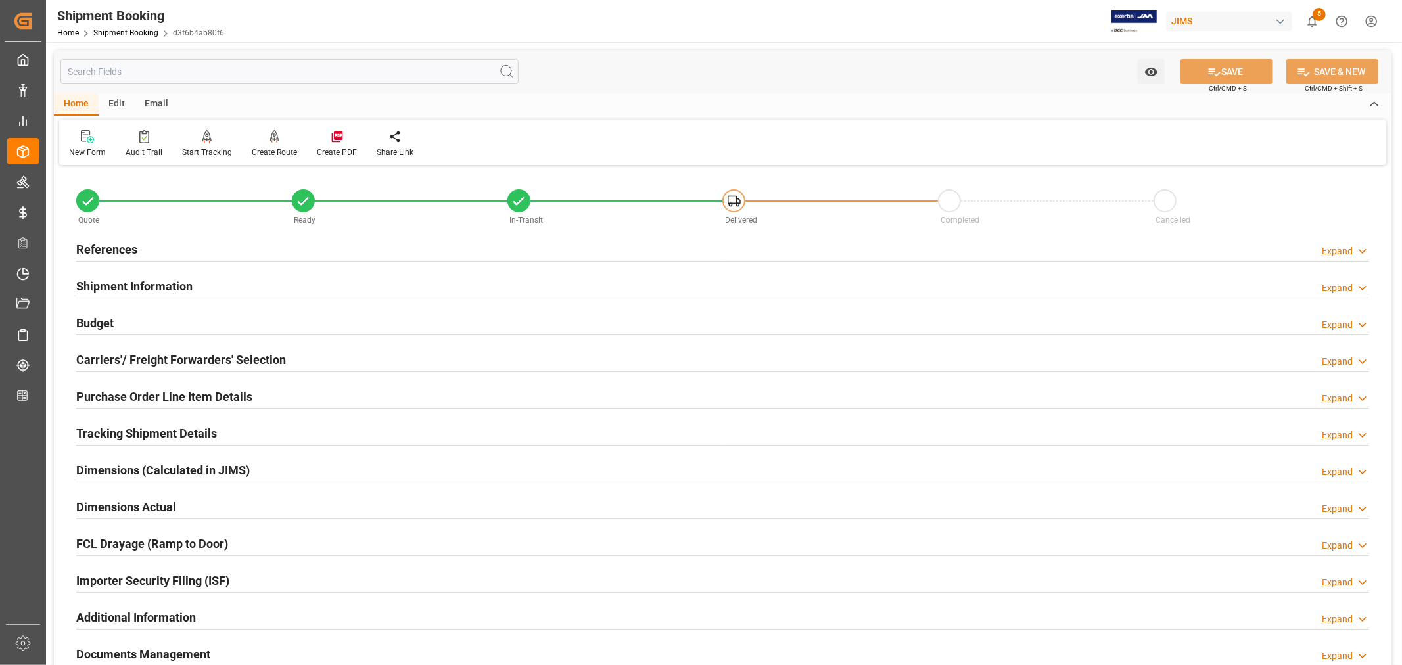
click at [103, 321] on h2 "Budget" at bounding box center [94, 323] width 37 height 18
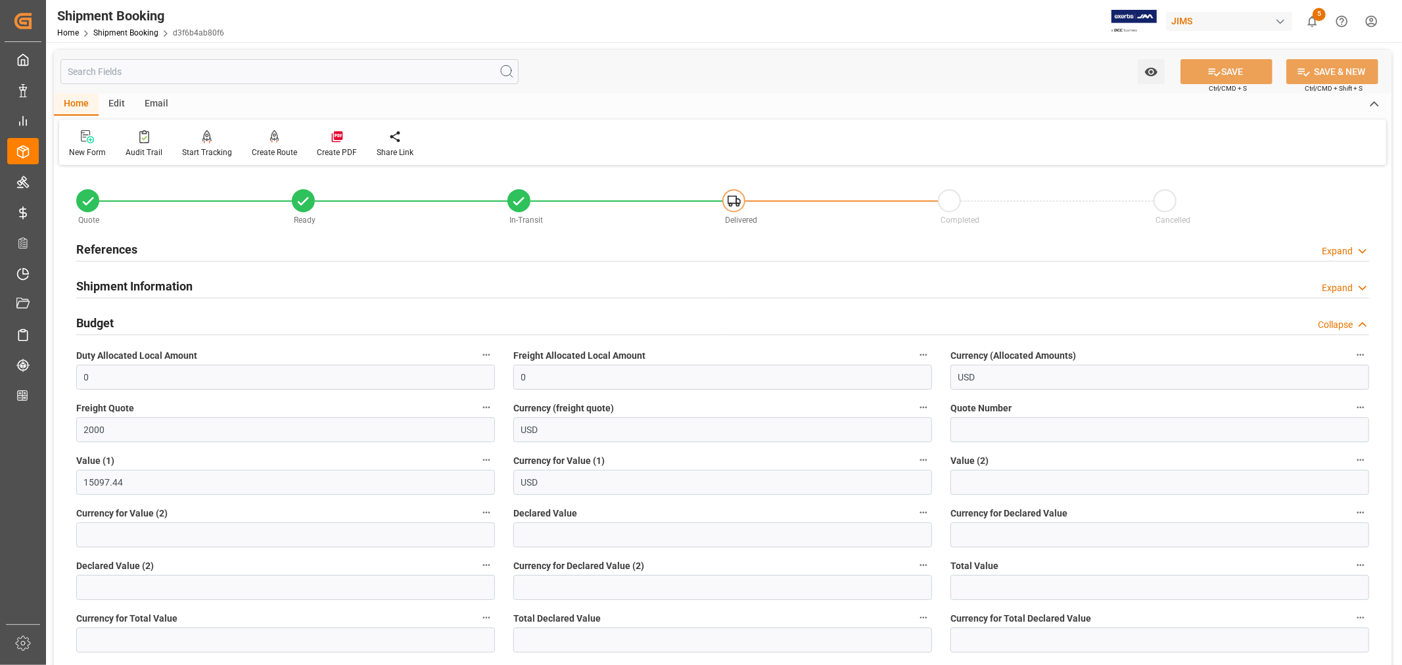
click at [110, 320] on h2 "Budget" at bounding box center [94, 323] width 37 height 18
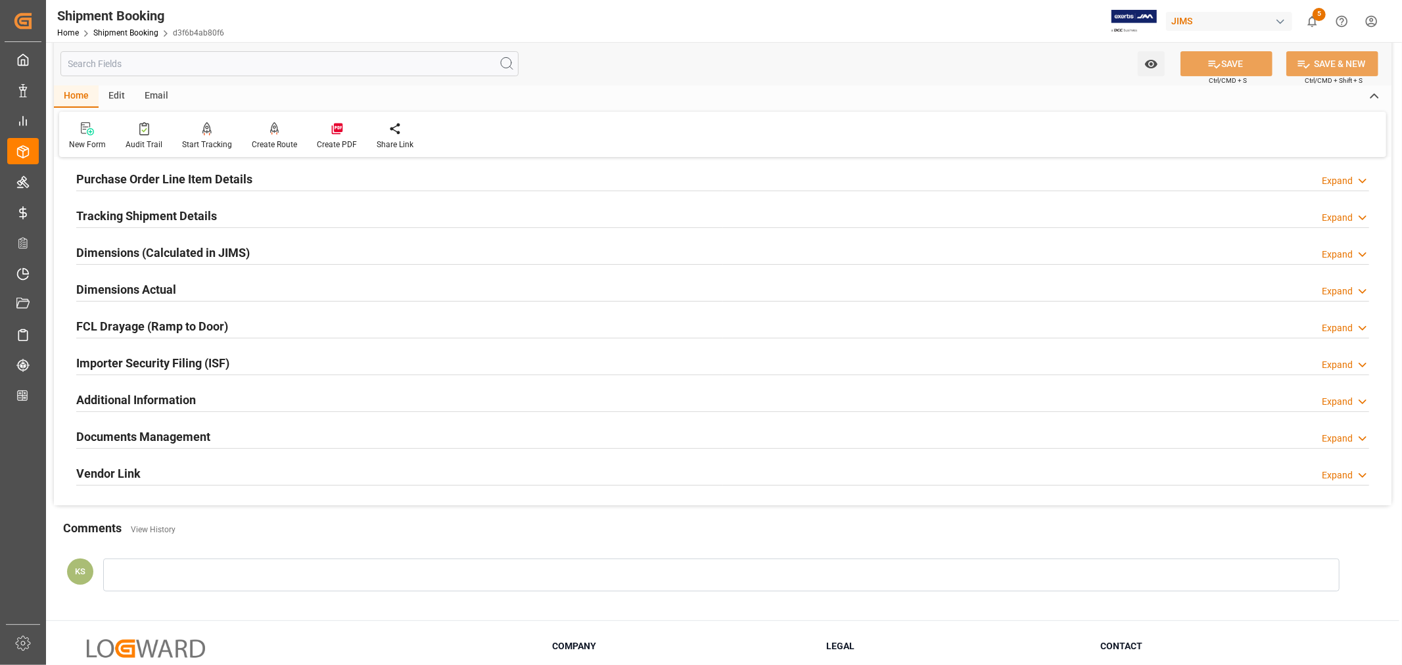
scroll to position [219, 0]
click at [118, 214] on h2 "Tracking Shipment Details" at bounding box center [146, 215] width 141 height 18
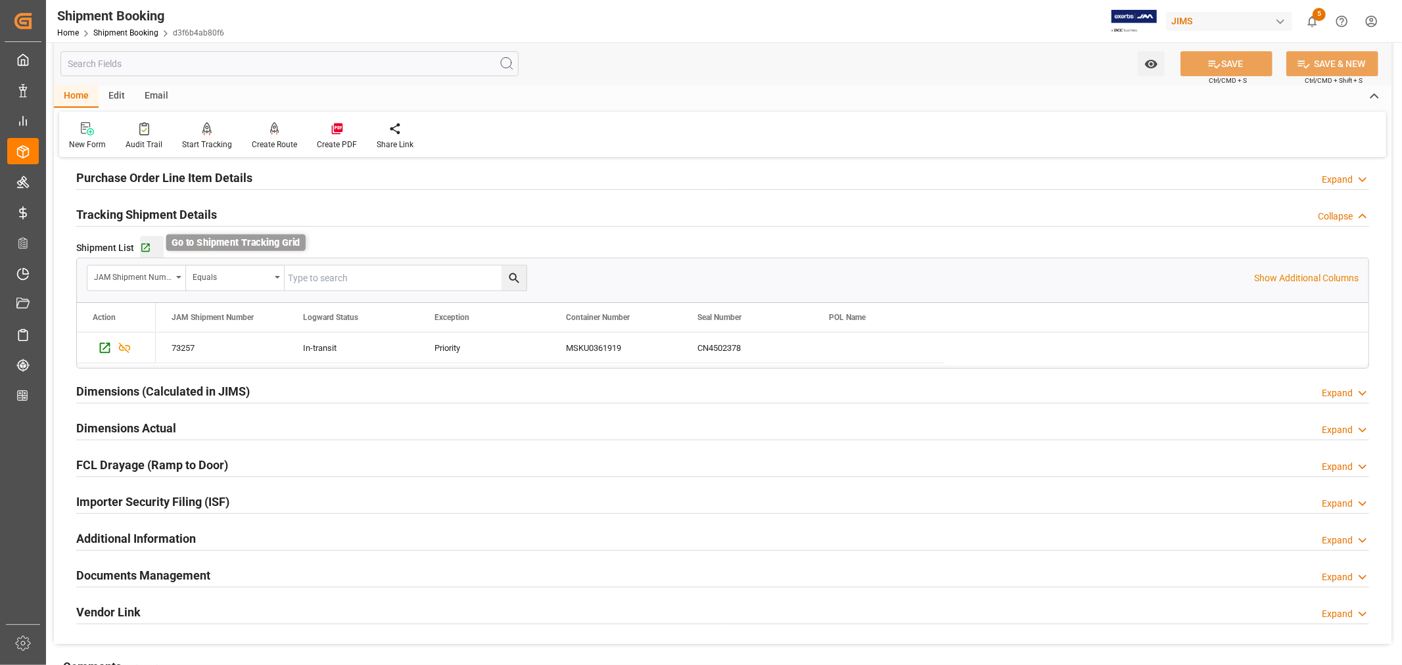
click at [145, 247] on icon "button" at bounding box center [145, 248] width 9 height 9
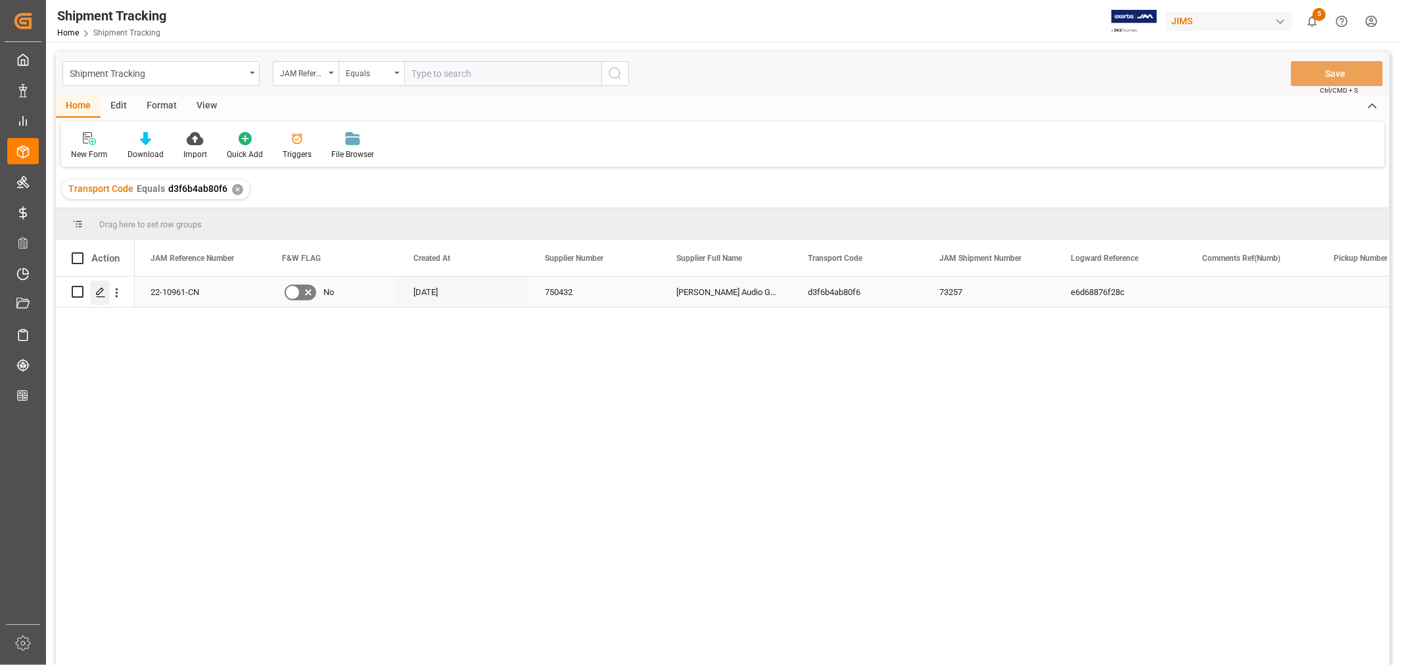
click at [102, 293] on icon "Press SPACE to select this row." at bounding box center [100, 292] width 11 height 11
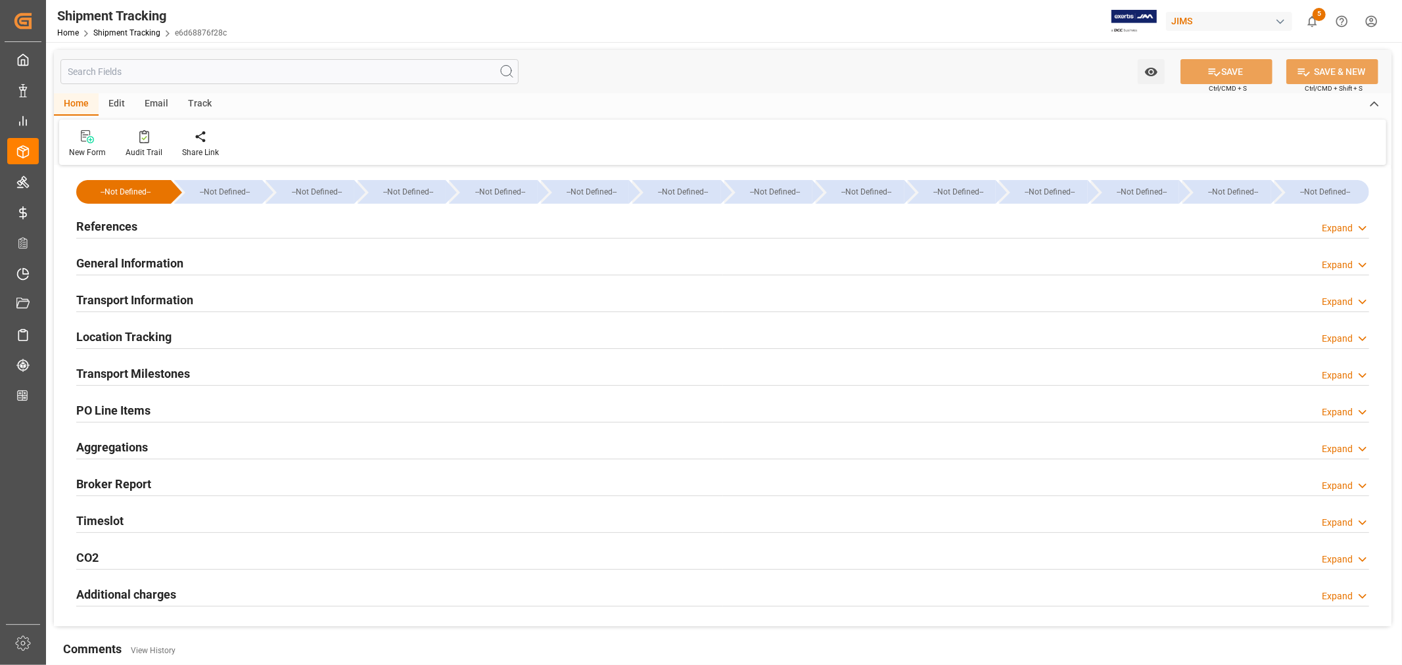
type input "0"
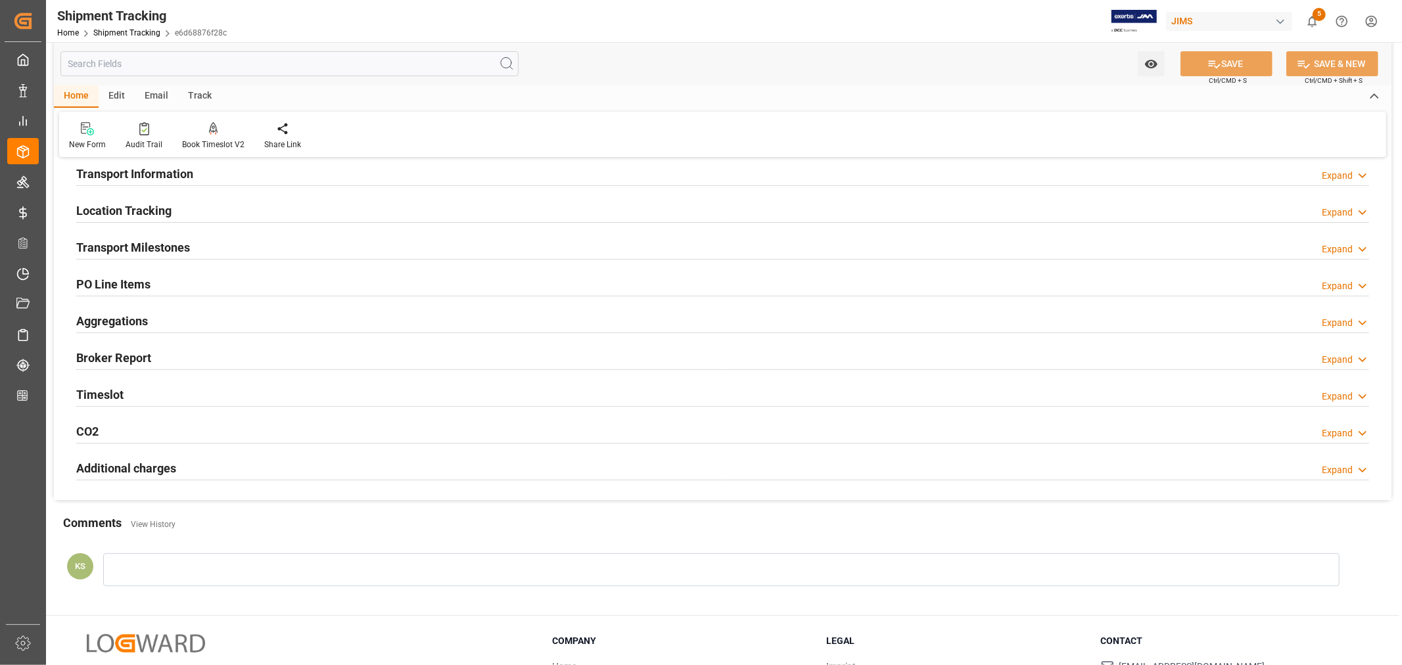
scroll to position [146, 0]
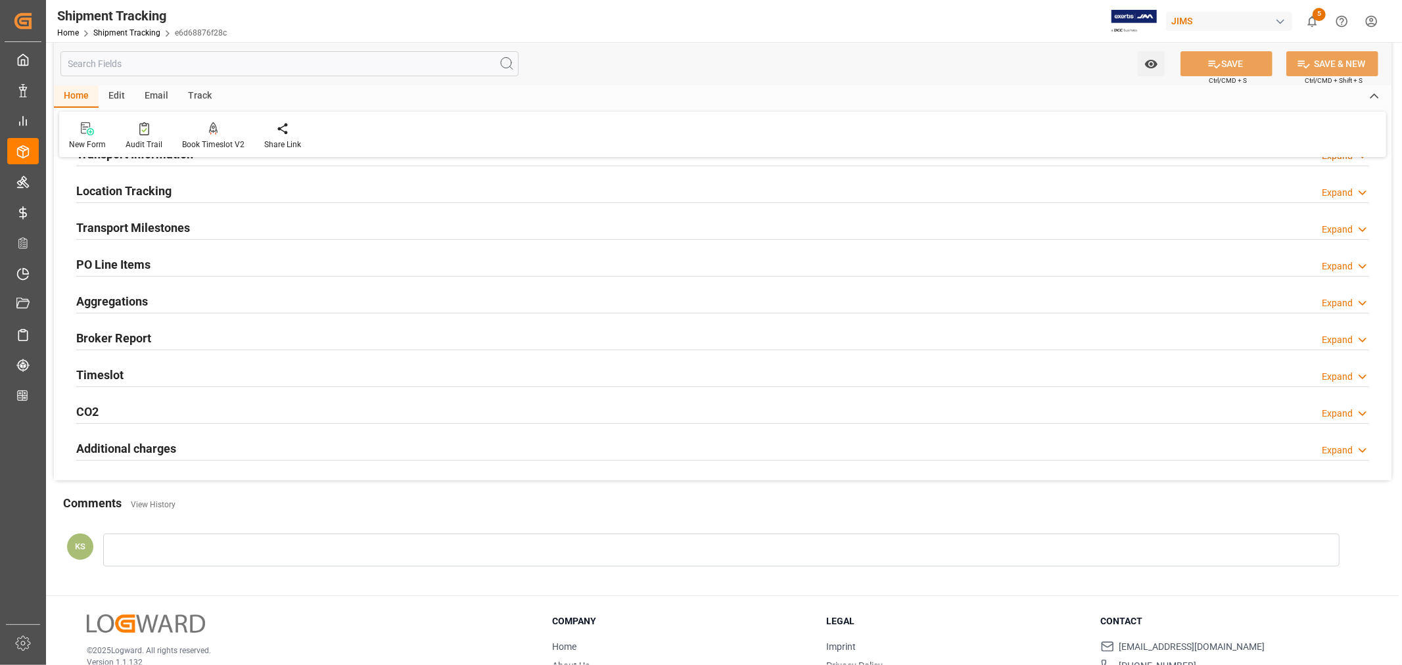
click at [130, 305] on h2 "Aggregations" at bounding box center [112, 302] width 72 height 18
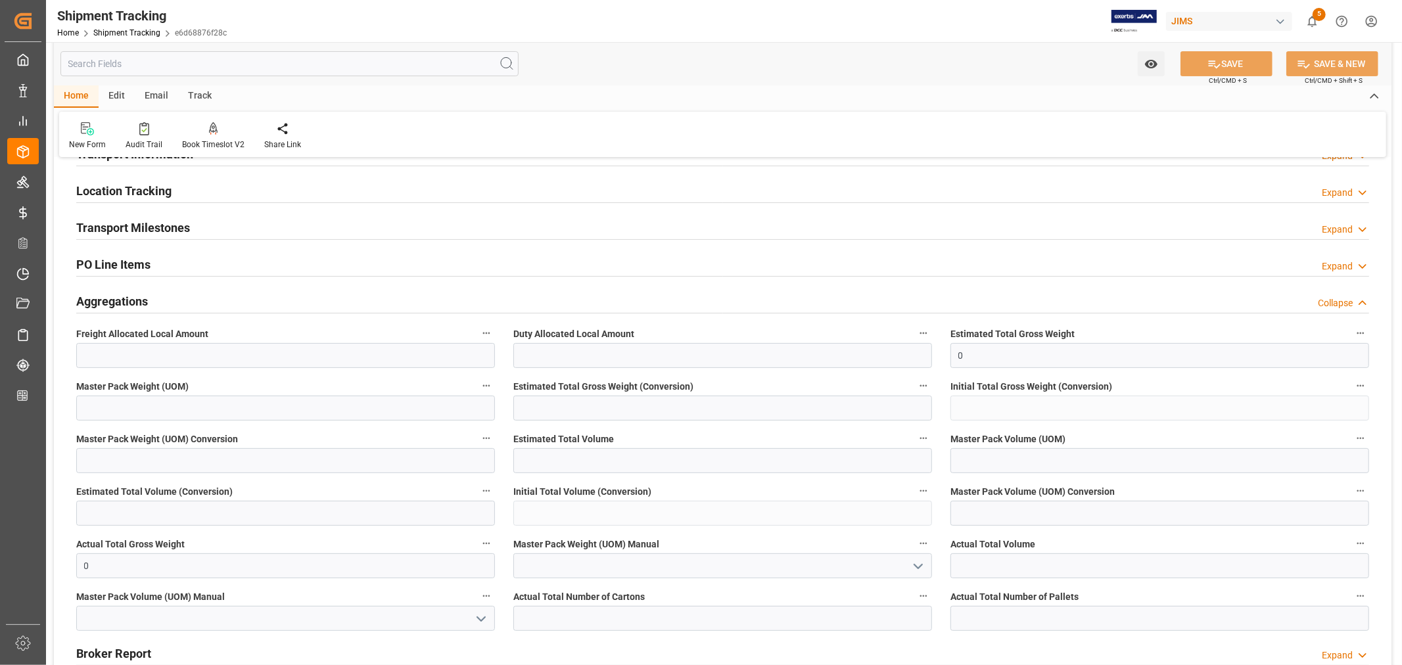
scroll to position [219, 0]
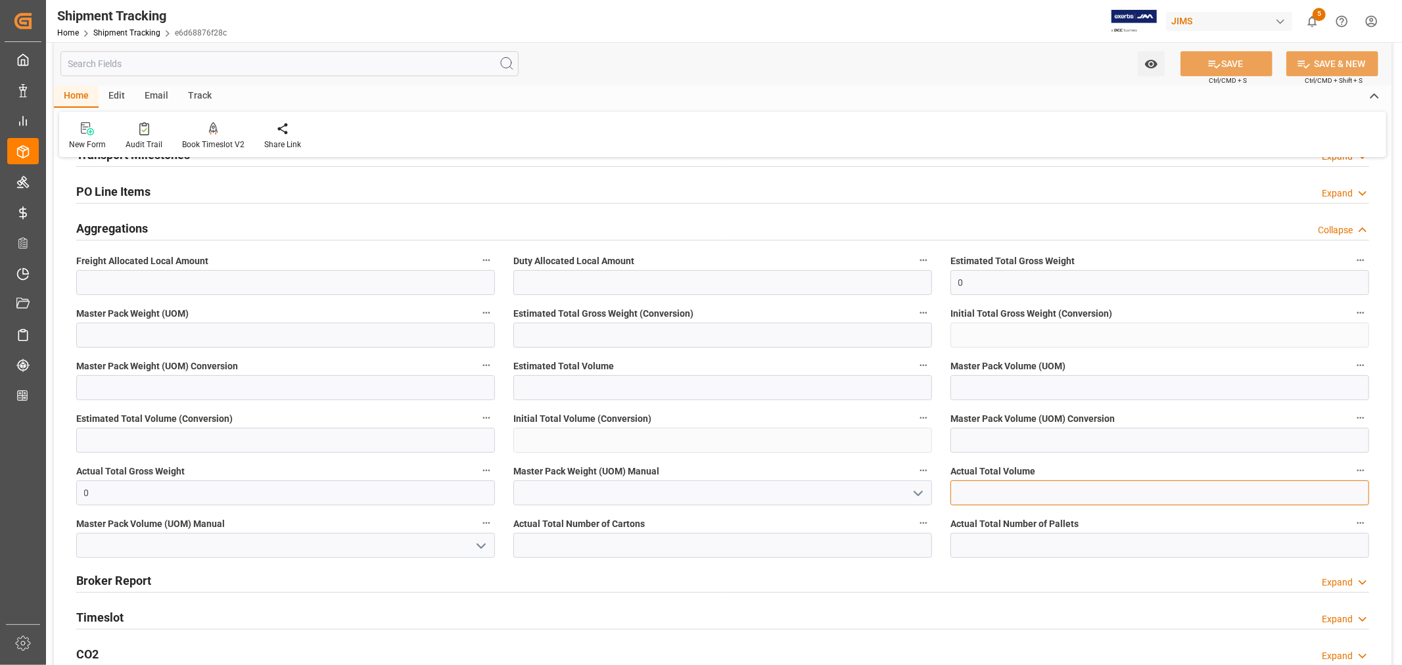
click at [962, 490] on input "text" at bounding box center [1160, 493] width 419 height 25
type input "2.64"
click at [480, 544] on icon "open menu" at bounding box center [481, 546] width 16 height 16
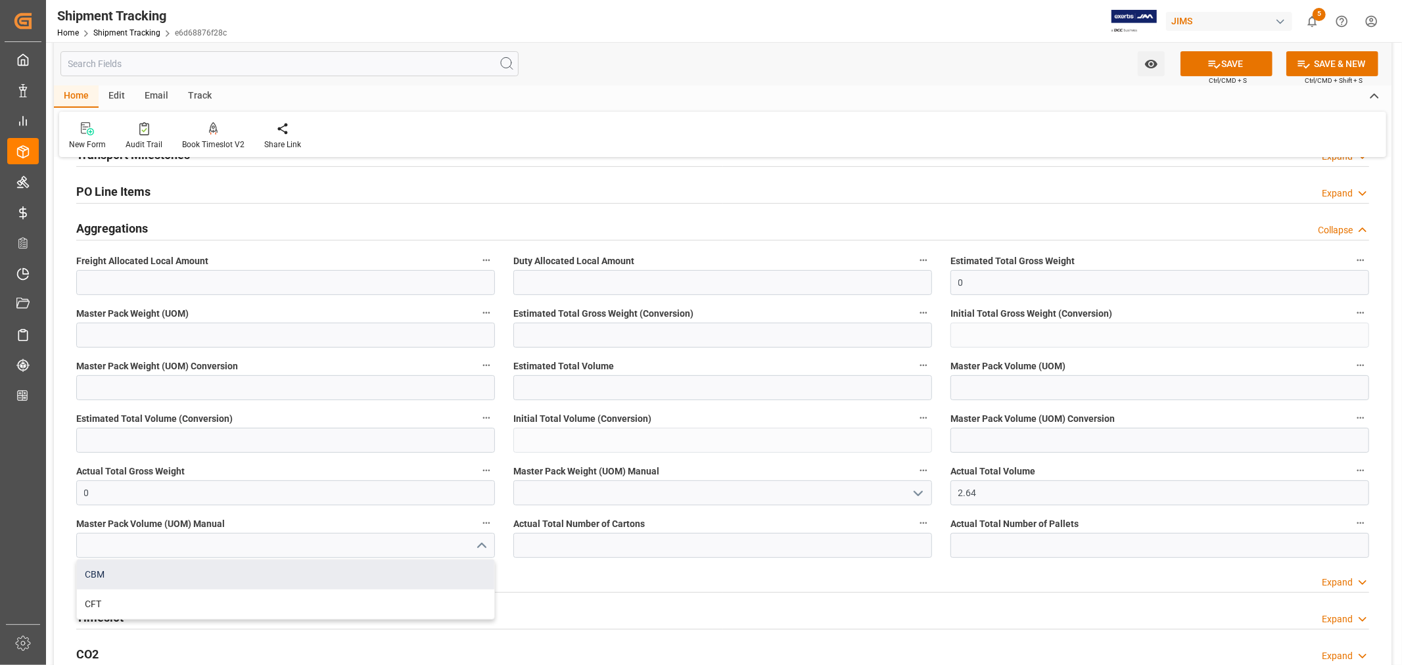
click at [178, 576] on div "CBM" at bounding box center [285, 575] width 417 height 30
type input "CBM"
drag, startPoint x: 93, startPoint y: 490, endPoint x: 79, endPoint y: 492, distance: 14.5
click at [79, 492] on input "0" at bounding box center [285, 493] width 419 height 25
type input "400"
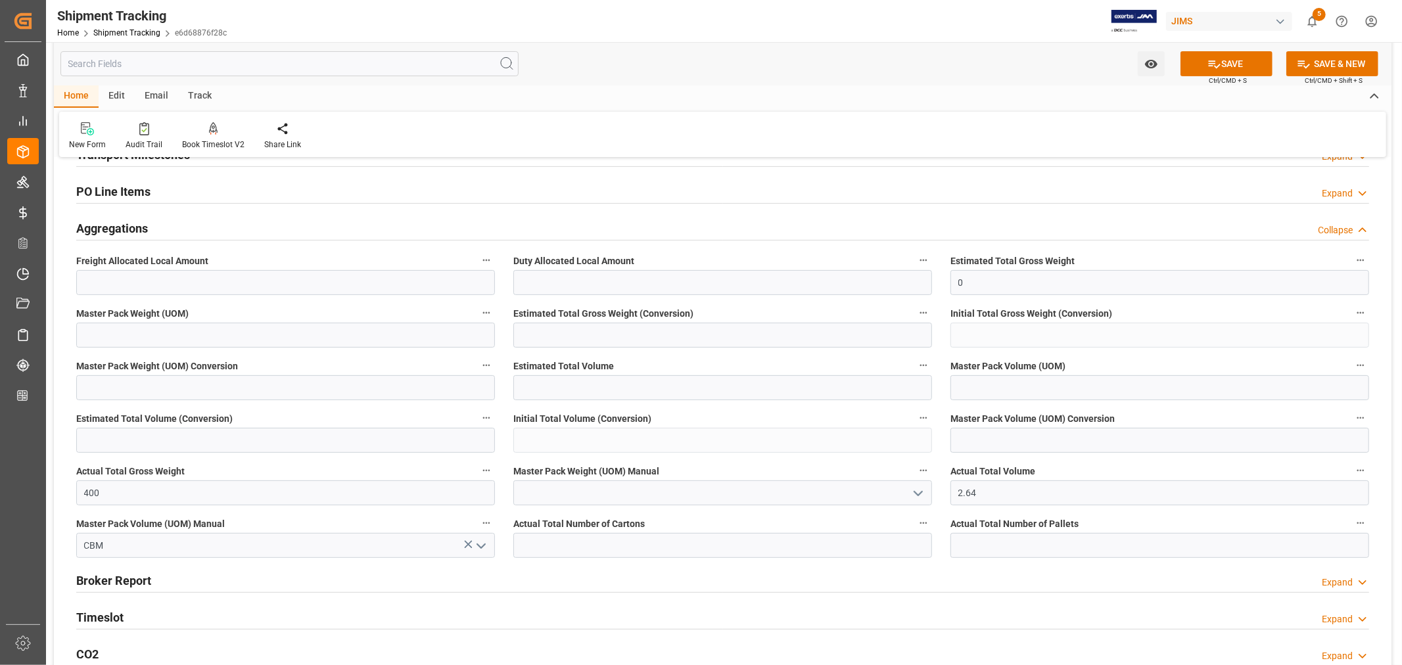
click at [918, 492] on icon "open menu" at bounding box center [919, 494] width 16 height 16
click at [561, 525] on div "KG" at bounding box center [722, 523] width 417 height 30
type input "KG"
click at [535, 542] on input "text" at bounding box center [722, 545] width 419 height 25
type input "24"
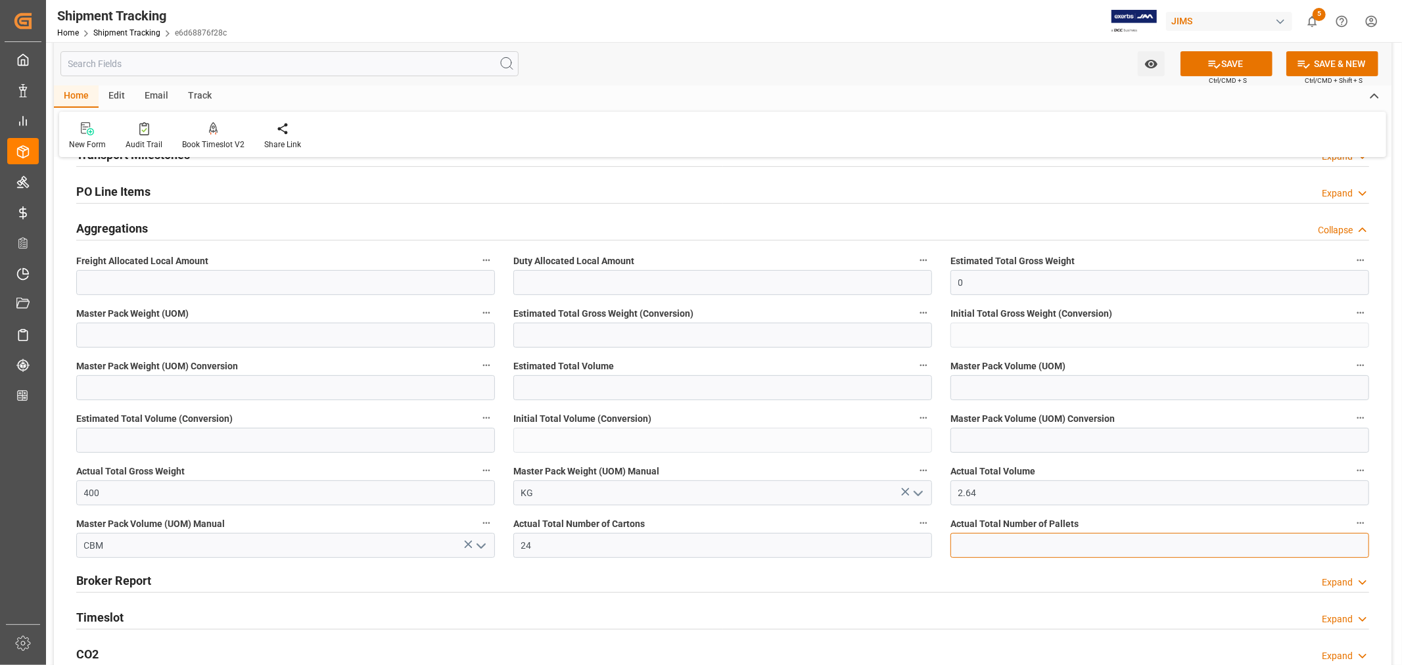
click at [970, 543] on input "text" at bounding box center [1160, 545] width 419 height 25
type input "1"
click at [1230, 64] on button "SAVE" at bounding box center [1227, 63] width 92 height 25
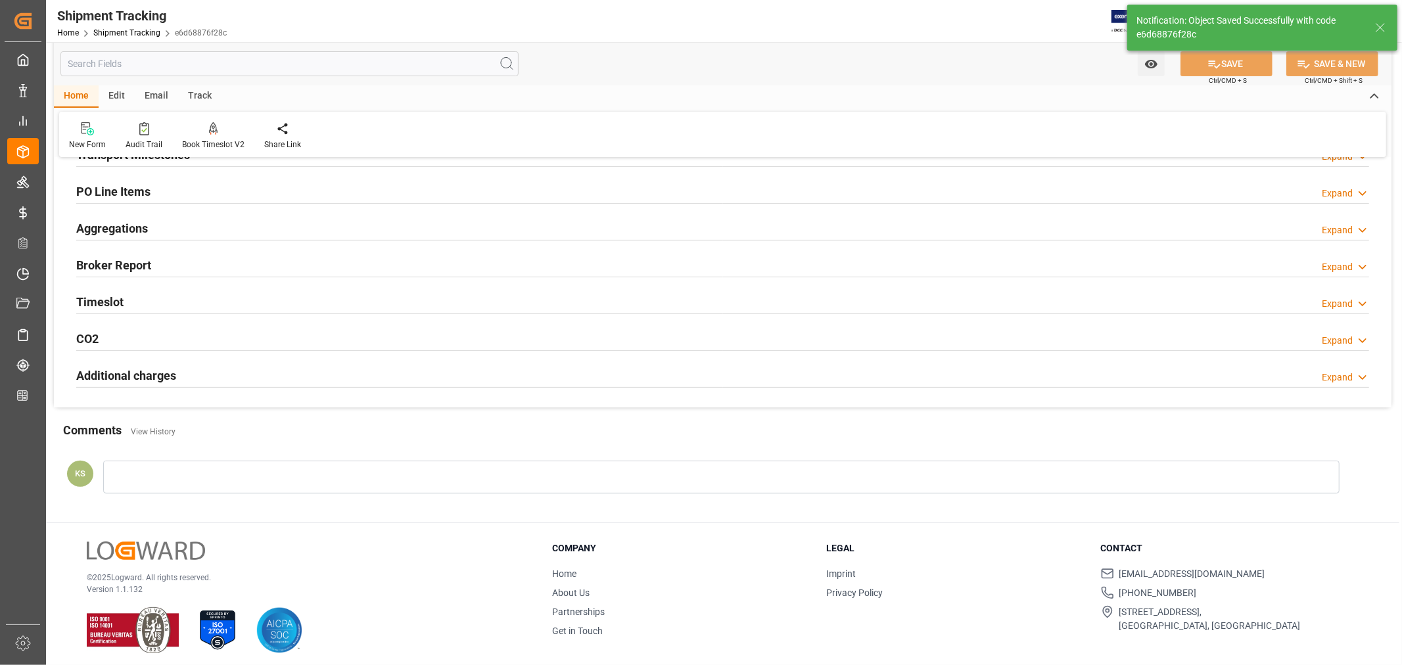
scroll to position [0, 0]
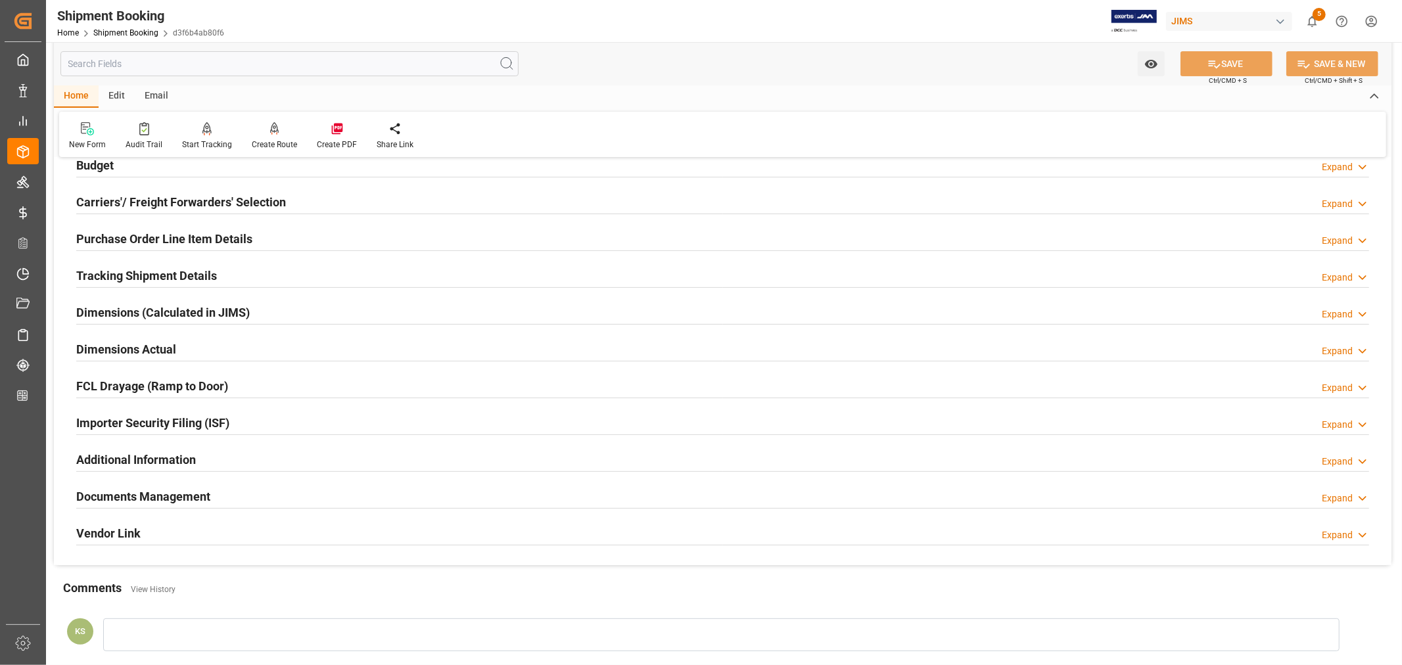
scroll to position [219, 0]
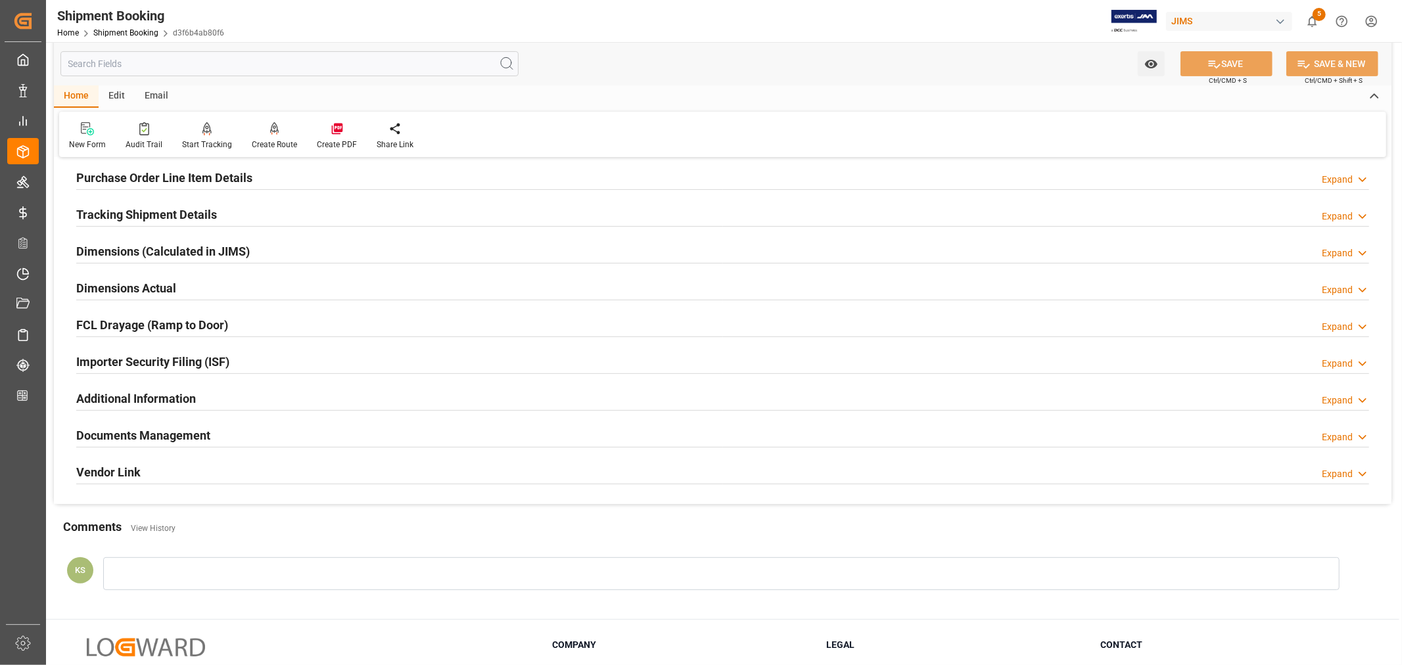
click at [147, 287] on h2 "Dimensions Actual" at bounding box center [126, 288] width 100 height 18
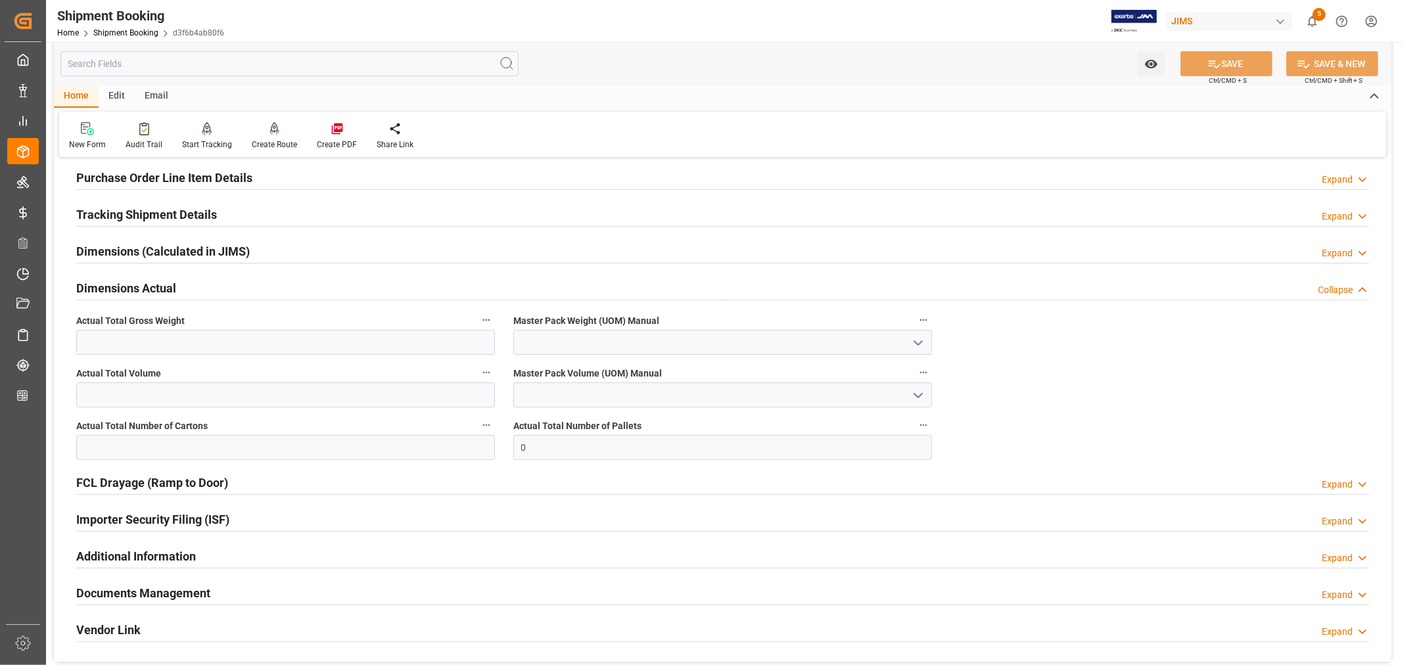
click at [147, 287] on h2 "Dimensions Actual" at bounding box center [126, 288] width 100 height 18
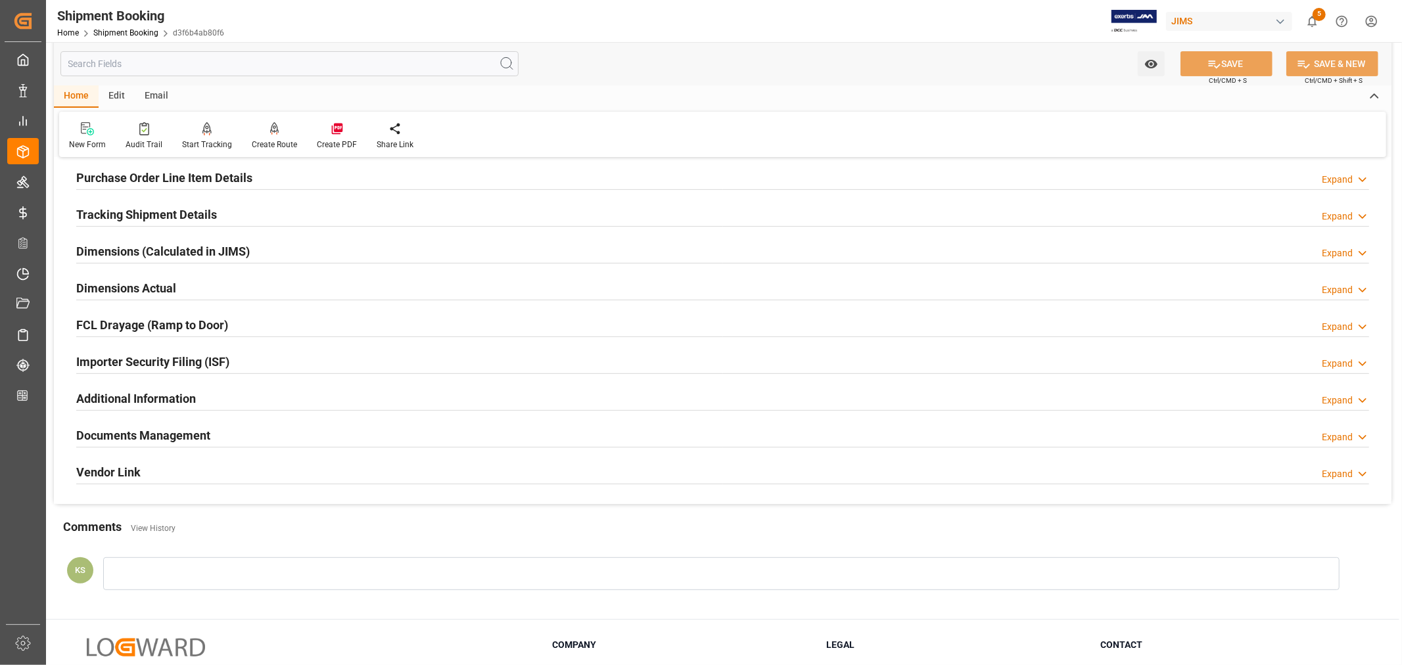
click at [235, 430] on div "Documents Management Expand" at bounding box center [722, 434] width 1293 height 25
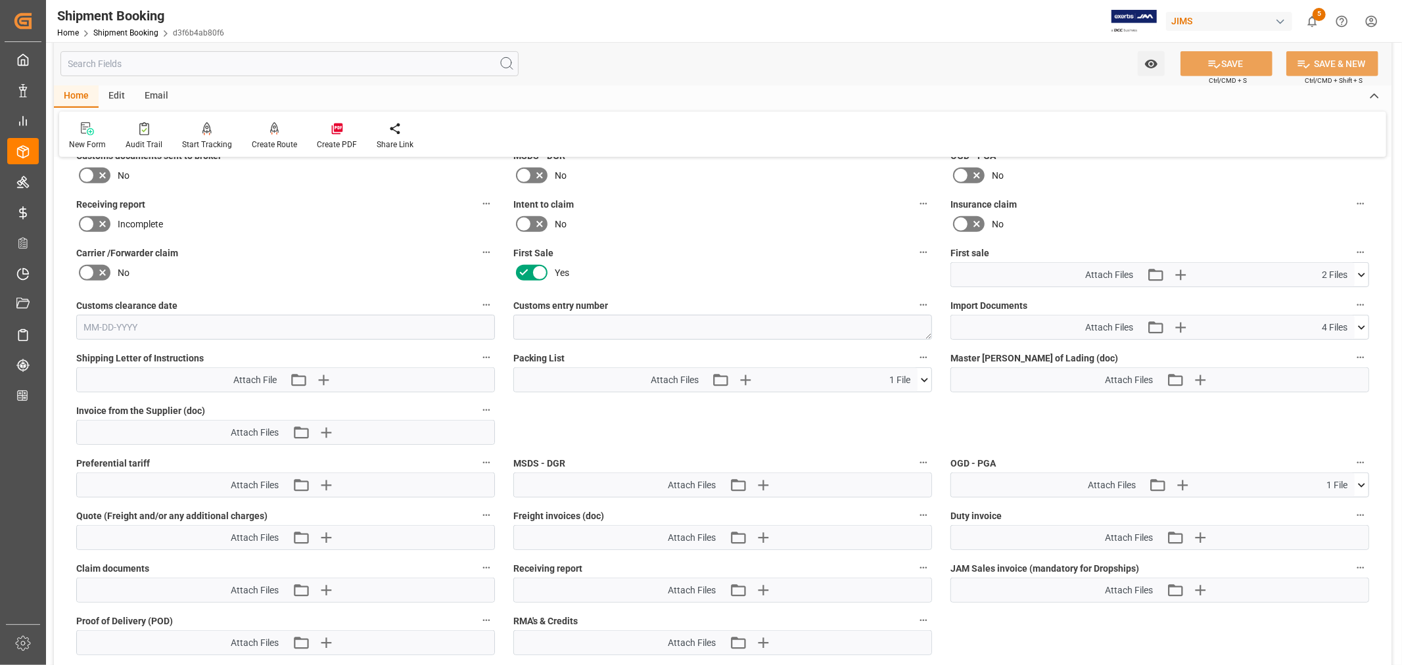
scroll to position [584, 0]
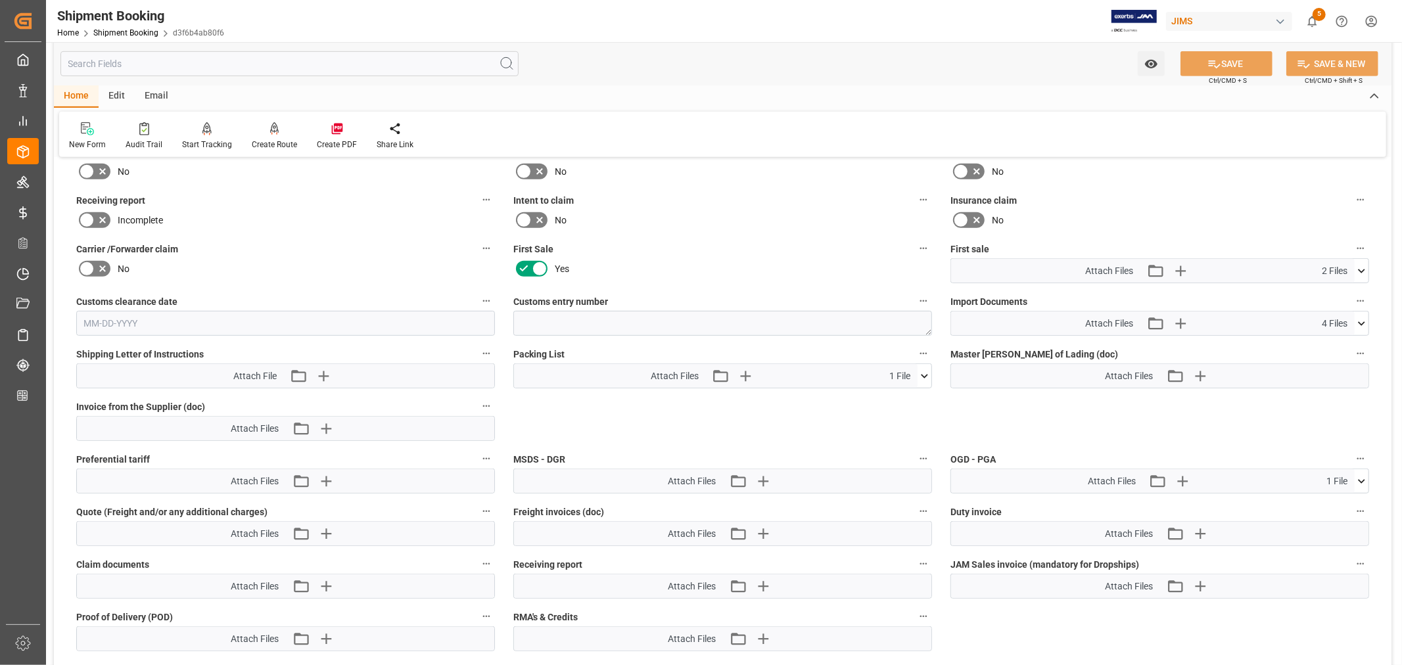
click at [1363, 264] on icon at bounding box center [1362, 271] width 14 height 14
click at [1350, 291] on icon at bounding box center [1355, 296] width 14 height 14
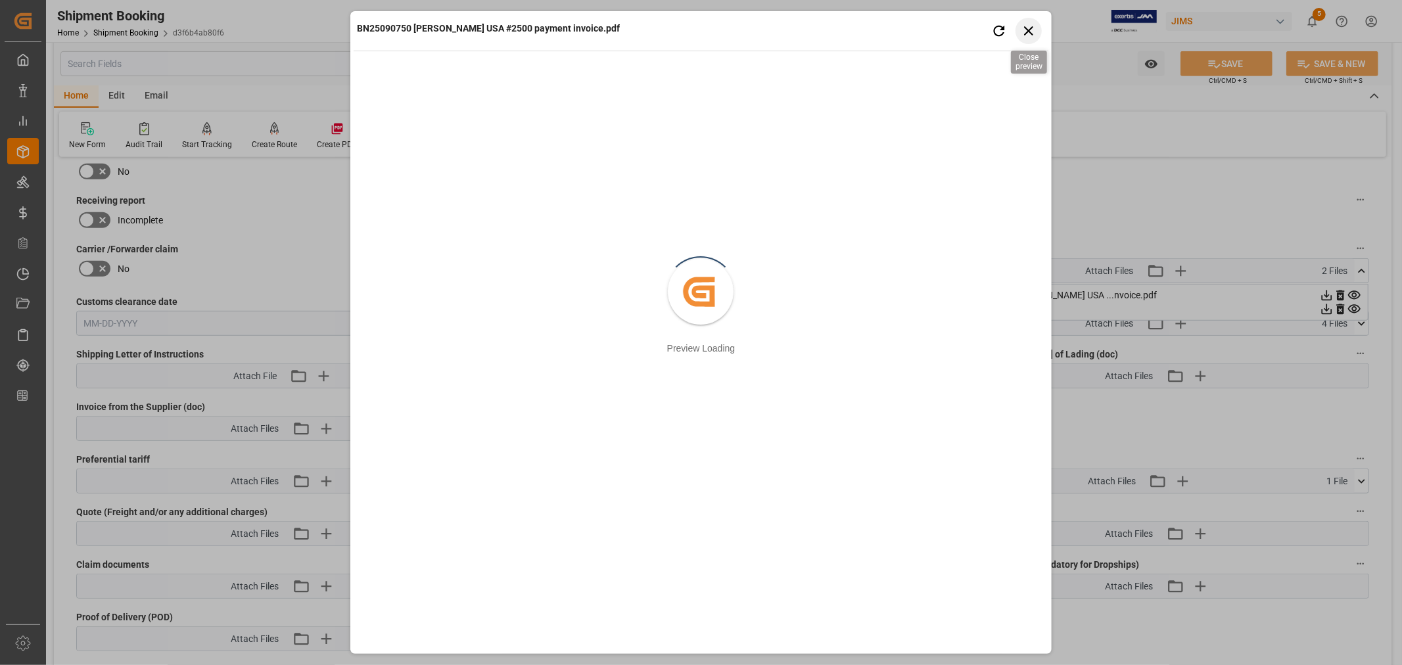
click at [1033, 31] on icon "button" at bounding box center [1028, 30] width 16 height 16
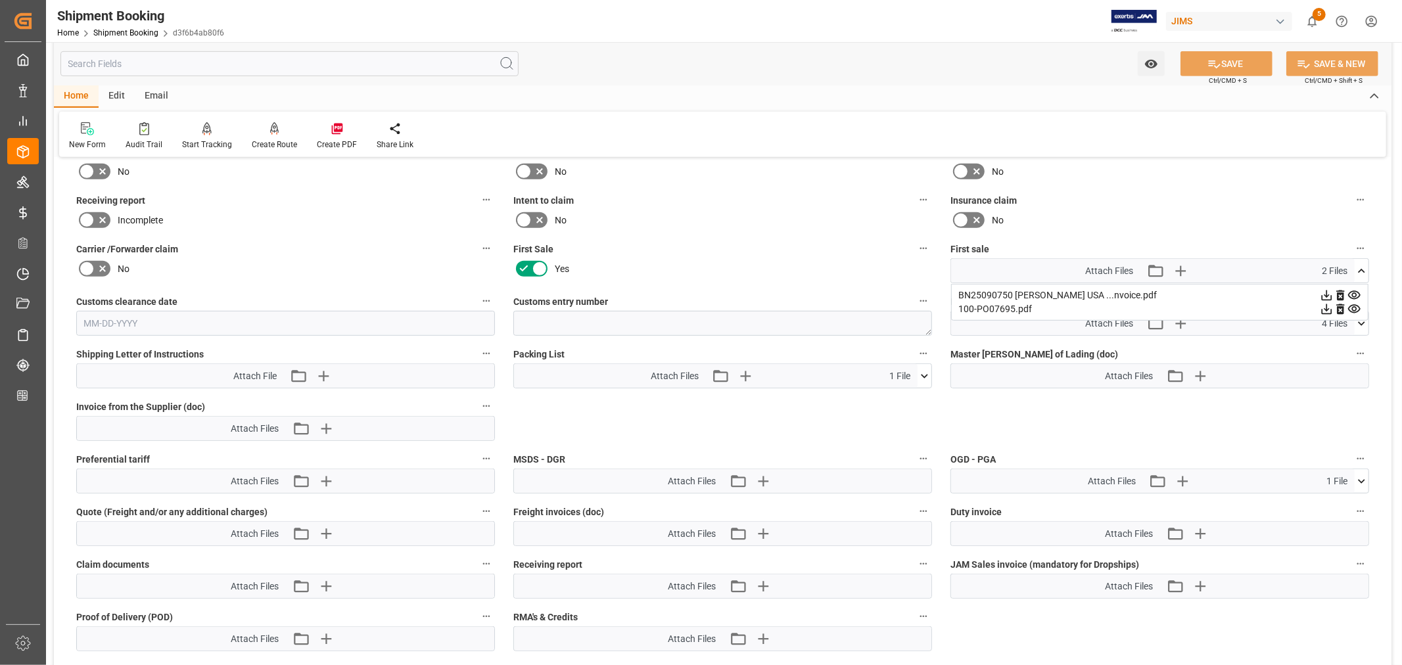
click at [1363, 269] on icon at bounding box center [1361, 271] width 7 height 4
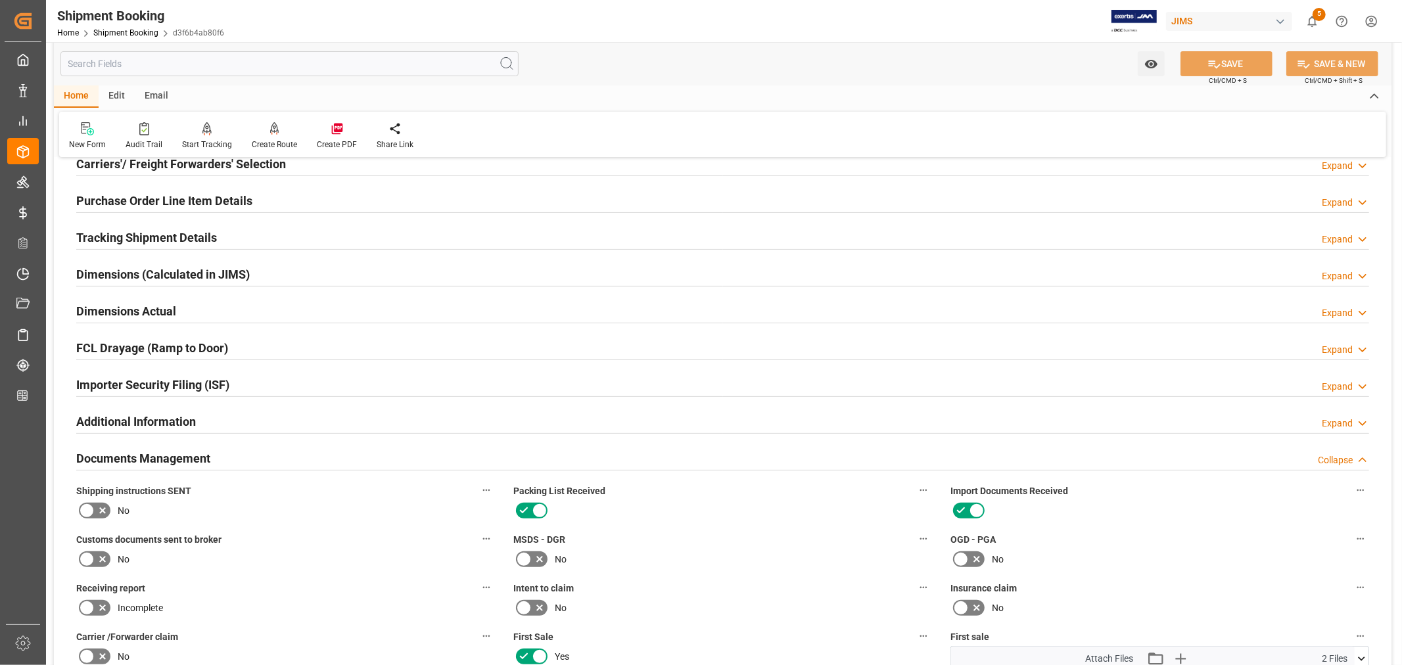
scroll to position [146, 0]
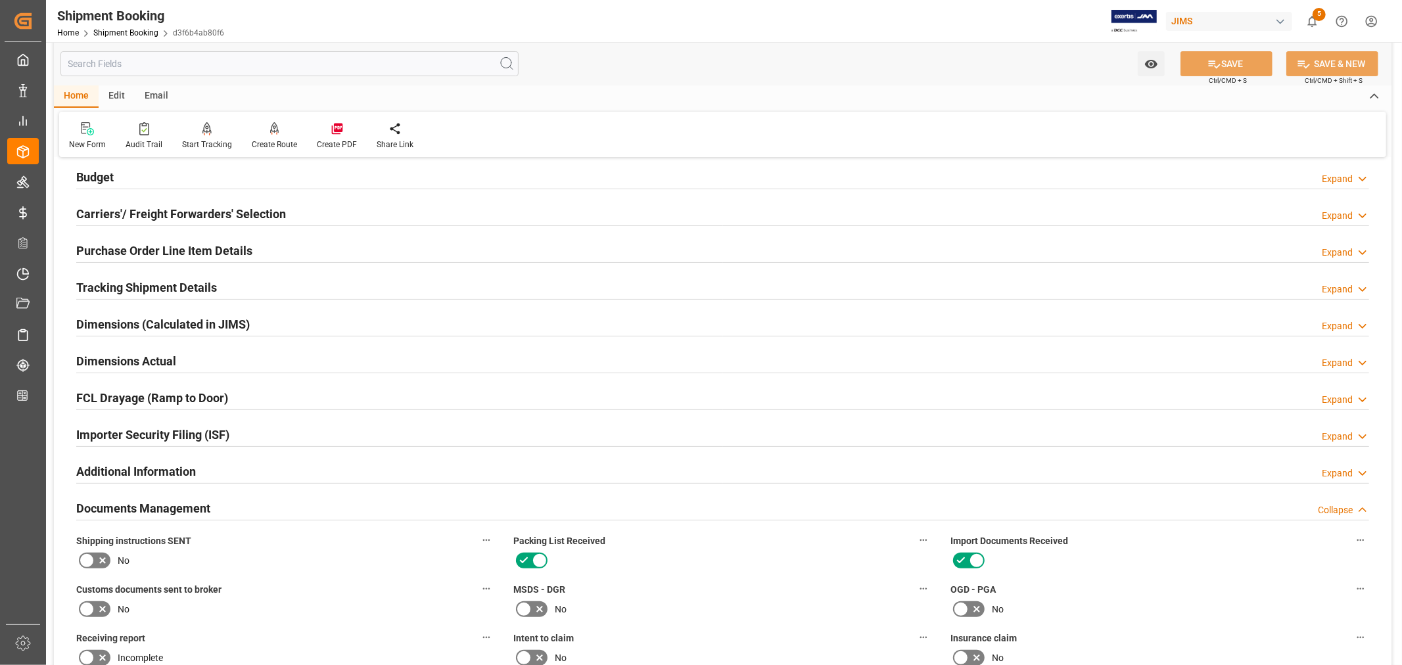
click at [186, 503] on h2 "Documents Management" at bounding box center [143, 509] width 134 height 18
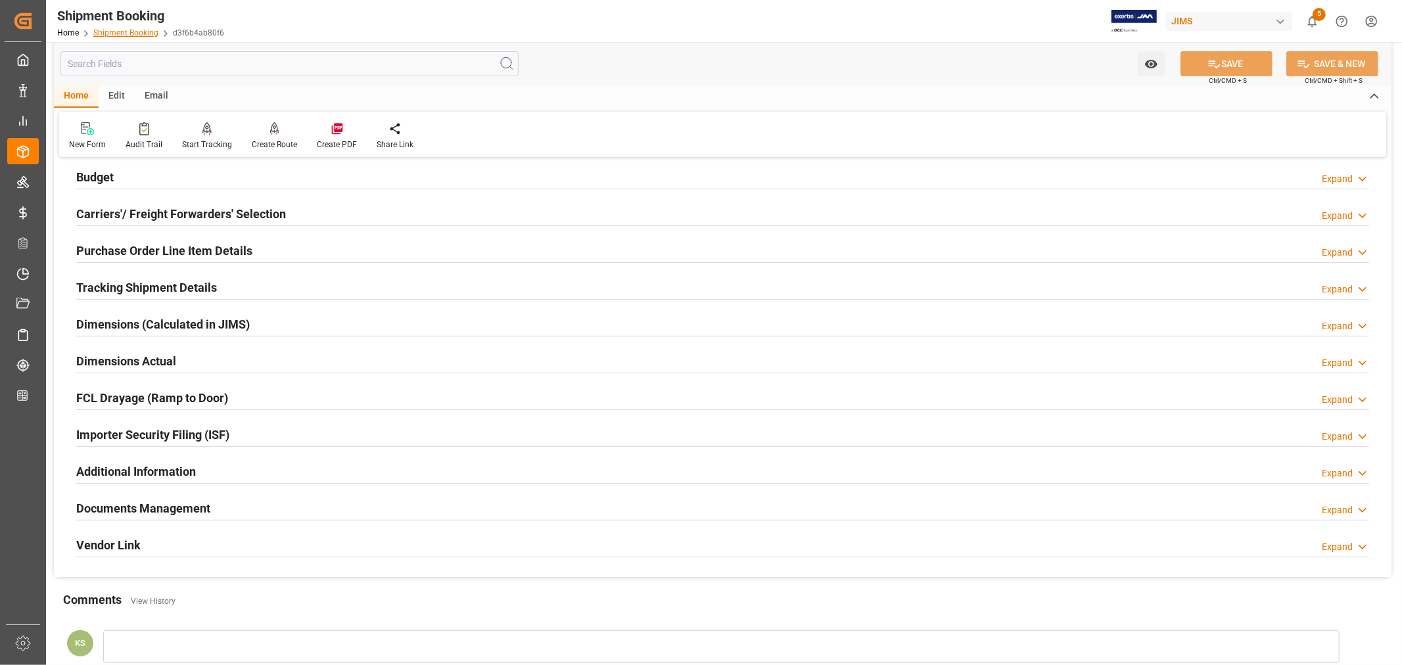
click at [116, 34] on link "Shipment Booking" at bounding box center [125, 32] width 65 height 9
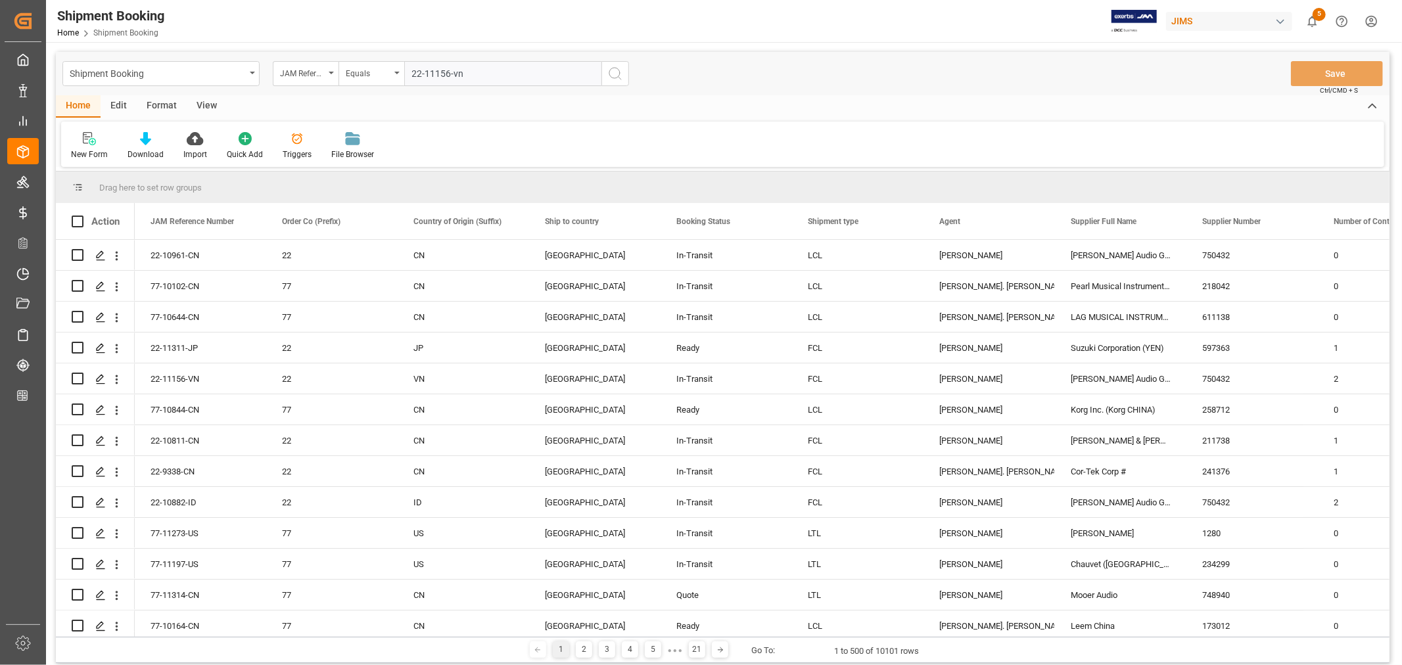
type input "22-11156-vn"
click at [613, 73] on icon "search button" at bounding box center [615, 74] width 16 height 16
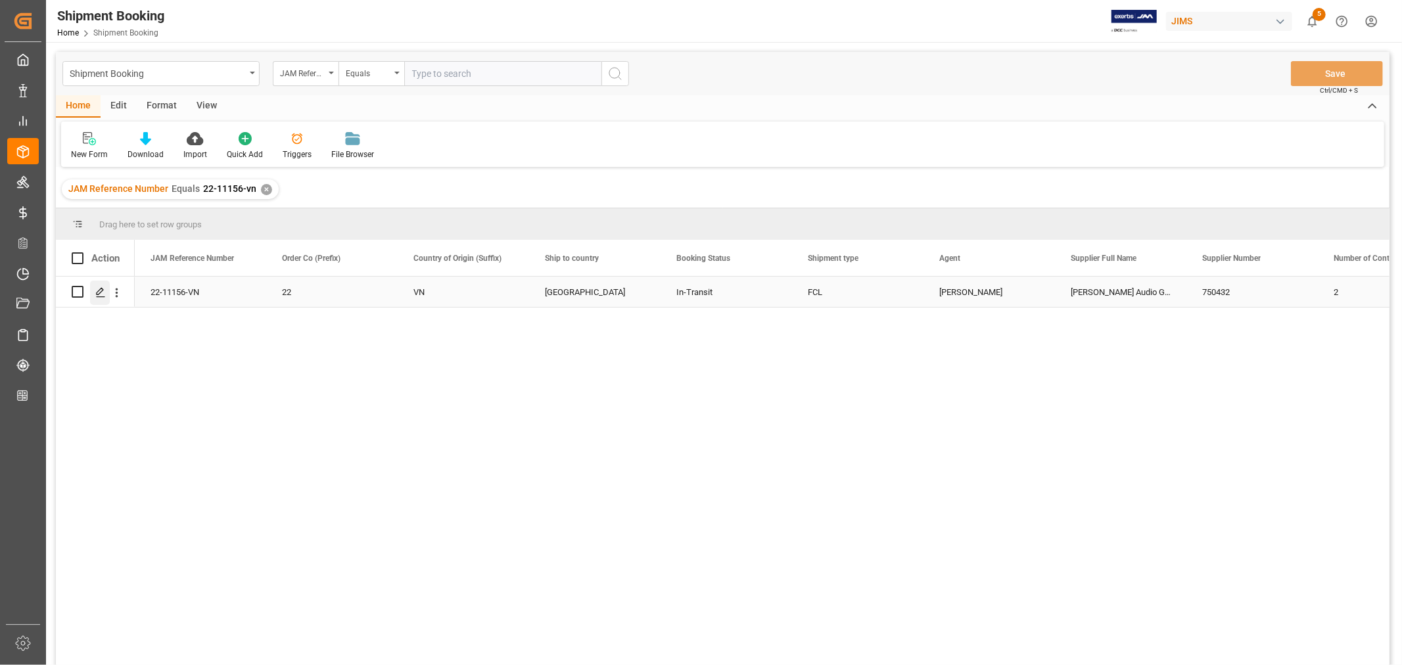
click at [100, 292] on polygon "Press SPACE to select this row." at bounding box center [100, 291] width 7 height 7
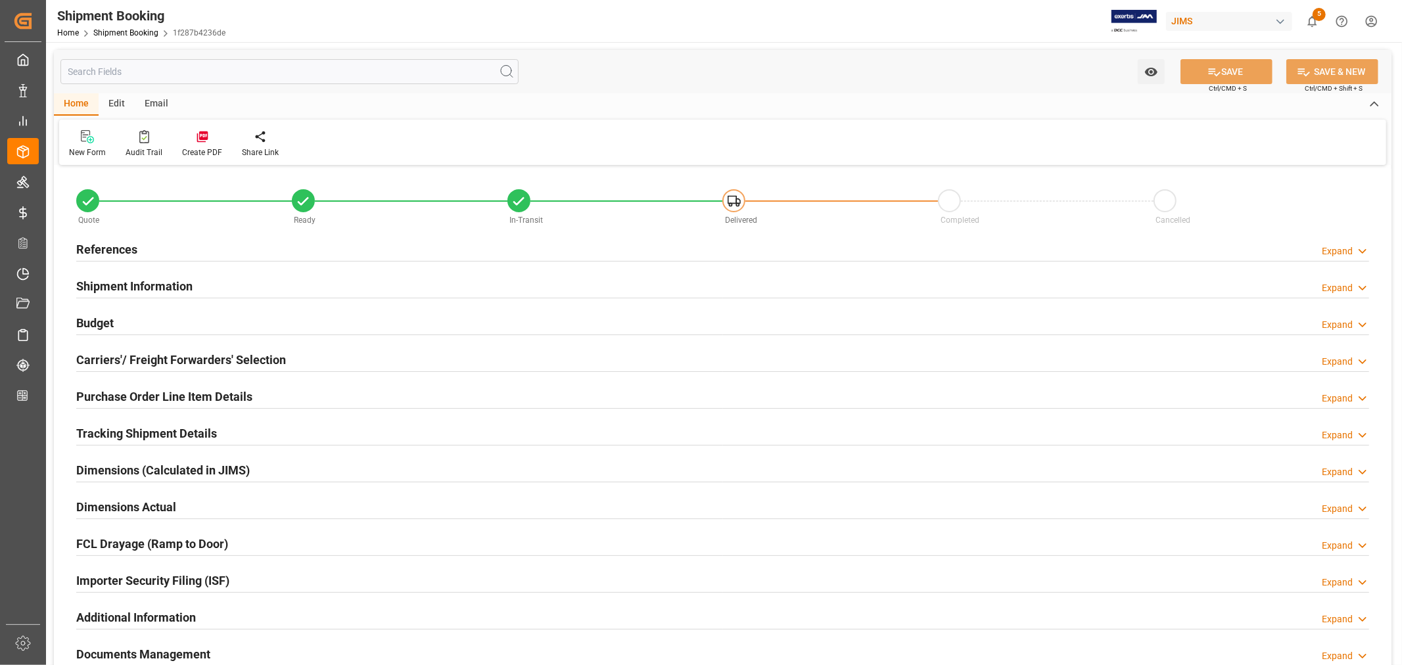
type input "2"
click at [100, 388] on h2 "Purchase Order Line Item Details" at bounding box center [164, 397] width 176 height 18
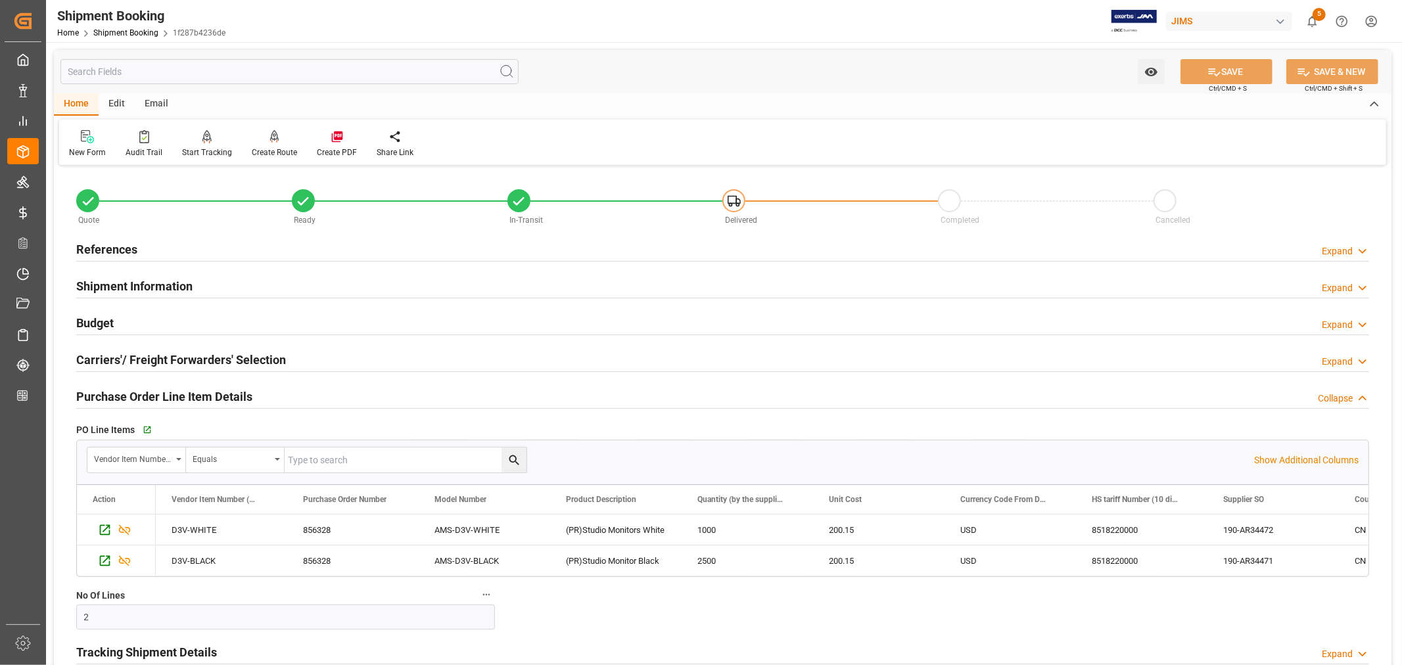
click at [100, 388] on h2 "Purchase Order Line Item Details" at bounding box center [164, 397] width 176 height 18
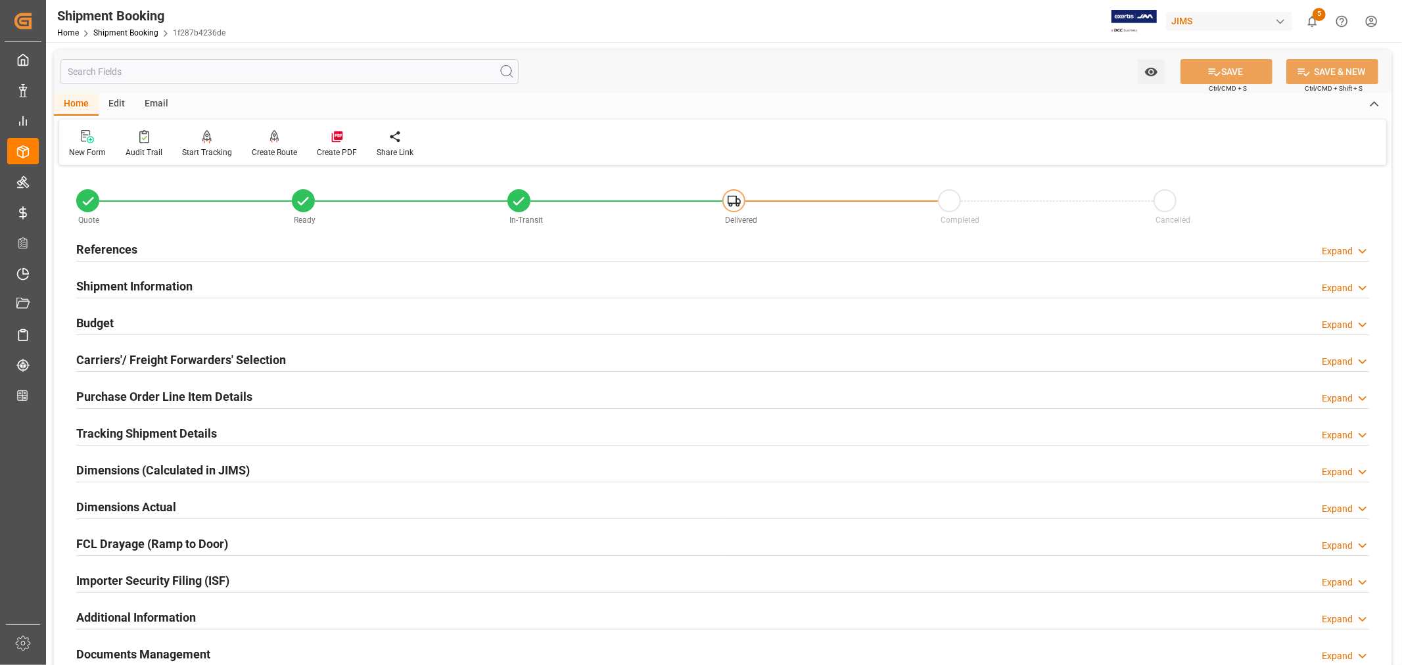
click at [116, 391] on h2 "Purchase Order Line Item Details" at bounding box center [164, 397] width 176 height 18
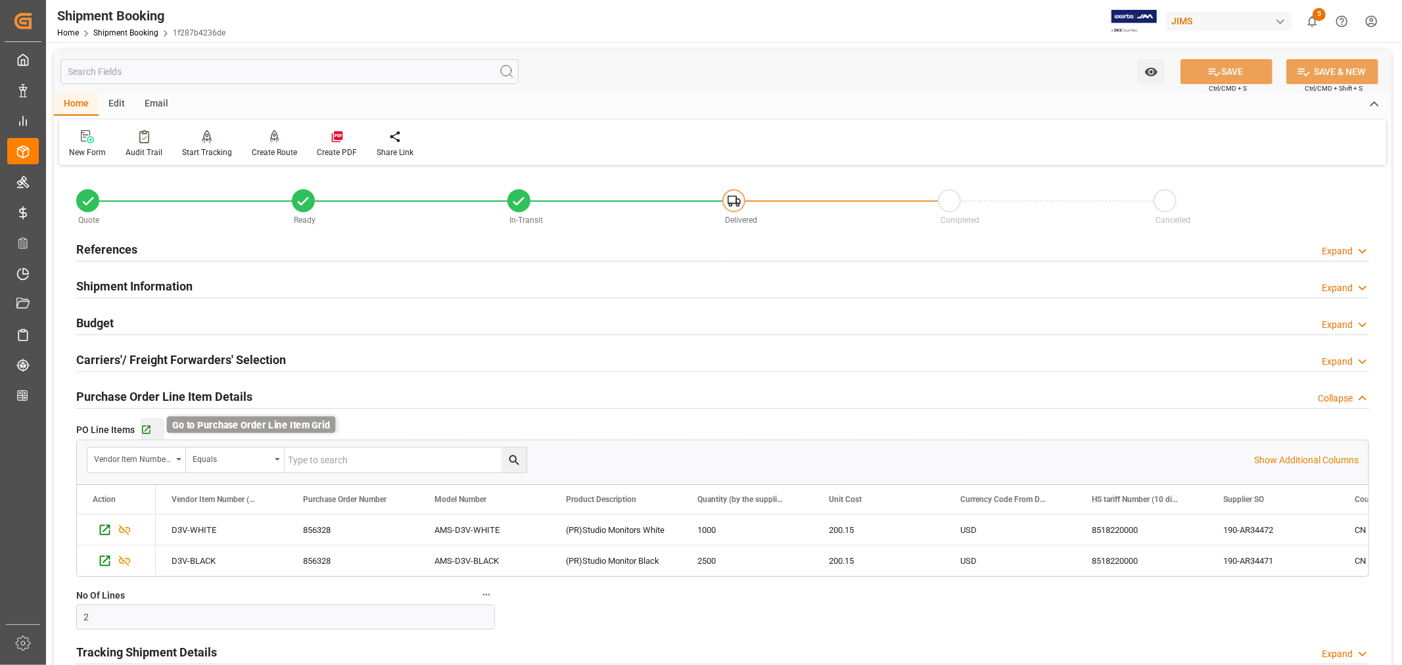
click at [143, 427] on icon "button" at bounding box center [146, 430] width 11 height 11
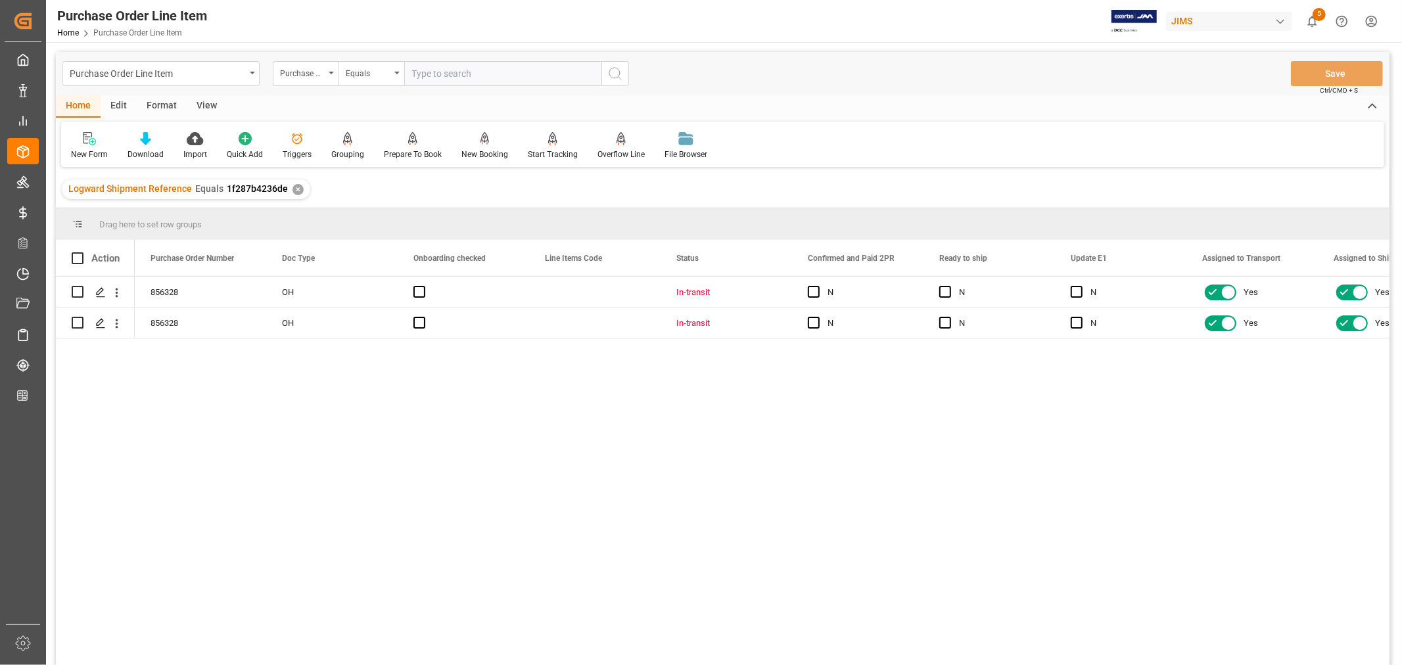
click at [204, 105] on div "View" at bounding box center [207, 106] width 40 height 22
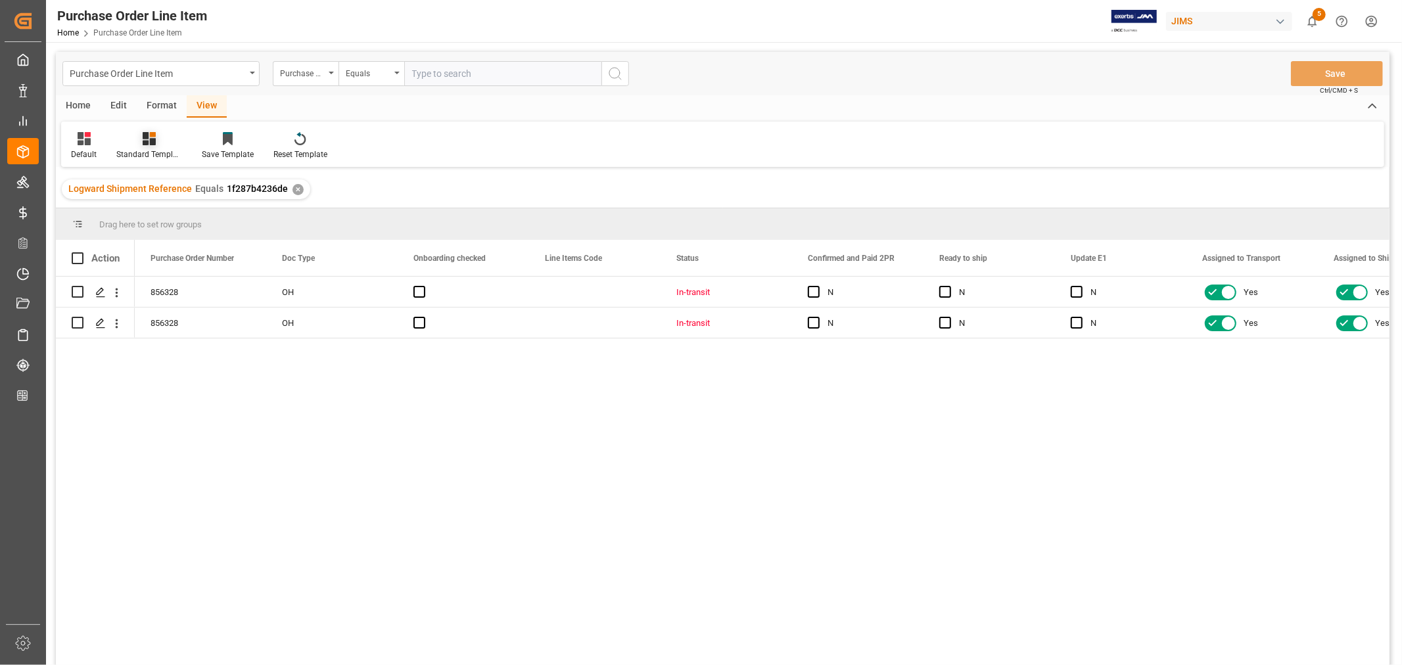
click at [156, 147] on div "Standard Templates" at bounding box center [149, 145] width 85 height 29
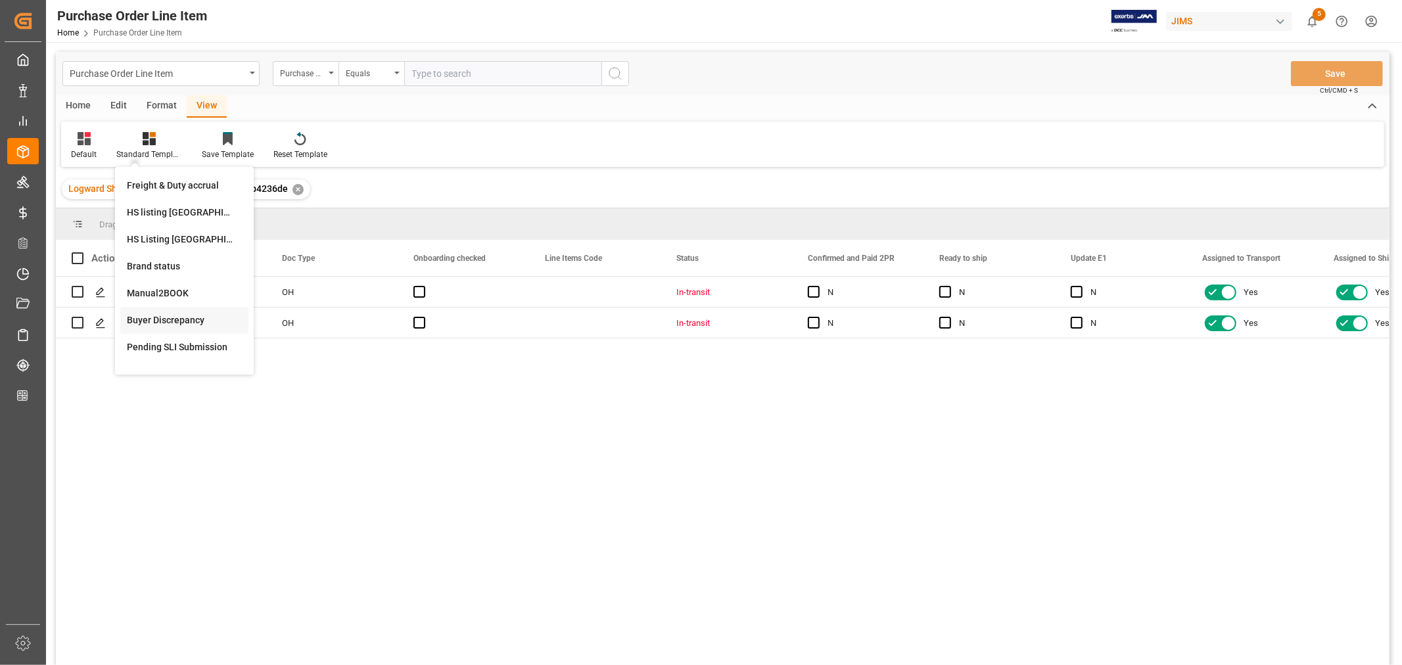
click at [159, 320] on div "Buyer Discrepancy" at bounding box center [184, 321] width 115 height 14
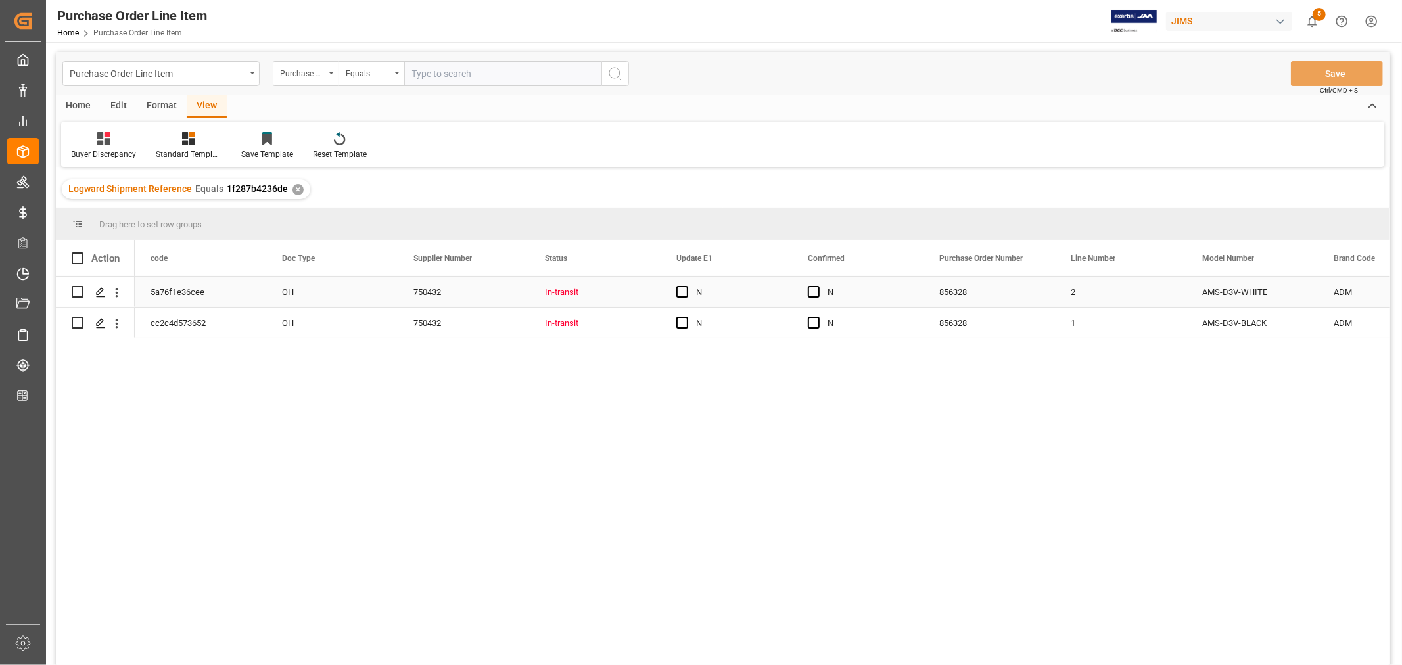
click at [878, 291] on div "N" at bounding box center [868, 292] width 80 height 30
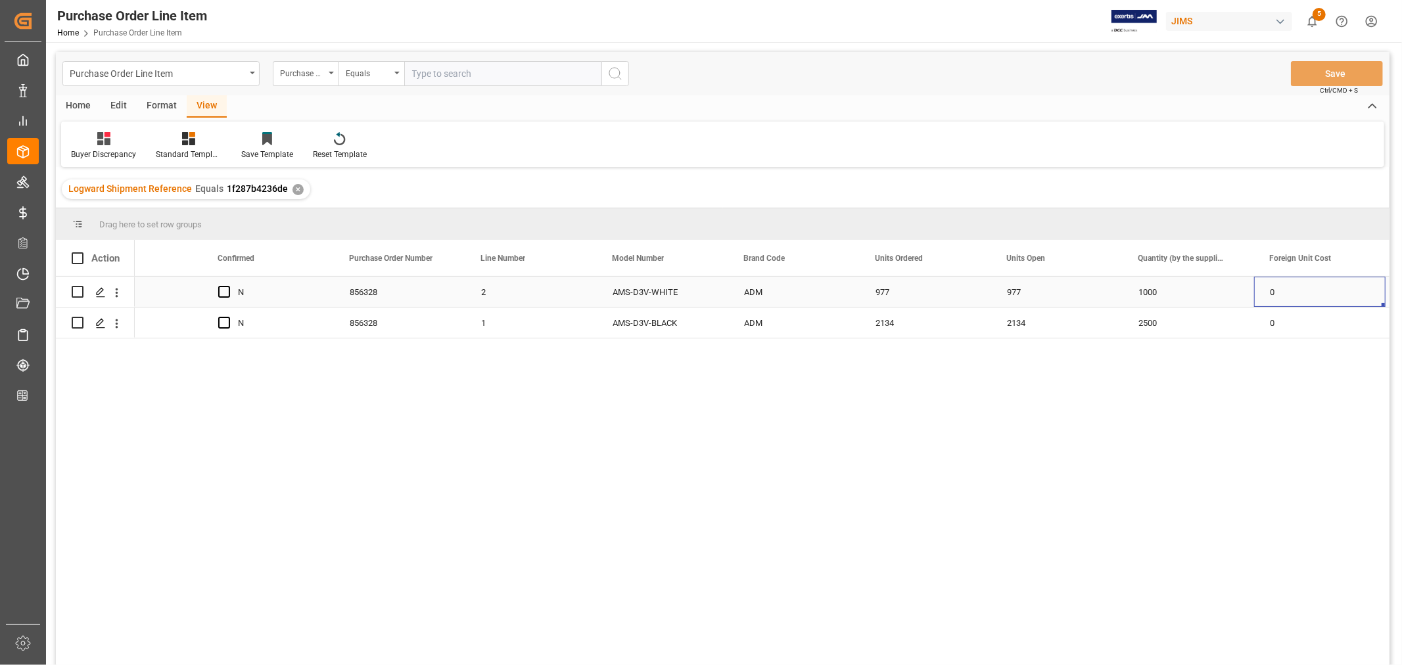
scroll to position [0, 721]
click at [882, 318] on div "2134" at bounding box center [925, 323] width 131 height 30
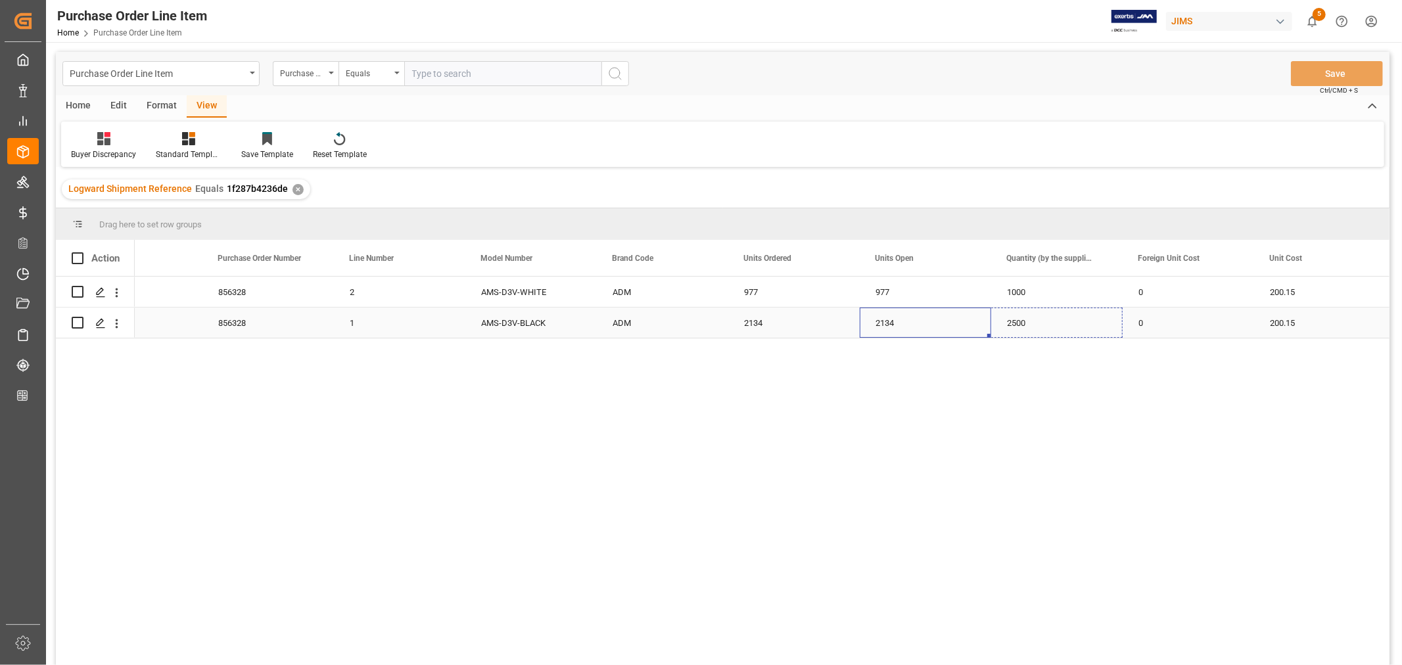
drag, startPoint x: 988, startPoint y: 335, endPoint x: 1037, endPoint y: 337, distance: 48.7
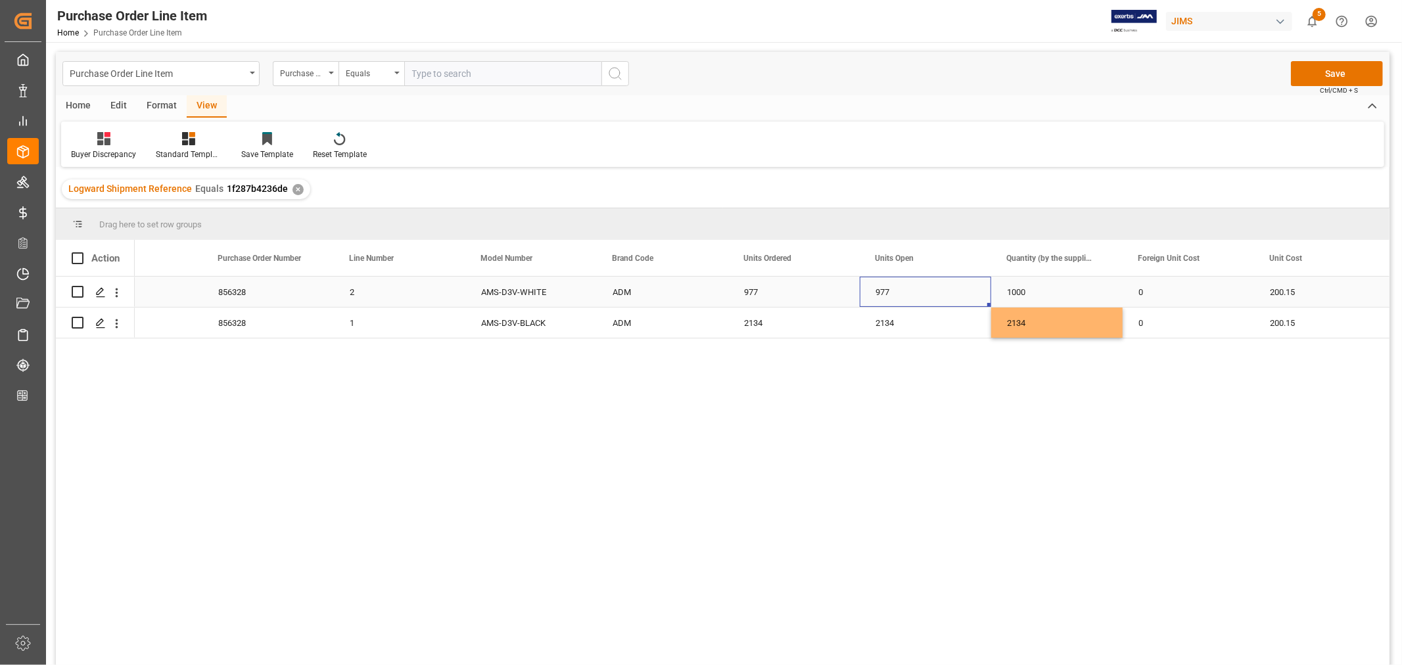
click at [877, 281] on div "977" at bounding box center [925, 292] width 131 height 30
drag, startPoint x: 987, startPoint y: 304, endPoint x: 1064, endPoint y: 295, distance: 77.5
click at [1337, 74] on button "Save" at bounding box center [1337, 73] width 92 height 25
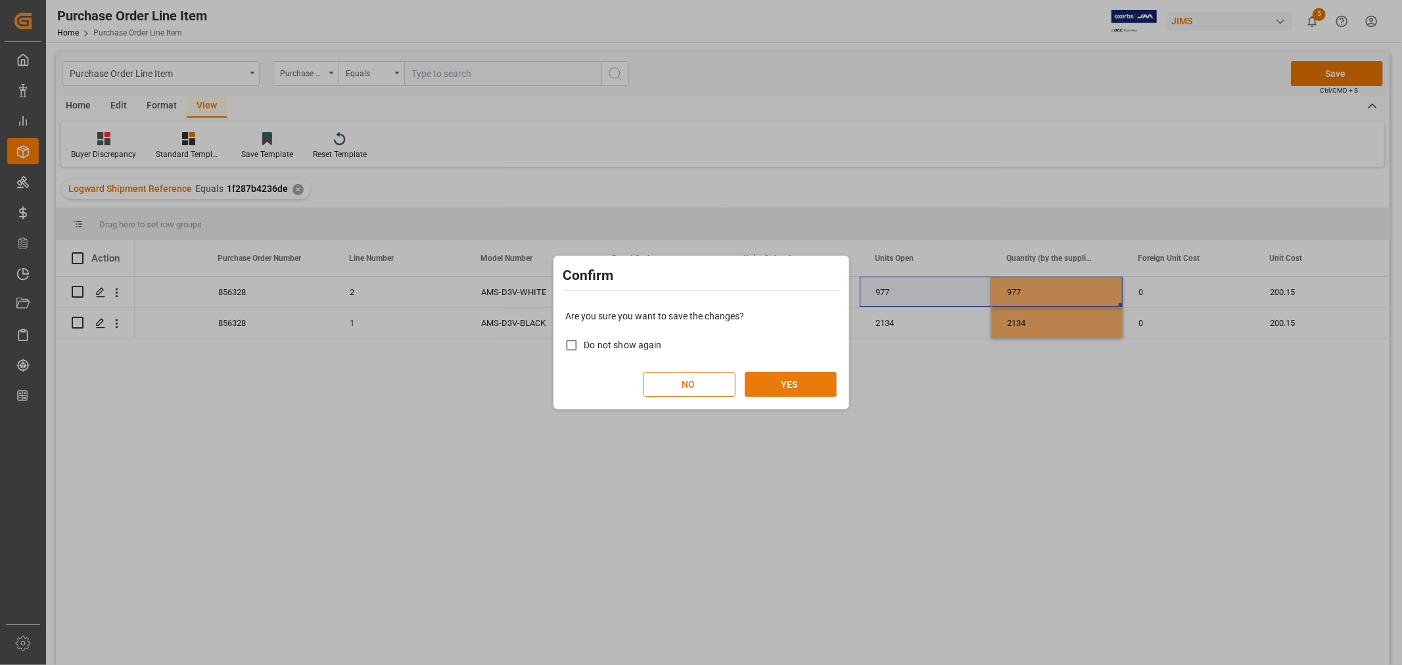
click at [778, 382] on button "YES" at bounding box center [791, 384] width 92 height 25
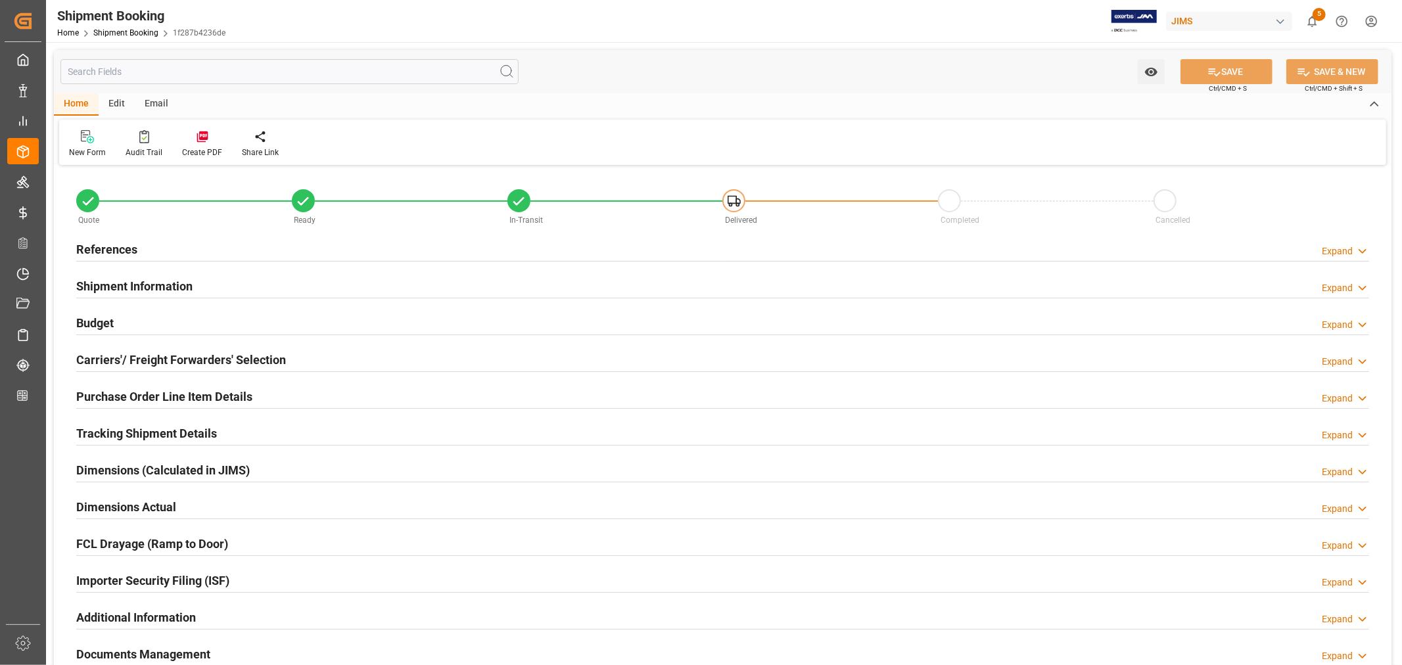
type input "2"
click at [126, 388] on h2 "Purchase Order Line Item Details" at bounding box center [164, 397] width 176 height 18
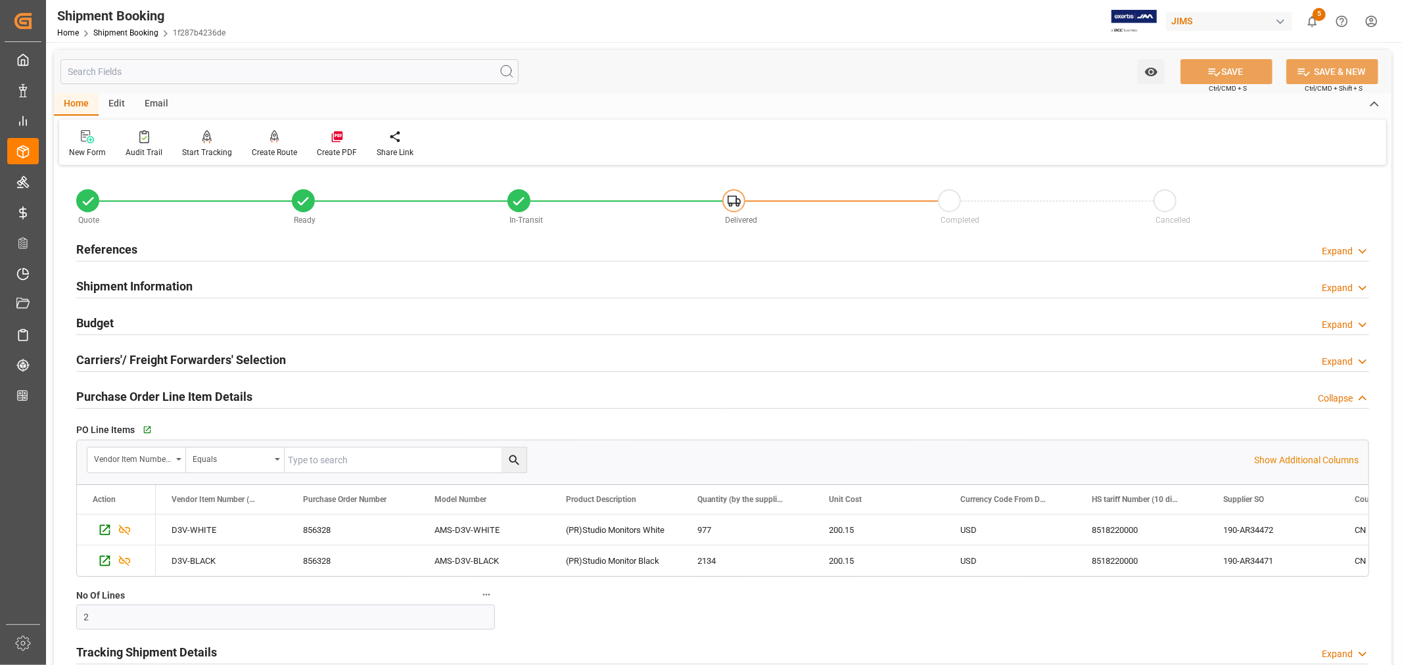
click at [126, 388] on h2 "Purchase Order Line Item Details" at bounding box center [164, 397] width 176 height 18
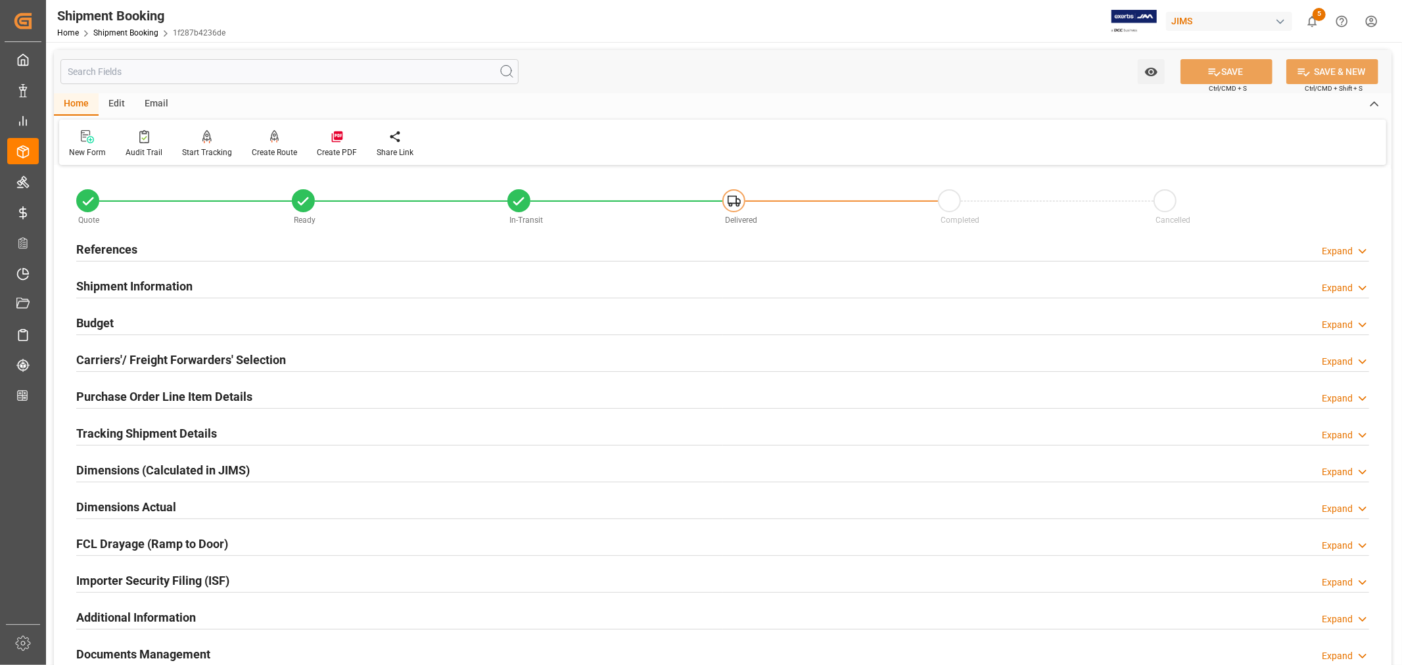
click at [95, 320] on h2 "Budget" at bounding box center [94, 323] width 37 height 18
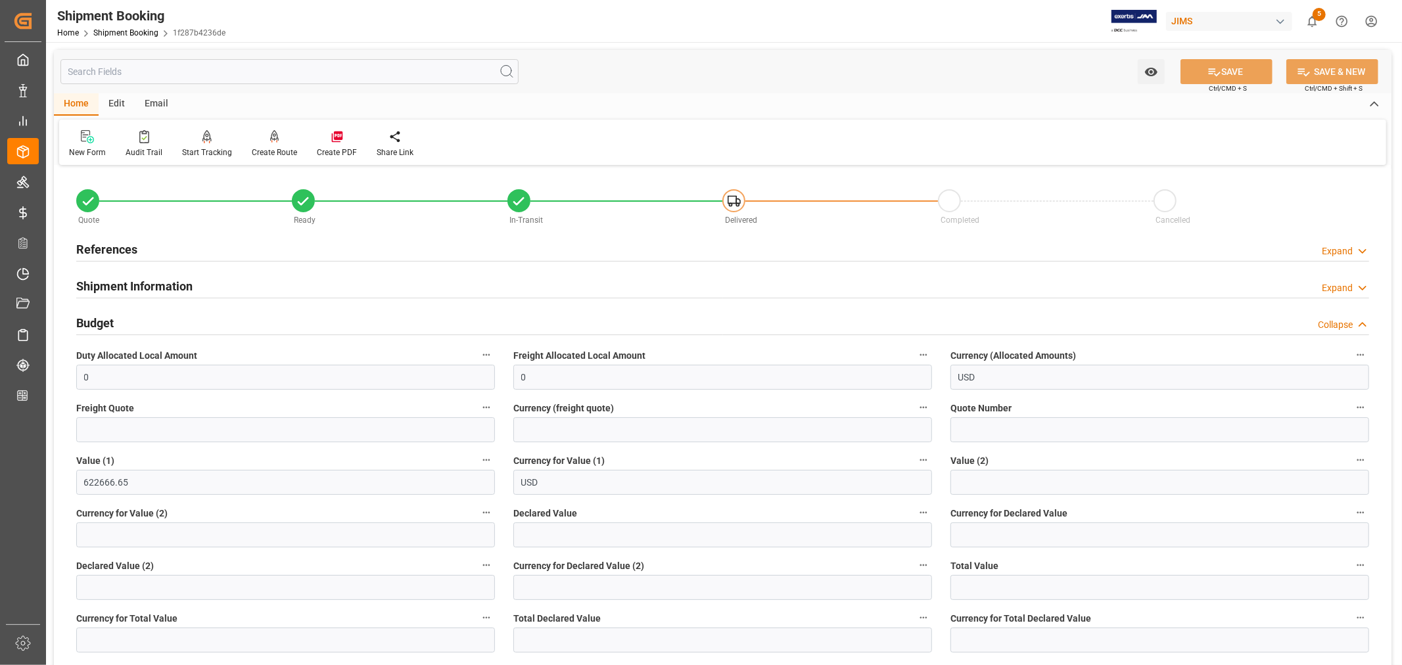
click at [193, 283] on div "Shipment Information Expand" at bounding box center [722, 285] width 1293 height 25
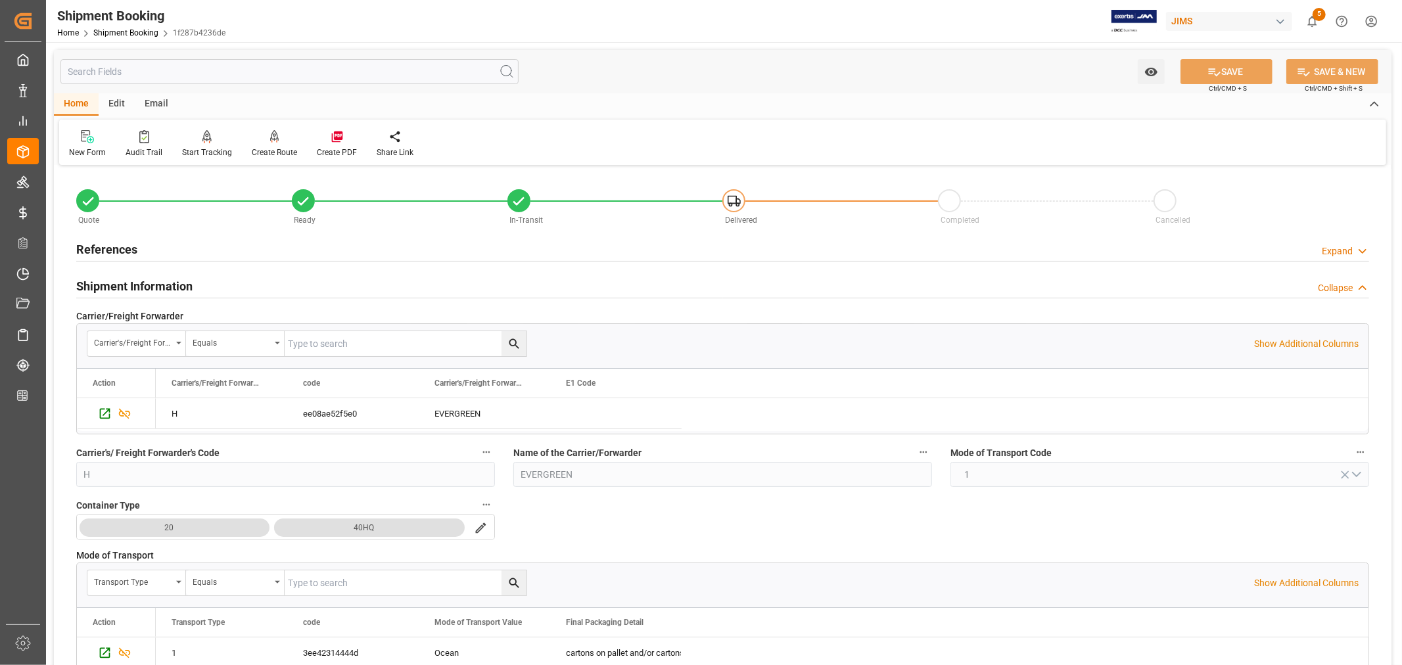
click at [176, 283] on h2 "Shipment Information" at bounding box center [134, 286] width 116 height 18
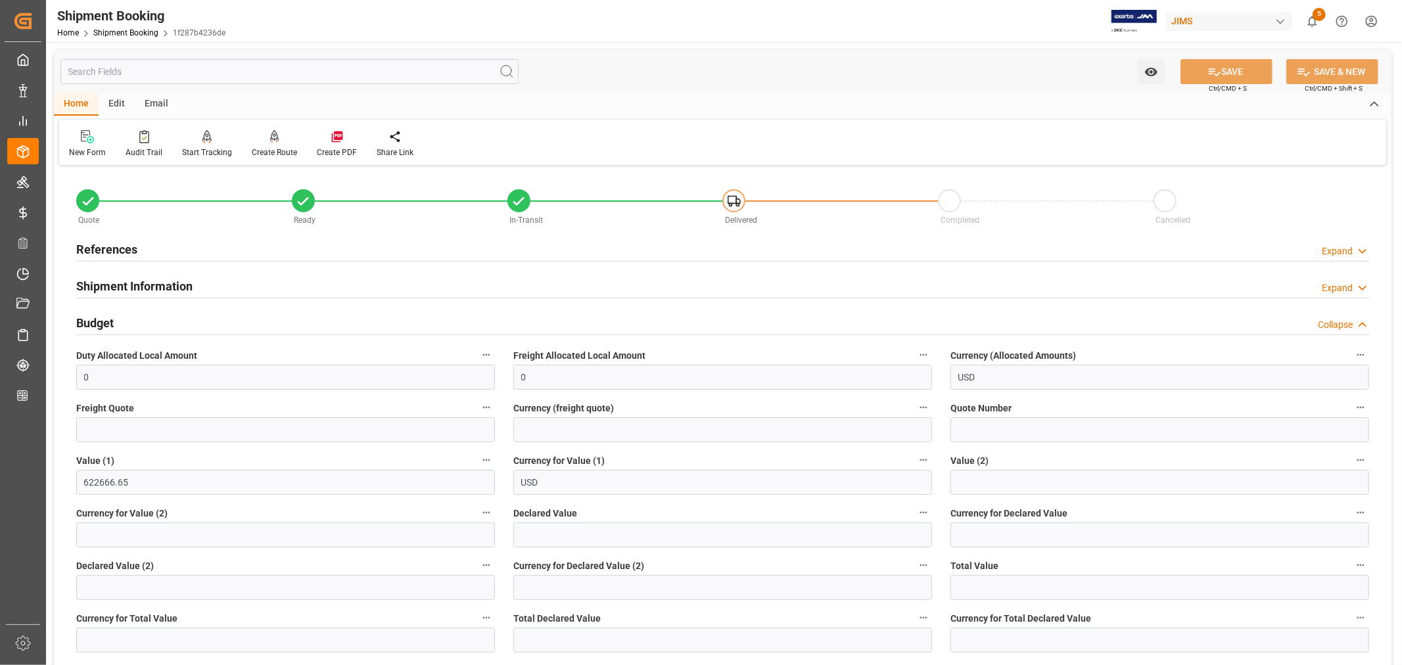
click at [97, 322] on h2 "Budget" at bounding box center [94, 323] width 37 height 18
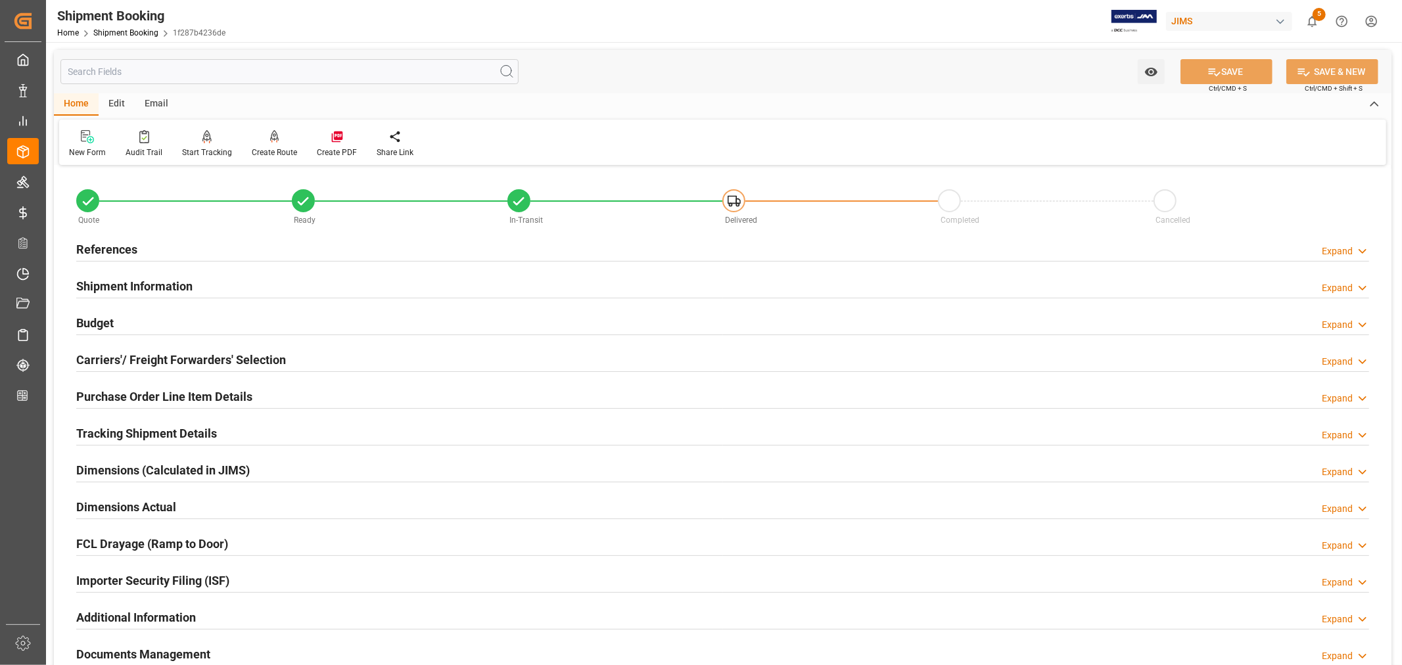
click at [152, 355] on h2 "Carriers'/ Freight Forwarders' Selection" at bounding box center [181, 360] width 210 height 18
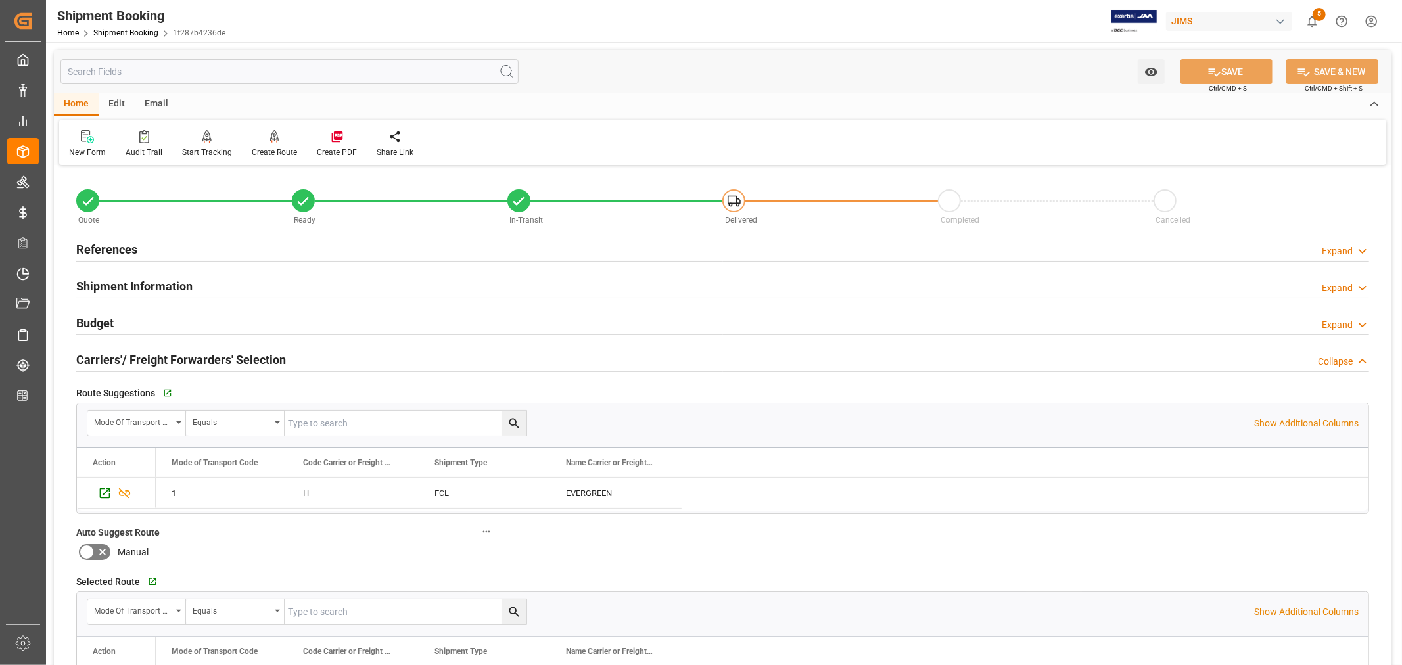
click at [153, 355] on h2 "Carriers'/ Freight Forwarders' Selection" at bounding box center [181, 360] width 210 height 18
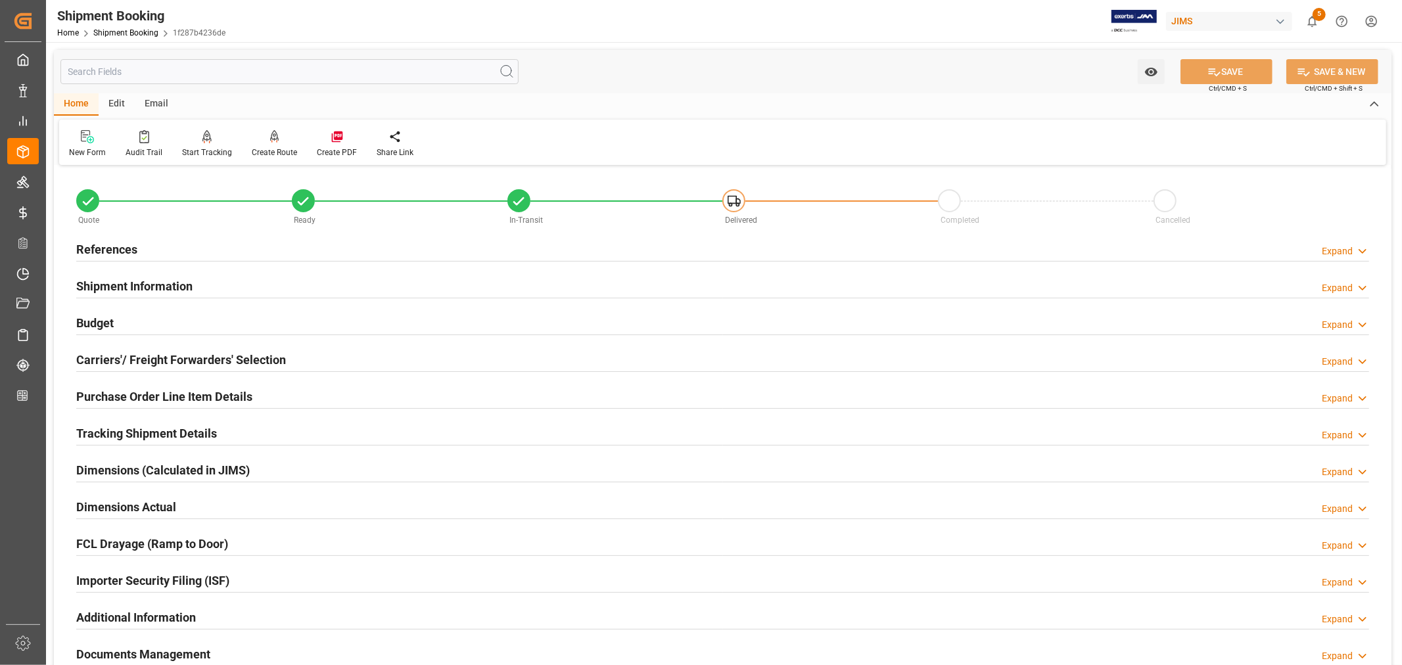
click at [112, 318] on h2 "Budget" at bounding box center [94, 323] width 37 height 18
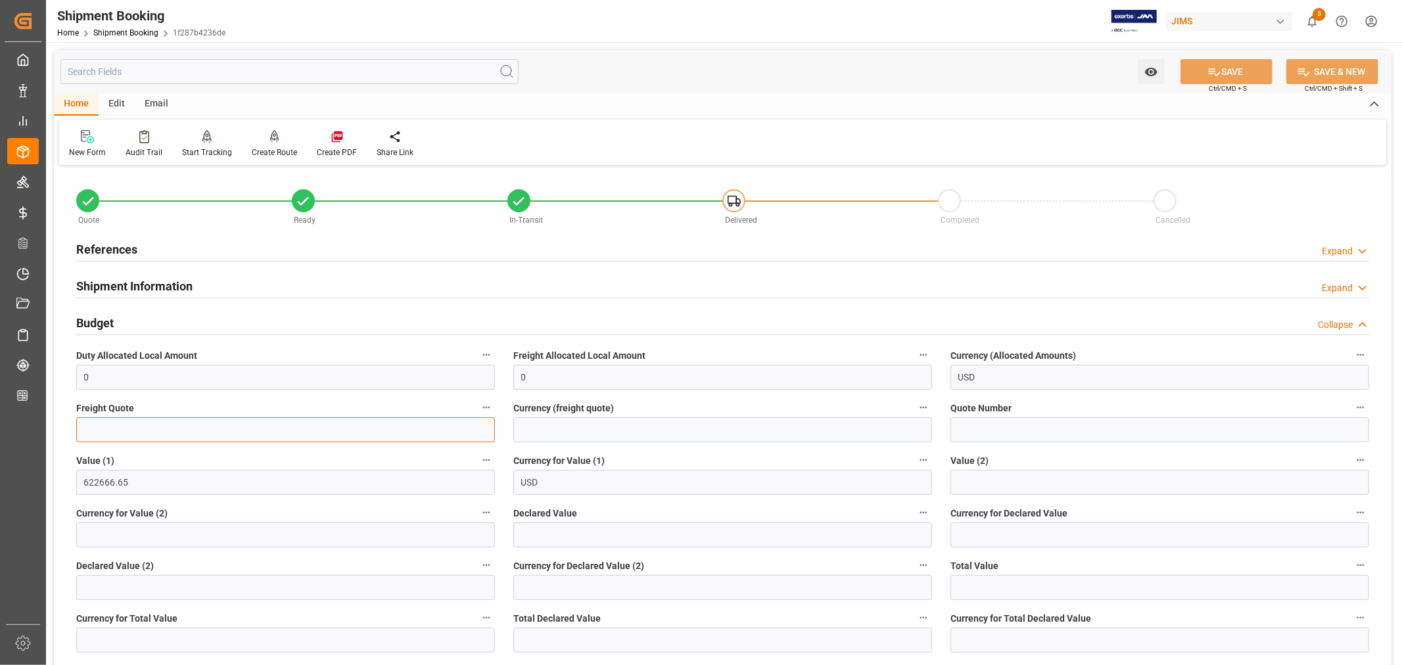
click at [96, 429] on input "text" at bounding box center [285, 429] width 419 height 25
type input "12000"
click at [556, 431] on input at bounding box center [722, 429] width 419 height 25
type input "USD"
drag, startPoint x: 108, startPoint y: 429, endPoint x: 80, endPoint y: 429, distance: 28.3
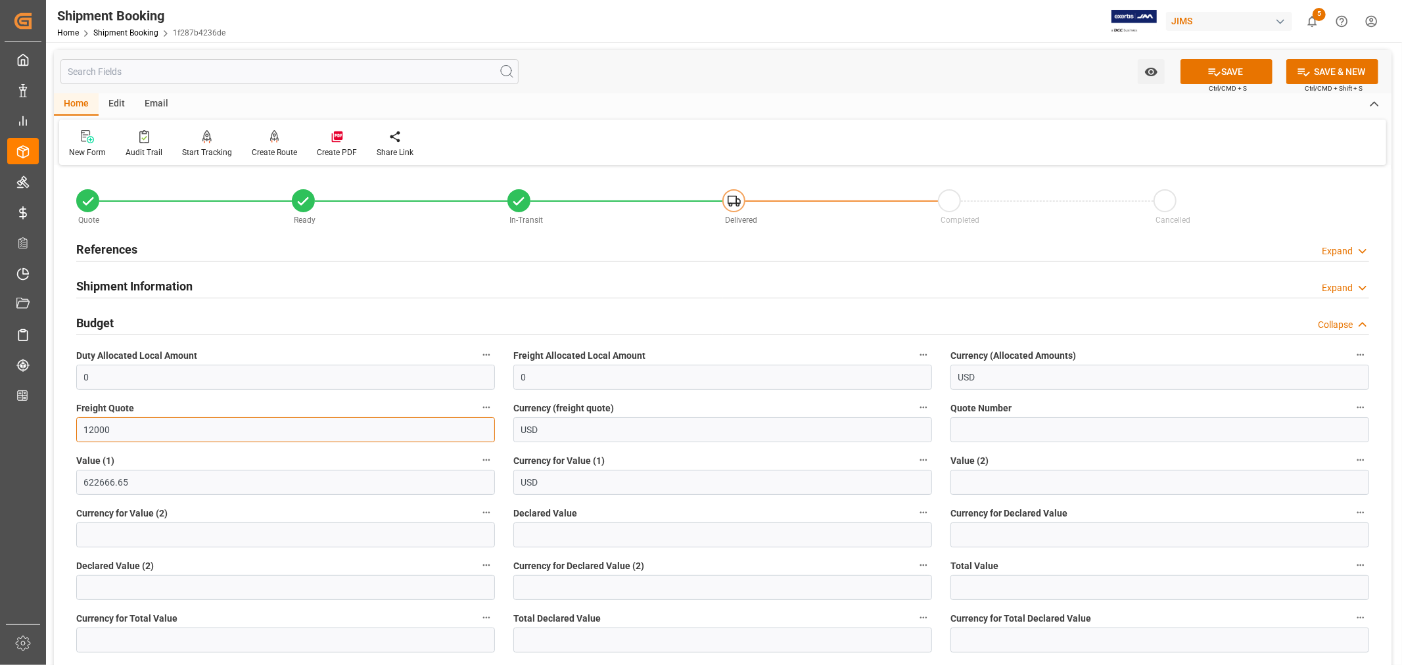
click at [80, 429] on input "12000" at bounding box center [285, 429] width 419 height 25
drag, startPoint x: 110, startPoint y: 429, endPoint x: 66, endPoint y: 429, distance: 44.7
click at [66, 429] on div "Quote Ready In-Transit Delivered Completed Cancelled References Expand JAM Refe…" at bounding box center [723, 604] width 1338 height 870
type input "11000"
click at [1213, 73] on icon at bounding box center [1215, 72] width 14 height 14
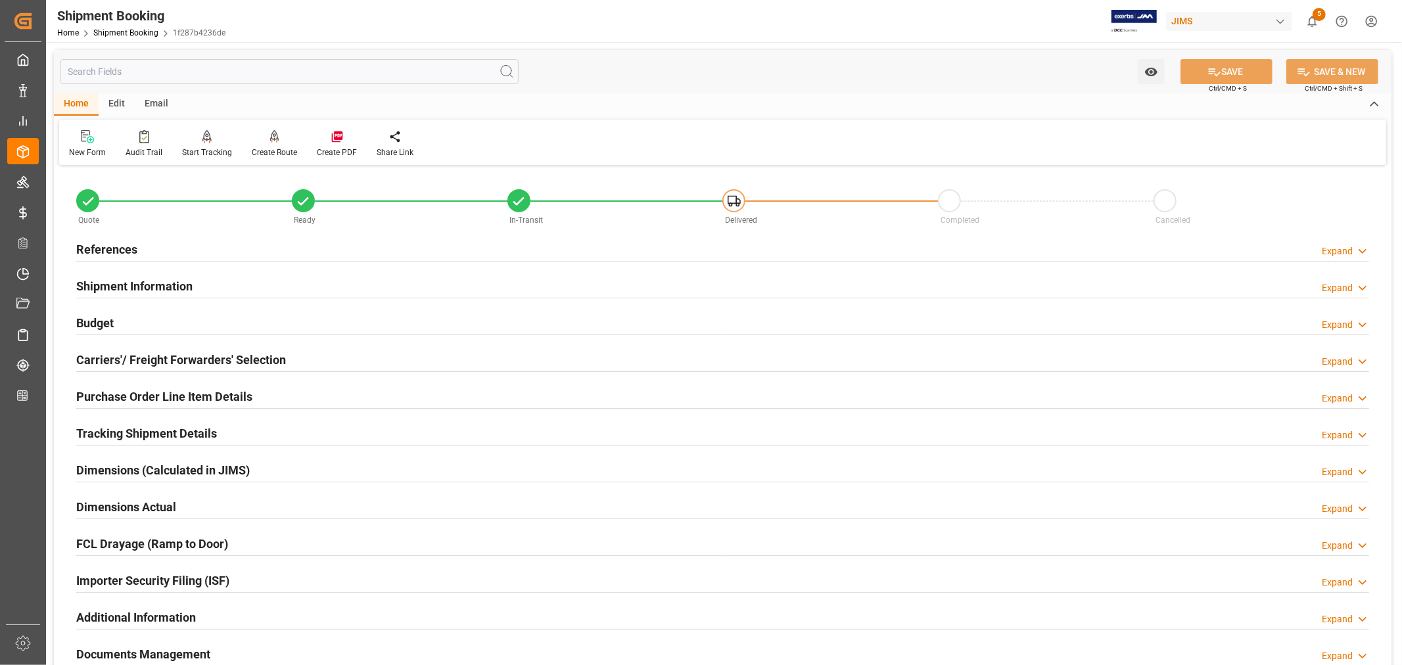
click at [1375, 22] on html "Created by potrace 1.15, written by Peter Selinger 2001-2017 Created by potrace…" at bounding box center [701, 332] width 1402 height 665
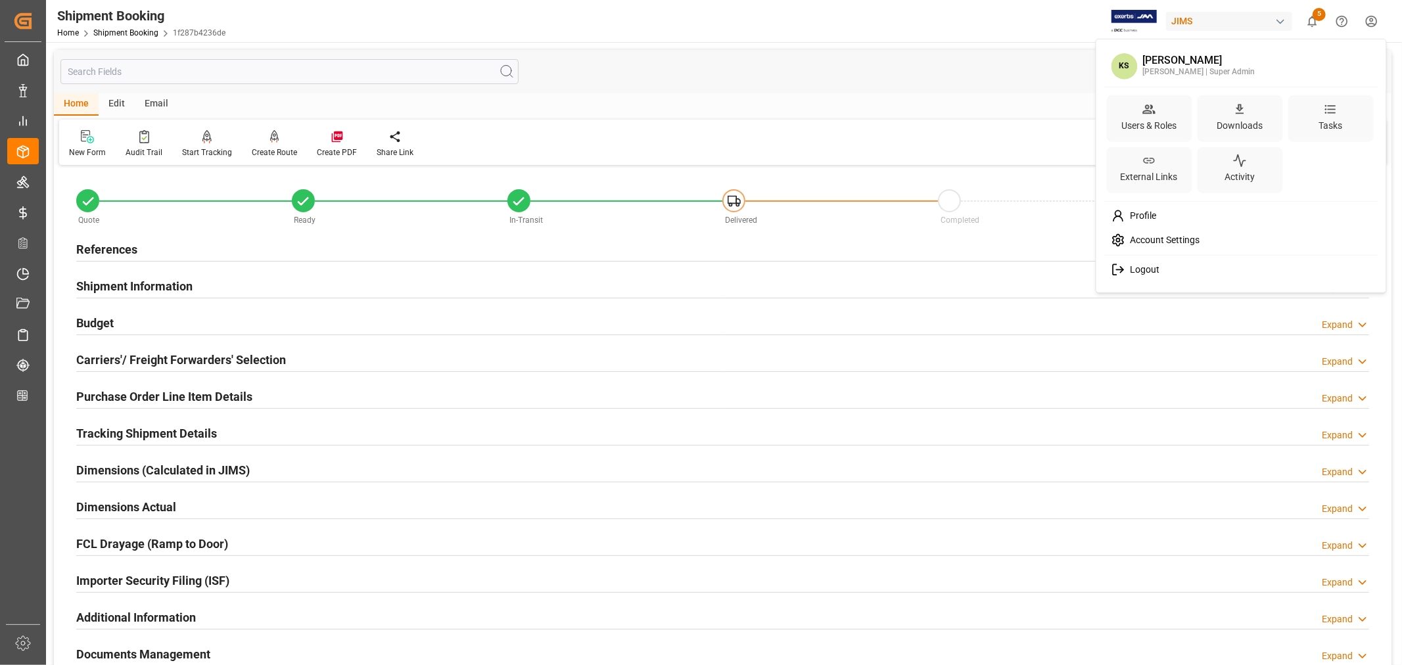
click at [1135, 267] on span "Logout" at bounding box center [1142, 270] width 35 height 12
